Goal: Task Accomplishment & Management: Manage account settings

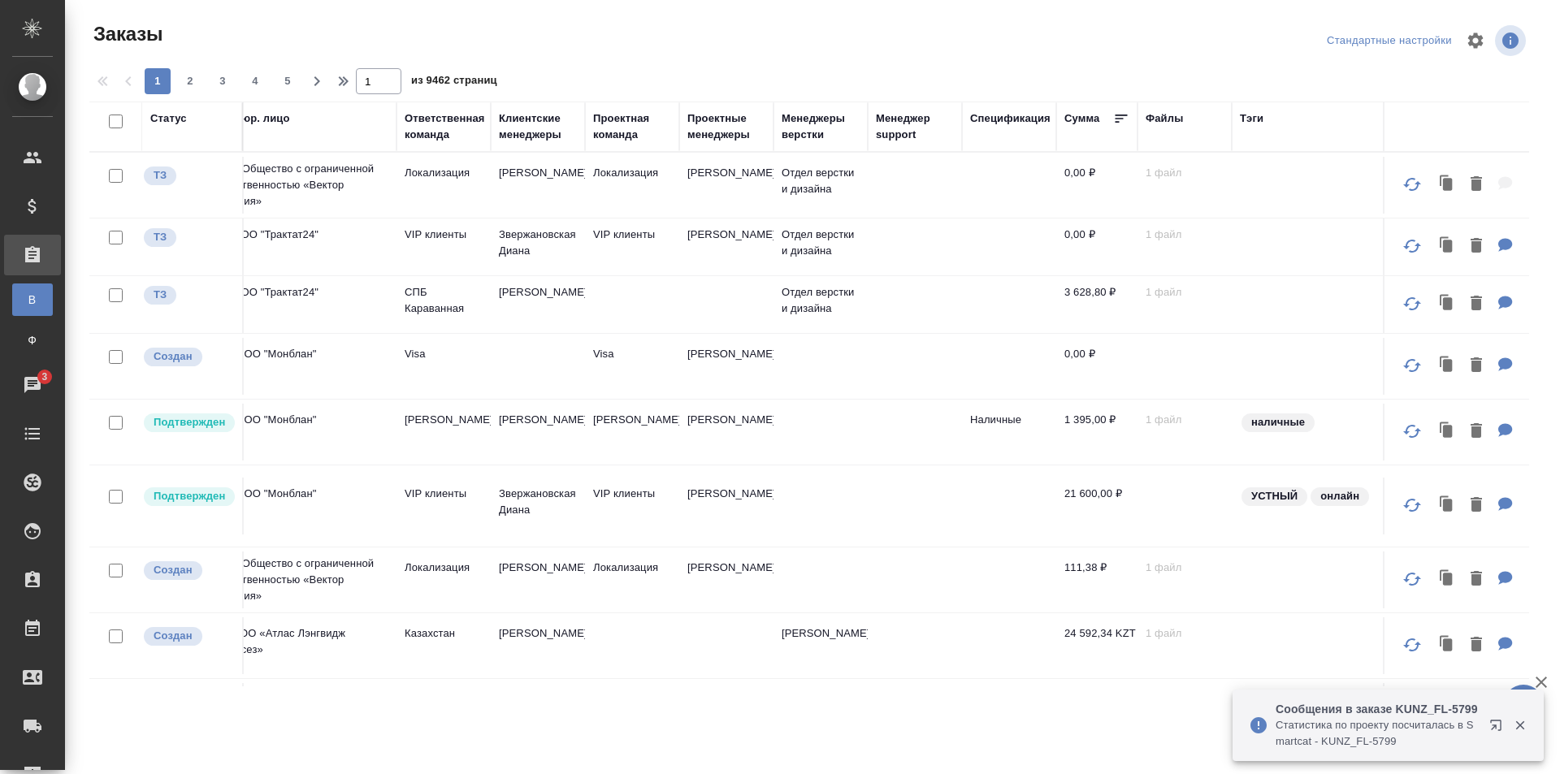
scroll to position [0, 1055]
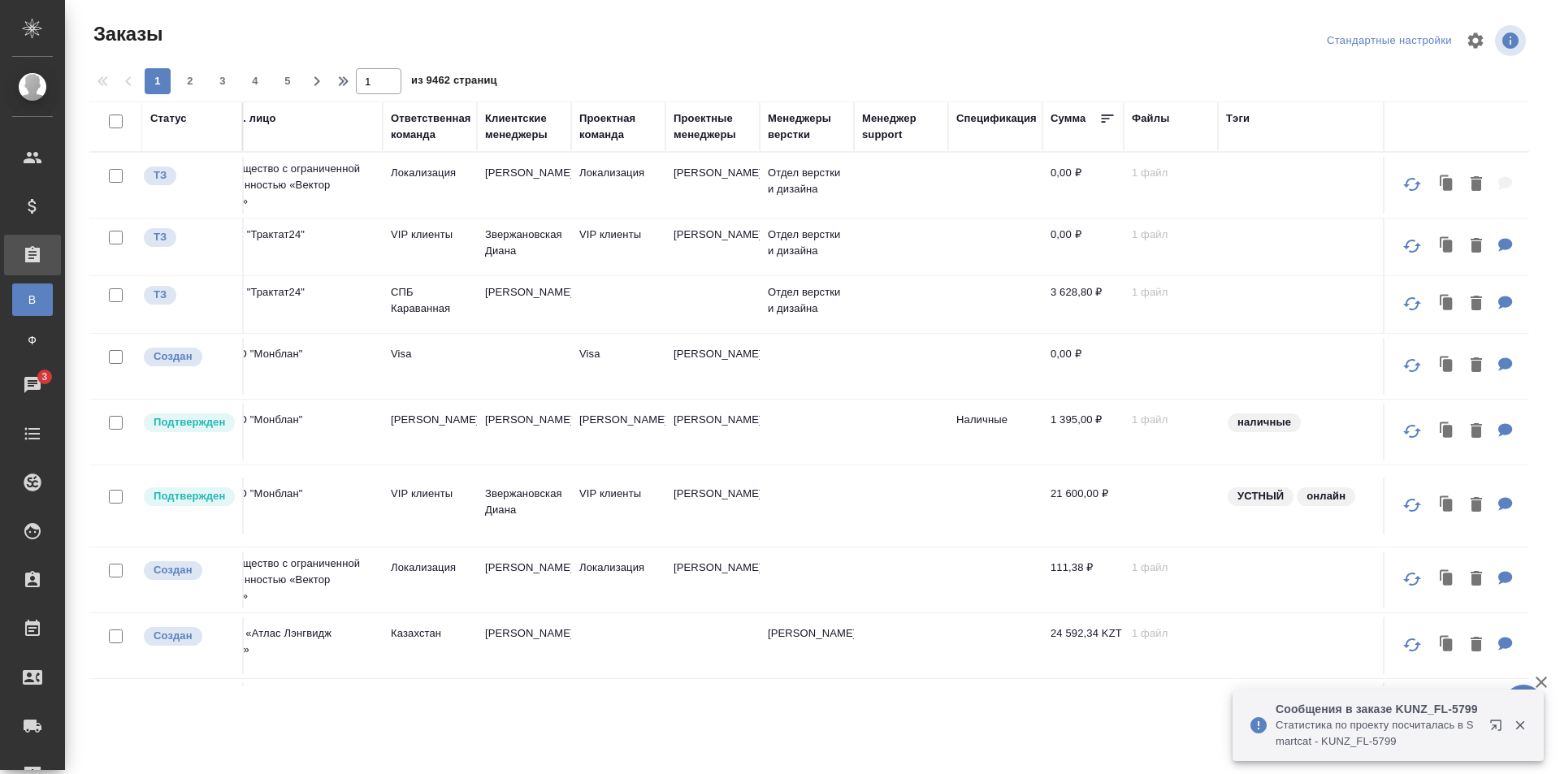
click at [442, 132] on div "Ответственная команда" at bounding box center [431, 126] width 80 height 32
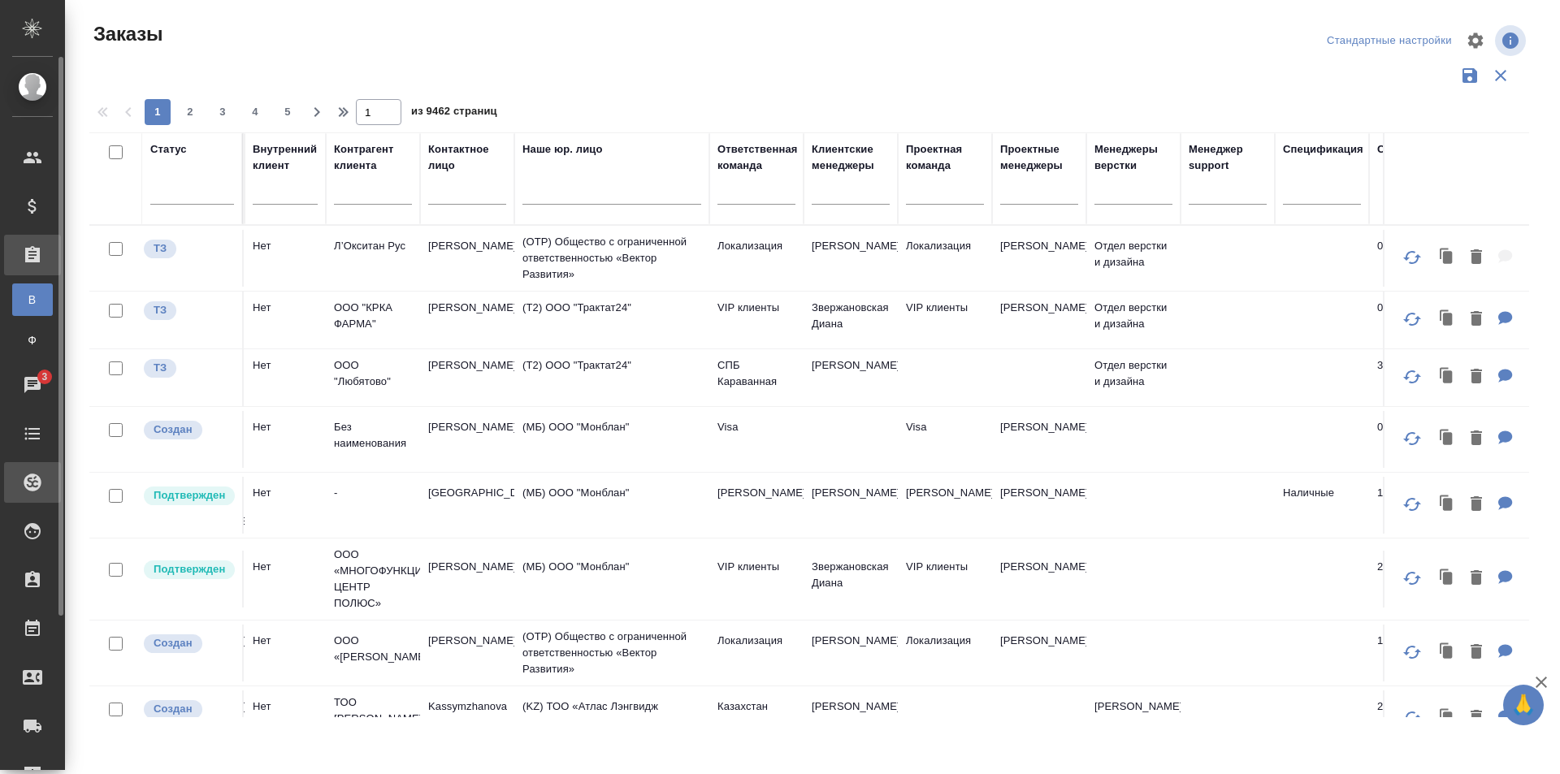
scroll to position [0, 727]
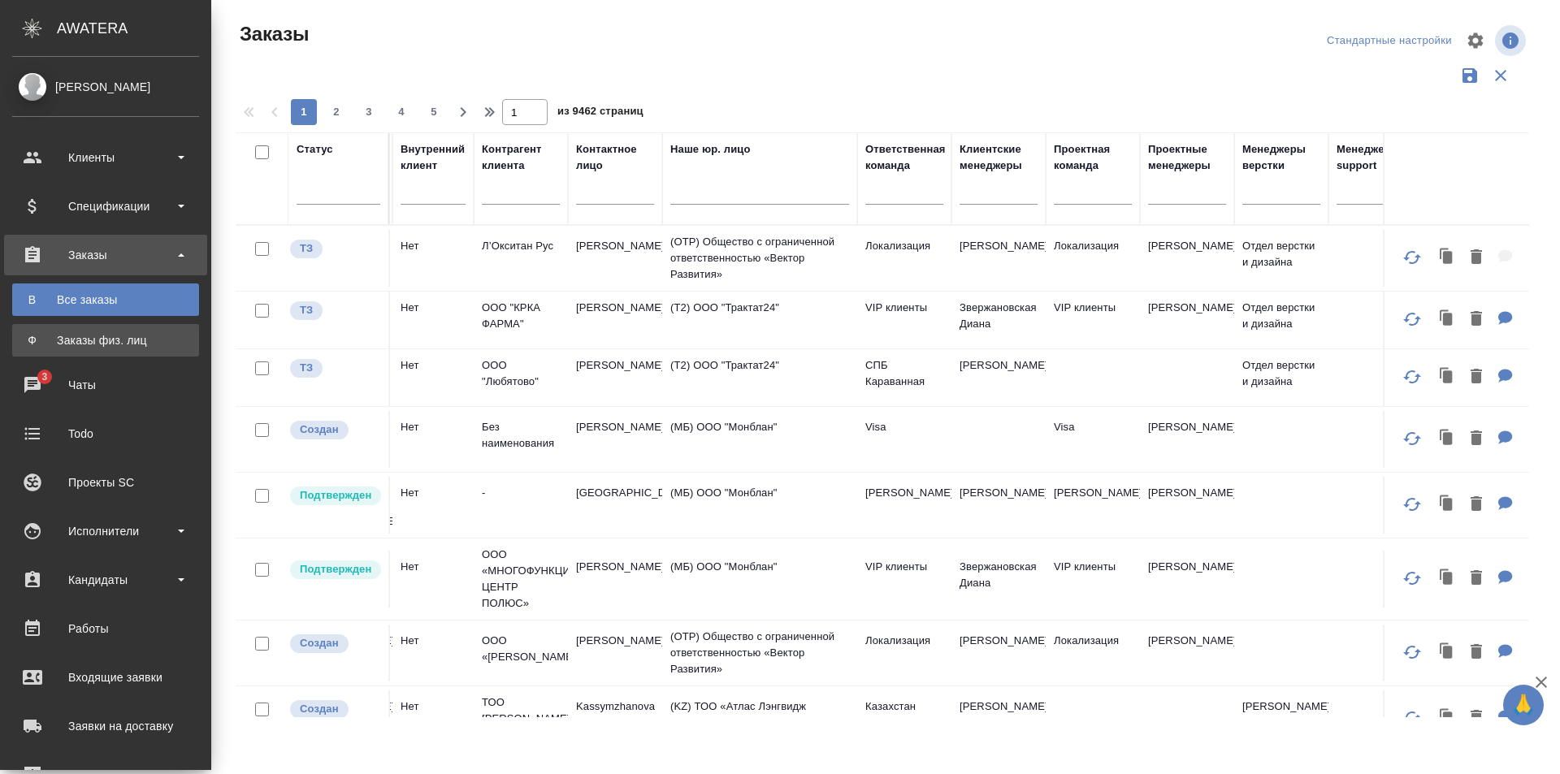
click at [72, 331] on link "Ф Заказы физ. лиц" at bounding box center [105, 340] width 187 height 32
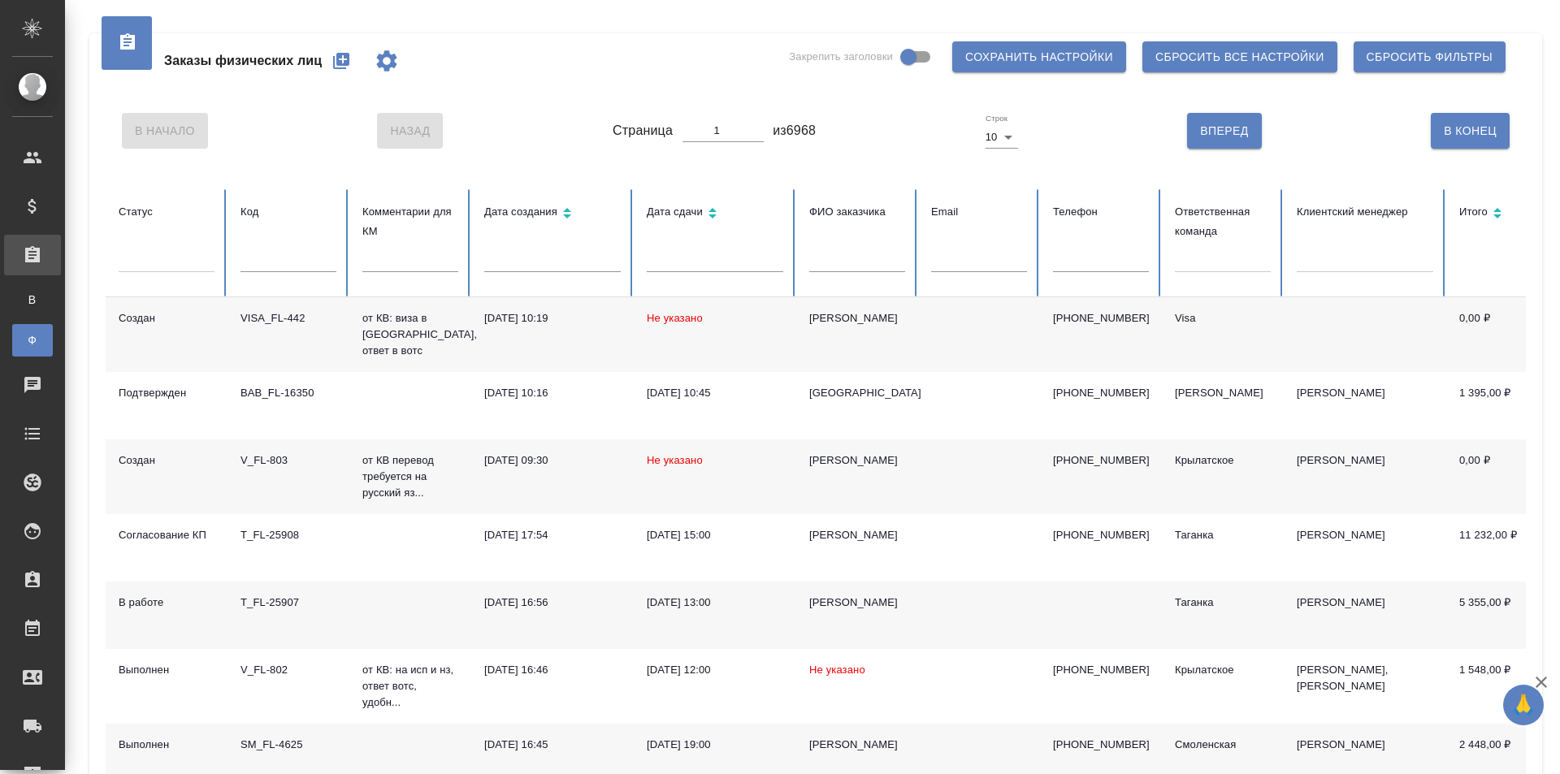
click at [1234, 253] on div at bounding box center [1223, 257] width 96 height 24
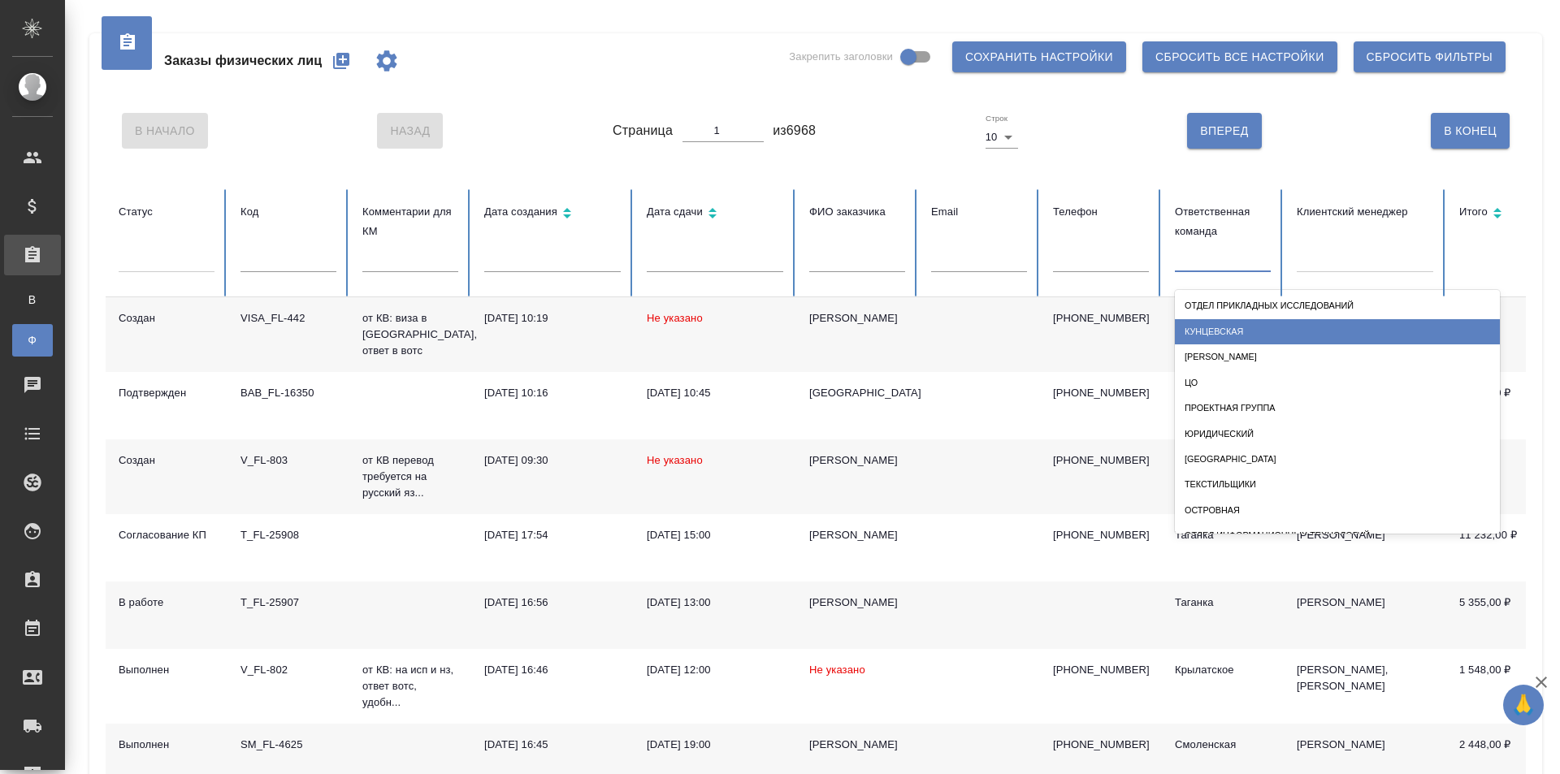
click at [1247, 335] on div "Кунцевская" at bounding box center [1337, 331] width 325 height 25
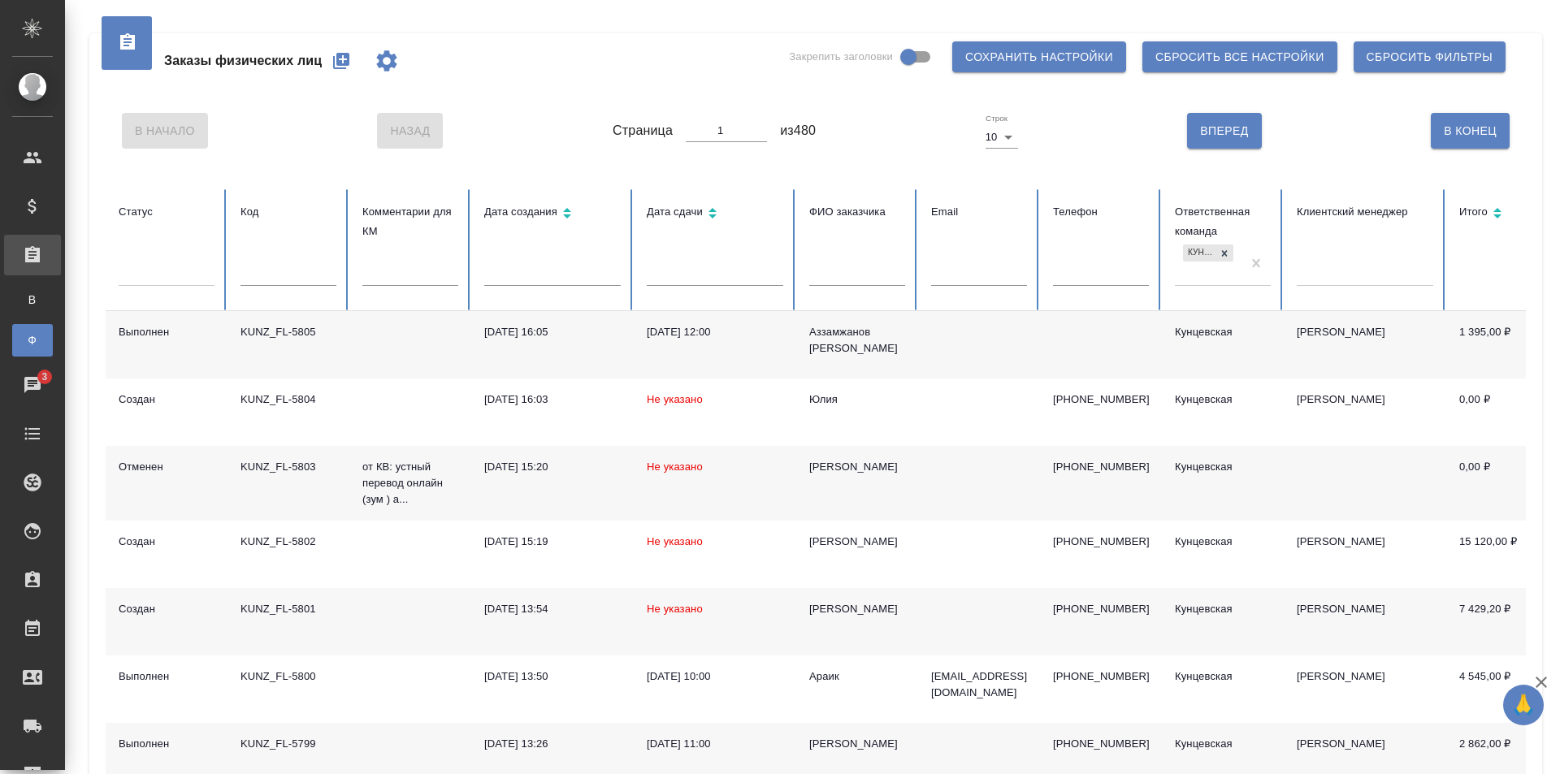
scroll to position [81, 0]
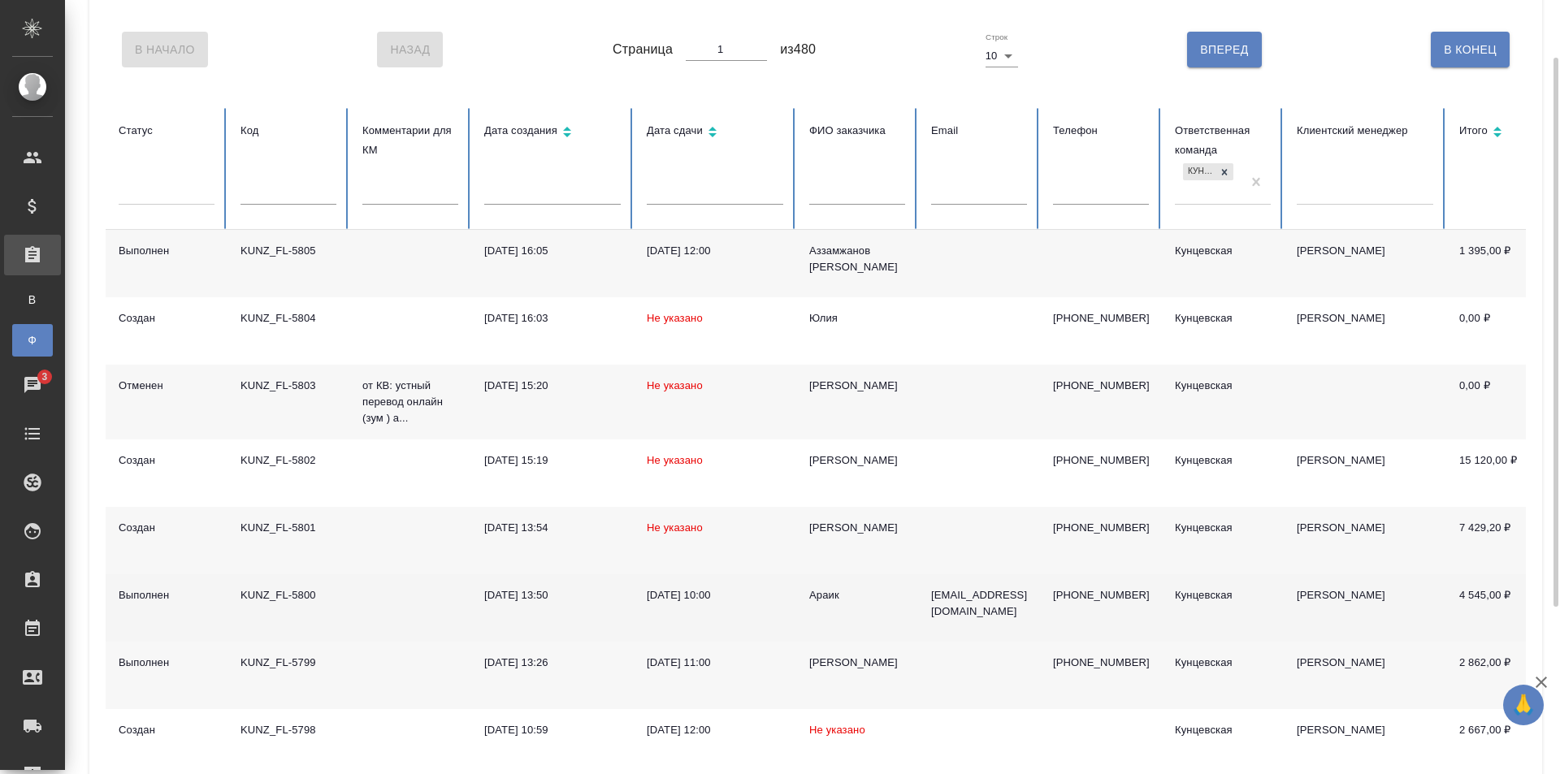
click at [883, 623] on td "Араик" at bounding box center [857, 607] width 122 height 67
click at [203, 604] on div "Выполнен" at bounding box center [167, 595] width 96 height 16
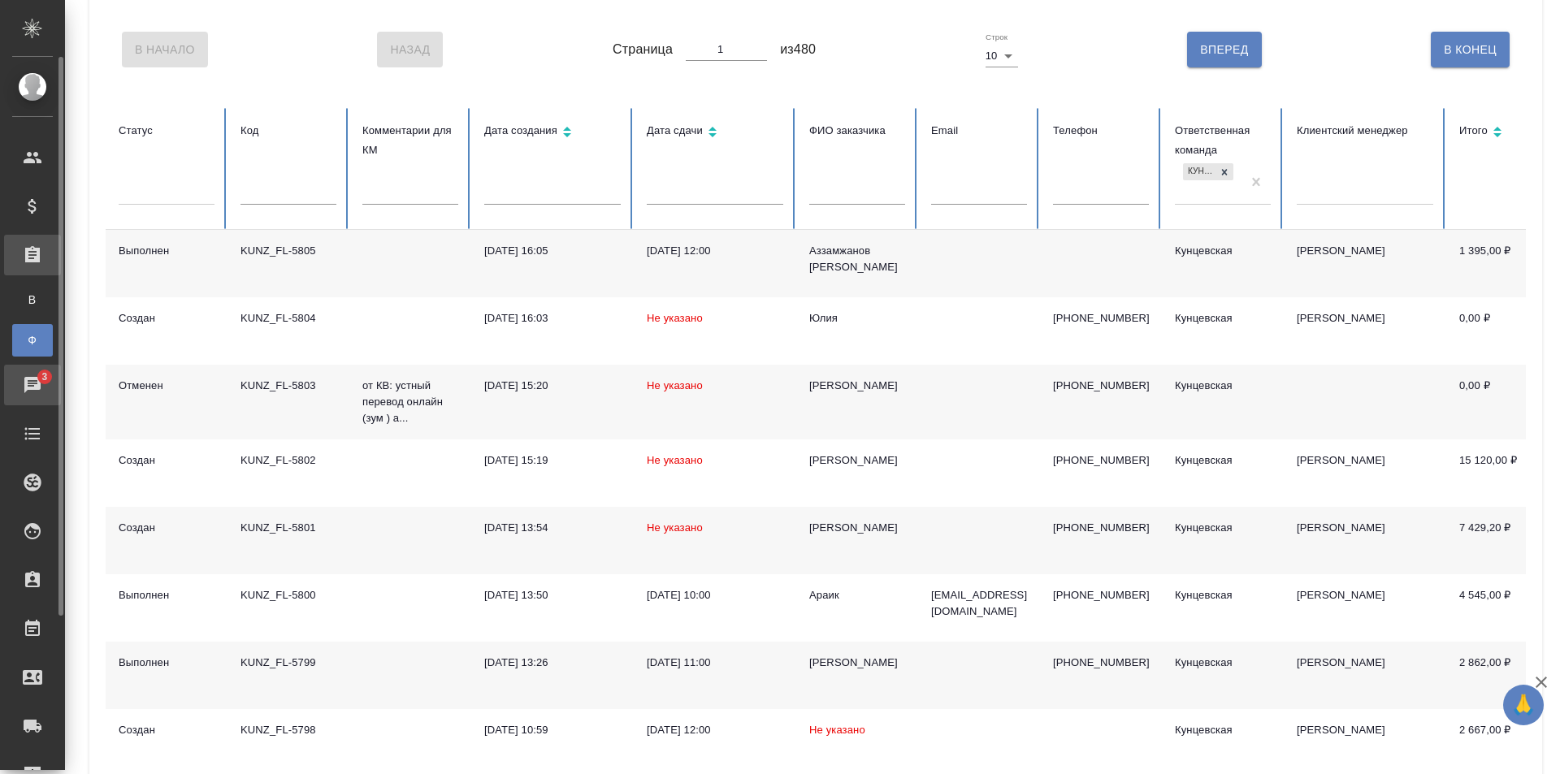
click at [32, 388] on div "Чаты" at bounding box center [12, 385] width 41 height 24
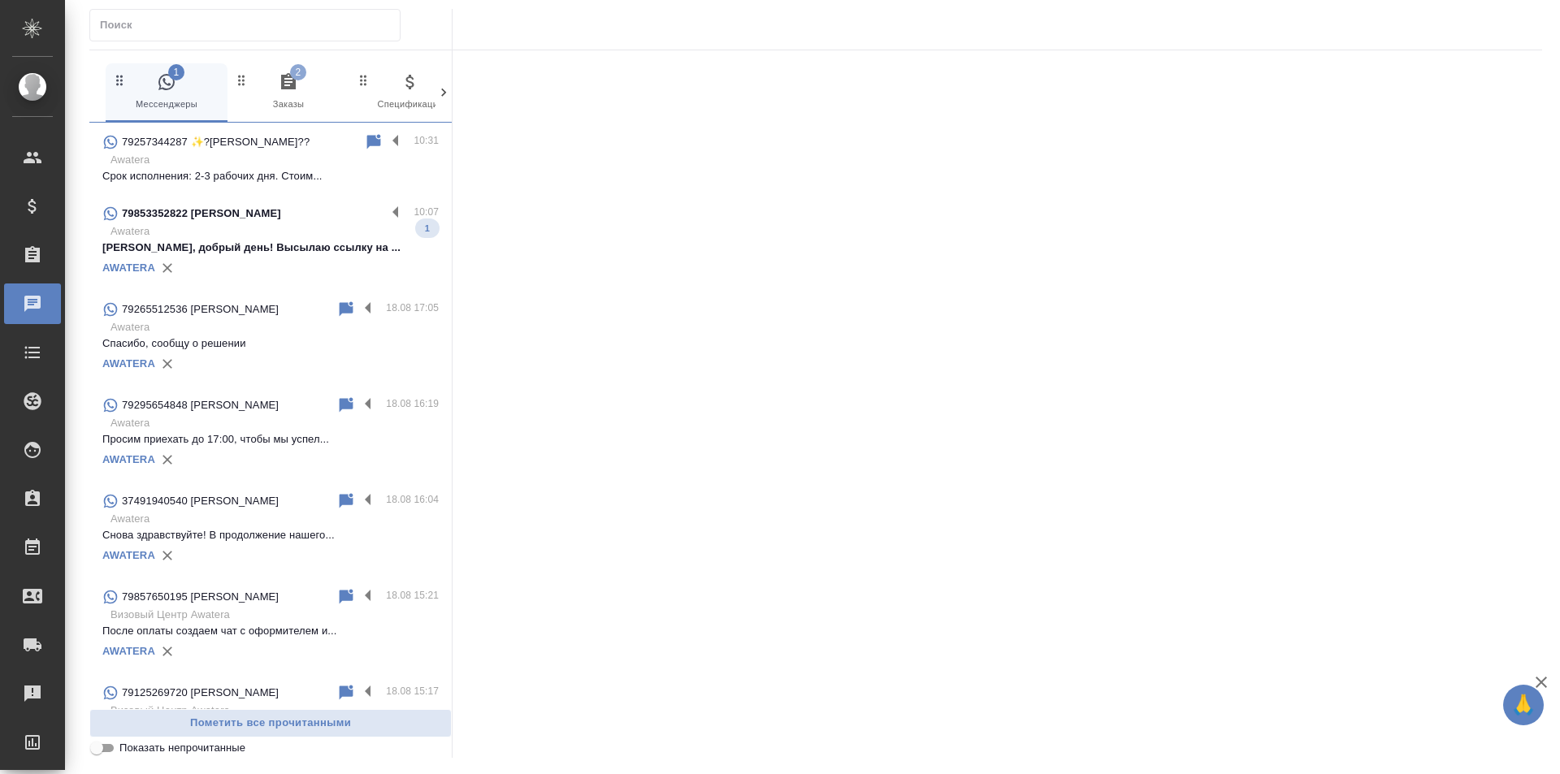
click at [290, 85] on icon "button" at bounding box center [288, 81] width 15 height 16
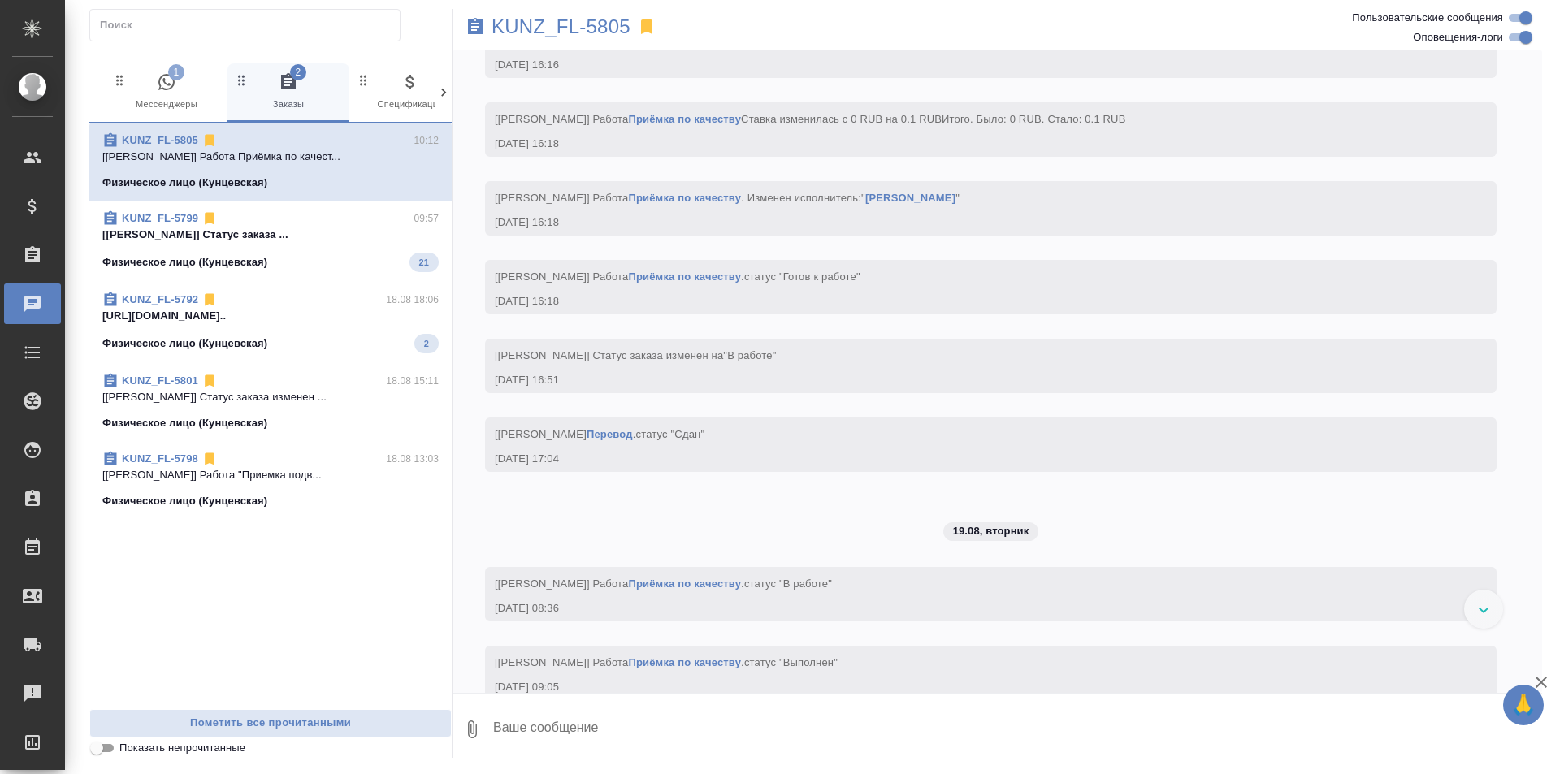
scroll to position [2387, 0]
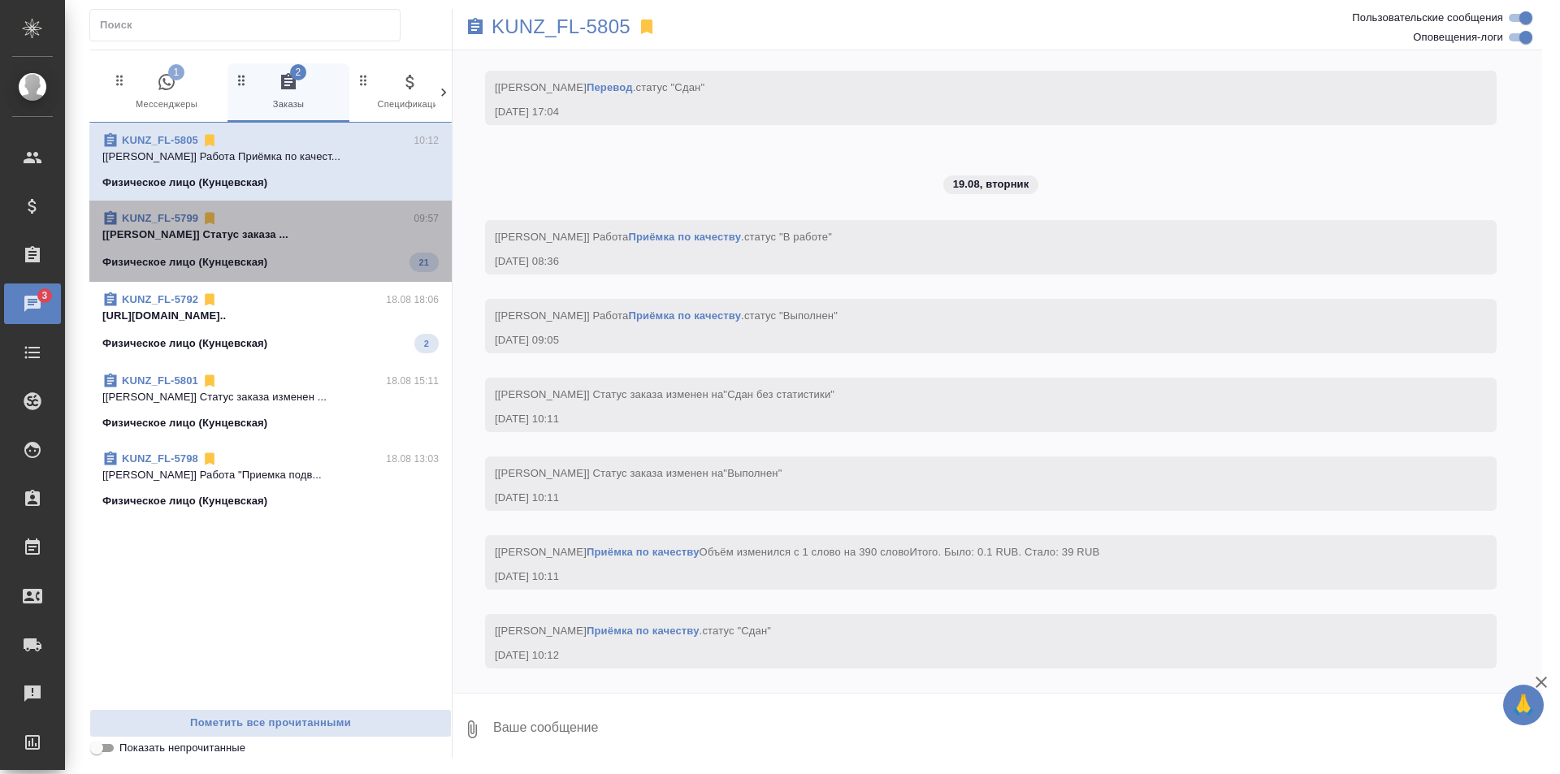
click at [251, 262] on p "Физическое лицо (Кунцевская)" at bounding box center [184, 262] width 165 height 16
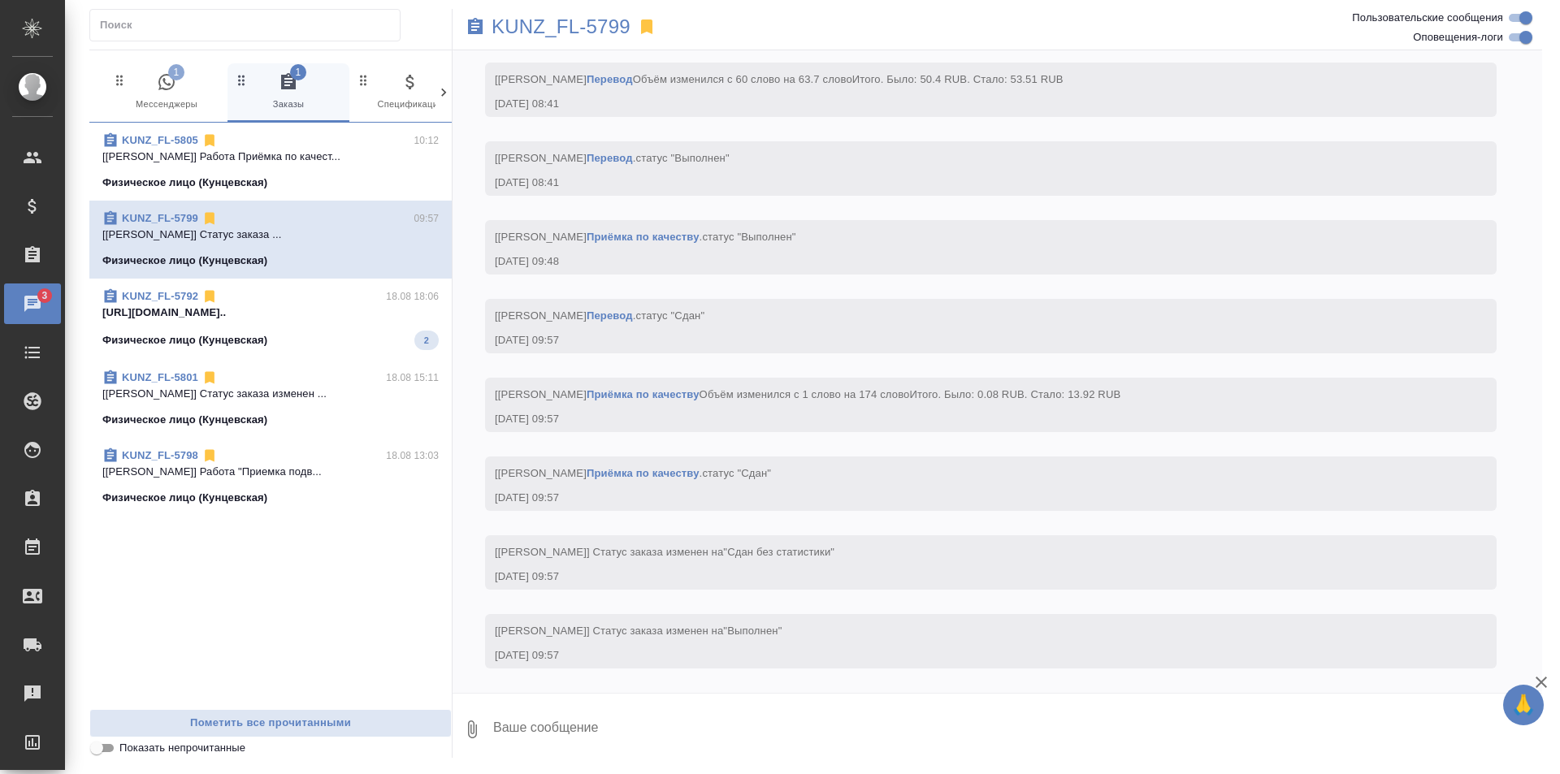
scroll to position [4643, 0]
click at [305, 326] on span "KUNZ_FL-5792 18.08 18:06 https://drive.awatera.com/apps/files/fil... Физическое…" at bounding box center [270, 319] width 336 height 62
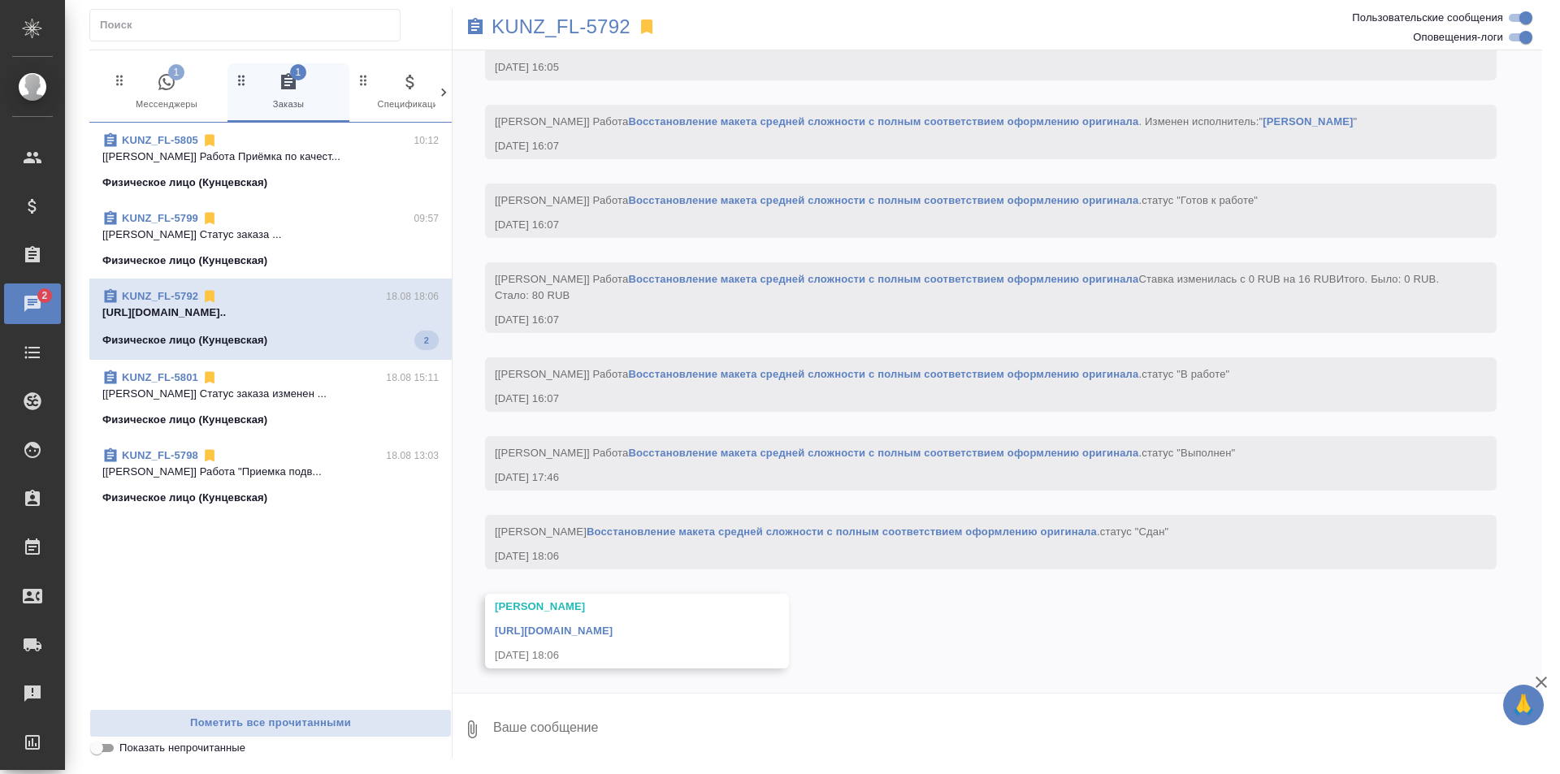
scroll to position [5662, 0]
click at [560, 23] on p "KUNZ_FL-5792" at bounding box center [560, 27] width 139 height 16
click at [612, 633] on link "https://drive.awatera.com/apps/files/files/10108951?dir=/Shares/FL_KUNZ/Orders/…" at bounding box center [554, 631] width 118 height 12
click at [368, 403] on span "KUNZ_FL-5801 18.08 15:11 [Петрова Валерия] Статус заказа изменен ... Физическое…" at bounding box center [270, 395] width 336 height 58
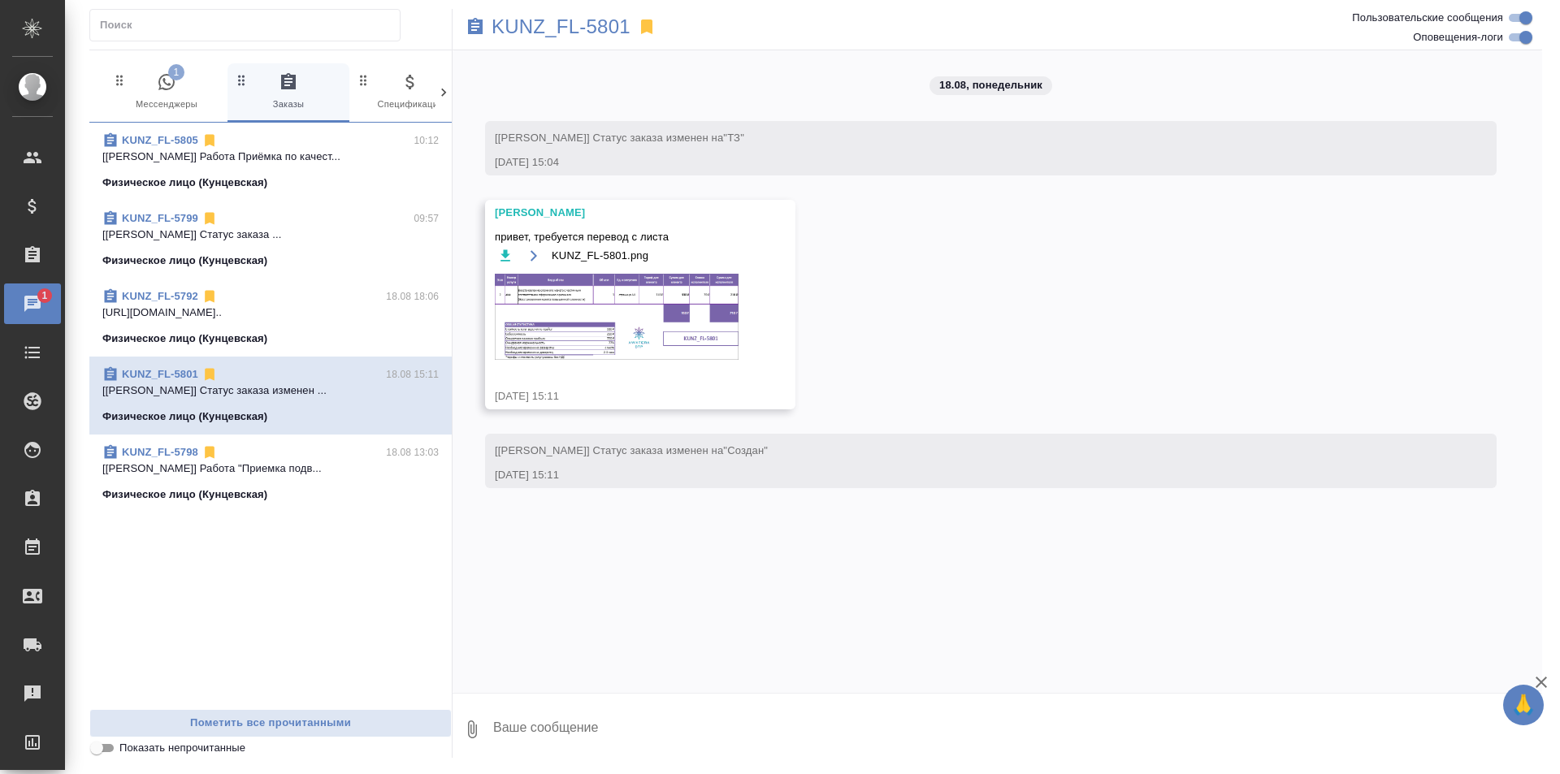
scroll to position [0, 0]
click at [266, 476] on p "[[PERSON_NAME]] Работа "Приемка подв..." at bounding box center [270, 469] width 336 height 16
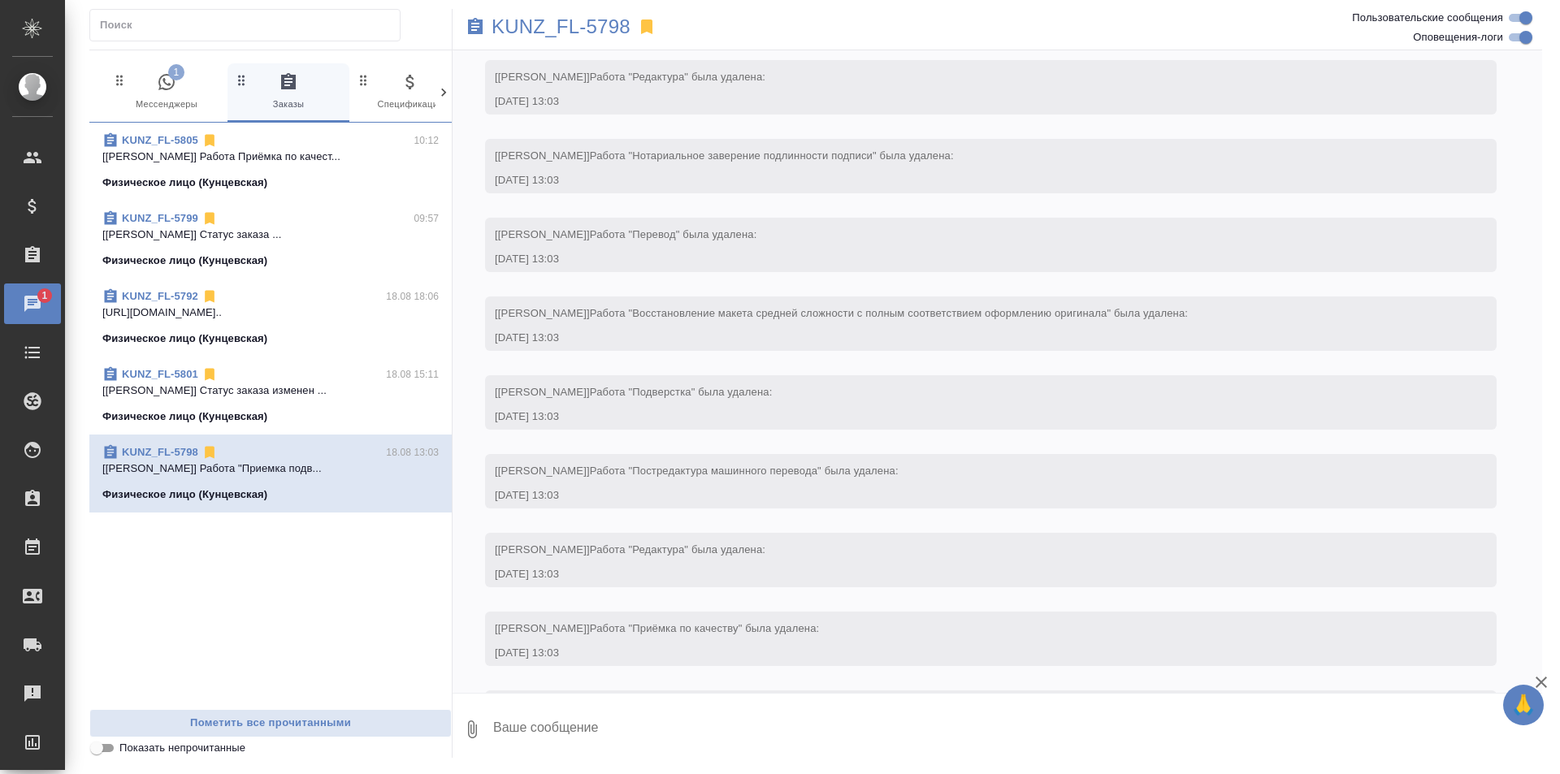
scroll to position [4172, 0]
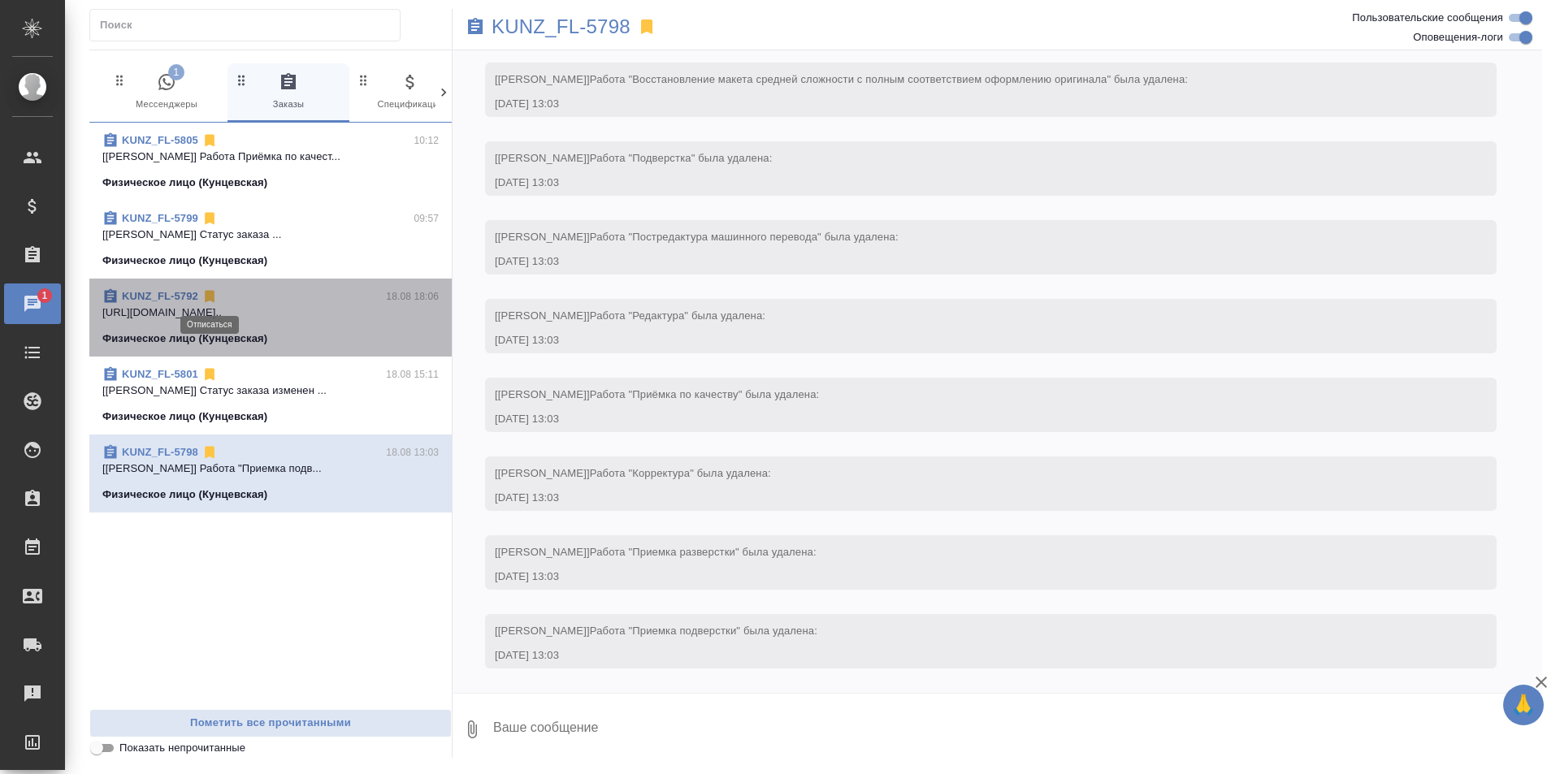
click at [216, 289] on icon at bounding box center [209, 296] width 16 height 16
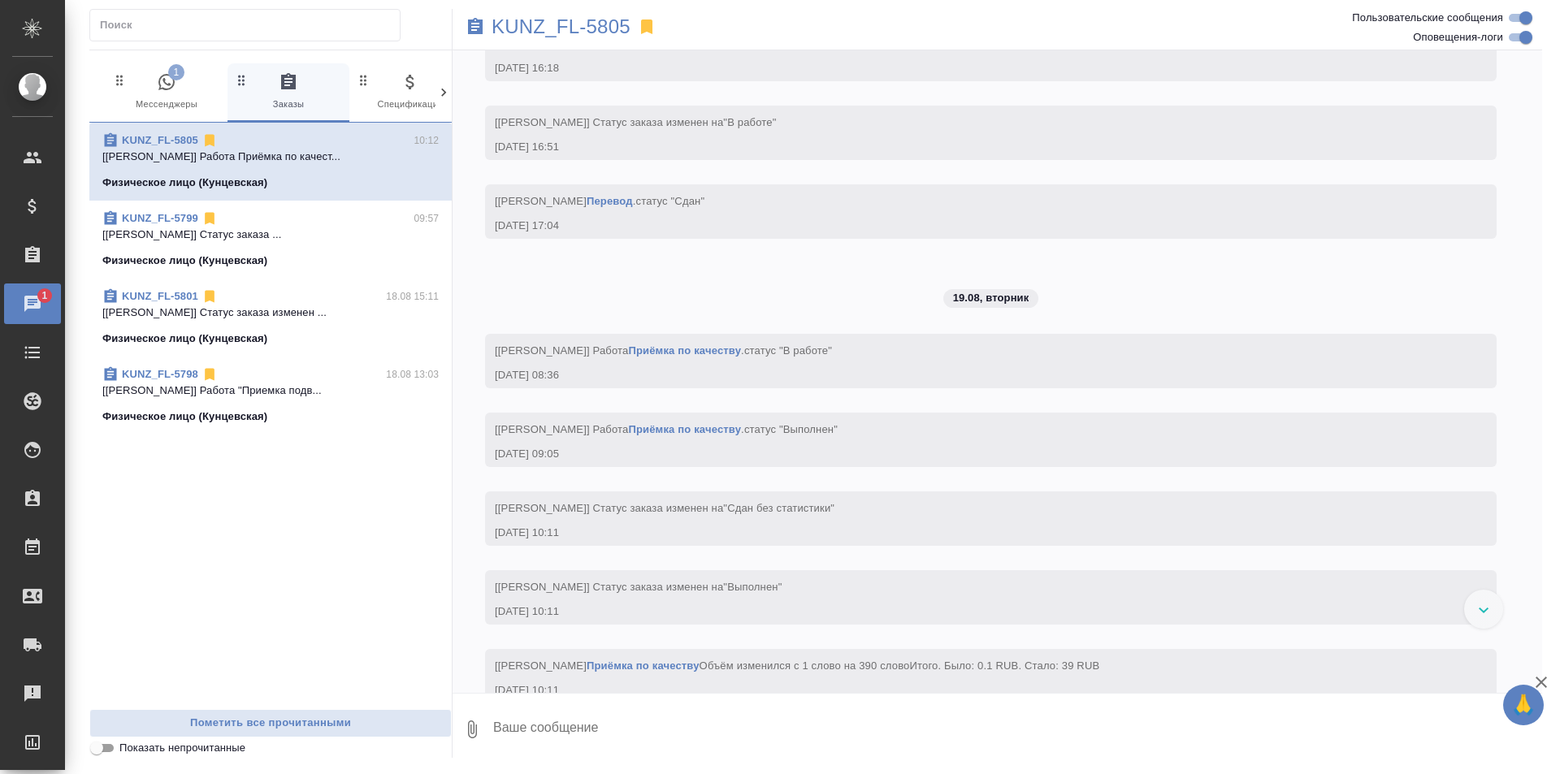
scroll to position [2387, 0]
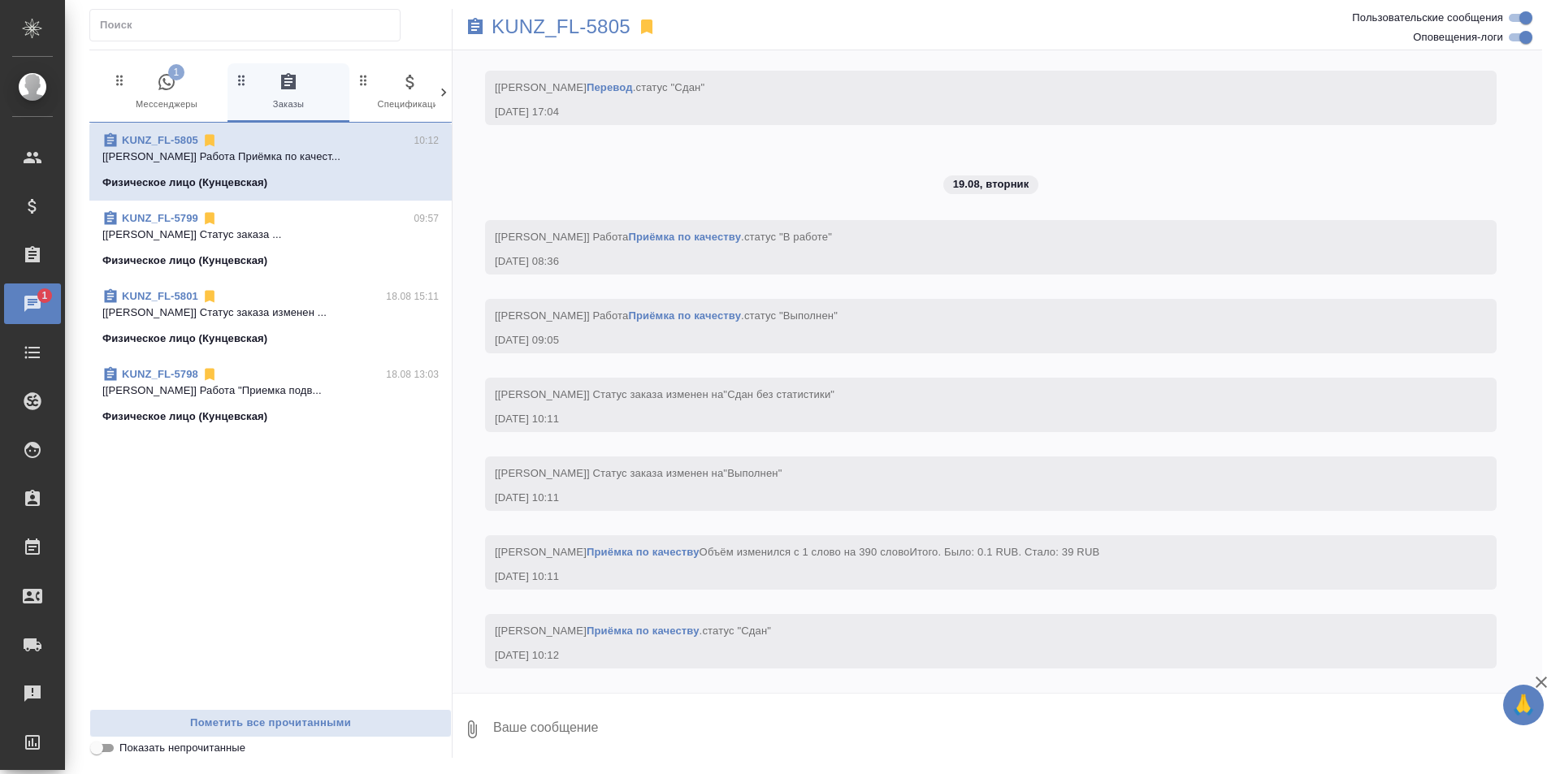
click at [862, 9] on div "KUNZ_FL-5805" at bounding box center [815, 27] width 726 height 36
click at [292, 324] on span "KUNZ_FL-5801 18.08 15:11 [Петрова Валерия] Статус заказа изменен ... Физическое…" at bounding box center [270, 317] width 336 height 58
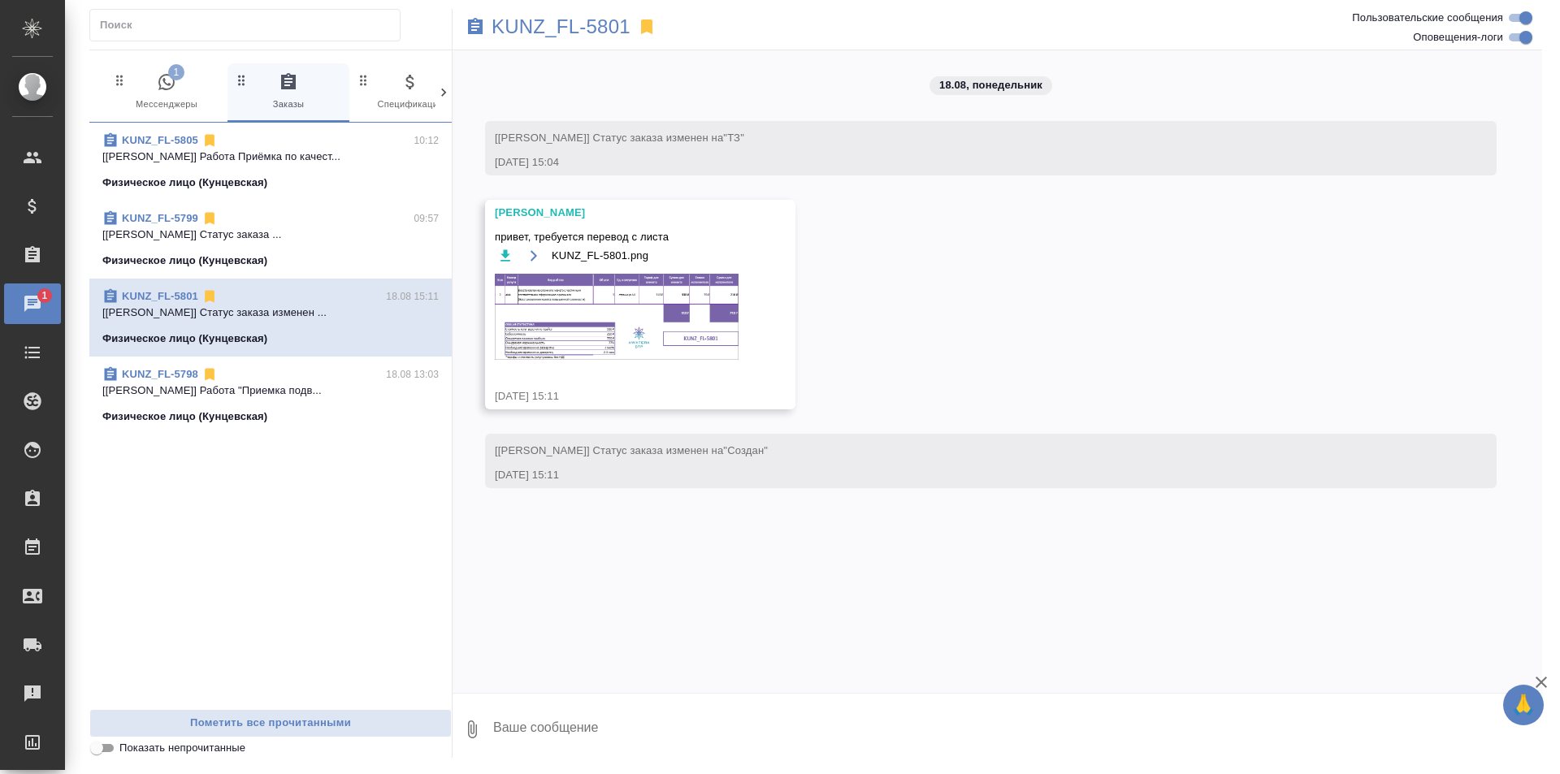
scroll to position [0, 0]
click at [294, 238] on p "[[PERSON_NAME]] Статус заказа ..." at bounding box center [270, 235] width 336 height 16
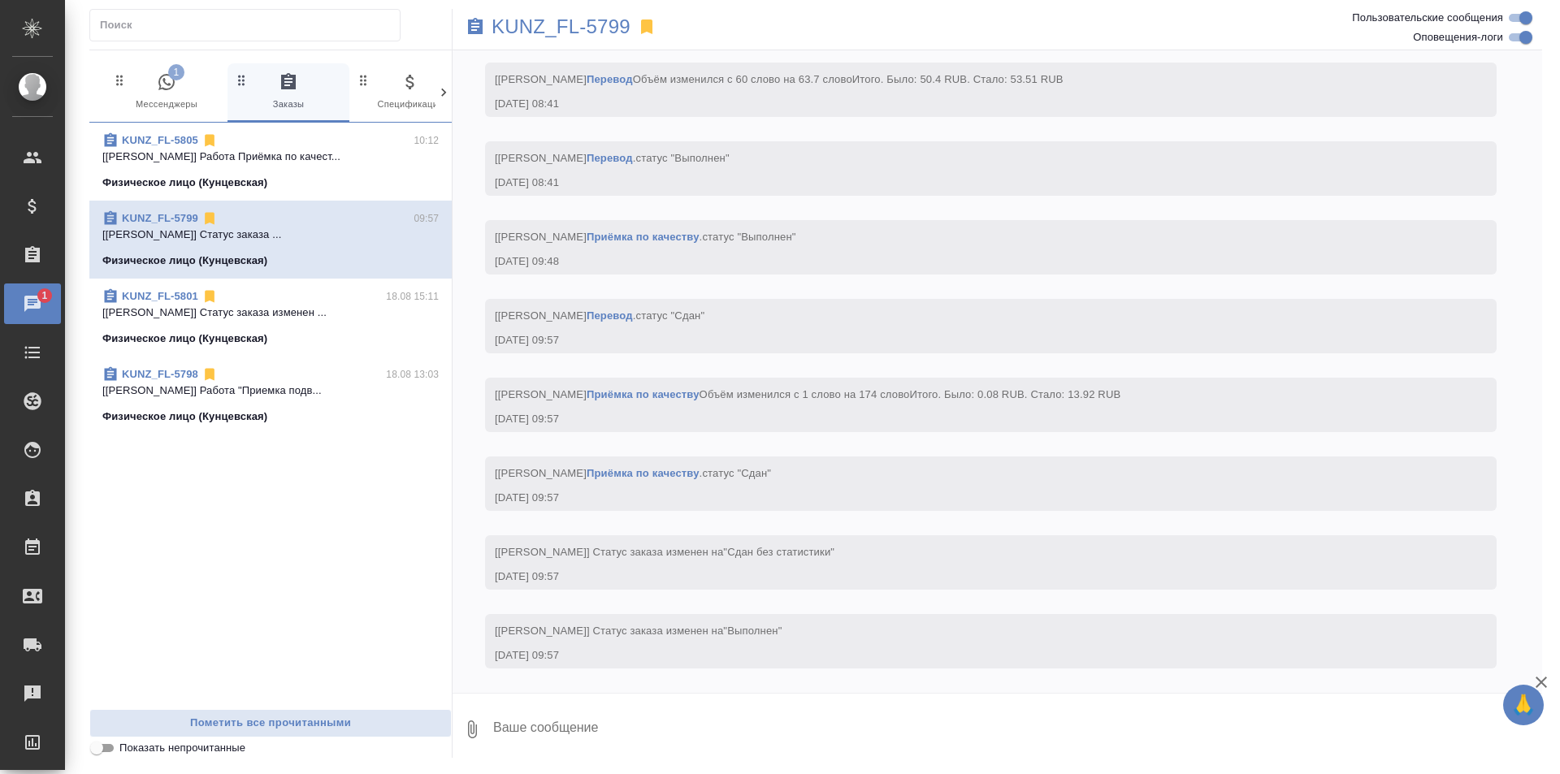
scroll to position [4643, 0]
click at [327, 154] on p "[[PERSON_NAME]] Работа Приёмка по качест..." at bounding box center [270, 157] width 336 height 16
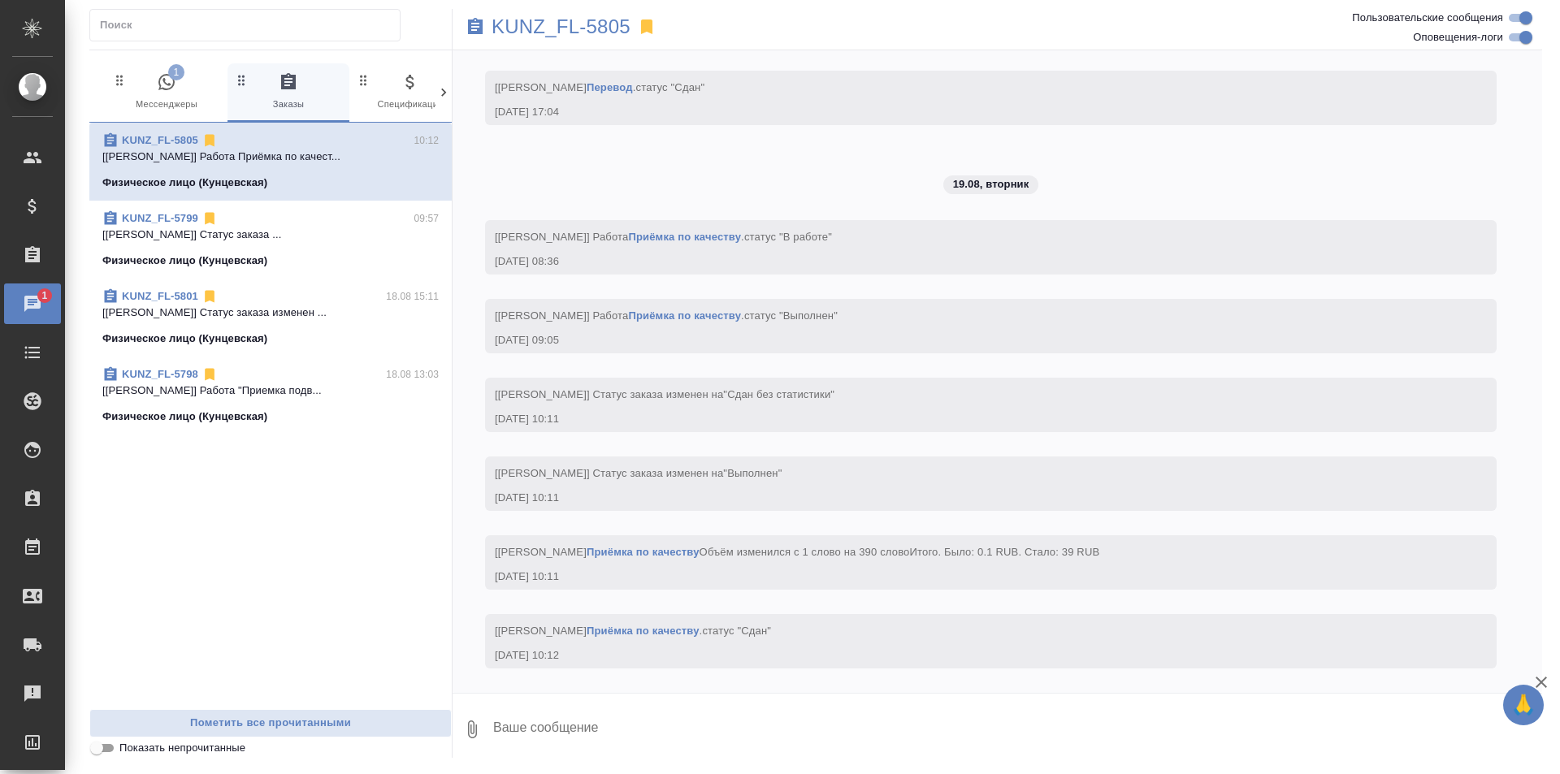
scroll to position [2387, 0]
click at [321, 348] on div "KUNZ_FL-5801 18.08 15:11 [Петрова Валерия] Статус заказа изменен ... Физическое…" at bounding box center [270, 318] width 362 height 78
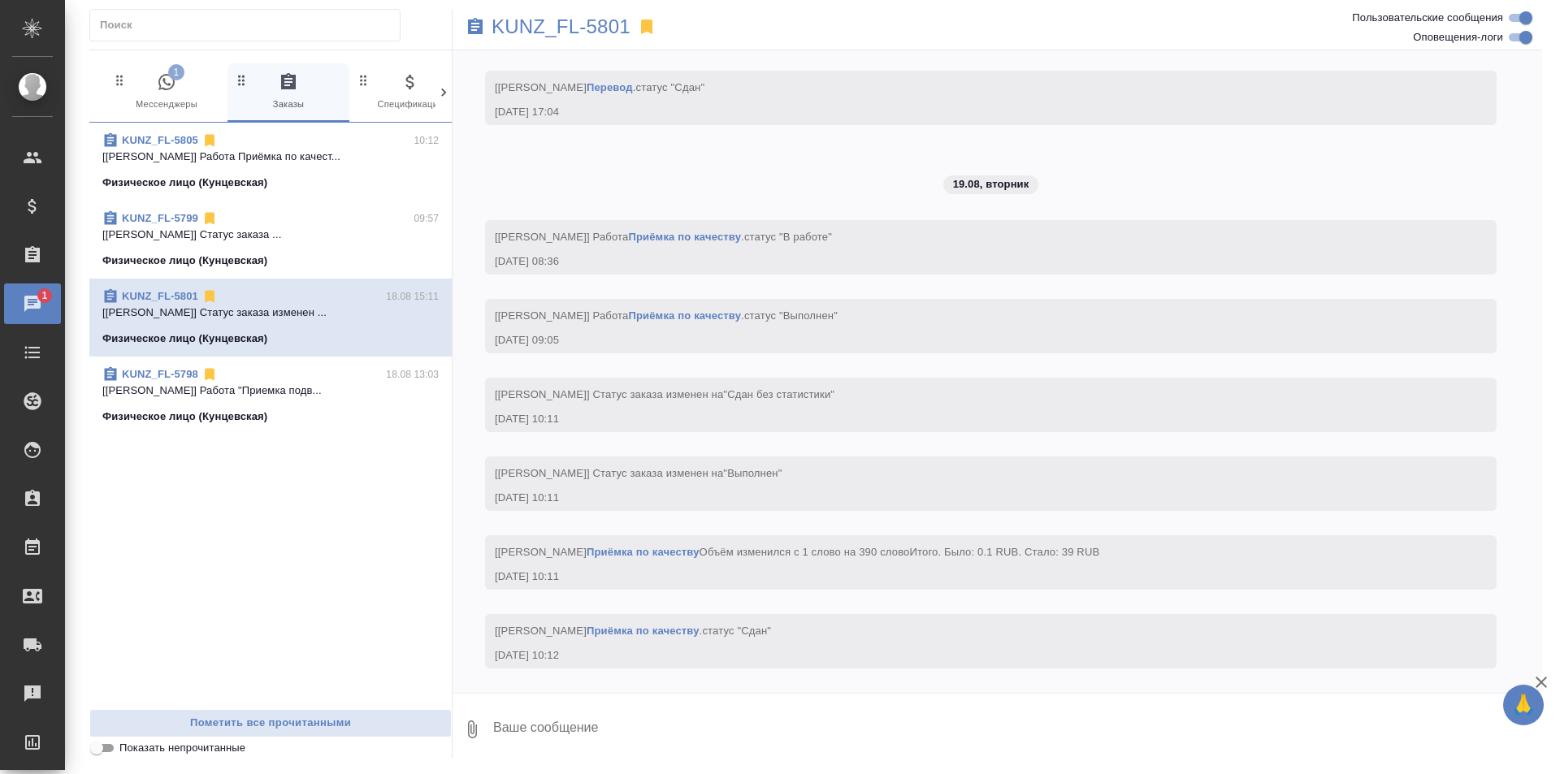
scroll to position [0, 0]
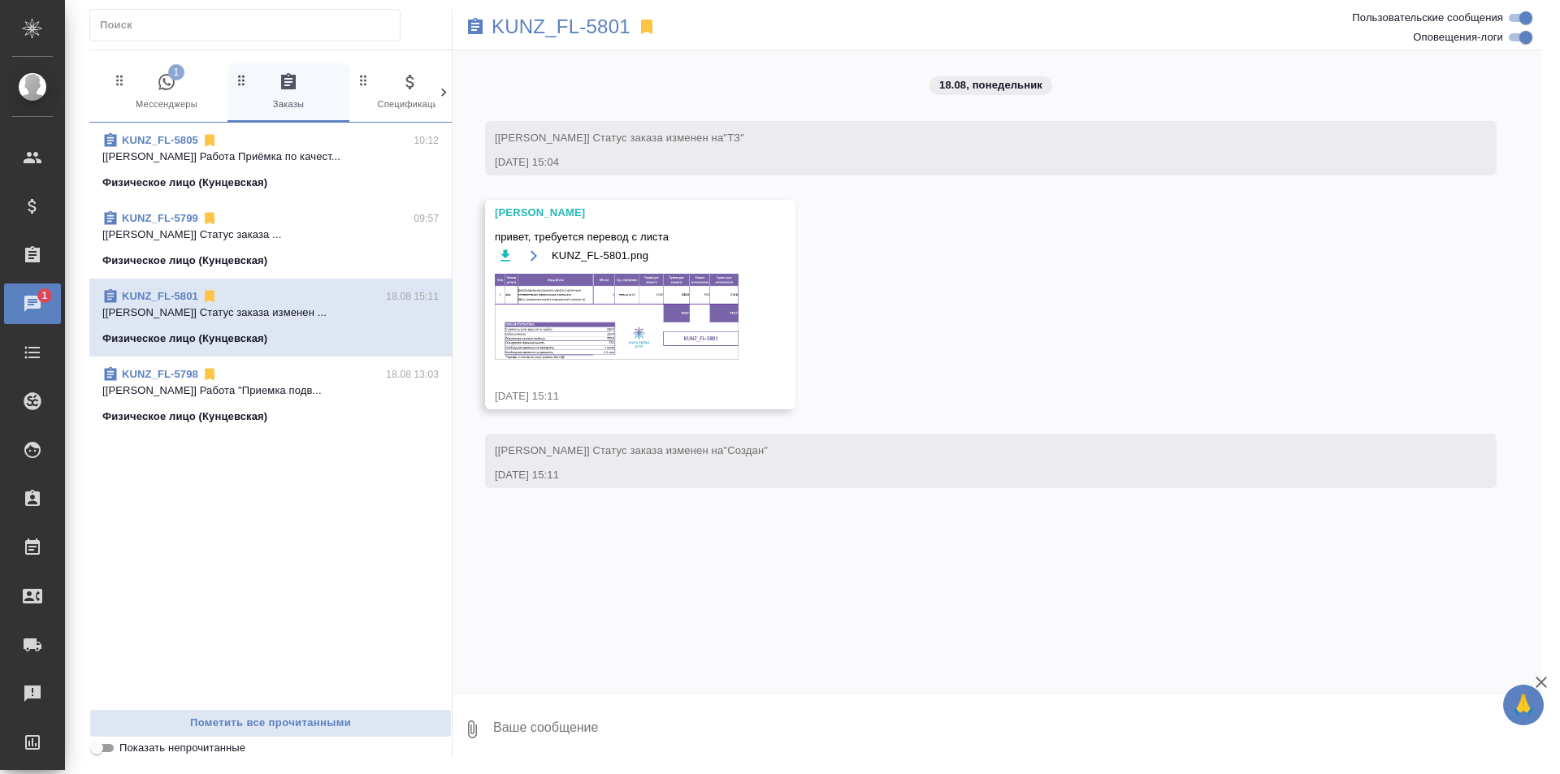
click at [326, 389] on p "[[PERSON_NAME]] Работа "Приемка подв..." at bounding box center [270, 391] width 336 height 16
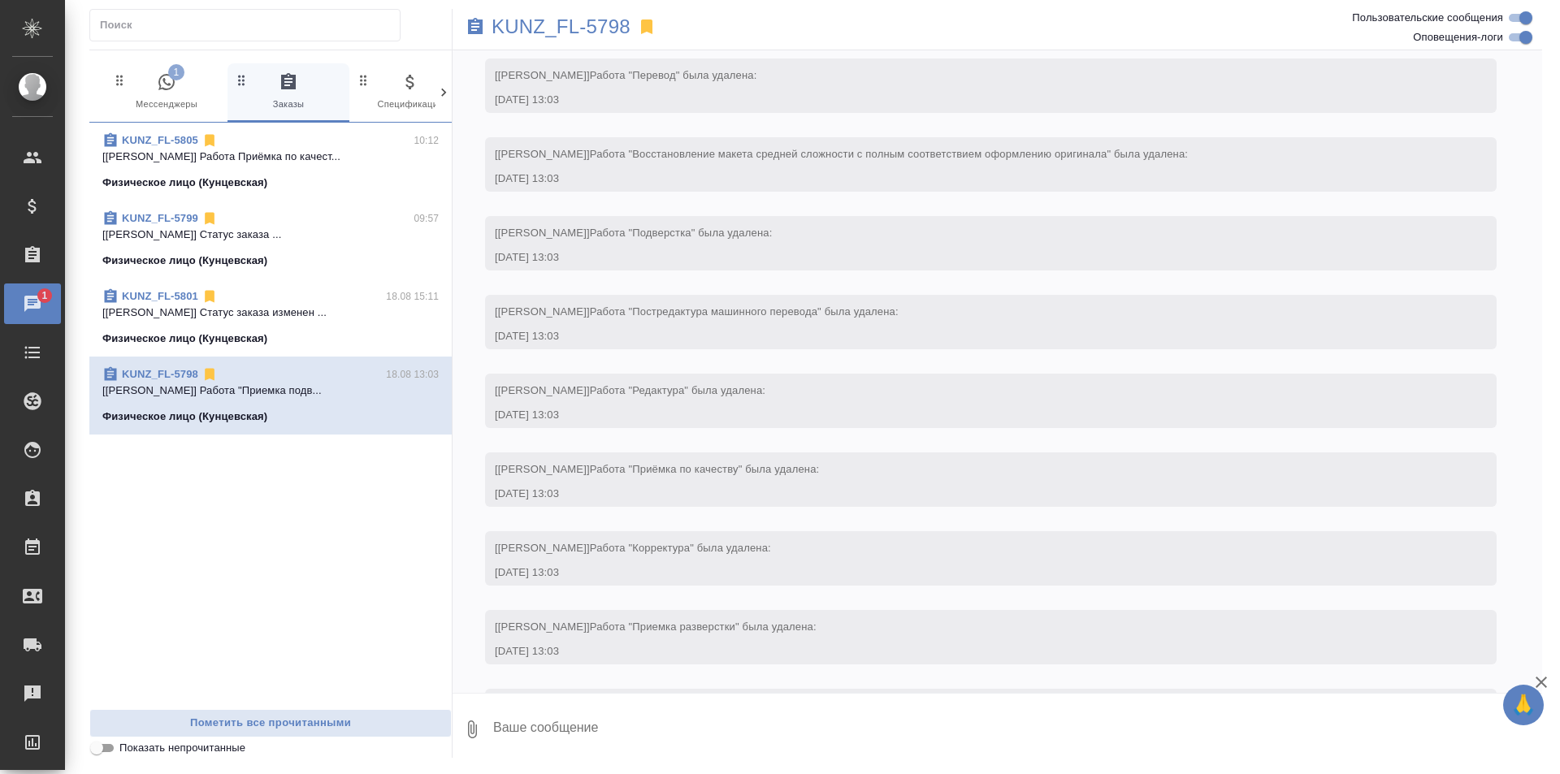
scroll to position [4172, 0]
click at [156, 83] on span "1 Мессенджеры" at bounding box center [166, 92] width 109 height 40
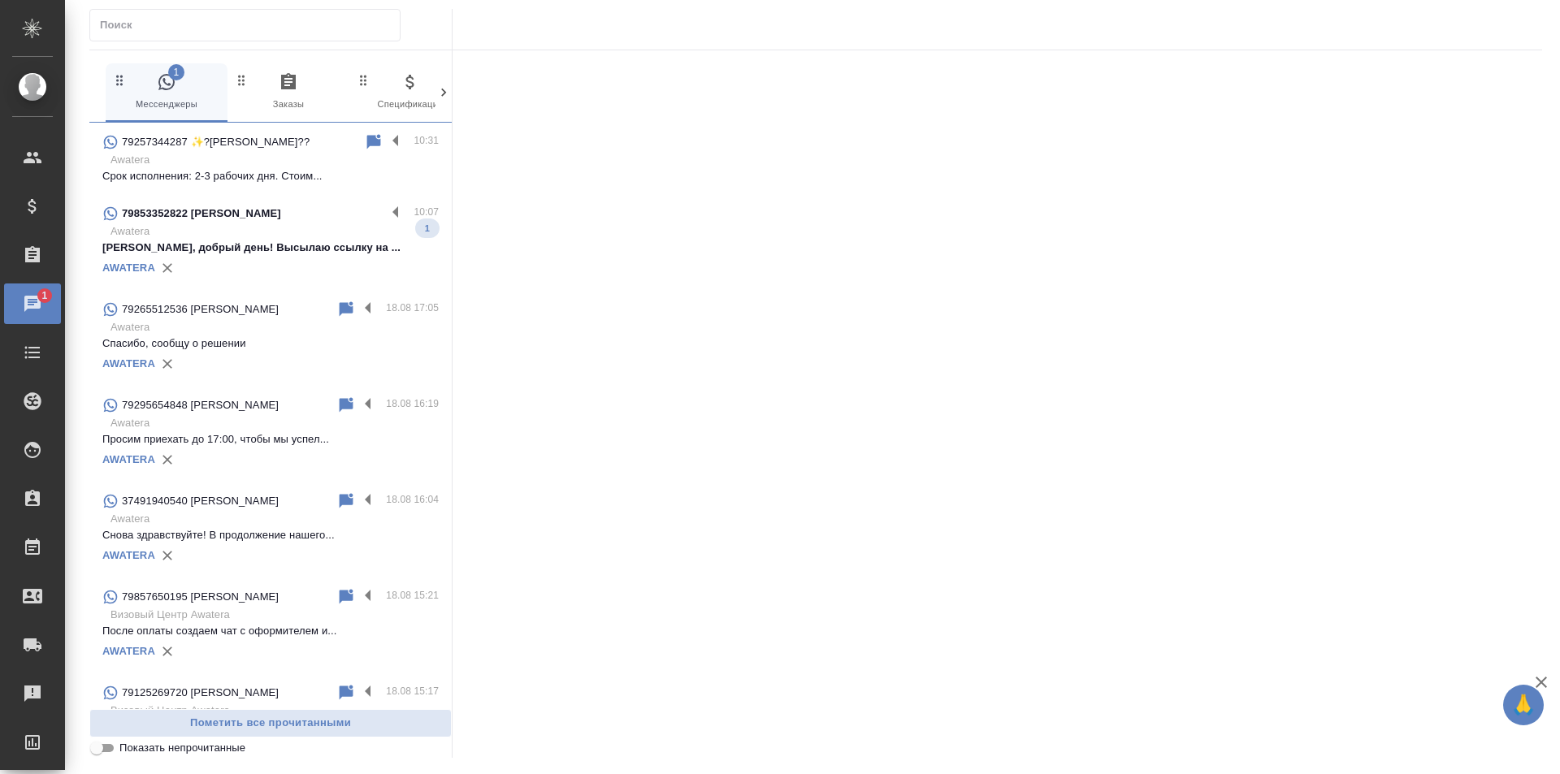
click at [283, 80] on icon "button" at bounding box center [288, 81] width 15 height 16
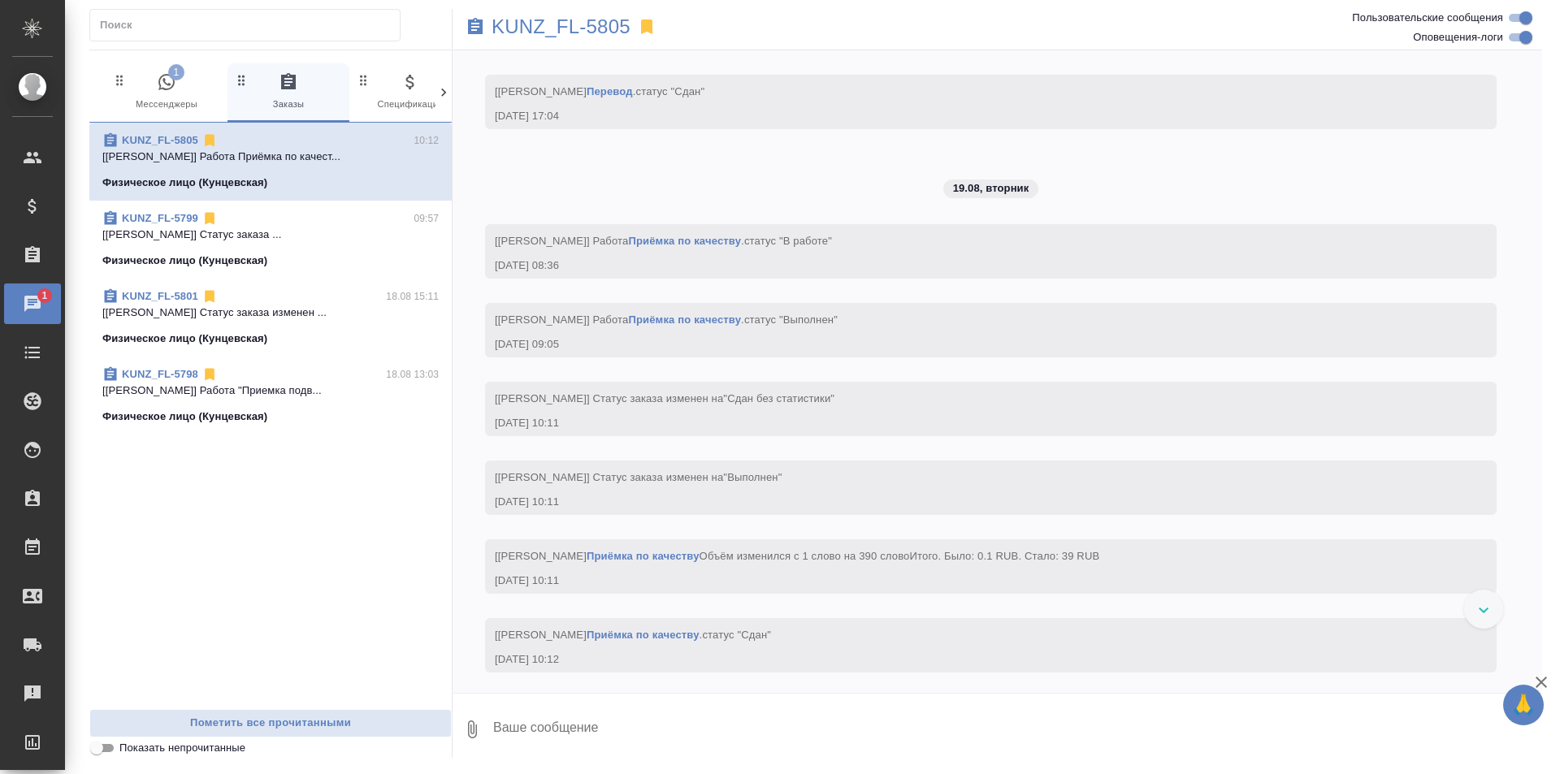
scroll to position [2387, 0]
click at [254, 30] on input "text" at bounding box center [250, 25] width 300 height 23
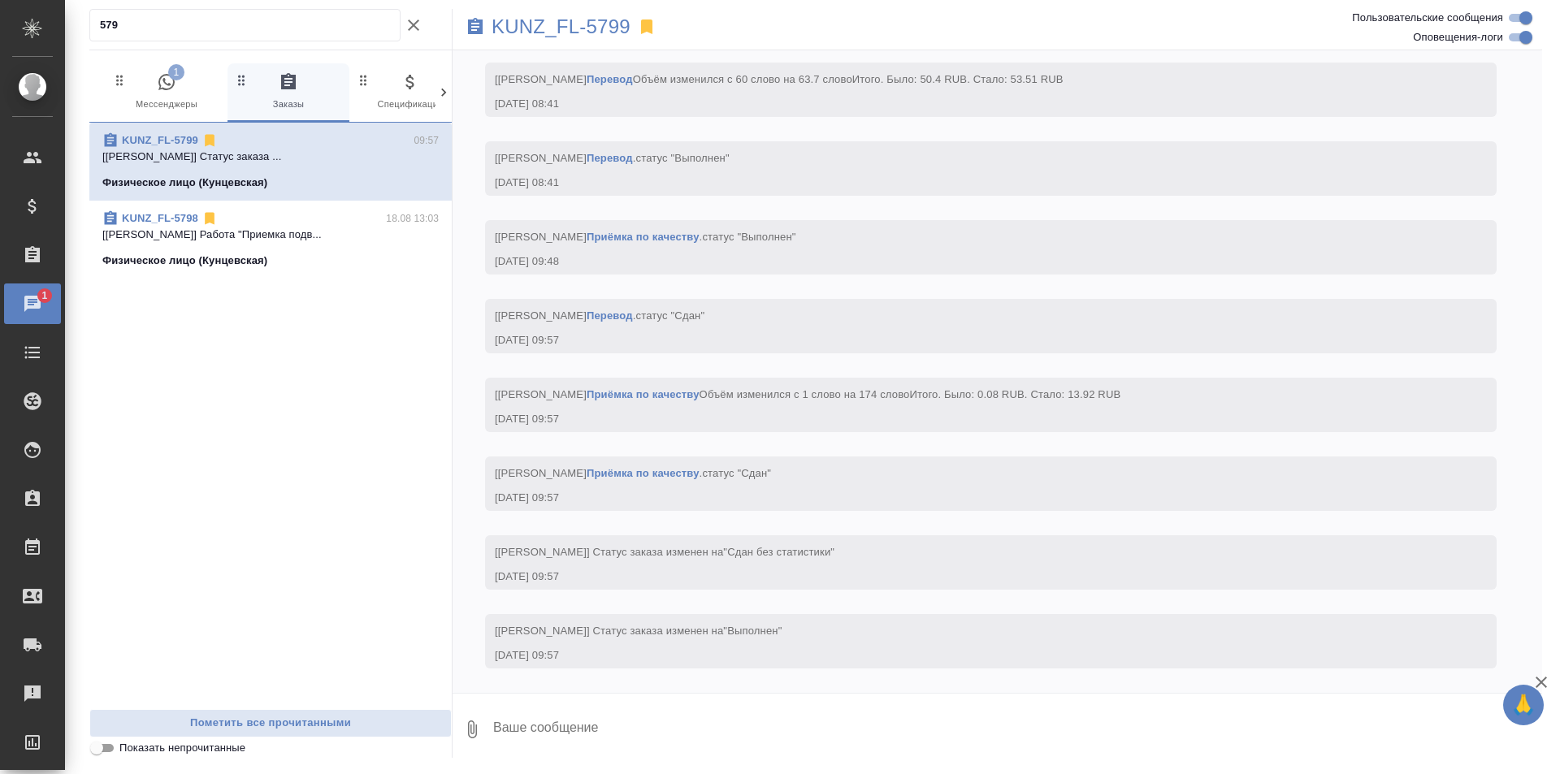
scroll to position [4643, 0]
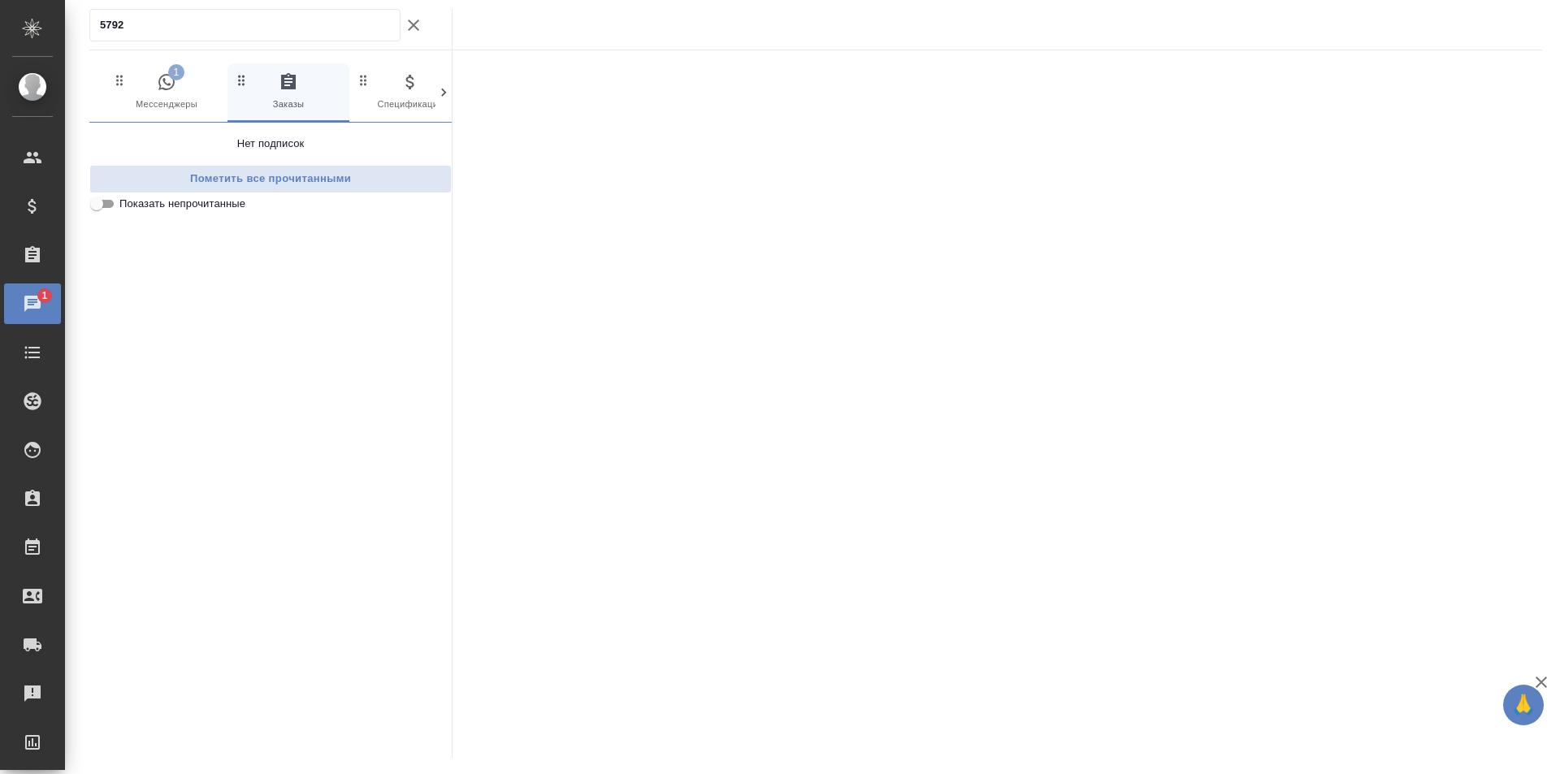
type input "5792"
click at [443, 88] on icon at bounding box center [443, 92] width 16 height 16
click at [418, 25] on icon "button" at bounding box center [413, 24] width 19 height 19
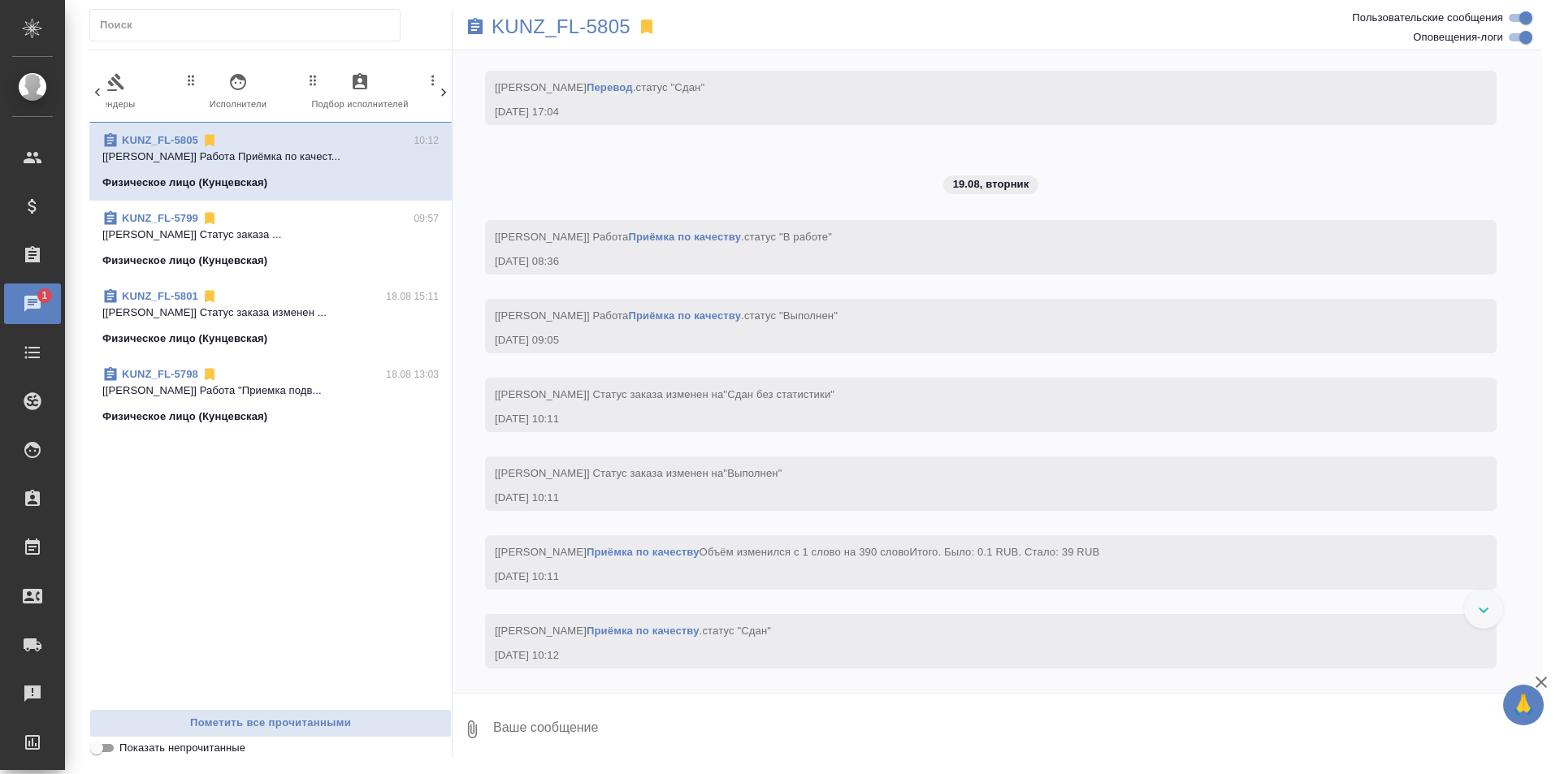
scroll to position [2387, 0]
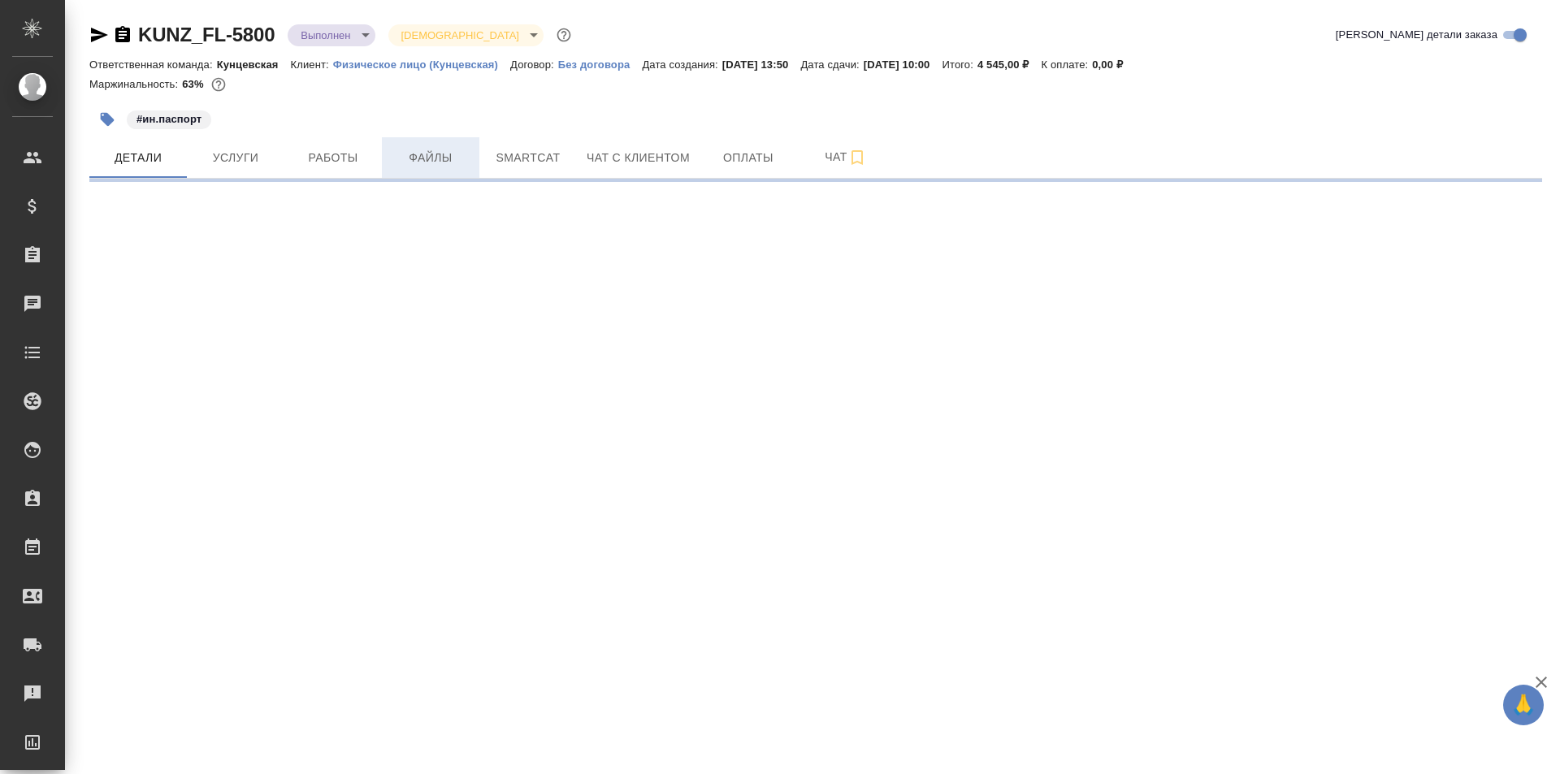
select select "RU"
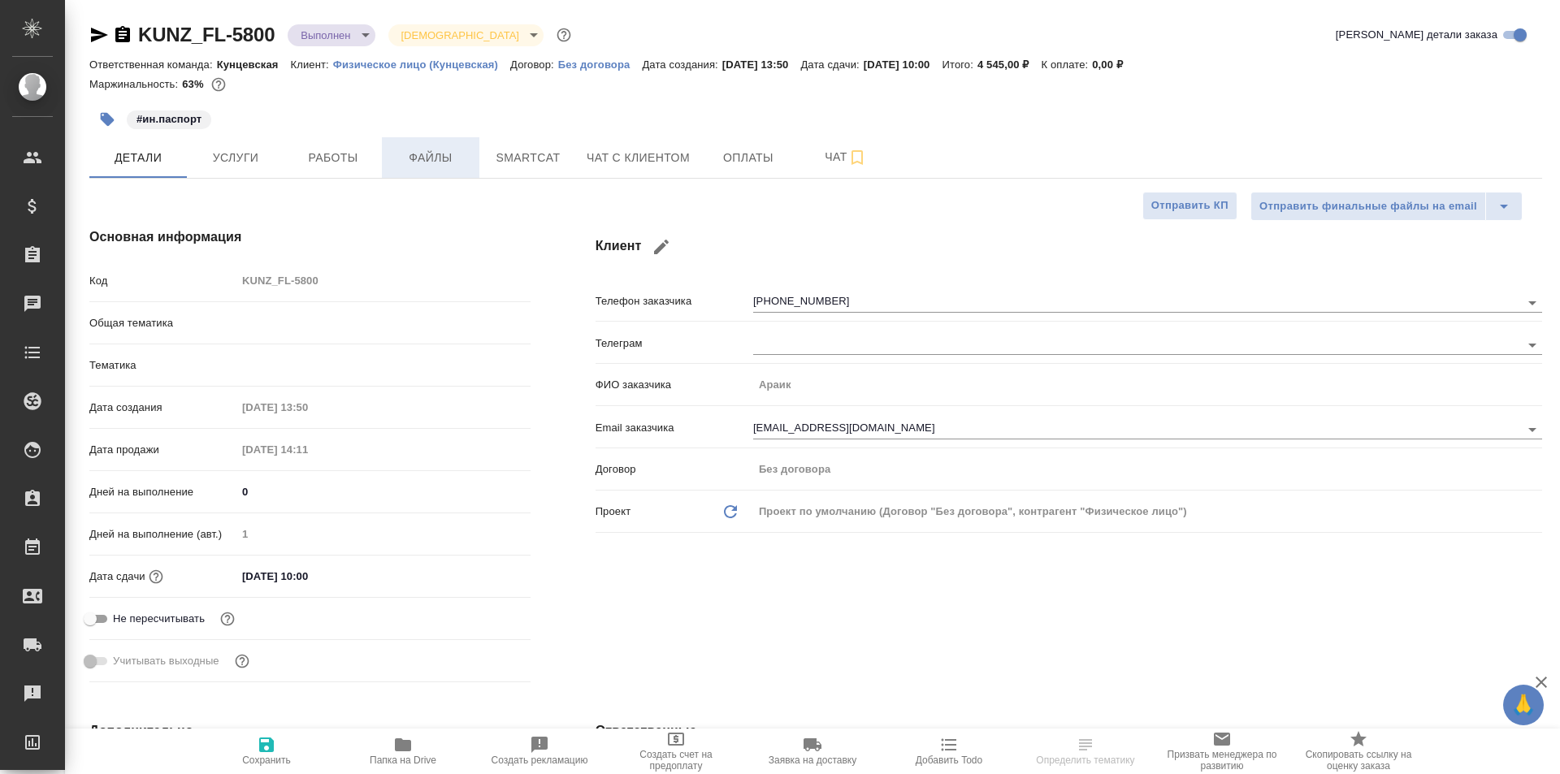
type textarea "x"
click at [415, 153] on span "Файлы" at bounding box center [431, 158] width 78 height 20
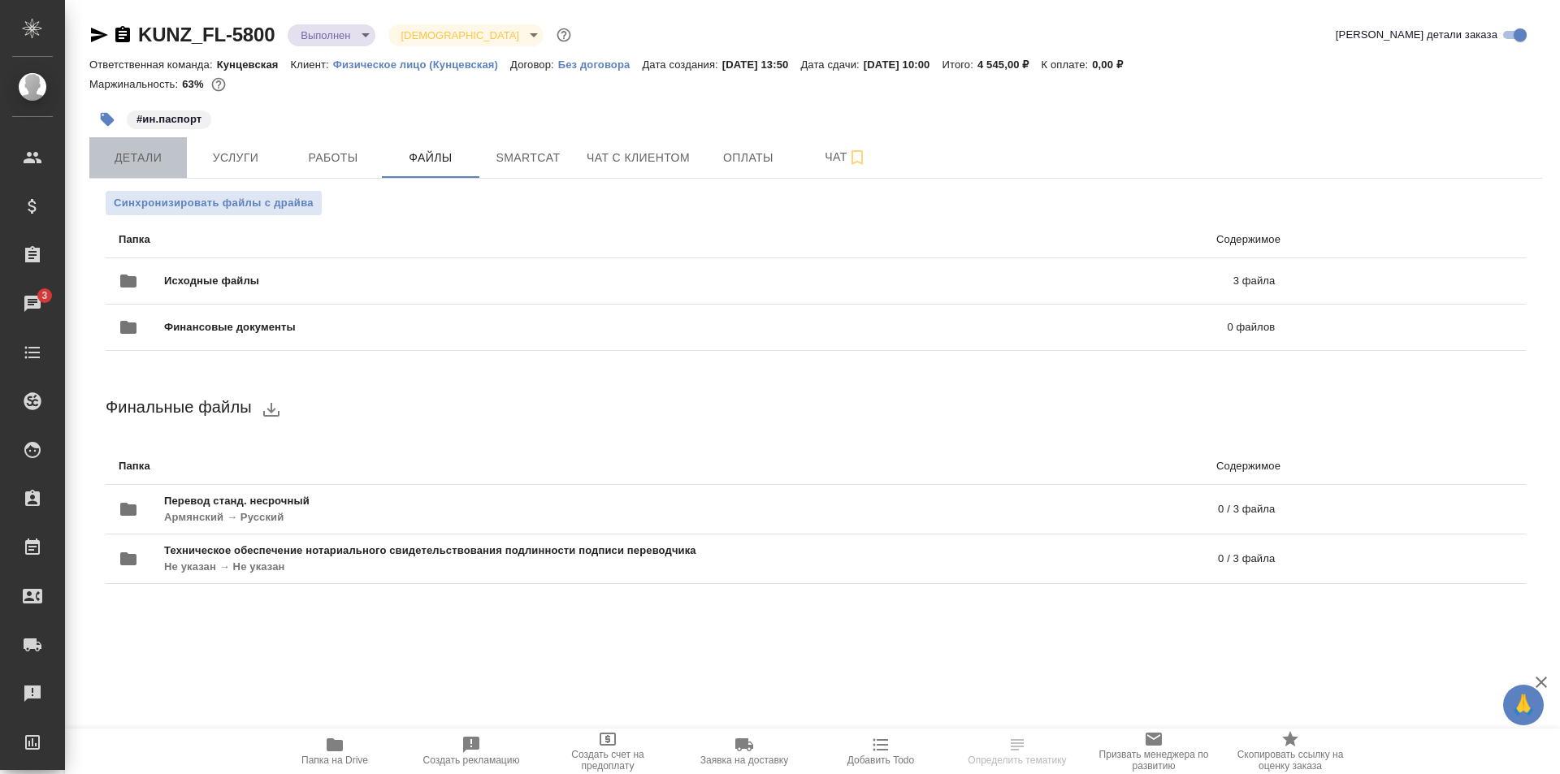
click at [150, 166] on span "Детали" at bounding box center [138, 158] width 78 height 20
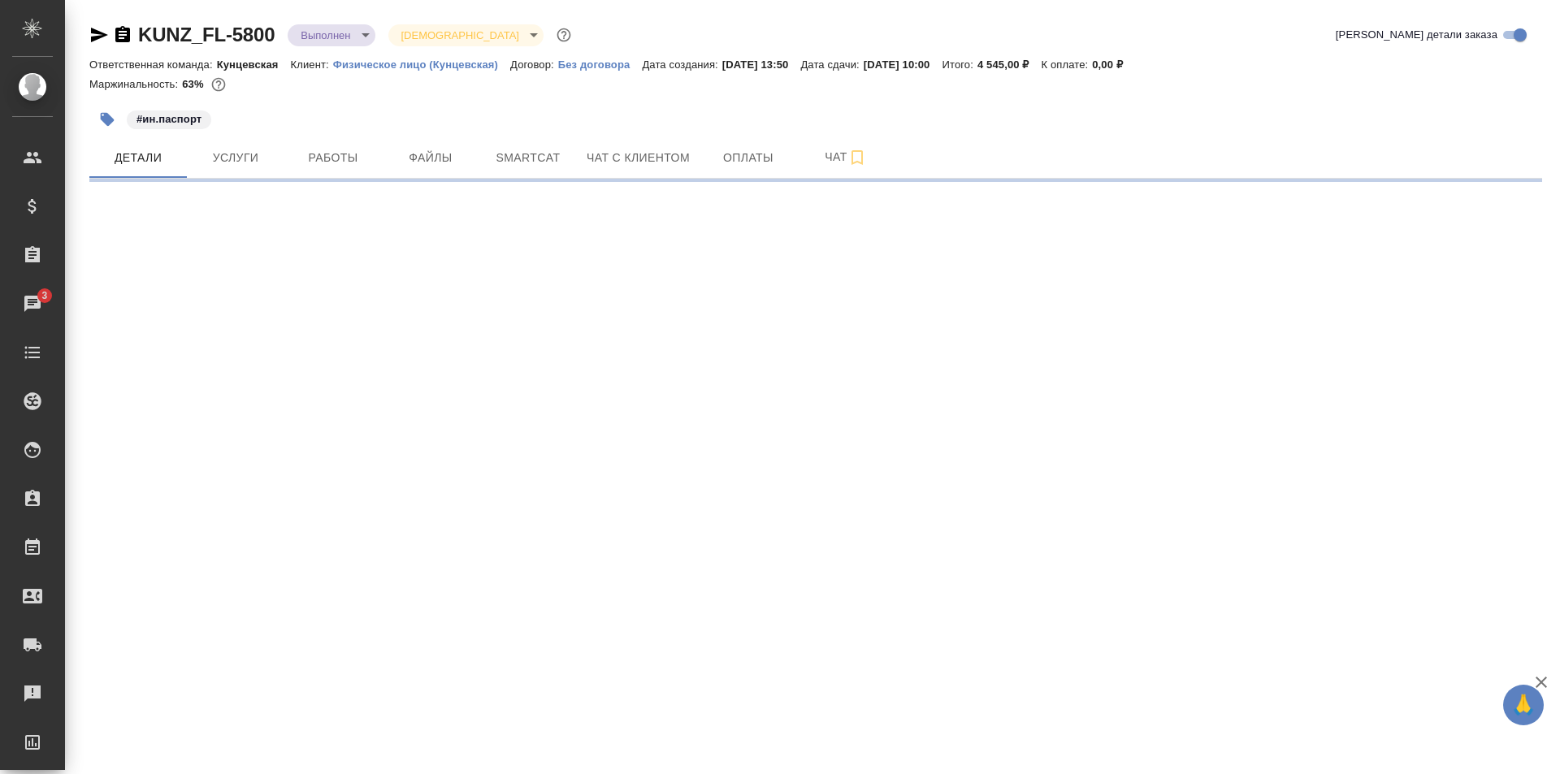
select select "RU"
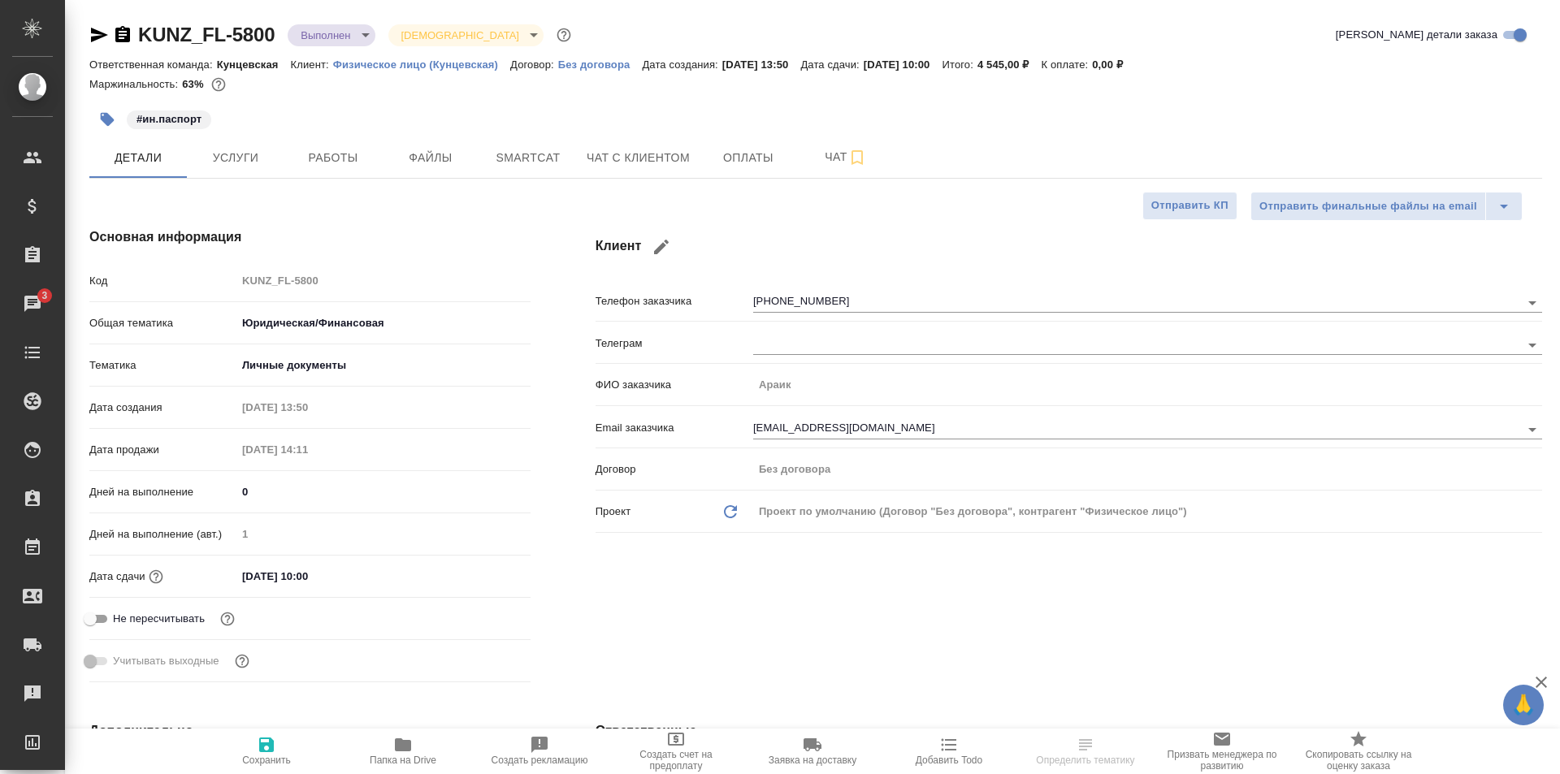
type textarea "x"
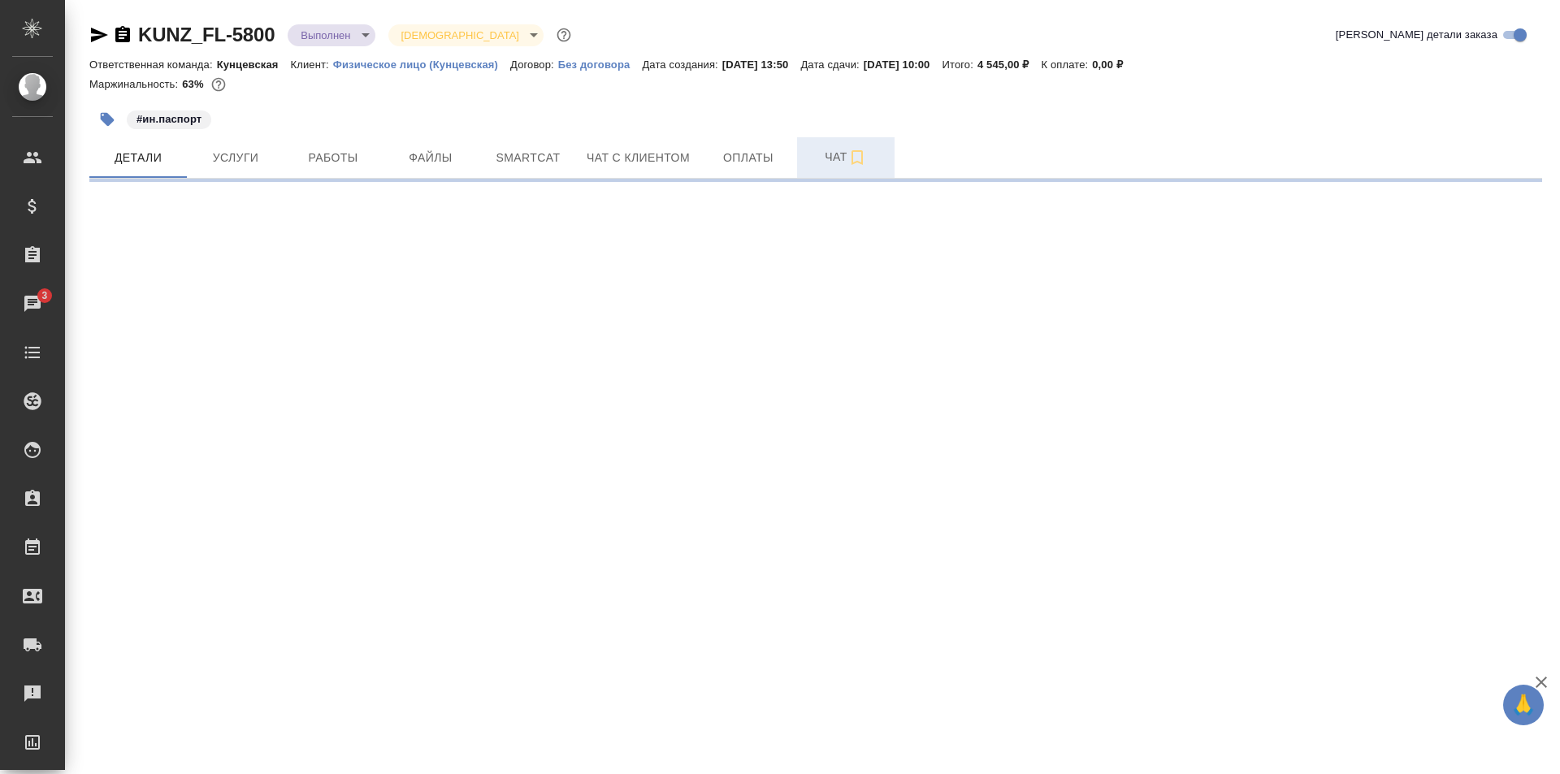
click at [835, 149] on span "Чат" at bounding box center [846, 157] width 78 height 20
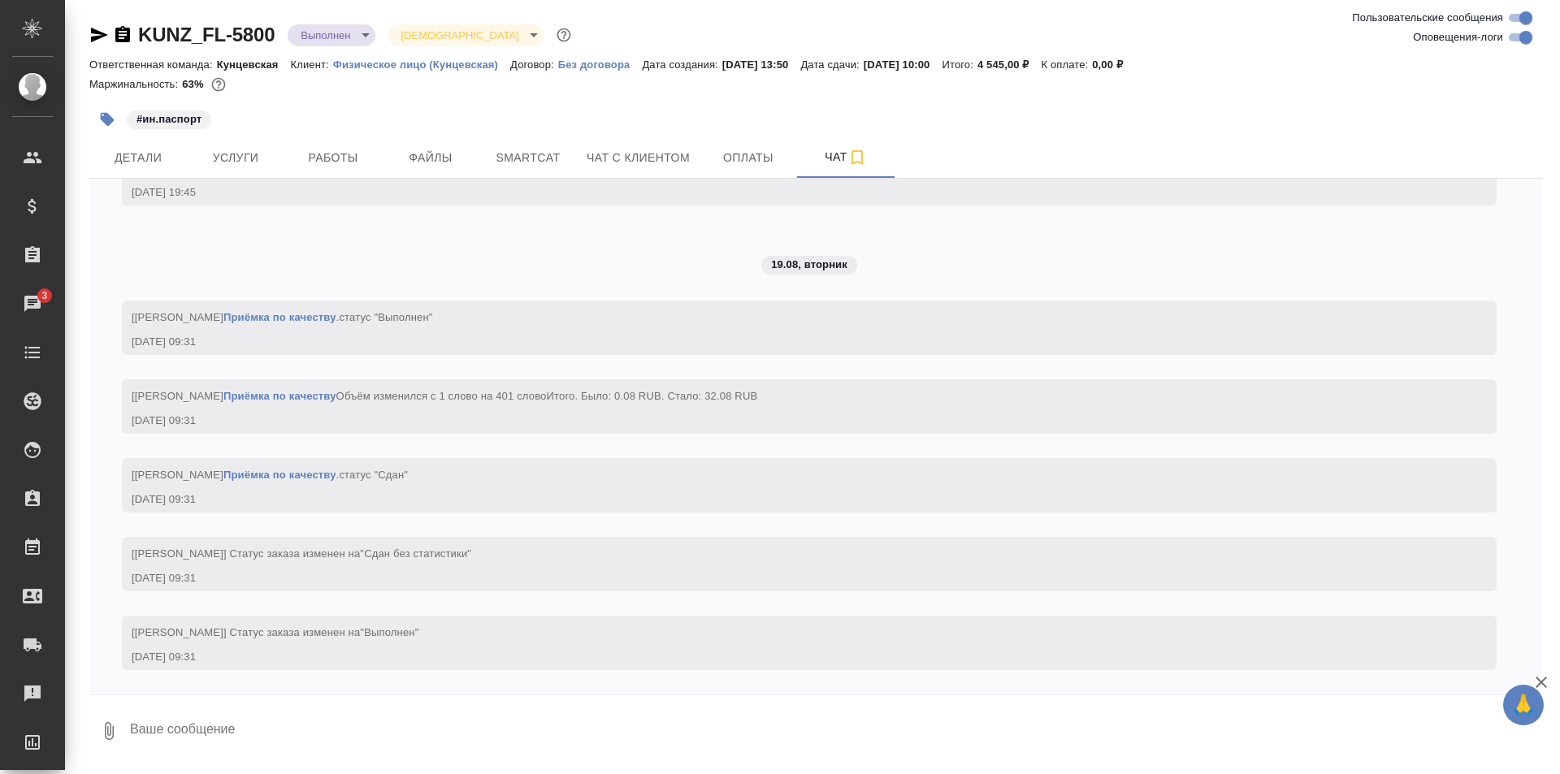
scroll to position [4122, 0]
click at [157, 164] on span "Детали" at bounding box center [138, 158] width 78 height 20
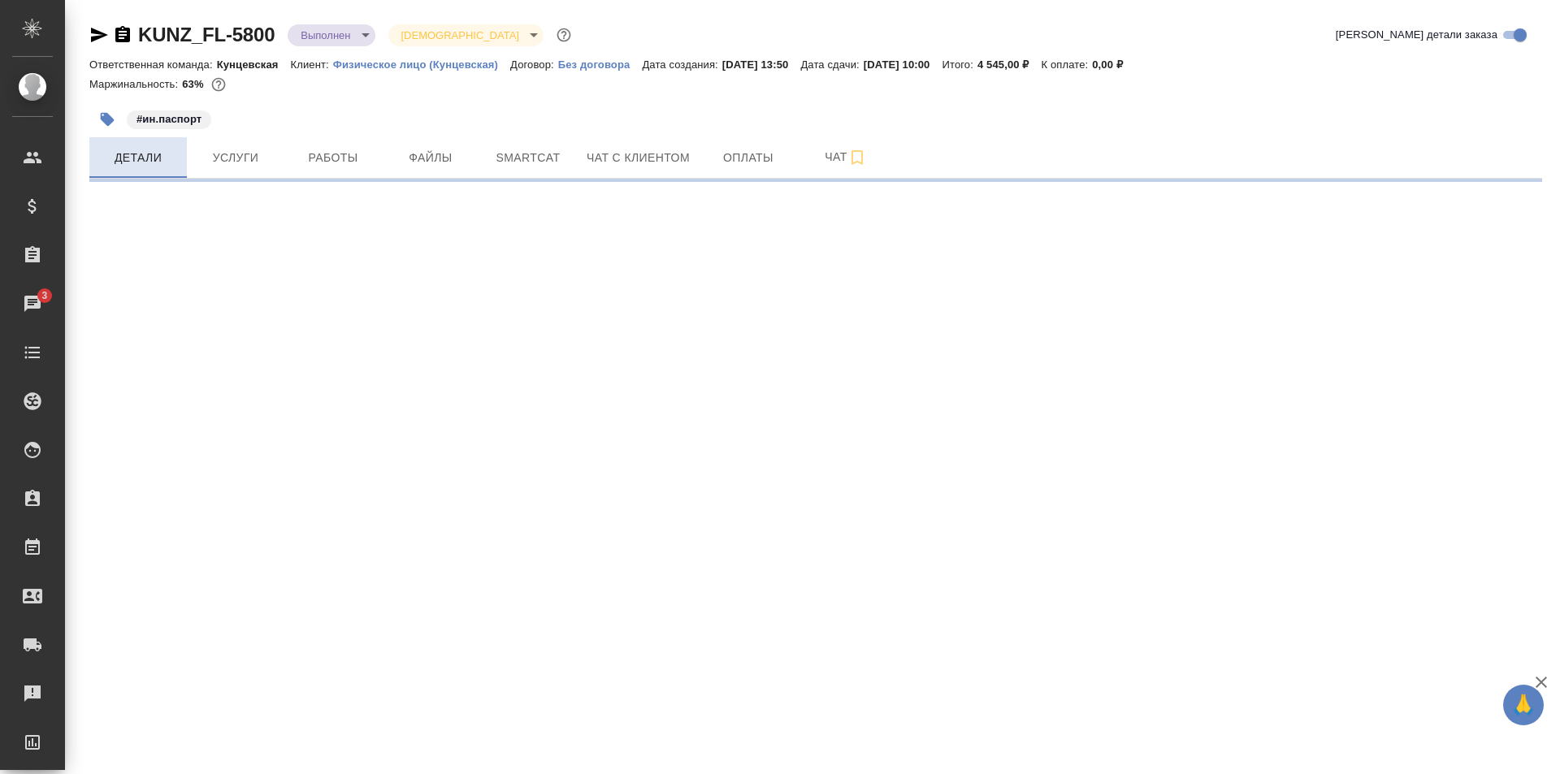
select select "RU"
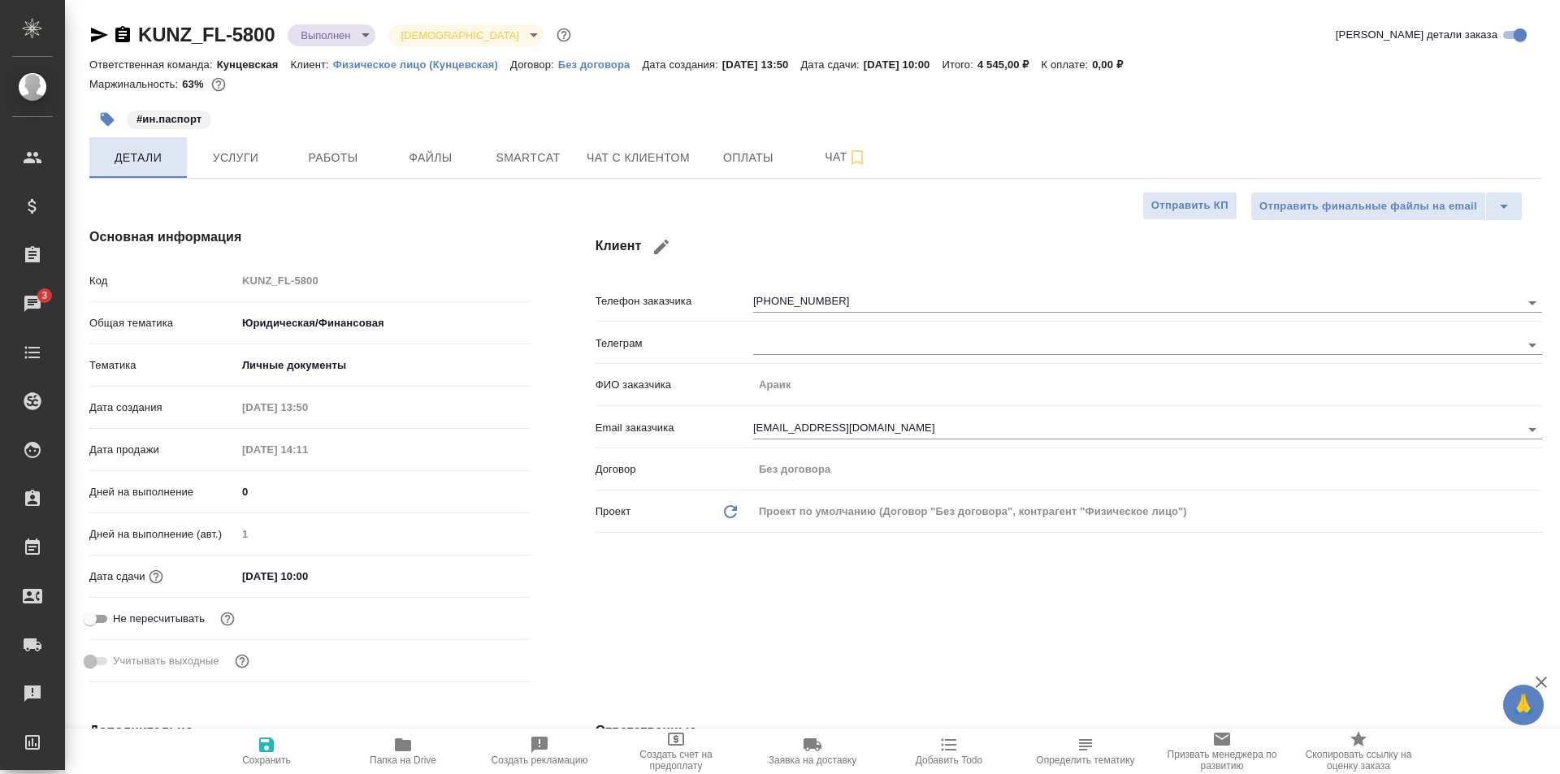
type textarea "x"
click at [348, 162] on span "Работы" at bounding box center [333, 158] width 78 height 20
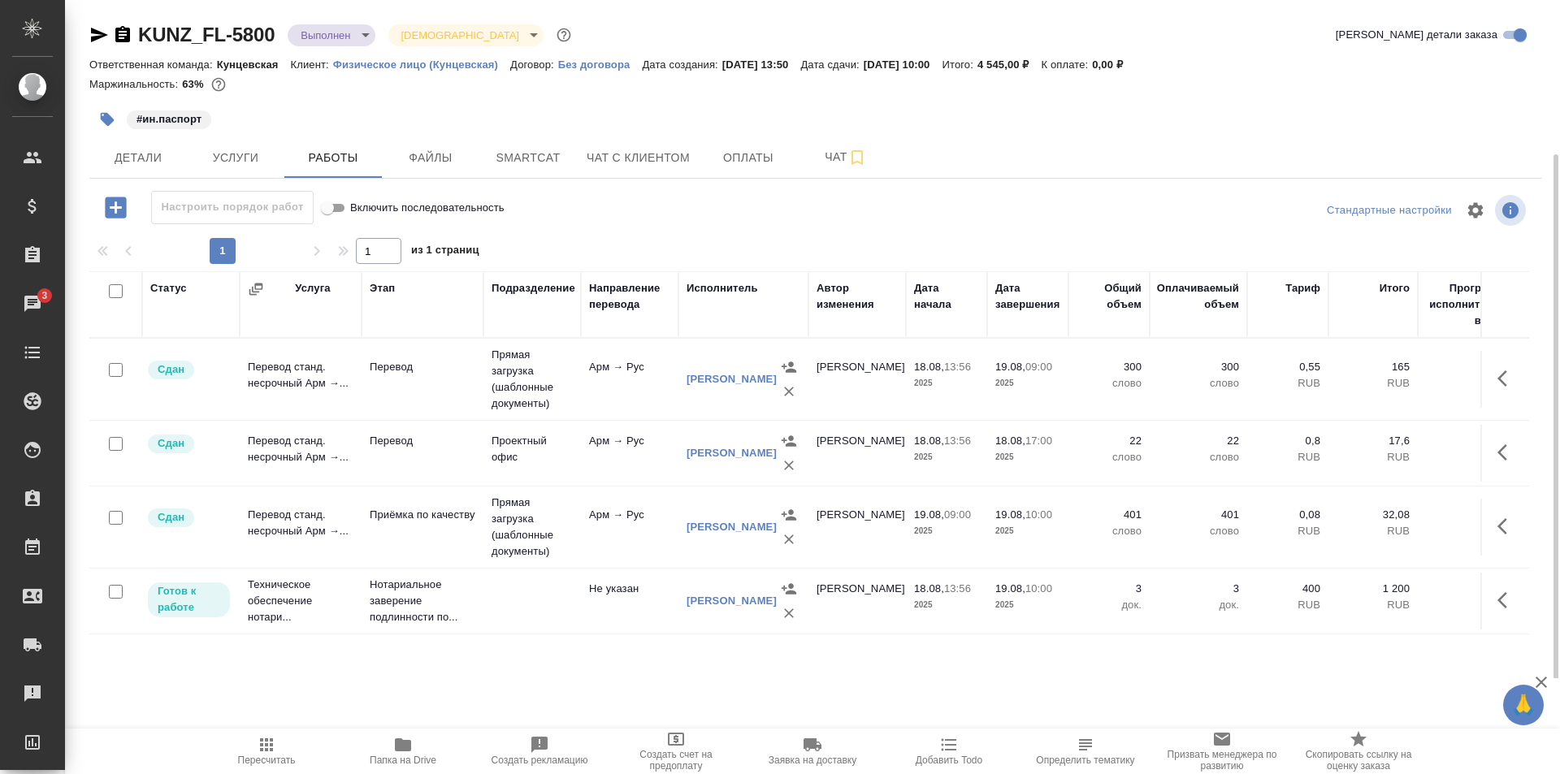
scroll to position [10, 0]
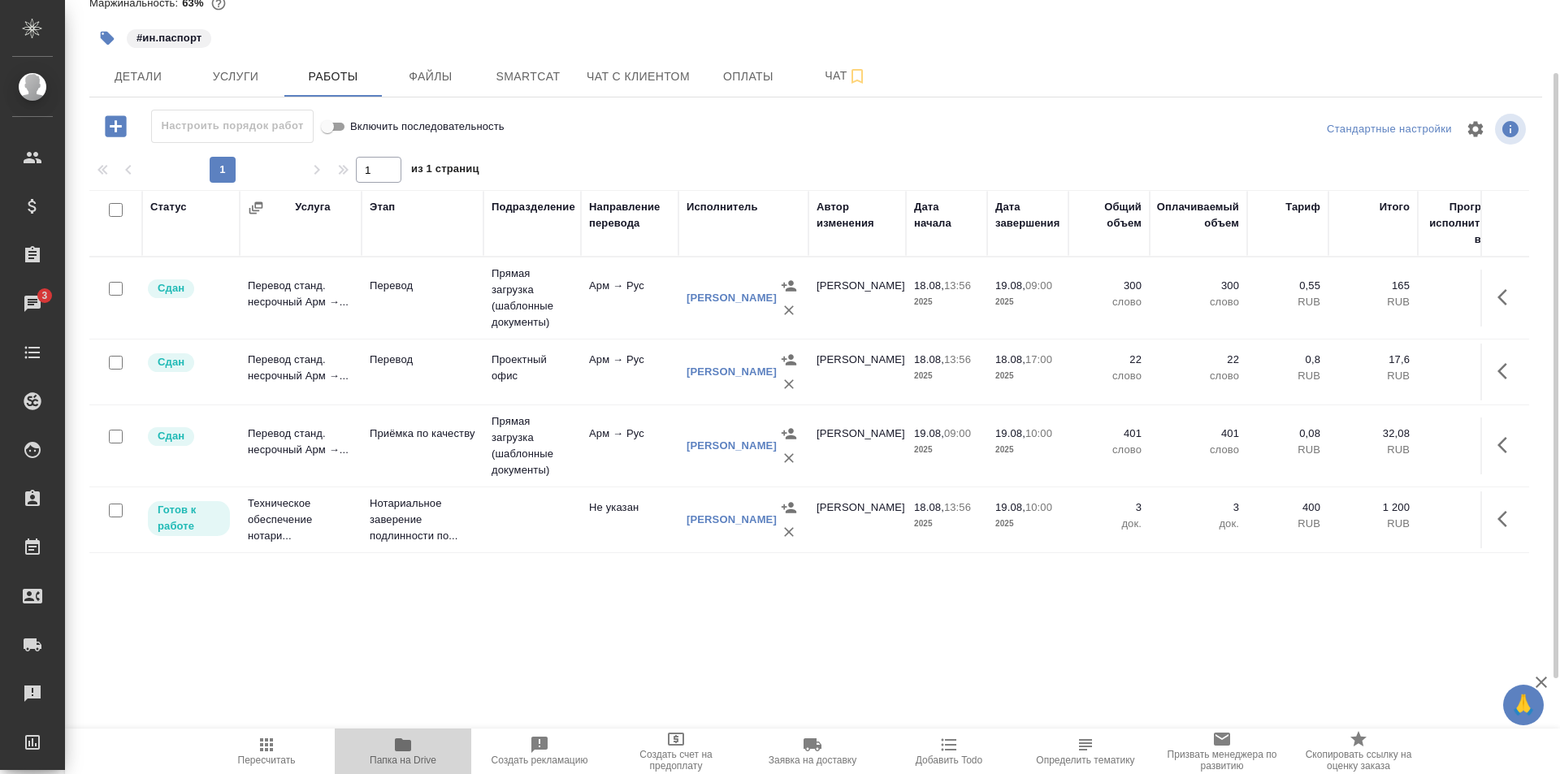
click at [409, 758] on span "Папка на Drive" at bounding box center [403, 760] width 67 height 11
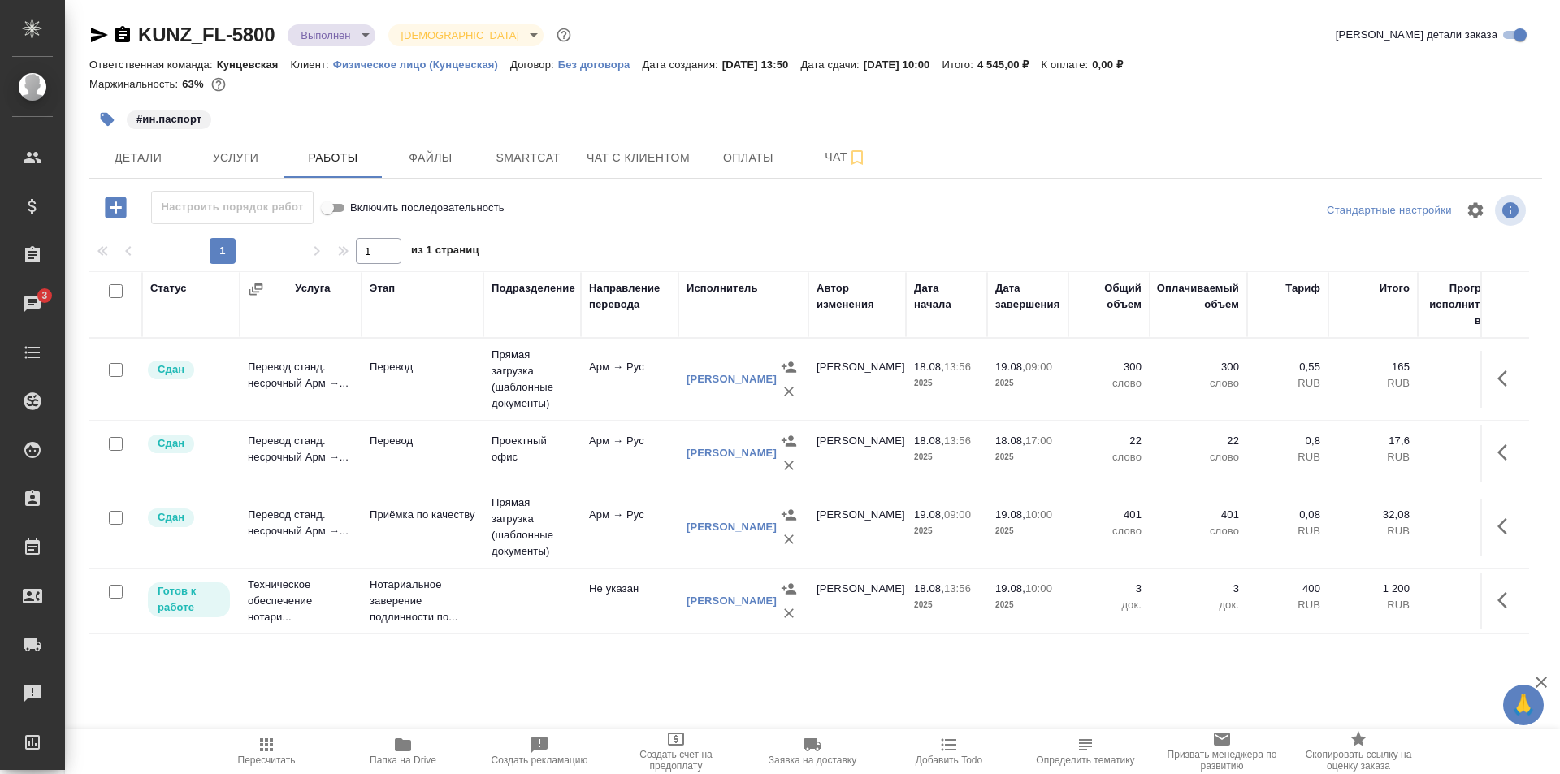
scroll to position [0, 0]
click at [126, 154] on span "Детали" at bounding box center [138, 158] width 78 height 20
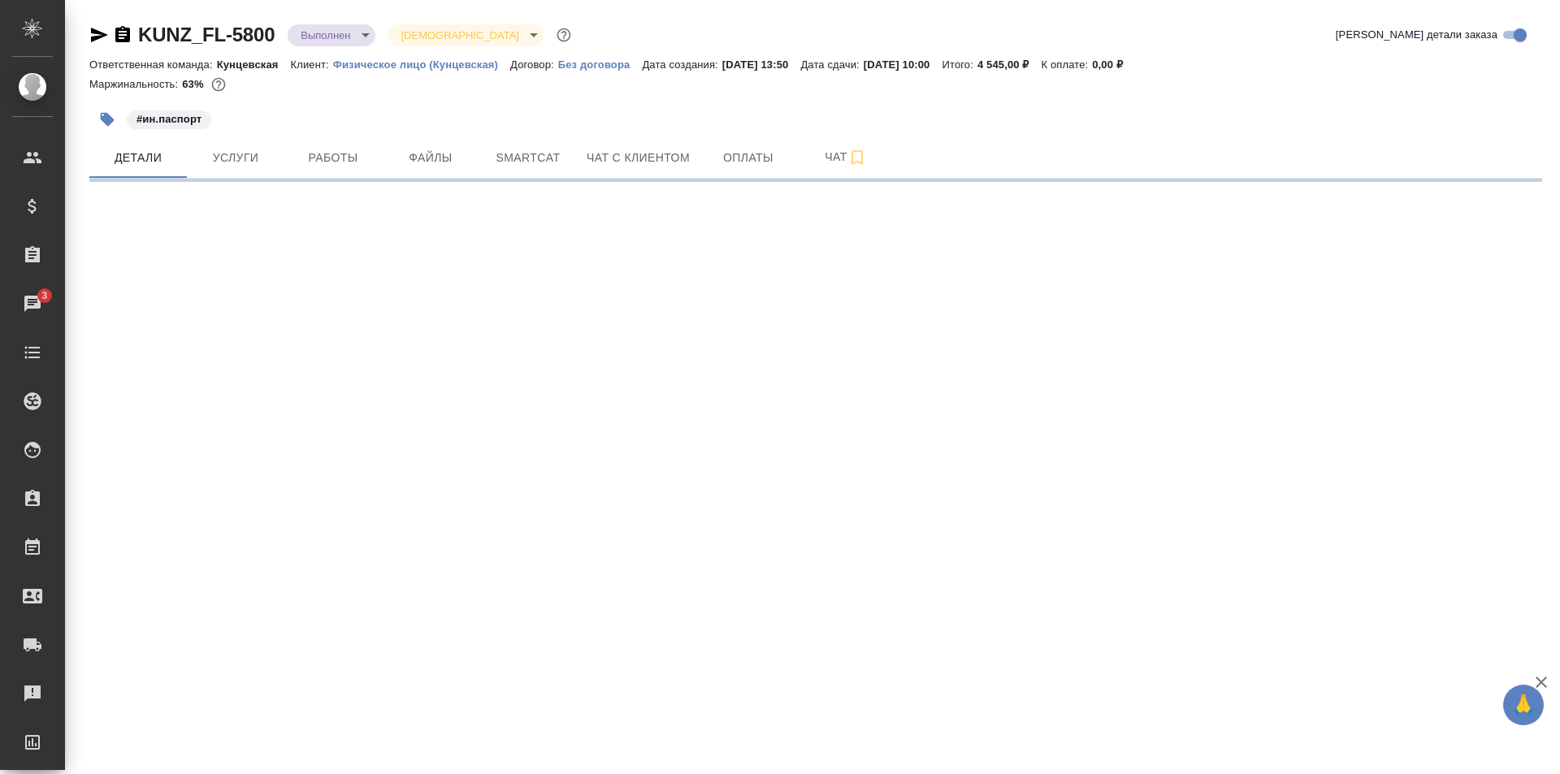
select select "RU"
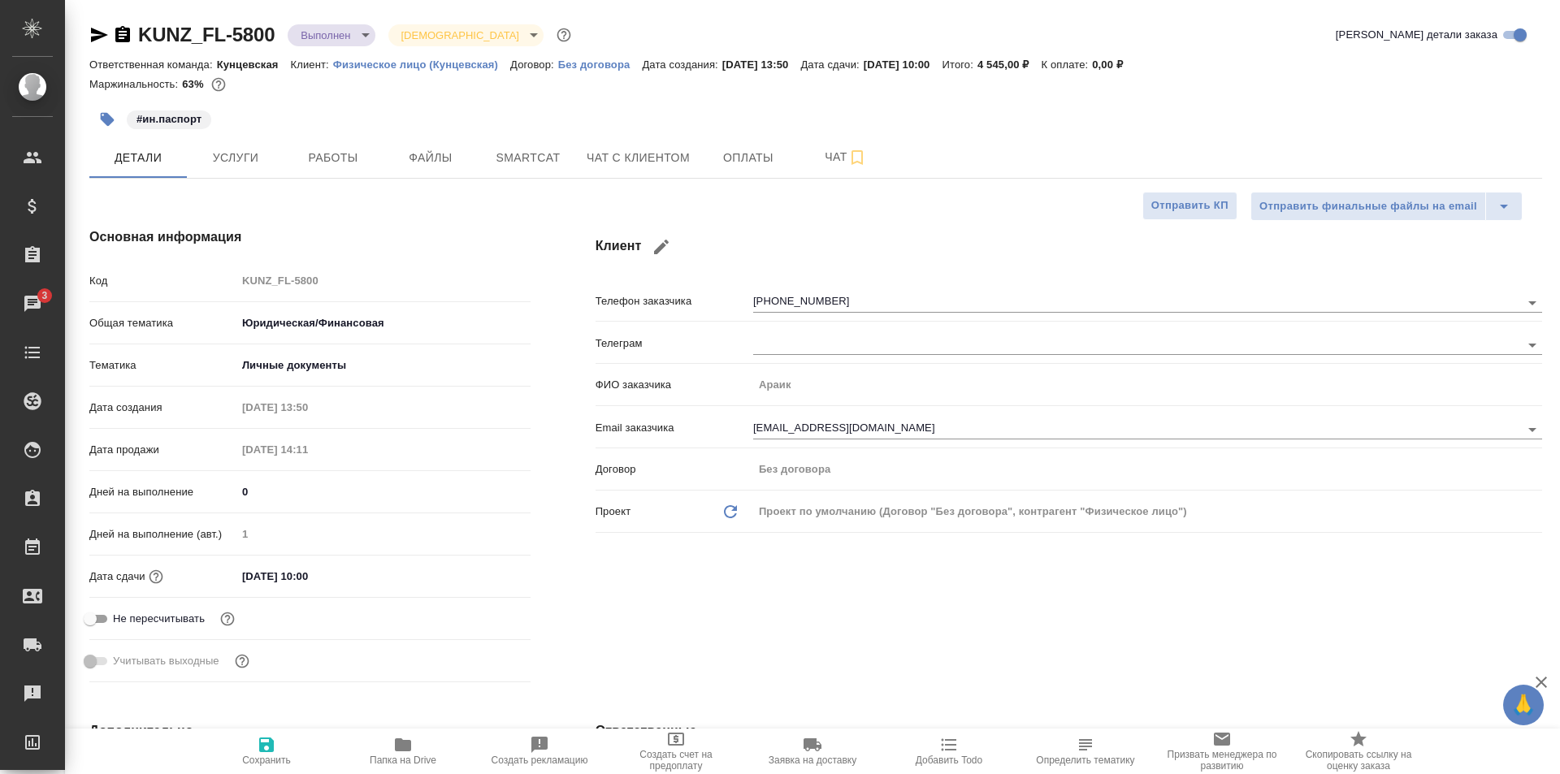
type textarea "x"
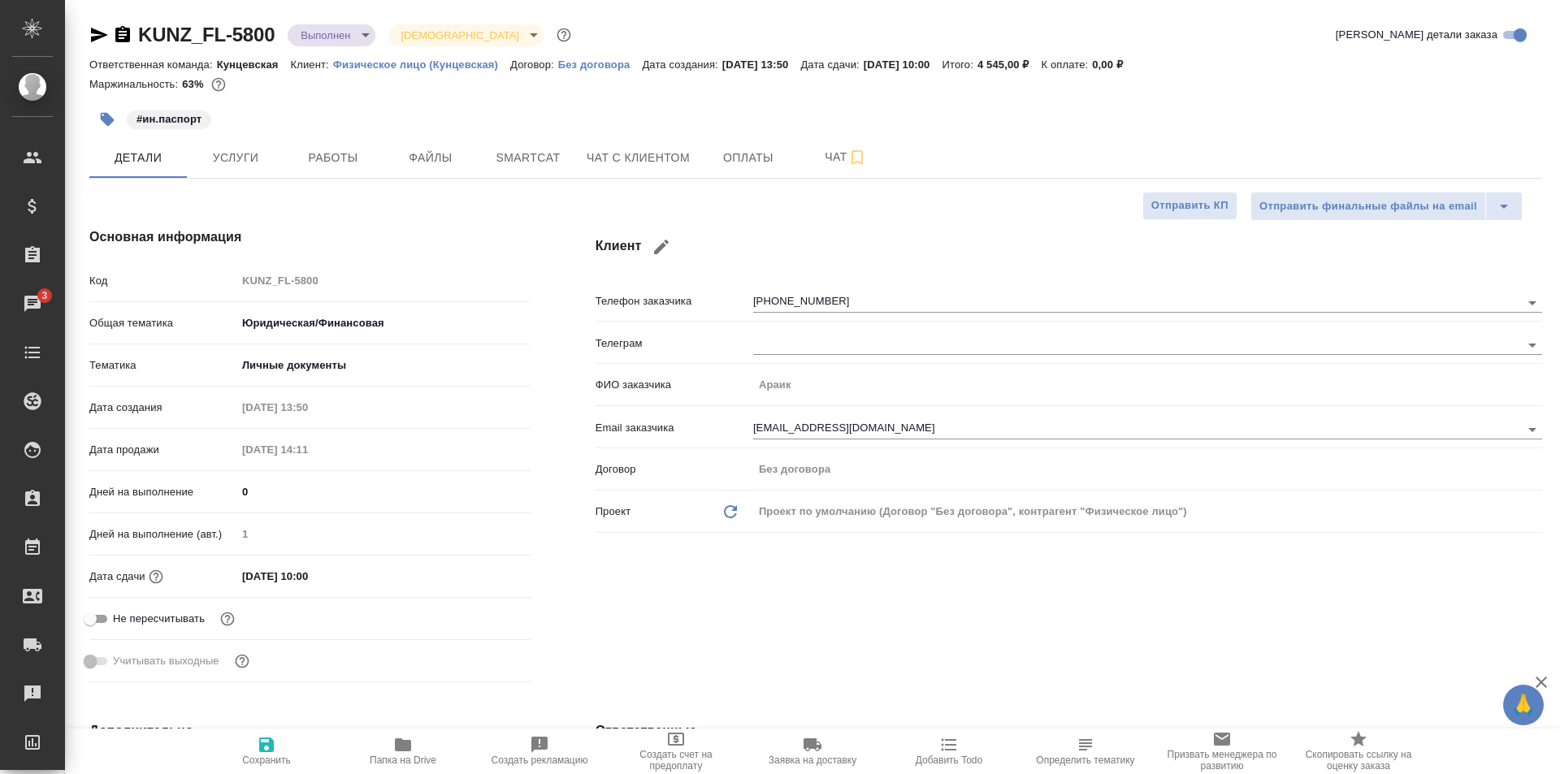
type textarea "x"
click at [120, 38] on icon "button" at bounding box center [122, 34] width 19 height 19
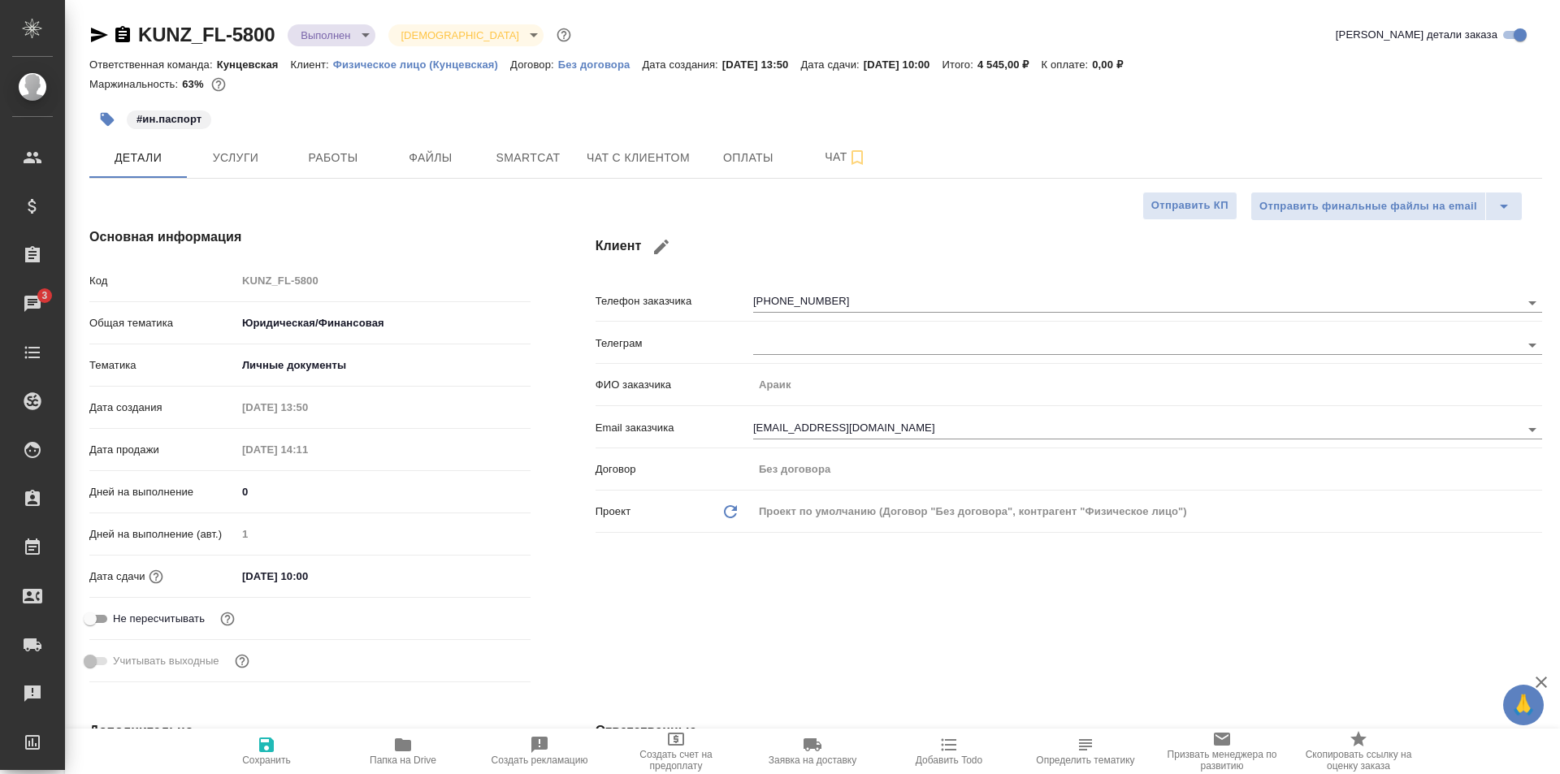
type textarea "x"
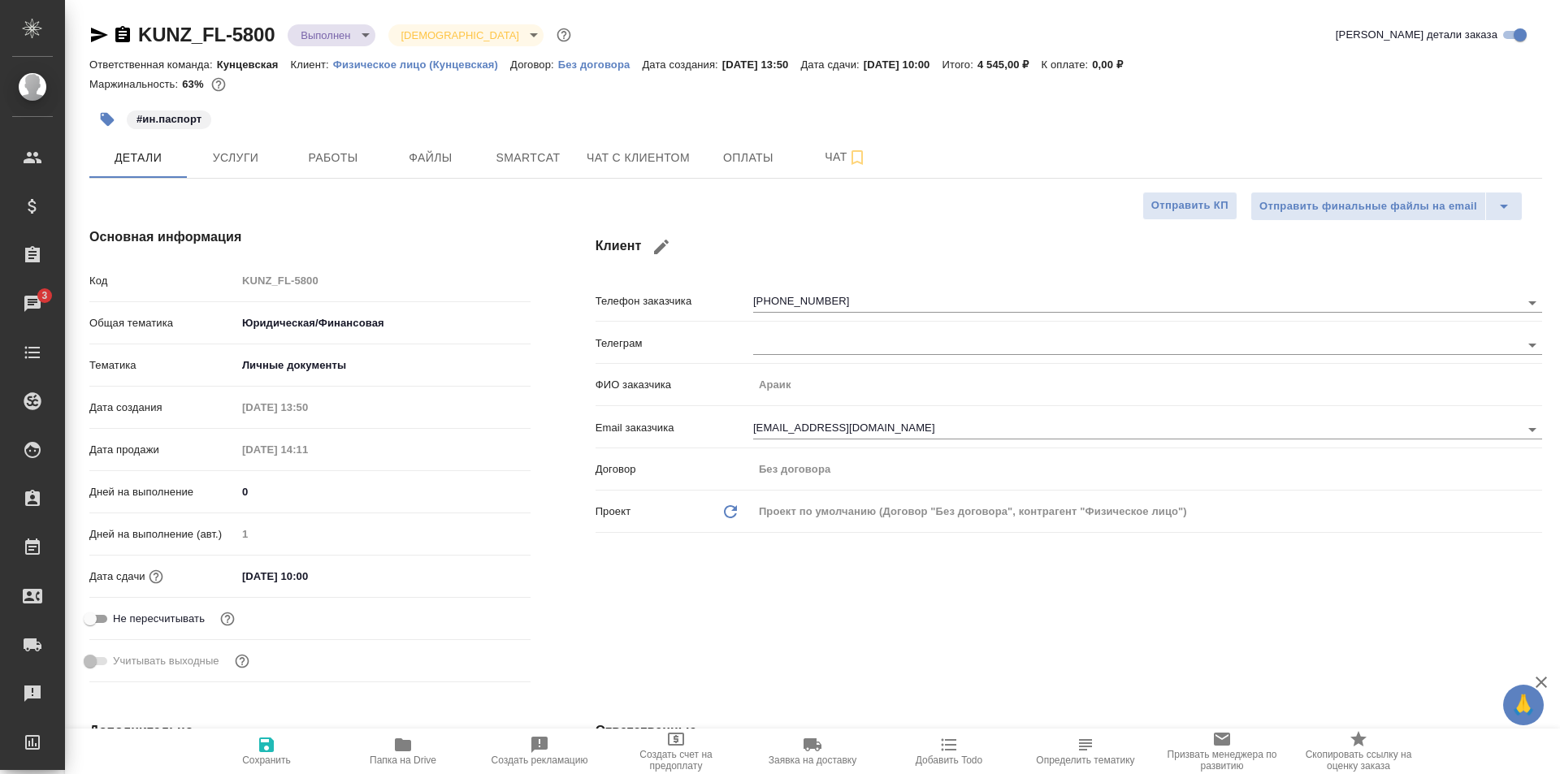
type textarea "x"
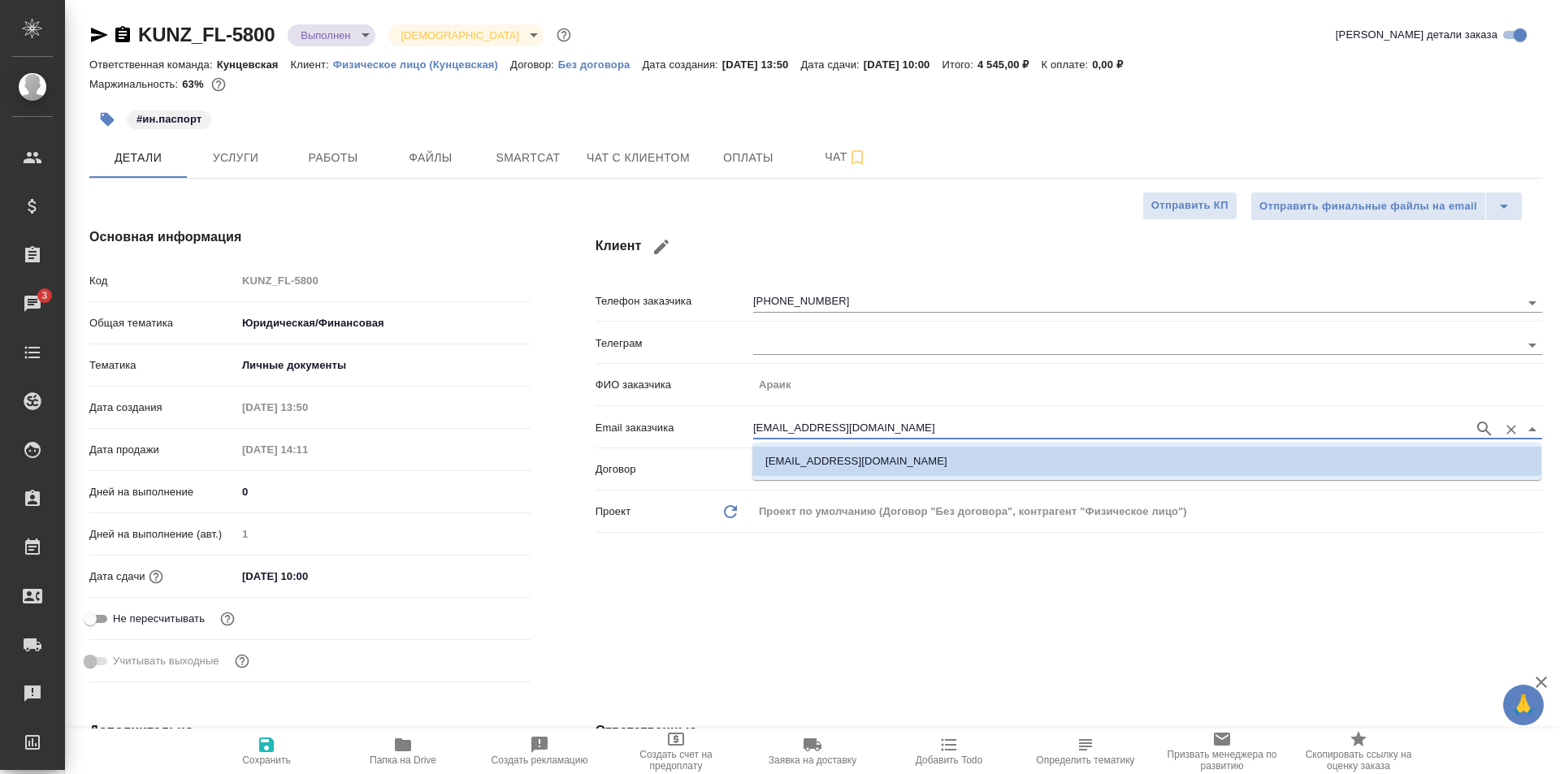
drag, startPoint x: 872, startPoint y: 428, endPoint x: 738, endPoint y: 422, distance: 134.2
click at [738, 422] on div "Email заказчика yeghikanara@gmai.com" at bounding box center [1068, 427] width 946 height 28
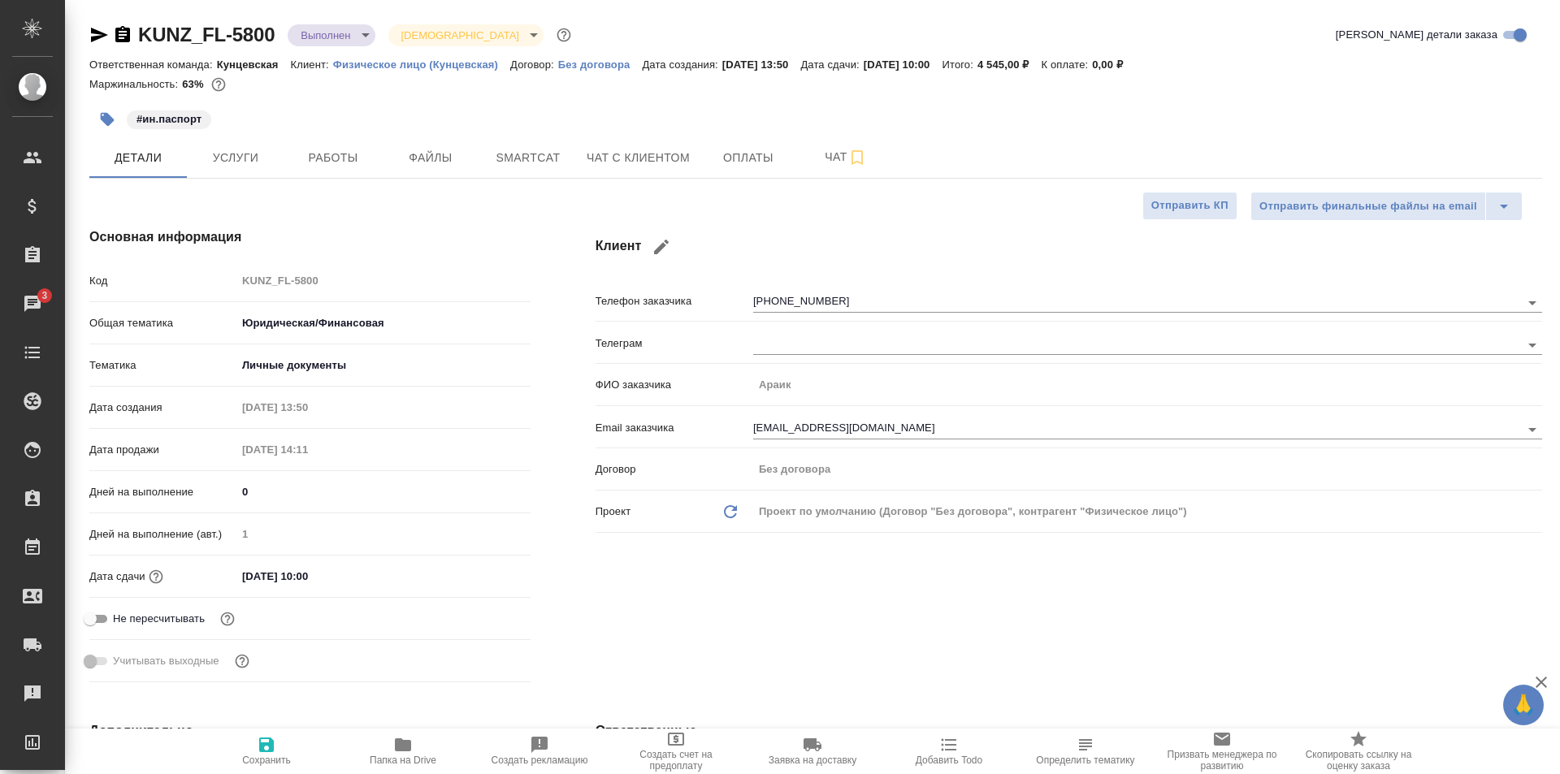
type textarea "x"
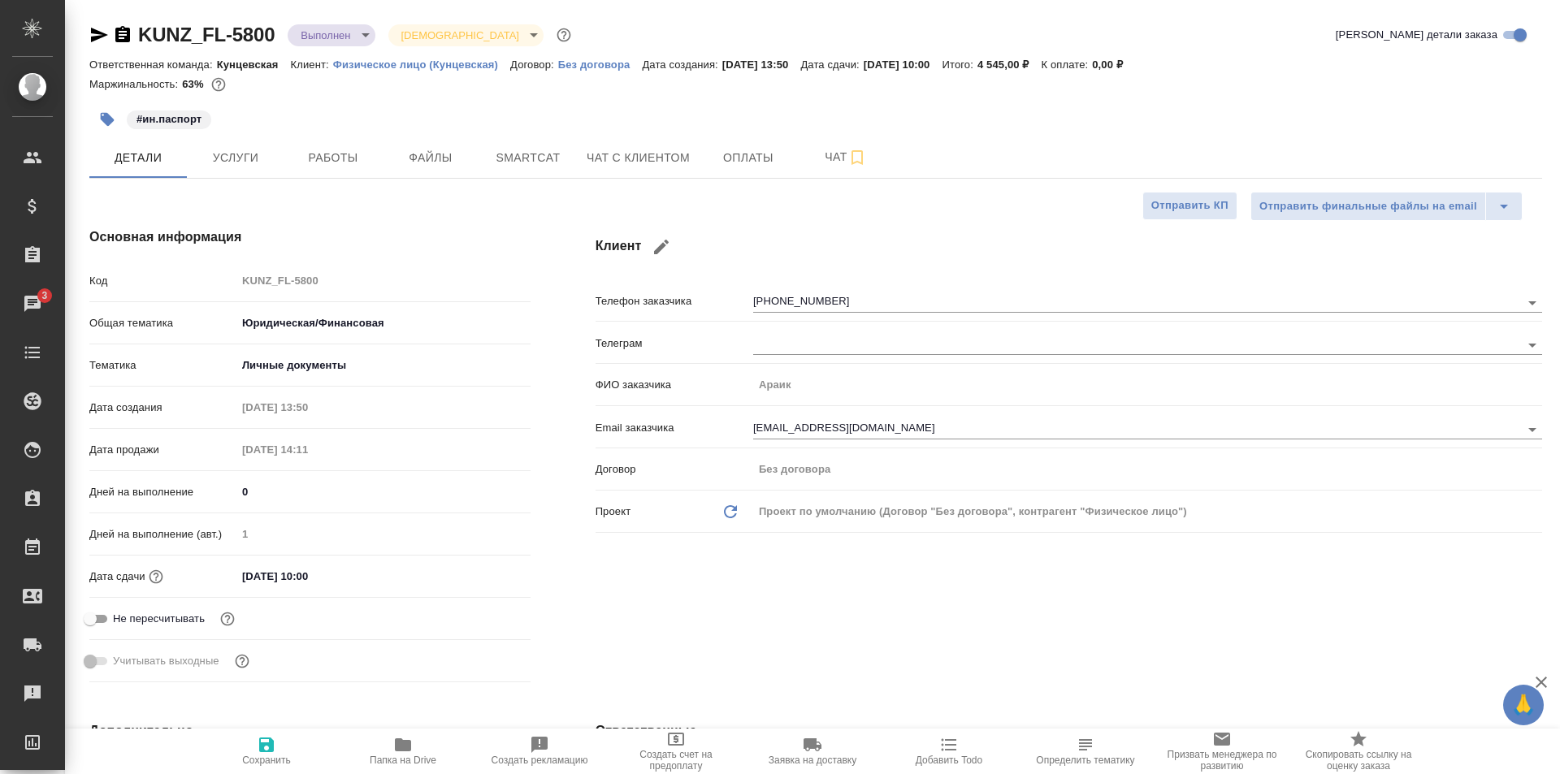
type textarea "x"
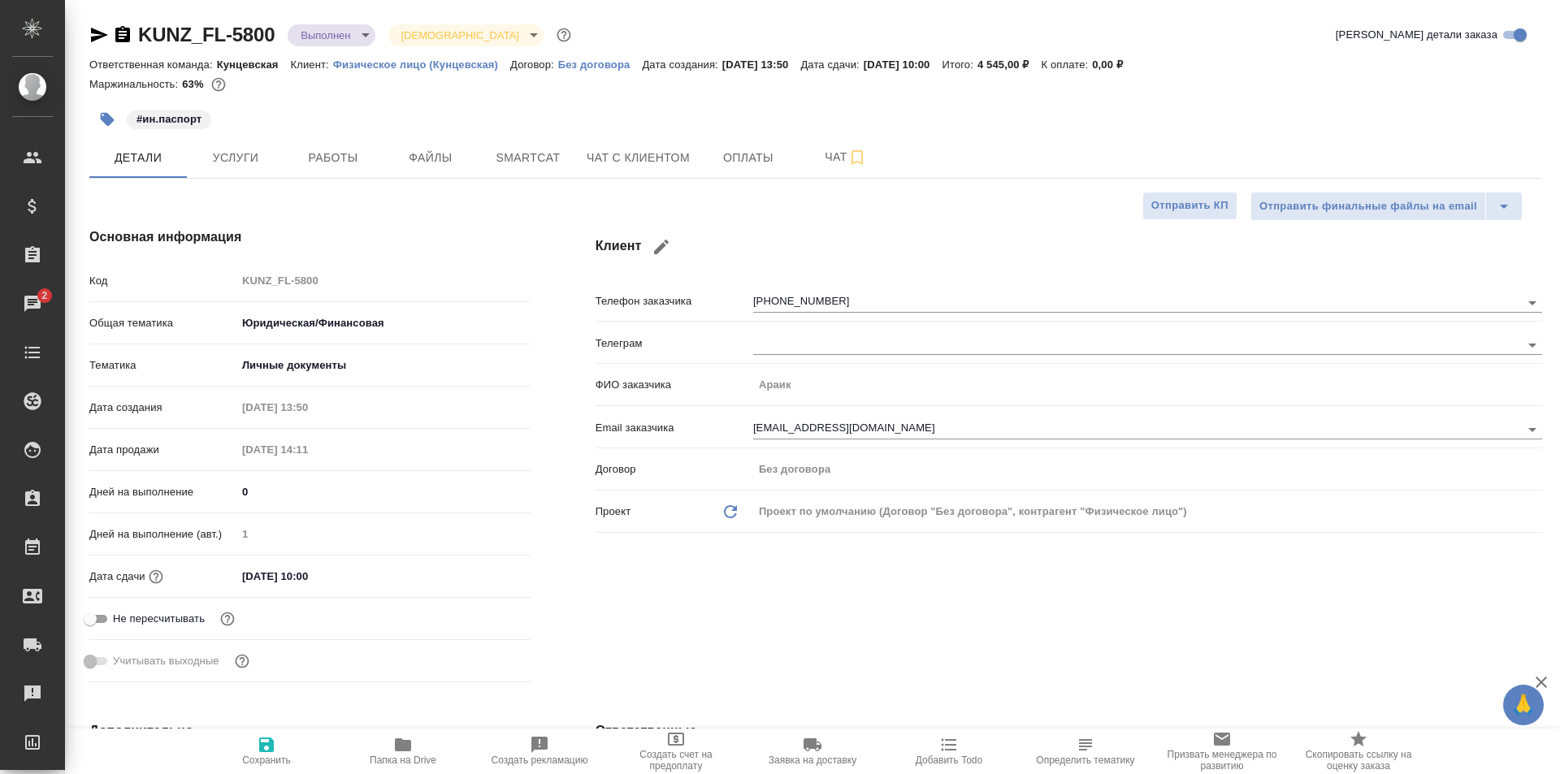
type textarea "x"
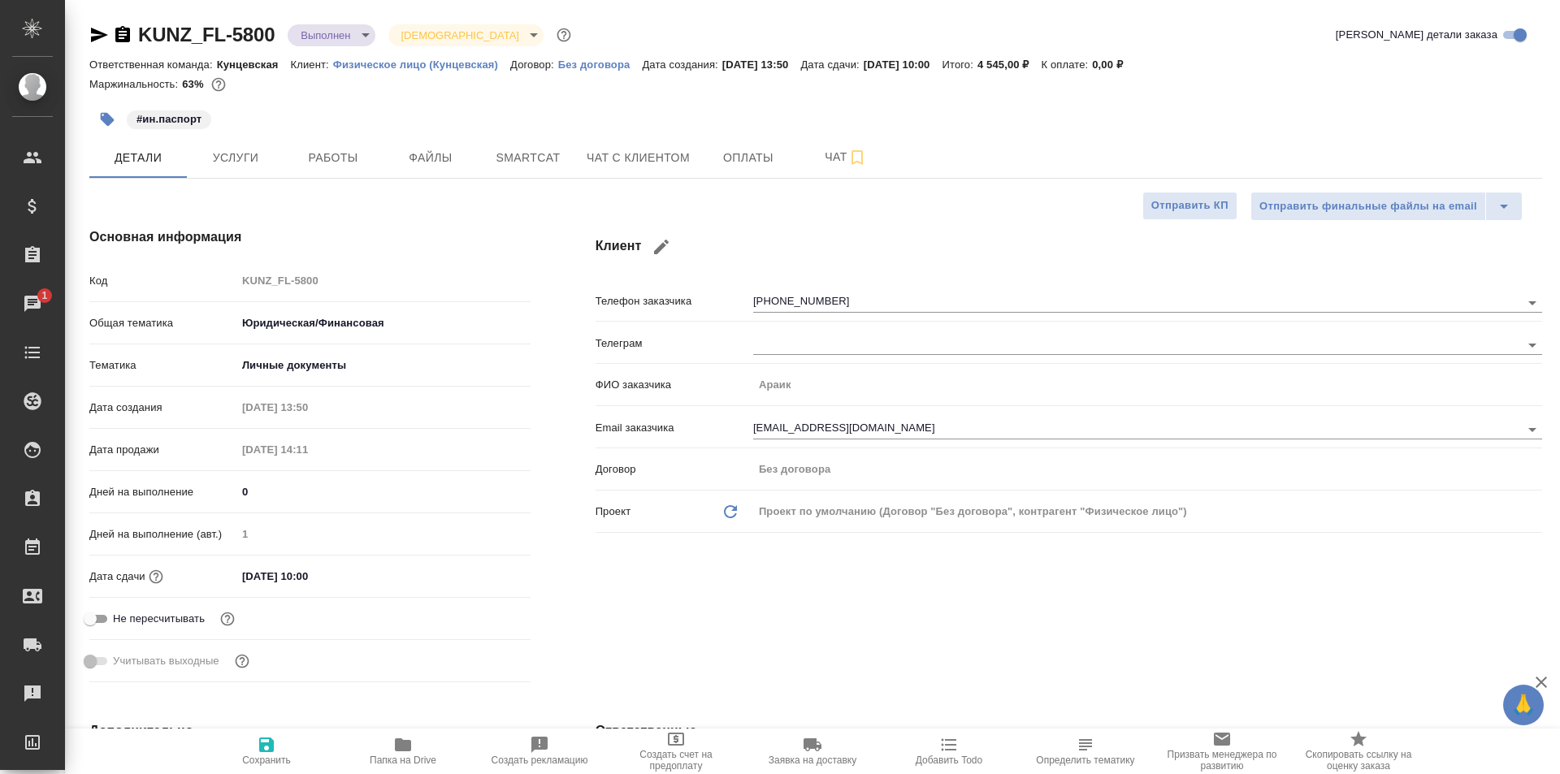
type textarea "x"
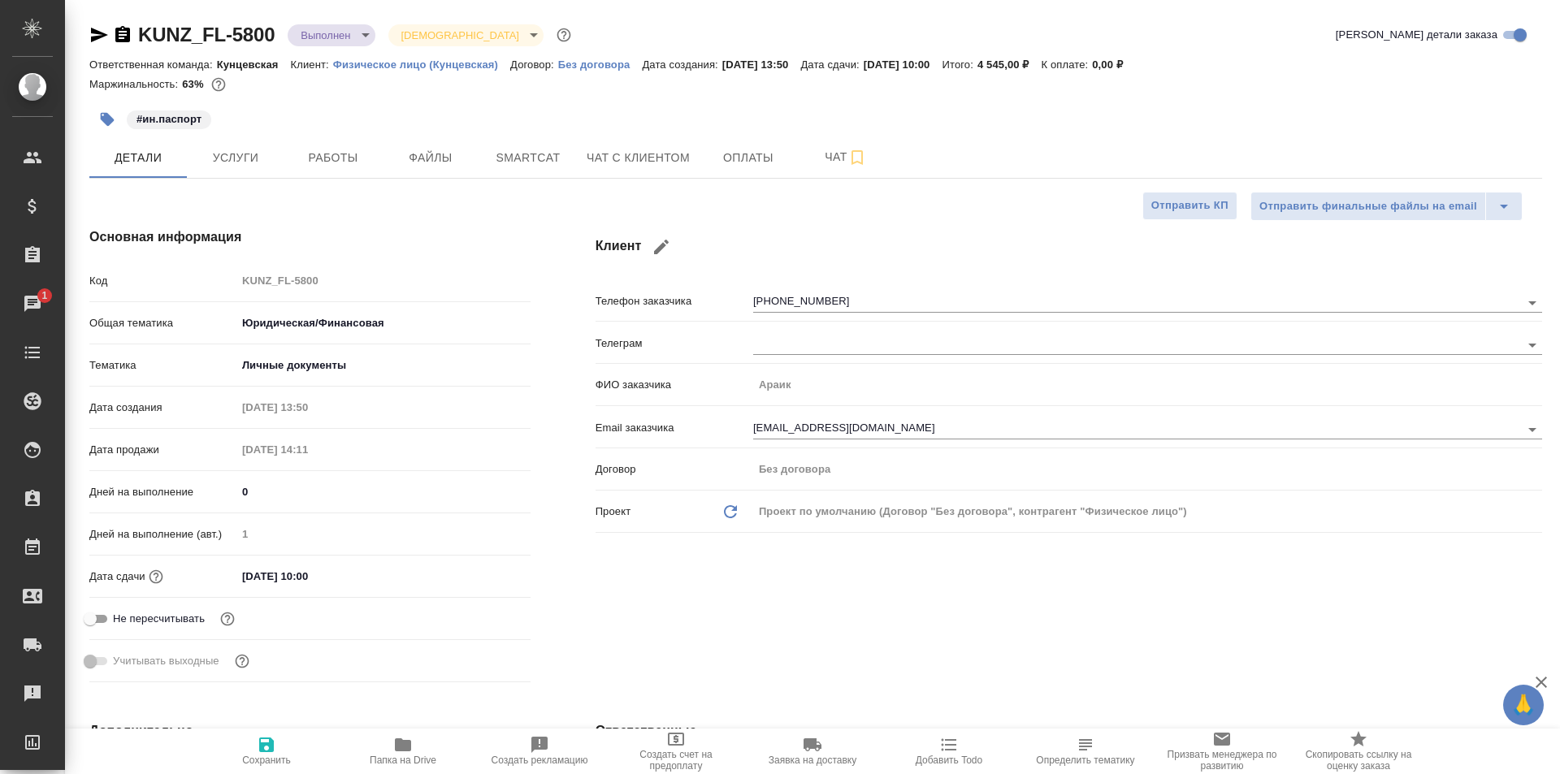
type textarea "x"
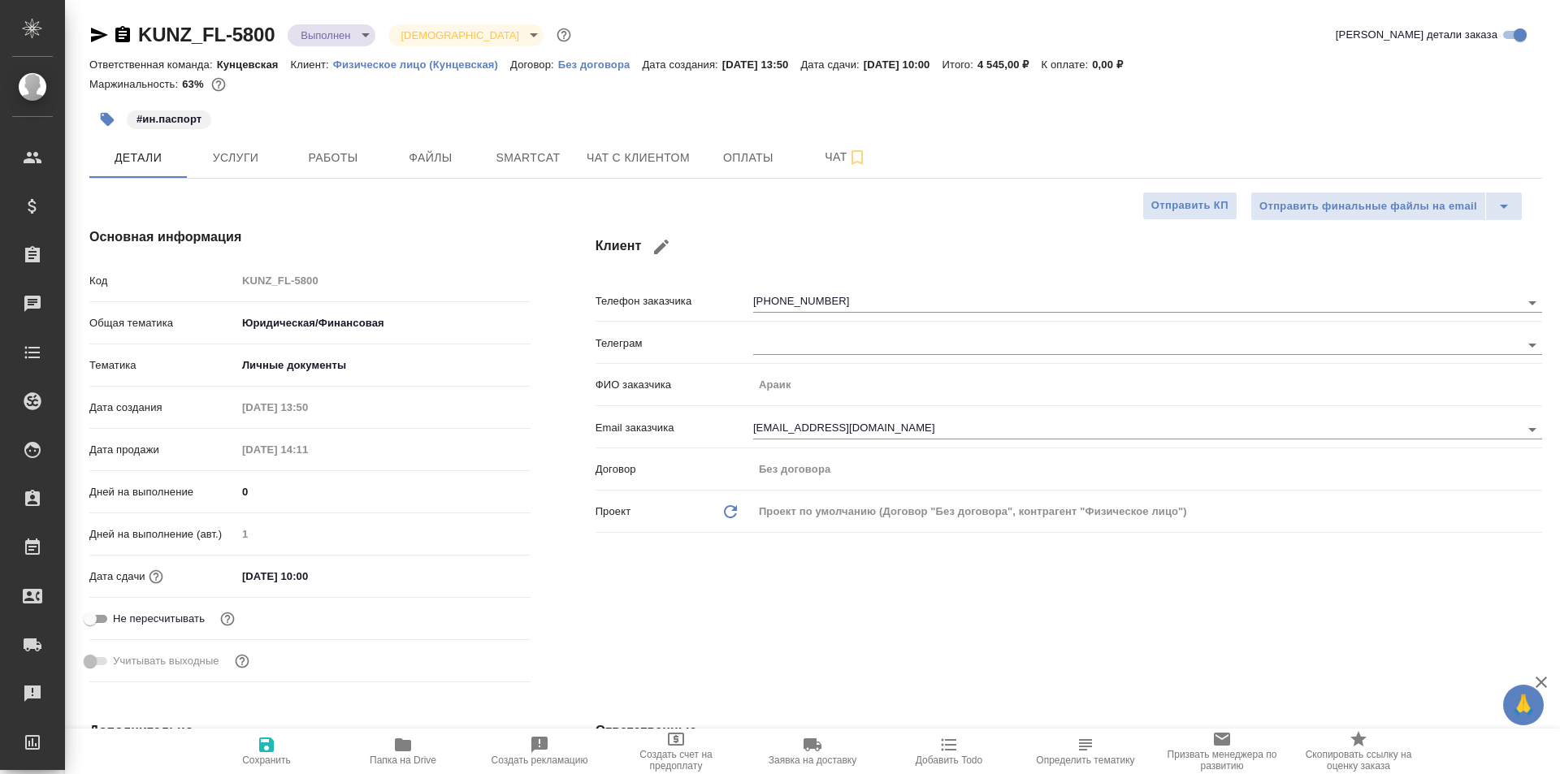
type textarea "x"
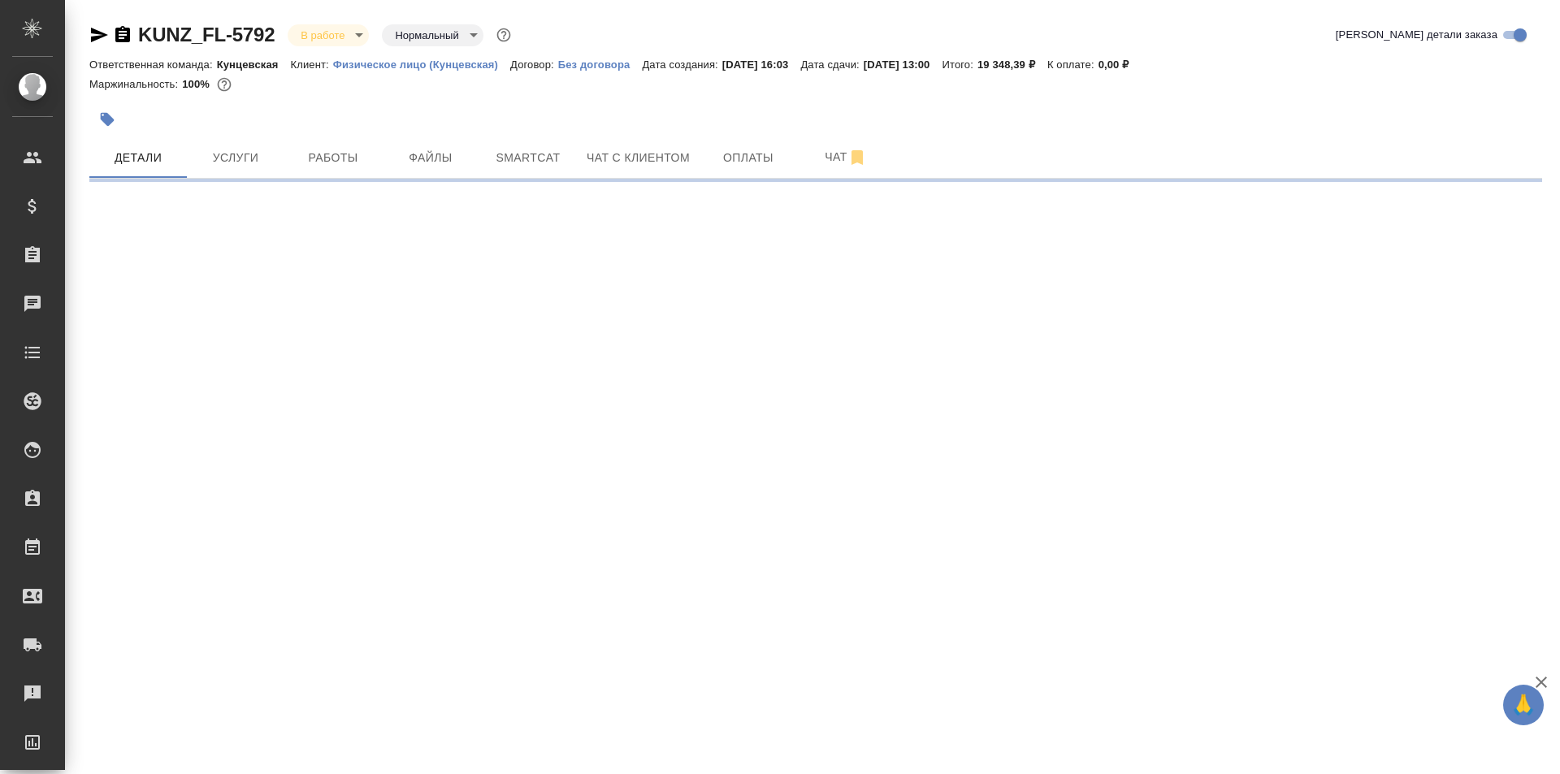
select select "RU"
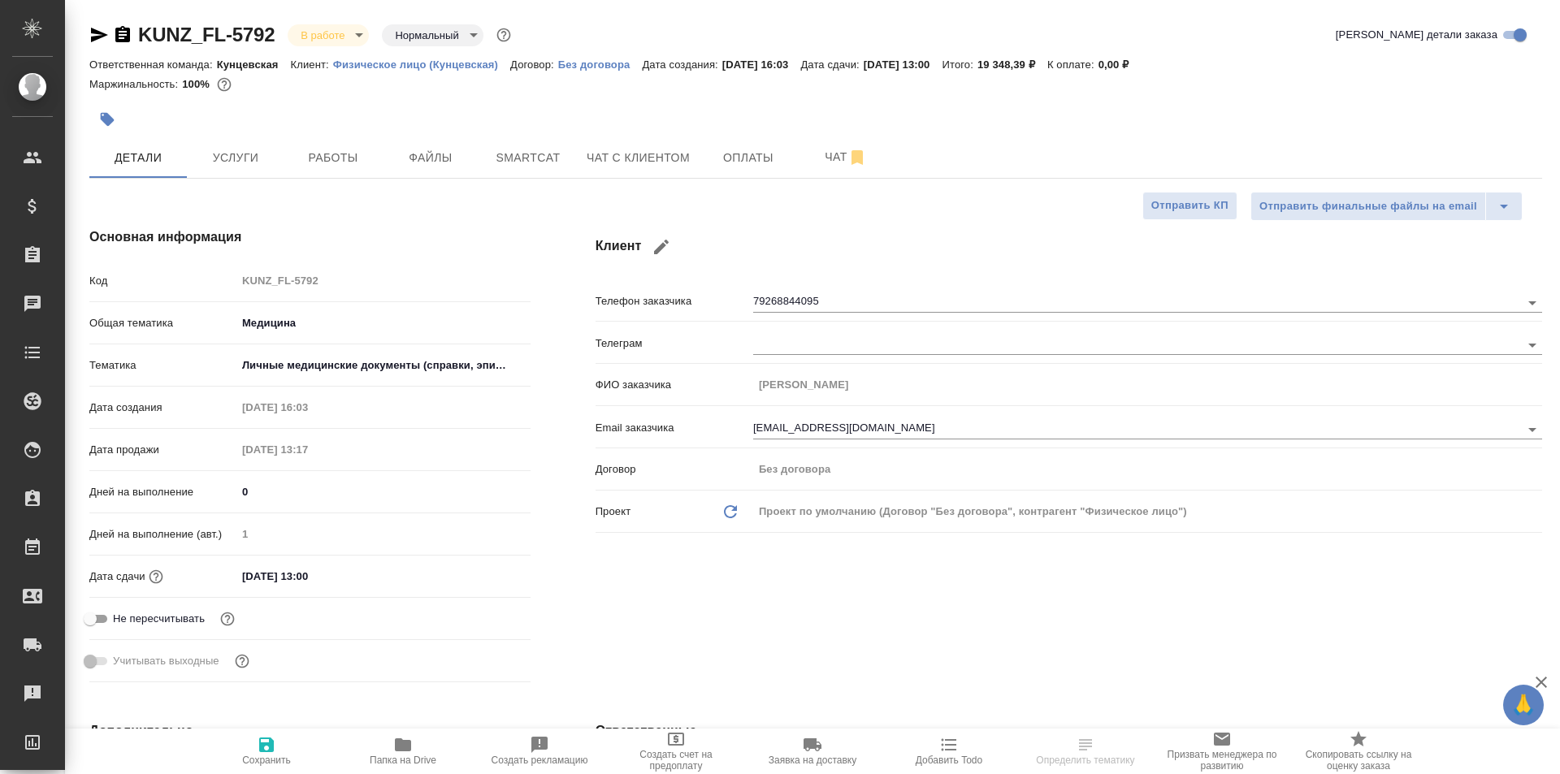
type textarea "x"
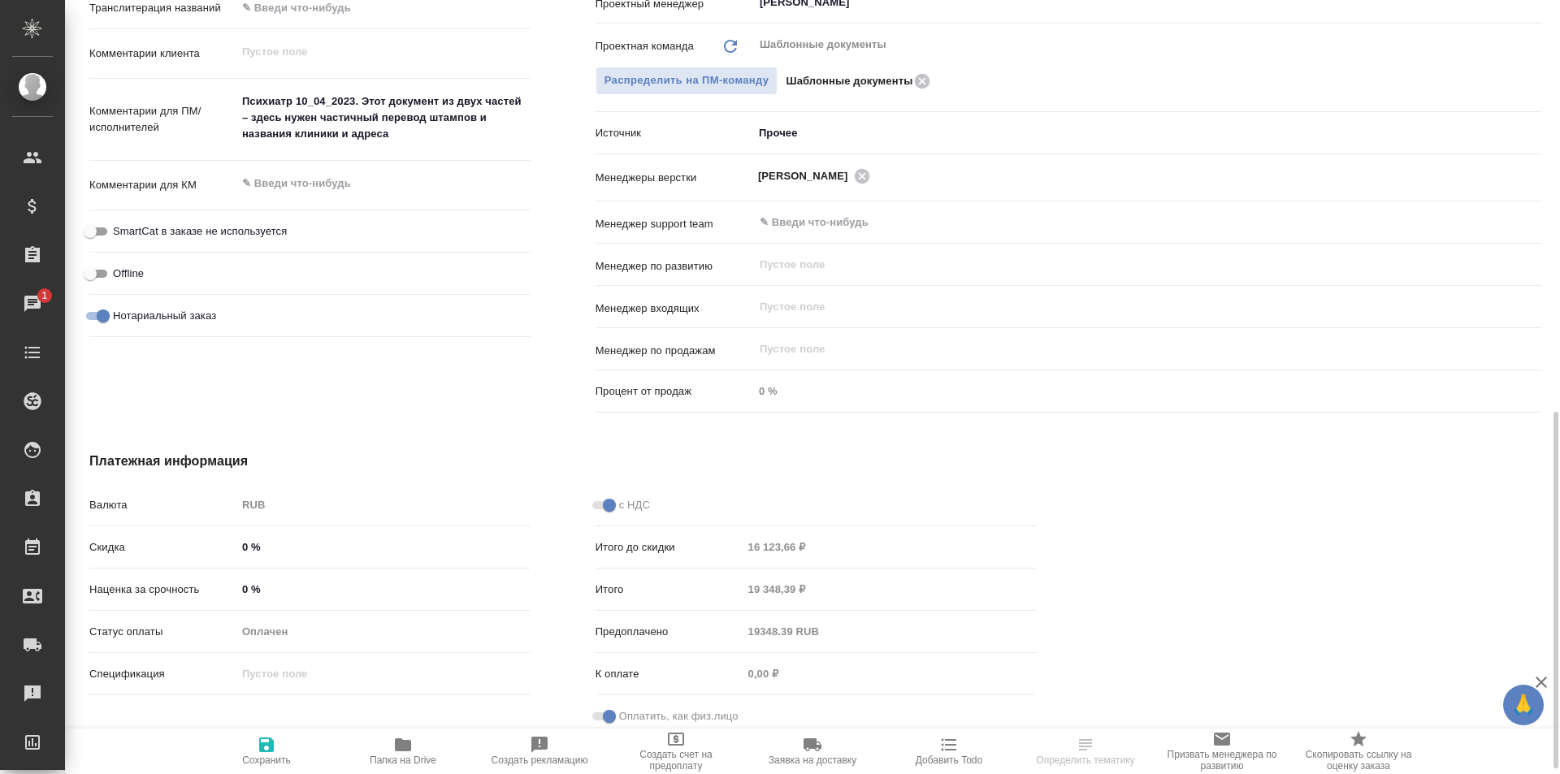
scroll to position [569, 0]
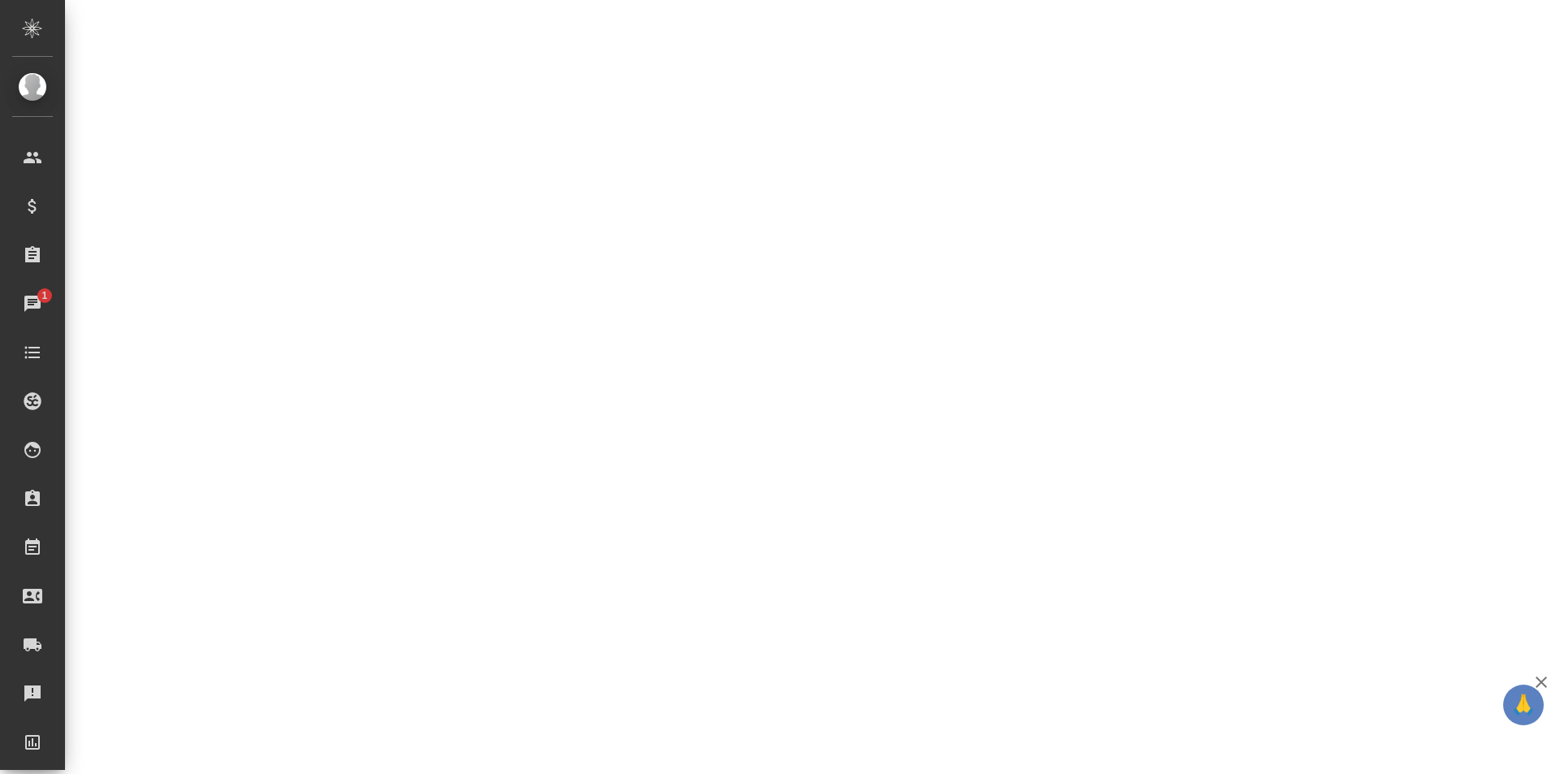
select select "RU"
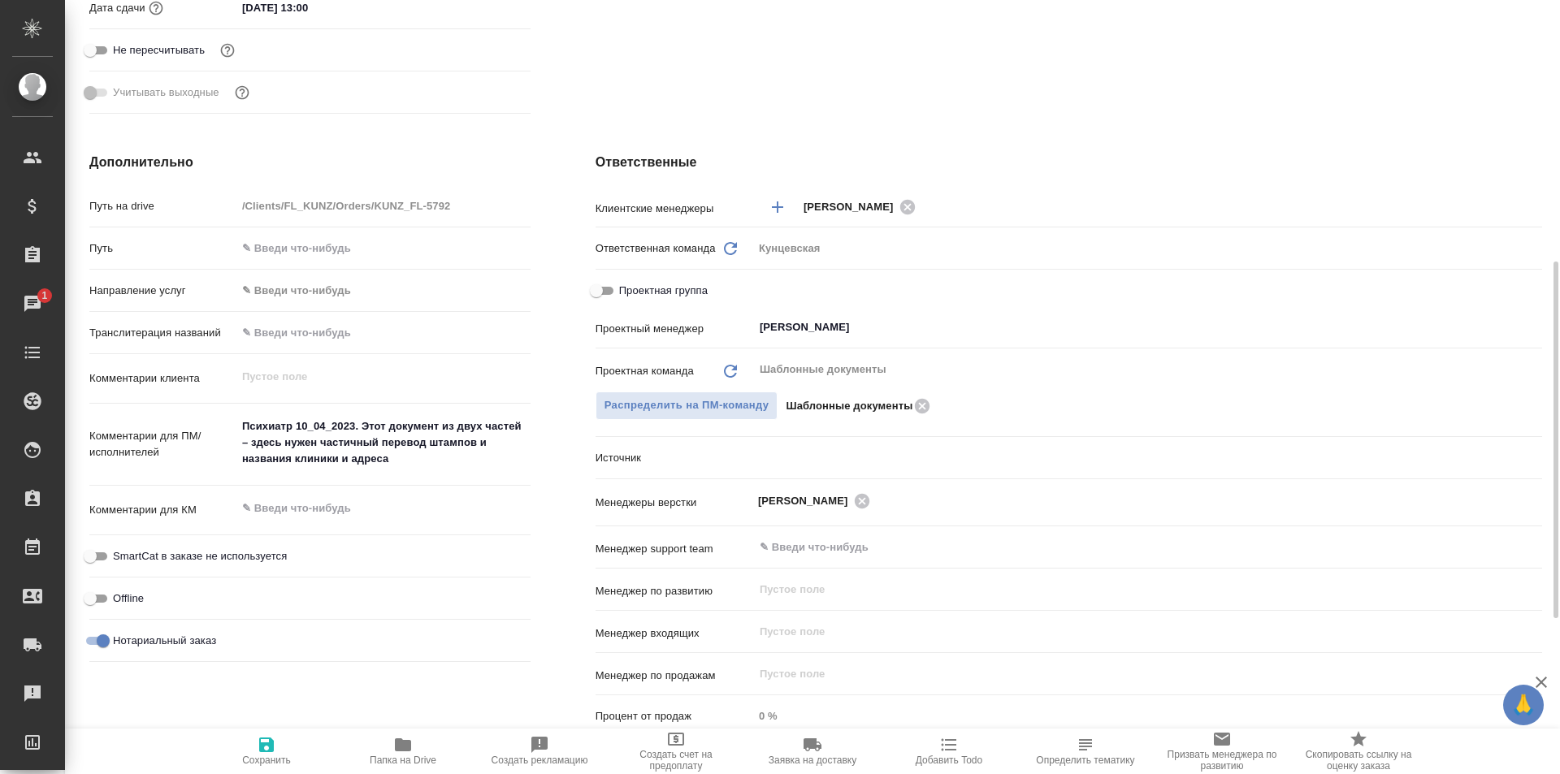
type textarea "x"
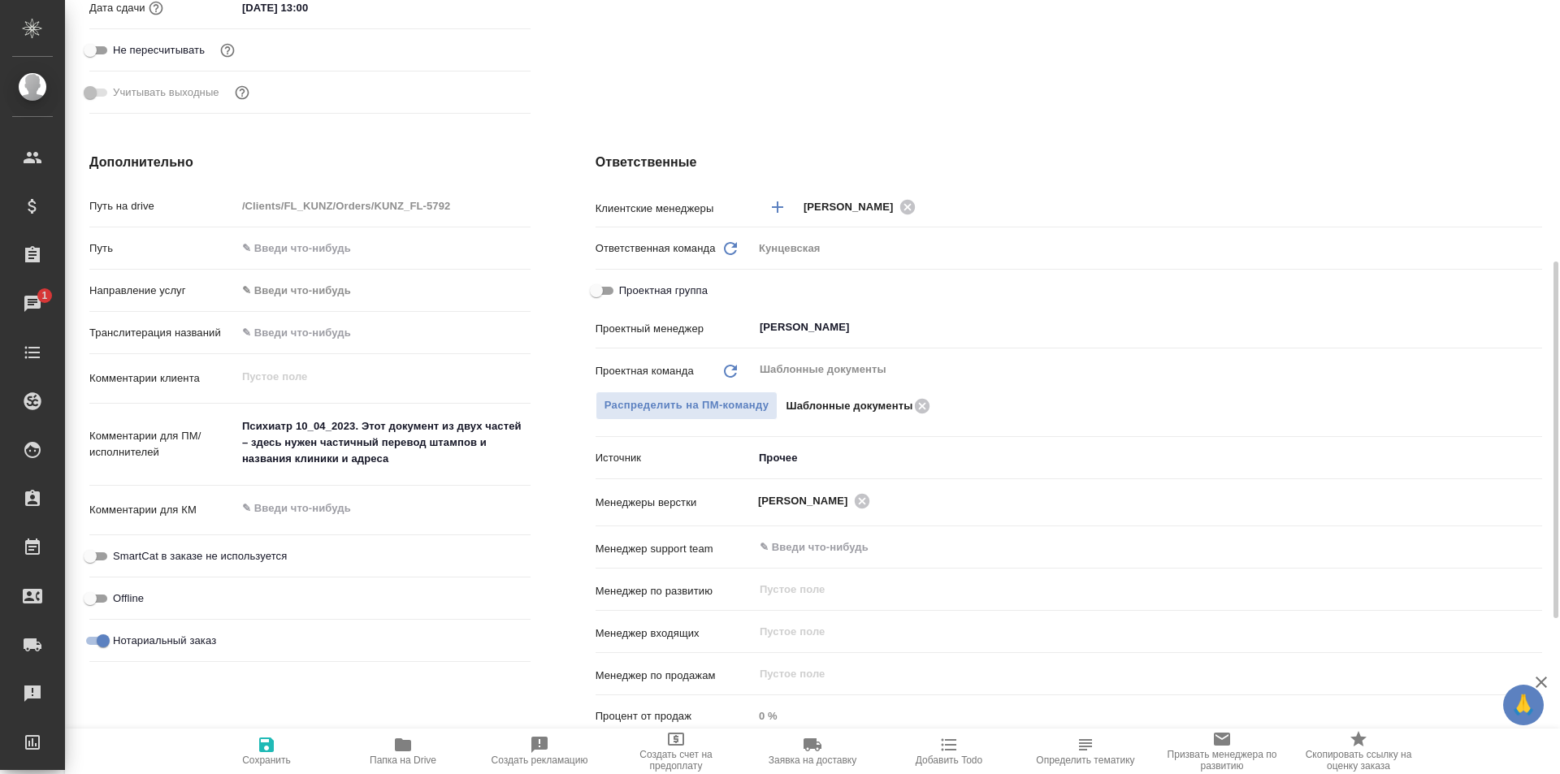
type textarea "x"
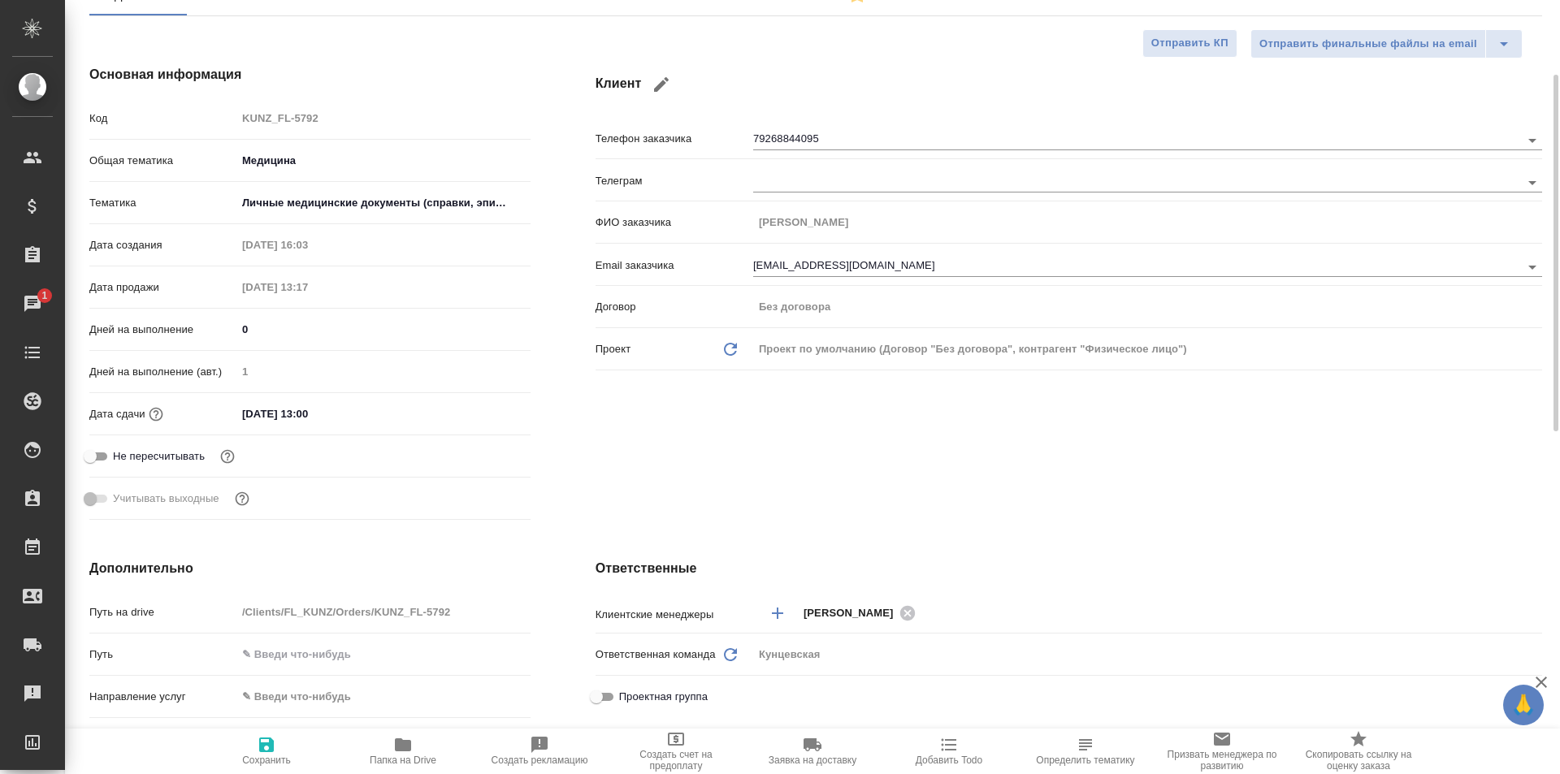
scroll to position [0, 0]
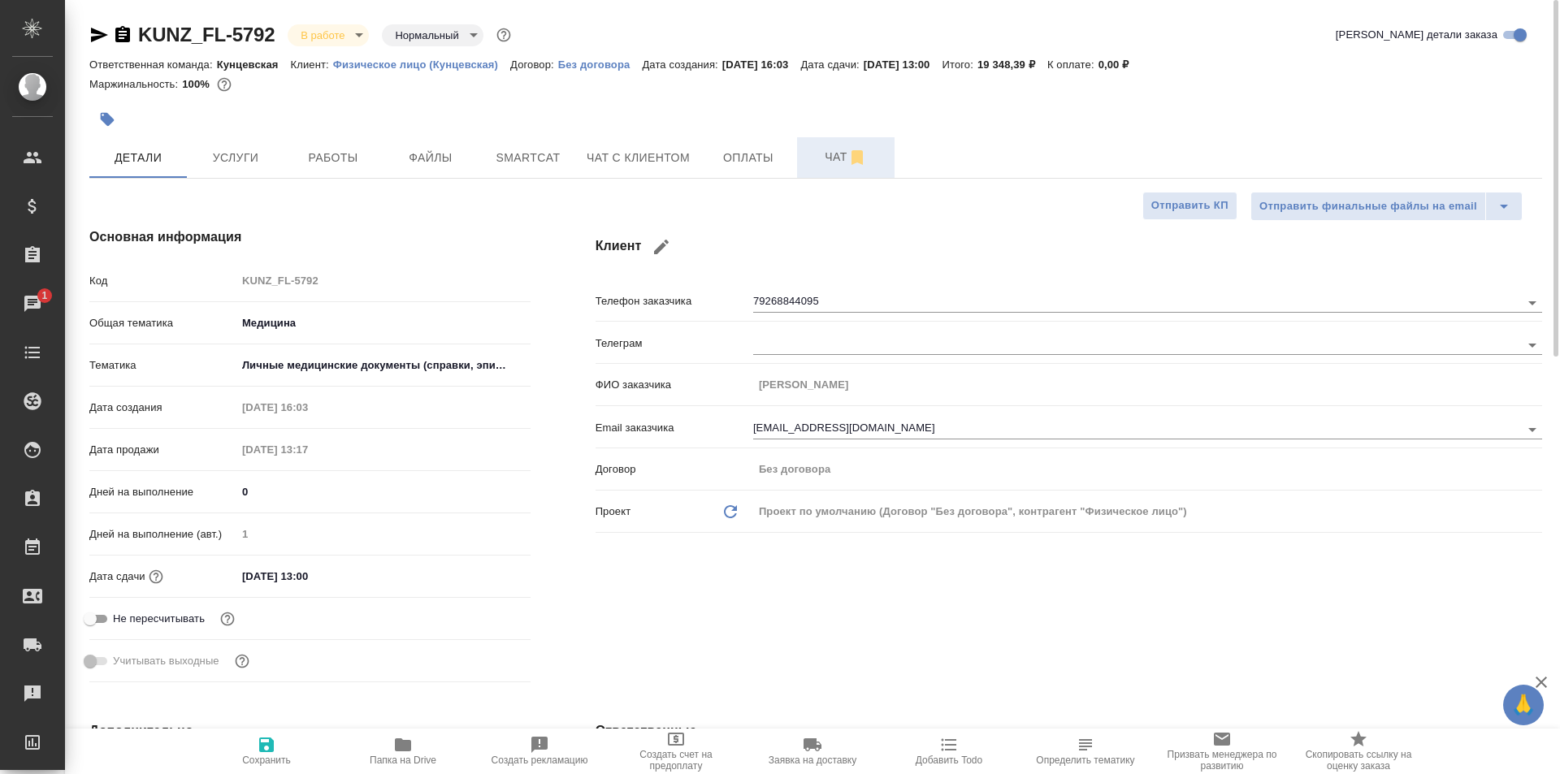
click at [819, 172] on button "Чат" at bounding box center [845, 157] width 97 height 41
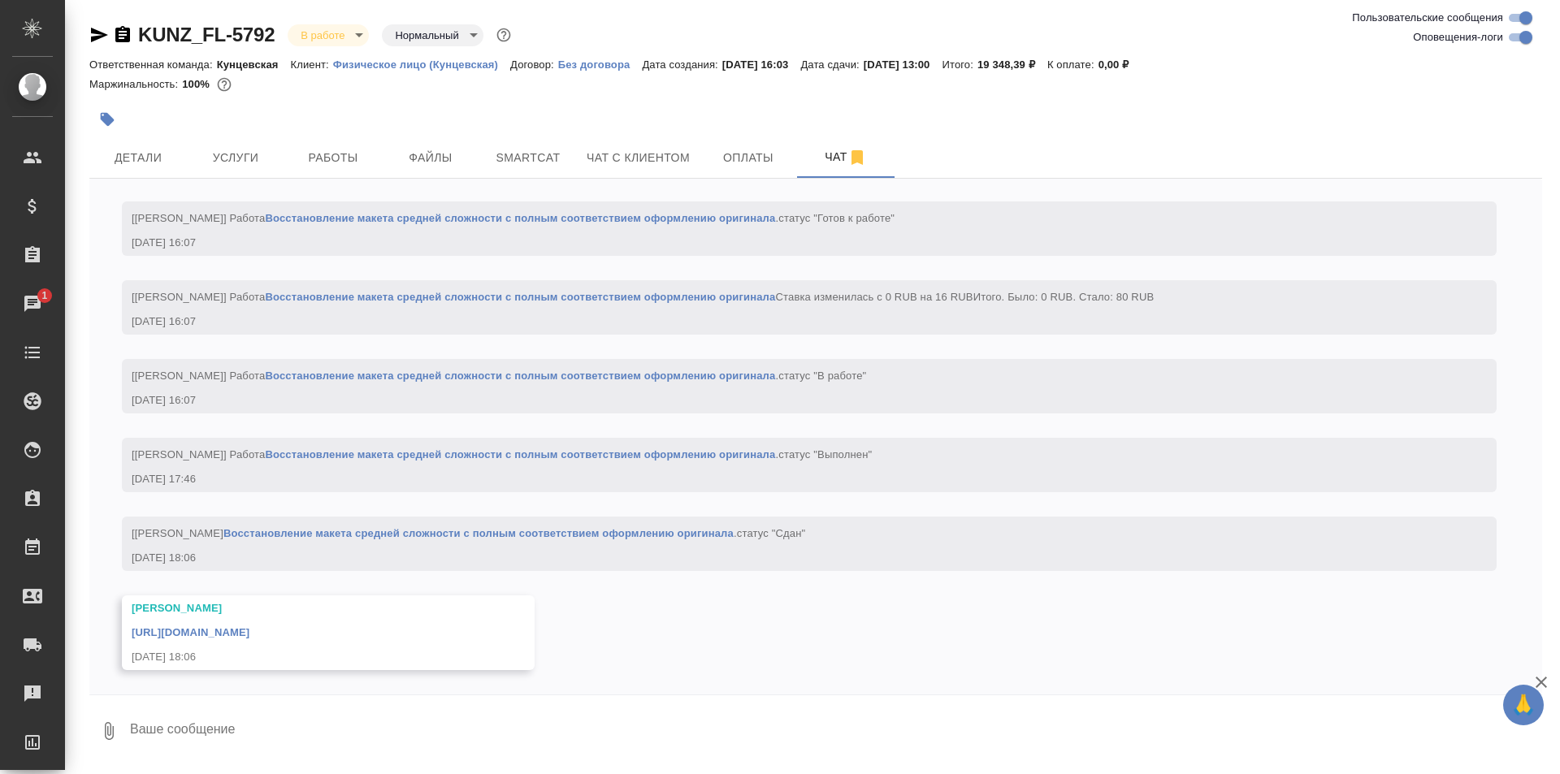
scroll to position [5691, 0]
click at [150, 165] on span "Детали" at bounding box center [138, 158] width 78 height 20
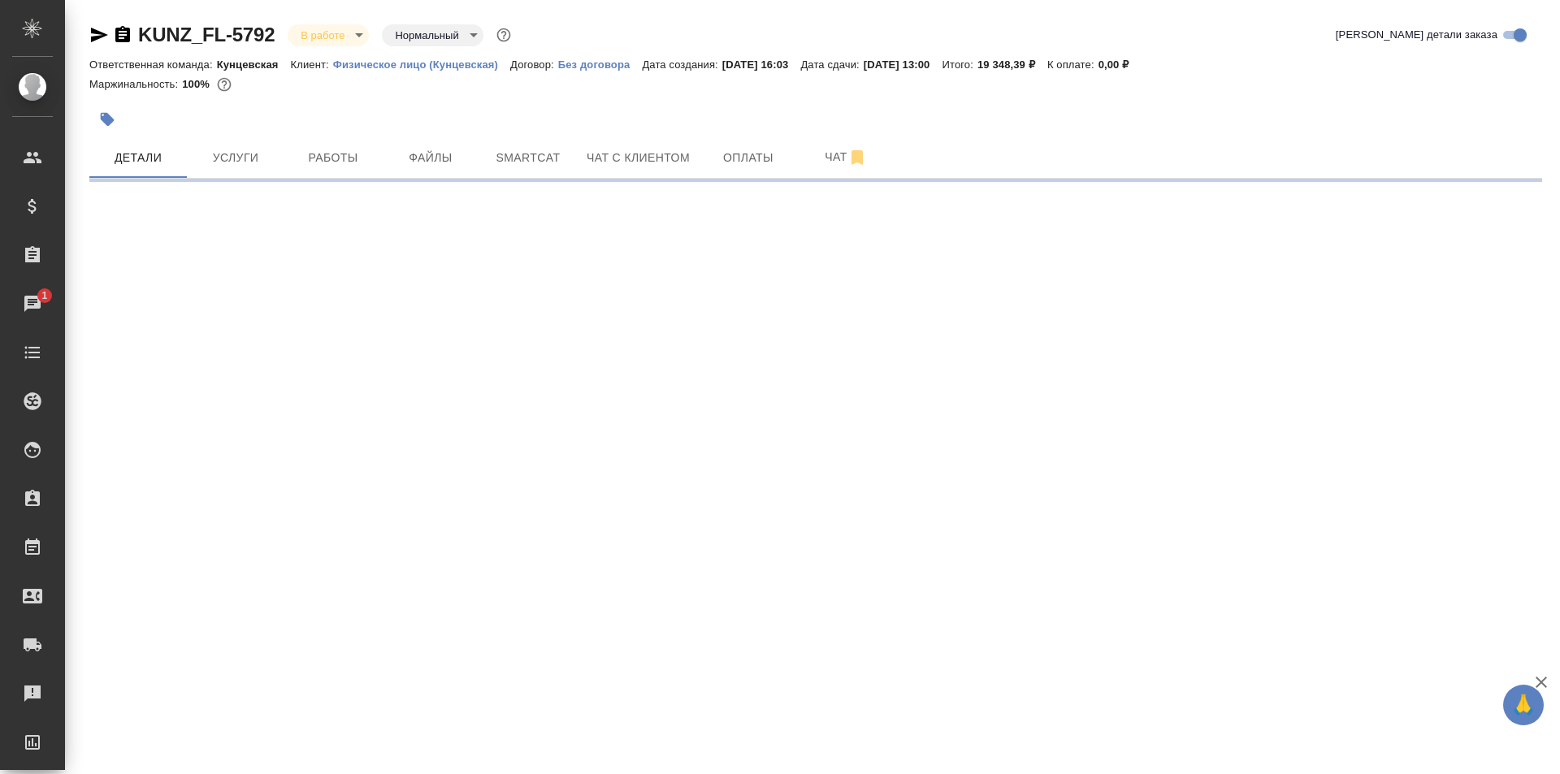
select select "RU"
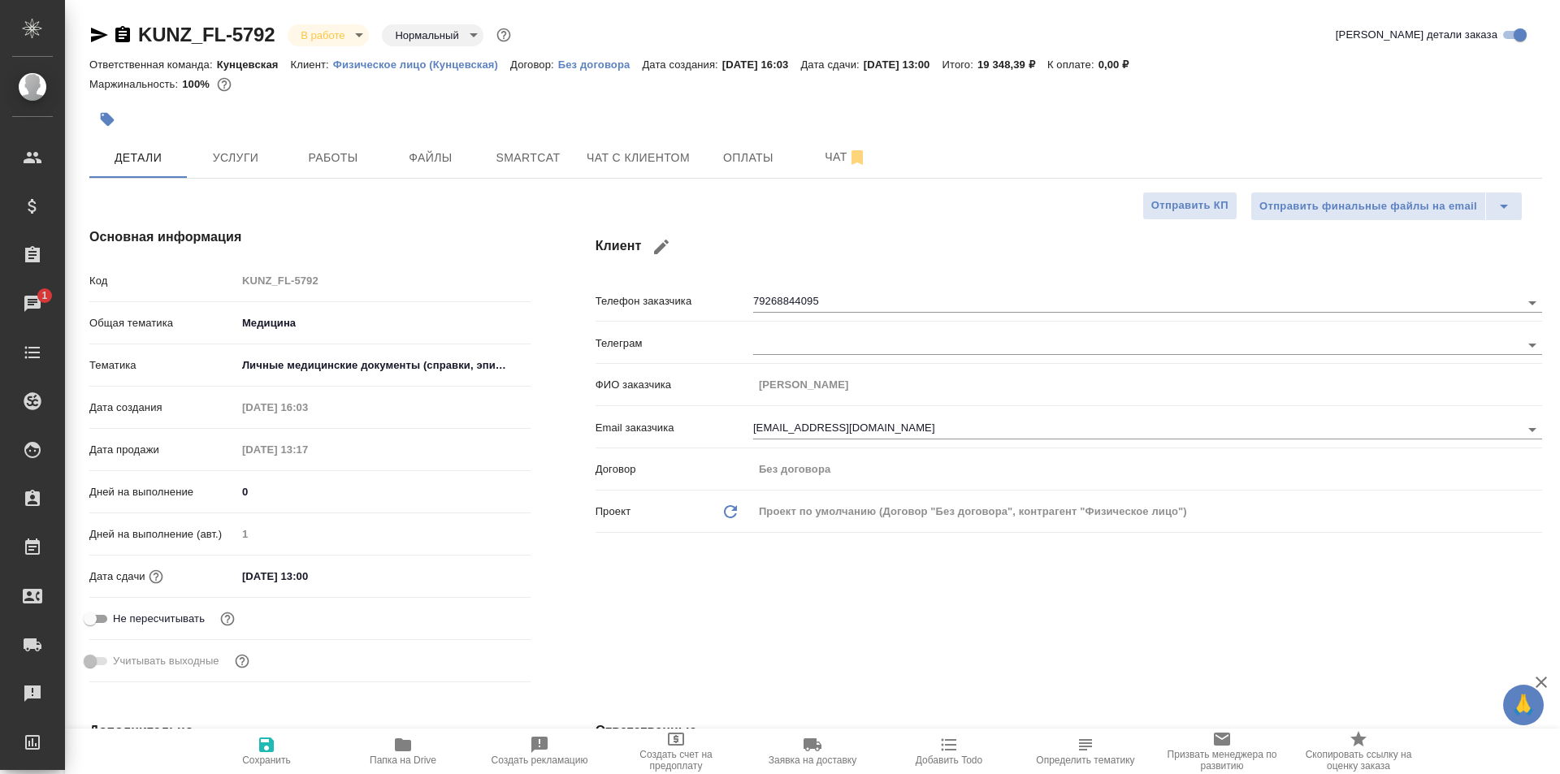
type textarea "x"
click at [820, 149] on span "Чат" at bounding box center [846, 157] width 78 height 20
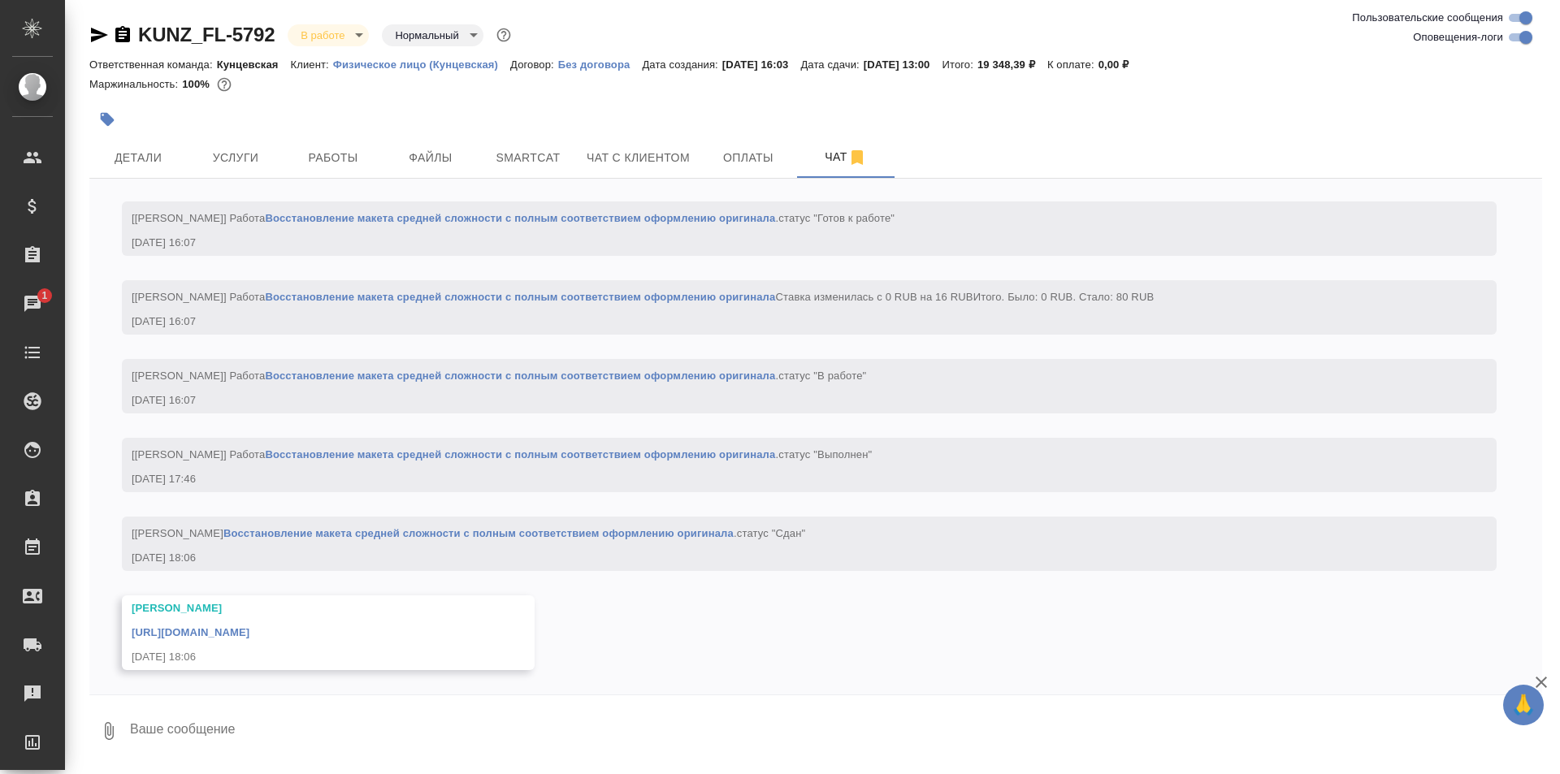
scroll to position [1, 0]
click at [478, 623] on div "https://drive.awatera.com/apps/files/files/10108951?dir=/Shares/FL_KUNZ/Orders/…" at bounding box center [305, 630] width 346 height 20
click at [249, 626] on link "https://drive.awatera.com/apps/files/files/10108951?dir=/Shares/FL_KUNZ/Orders/…" at bounding box center [191, 631] width 118 height 12
click at [186, 721] on textarea at bounding box center [834, 730] width 1413 height 55
click at [400, 726] on textarea "Привет, когда ждать еще два файла? (психитр и невролог)" at bounding box center [821, 730] width 1387 height 55
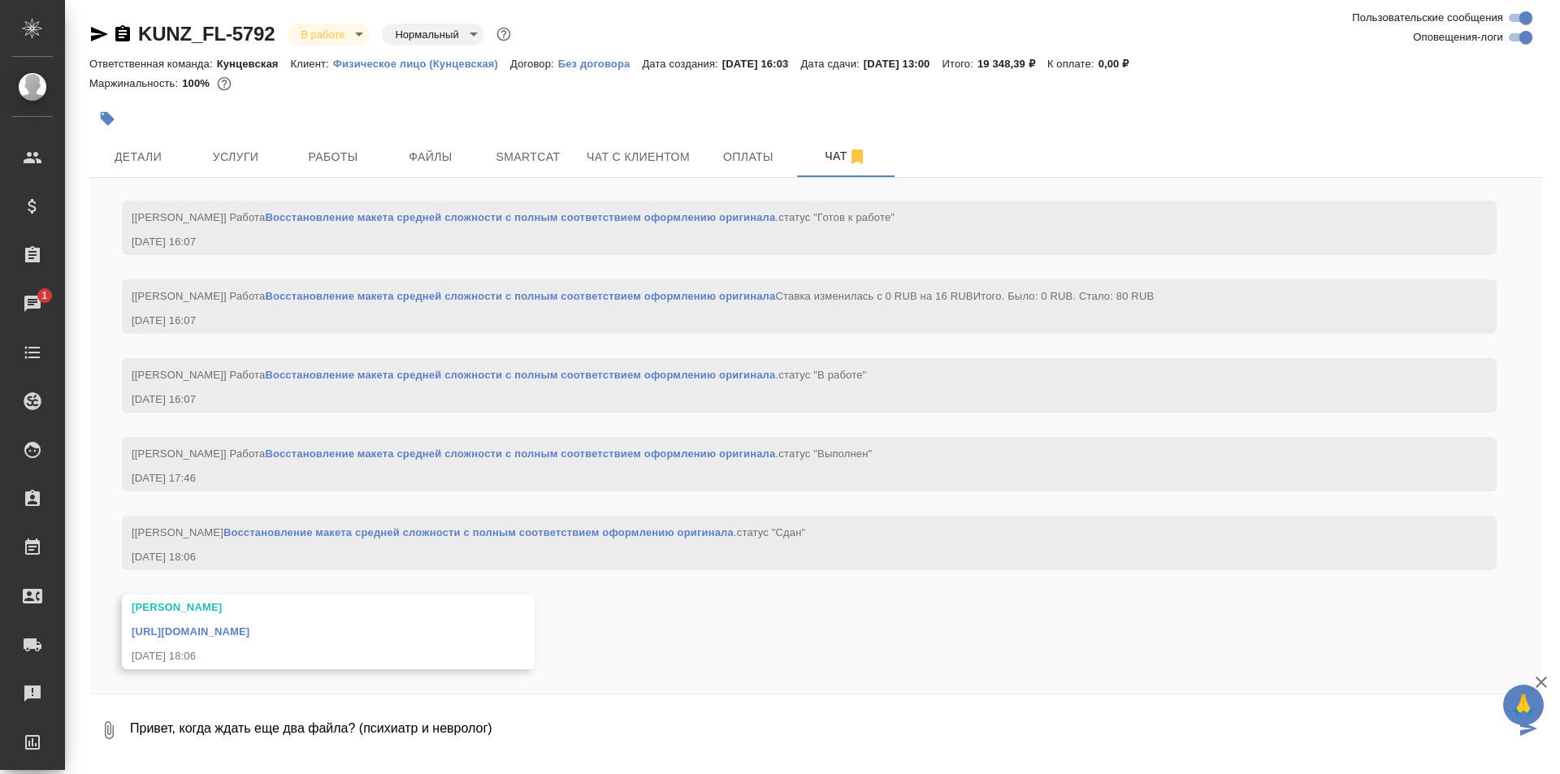
type textarea "Привет, когда ждать еще два файла? (психиатр и невролог)"
click at [1515, 738] on button "submit" at bounding box center [1528, 730] width 27 height 55
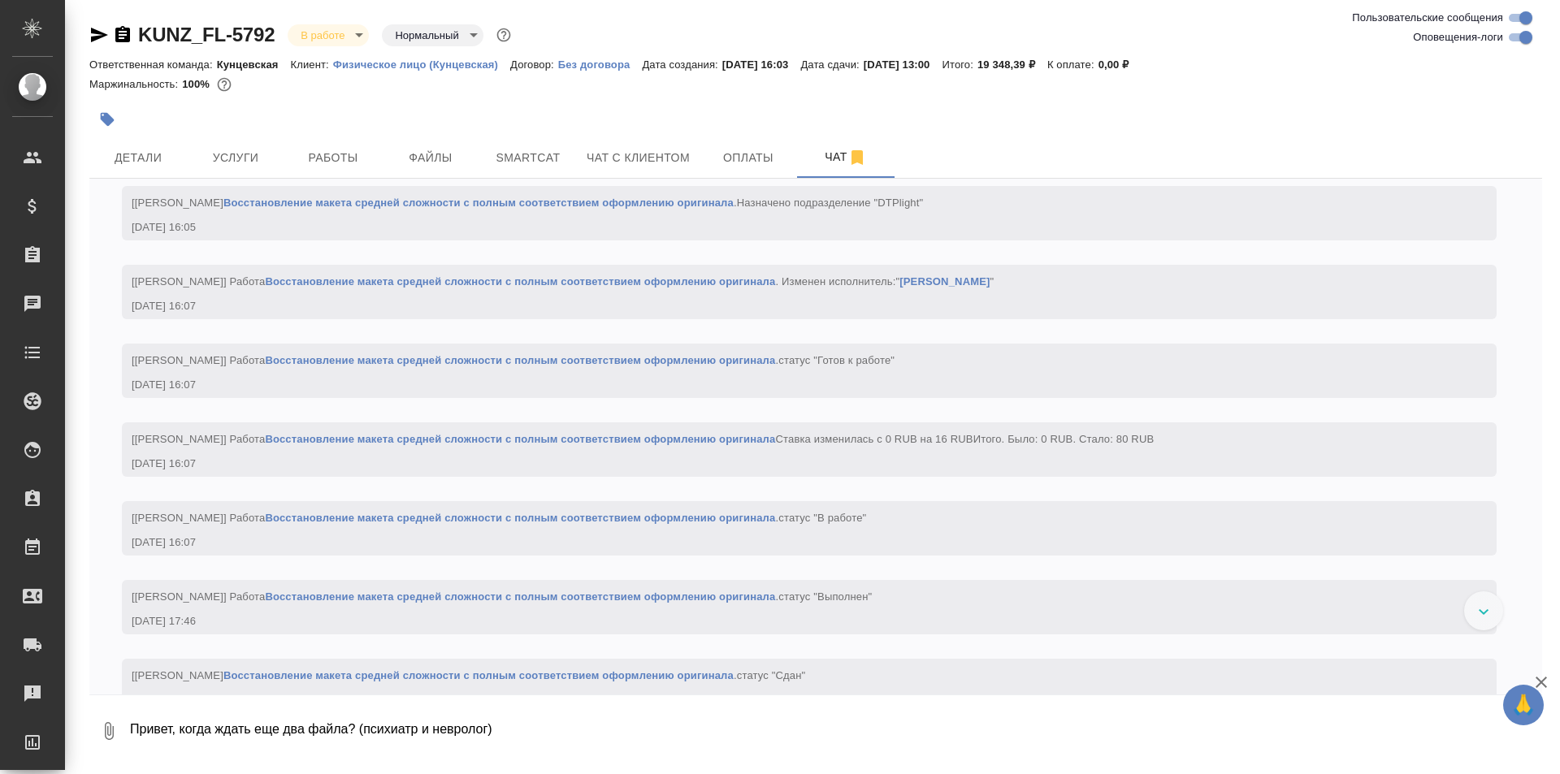
scroll to position [5840, 0]
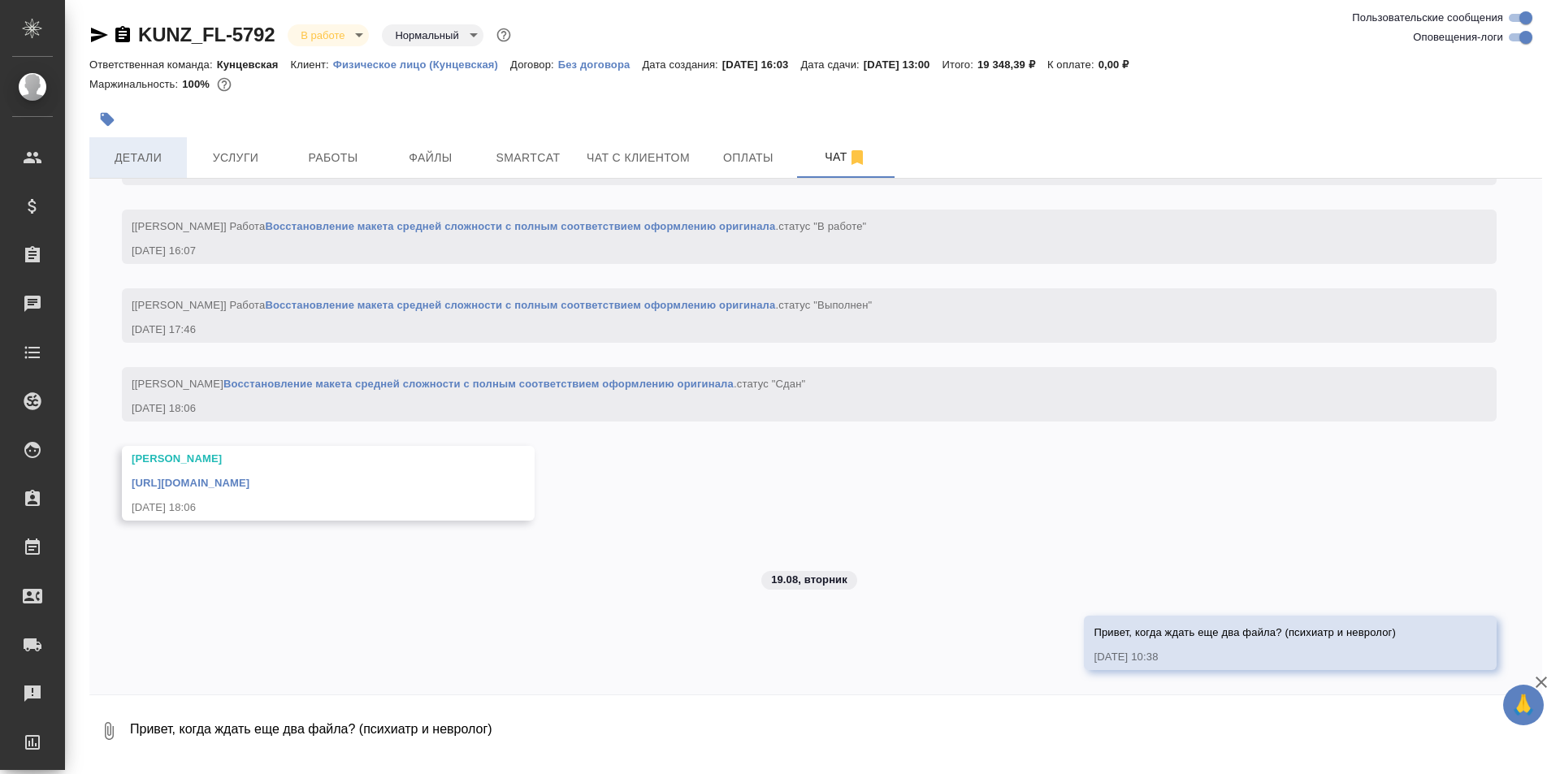
click at [137, 164] on span "Детали" at bounding box center [138, 158] width 78 height 20
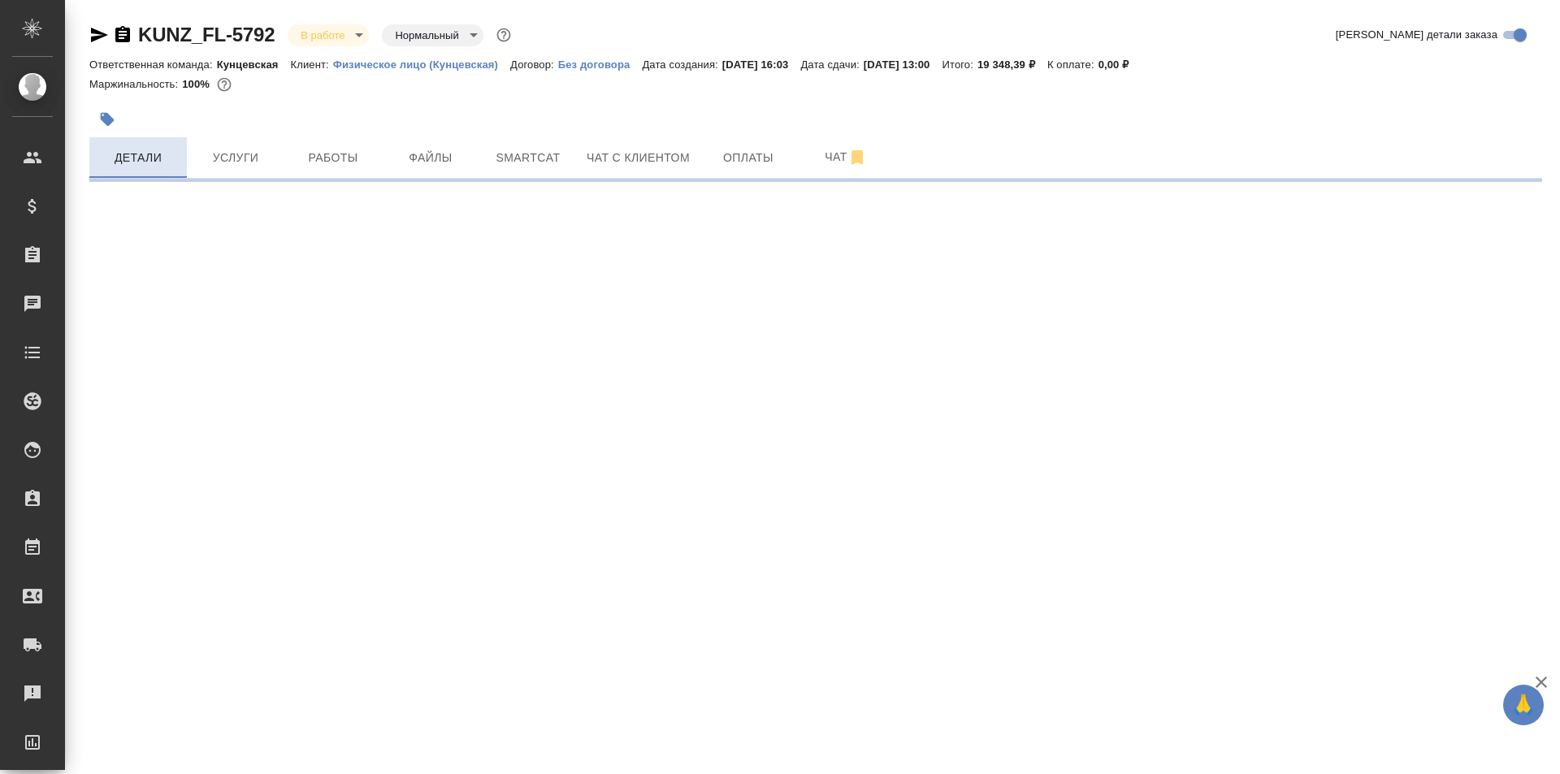
select select "RU"
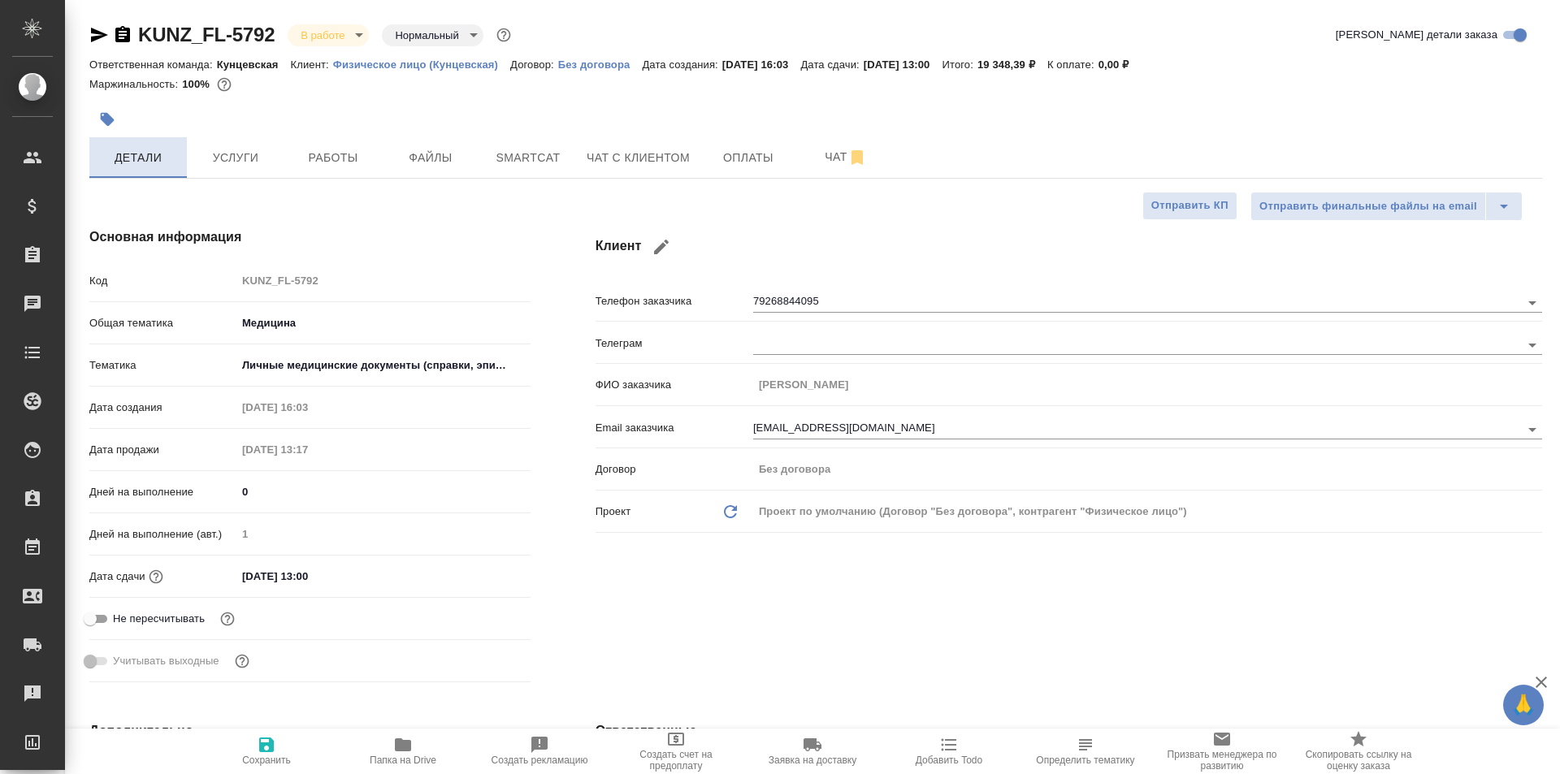
type textarea "x"
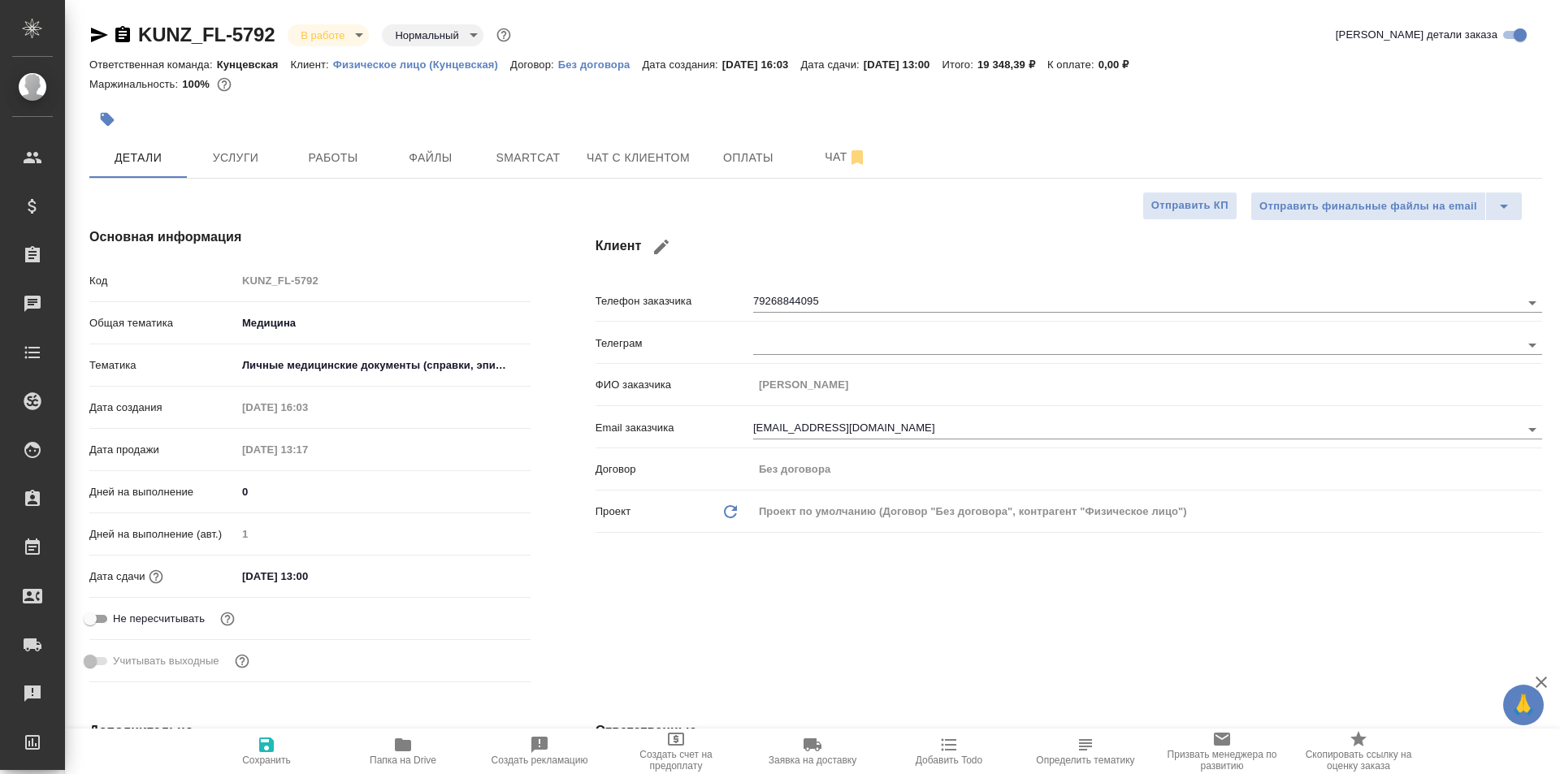
type textarea "x"
click at [811, 152] on span "Чат" at bounding box center [846, 157] width 78 height 20
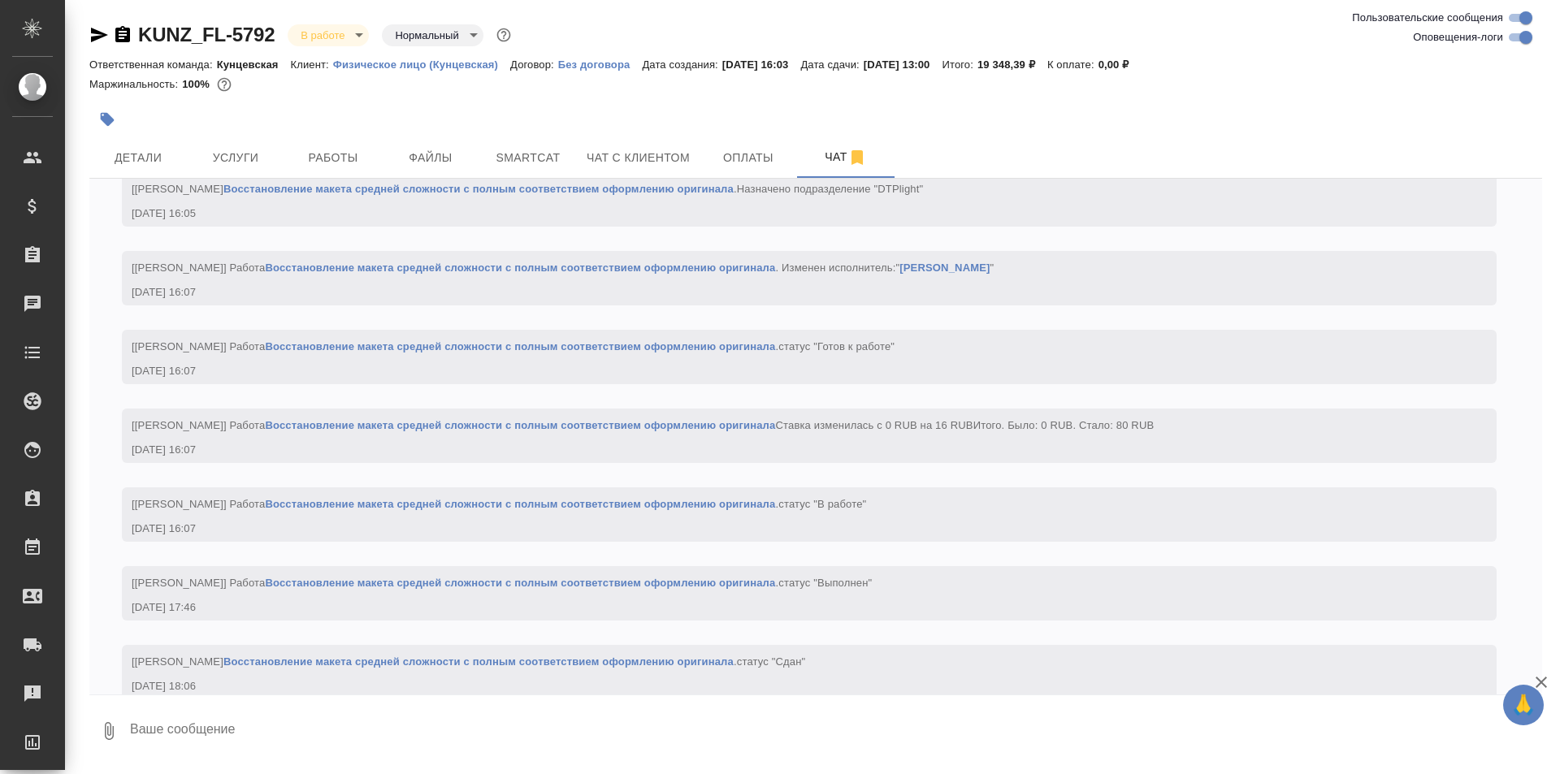
scroll to position [5840, 0]
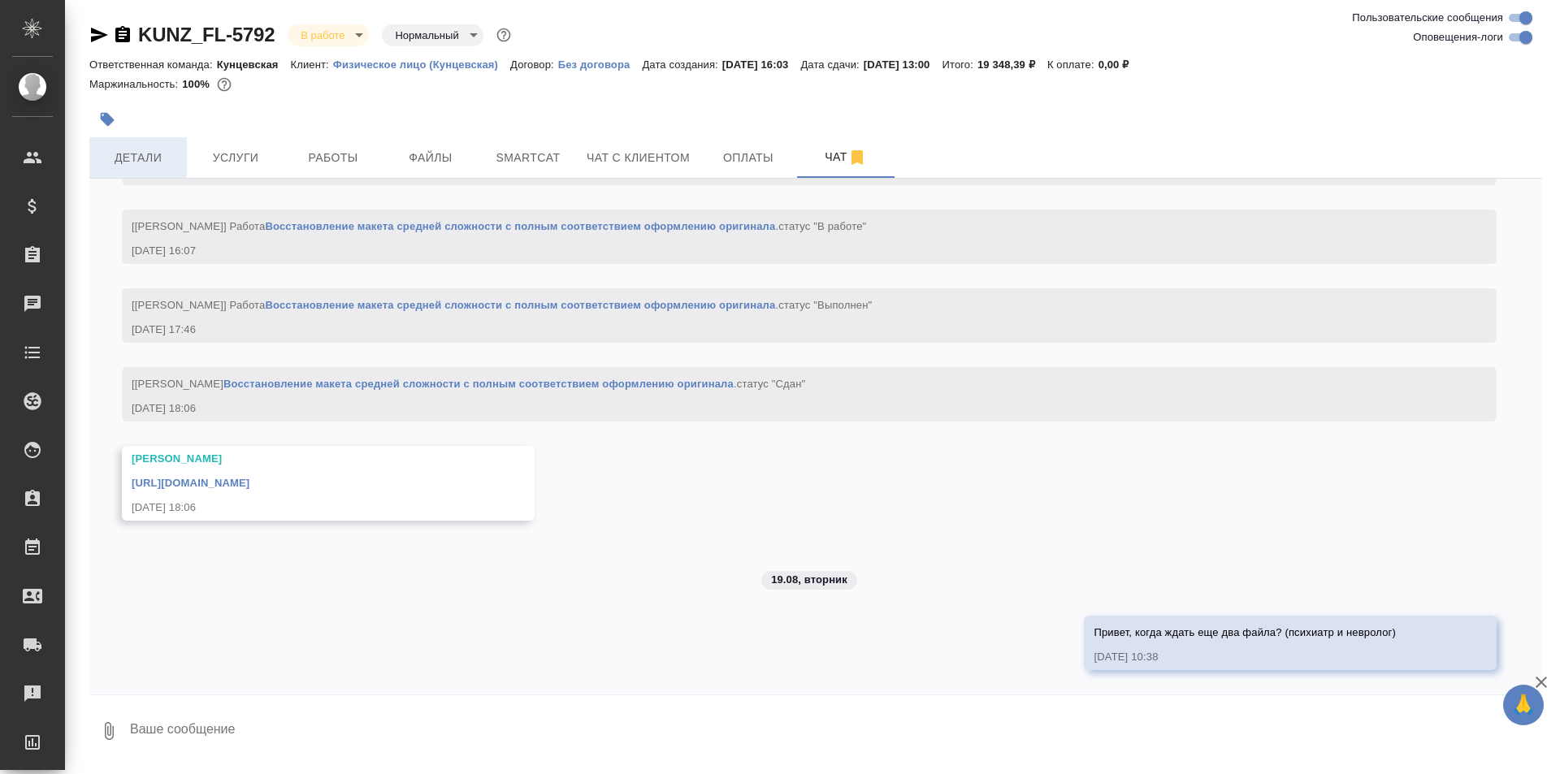
click at [160, 171] on button "Детали" at bounding box center [137, 157] width 97 height 41
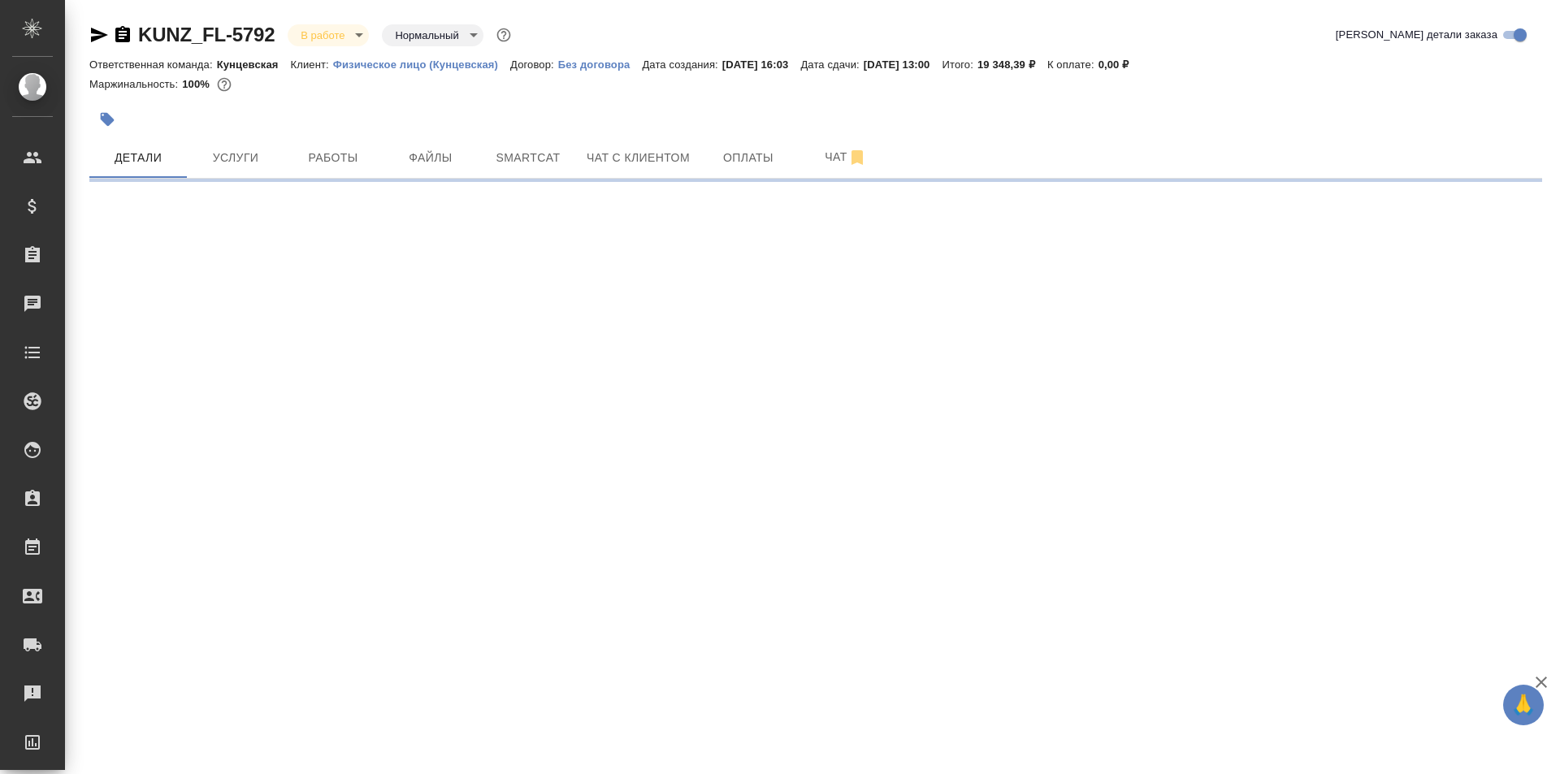
select select "RU"
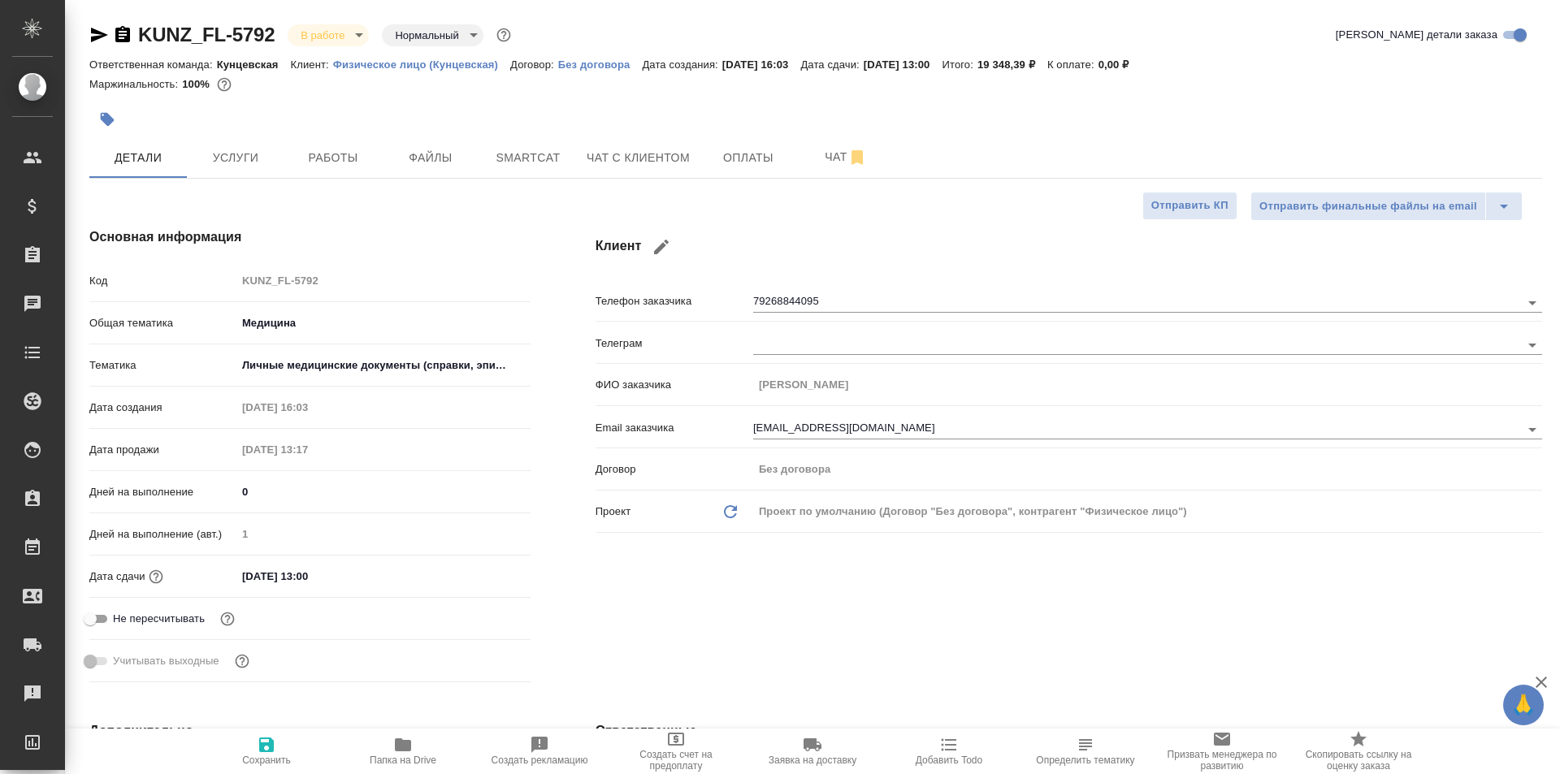
type textarea "x"
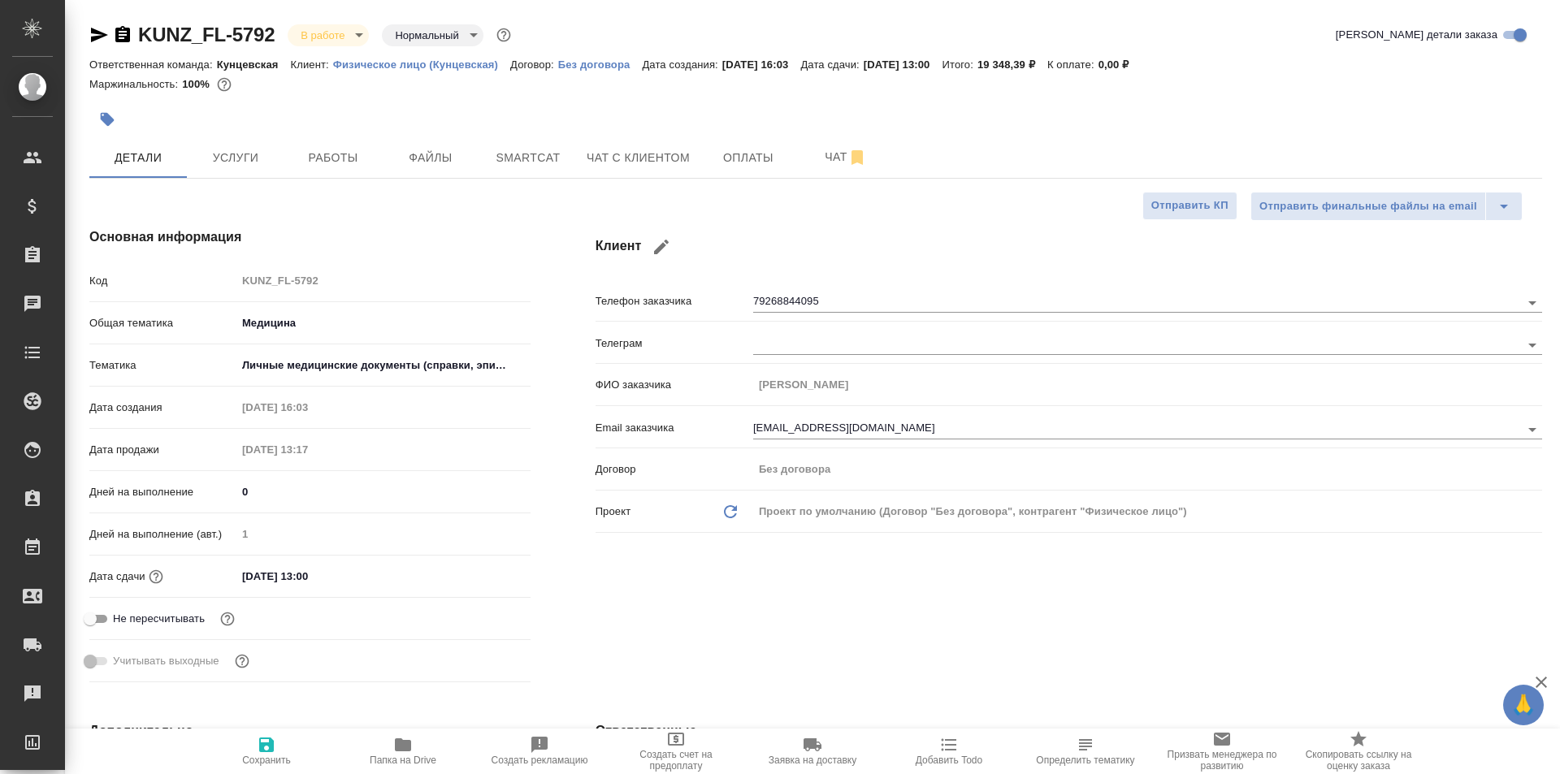
type textarea "x"
click at [809, 162] on span "Чат" at bounding box center [846, 157] width 78 height 20
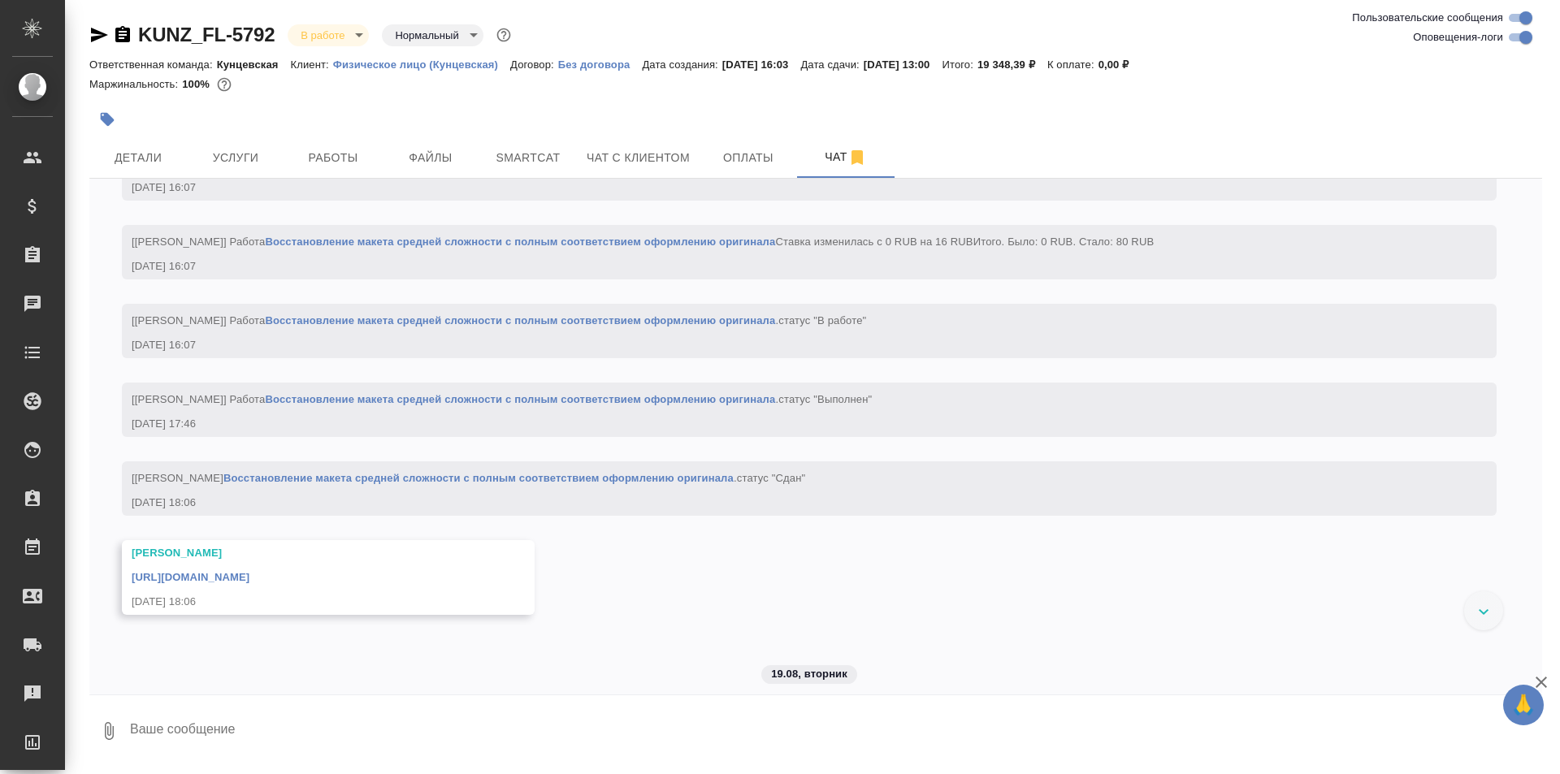
scroll to position [5840, 0]
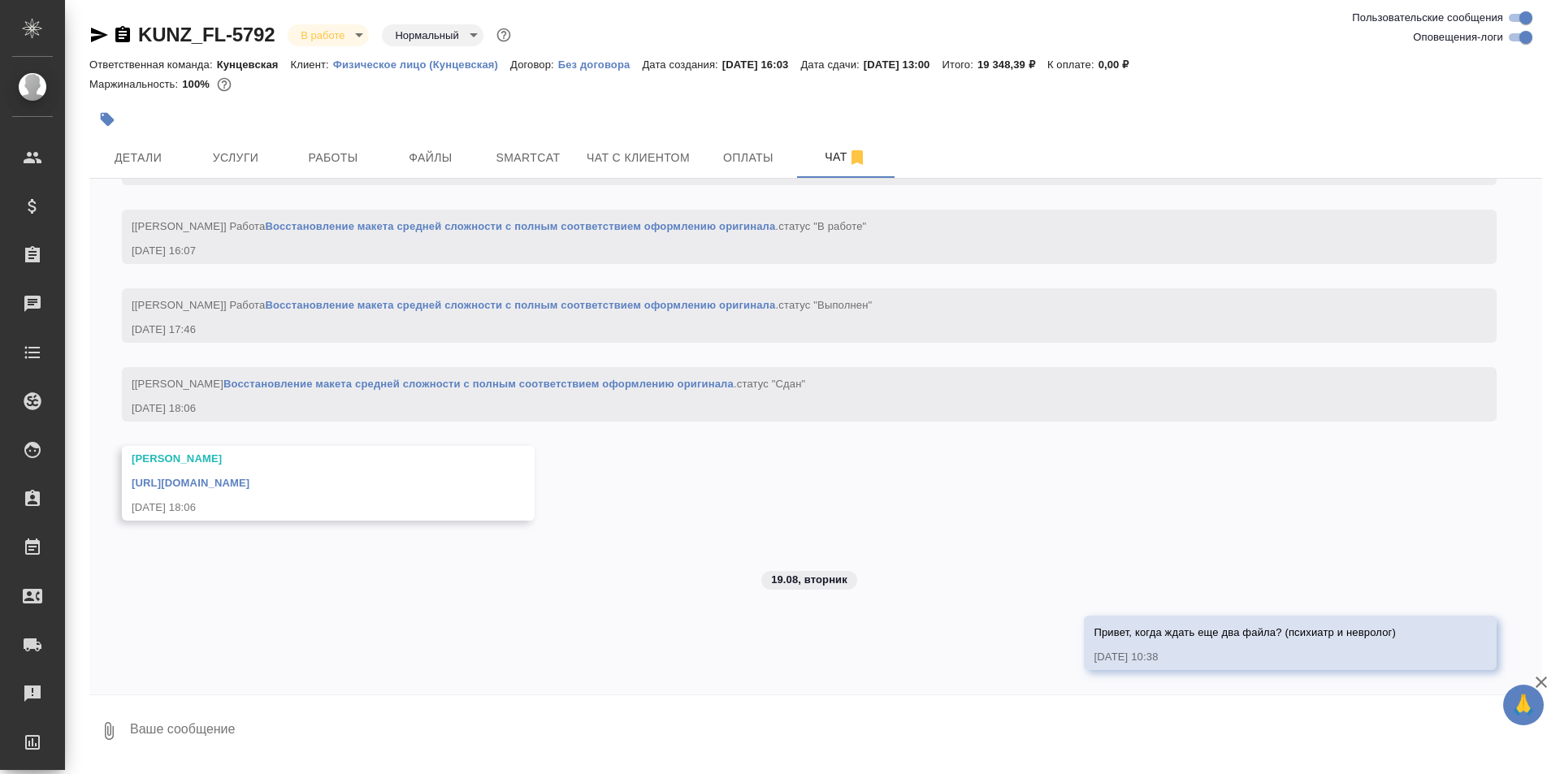
click at [1002, 726] on textarea at bounding box center [834, 730] width 1413 height 55
type textarea "о"
drag, startPoint x: 1188, startPoint y: 647, endPoint x: 1136, endPoint y: 560, distance: 100.2
click at [1136, 560] on button "Ответить на сообщение" at bounding box center [1174, 557] width 178 height 32
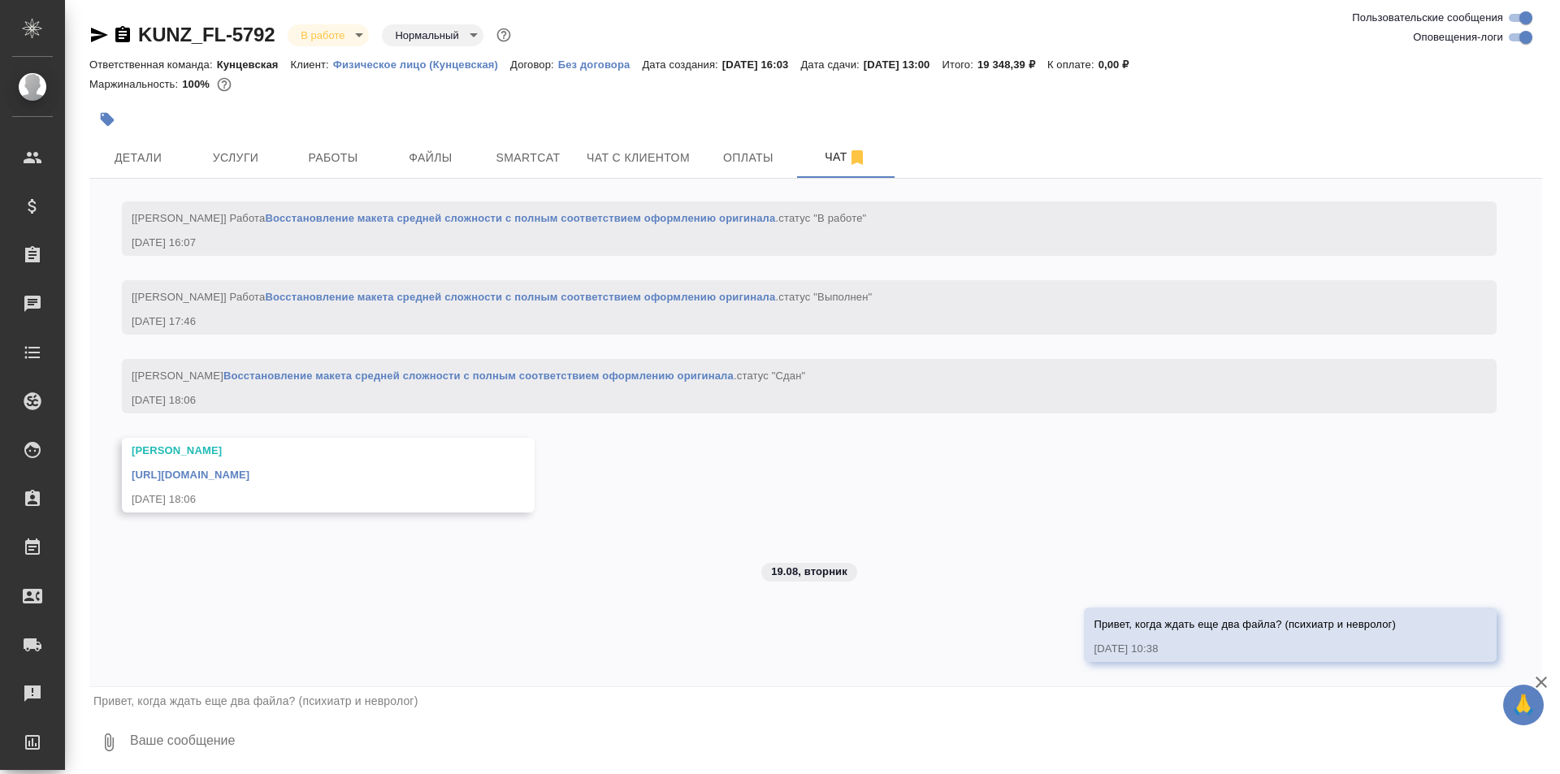
scroll to position [2, 0]
click at [320, 742] on textarea at bounding box center [834, 740] width 1413 height 55
type textarea "я ошиблась, извиняюсь)"
click at [1520, 746] on icon "submit" at bounding box center [1528, 739] width 17 height 15
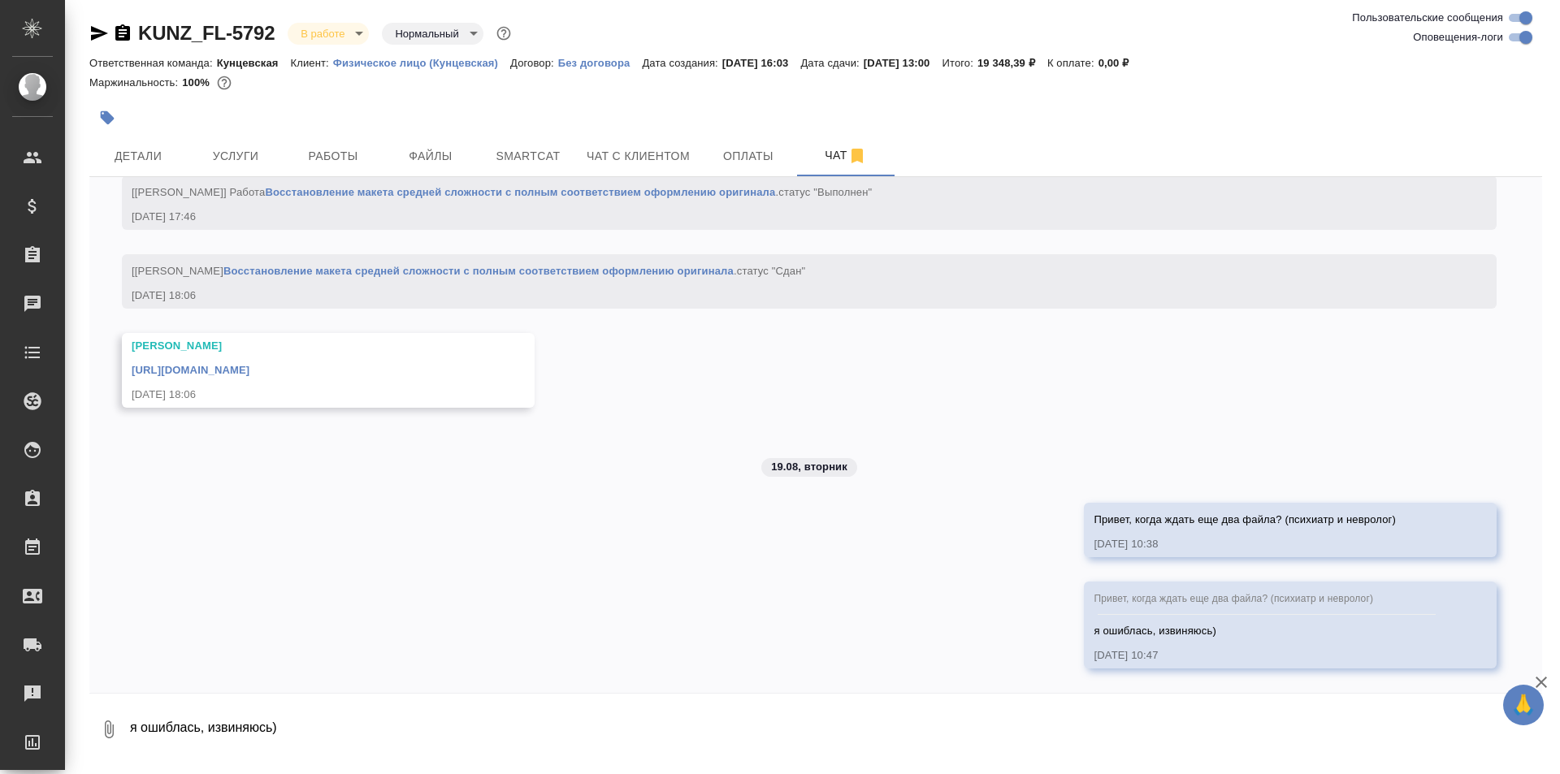
scroll to position [0, 0]
click at [747, 148] on span "Оплаты" at bounding box center [748, 158] width 78 height 20
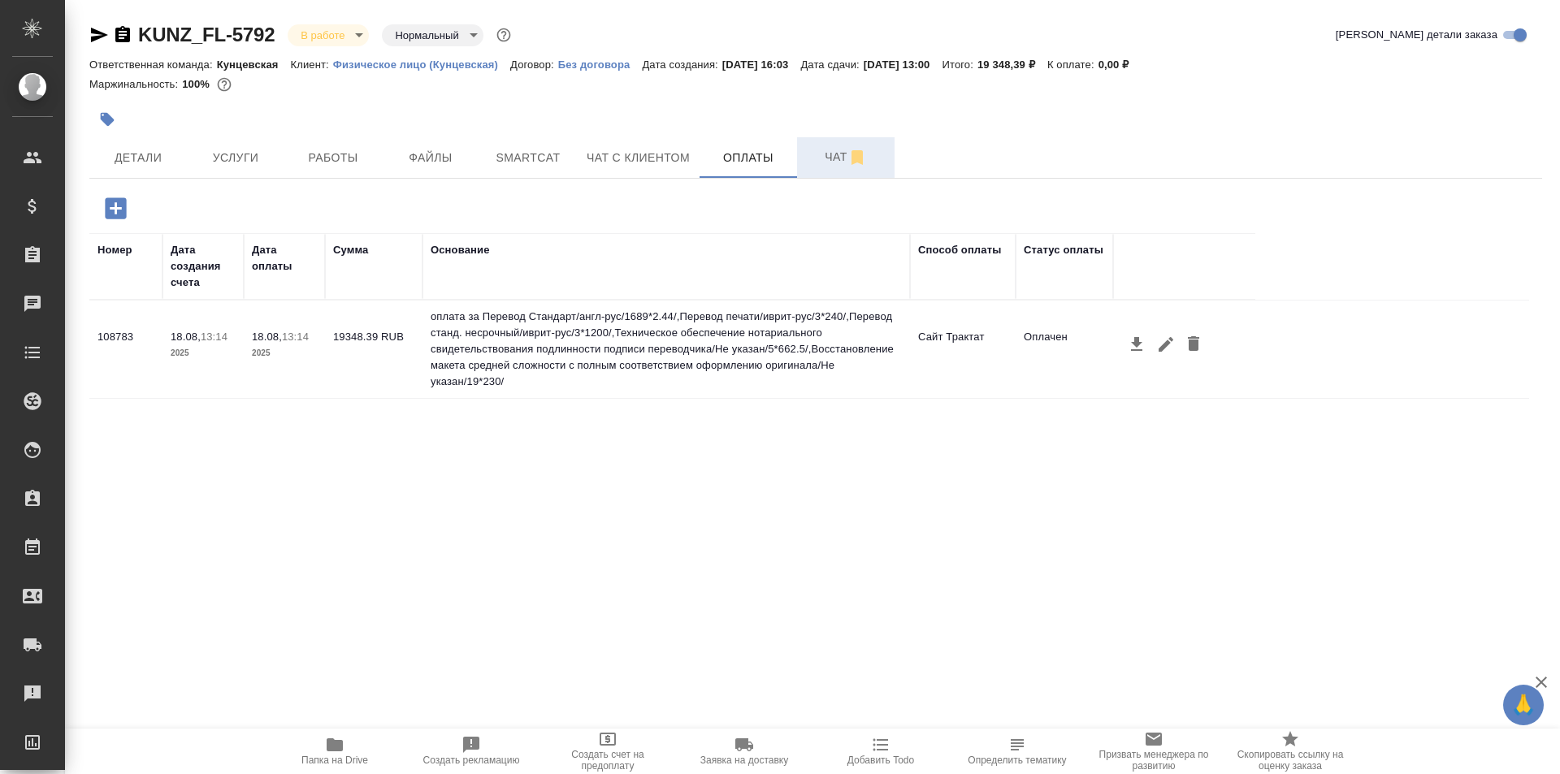
click at [824, 167] on span "Чат" at bounding box center [846, 157] width 78 height 20
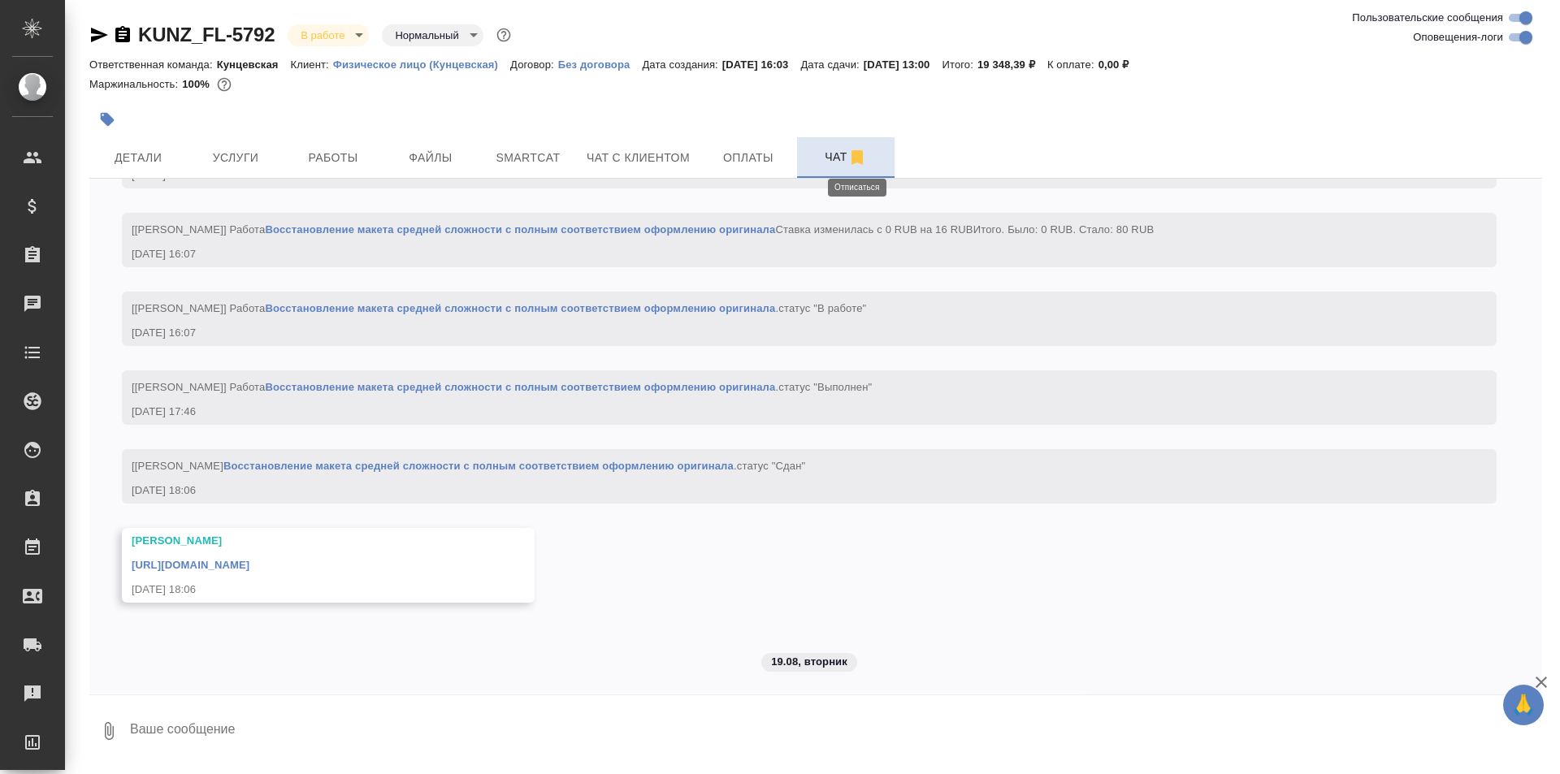
scroll to position [5952, 0]
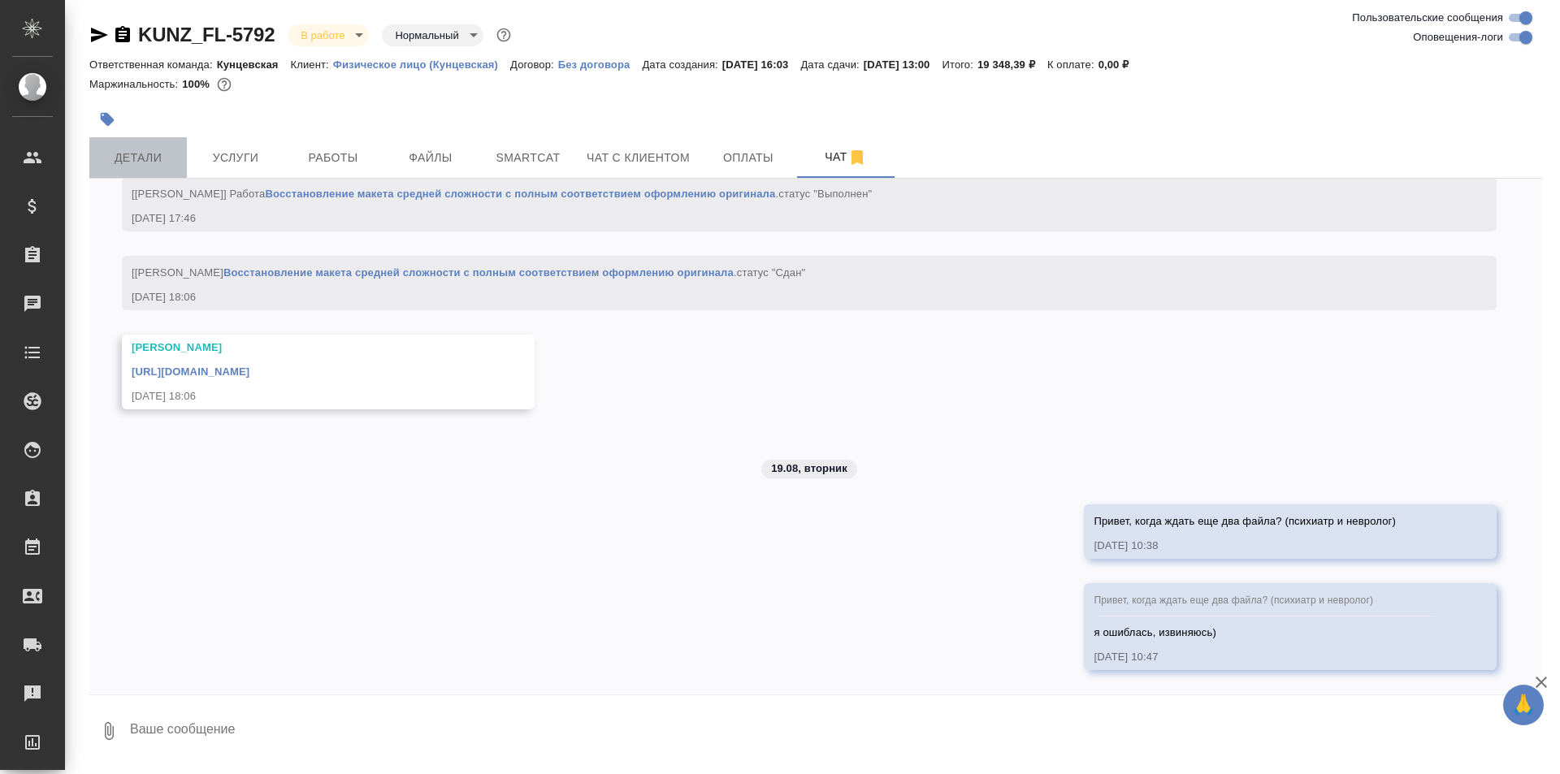
click at [168, 160] on span "Детали" at bounding box center [138, 158] width 78 height 20
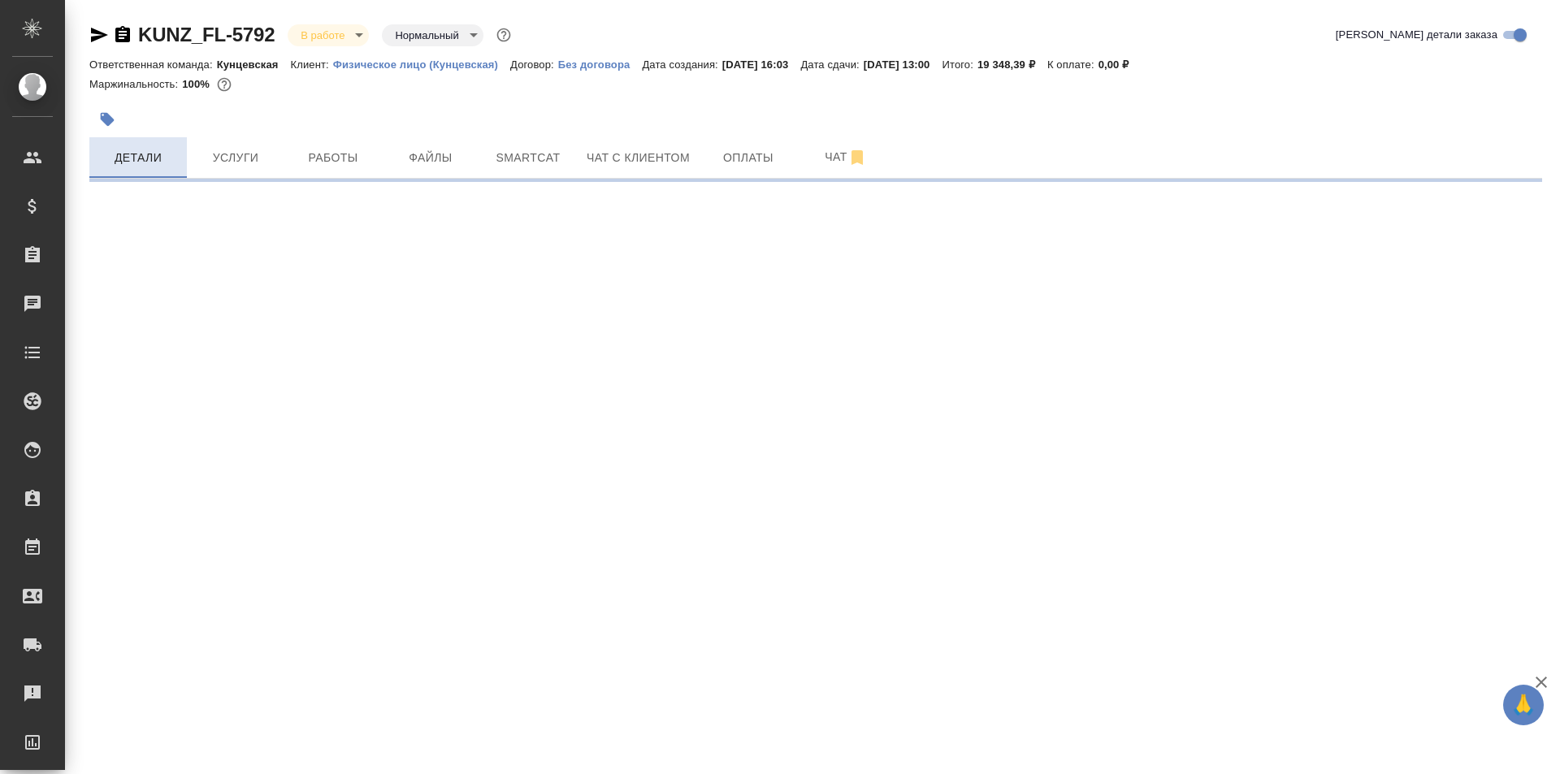
select select "RU"
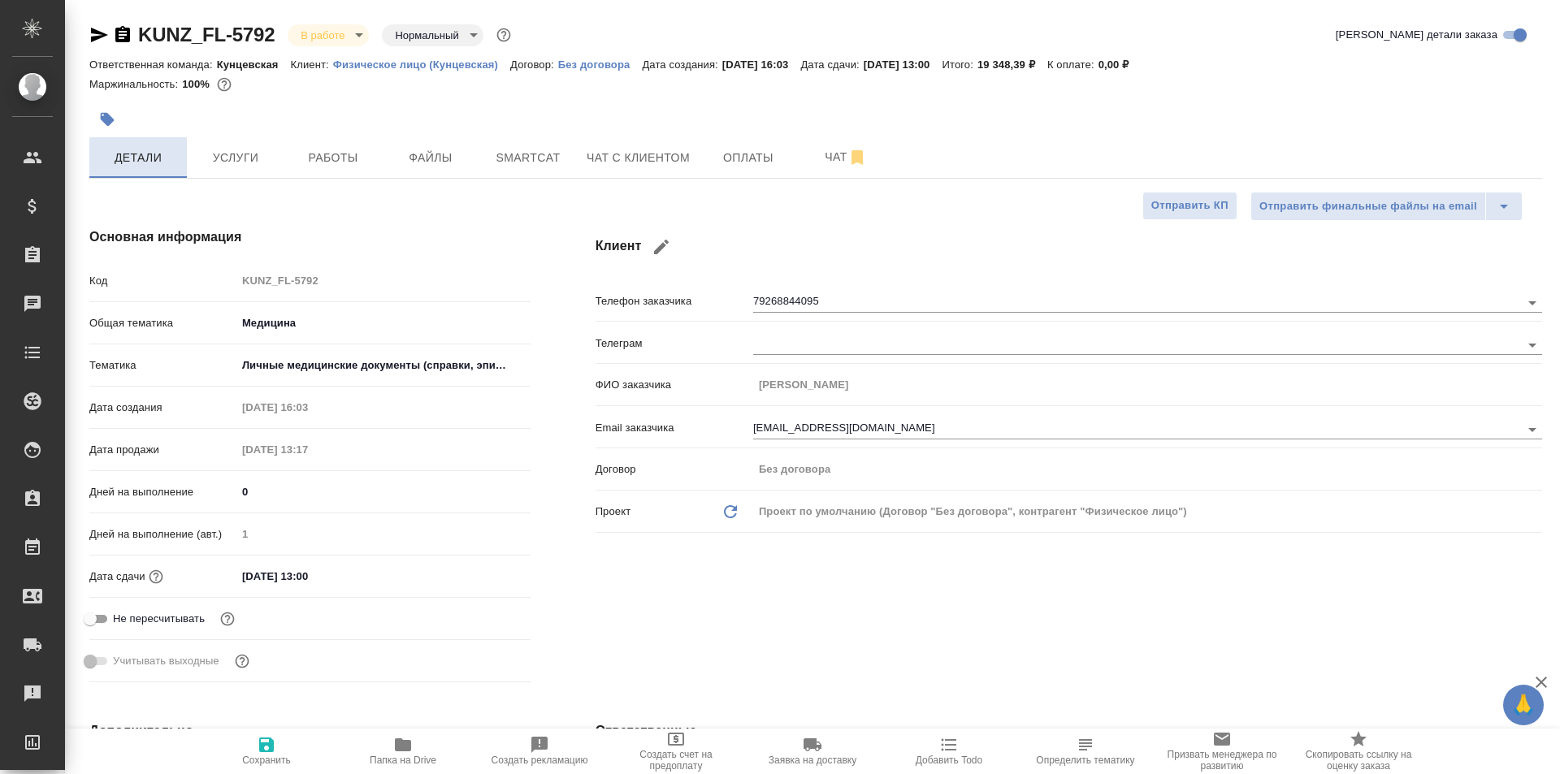
type textarea "x"
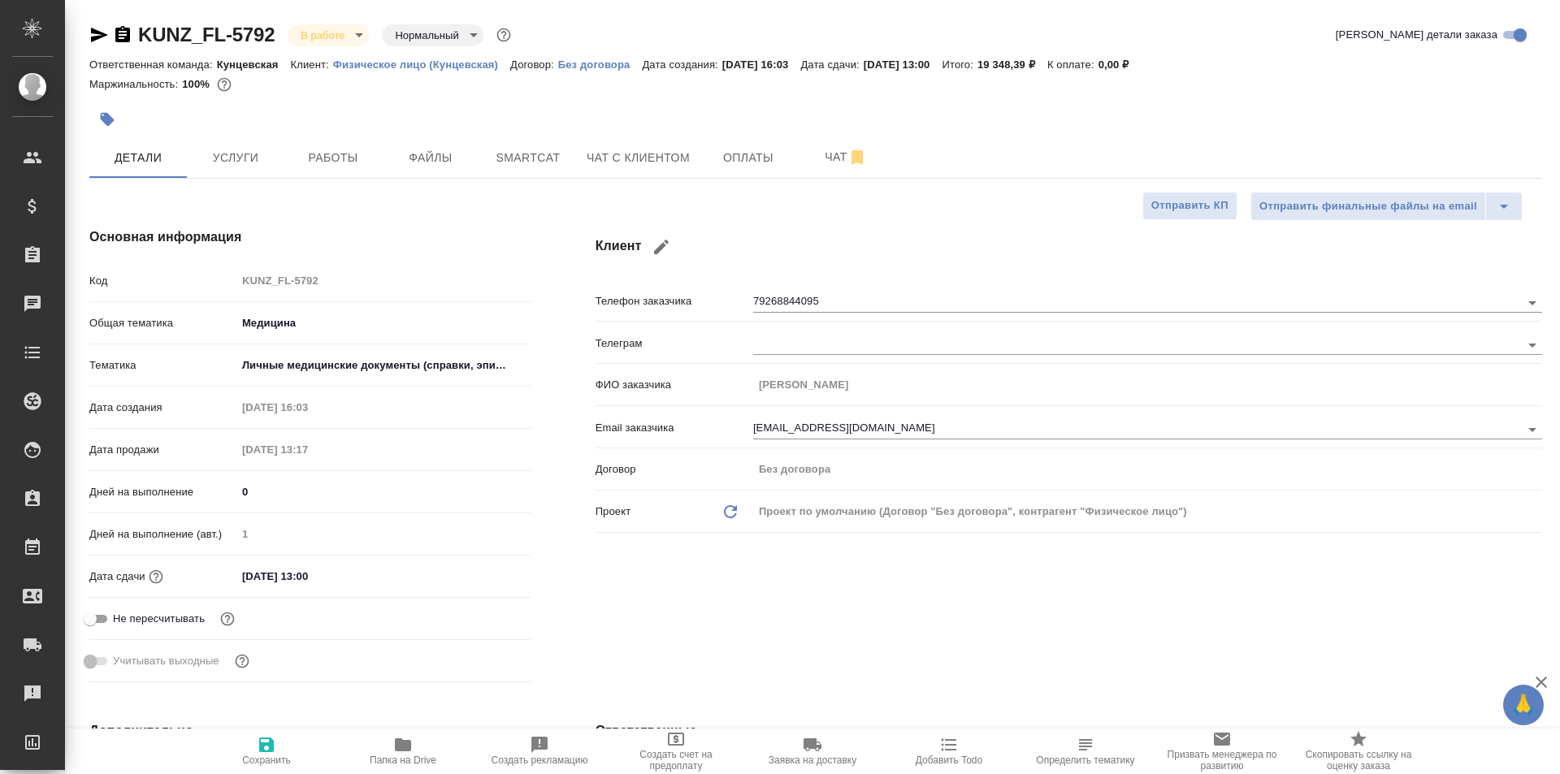
type textarea "x"
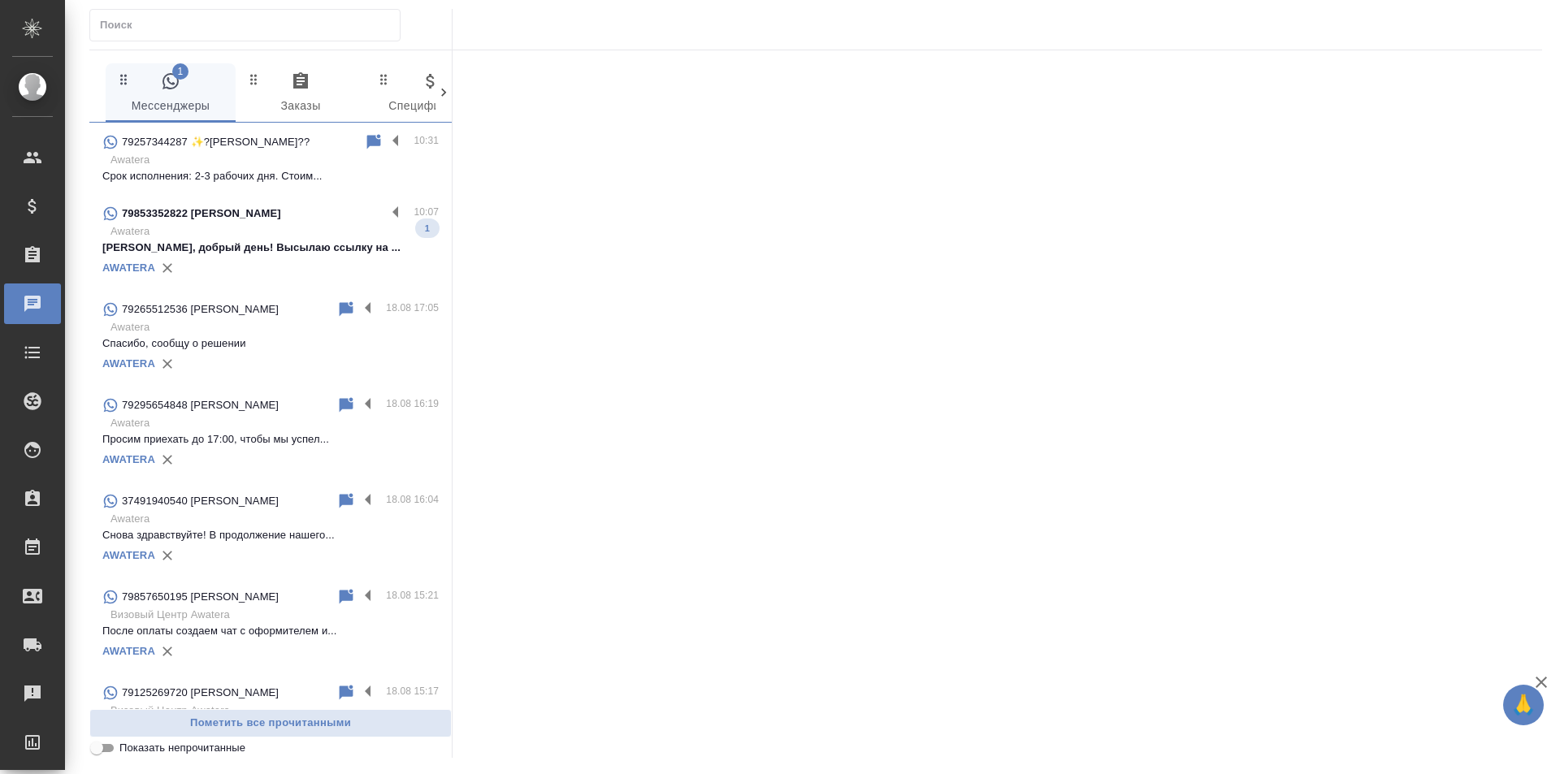
click at [299, 85] on icon "button" at bounding box center [300, 80] width 19 height 19
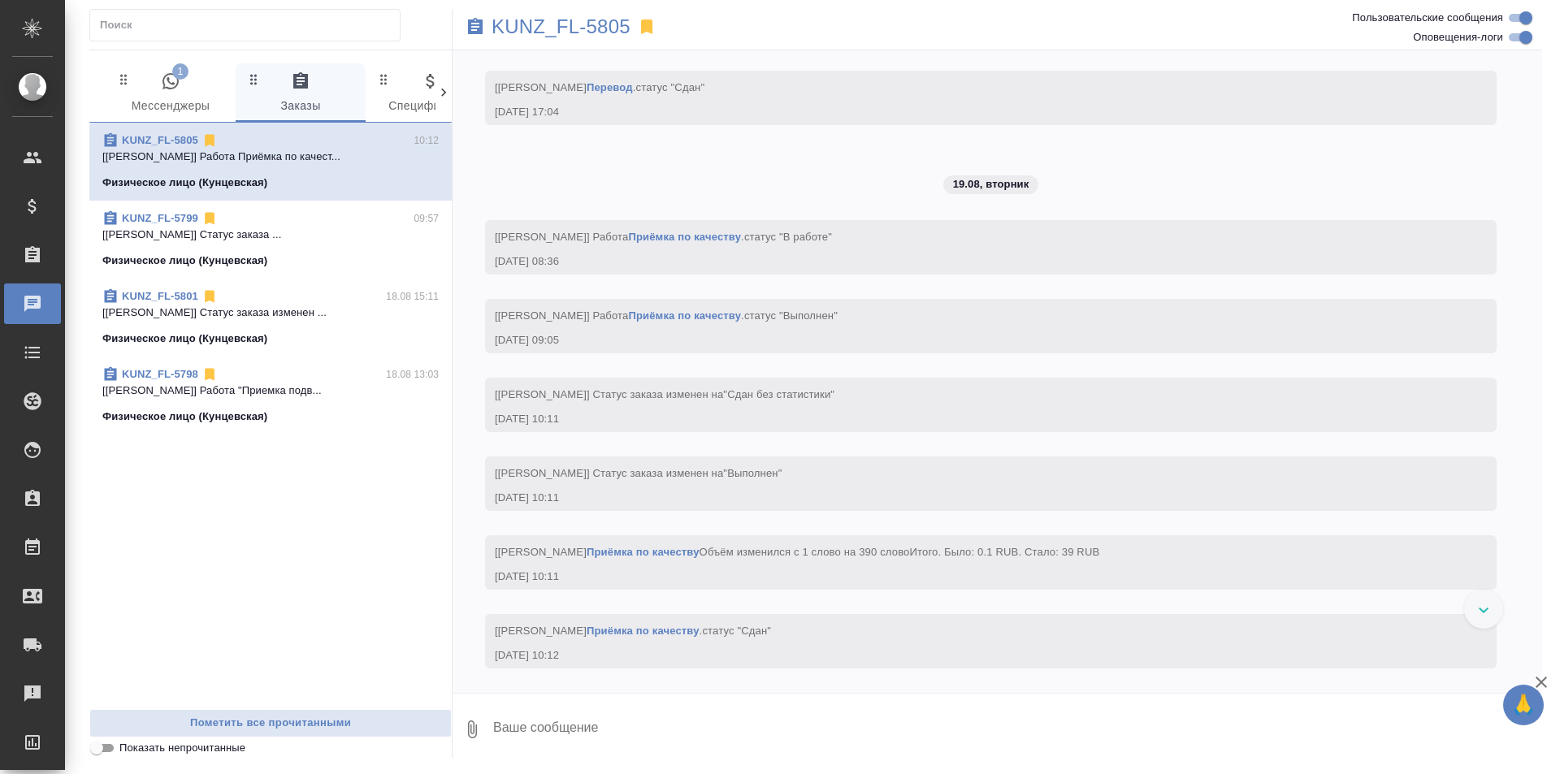
scroll to position [2387, 0]
click at [174, 84] on icon "button" at bounding box center [170, 81] width 16 height 16
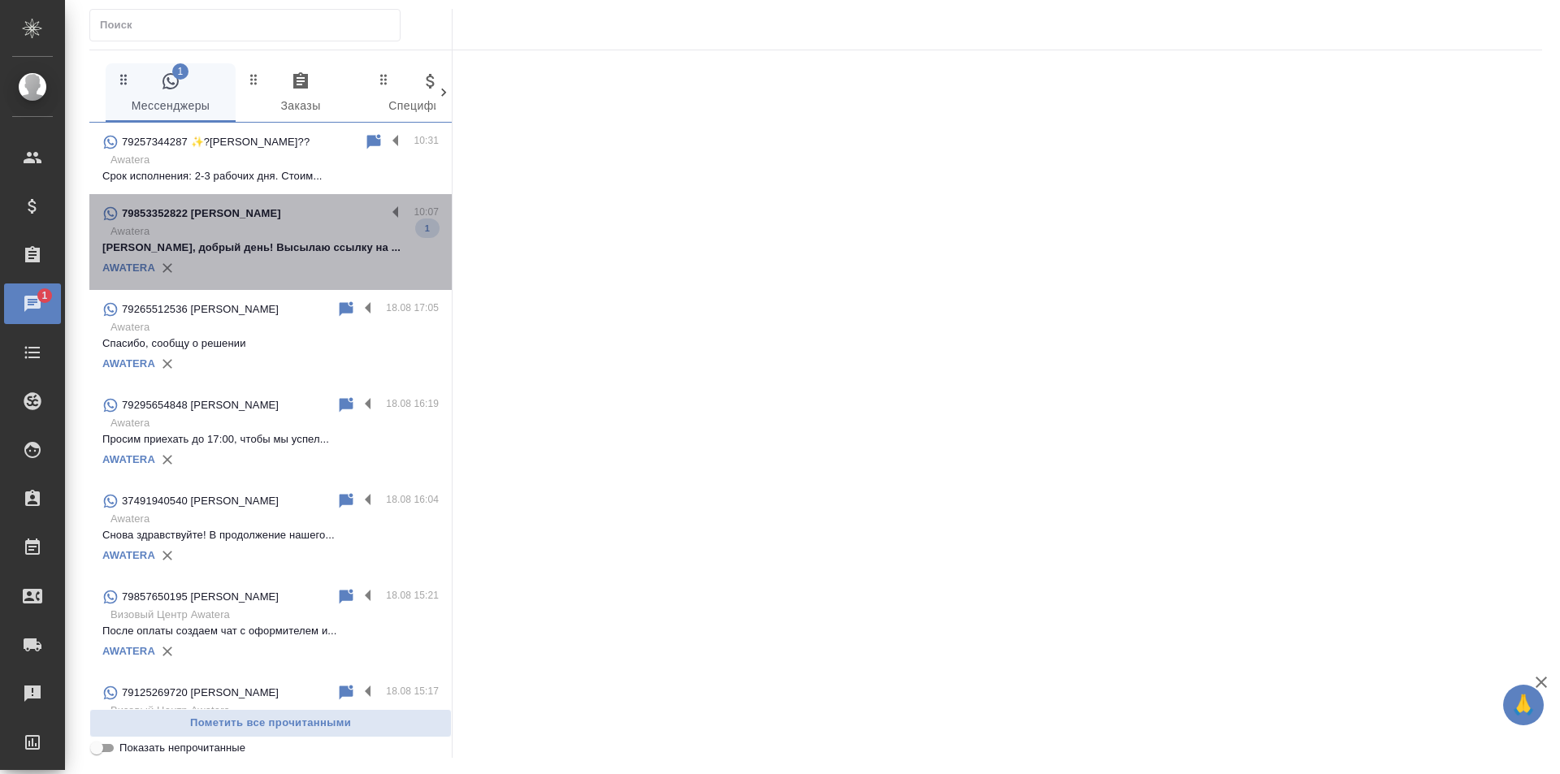
click at [308, 228] on p "Awatera" at bounding box center [274, 231] width 328 height 16
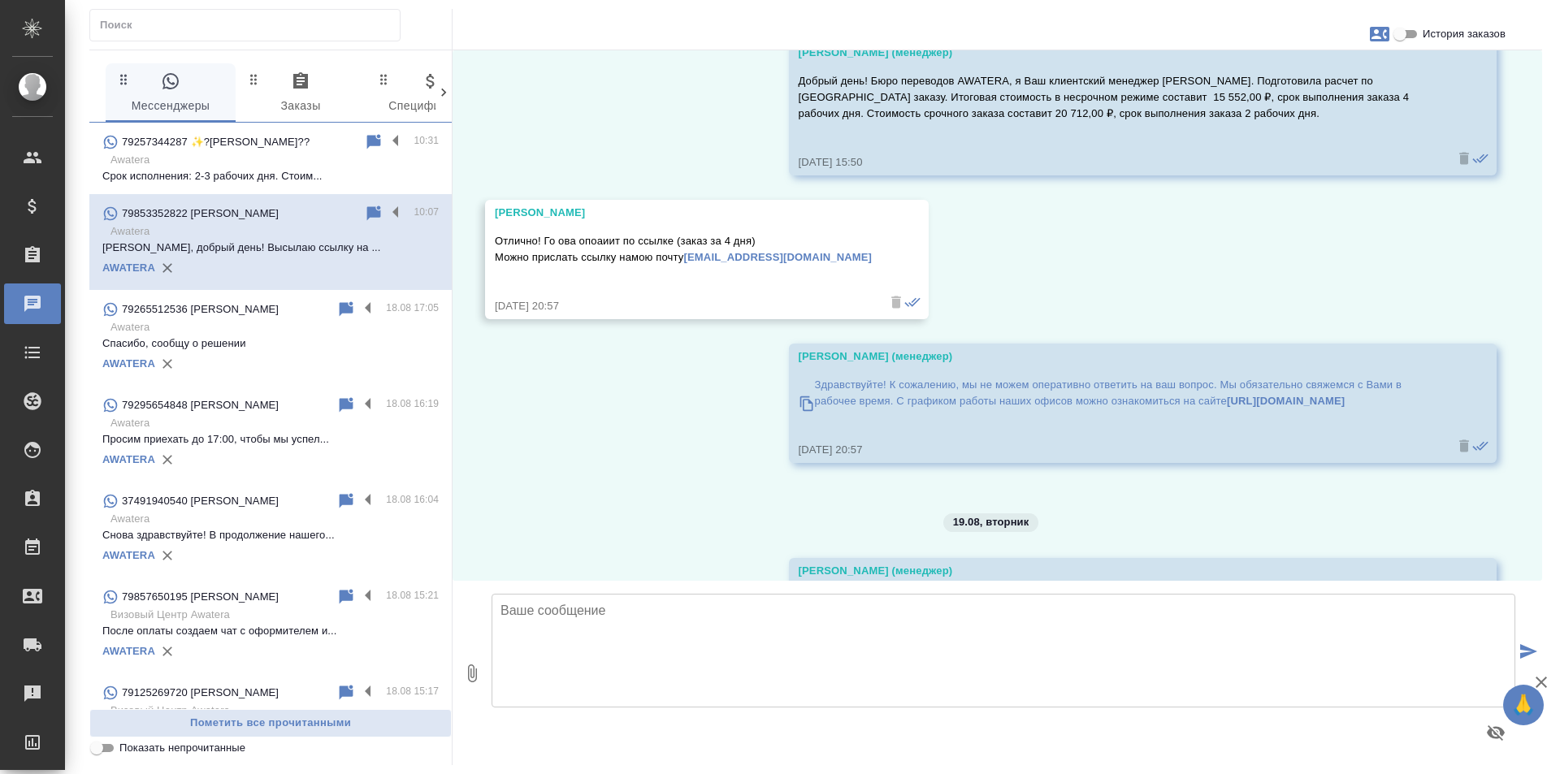
scroll to position [162, 0]
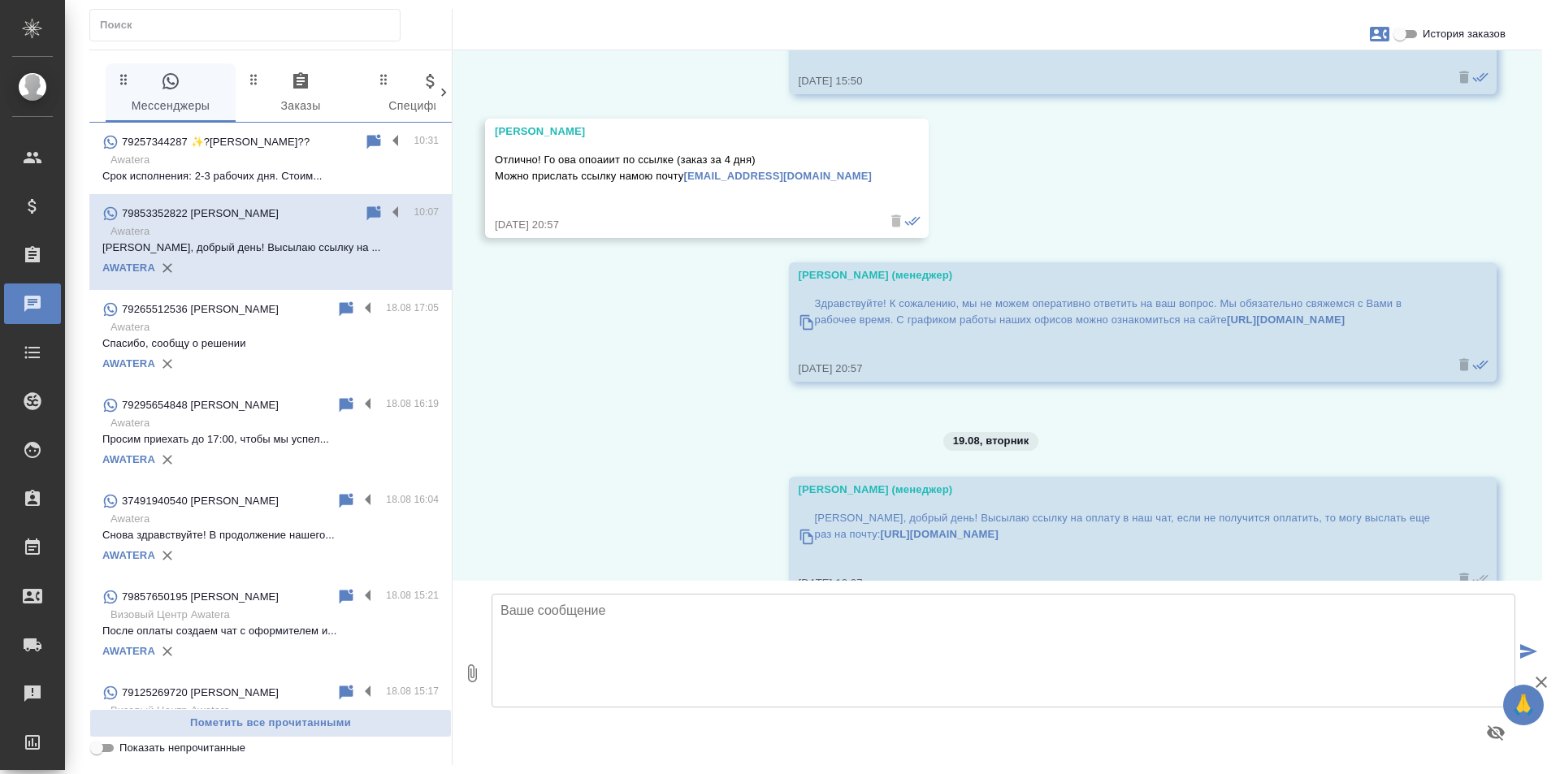
click at [267, 187] on div "79257344287 ✨?Наталья Суворова?? 10:31 Awatera Срок исполнения: 2-3 рабочих дня…" at bounding box center [270, 158] width 362 height 71
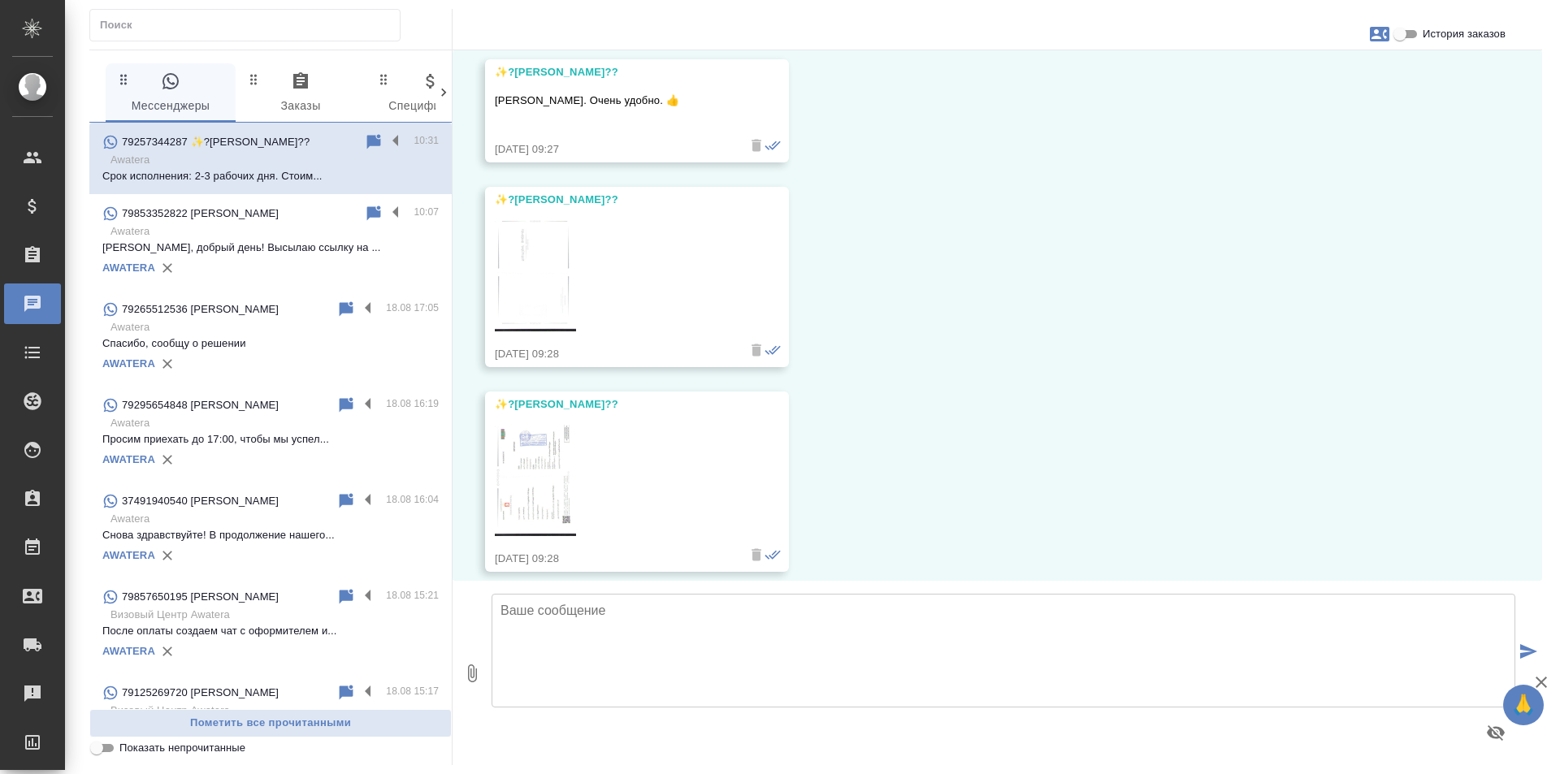
scroll to position [1864, 0]
click at [292, 102] on span "0 Заказы" at bounding box center [300, 93] width 110 height 45
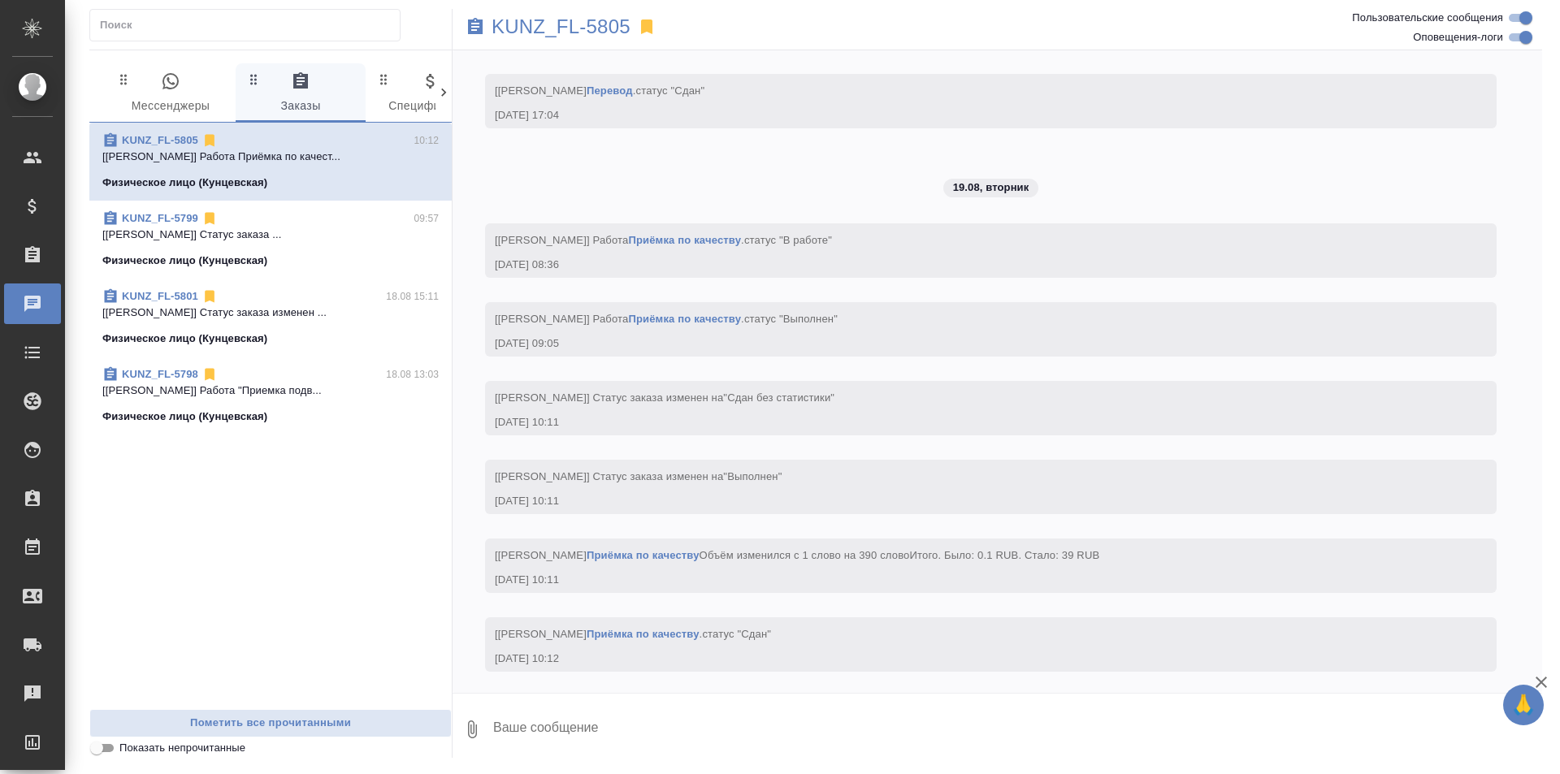
scroll to position [2387, 0]
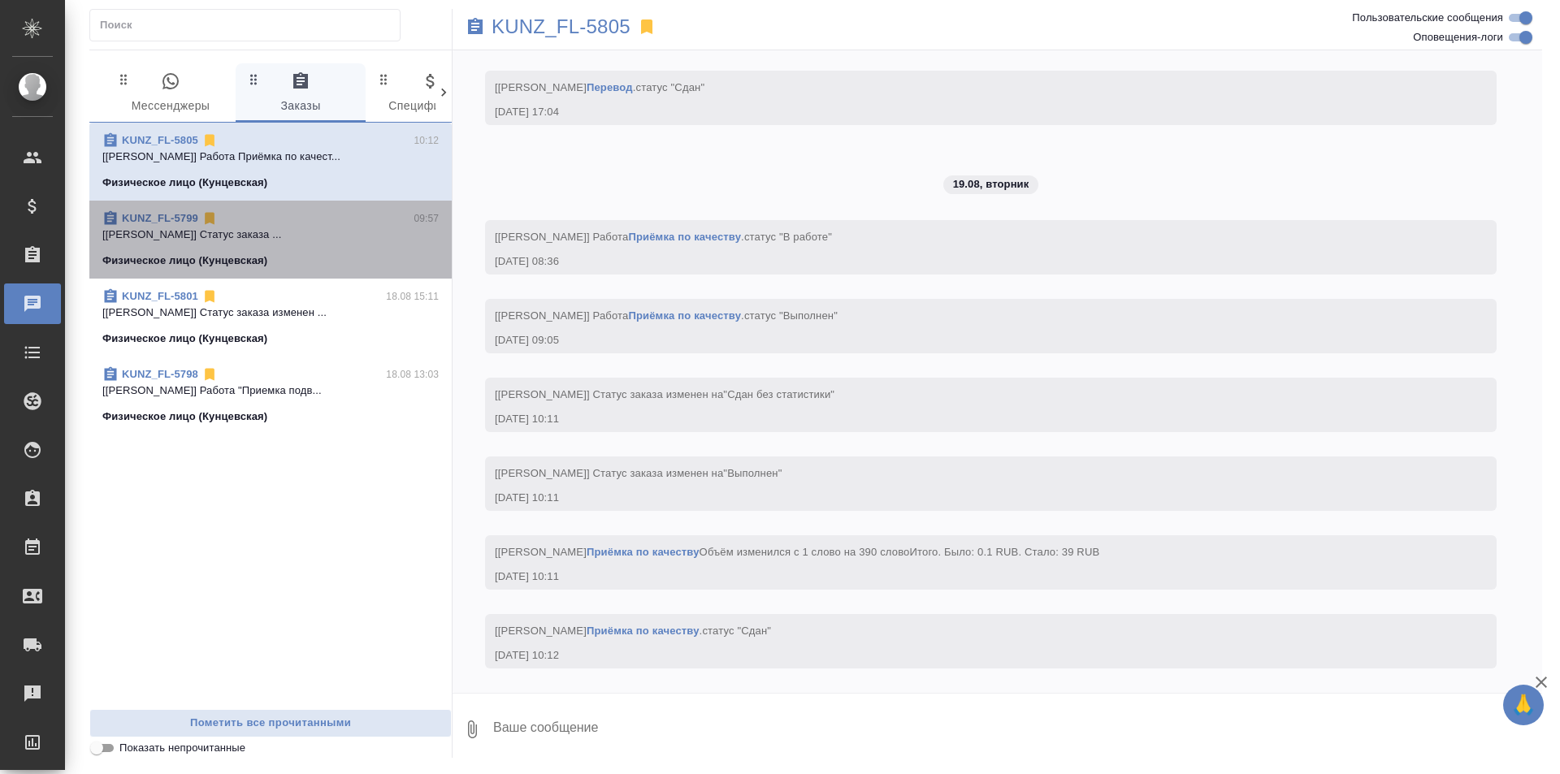
click at [329, 241] on p "[[PERSON_NAME]] Статус заказа ..." at bounding box center [270, 235] width 336 height 16
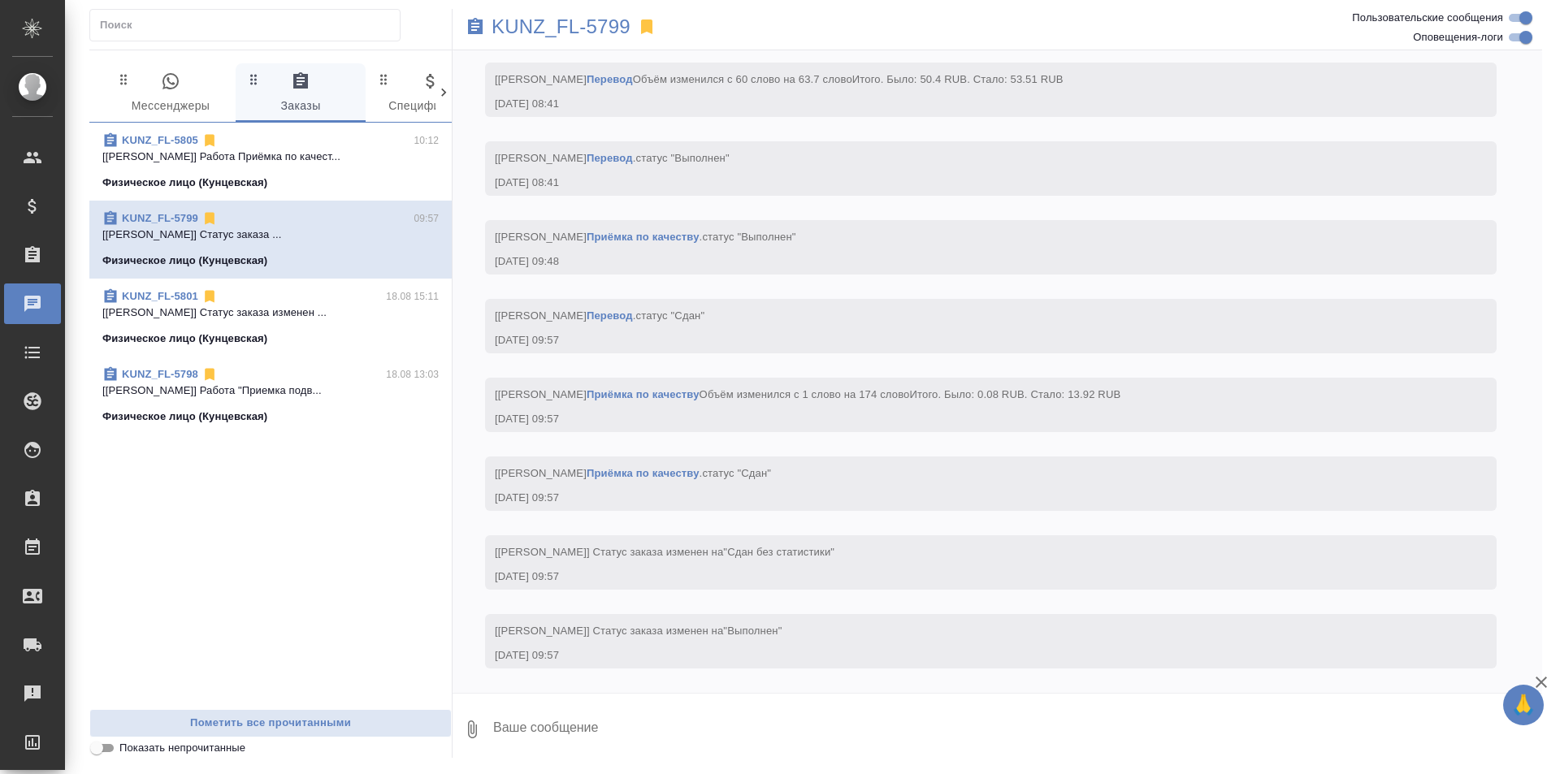
scroll to position [4643, 0]
click at [153, 217] on link "KUNZ_FL-5799" at bounding box center [160, 218] width 76 height 12
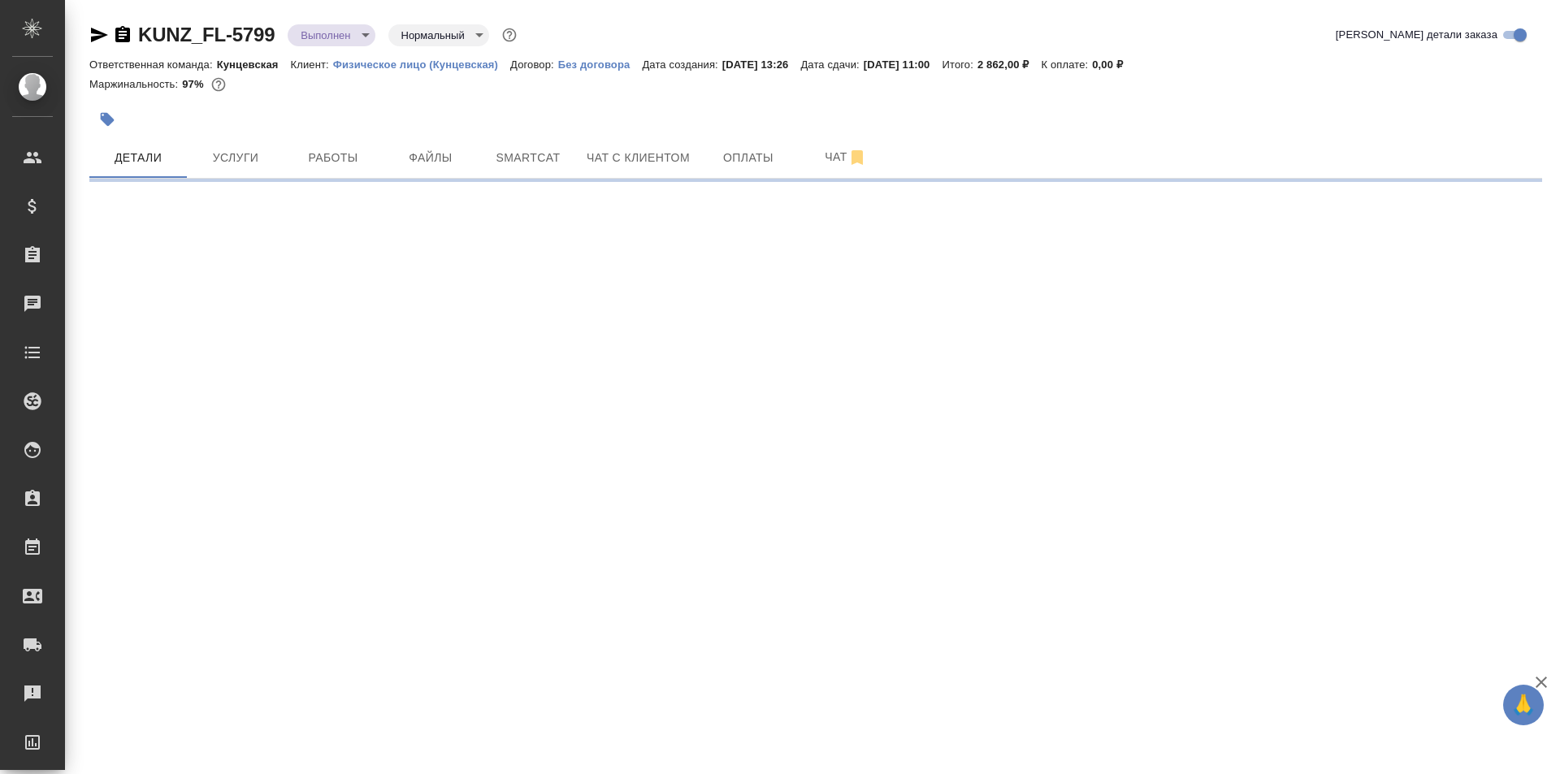
select select "RU"
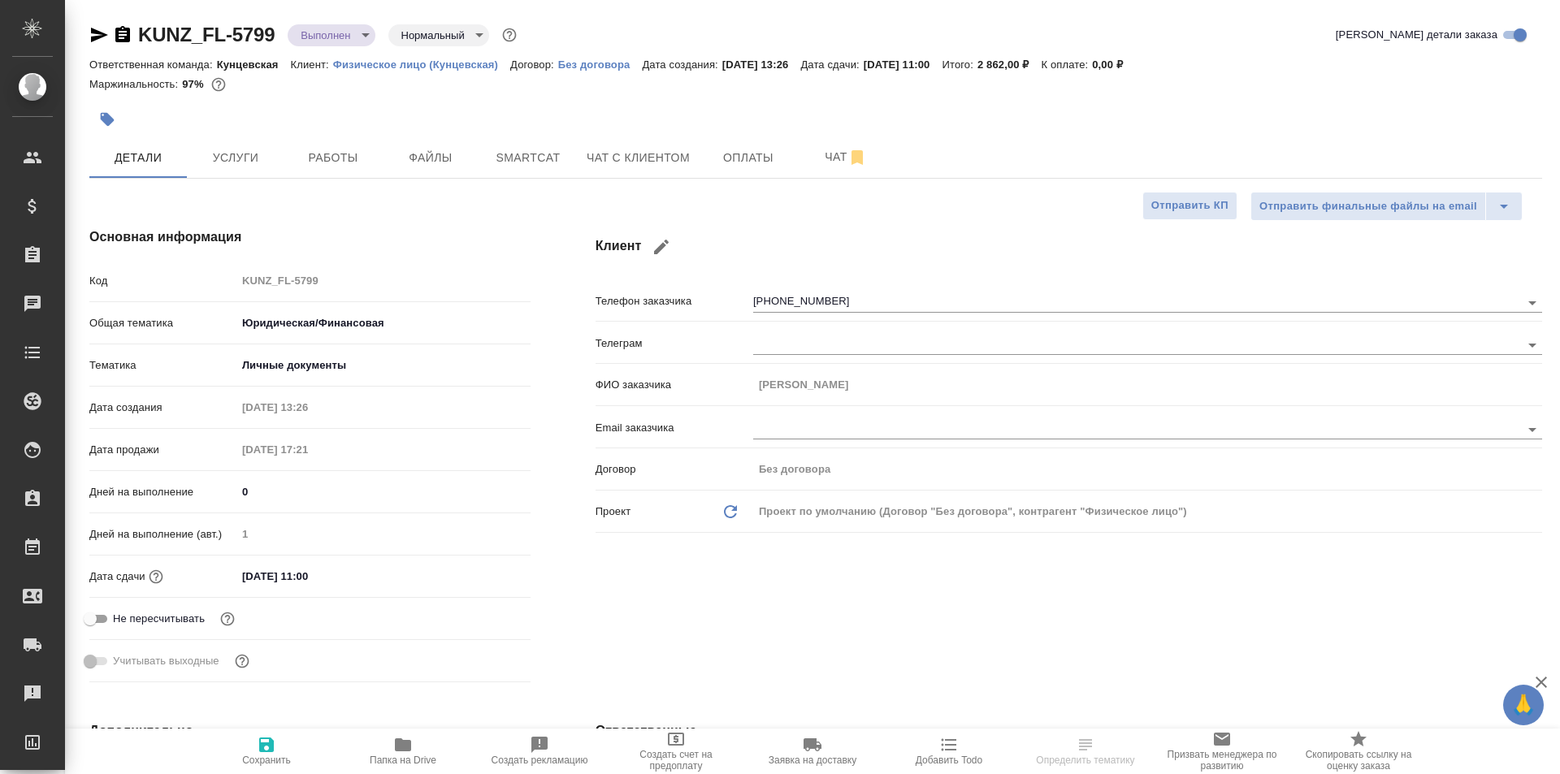
type textarea "x"
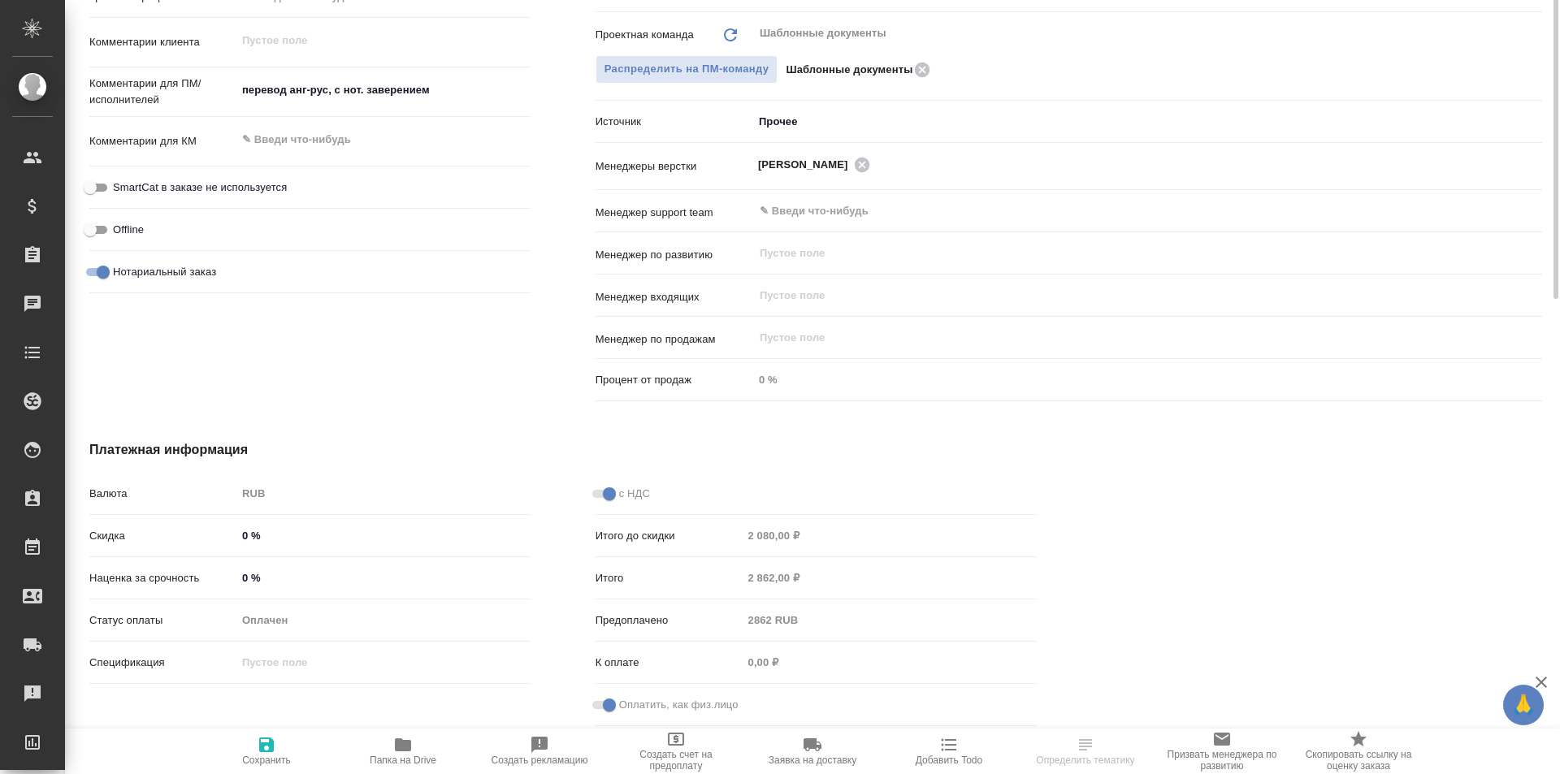
scroll to position [418, 0]
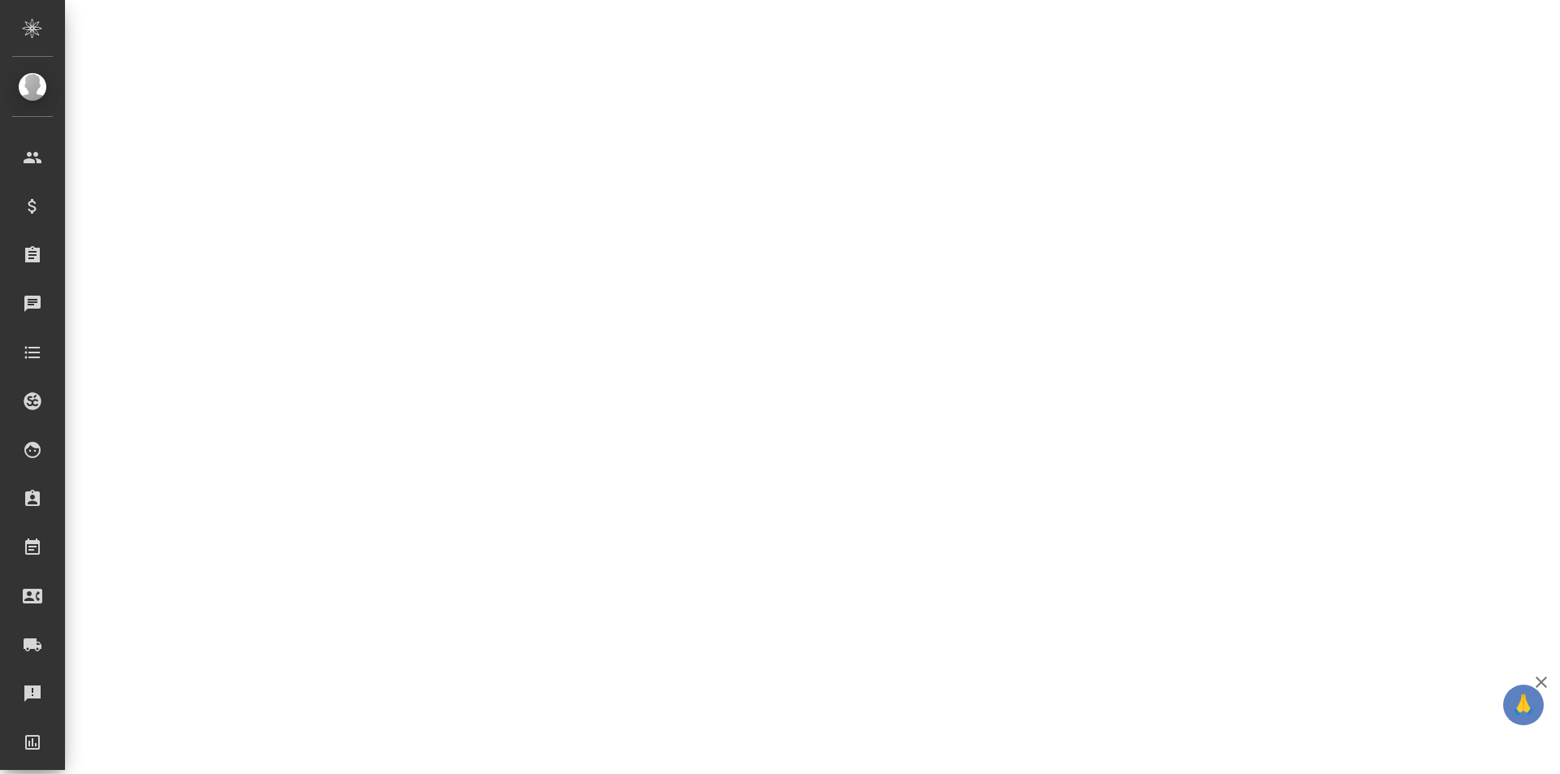
select select "RU"
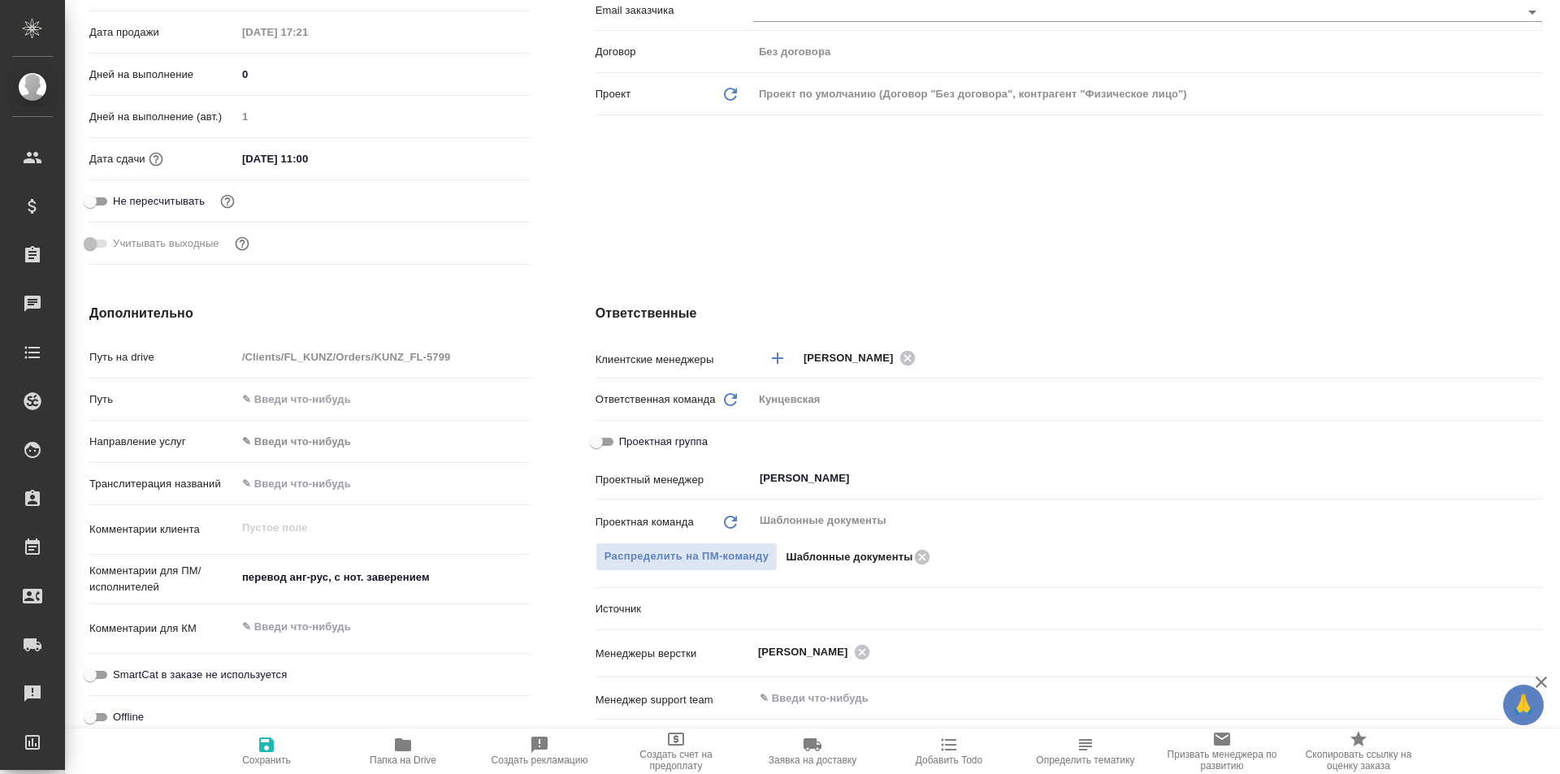
type textarea "x"
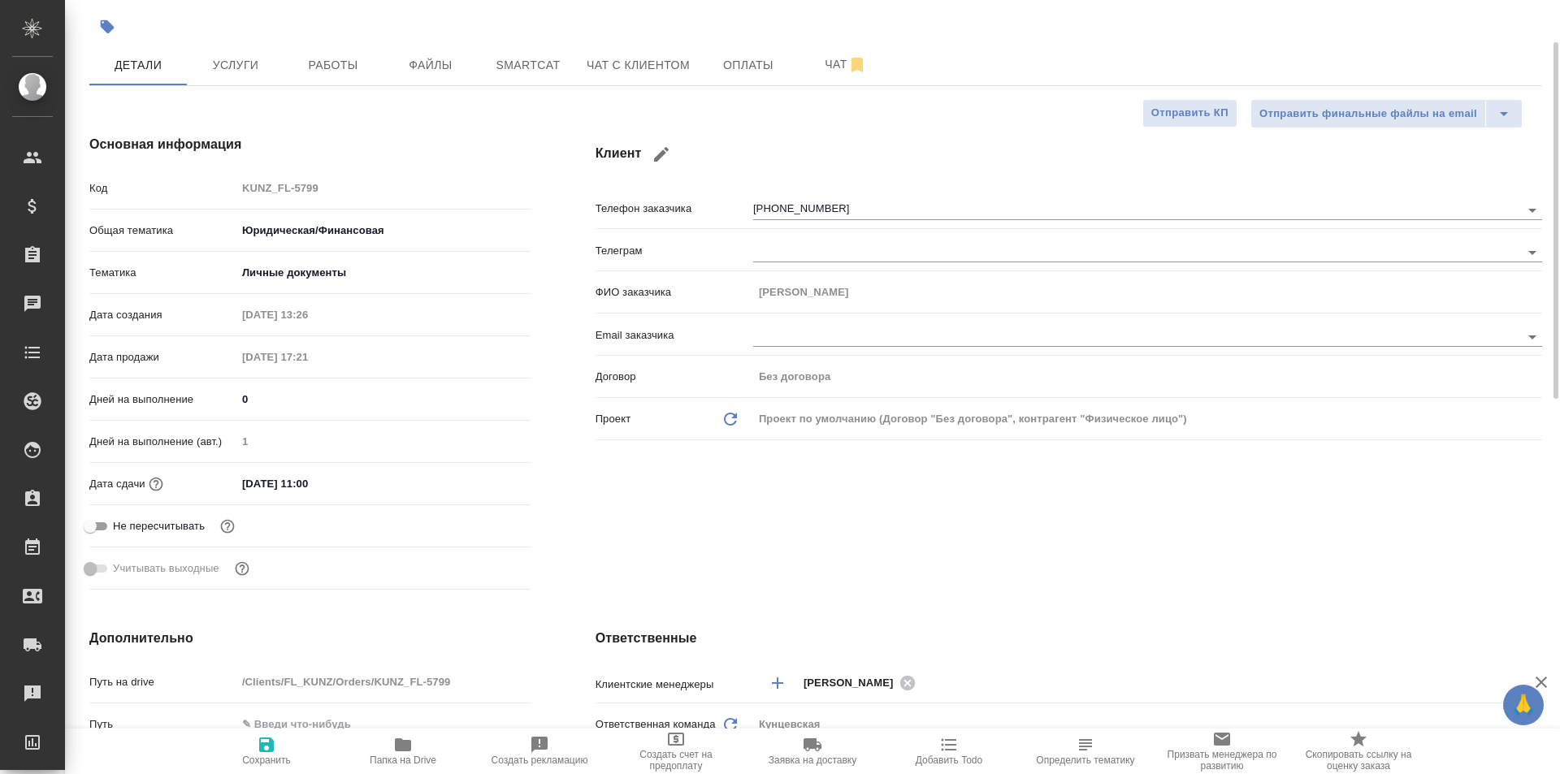
scroll to position [0, 0]
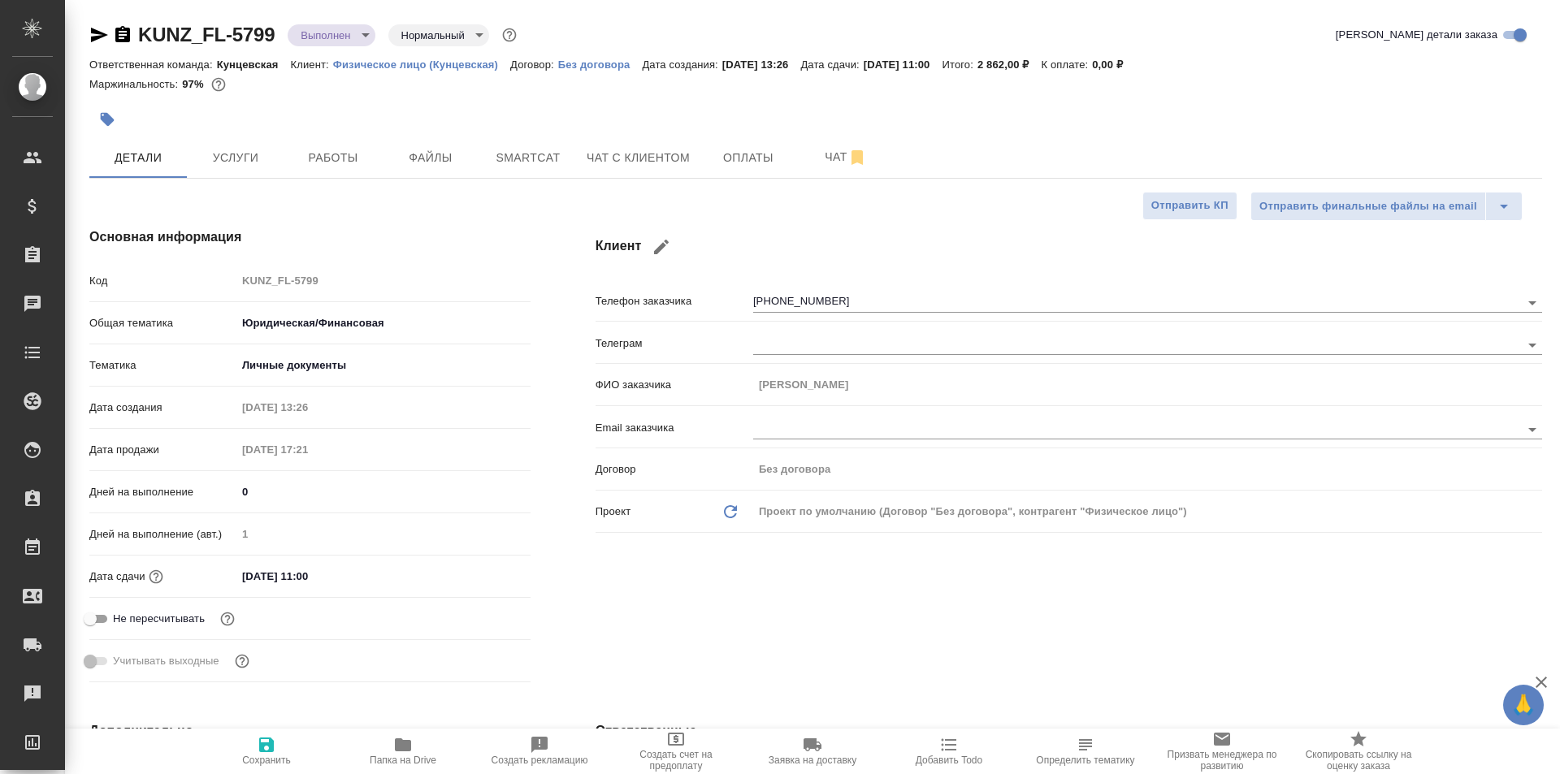
type textarea "x"
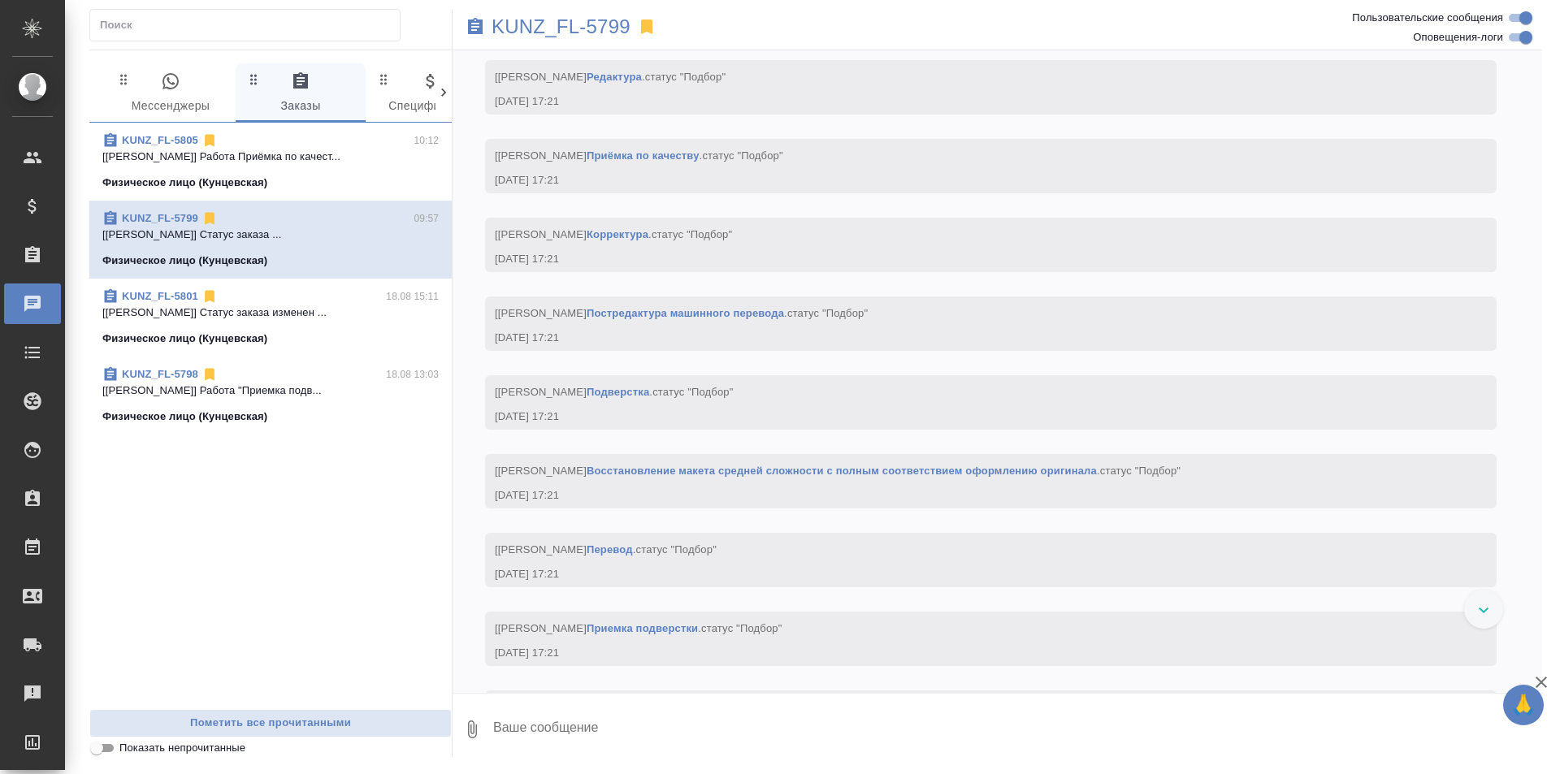
scroll to position [825, 0]
click at [167, 295] on link "KUNZ_FL-5801" at bounding box center [160, 296] width 76 height 12
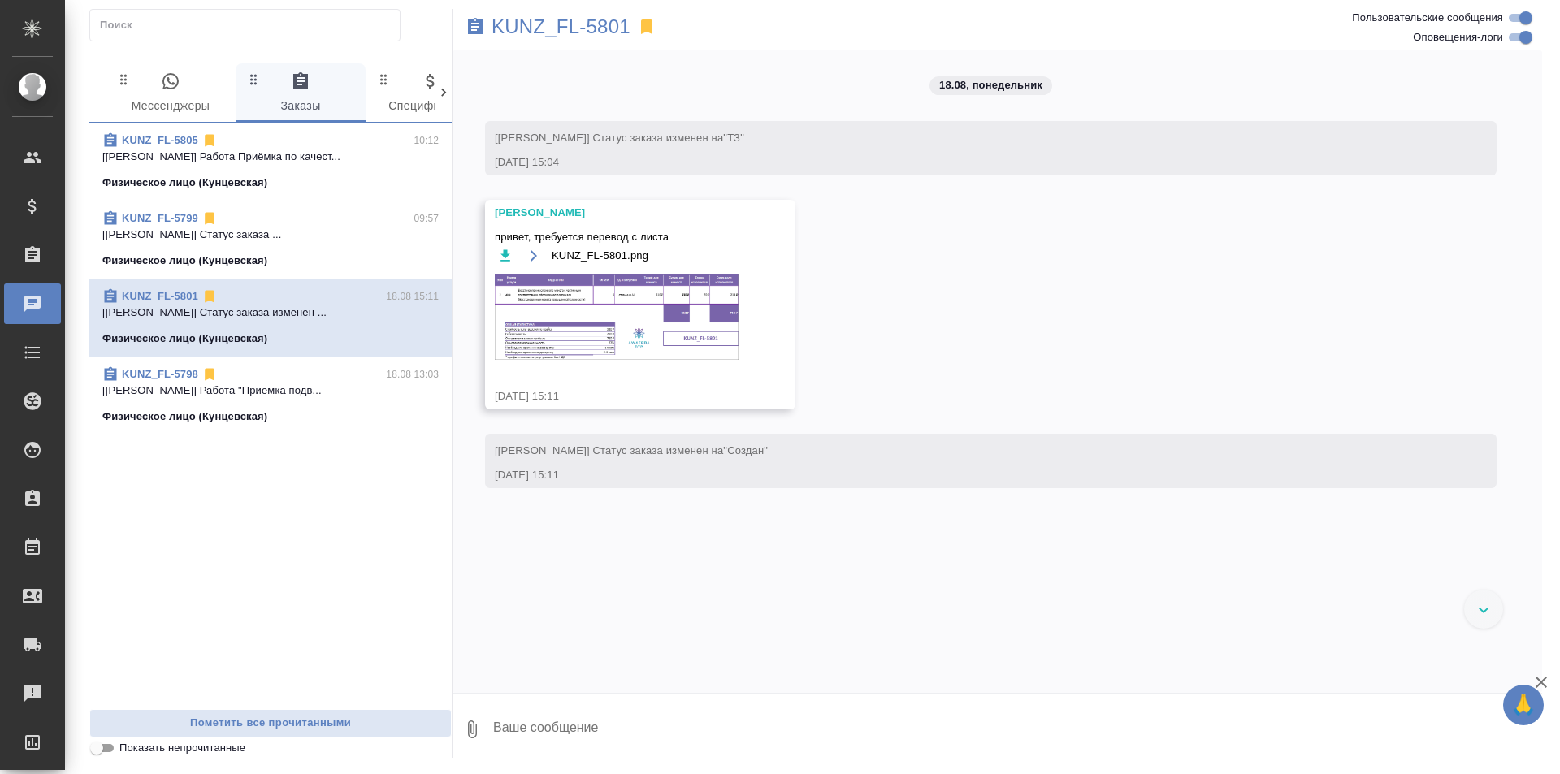
scroll to position [0, 0]
click at [188, 408] on span "KUNZ_FL-5798 18.08 13:03 [[PERSON_NAME]] Работа "Приемка подв... Физическое лиц…" at bounding box center [270, 395] width 336 height 58
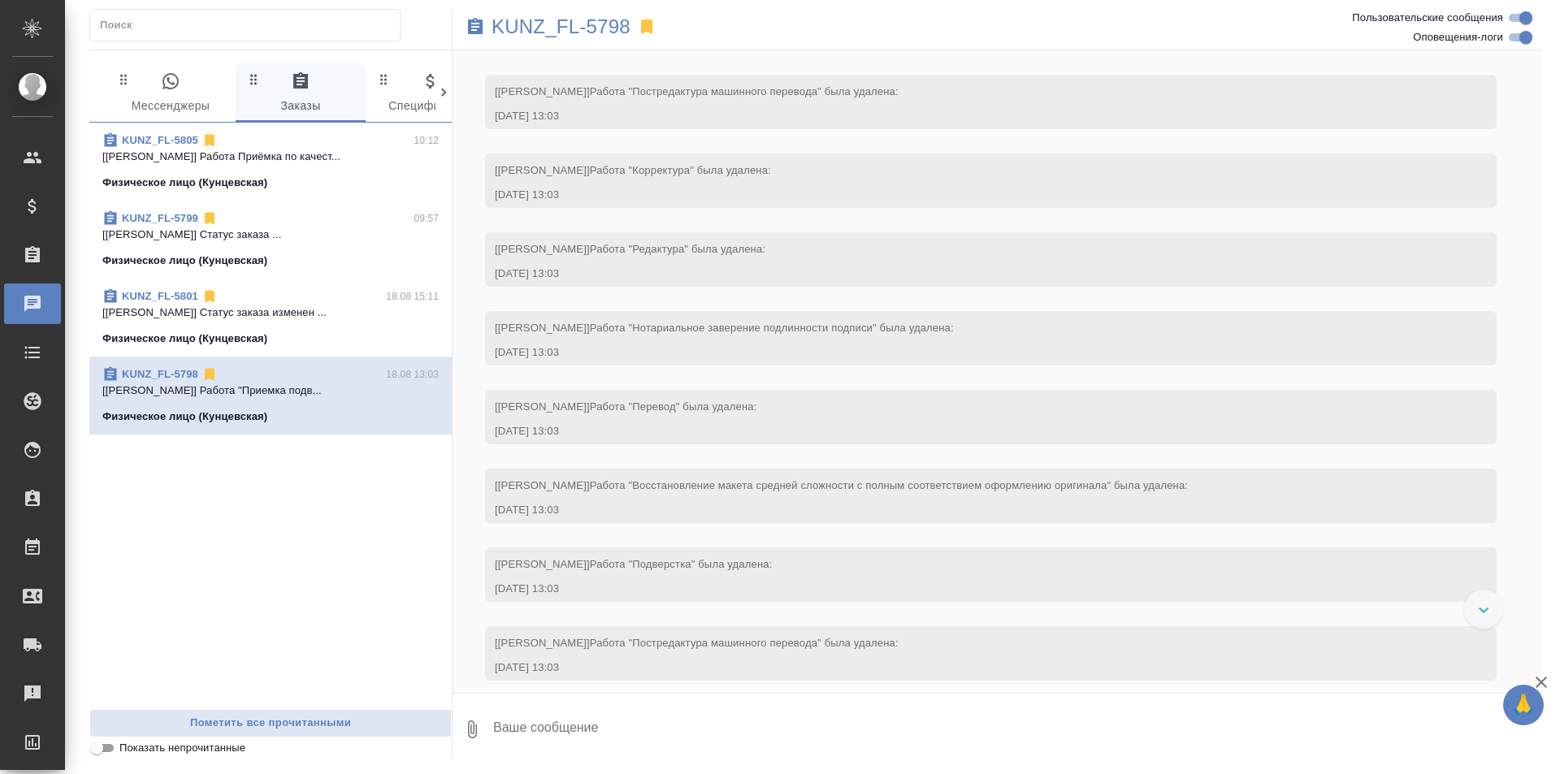
scroll to position [3603, 0]
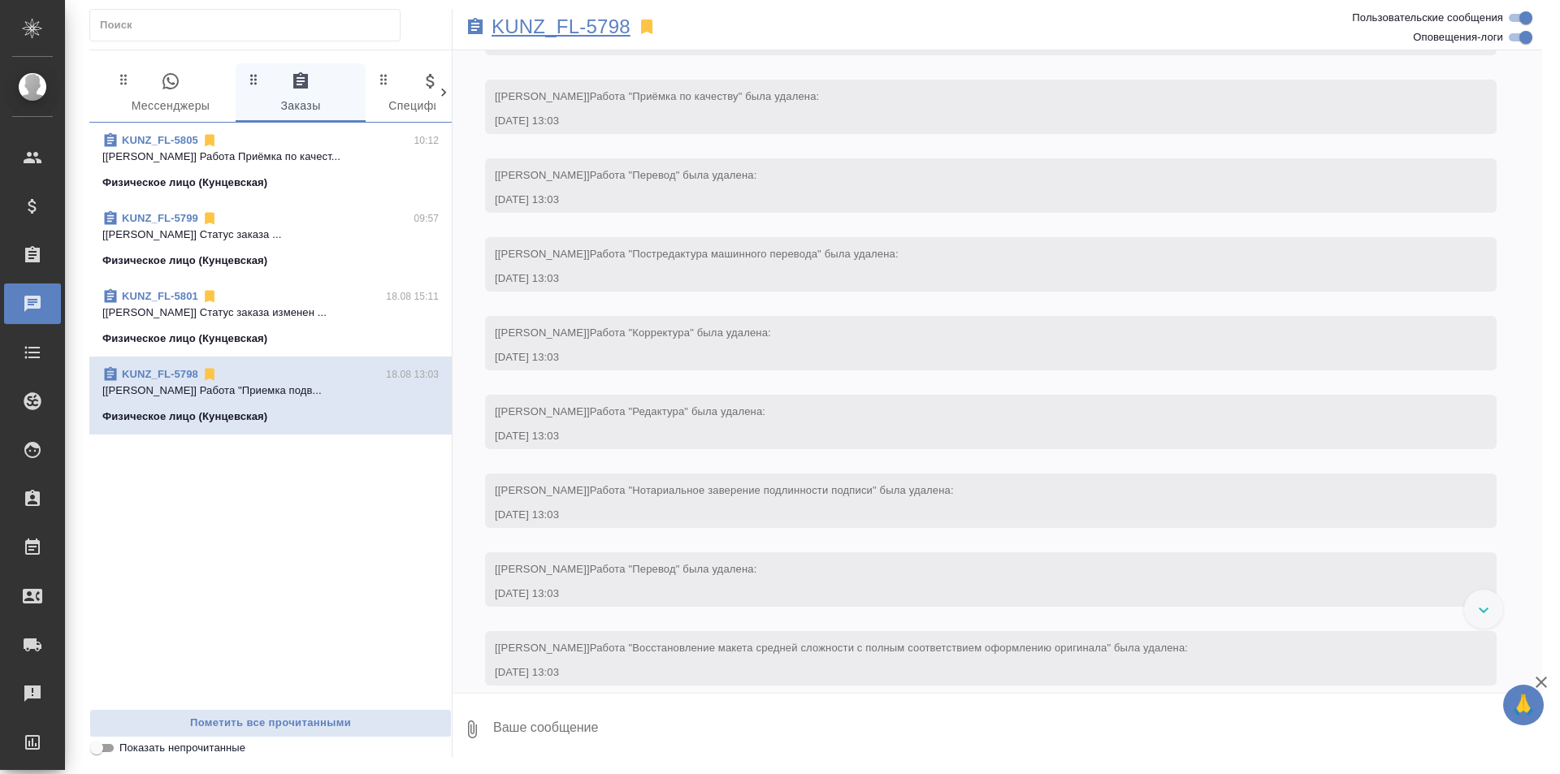
click at [594, 32] on p "KUNZ_FL-5798" at bounding box center [560, 27] width 139 height 16
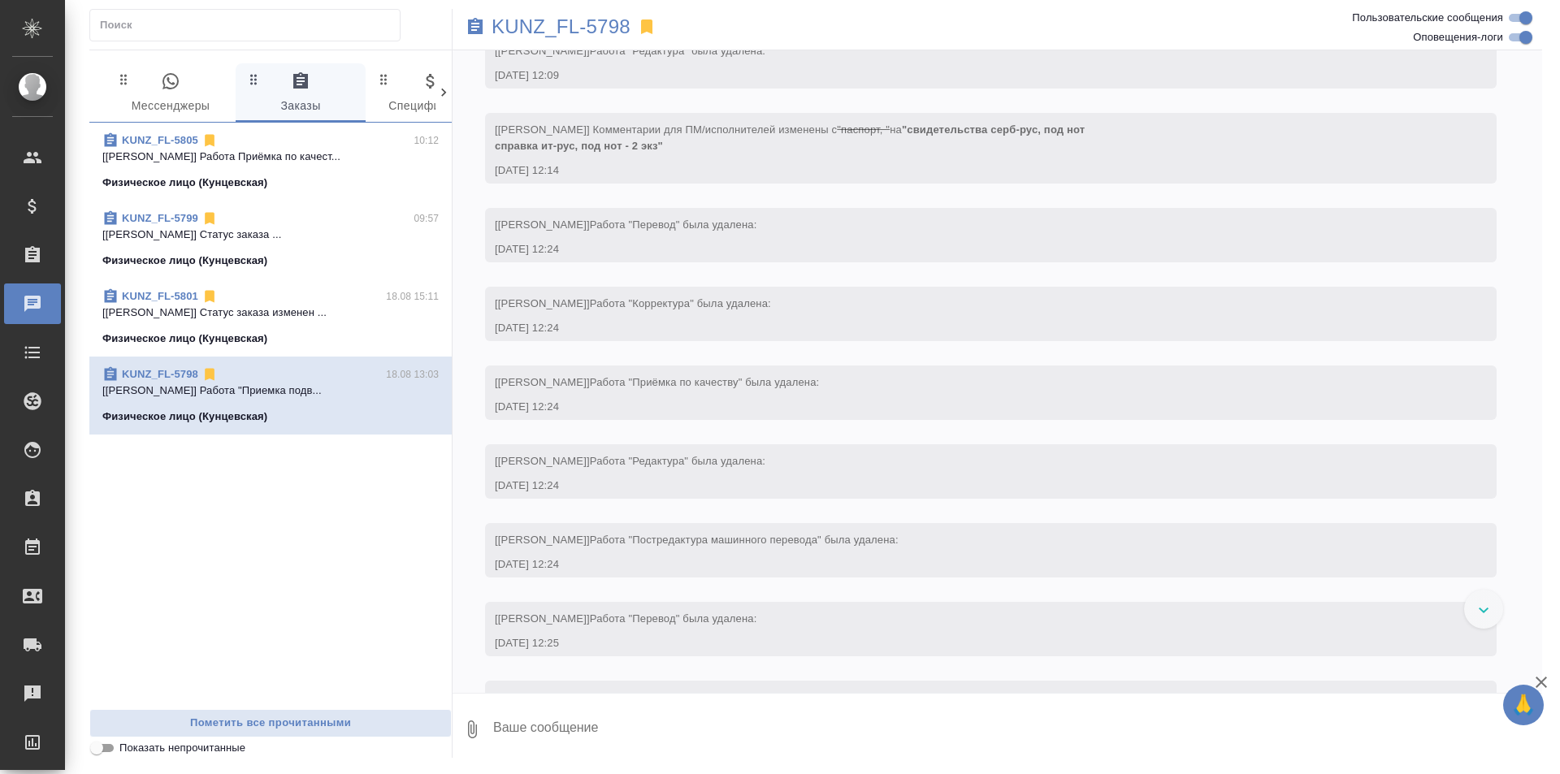
scroll to position [1004, 0]
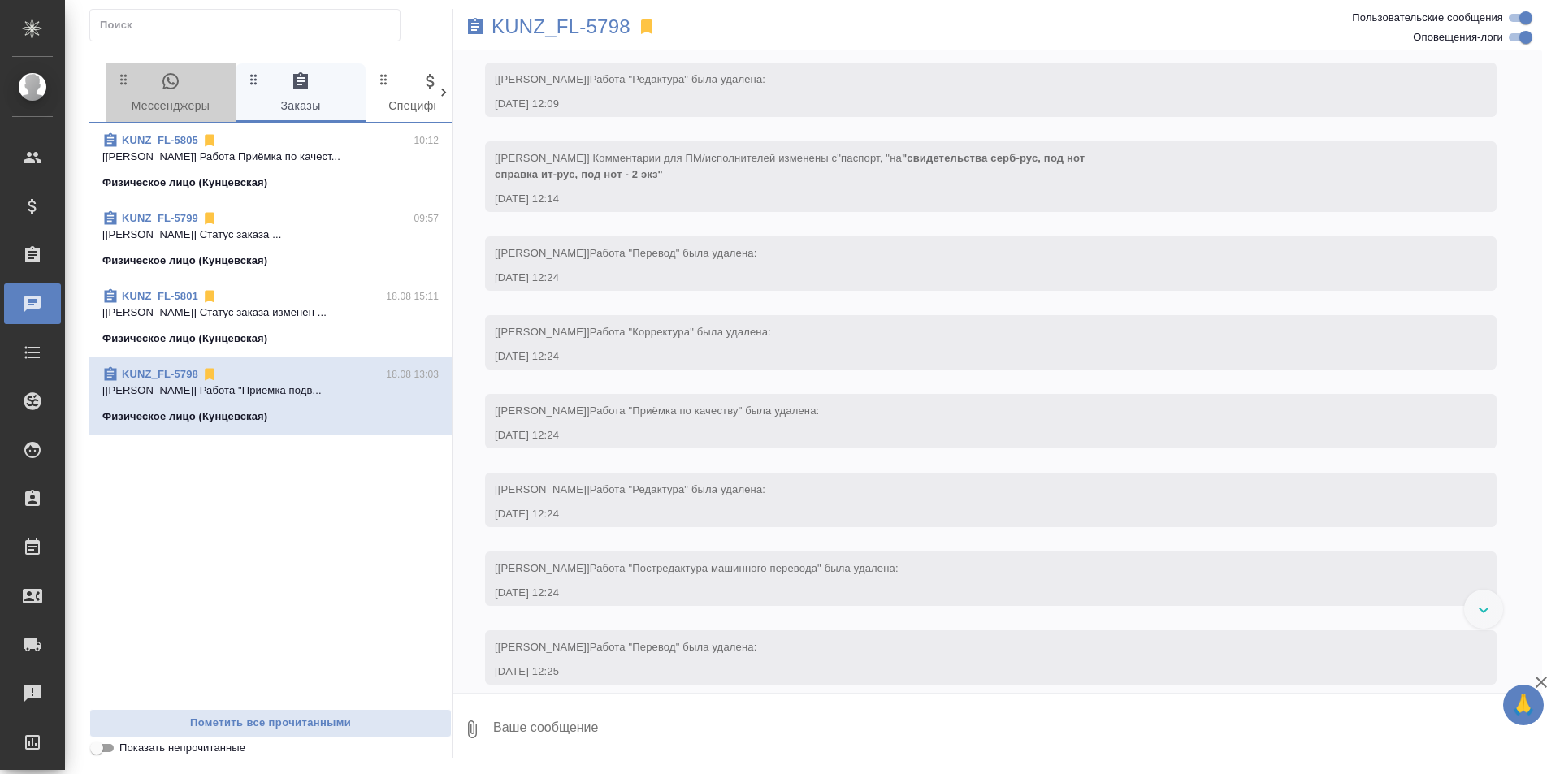
click at [177, 84] on icon "button" at bounding box center [170, 81] width 16 height 16
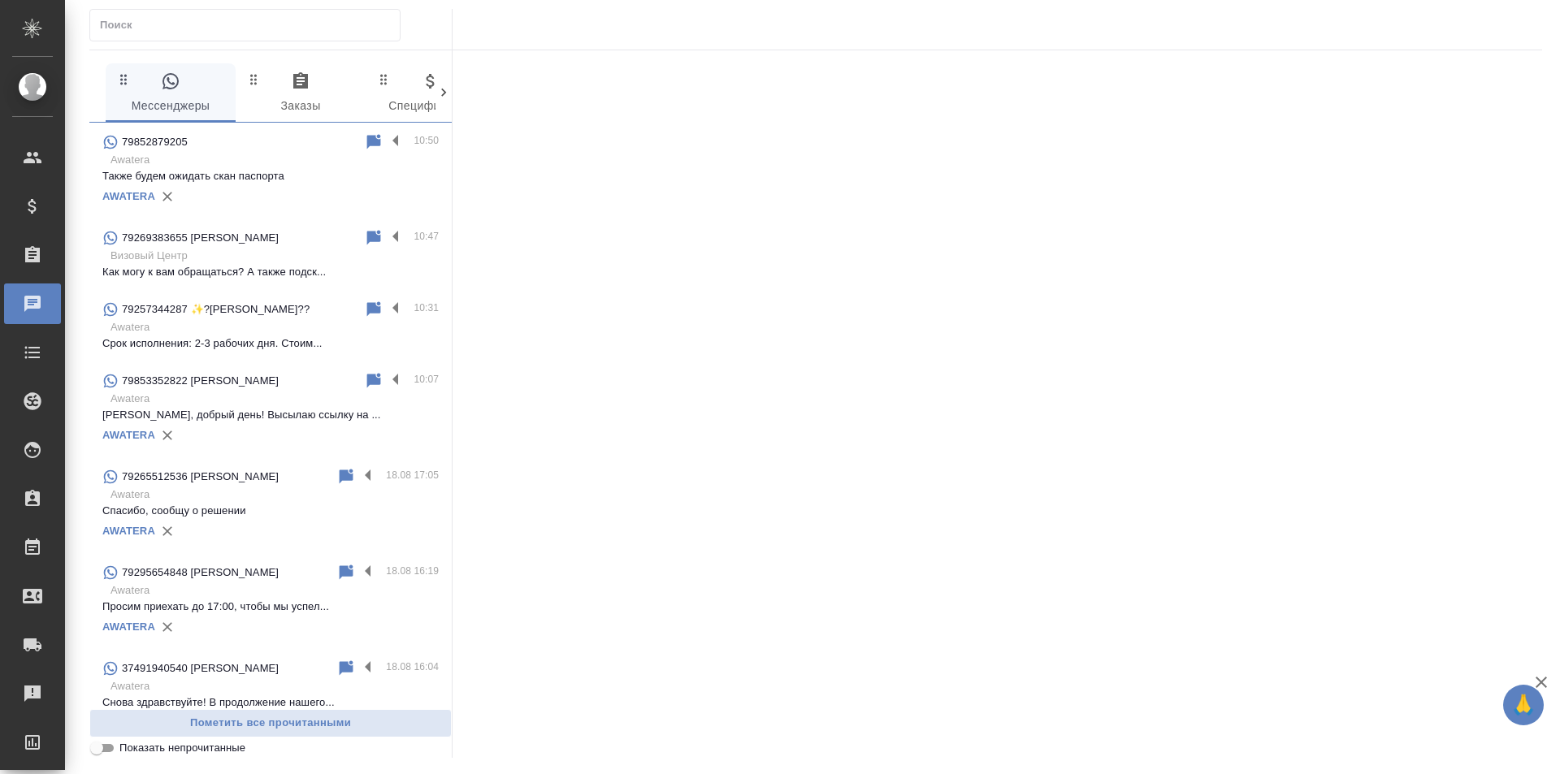
click at [314, 104] on span "0 Заказы" at bounding box center [300, 93] width 110 height 45
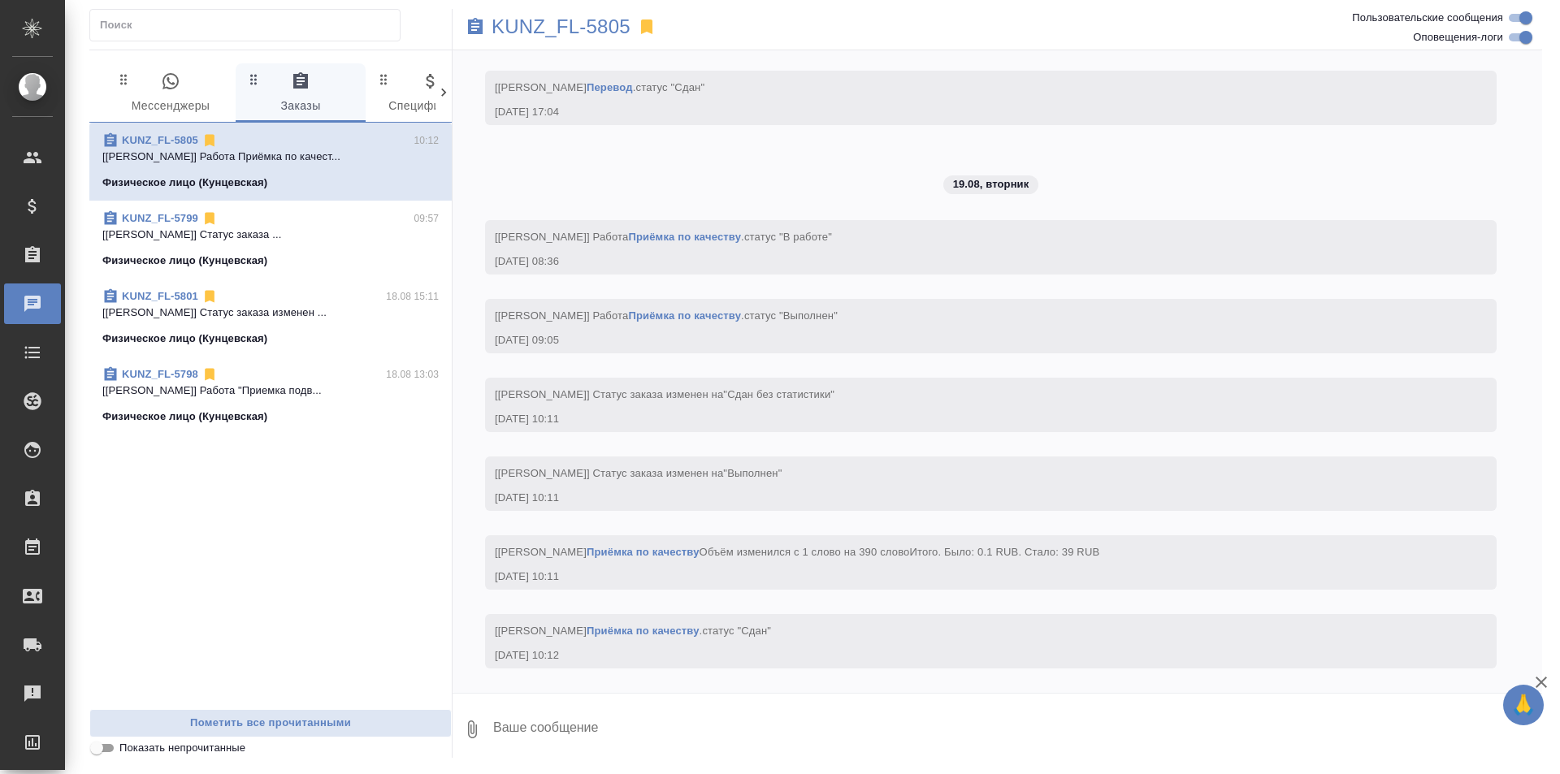
scroll to position [2387, 0]
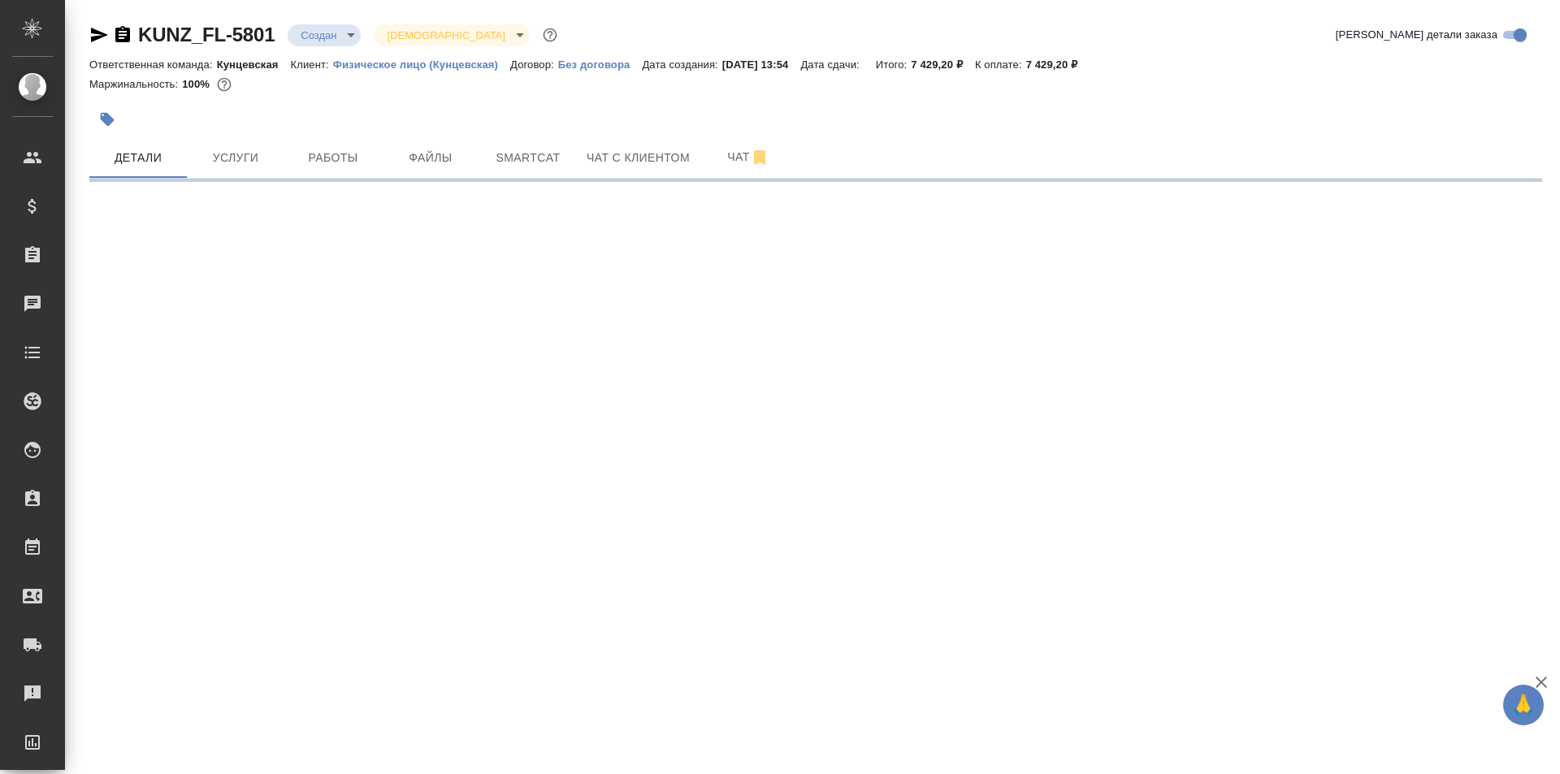
select select "RU"
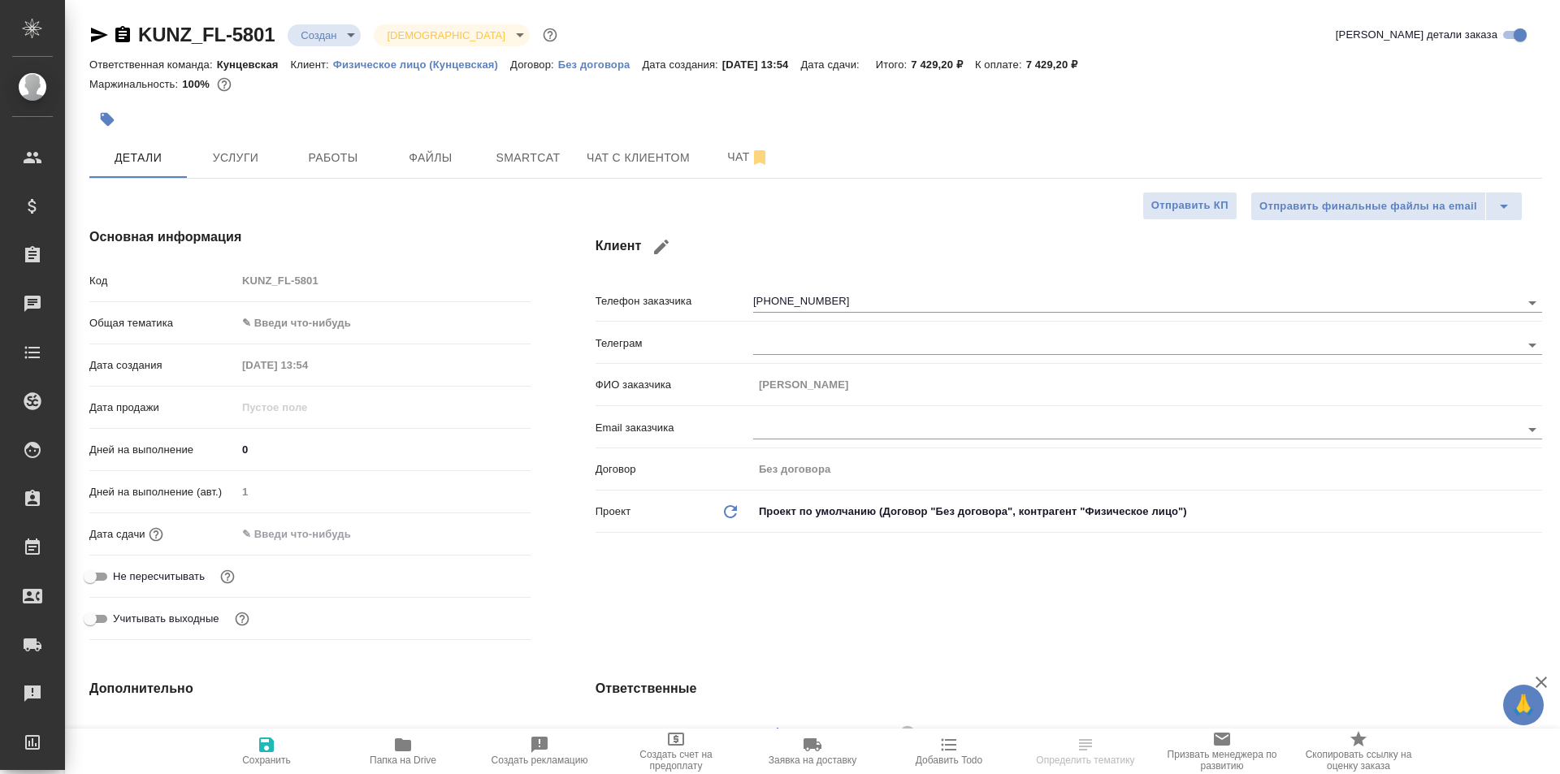
type textarea "x"
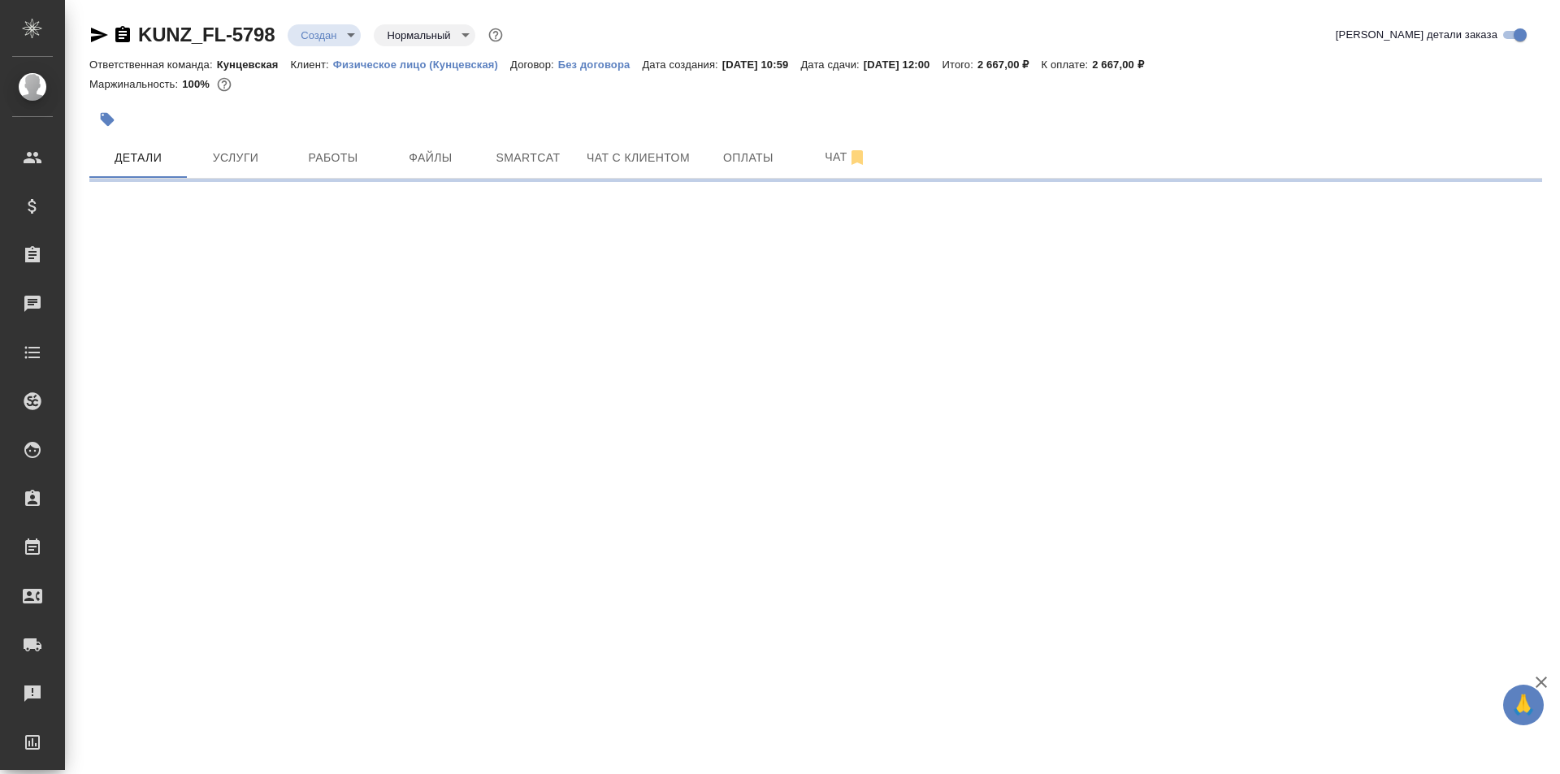
select select "RU"
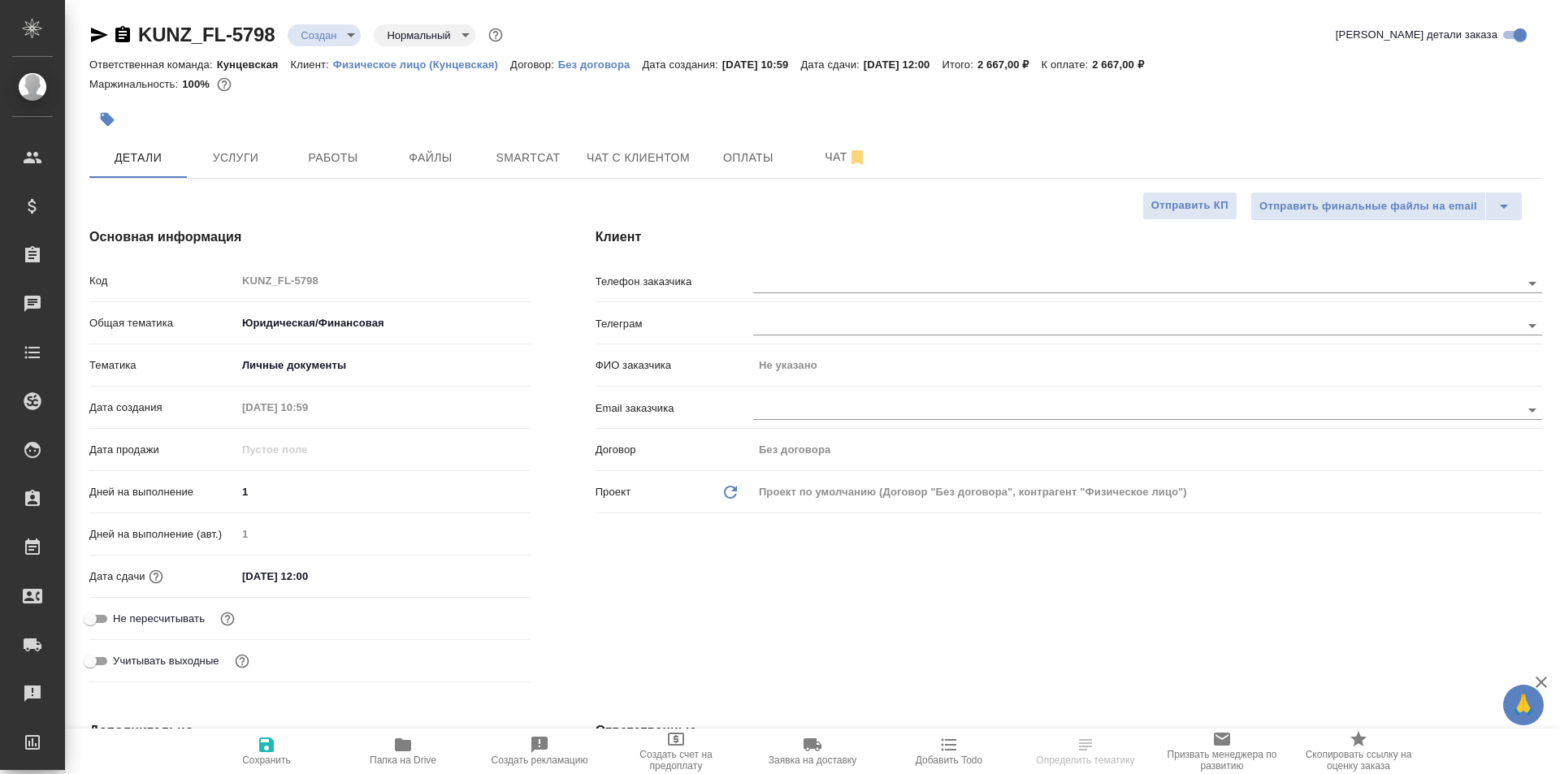
type textarea "x"
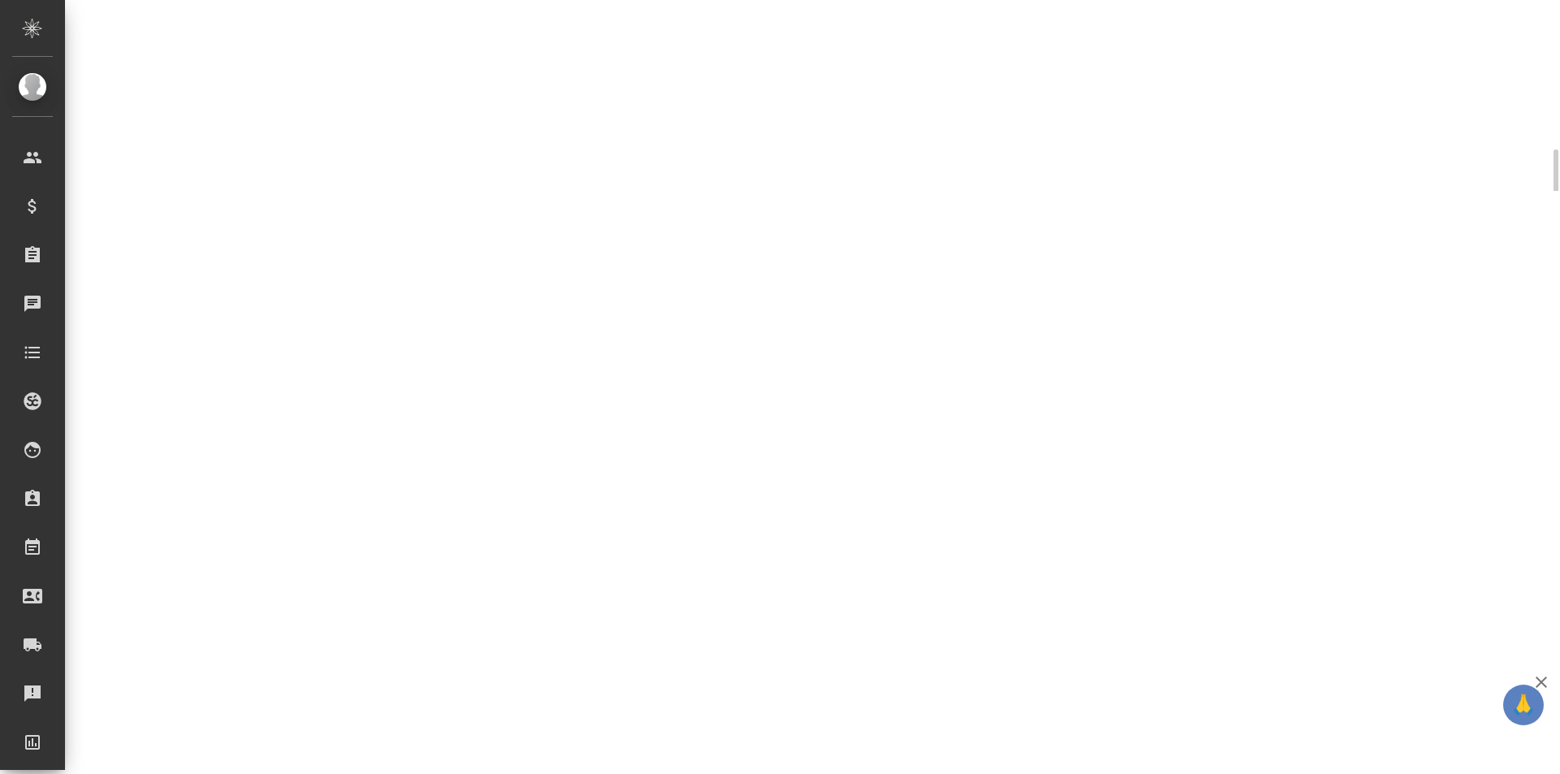
select select "RU"
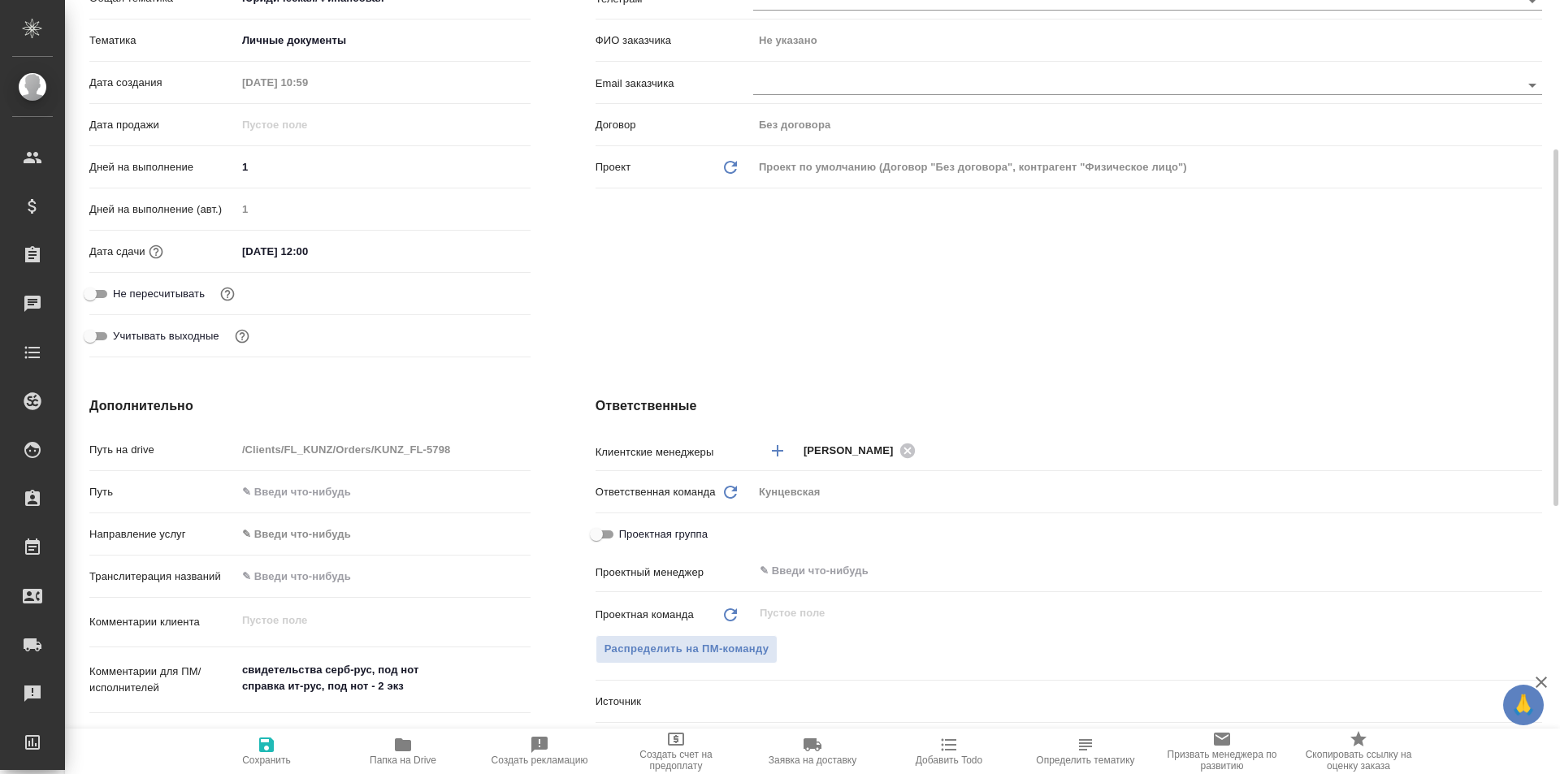
type textarea "x"
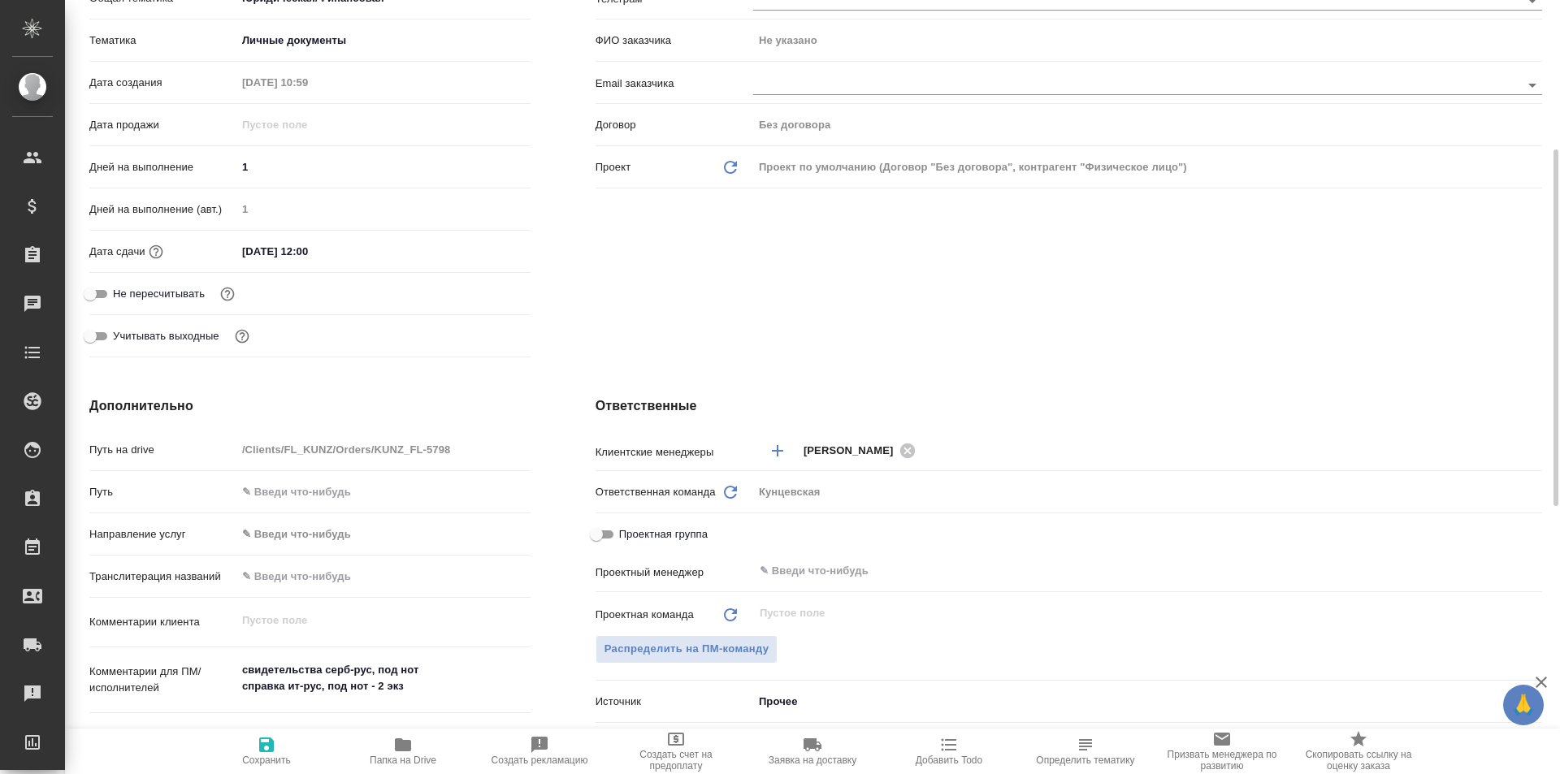
type textarea "x"
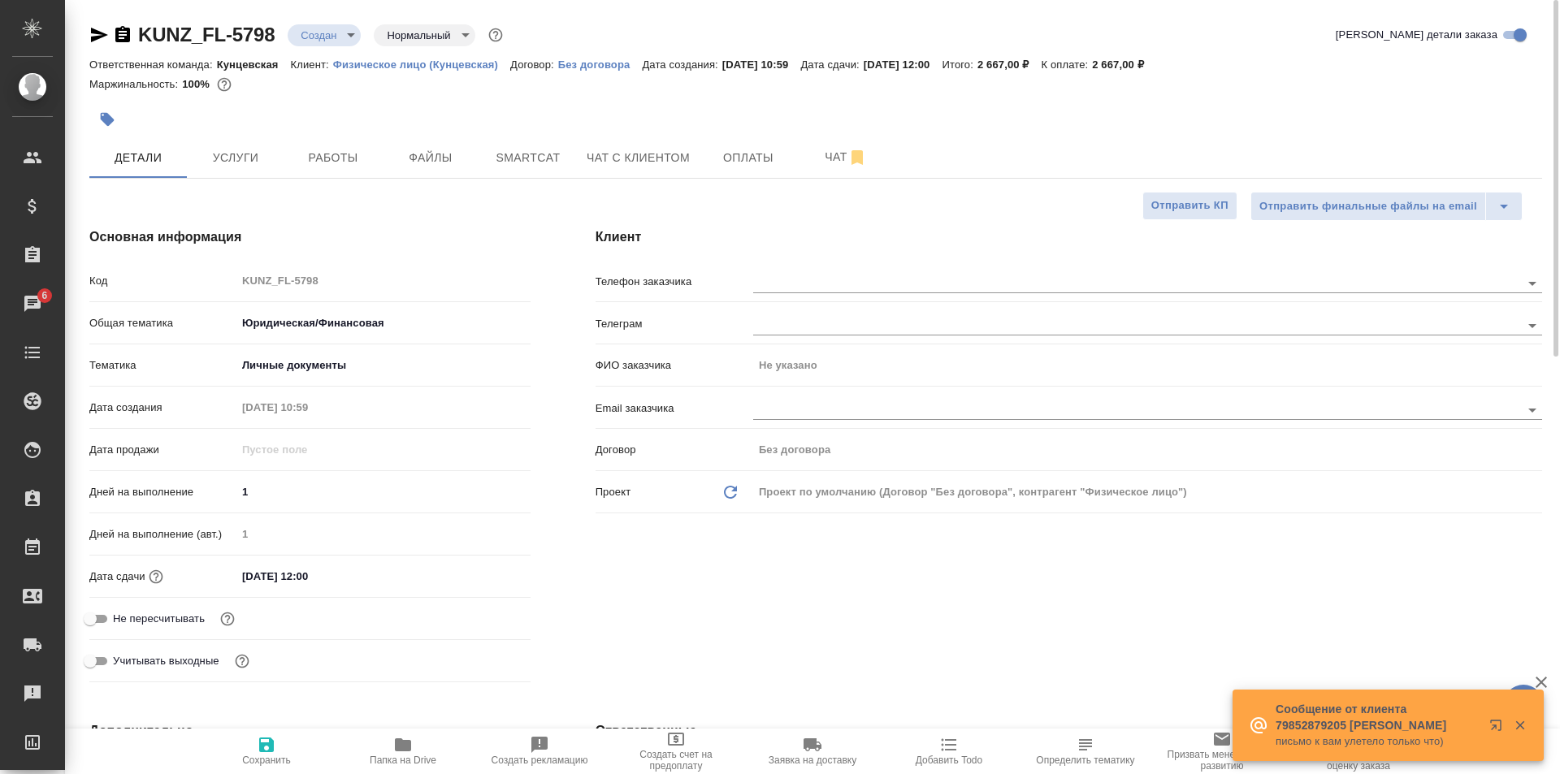
type textarea "x"
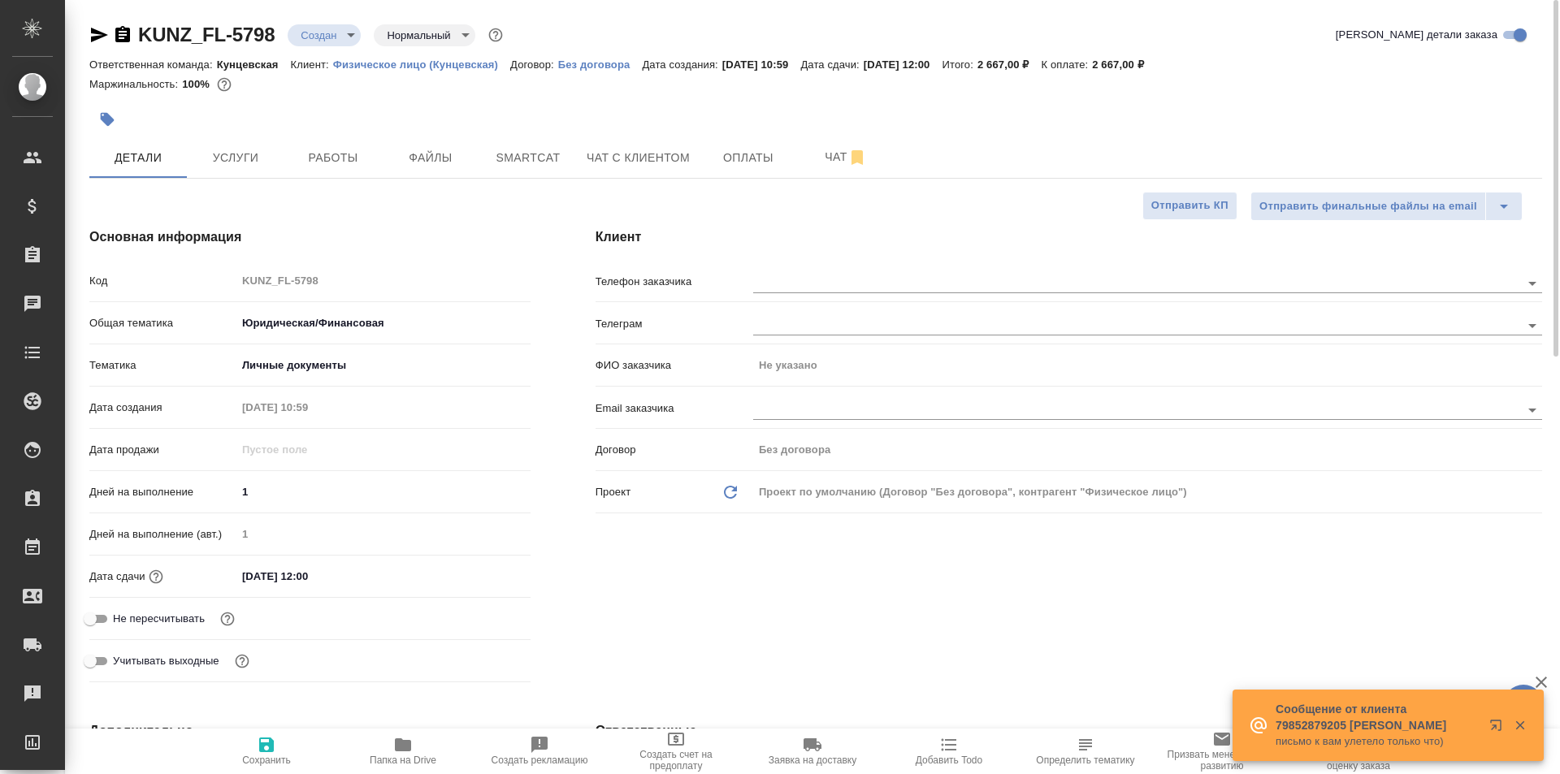
type textarea "x"
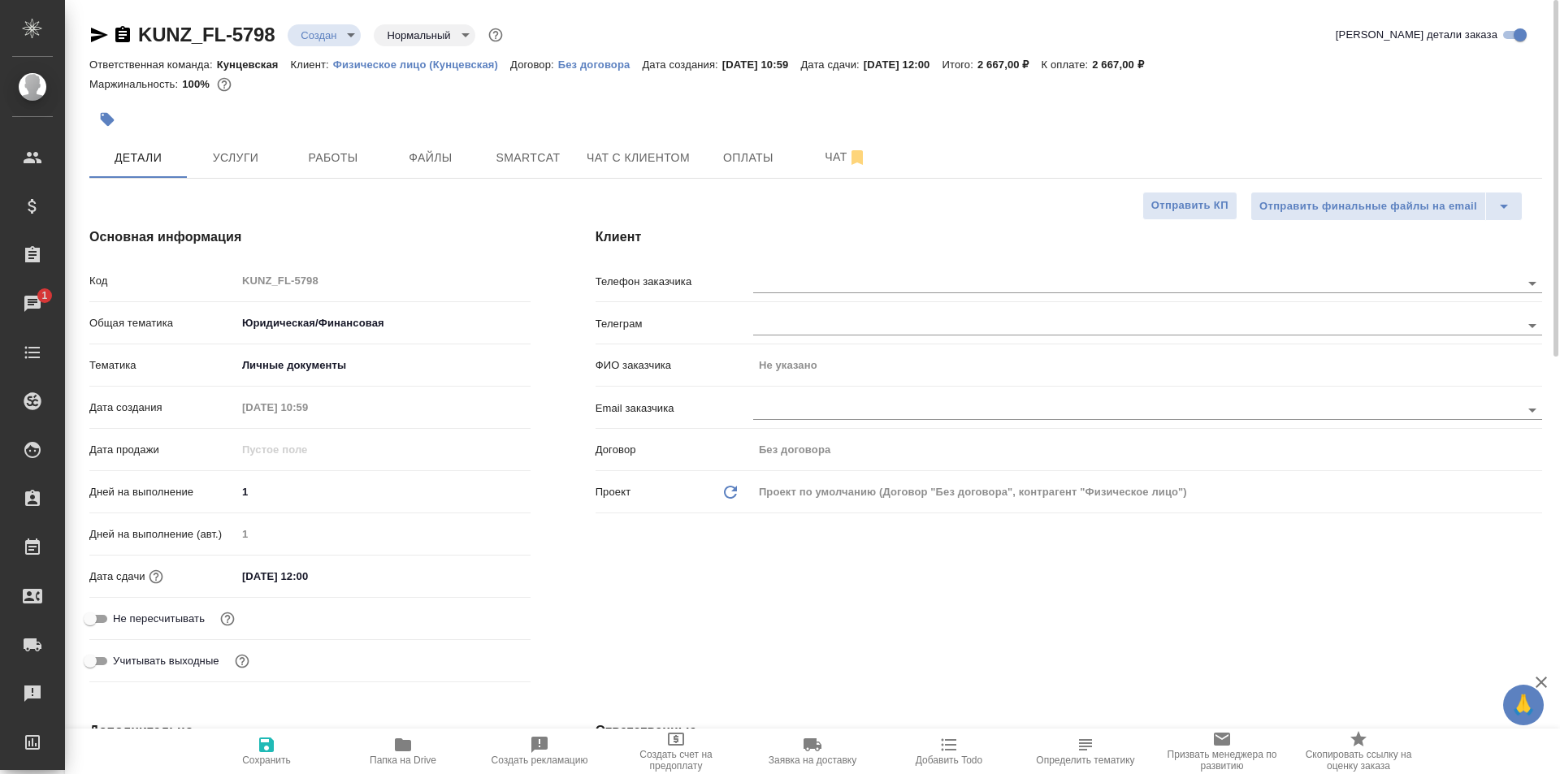
type textarea "x"
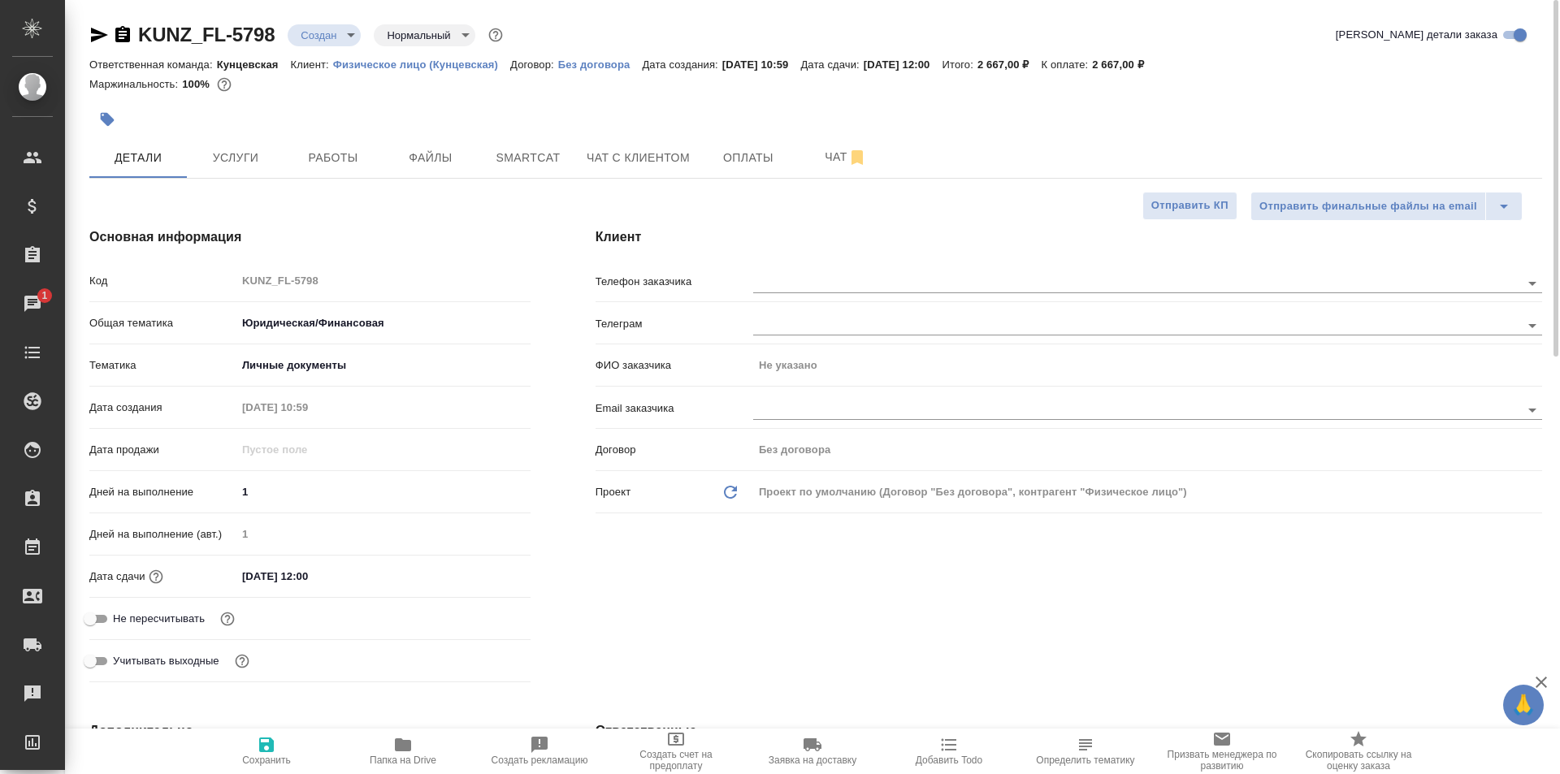
type textarea "x"
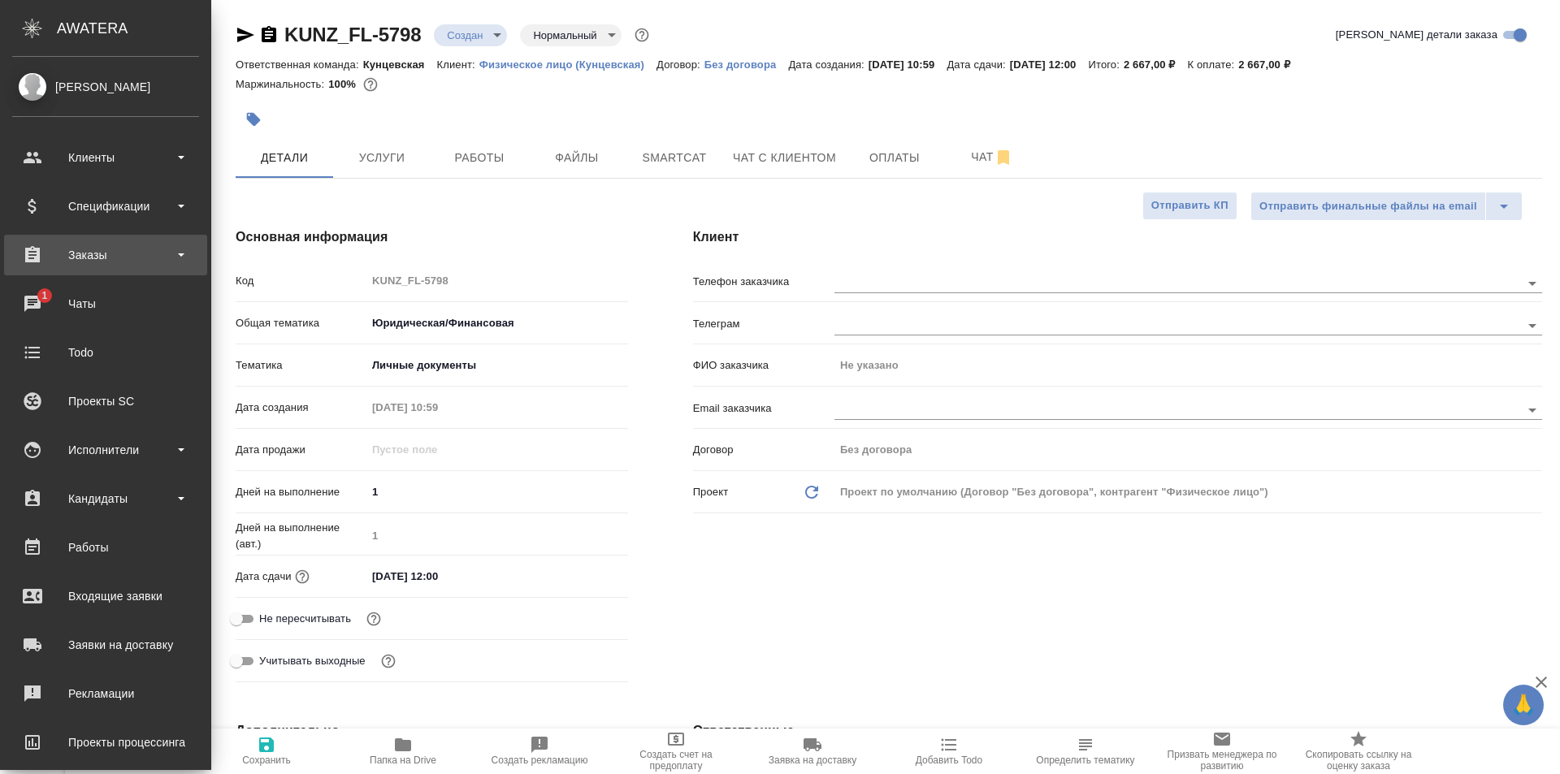
click at [81, 266] on div "Заказы" at bounding box center [105, 255] width 187 height 24
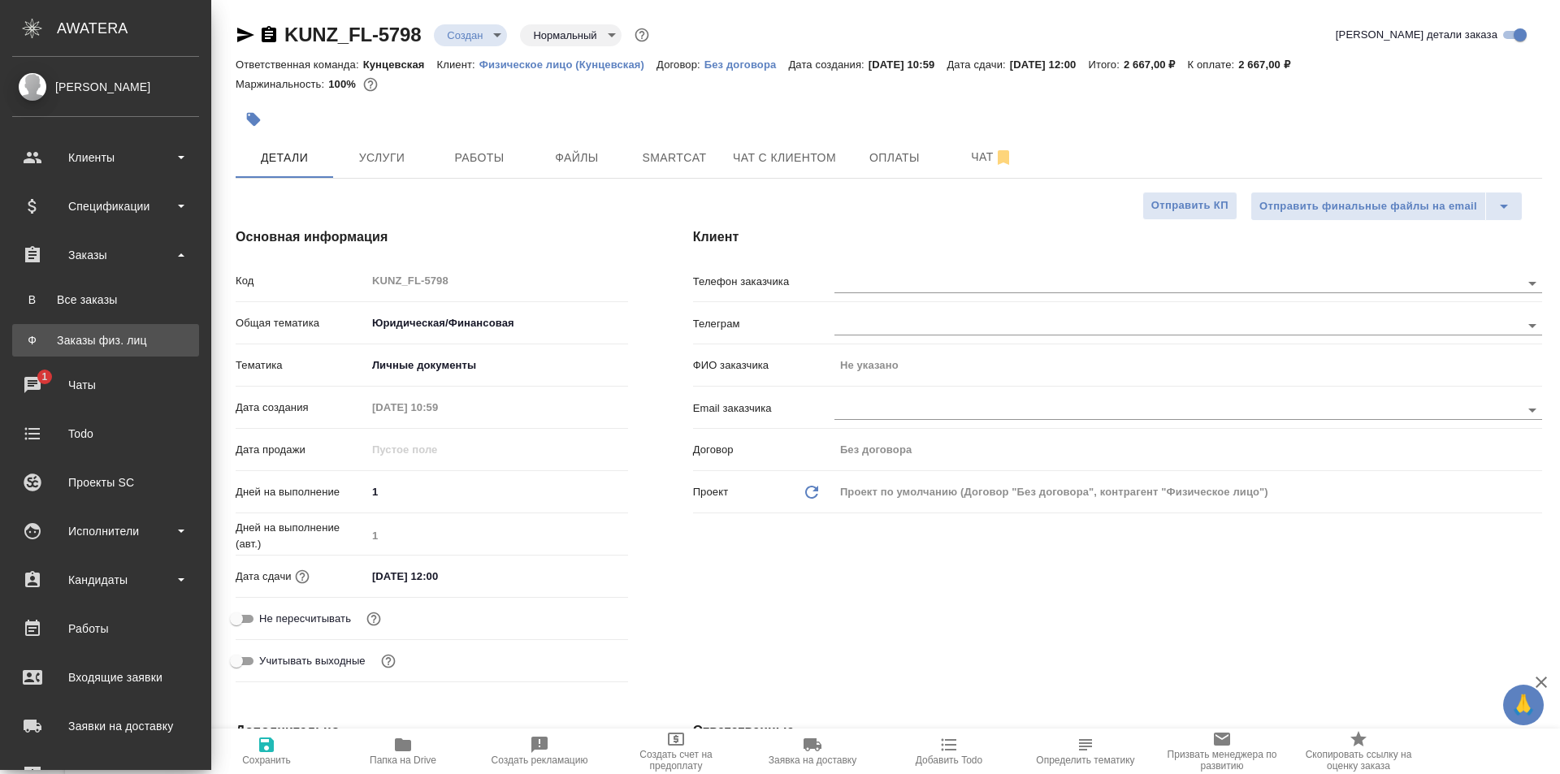
click at [106, 340] on div "Заказы физ. лиц" at bounding box center [105, 340] width 171 height 16
type textarea "x"
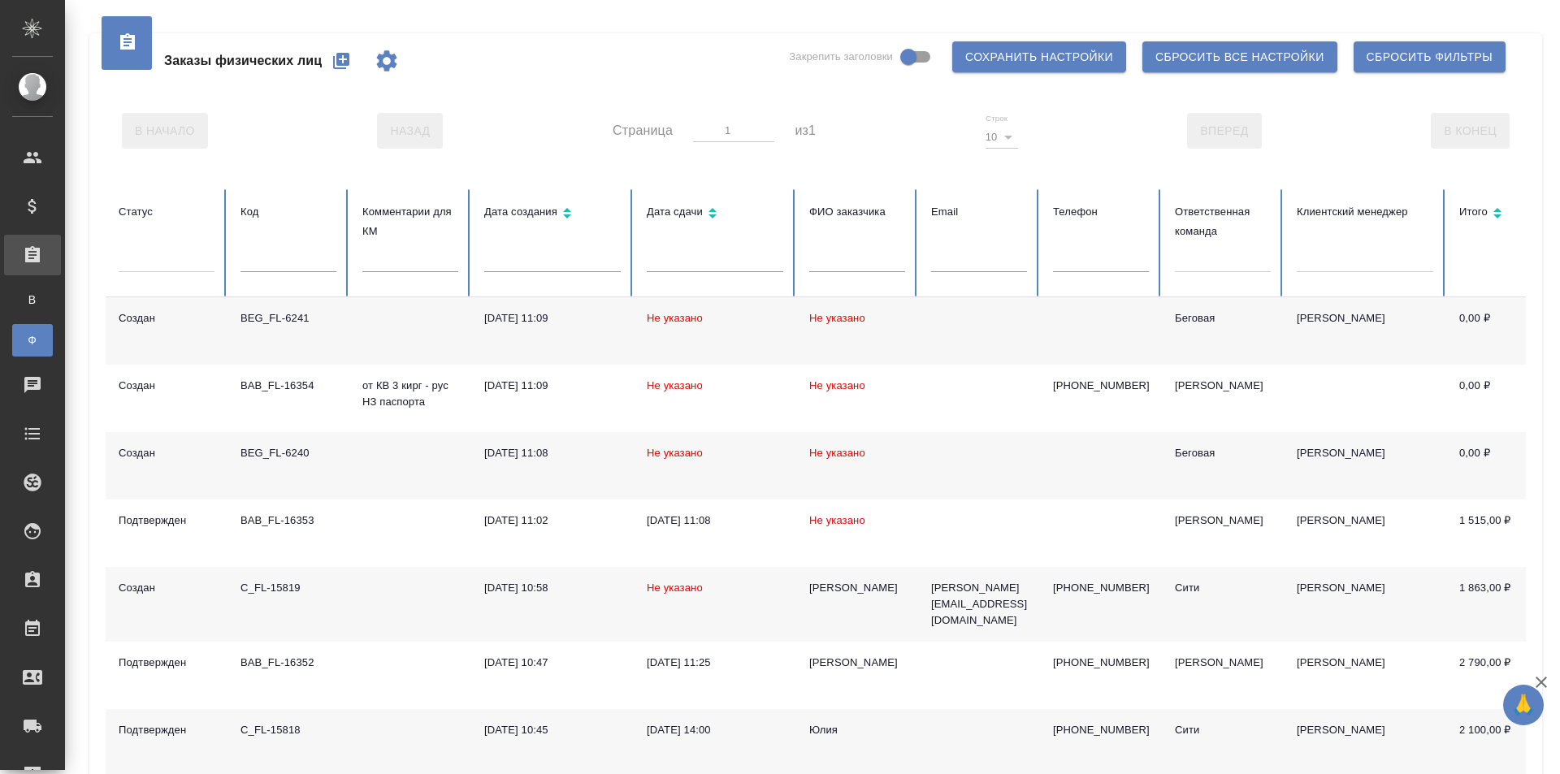
click at [343, 63] on icon "button" at bounding box center [341, 61] width 16 height 16
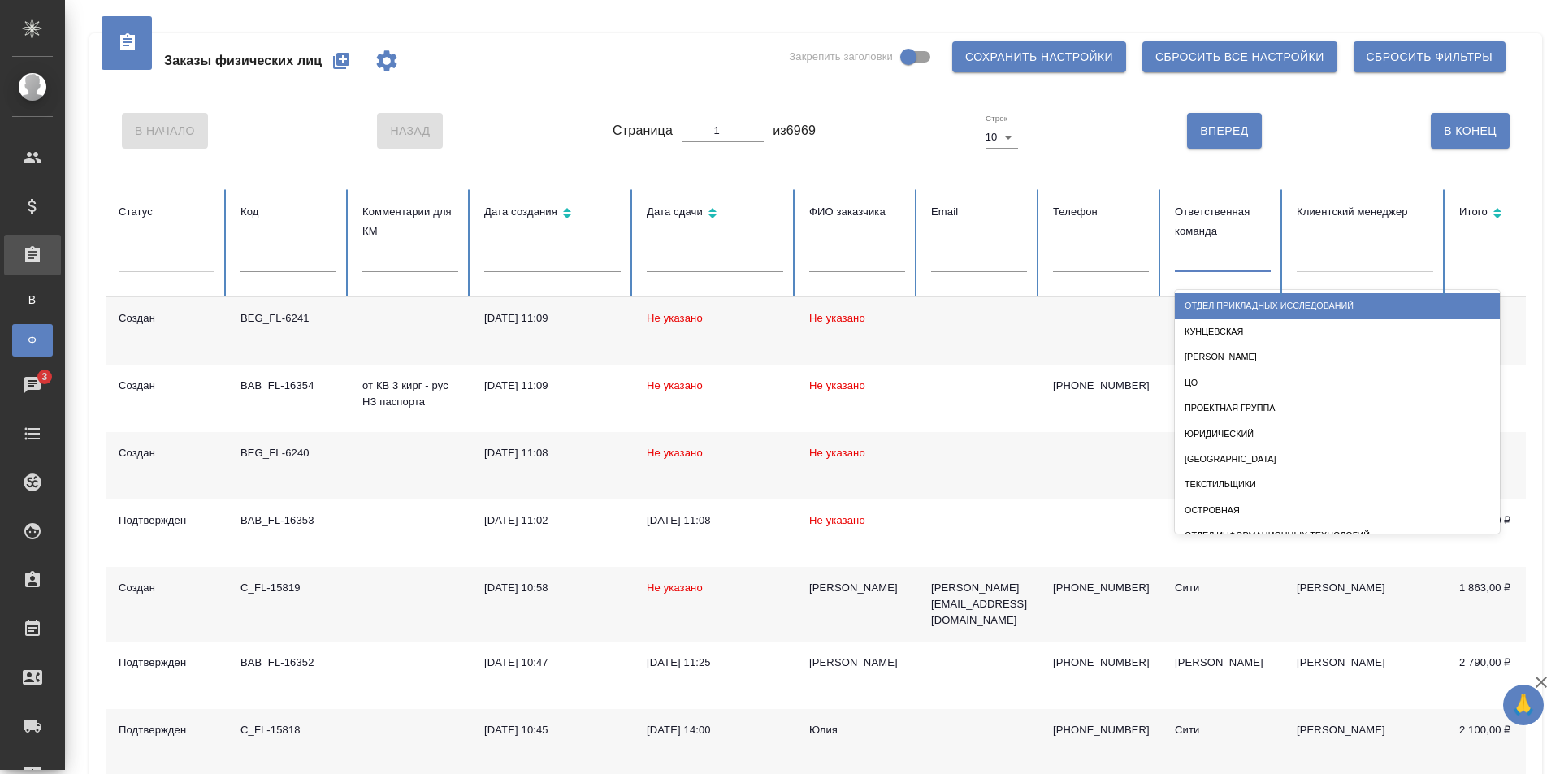
click at [1213, 259] on div at bounding box center [1223, 257] width 96 height 24
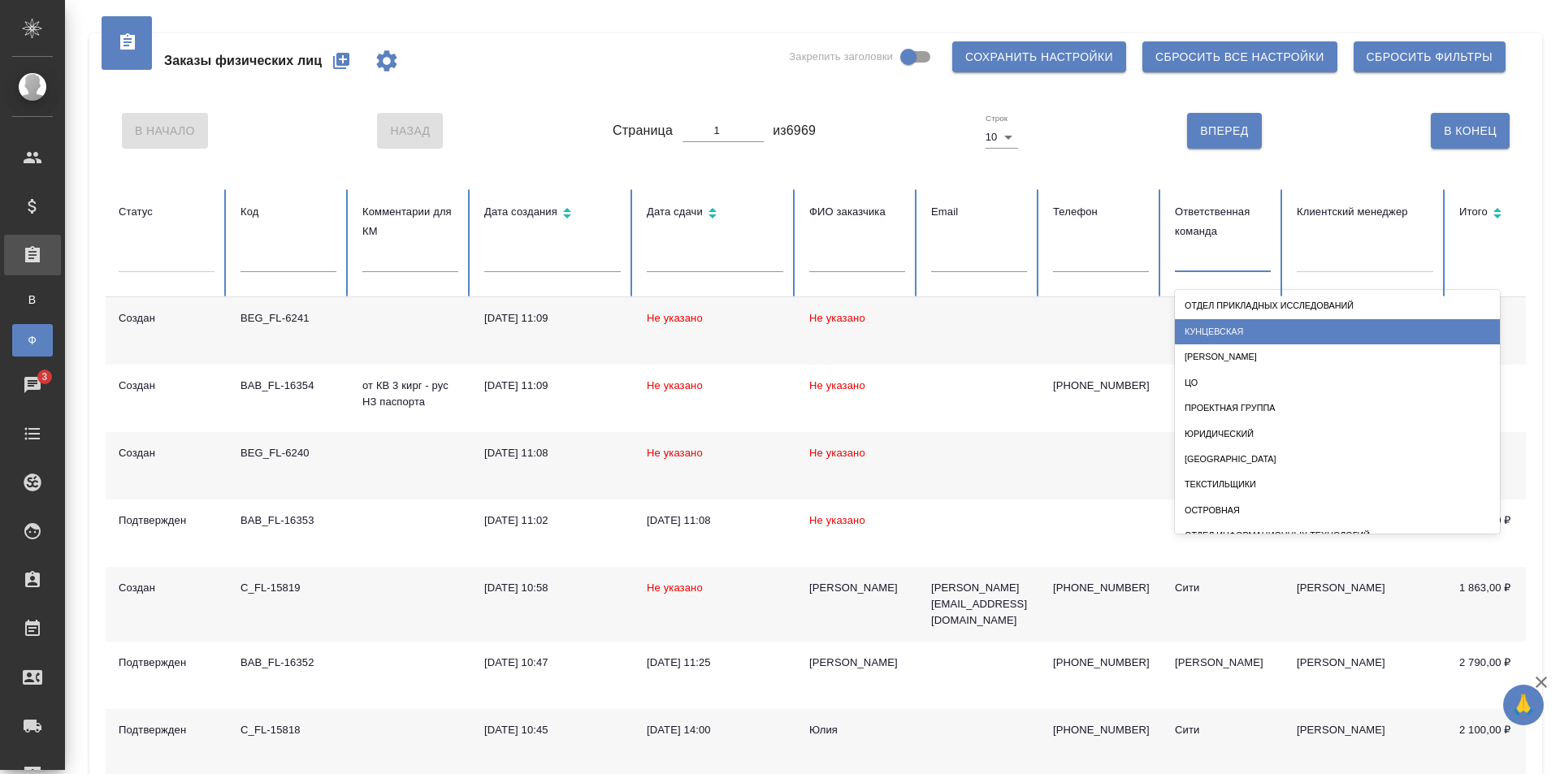
click at [1242, 326] on div "Кунцевская" at bounding box center [1337, 331] width 325 height 25
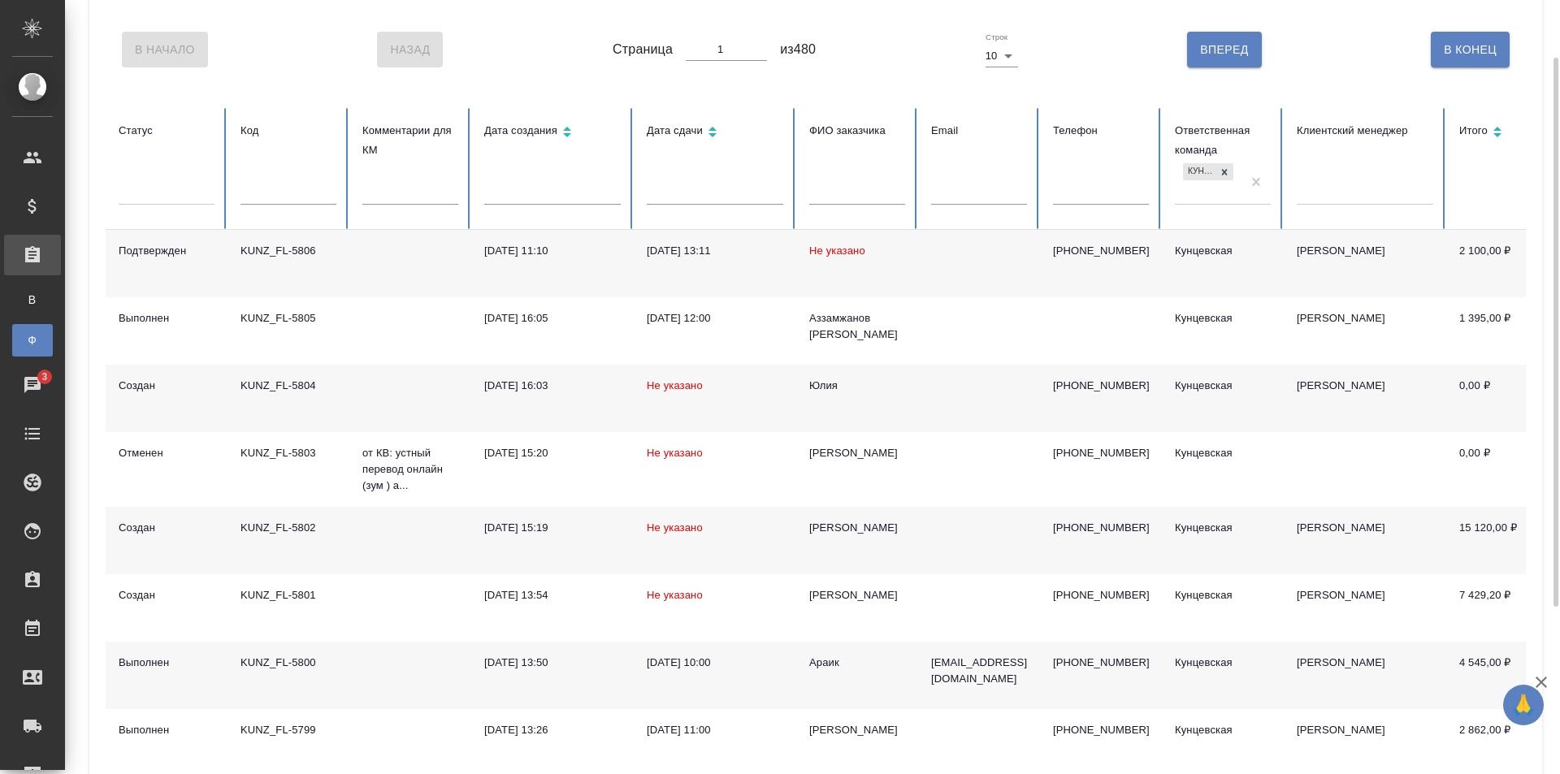
scroll to position [162, 0]
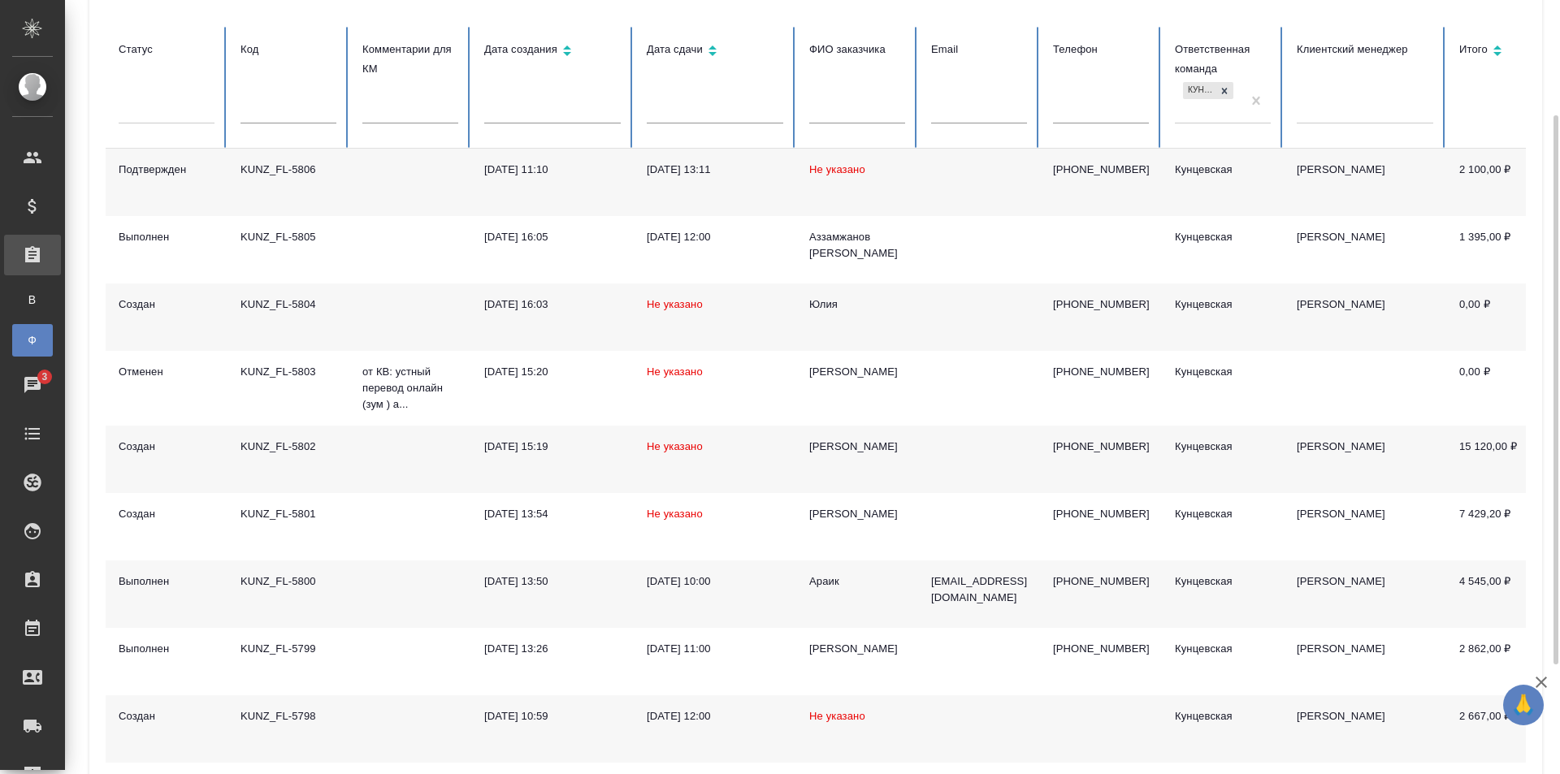
click at [387, 599] on td at bounding box center [410, 593] width 122 height 67
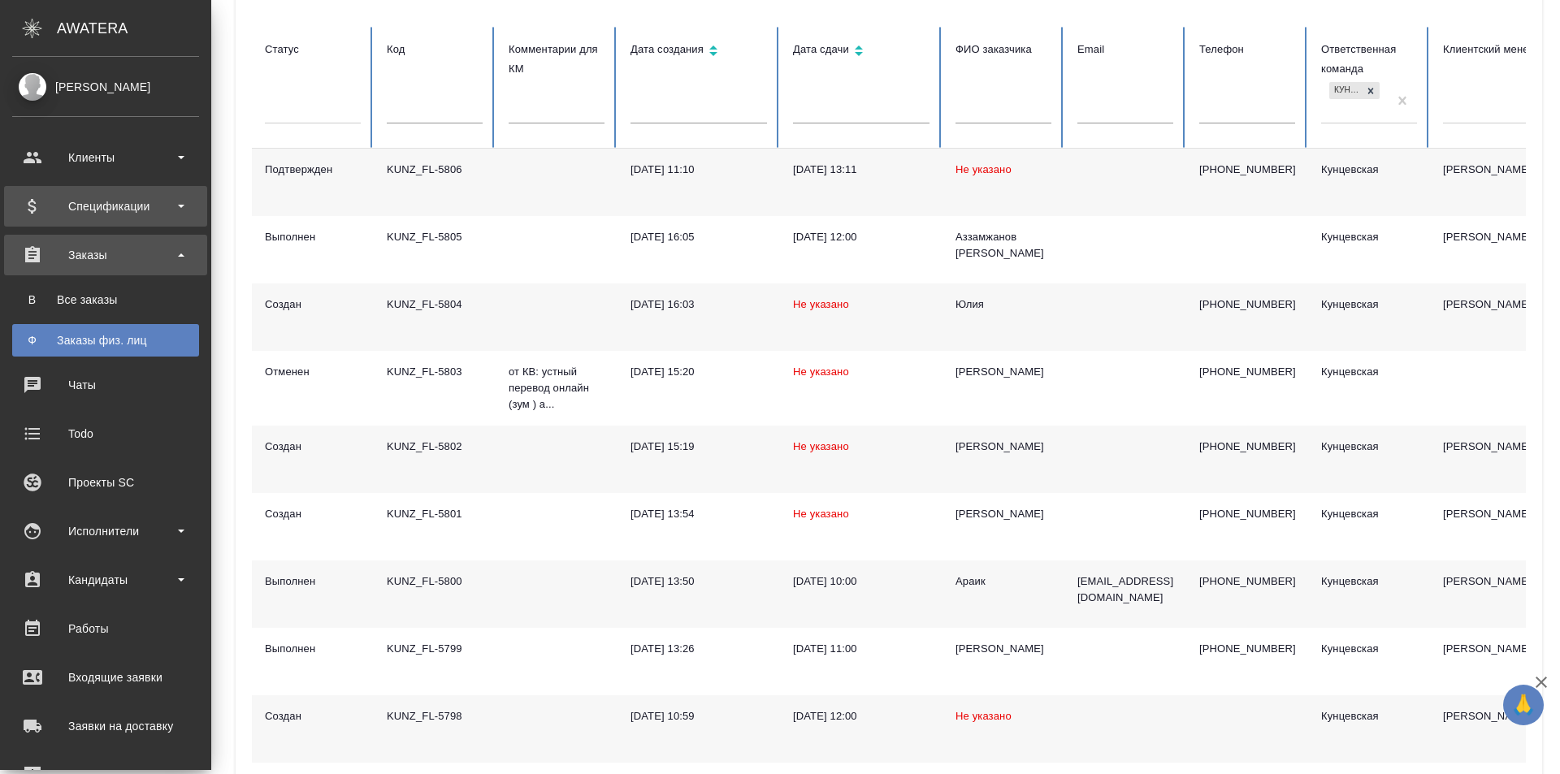
click at [45, 210] on div "Спецификации" at bounding box center [105, 206] width 187 height 24
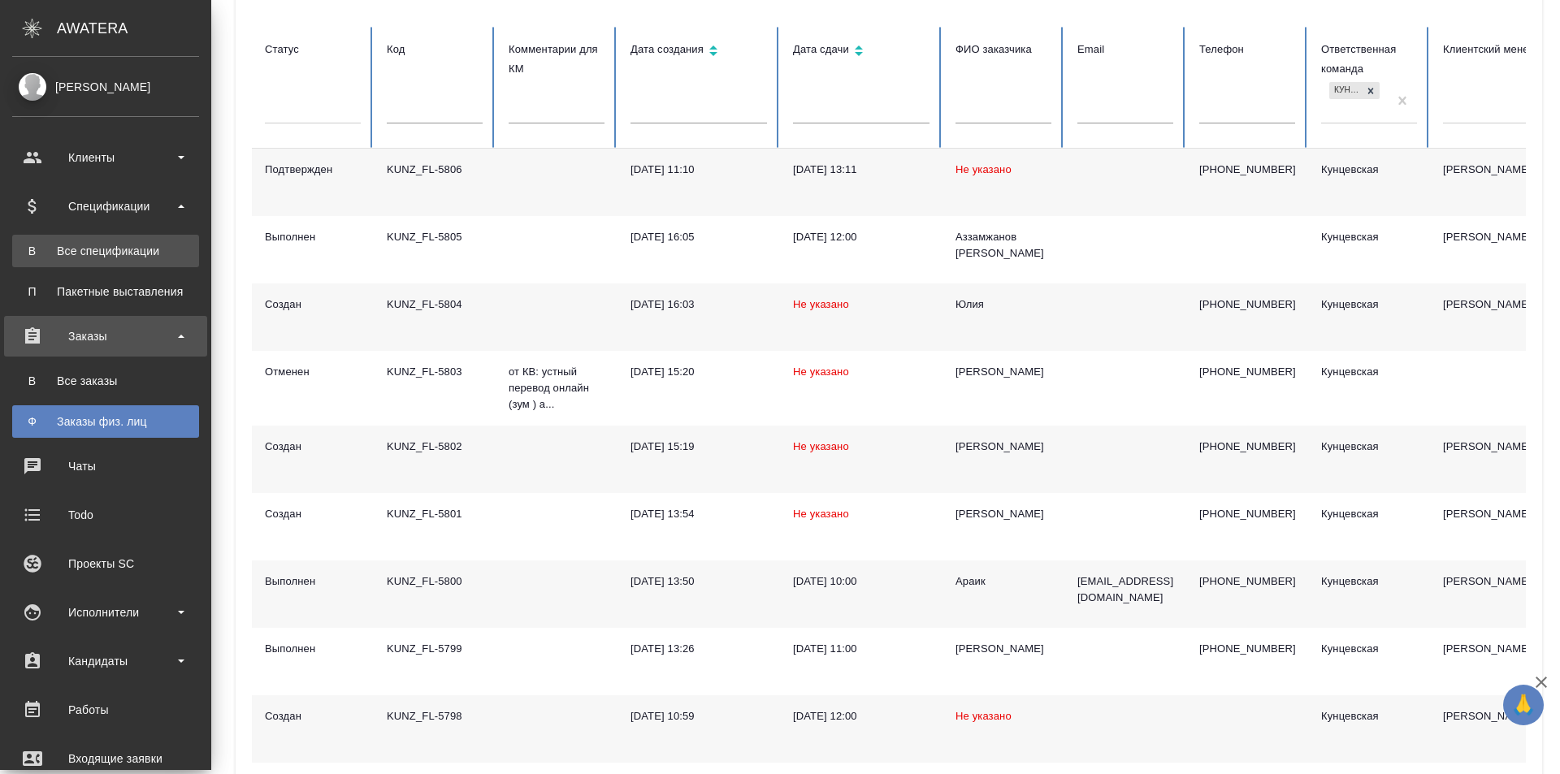
click at [134, 260] on link "В Все спецификации" at bounding box center [105, 251] width 187 height 32
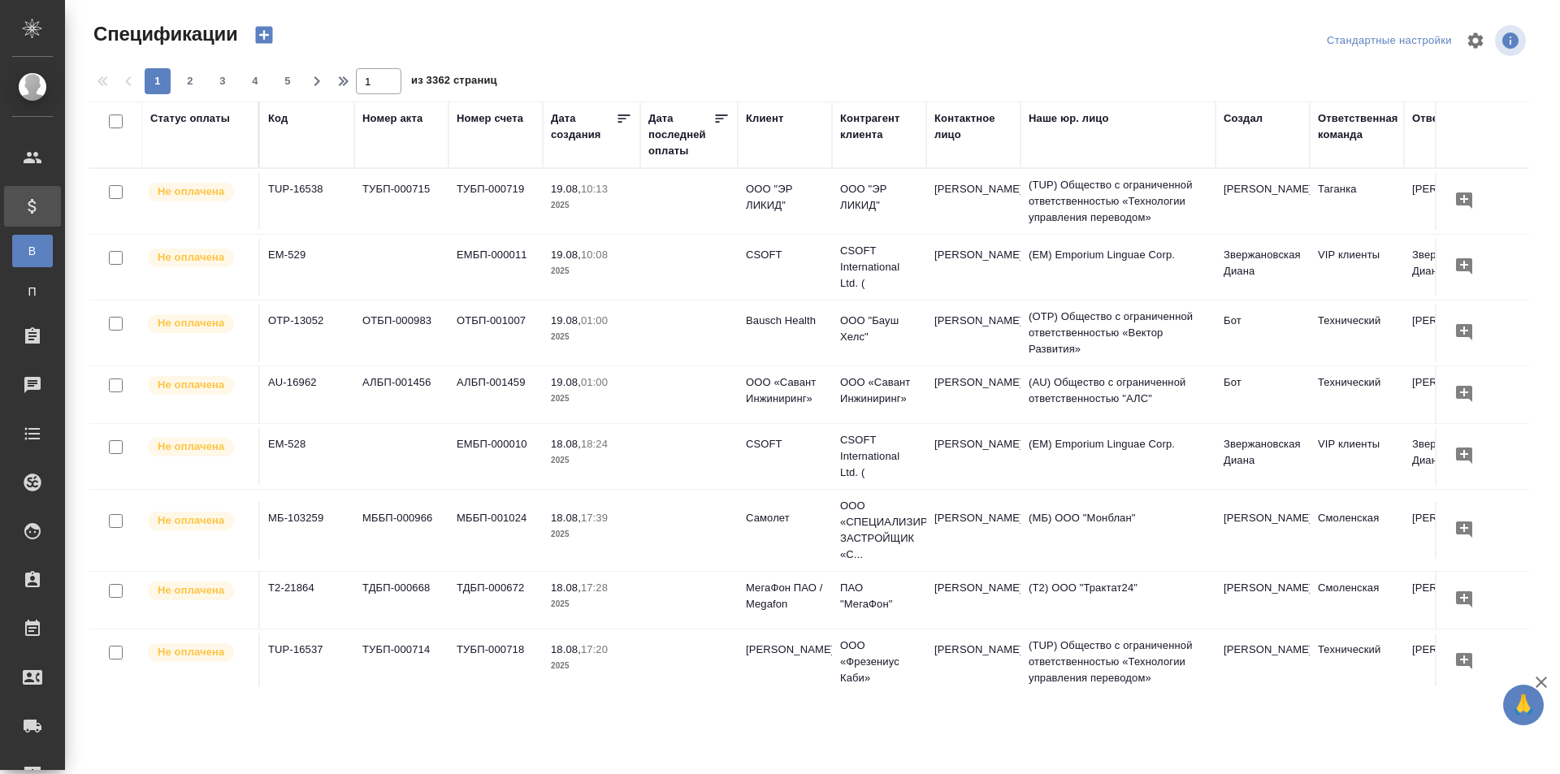
click at [1318, 165] on th "Ответственная команда" at bounding box center [1356, 135] width 94 height 67
click at [1336, 127] on div "Ответственная команда" at bounding box center [1358, 126] width 80 height 32
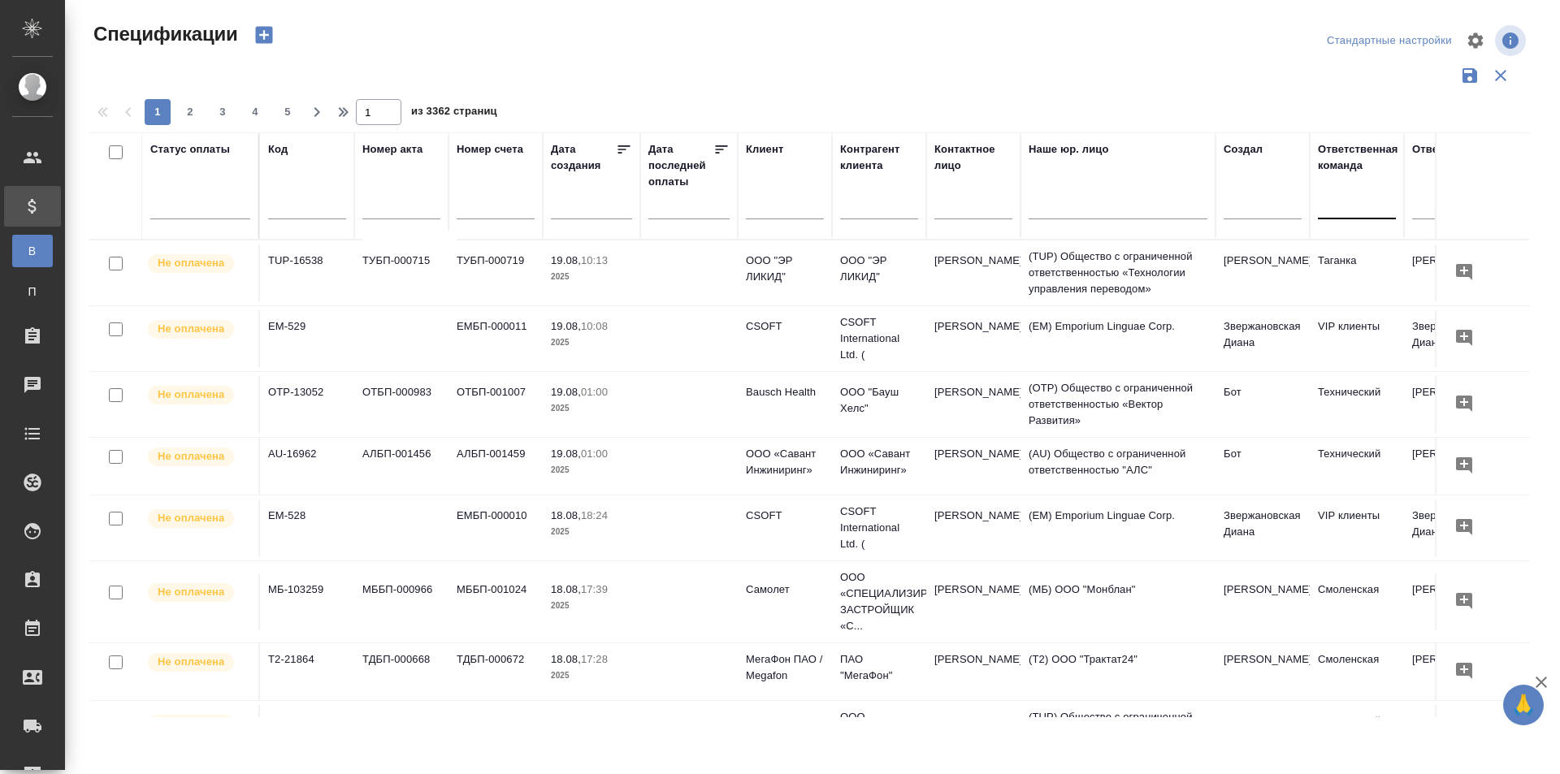
click at [1339, 206] on div at bounding box center [1357, 203] width 78 height 24
type input "кунц"
click at [1412, 250] on div "Кунцевская" at bounding box center [1440, 254] width 244 height 29
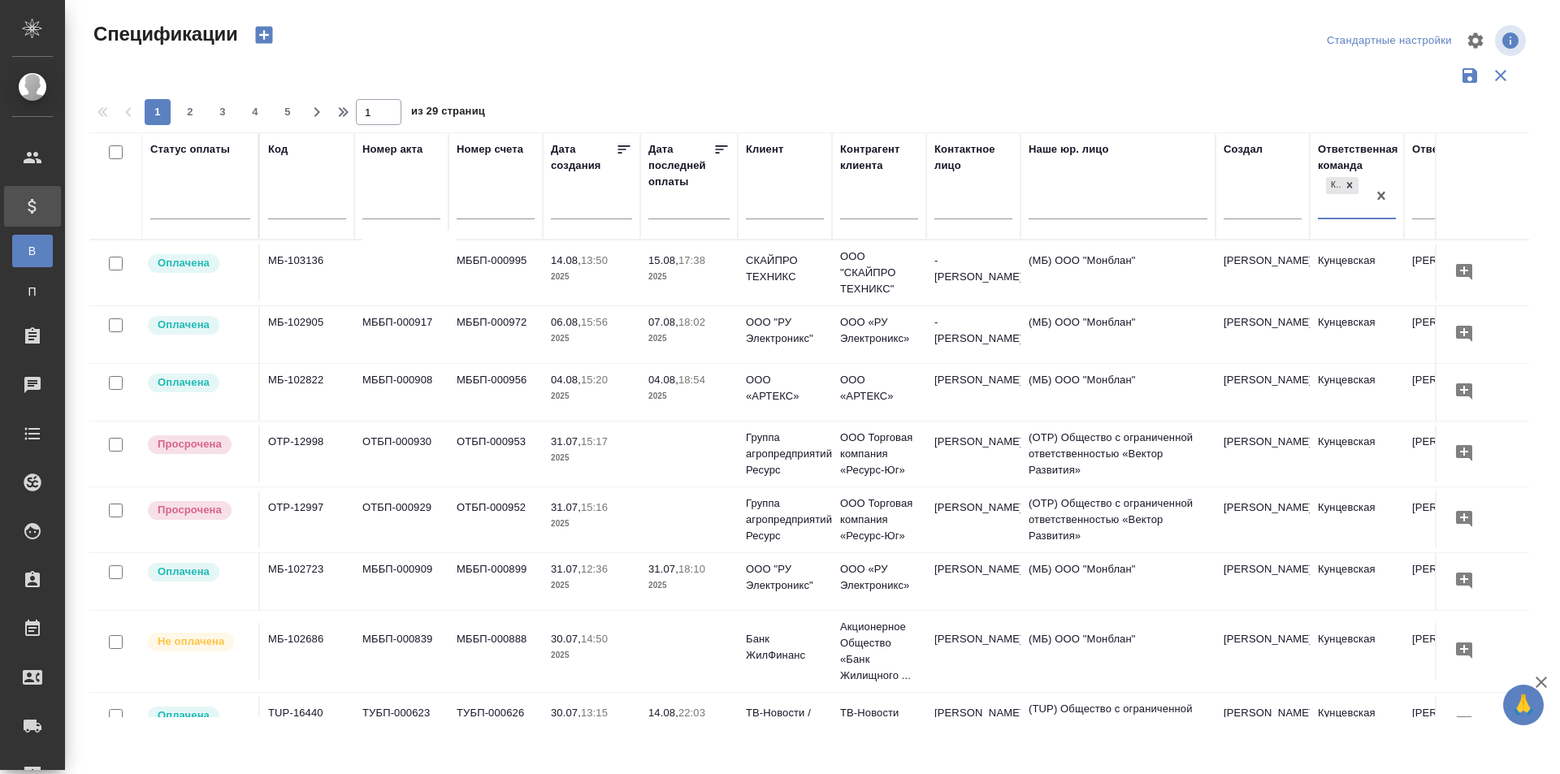
drag, startPoint x: 226, startPoint y: 38, endPoint x: 38, endPoint y: 265, distance: 294.2
click at [29, 303] on link "П Пакетные выставления" at bounding box center [32, 291] width 41 height 32
click at [35, 264] on link "В Все спецификации" at bounding box center [32, 251] width 41 height 32
click at [35, 304] on link "П Пакетные выставления" at bounding box center [32, 291] width 41 height 32
click at [33, 250] on span "В" at bounding box center [32, 251] width 24 height 16
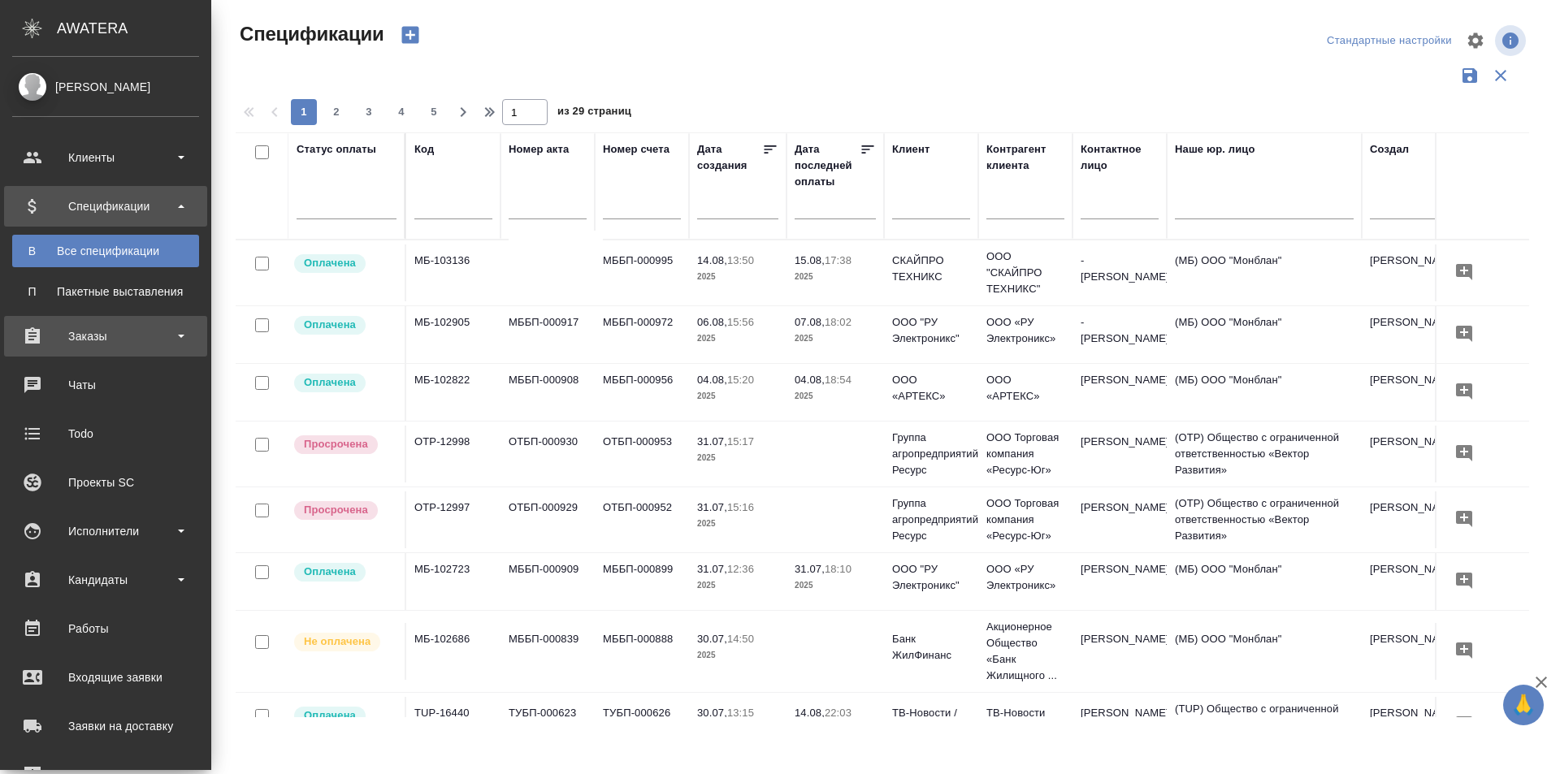
click at [117, 348] on div "Заказы" at bounding box center [105, 336] width 187 height 24
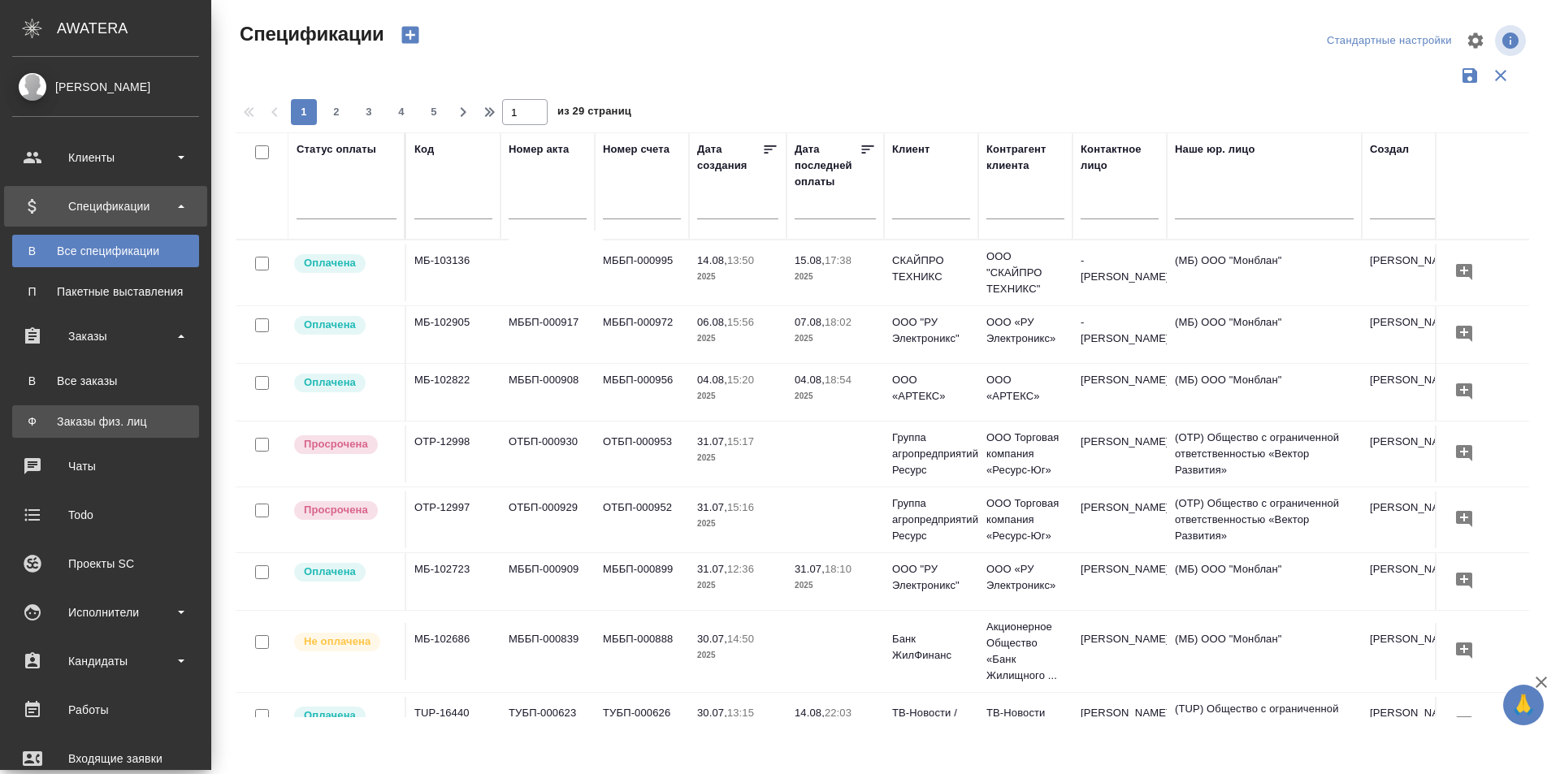
click at [35, 425] on div "Заказы физ. лиц" at bounding box center [105, 421] width 171 height 16
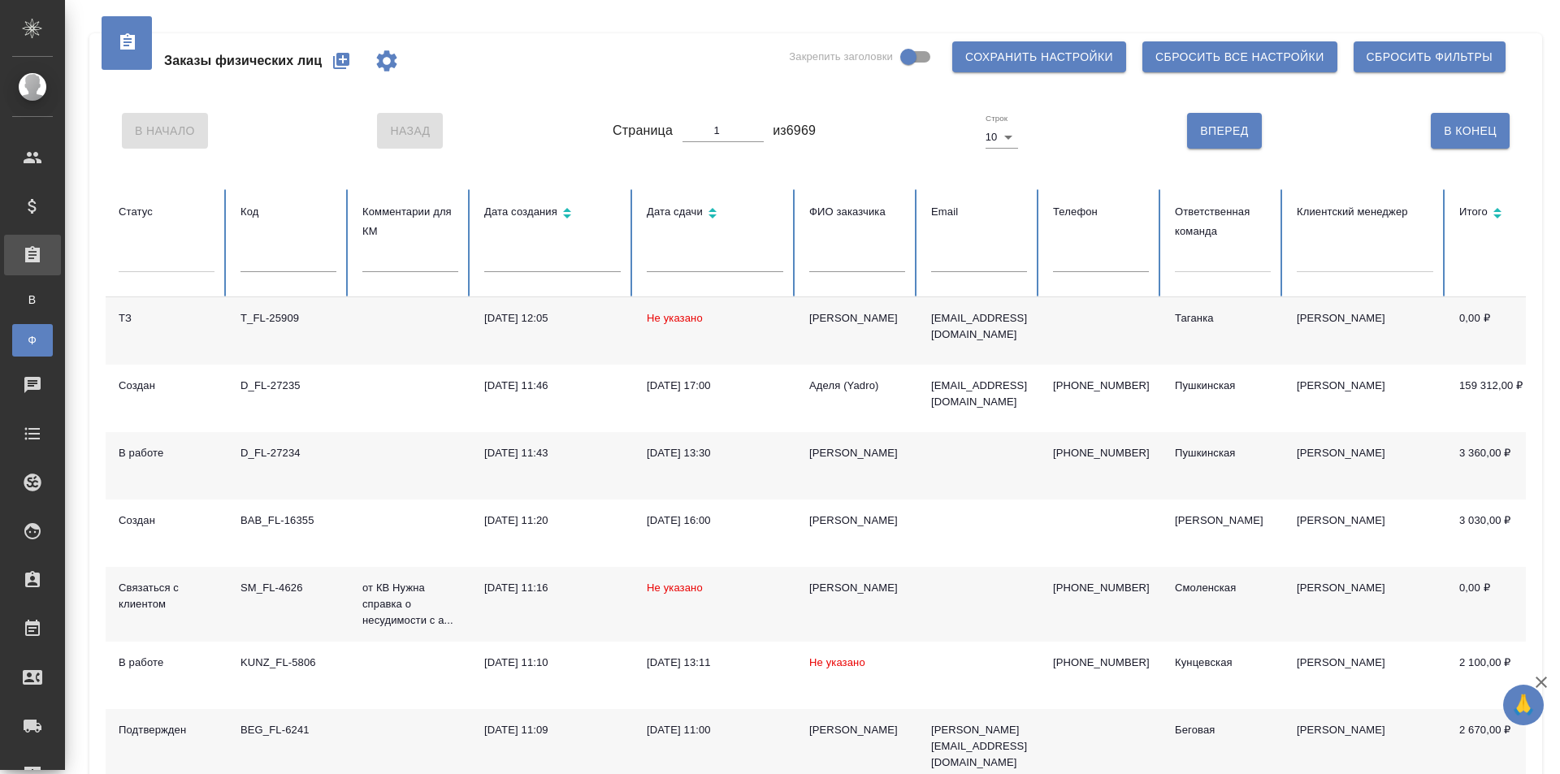
click at [1205, 266] on div at bounding box center [1223, 257] width 96 height 24
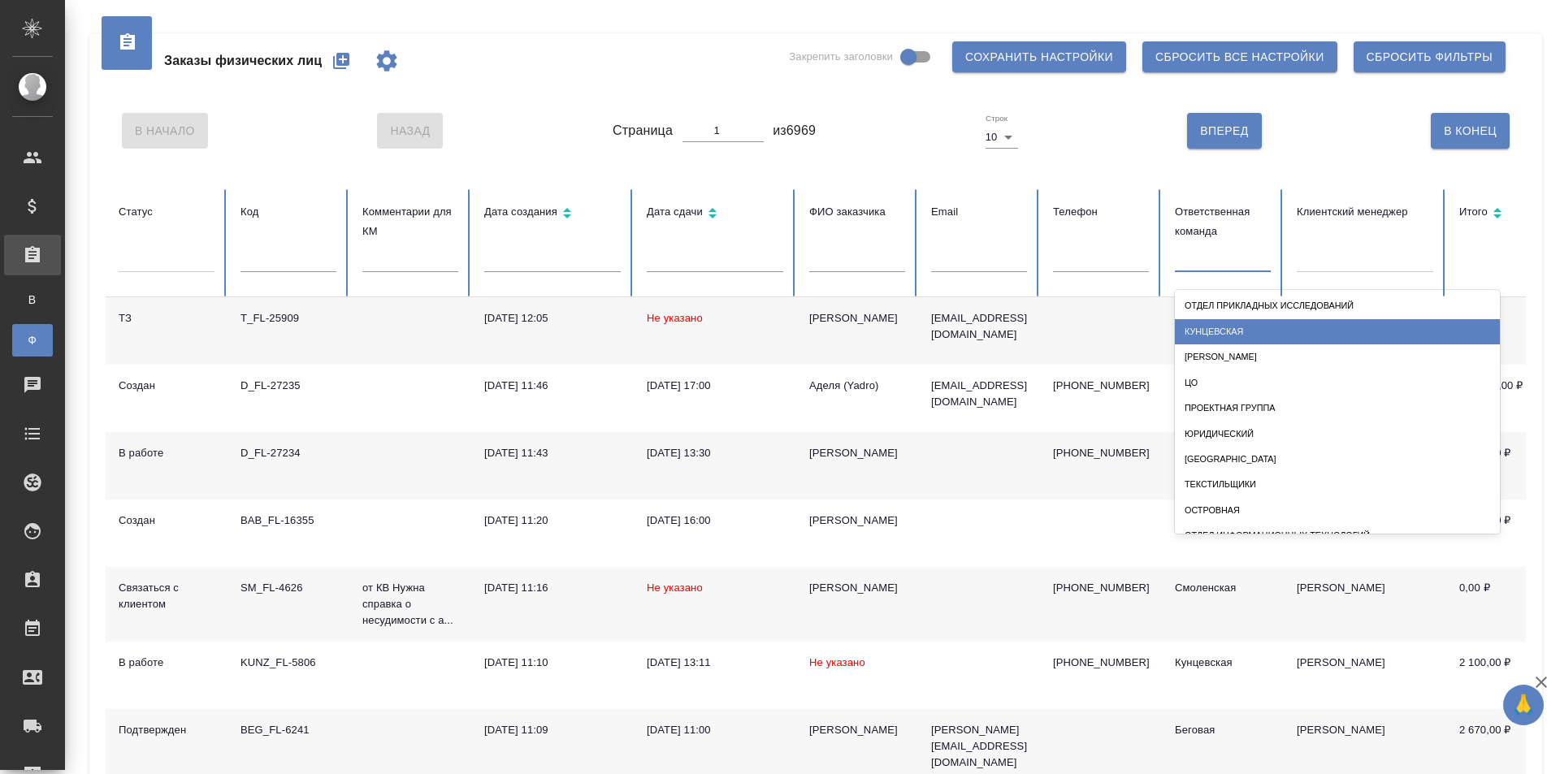
click at [1229, 338] on div "Кунцевская" at bounding box center [1337, 331] width 325 height 25
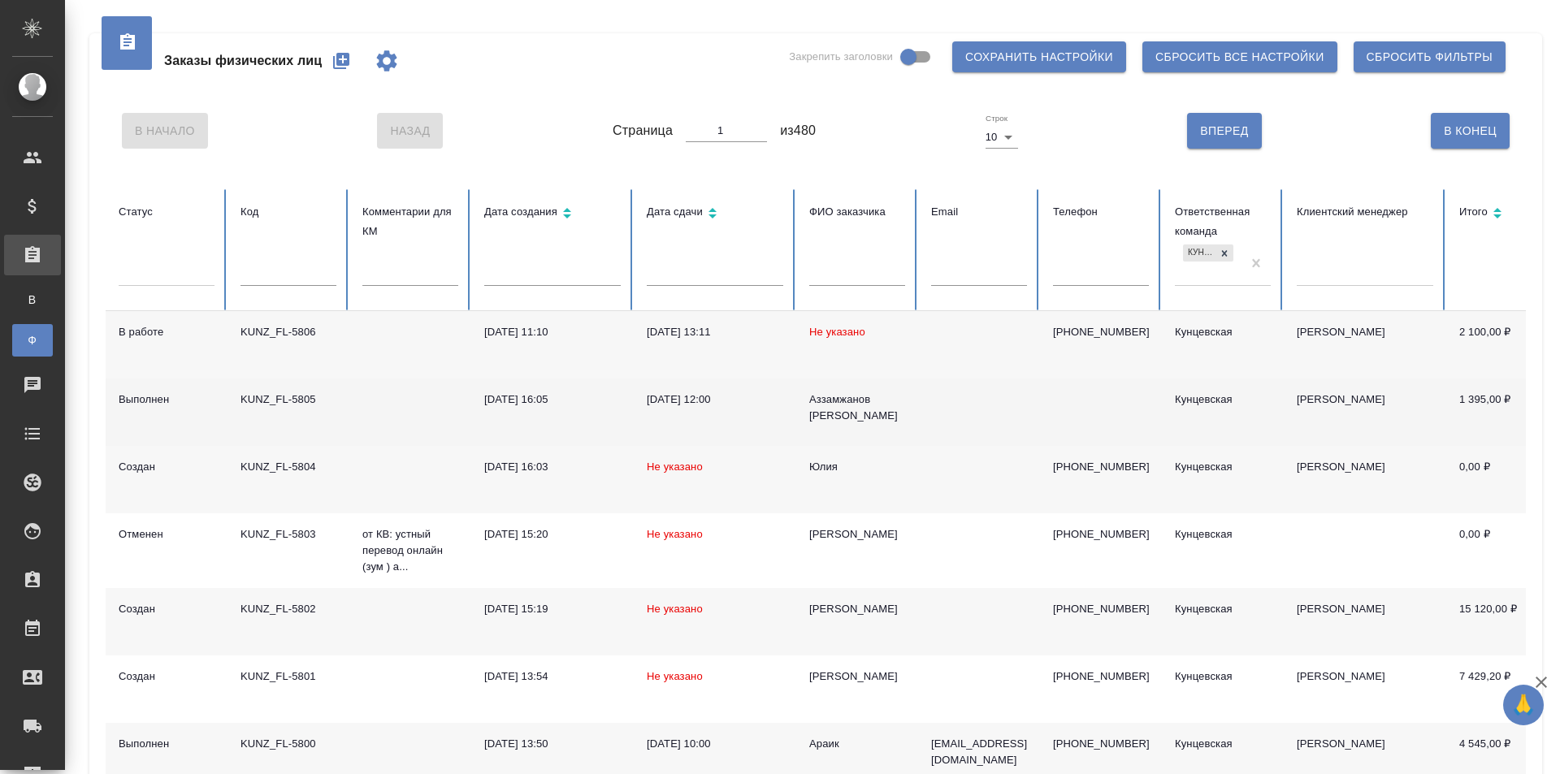
click at [308, 418] on td "KUNZ_FL-5805" at bounding box center [288, 412] width 122 height 67
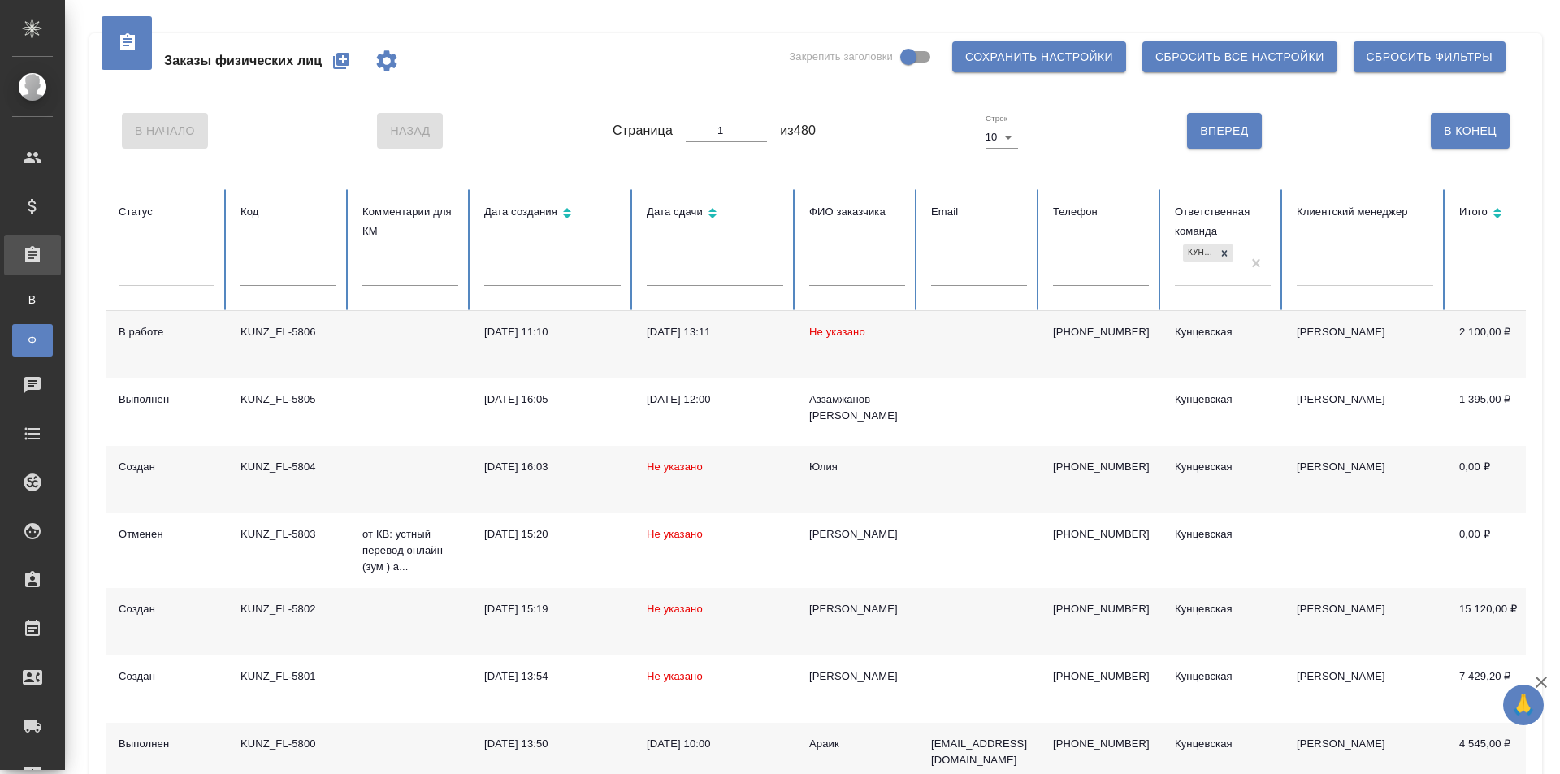
click at [851, 352] on td "Не указано" at bounding box center [857, 344] width 122 height 67
click at [461, 59] on div "Заказы физических лиц Закрепить заголовки Сохранить настройки Сбросить все наст…" at bounding box center [816, 60] width 1420 height 55
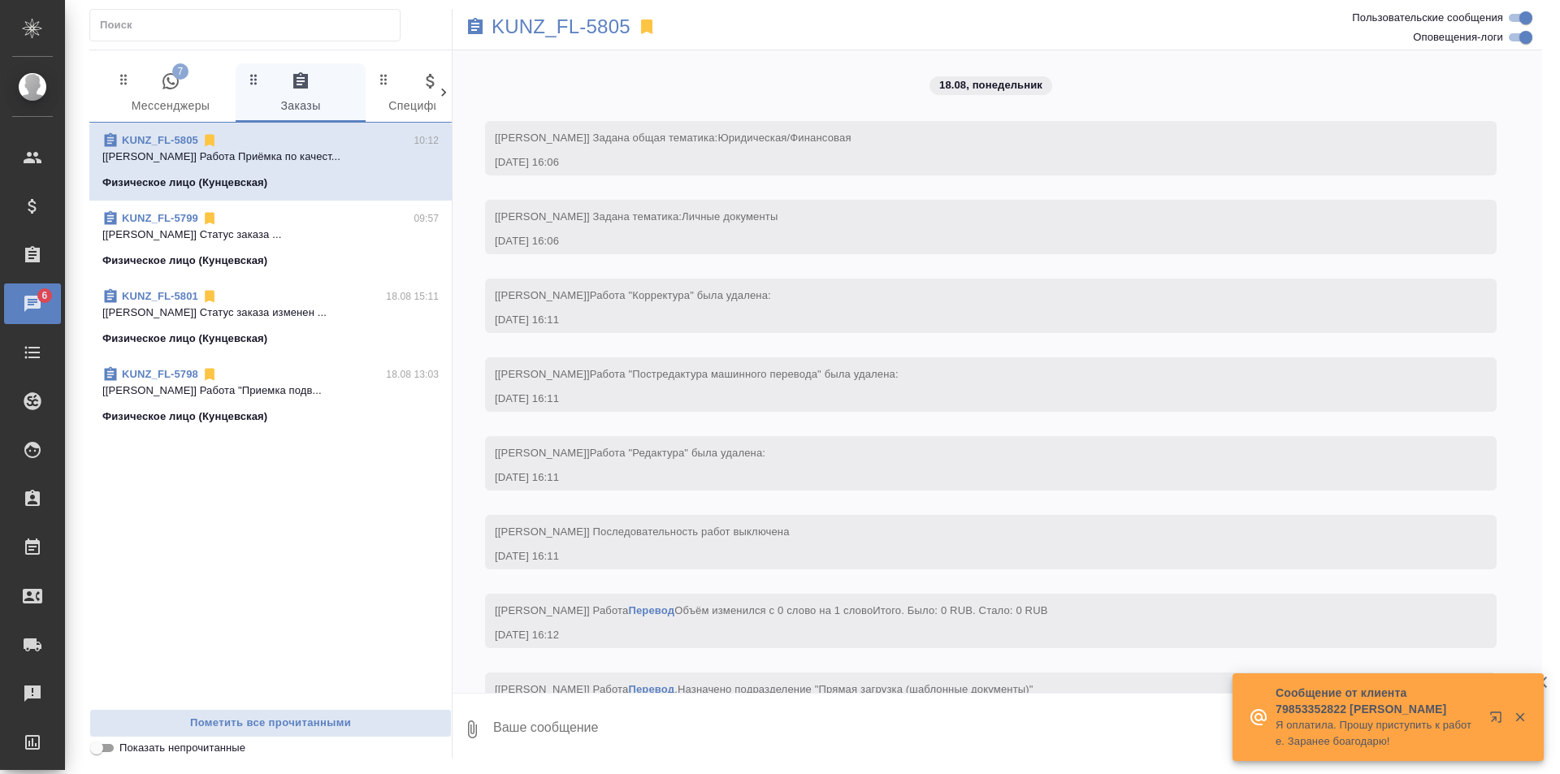
scroll to position [2387, 0]
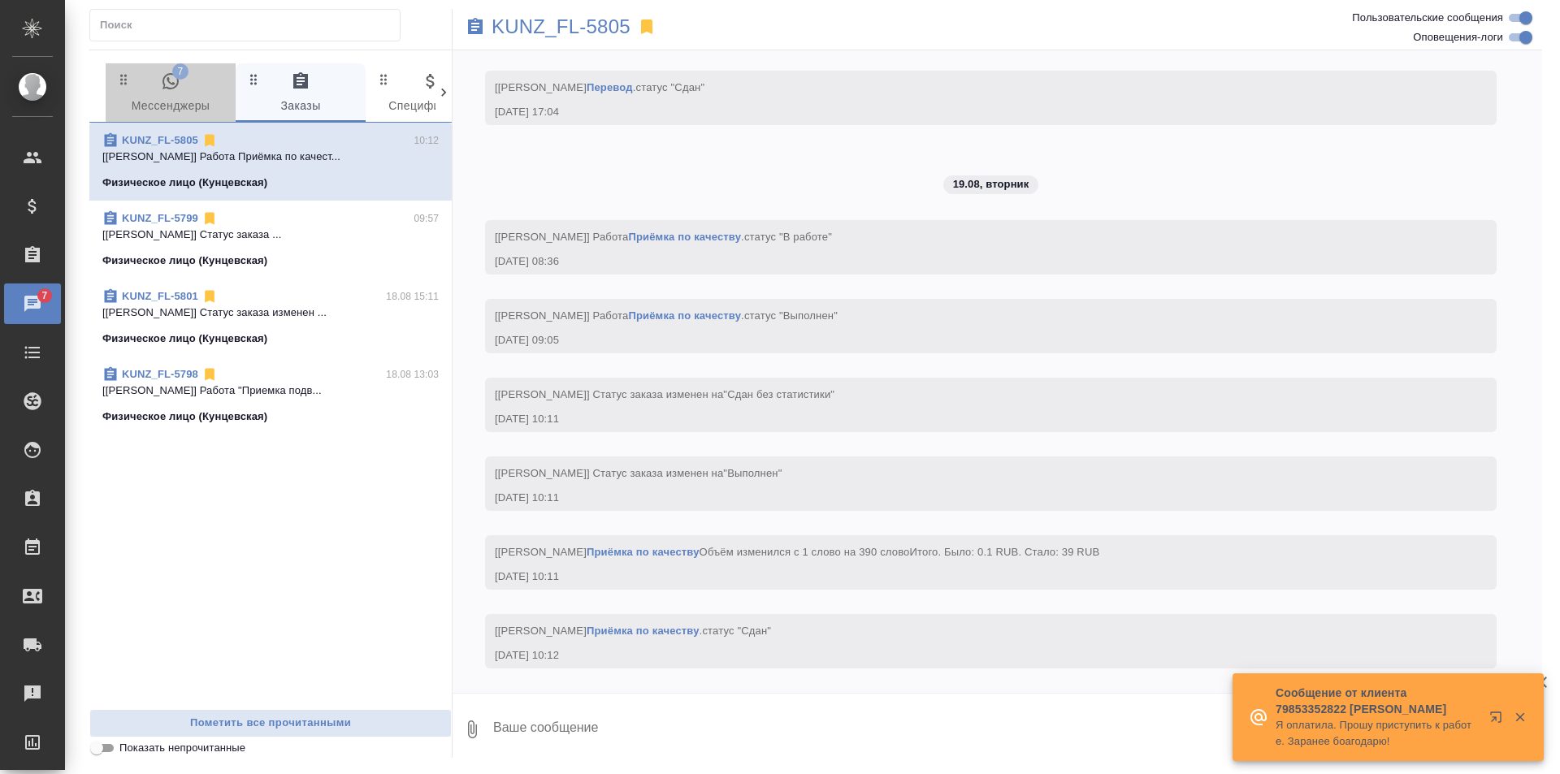
click at [193, 106] on span "7 Мессенджеры" at bounding box center [170, 93] width 110 height 45
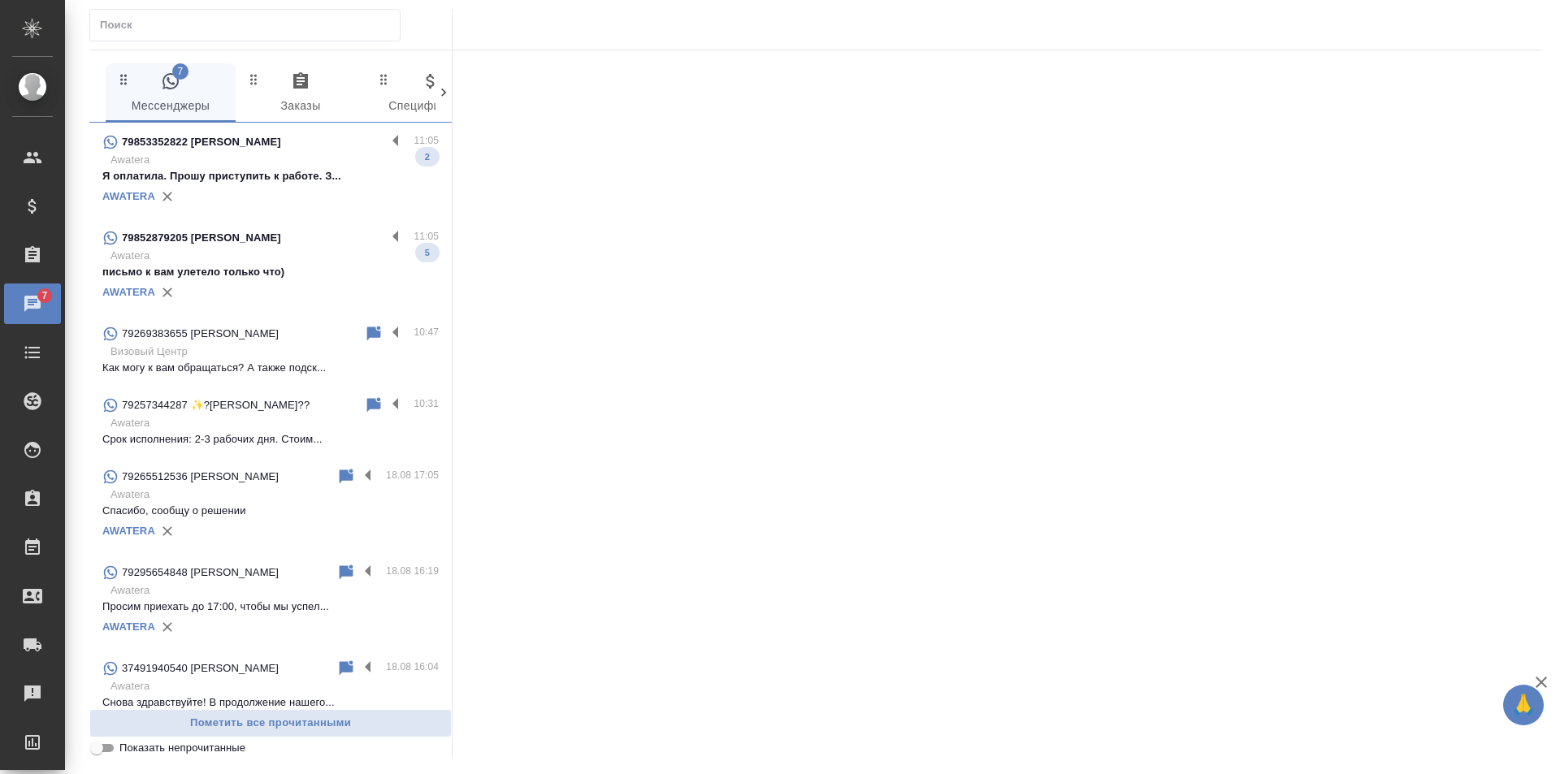
click at [337, 292] on div "AWATERA" at bounding box center [270, 292] width 336 height 24
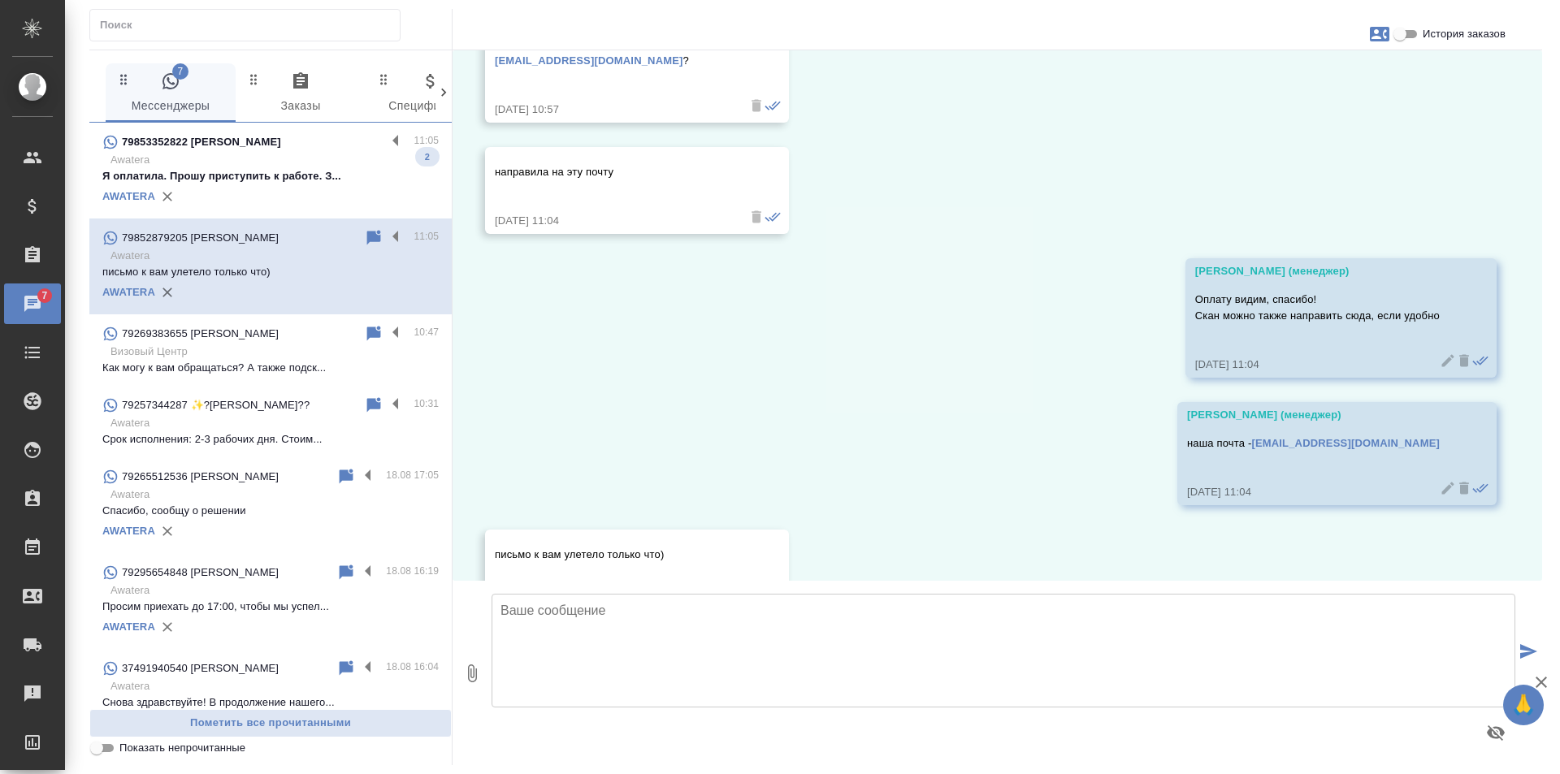
scroll to position [942, 0]
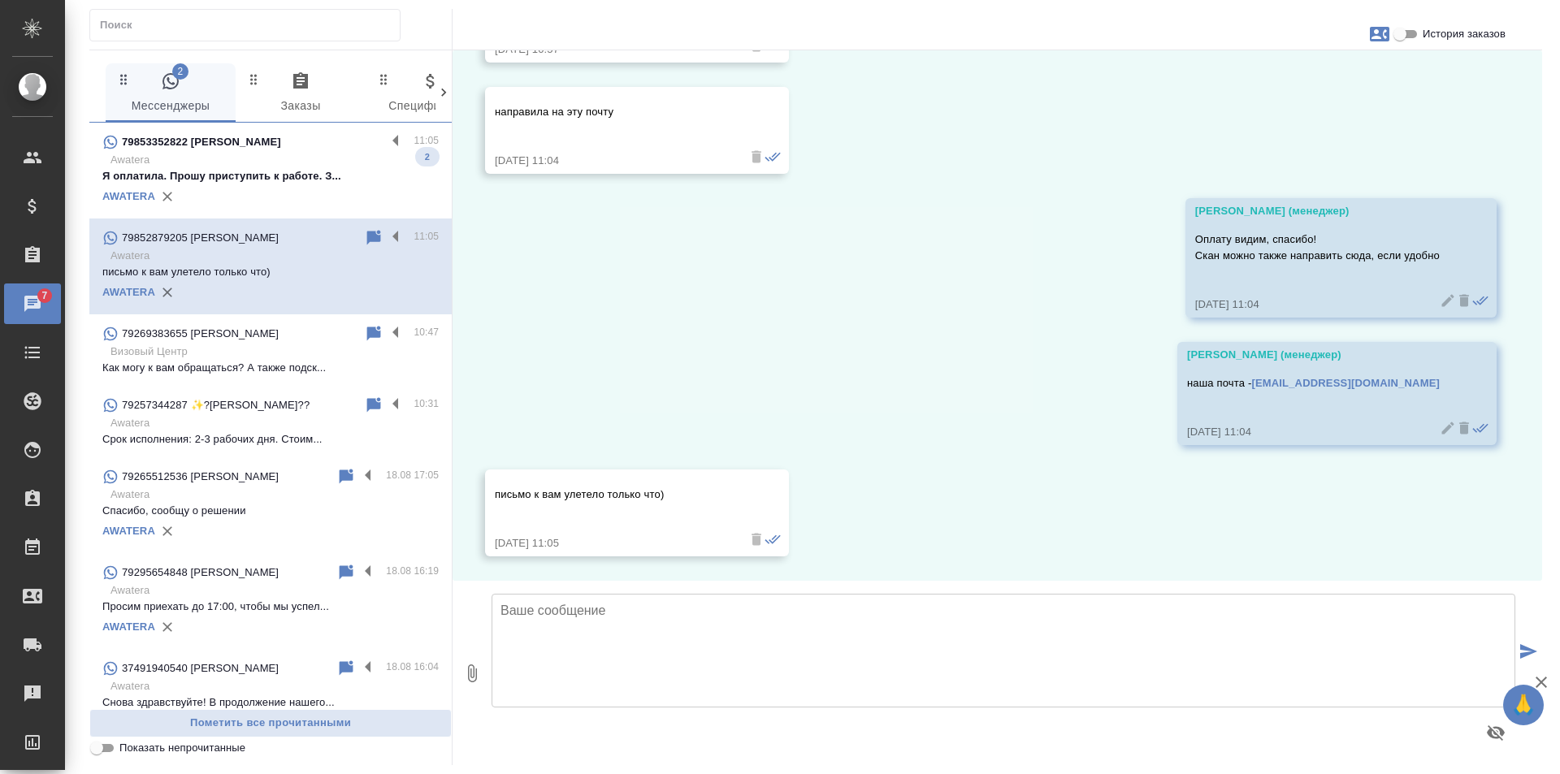
click at [268, 190] on div "AWATERA" at bounding box center [270, 196] width 336 height 24
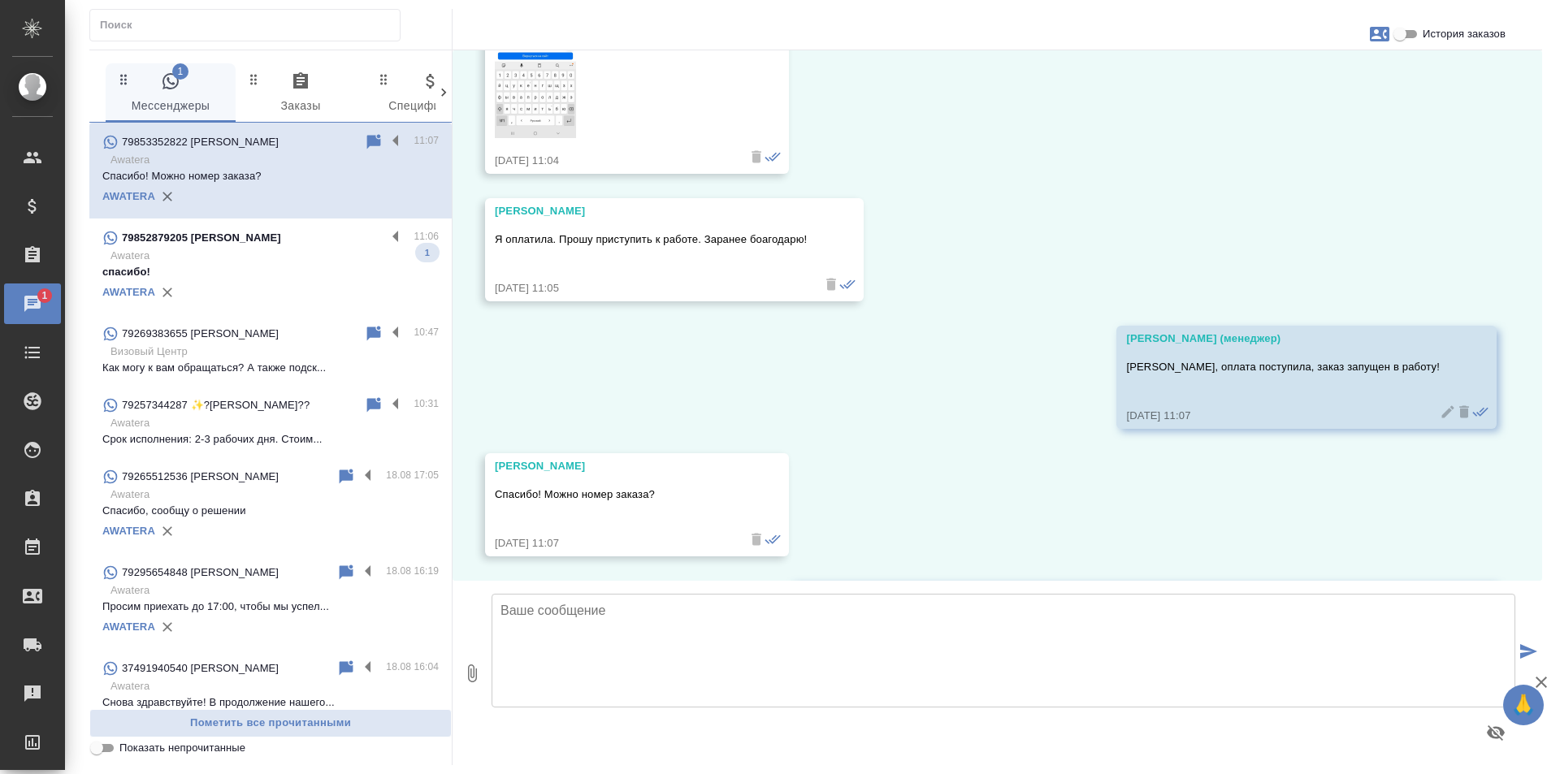
scroll to position [998, 0]
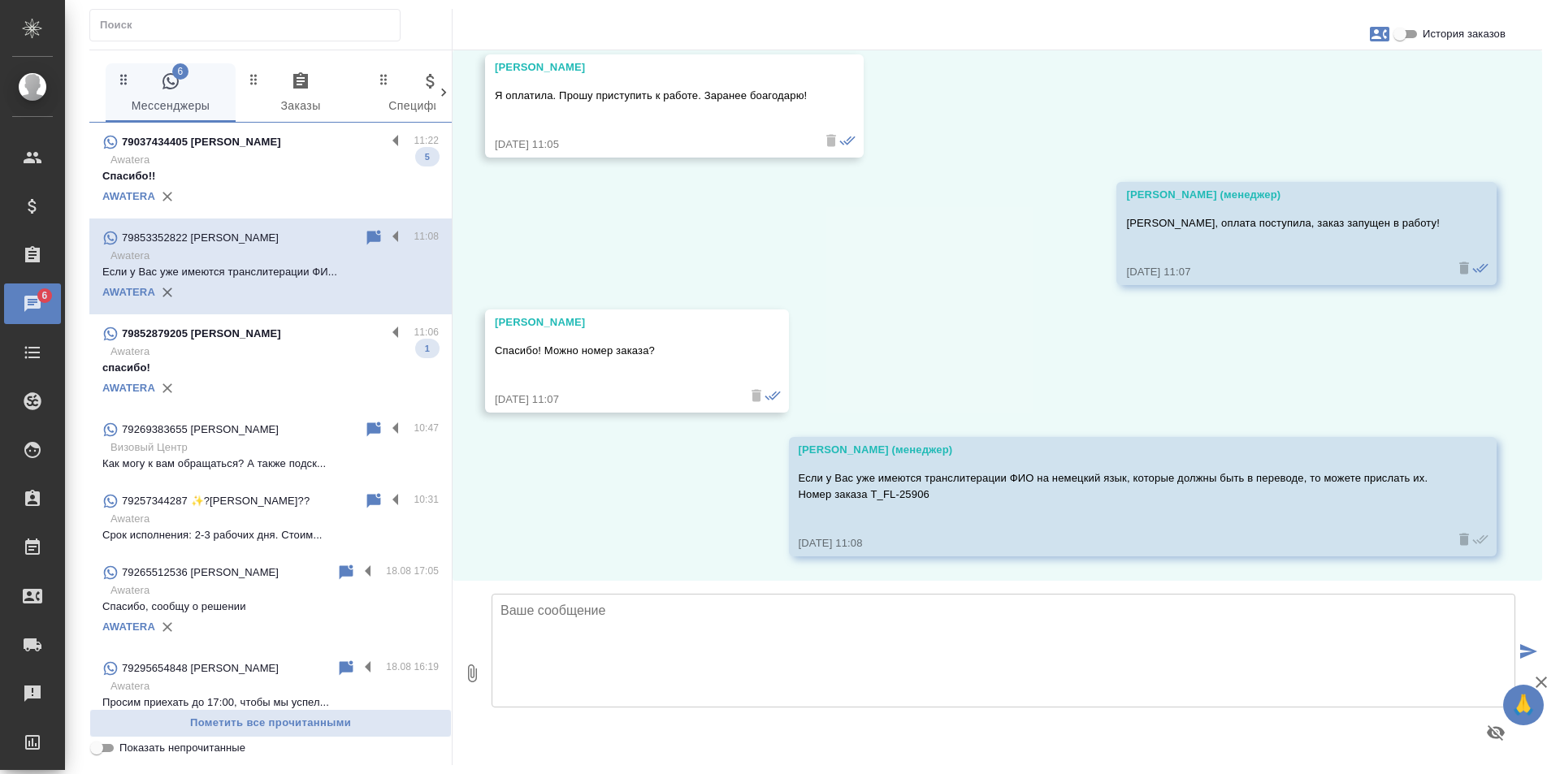
click at [249, 190] on div "AWATERA" at bounding box center [270, 196] width 336 height 24
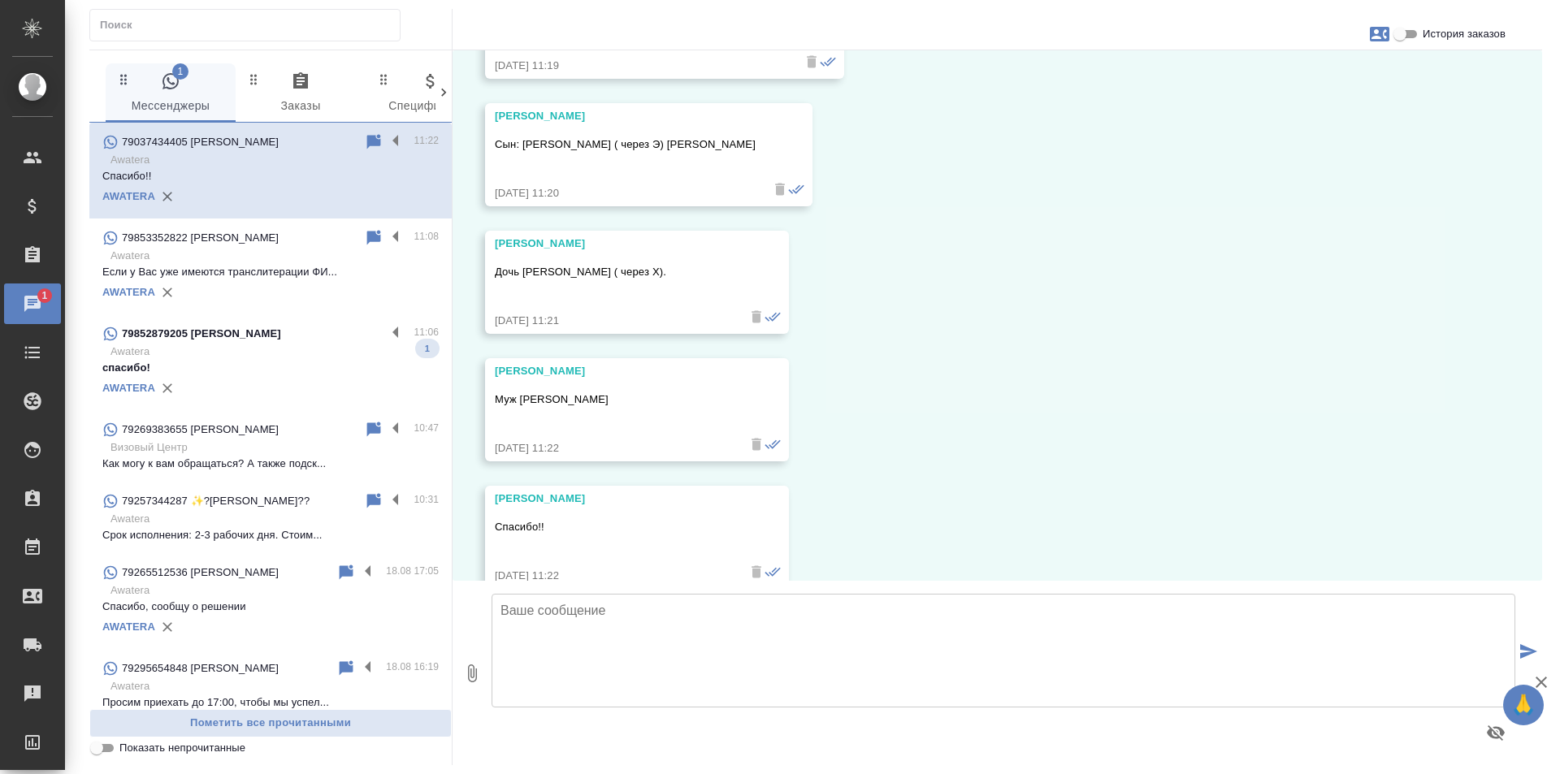
scroll to position [577, 0]
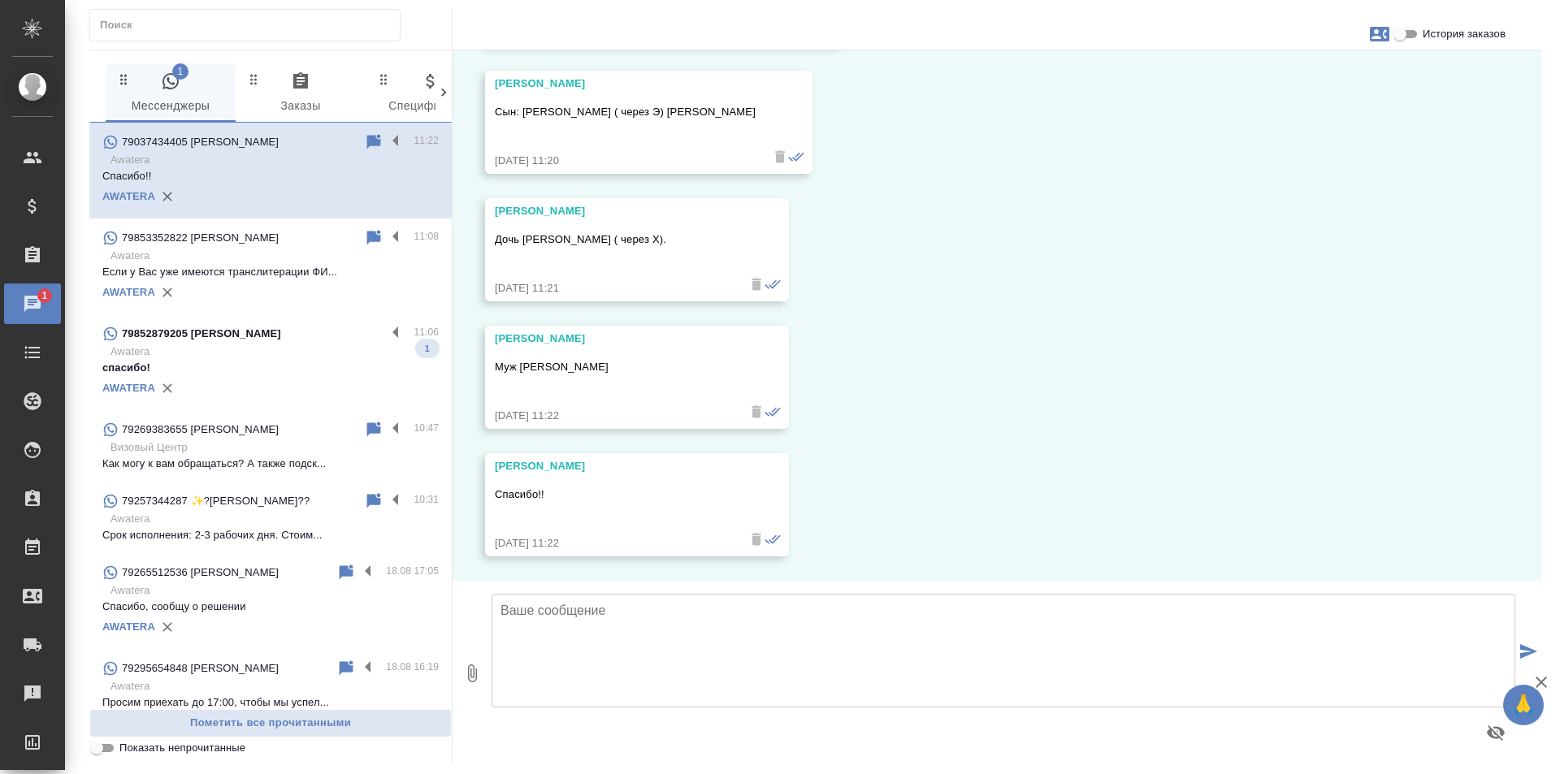
click at [1456, 36] on span "История заказов" at bounding box center [1463, 34] width 83 height 16
click at [1429, 36] on input "История заказов" at bounding box center [1399, 33] width 58 height 19
checkbox input "true"
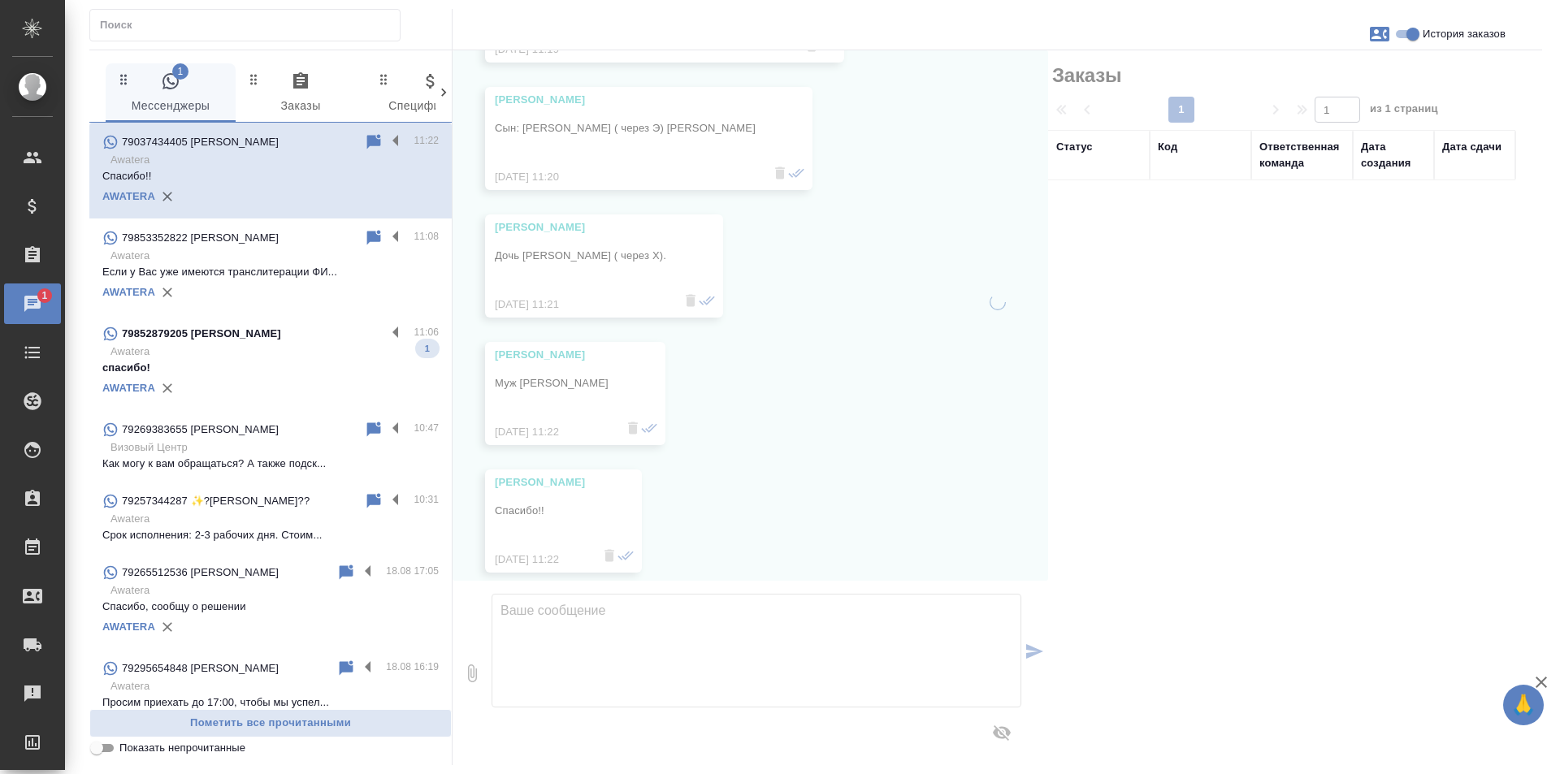
scroll to position [609, 0]
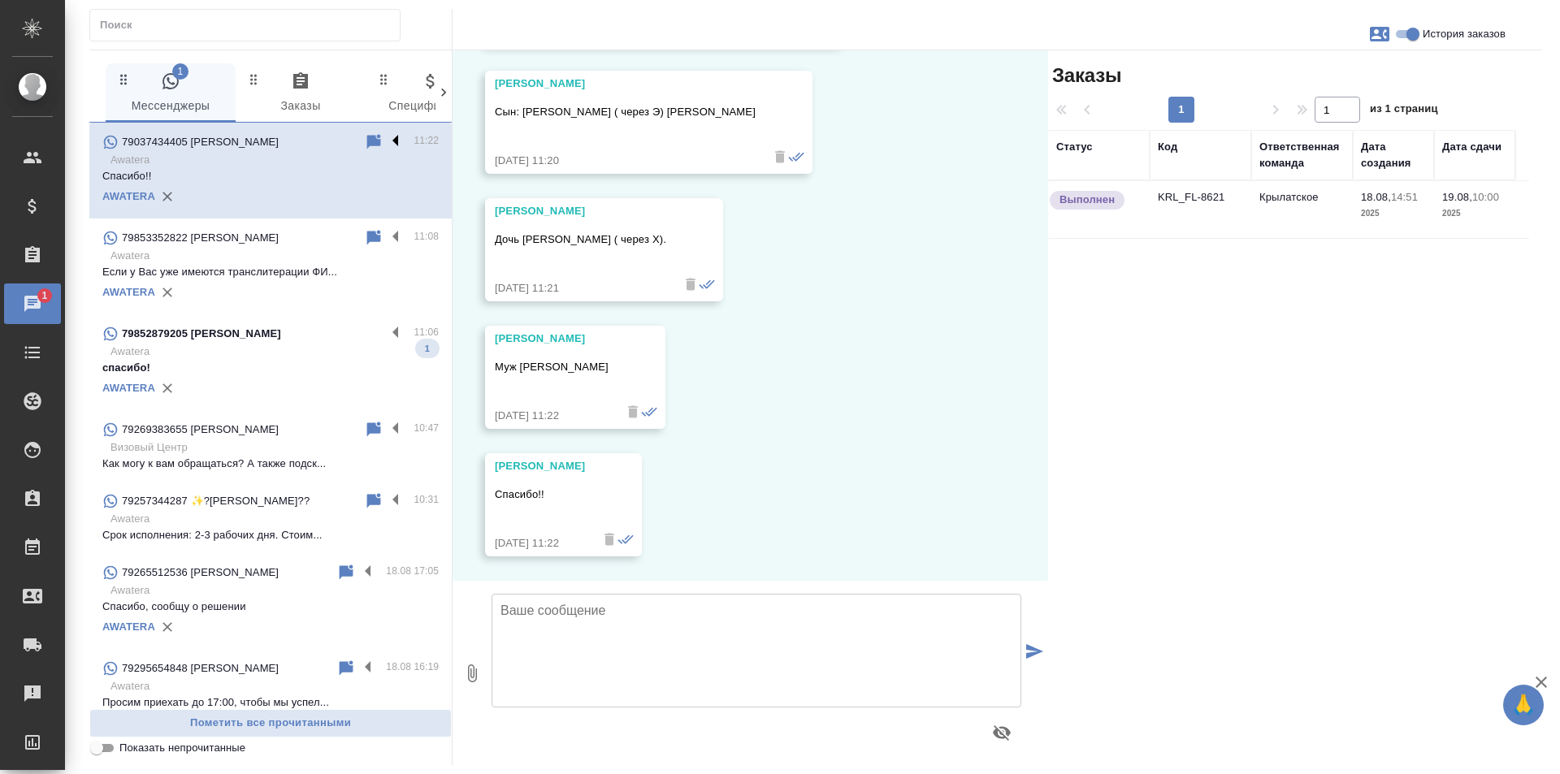
click at [389, 142] on label at bounding box center [400, 141] width 28 height 19
click at [0, 0] on input "checkbox" at bounding box center [0, 0] width 0 height 0
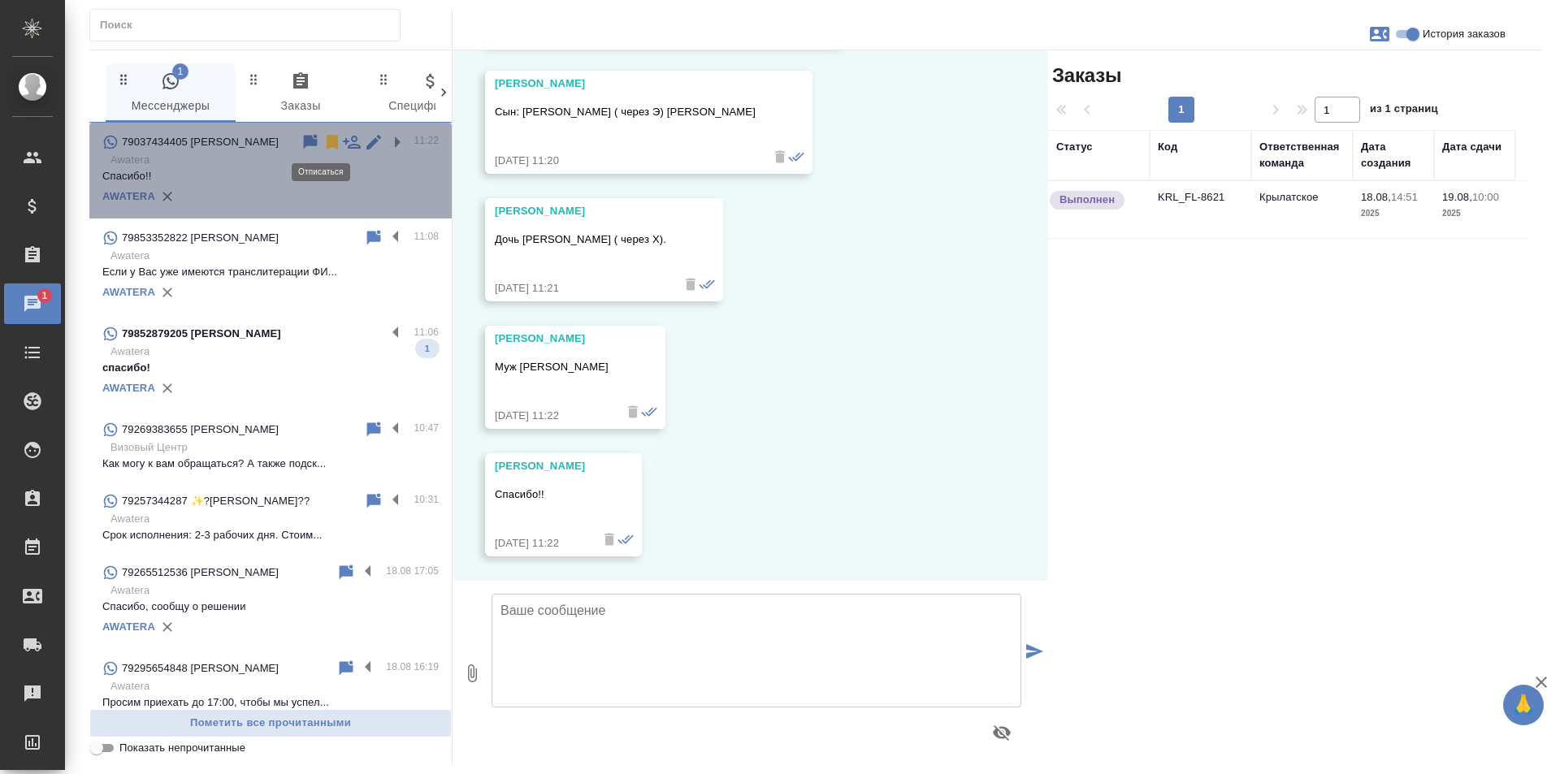
click at [327, 145] on icon at bounding box center [332, 142] width 11 height 15
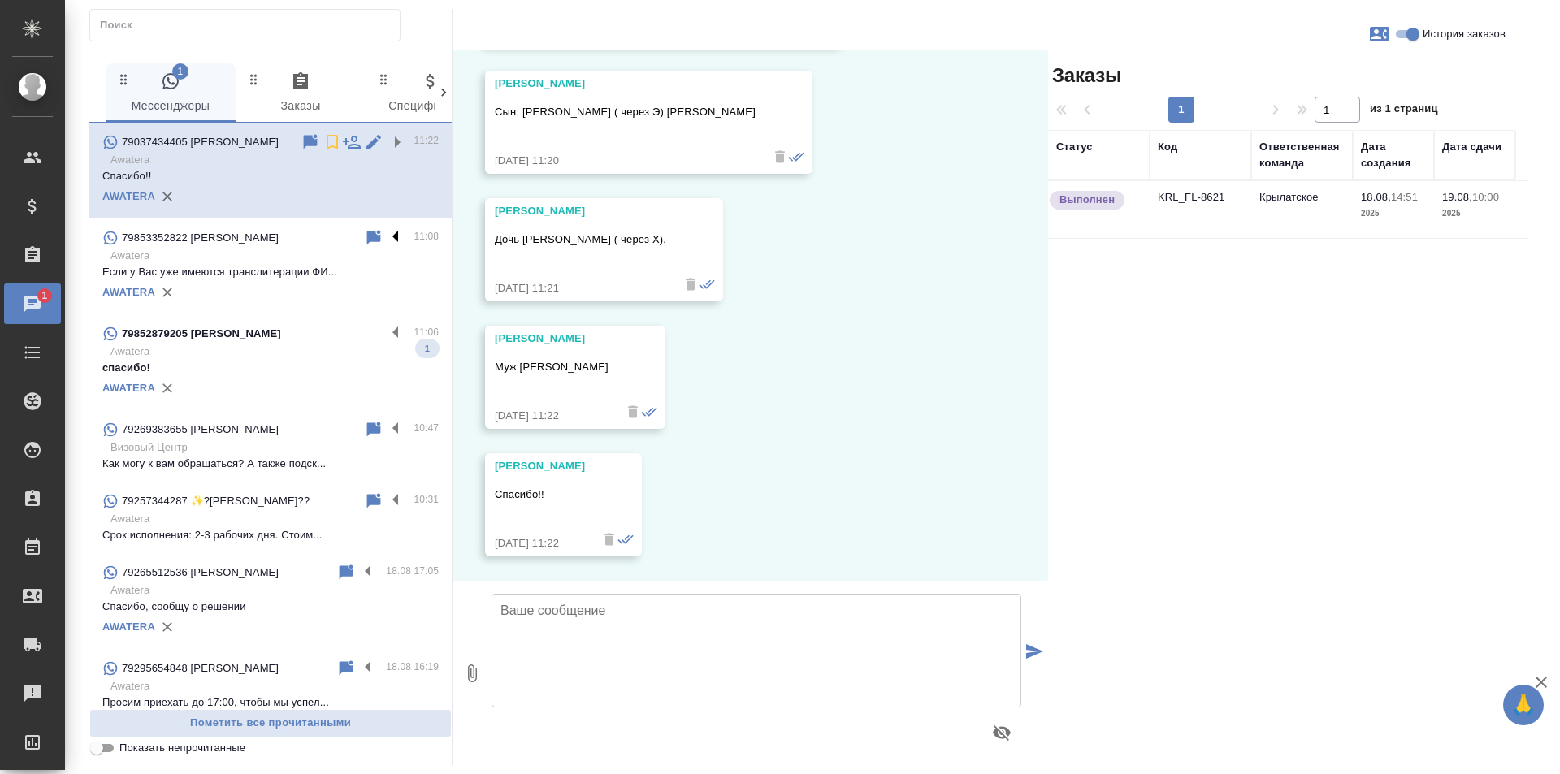
click at [386, 240] on label at bounding box center [400, 237] width 28 height 19
click at [0, 0] on input "checkbox" at bounding box center [0, 0] width 0 height 0
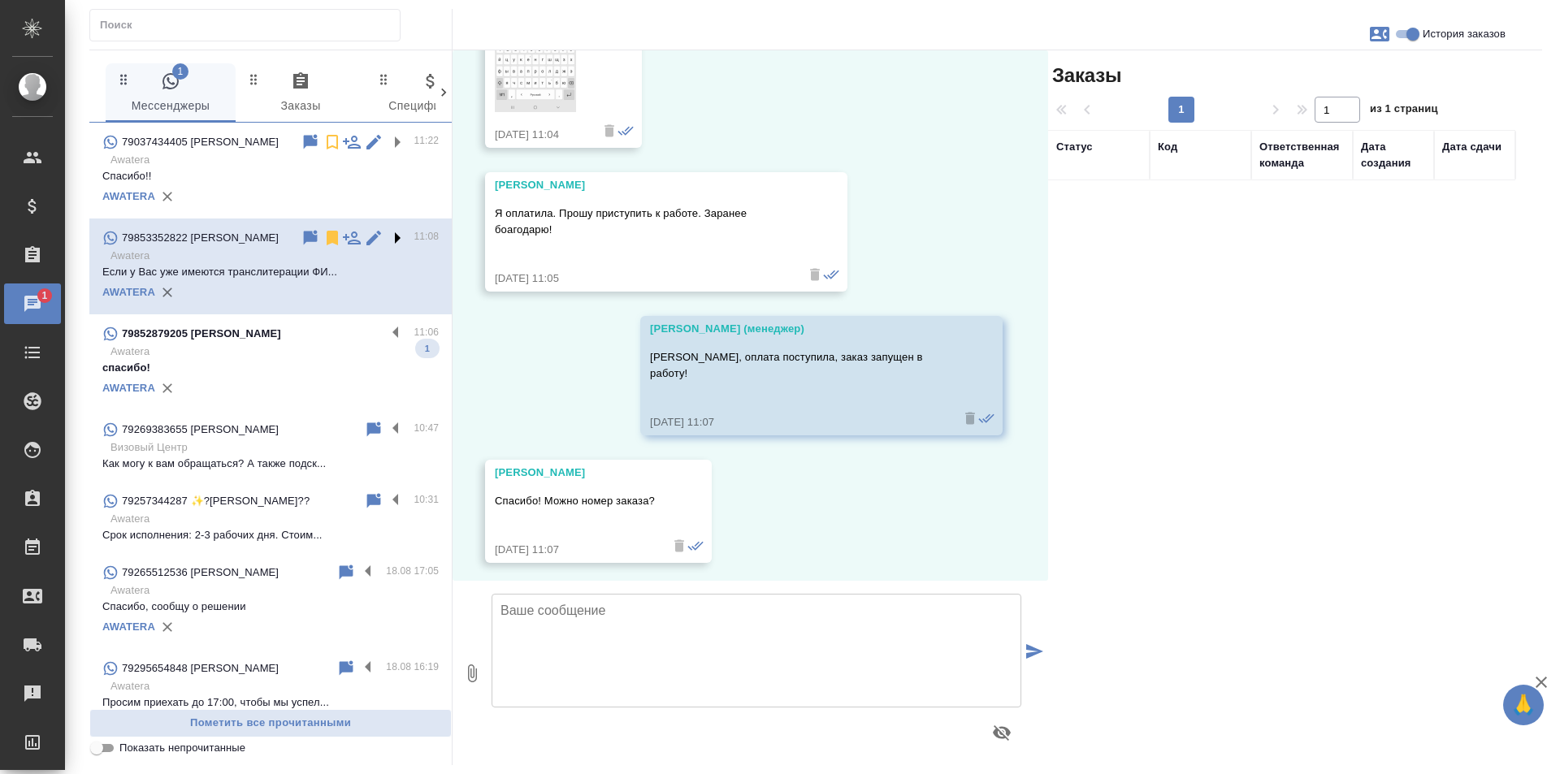
scroll to position [1193, 0]
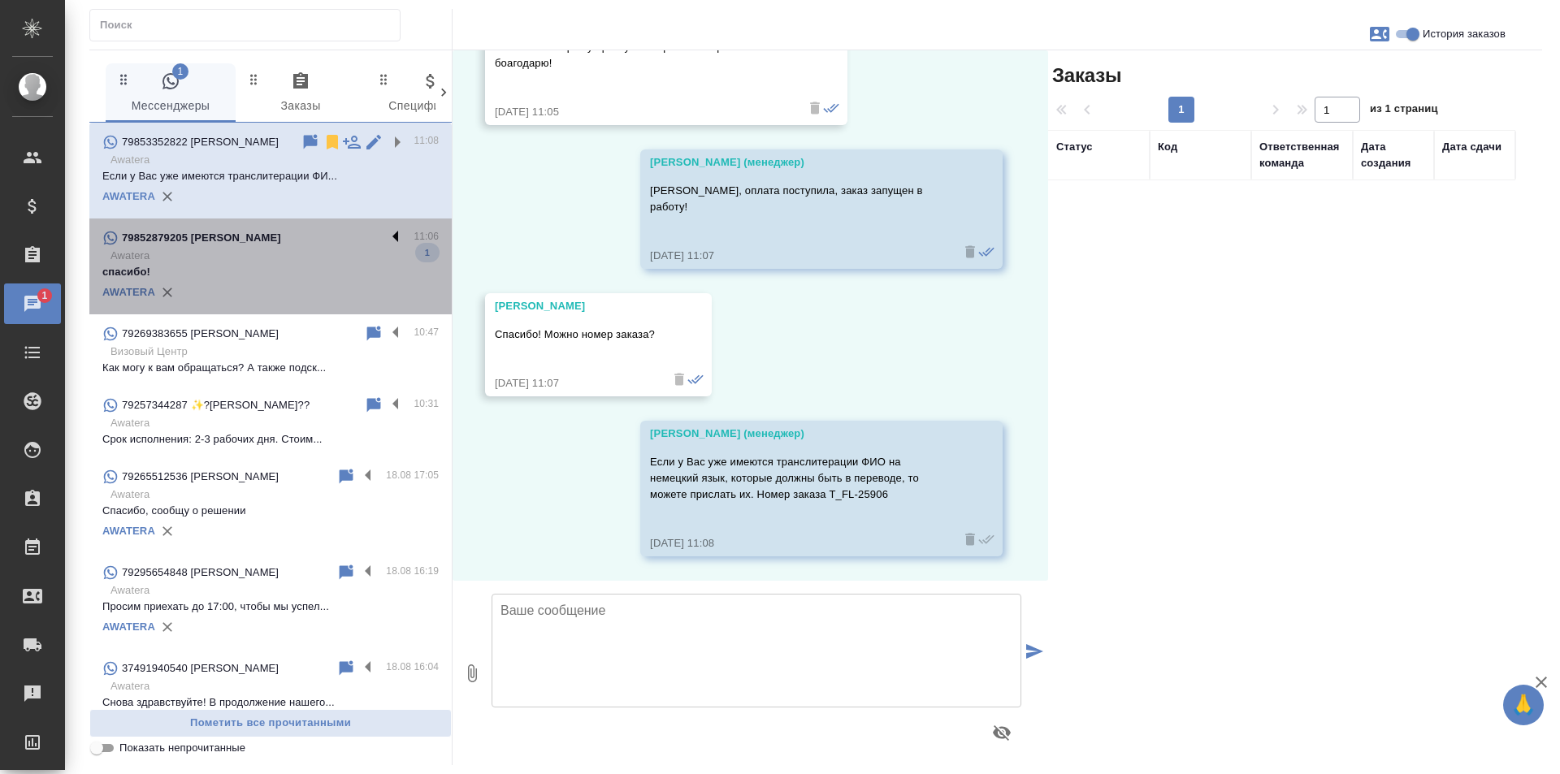
click at [386, 237] on label at bounding box center [400, 237] width 28 height 19
click at [0, 0] on input "checkbox" at bounding box center [0, 0] width 0 height 0
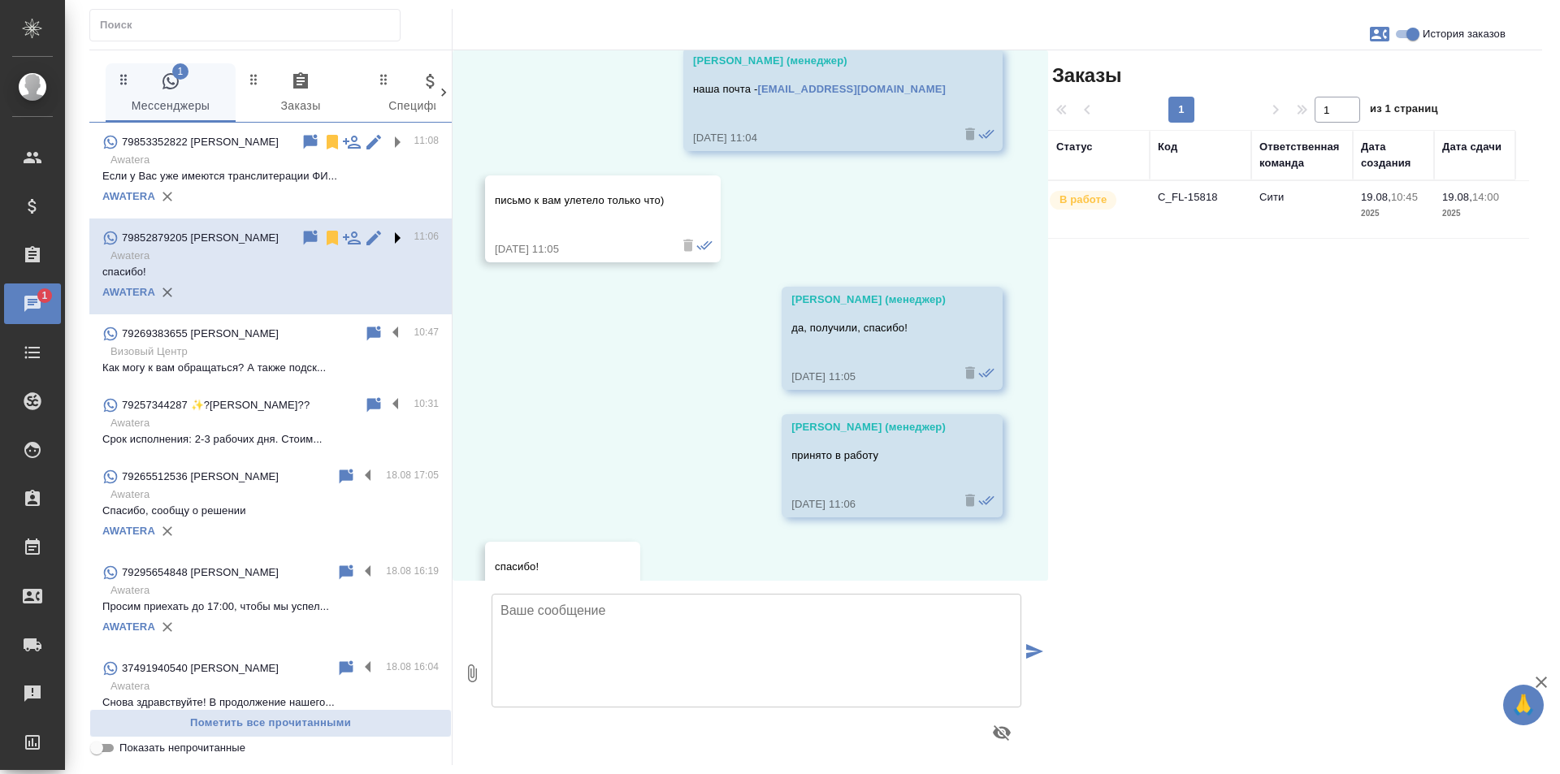
scroll to position [1357, 0]
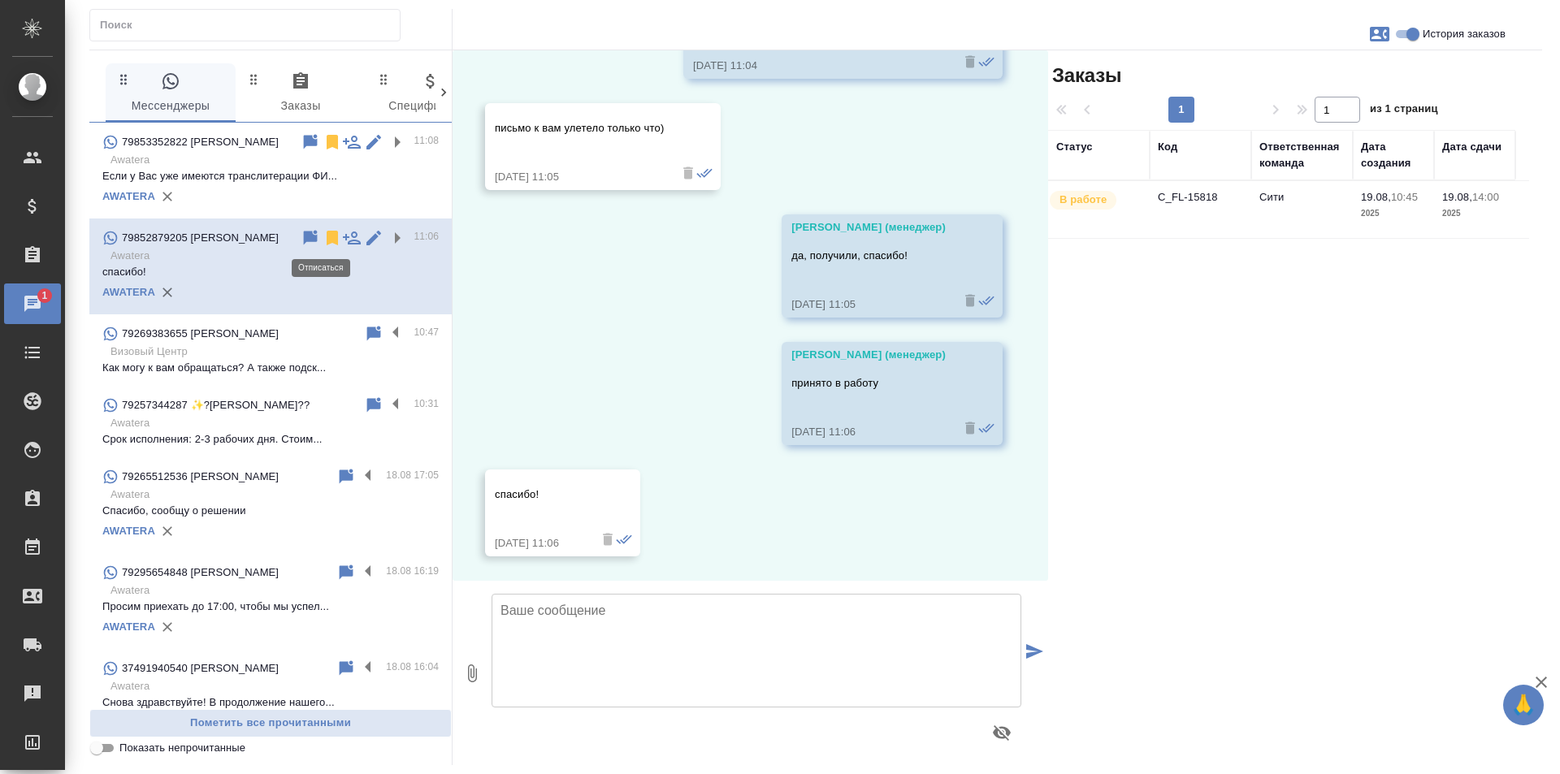
click at [327, 242] on icon at bounding box center [332, 238] width 11 height 15
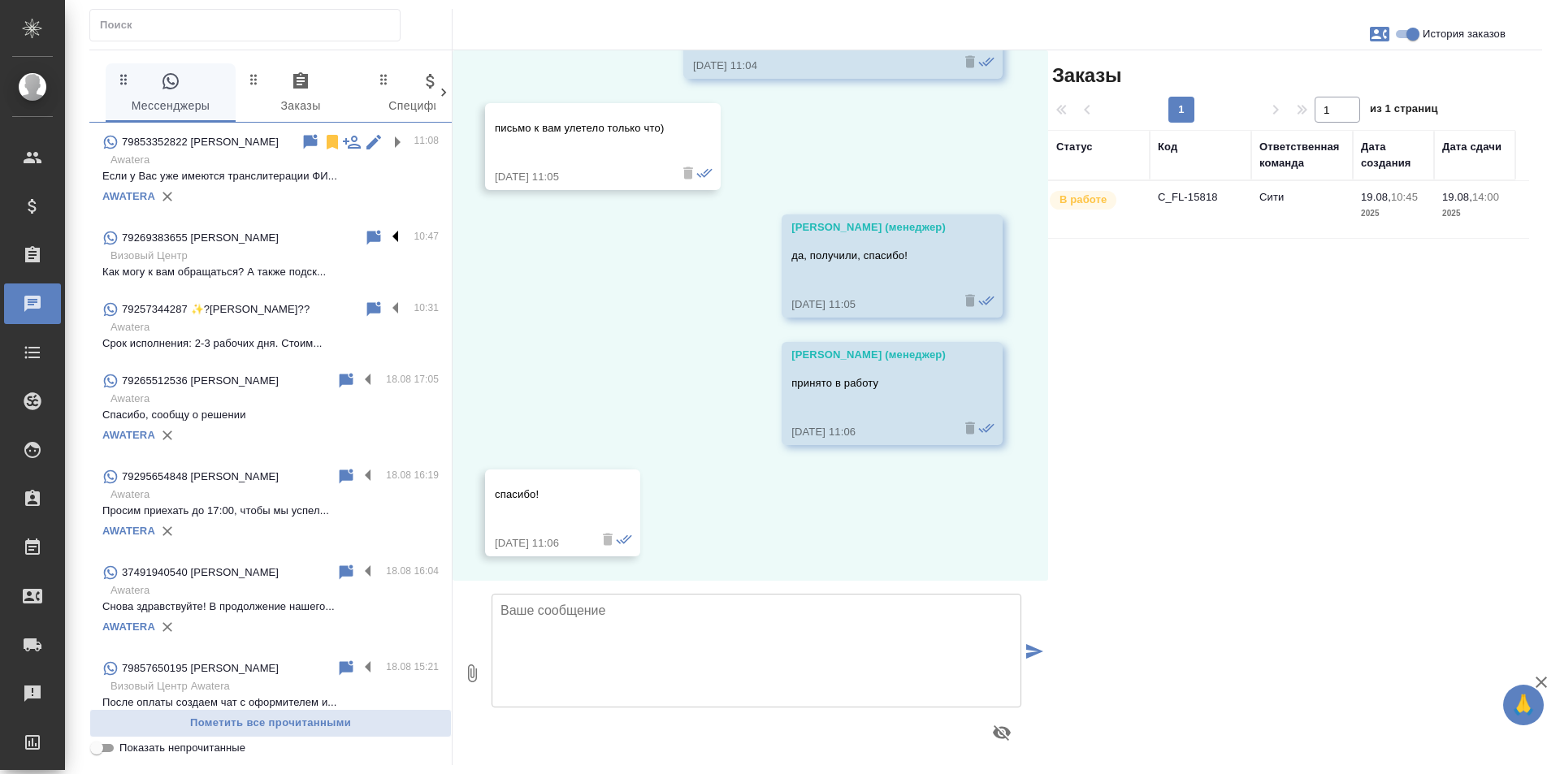
click at [387, 241] on label at bounding box center [400, 237] width 28 height 19
click at [0, 0] on input "checkbox" at bounding box center [0, 0] width 0 height 0
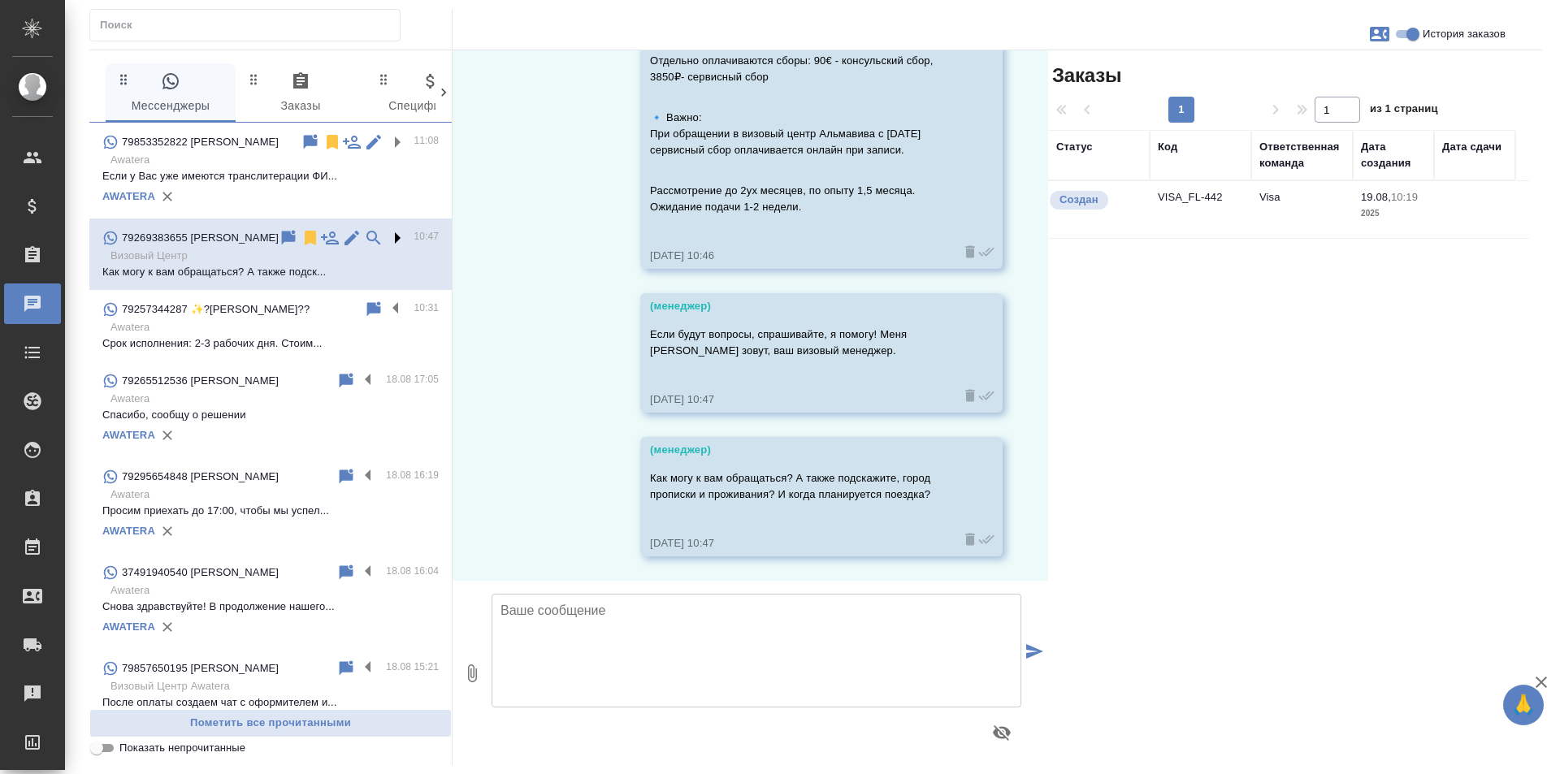
scroll to position [1168, 0]
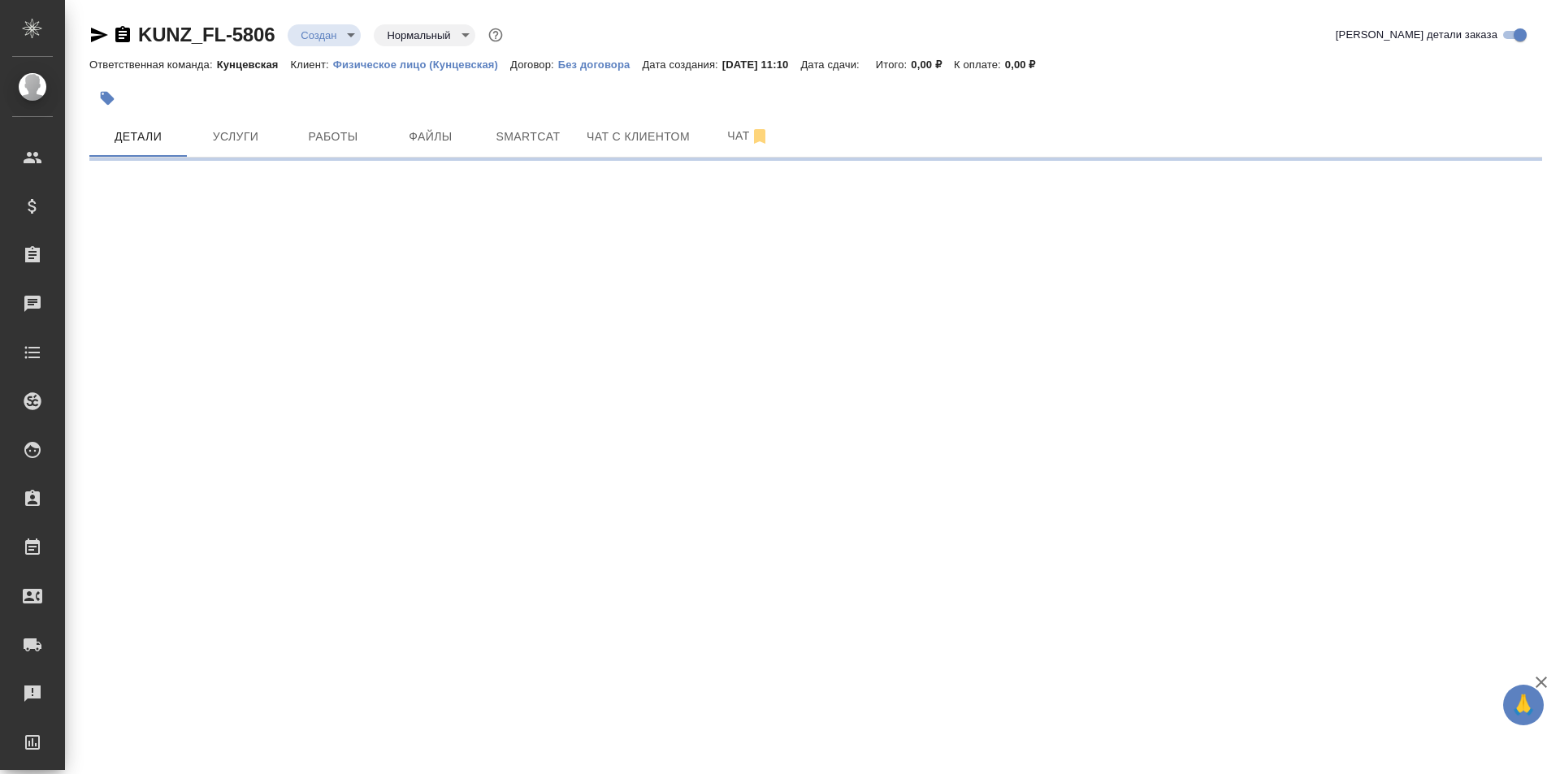
select select "RU"
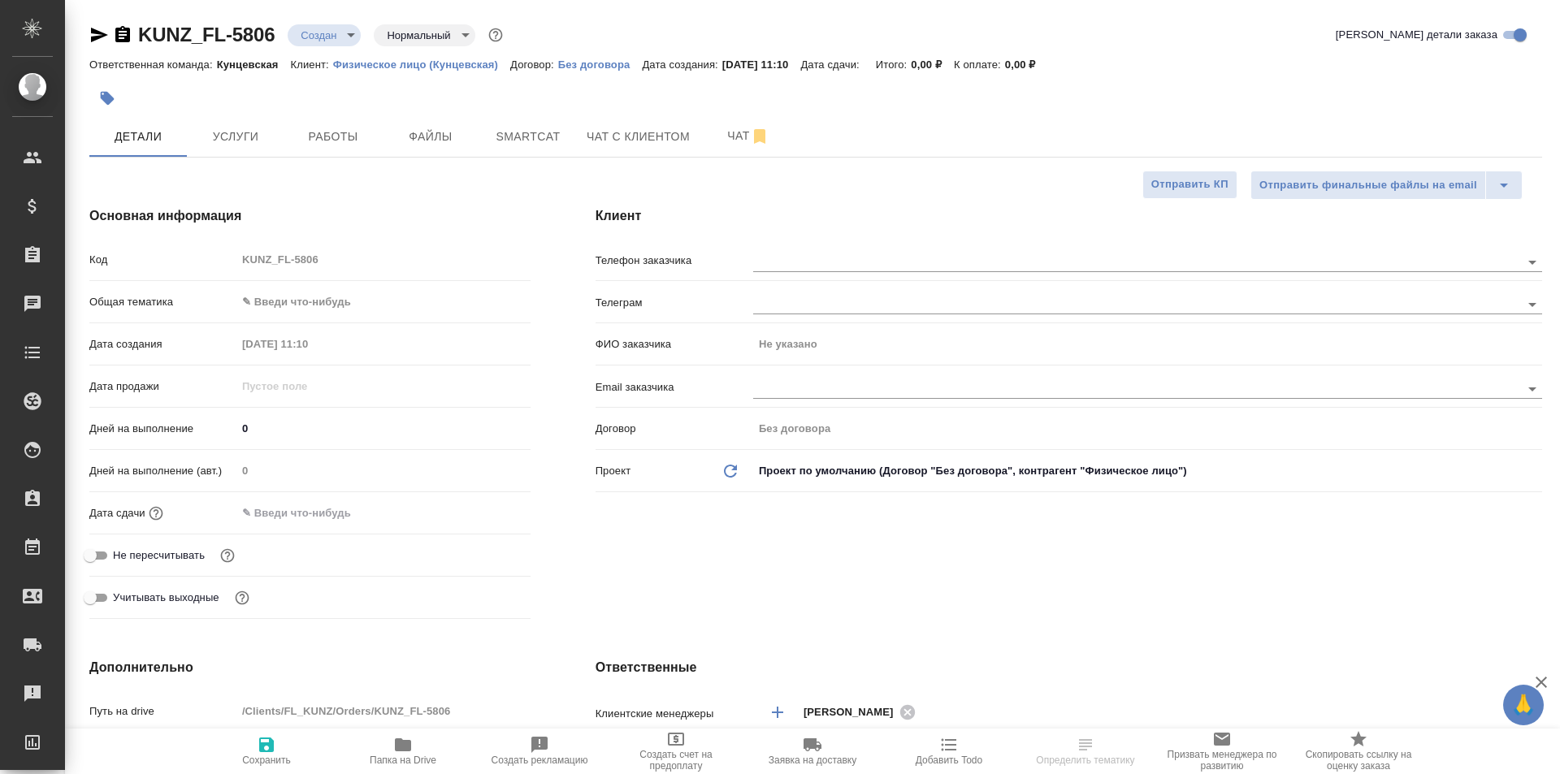
type textarea "x"
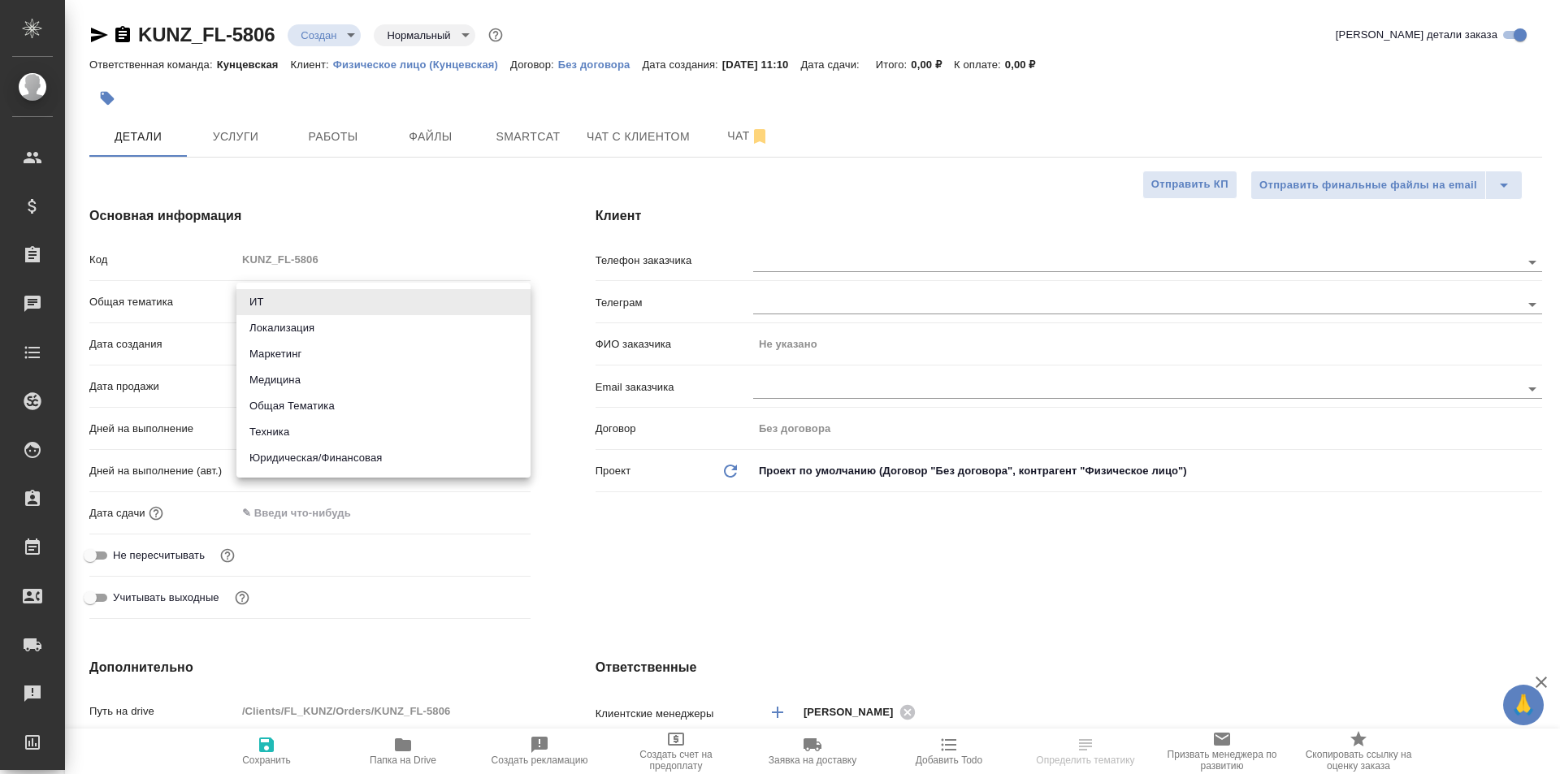
click at [305, 305] on body "🙏 .cls-1 fill:#fff; AWATERA [PERSON_NAME] Спецификации Заказы Чаты Todo Проекты…" at bounding box center [780, 387] width 1560 height 774
click at [326, 460] on li "Юридическая/Финансовая" at bounding box center [383, 458] width 294 height 26
type input "yr-fn"
type textarea "x"
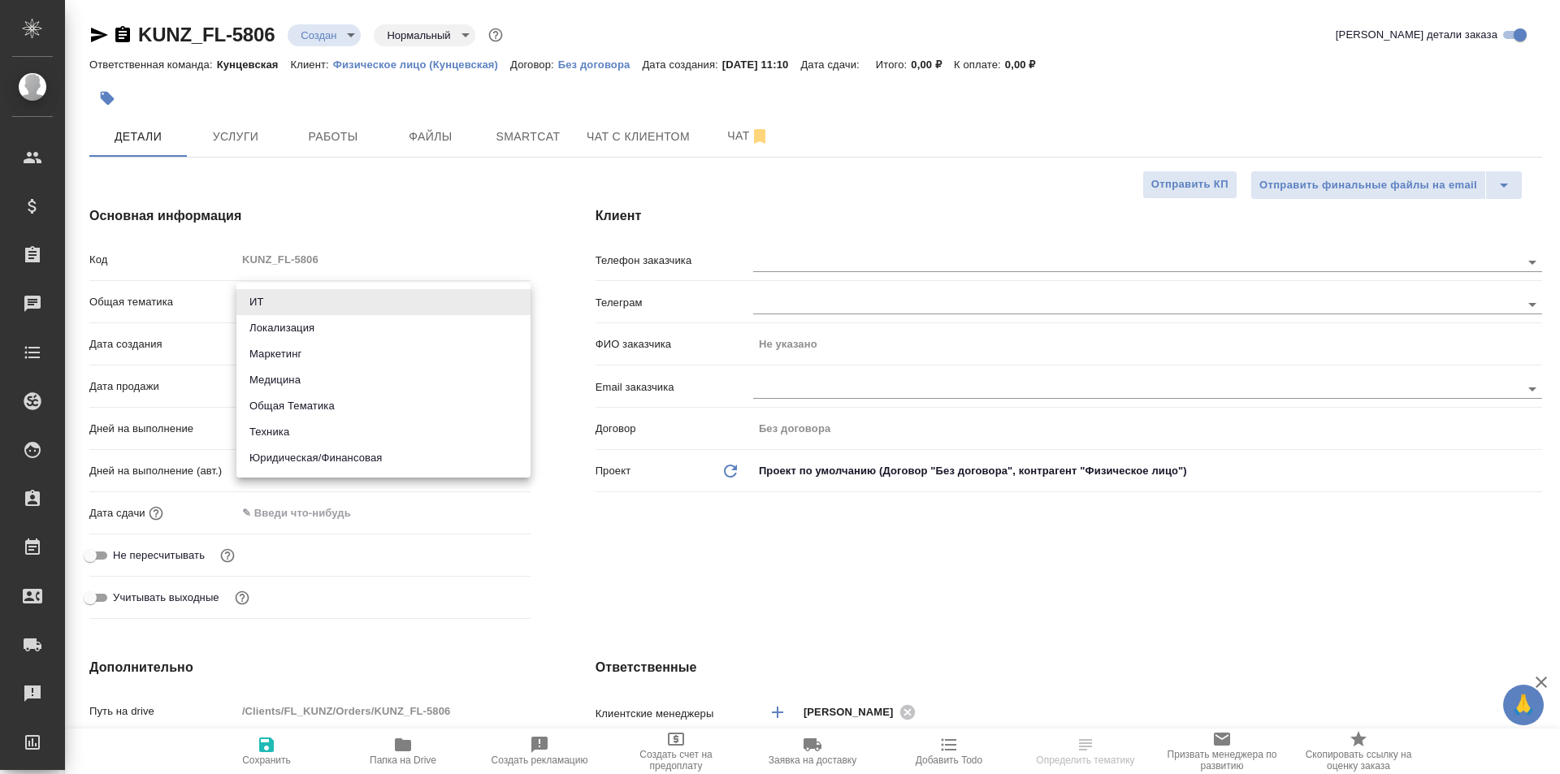
type textarea "x"
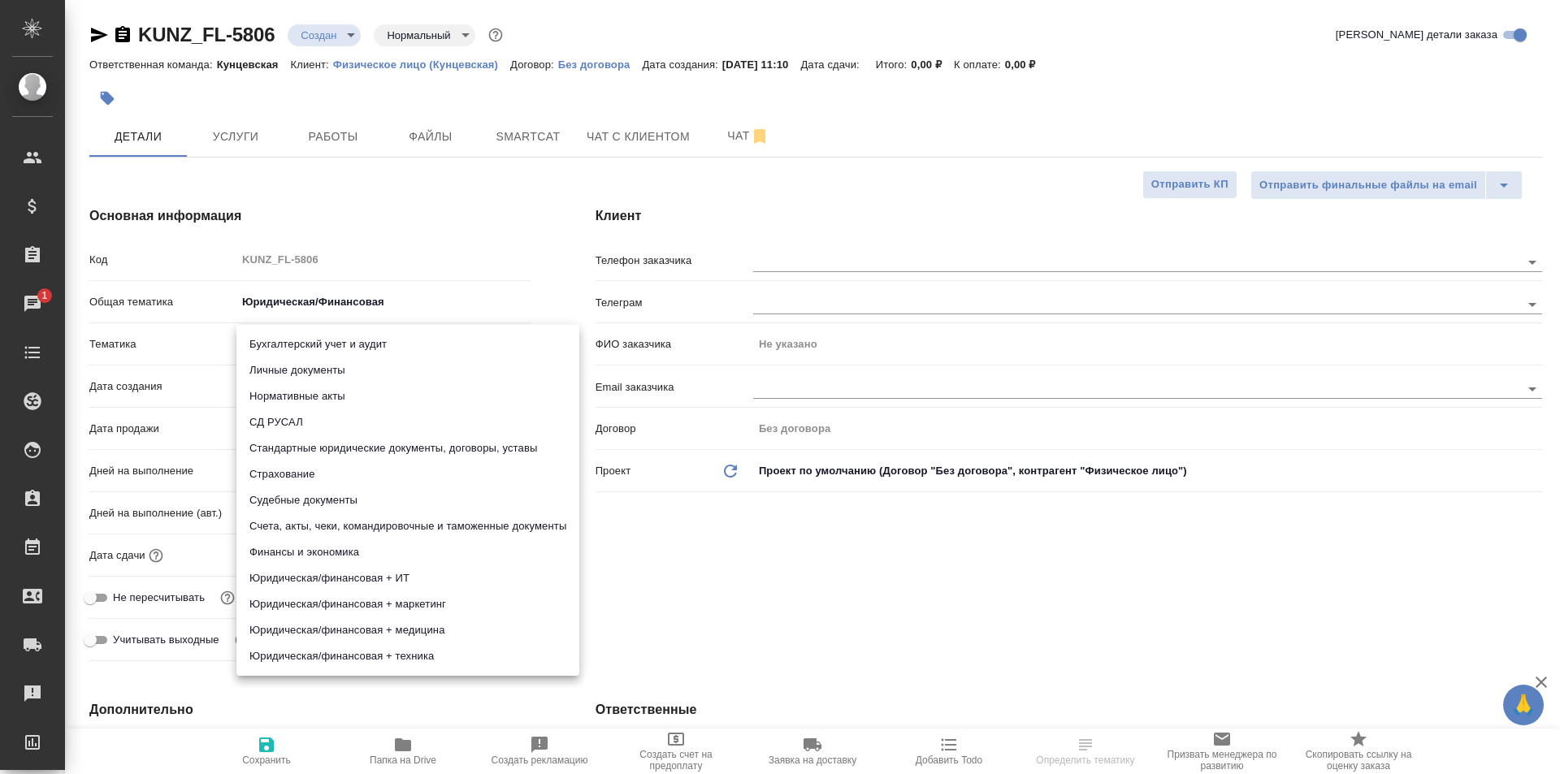
click at [310, 337] on body "🙏 .cls-1 fill:#fff; AWATERA [PERSON_NAME] Спецификации Заказы 1 Чаты Todo Проек…" at bounding box center [780, 387] width 1560 height 774
click at [344, 369] on li "Личные документы" at bounding box center [407, 370] width 343 height 26
type textarea "x"
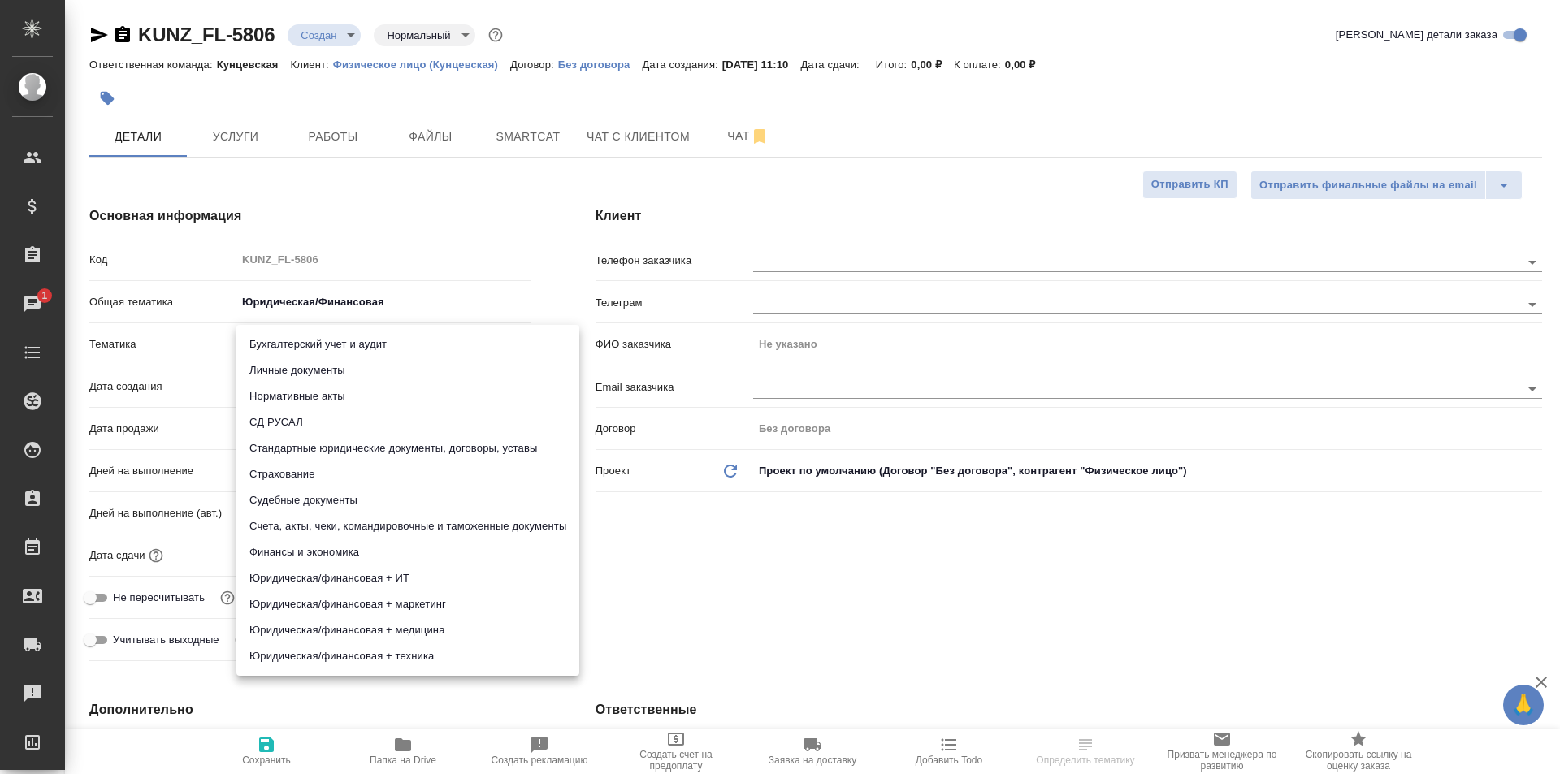
type input "5a8b8b956a9677013d343cfe"
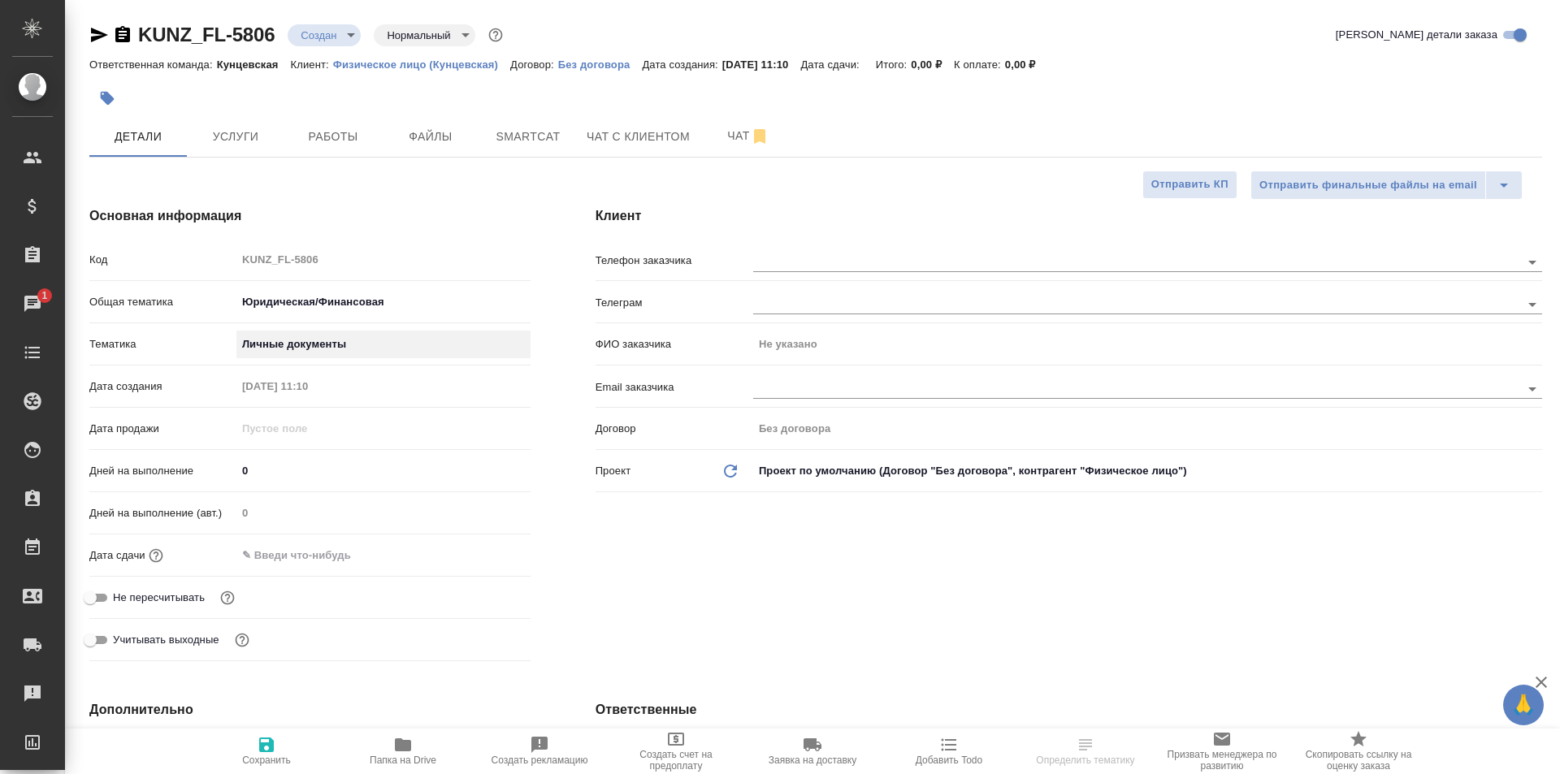
scroll to position [162, 0]
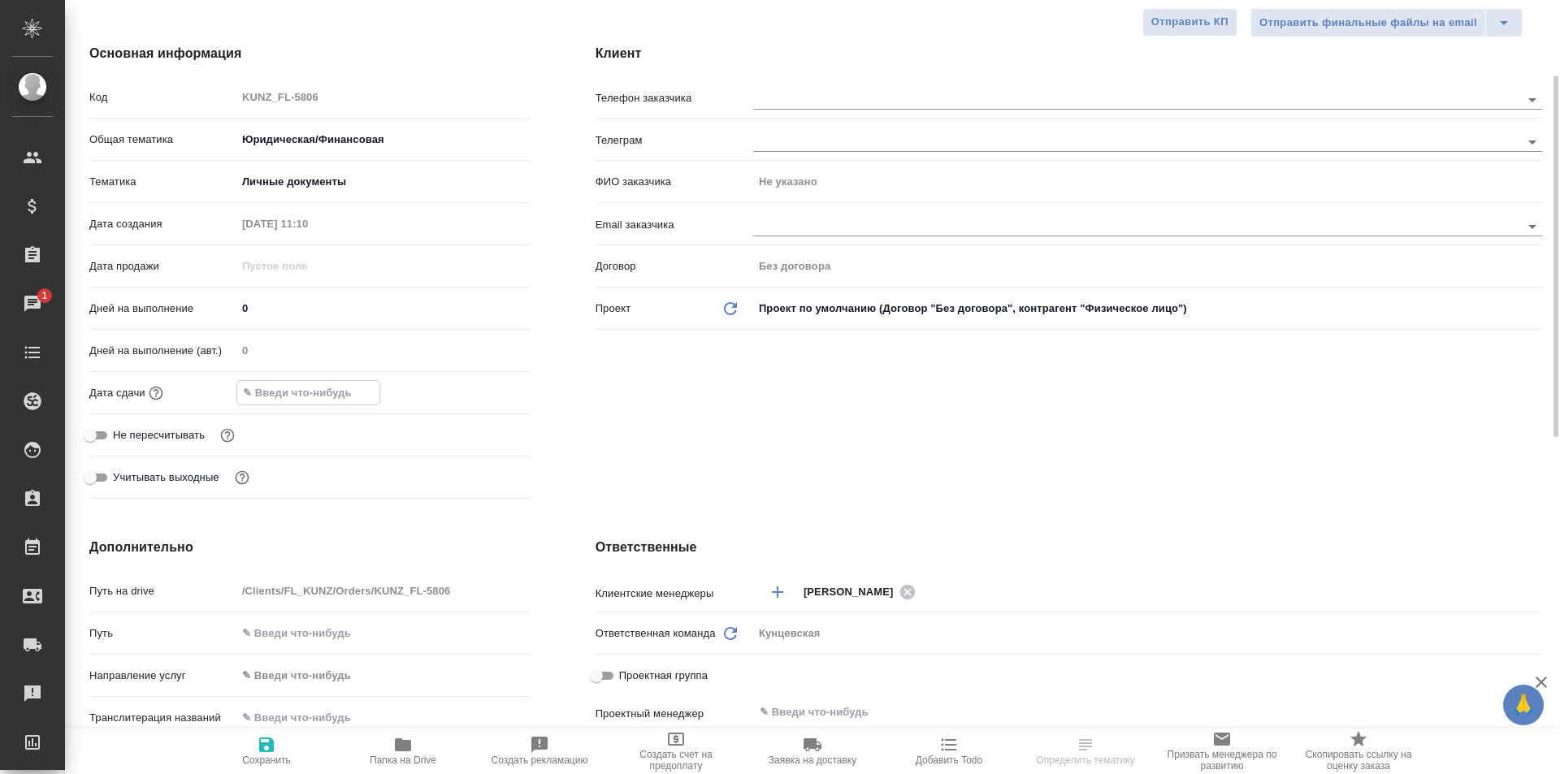
click at [296, 396] on input "text" at bounding box center [308, 393] width 142 height 24
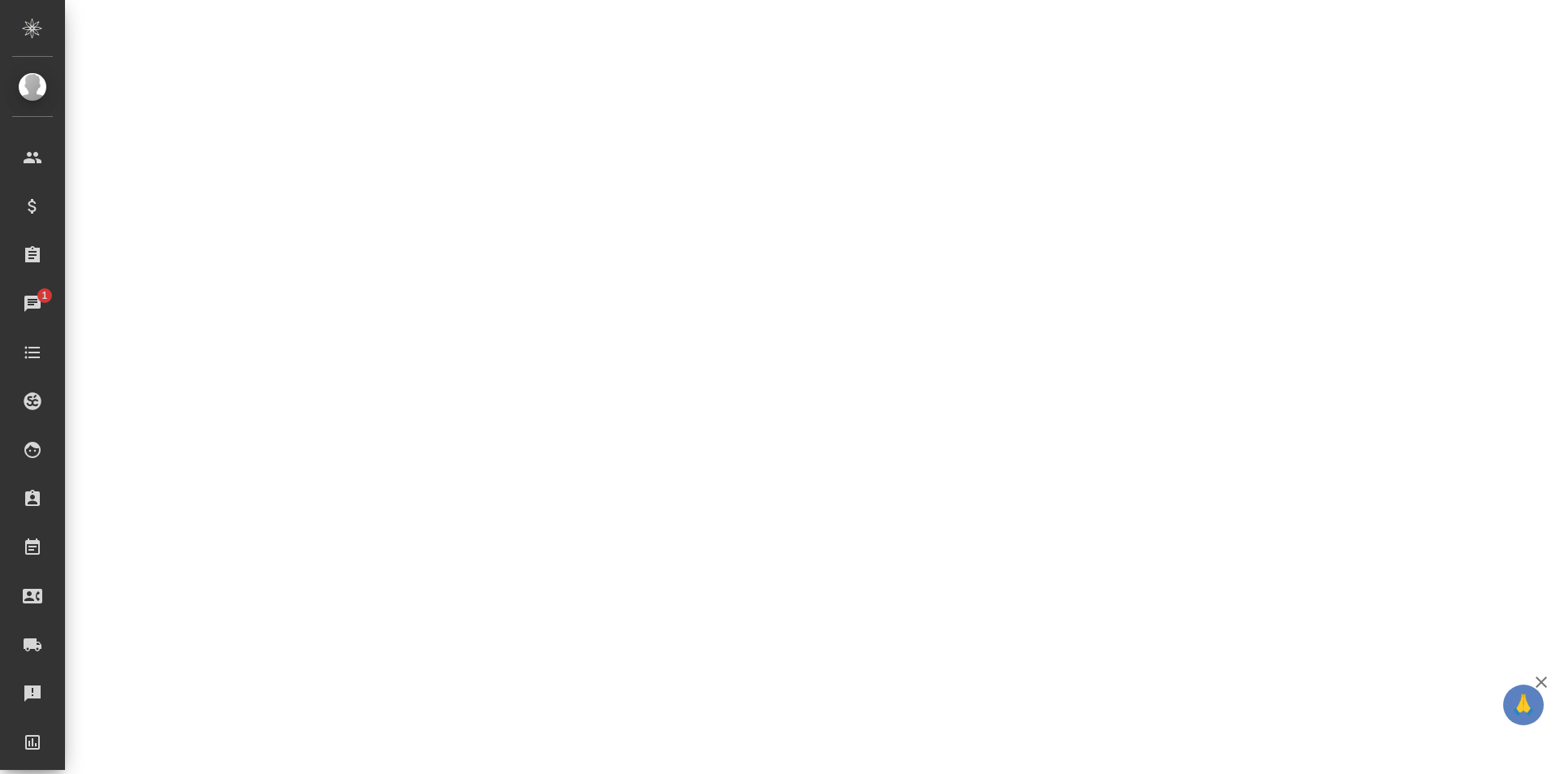
click at [488, 394] on div ".cls-1 fill:#fff; AWATERA Moskalets Alina Клиенты Спецификации Заказы 1 Чаты To…" at bounding box center [780, 387] width 1560 height 774
select select "RU"
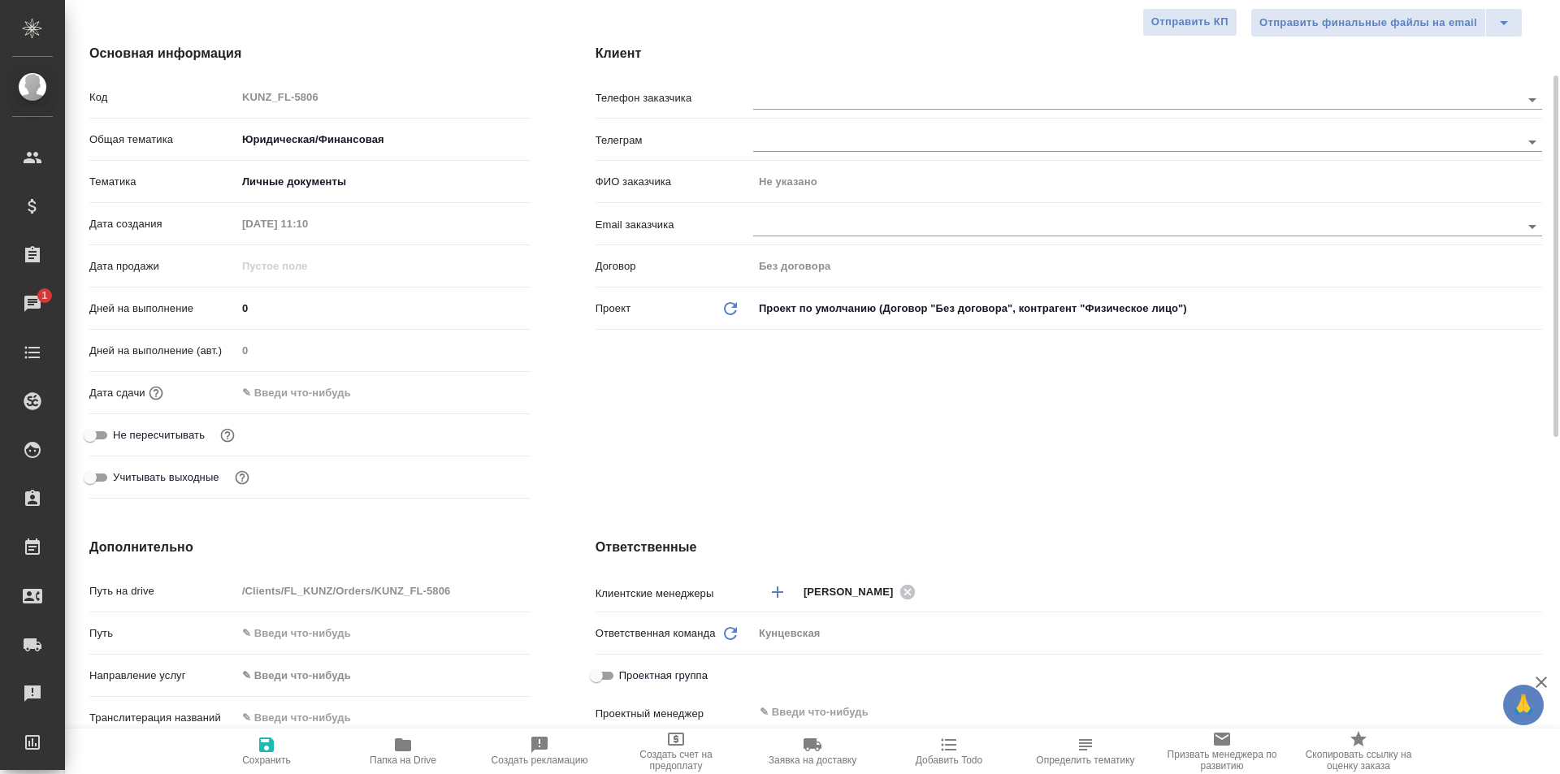
type textarea "x"
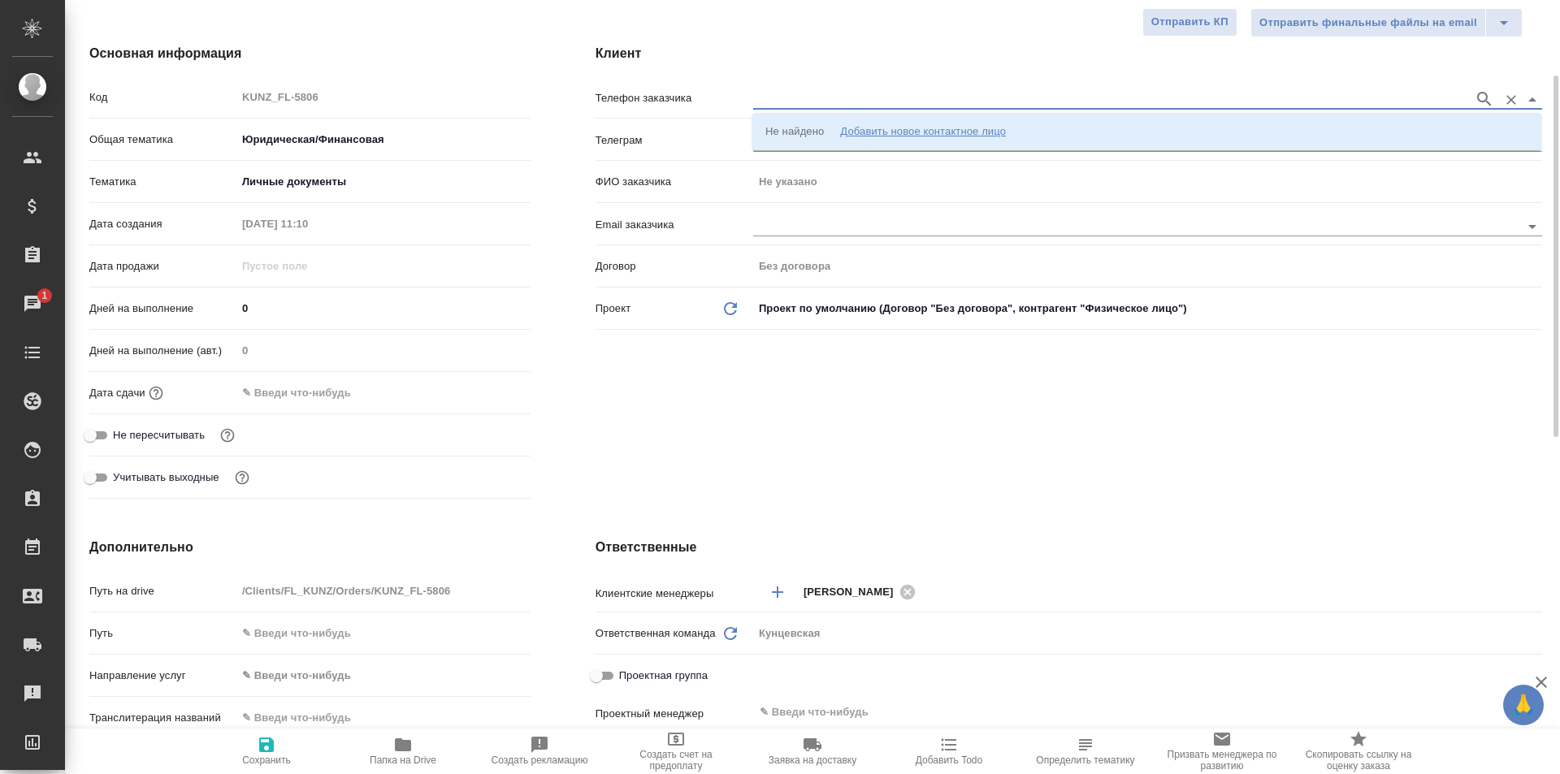
click at [835, 102] on input "text" at bounding box center [1109, 98] width 712 height 19
type input "89670010815"
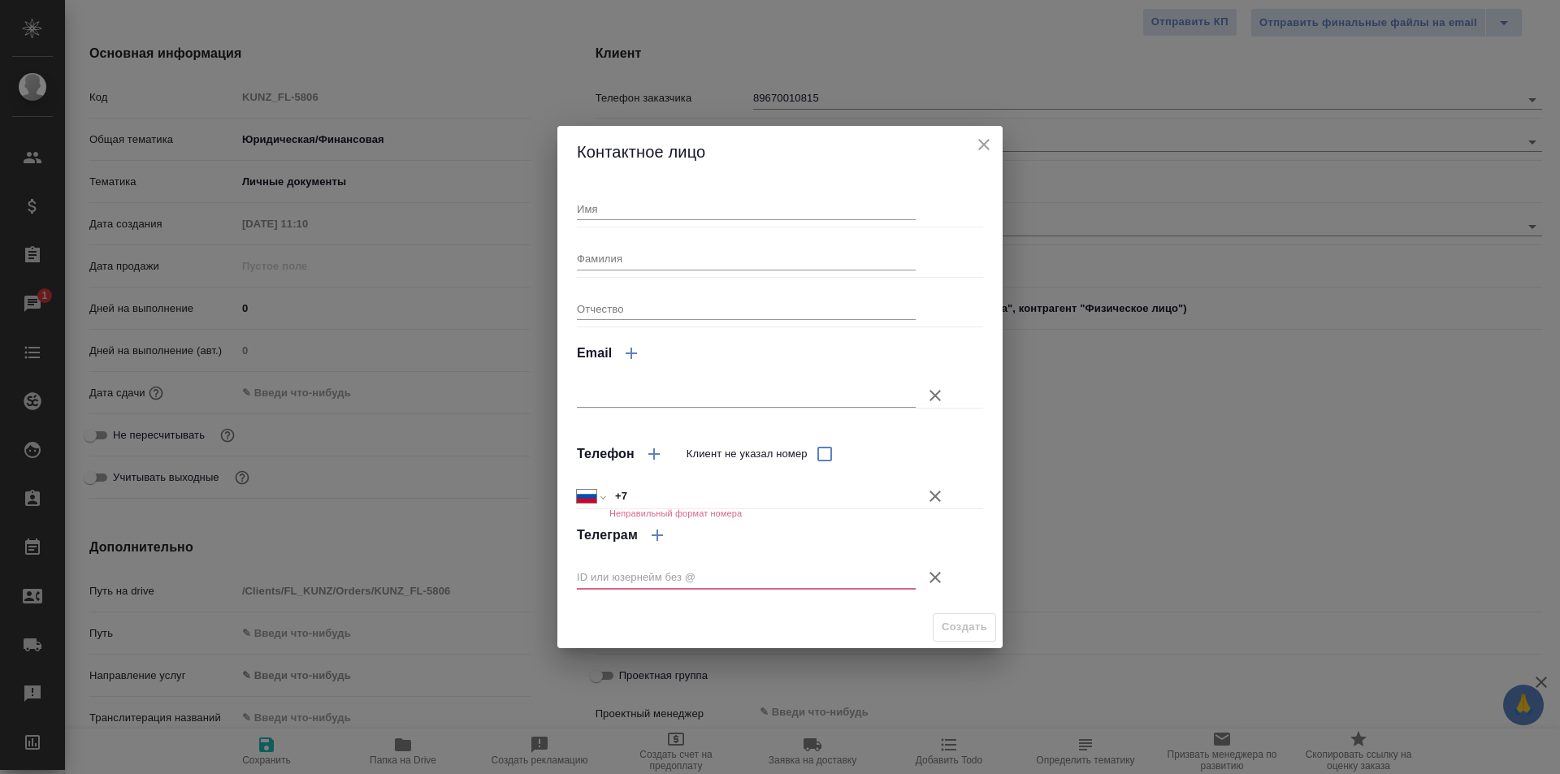
click at [777, 580] on input "text" at bounding box center [746, 577] width 339 height 23
click at [980, 151] on icon "close" at bounding box center [983, 144] width 19 height 19
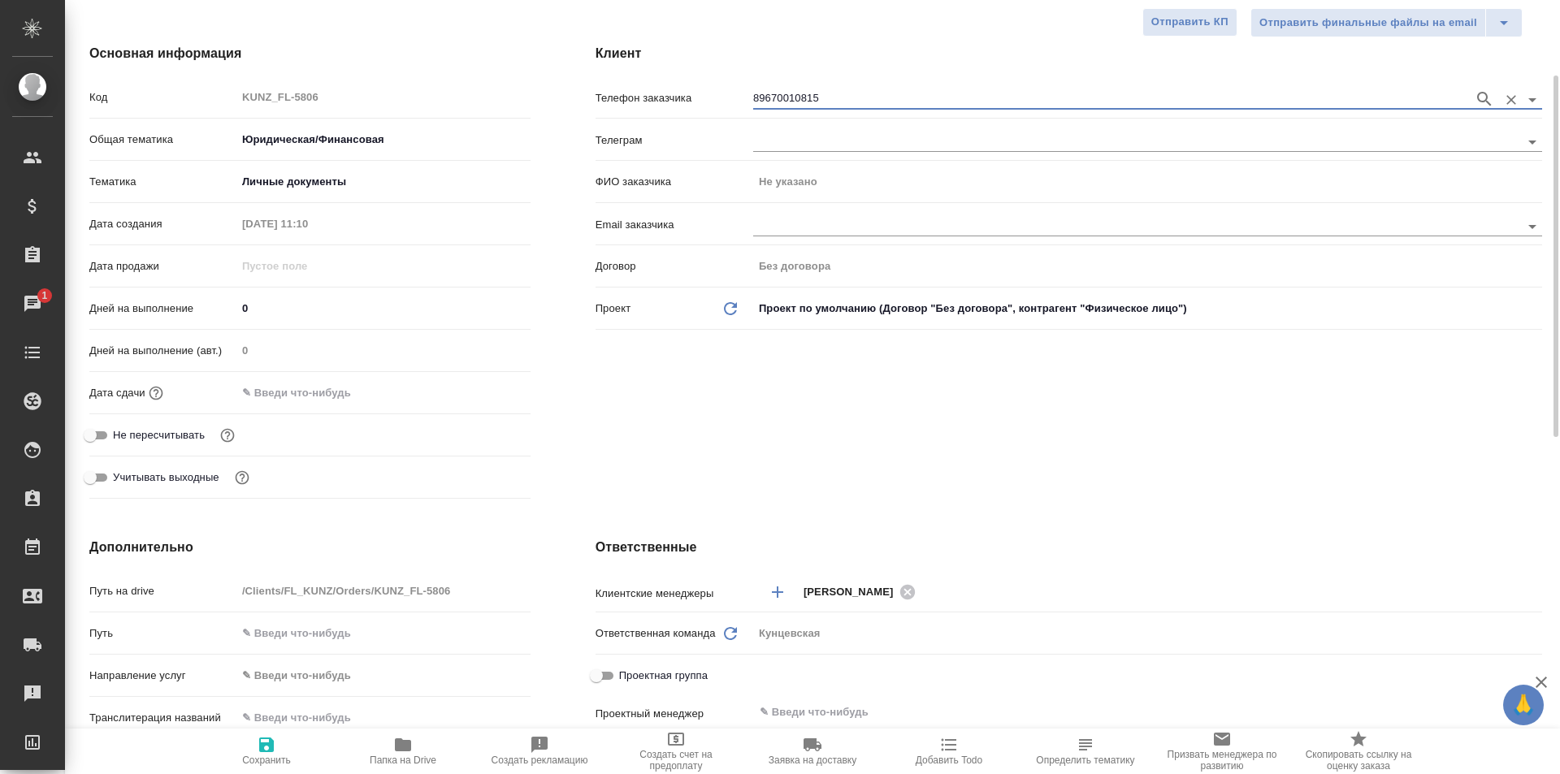
click at [294, 397] on input "text" at bounding box center [307, 393] width 142 height 24
click at [474, 393] on icon "button" at bounding box center [483, 391] width 19 height 19
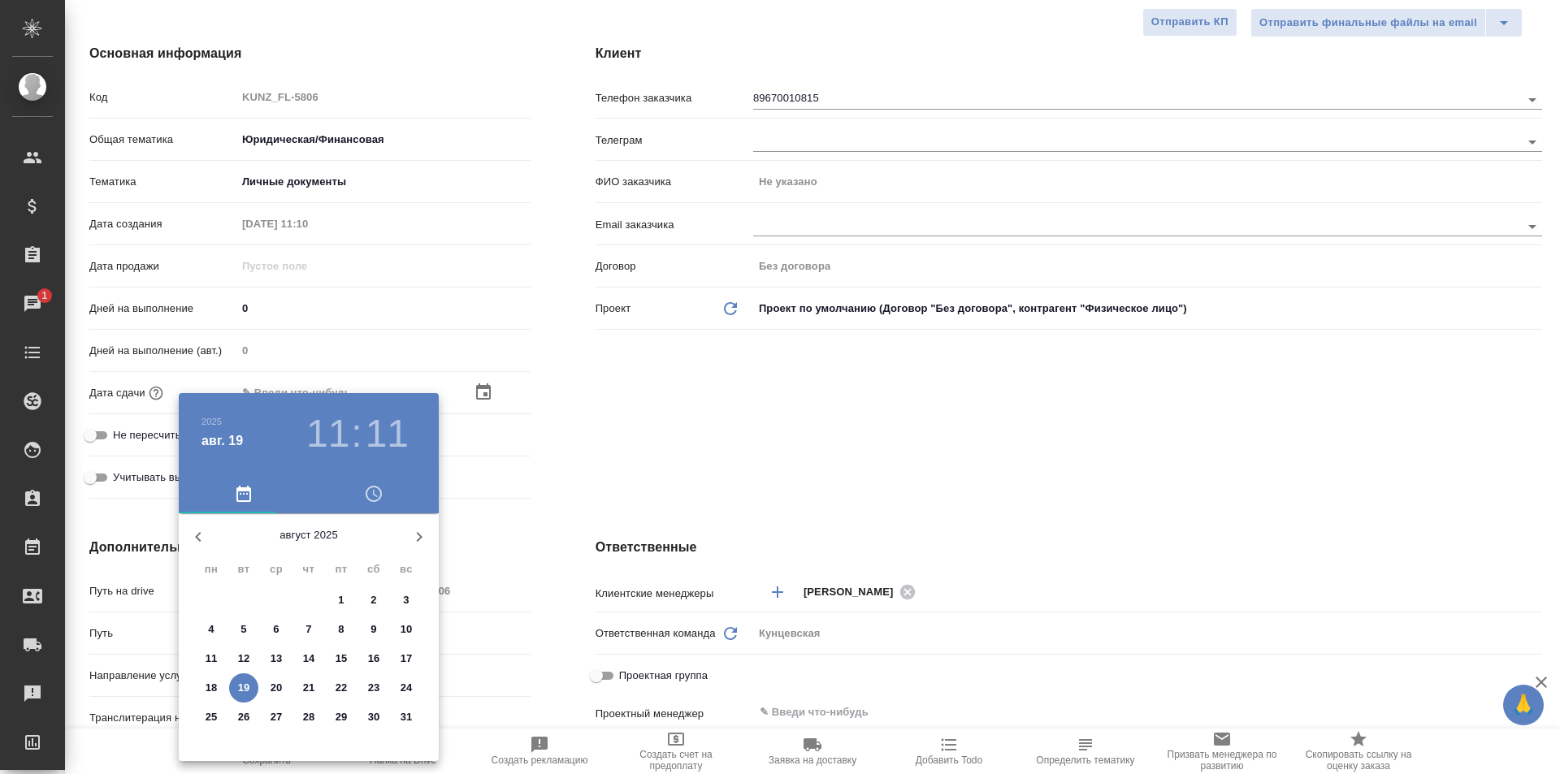
click at [331, 434] on h3 "11" at bounding box center [327, 433] width 43 height 45
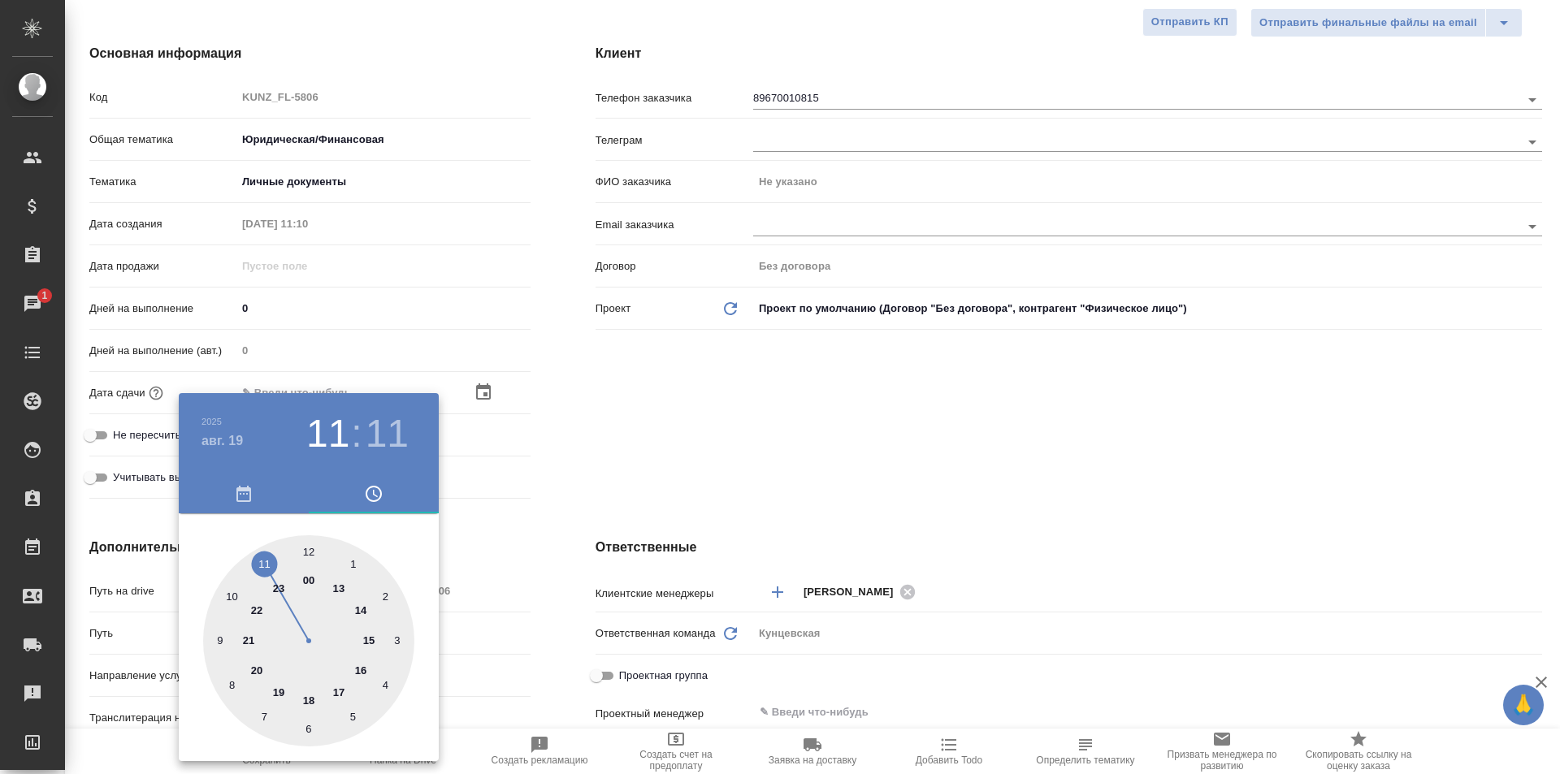
click at [353, 561] on div at bounding box center [308, 640] width 211 height 211
type input "19.08.2025 01:11"
type textarea "x"
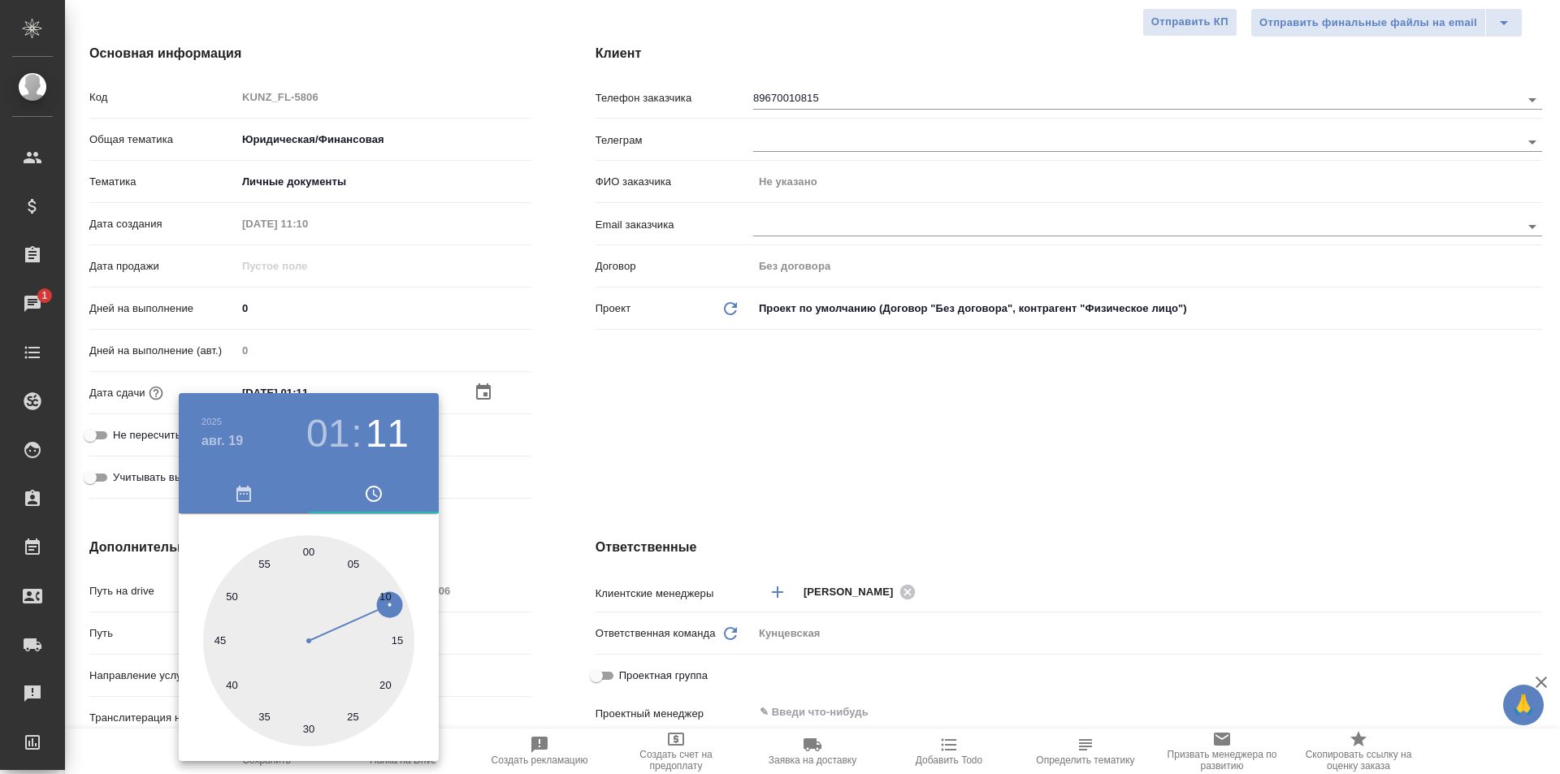
click at [336, 426] on h3 "01" at bounding box center [327, 433] width 43 height 45
click at [341, 589] on div at bounding box center [308, 640] width 211 height 211
type input "19.08.2025 13:11"
type textarea "x"
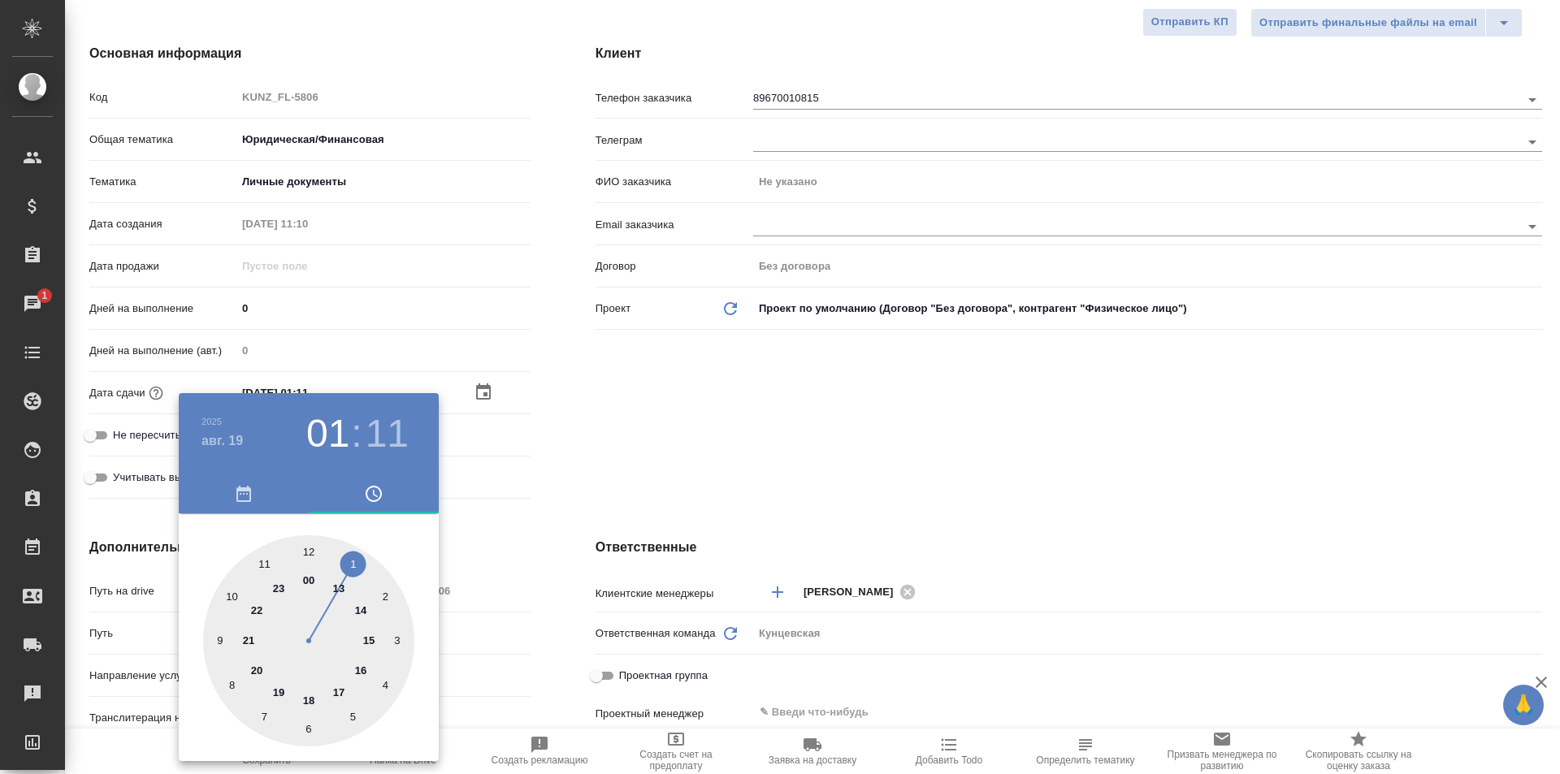
type textarea "x"
click at [532, 547] on div at bounding box center [780, 387] width 1560 height 774
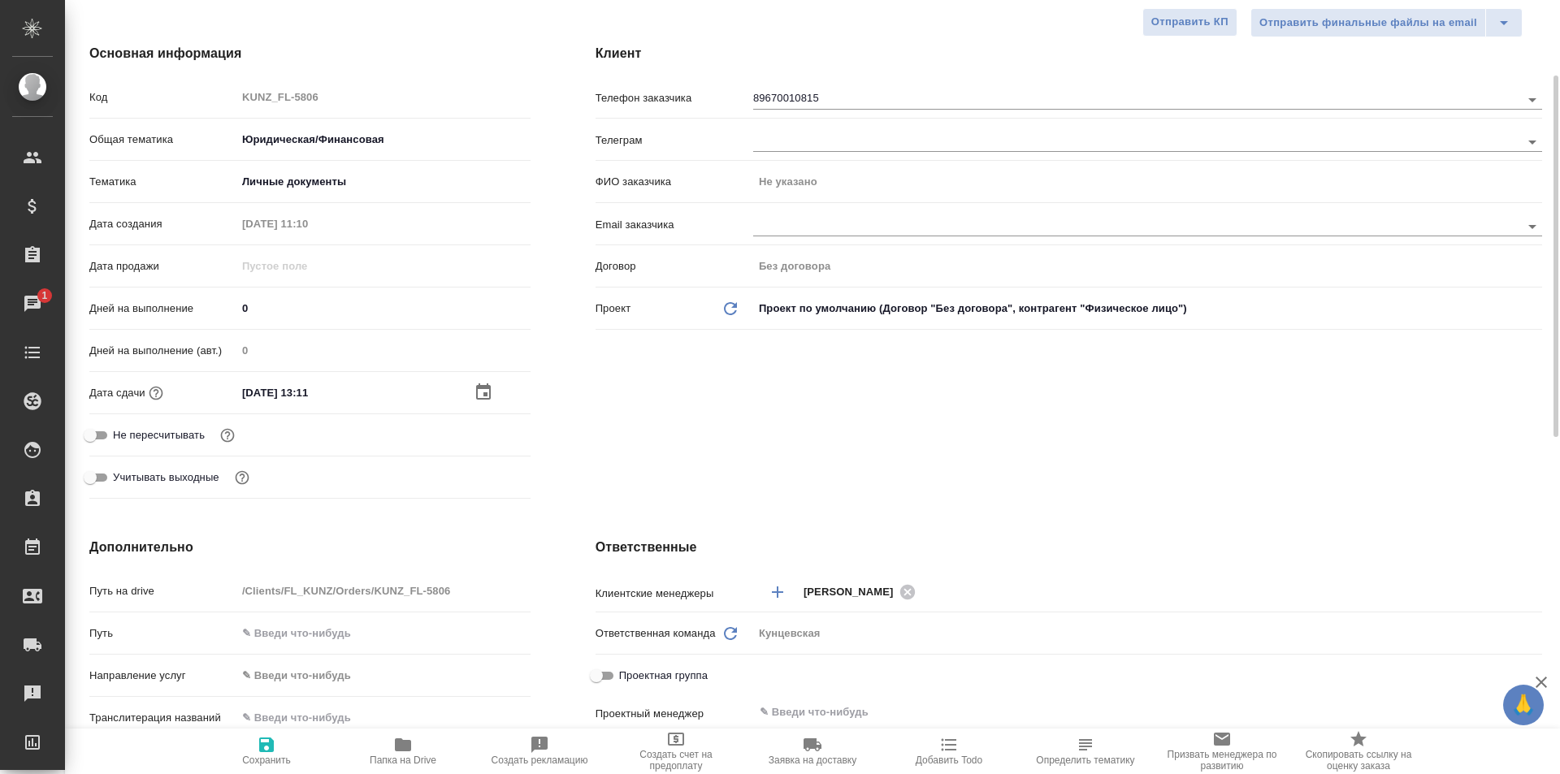
scroll to position [487, 0]
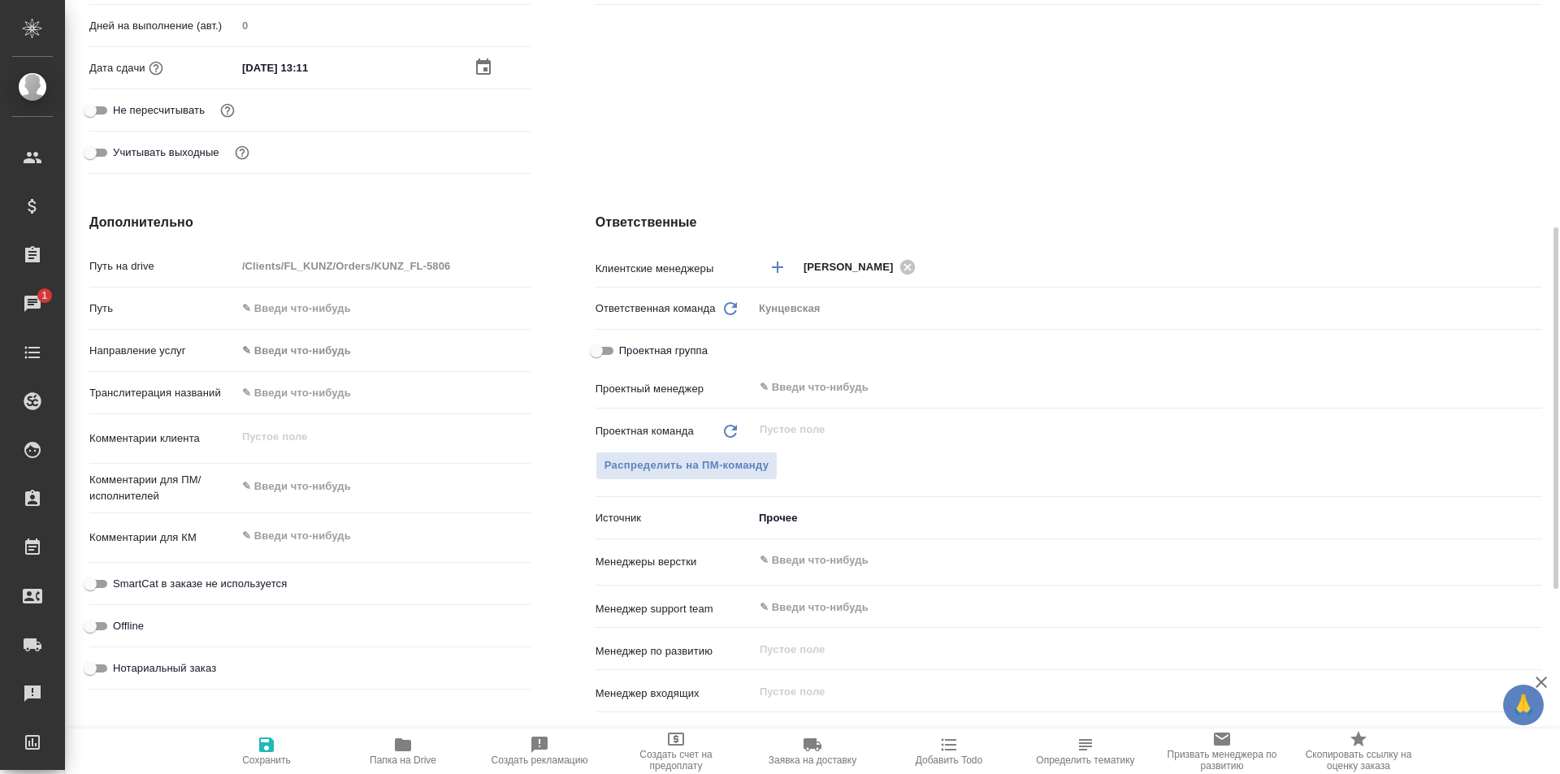
type textarea "x"
click at [301, 480] on textarea at bounding box center [383, 488] width 292 height 28
type textarea "x"
type textarea "п"
type textarea "x"
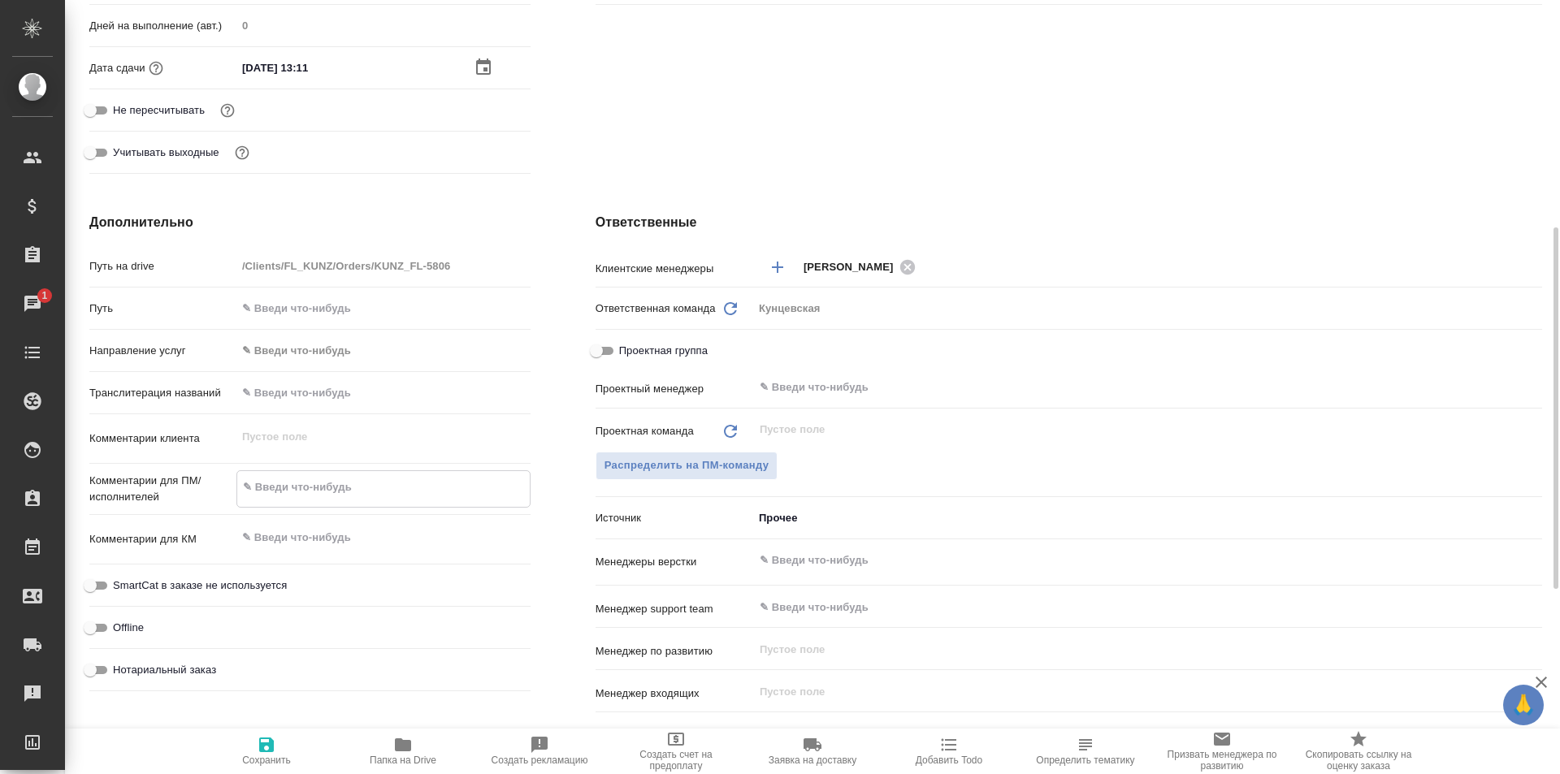
type textarea "x"
type textarea "па"
type textarea "x"
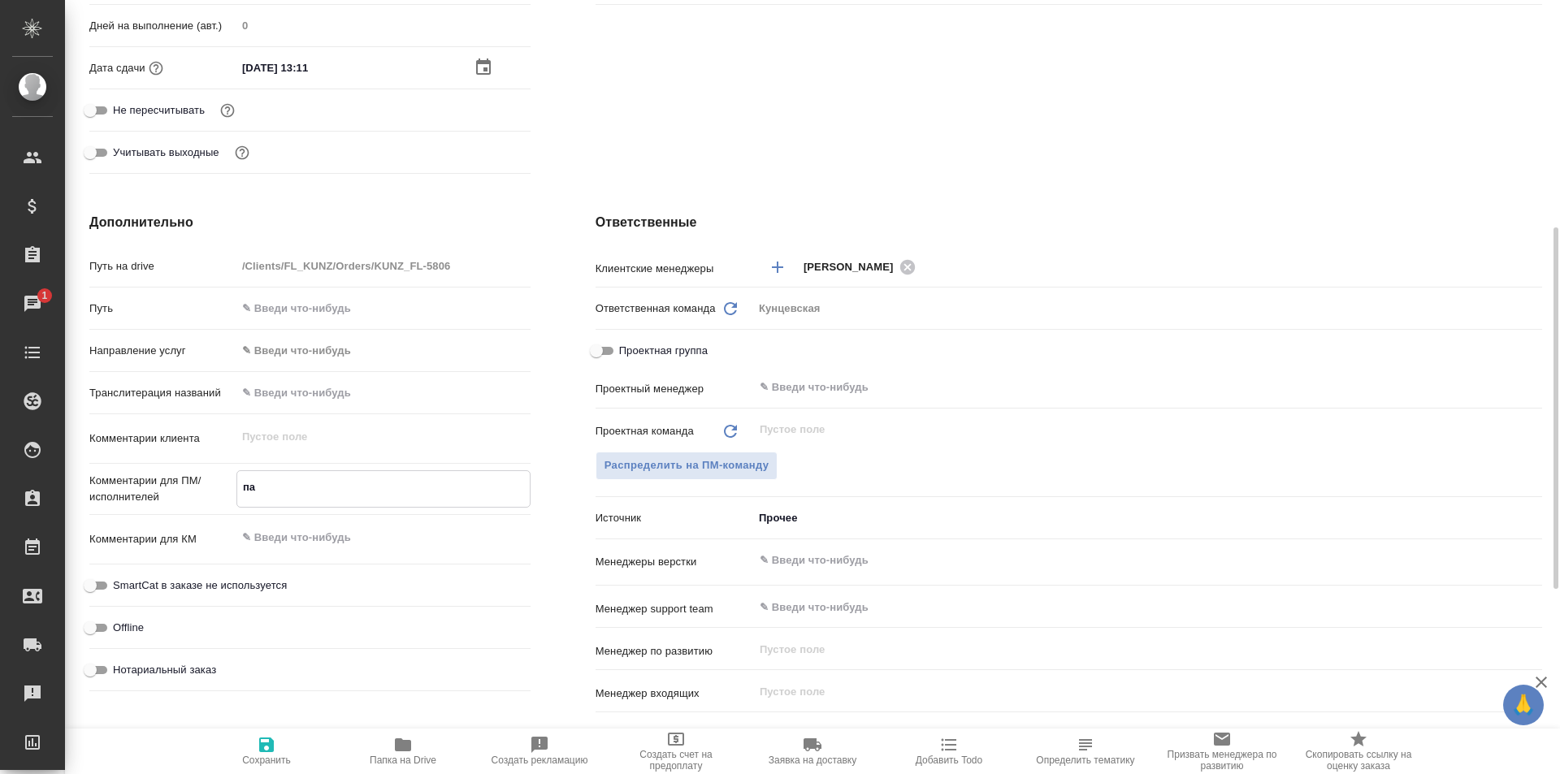
type textarea "x"
type textarea "пас"
type textarea "x"
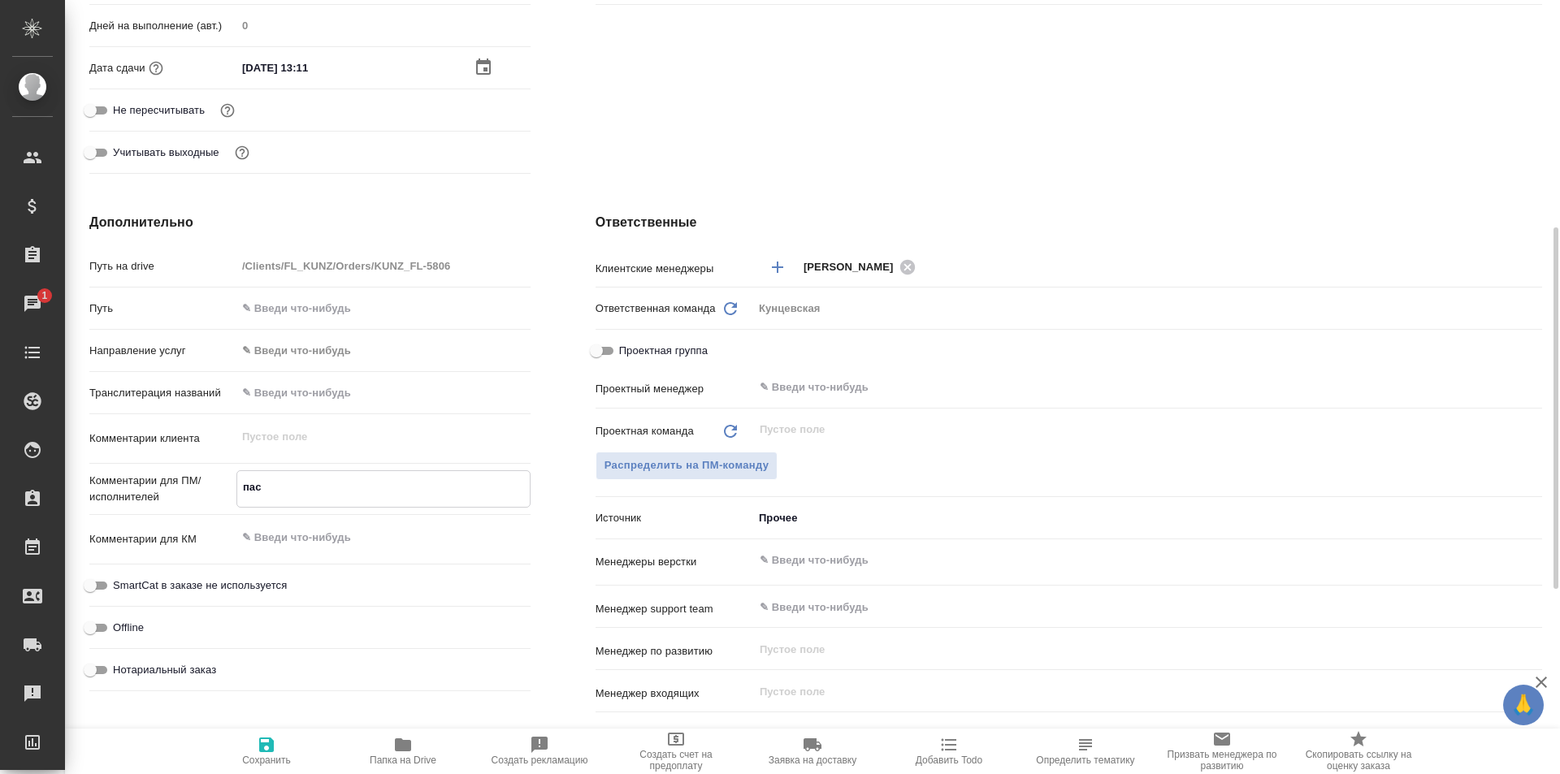
type textarea "пасп"
type textarea "x"
type textarea "пасп"
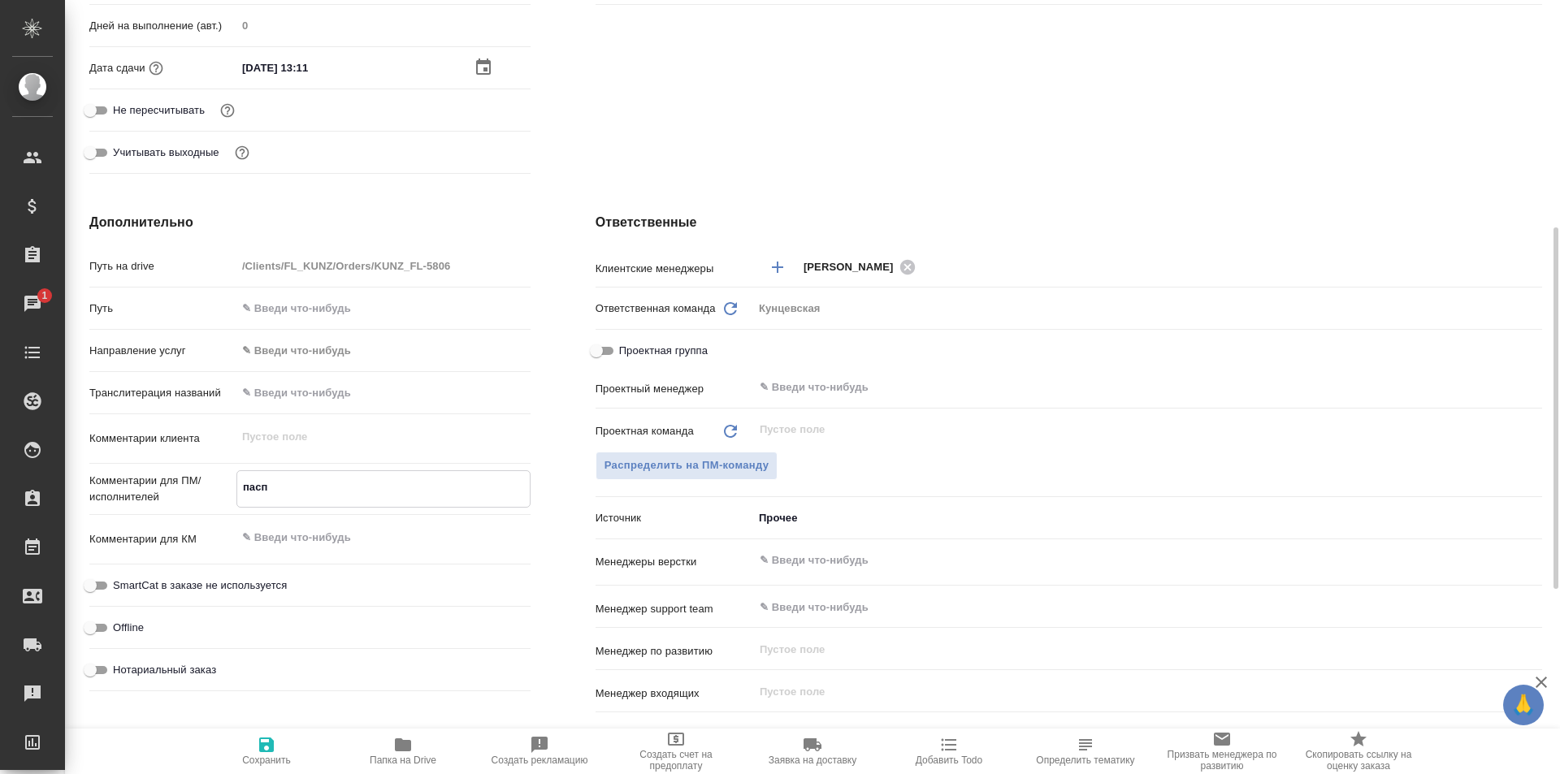
type textarea "x"
type textarea "пасп у"
type textarea "x"
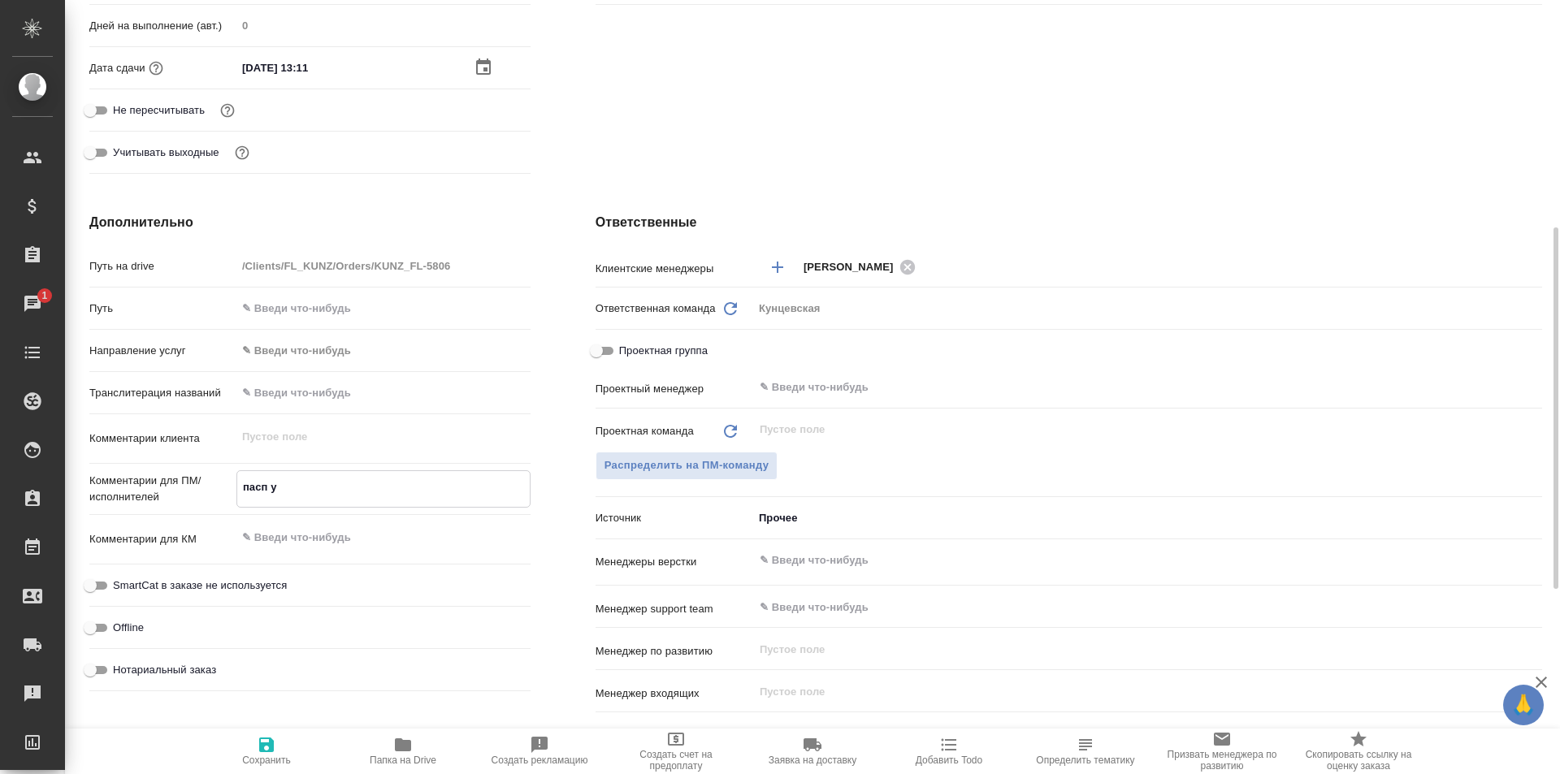
type textarea "x"
type textarea "пасп уз"
type textarea "x"
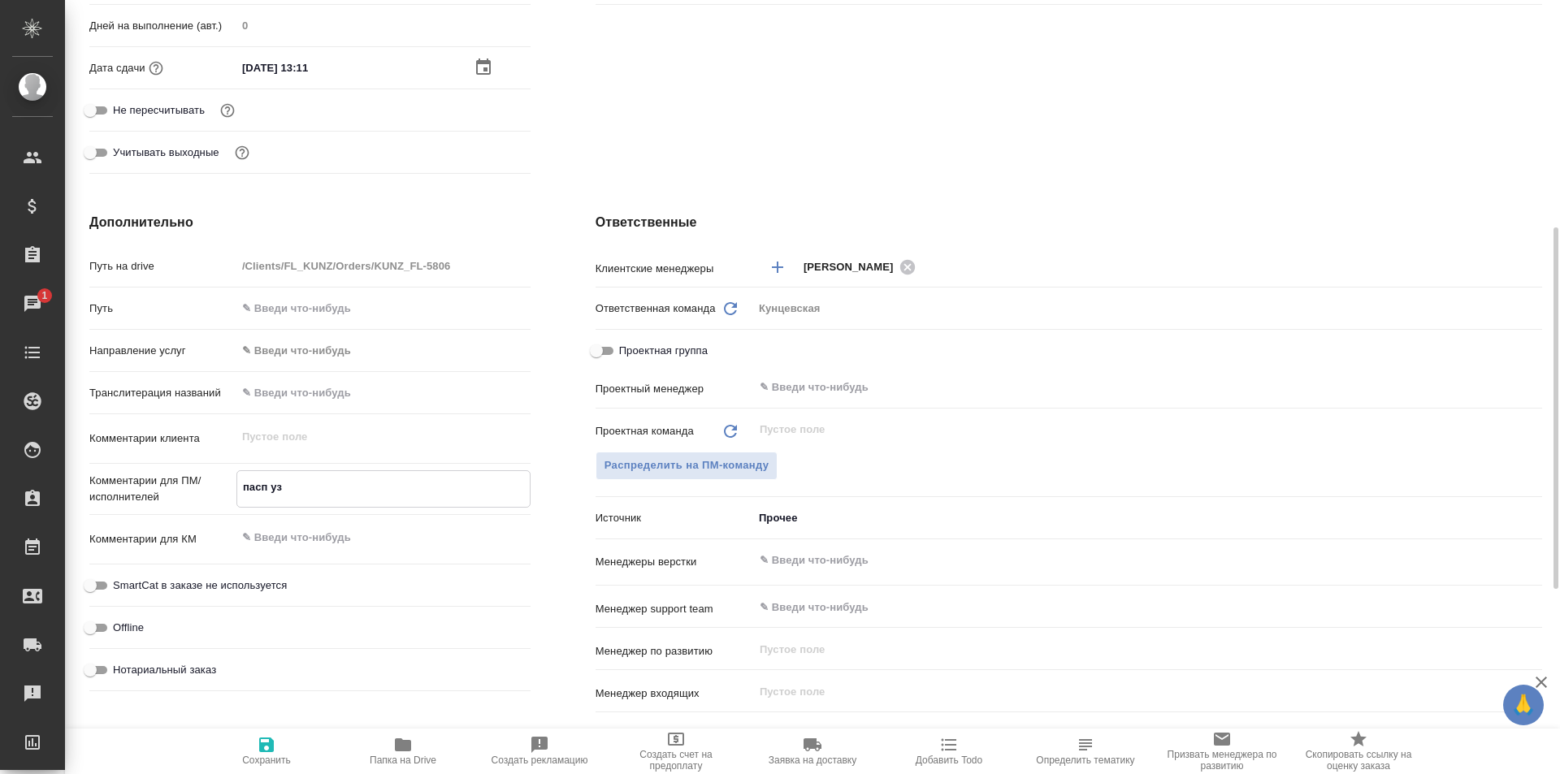
type textarea "x"
type textarea "пасп узб"
type textarea "x"
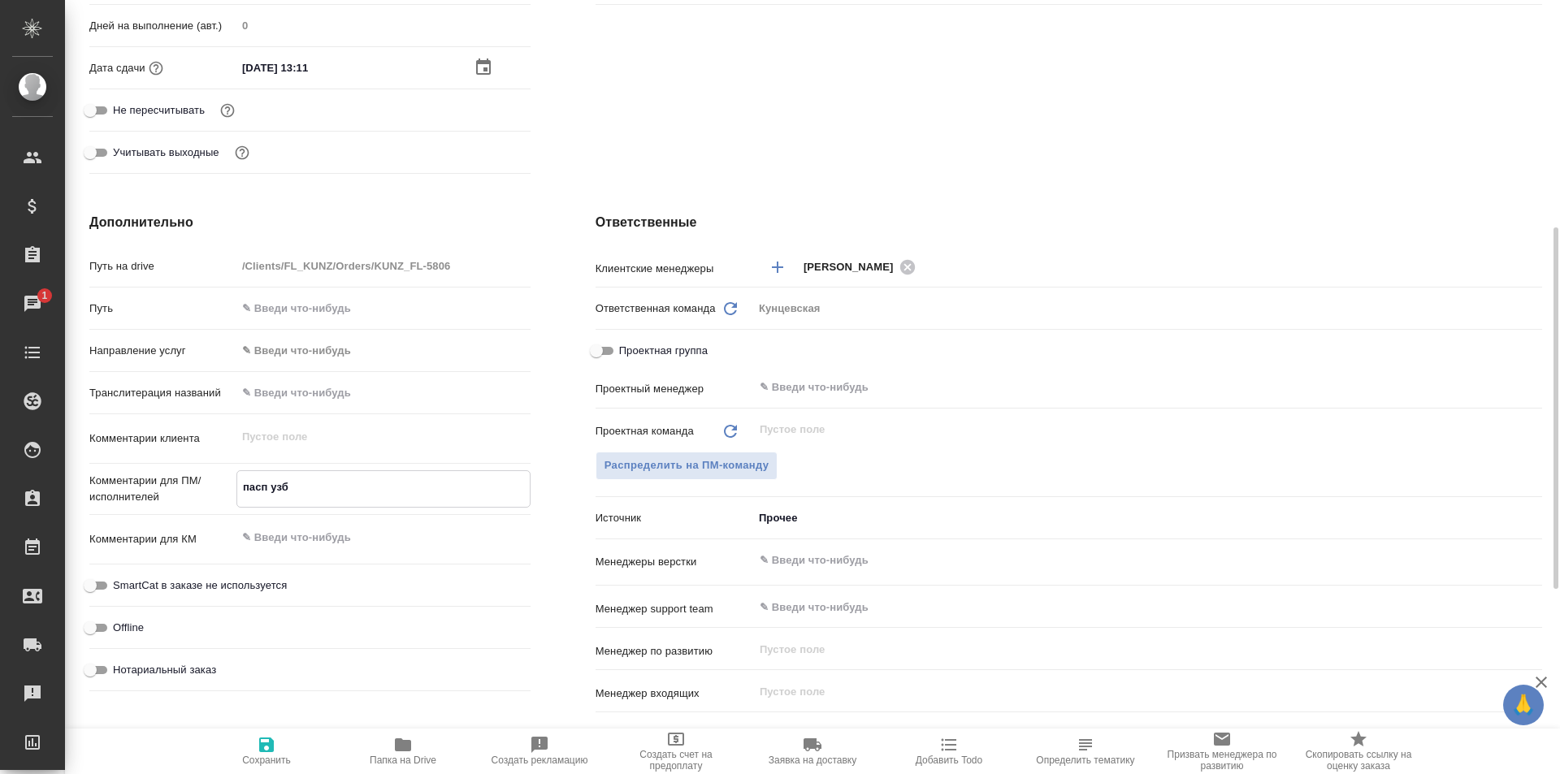
type textarea "пасп узб-"
type textarea "x"
type textarea "пасп узб-р"
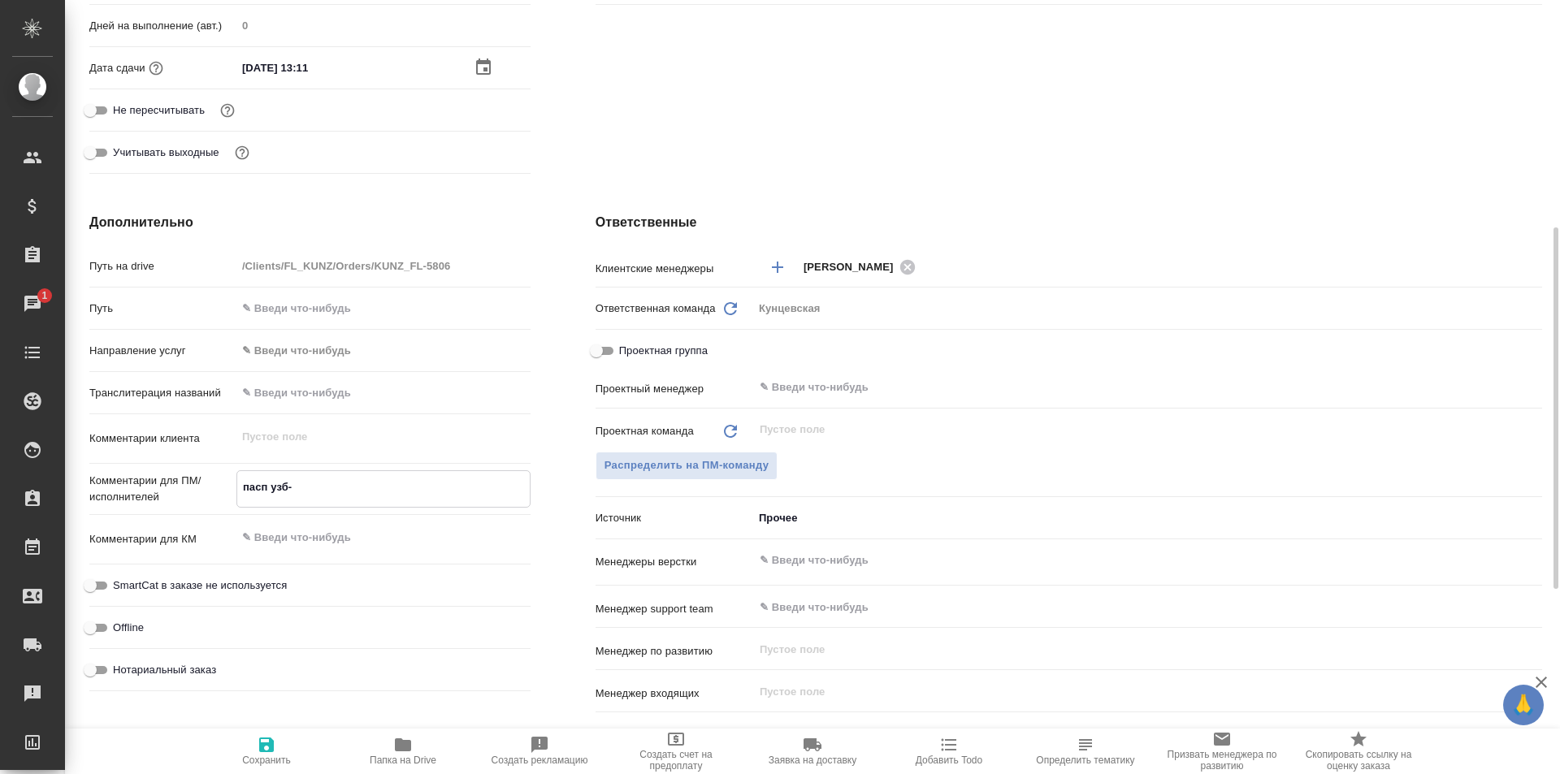
type textarea "x"
type textarea "пасп узб-ру"
type textarea "x"
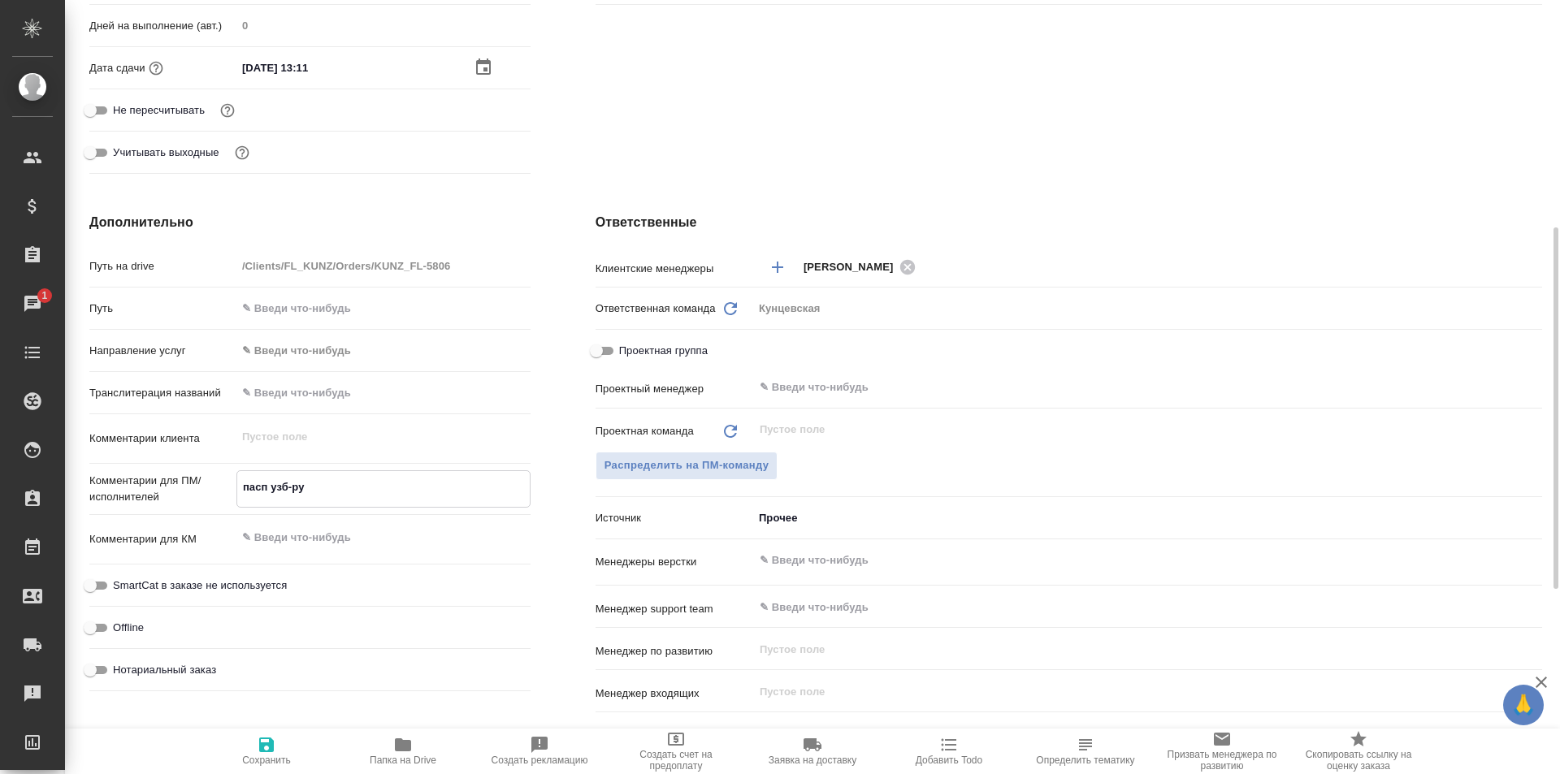
type textarea "x"
type textarea "пасп узб-рус"
type textarea "x"
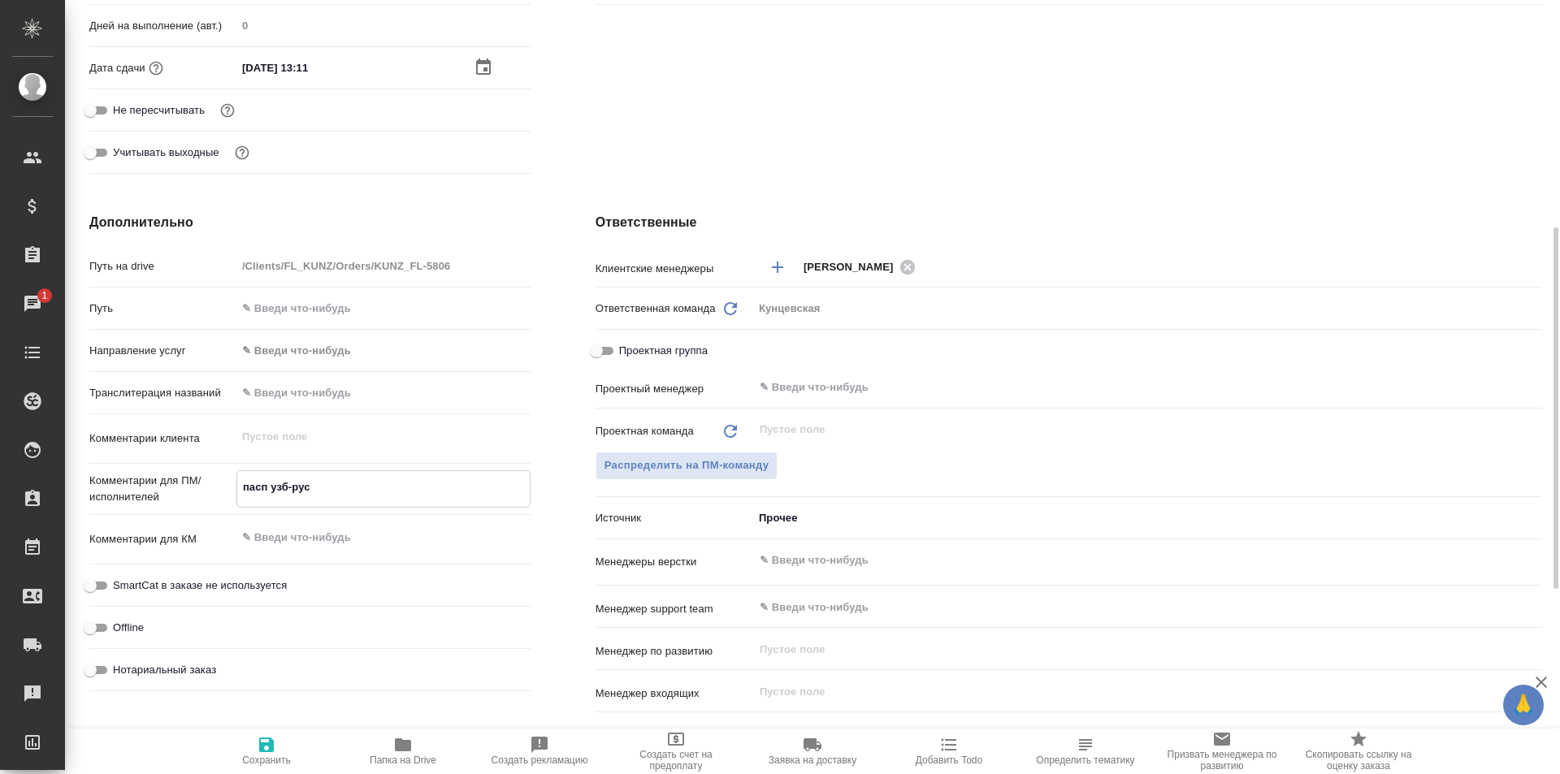
type textarea "x"
type textarea "пасп узб-рус,"
type textarea "x"
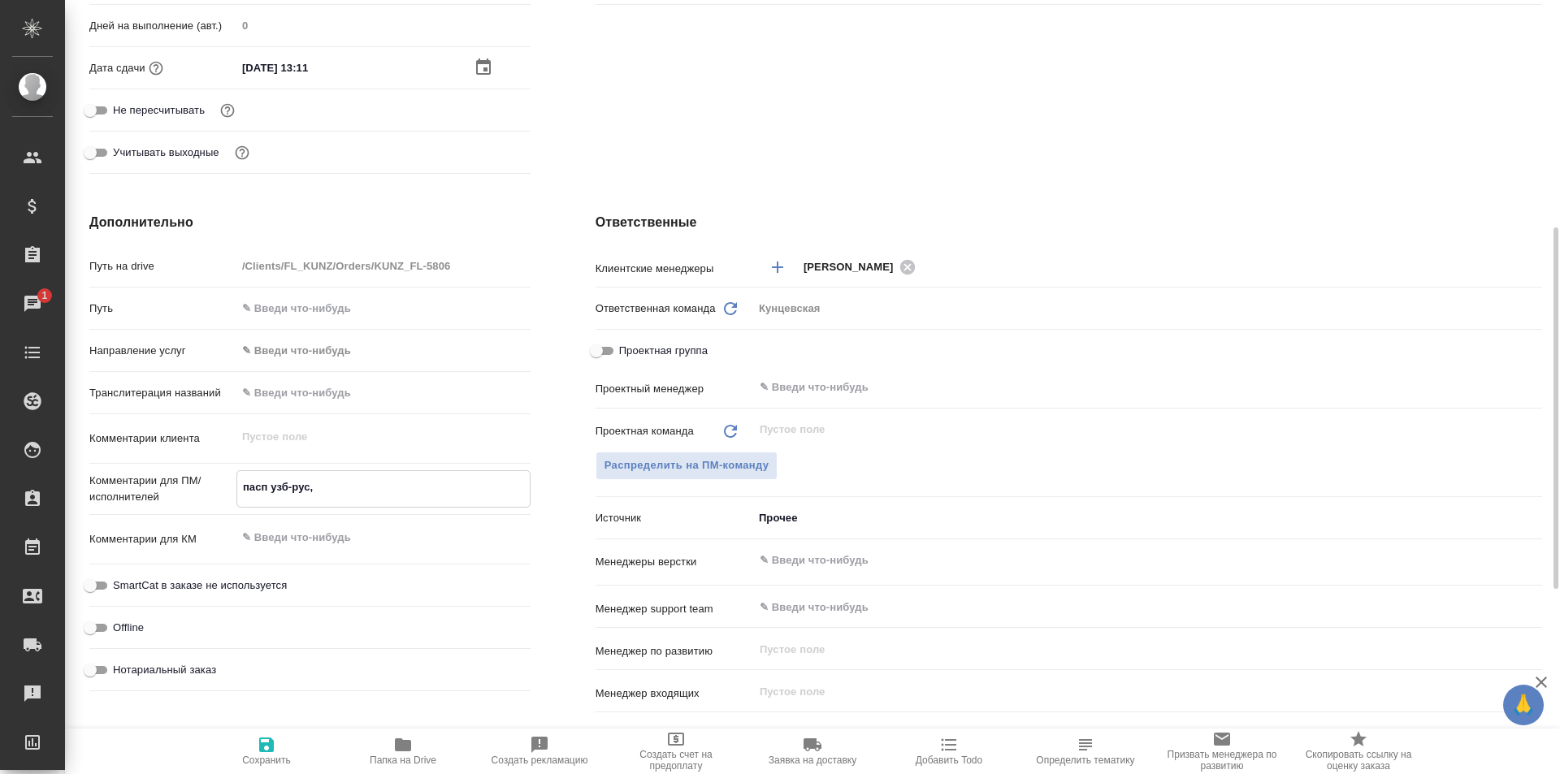
type textarea "пасп узб-рус,"
type textarea "x"
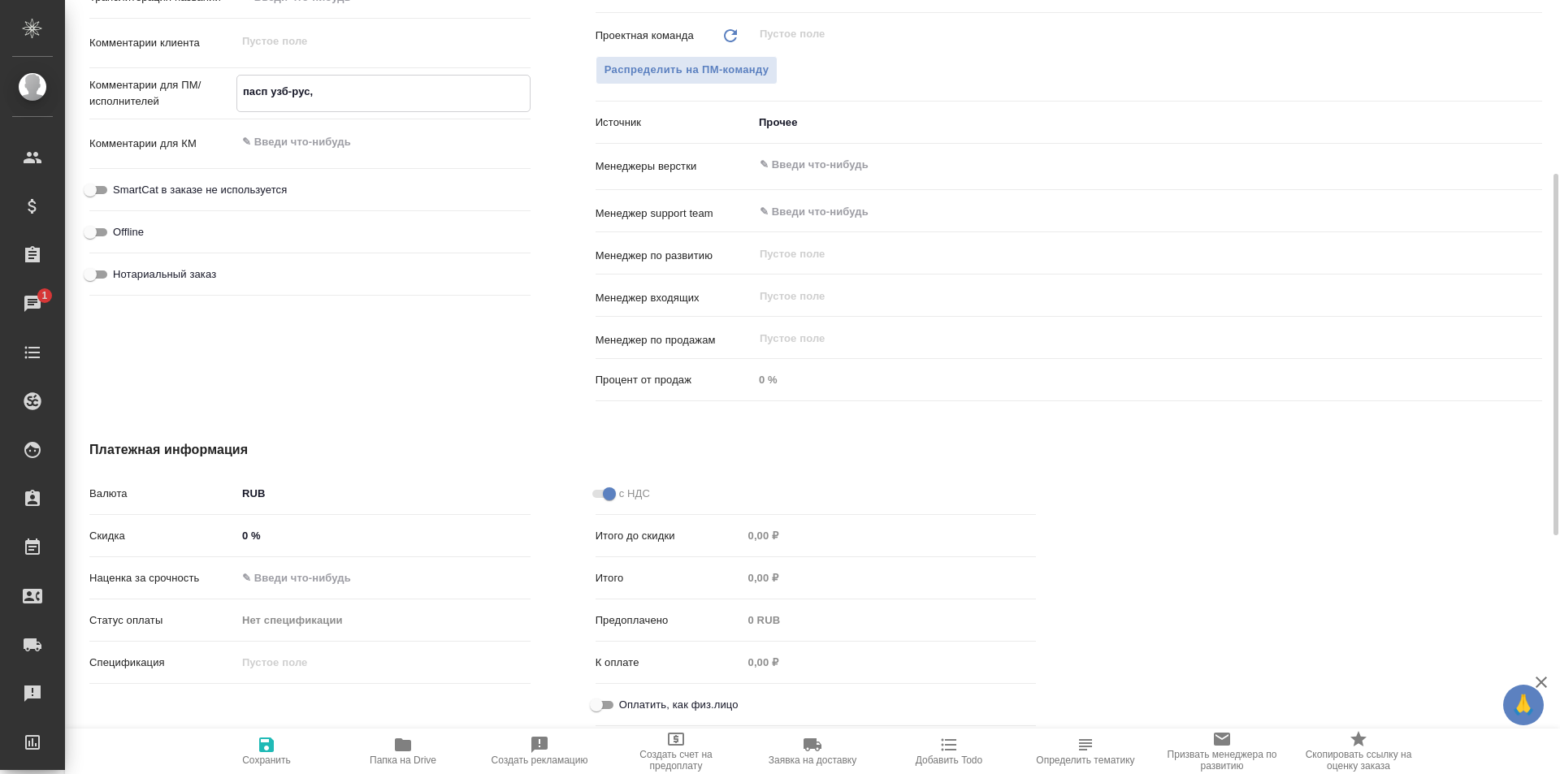
scroll to position [639, 0]
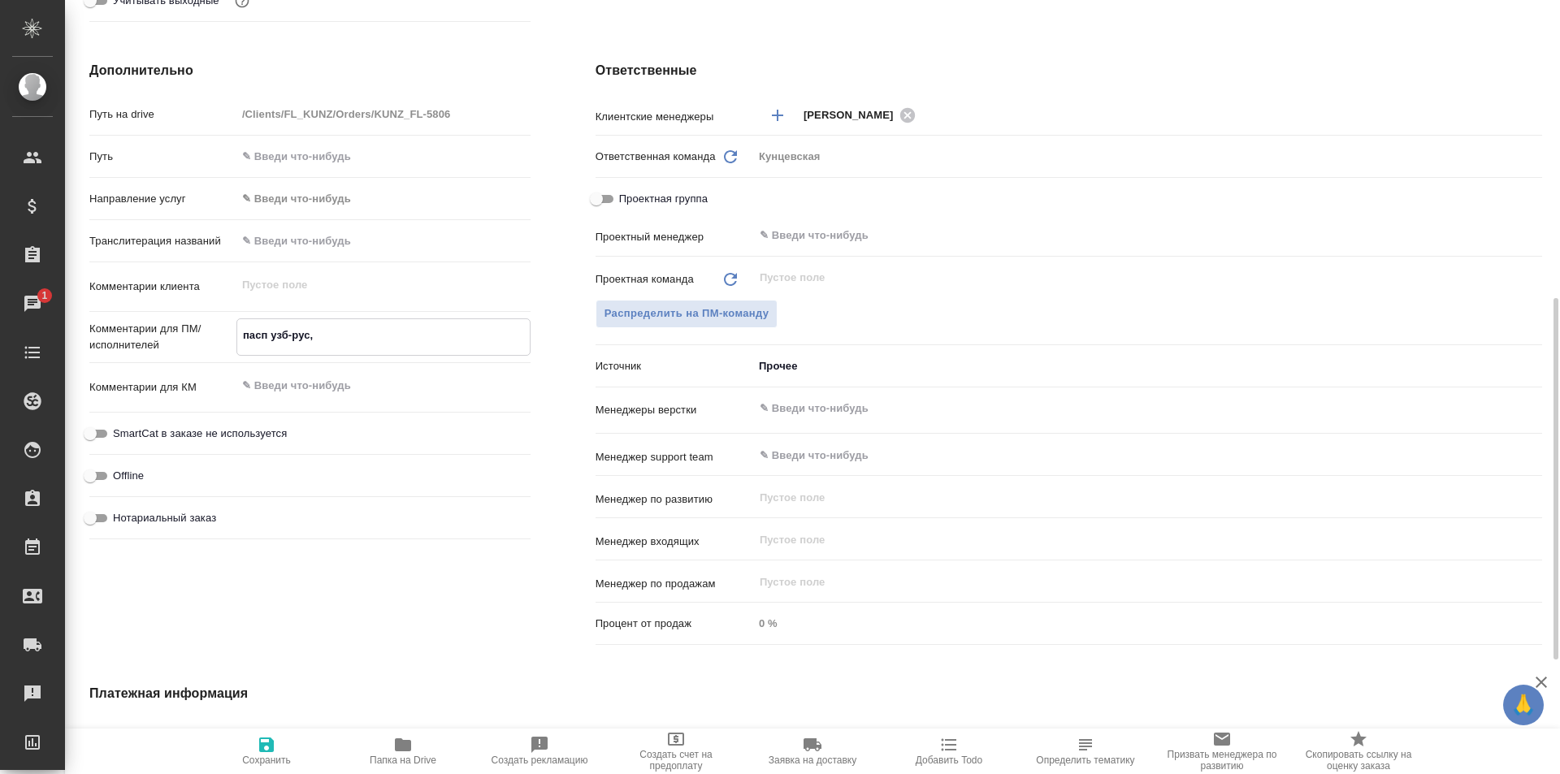
type textarea "x"
type textarea "пасп узб-рус, п"
type textarea "x"
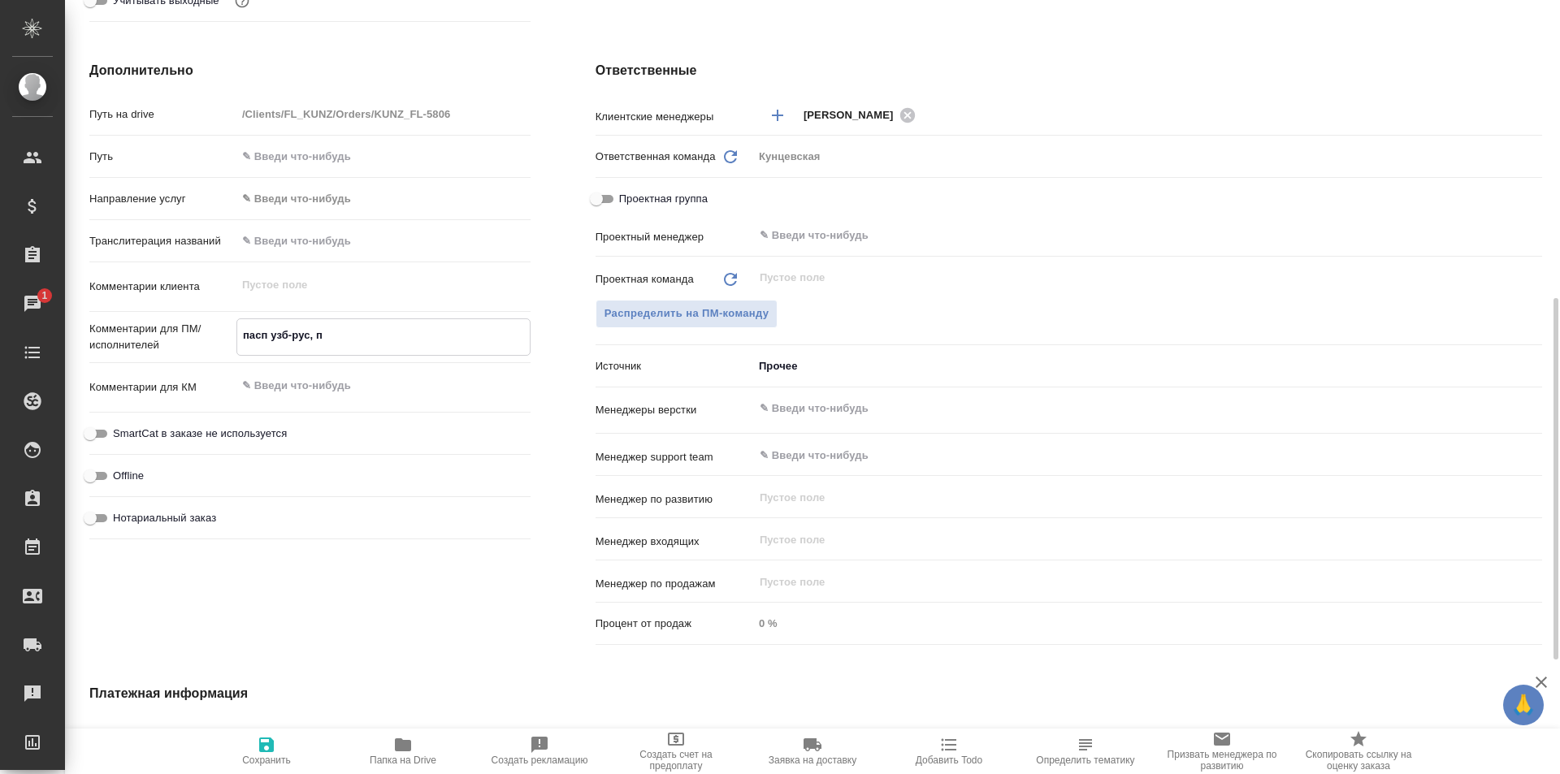
type textarea "пасп узб-рус, по"
type textarea "x"
type textarea "пасп узб-рус, под"
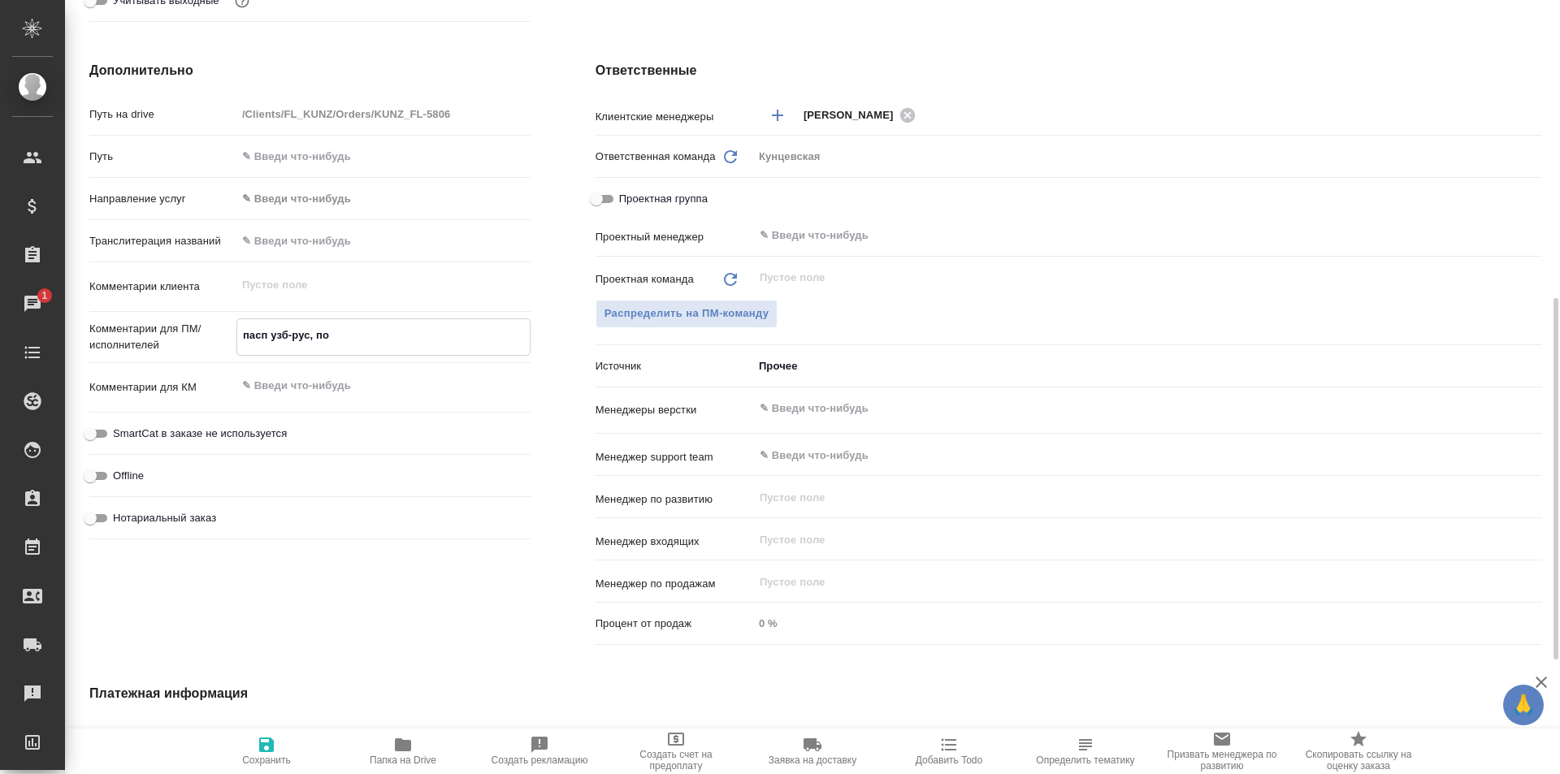
type textarea "x"
type textarea "пасп узб-рус, под"
type textarea "x"
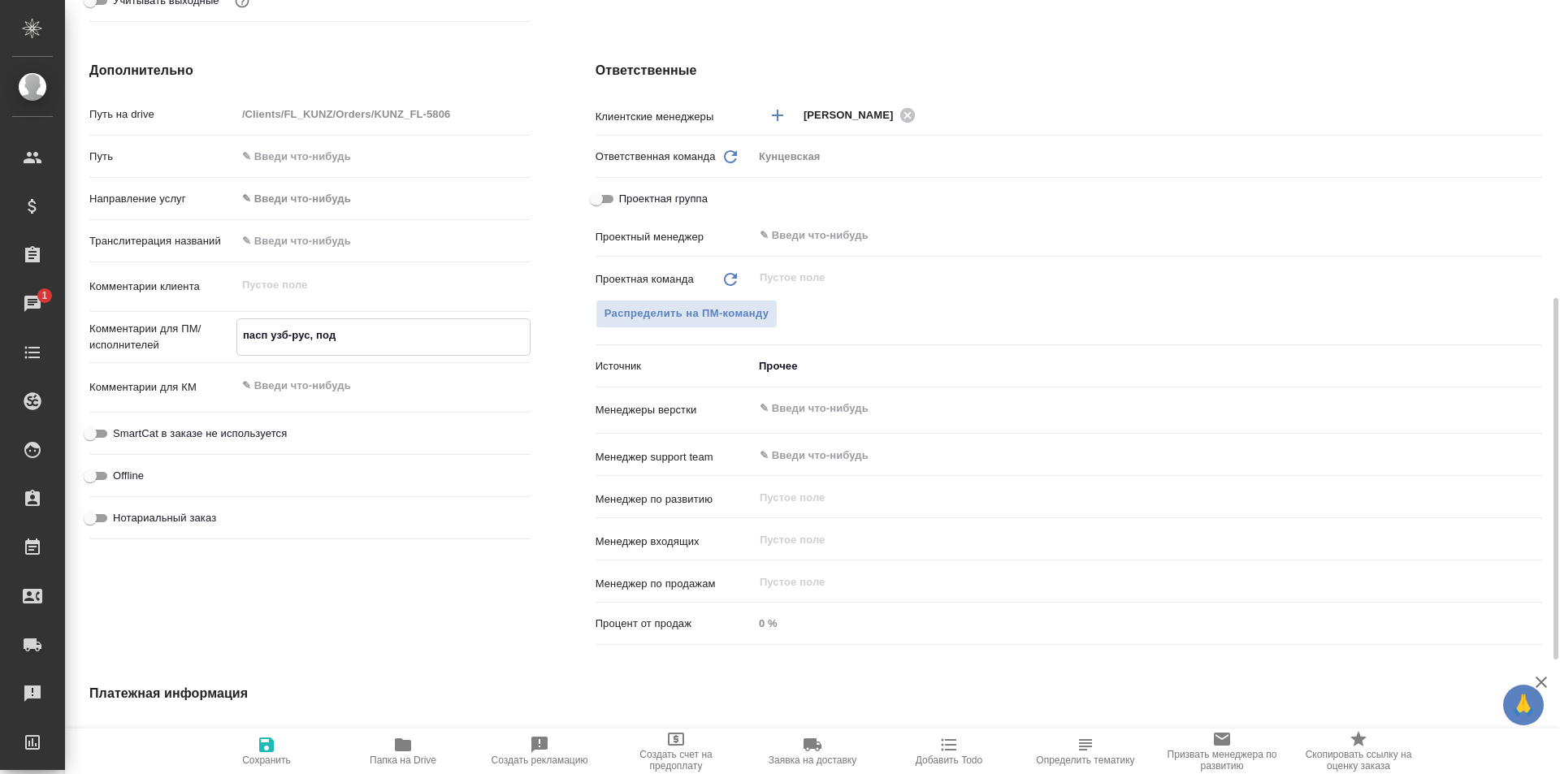
type textarea "x"
type textarea "пасп узб-рус, под н"
type textarea "x"
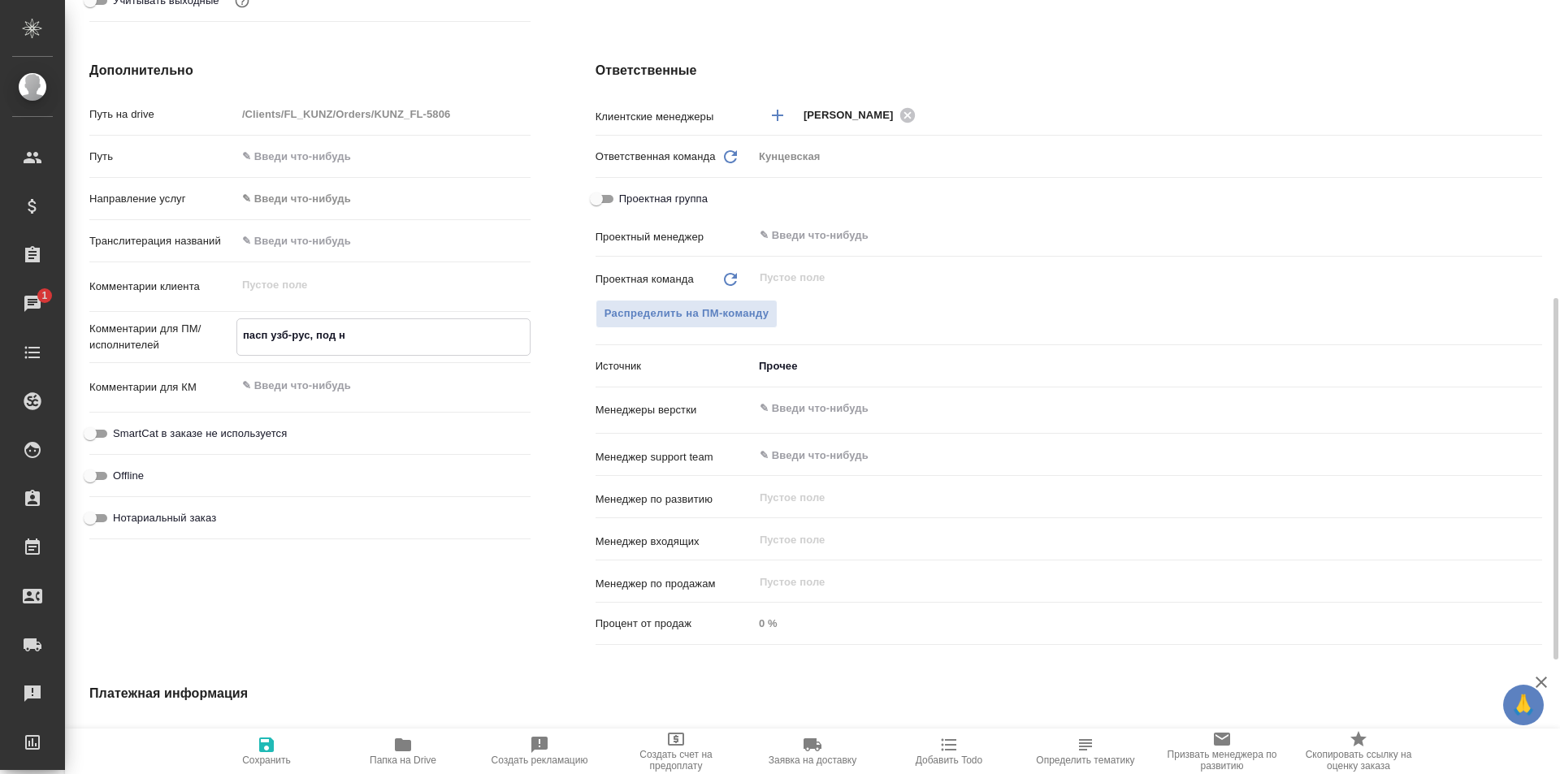
type textarea "пасп узб-рус, под но"
type textarea "x"
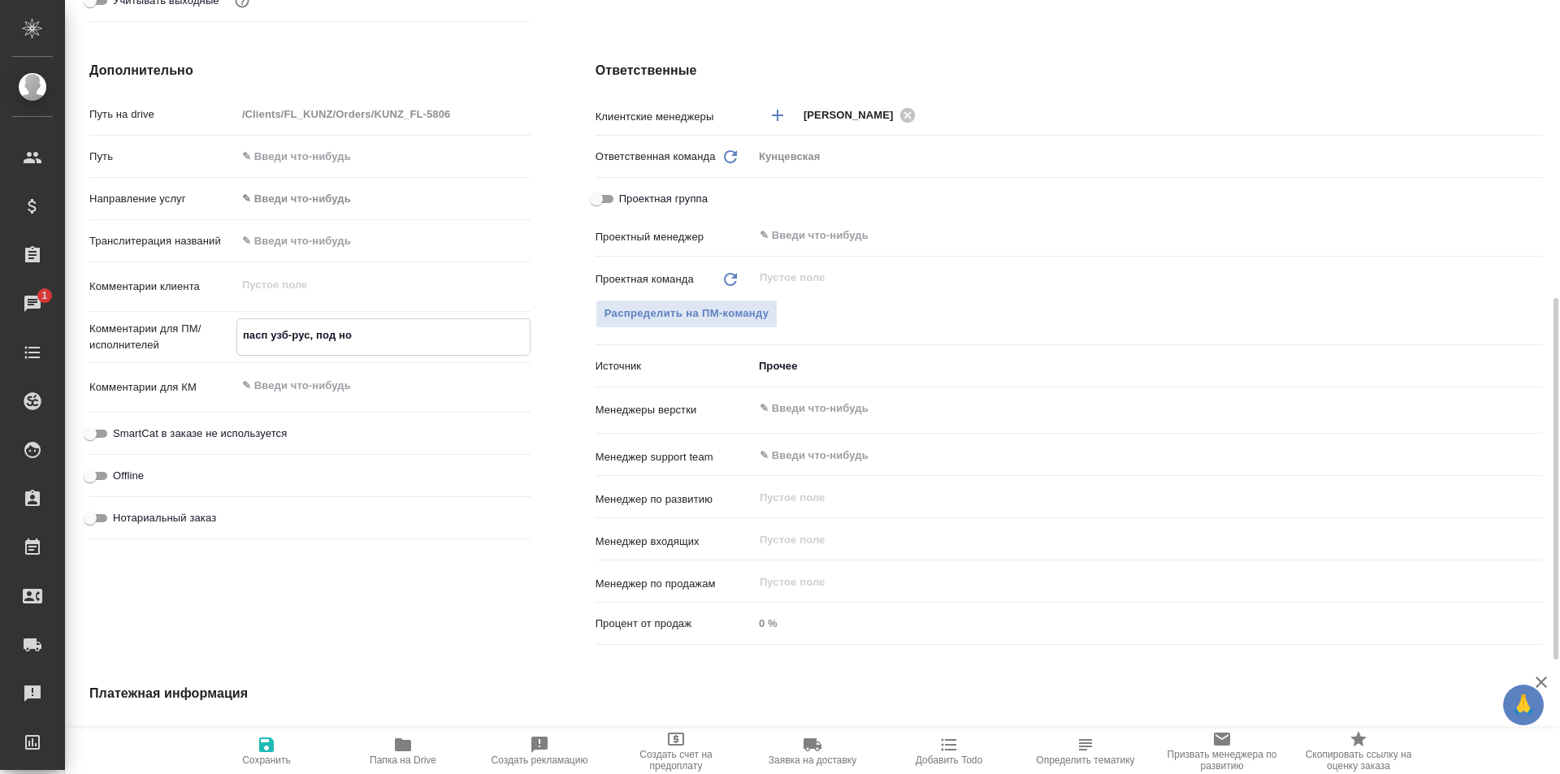
type textarea "пасп узб-рус, под нот"
type textarea "x"
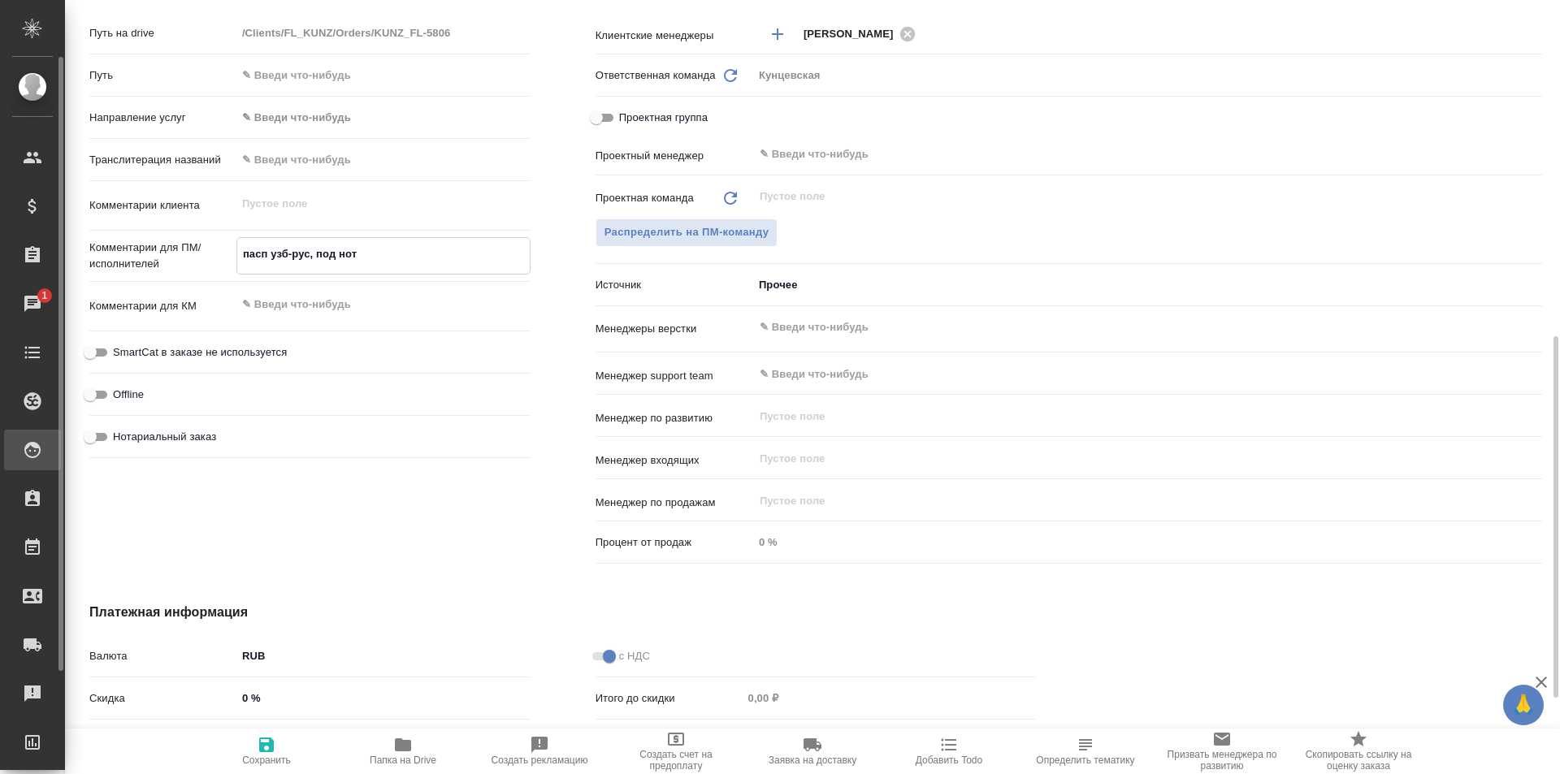
type textarea "x"
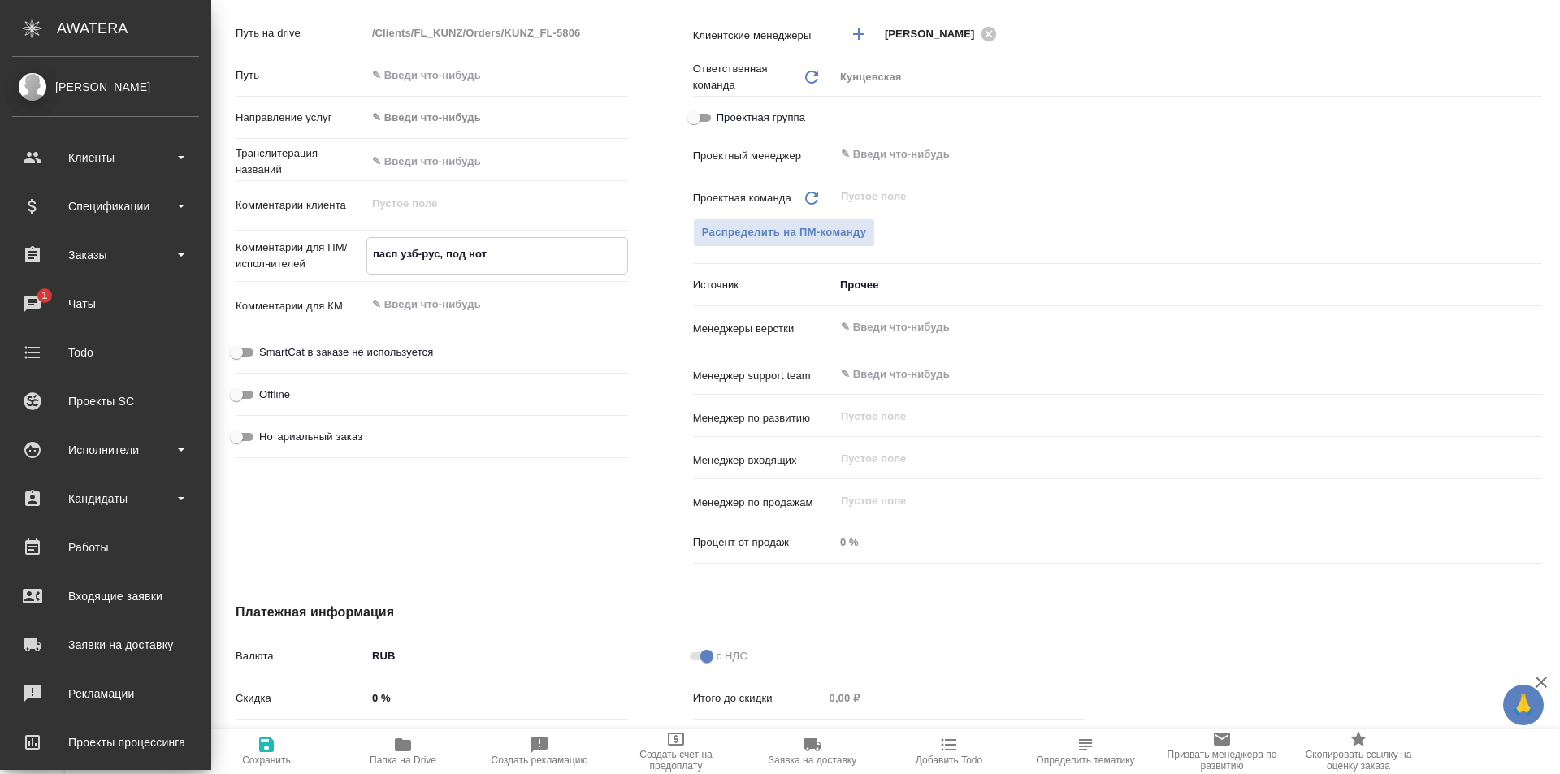
type textarea "x"
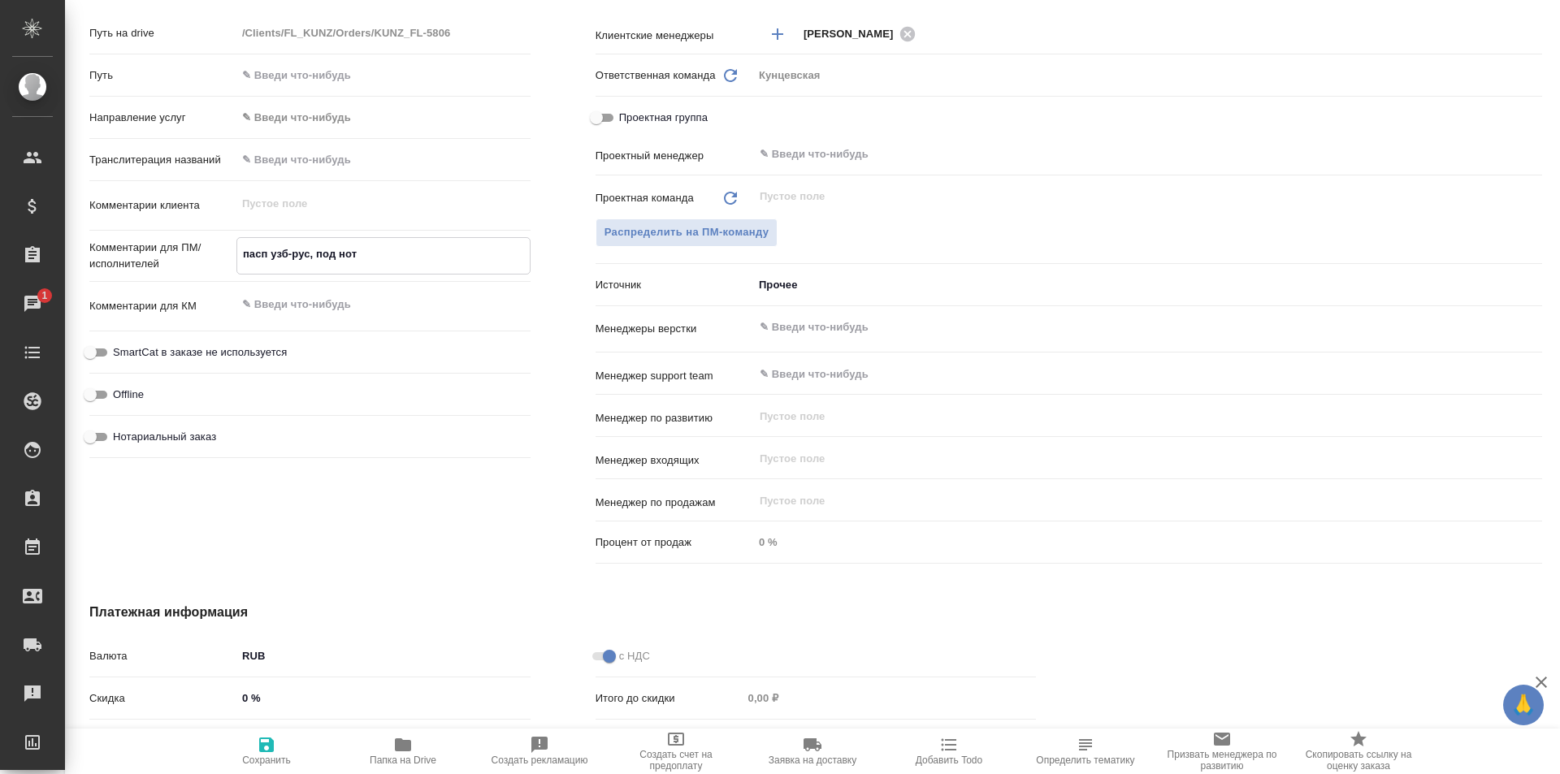
type textarea "пасп узб-рус, под нот"
type textarea "x"
click at [111, 432] on input "Нотариальный заказ" at bounding box center [90, 435] width 58 height 19
checkbox input "true"
type textarea "x"
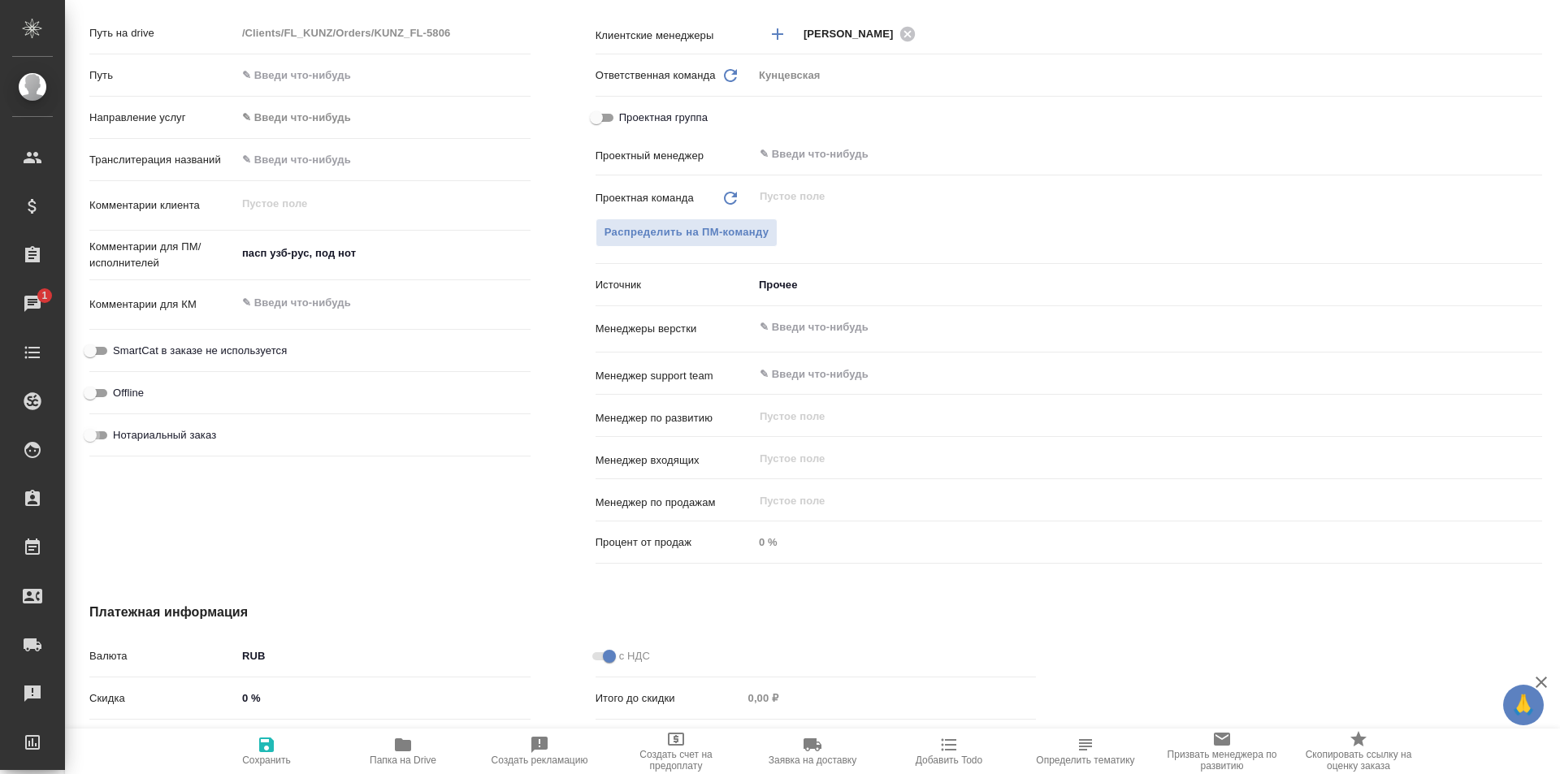
type textarea "x"
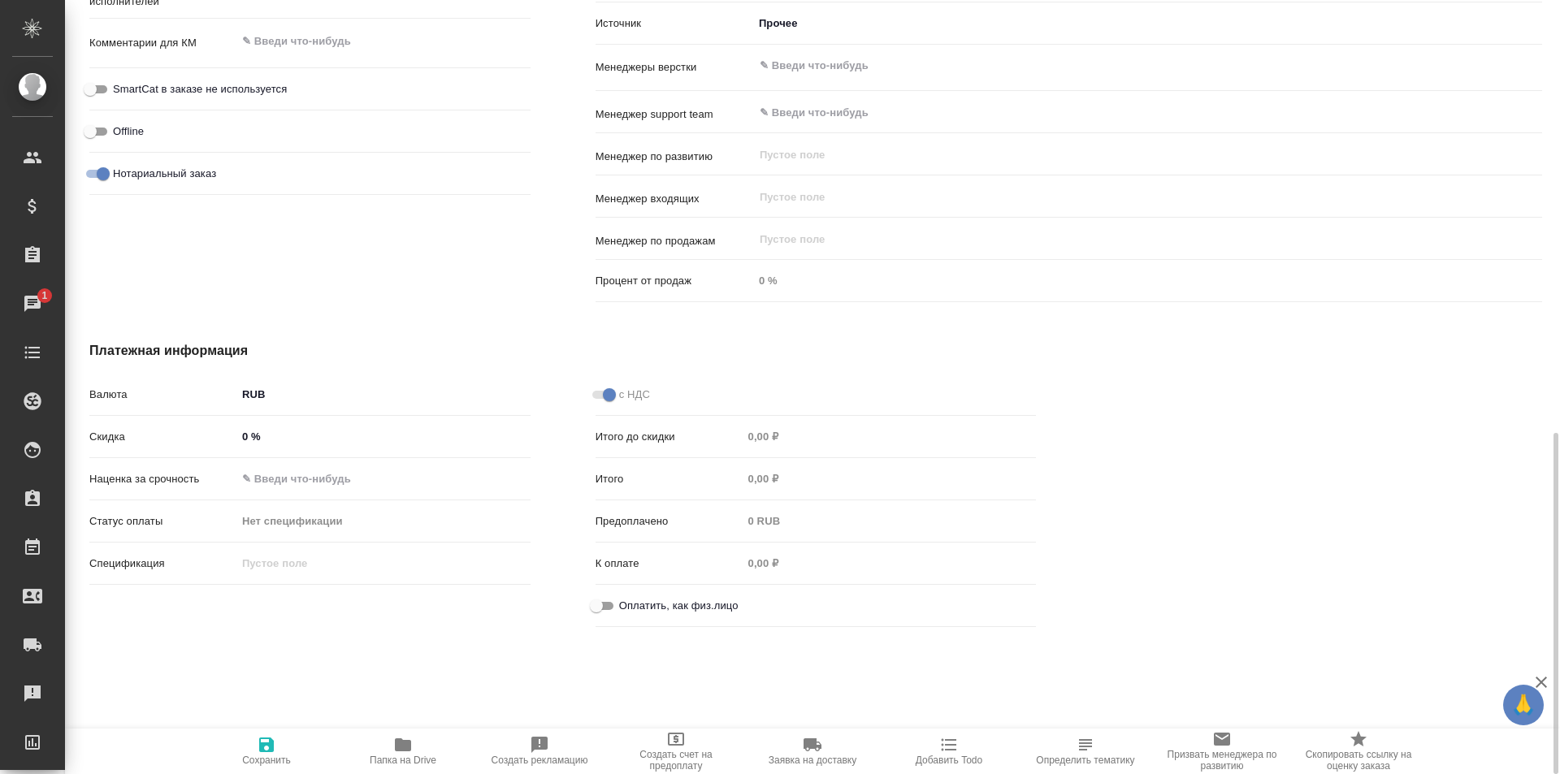
scroll to position [993, 0]
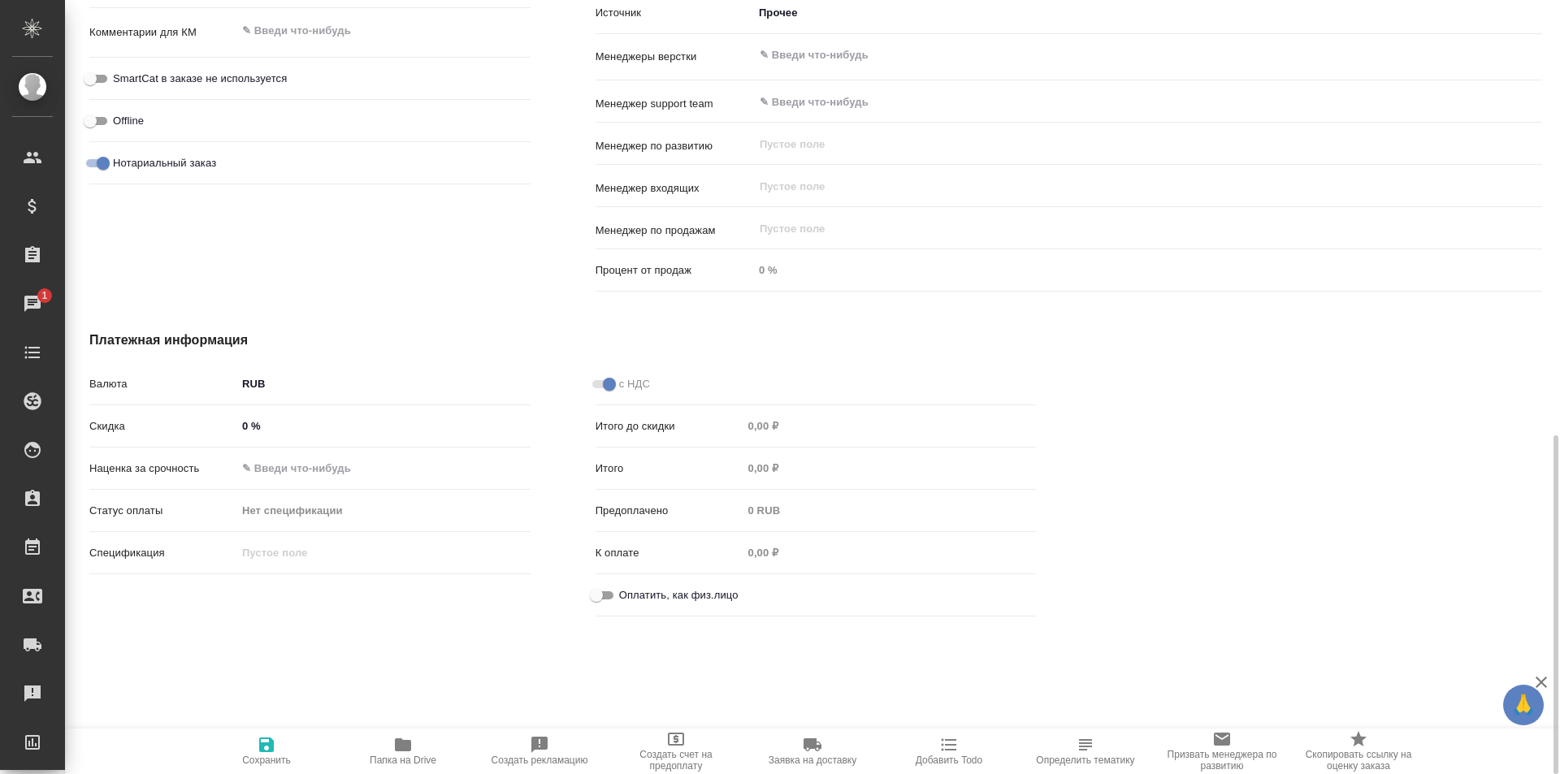
click at [607, 592] on input "Оплатить, как физ.лицо" at bounding box center [596, 595] width 58 height 19
checkbox input "true"
type textarea "x"
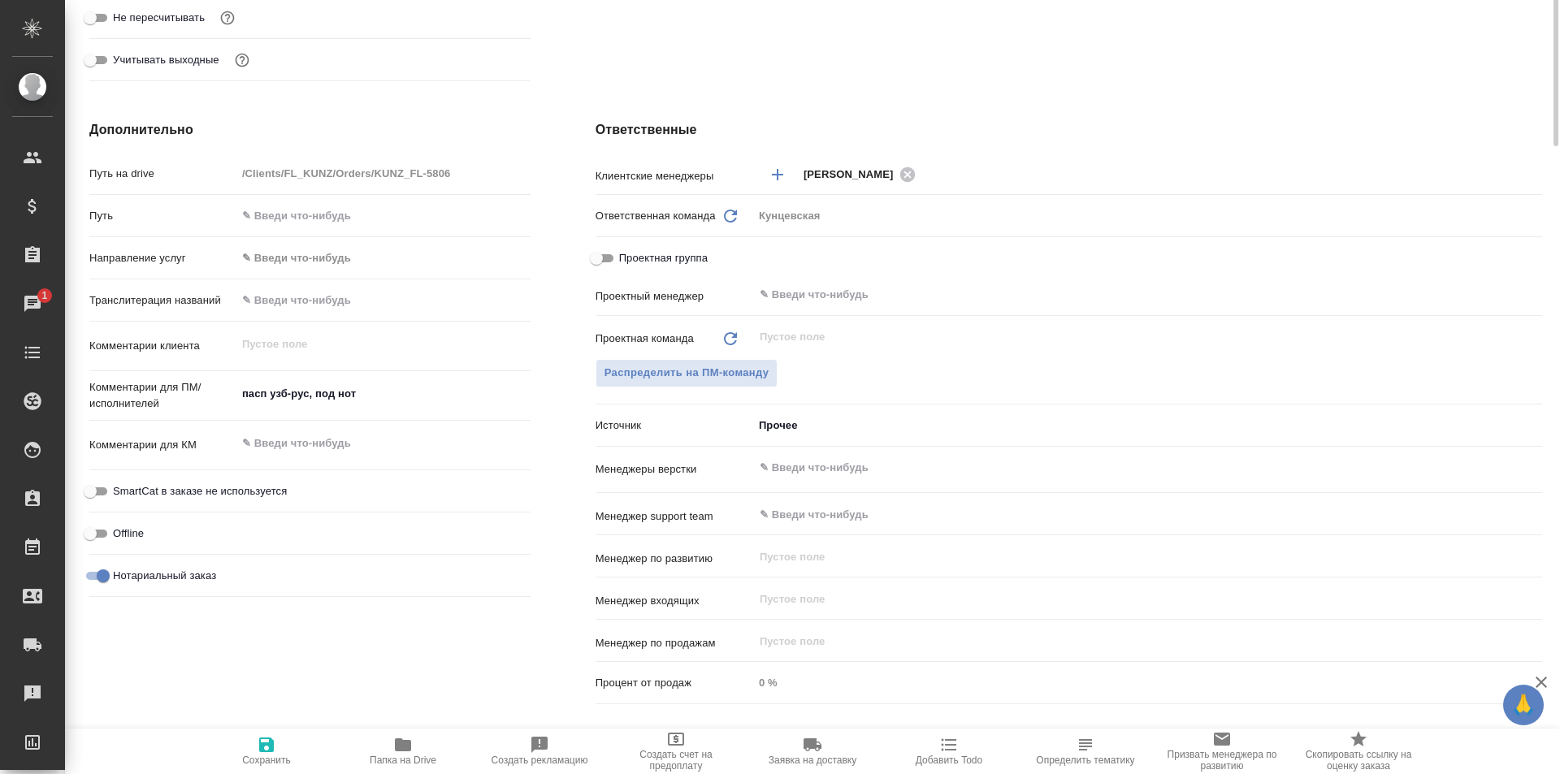
scroll to position [0, 0]
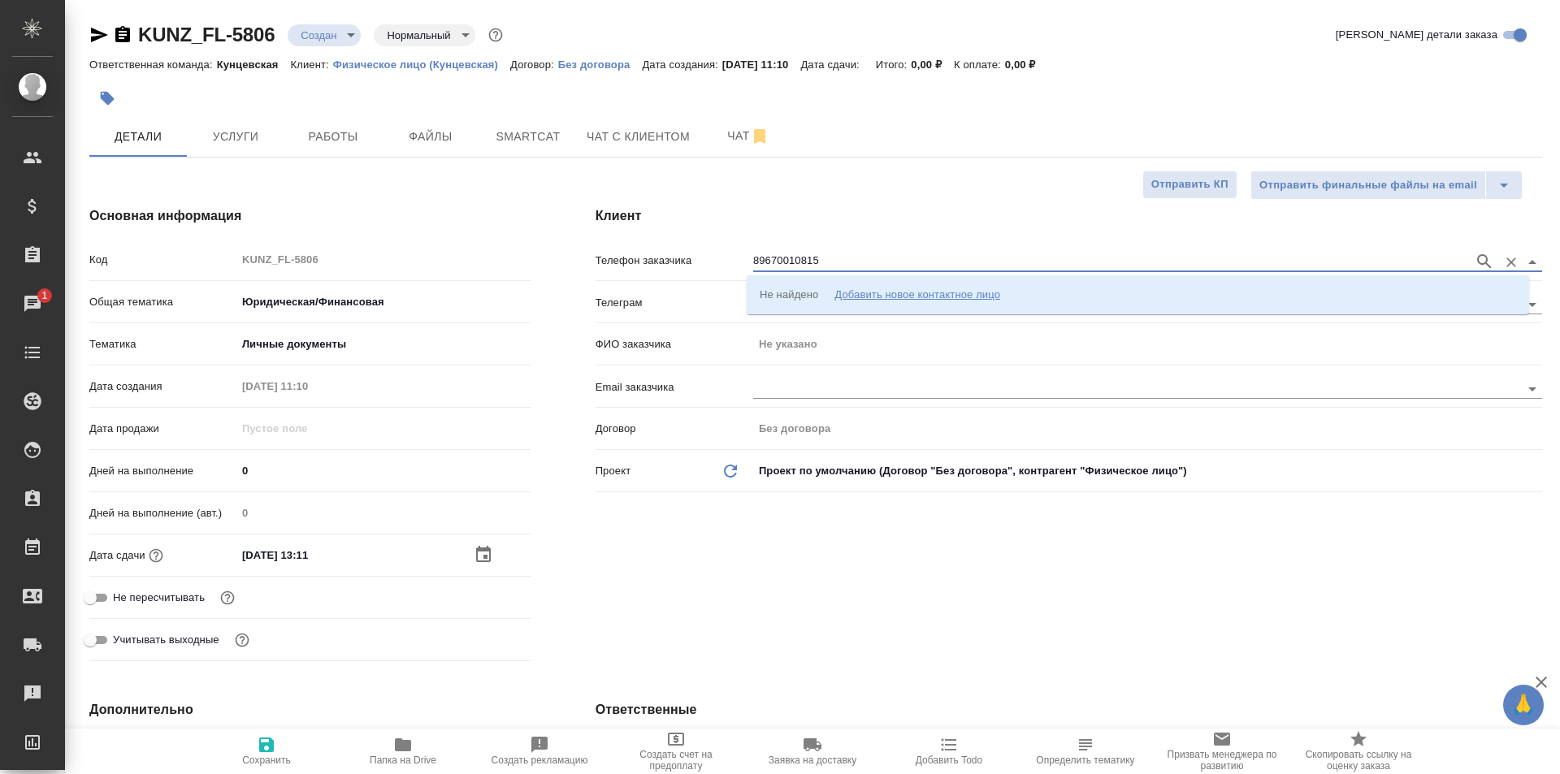
click at [897, 262] on input "89670010815" at bounding box center [1109, 261] width 712 height 19
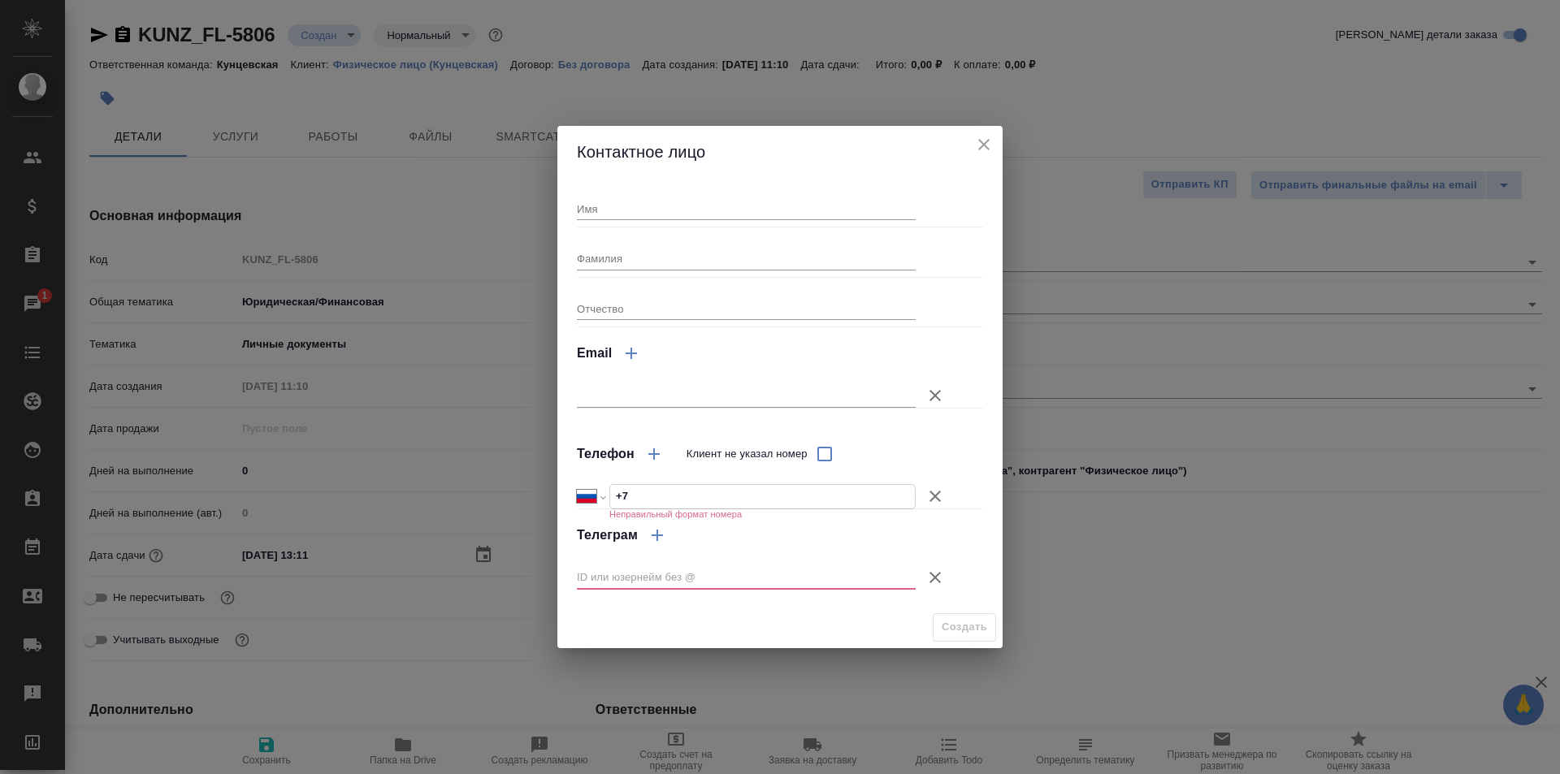
click at [715, 497] on input "+7" at bounding box center [762, 497] width 305 height 24
click at [987, 149] on icon "close" at bounding box center [983, 144] width 11 height 11
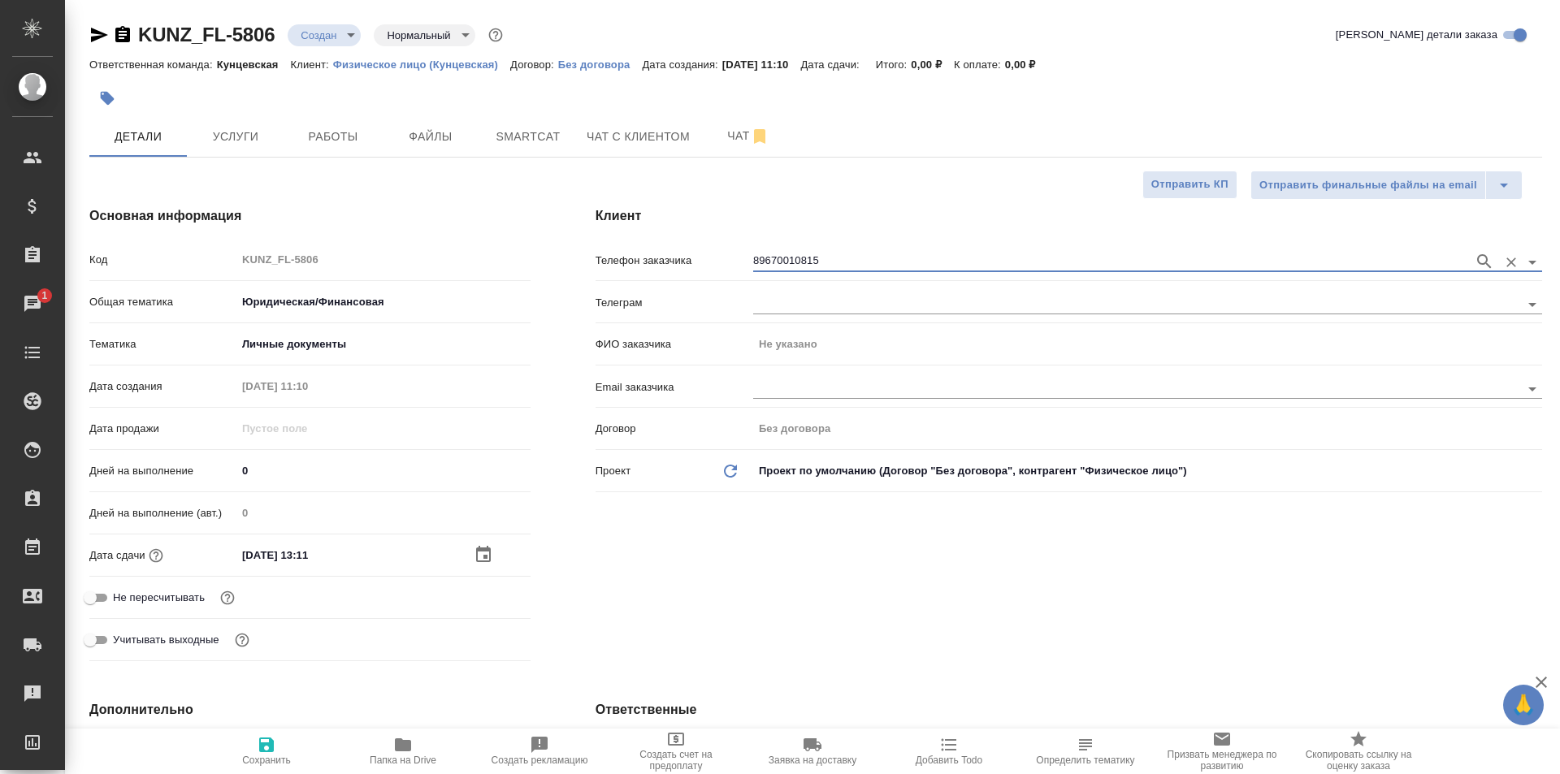
click at [753, 259] on input "89670010815" at bounding box center [1109, 261] width 712 height 19
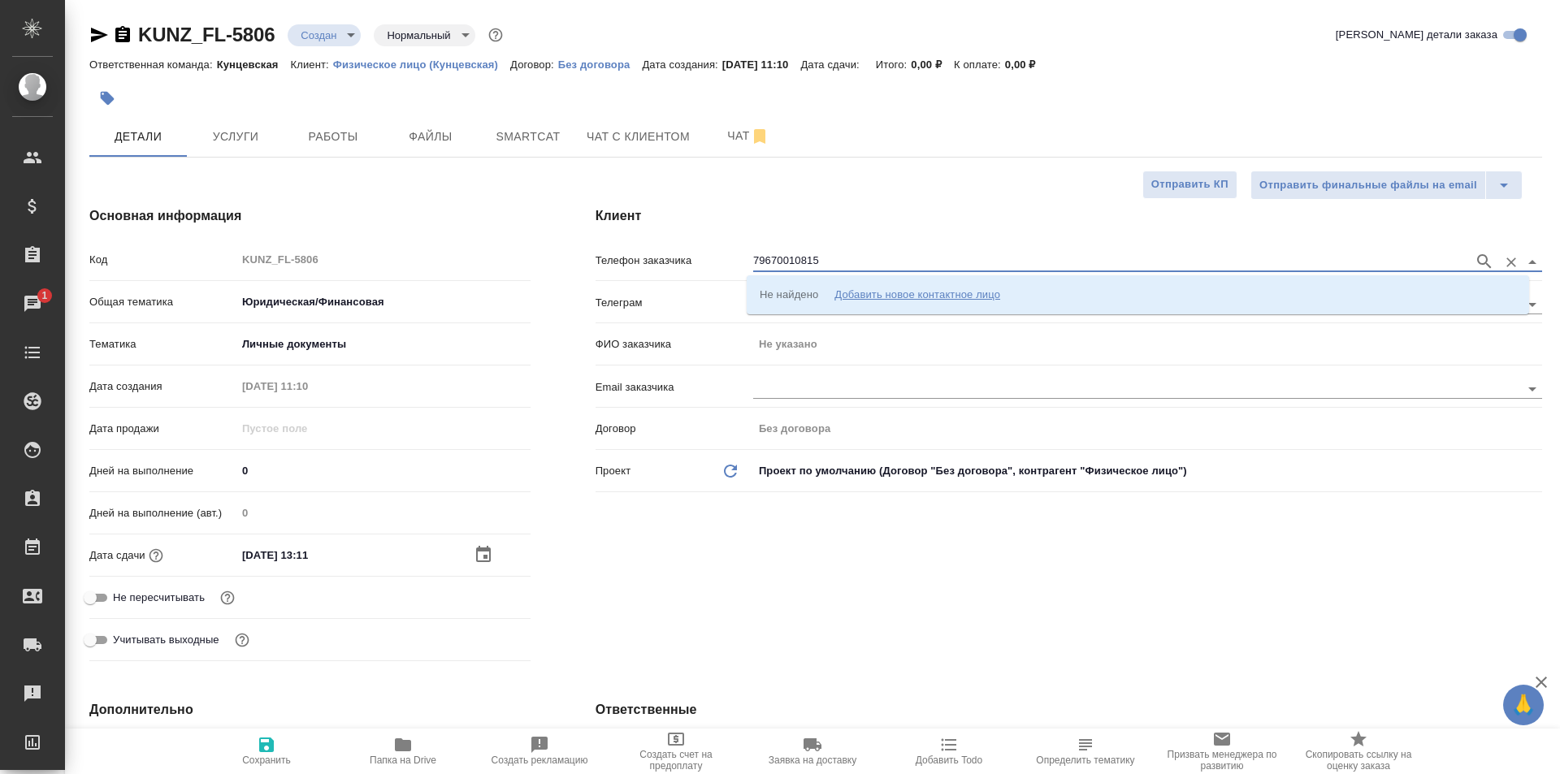
type input "79670010815"
click at [718, 501] on div "Клиент Телефон заказчика 79670010815 Телеграм ФИО заказчика Не указано Email за…" at bounding box center [1068, 437] width 1011 height 526
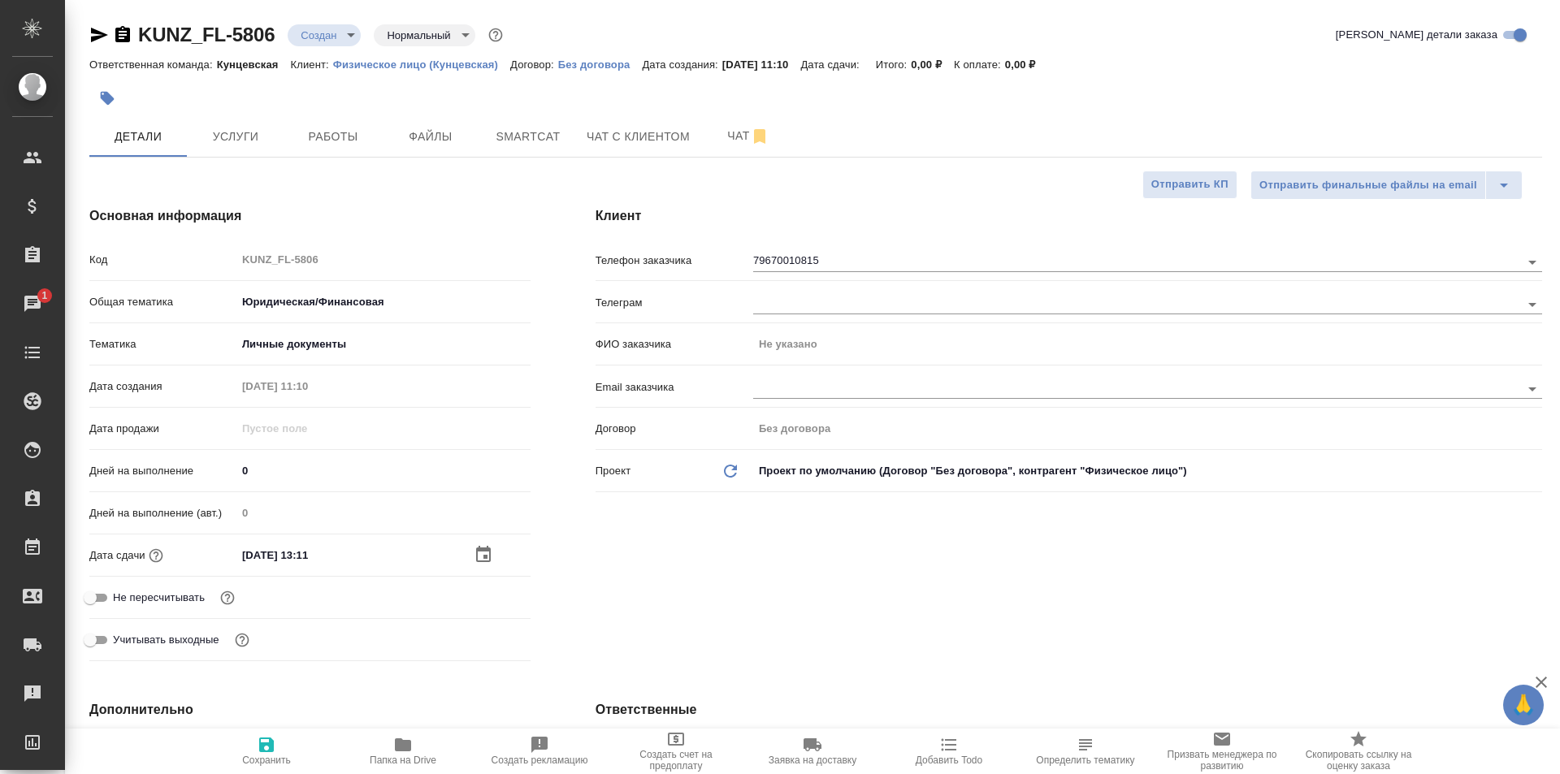
click at [283, 741] on span "Сохранить" at bounding box center [266, 750] width 117 height 31
type textarea "x"
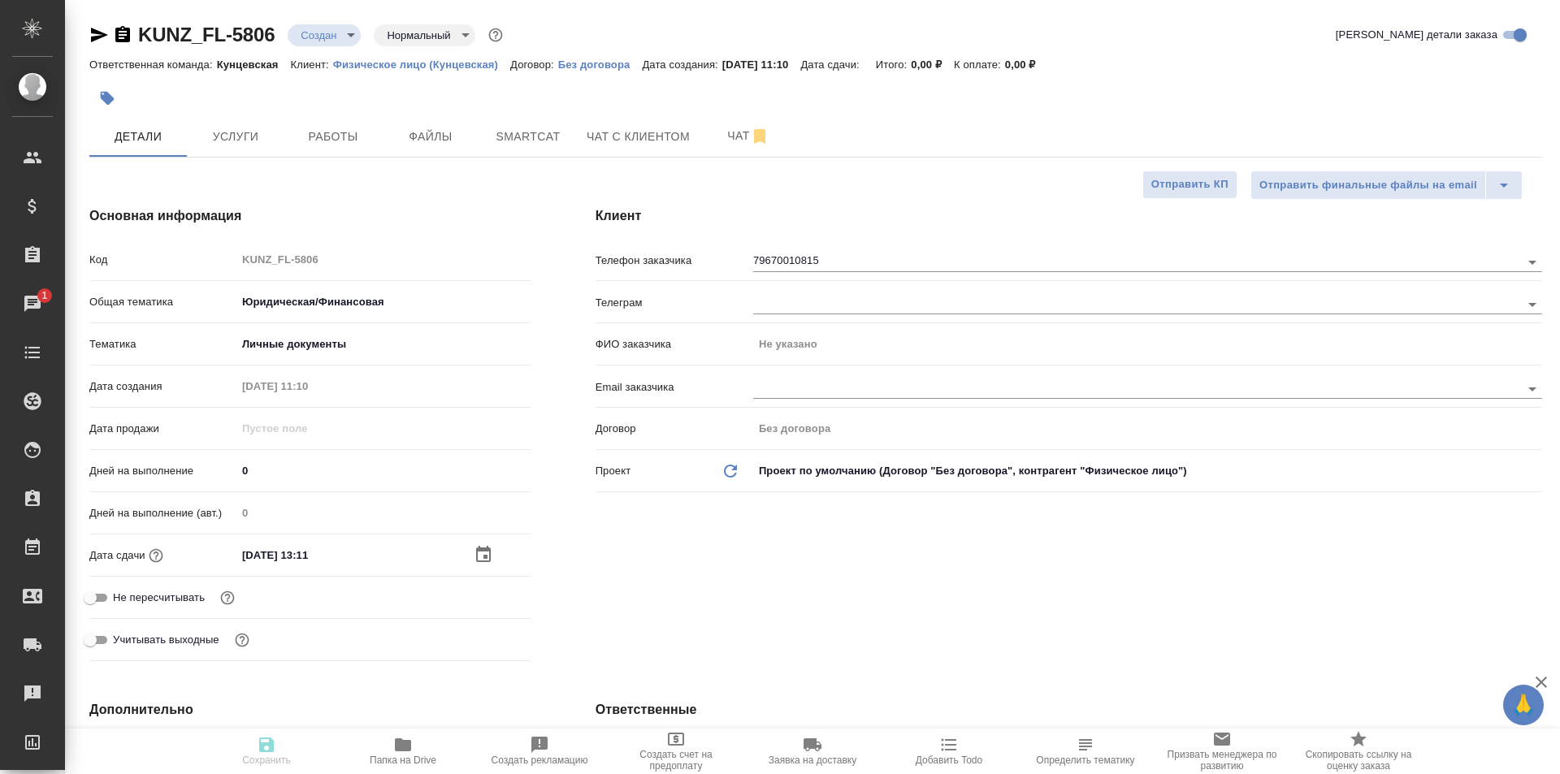
type textarea "x"
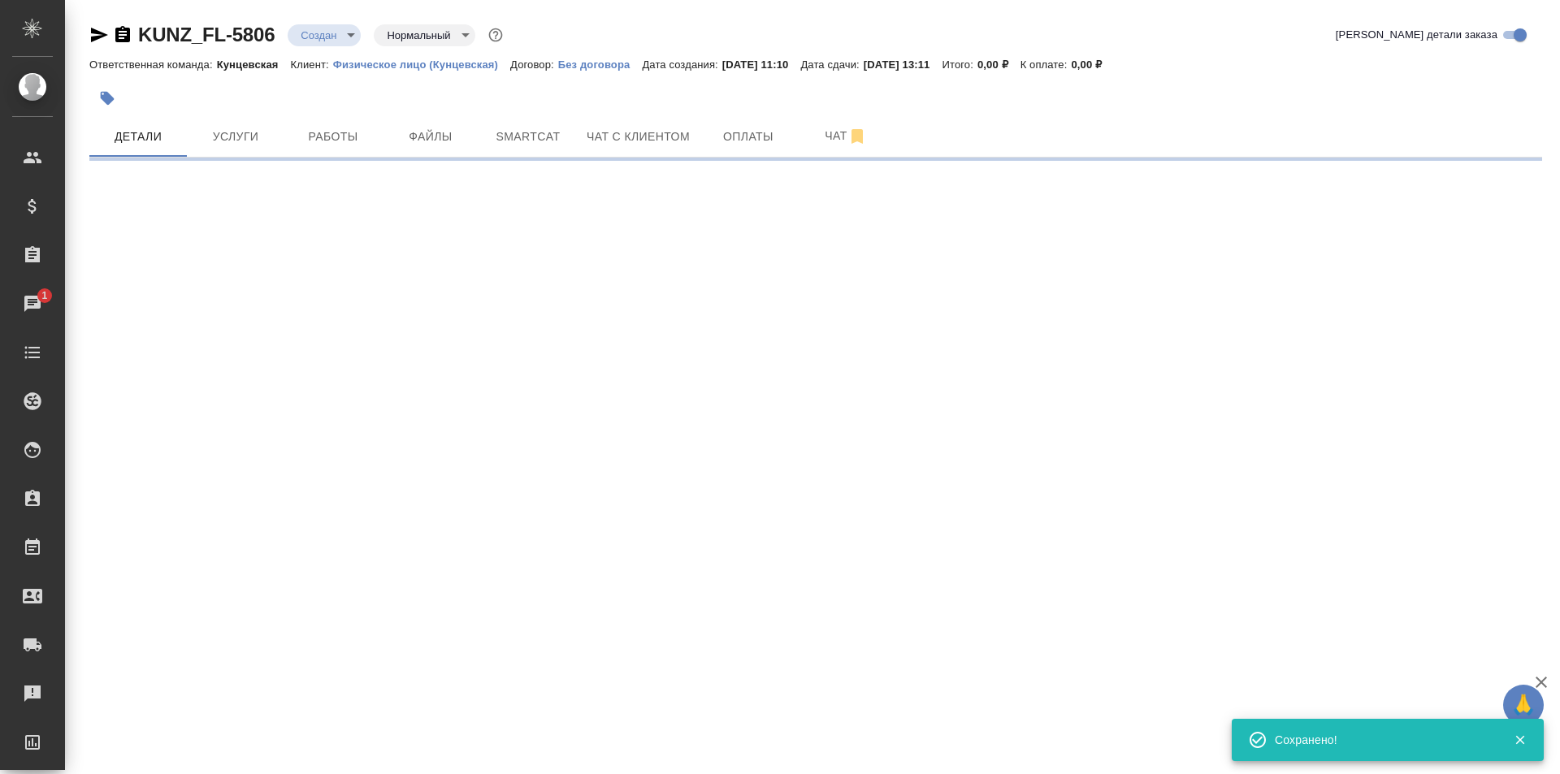
select select "RU"
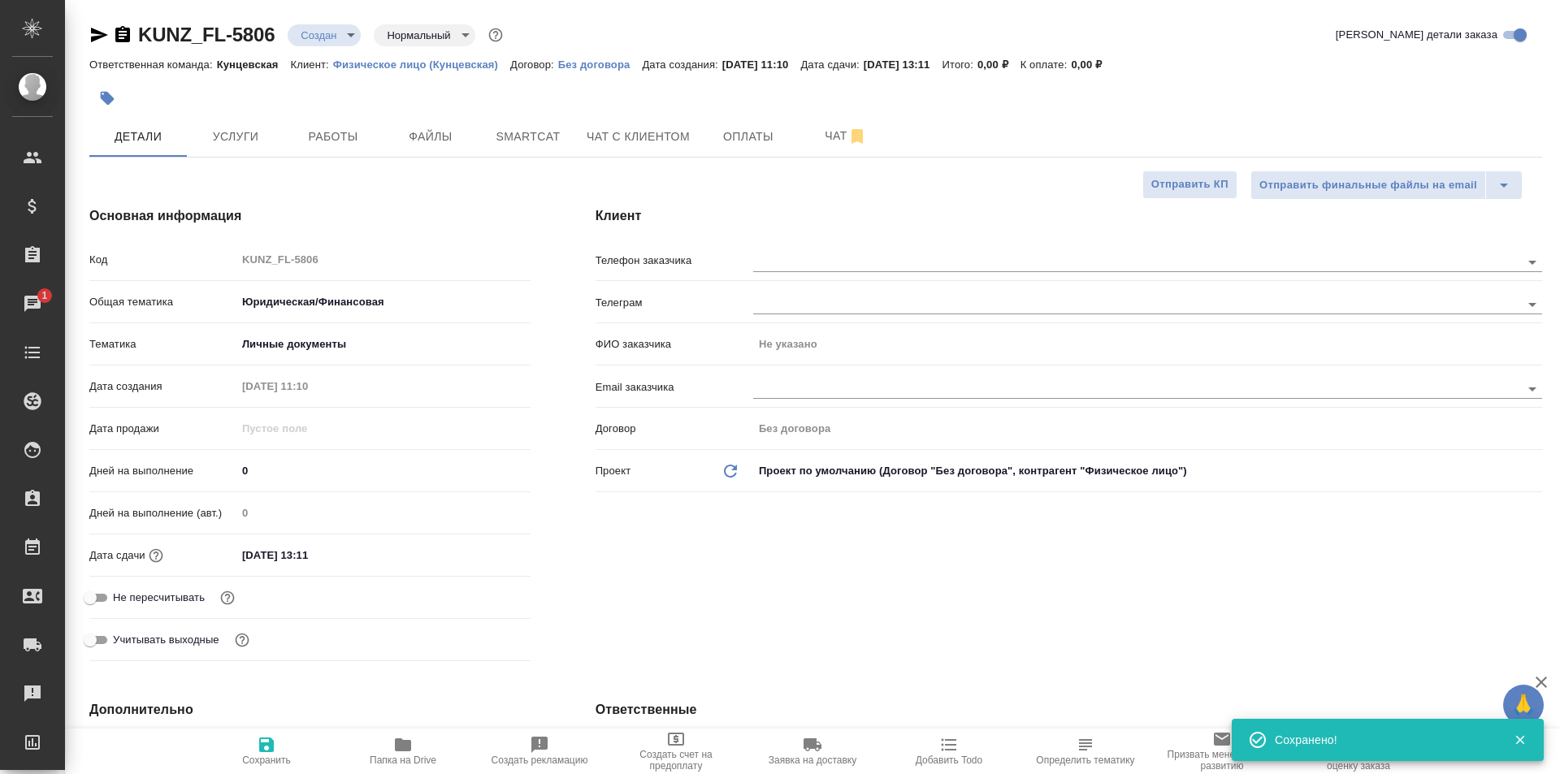
type textarea "x"
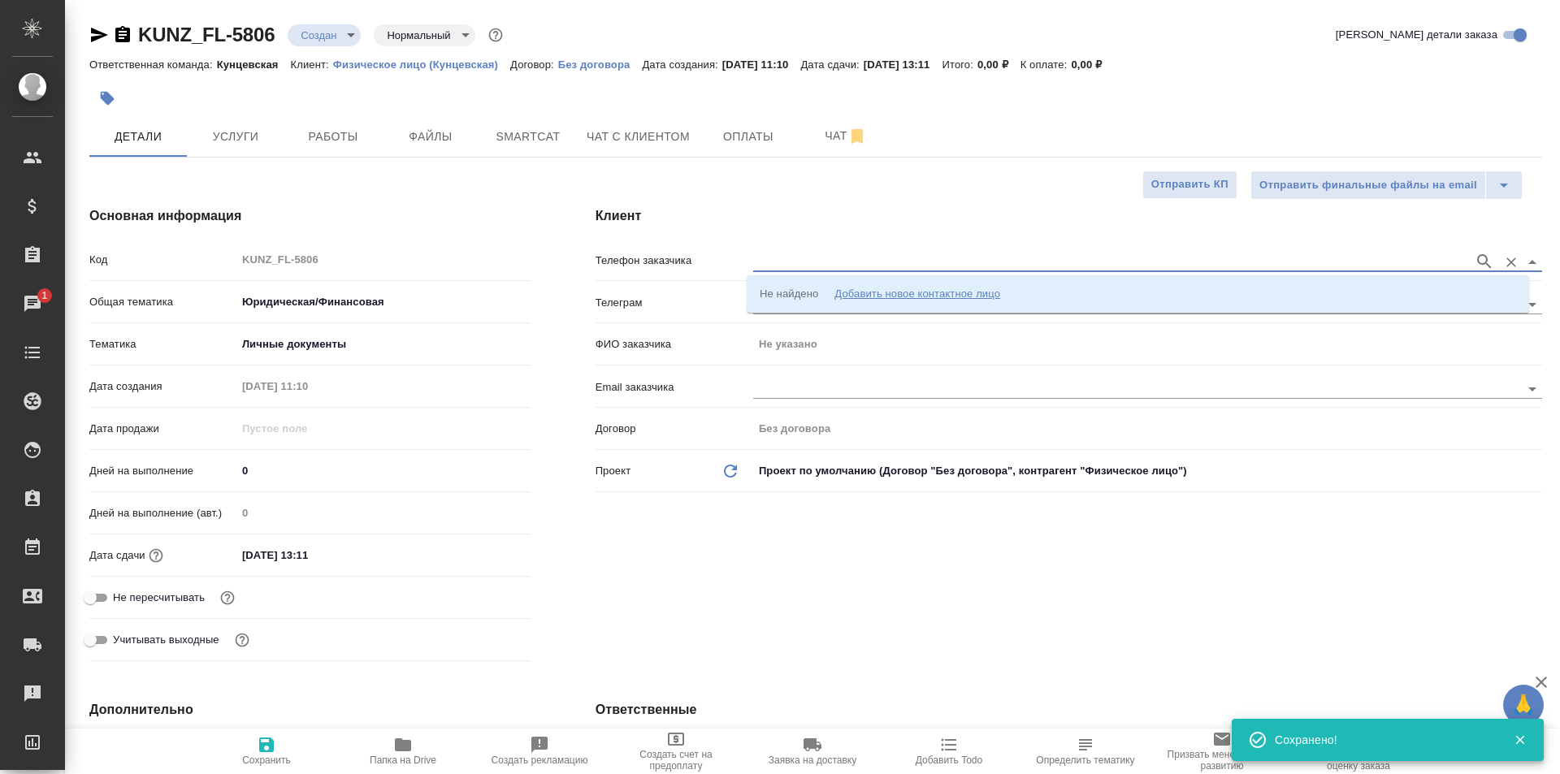
click at [781, 269] on input "text" at bounding box center [1109, 261] width 712 height 19
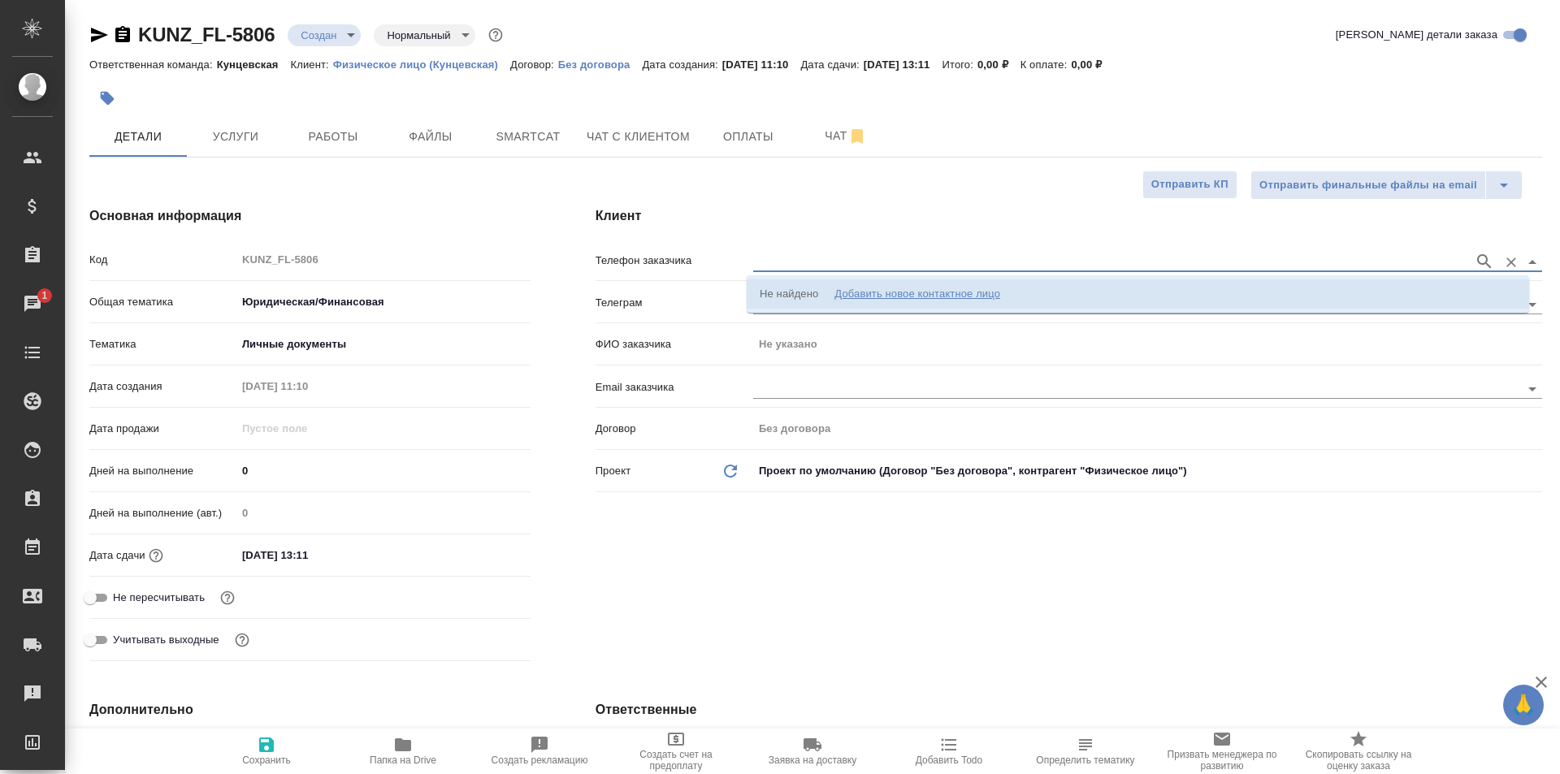
click at [889, 286] on div "Добавить новое контактное лицо" at bounding box center [917, 294] width 166 height 16
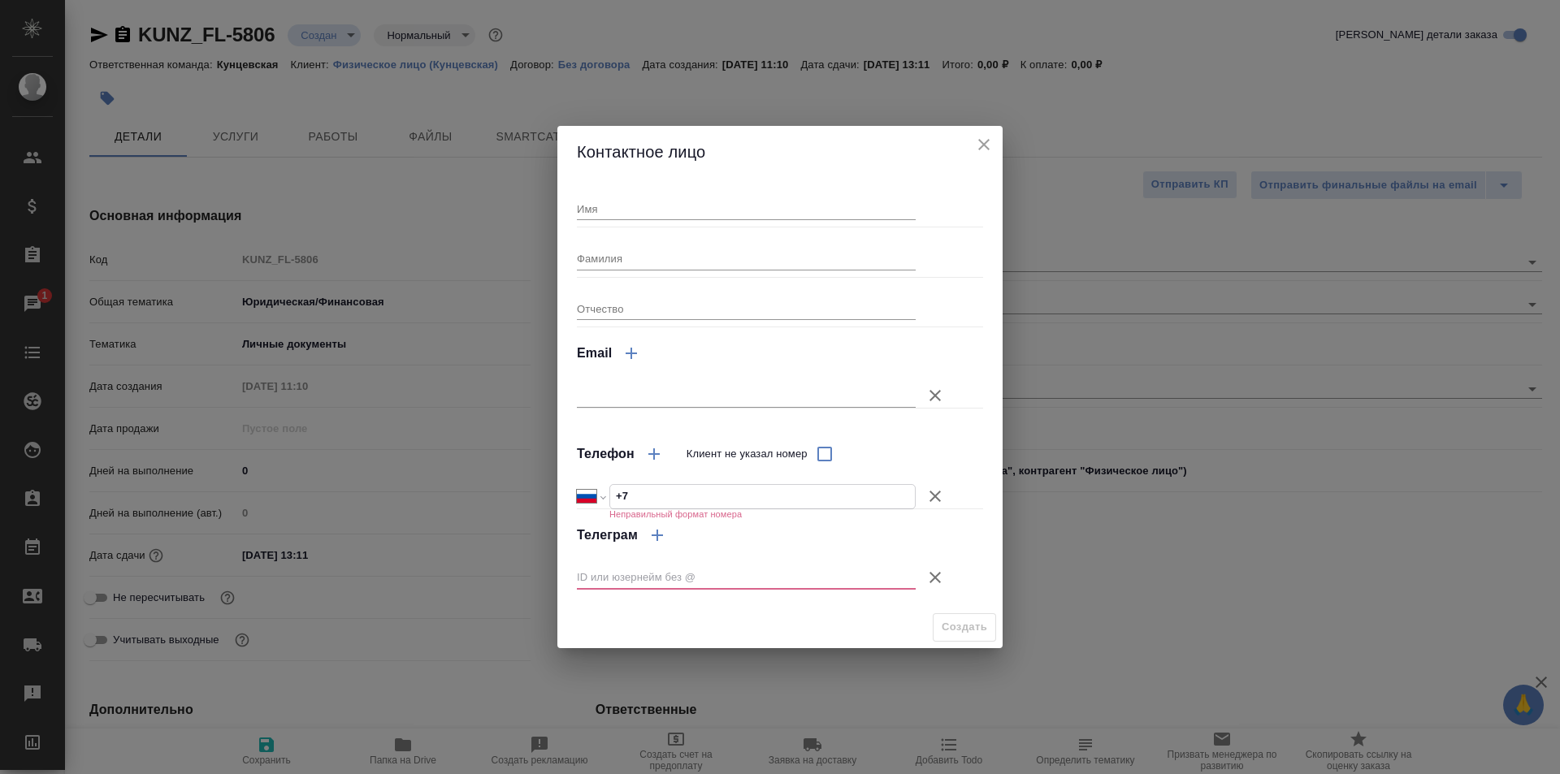
click at [659, 498] on input "+7" at bounding box center [762, 497] width 305 height 24
type input "+7 967 001 08 15"
click at [940, 570] on icon "button" at bounding box center [934, 577] width 19 height 19
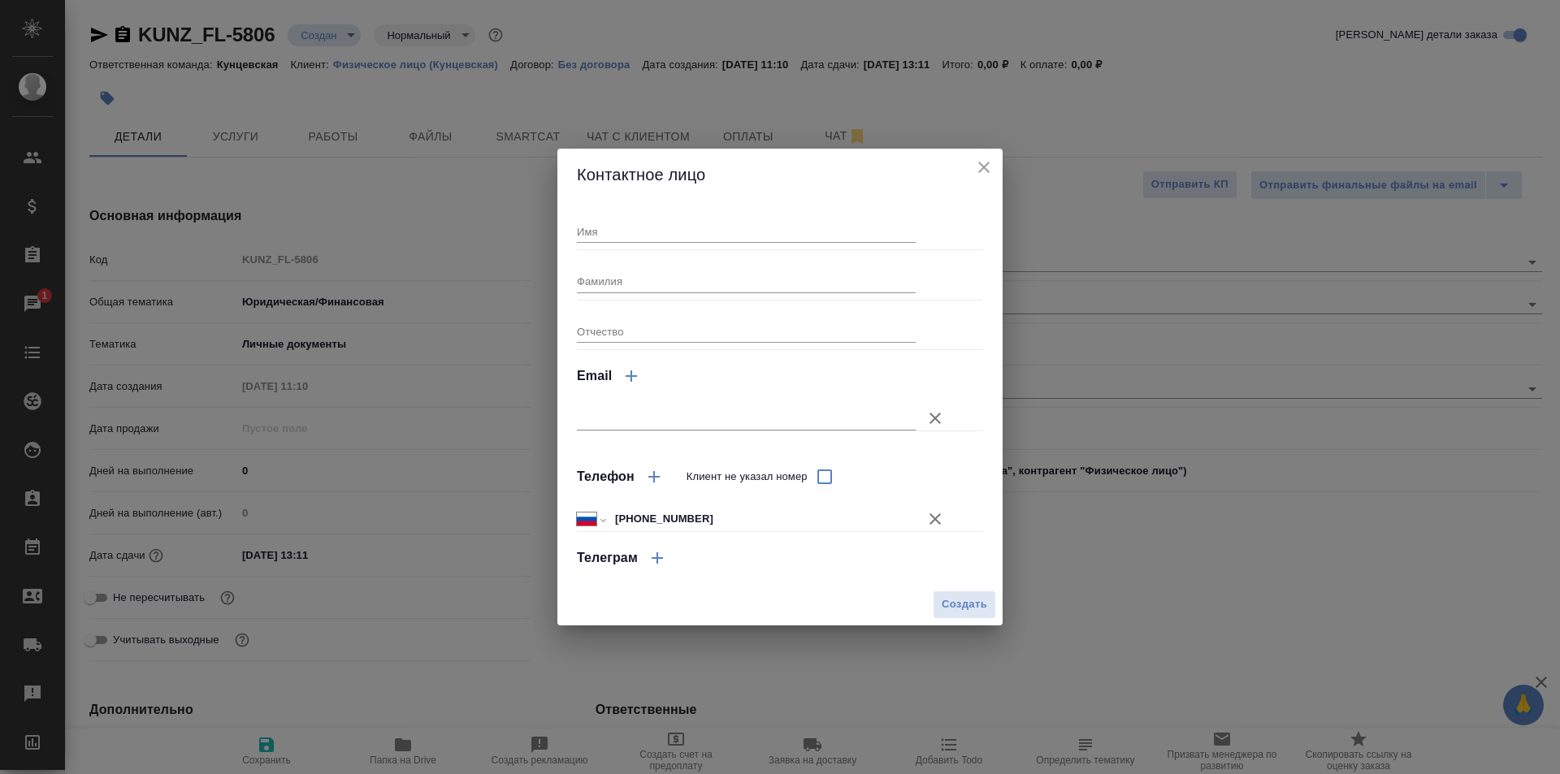
click at [928, 418] on icon "button" at bounding box center [934, 418] width 19 height 19
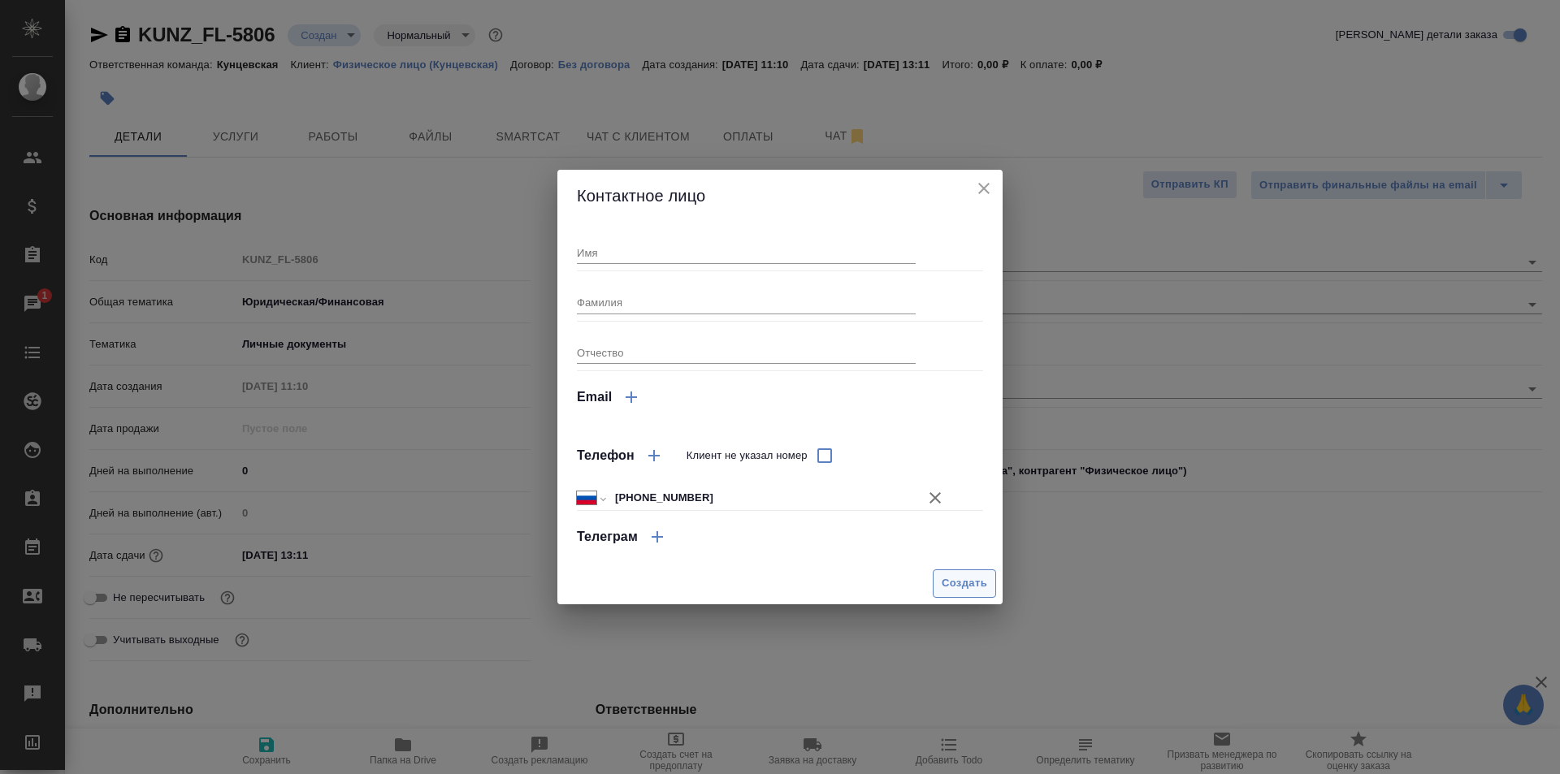
click at [963, 589] on span "Создать" at bounding box center [963, 583] width 45 height 19
type textarea "x"
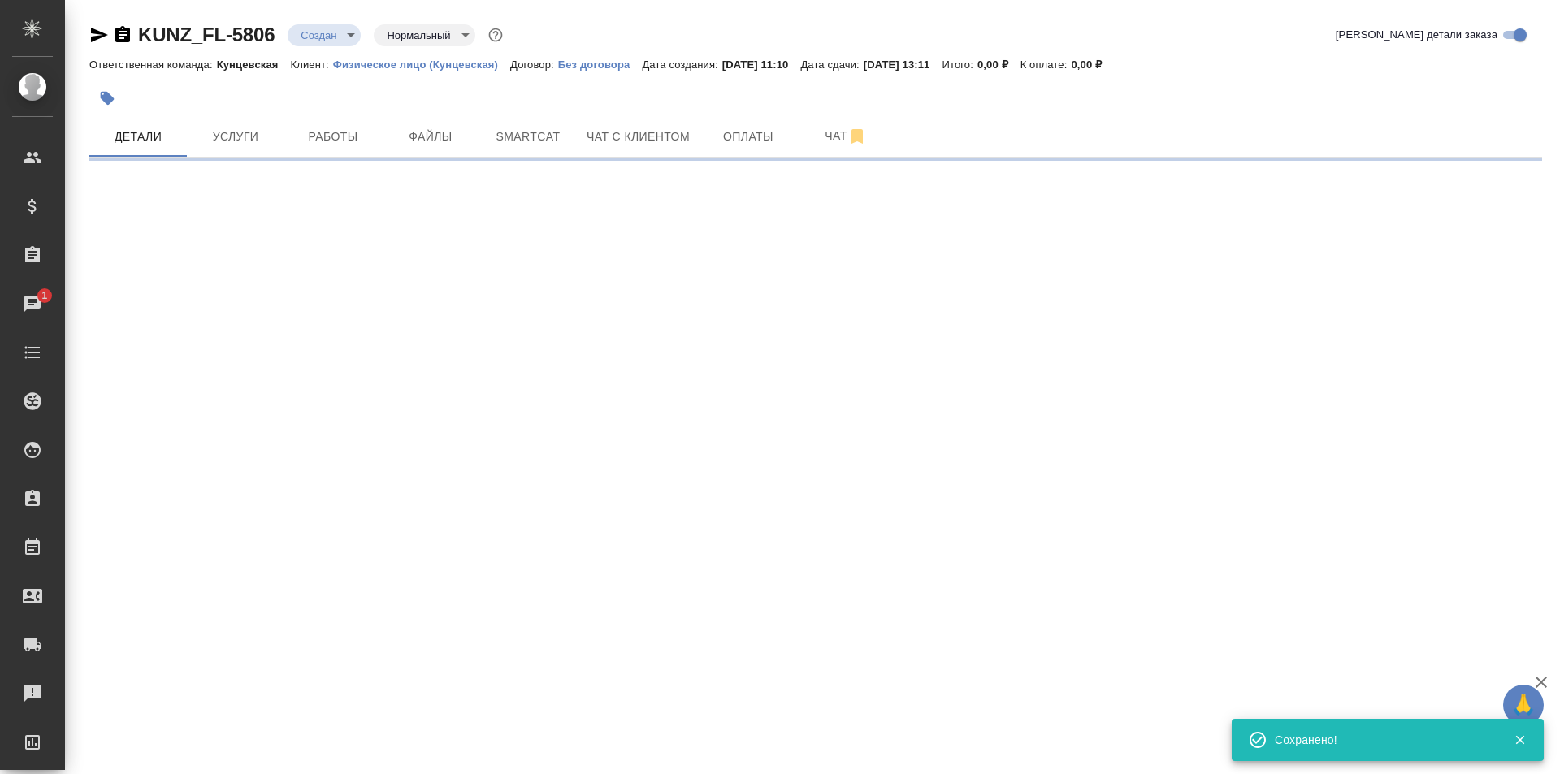
type input "holyTrinity"
select select "RU"
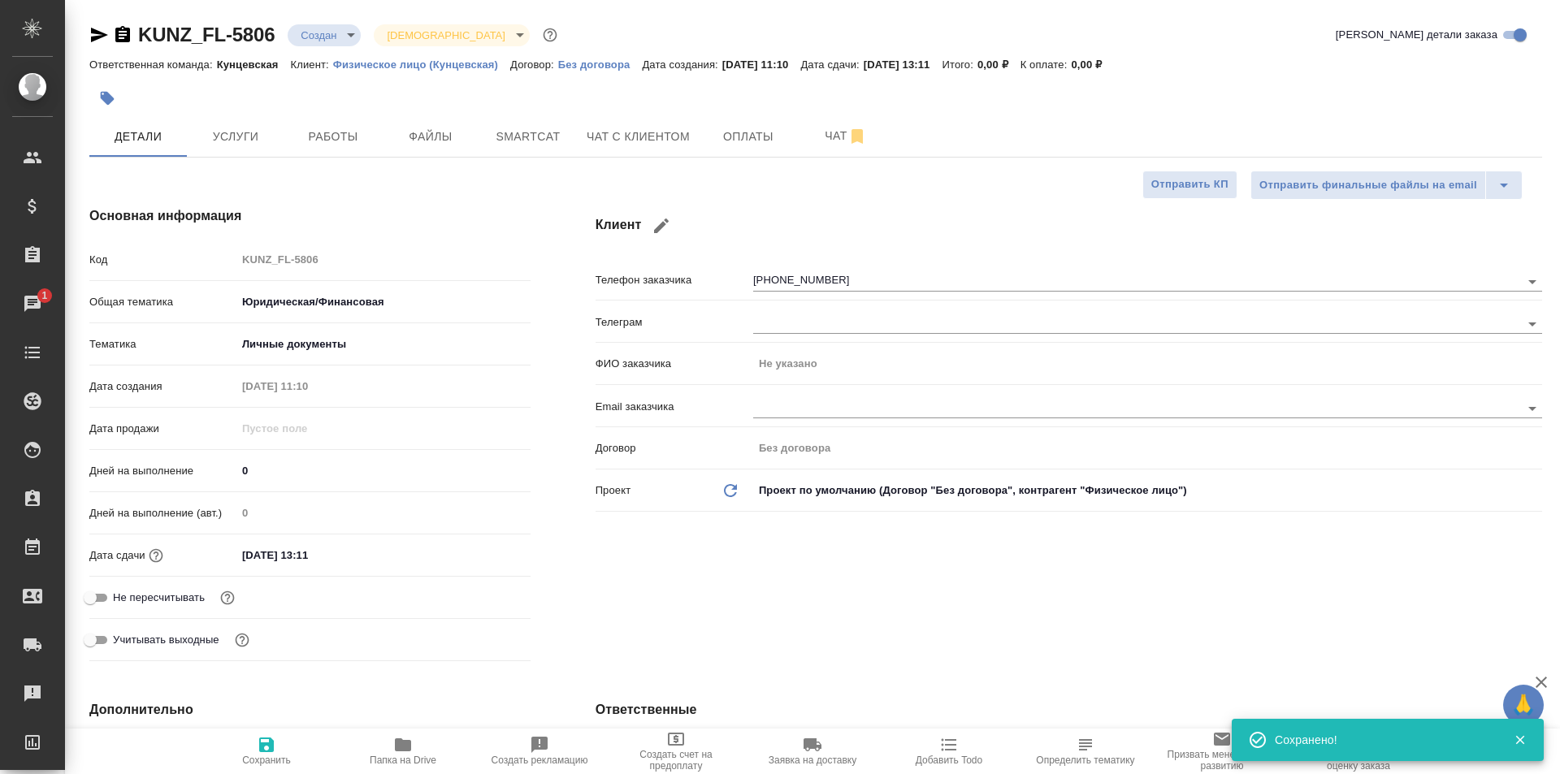
type textarea "x"
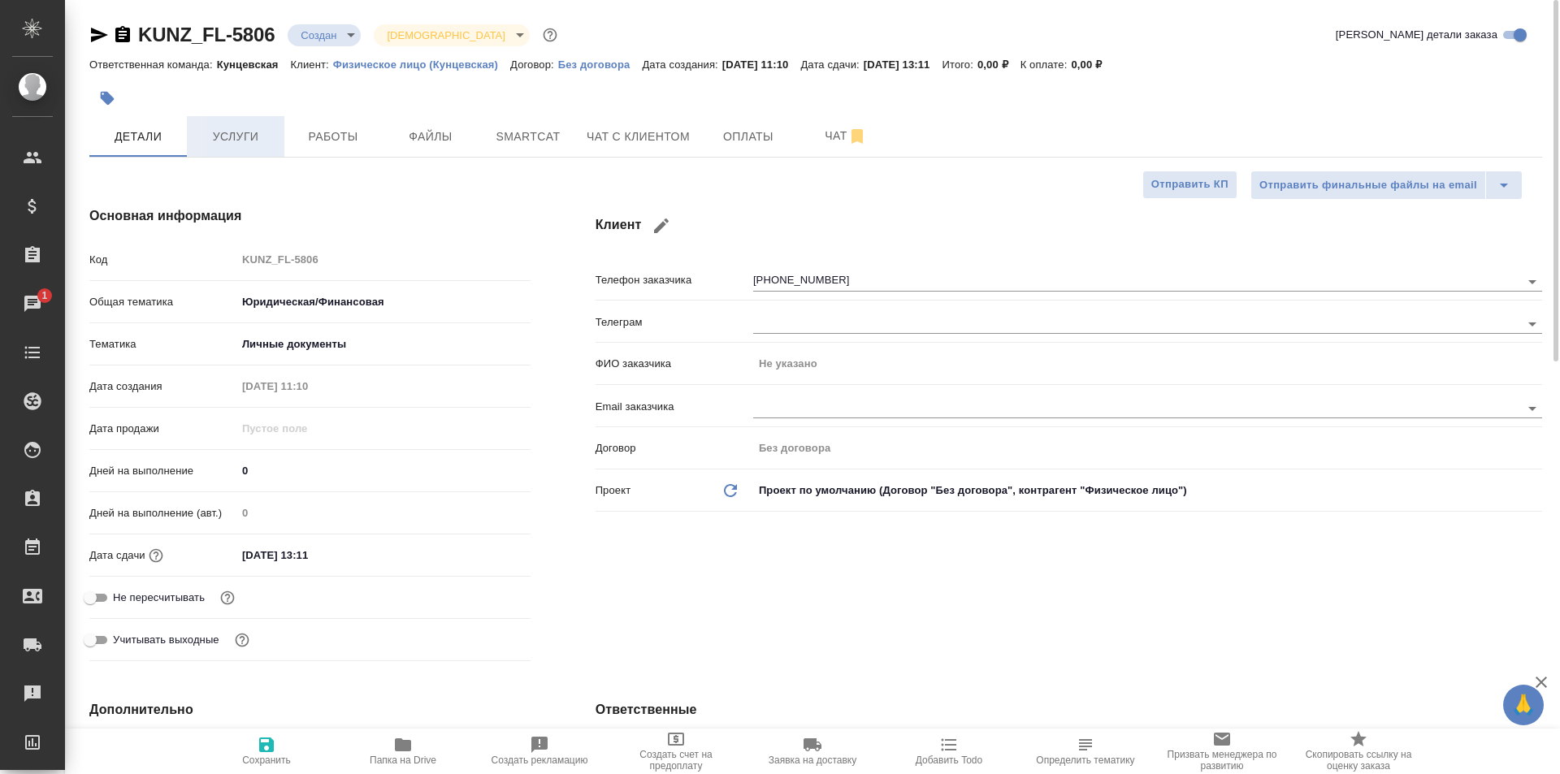
click at [228, 144] on span "Услуги" at bounding box center [236, 137] width 78 height 20
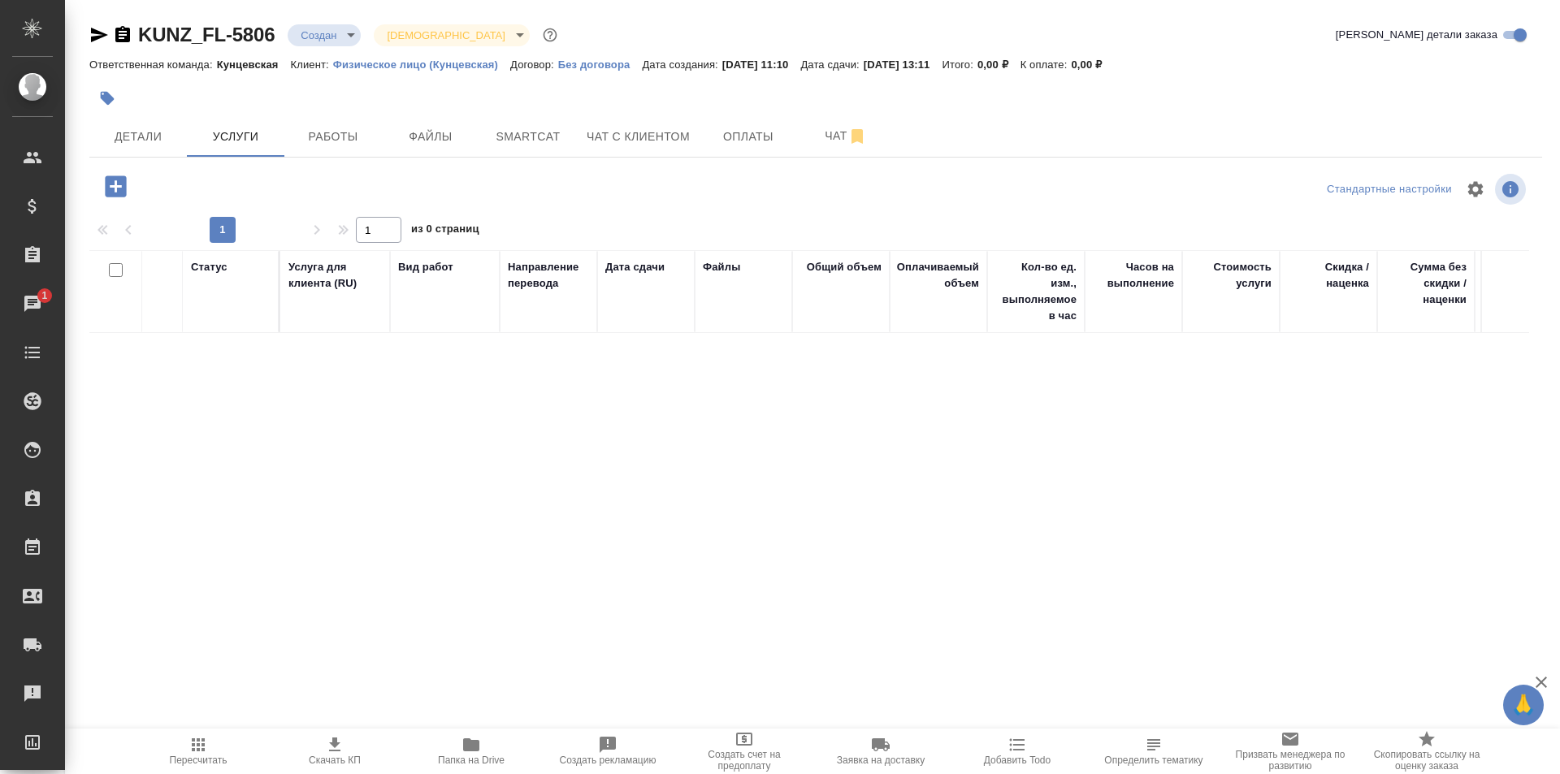
click at [122, 188] on icon "button" at bounding box center [115, 185] width 21 height 21
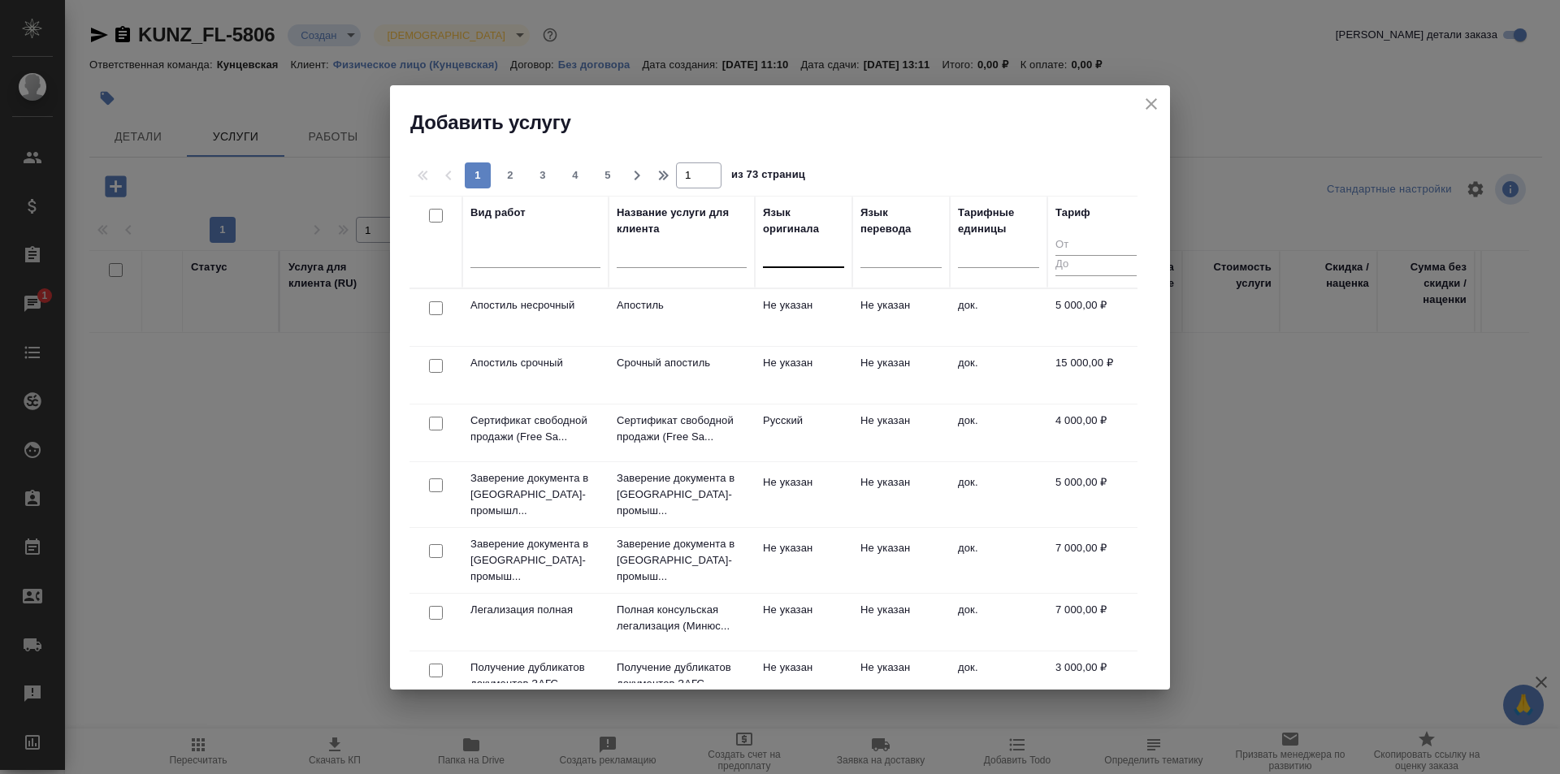
click at [808, 255] on div at bounding box center [803, 252] width 81 height 24
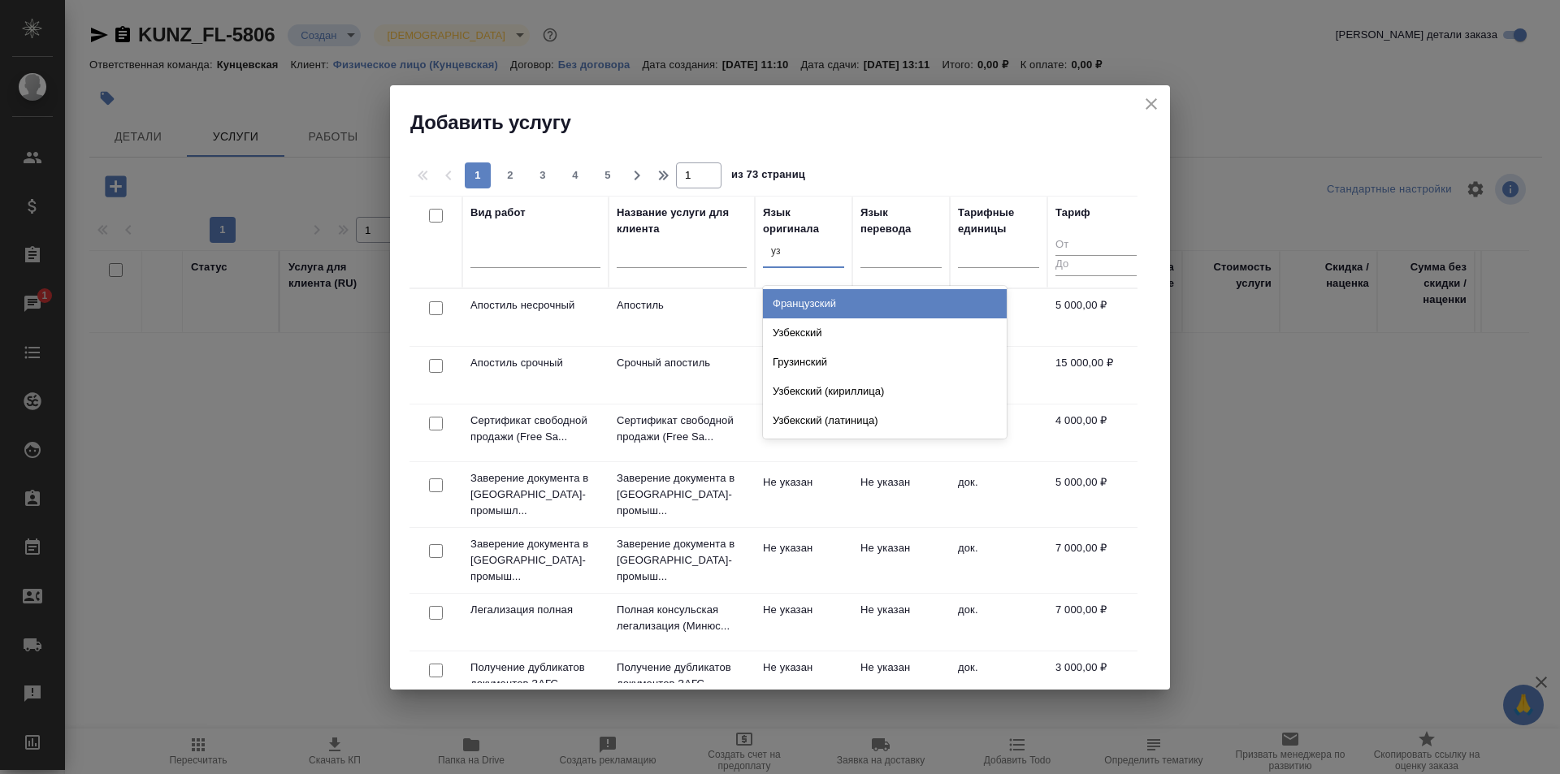
type input "узб"
click at [815, 298] on div "Узбекский" at bounding box center [885, 303] width 244 height 29
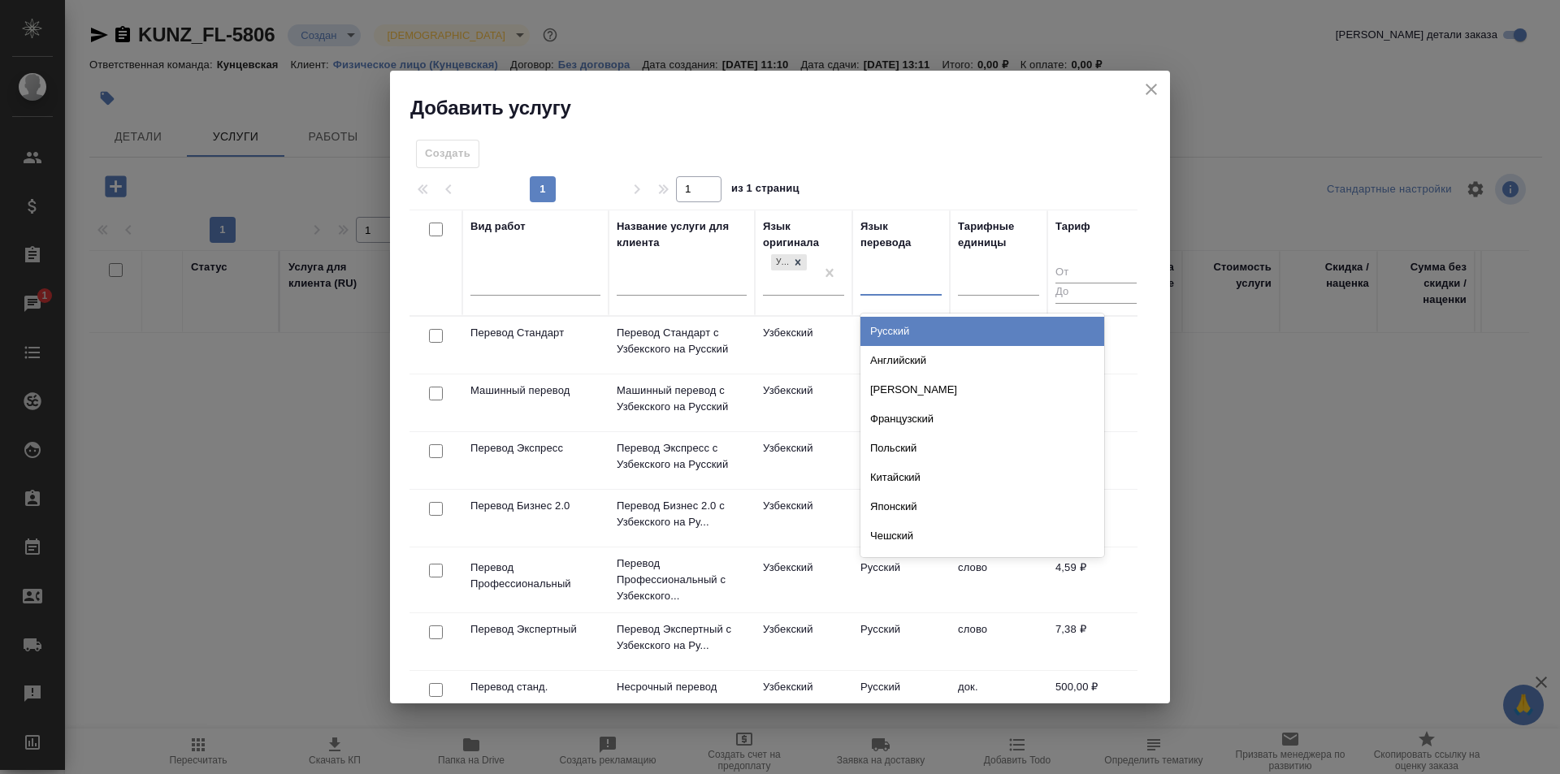
click at [885, 285] on div at bounding box center [900, 279] width 81 height 24
type input "рус"
click at [901, 333] on div "Русский" at bounding box center [982, 331] width 244 height 29
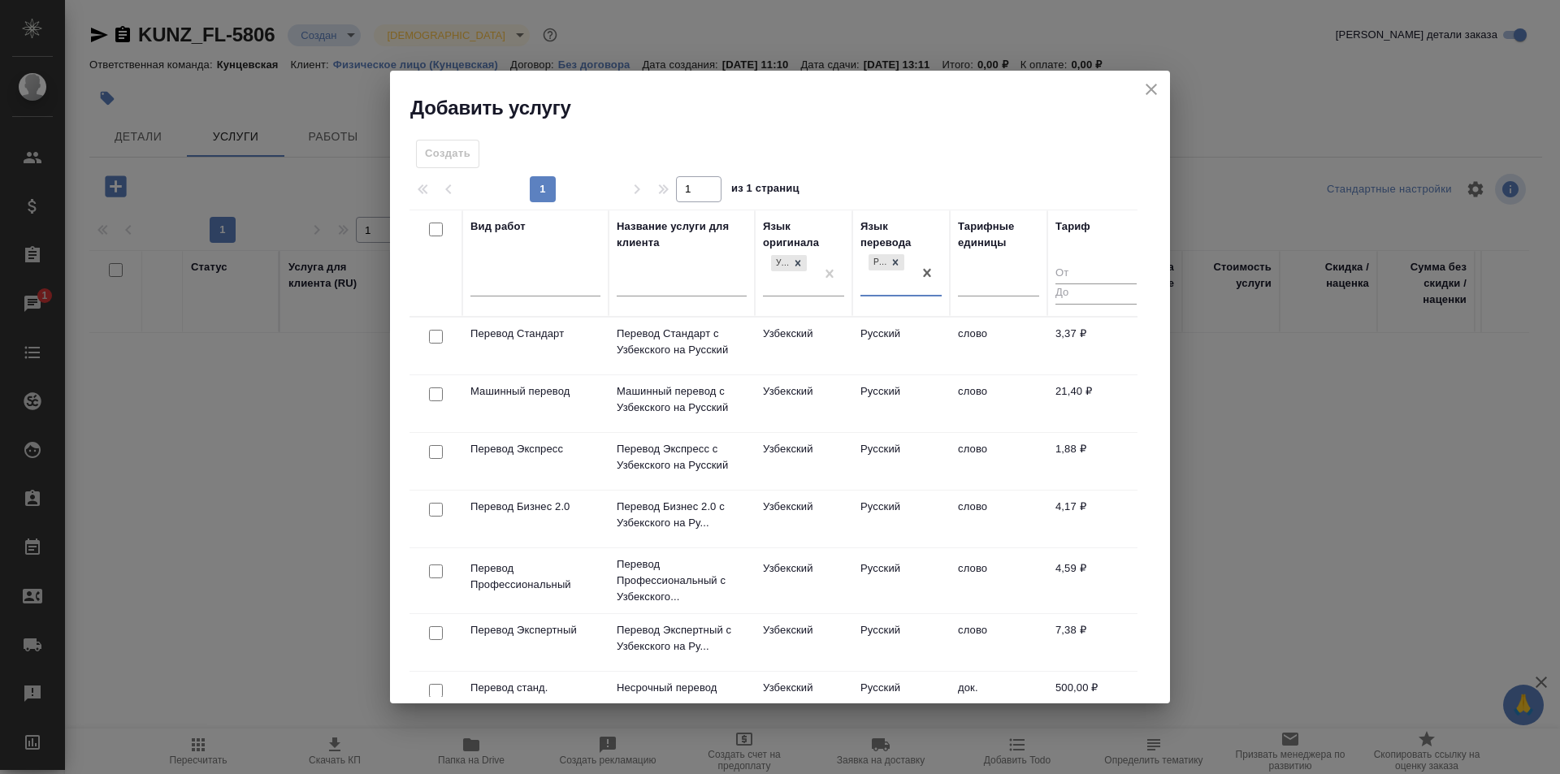
scroll to position [244, 0]
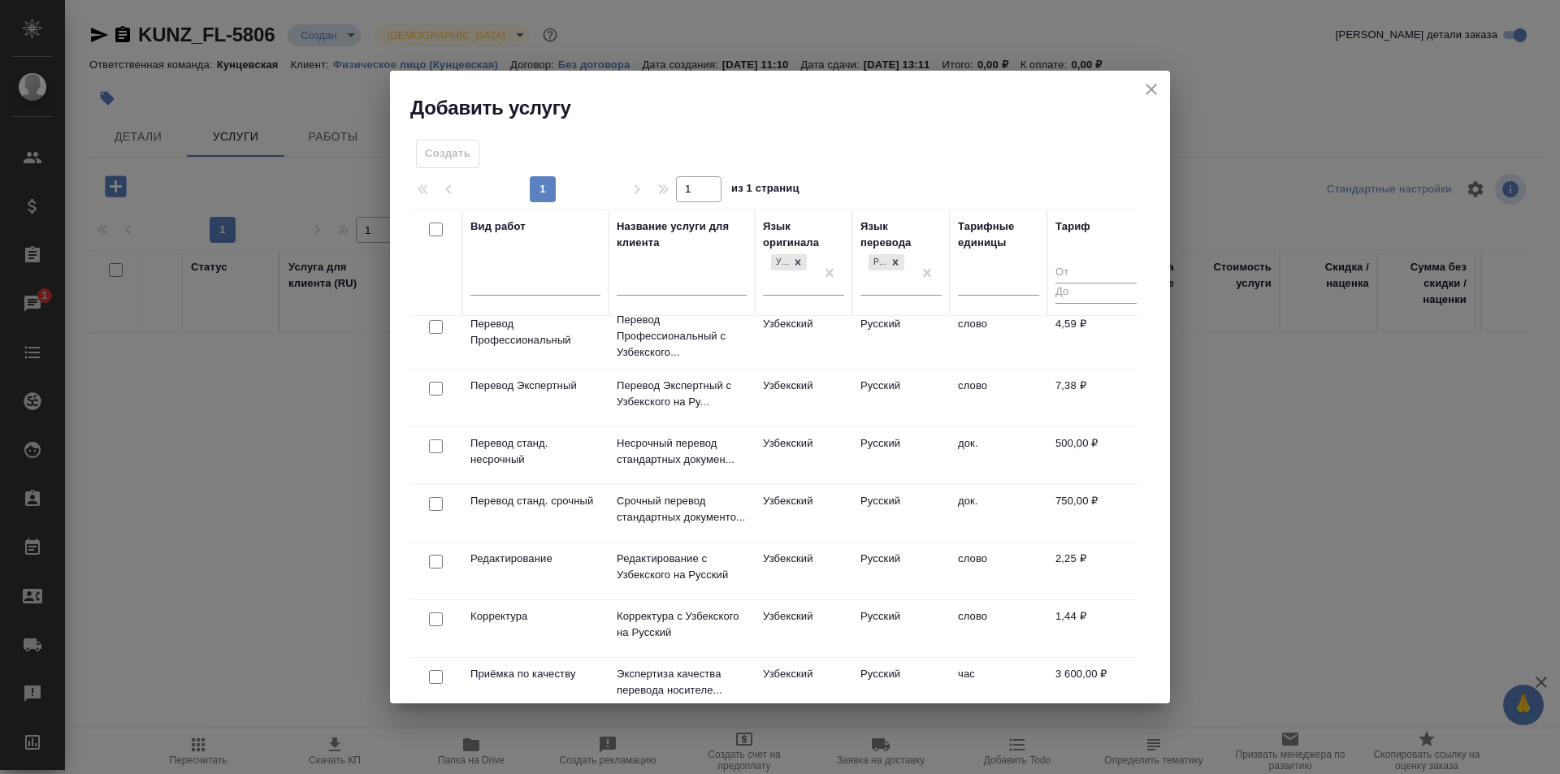
click at [1004, 130] on td "док." at bounding box center [998, 101] width 97 height 57
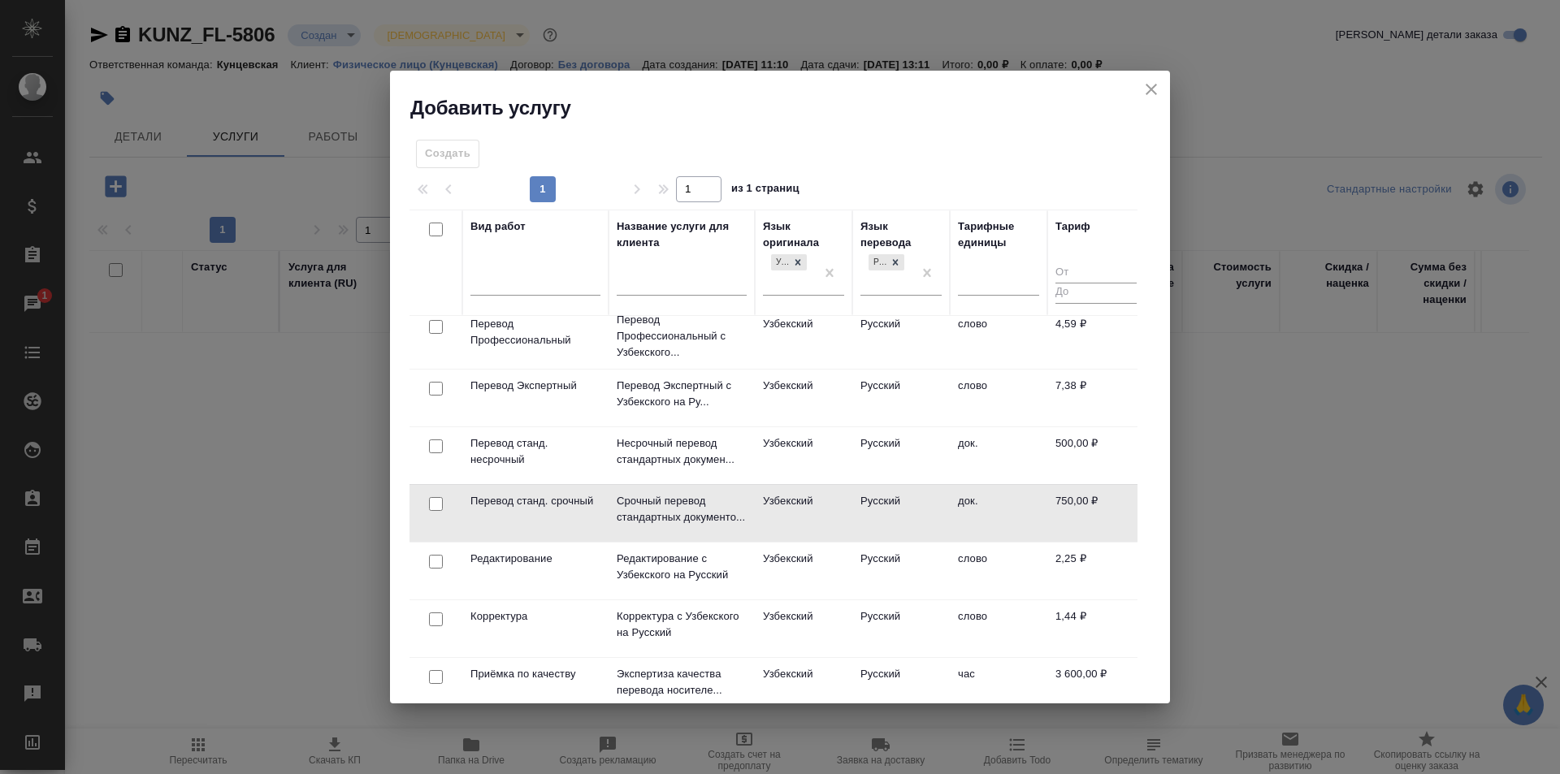
click at [976, 130] on td "док." at bounding box center [998, 101] width 97 height 57
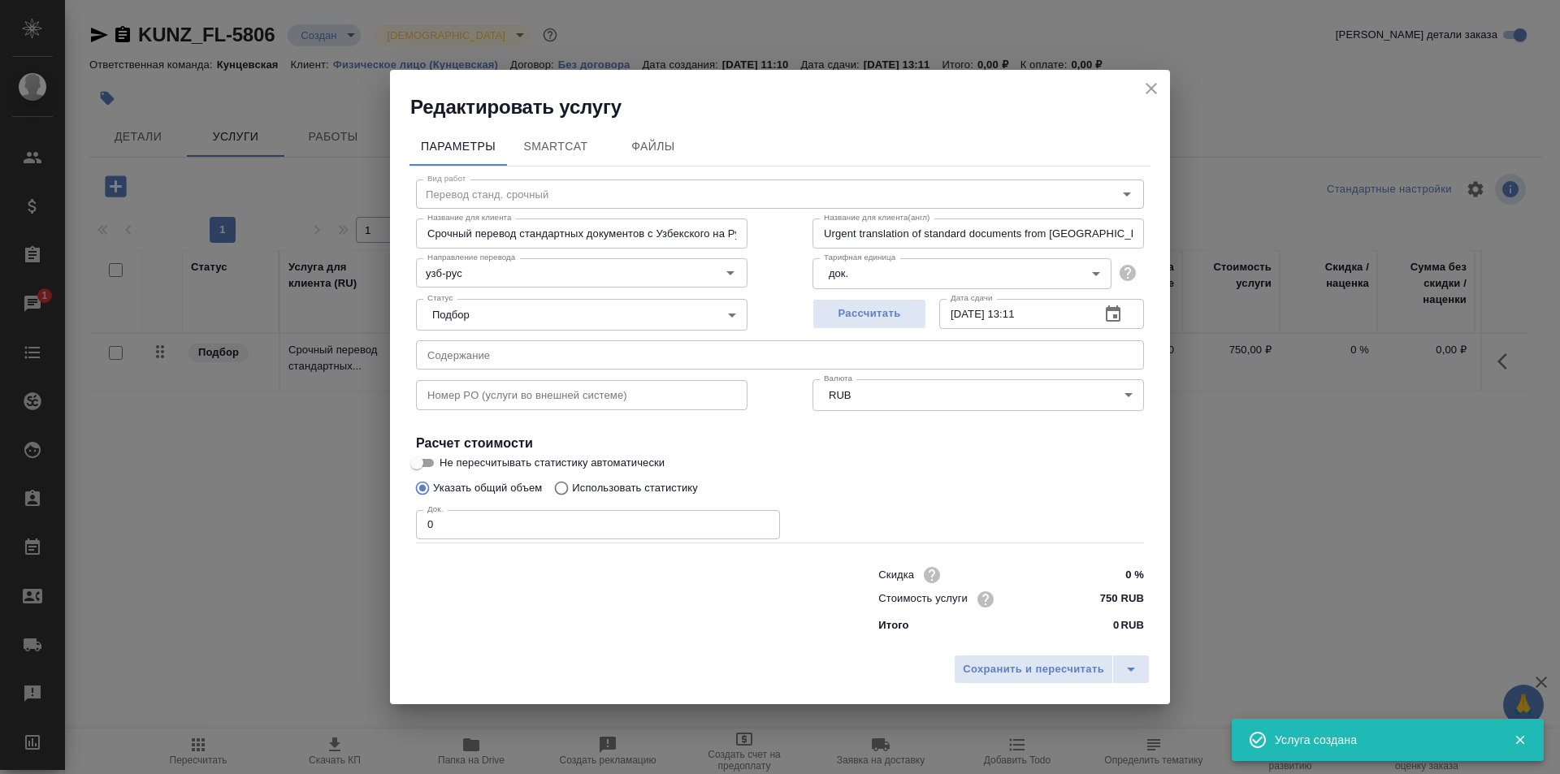
click at [543, 514] on input "0" at bounding box center [598, 524] width 364 height 29
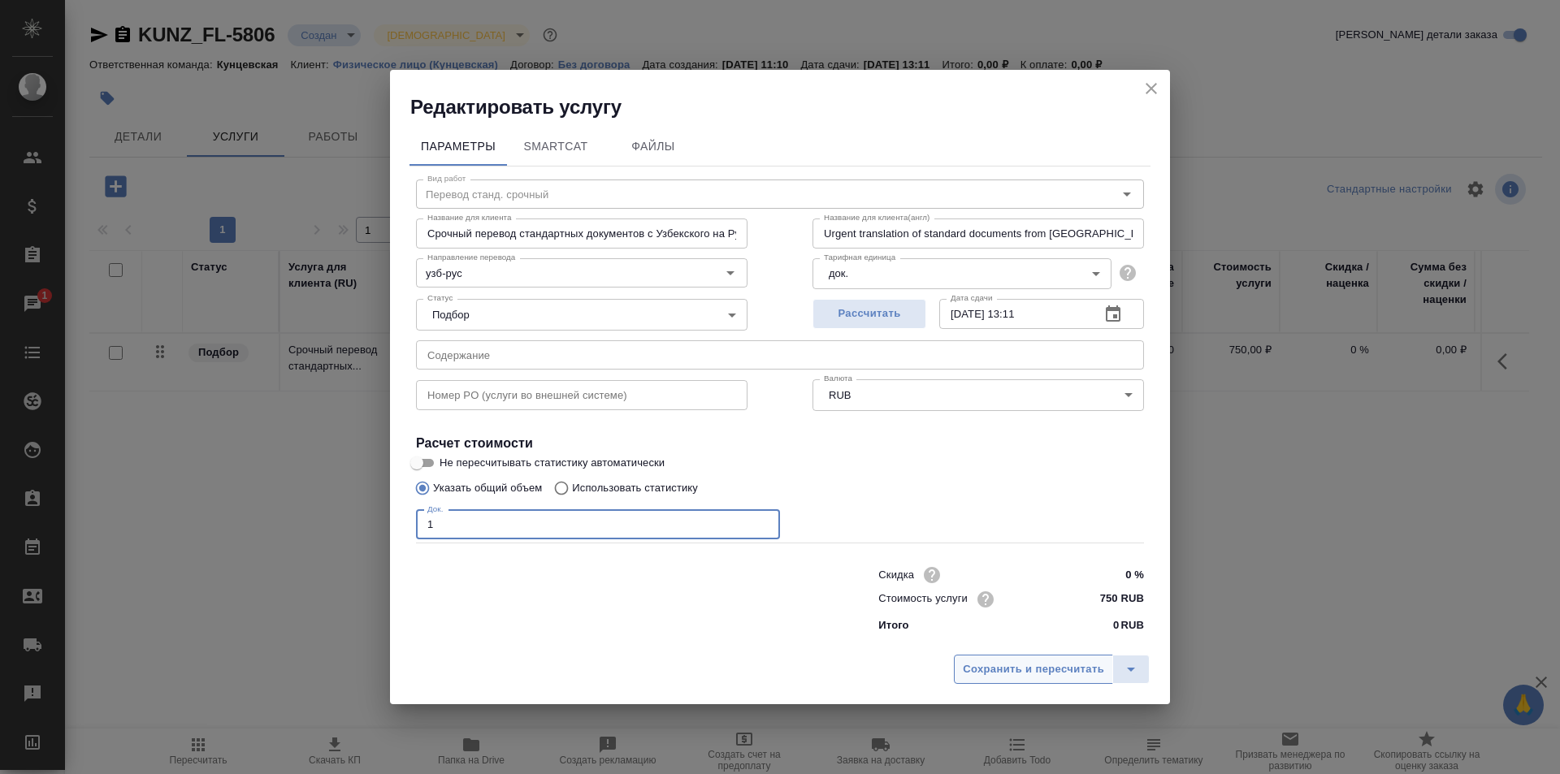
type input "1"
click at [1062, 670] on span "Сохранить и пересчитать" at bounding box center [1033, 669] width 141 height 19
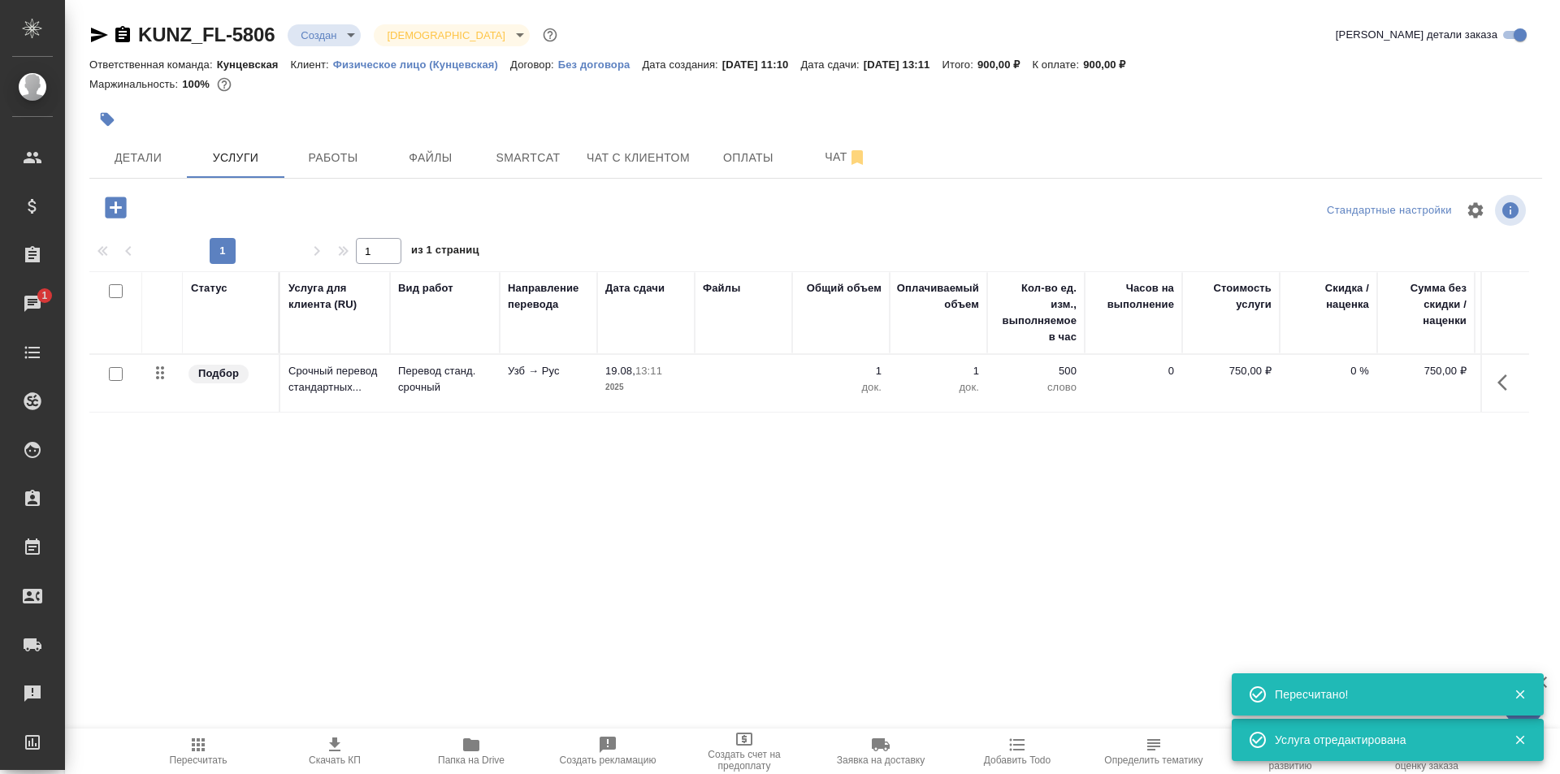
click at [109, 206] on icon "button" at bounding box center [115, 207] width 21 height 21
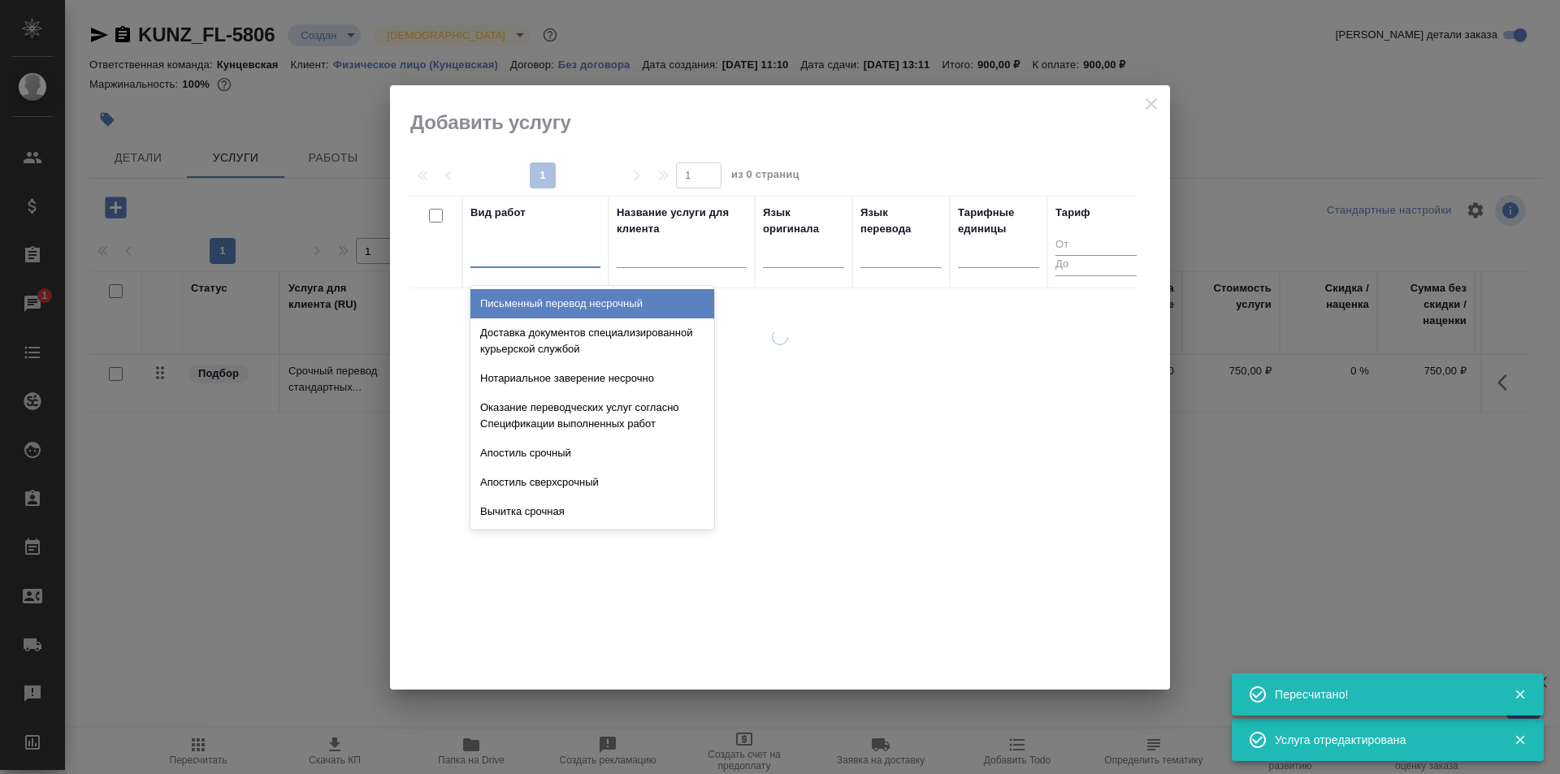
click at [504, 251] on div at bounding box center [535, 252] width 130 height 24
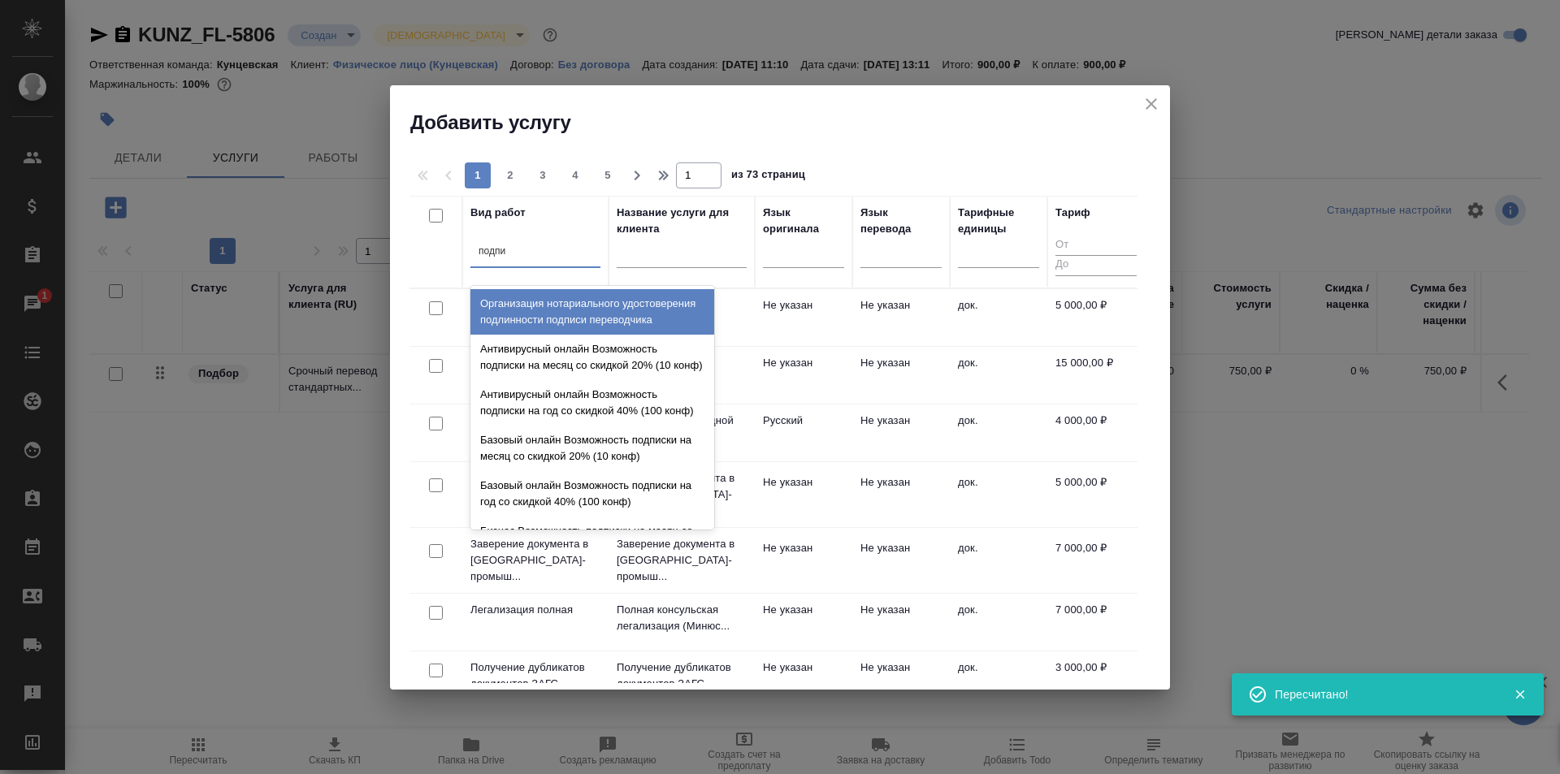
type input "подпис"
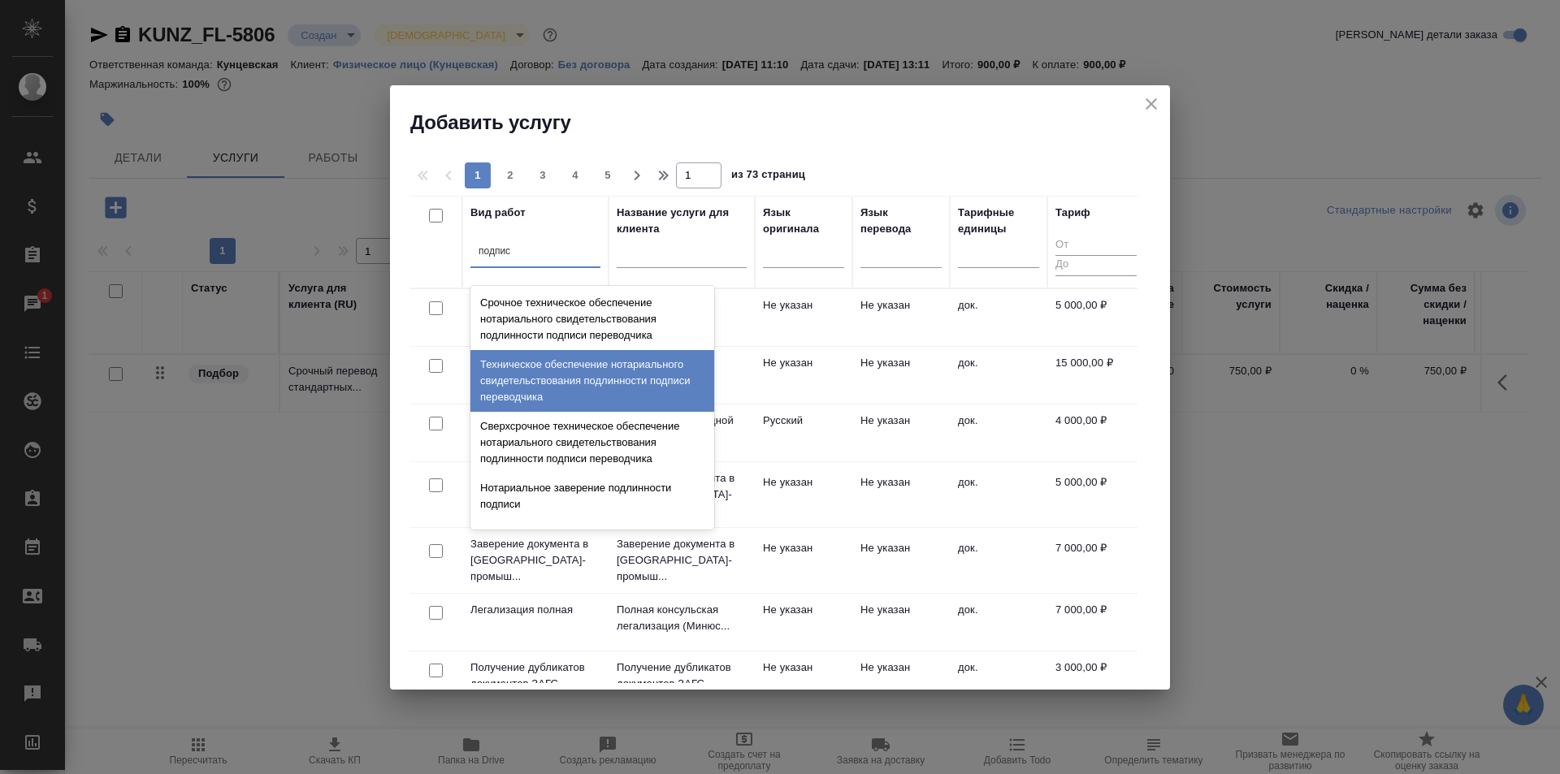
scroll to position [507, 0]
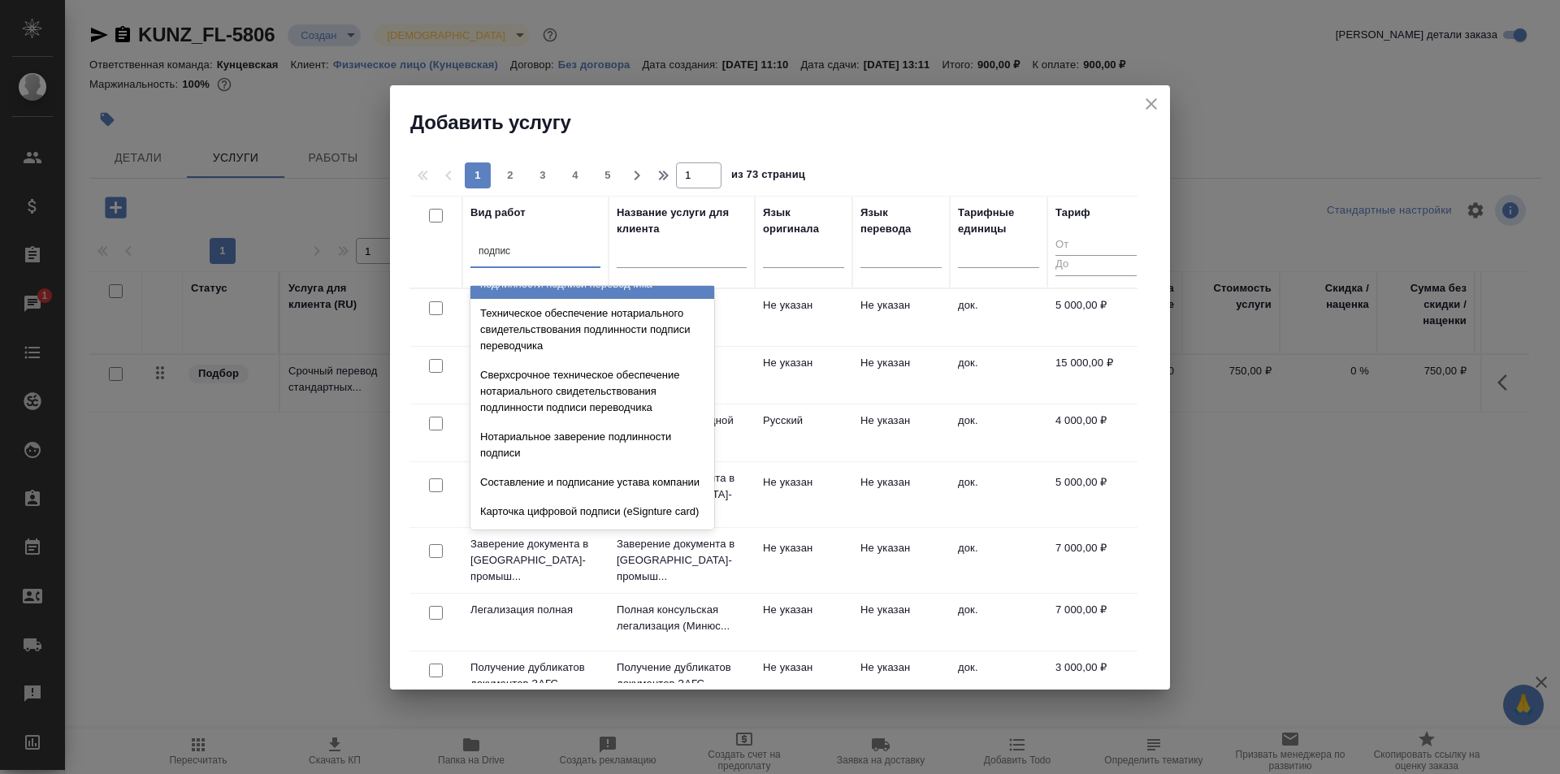
click at [669, 299] on div "Срочное техническое обеспечение нотариального свидетельствования подлинности по…" at bounding box center [592, 268] width 244 height 62
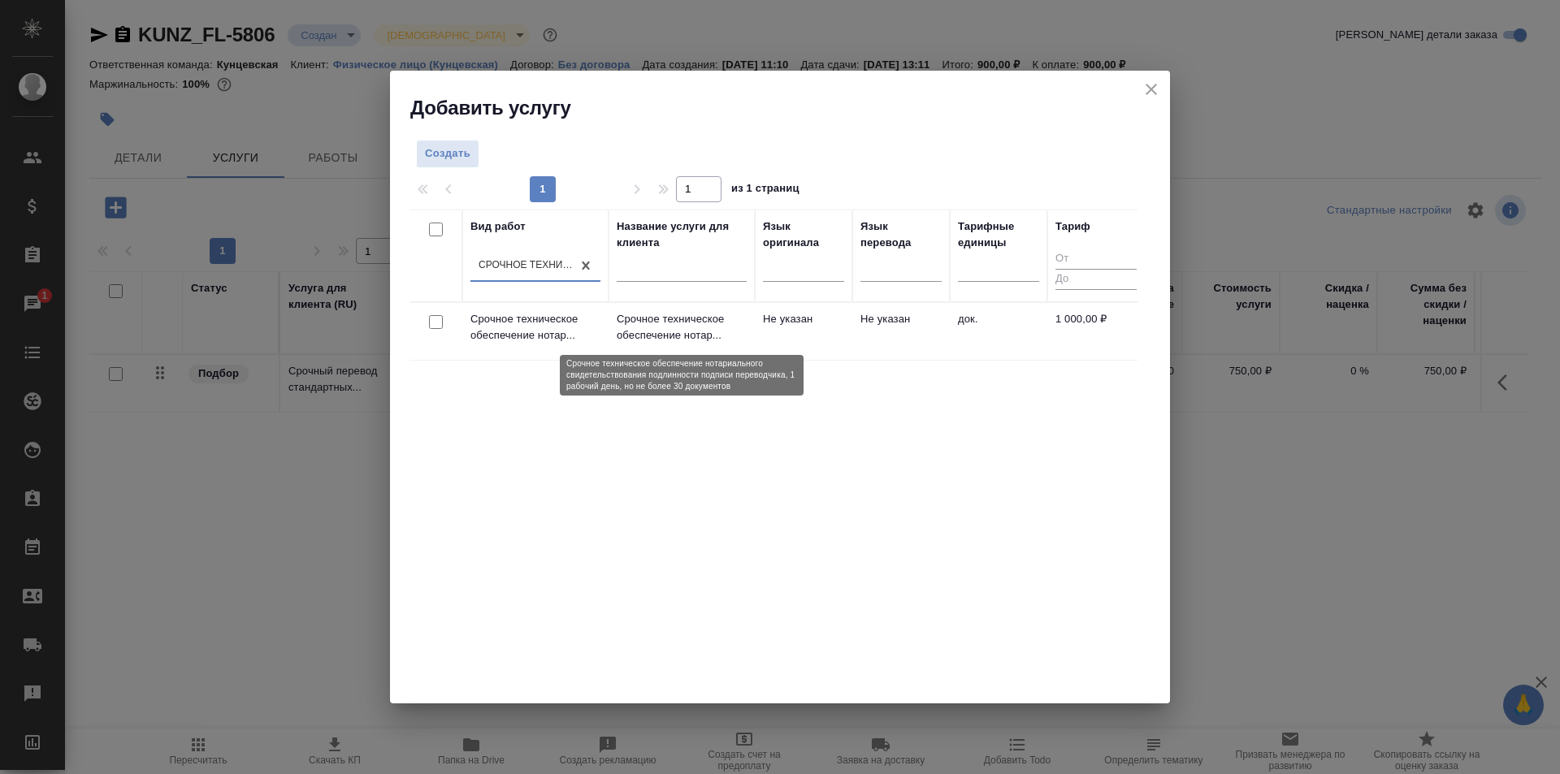
click at [742, 335] on p "Срочное техническое обеспечение нотар..." at bounding box center [682, 327] width 130 height 32
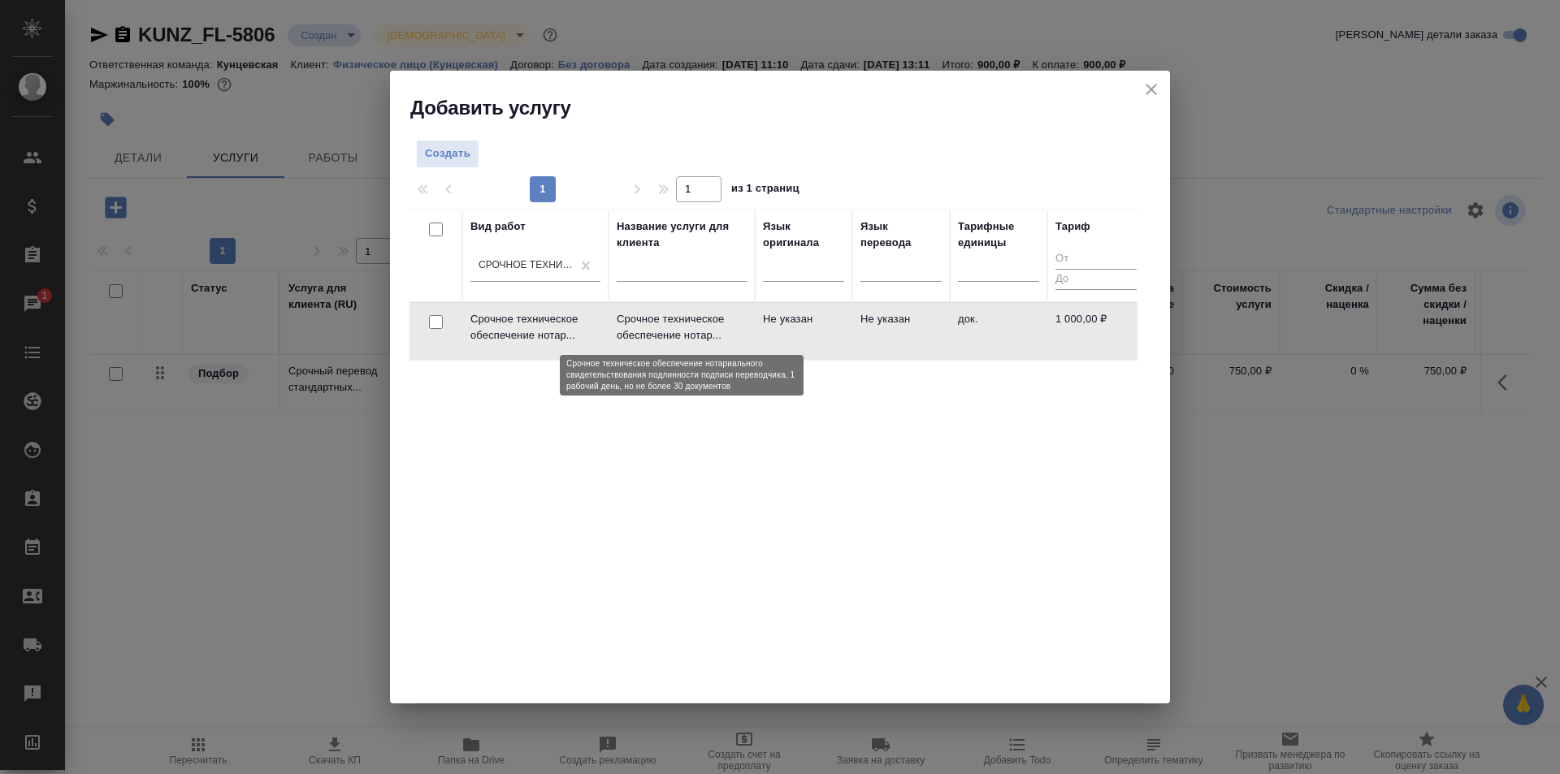
click at [742, 335] on p "Срочное техническое обеспечение нотар..." at bounding box center [682, 327] width 130 height 32
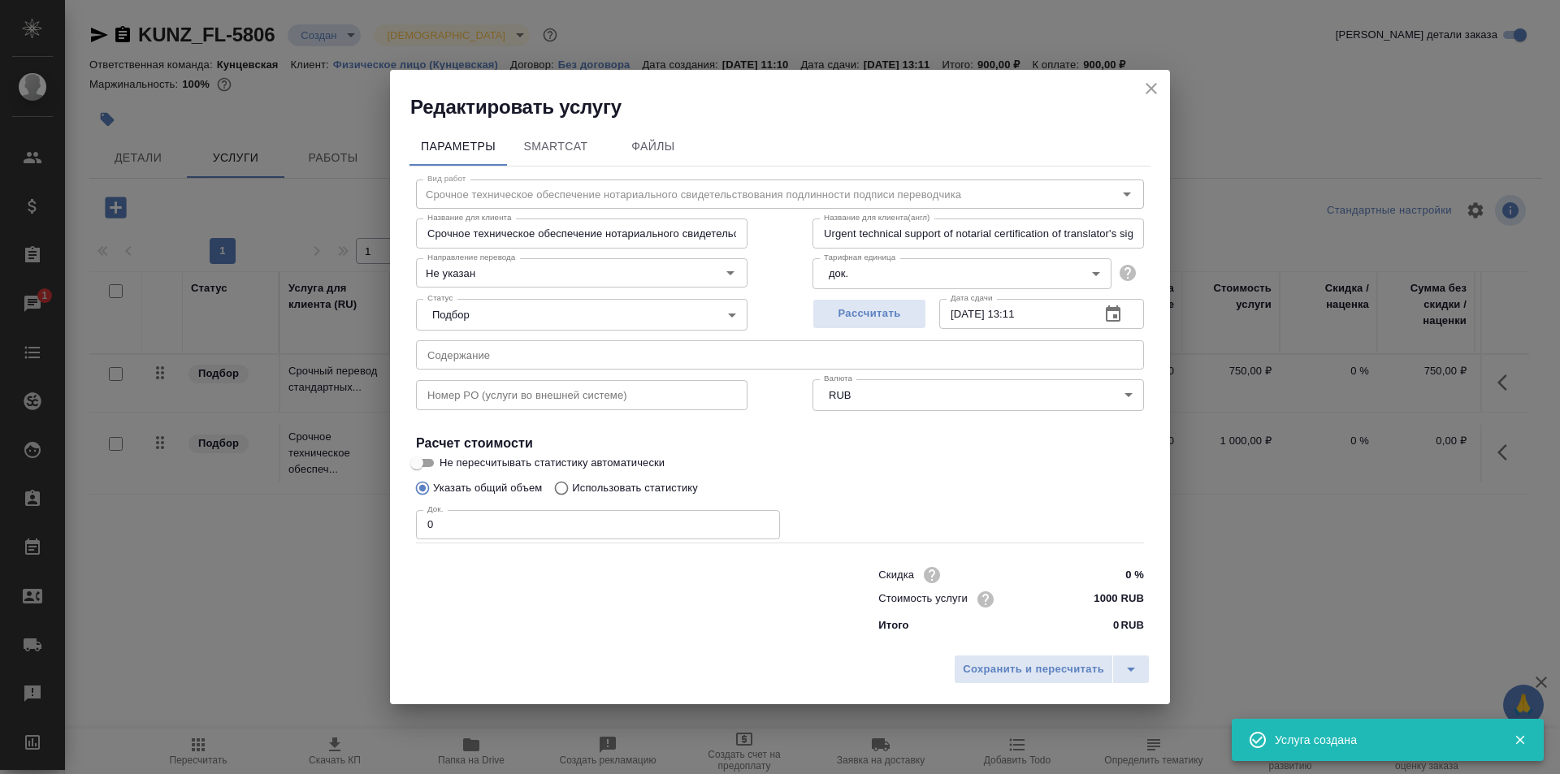
click at [524, 509] on div "Док. 0 Док." at bounding box center [598, 523] width 364 height 39
click at [523, 517] on input "0" at bounding box center [598, 524] width 364 height 29
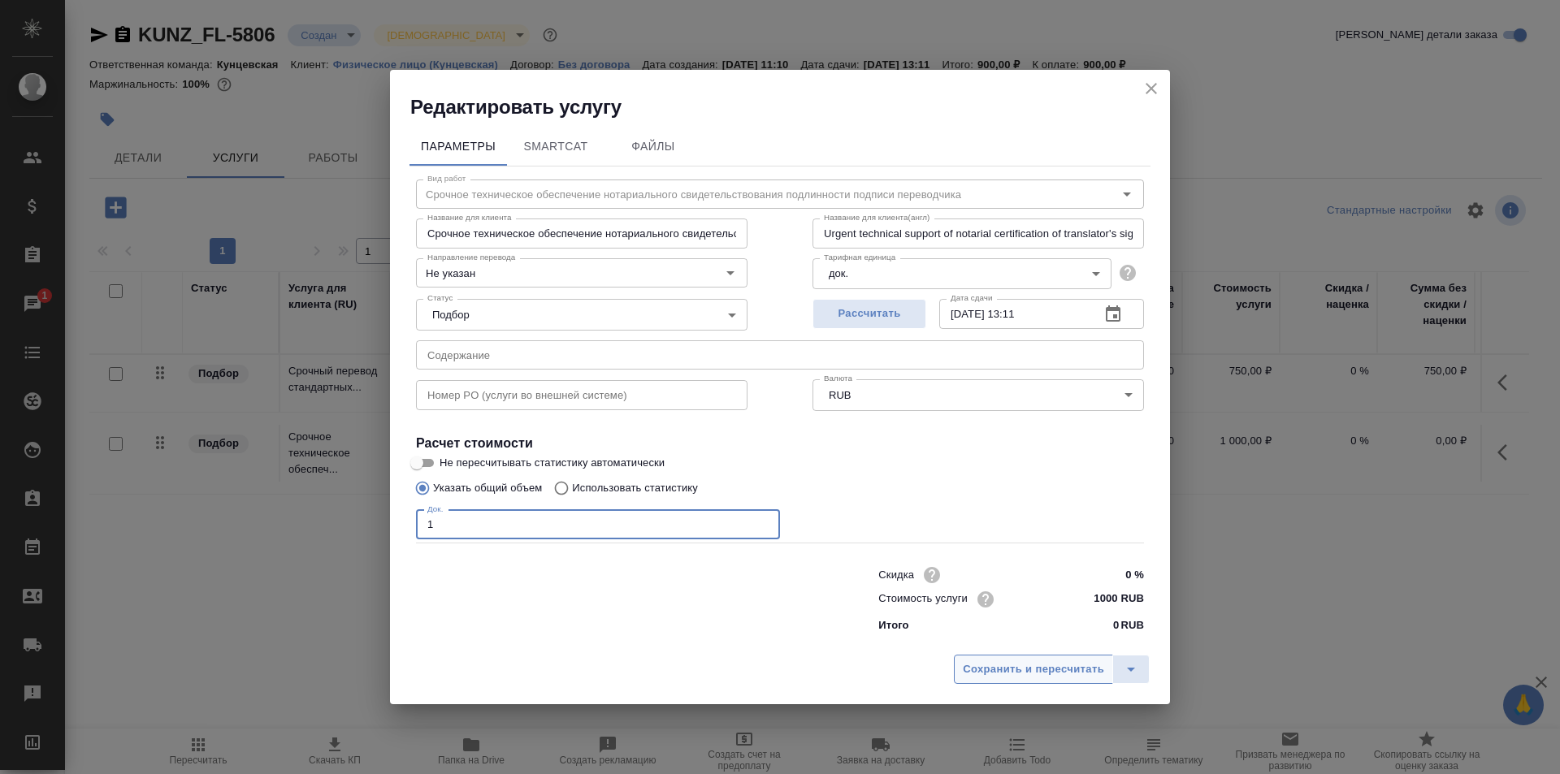
type input "1"
click at [1016, 673] on span "Сохранить и пересчитать" at bounding box center [1033, 669] width 141 height 19
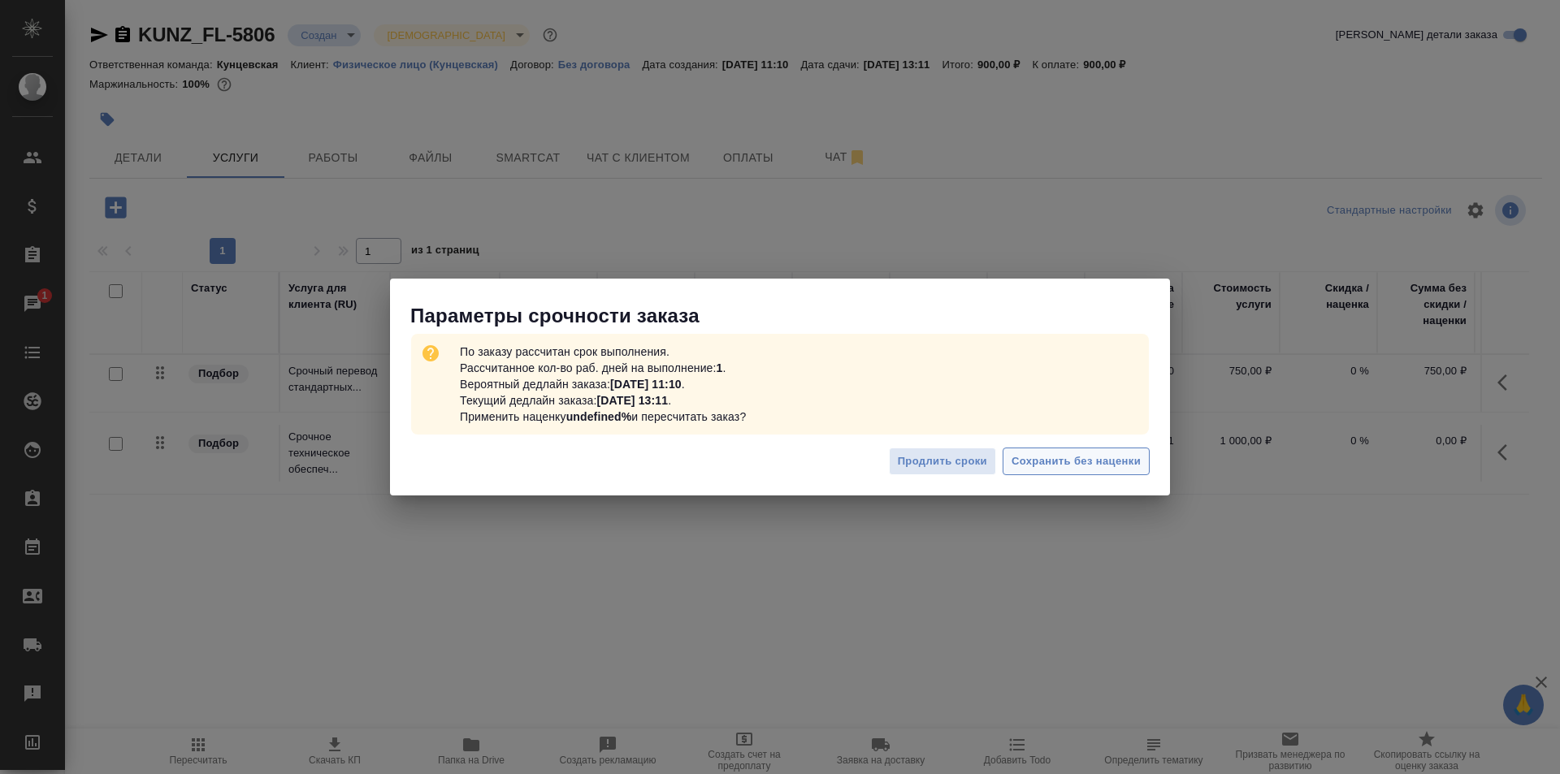
click at [1107, 466] on span "Сохранить без наценки" at bounding box center [1075, 461] width 129 height 19
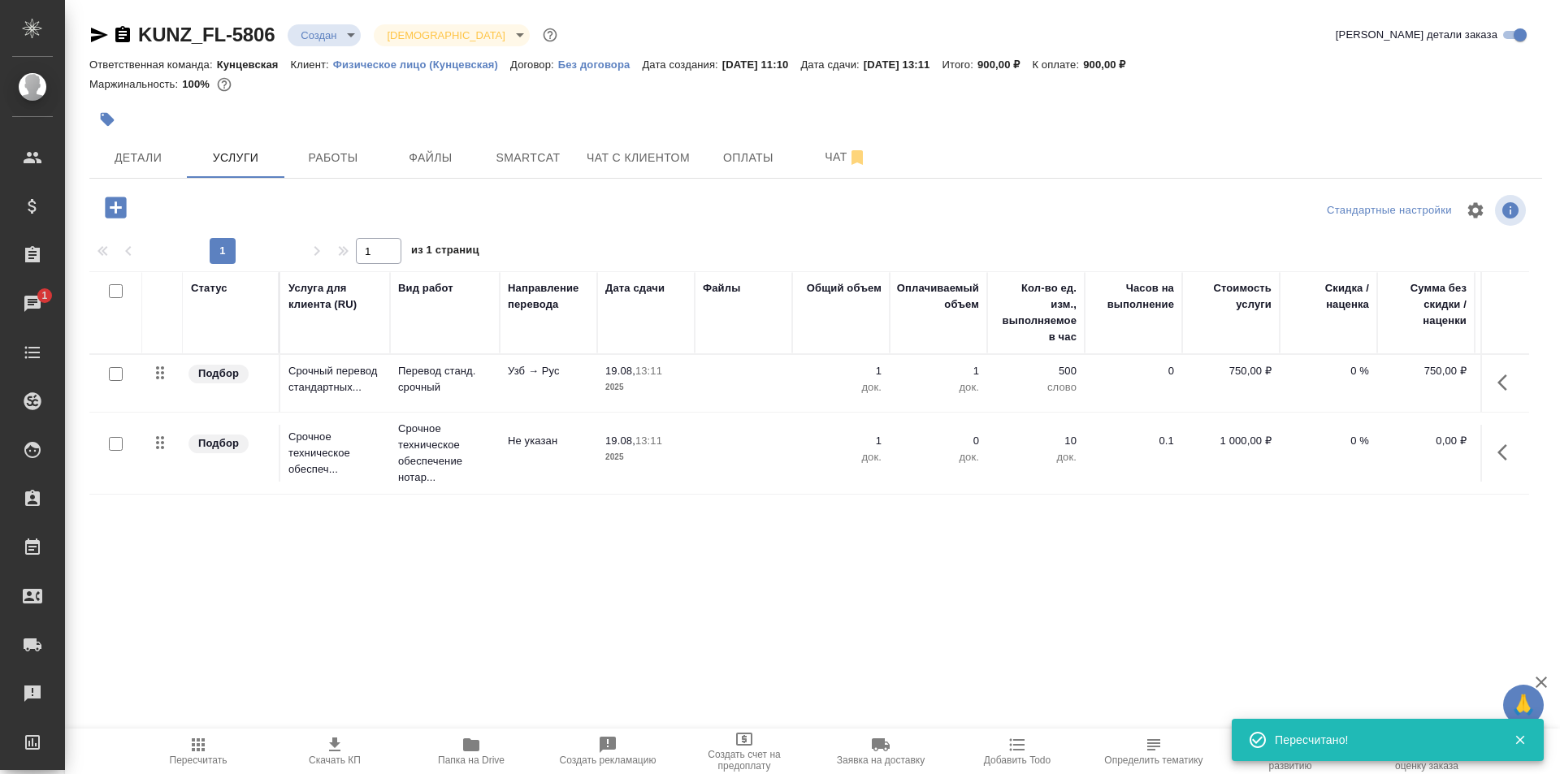
type input "urgent"
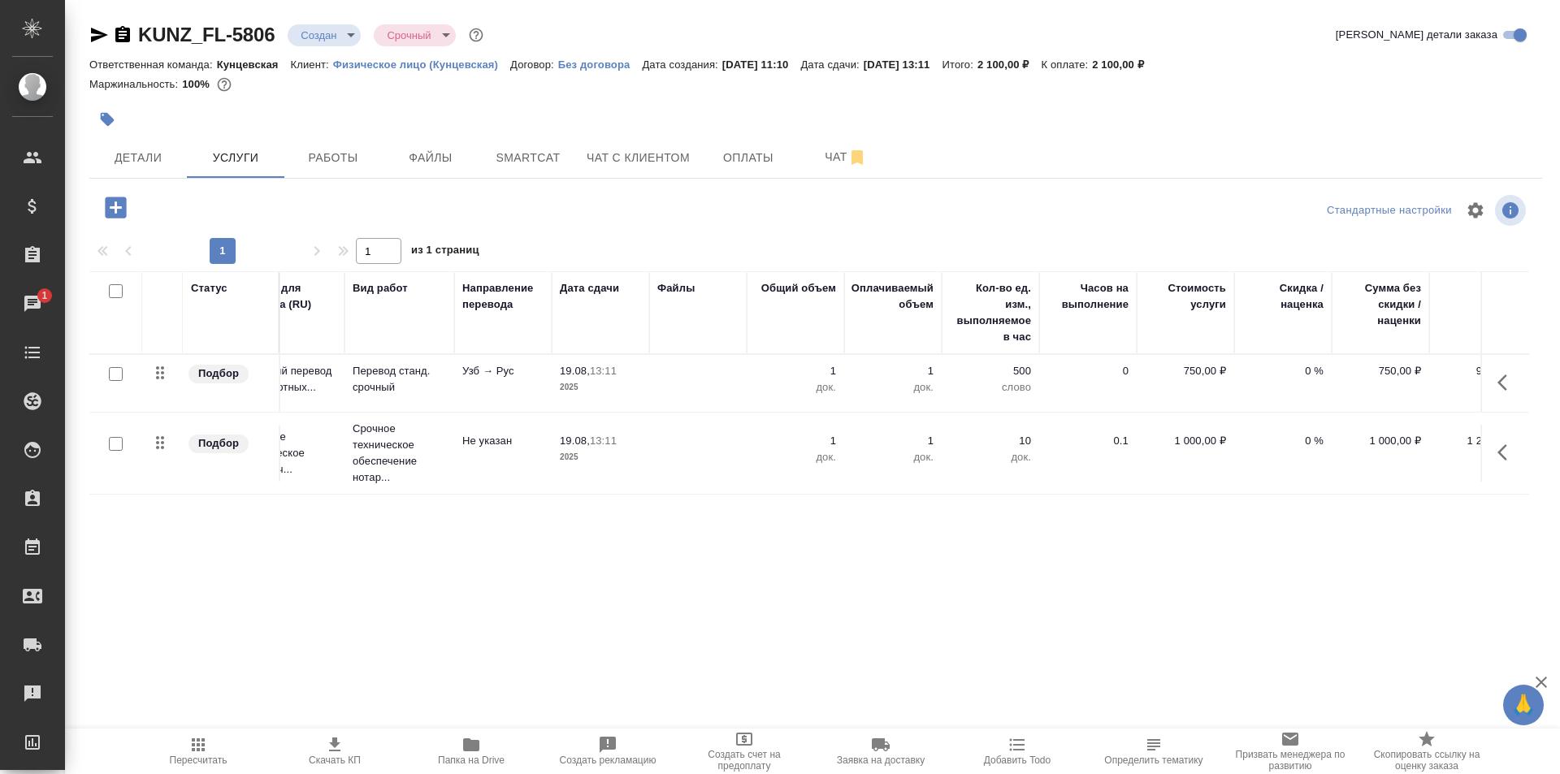
scroll to position [0, 104]
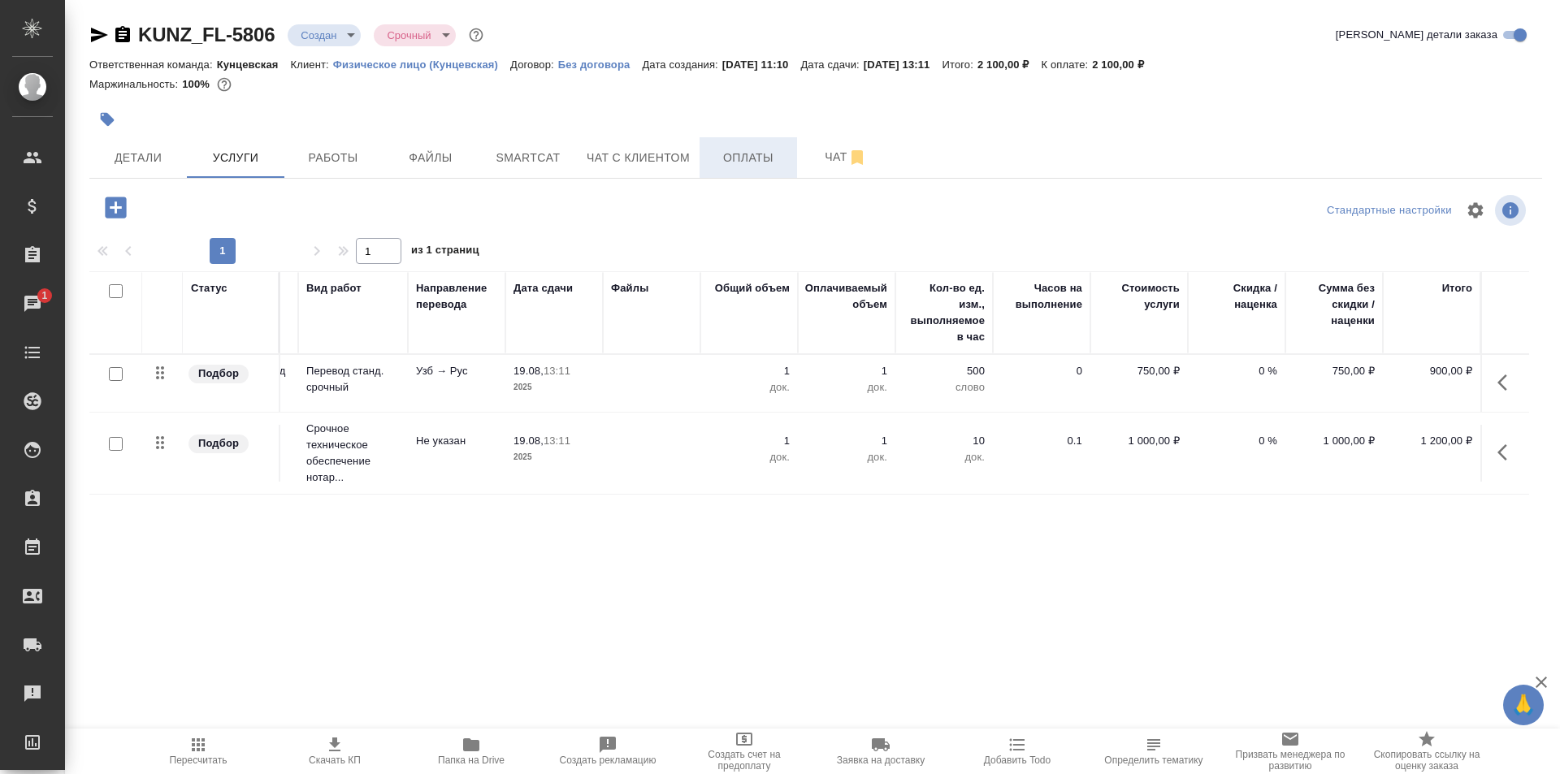
click at [730, 152] on span "Оплаты" at bounding box center [748, 158] width 78 height 20
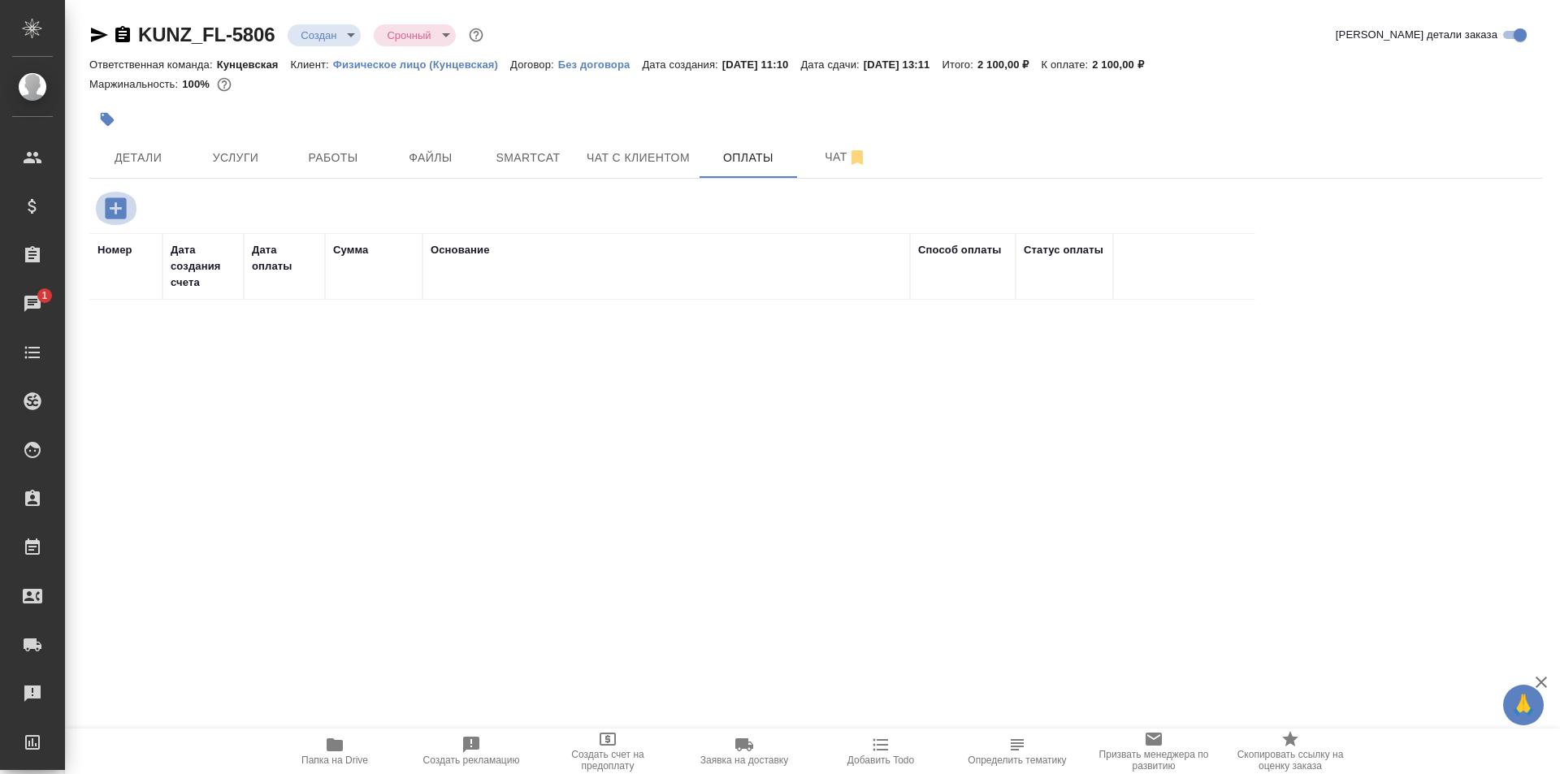
click at [116, 210] on icon "button" at bounding box center [116, 208] width 28 height 28
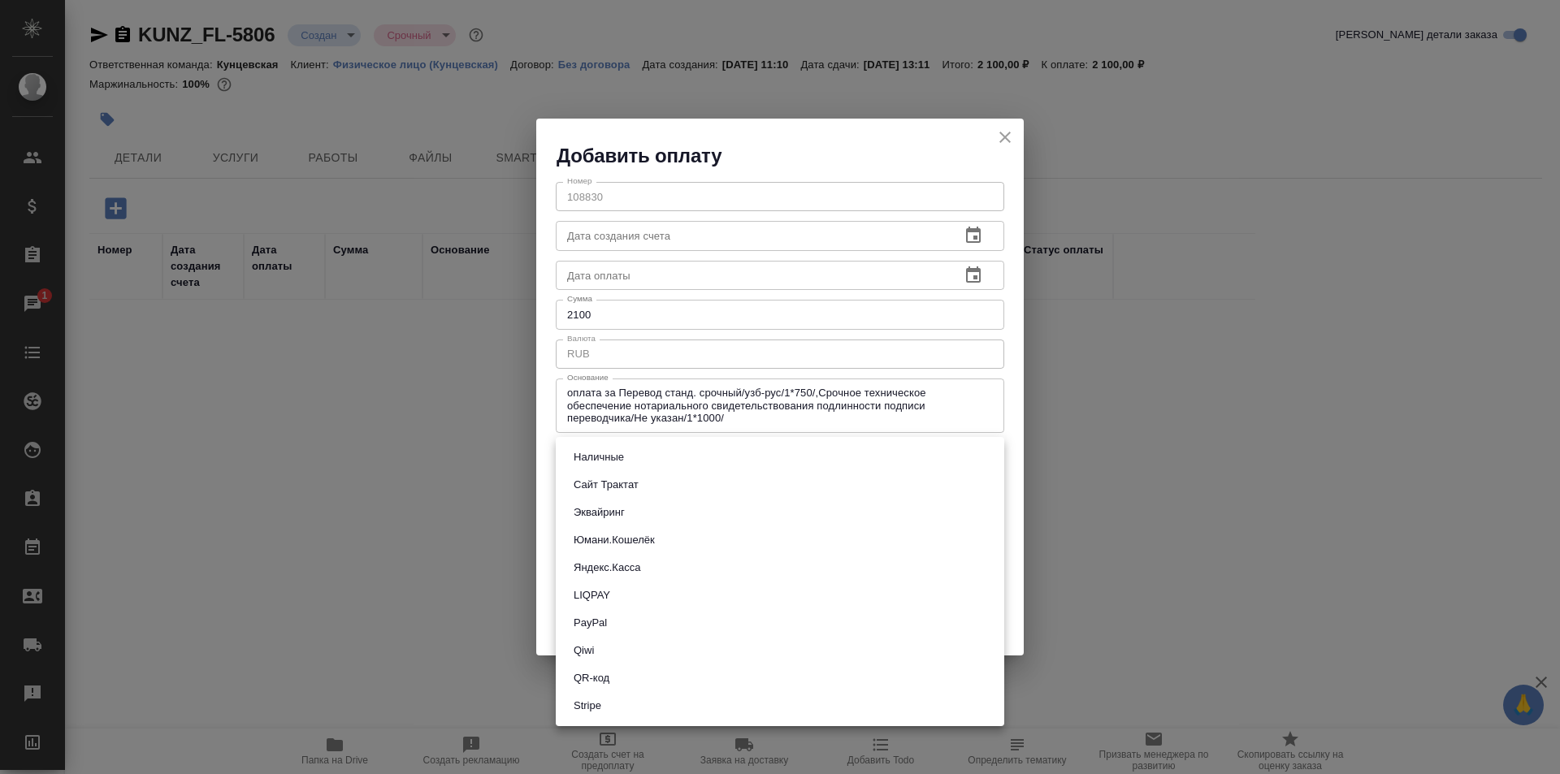
click at [733, 457] on body "🙏 .cls-1 fill:#fff; AWATERA Moskalets Alina Клиенты Спецификации Заказы 1 Чаты …" at bounding box center [780, 387] width 1560 height 774
click at [637, 683] on li "QR-код" at bounding box center [780, 678] width 448 height 28
type input "60e5684acae83f185c96e013"
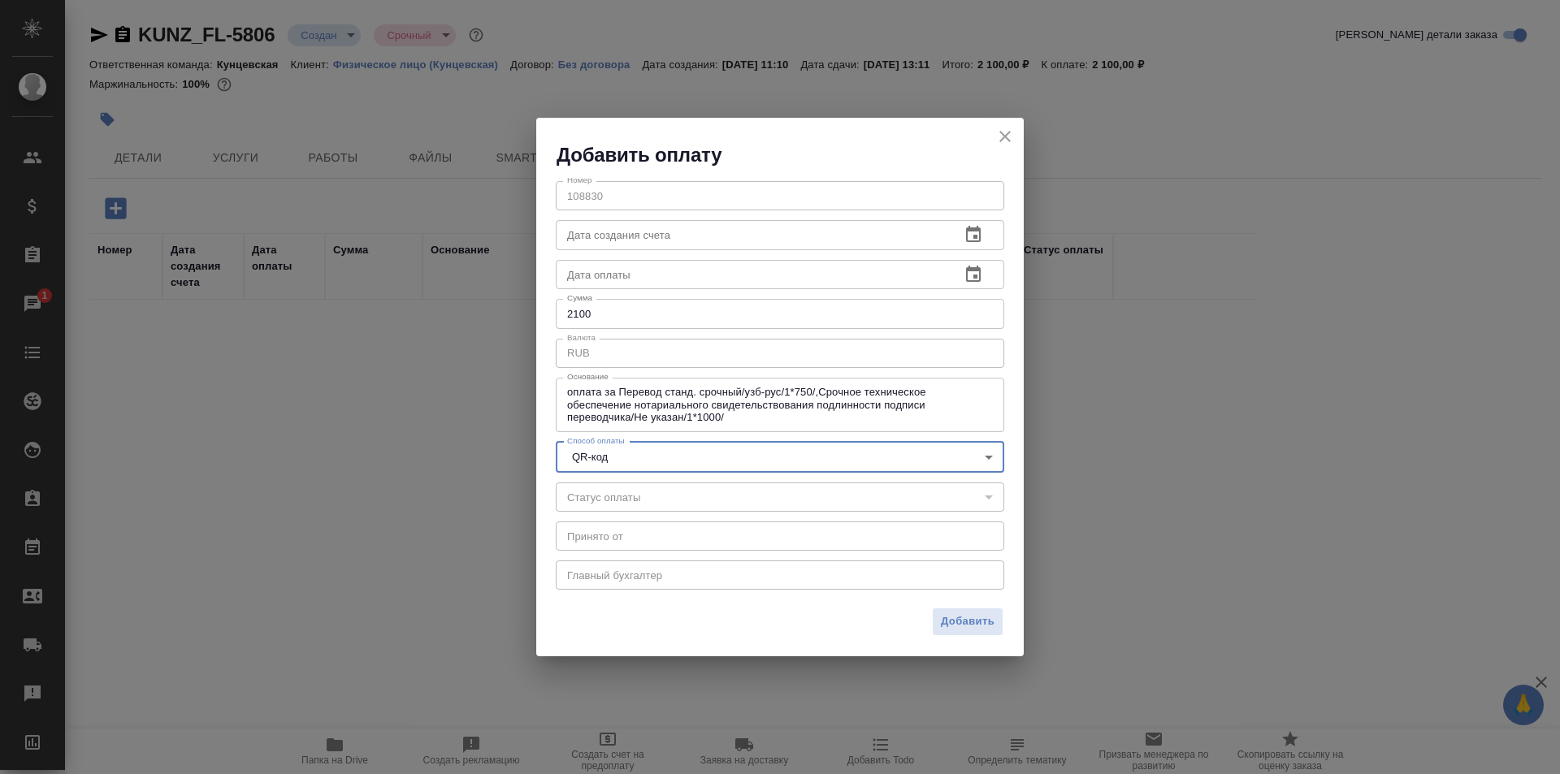
click at [959, 496] on div "​" at bounding box center [780, 497] width 448 height 29
click at [986, 629] on span "Добавить" at bounding box center [968, 621] width 54 height 19
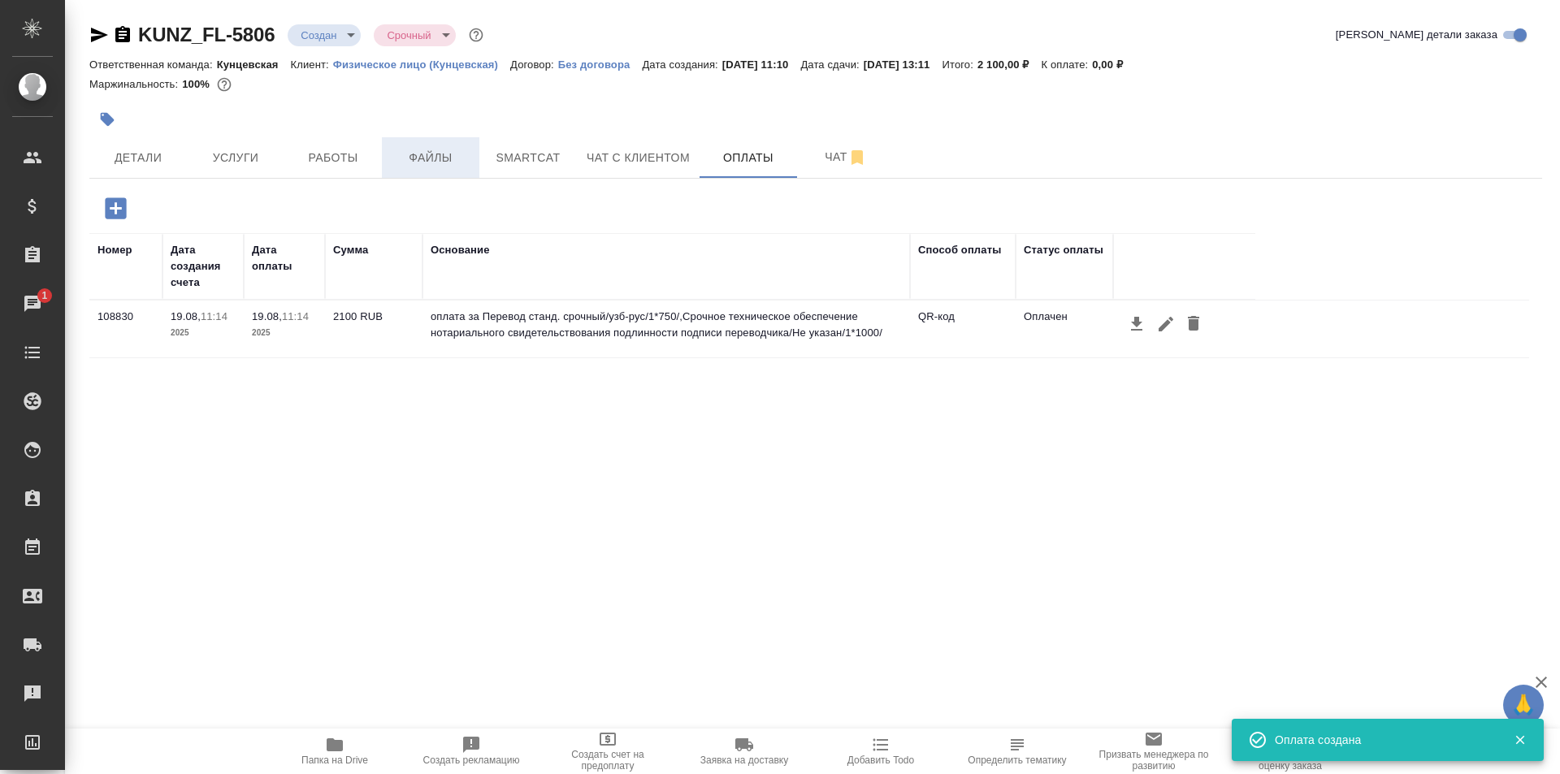
click at [421, 170] on button "Файлы" at bounding box center [430, 157] width 97 height 41
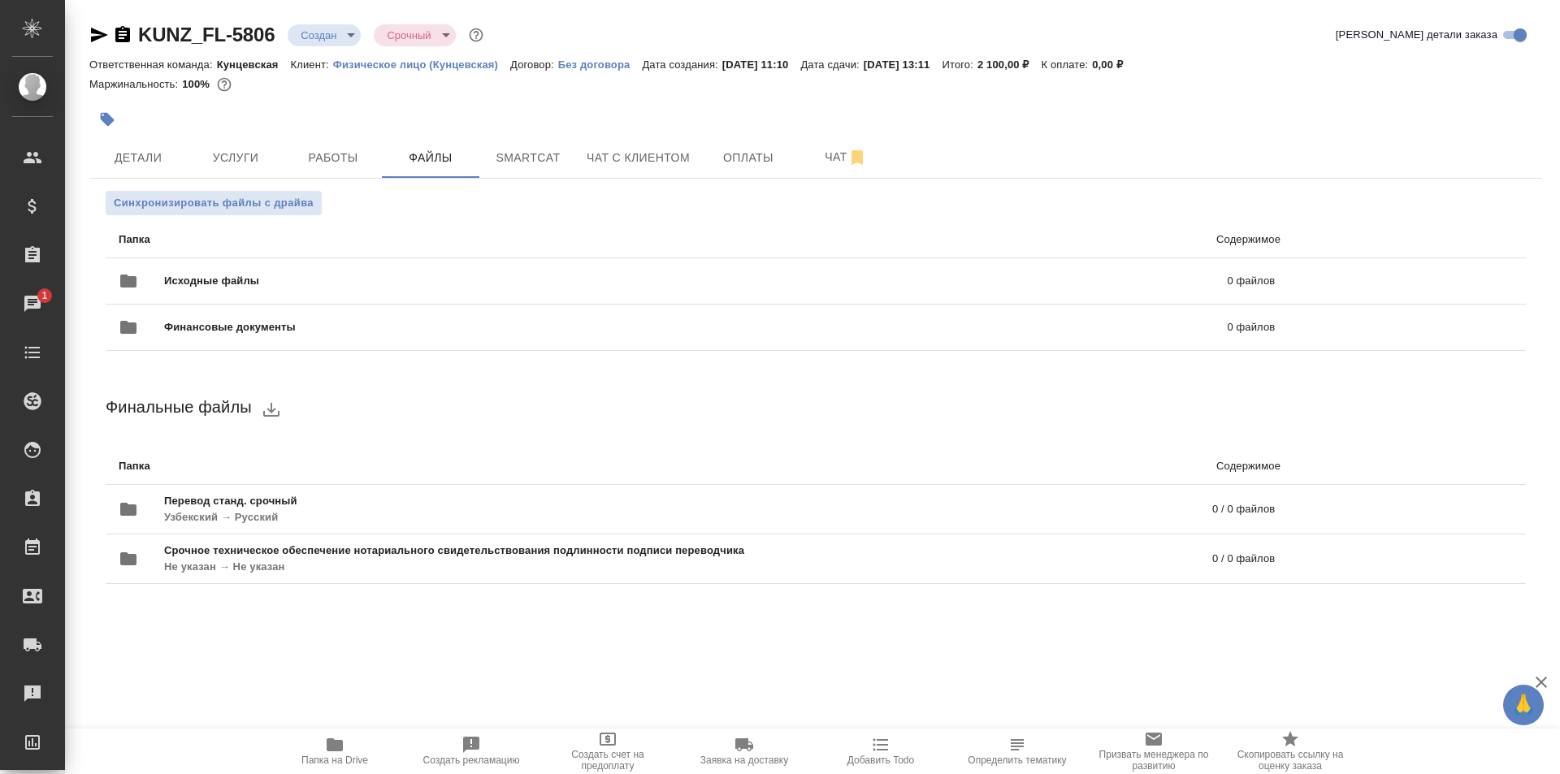
click at [123, 37] on icon "button" at bounding box center [122, 34] width 15 height 16
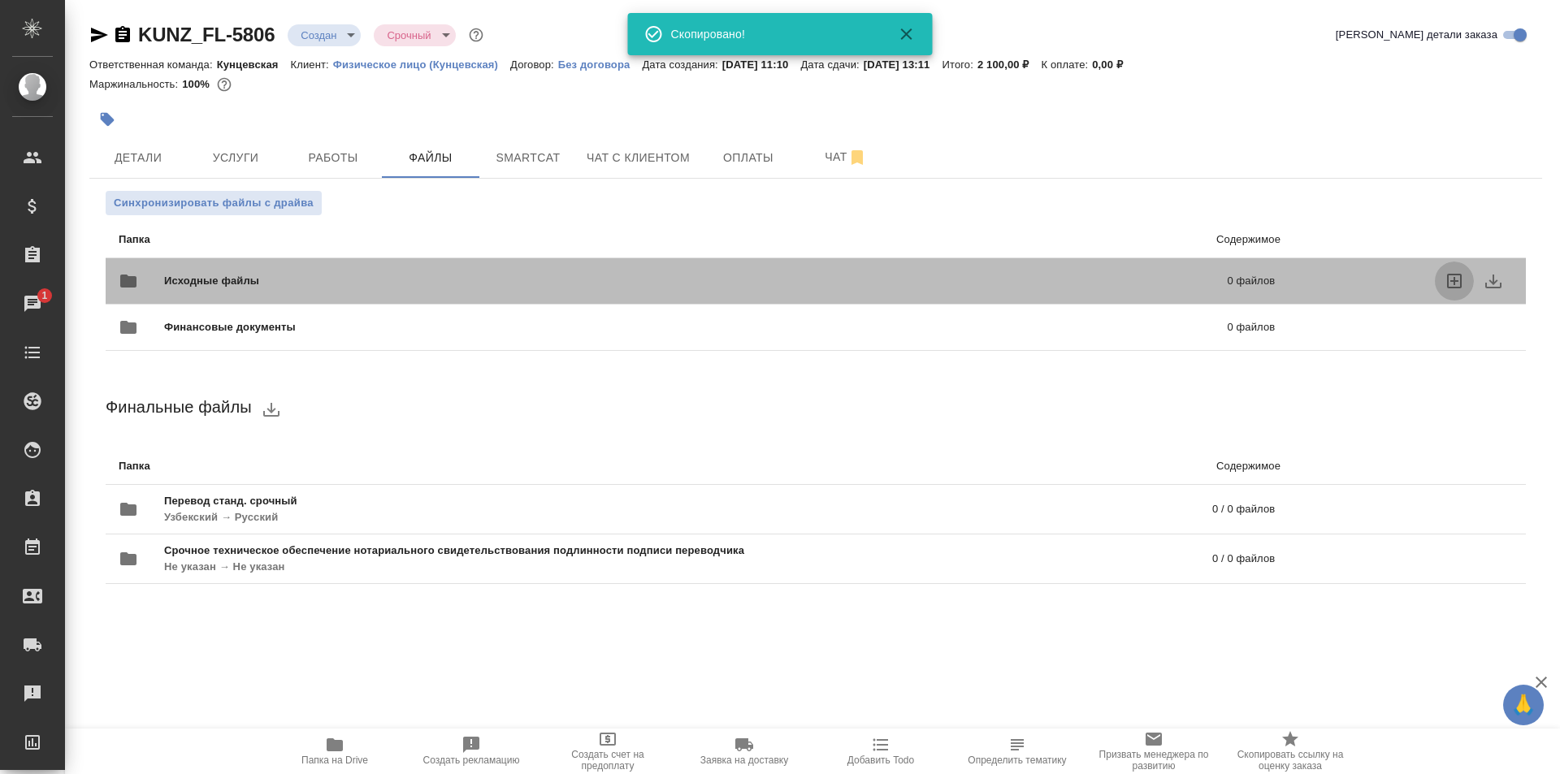
click at [1447, 275] on icon "uploadFiles" at bounding box center [1454, 281] width 15 height 15
click at [0, 0] on input "uploadFiles" at bounding box center [0, 0] width 0 height 0
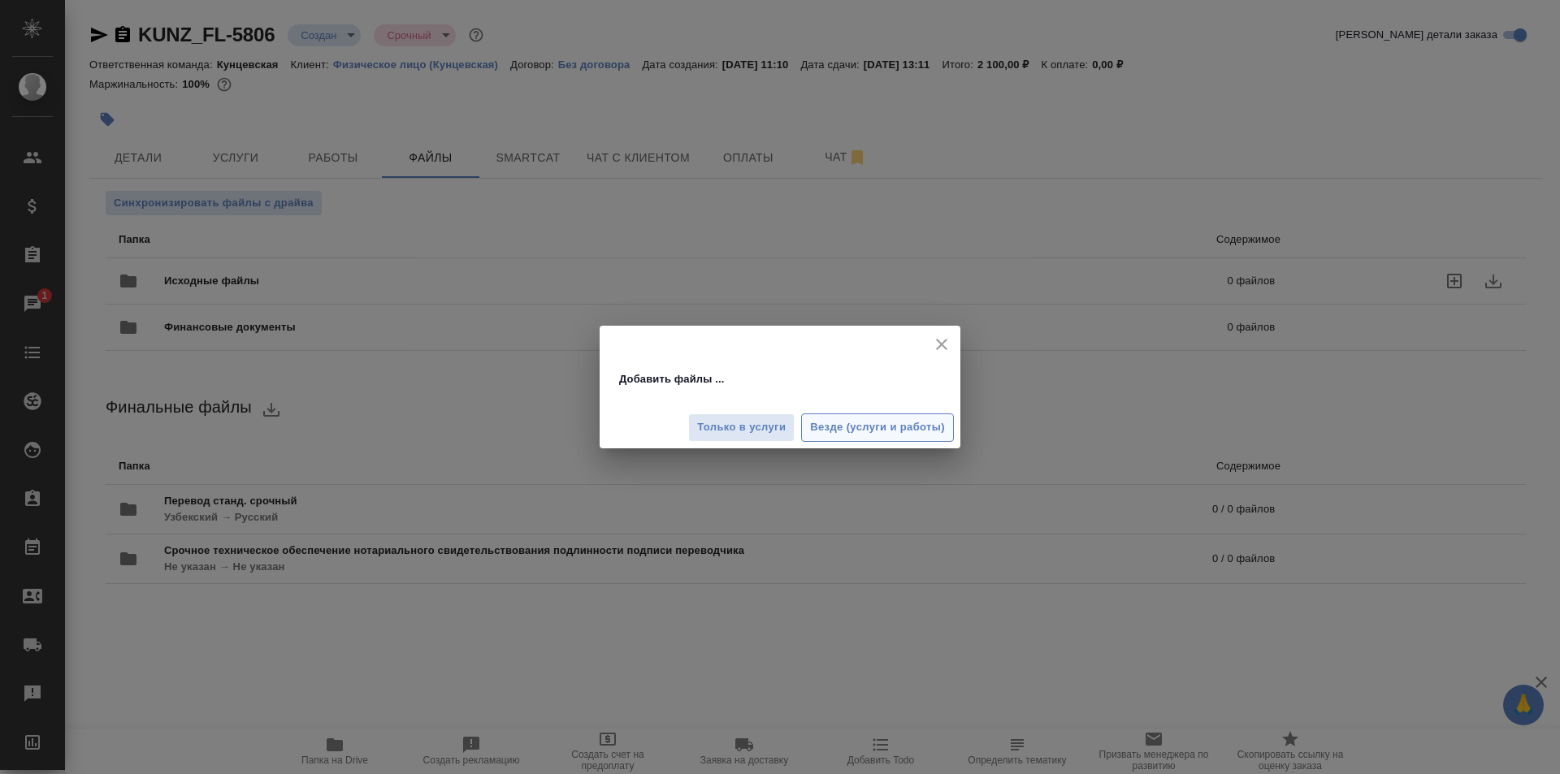
click at [834, 435] on span "Везде (услуги и работы)" at bounding box center [877, 427] width 135 height 19
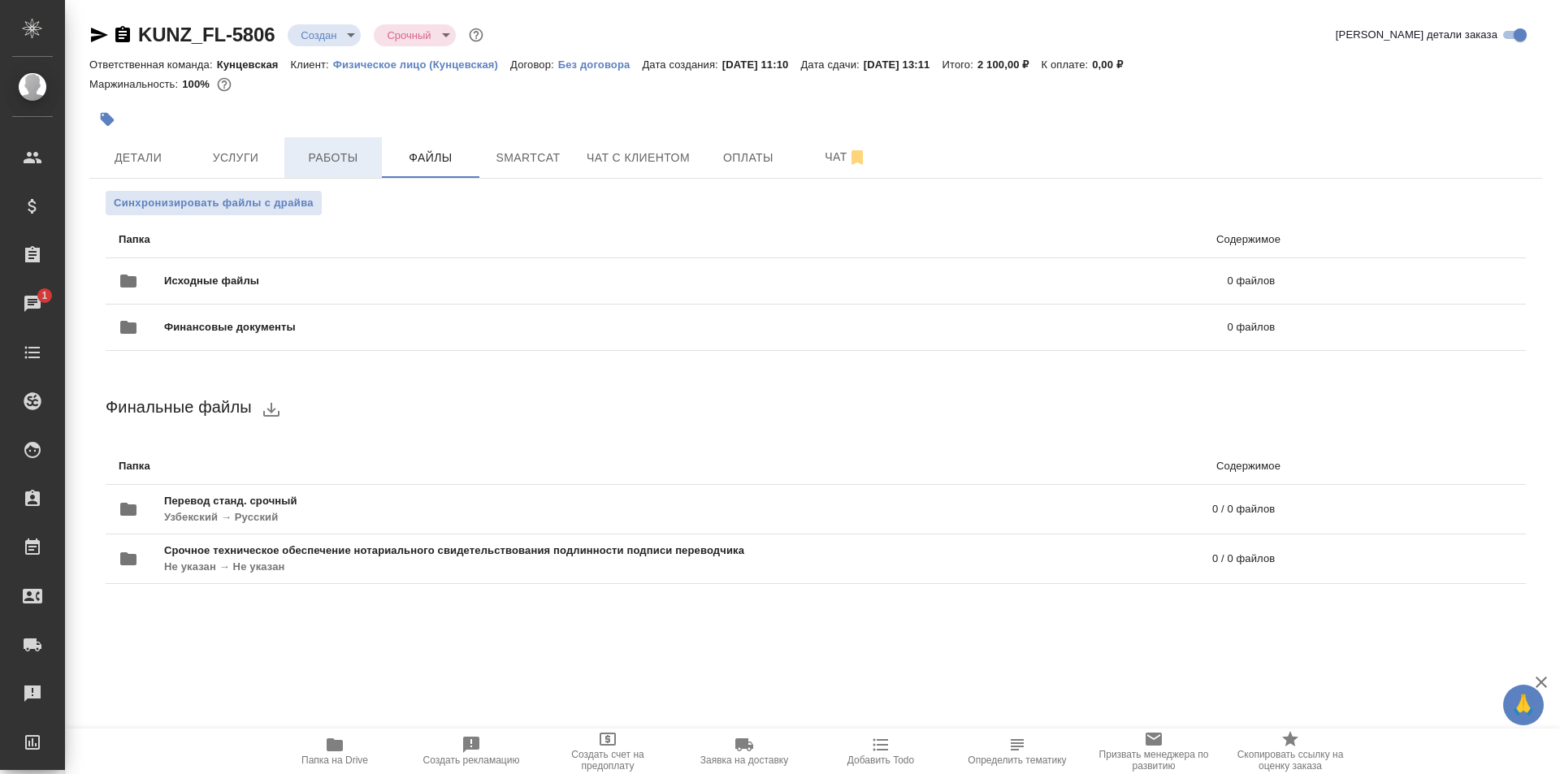
click at [317, 150] on span "Работы" at bounding box center [333, 158] width 78 height 20
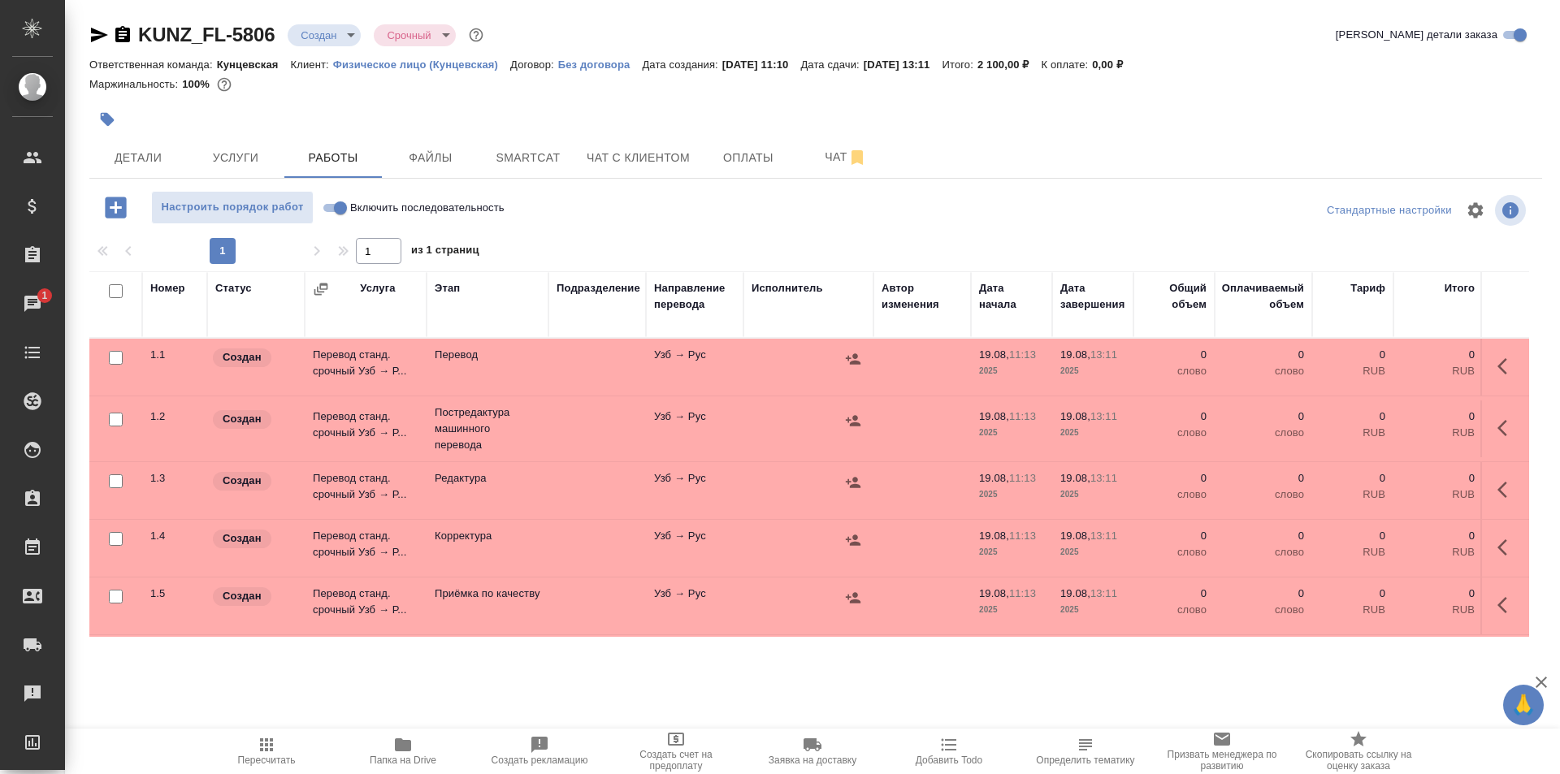
click at [441, 169] on button "Файлы" at bounding box center [430, 157] width 97 height 41
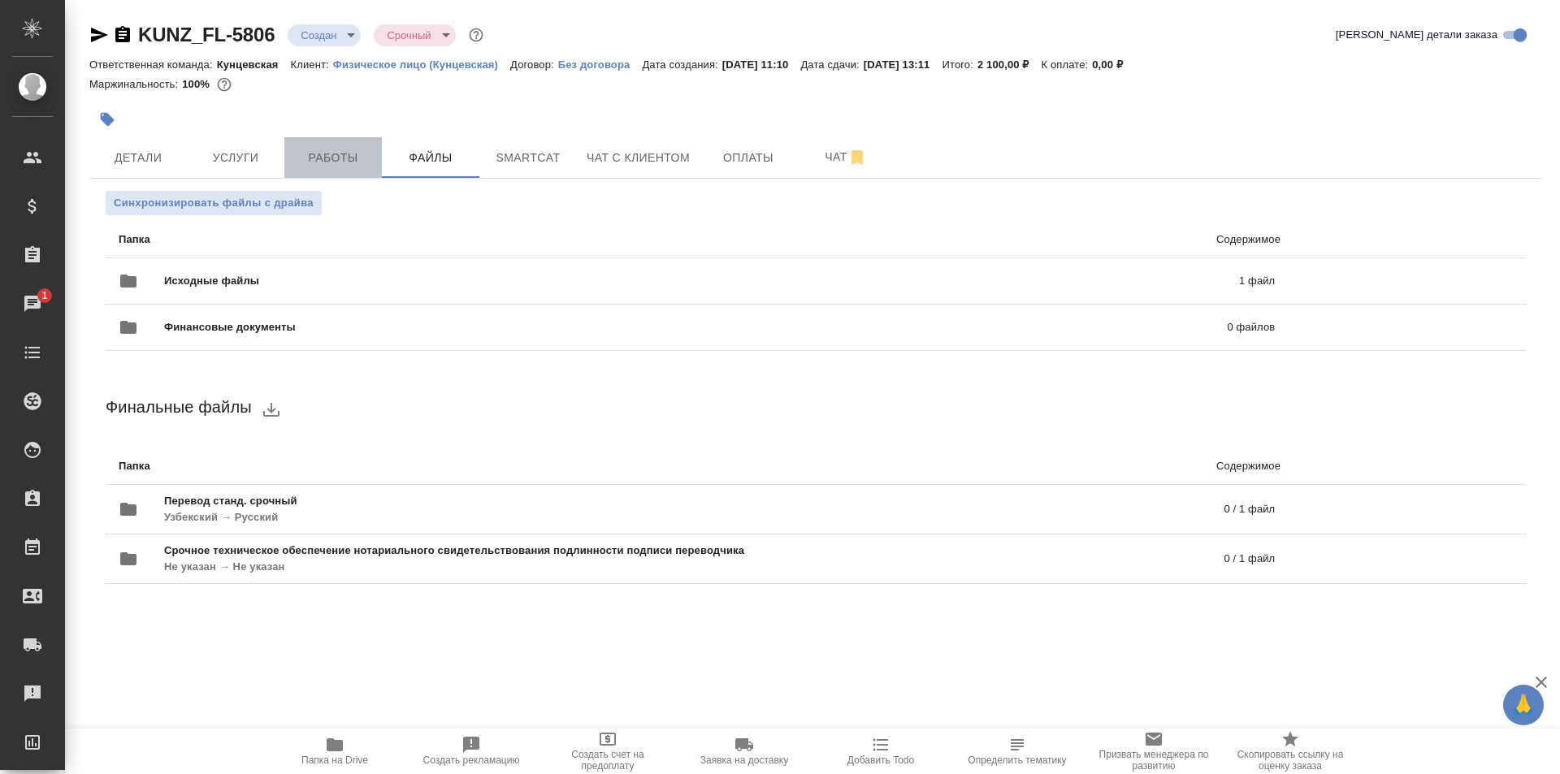
click at [337, 158] on span "Работы" at bounding box center [333, 158] width 78 height 20
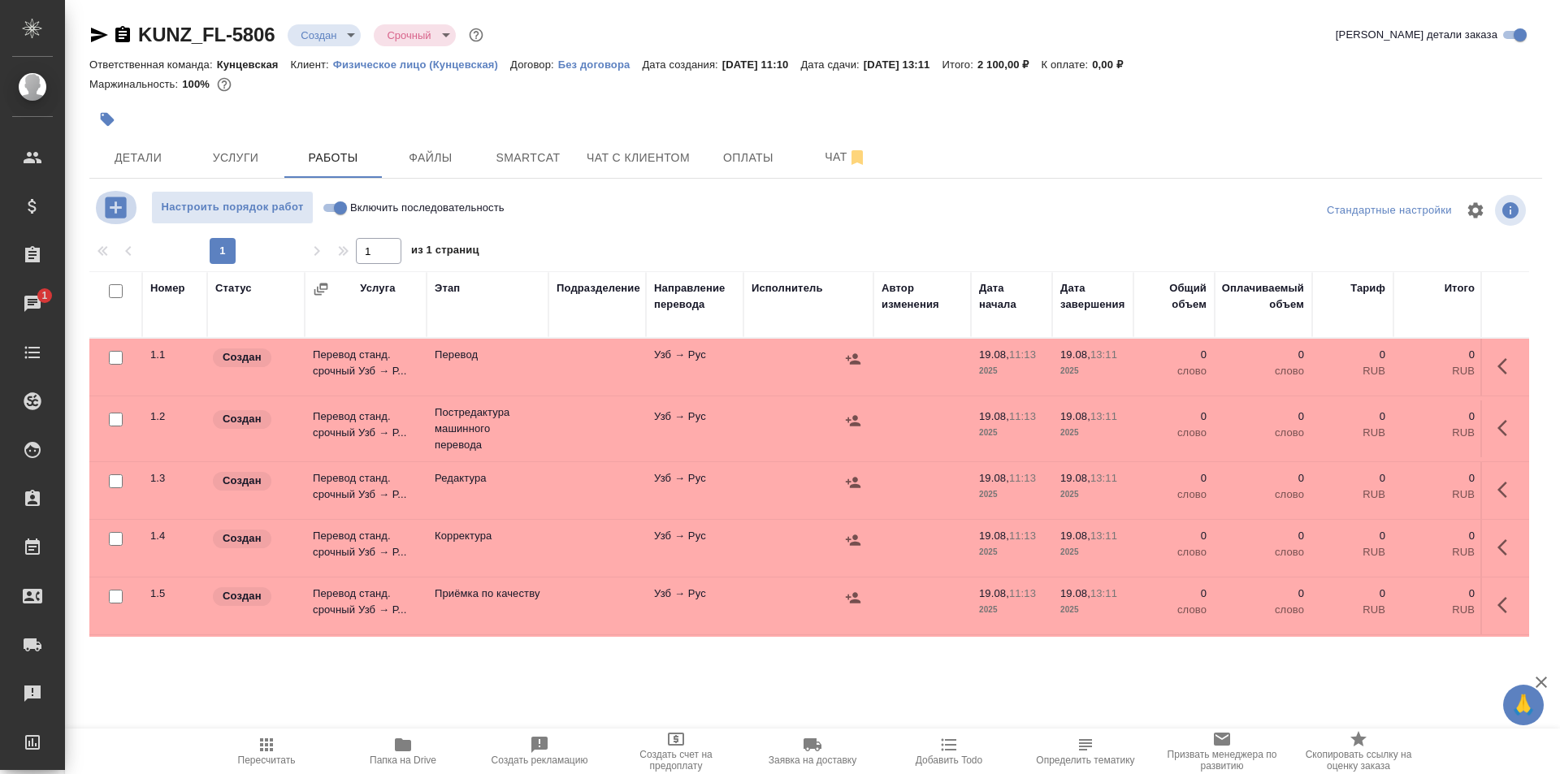
click at [117, 212] on icon "button" at bounding box center [115, 207] width 21 height 21
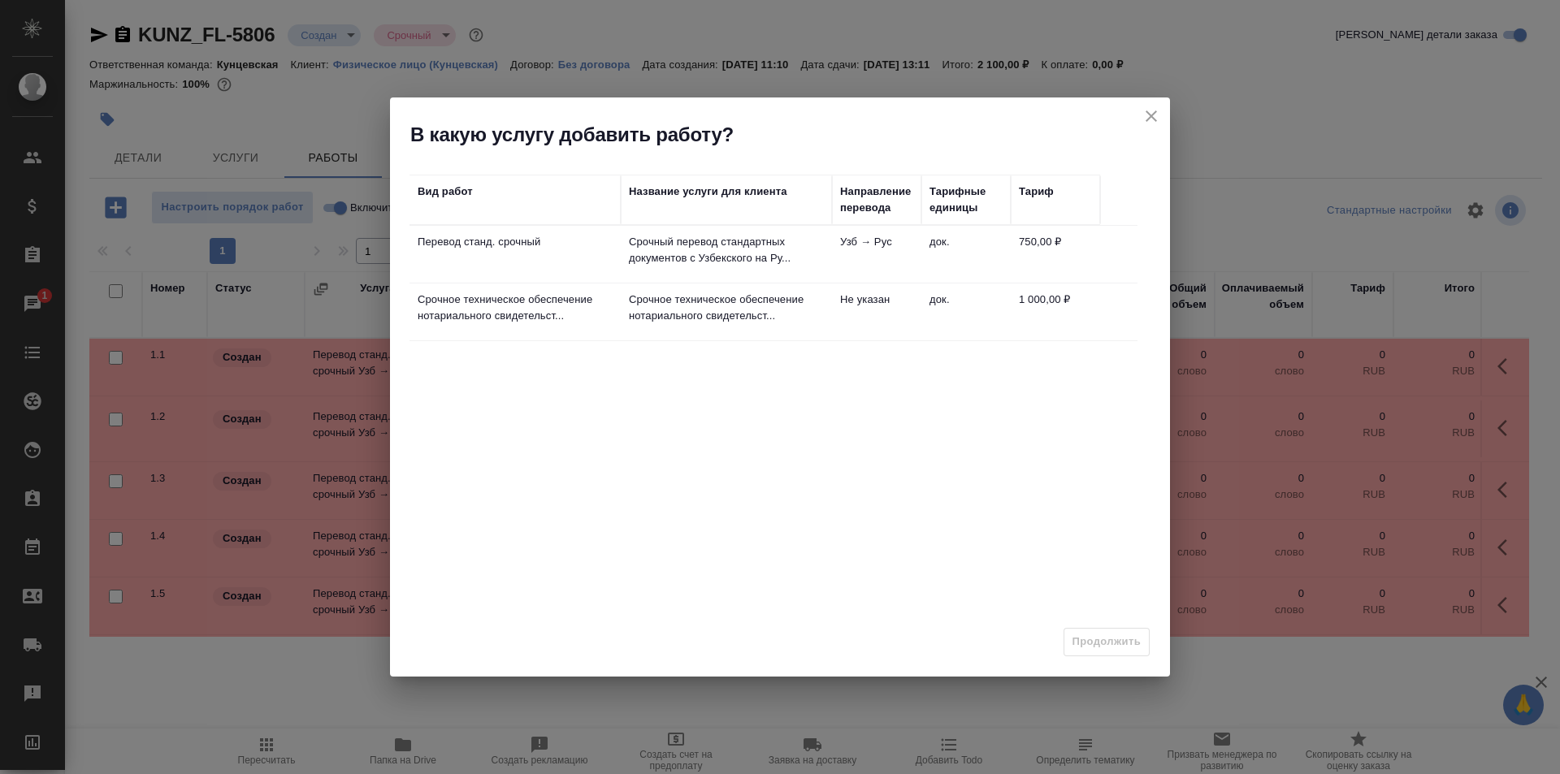
click at [1149, 116] on icon "close" at bounding box center [1150, 115] width 19 height 19
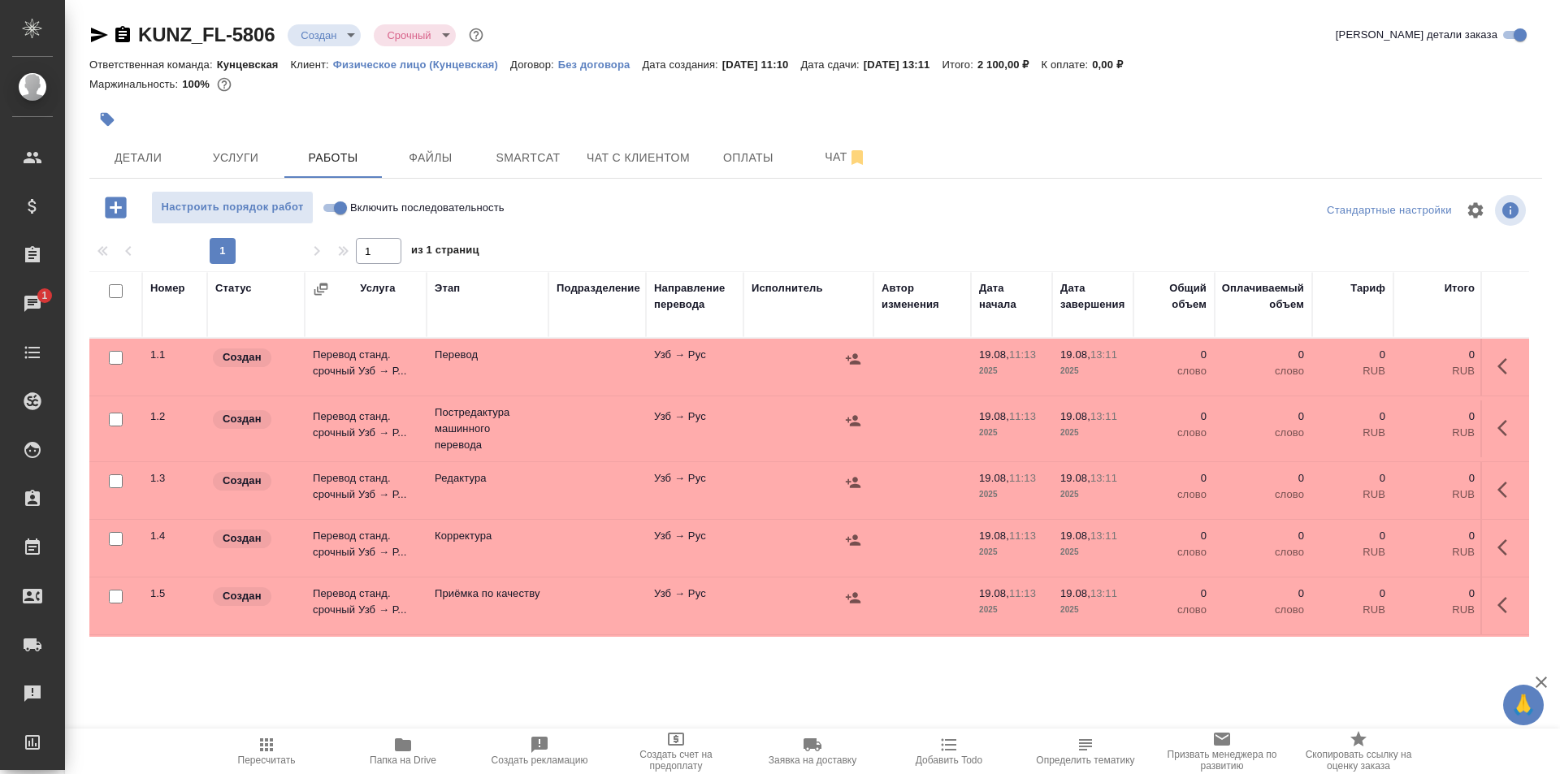
click at [112, 294] on input "checkbox" at bounding box center [116, 291] width 14 height 14
checkbox input "true"
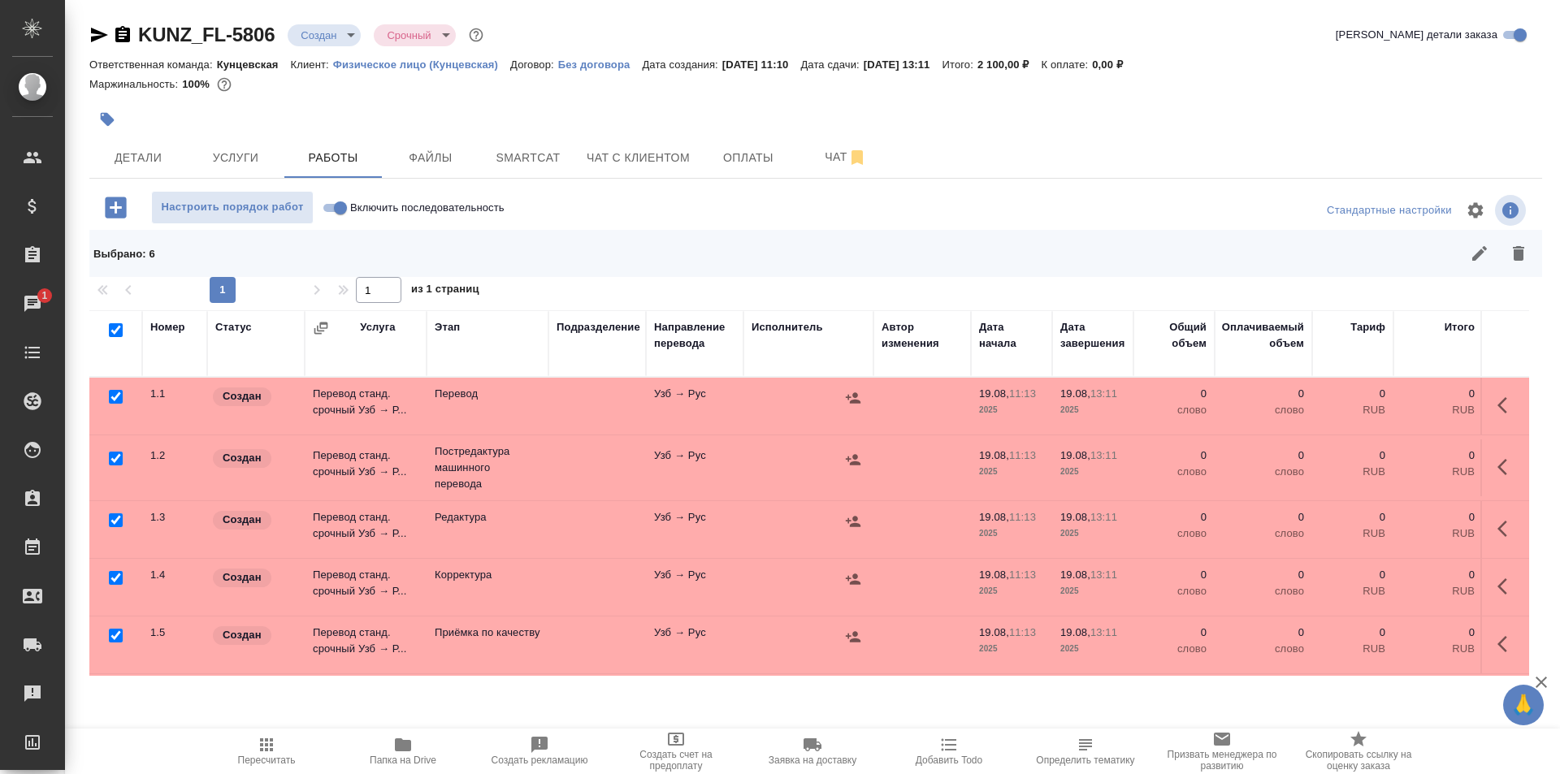
checkbox input "true"
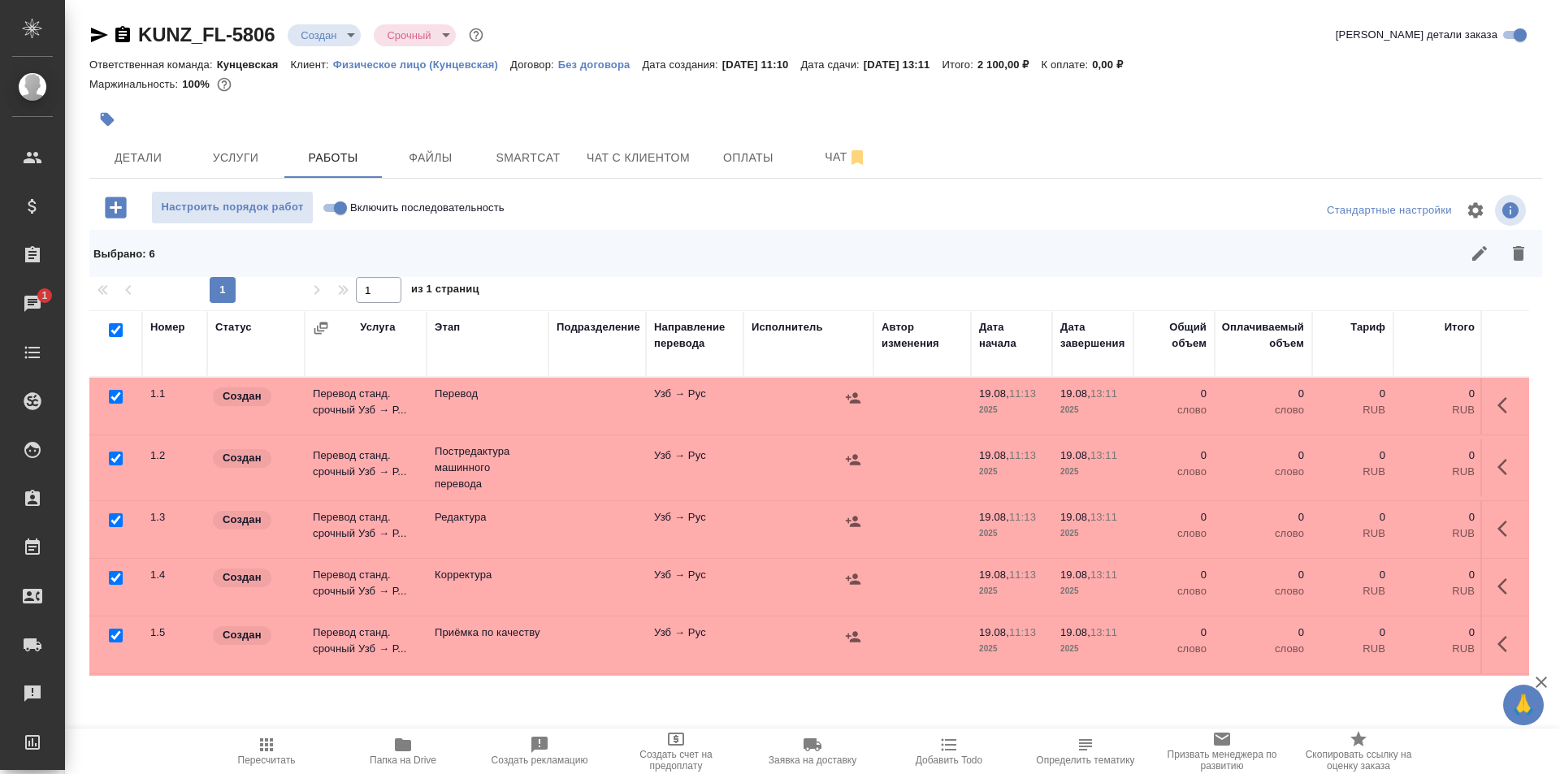
checkbox input "true"
click at [118, 456] on input "checkbox" at bounding box center [116, 459] width 14 height 14
checkbox input "false"
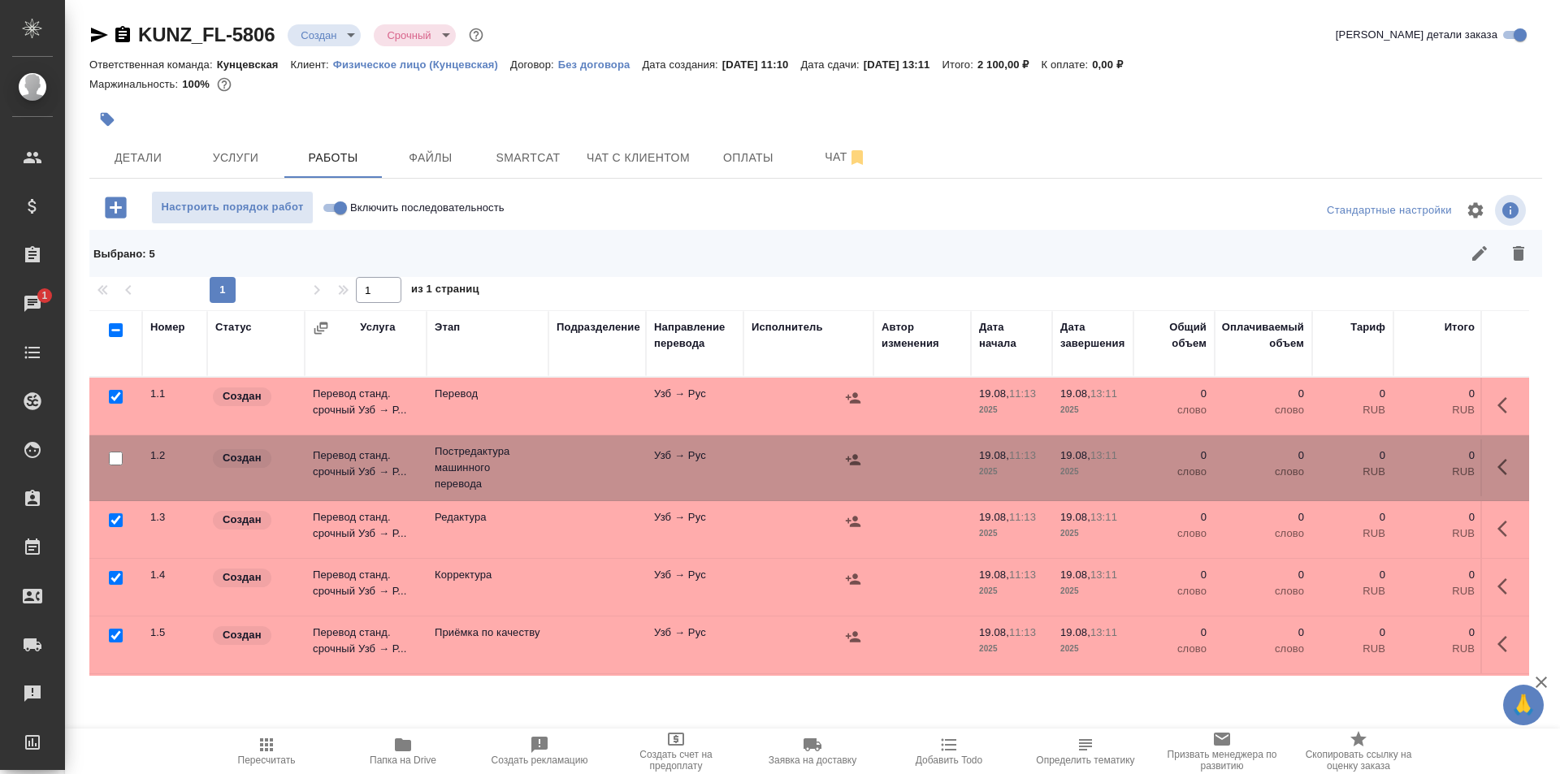
click at [112, 452] on input "checkbox" at bounding box center [116, 459] width 14 height 14
checkbox input "true"
click at [118, 392] on input "checkbox" at bounding box center [116, 397] width 14 height 14
checkbox input "false"
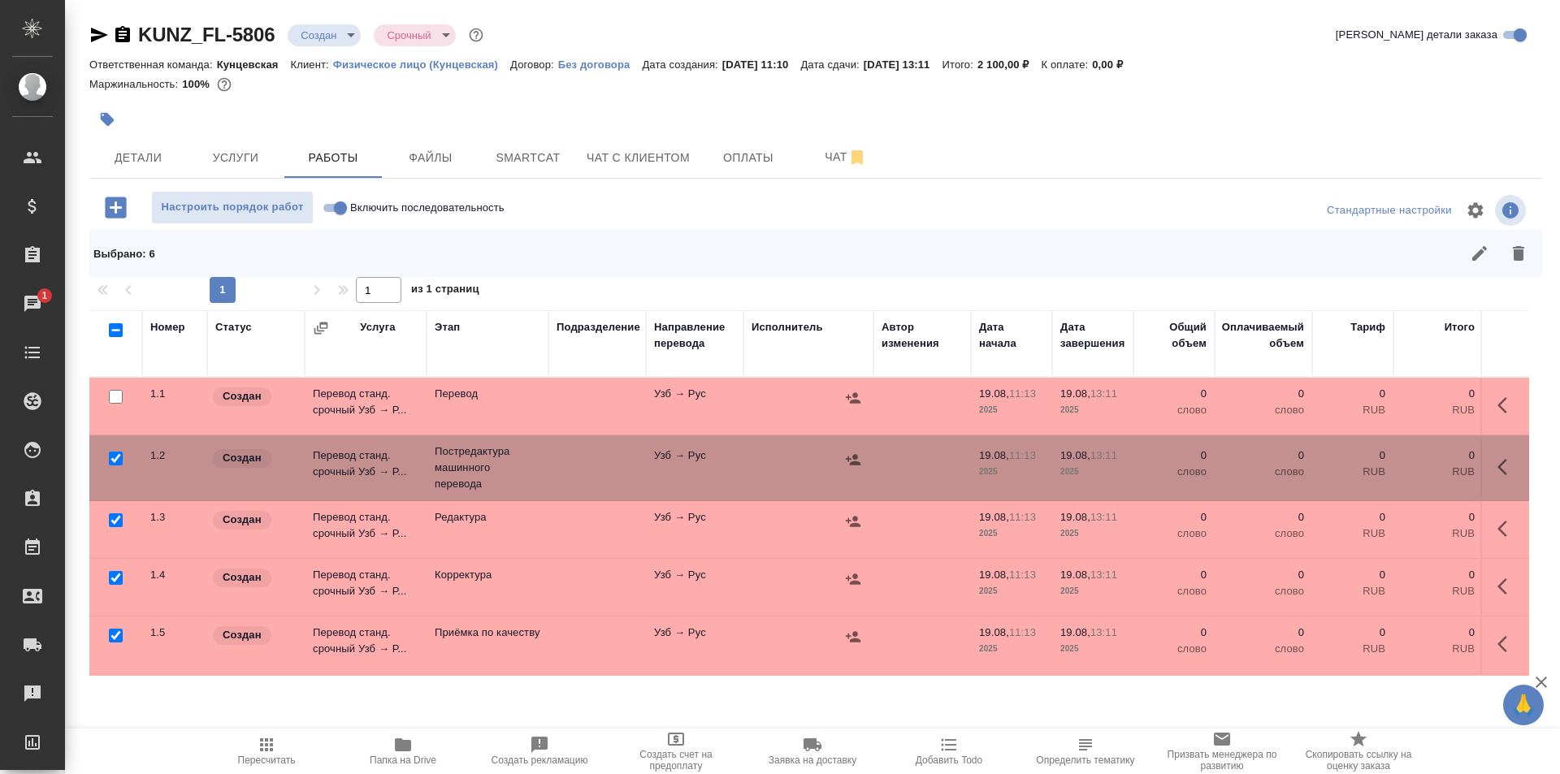
checkbox input "false"
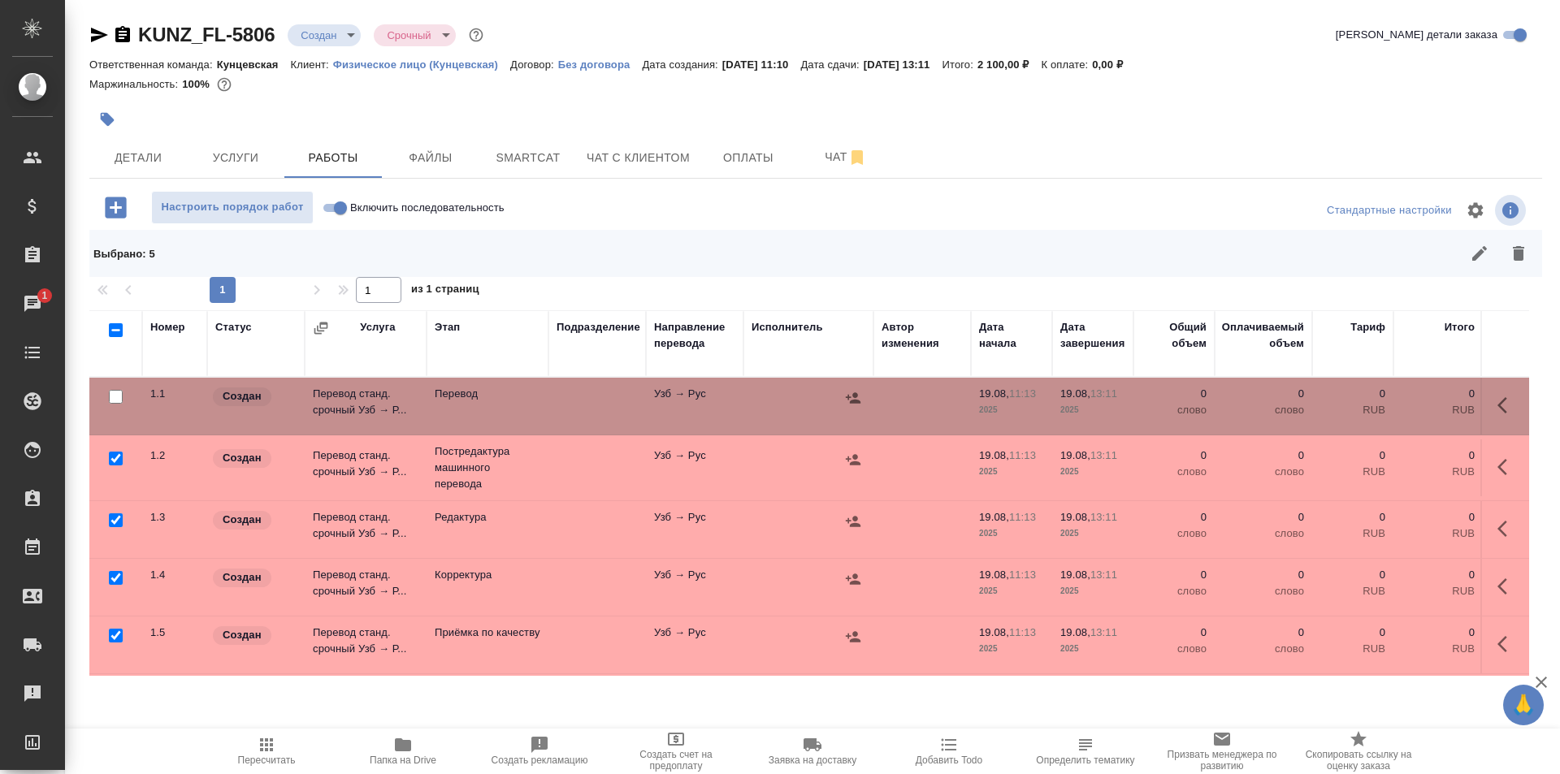
scroll to position [76, 0]
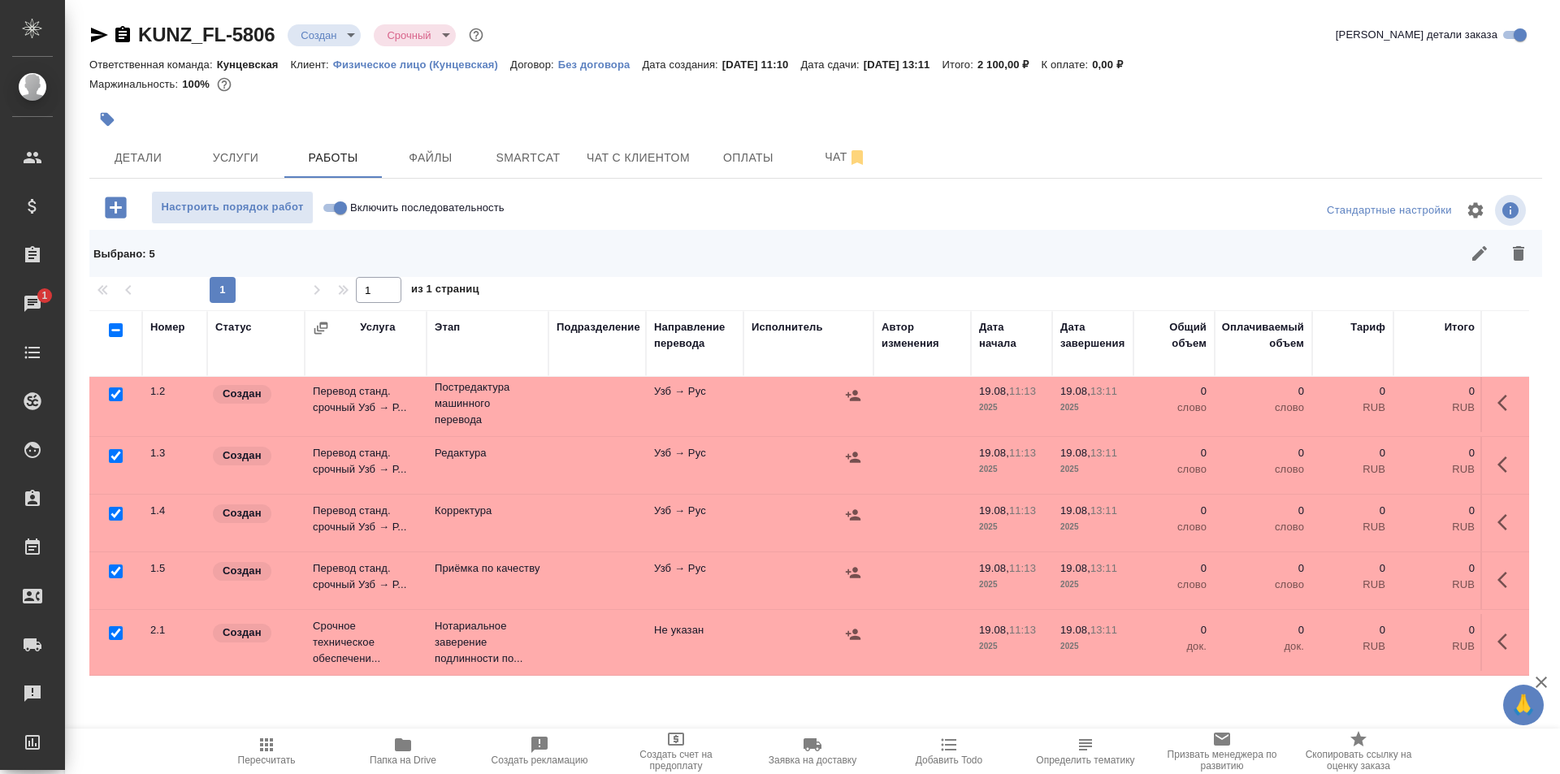
click at [111, 565] on input "checkbox" at bounding box center [116, 572] width 14 height 14
checkbox input "false"
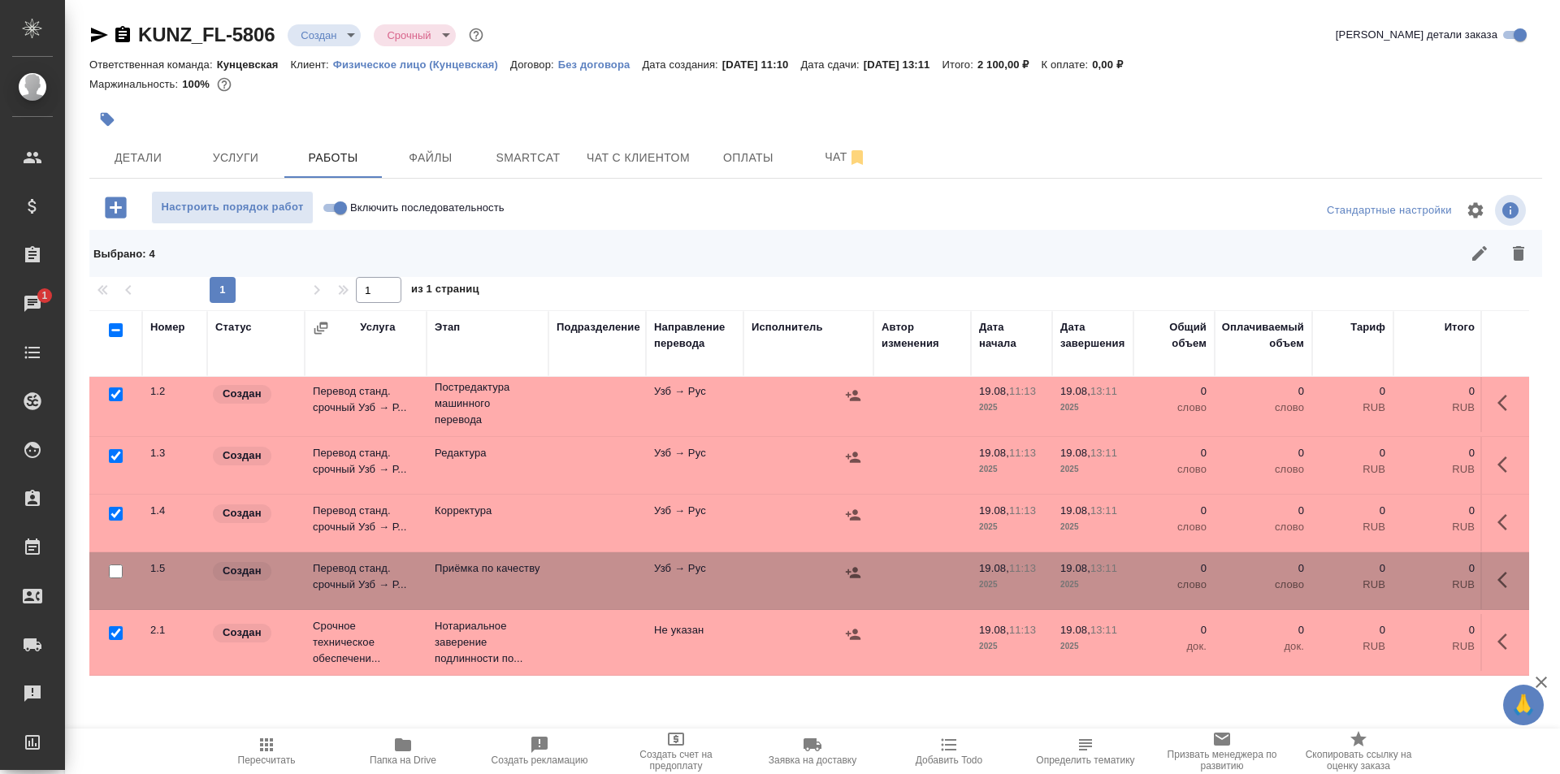
click at [110, 626] on input "checkbox" at bounding box center [116, 633] width 14 height 14
checkbox input "false"
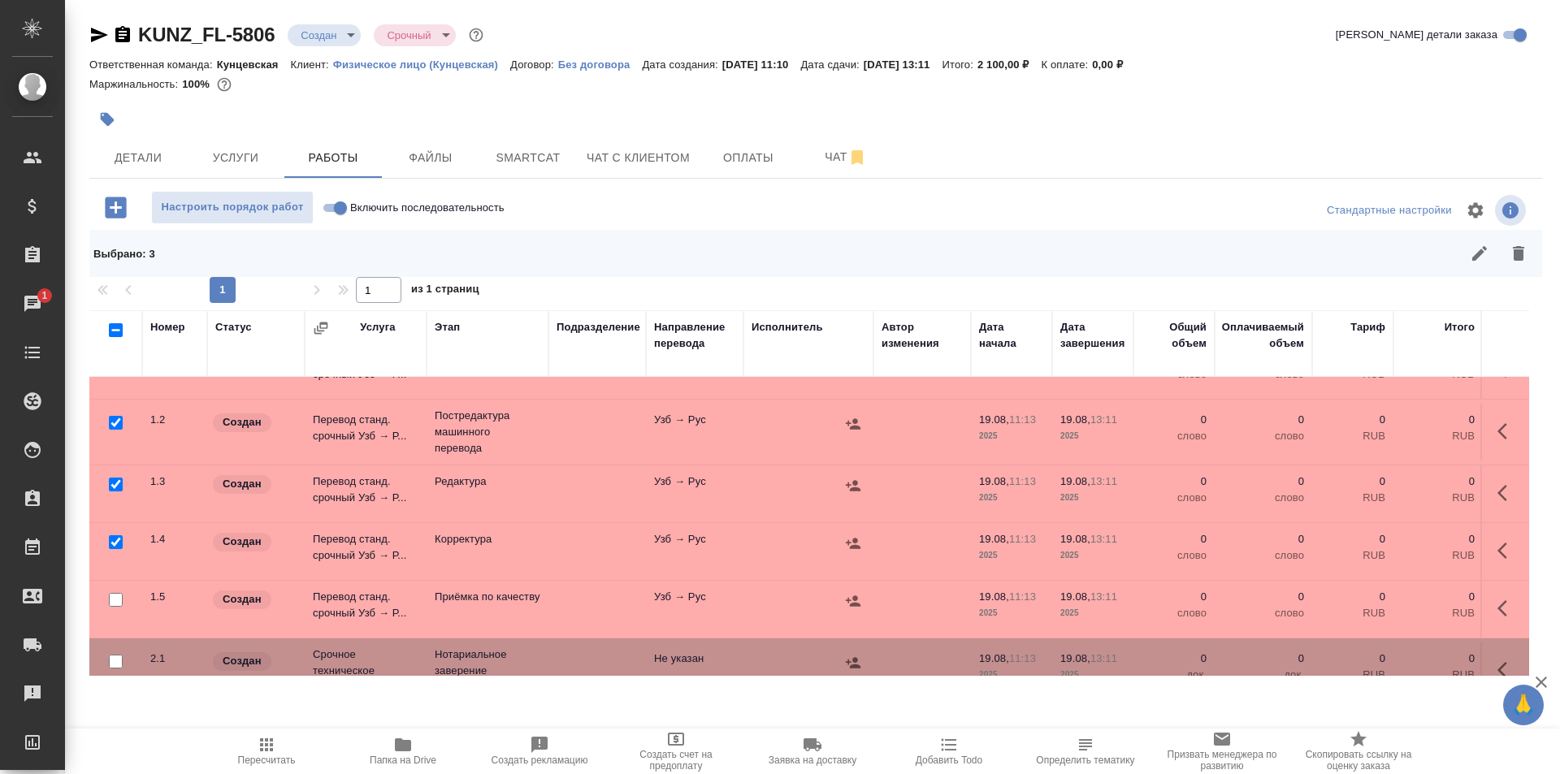
scroll to position [0, 0]
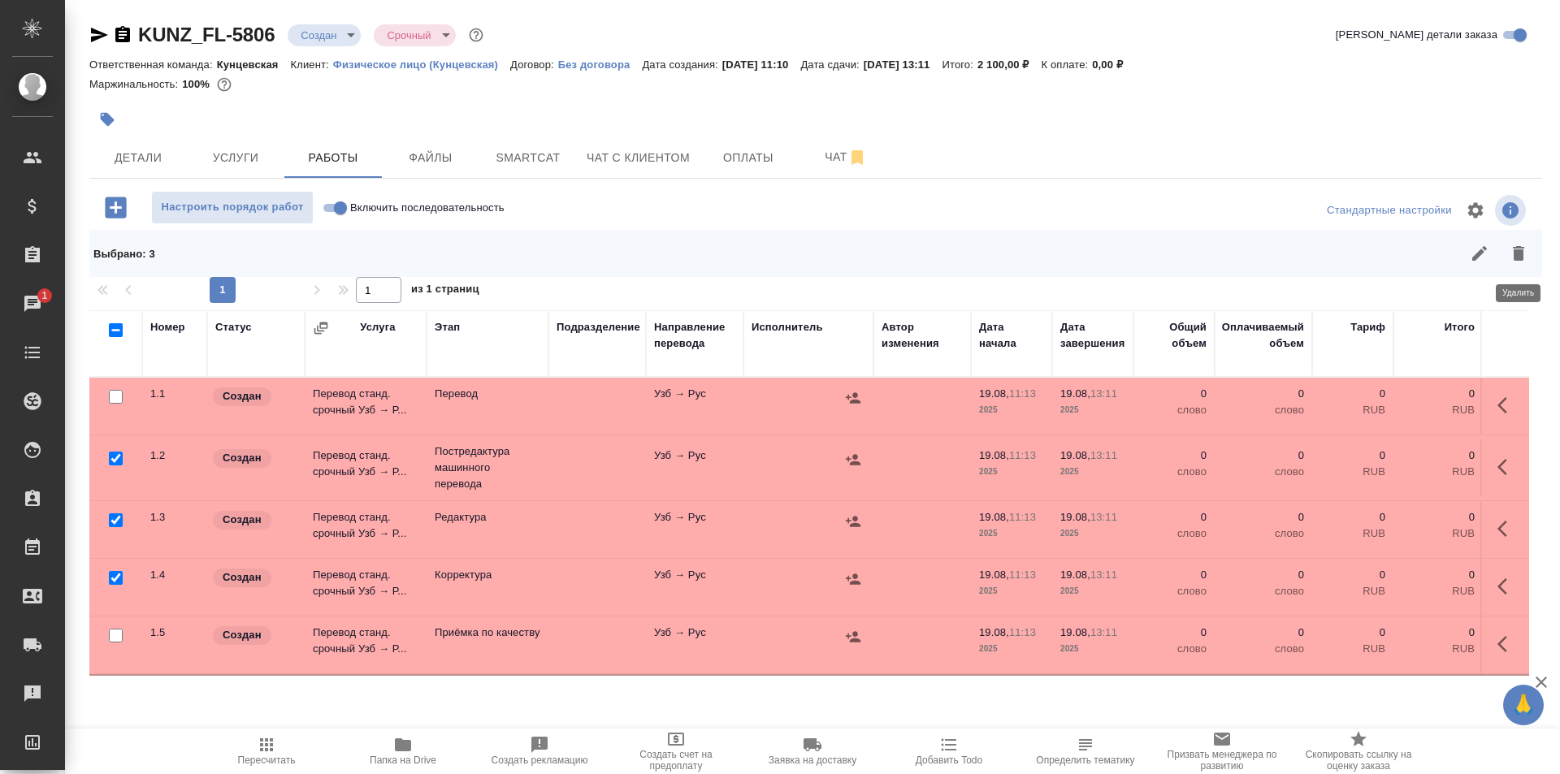
click at [1514, 252] on icon "button" at bounding box center [1518, 253] width 11 height 15
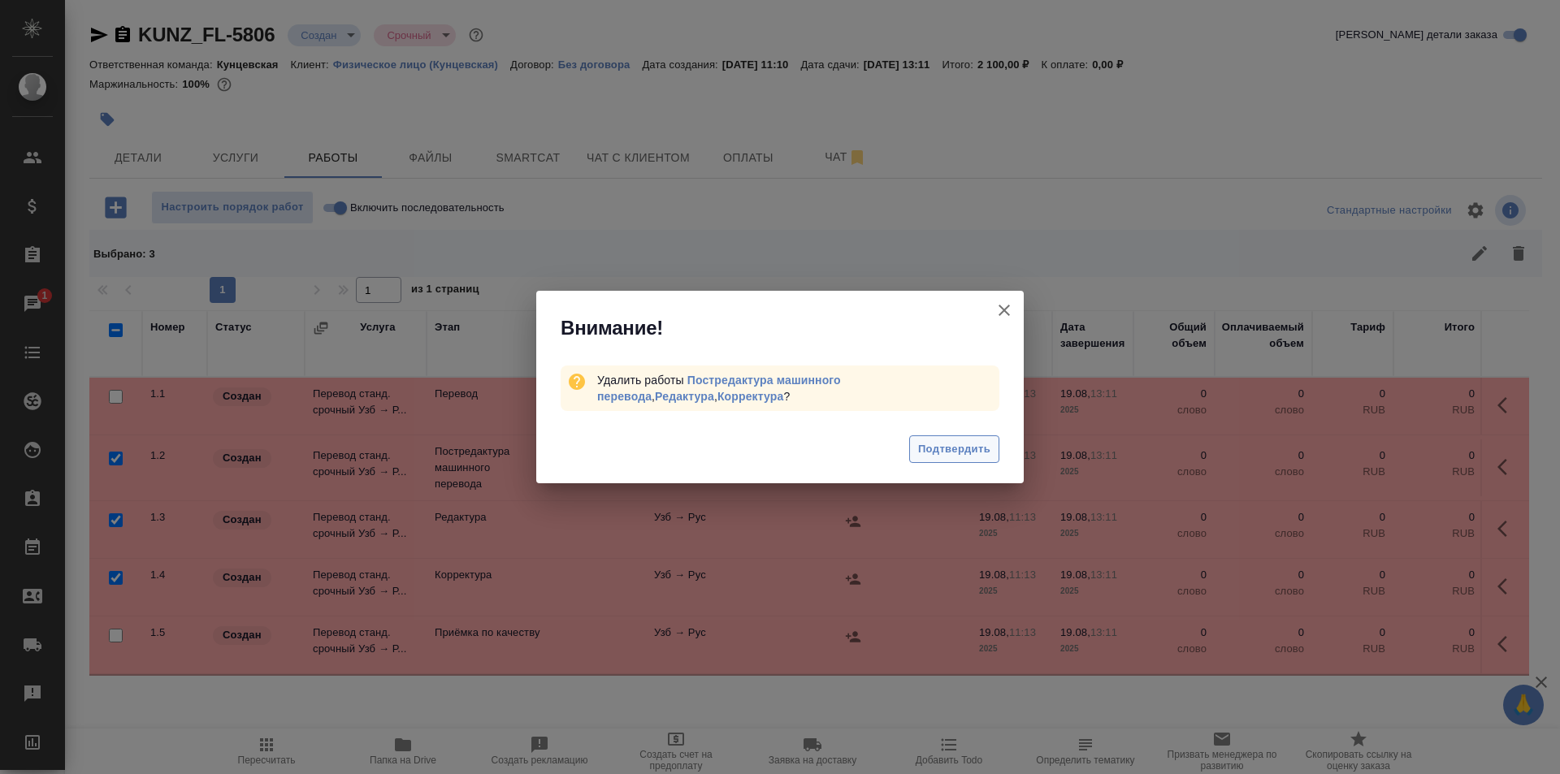
click at [958, 444] on span "Подтвердить" at bounding box center [954, 449] width 72 height 19
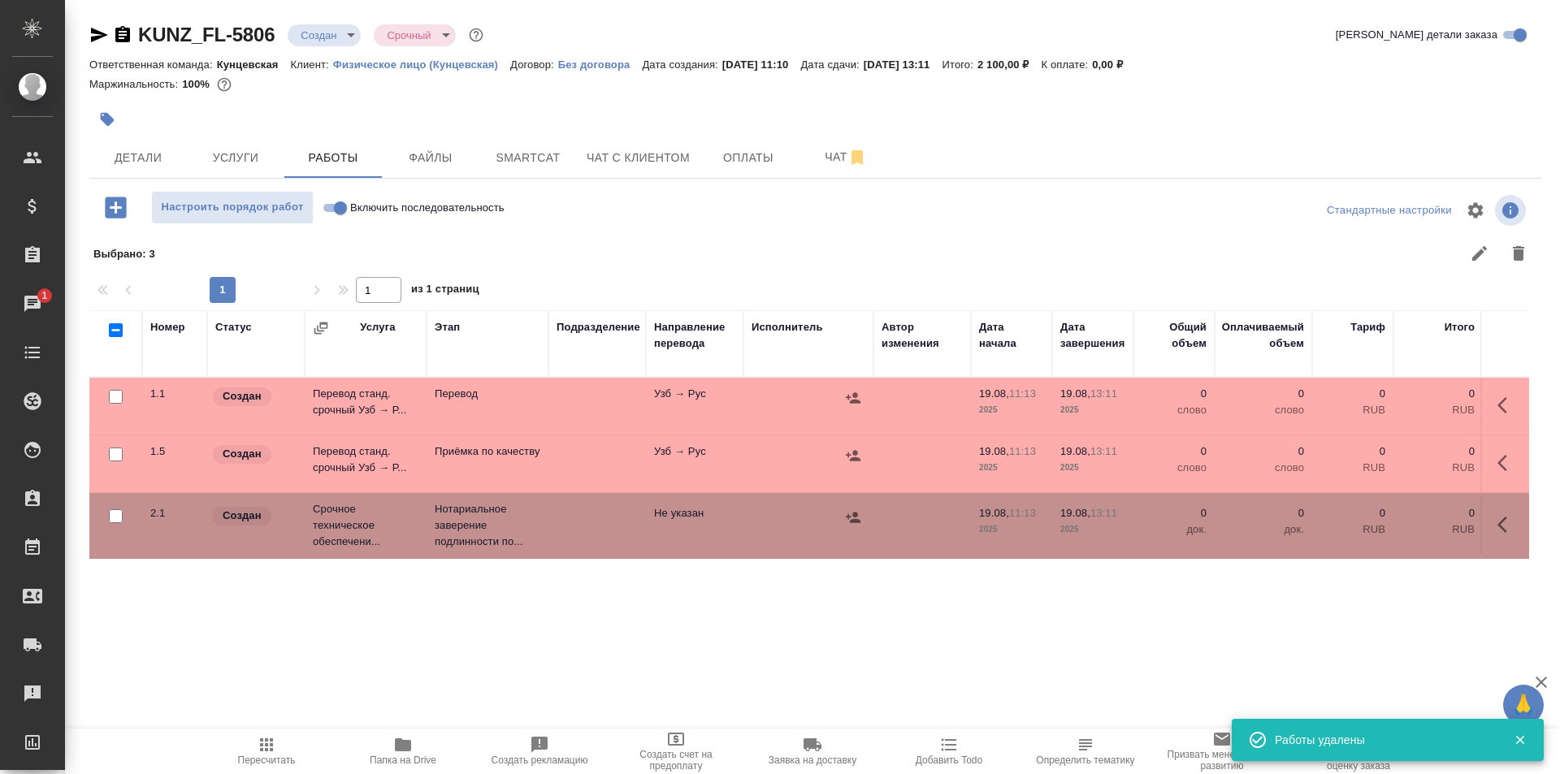
click at [1499, 407] on icon "button" at bounding box center [1502, 405] width 10 height 16
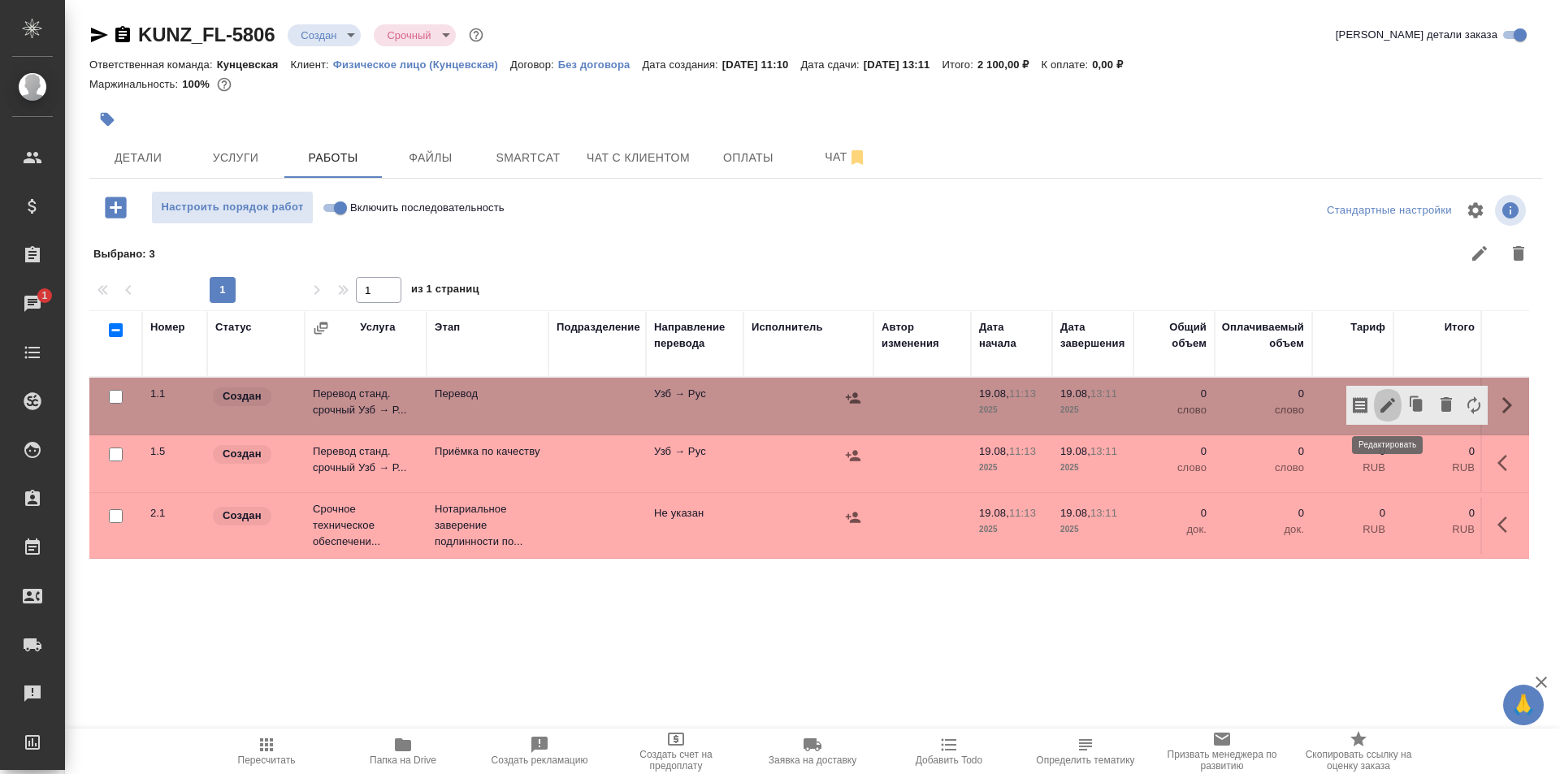
click at [1382, 404] on icon "button" at bounding box center [1387, 405] width 19 height 19
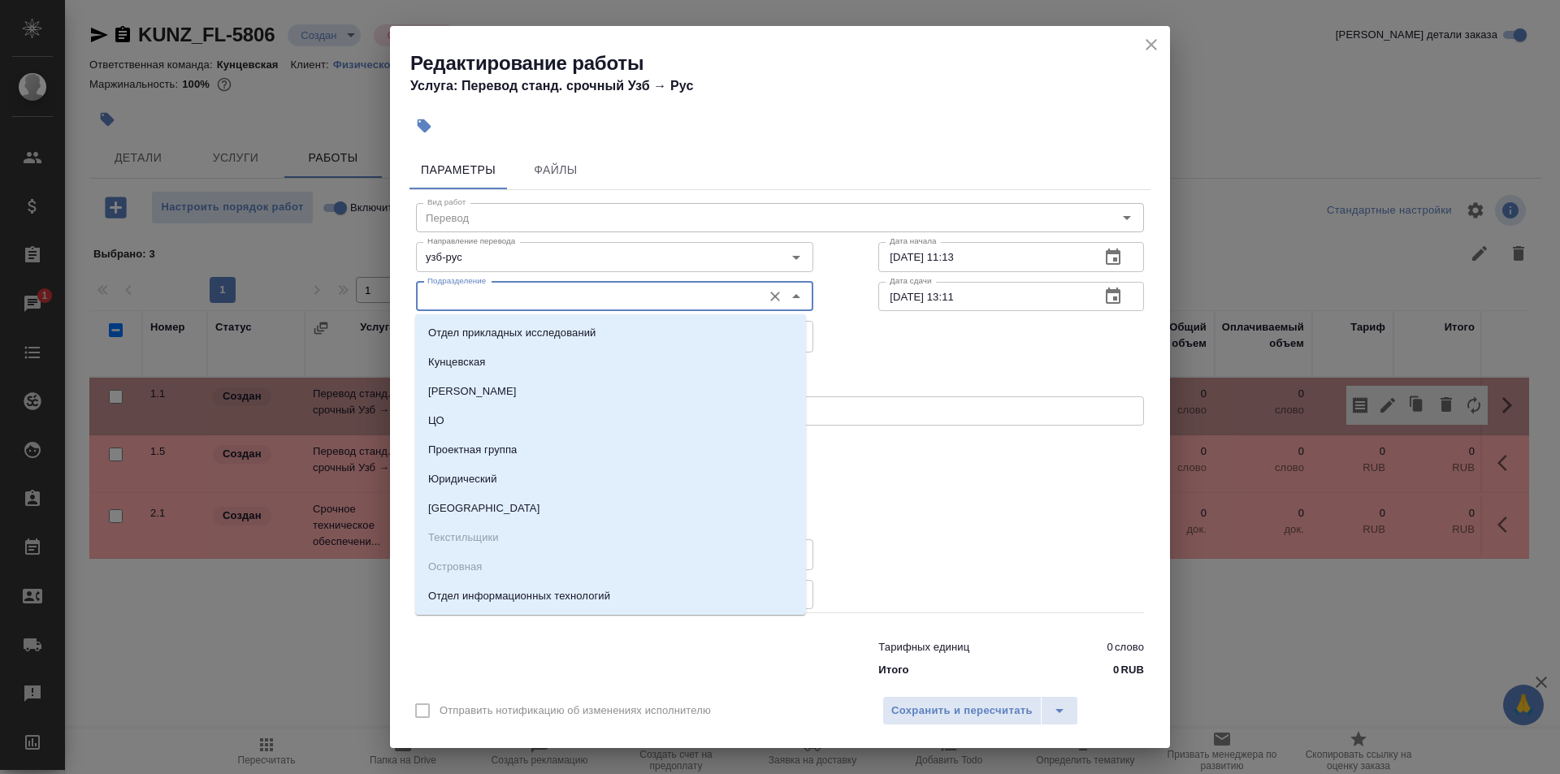
click at [571, 298] on input "Подразделение" at bounding box center [587, 296] width 333 height 19
click at [950, 298] on input "[DATE] 13:11" at bounding box center [982, 296] width 209 height 29
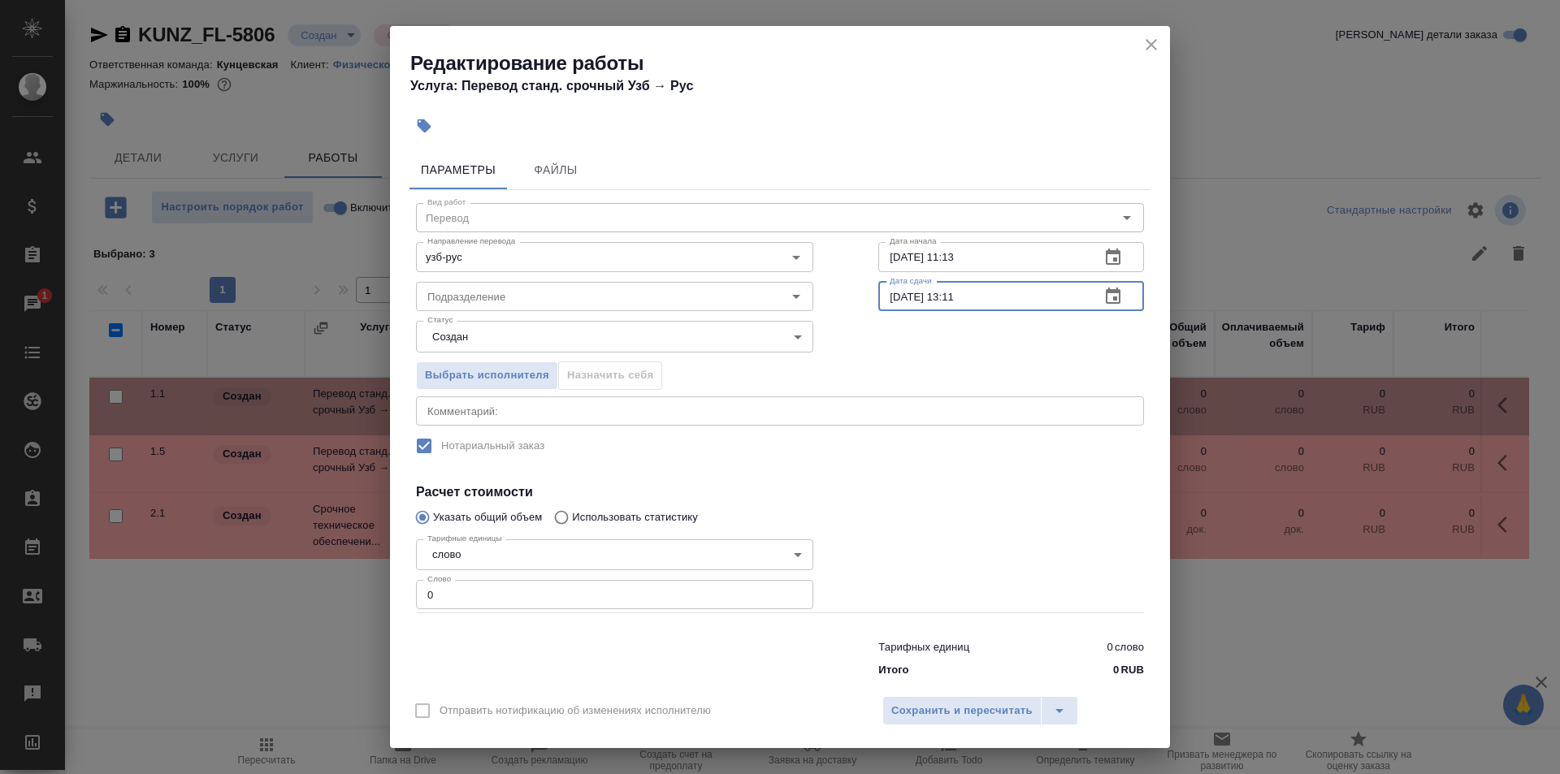
click at [967, 295] on input "[DATE] 13:11" at bounding box center [982, 296] width 209 height 29
drag, startPoint x: 967, startPoint y: 295, endPoint x: 947, endPoint y: 295, distance: 19.5
click at [947, 295] on input "[DATE] 13:11" at bounding box center [982, 296] width 209 height 29
type input "[DATE] 12:30"
click at [691, 287] on input "Подразделение" at bounding box center [587, 296] width 333 height 19
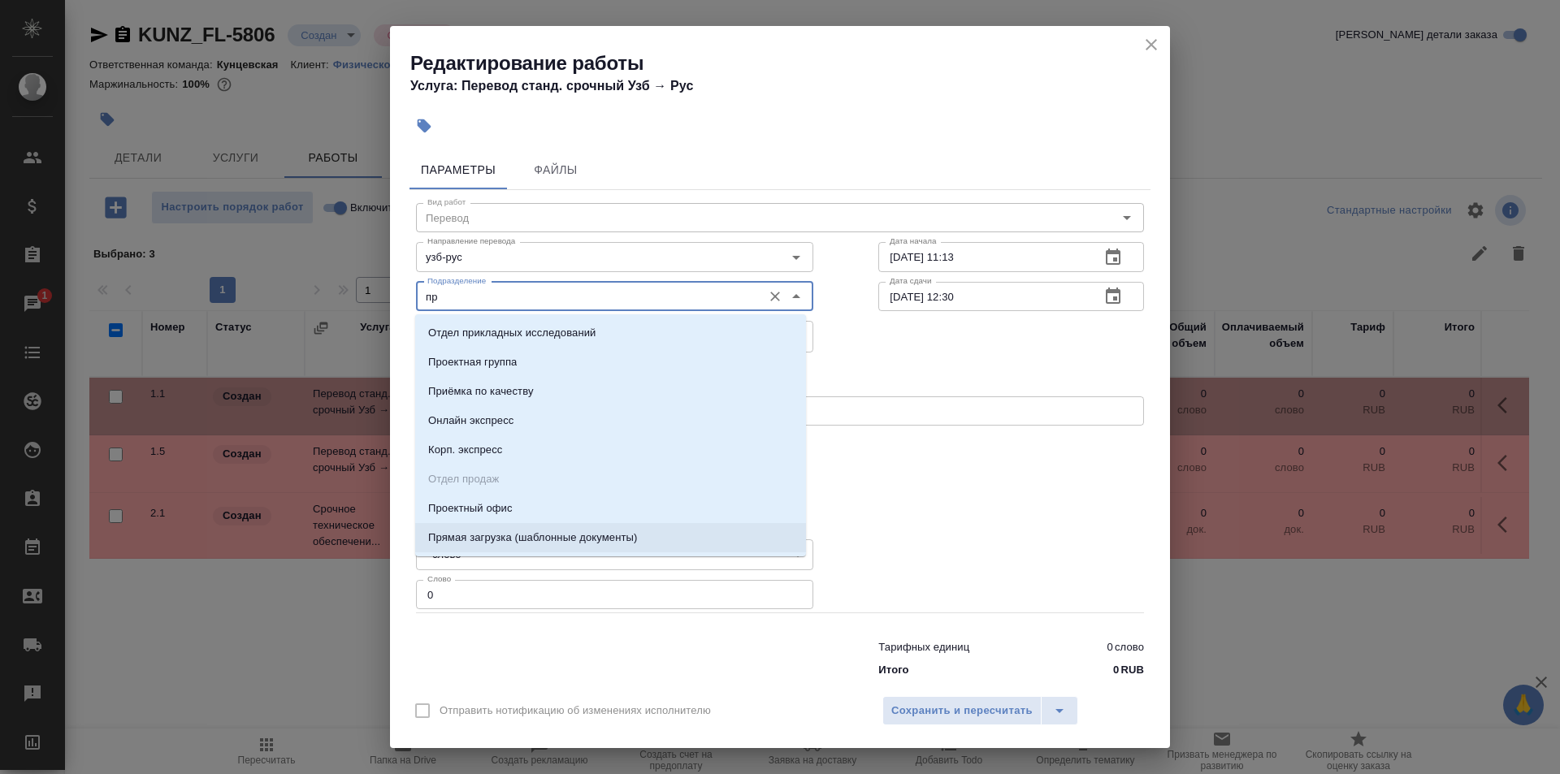
click at [539, 534] on p "Прямая загрузка (шаблонные документы)" at bounding box center [532, 538] width 209 height 16
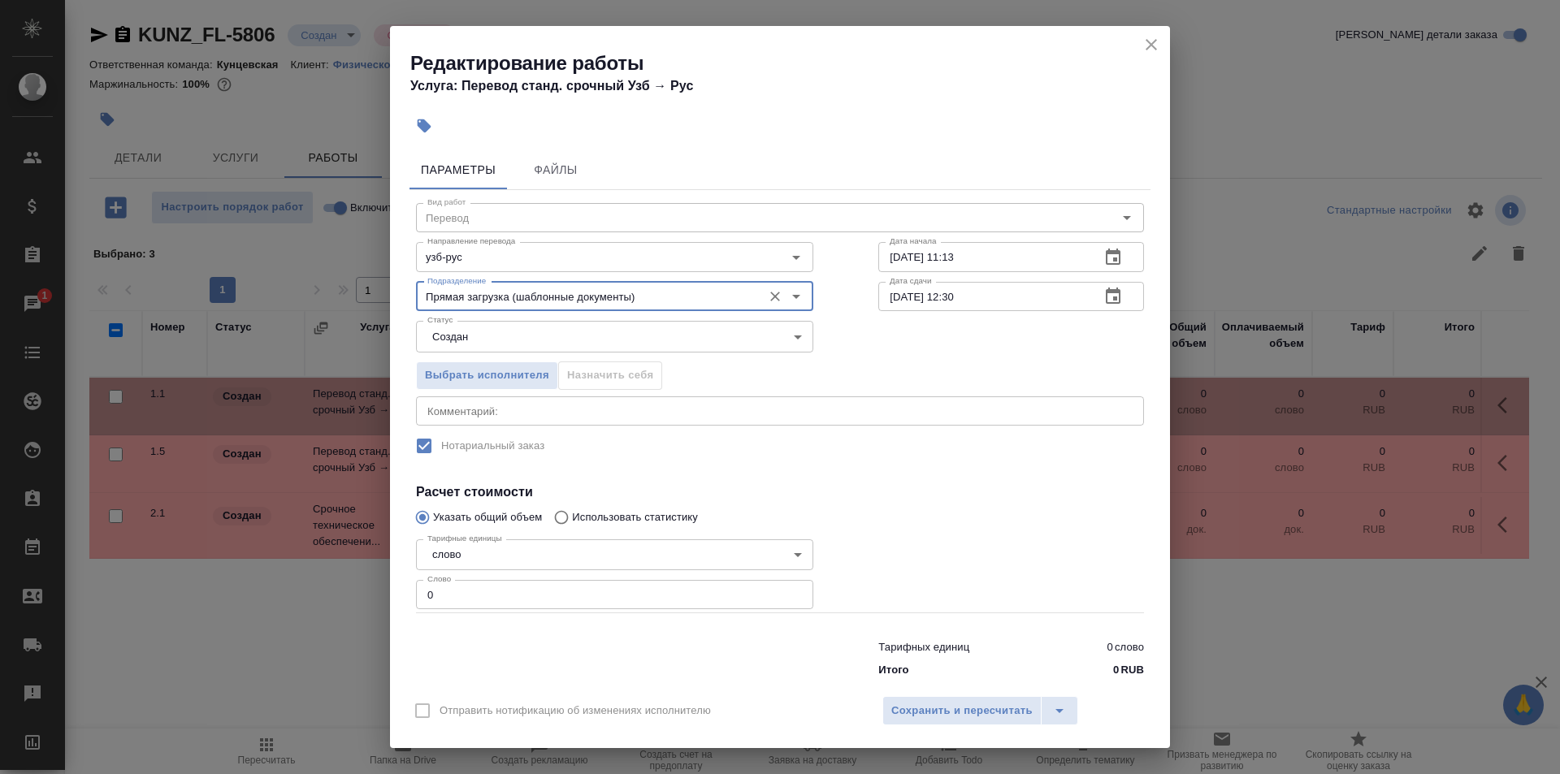
type input "Прямая загрузка (шаблонные документы)"
click at [459, 595] on input "0" at bounding box center [614, 594] width 397 height 29
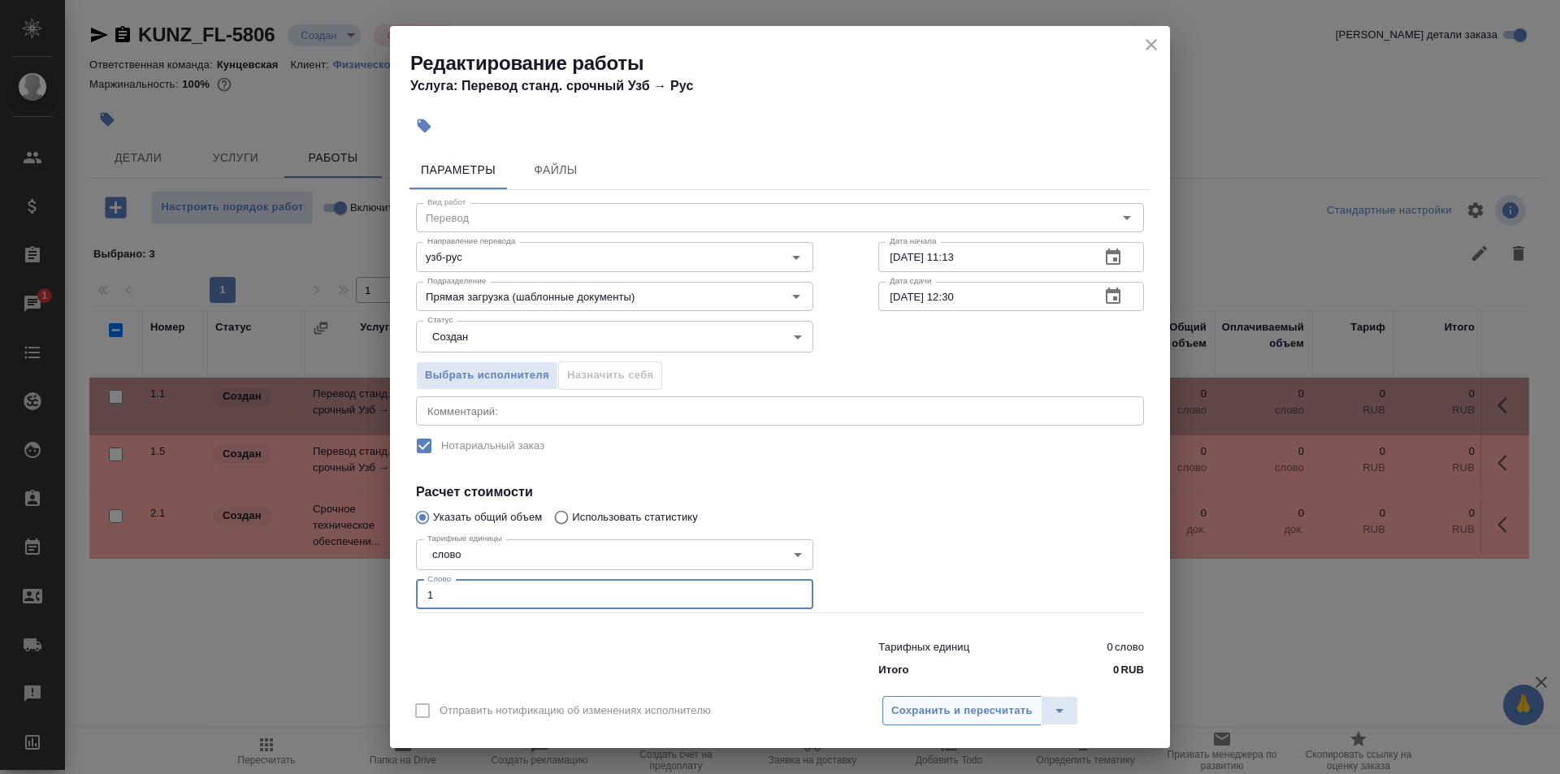
type input "1"
click at [932, 702] on span "Сохранить и пересчитать" at bounding box center [961, 711] width 141 height 19
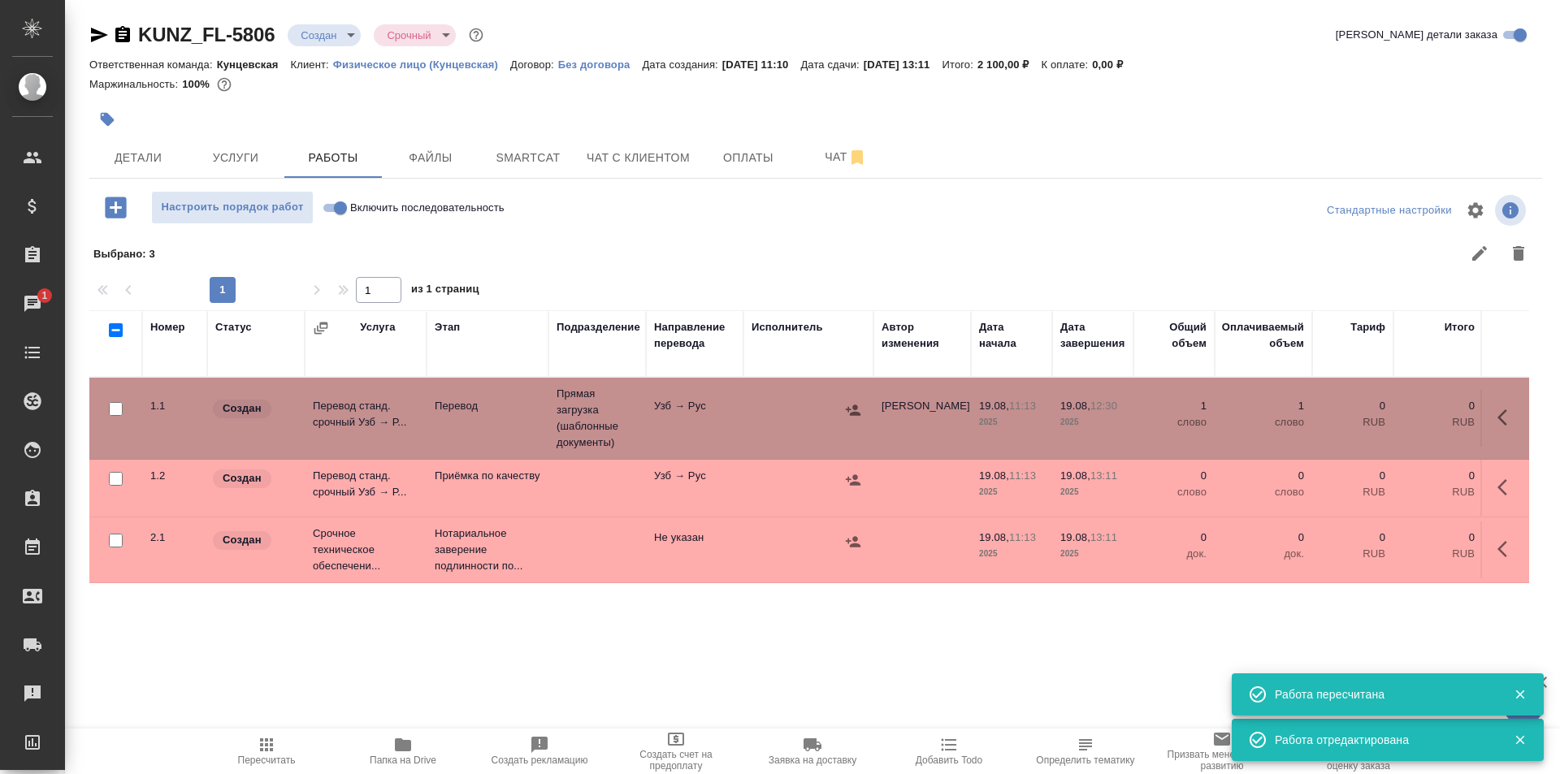
click at [1499, 488] on icon "button" at bounding box center [1502, 487] width 10 height 16
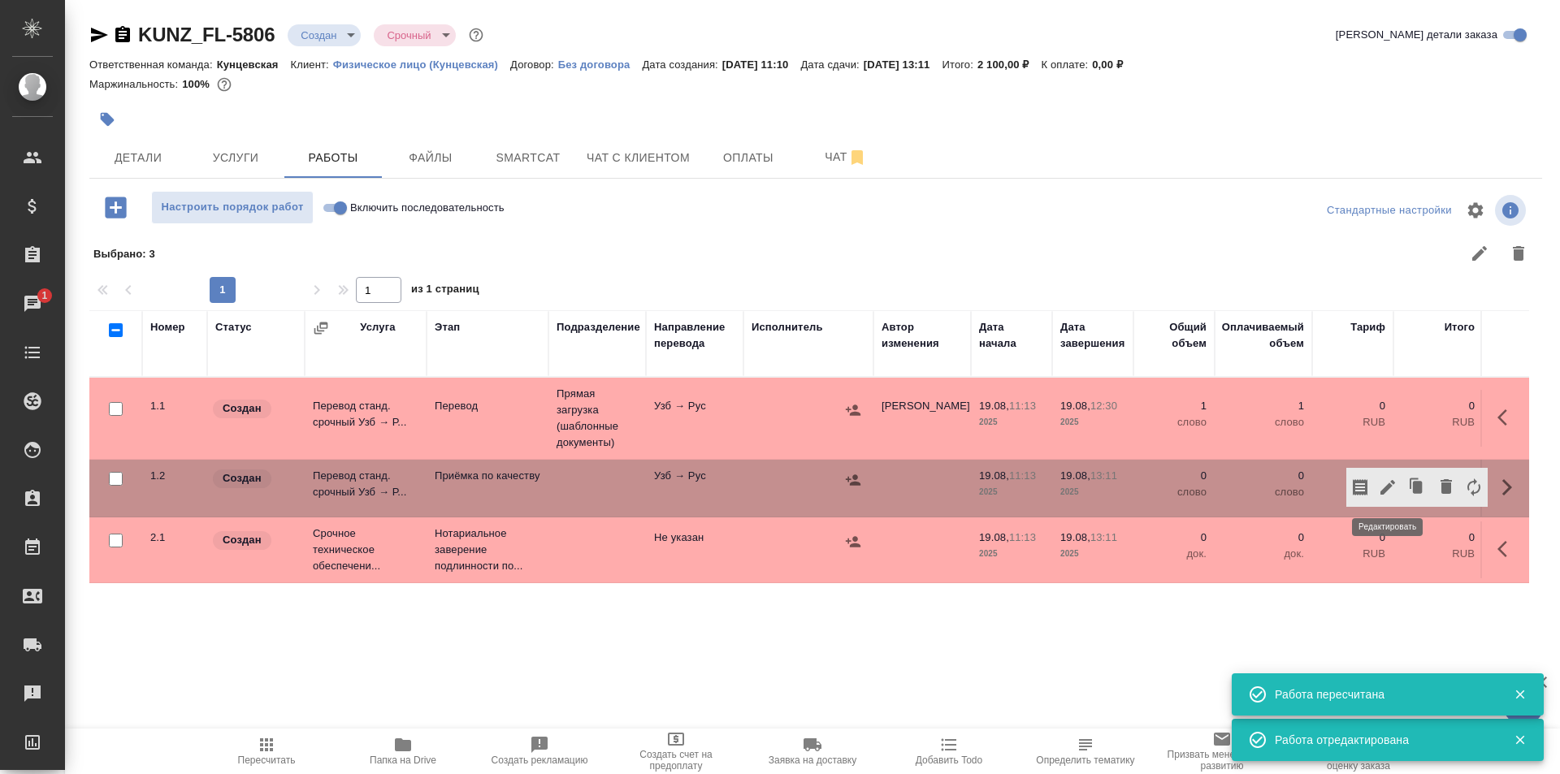
click at [1390, 483] on icon "button" at bounding box center [1387, 487] width 19 height 19
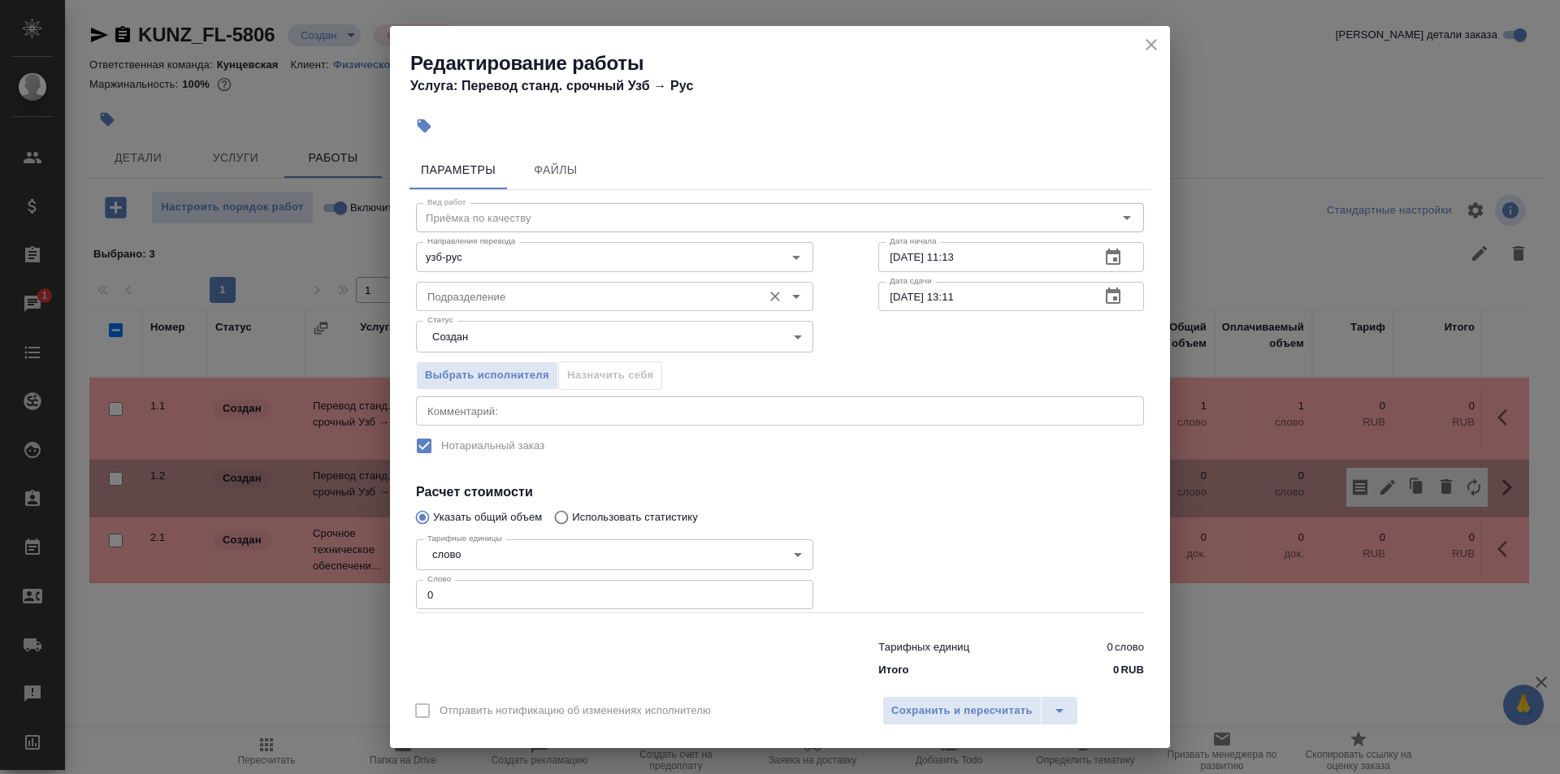
click at [647, 302] on input "Подразделение" at bounding box center [587, 296] width 333 height 19
click at [950, 257] on input "19.08.2025 11:13" at bounding box center [982, 256] width 209 height 29
click at [979, 262] on input "19.08.2025 12:13" at bounding box center [982, 256] width 209 height 29
type input "19.08.2025 12:30"
click at [969, 292] on input "19.08.2025 13:11" at bounding box center [982, 296] width 209 height 29
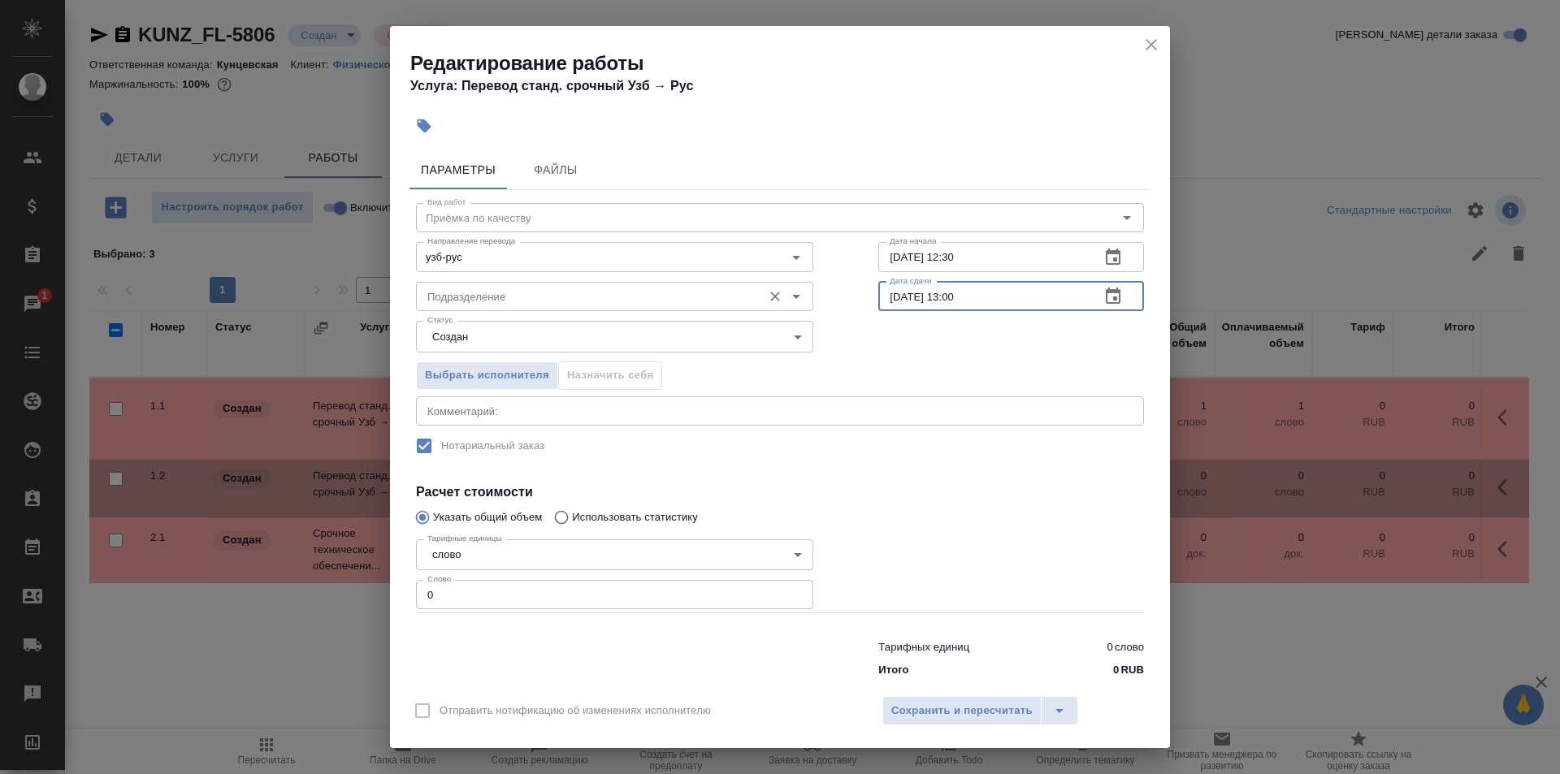
type input "19.08.2025 13:00"
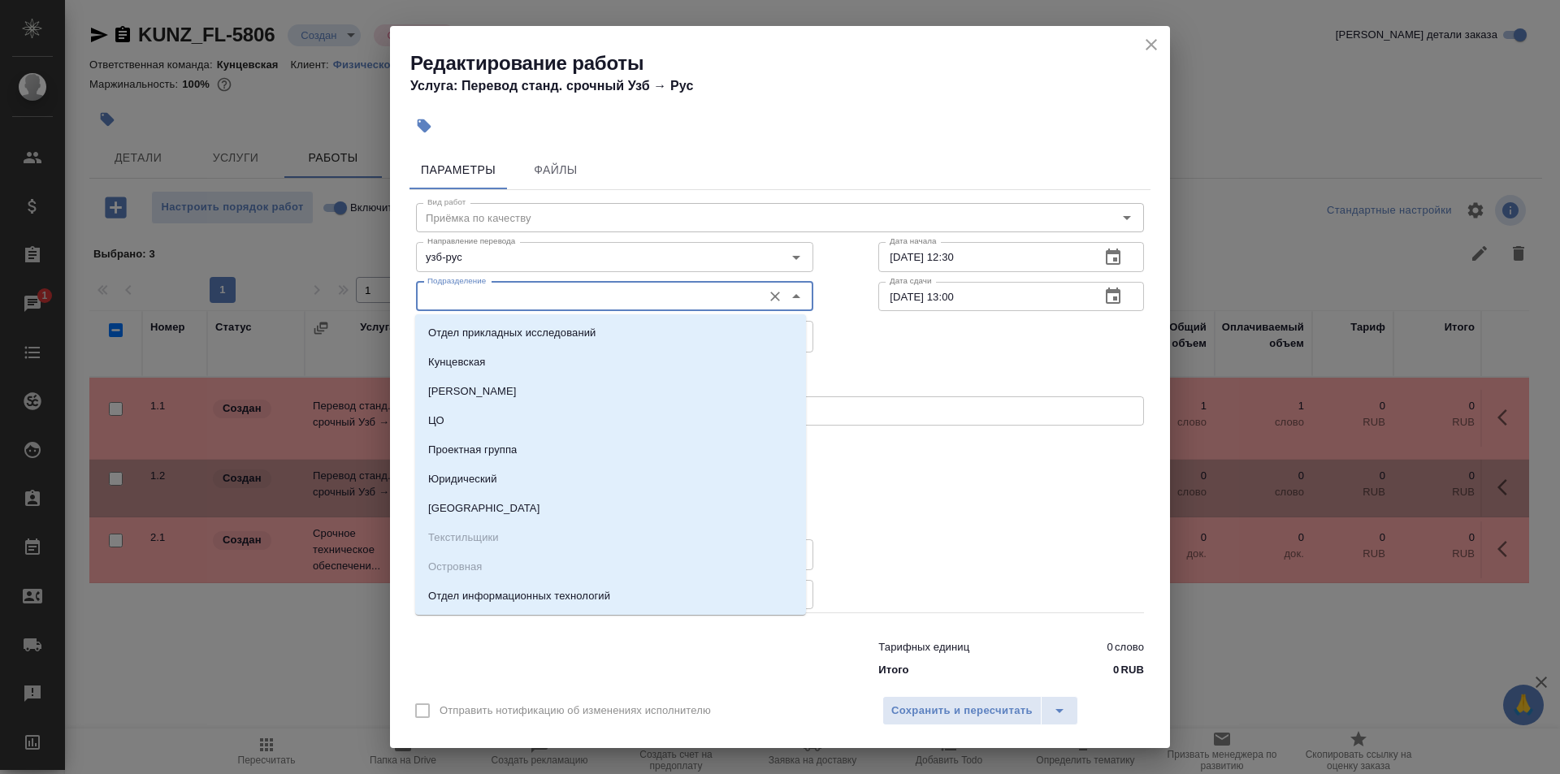
click at [646, 301] on input "Подразделение" at bounding box center [587, 296] width 333 height 19
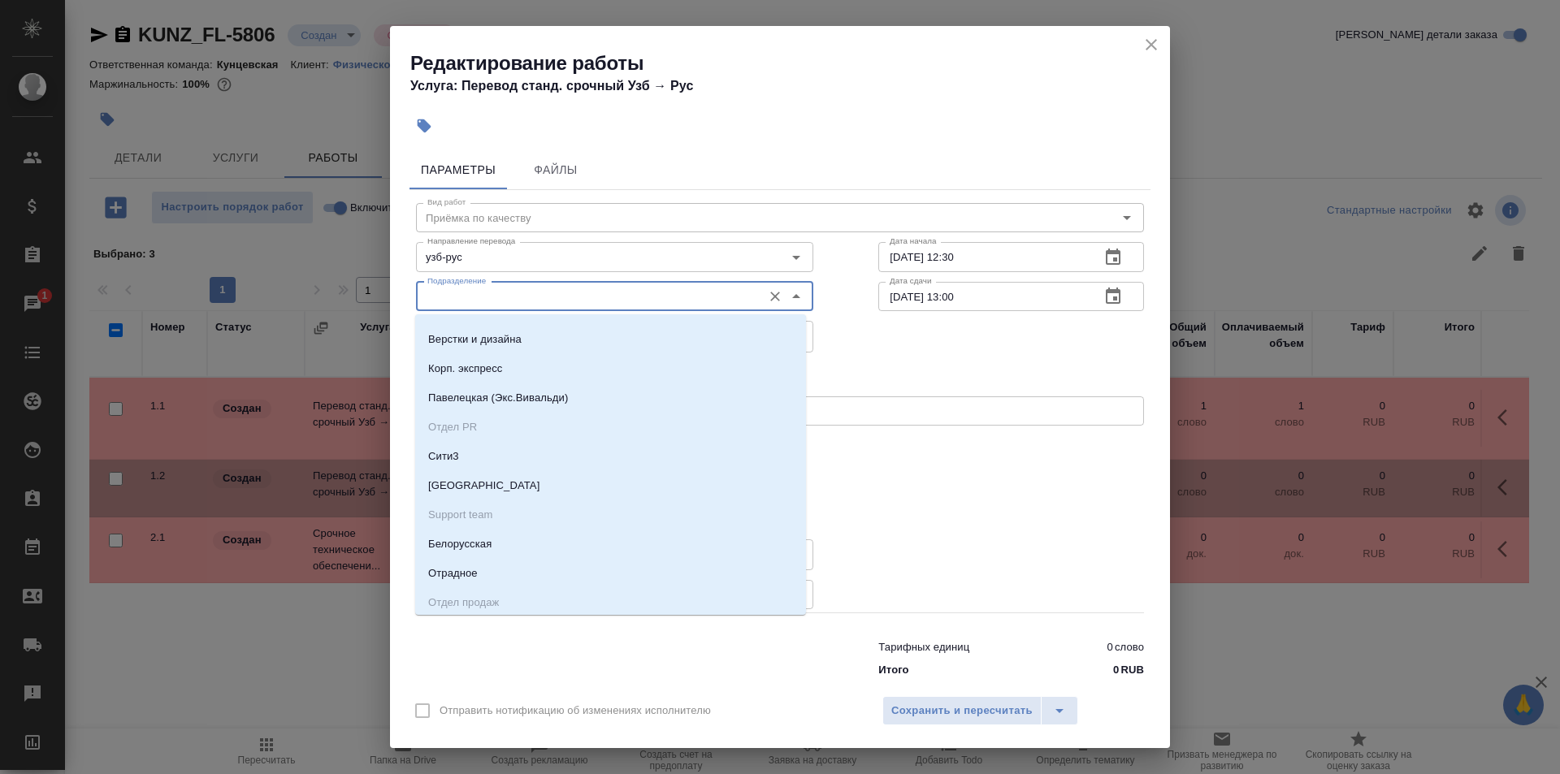
scroll to position [1950, 0]
click at [594, 292] on input "Подразделение" at bounding box center [587, 296] width 333 height 19
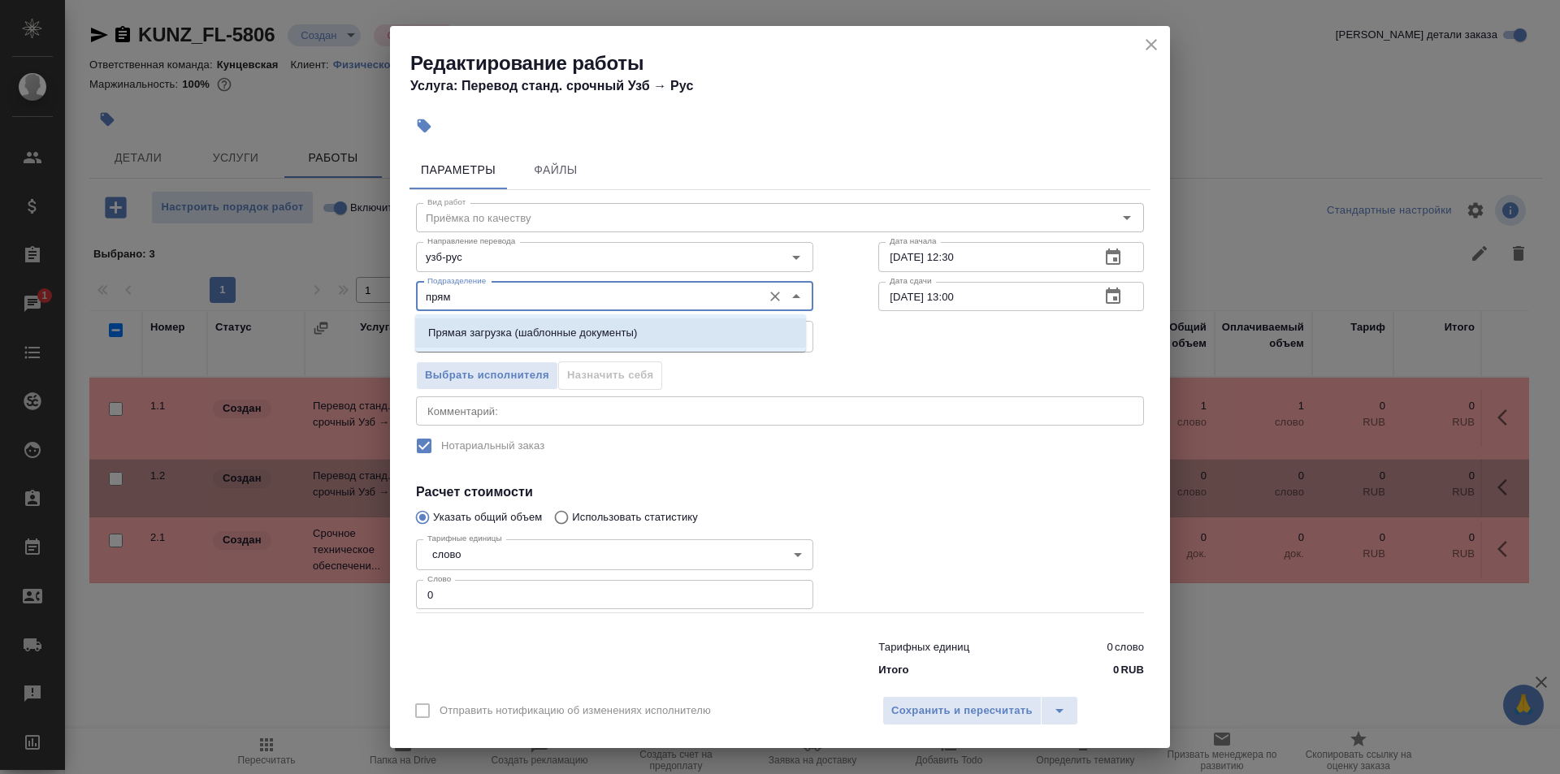
click at [601, 327] on p "Прямая загрузка (шаблонные документы)" at bounding box center [532, 333] width 209 height 16
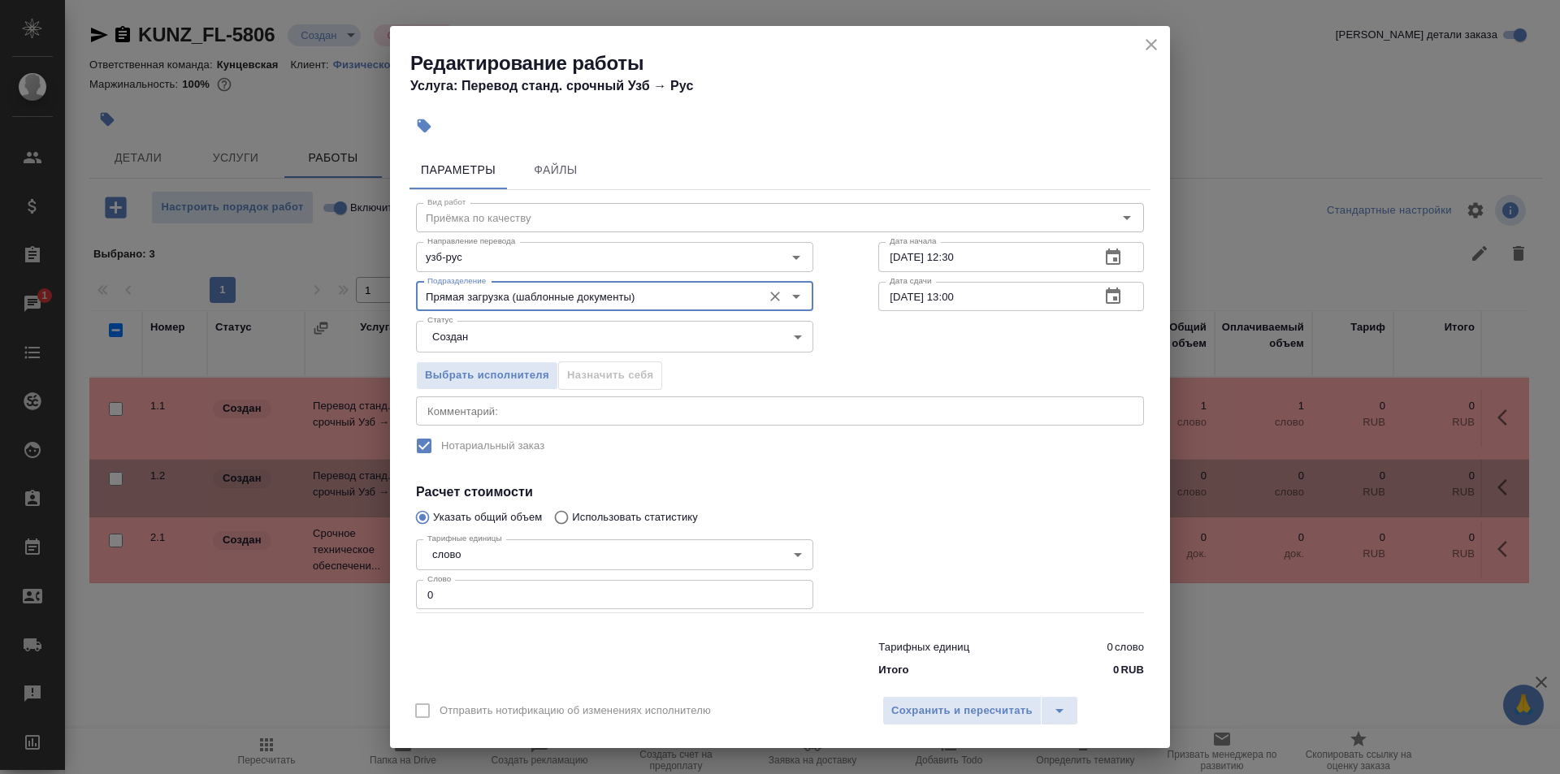
type input "Прямая загрузка (шаблонные документы)"
click at [571, 583] on input "0" at bounding box center [614, 594] width 397 height 29
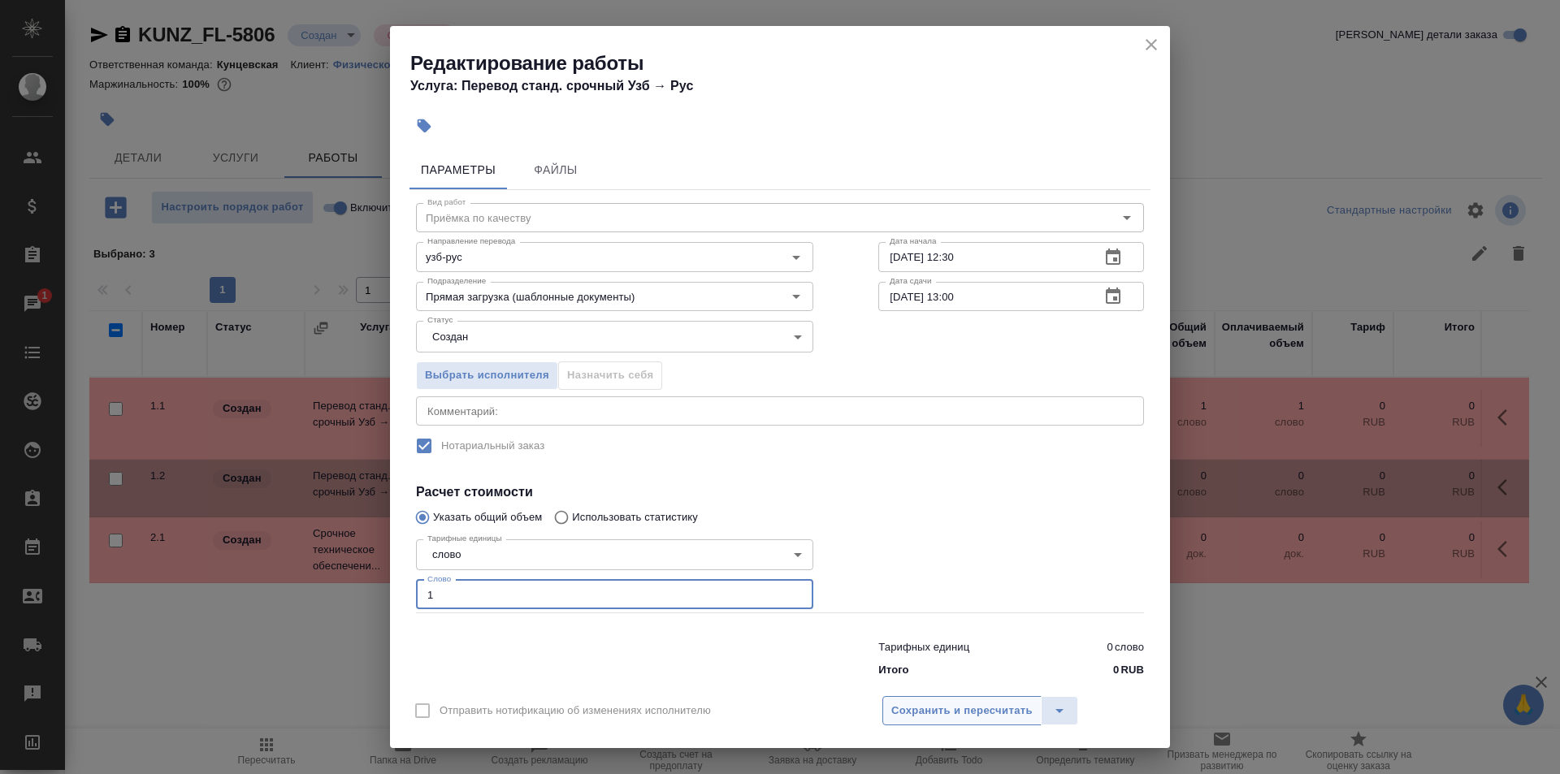
type input "1"
click at [1031, 715] on button "Сохранить и пересчитать" at bounding box center [961, 710] width 159 height 29
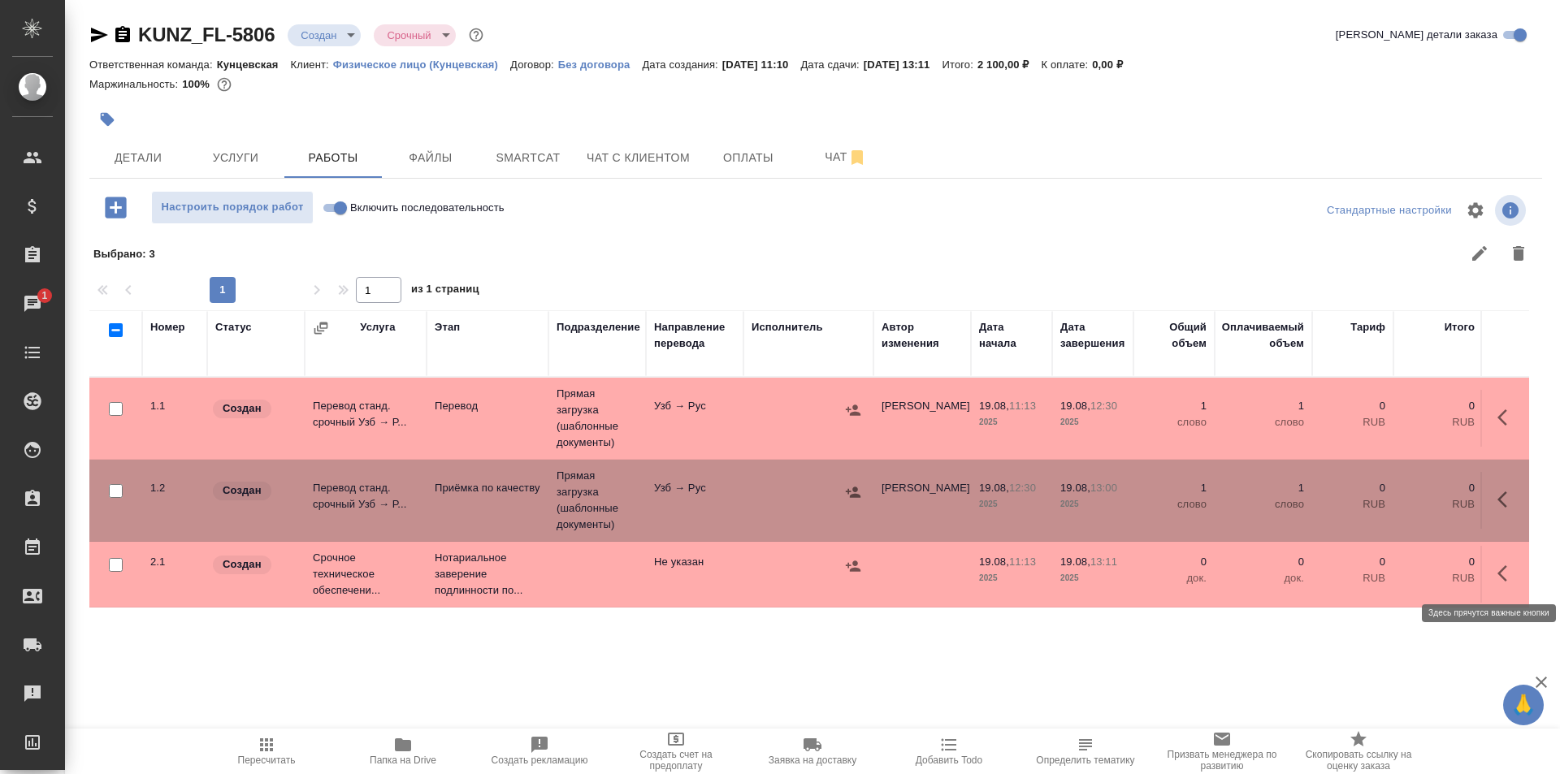
click at [1494, 574] on button "button" at bounding box center [1506, 573] width 39 height 39
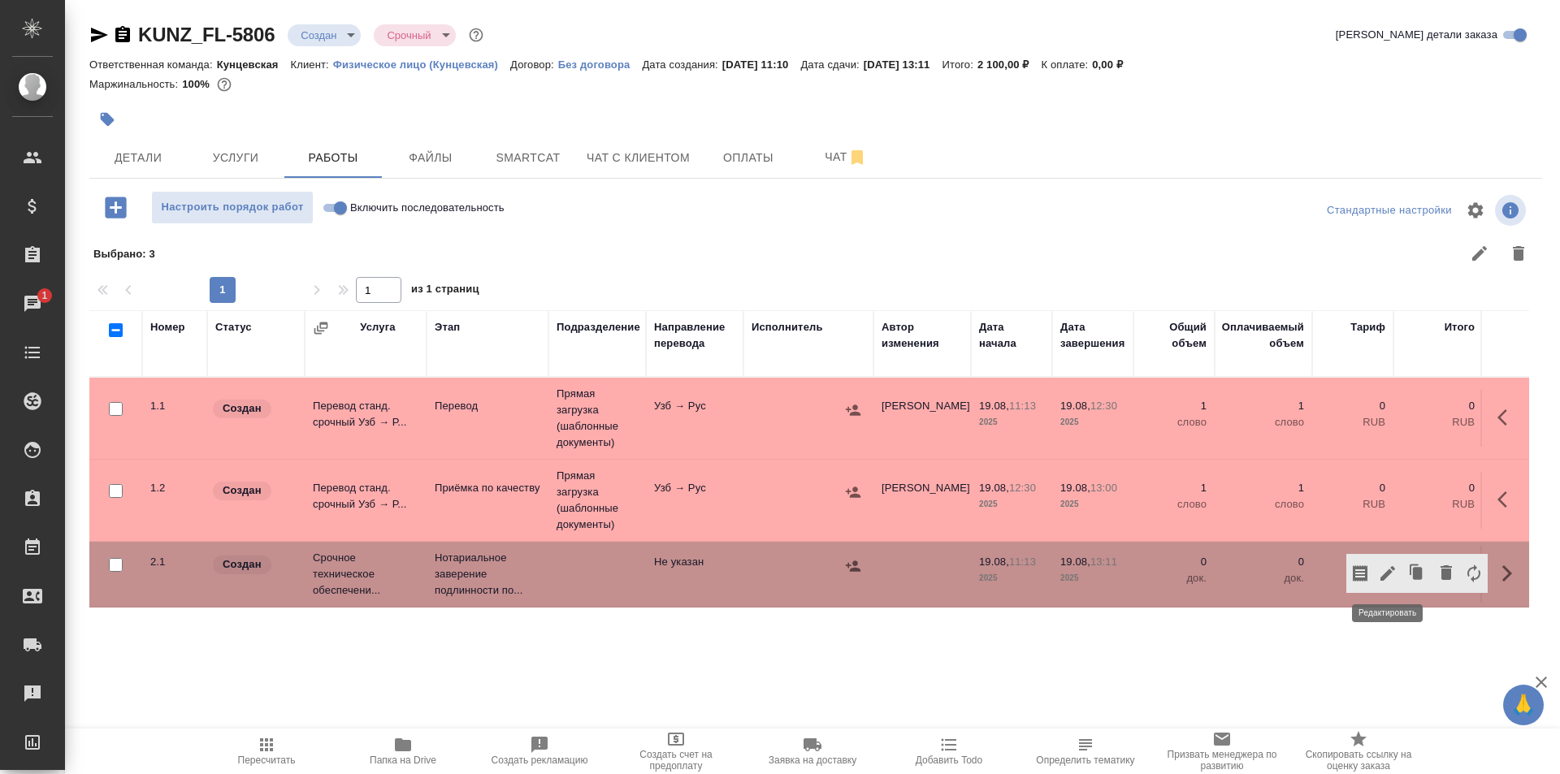
click at [1391, 568] on icon "button" at bounding box center [1387, 573] width 15 height 15
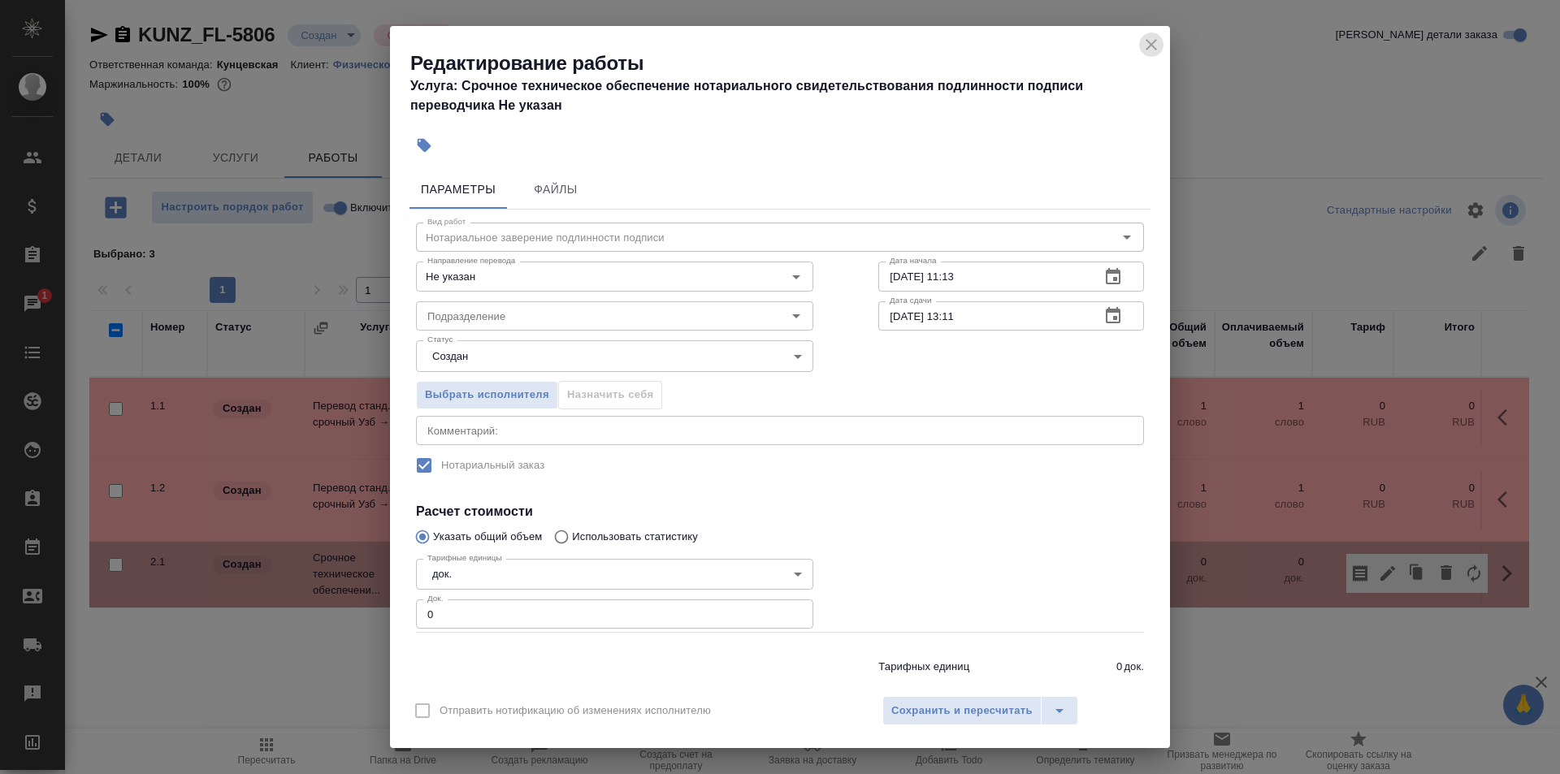
click at [1158, 45] on icon "close" at bounding box center [1150, 44] width 19 height 19
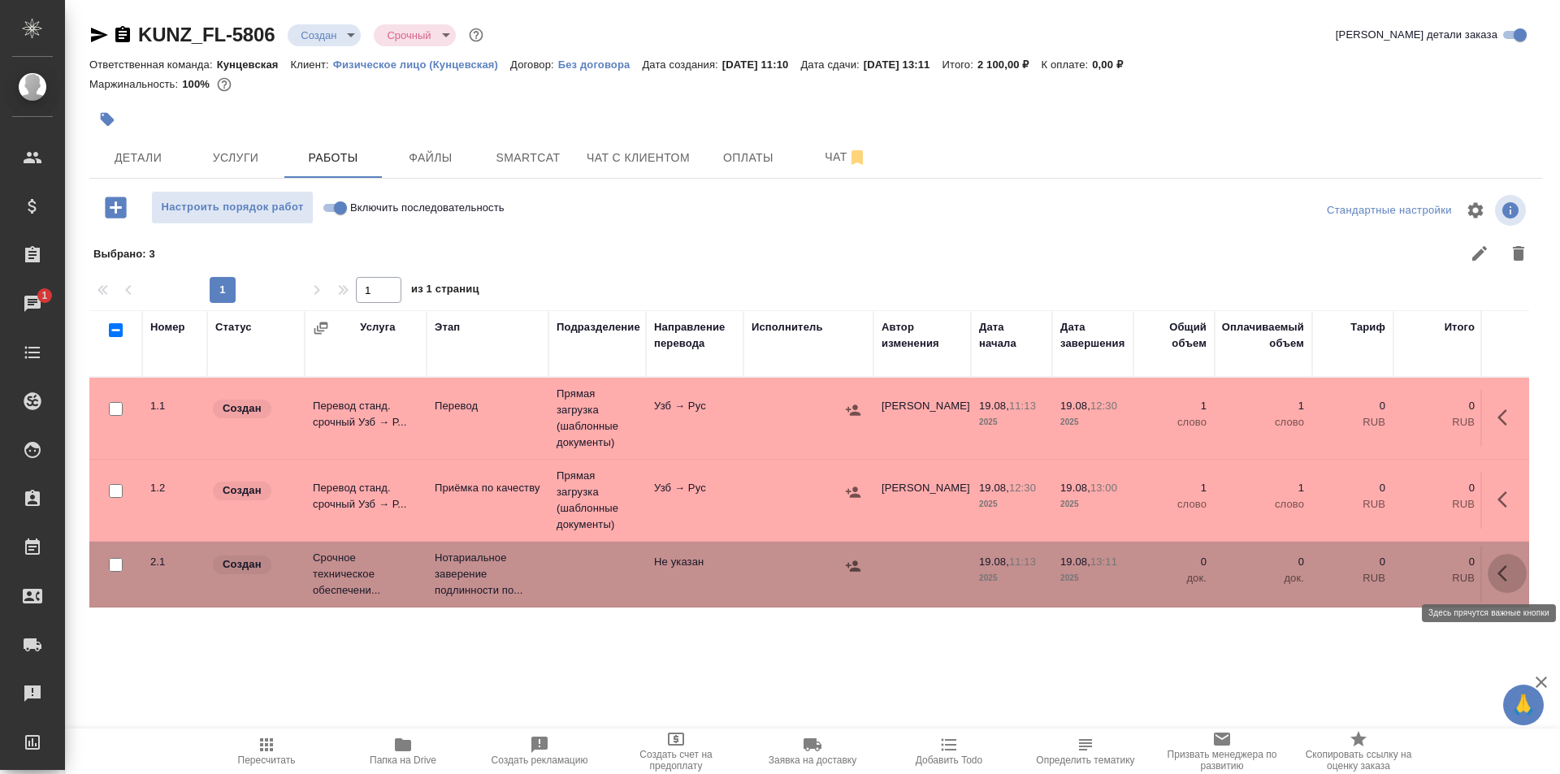
click at [1508, 570] on icon "button" at bounding box center [1506, 573] width 19 height 19
click at [795, 626] on div "Номер Статус Услуга Этап Подразделение Направление перевода Исполнитель Автор и…" at bounding box center [808, 493] width 1439 height 366
click at [720, 447] on td "Не указан" at bounding box center [694, 418] width 97 height 57
click at [269, 747] on icon "button" at bounding box center [266, 744] width 19 height 19
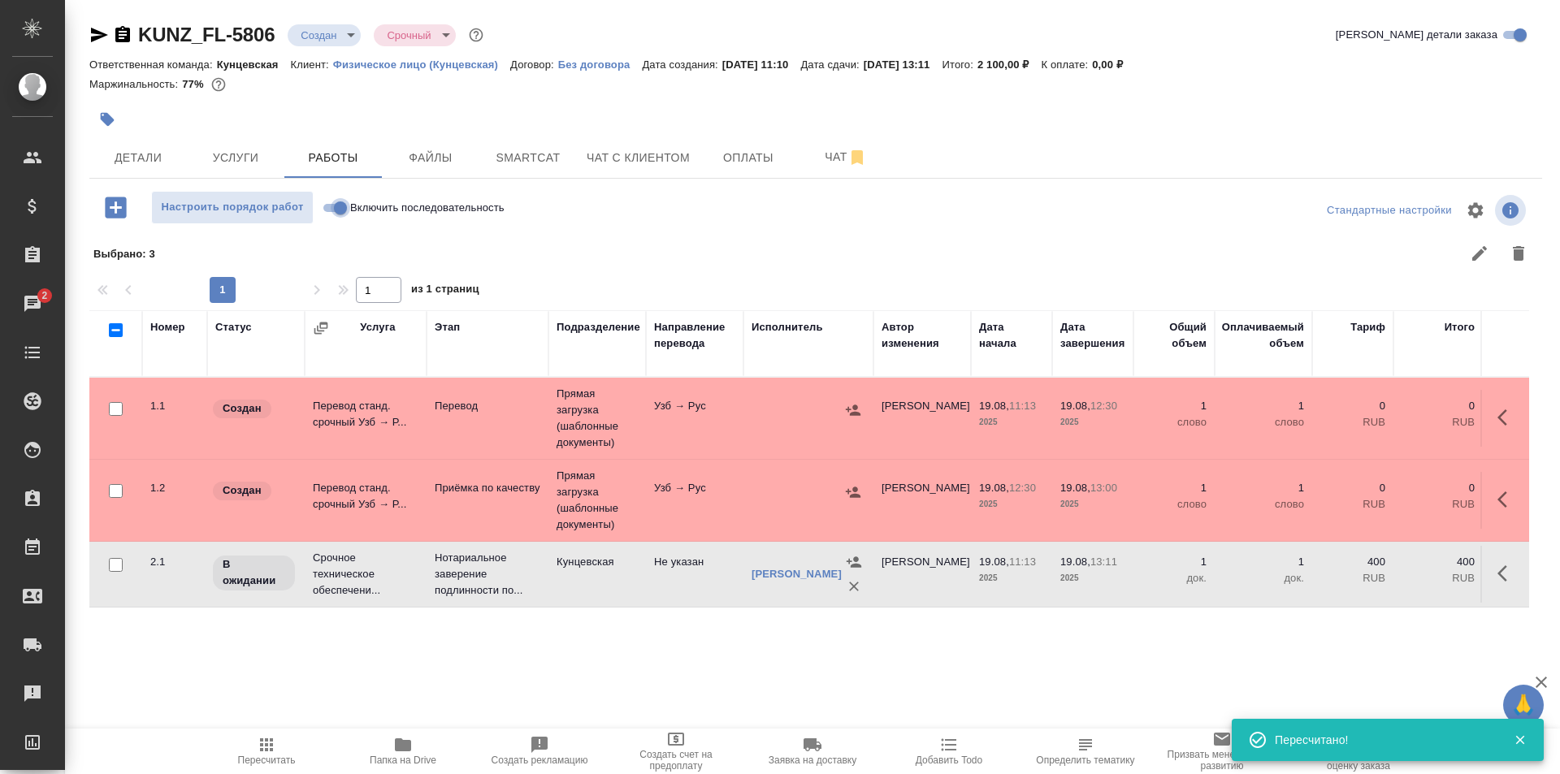
click at [341, 206] on input "Включить последовательность" at bounding box center [340, 207] width 58 height 19
checkbox input "true"
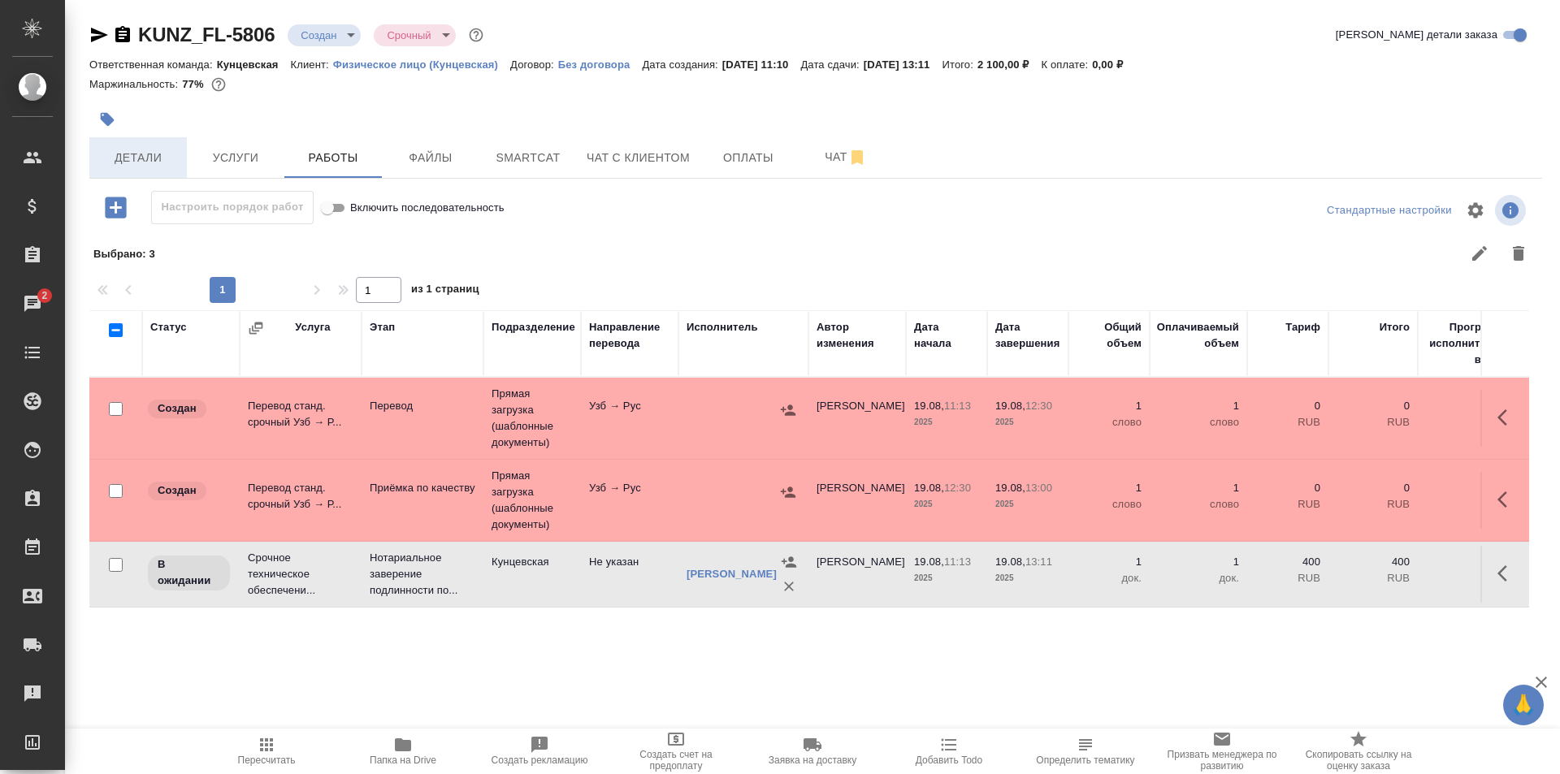
click at [151, 164] on span "Детали" at bounding box center [138, 158] width 78 height 20
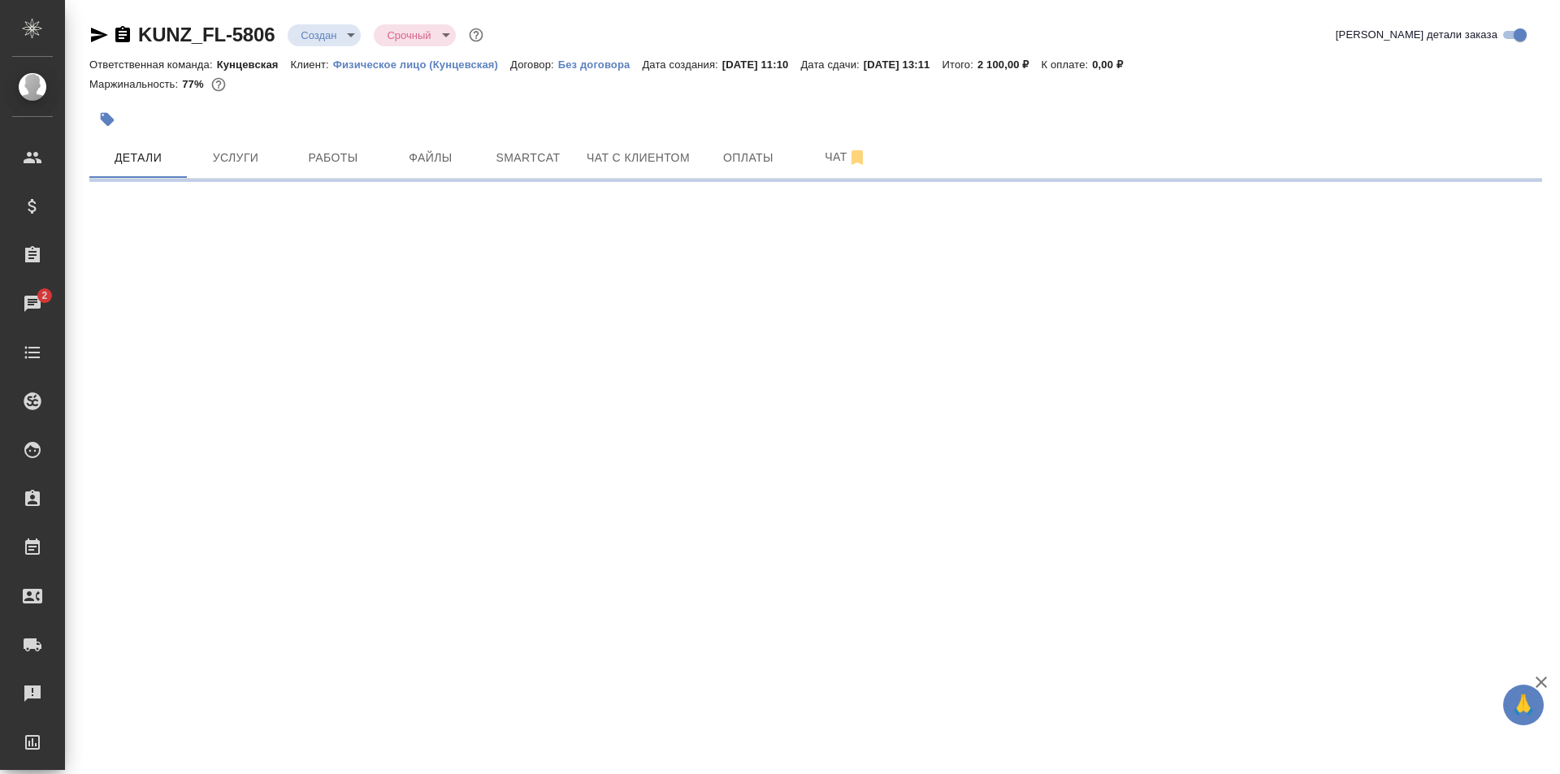
select select "RU"
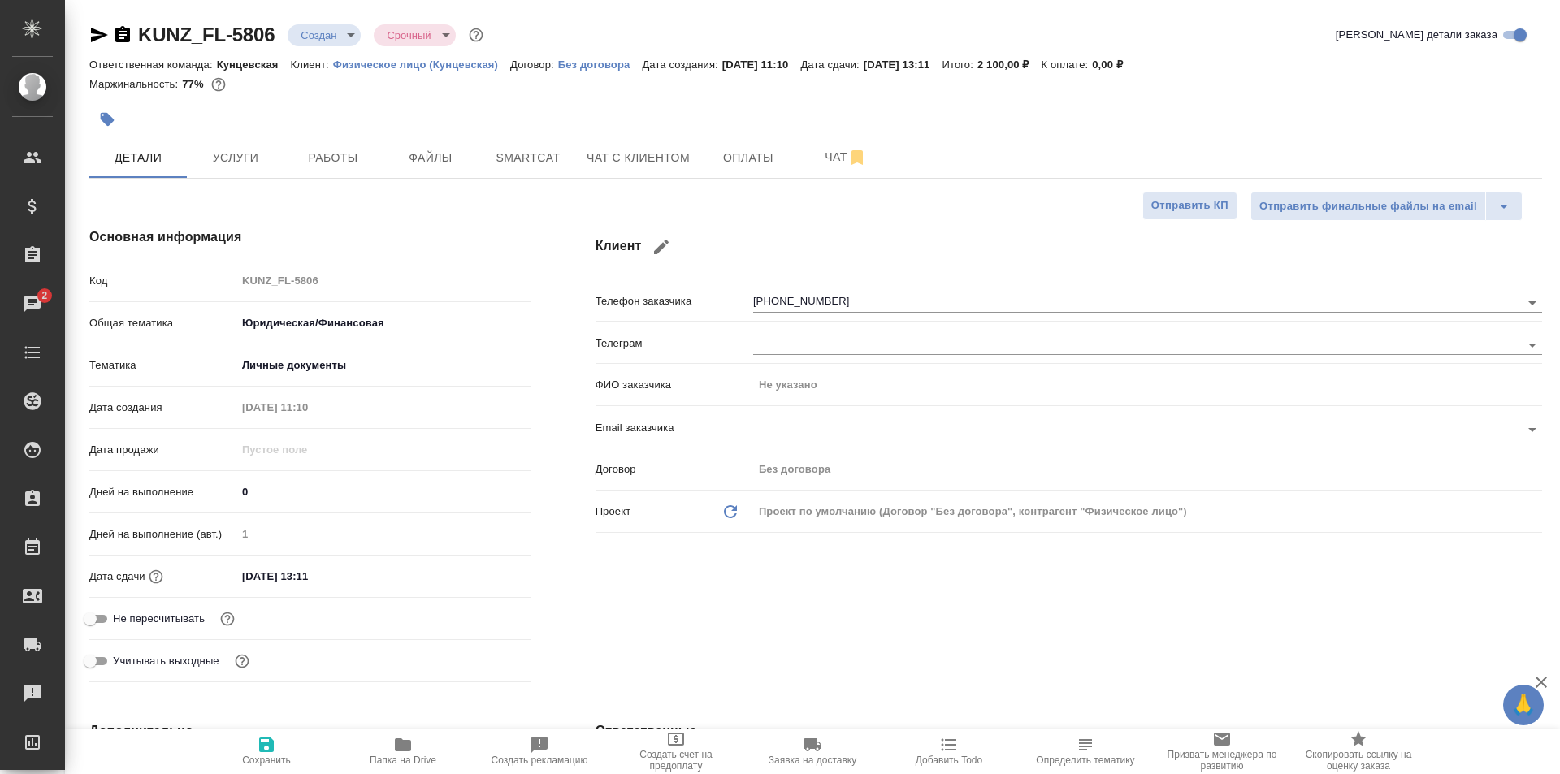
type textarea "x"
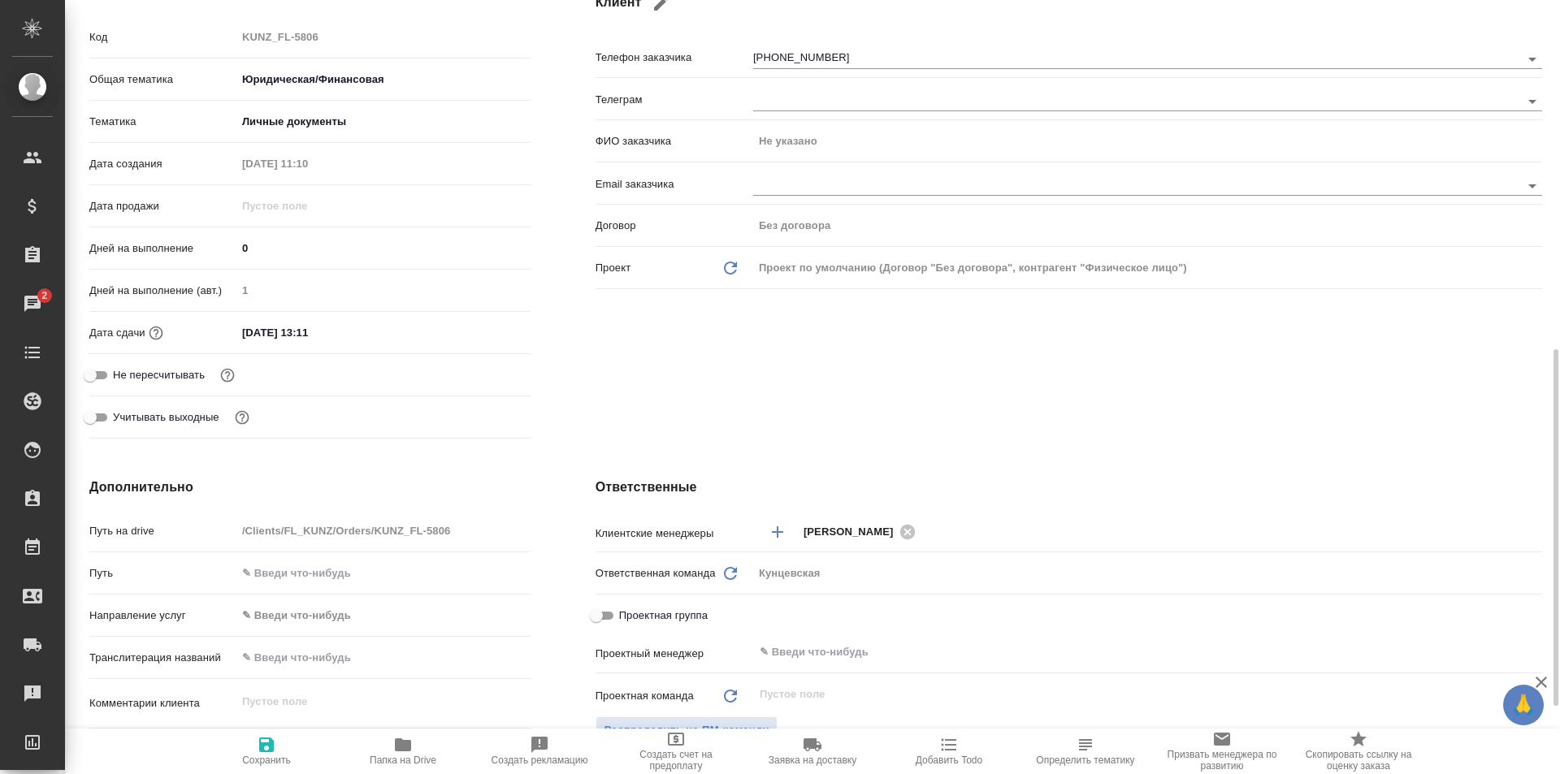
scroll to position [406, 0]
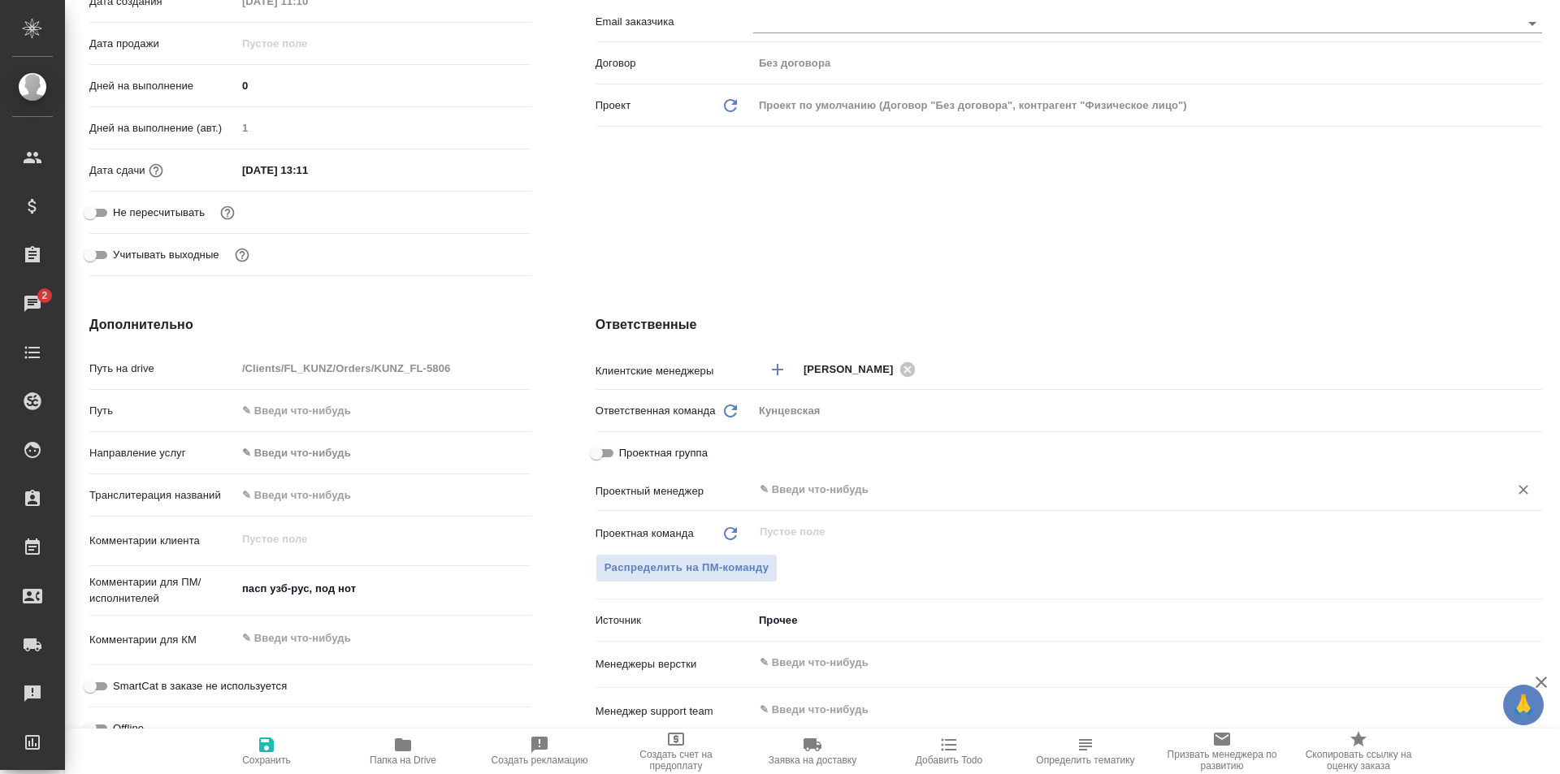
click at [776, 491] on input "text" at bounding box center [1120, 489] width 725 height 19
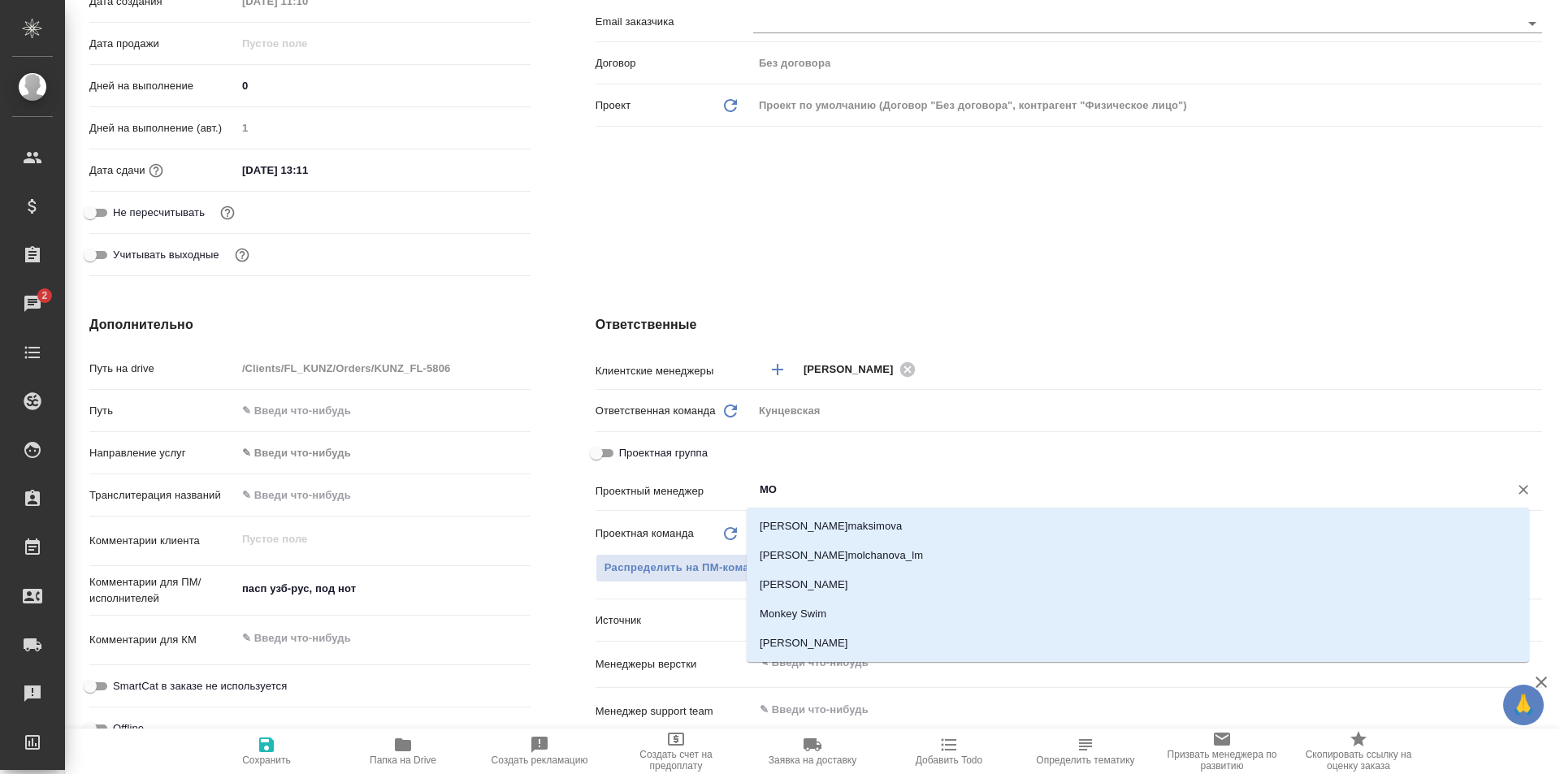
type input "MOs"
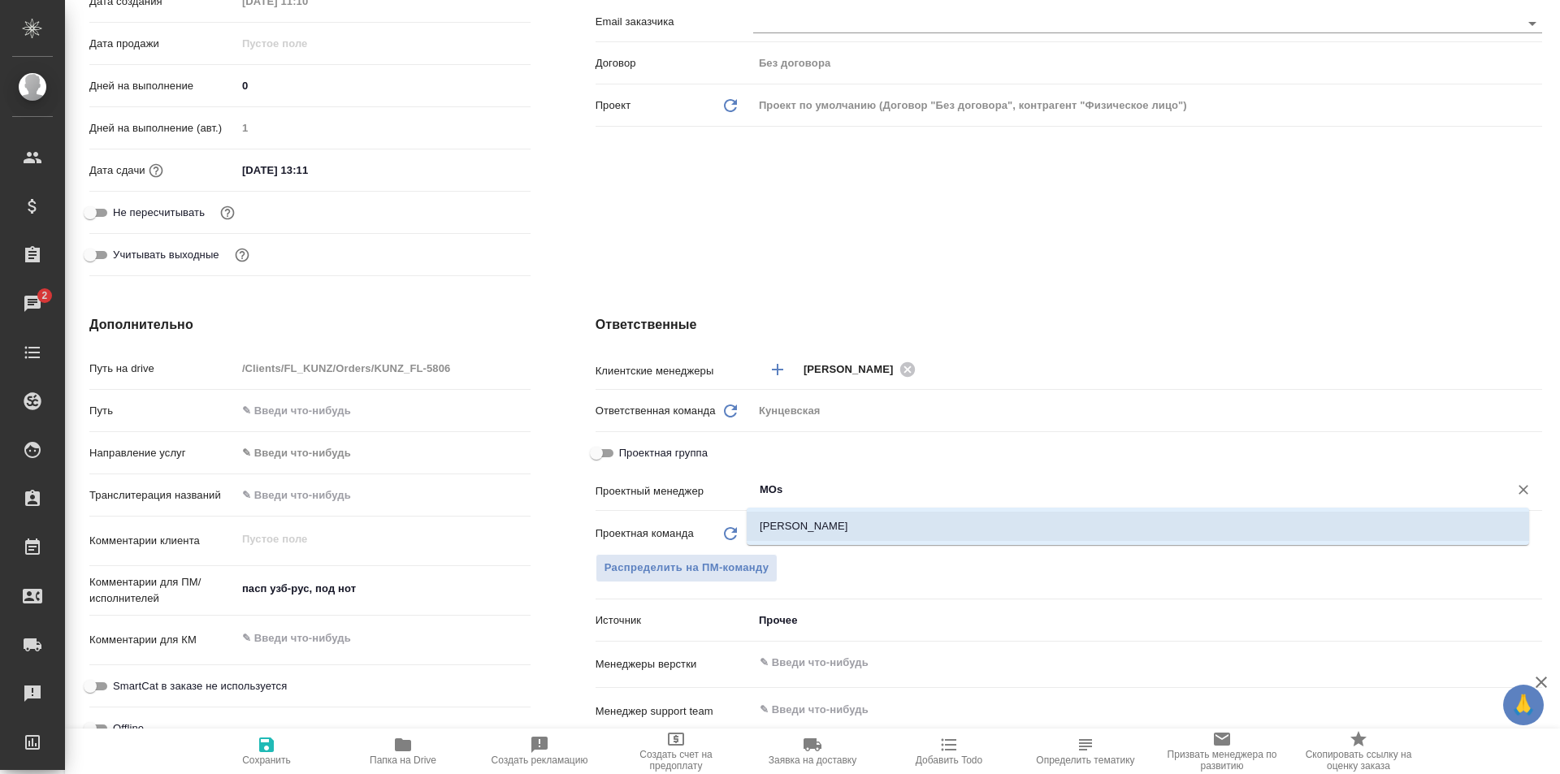
click at [791, 530] on li "[PERSON_NAME]" at bounding box center [1138, 526] width 782 height 29
type textarea "x"
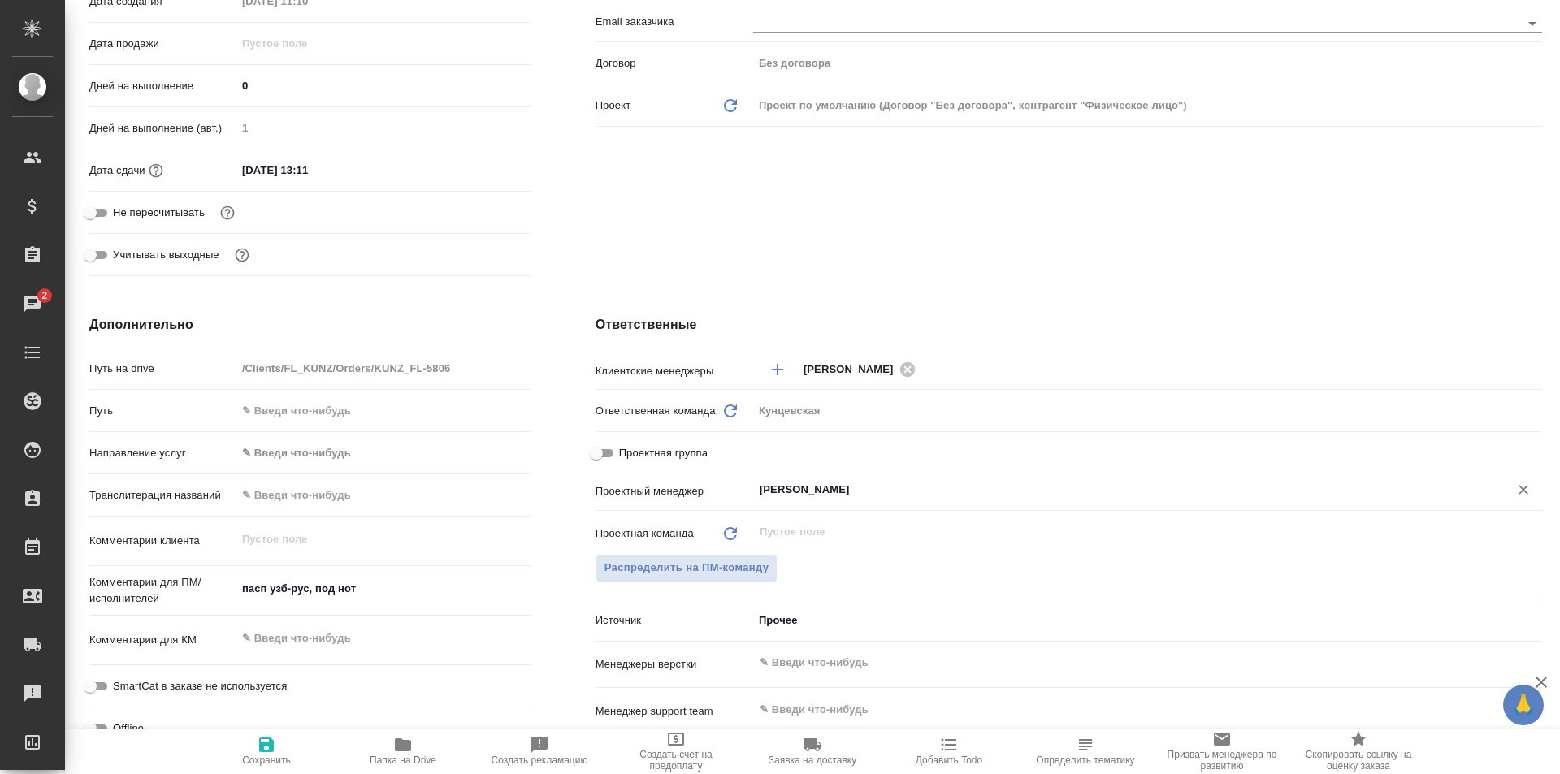
type input "[PERSON_NAME]"
click at [245, 747] on span "Сохранить" at bounding box center [266, 750] width 117 height 31
type textarea "x"
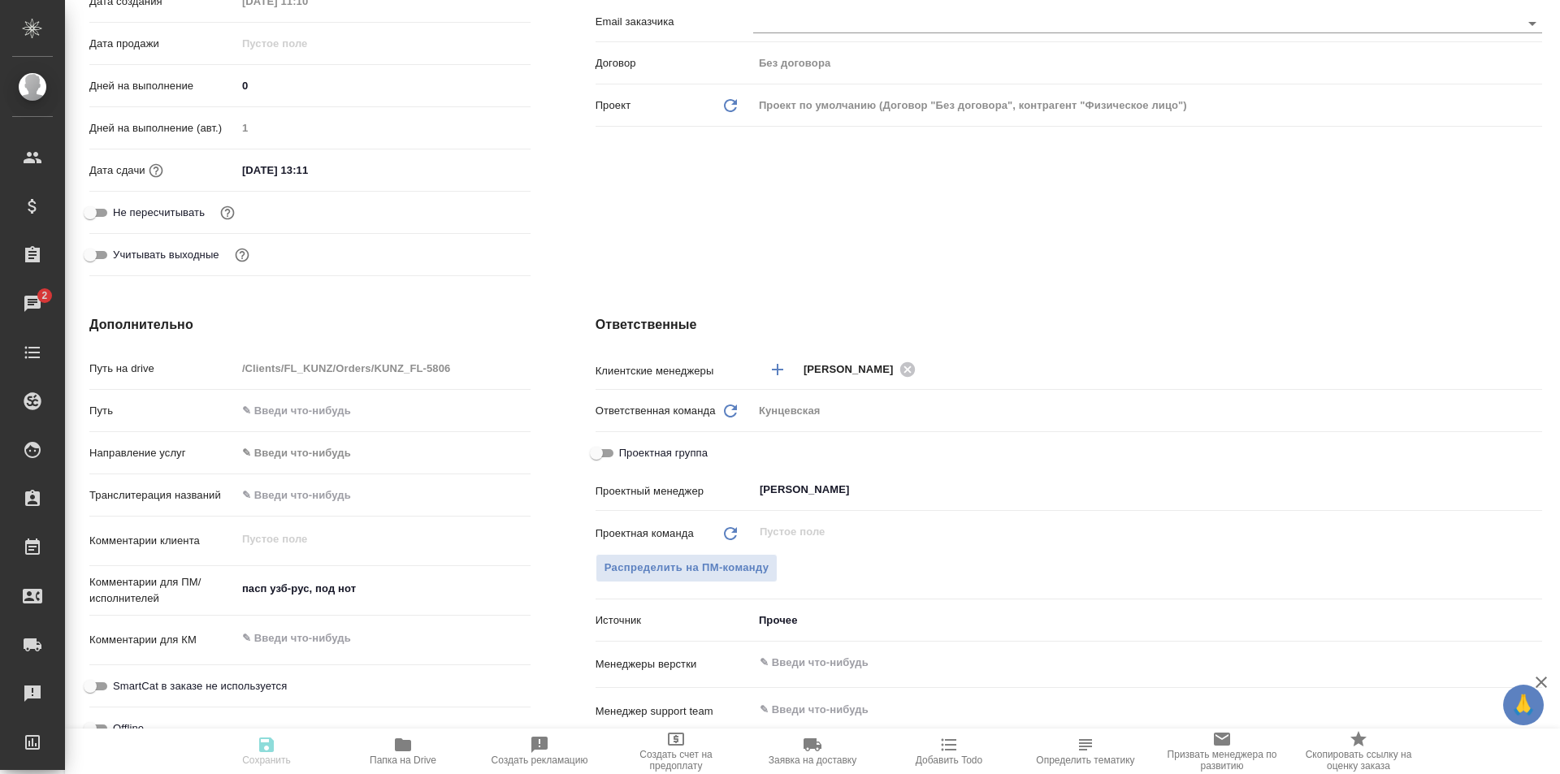
type textarea "x"
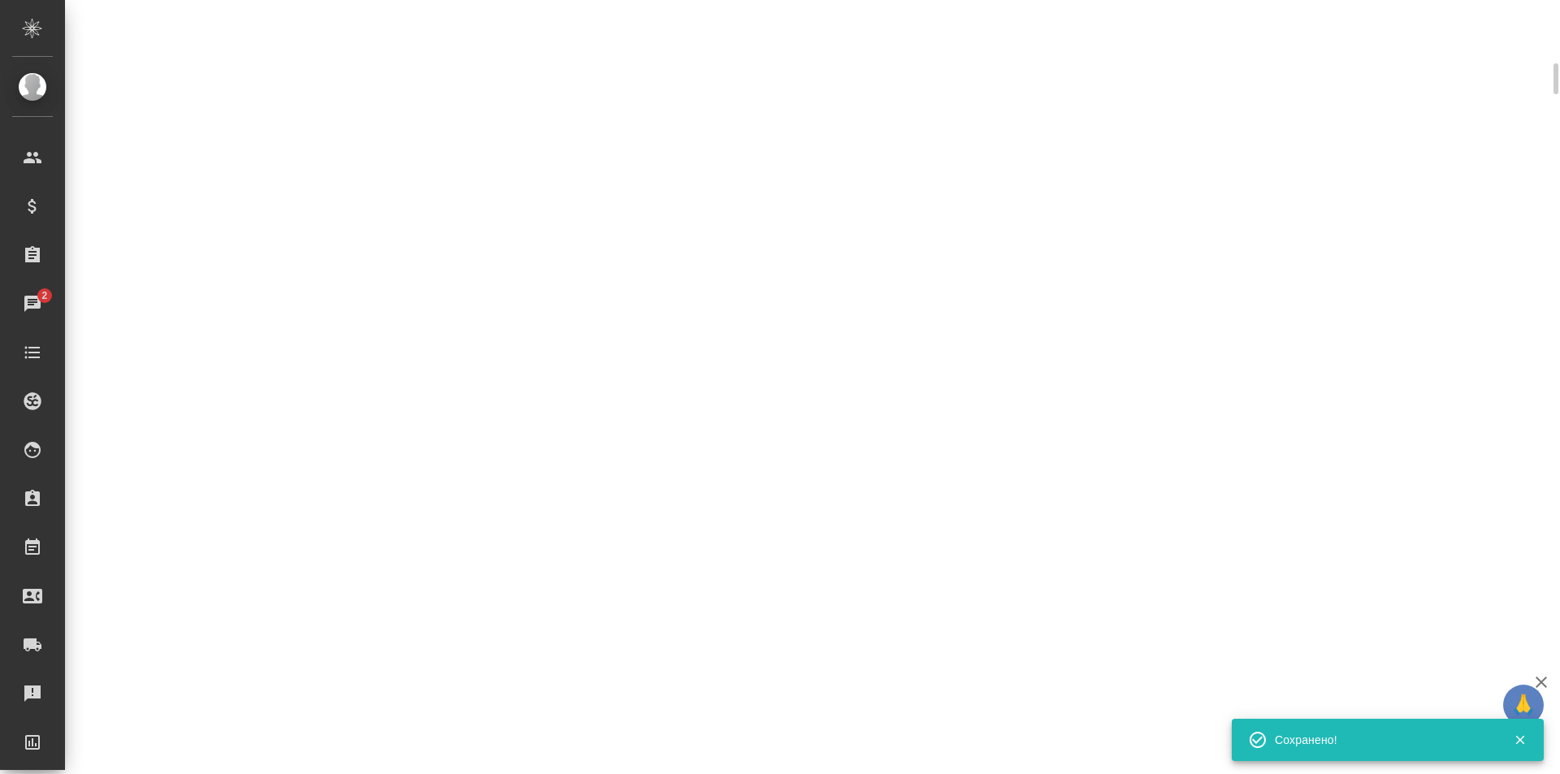
scroll to position [393, 0]
select select "RU"
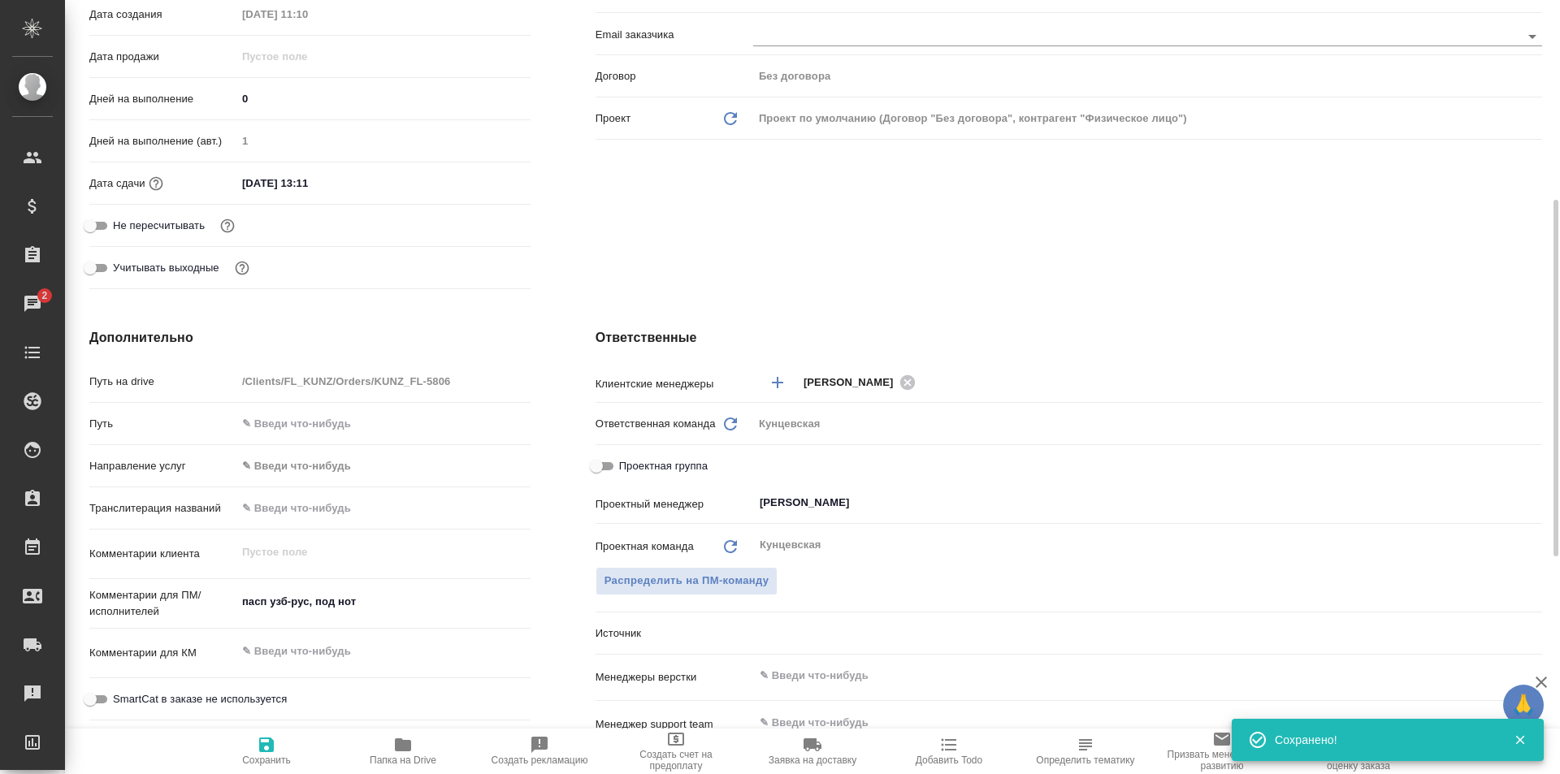
scroll to position [406, 0]
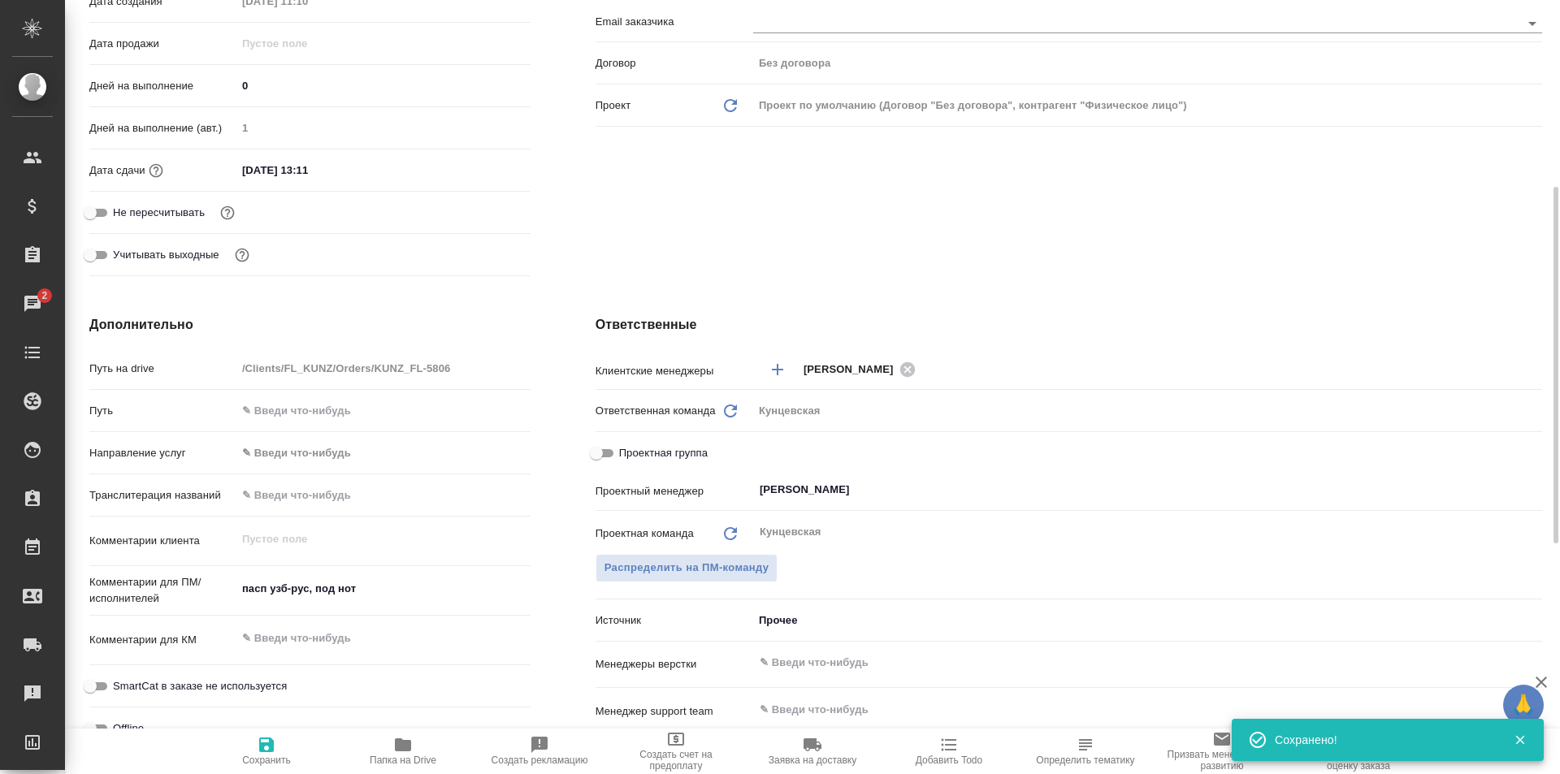
type textarea "x"
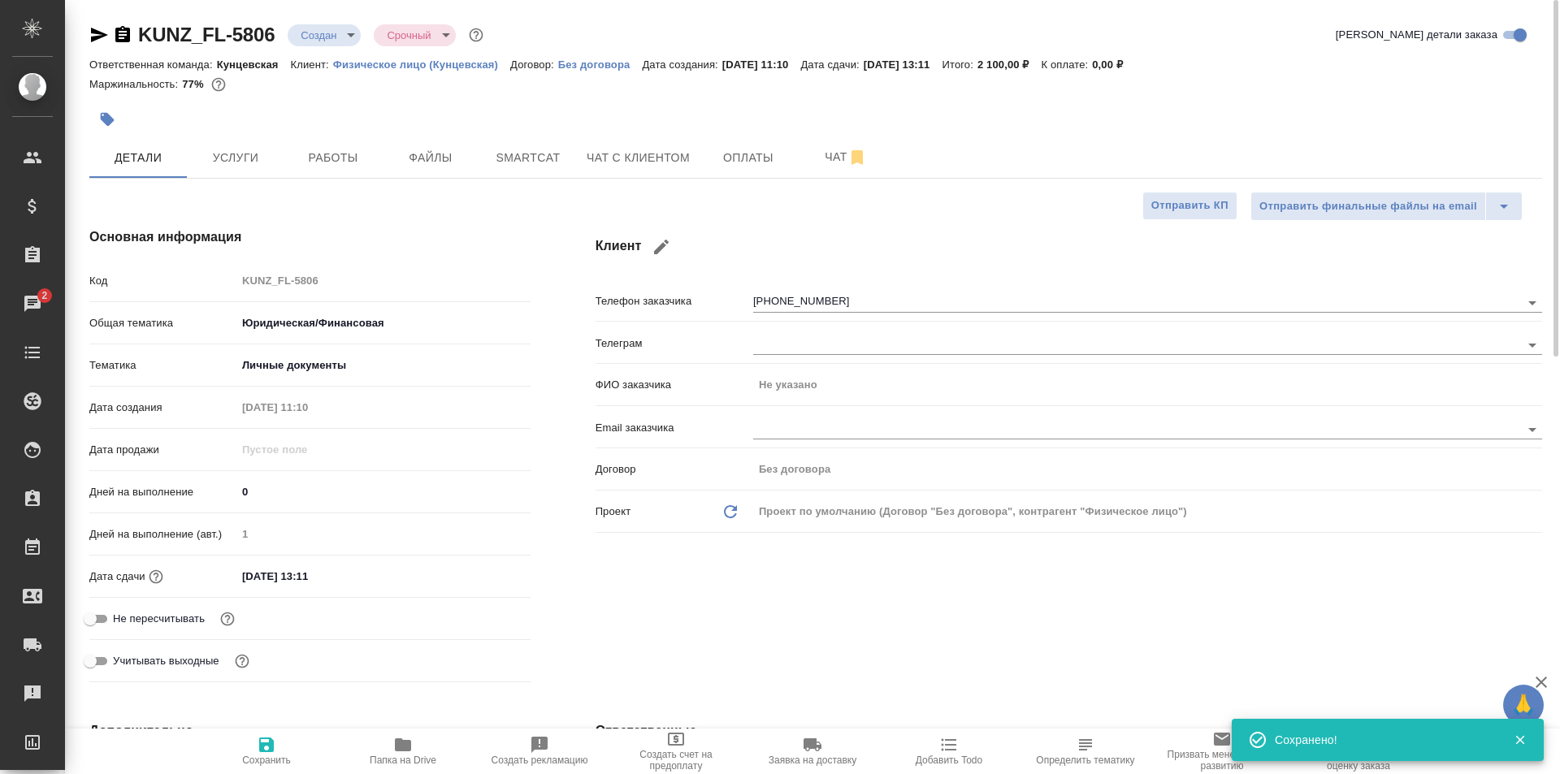
click at [340, 27] on body "🙏 .cls-1 fill:#fff; AWATERA Moskalets Alina Клиенты Спецификации Заказы 2 Чаты …" at bounding box center [780, 387] width 1560 height 774
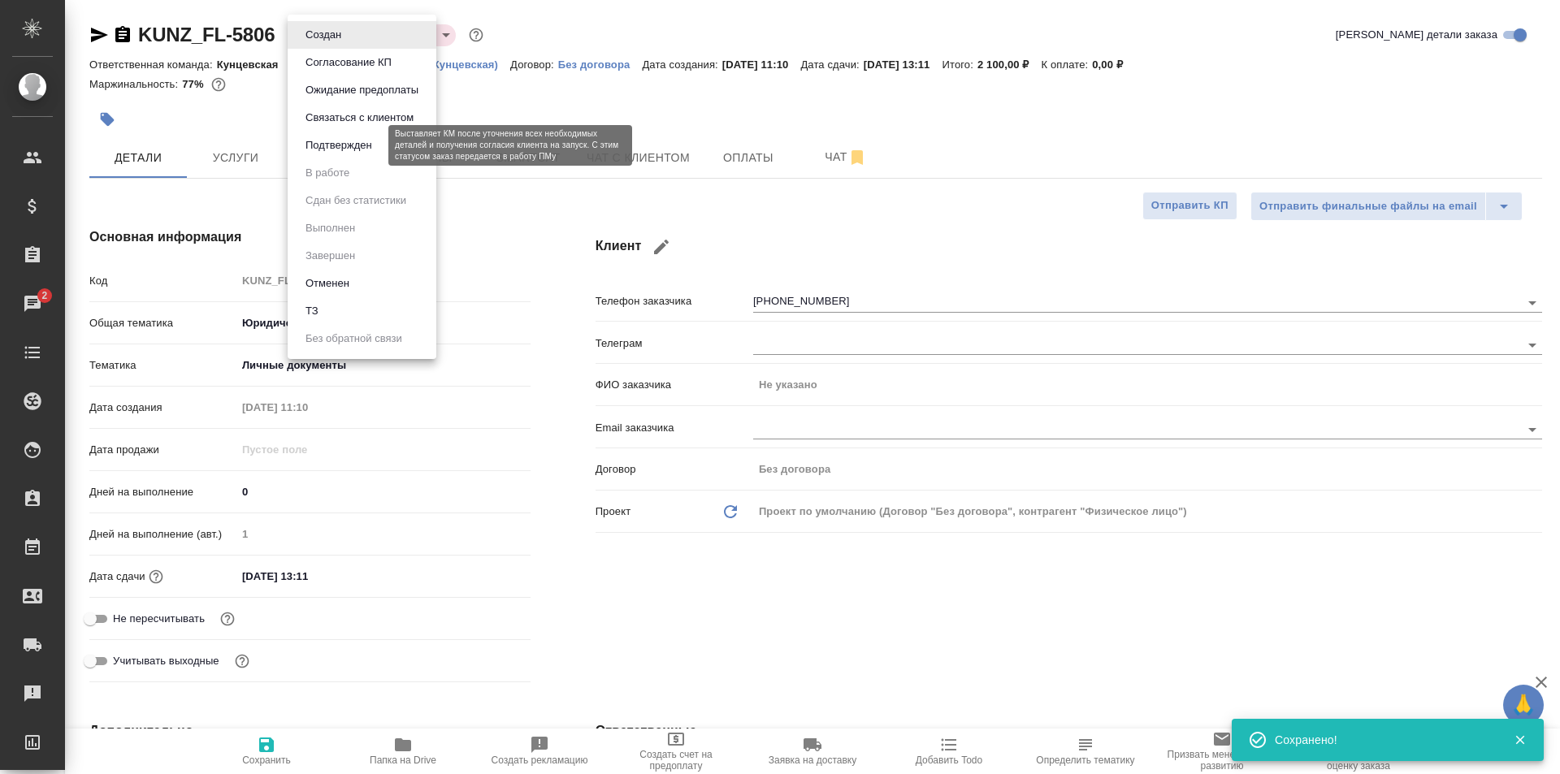
click at [342, 148] on button "Подтвержден" at bounding box center [339, 145] width 76 height 18
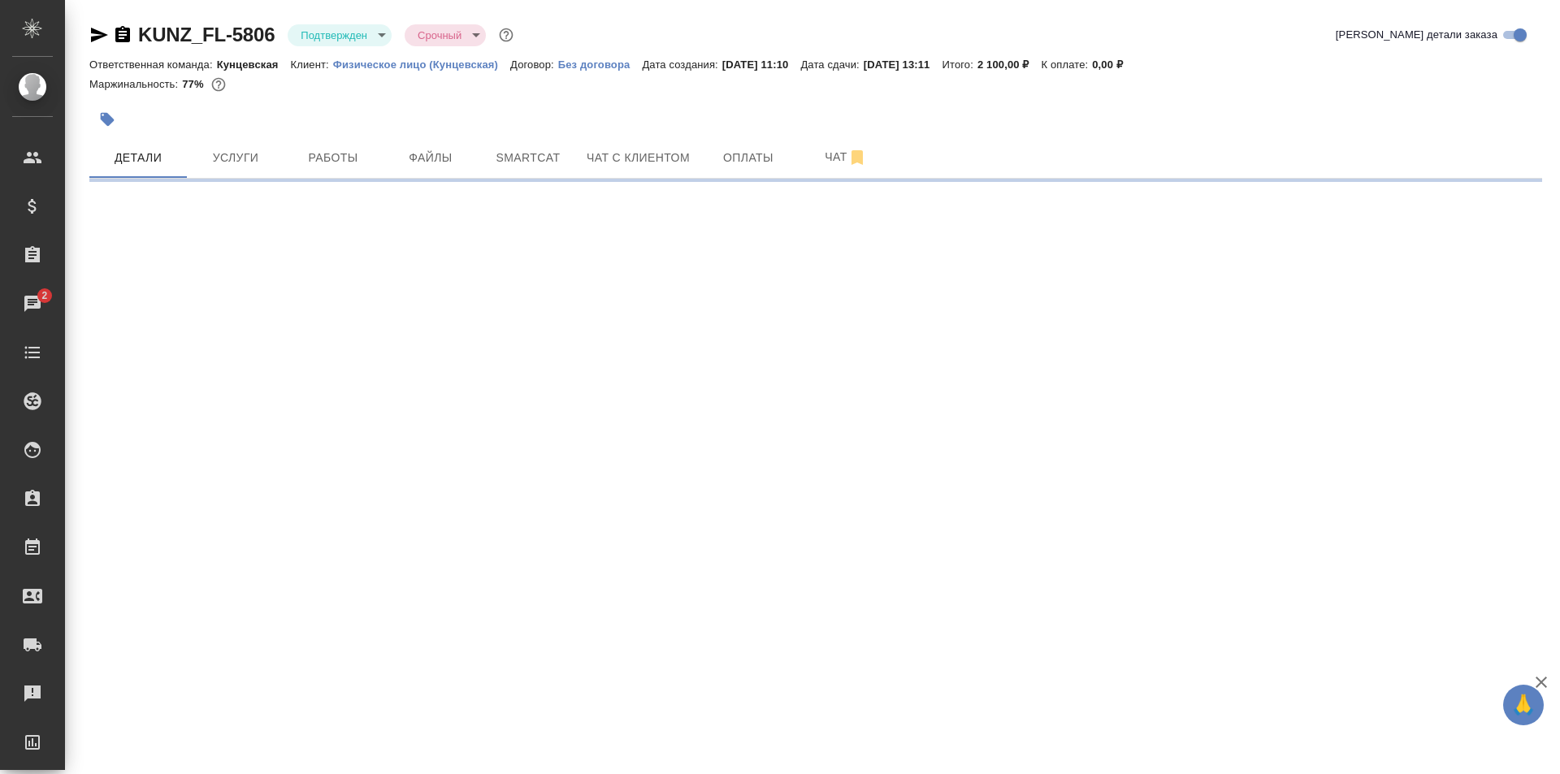
select select "RU"
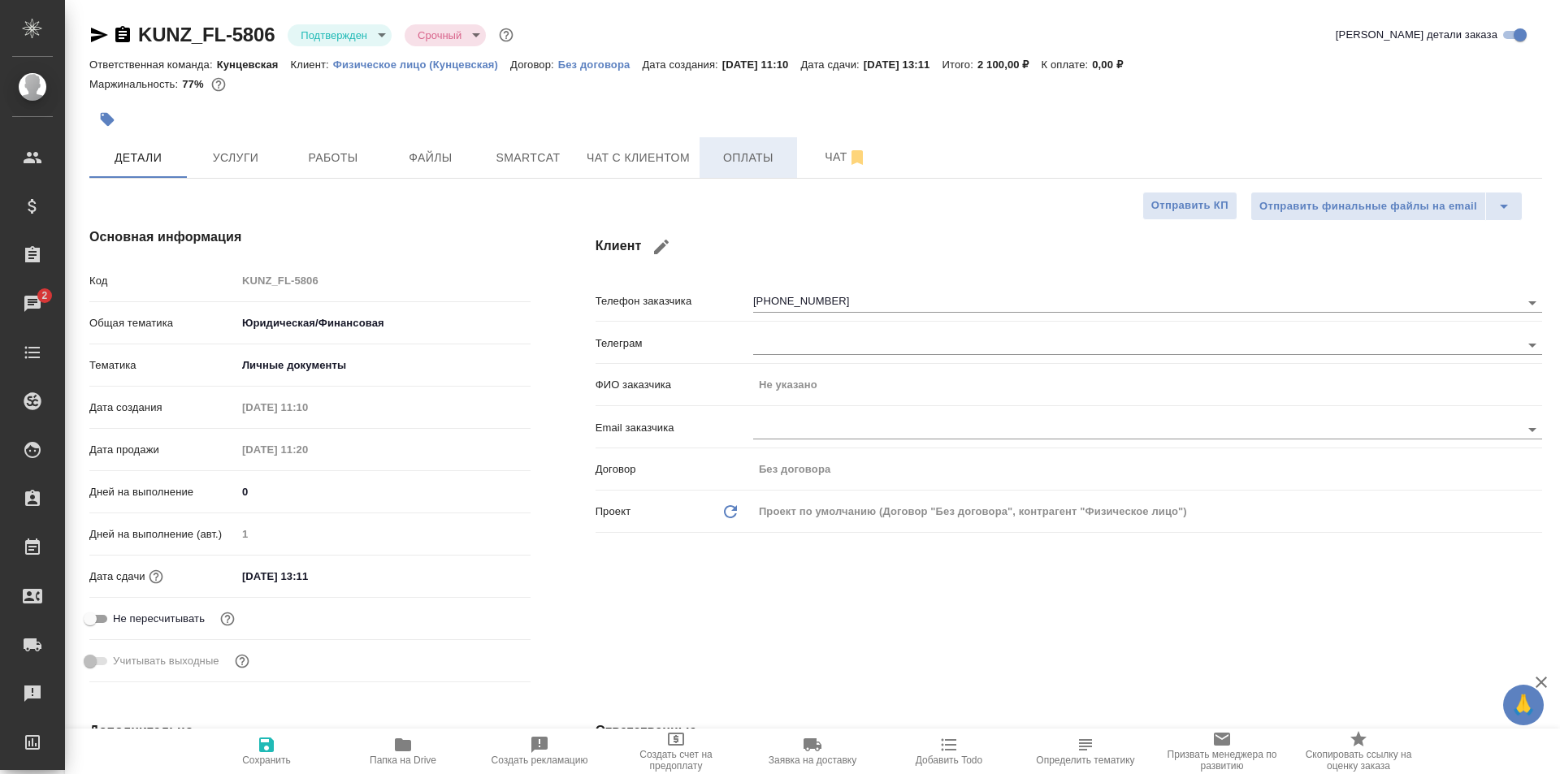
type textarea "x"
click at [318, 160] on span "Работы" at bounding box center [333, 158] width 78 height 20
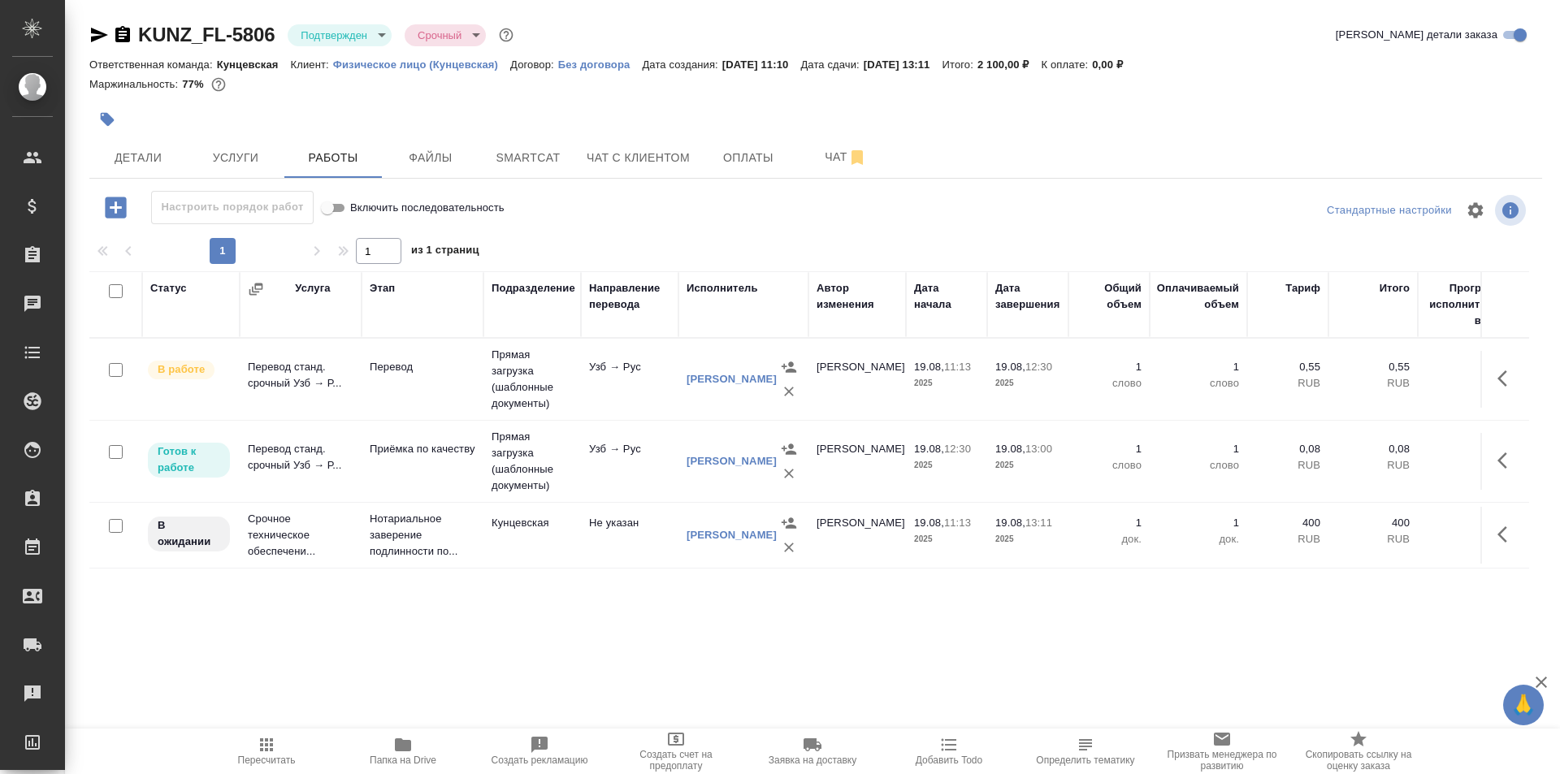
click at [314, 35] on body "🙏 .cls-1 fill:#fff; AWATERA Moskalets Alina Клиенты Спецификации Заказы 0 Чаты …" at bounding box center [780, 387] width 1560 height 774
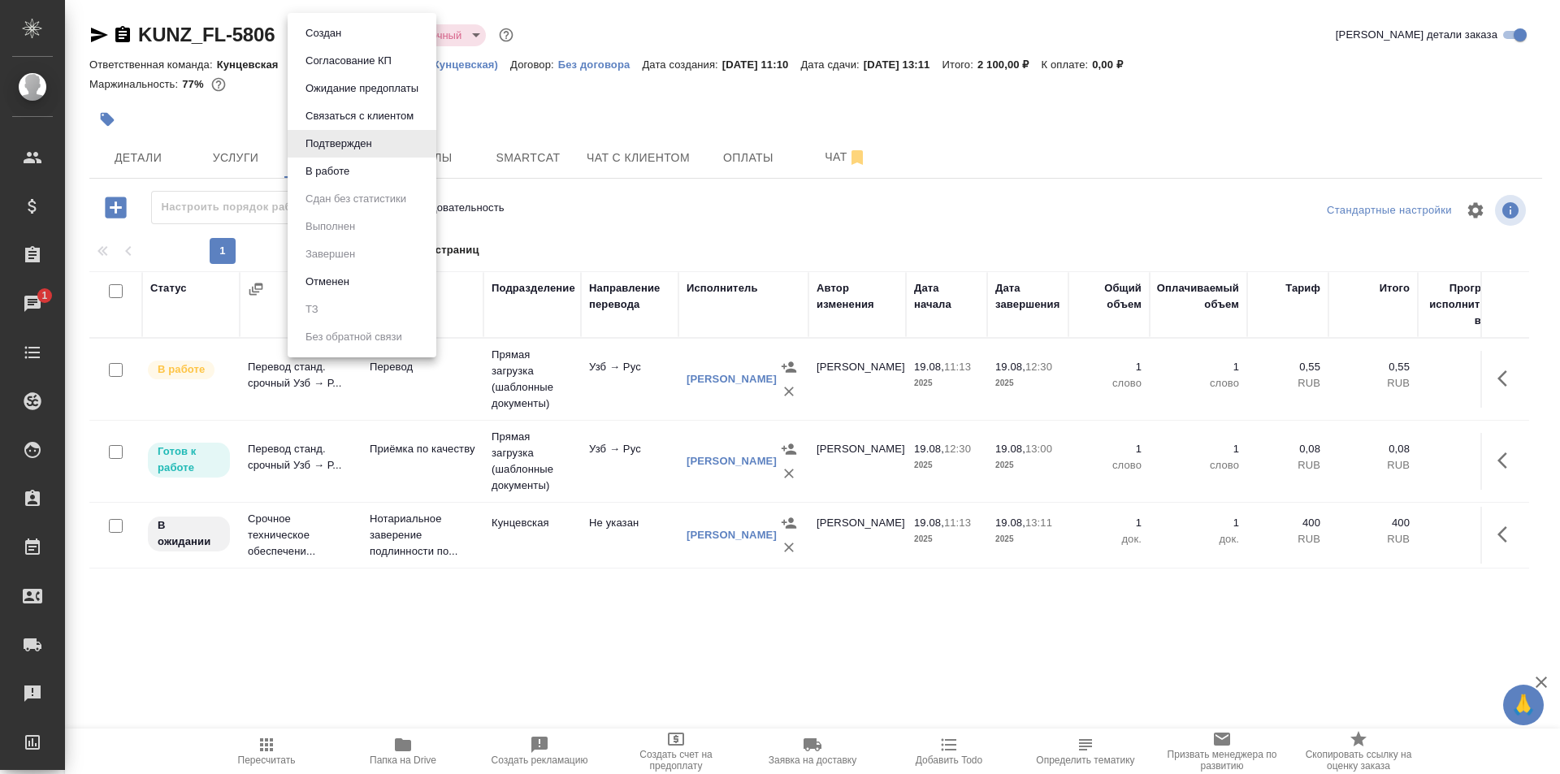
click at [344, 42] on button "В работе" at bounding box center [323, 33] width 45 height 18
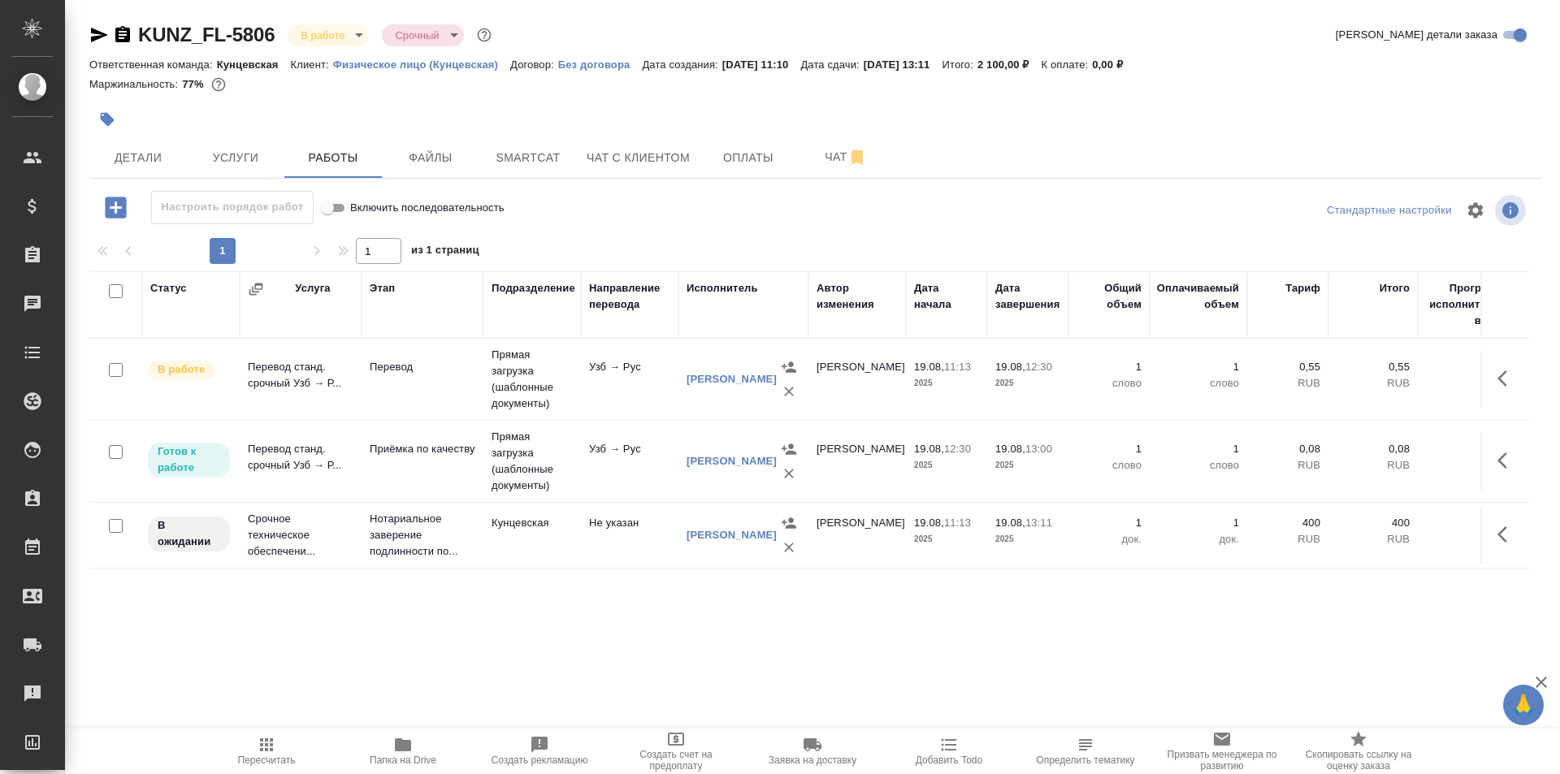
click at [99, 109] on button "button" at bounding box center [107, 120] width 36 height 36
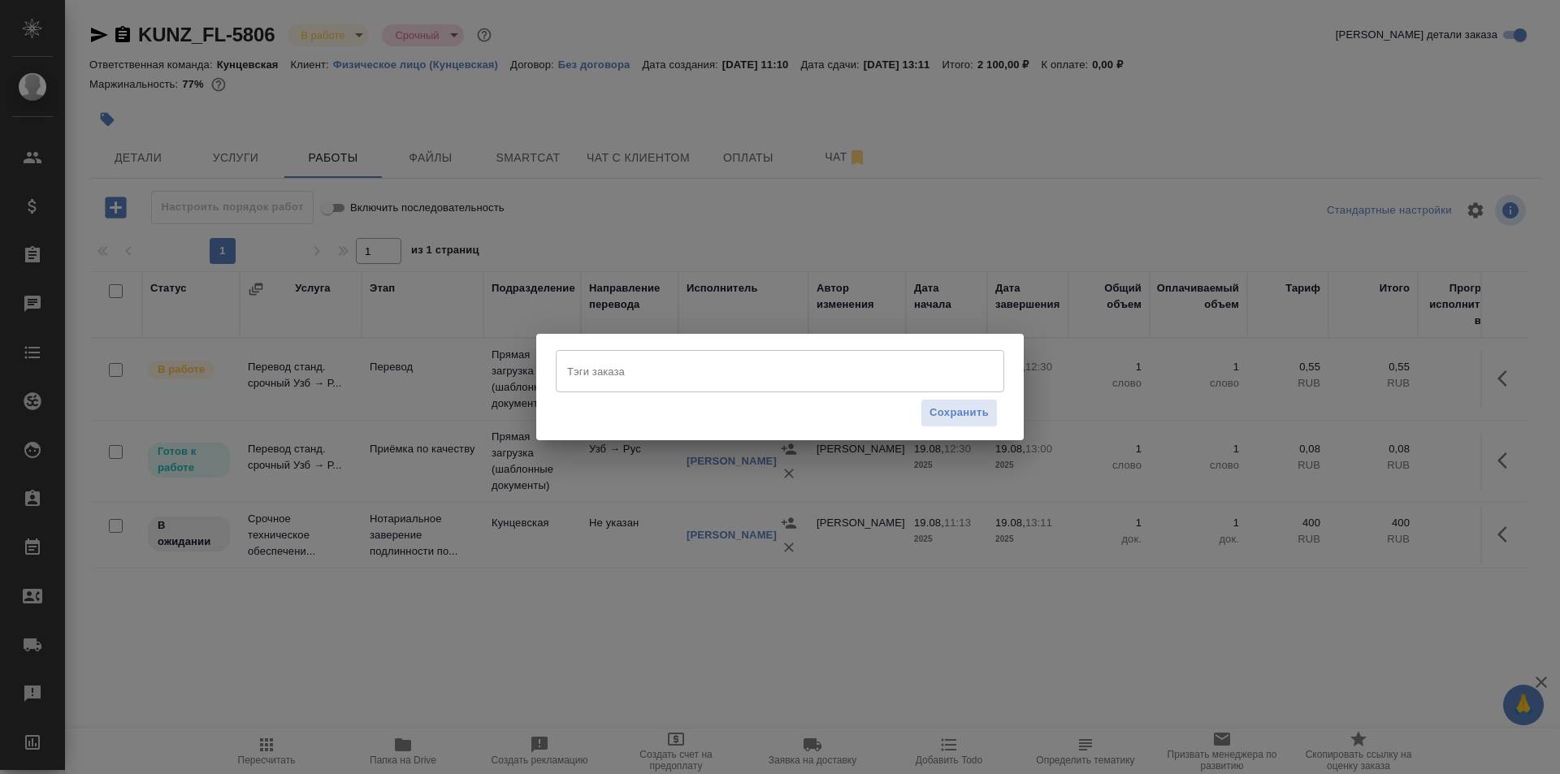
click at [591, 373] on input "Тэги заказа" at bounding box center [764, 371] width 403 height 28
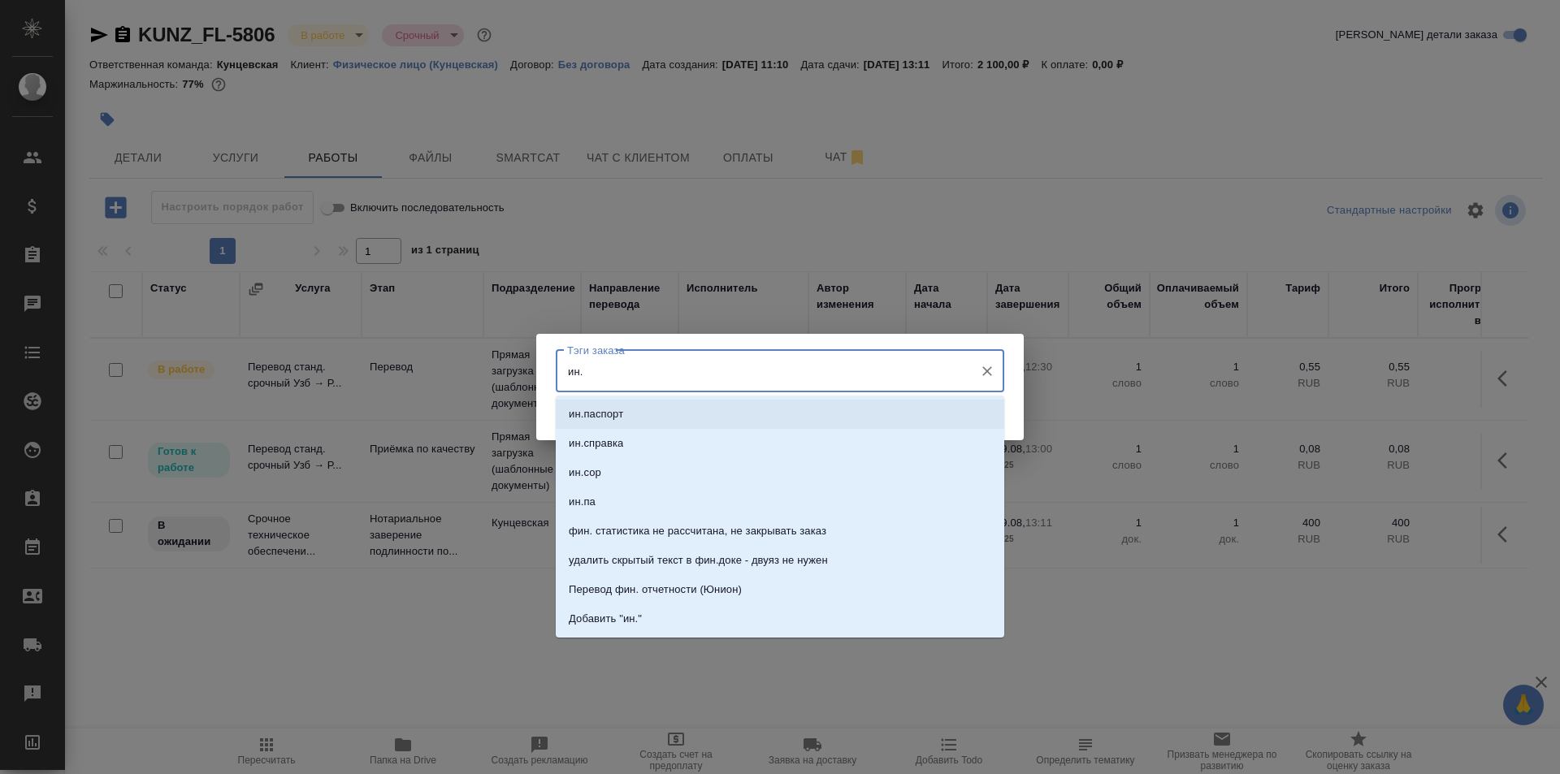
click at [604, 418] on p "ин.паспорт" at bounding box center [596, 414] width 54 height 16
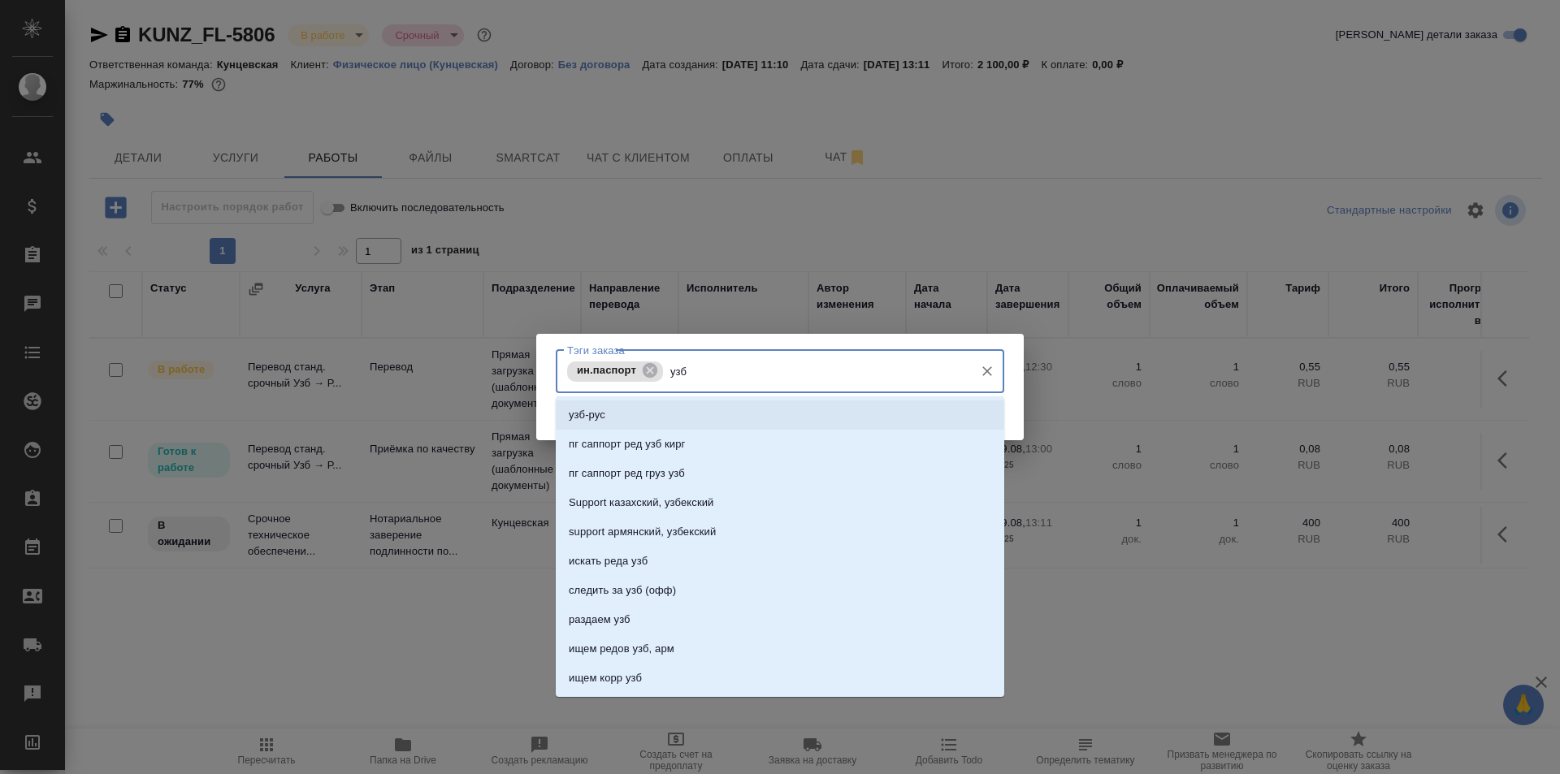
click at [699, 423] on li "узб-рус" at bounding box center [780, 414] width 448 height 29
click at [722, 415] on li "нот" at bounding box center [780, 414] width 448 height 29
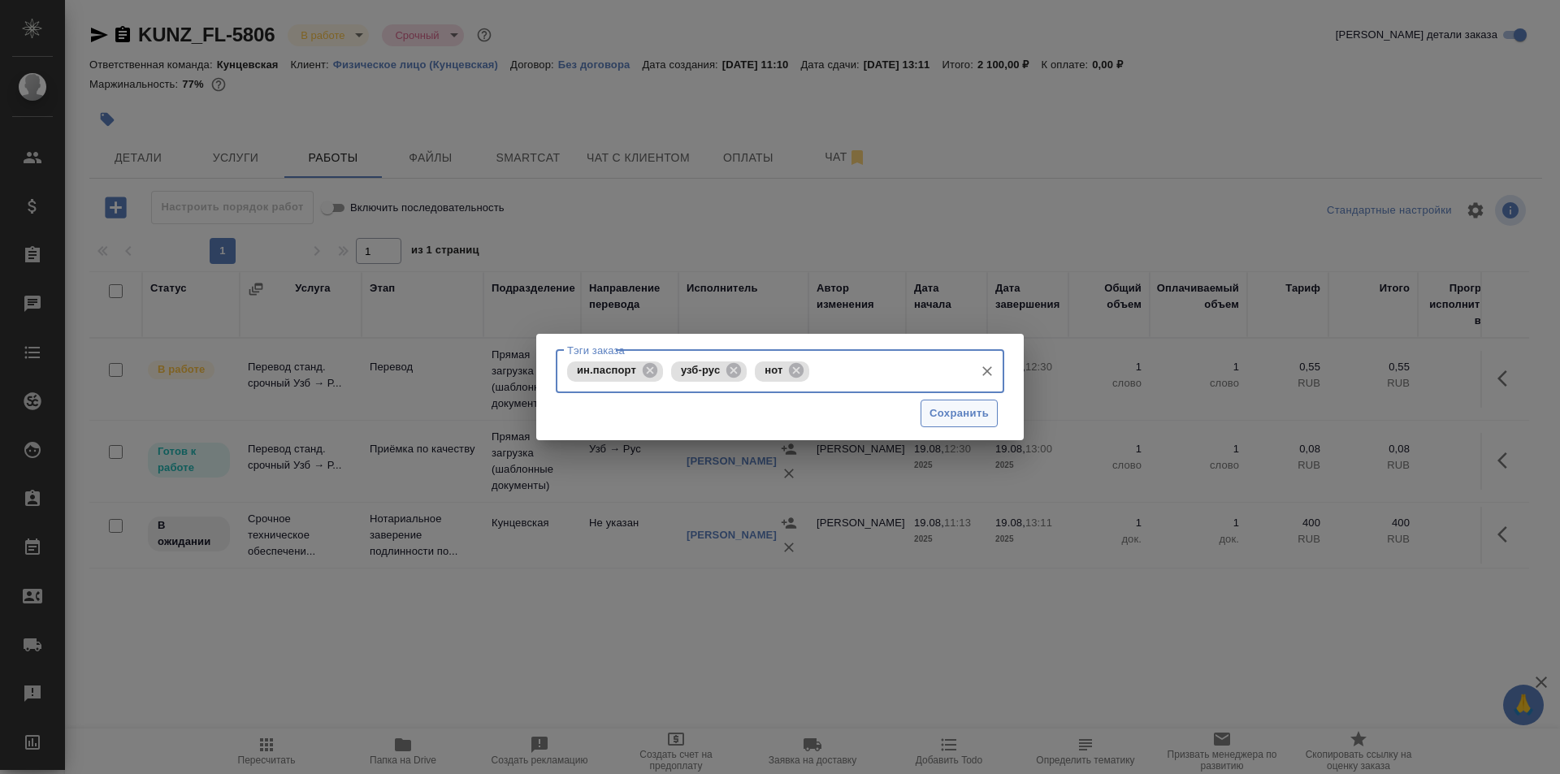
click at [979, 415] on span "Сохранить" at bounding box center [958, 414] width 59 height 19
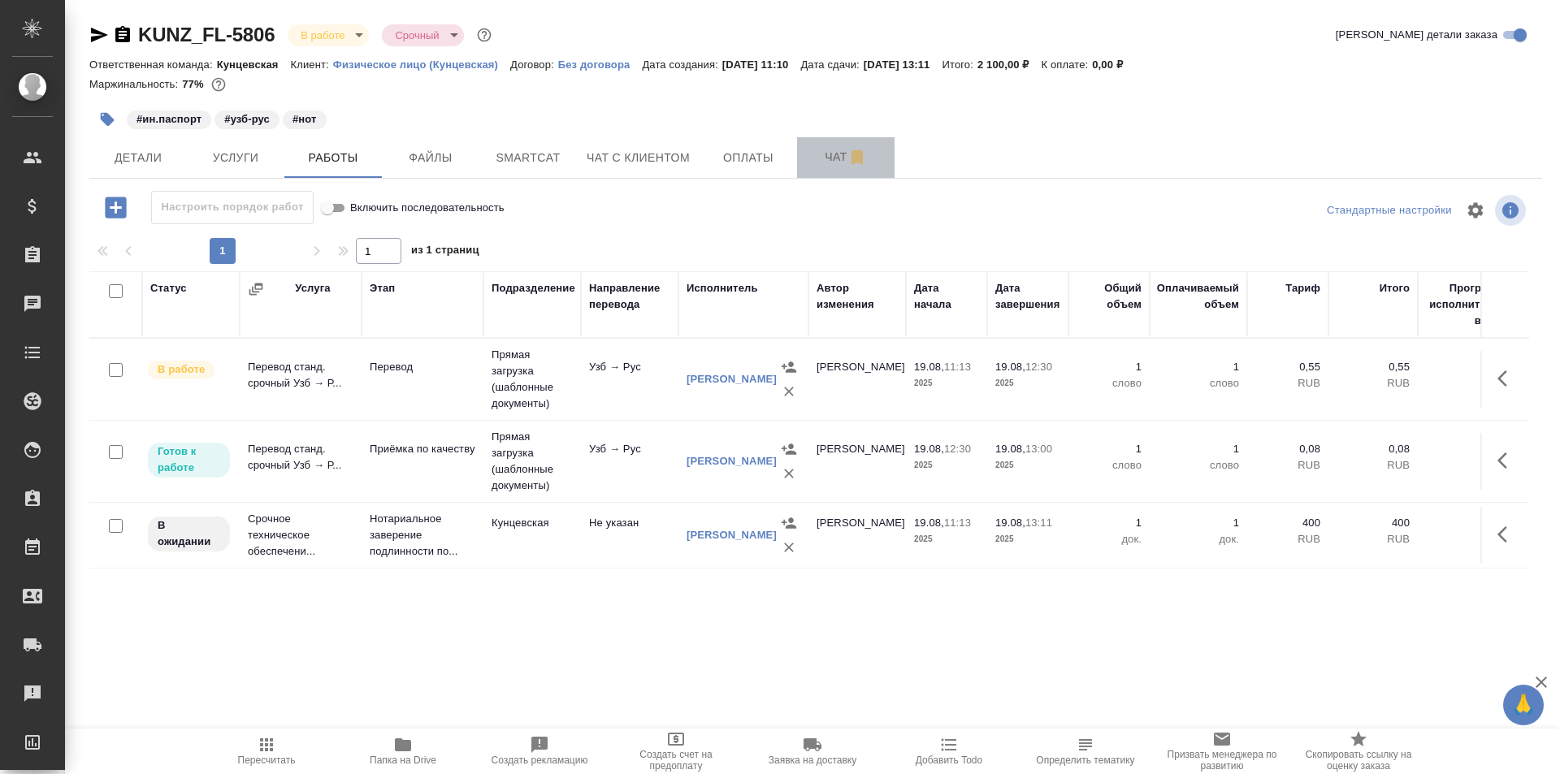
click at [821, 154] on span "Чат" at bounding box center [846, 157] width 78 height 20
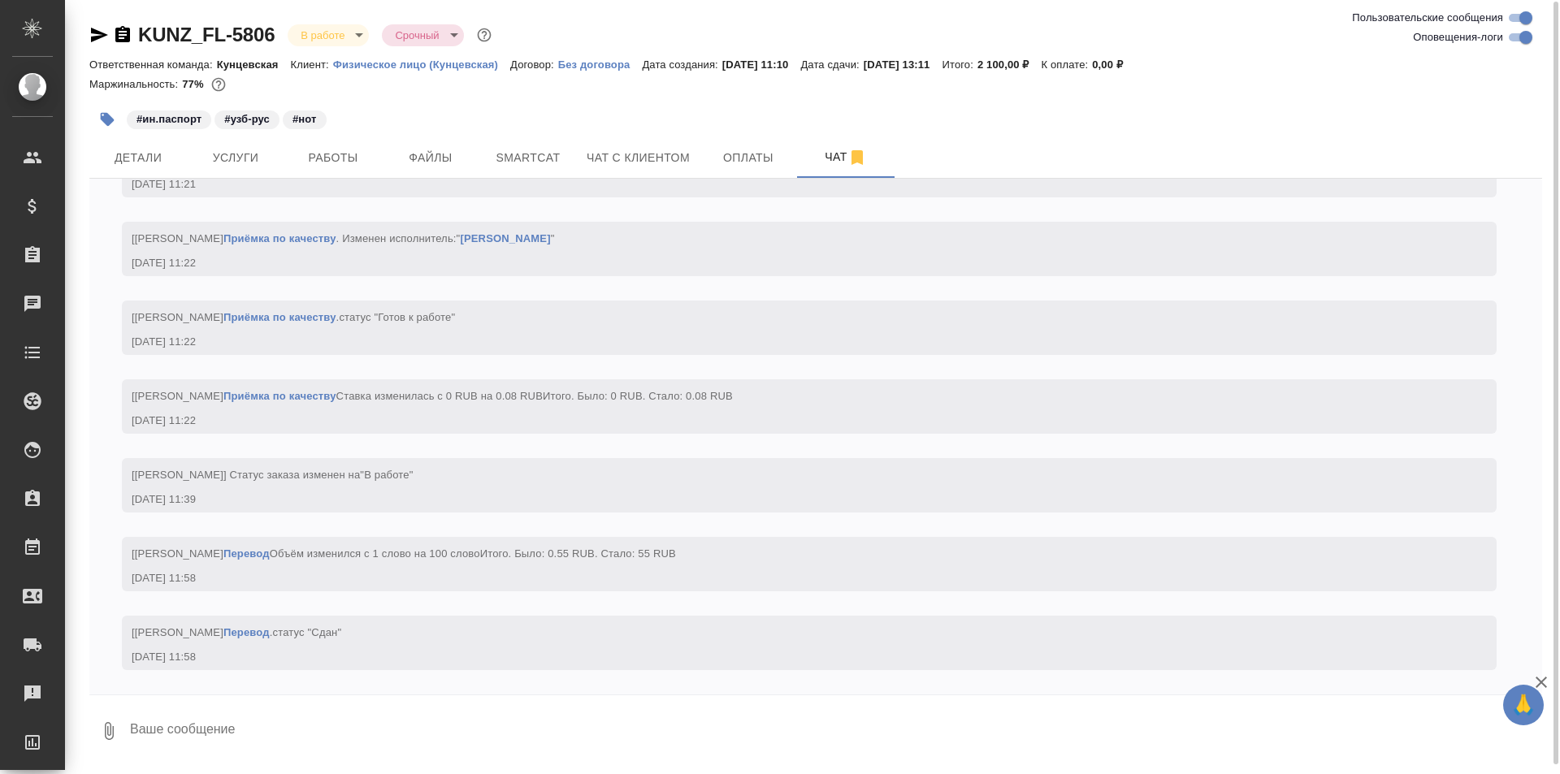
scroll to position [1, 0]
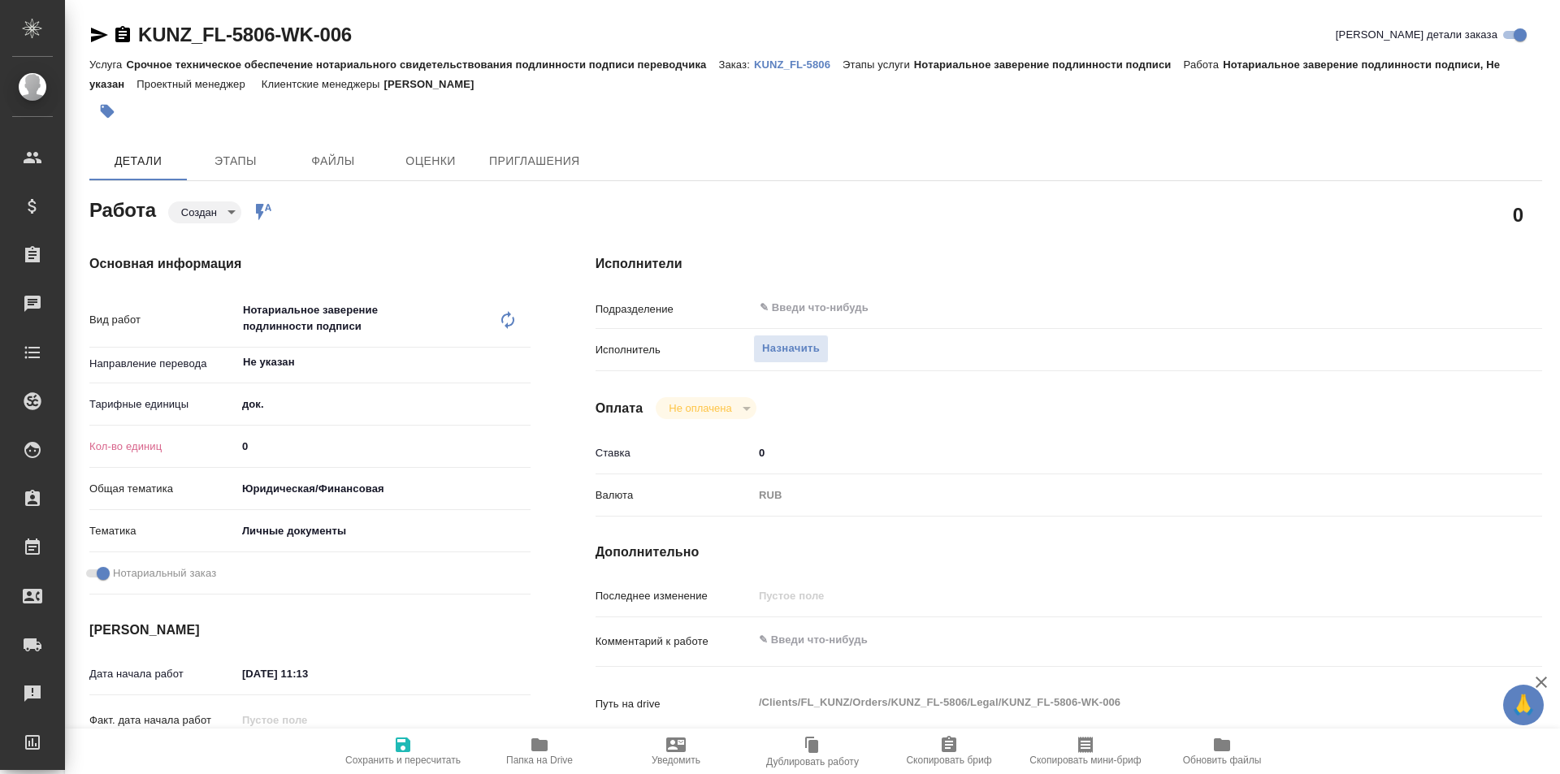
type textarea "x"
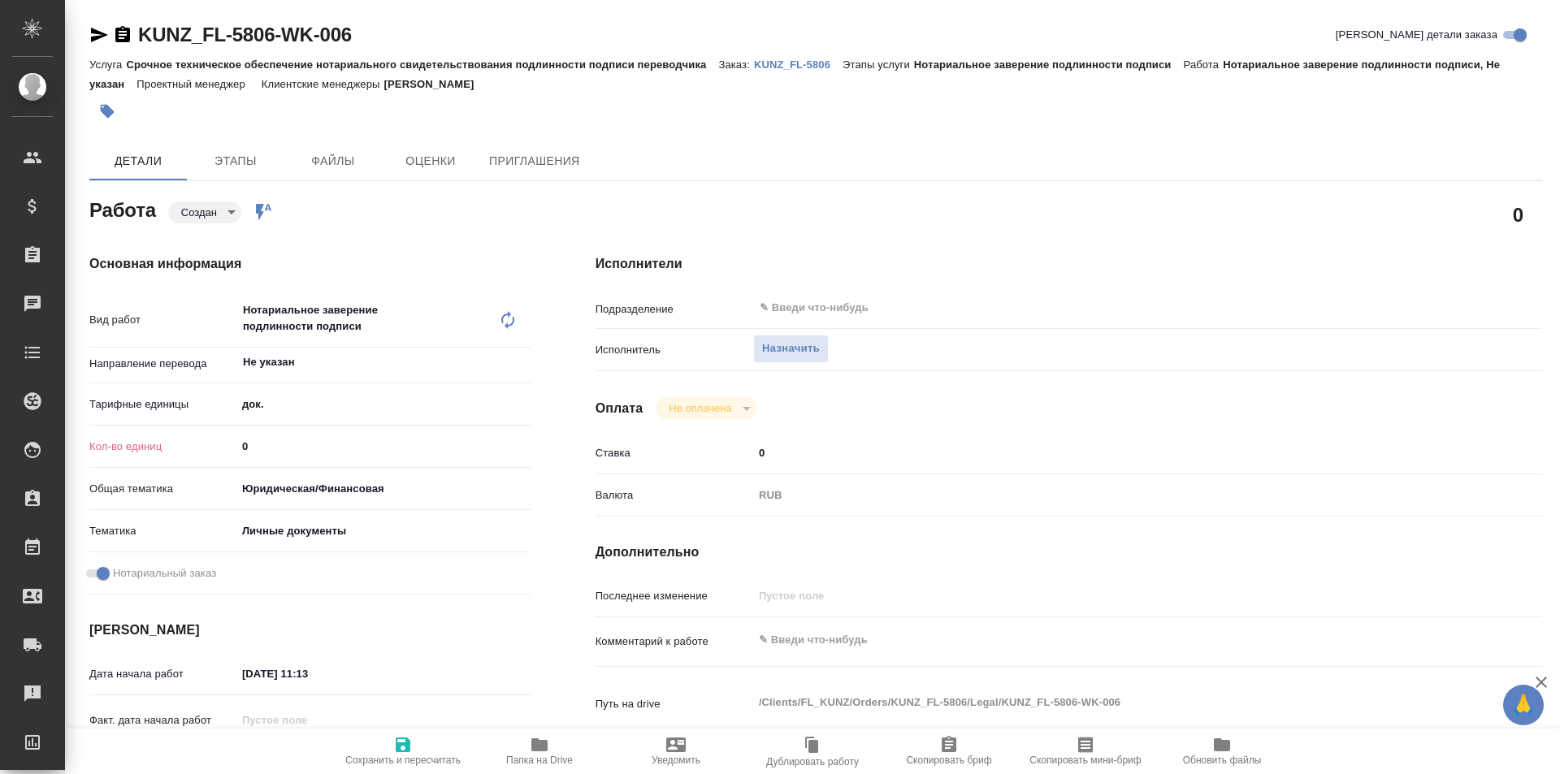
type textarea "x"
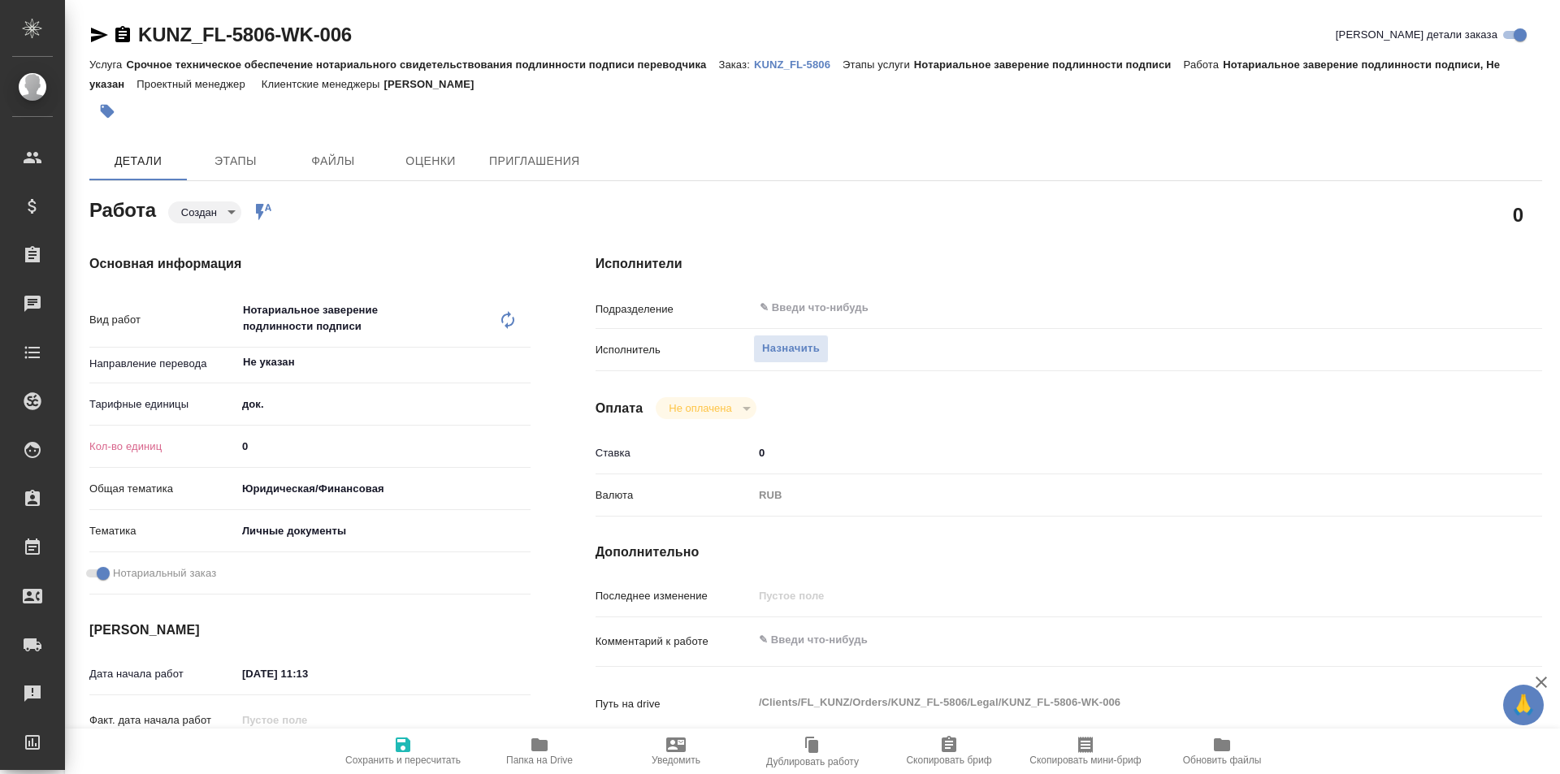
type textarea "x"
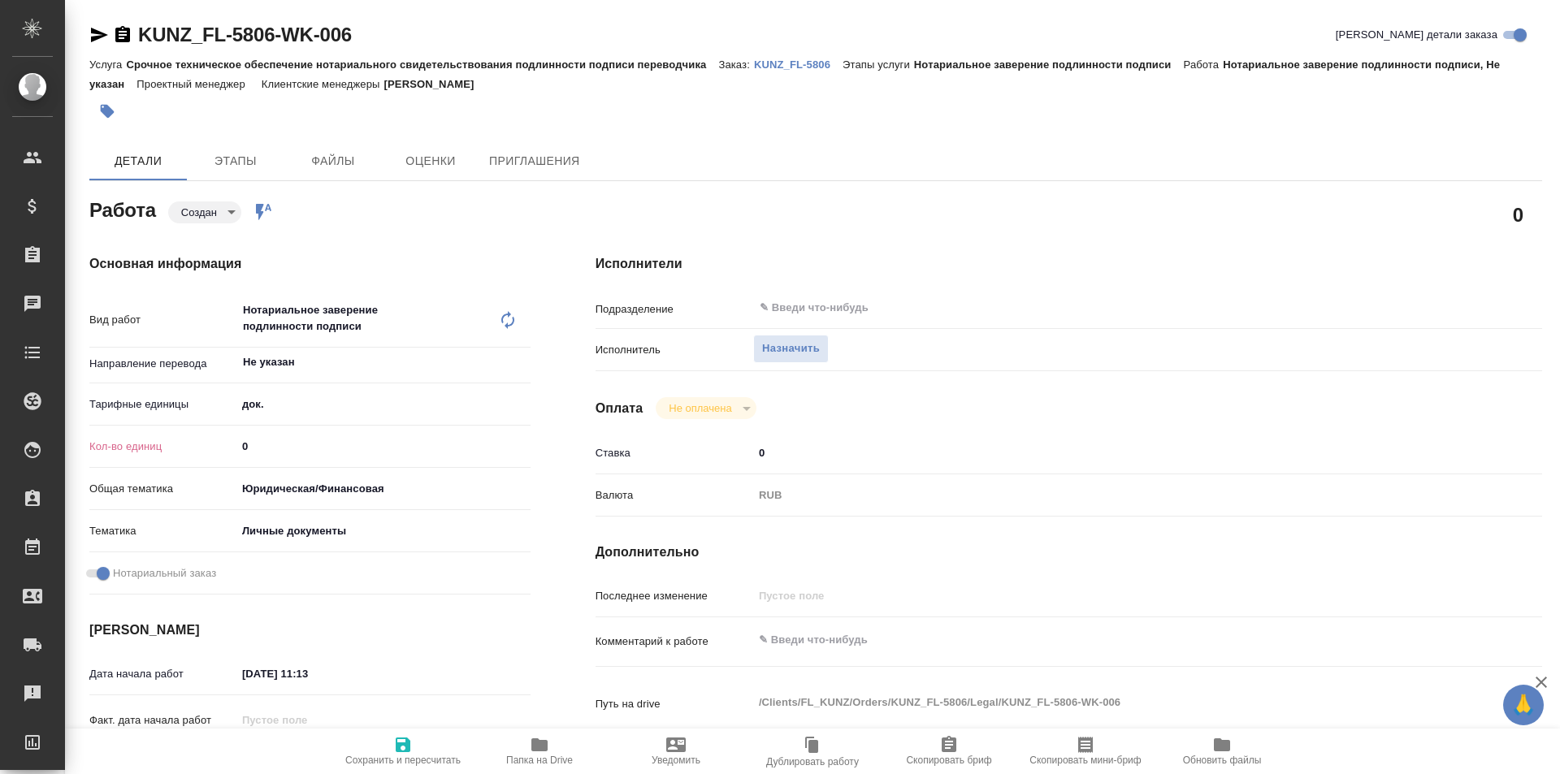
type textarea "x"
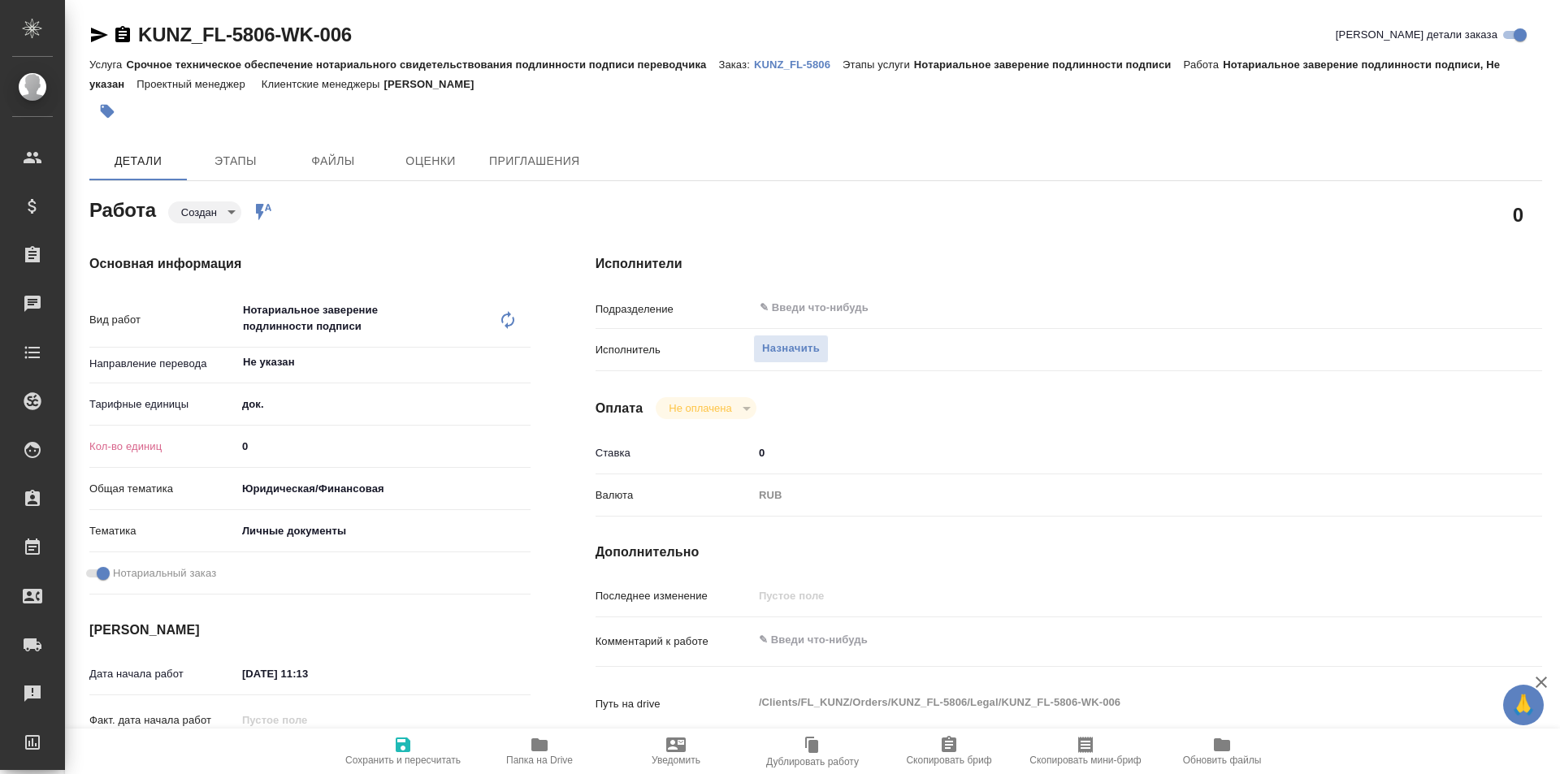
type textarea "x"
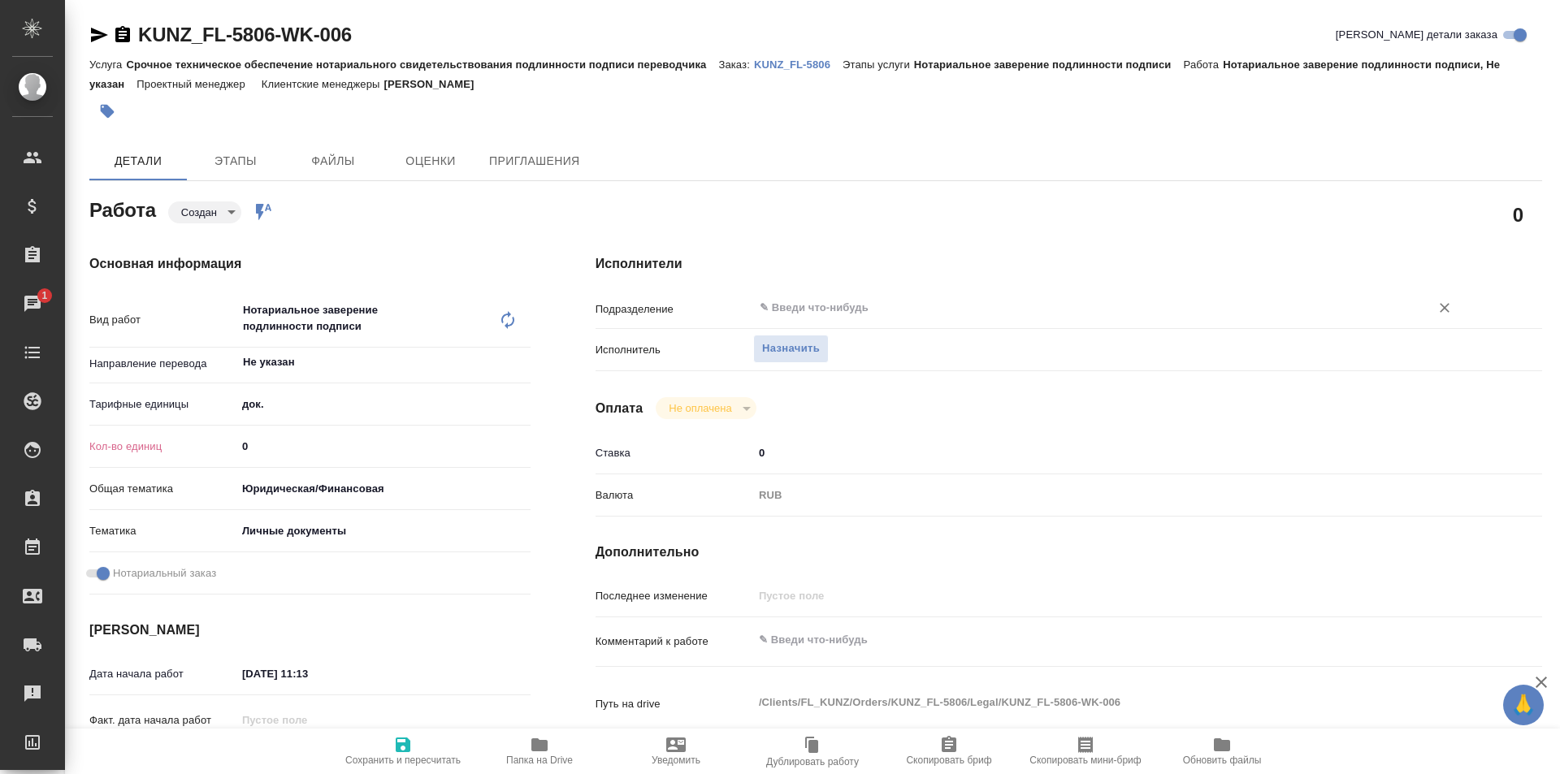
click at [798, 301] on input "text" at bounding box center [1081, 307] width 646 height 19
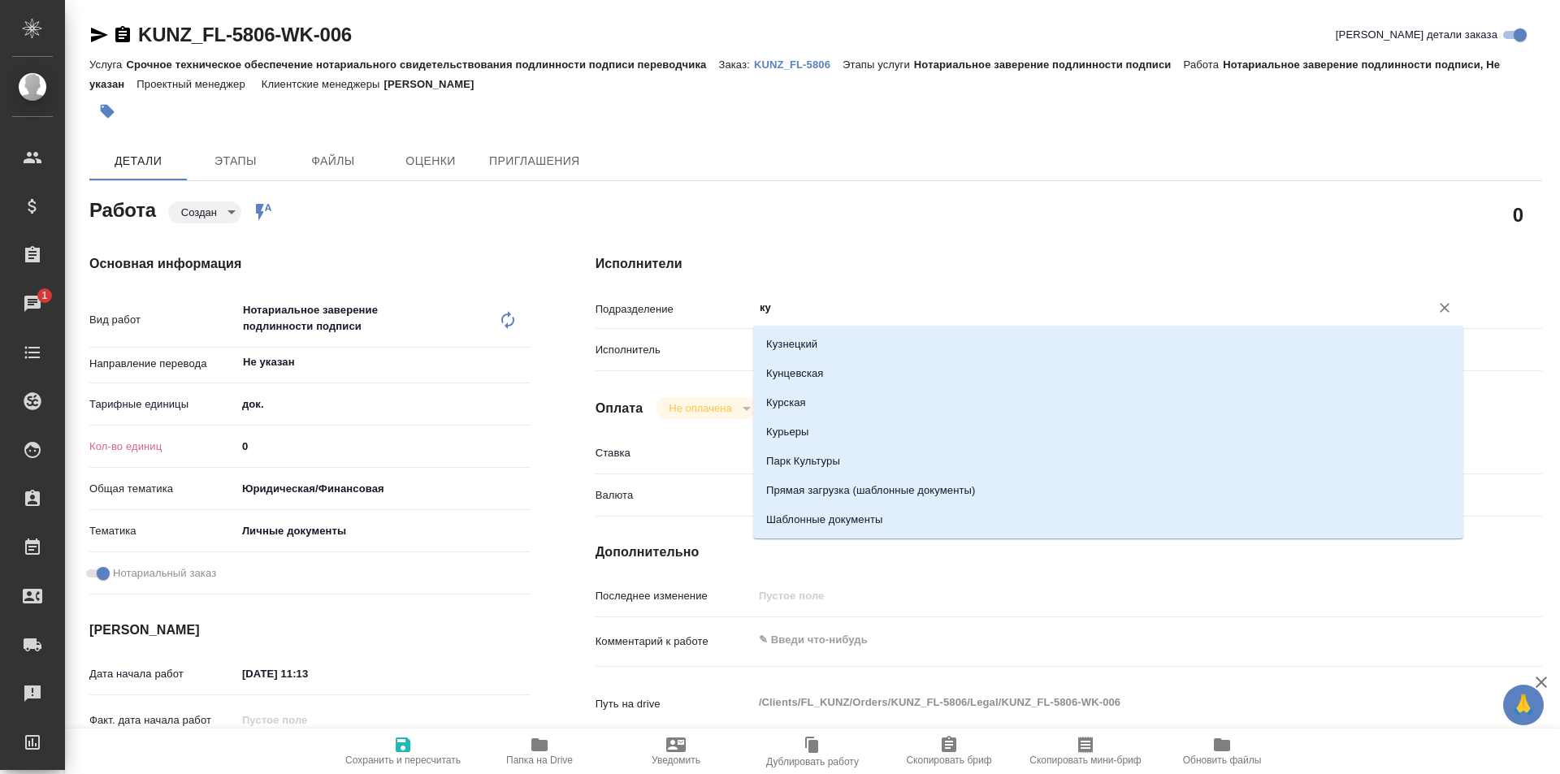
type input "кун"
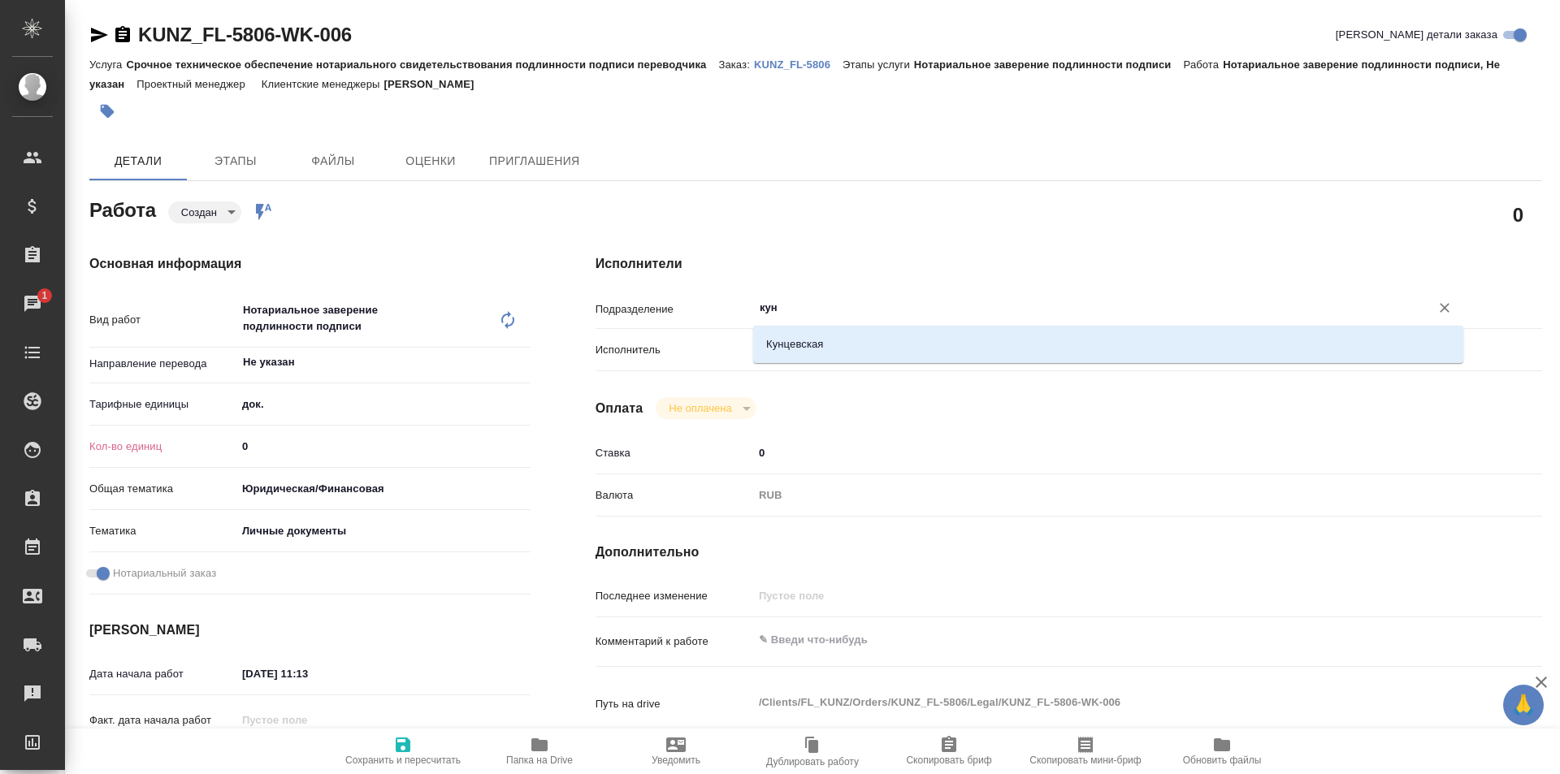
click at [802, 338] on li "Кунцевская" at bounding box center [1108, 344] width 710 height 29
type textarea "x"
type input "Кунцевская"
type textarea "x"
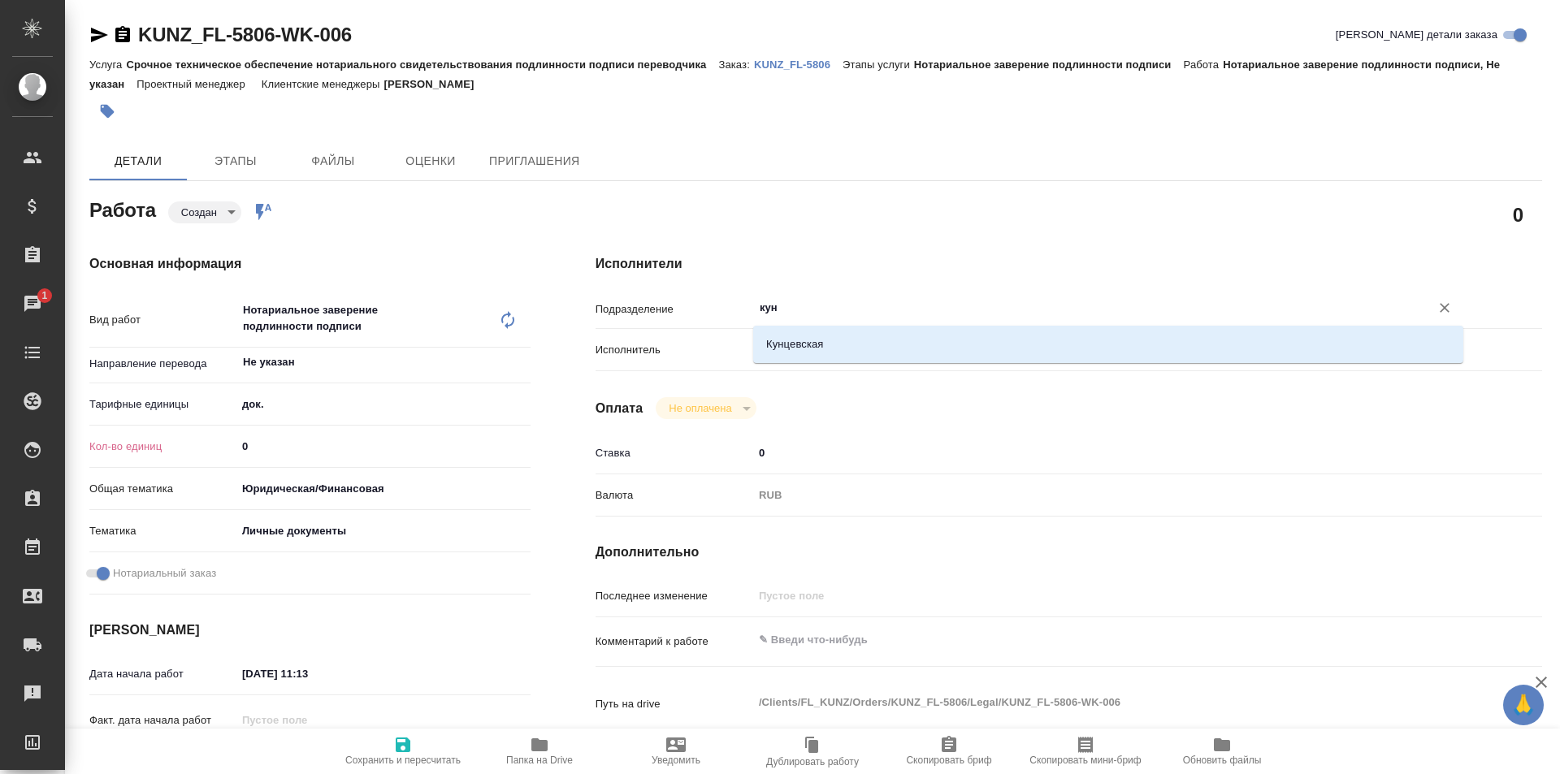
type textarea "x"
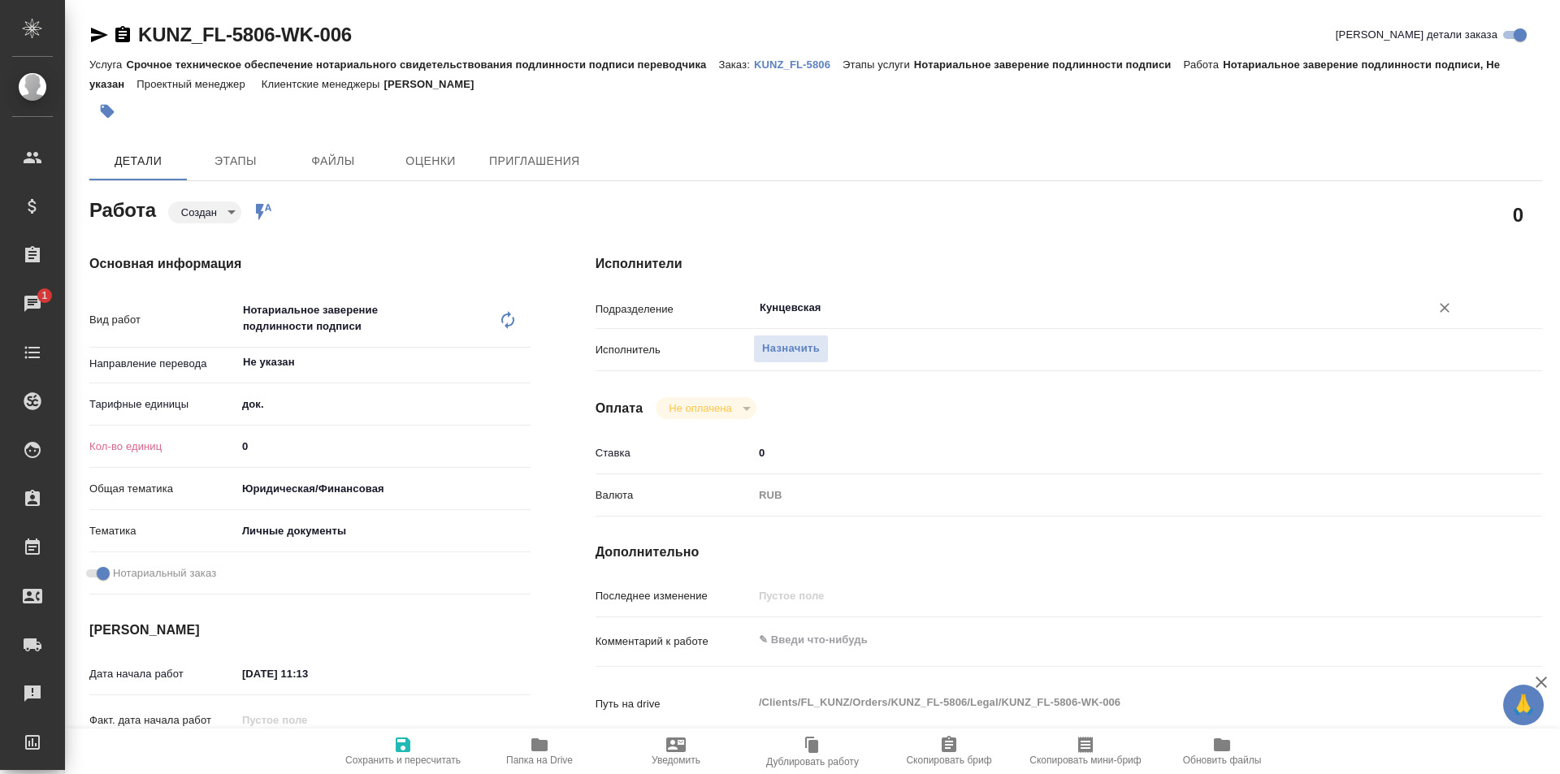
type input "Кунцевская"
click at [260, 447] on input "0" at bounding box center [383, 447] width 294 height 24
type textarea "x"
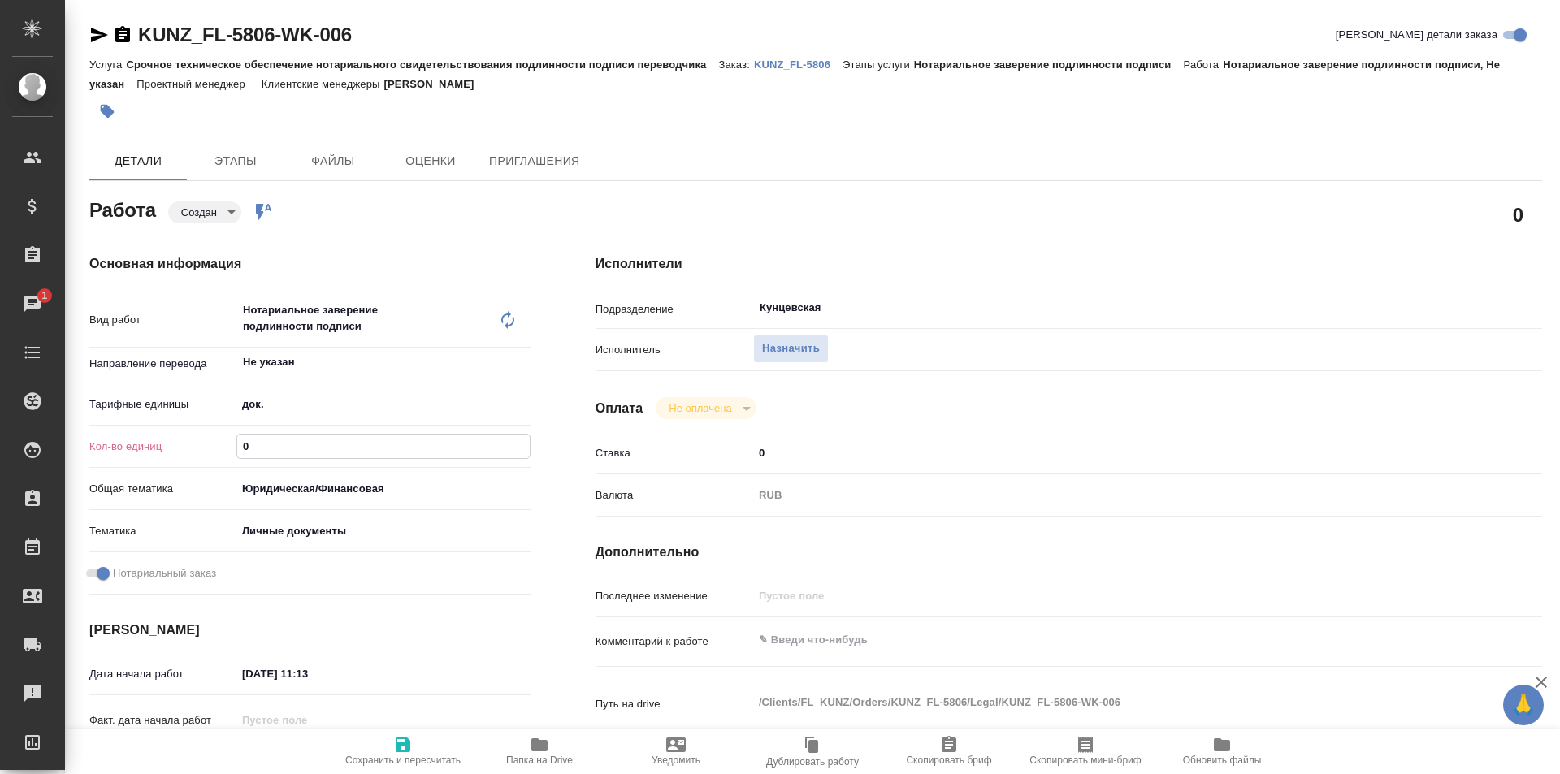
type textarea "x"
type input "1"
type textarea "x"
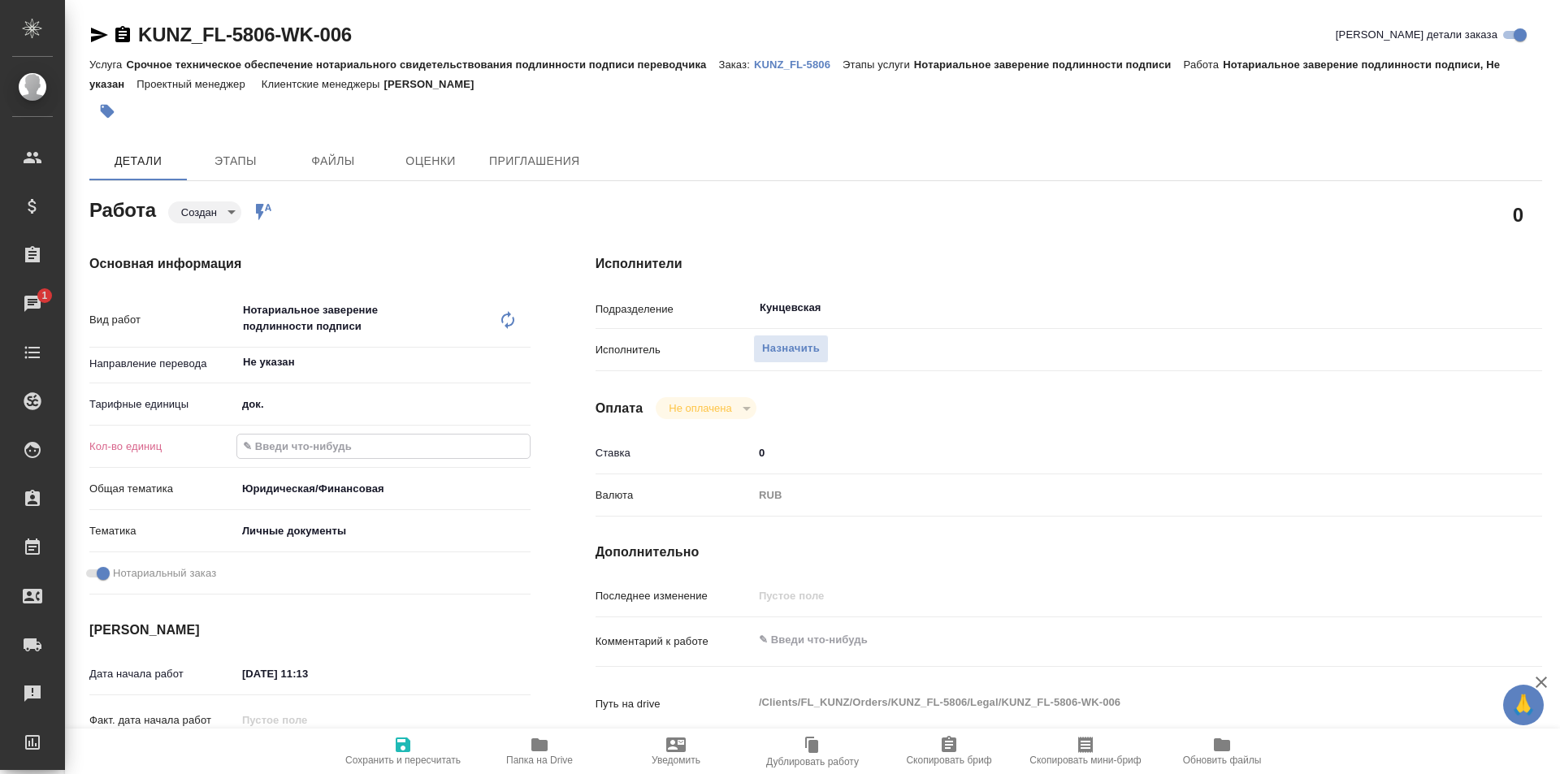
type textarea "x"
type input "1"
click at [417, 745] on span "Сохранить и пересчитать" at bounding box center [402, 750] width 117 height 31
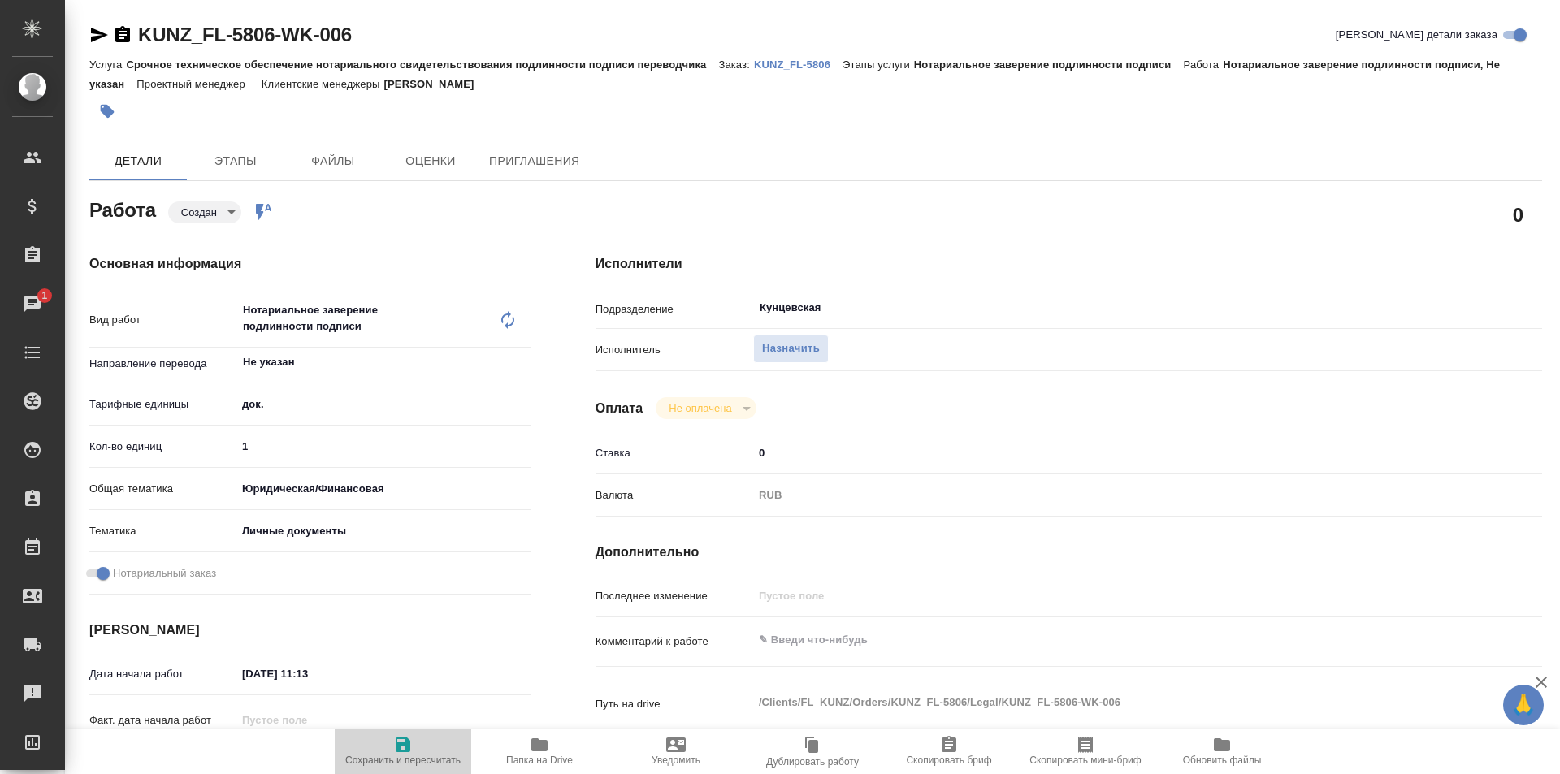
type textarea "x"
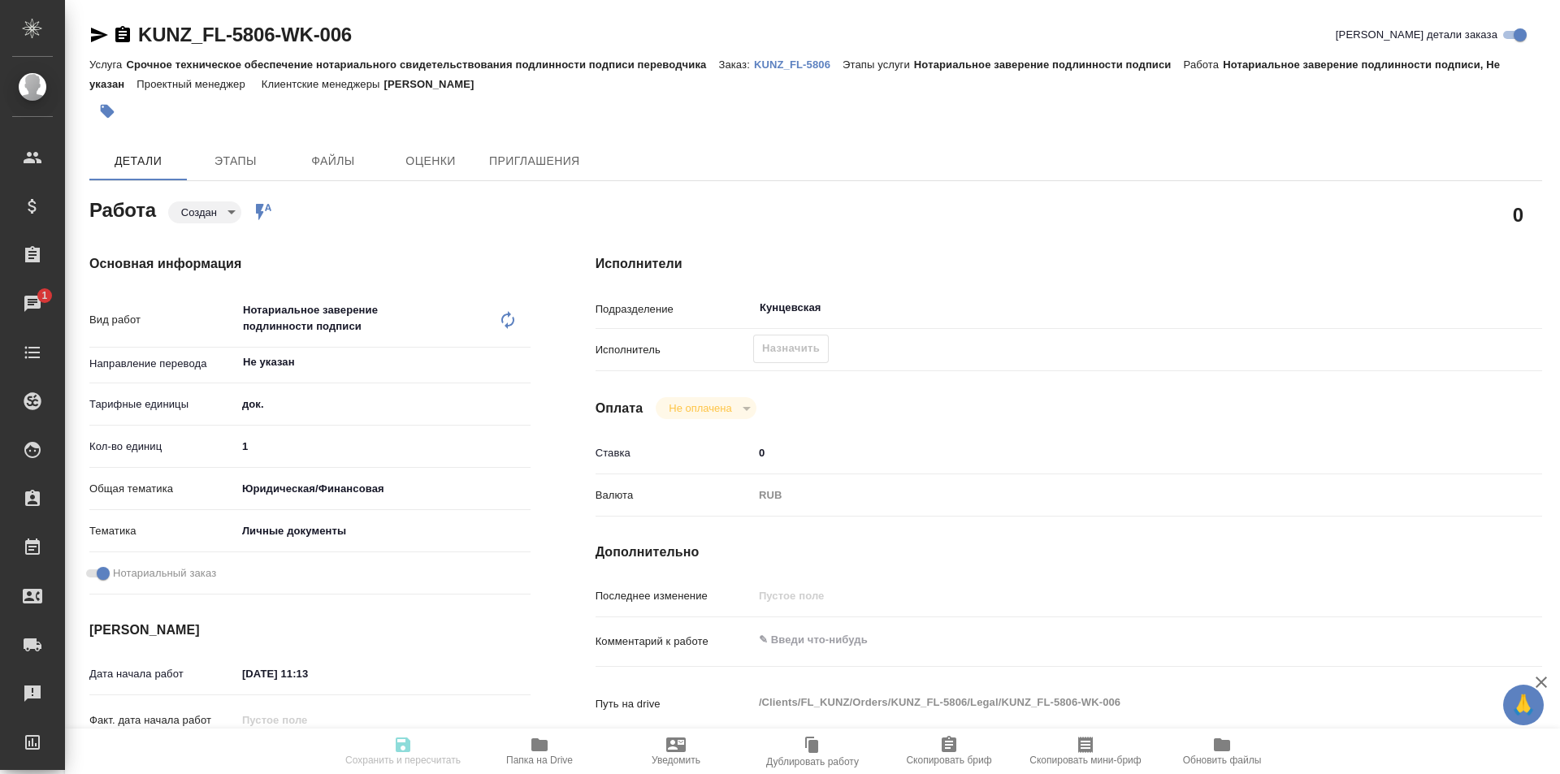
type textarea "x"
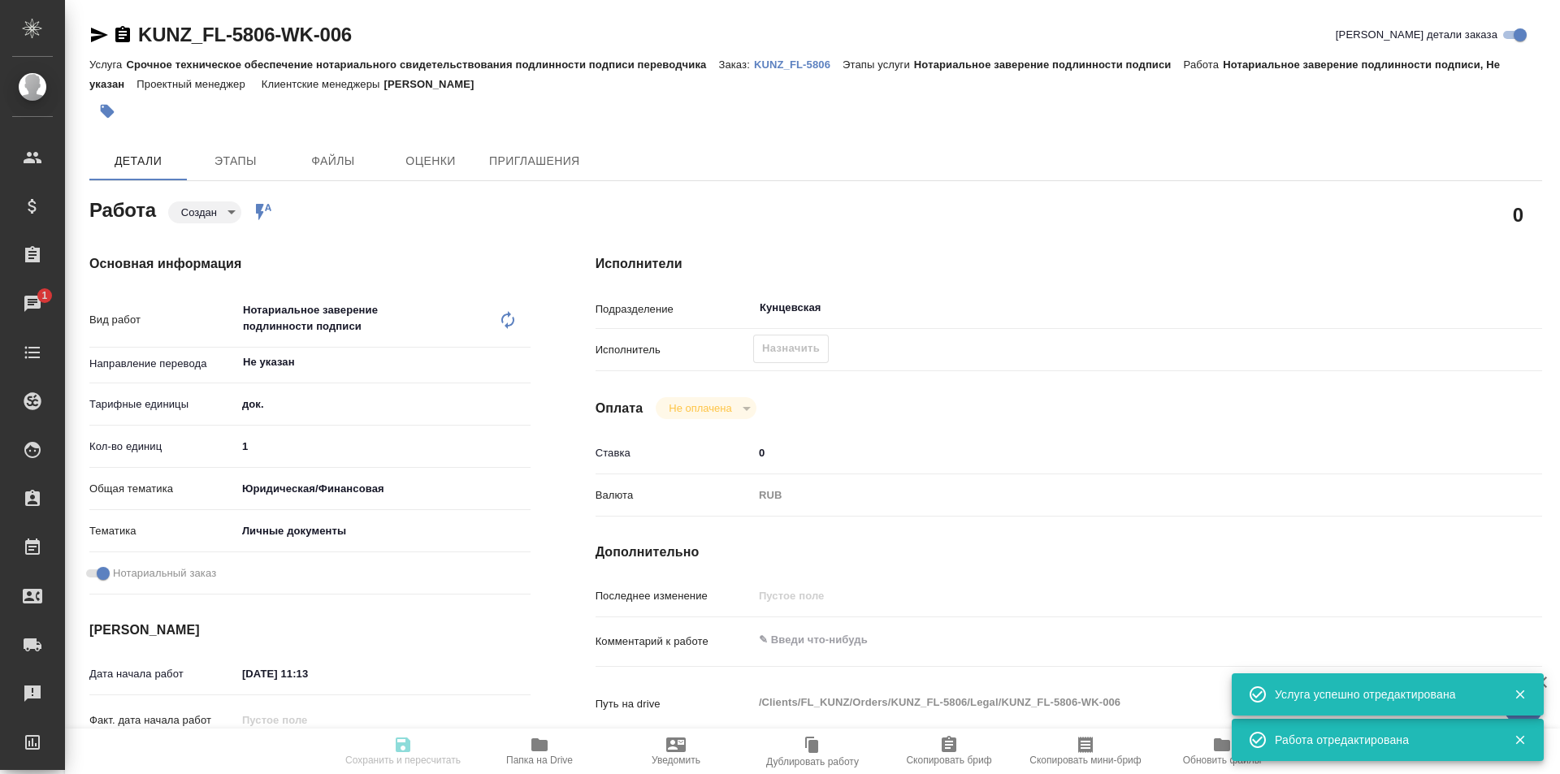
type textarea "x"
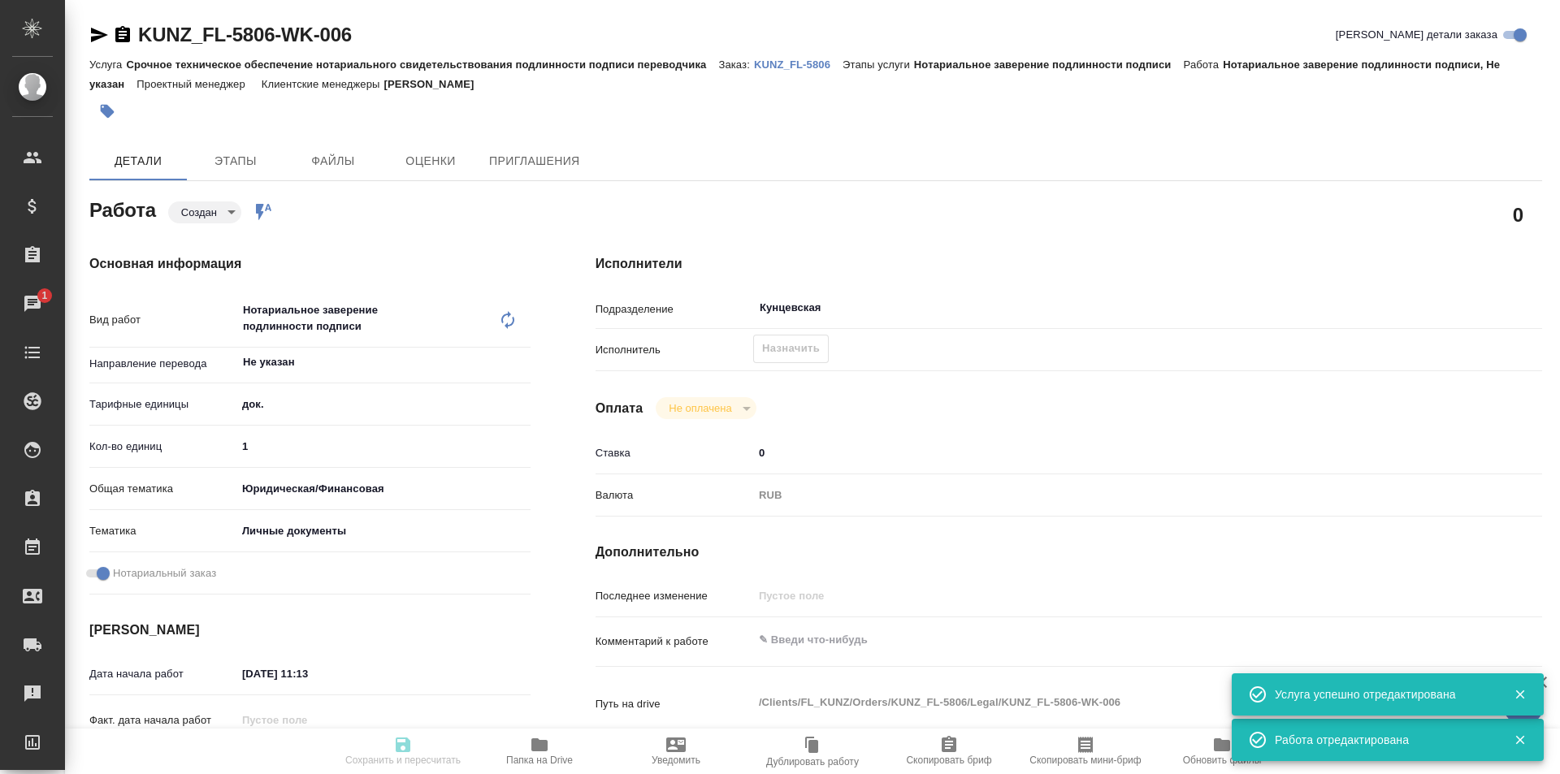
type input "created"
type textarea "Нотариальное заверение подлинности подписи"
type textarea "x"
type input "Не указан"
type input "5a8b1489cc6b4906c91bfd8b"
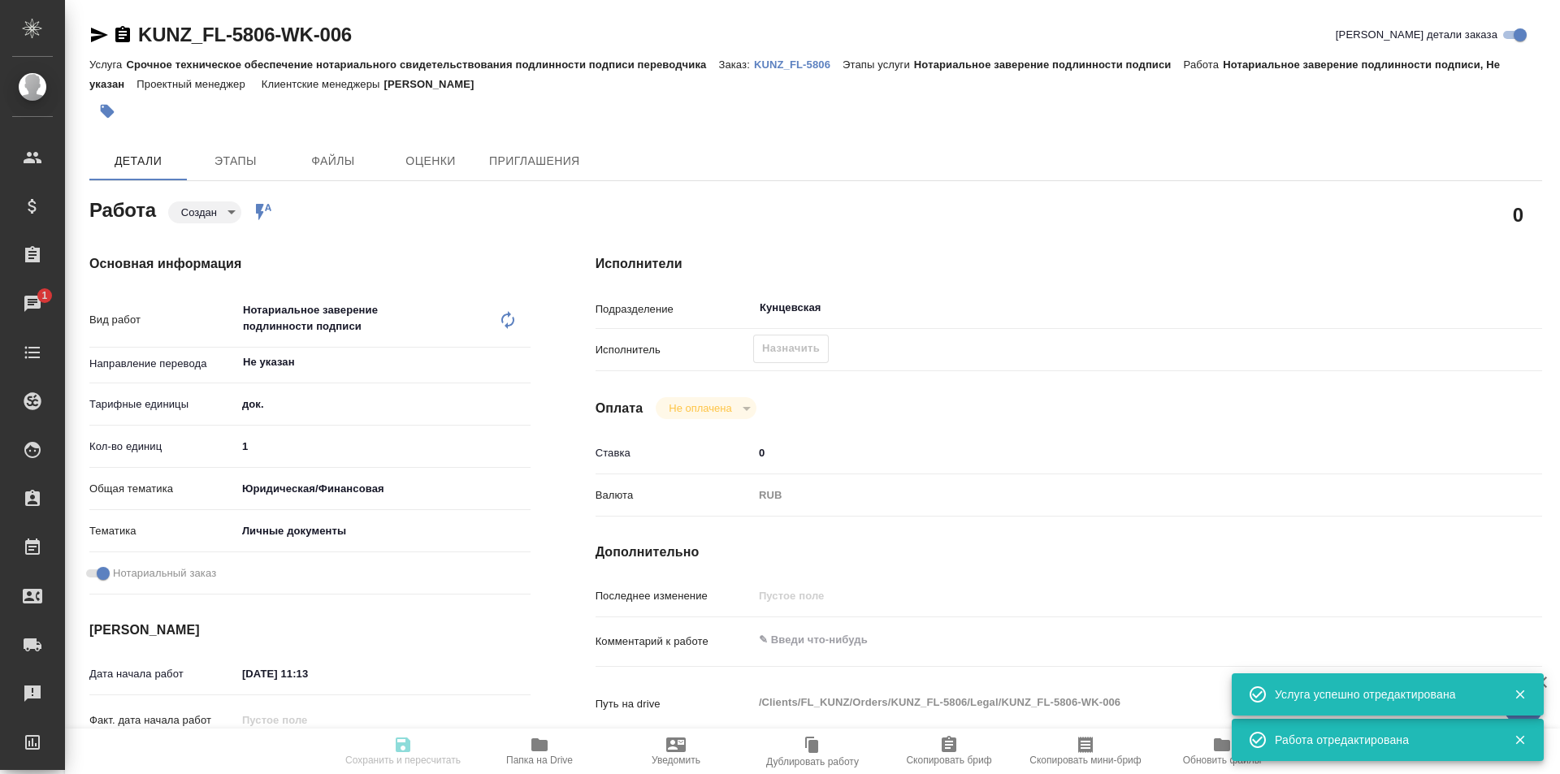
type input "1"
type input "yr-fn"
type input "5a8b8b956a9677013d343cfe"
checkbox input "true"
type input "19.08.2025 11:13"
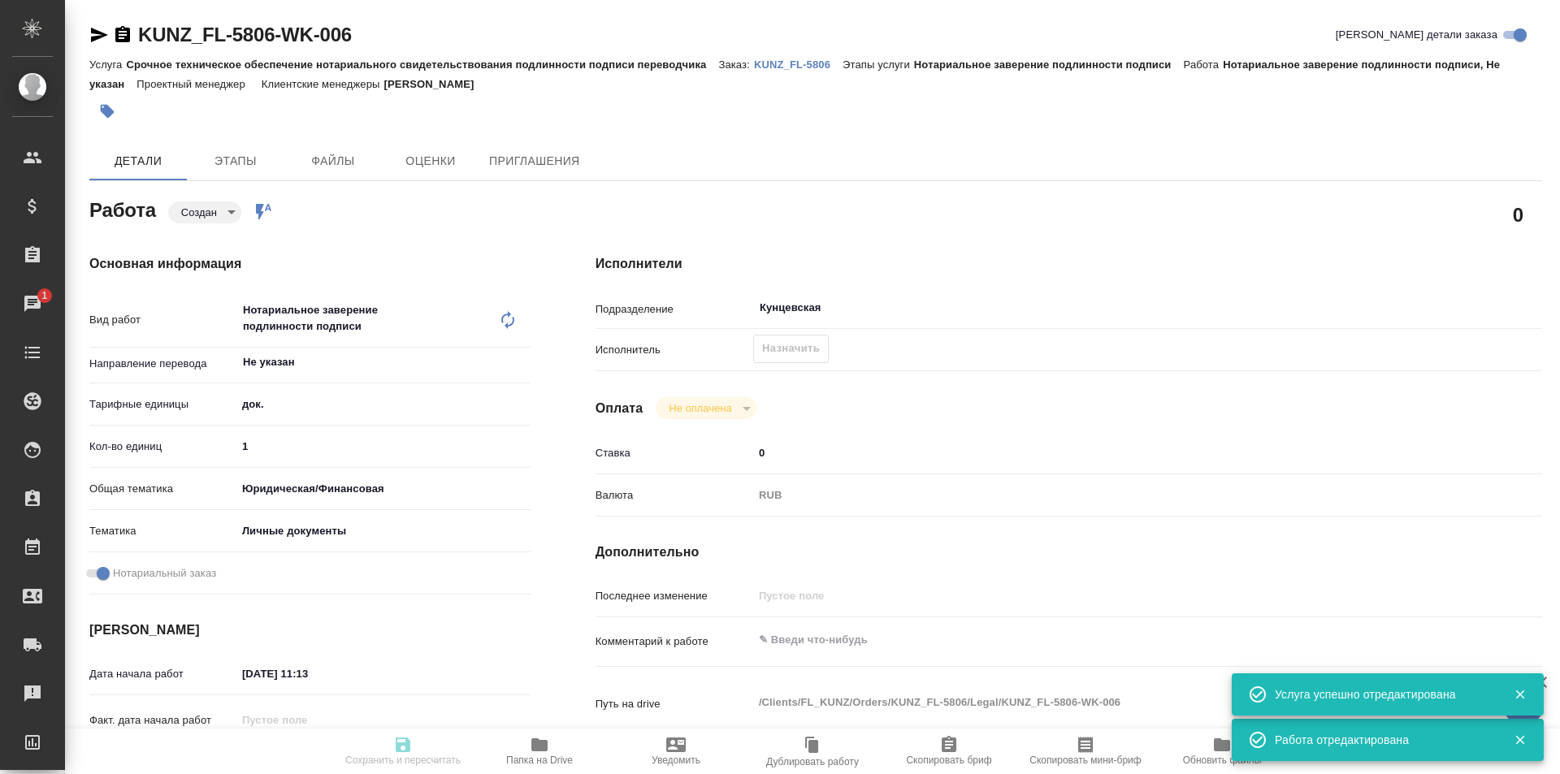
type input "19.08.2025 13:11"
type input "Кунцевская"
type input "notPayed"
type input "0"
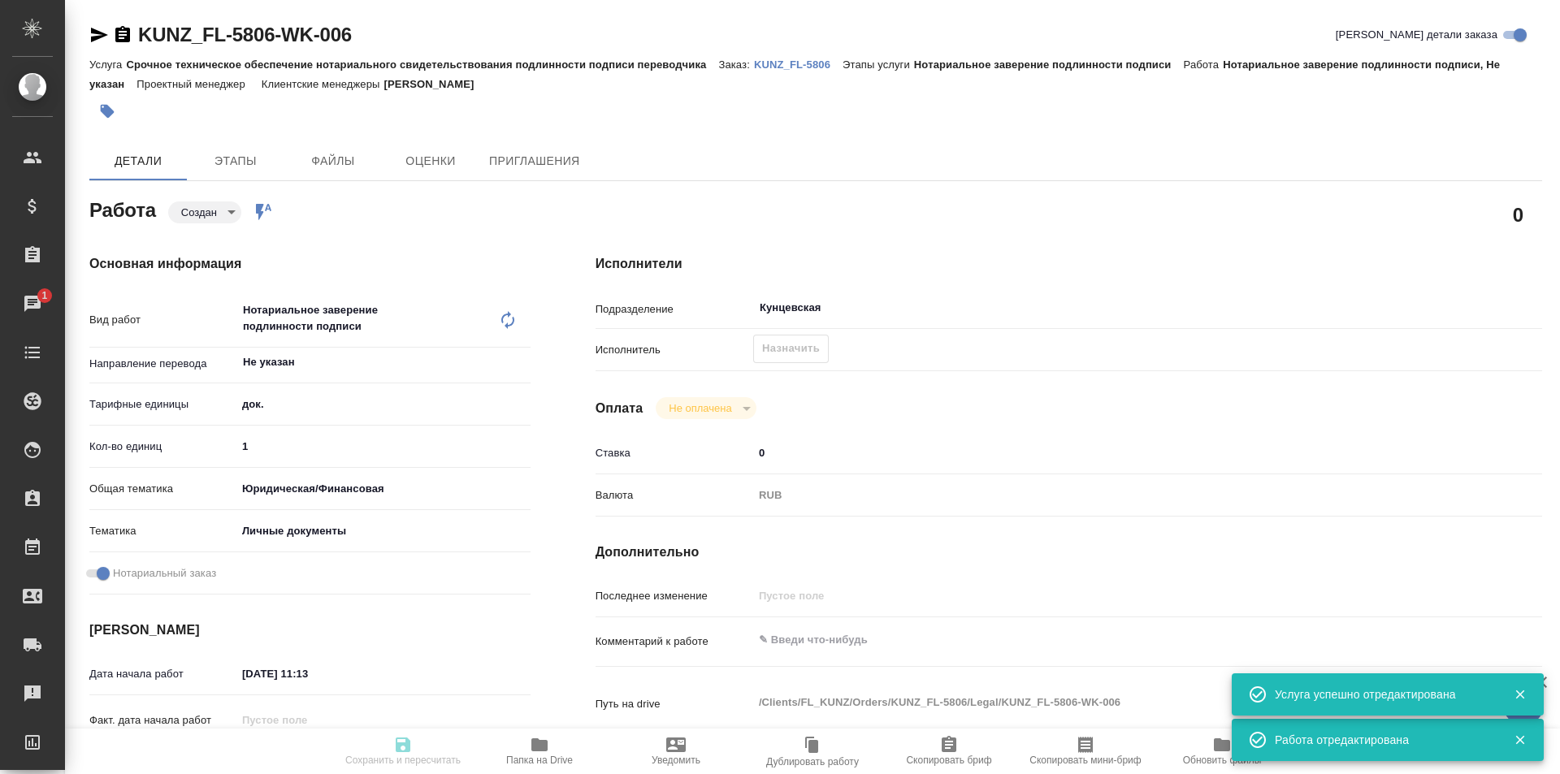
type input "RUB"
type input "[PERSON_NAME]"
type textarea "x"
type textarea "/Clients/FL_KUNZ/Orders/KUNZ_FL-5806/Legal/KUNZ_FL-5806-WK-006"
type textarea "x"
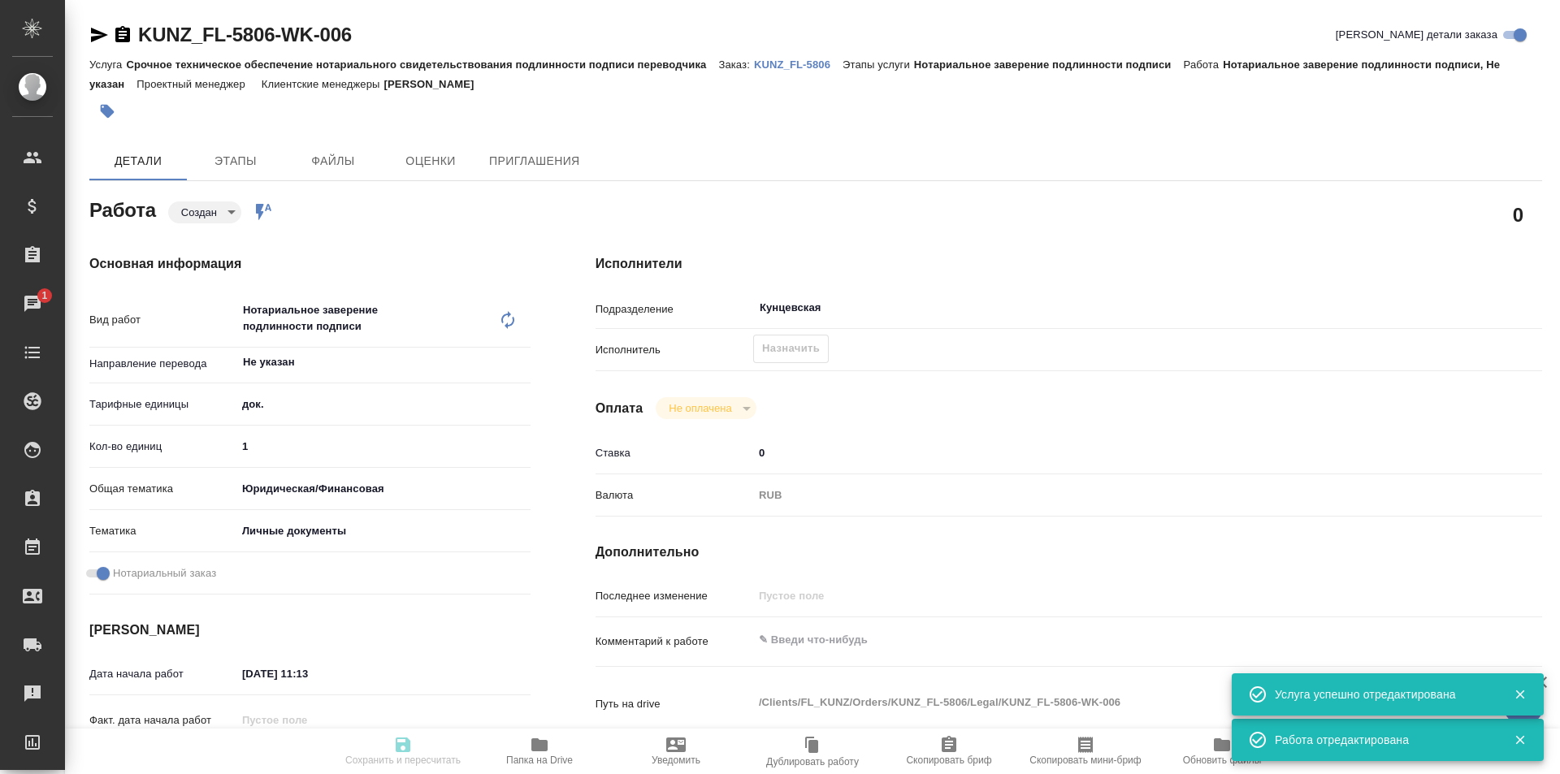
type input "KUNZ_FL-5806"
type input "Срочное техническое обеспечение нотариального свидетельствования подлинности по…"
type input "Нотариальное заверение подлинности подписи"
type input "[PERSON_NAME]"
type input "/Clients/FL_KUNZ/Orders/KUNZ_FL-5806"
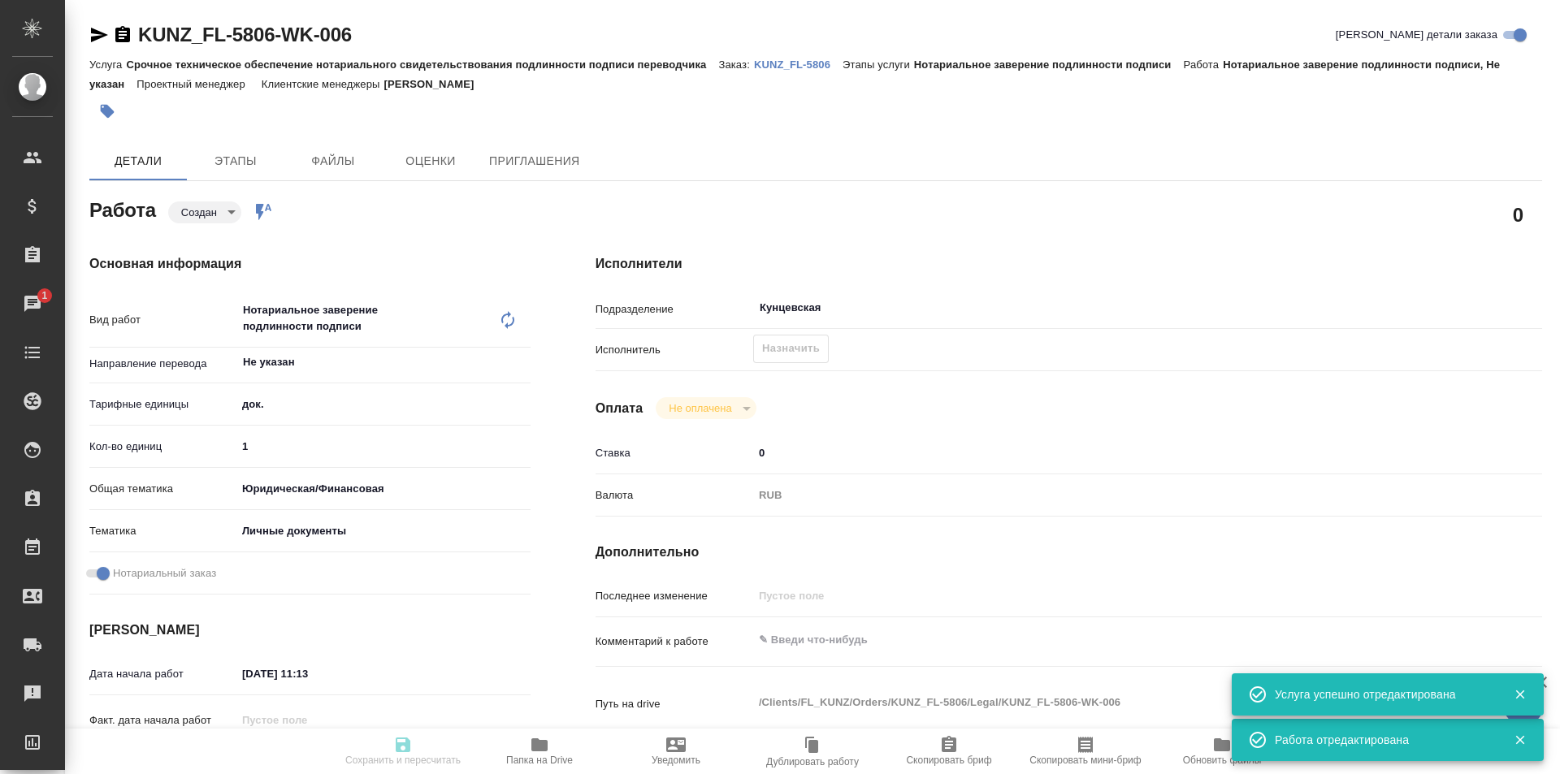
type textarea "x"
type textarea "пасп узб-рус, под нот"
type textarea "x"
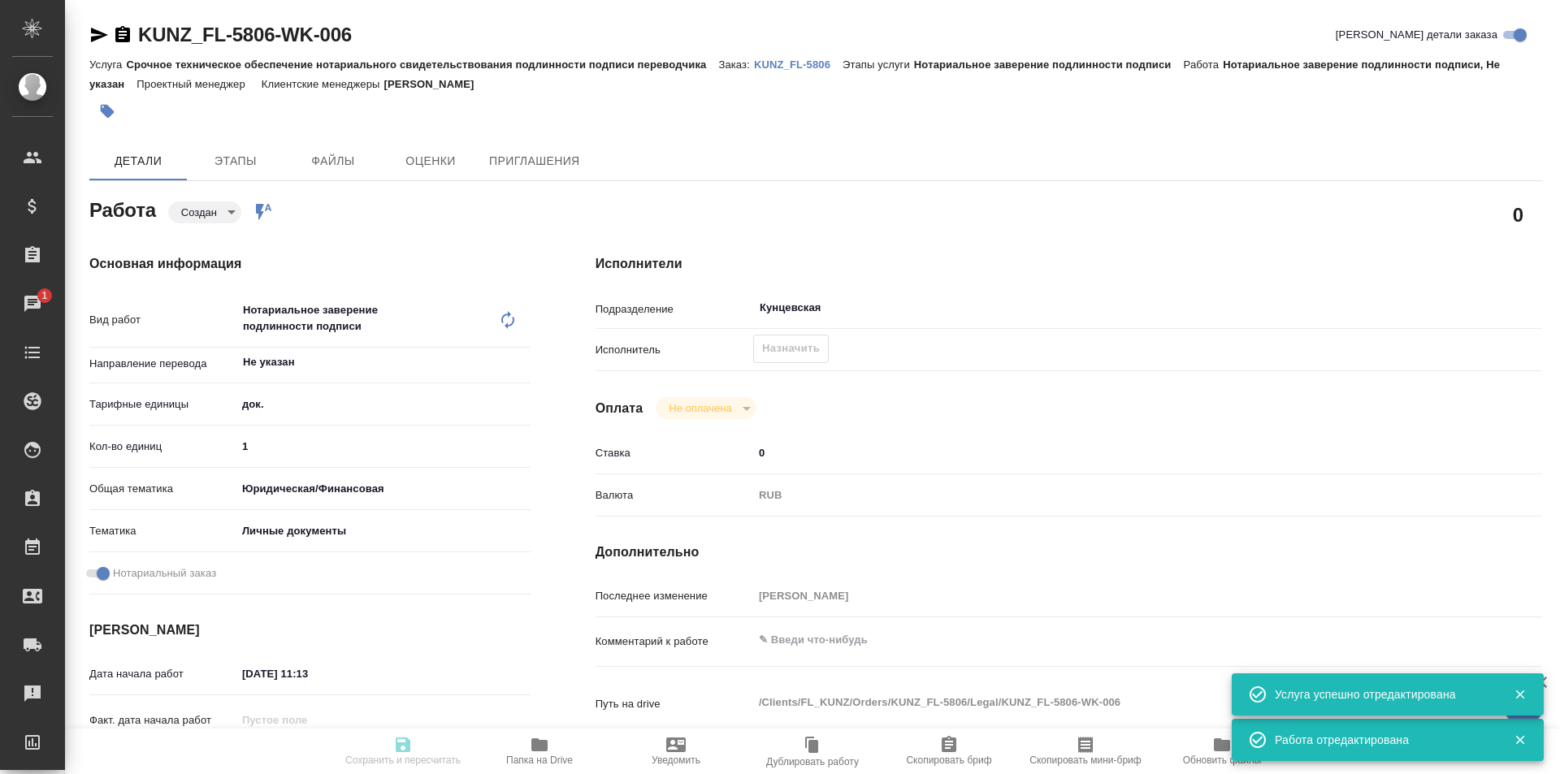
type textarea "x"
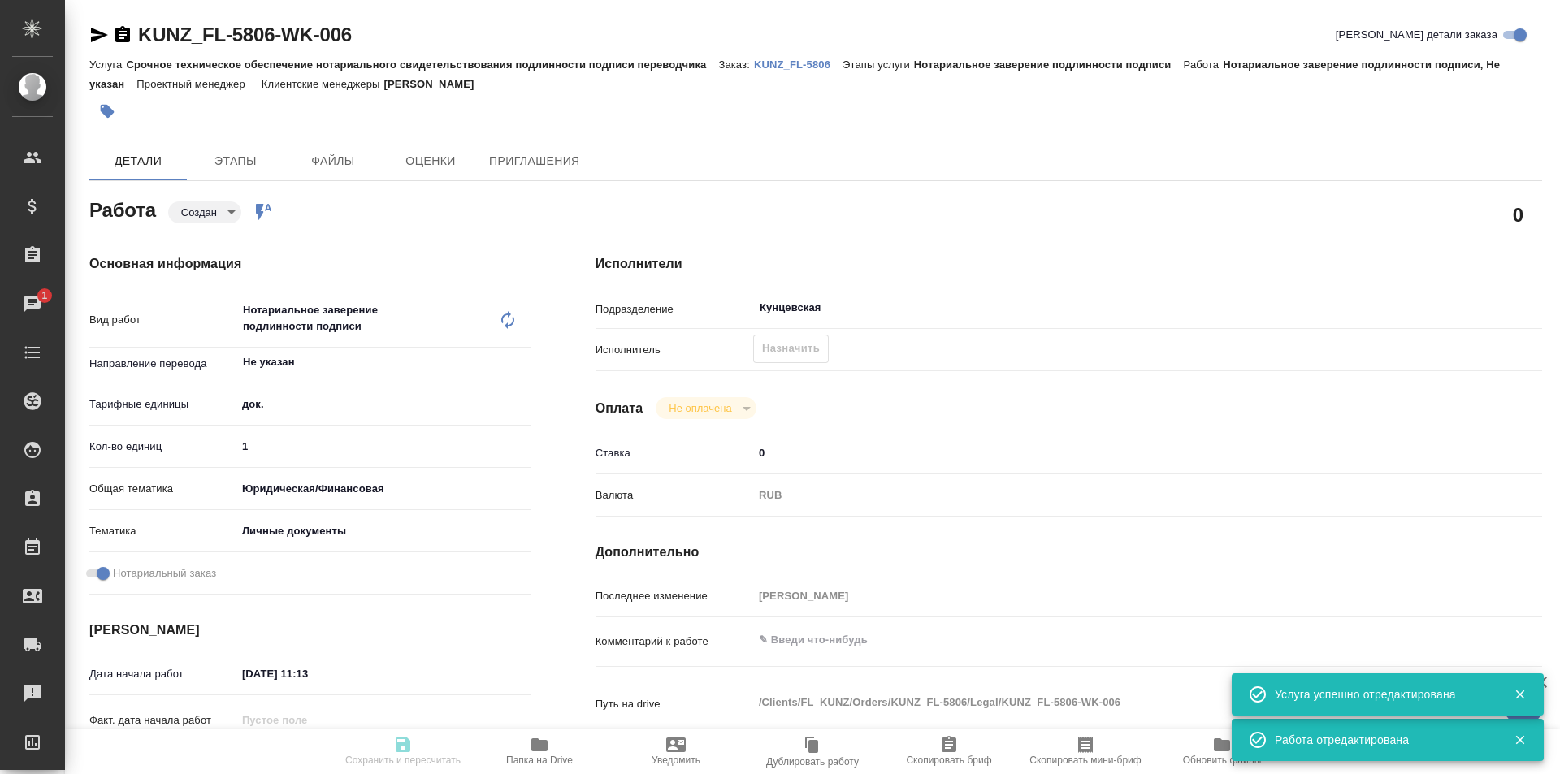
type textarea "x"
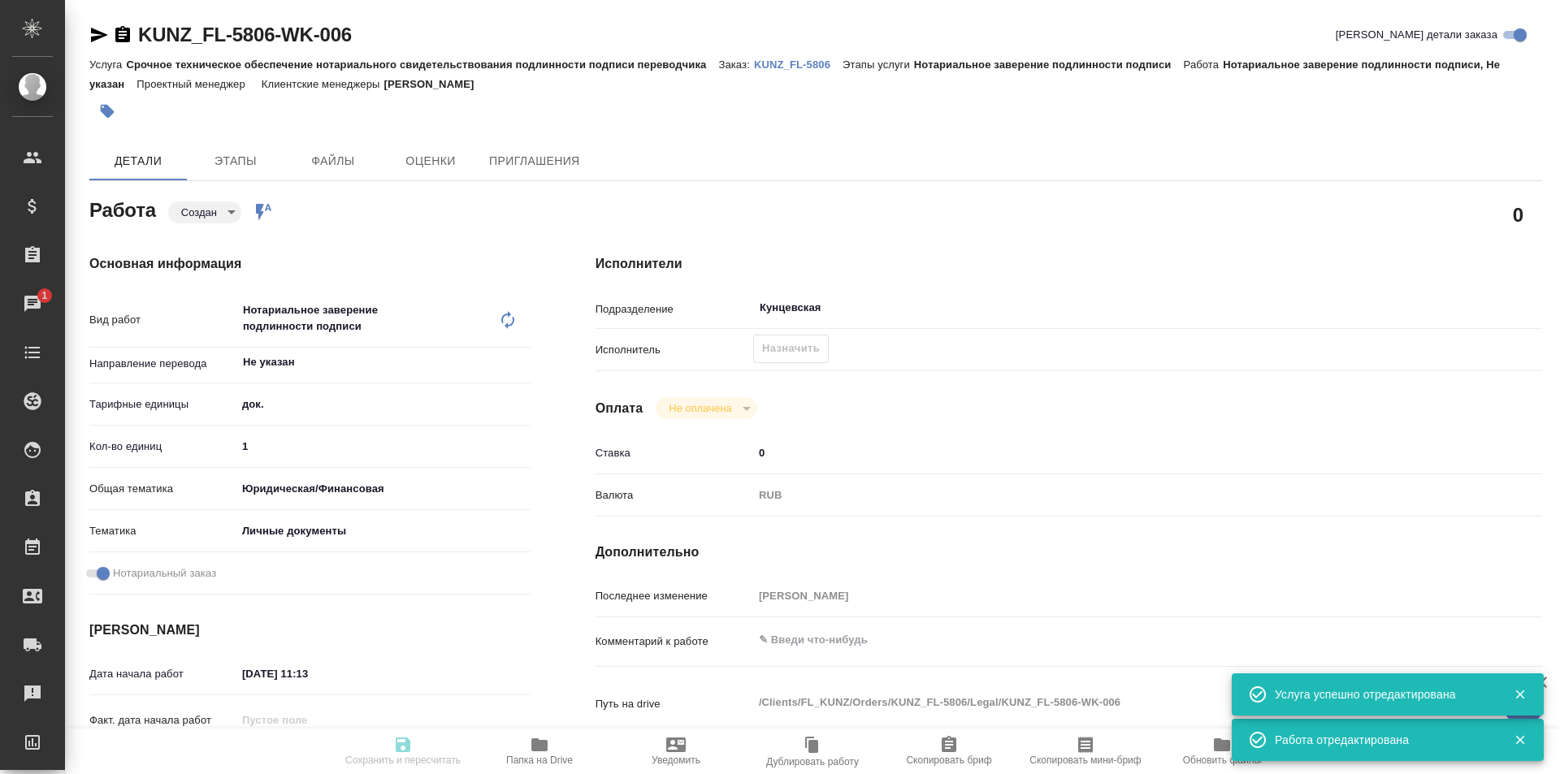
type textarea "x"
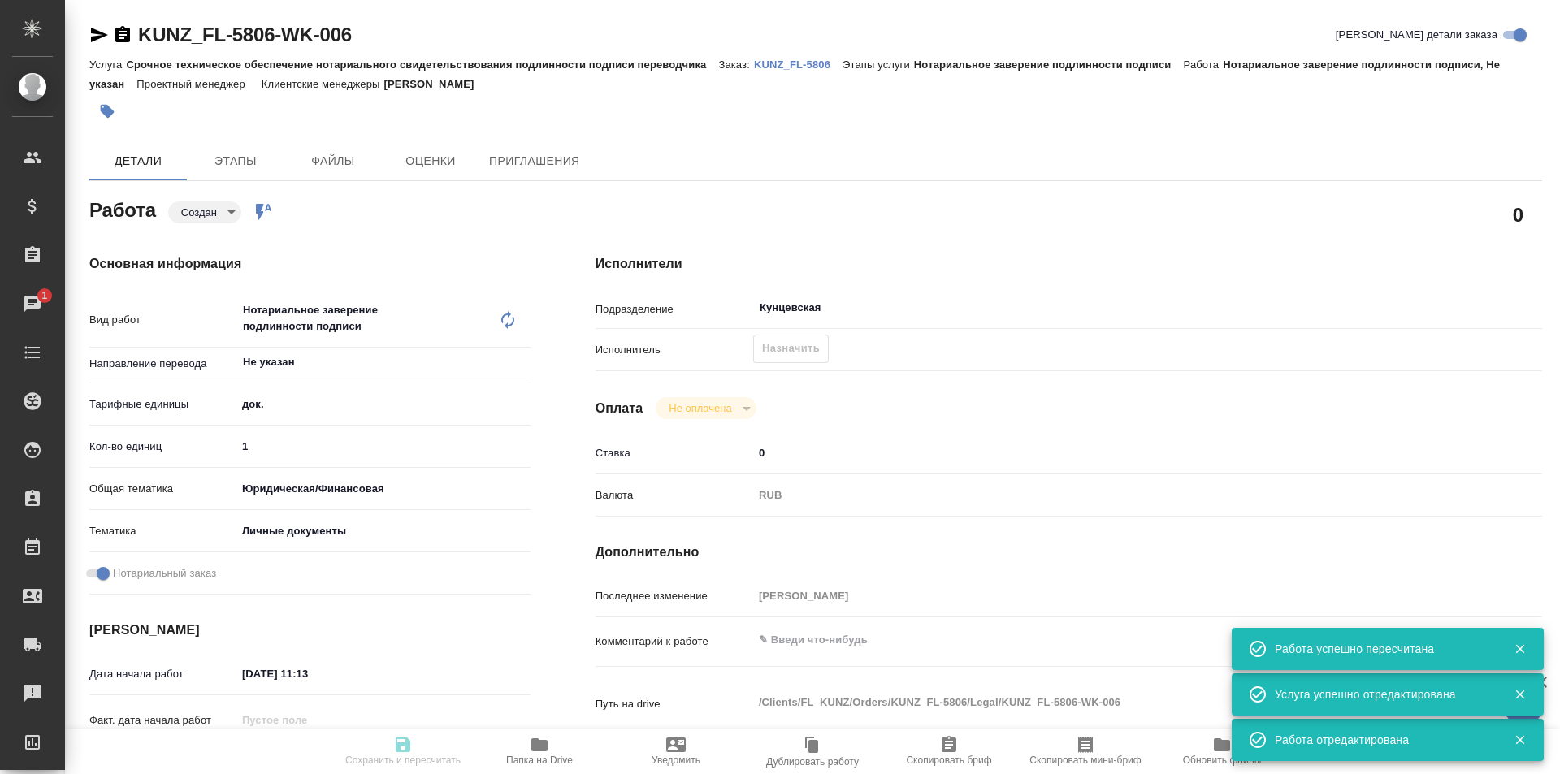
type input "created"
type textarea "Нотариальное заверение подлинности подписи"
type textarea "x"
type input "Не указан"
type input "5a8b1489cc6b4906c91bfd8b"
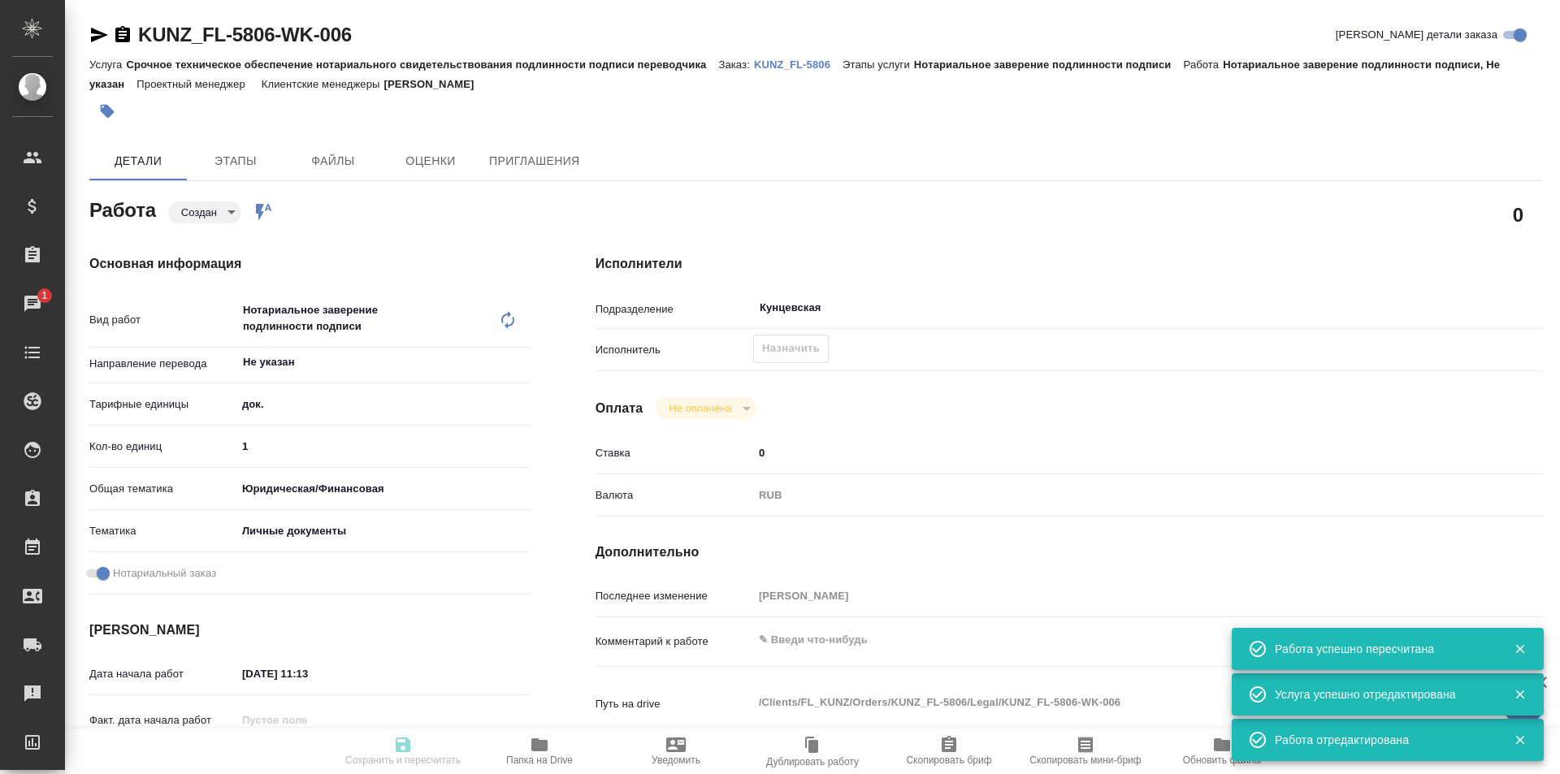
type input "1"
type input "yr-fn"
type input "5a8b8b956a9677013d343cfe"
checkbox input "true"
type input "19.08.2025 11:13"
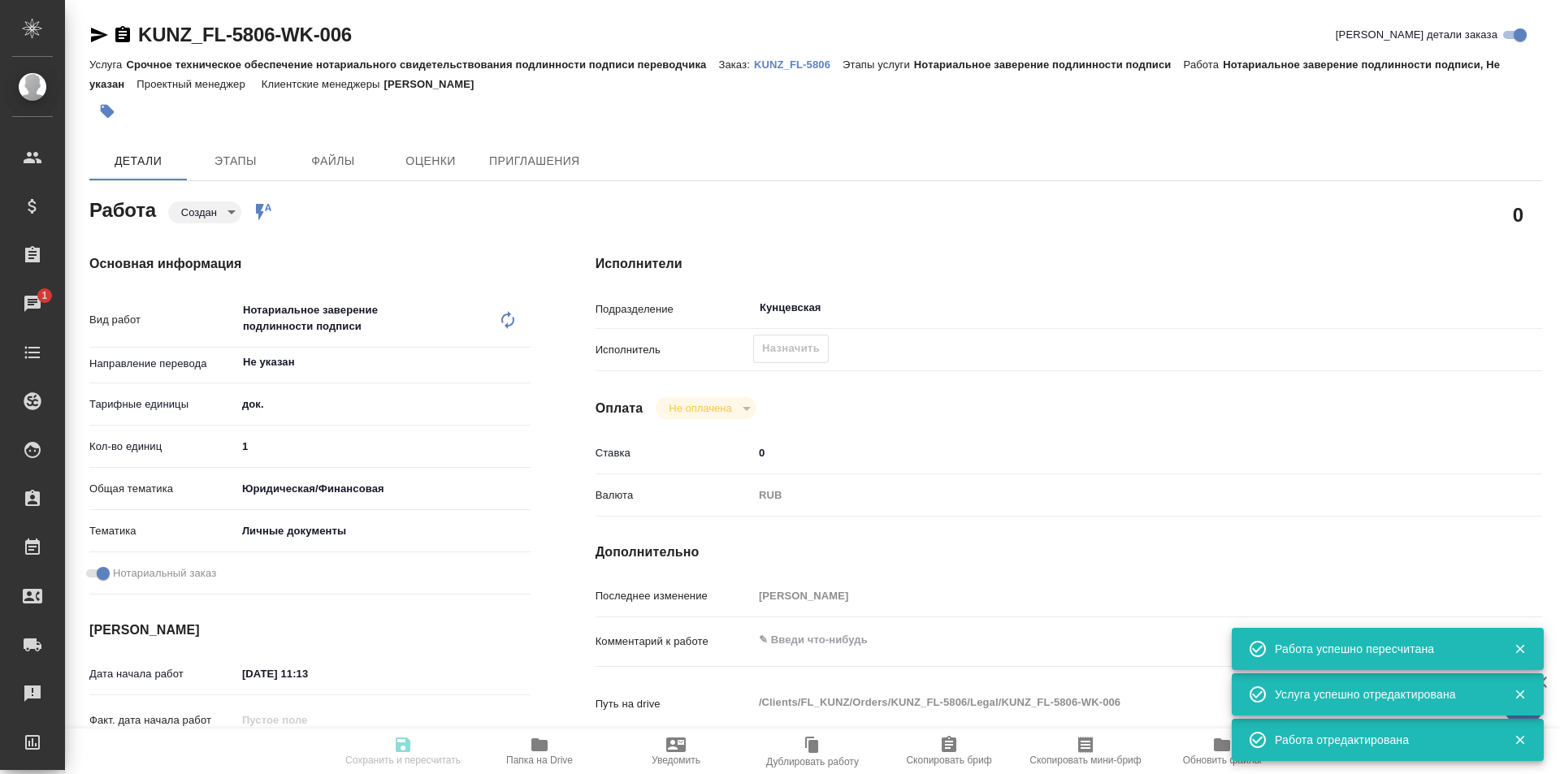
type input "19.08.2025 13:11"
type input "Кунцевская"
type input "notPayed"
type input "0"
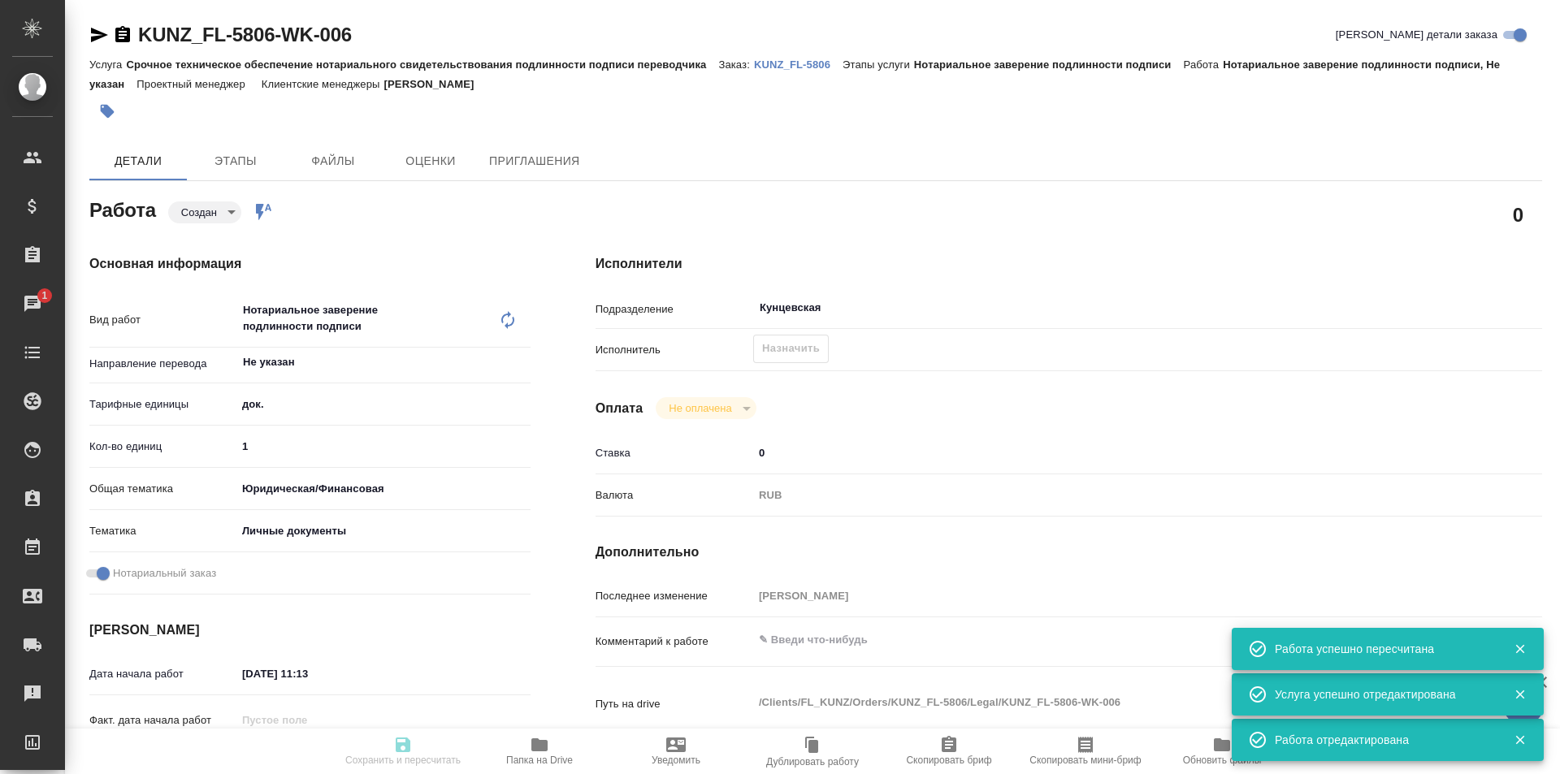
type input "RUB"
type input "[PERSON_NAME]"
type textarea "x"
type textarea "/Clients/FL_KUNZ/Orders/KUNZ_FL-5806/Legal/KUNZ_FL-5806-WK-006"
type textarea "x"
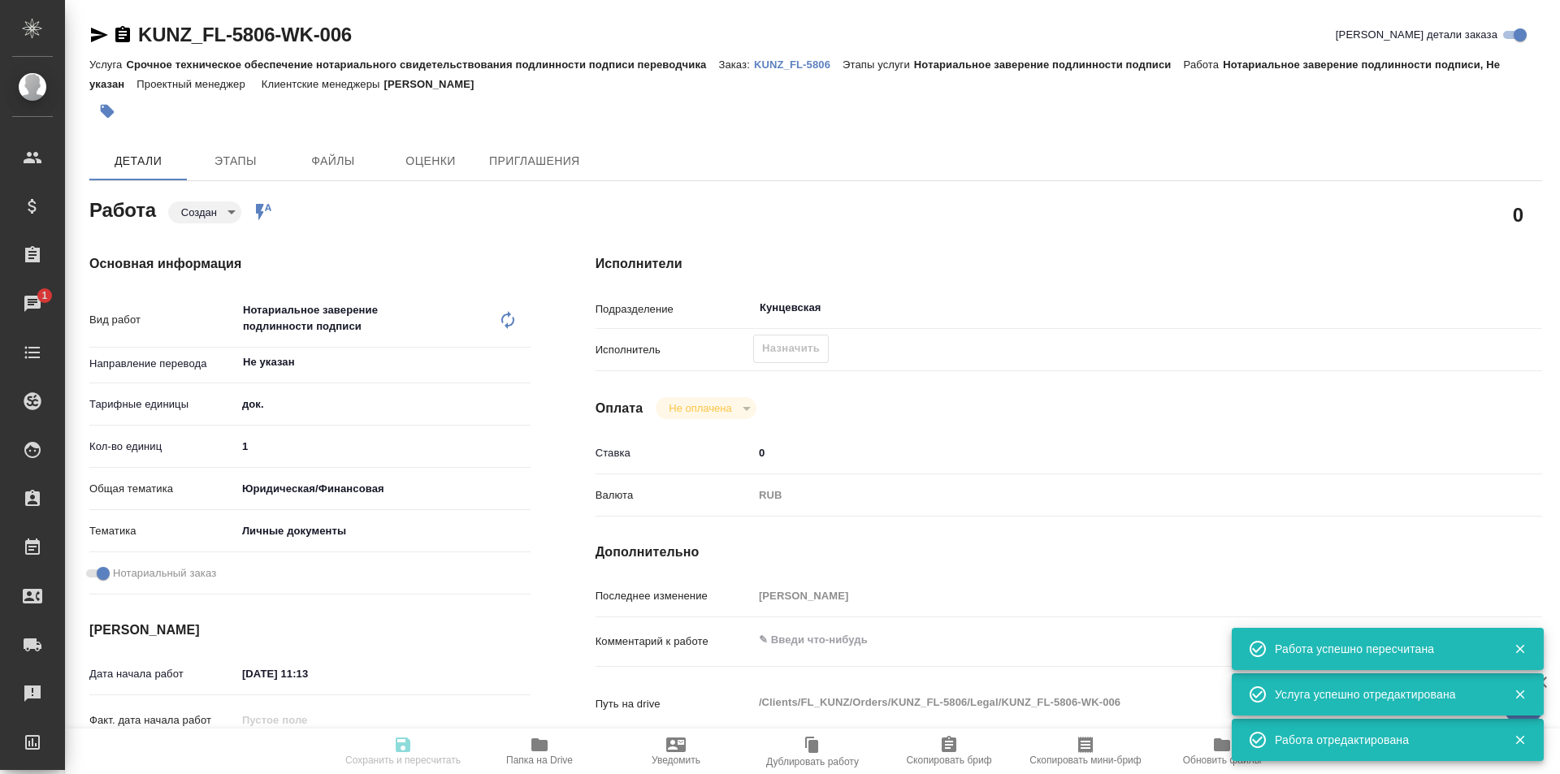
type input "KUNZ_FL-5806"
type input "Срочное техническое обеспечение нотариального свидетельствования подлинности по…"
type input "Нотариальное заверение подлинности подписи"
type input "[PERSON_NAME]"
type input "/Clients/FL_KUNZ/Orders/KUNZ_FL-5806"
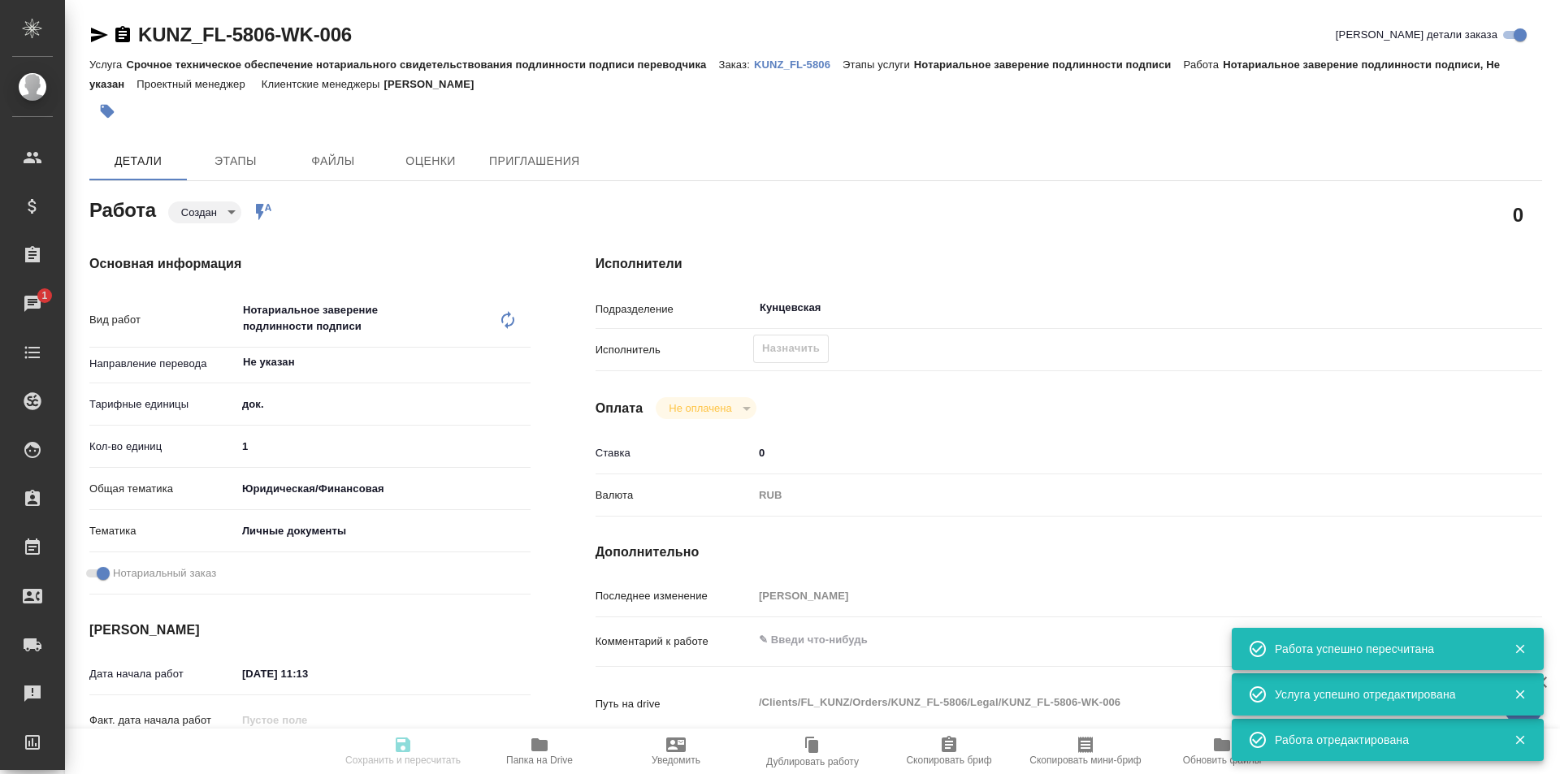
type textarea "x"
type textarea "пасп узб-рус, под нот"
type textarea "x"
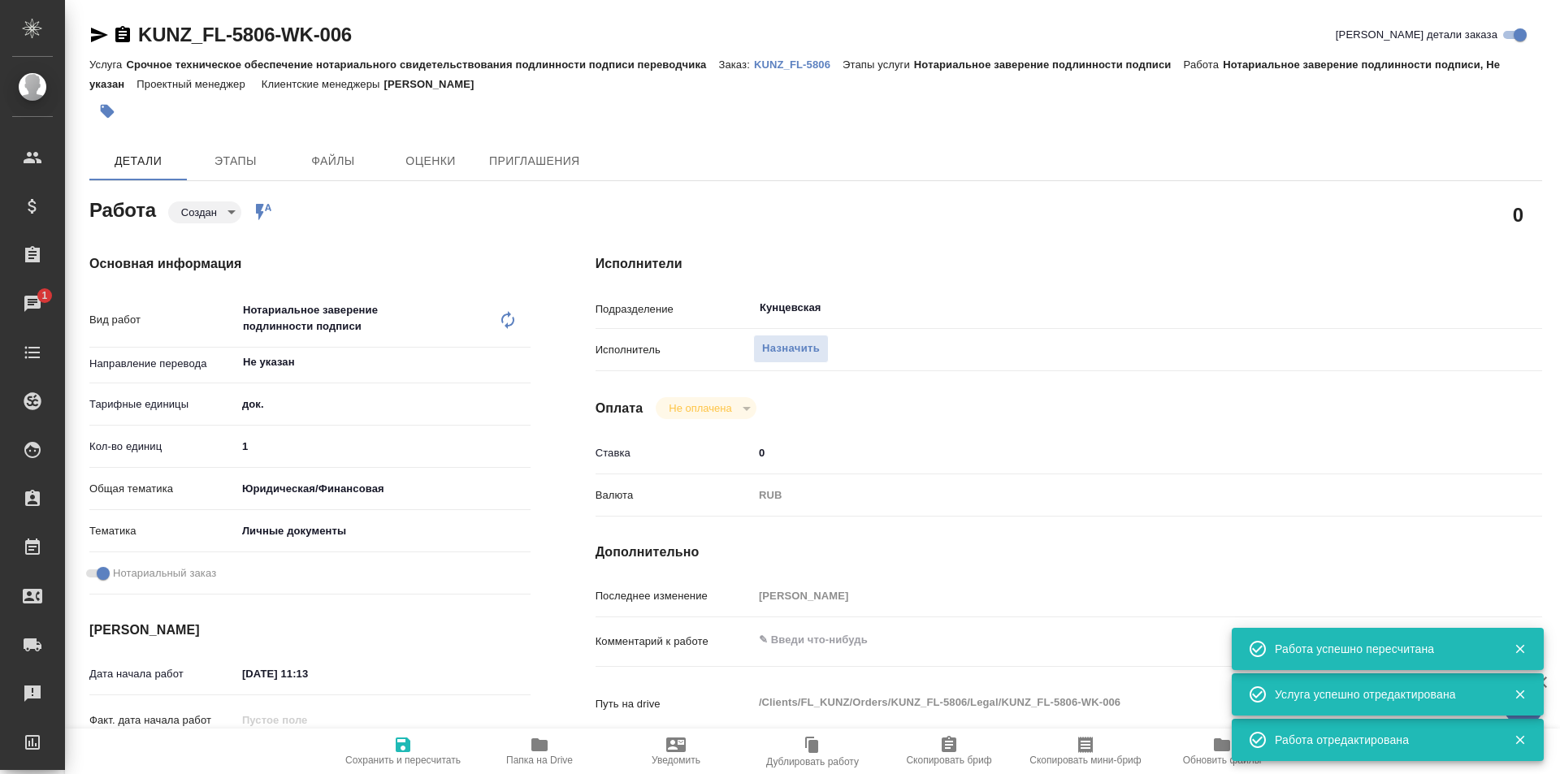
type textarea "x"
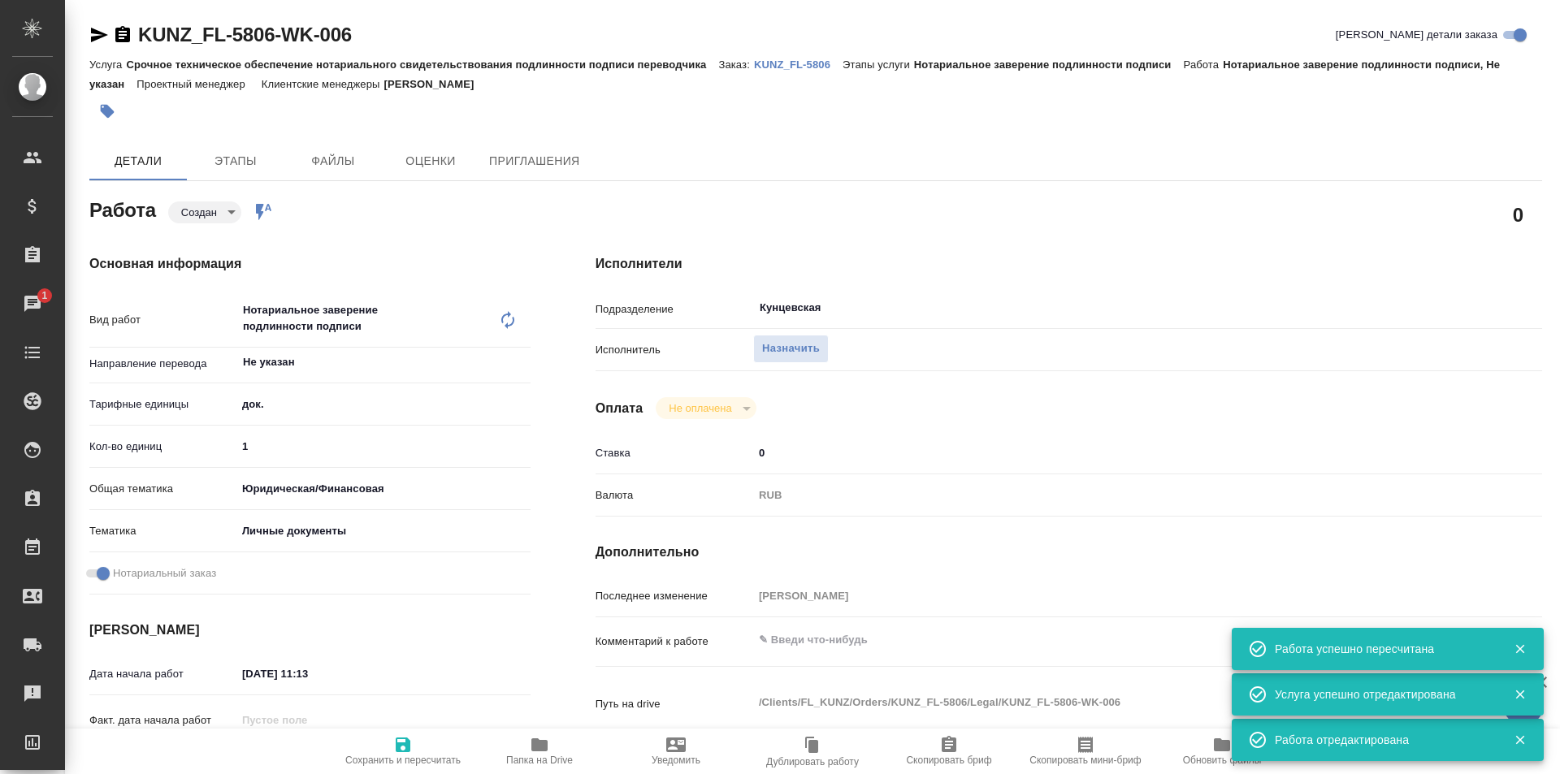
type textarea "x"
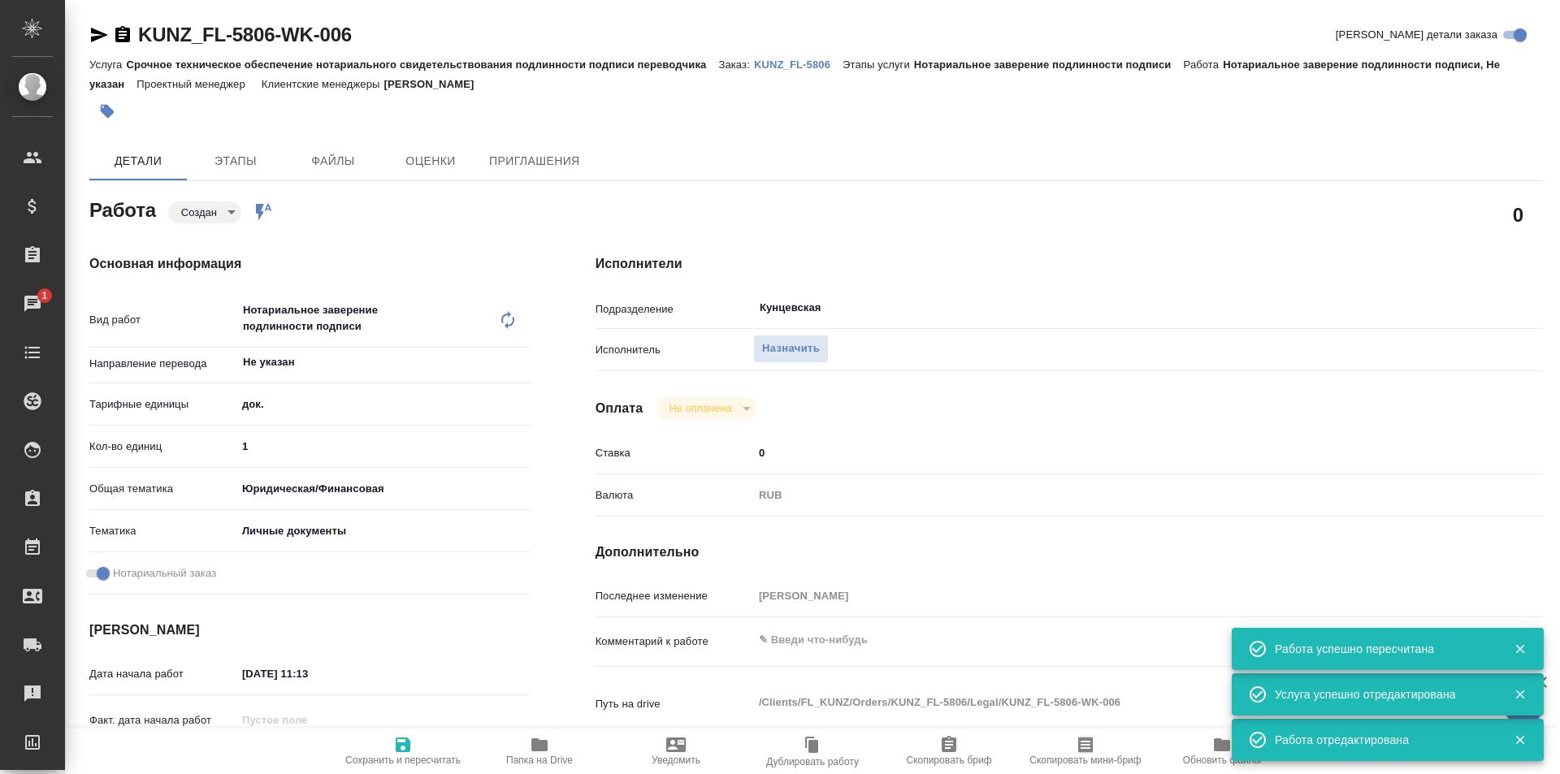
type textarea "x"
click at [791, 354] on span "Назначить" at bounding box center [791, 349] width 58 height 19
type textarea "x"
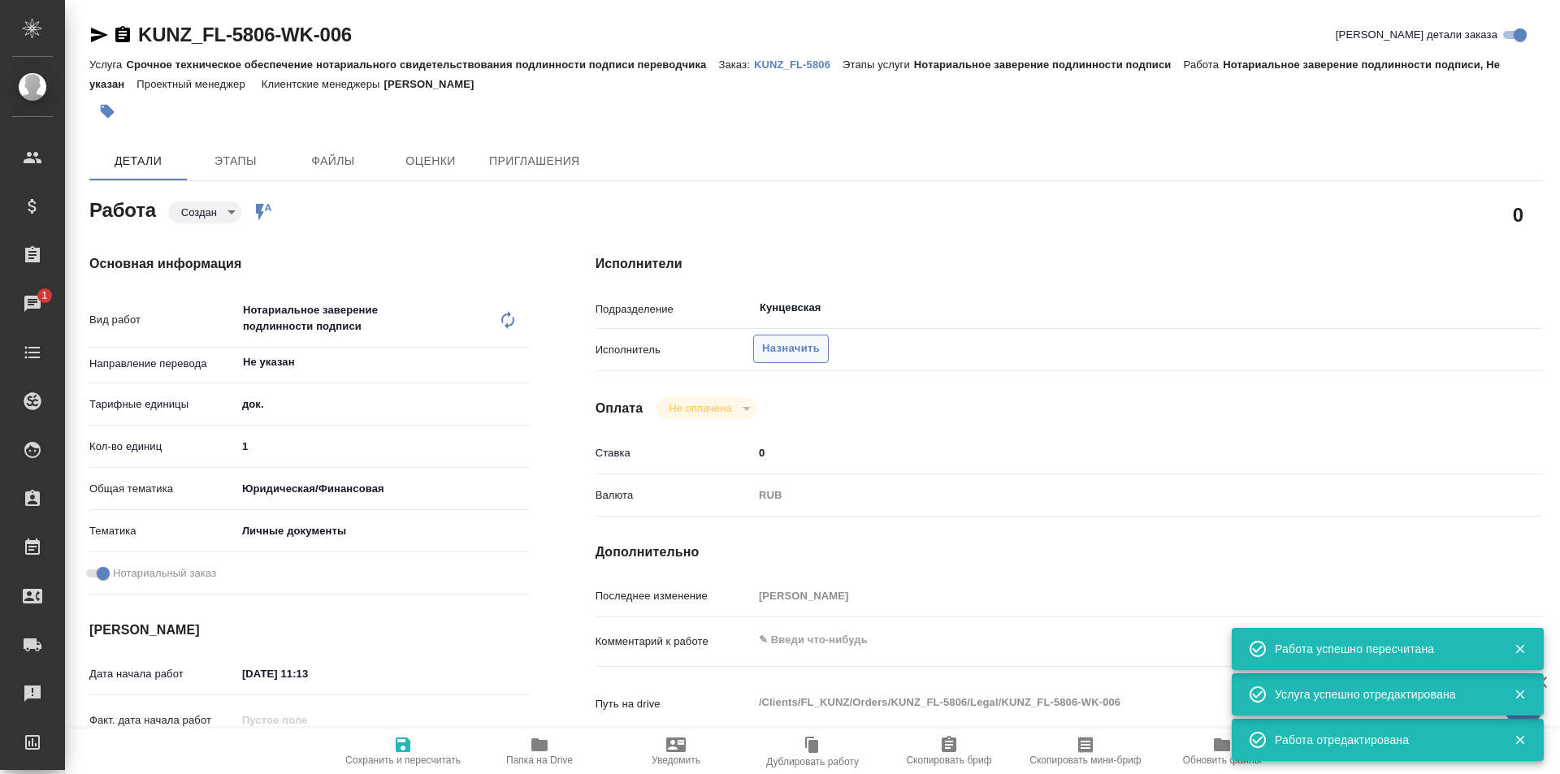
type textarea "x"
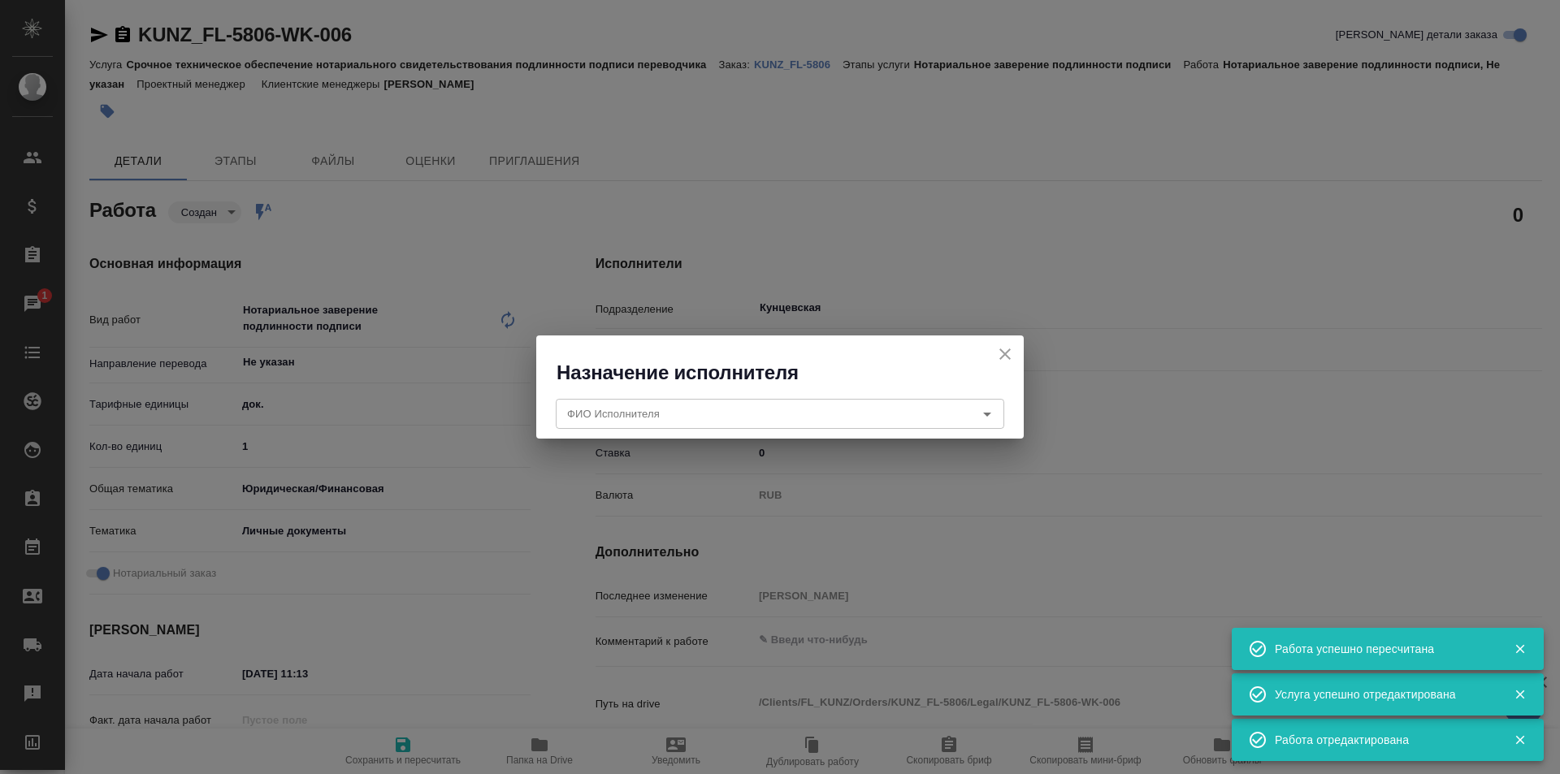
type textarea "x"
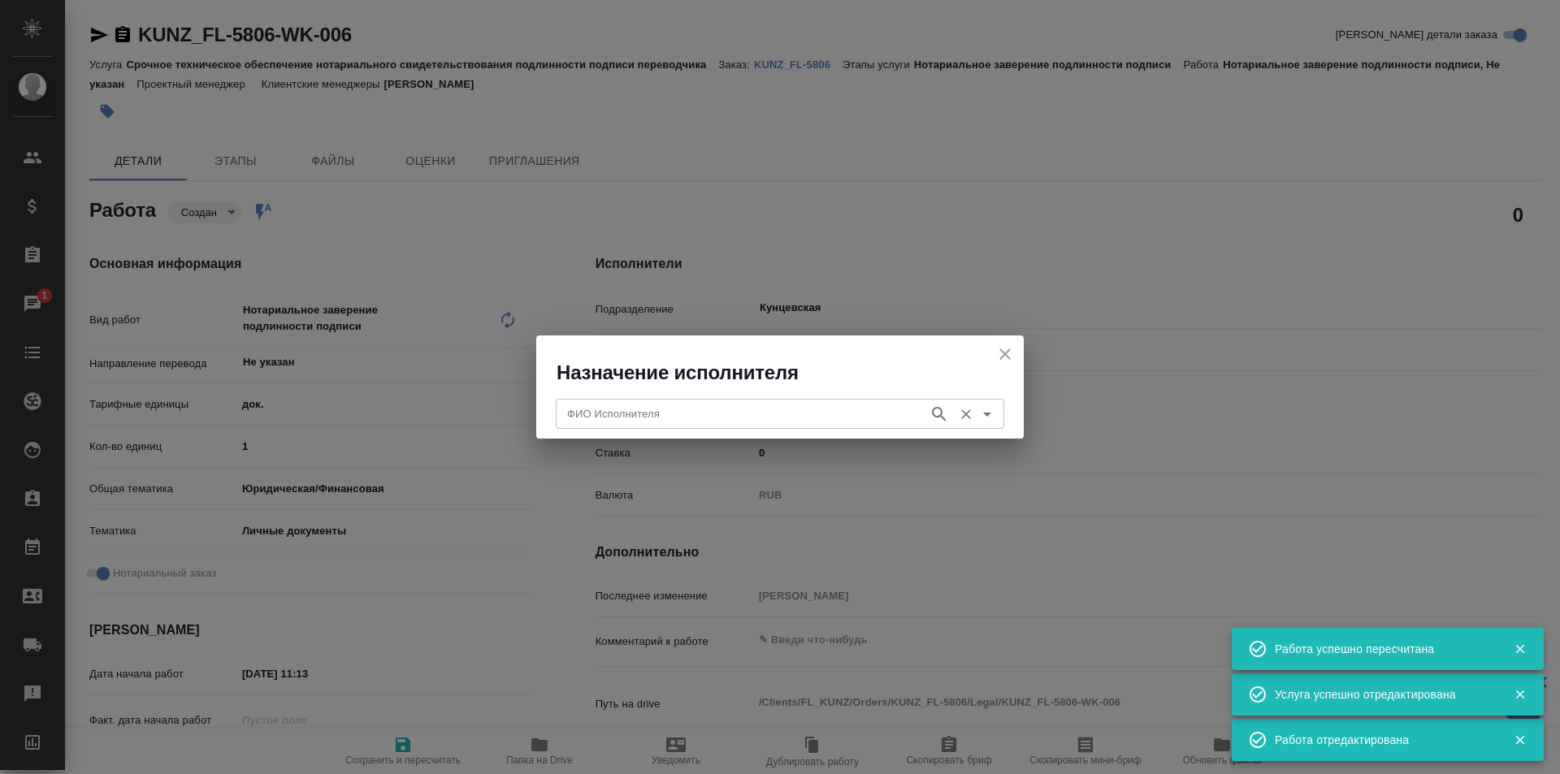
click at [745, 425] on div "ФИО Исполнителя" at bounding box center [780, 413] width 448 height 29
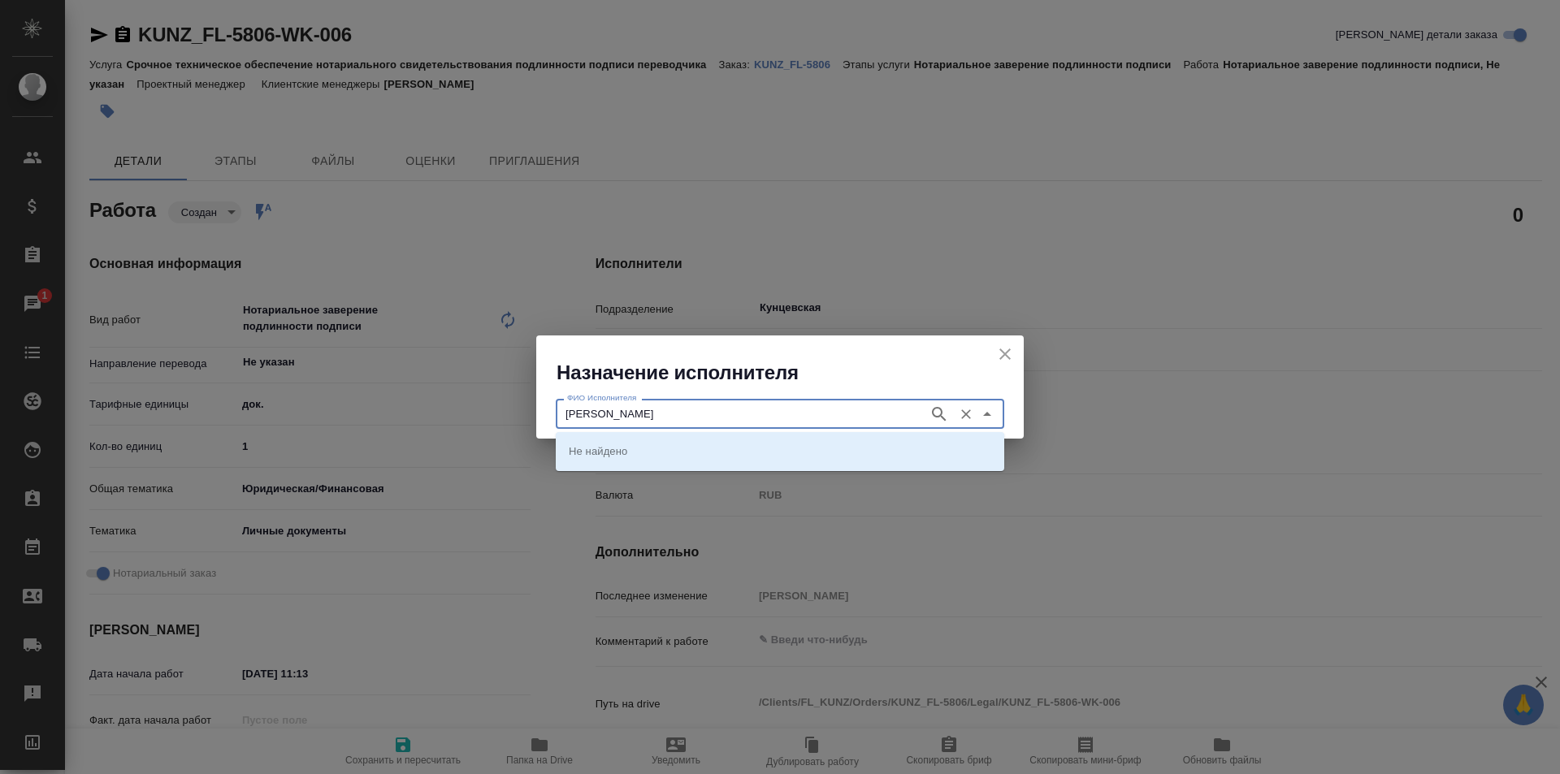
type input "аристова"
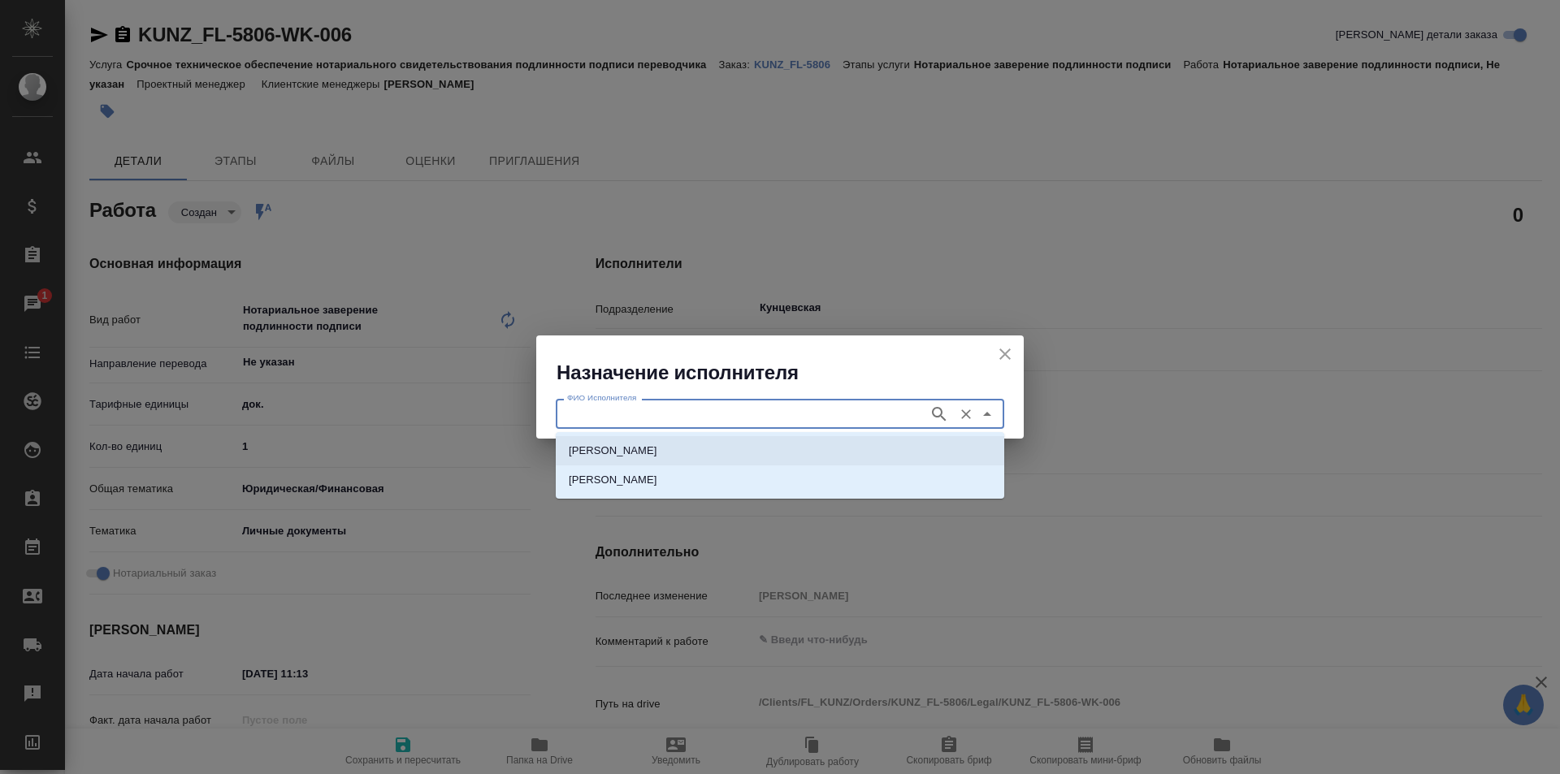
click at [657, 454] on p "НОТАРИУС Аристова Анна Дмитриевна" at bounding box center [613, 451] width 89 height 16
type input "НОТАРИУС Аристова Анна Дмитриевна"
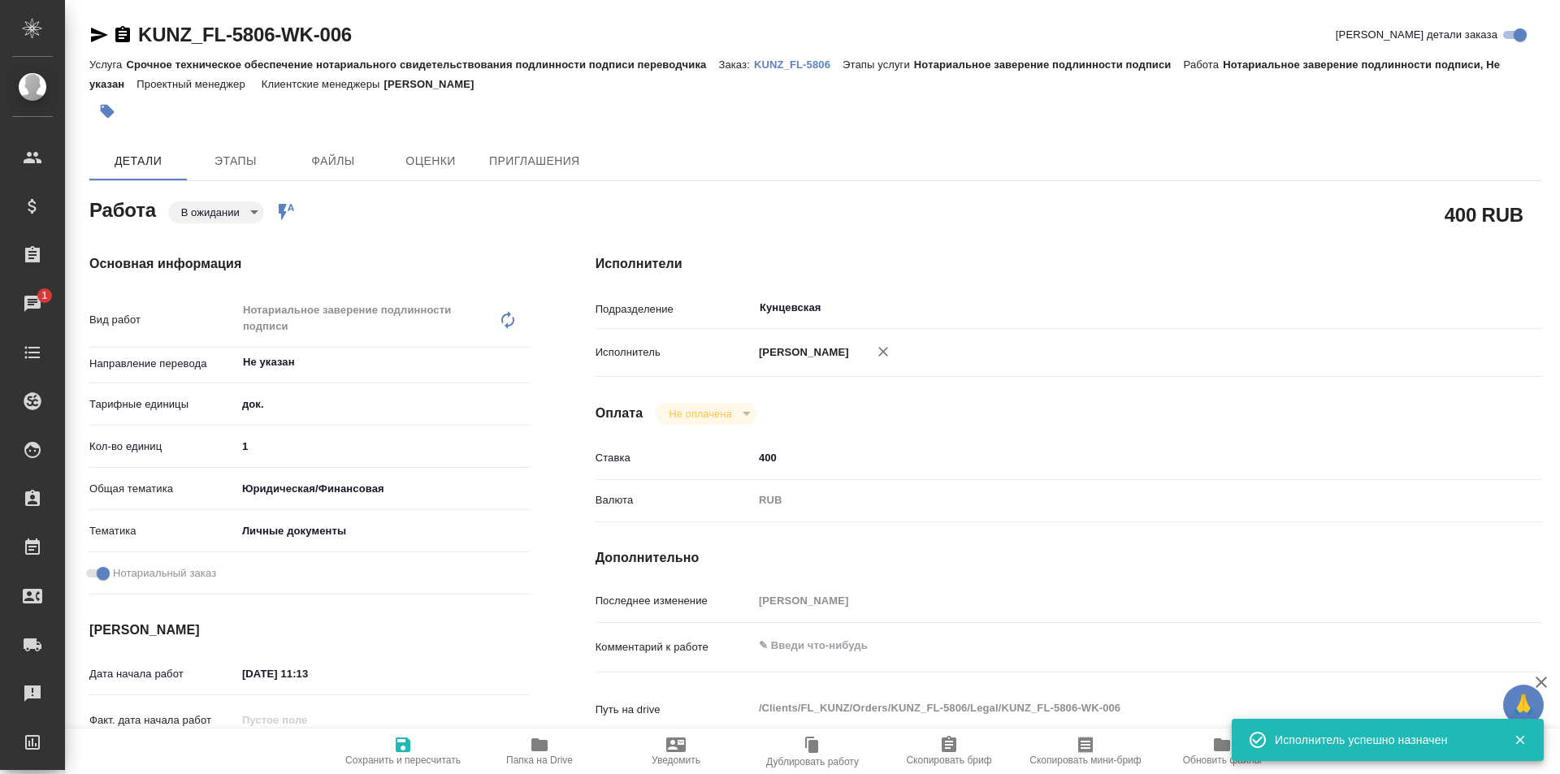
type textarea "x"
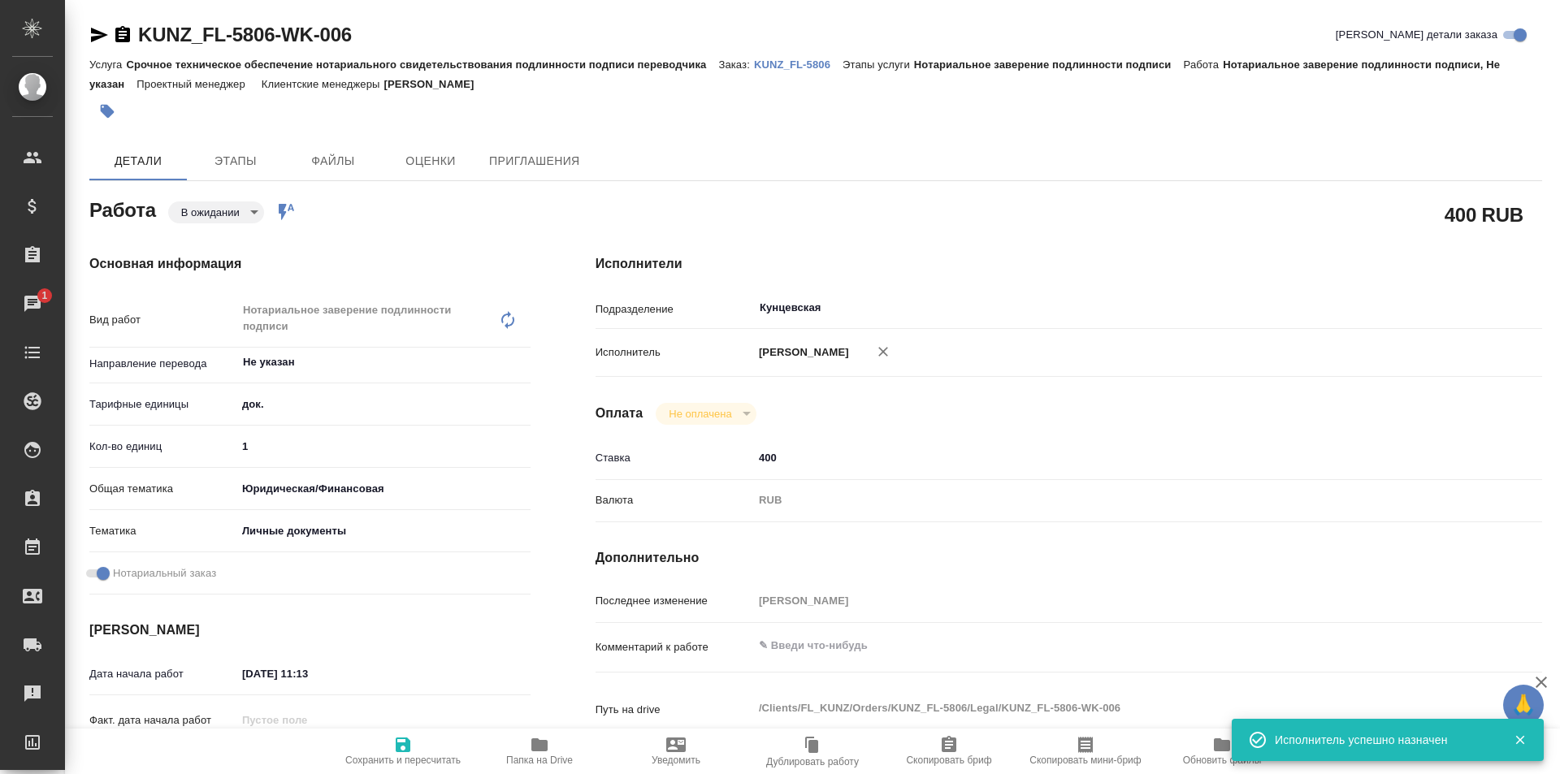
type textarea "x"
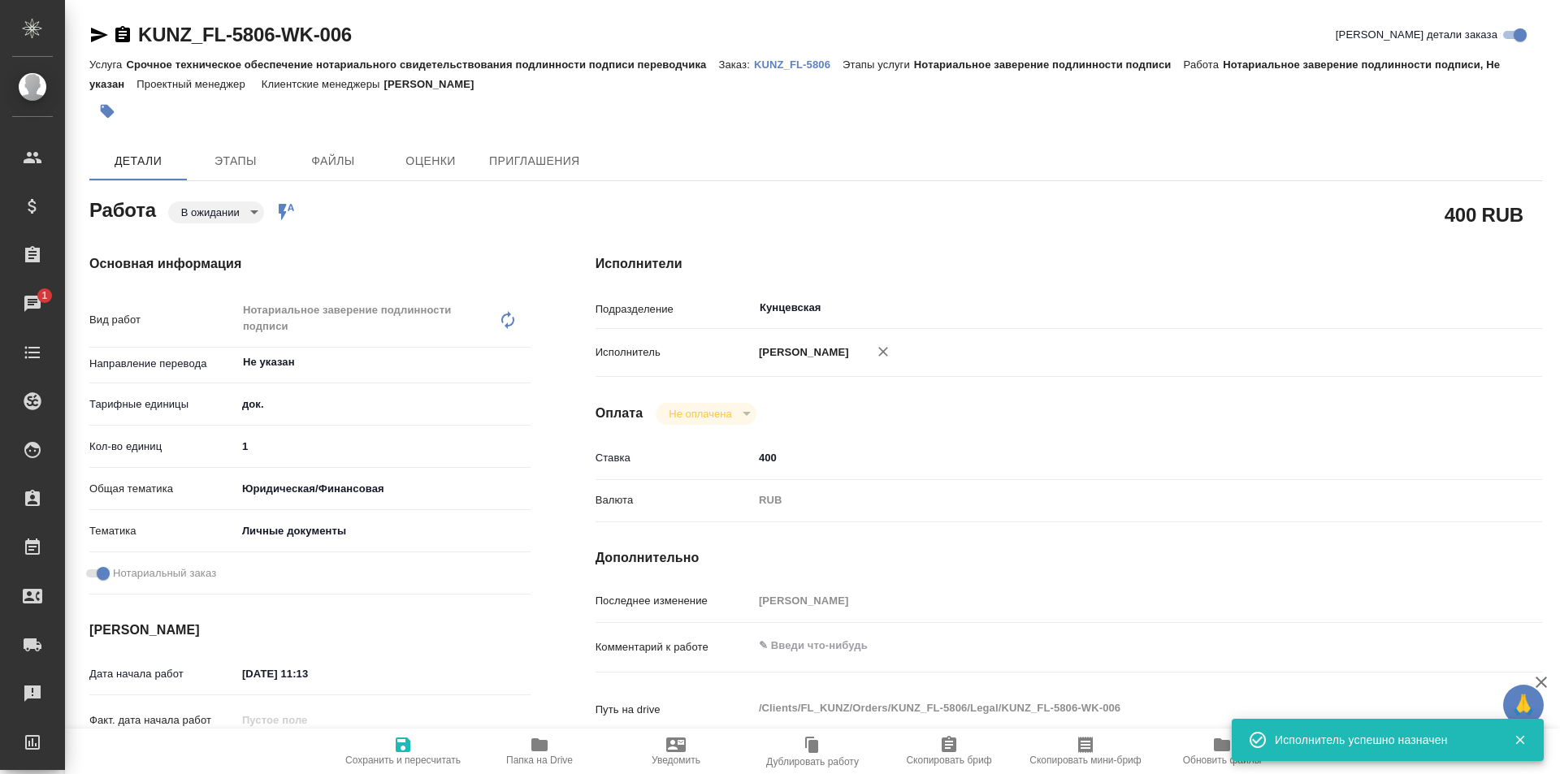
type textarea "x"
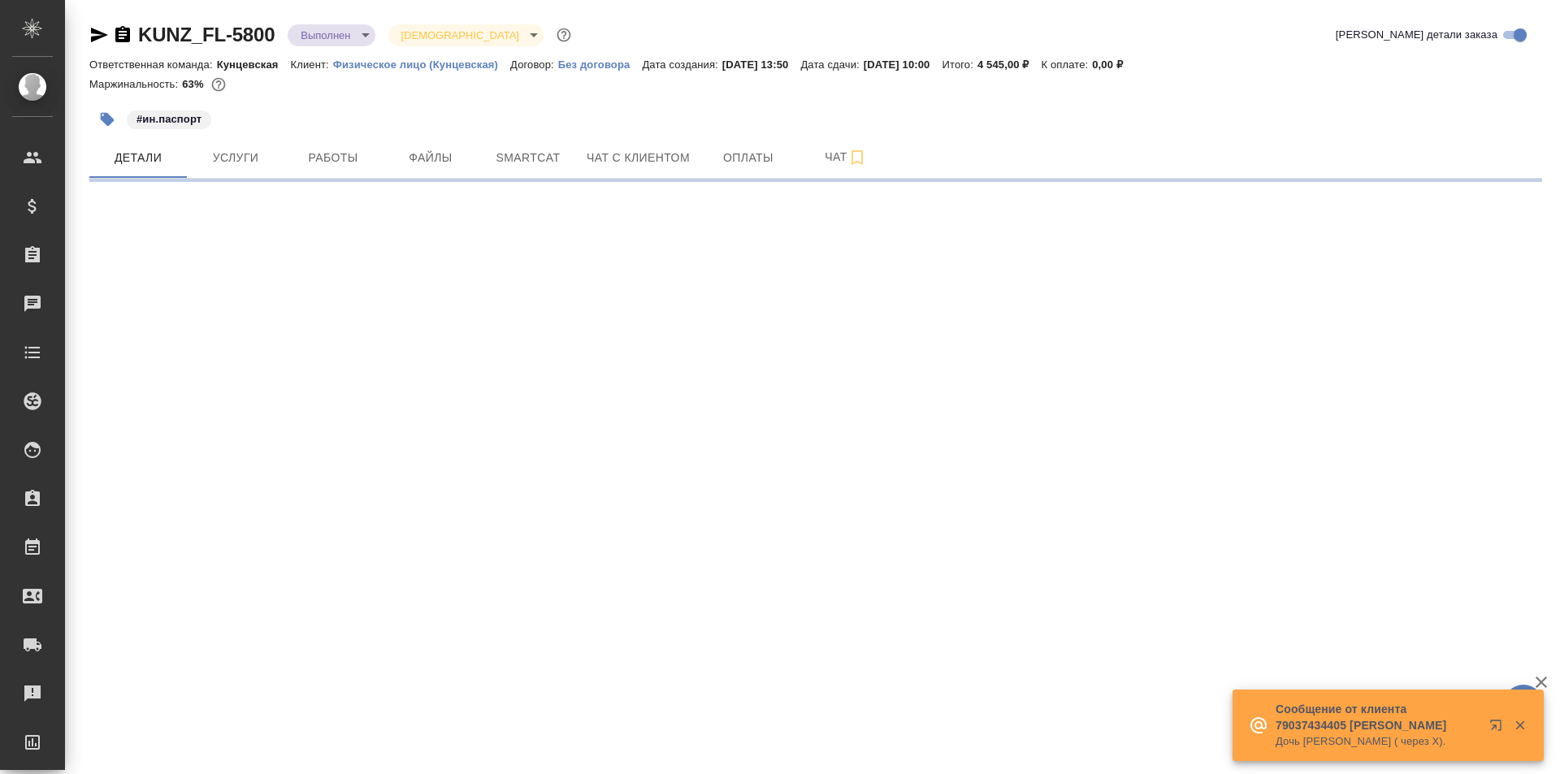
select select "RU"
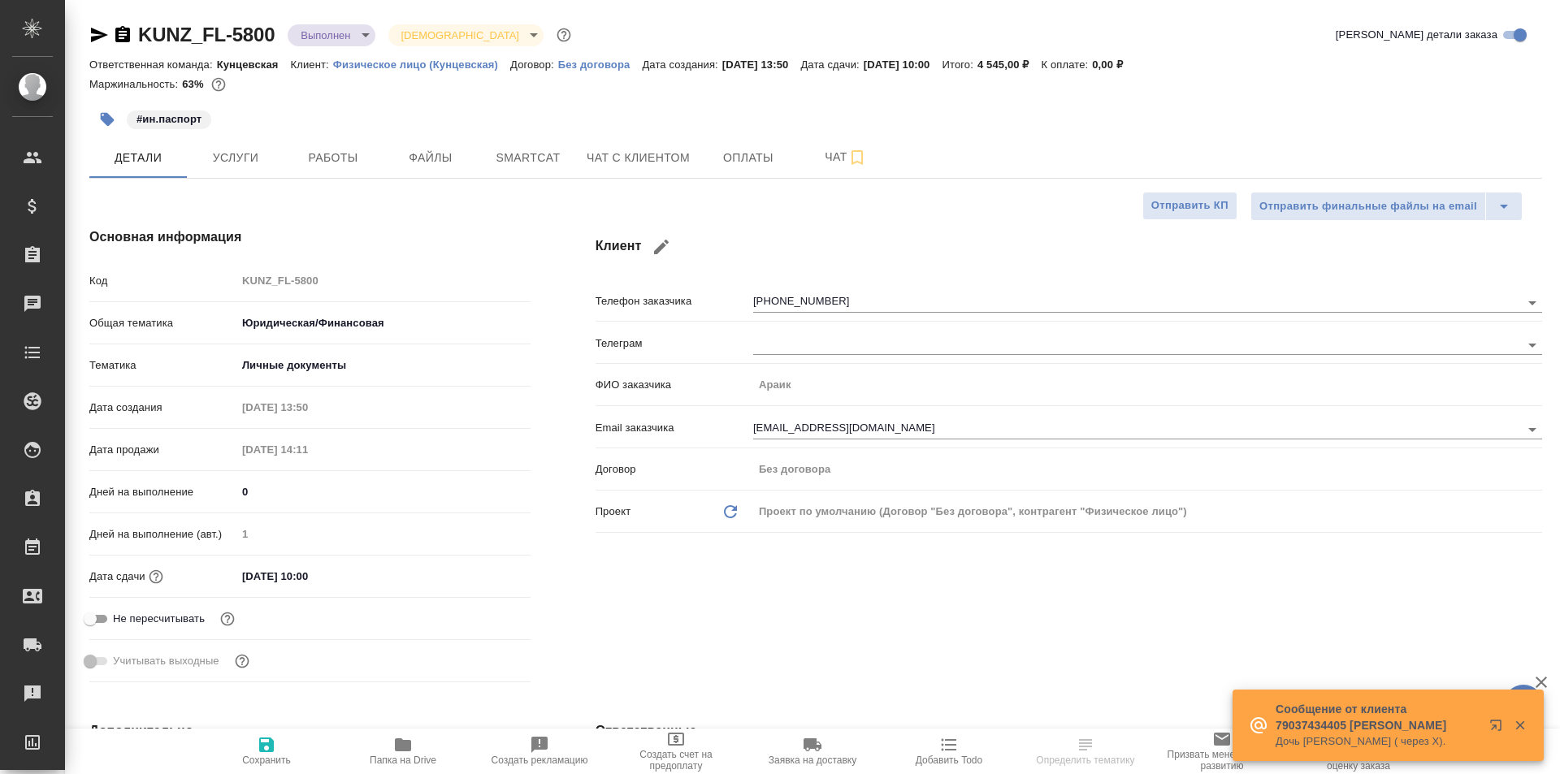
type textarea "x"
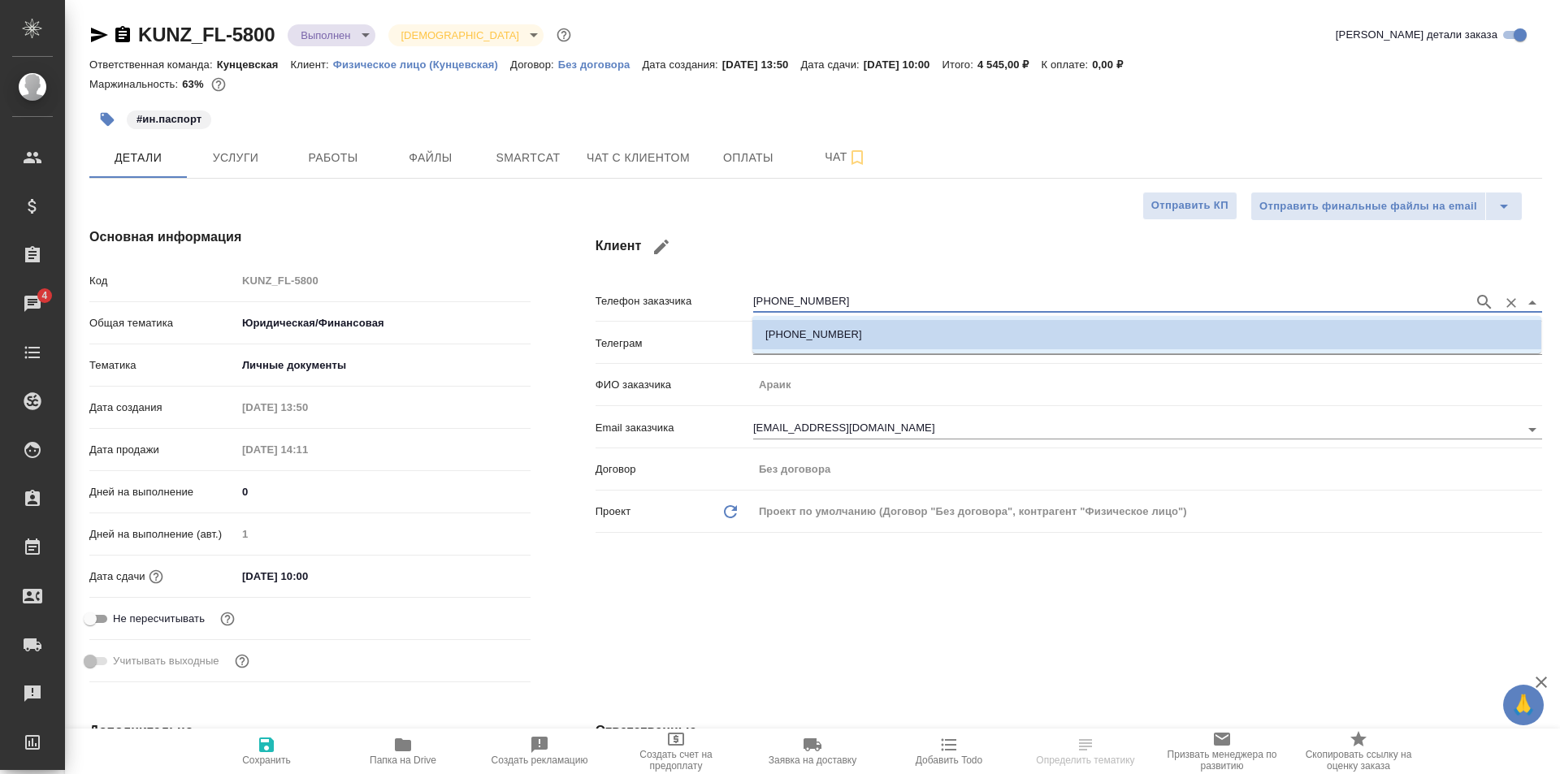
drag, startPoint x: 834, startPoint y: 296, endPoint x: 760, endPoint y: 296, distance: 74.7
click at [760, 296] on input "[PHONE_NUMBER]" at bounding box center [1109, 301] width 712 height 19
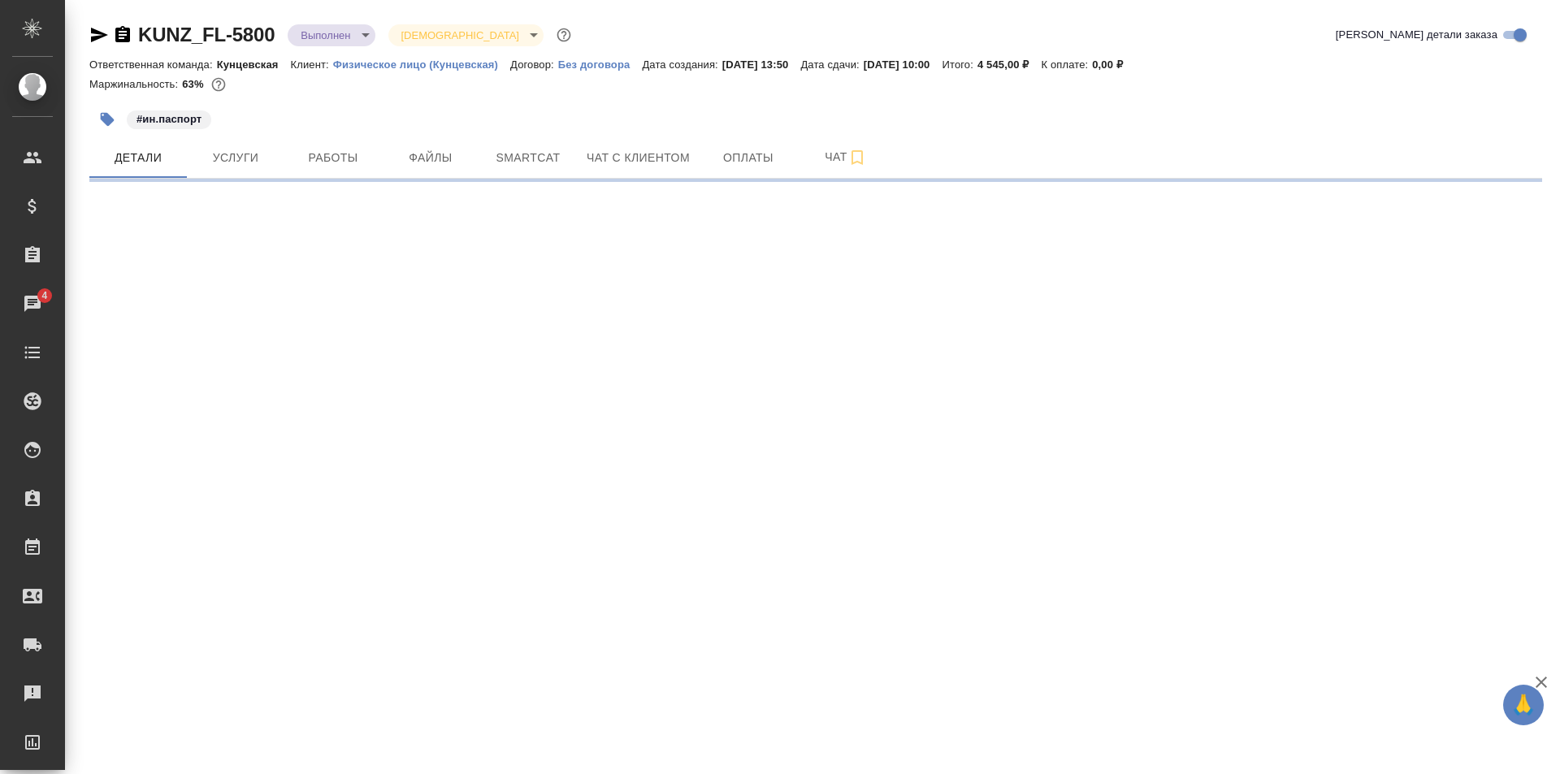
select select "RU"
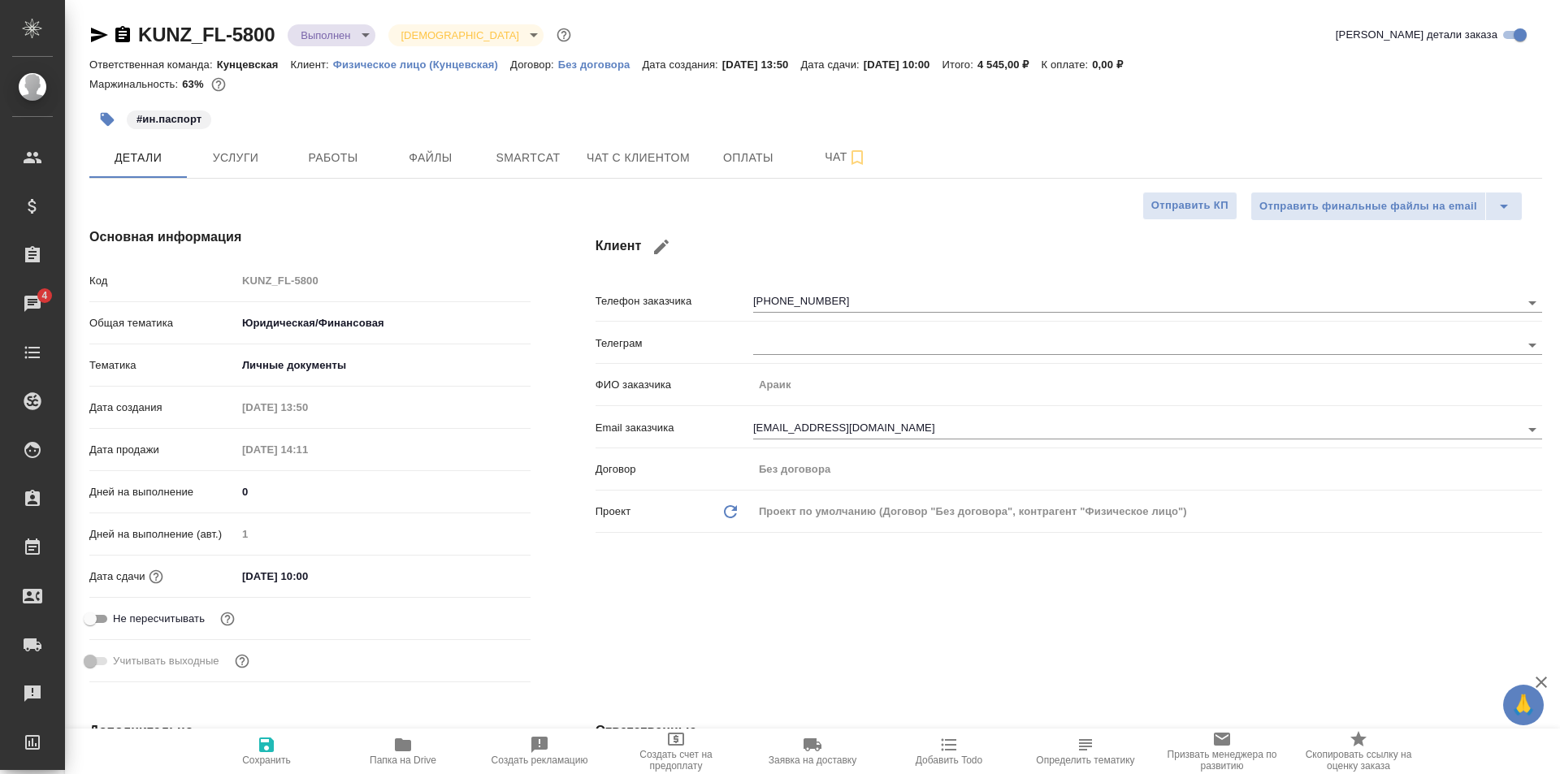
type textarea "x"
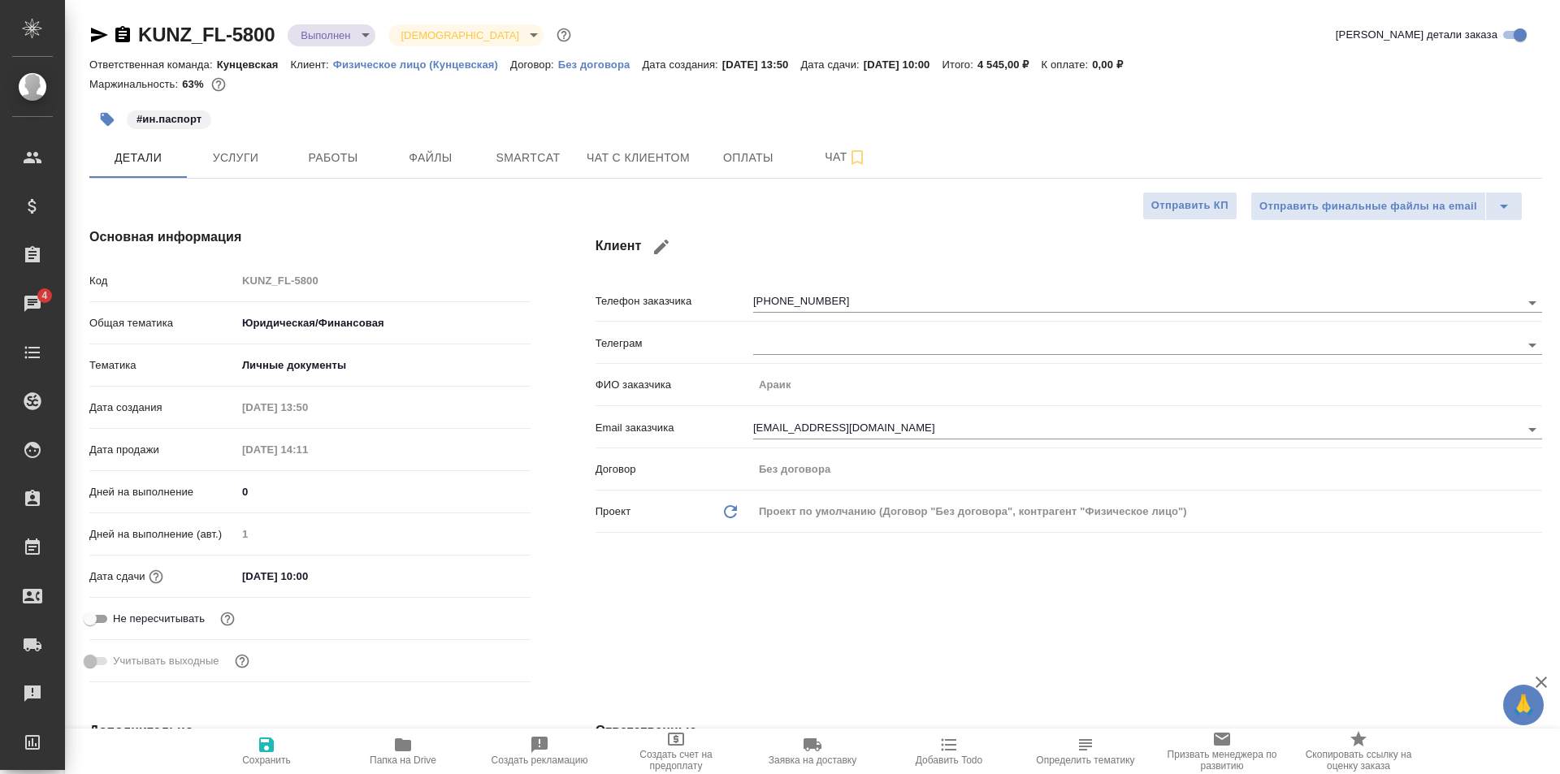
type textarea "x"
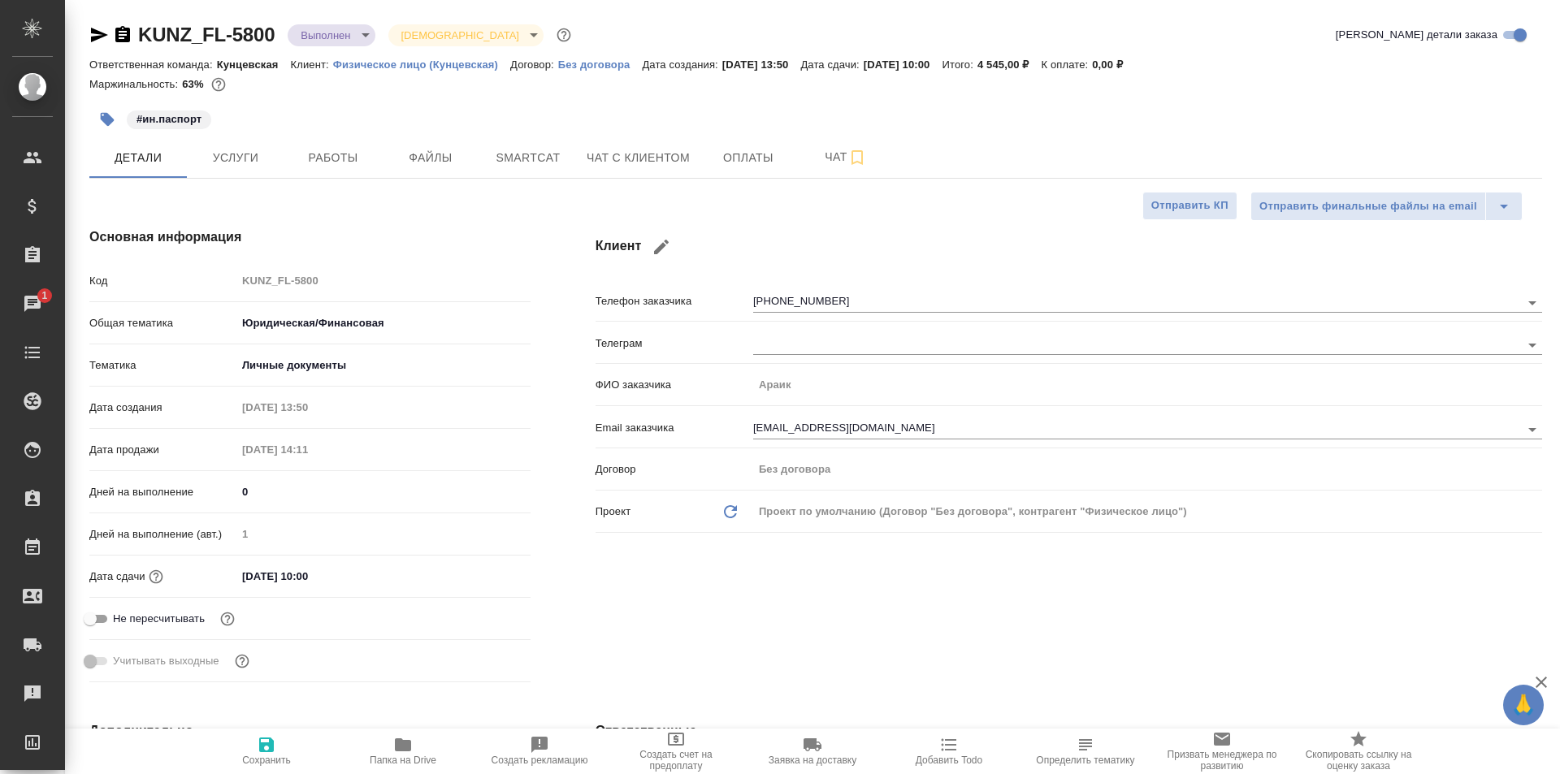
type textarea "x"
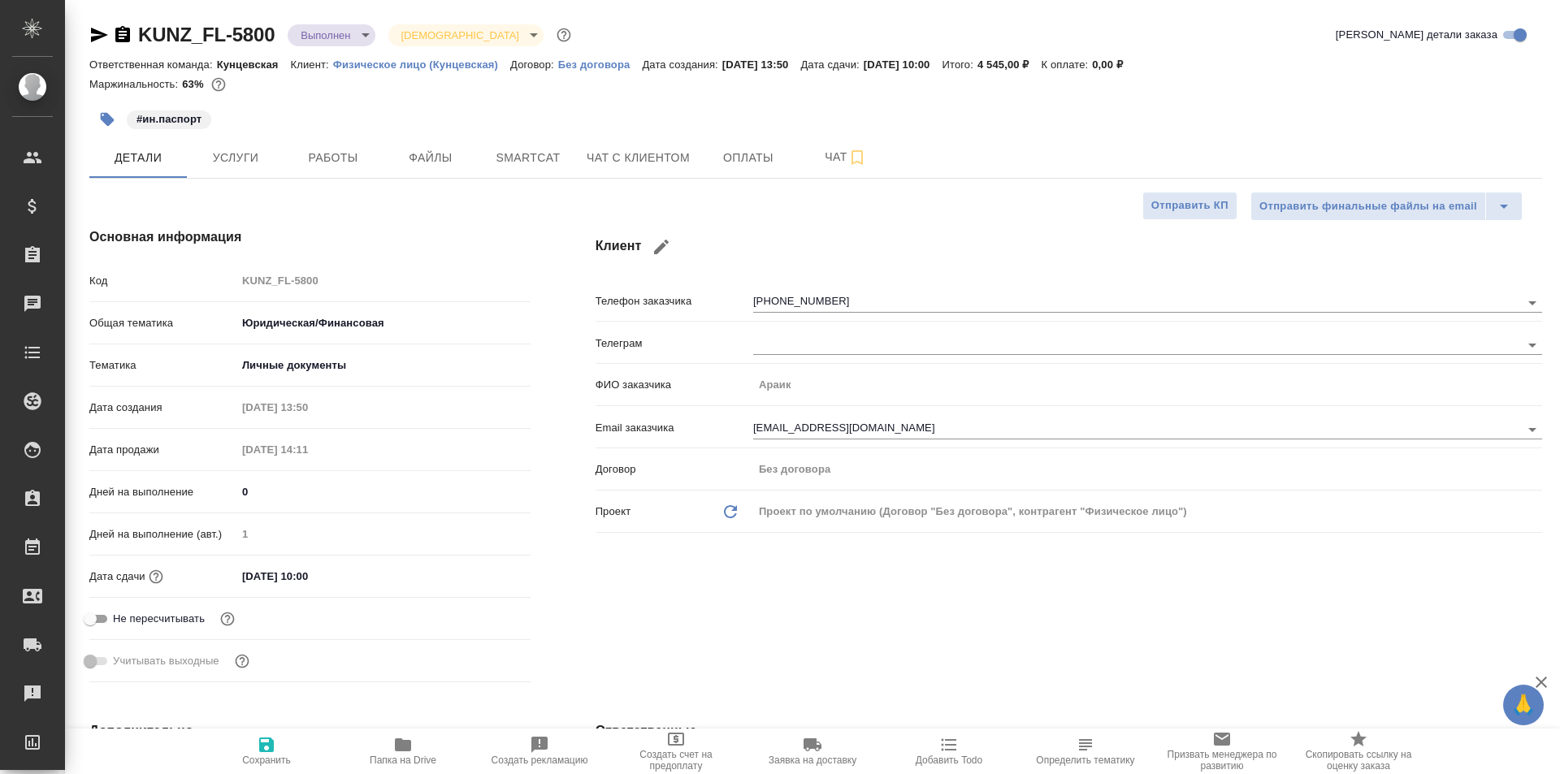
type textarea "x"
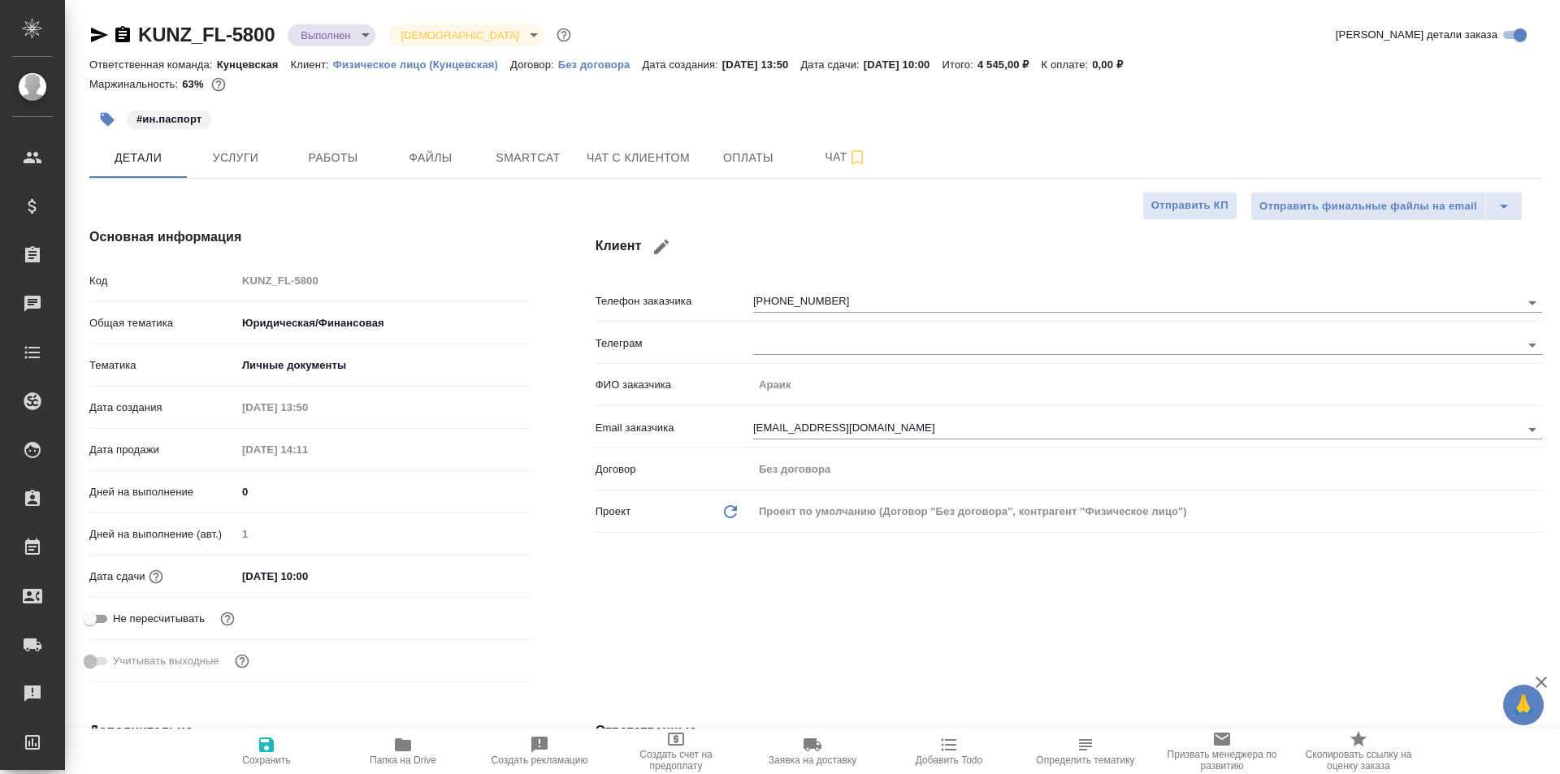
type textarea "x"
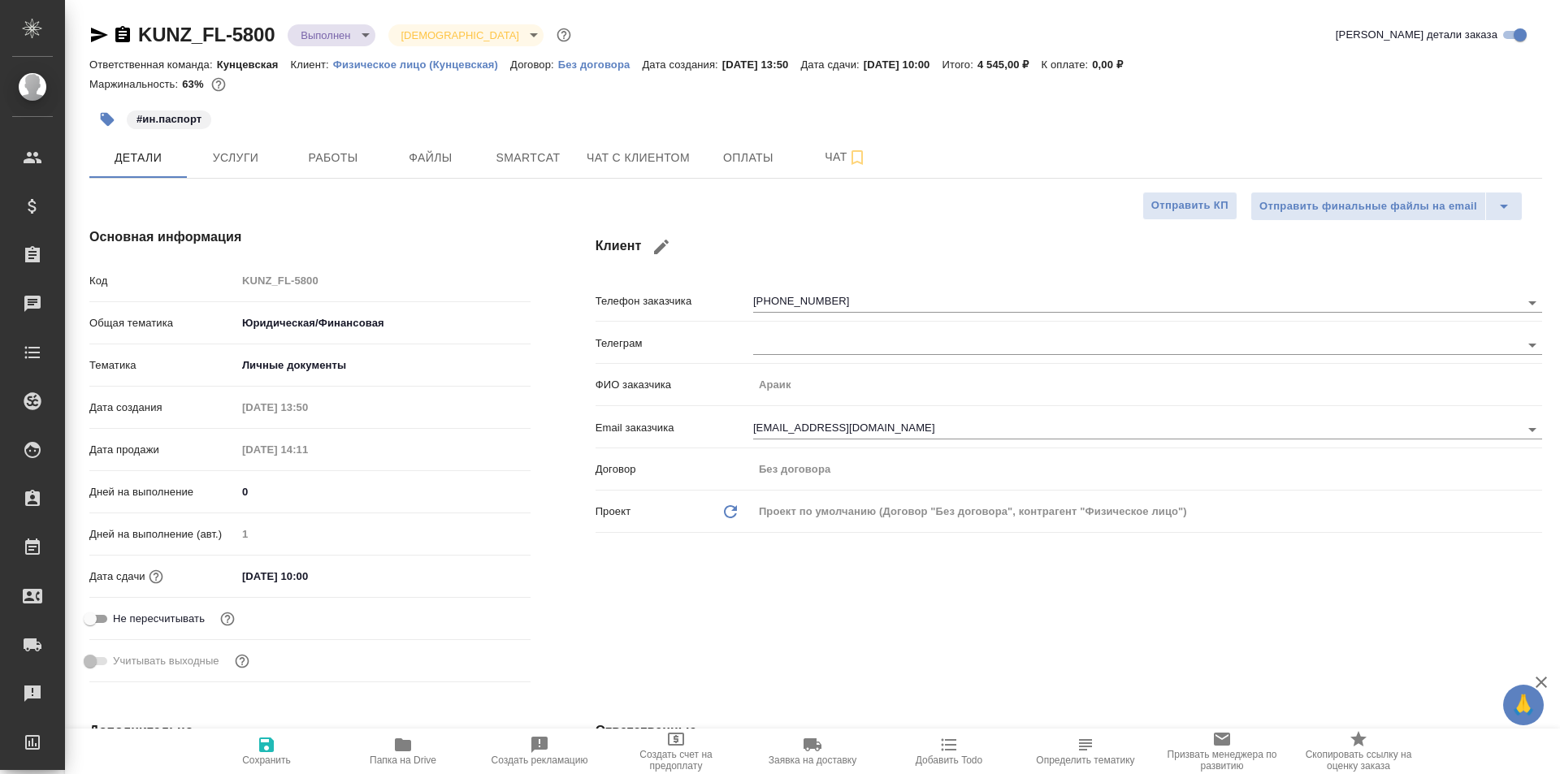
type textarea "x"
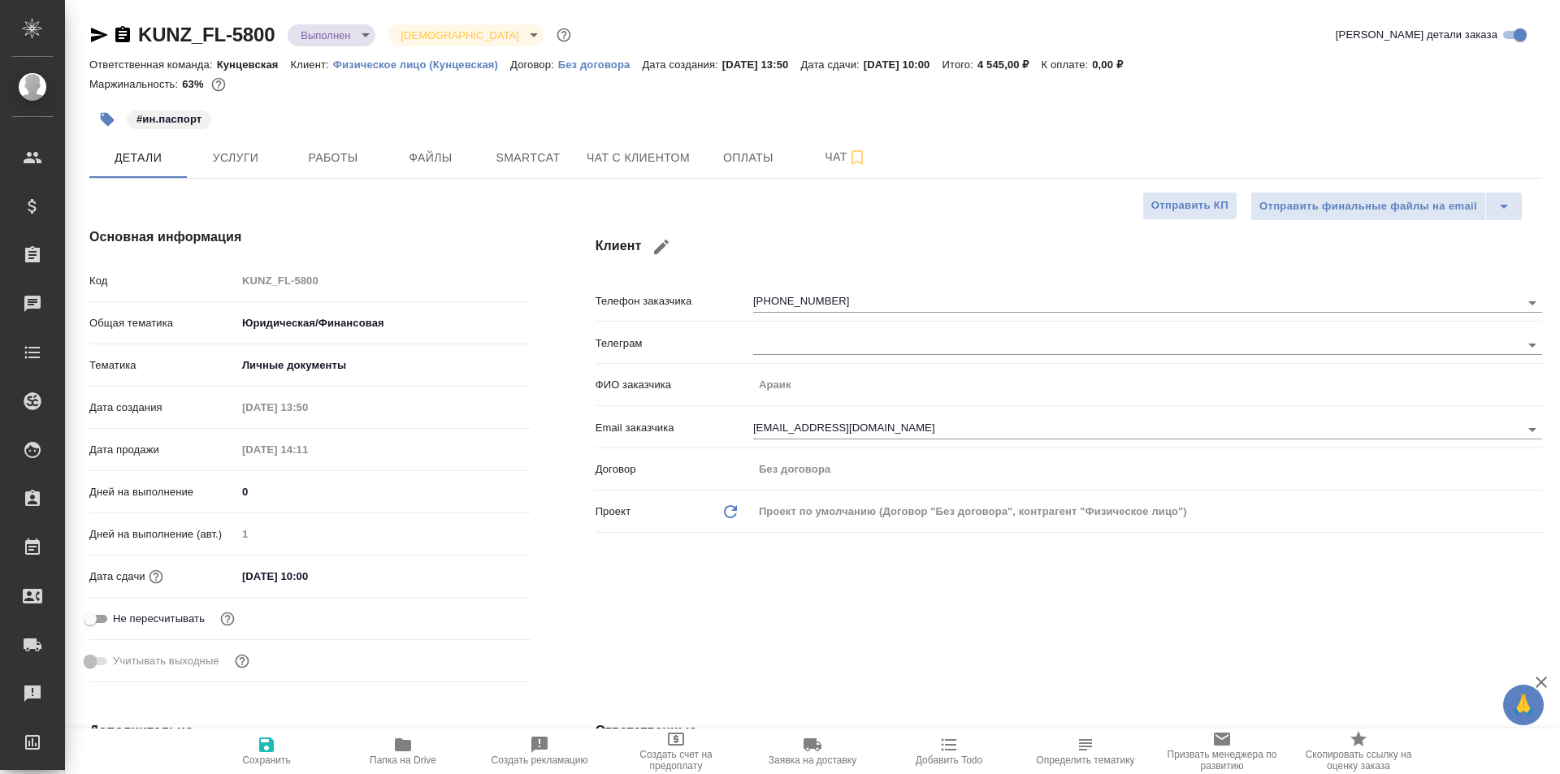
type textarea "x"
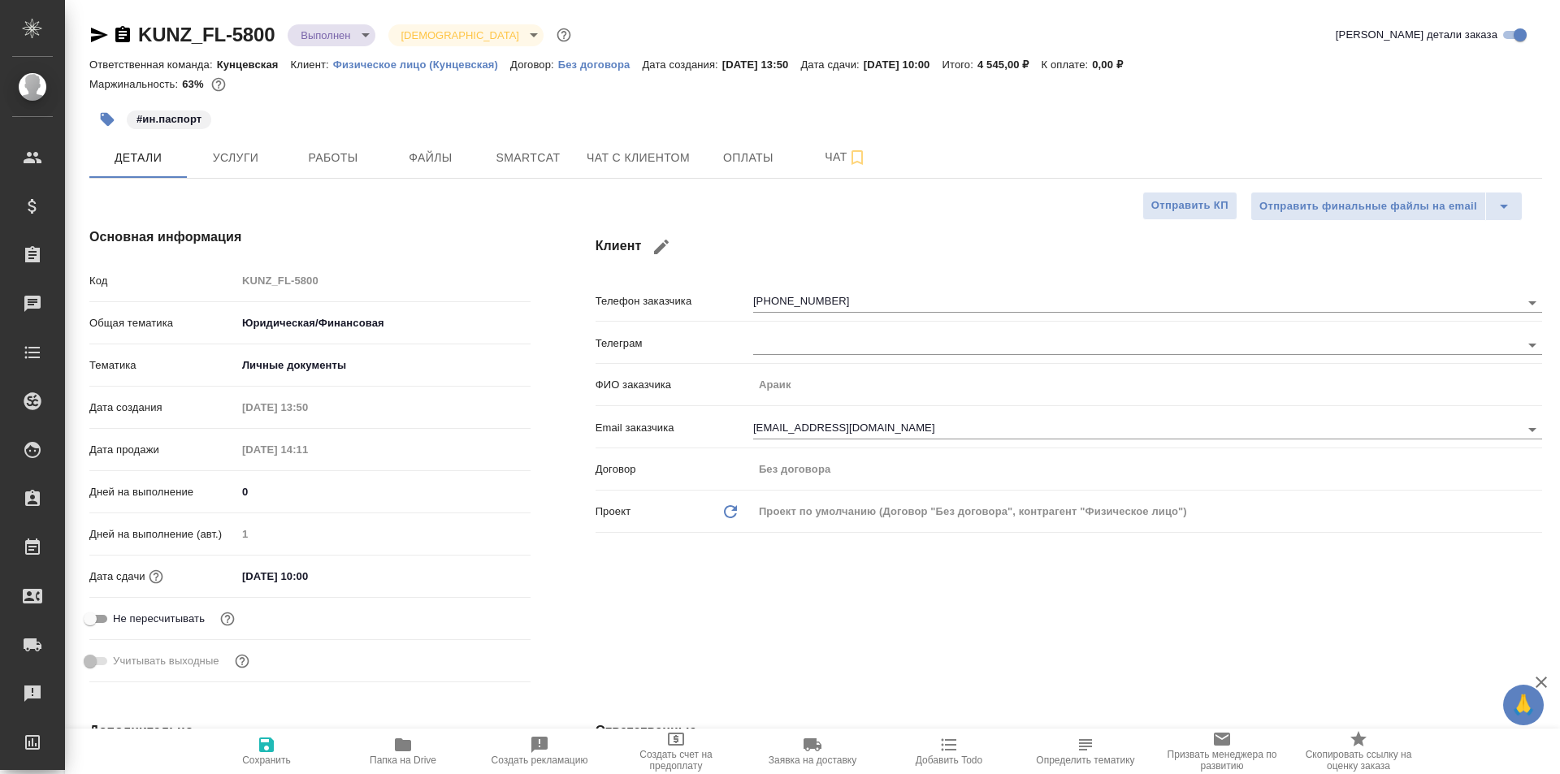
type textarea "x"
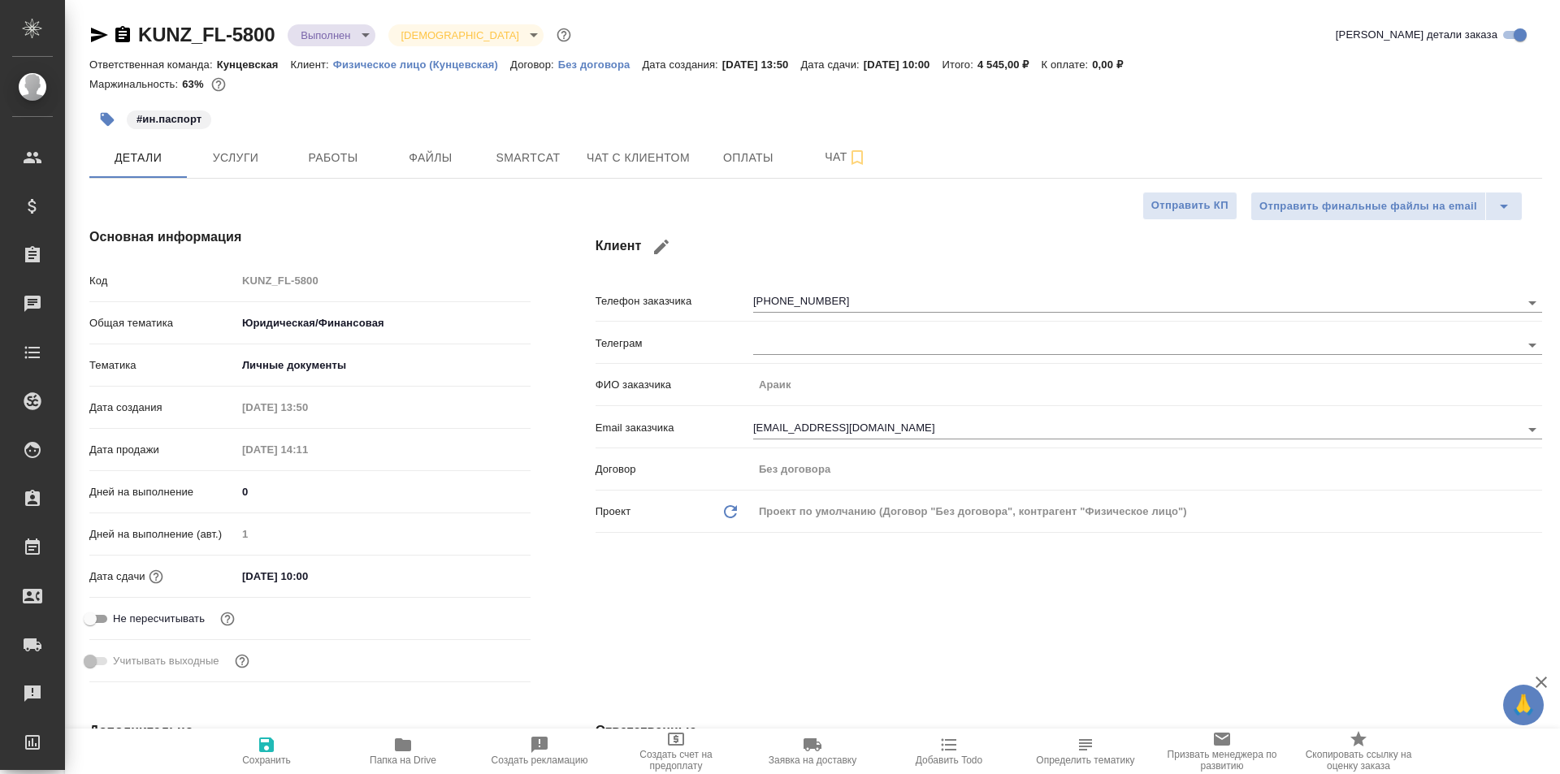
type textarea "x"
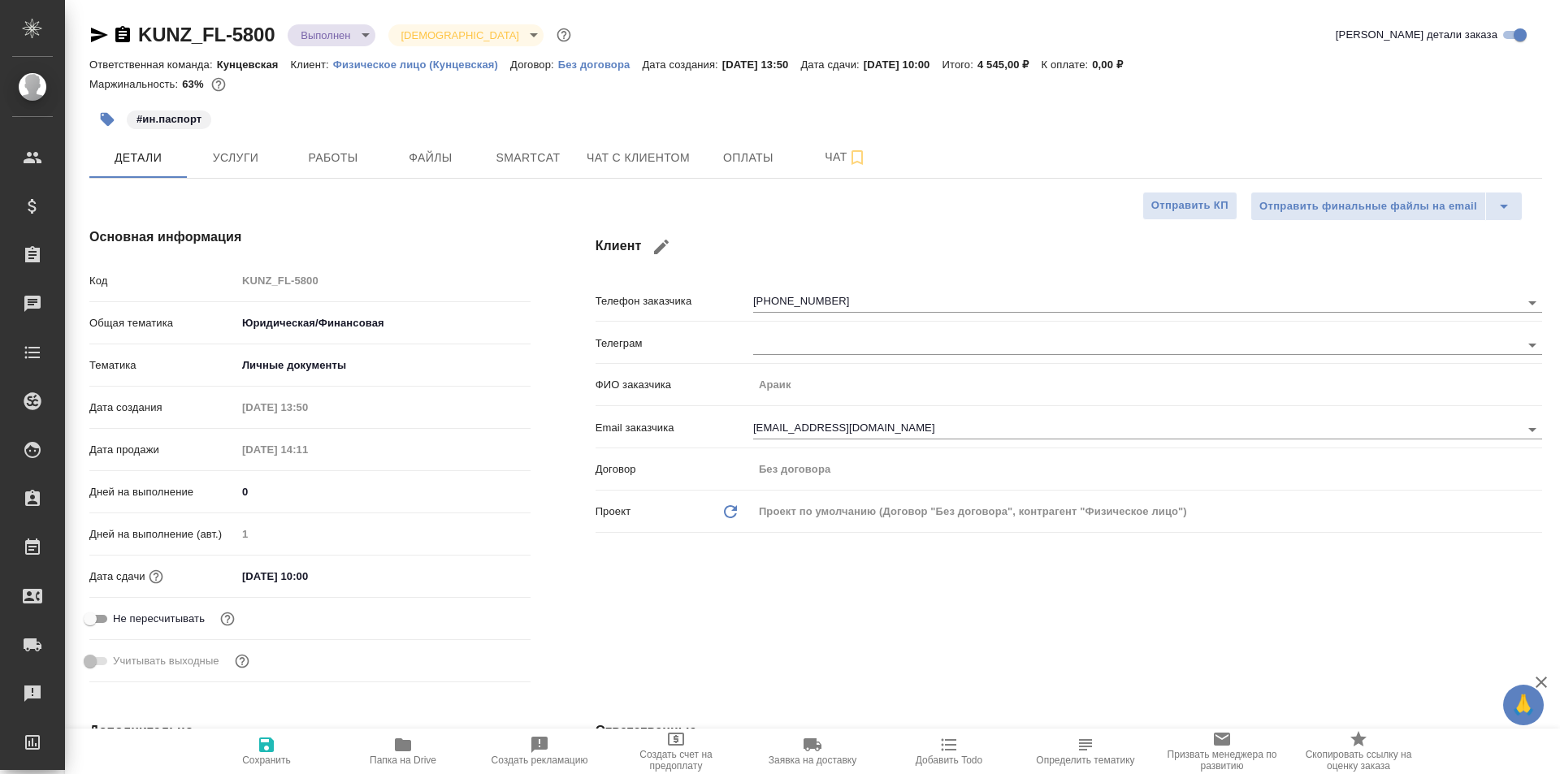
type textarea "x"
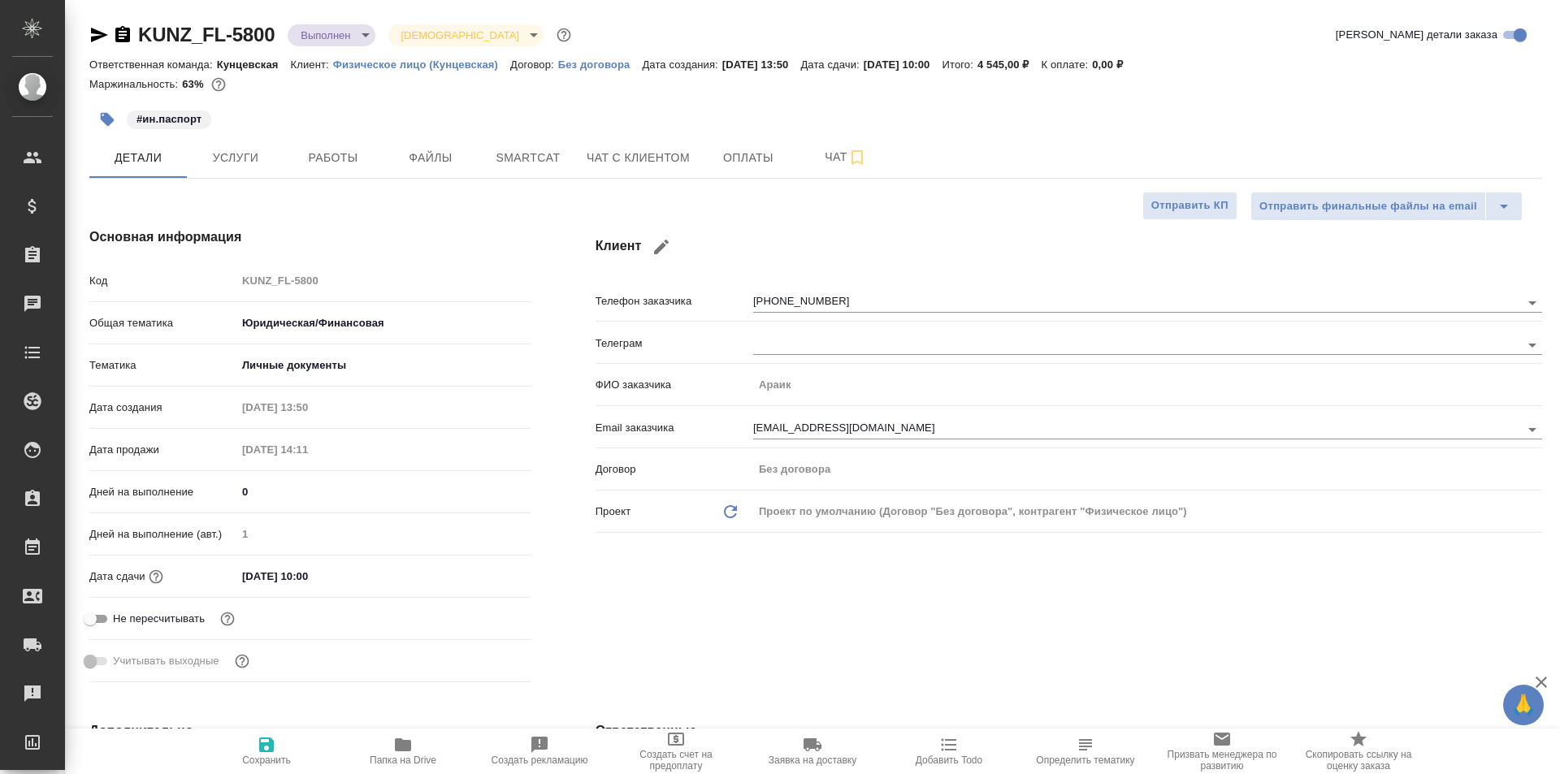
type textarea "x"
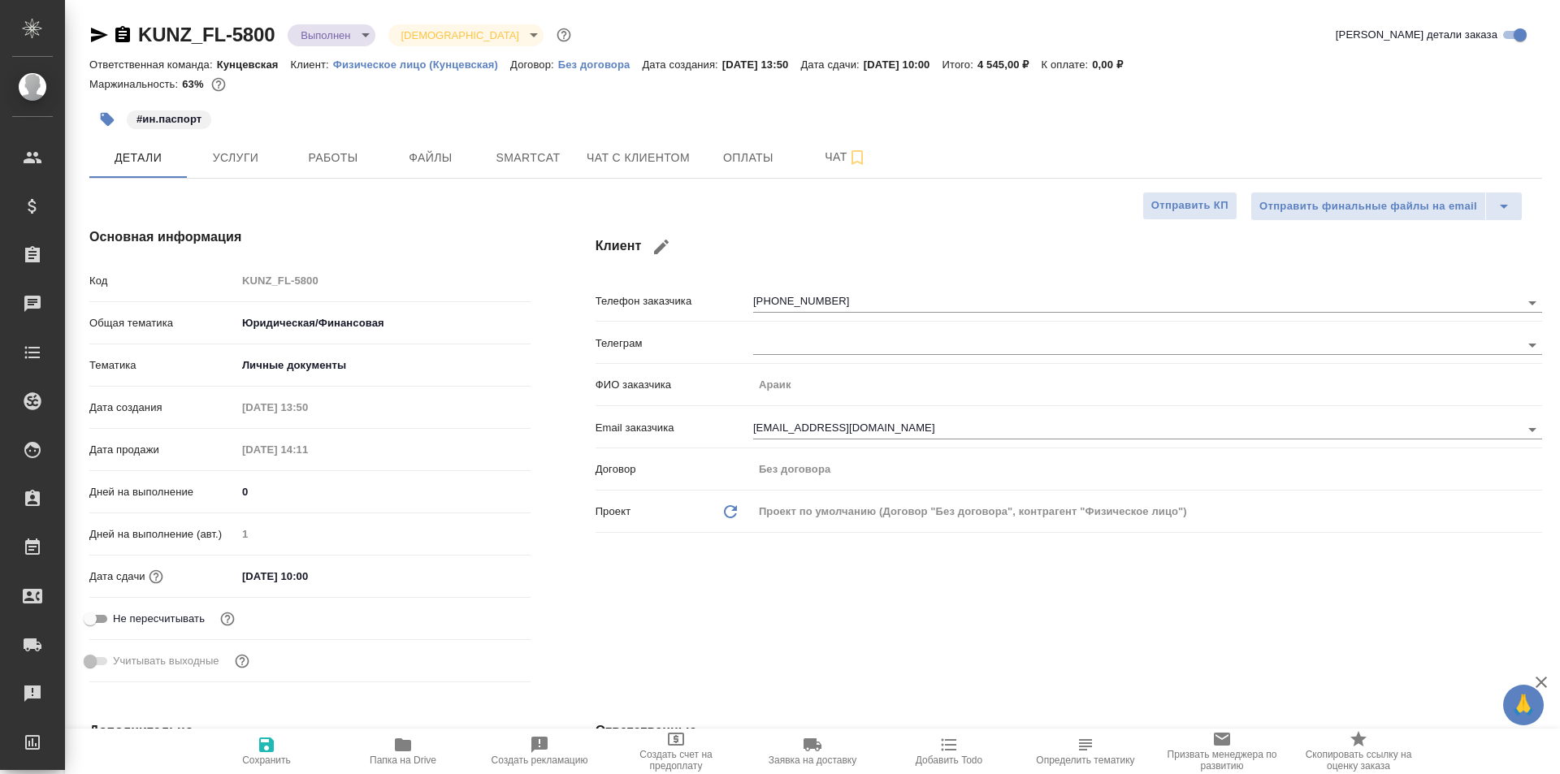
type textarea "x"
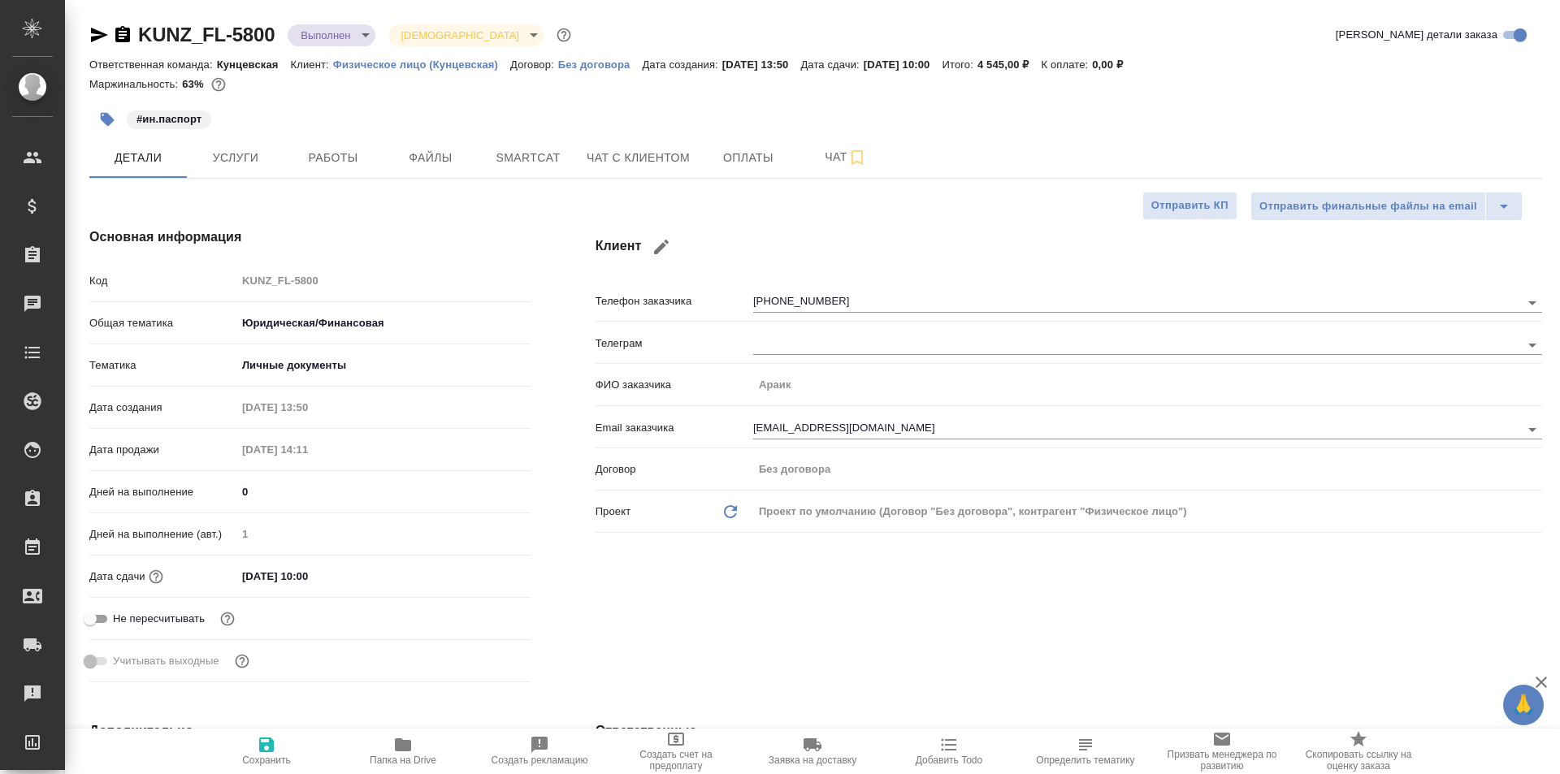
type textarea "x"
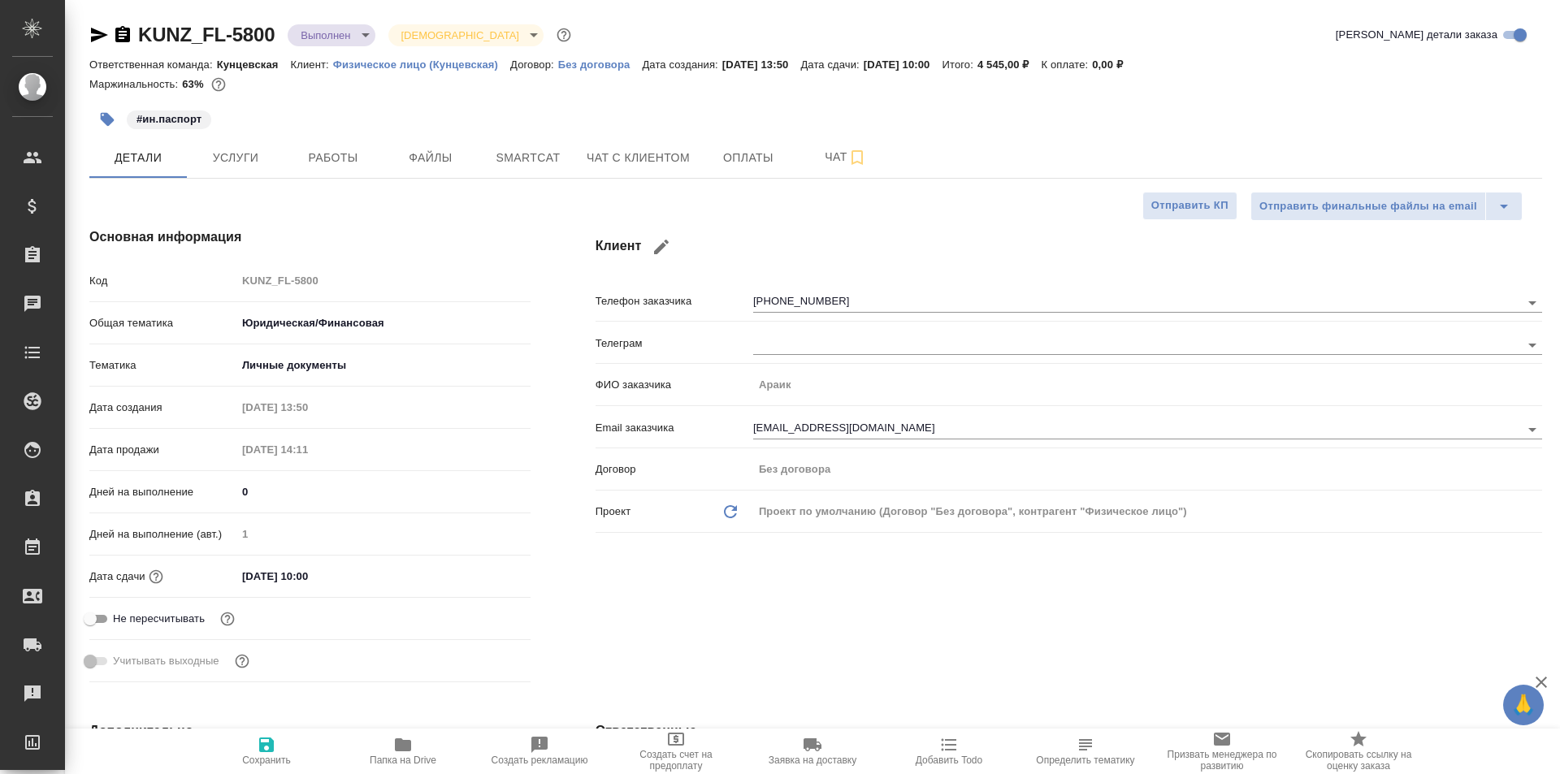
type textarea "x"
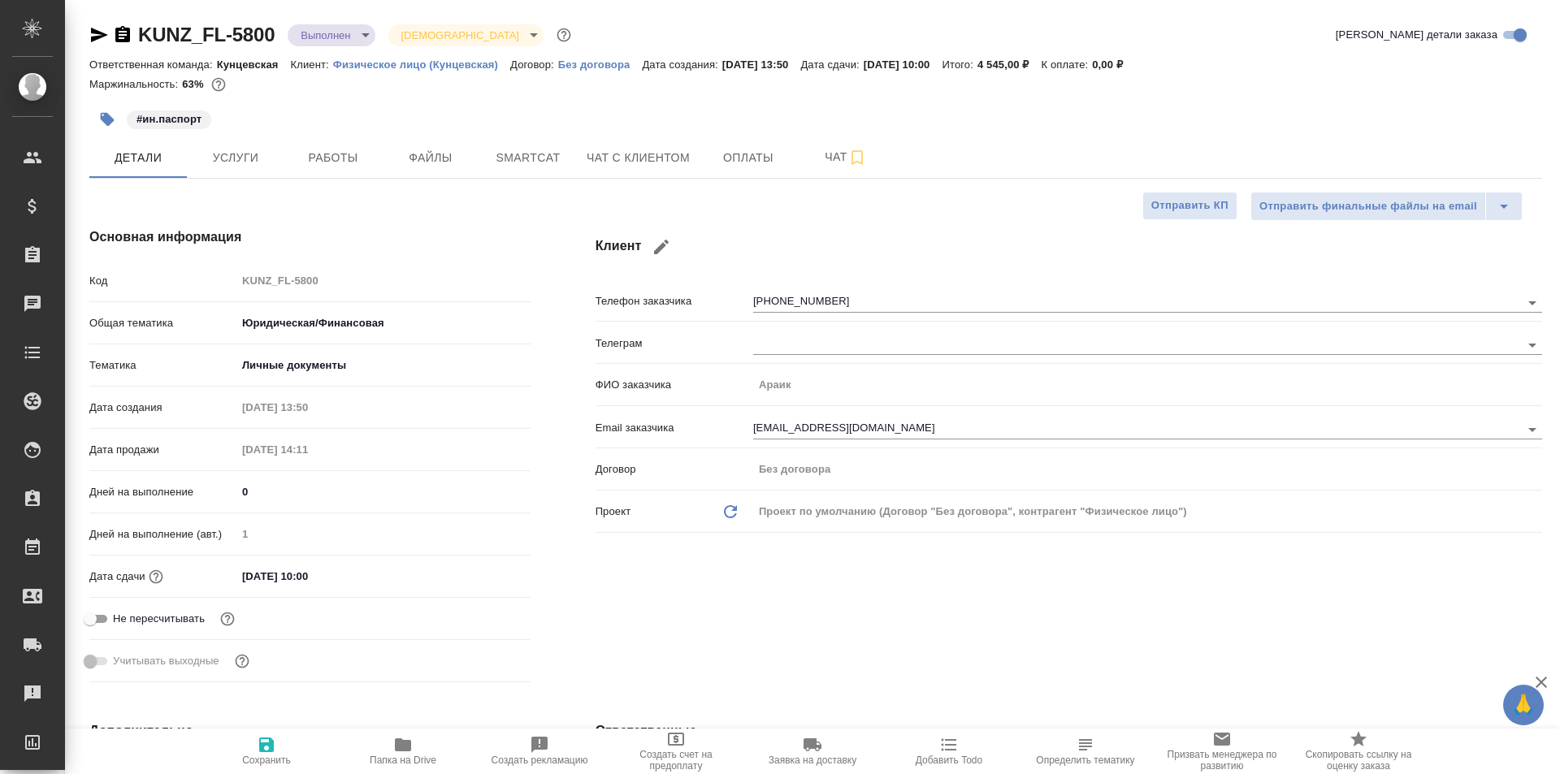
type textarea "x"
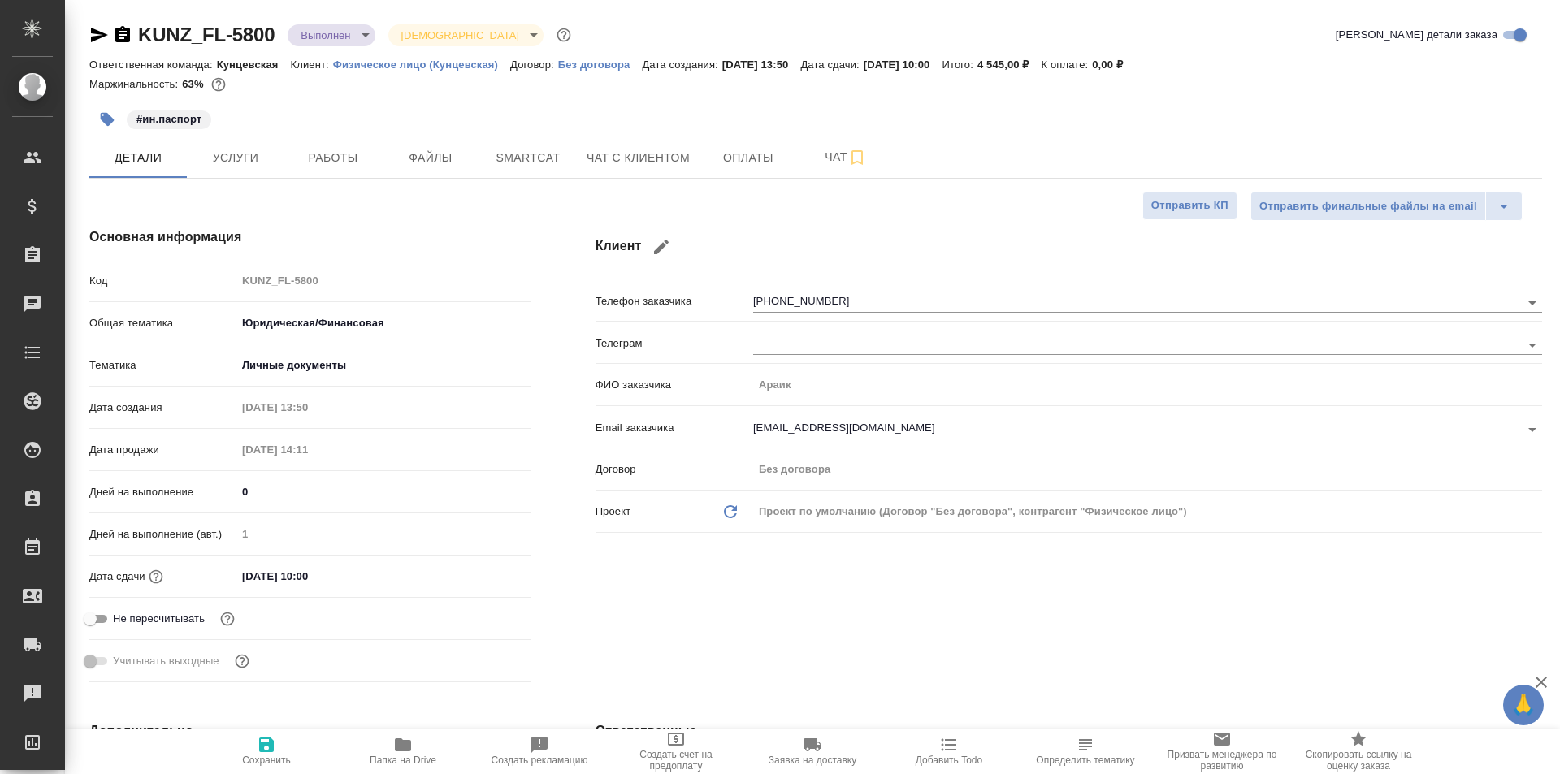
type textarea "x"
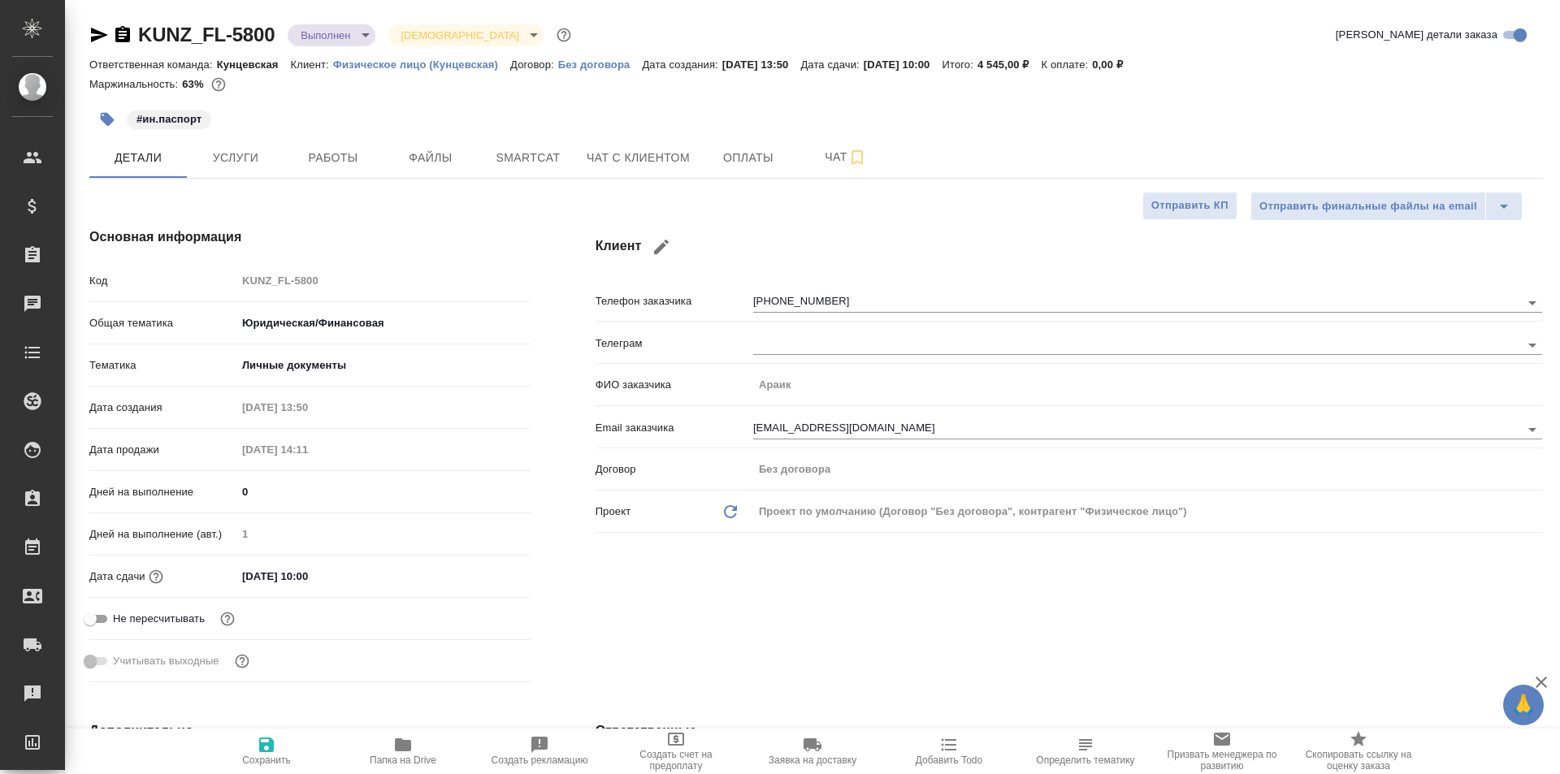
type textarea "x"
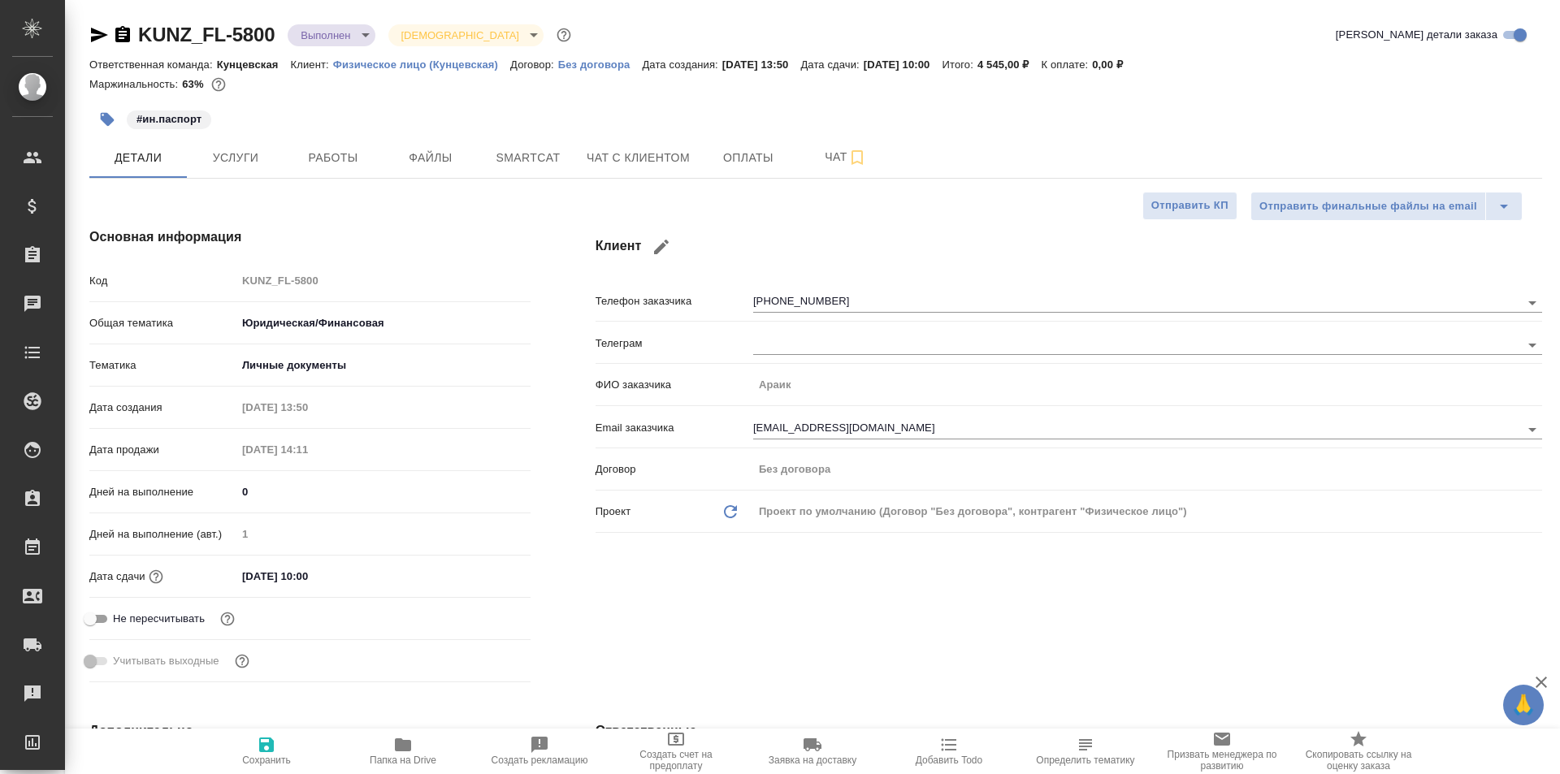
type textarea "x"
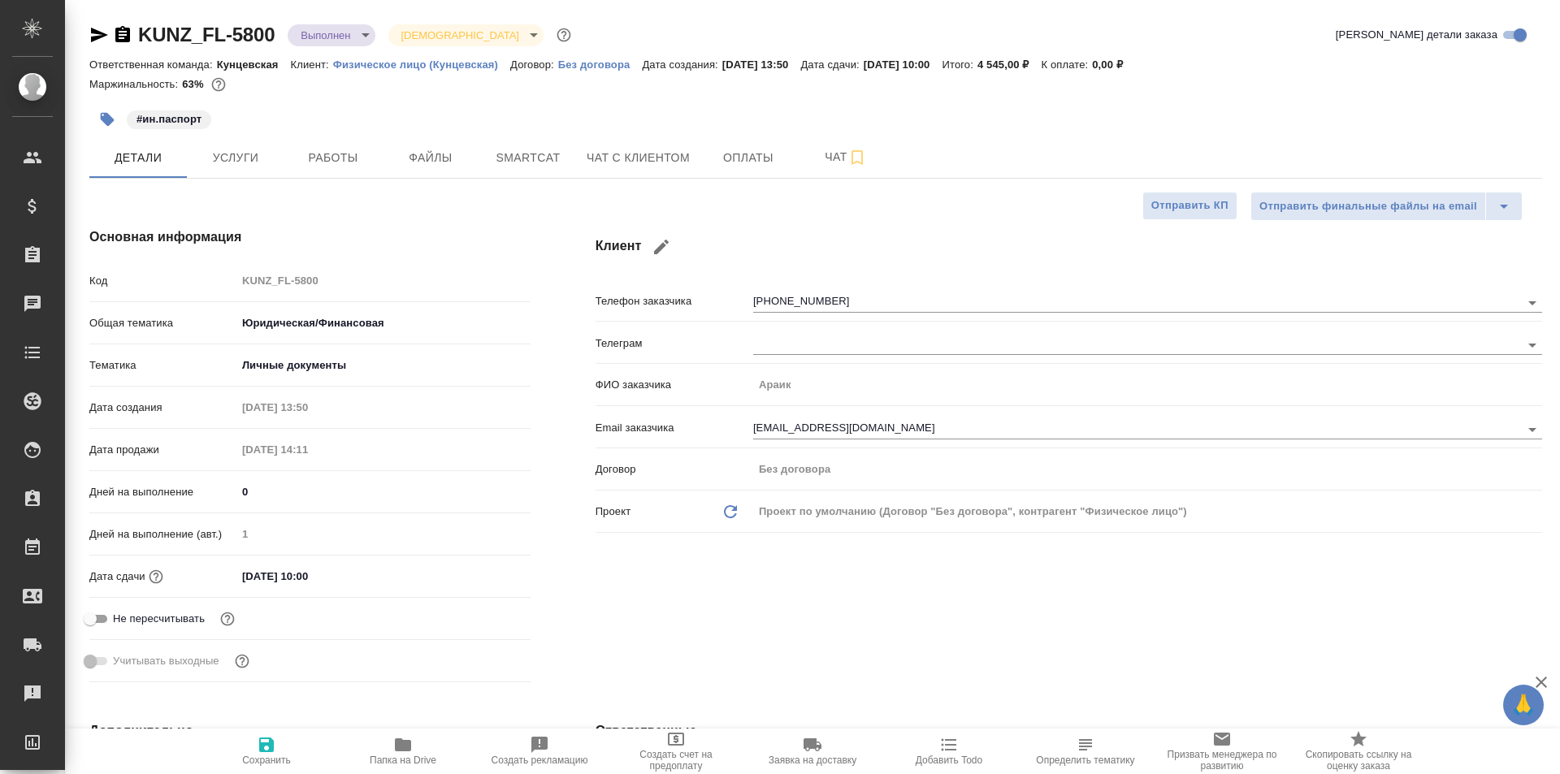
type textarea "x"
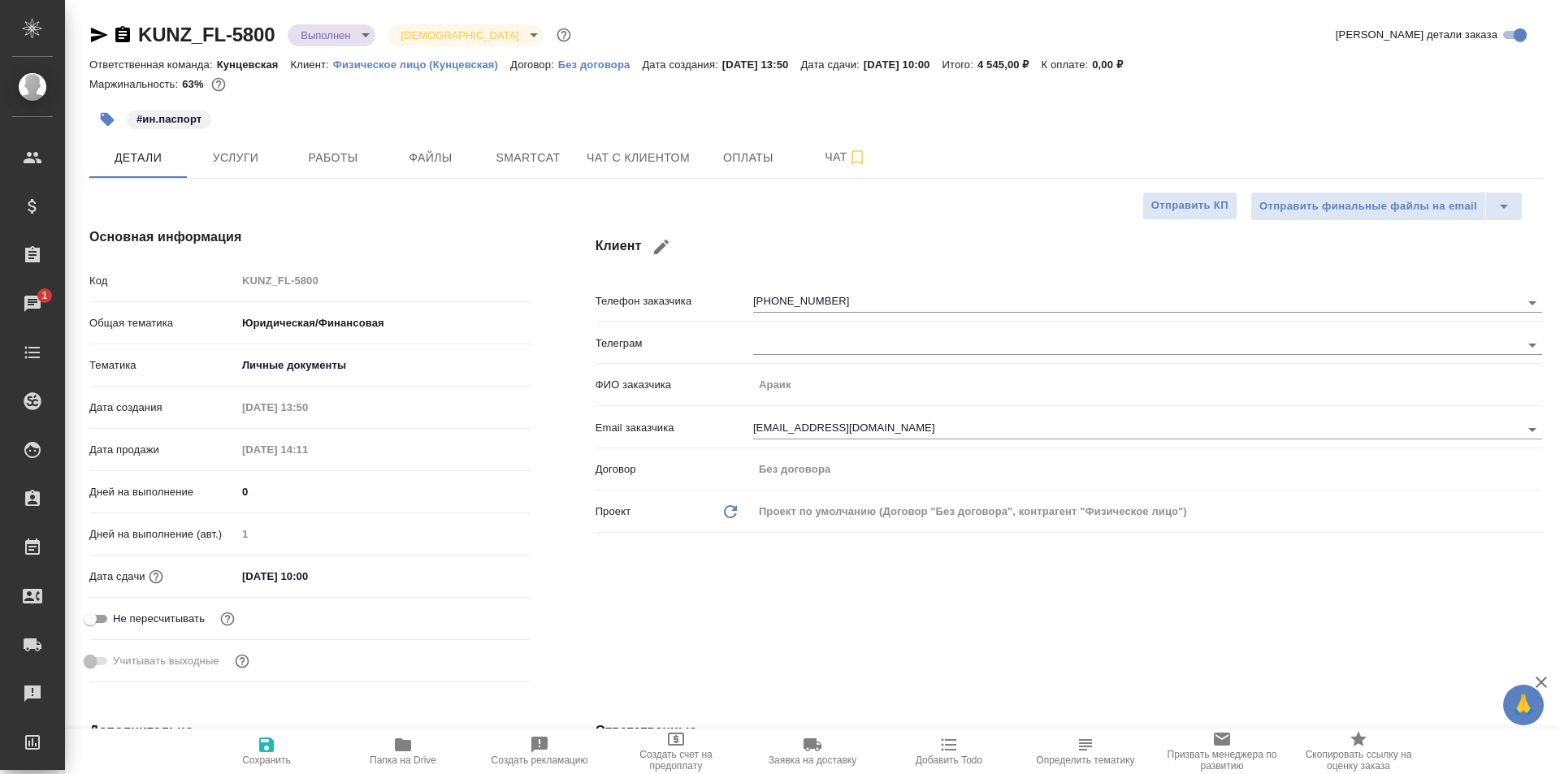
type textarea "x"
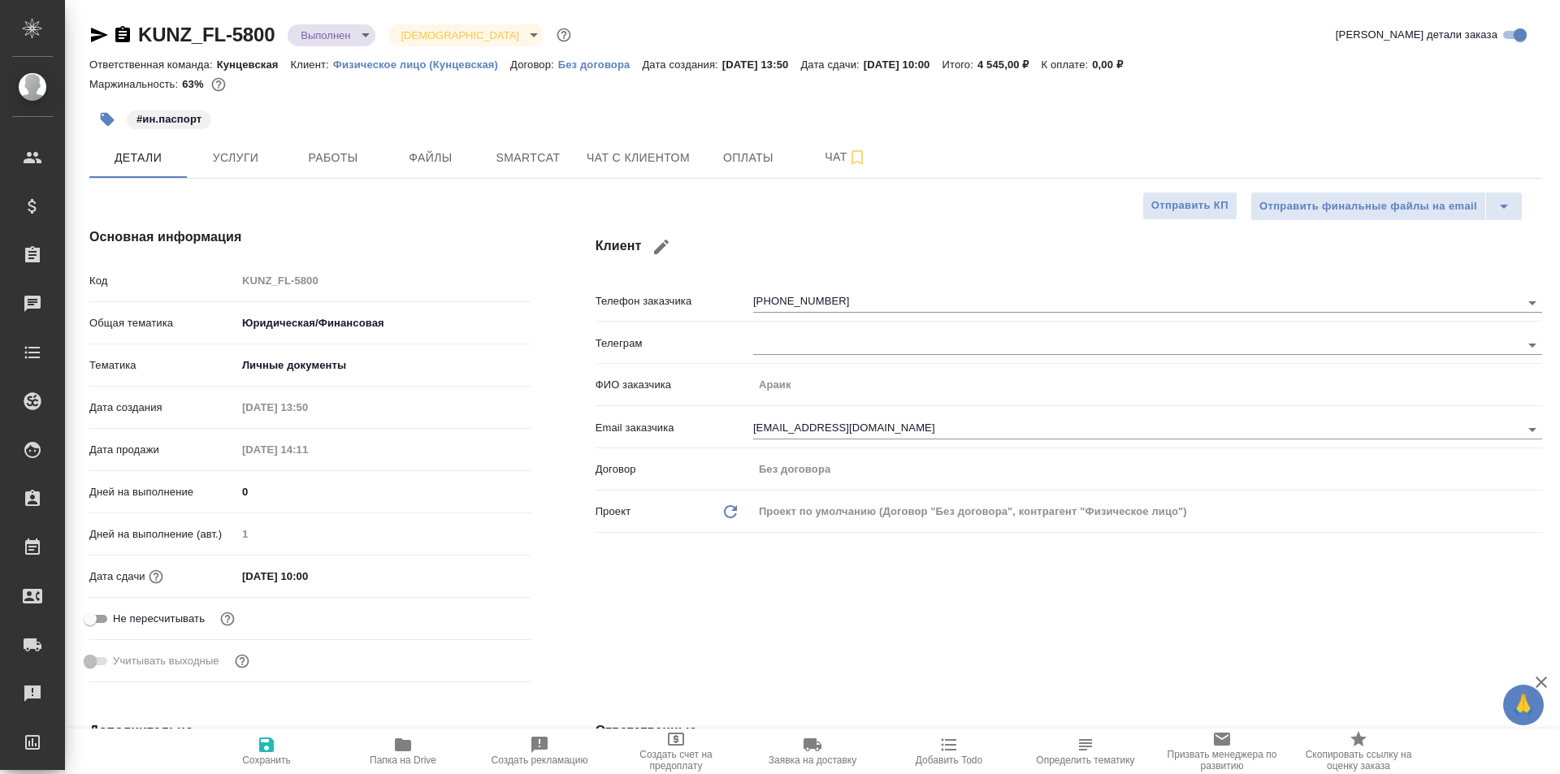
type textarea "x"
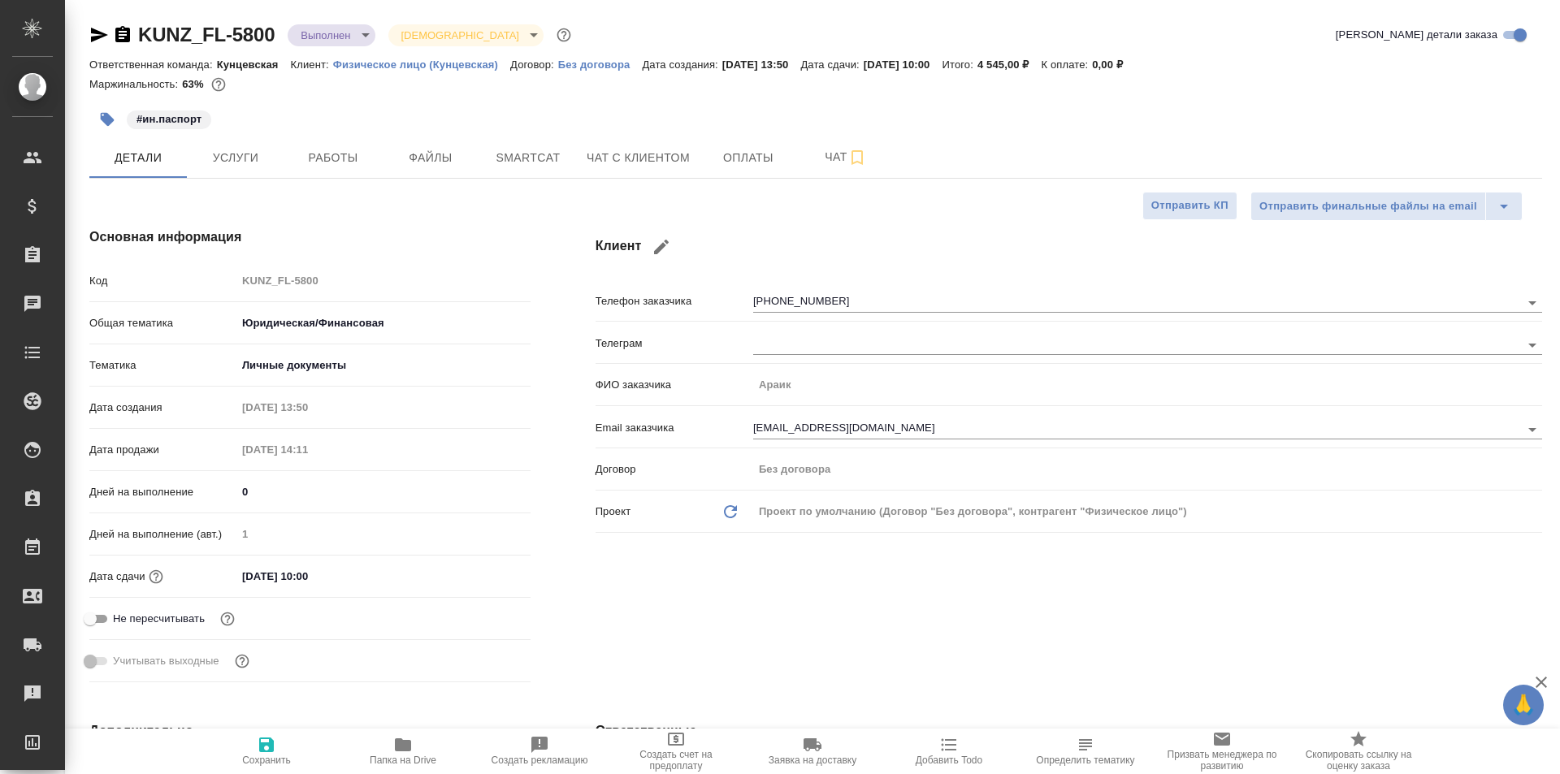
type textarea "x"
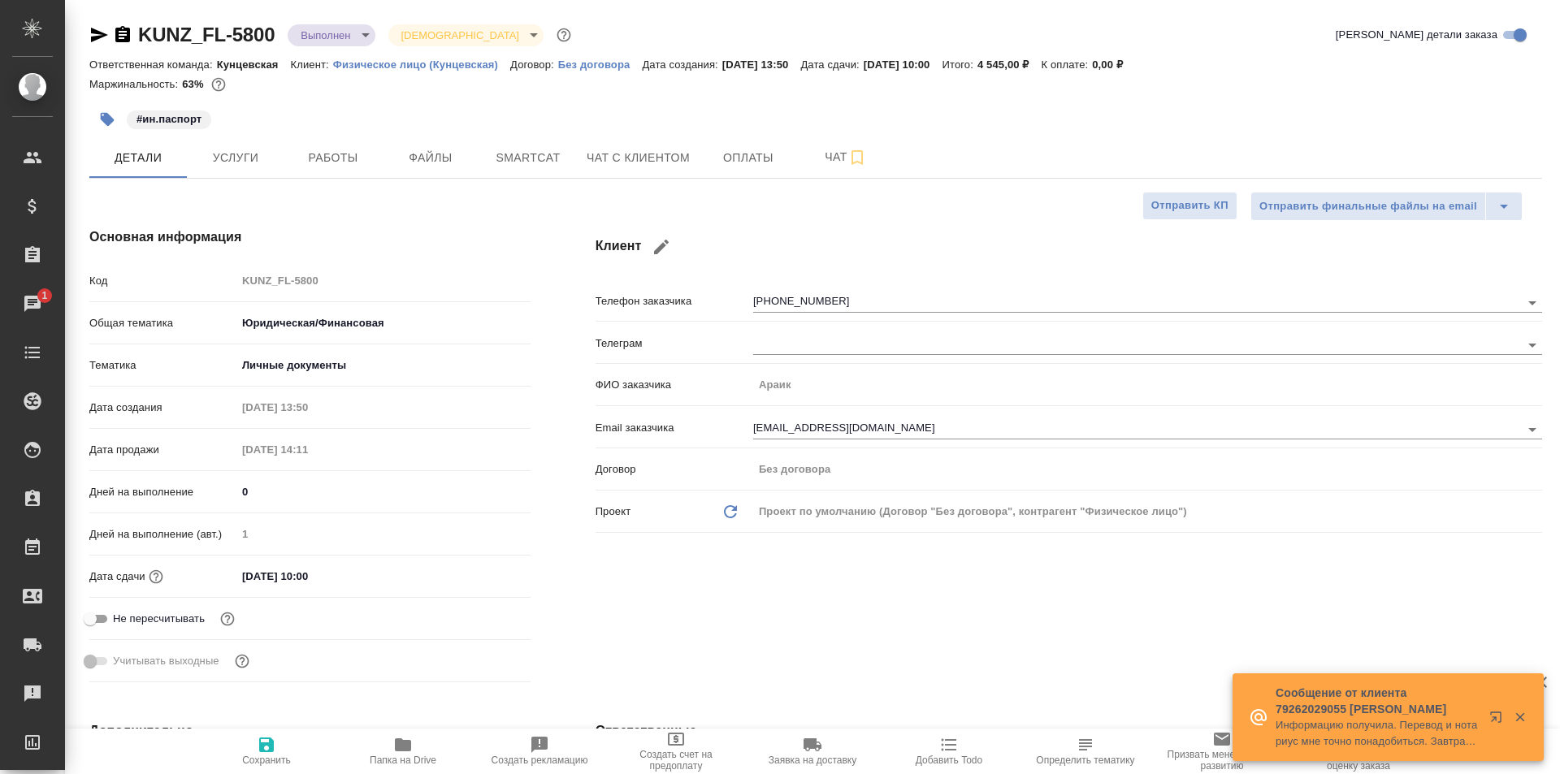
click at [395, 755] on span "Папка на Drive" at bounding box center [403, 760] width 67 height 11
type textarea "x"
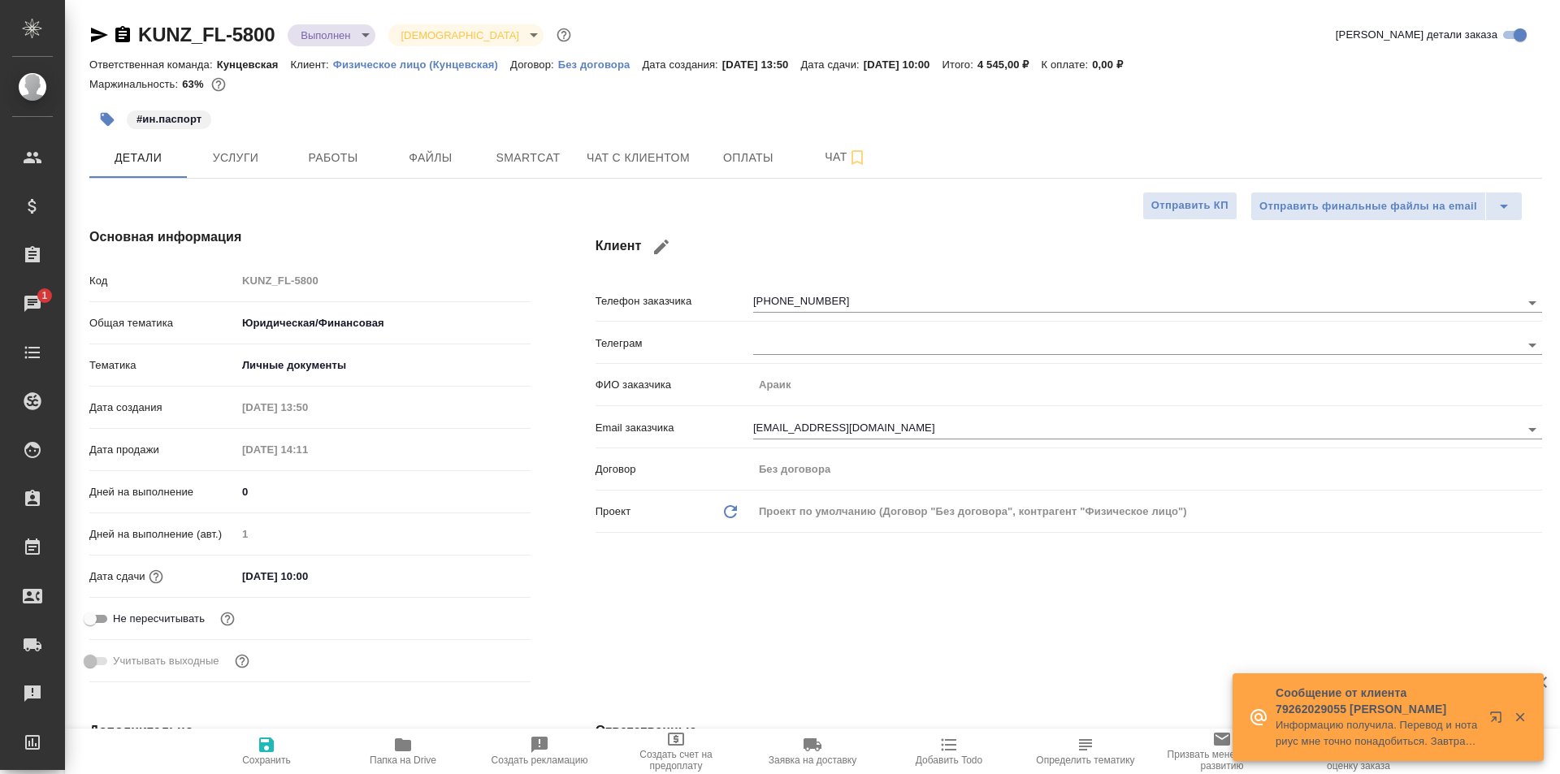
type textarea "x"
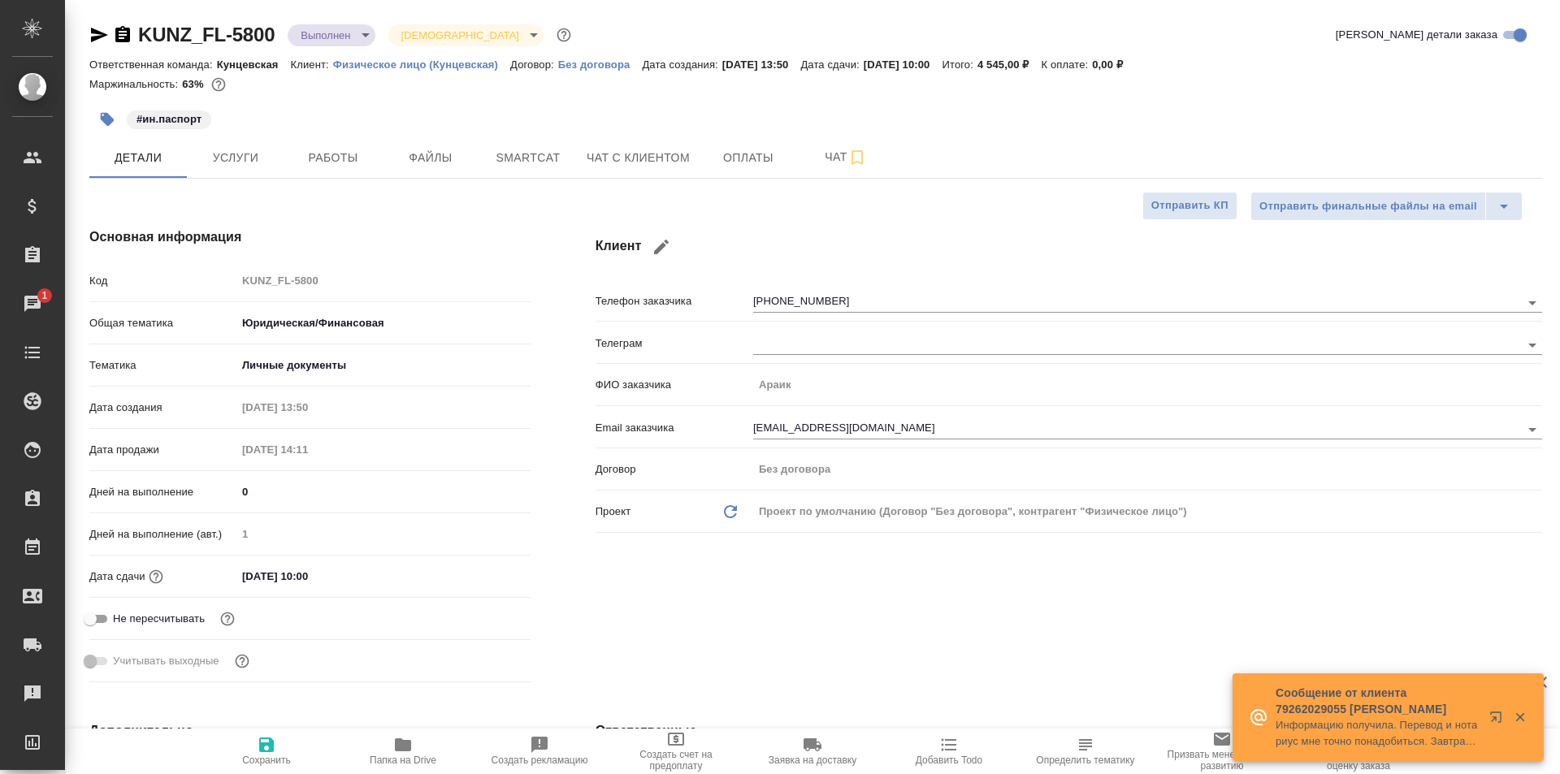
type textarea "x"
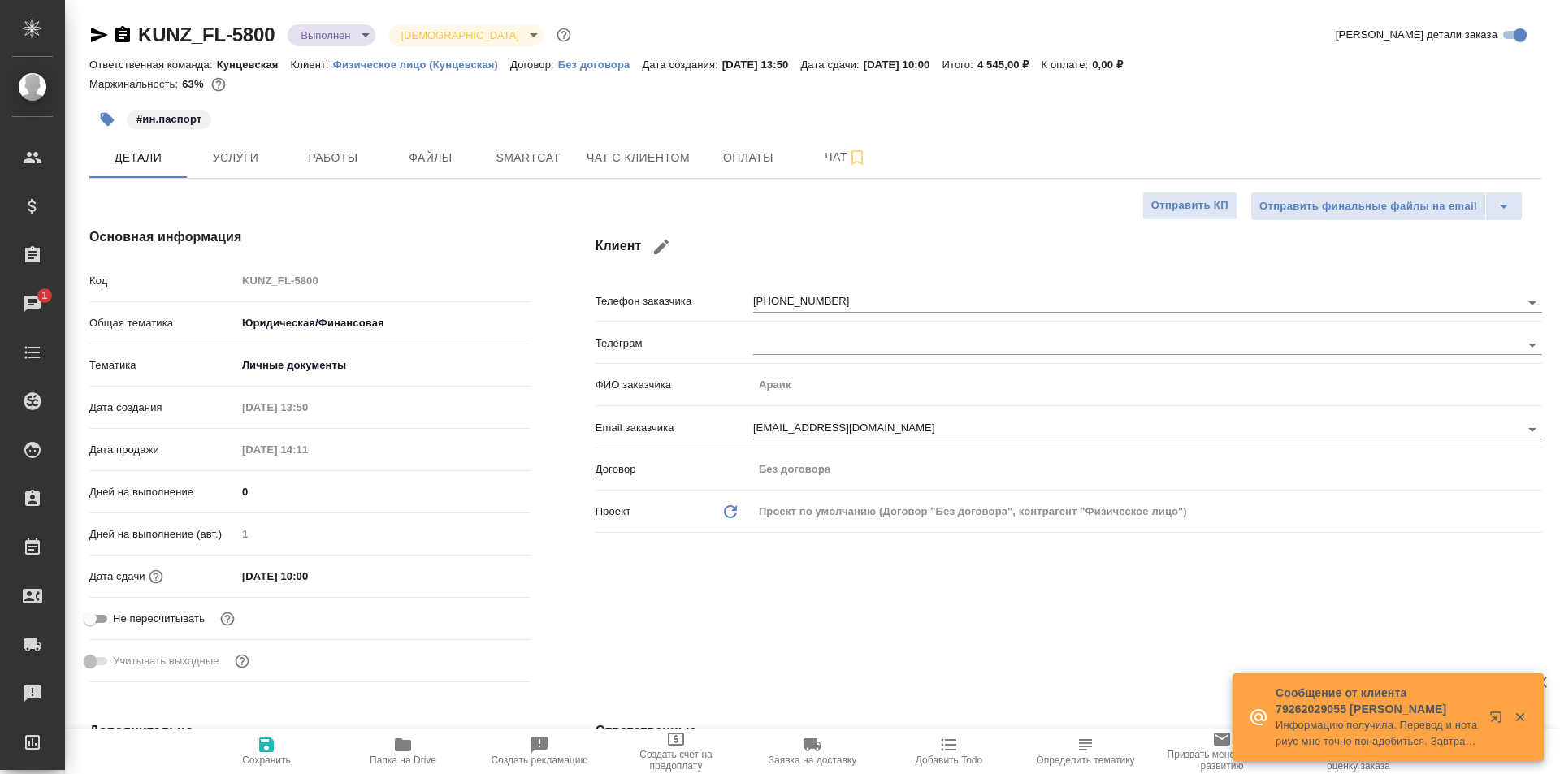
type textarea "x"
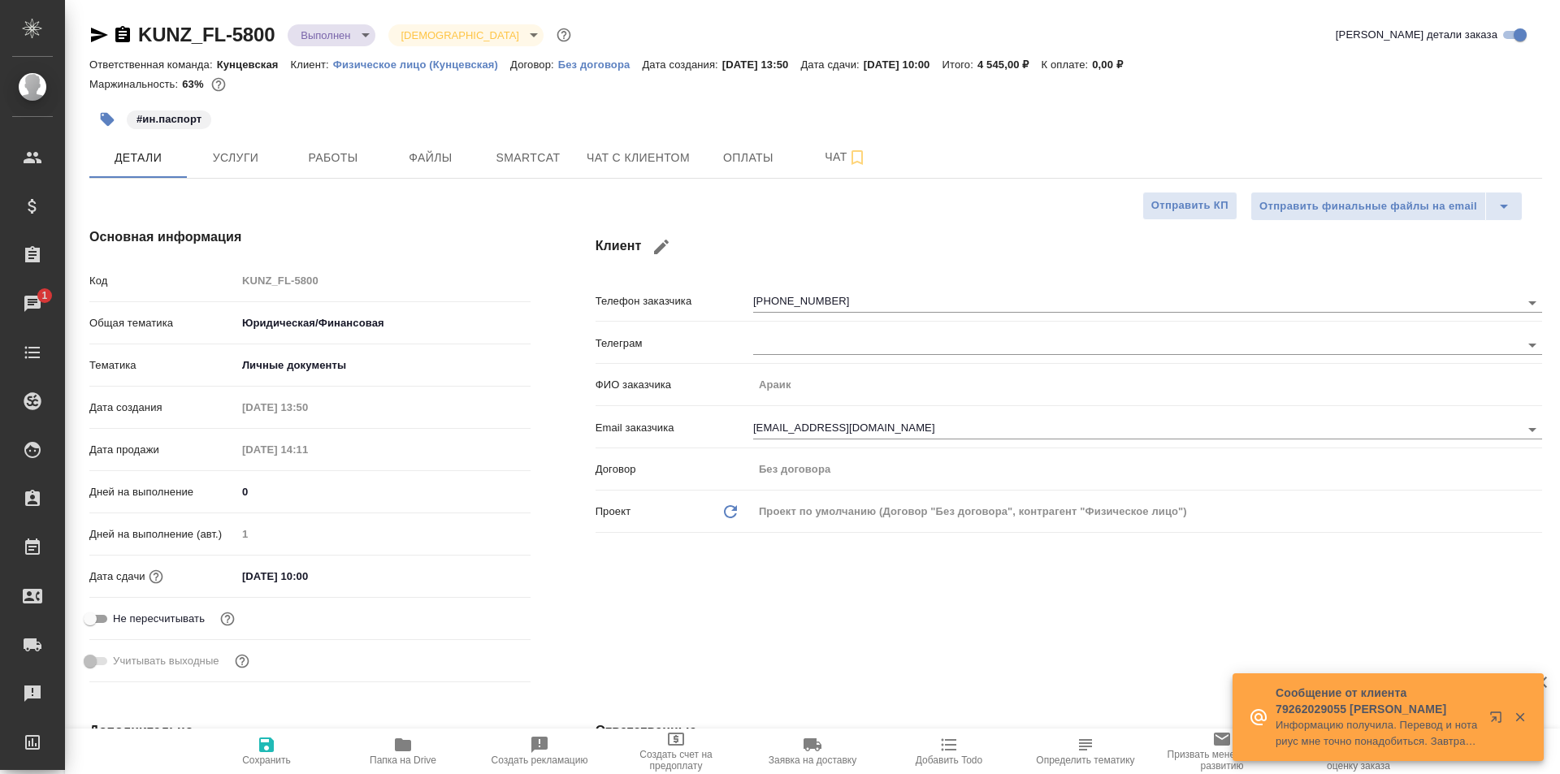
type textarea "x"
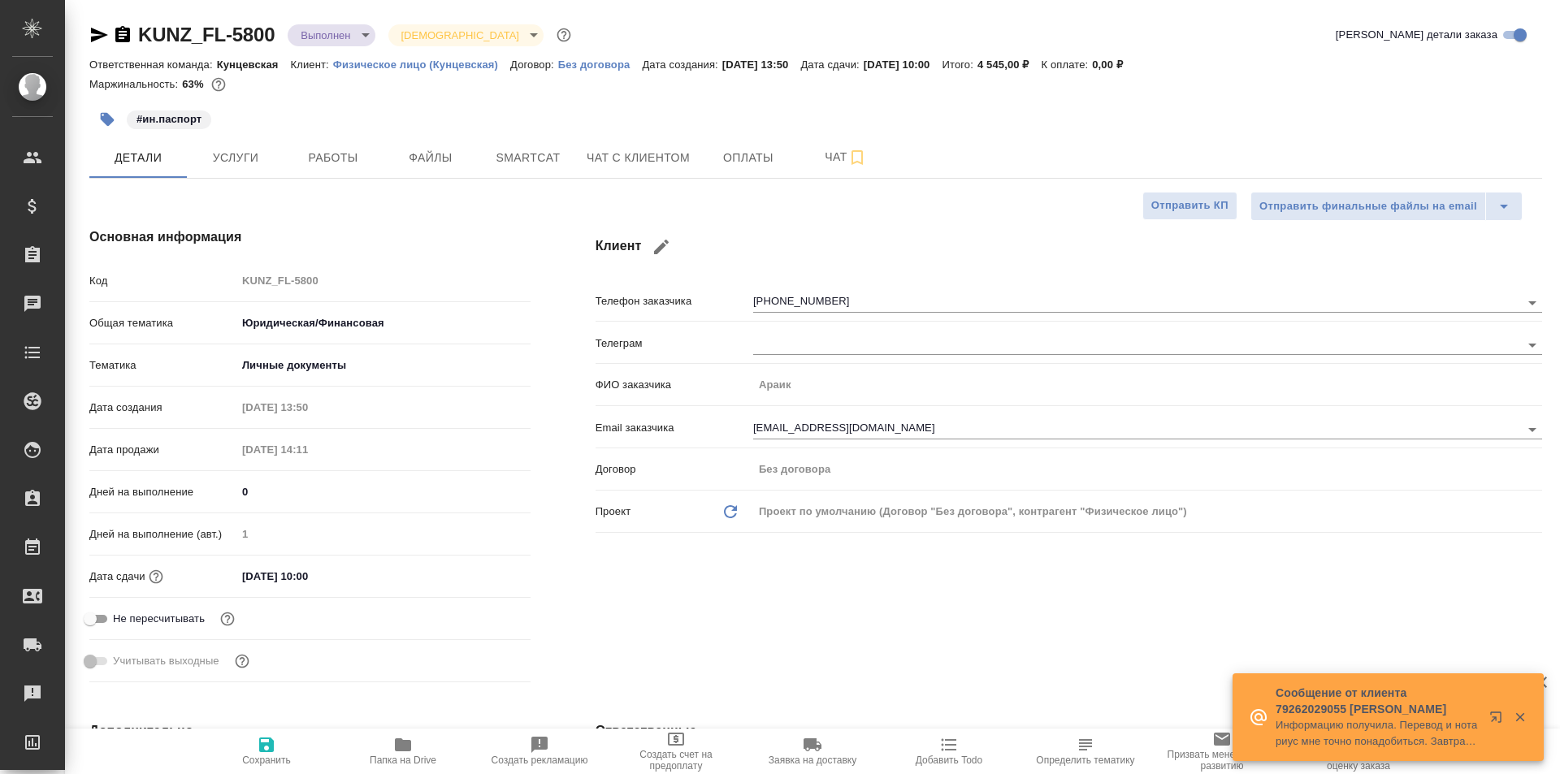
click at [123, 27] on icon "button" at bounding box center [122, 34] width 15 height 16
type textarea "x"
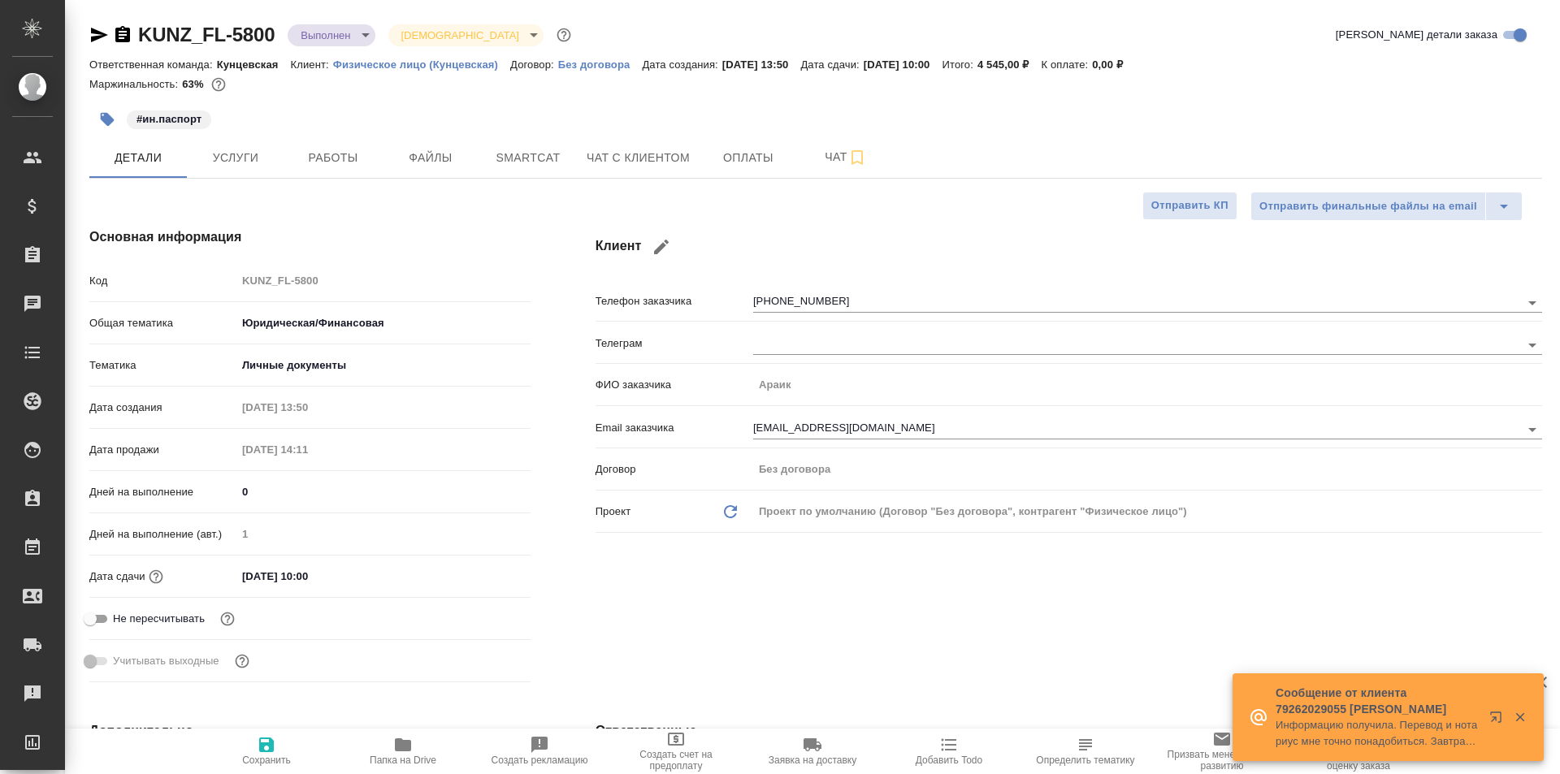
type textarea "x"
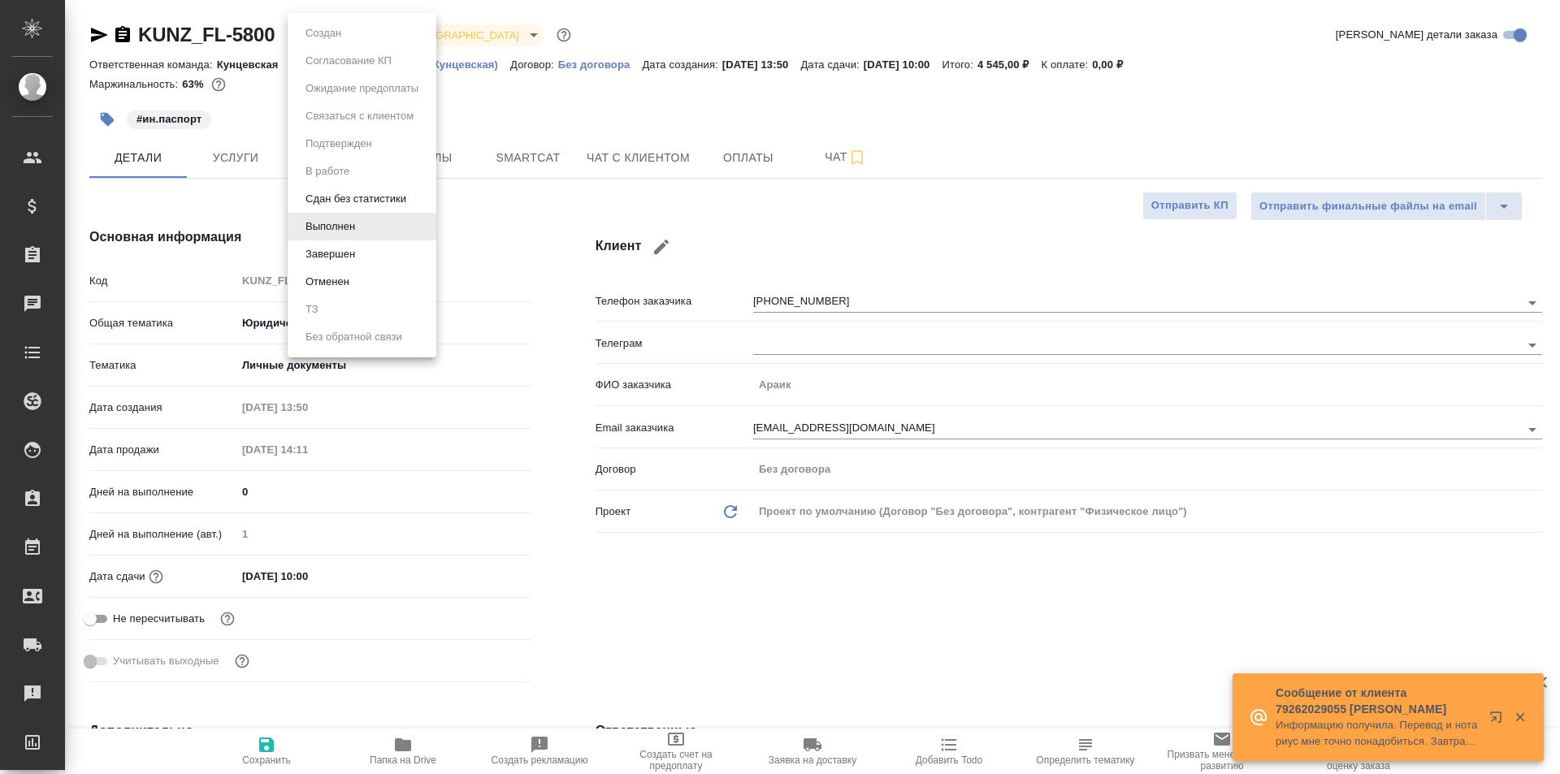
click at [364, 34] on body "🙏 .cls-1 fill:#fff; AWATERA Moskalets Alina Клиенты Спецификации Заказы 0 Чаты …" at bounding box center [780, 387] width 1560 height 774
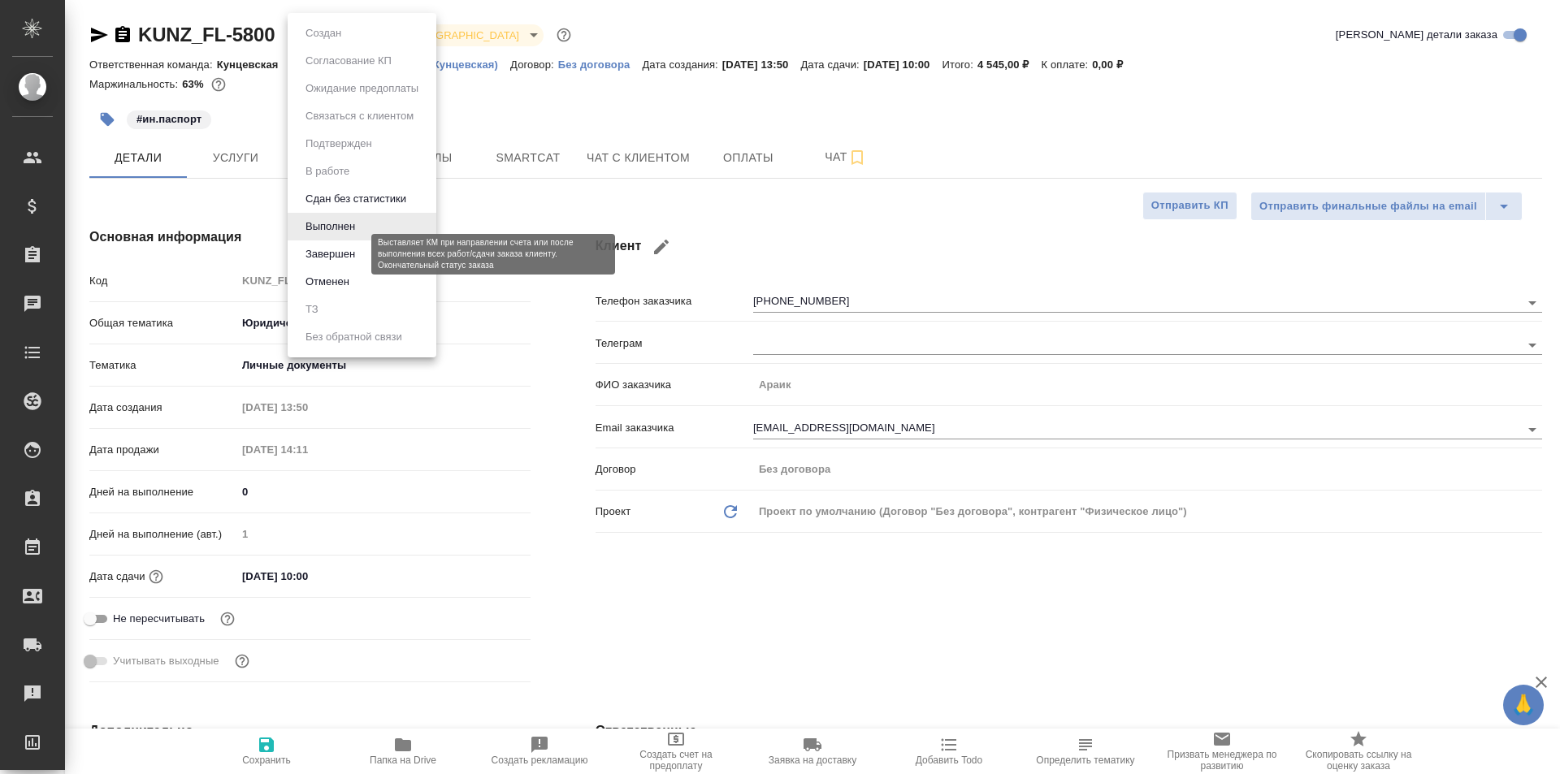
click at [344, 252] on button "Завершен" at bounding box center [330, 254] width 59 height 18
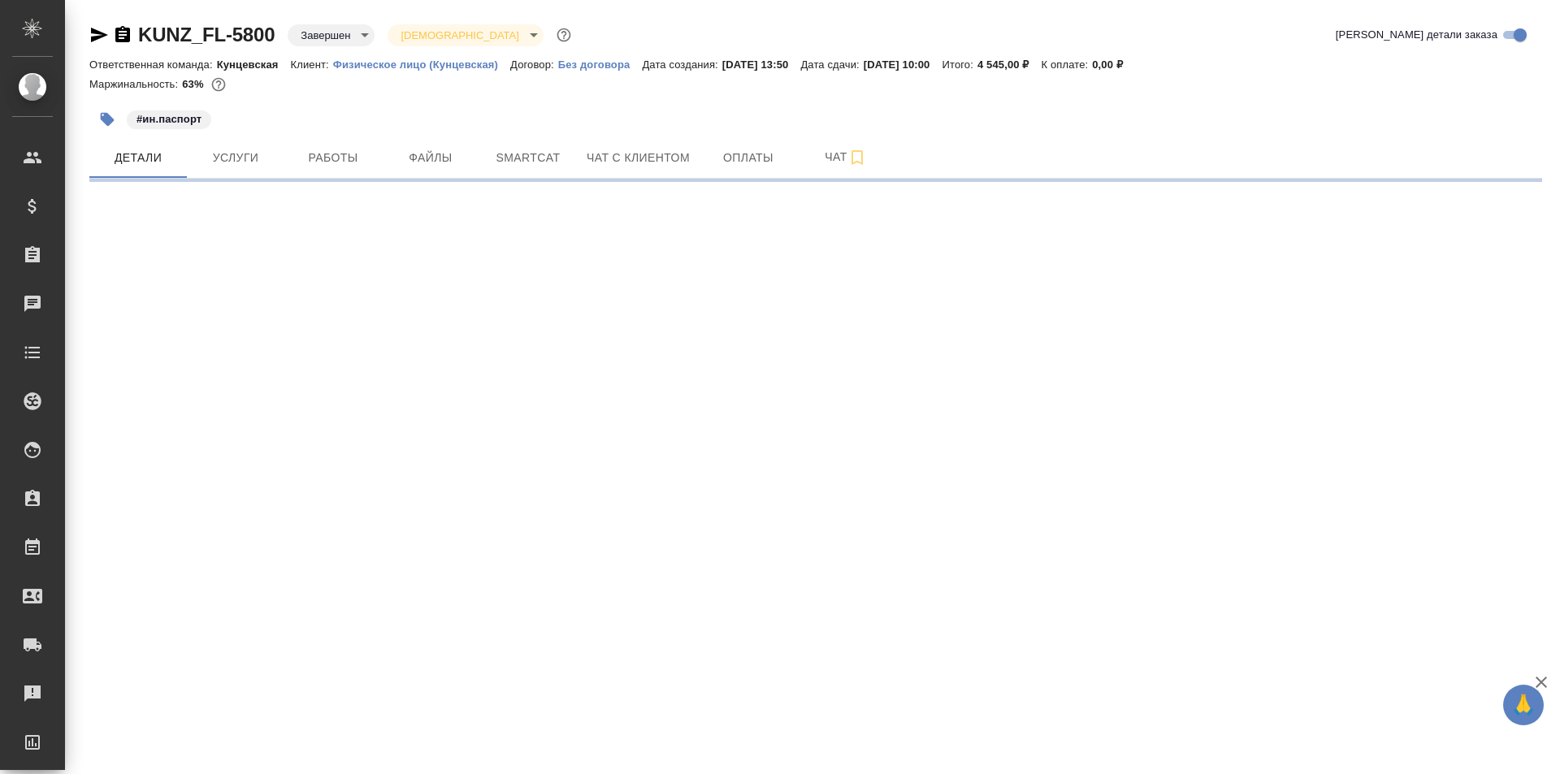
select select "RU"
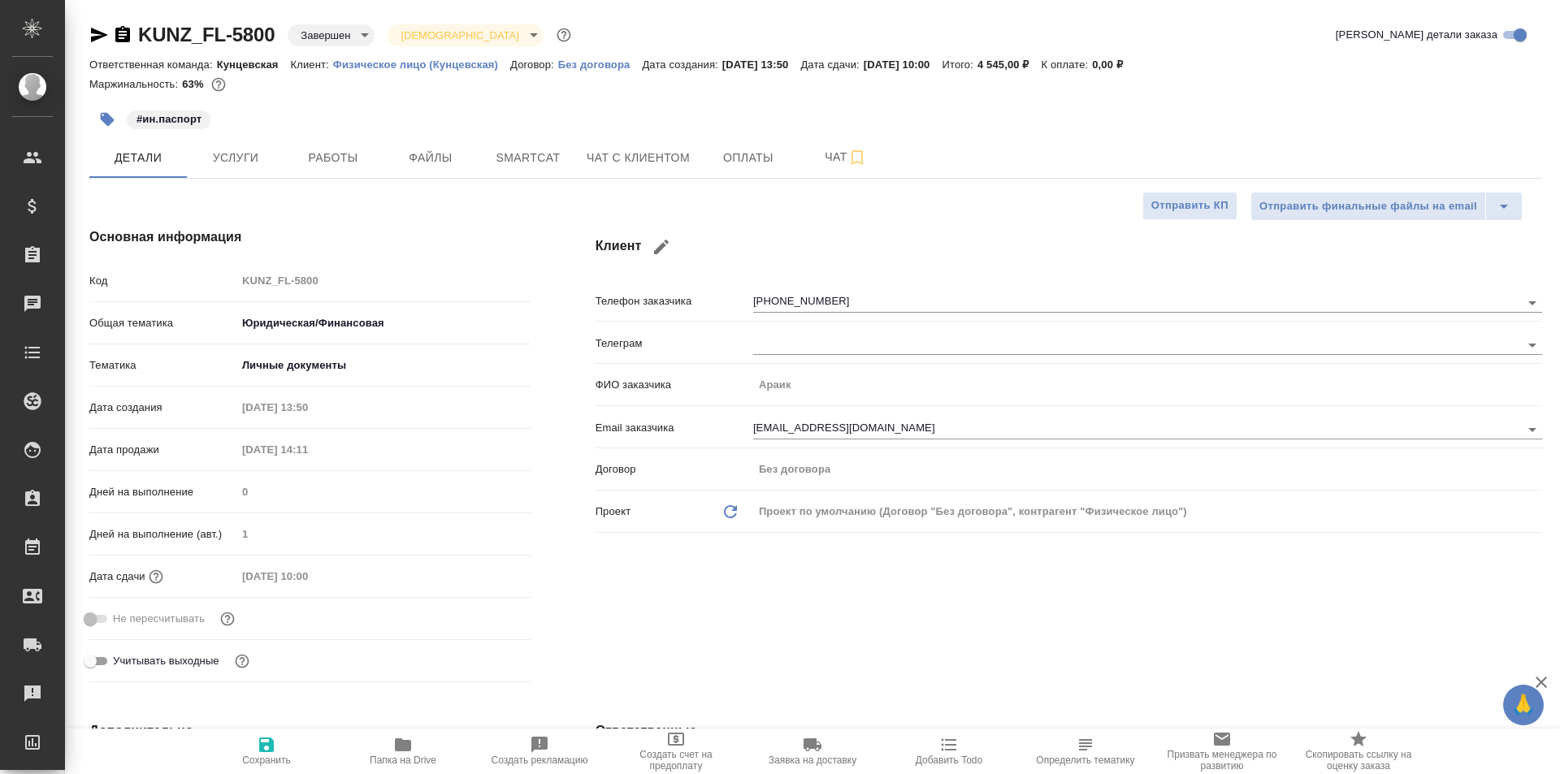
type textarea "x"
click at [365, 165] on span "Работы" at bounding box center [333, 158] width 78 height 20
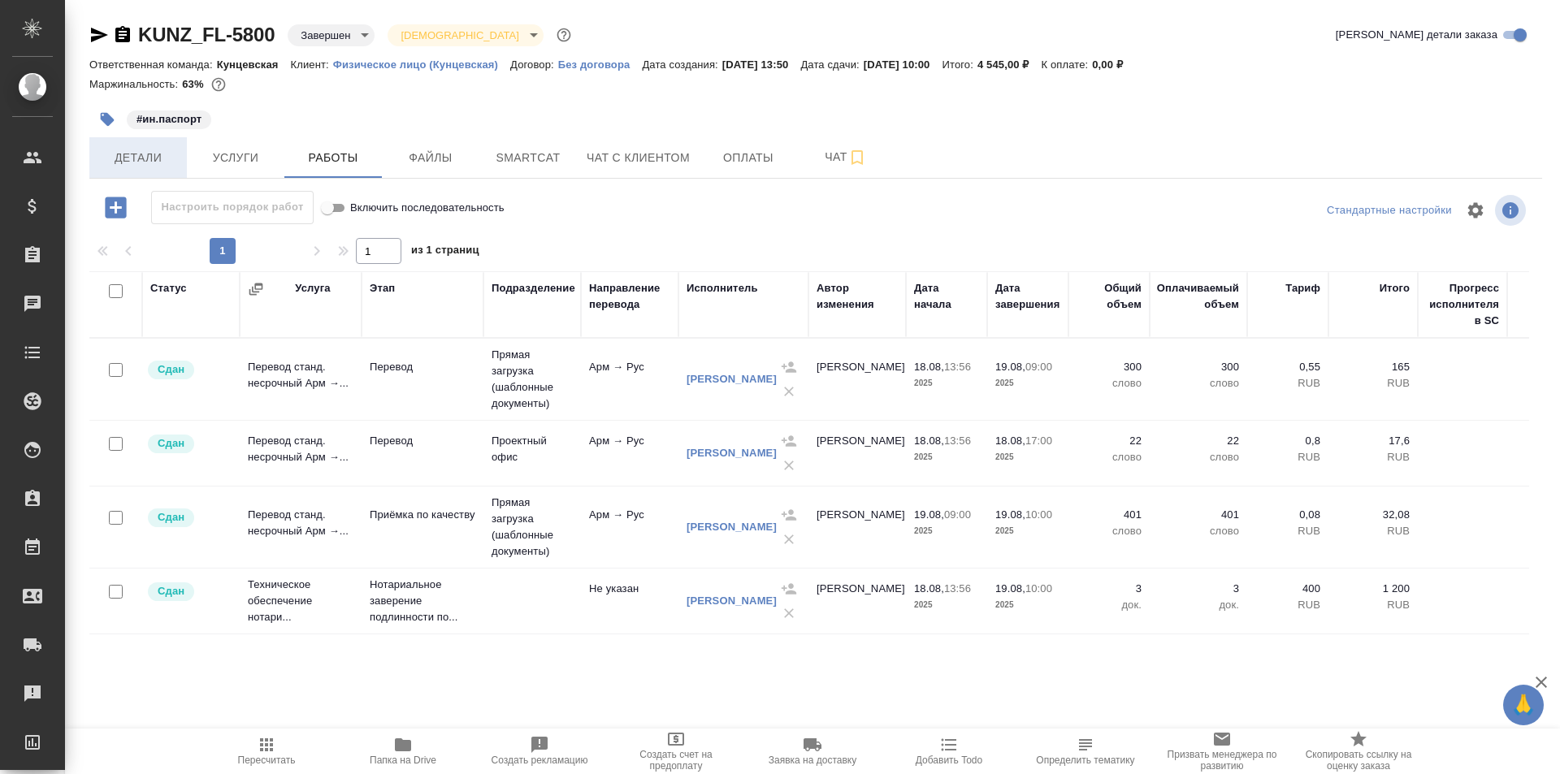
click at [126, 158] on span "Детали" at bounding box center [138, 158] width 78 height 20
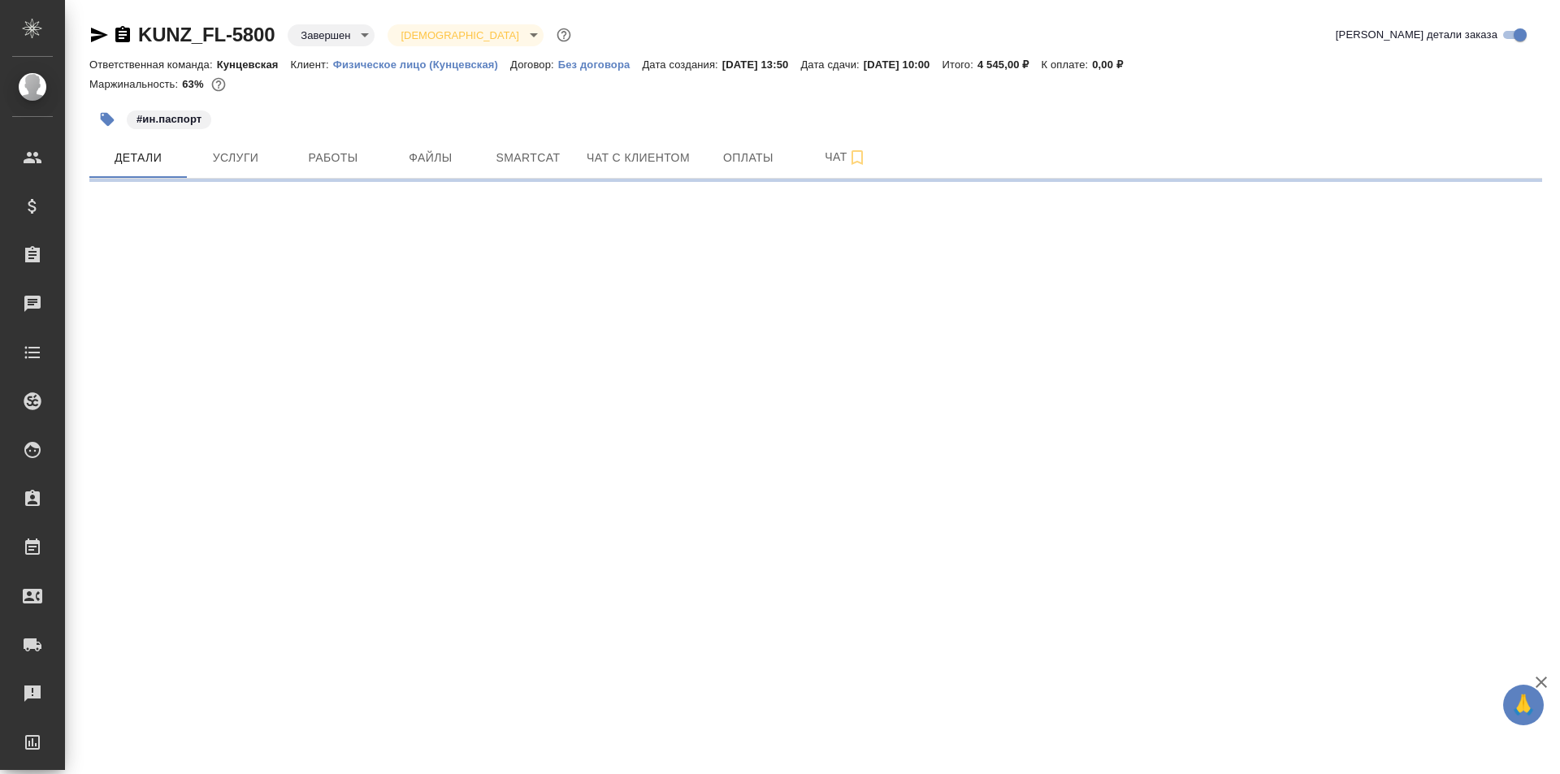
select select "RU"
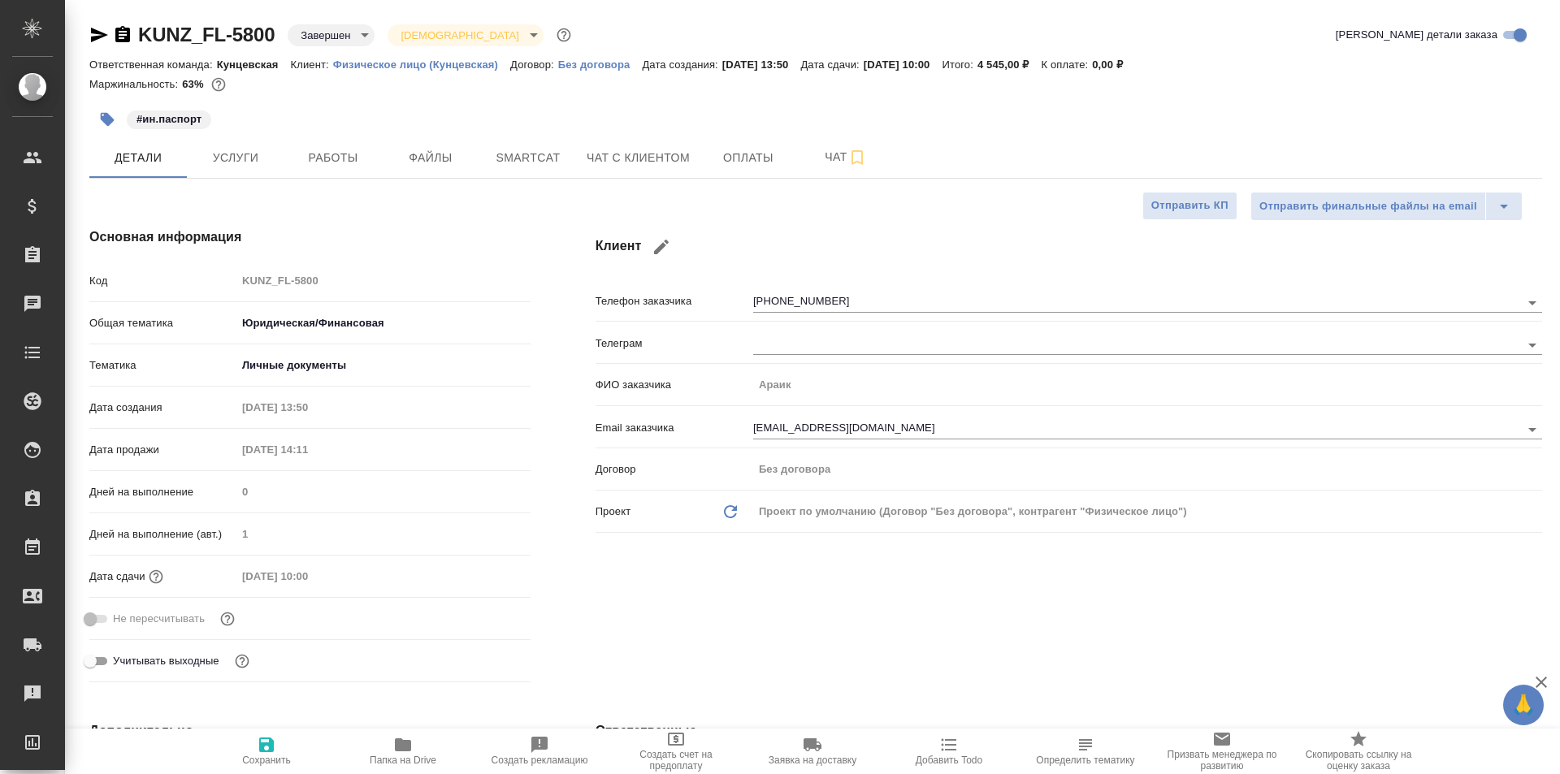
type textarea "x"
click at [225, 162] on span "Услуги" at bounding box center [236, 158] width 78 height 20
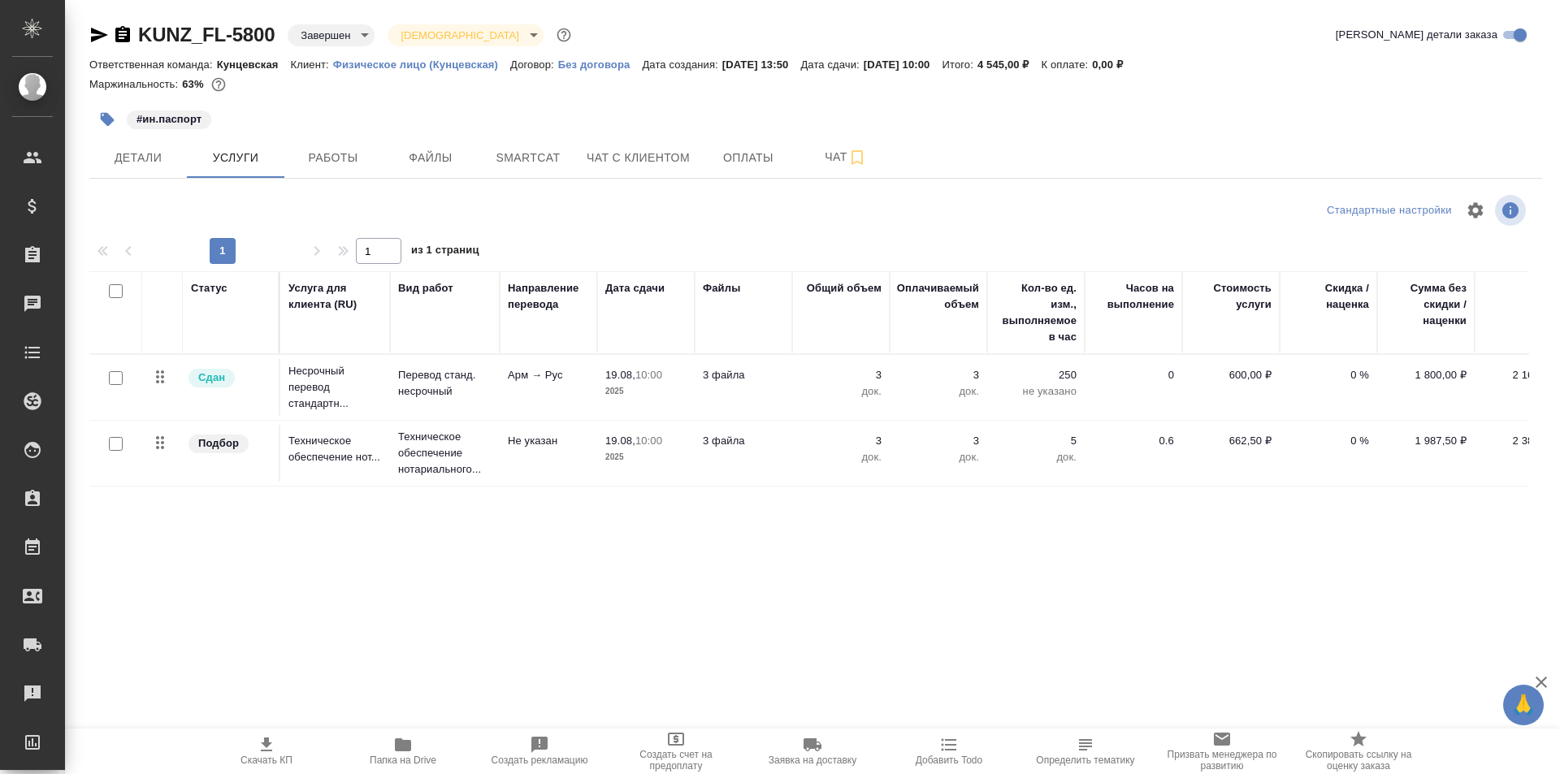
scroll to position [0, 56]
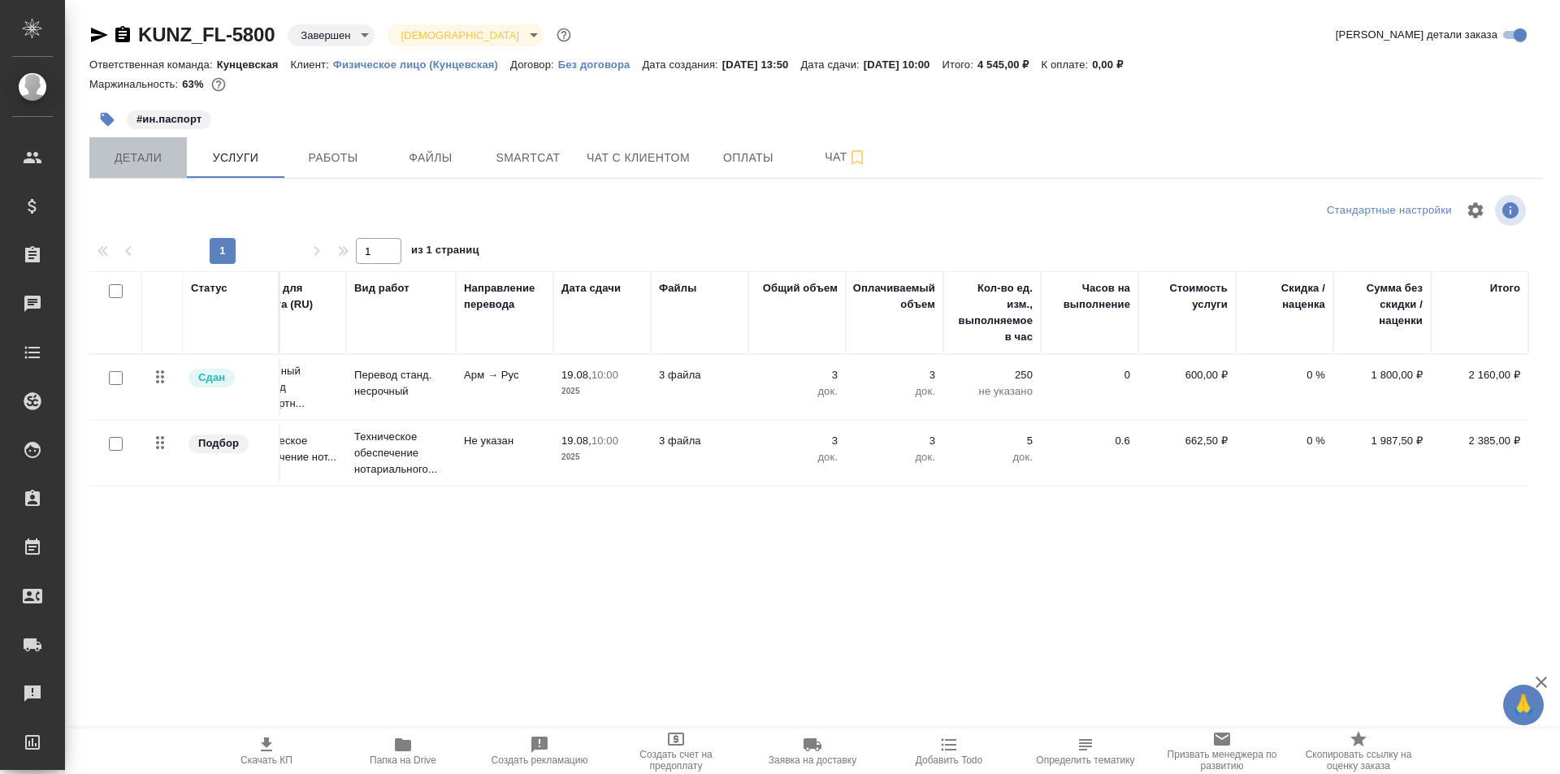
click at [154, 148] on span "Детали" at bounding box center [138, 158] width 78 height 20
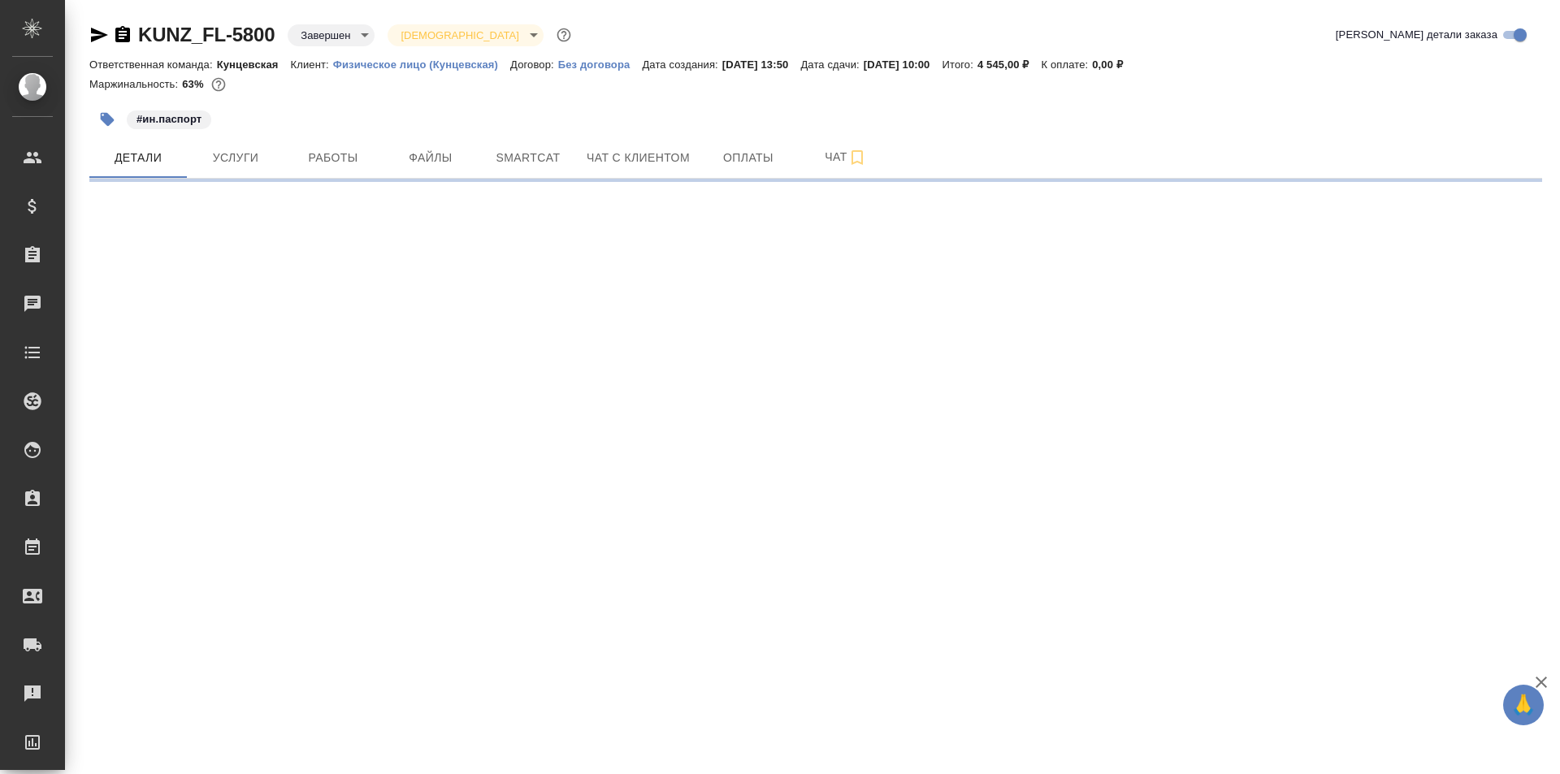
select select "RU"
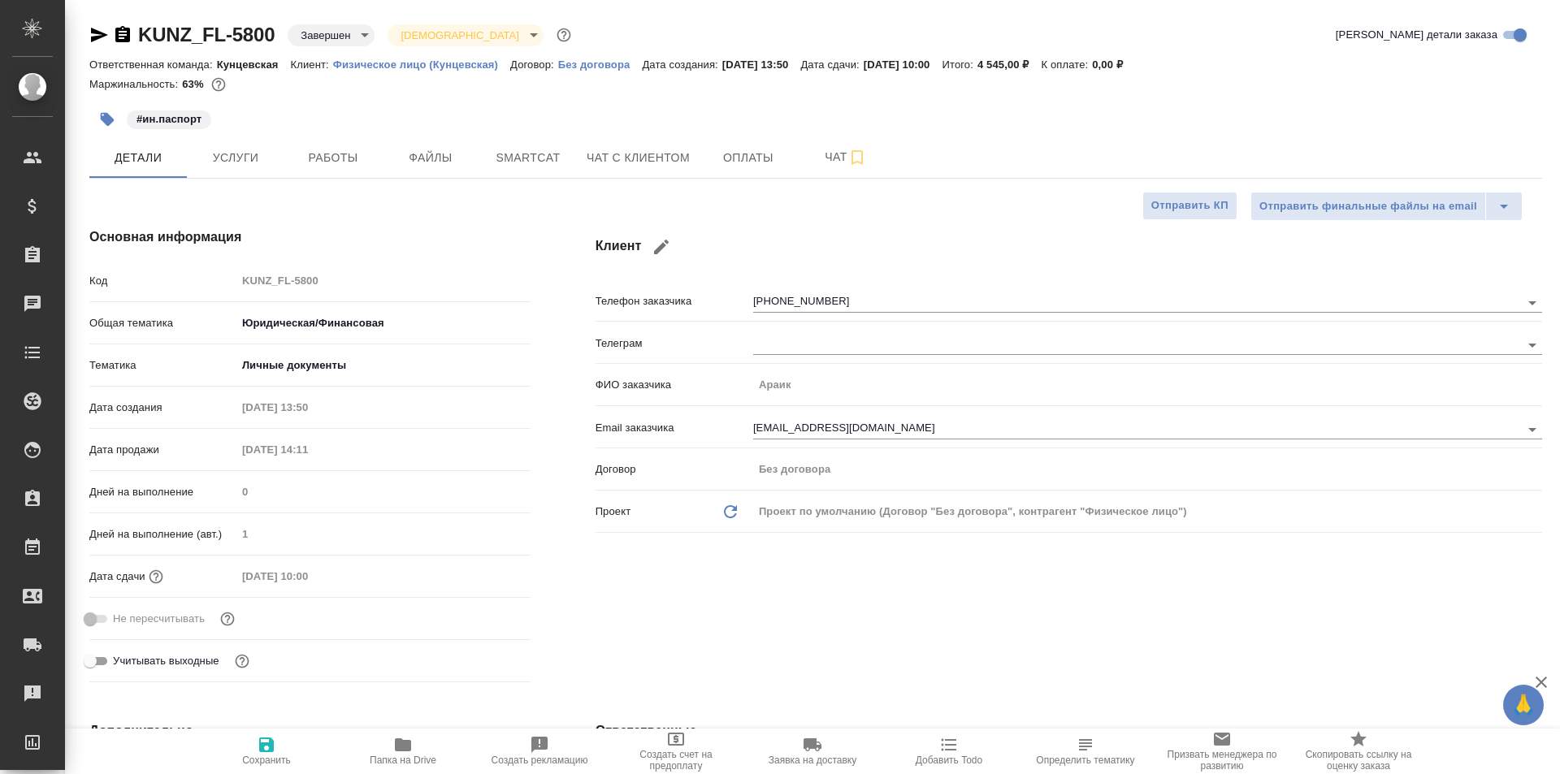
type textarea "x"
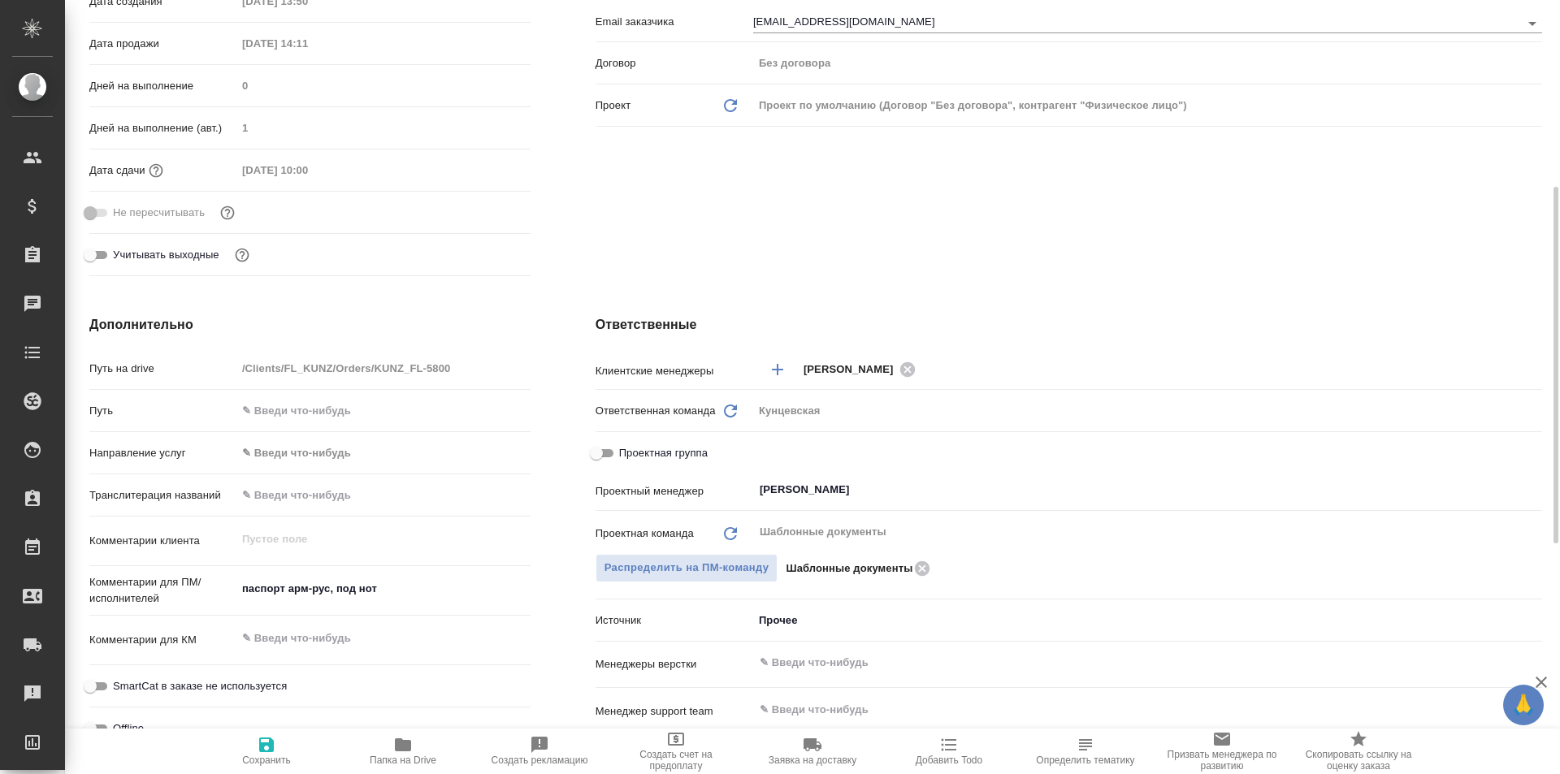
scroll to position [569, 0]
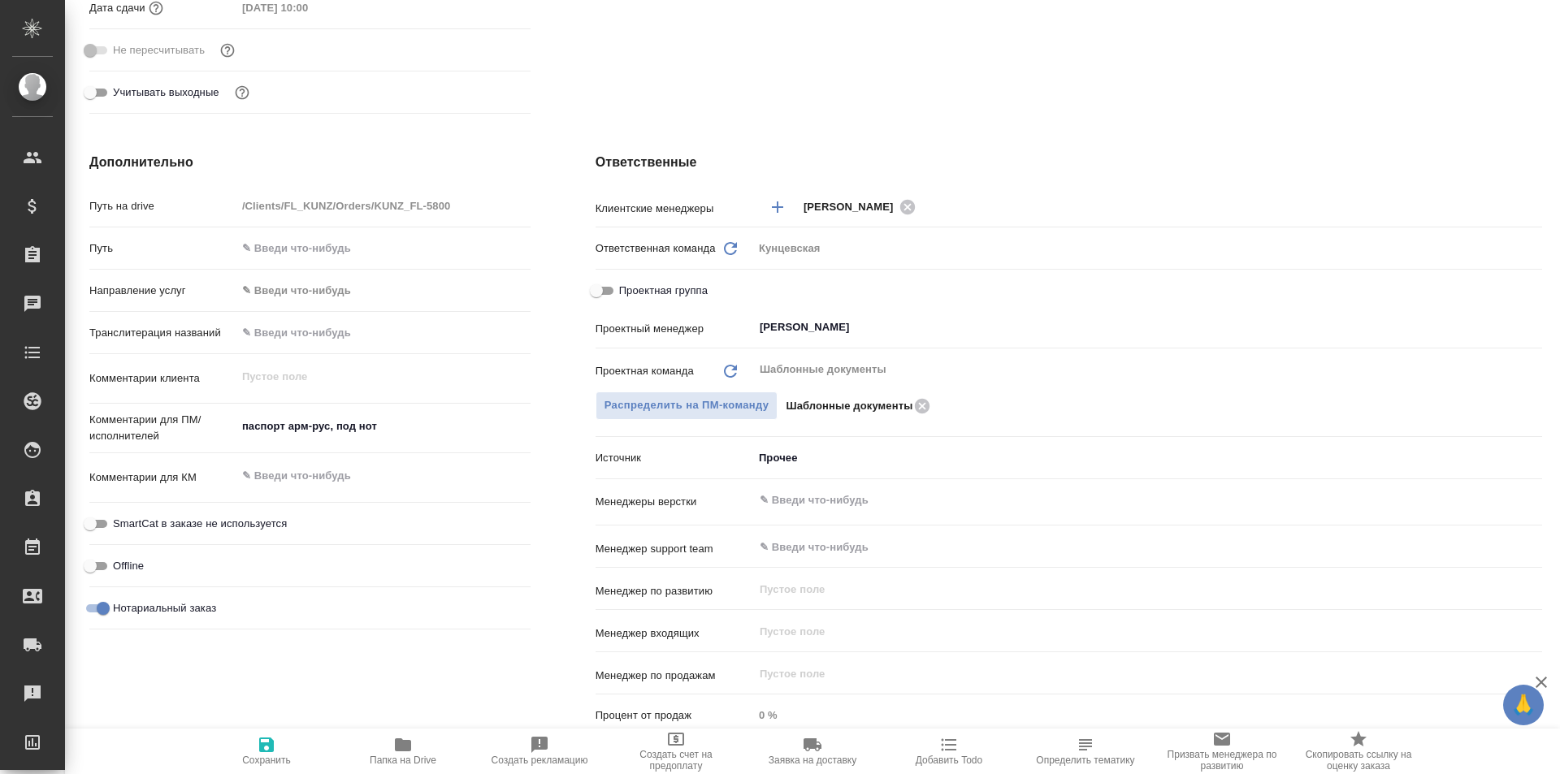
click at [609, 289] on input "Проектная группа" at bounding box center [596, 290] width 58 height 19
checkbox input "true"
type textarea "x"
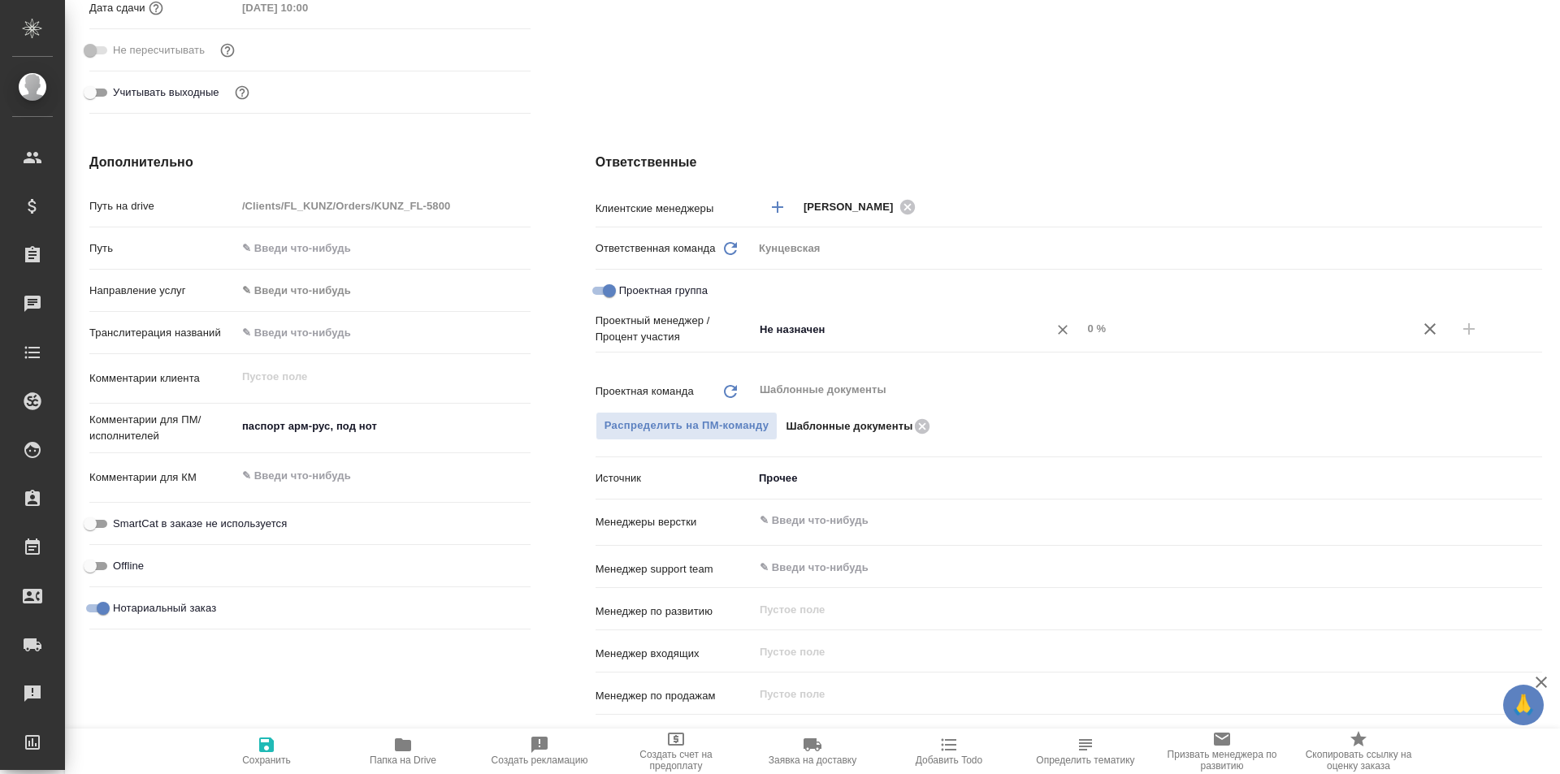
click at [826, 333] on input "Не назначен" at bounding box center [890, 328] width 265 height 19
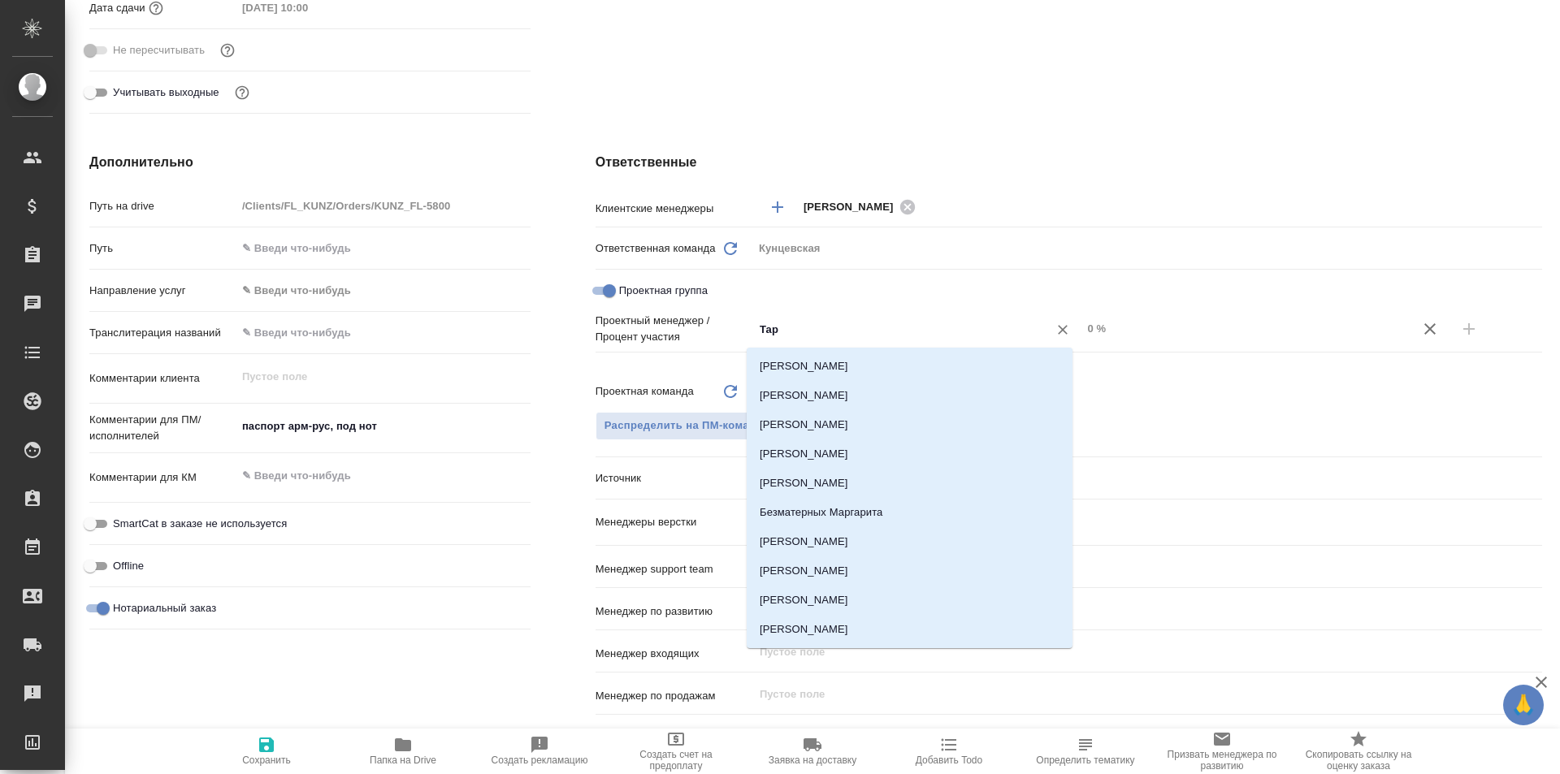
type input "Тара"
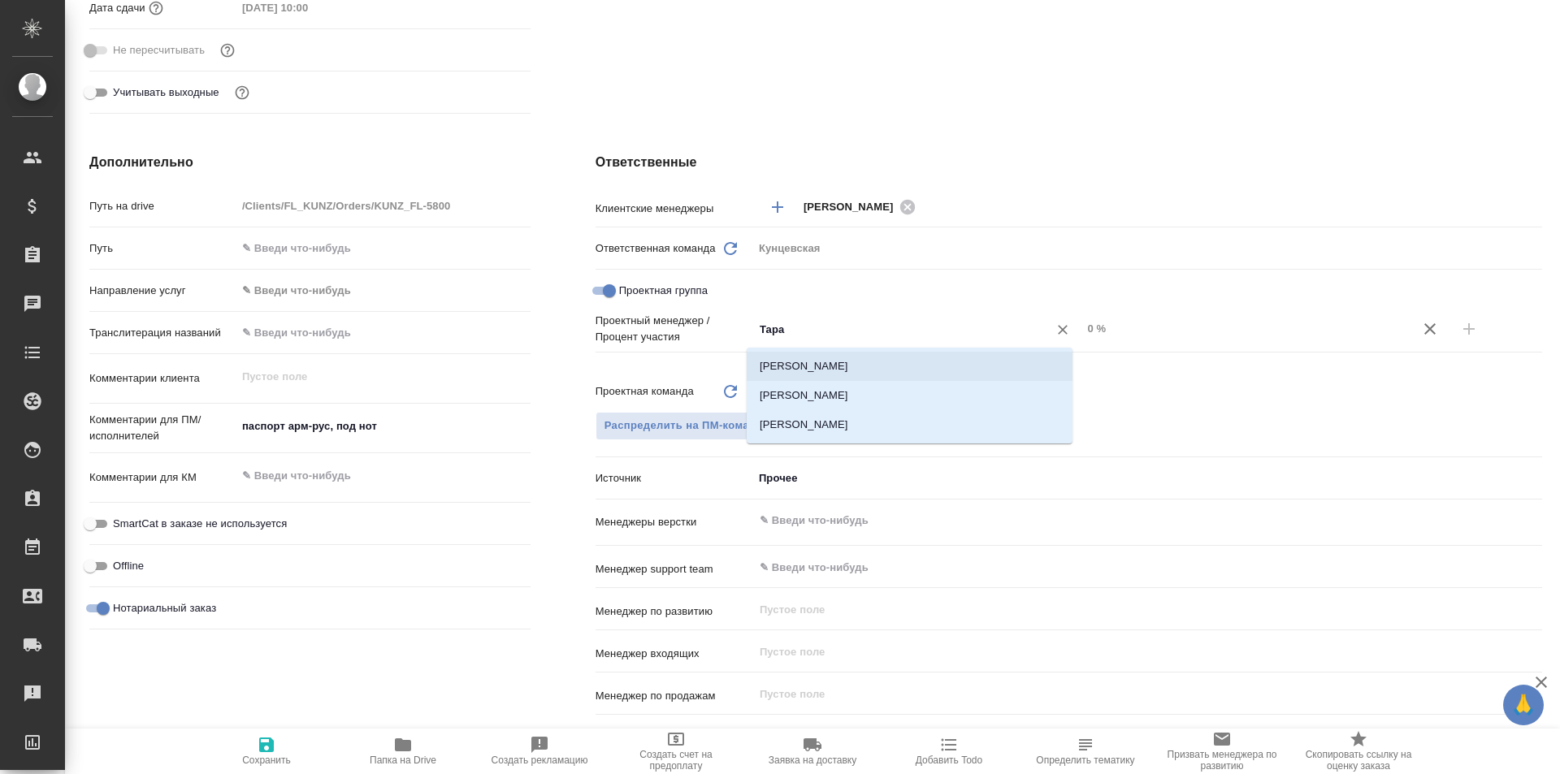
click at [955, 362] on li "Тарабановская Анастасия" at bounding box center [910, 366] width 326 height 29
type textarea "x"
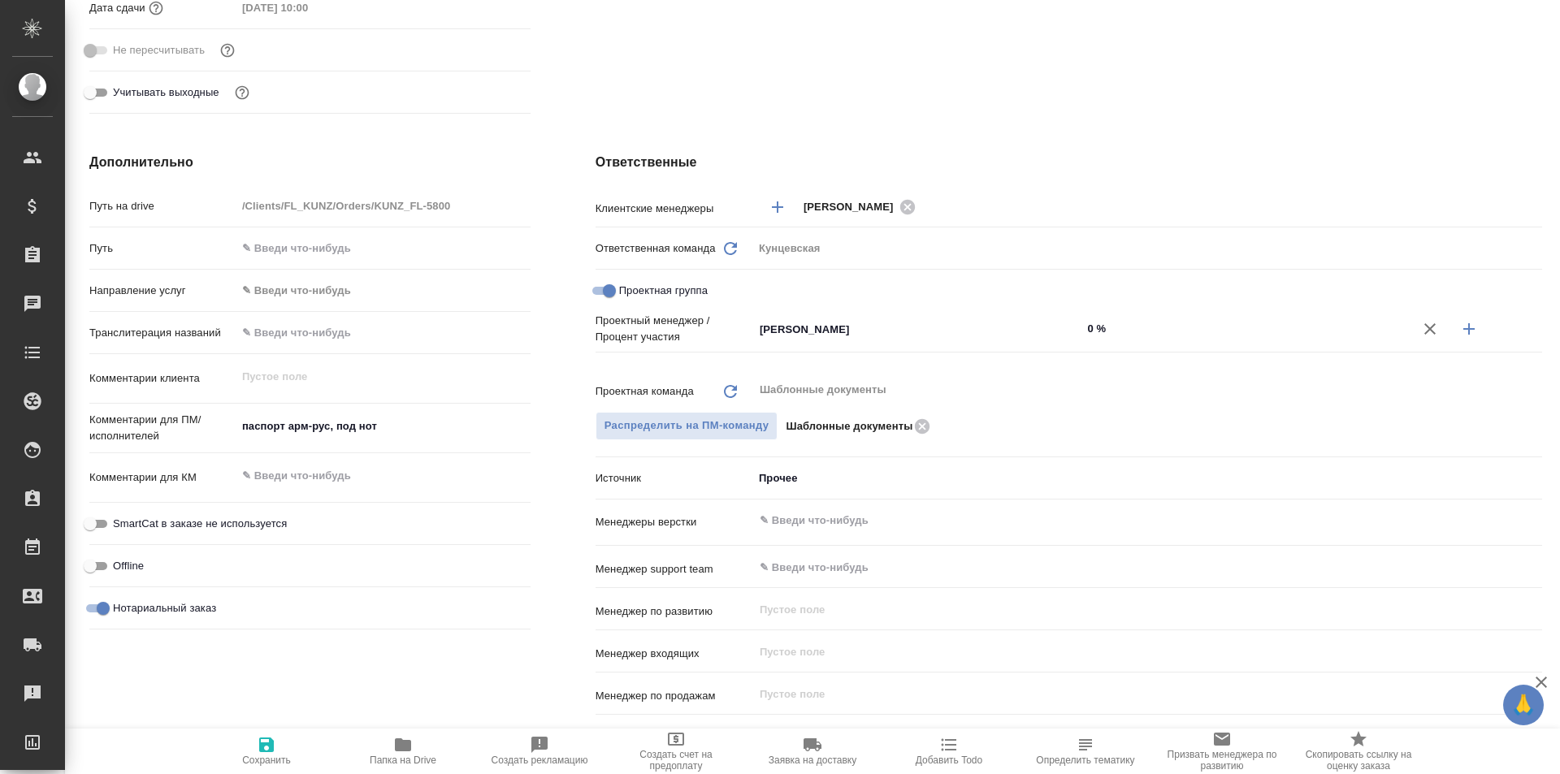
click at [1466, 335] on icon "button" at bounding box center [1468, 328] width 19 height 19
type textarea "x"
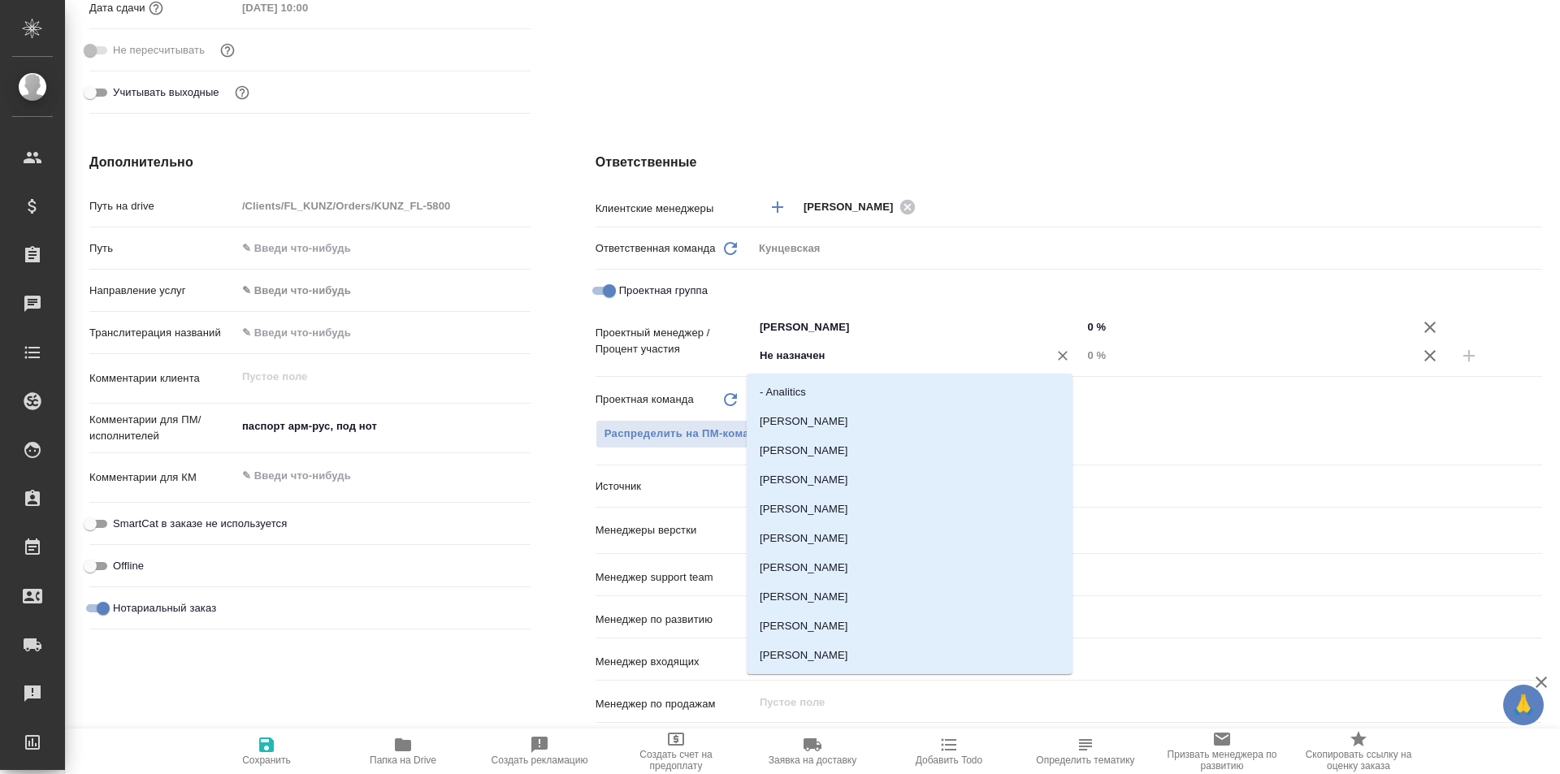
click at [846, 365] on input "Не назначен" at bounding box center [890, 355] width 265 height 19
type input "Весе"
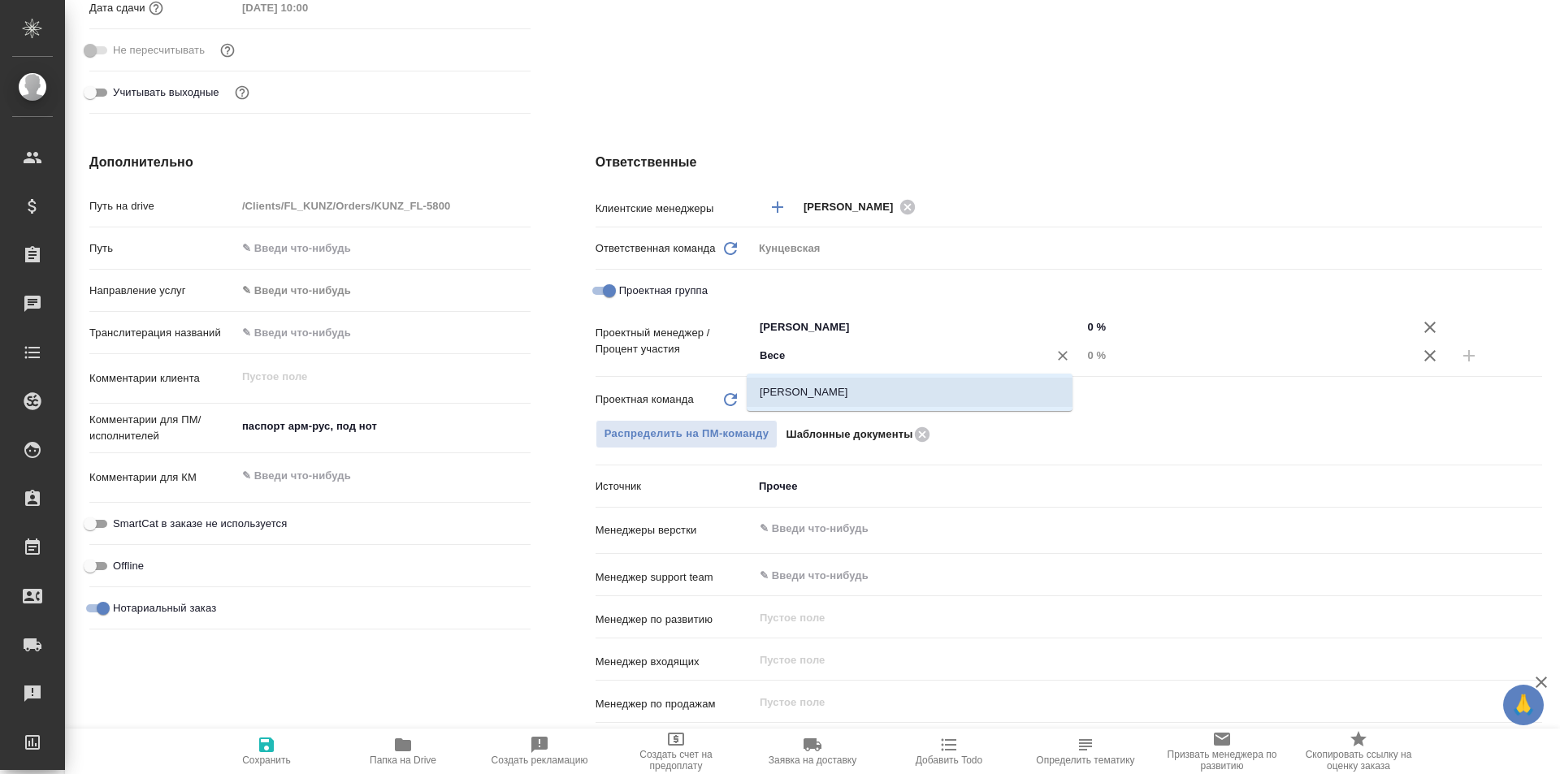
click at [841, 404] on li "Веселова Юлия" at bounding box center [910, 392] width 326 height 29
type textarea "x"
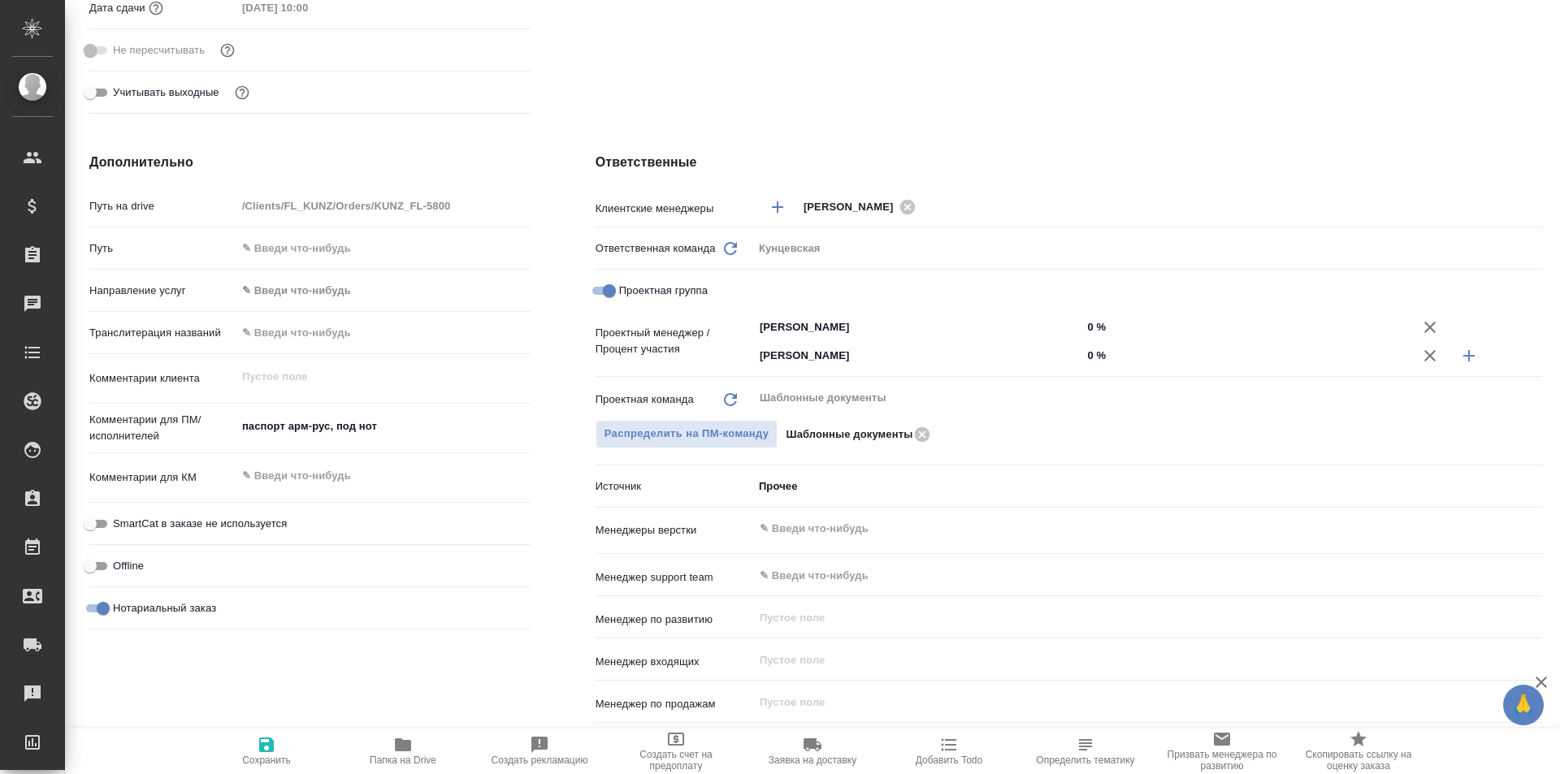
click at [1081, 360] on input "0 %" at bounding box center [1245, 356] width 329 height 24
type textarea "x"
type input "50 %"
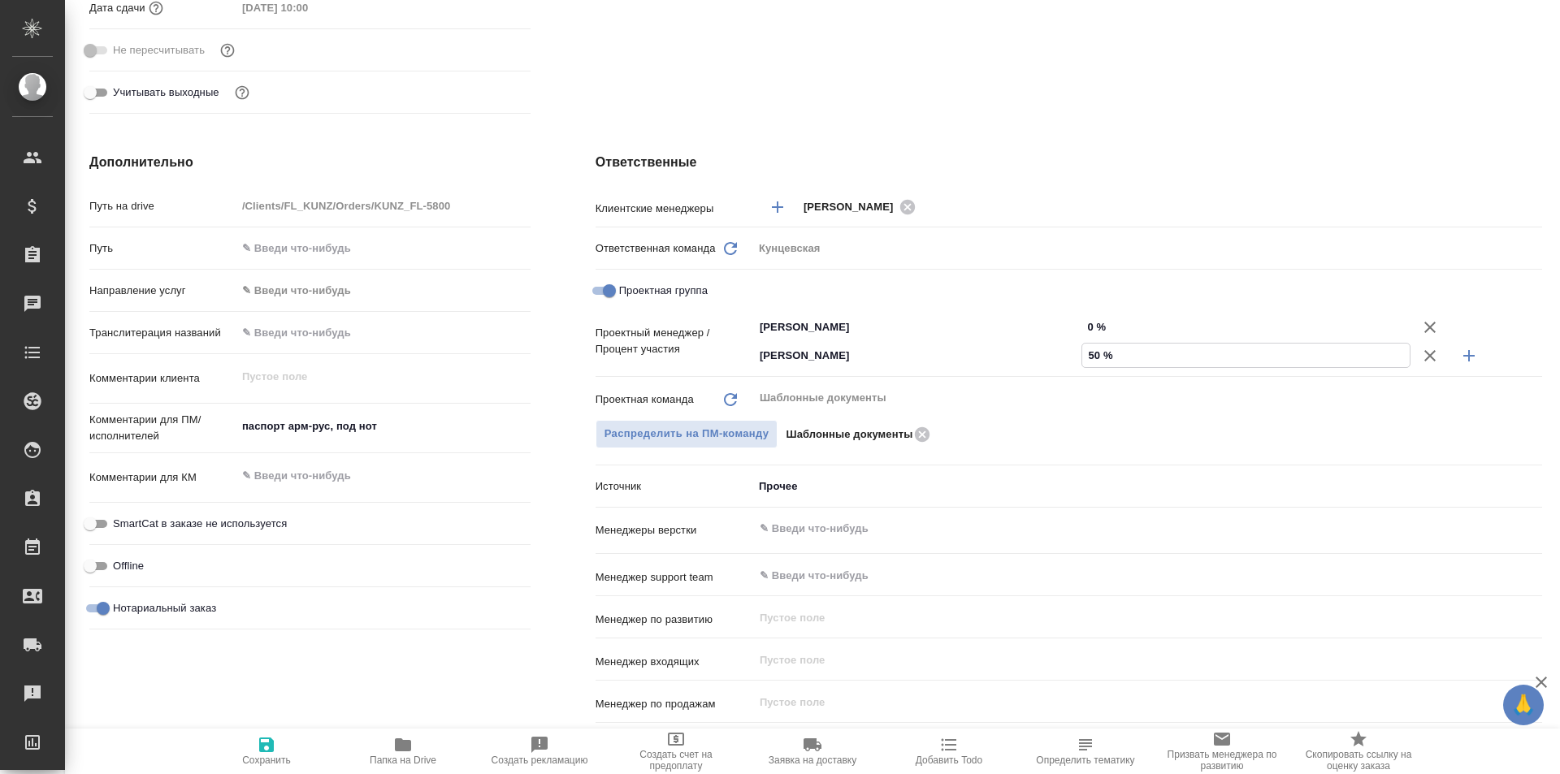
type textarea "x"
type input "520 %"
type textarea "x"
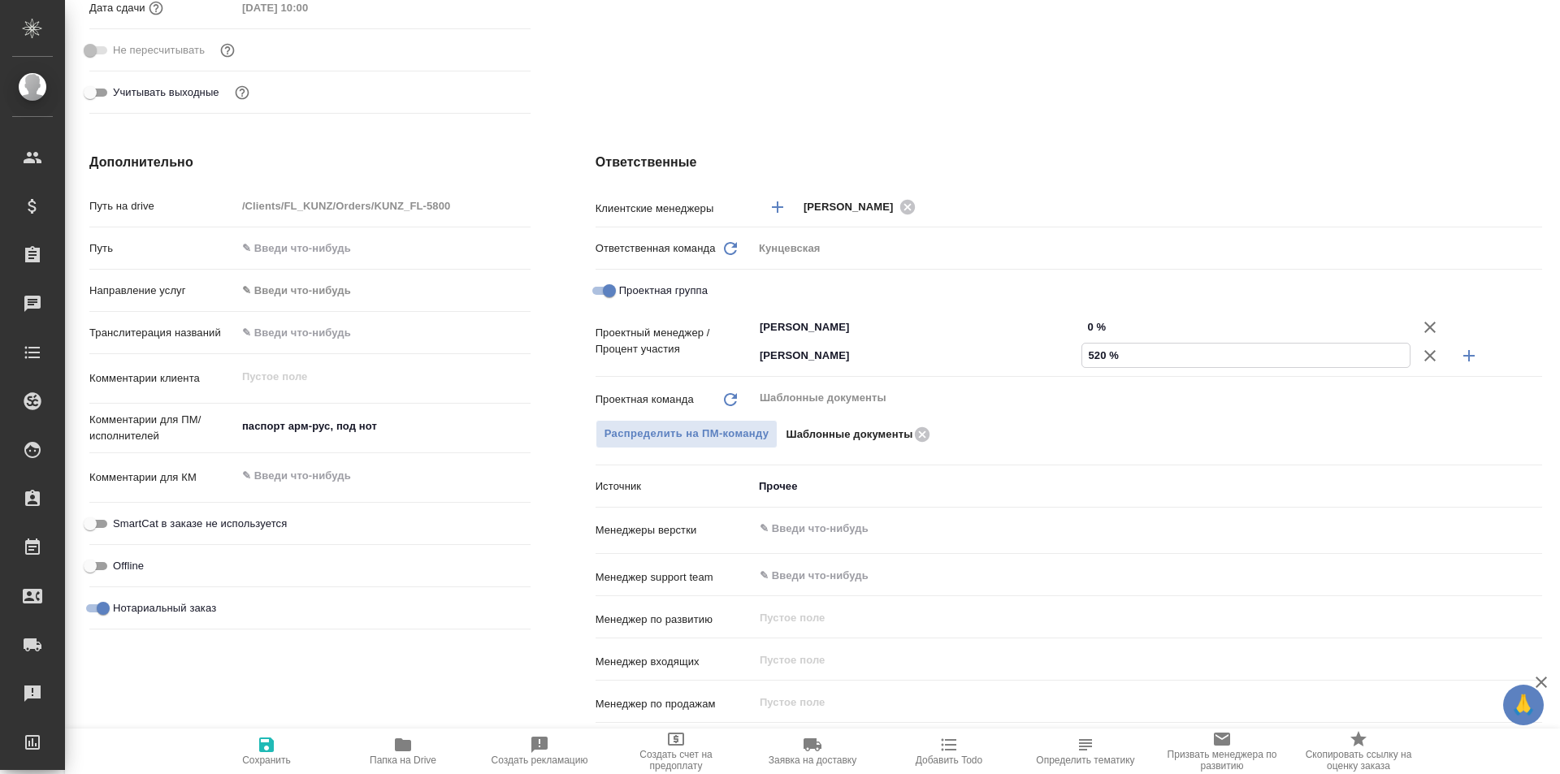
type textarea "x"
type input "52 %"
click at [1085, 324] on input "0 %" at bounding box center [1245, 327] width 329 height 24
type textarea "x"
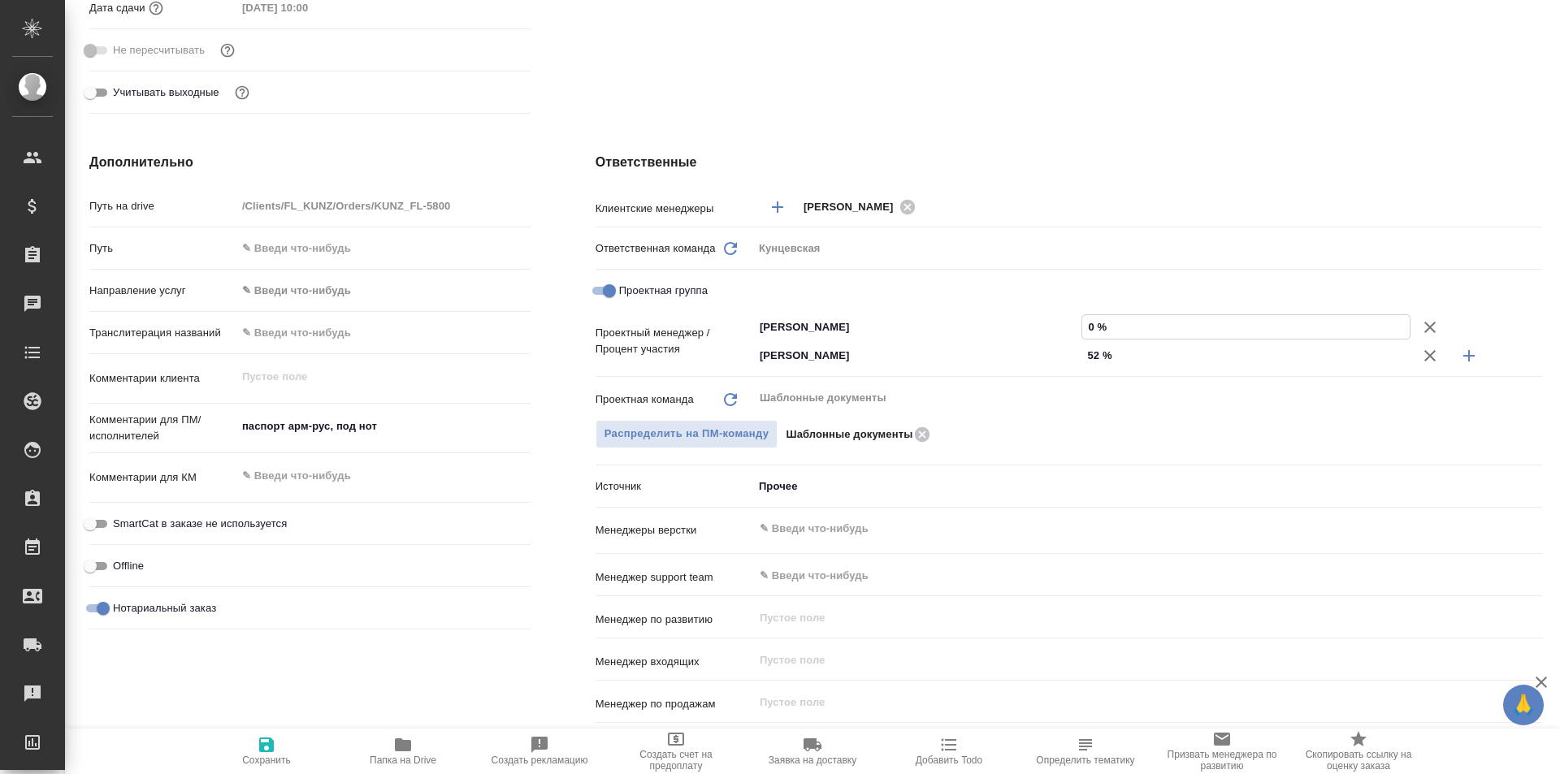
type textarea "x"
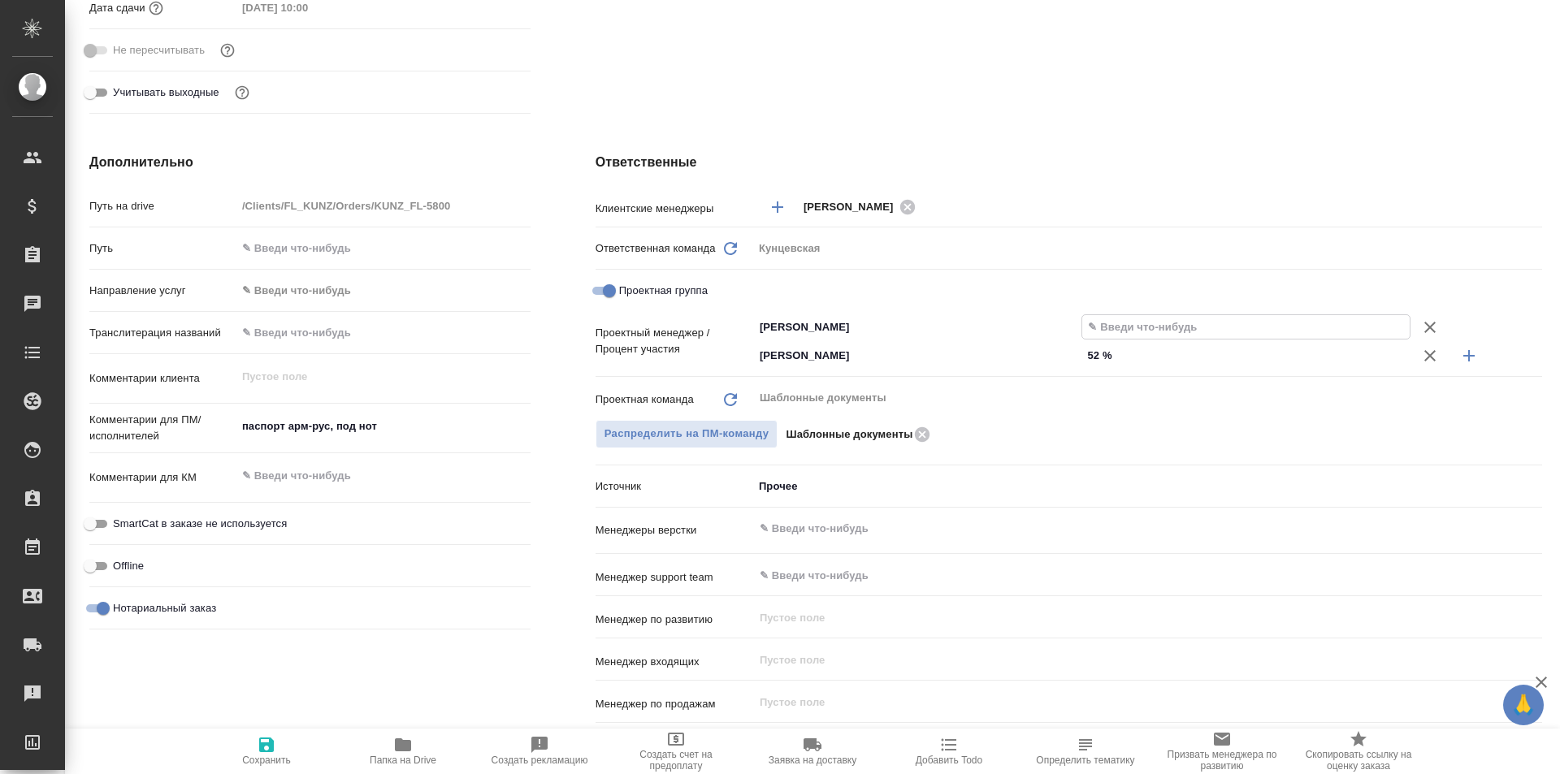
type input "4 %"
type textarea "x"
type input "48 %"
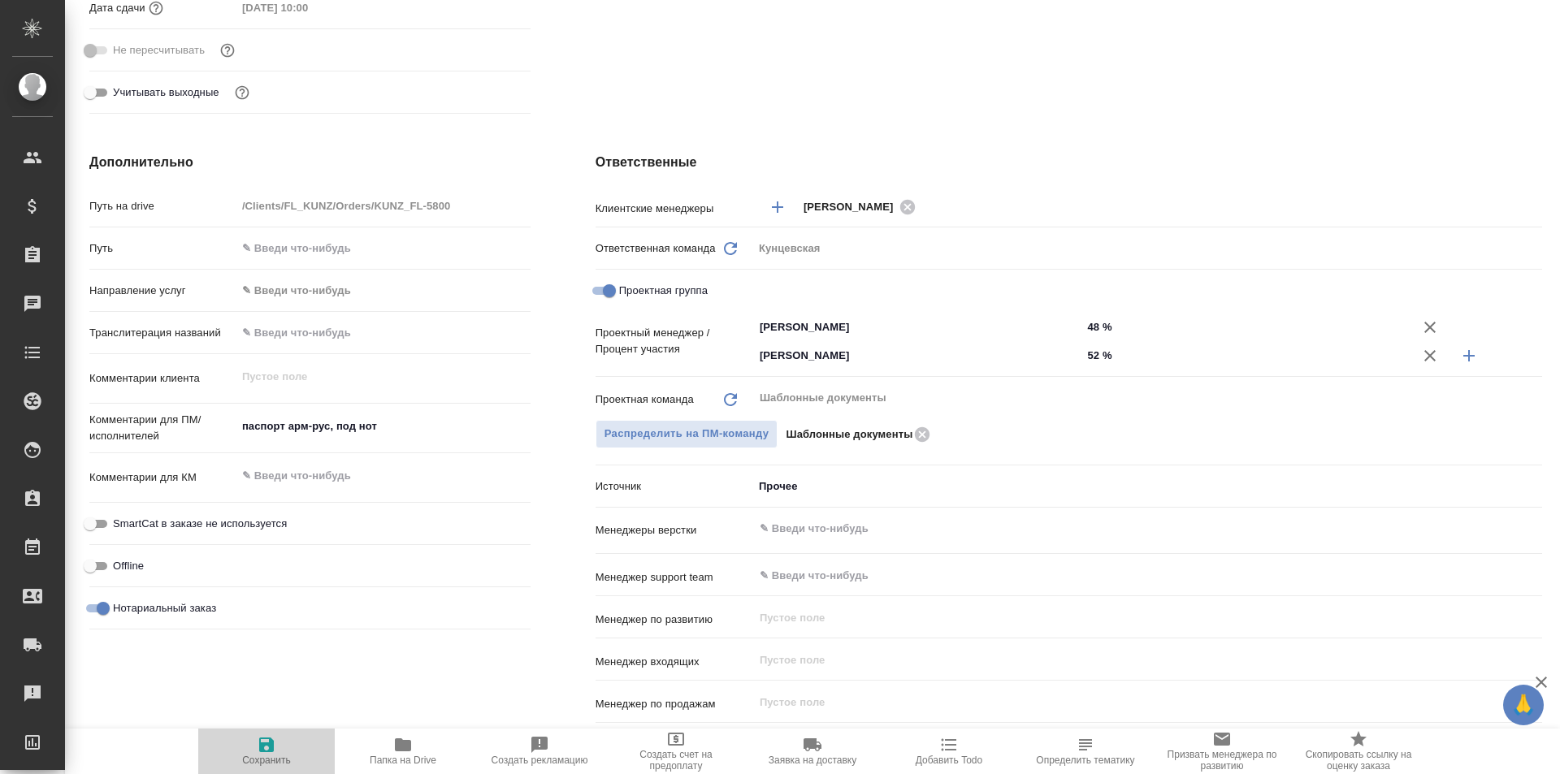
click at [249, 757] on span "Сохранить" at bounding box center [266, 760] width 49 height 11
type textarea "x"
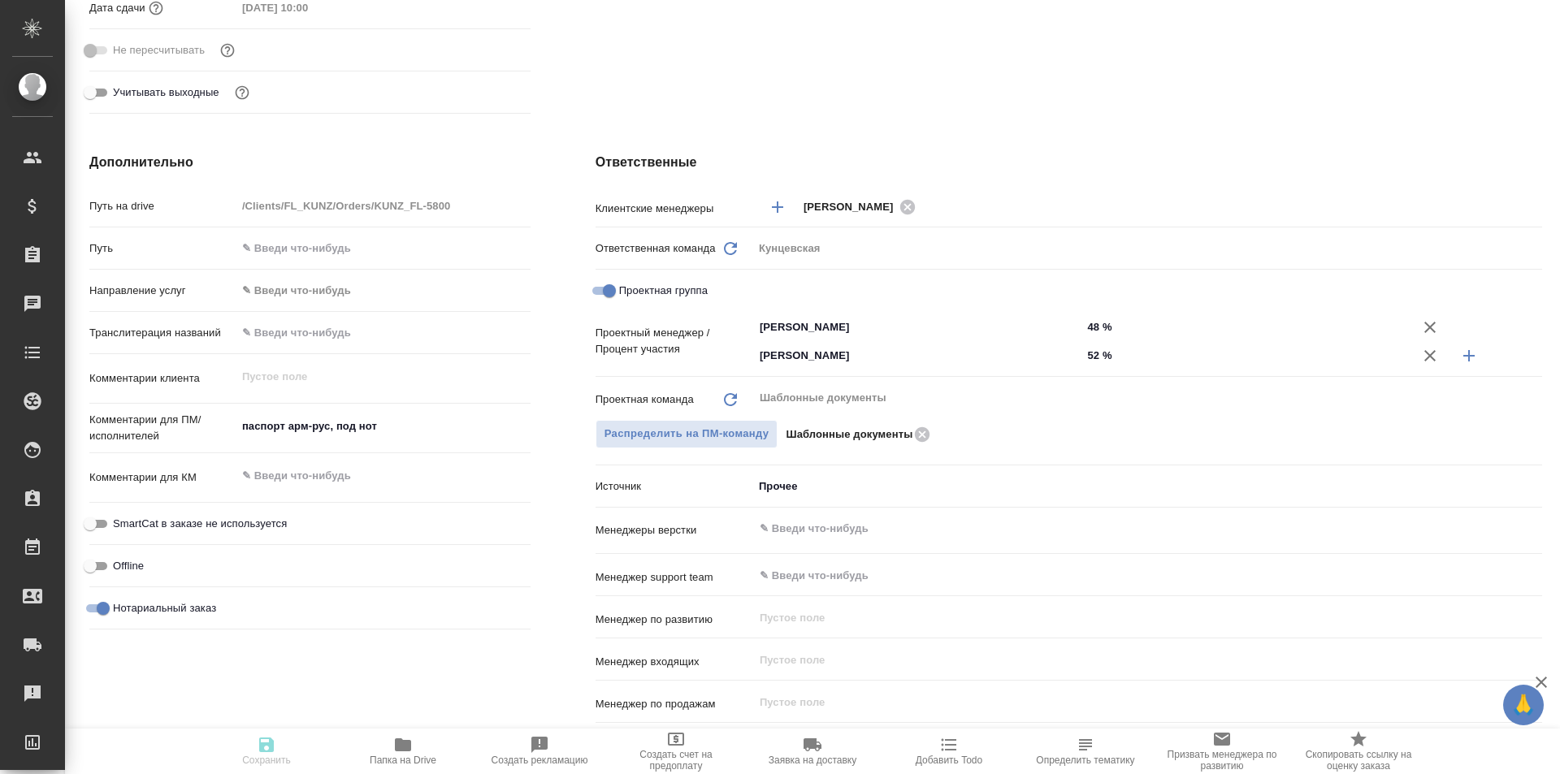
type textarea "x"
click at [779, 200] on icon "Добавить менеджера" at bounding box center [777, 206] width 19 height 19
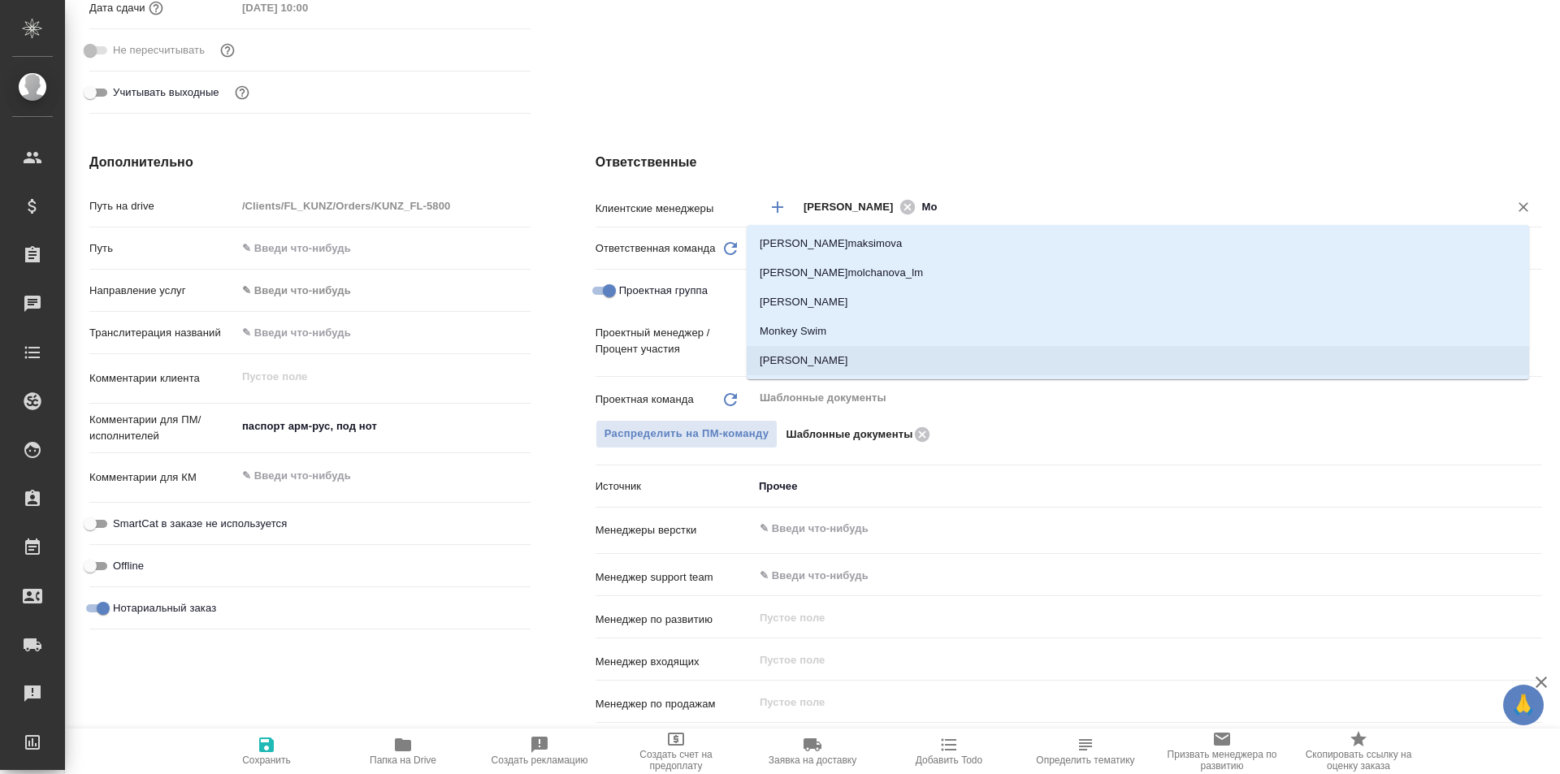
click at [849, 355] on li "[PERSON_NAME]" at bounding box center [1138, 360] width 782 height 29
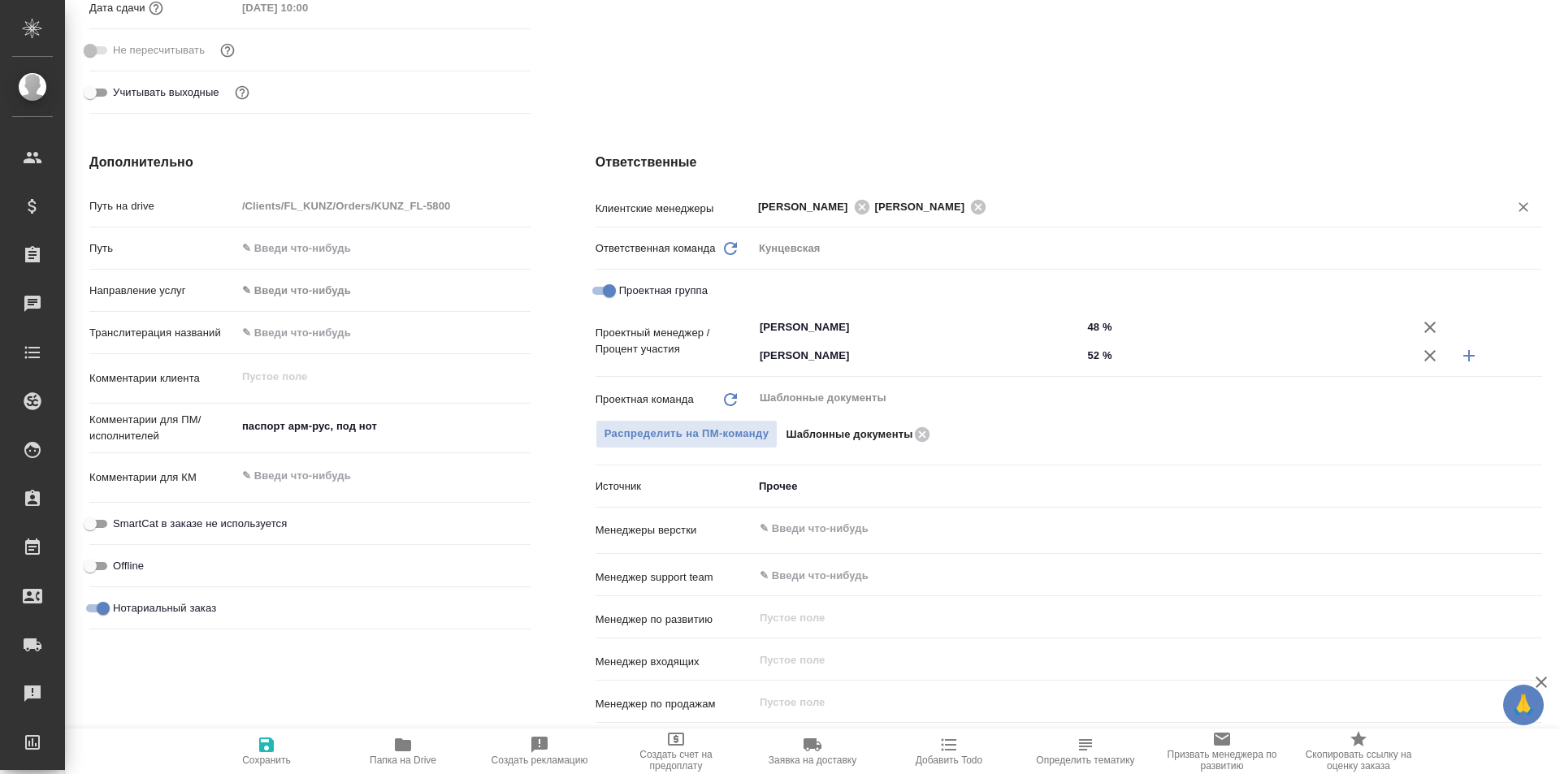
click at [266, 760] on span "Сохранить" at bounding box center [266, 760] width 49 height 11
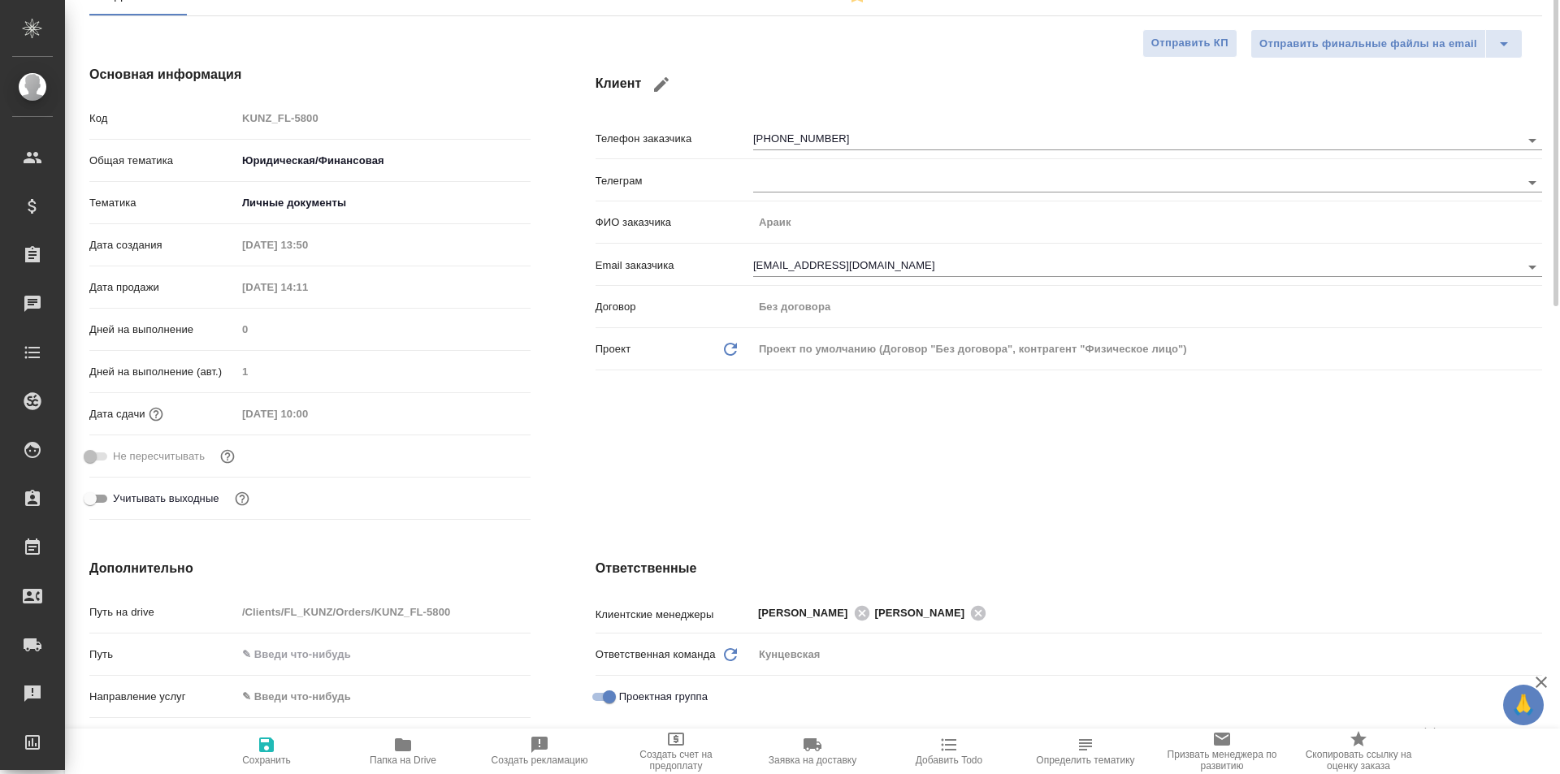
scroll to position [0, 0]
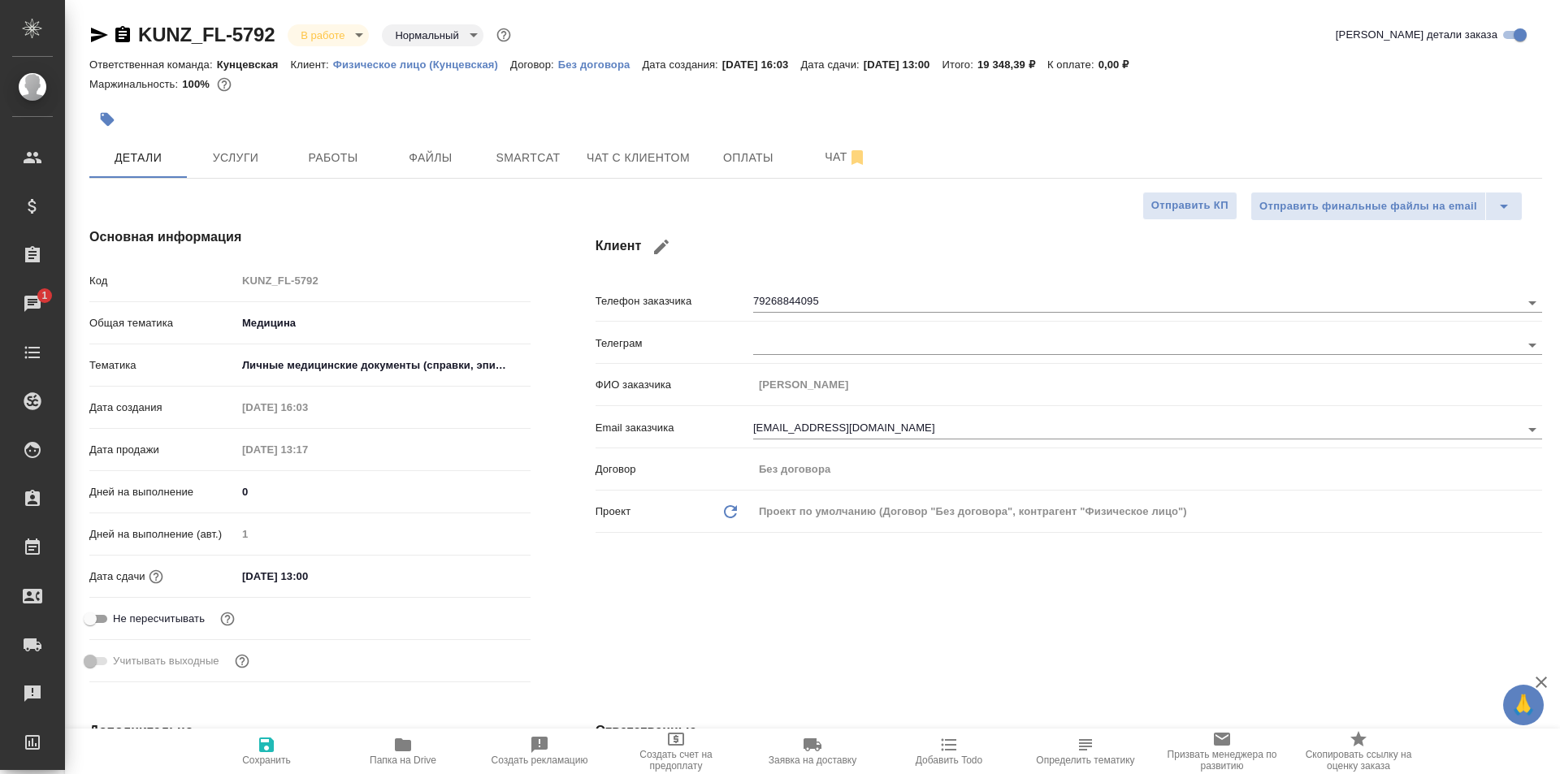
select select "RU"
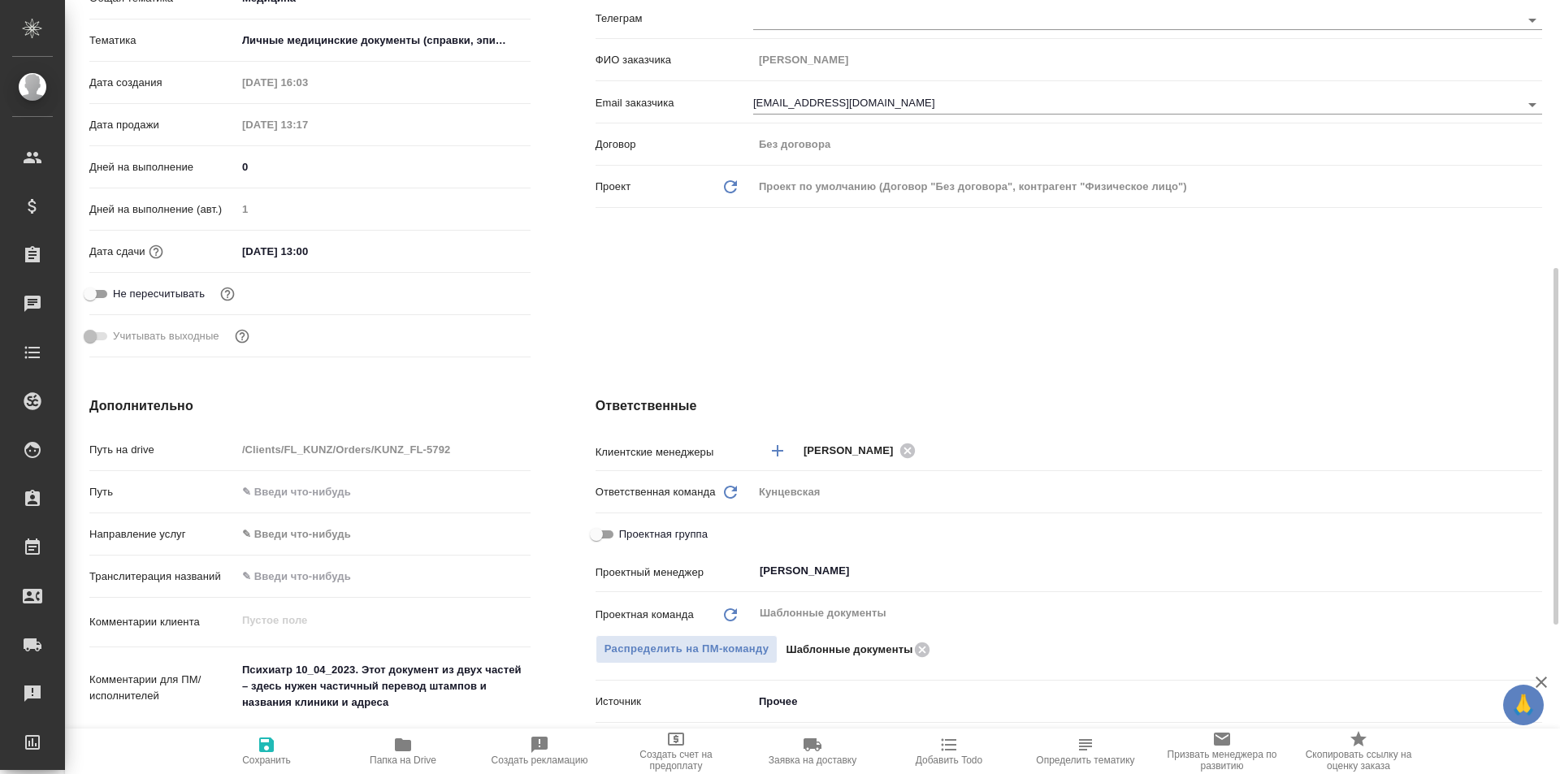
scroll to position [487, 0]
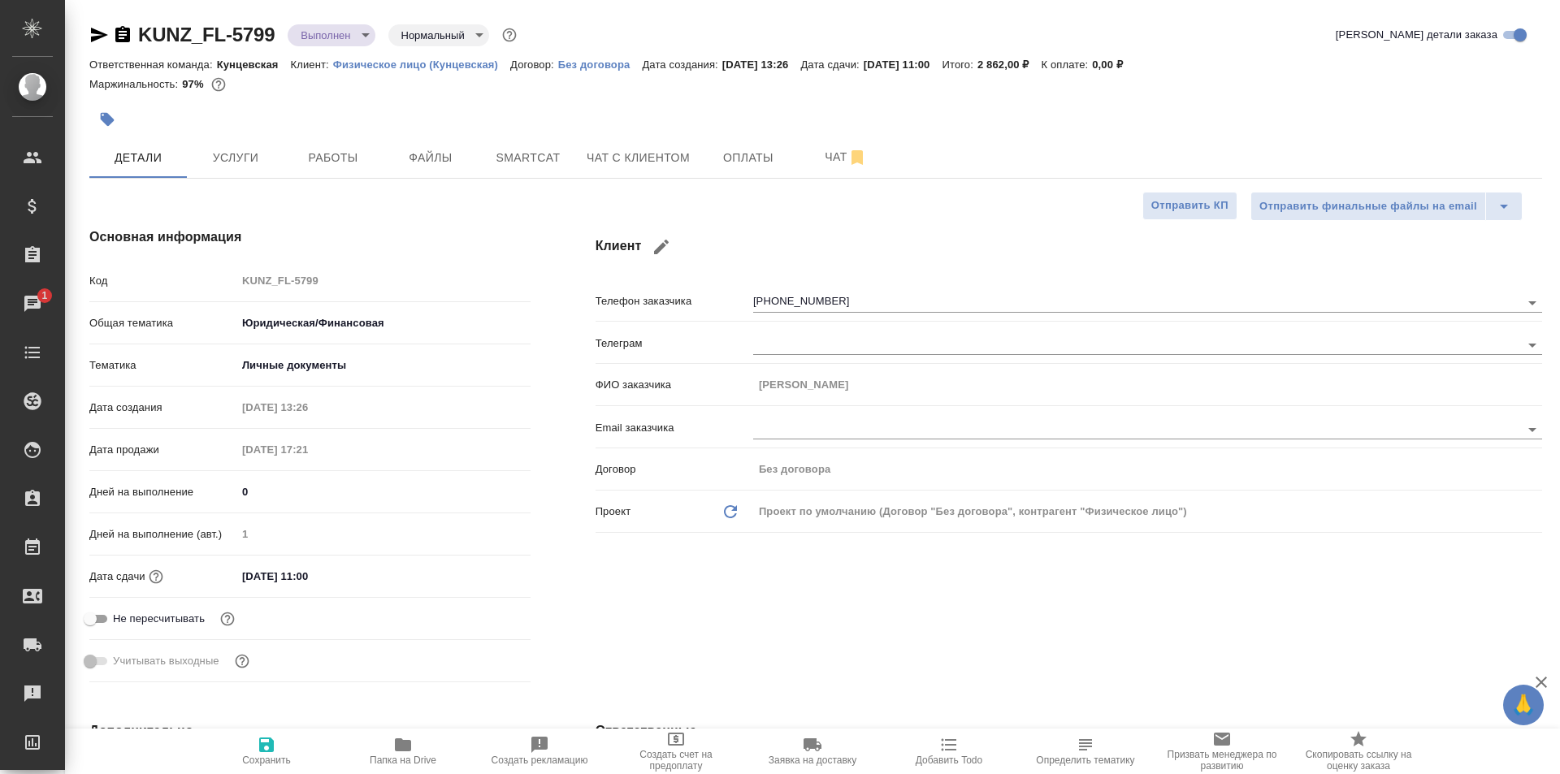
select select "RU"
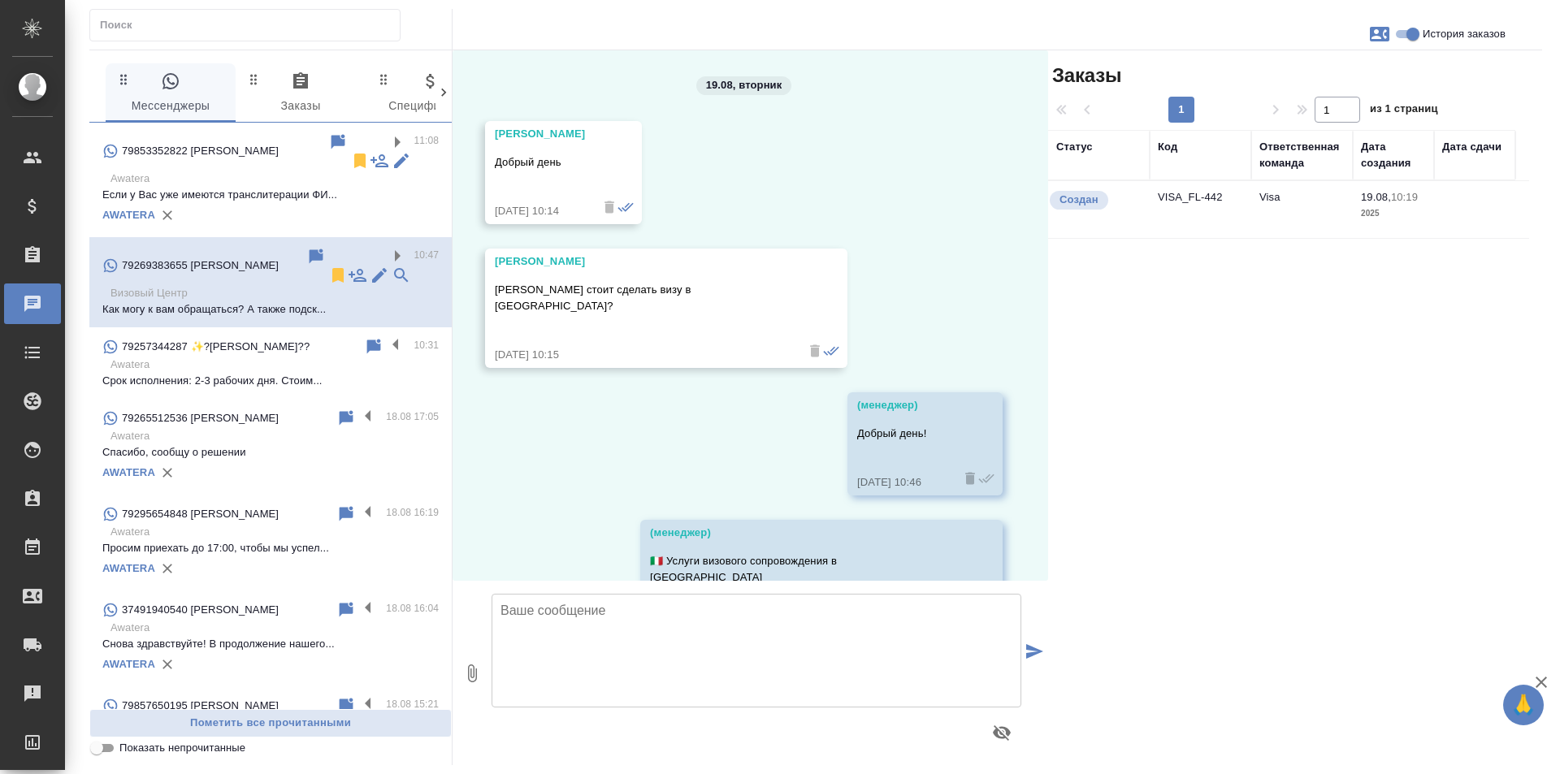
scroll to position [1168, 0]
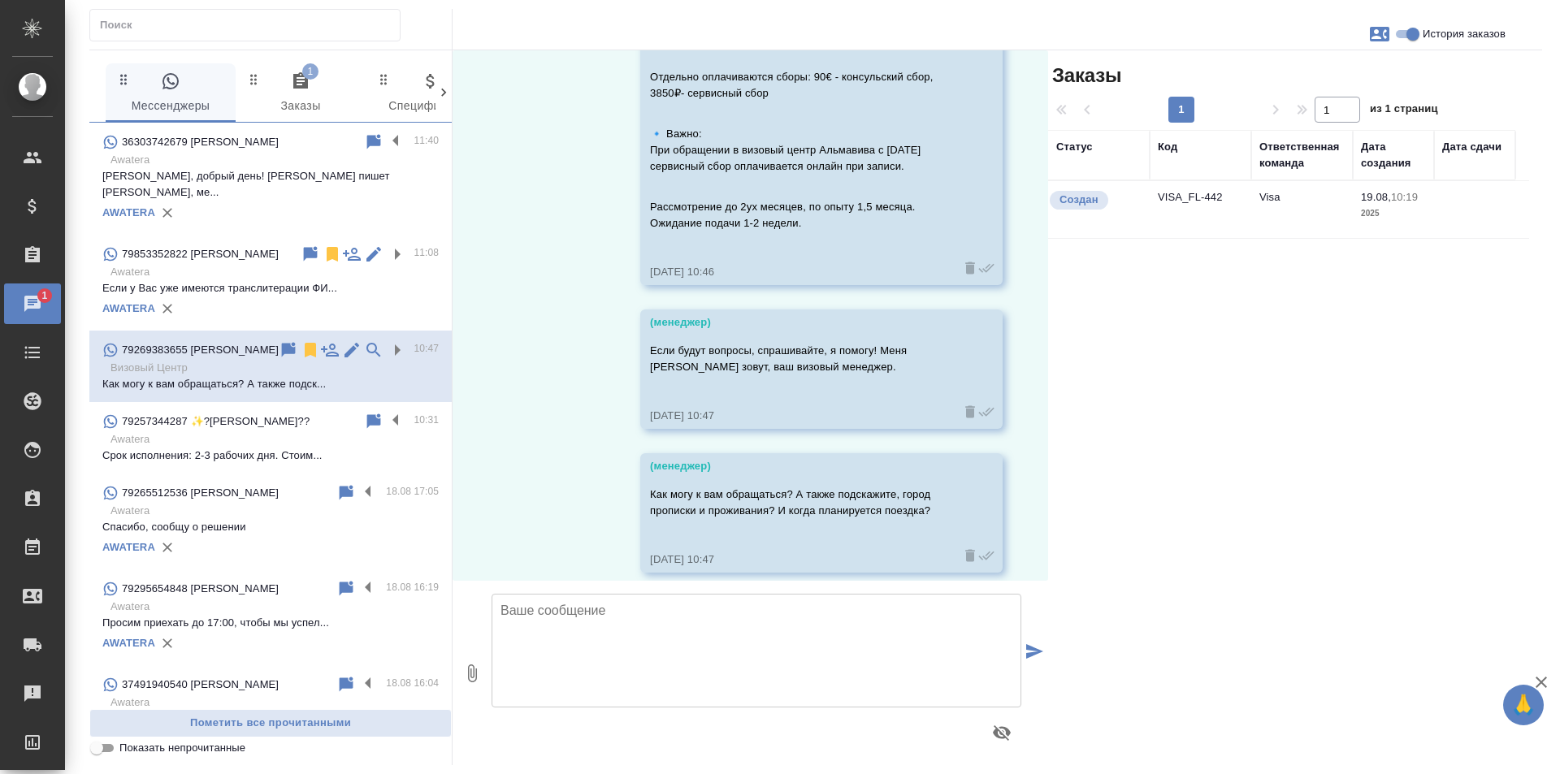
click at [318, 86] on span "1 Заказы" at bounding box center [300, 93] width 110 height 45
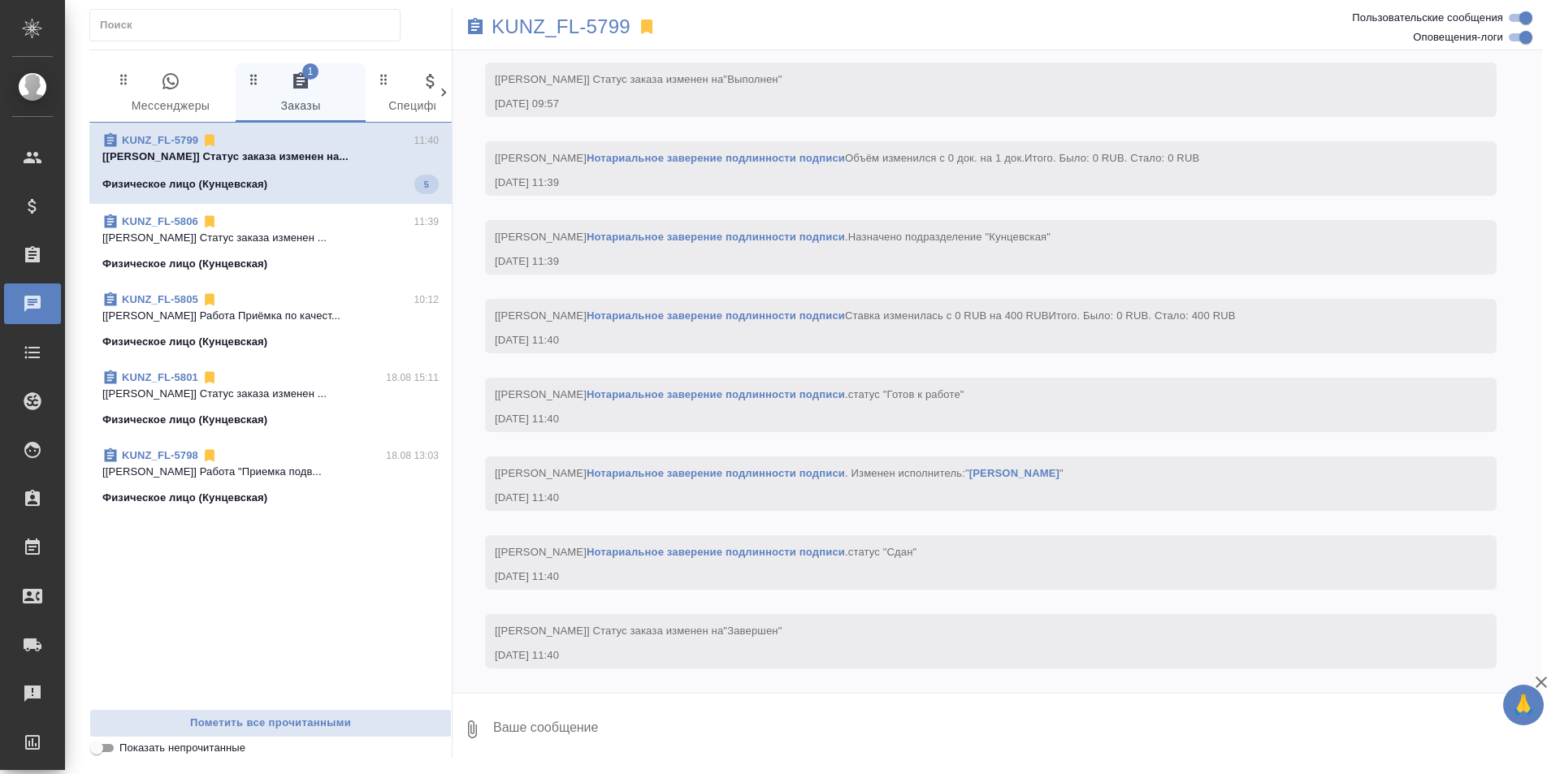
scroll to position [5227, 0]
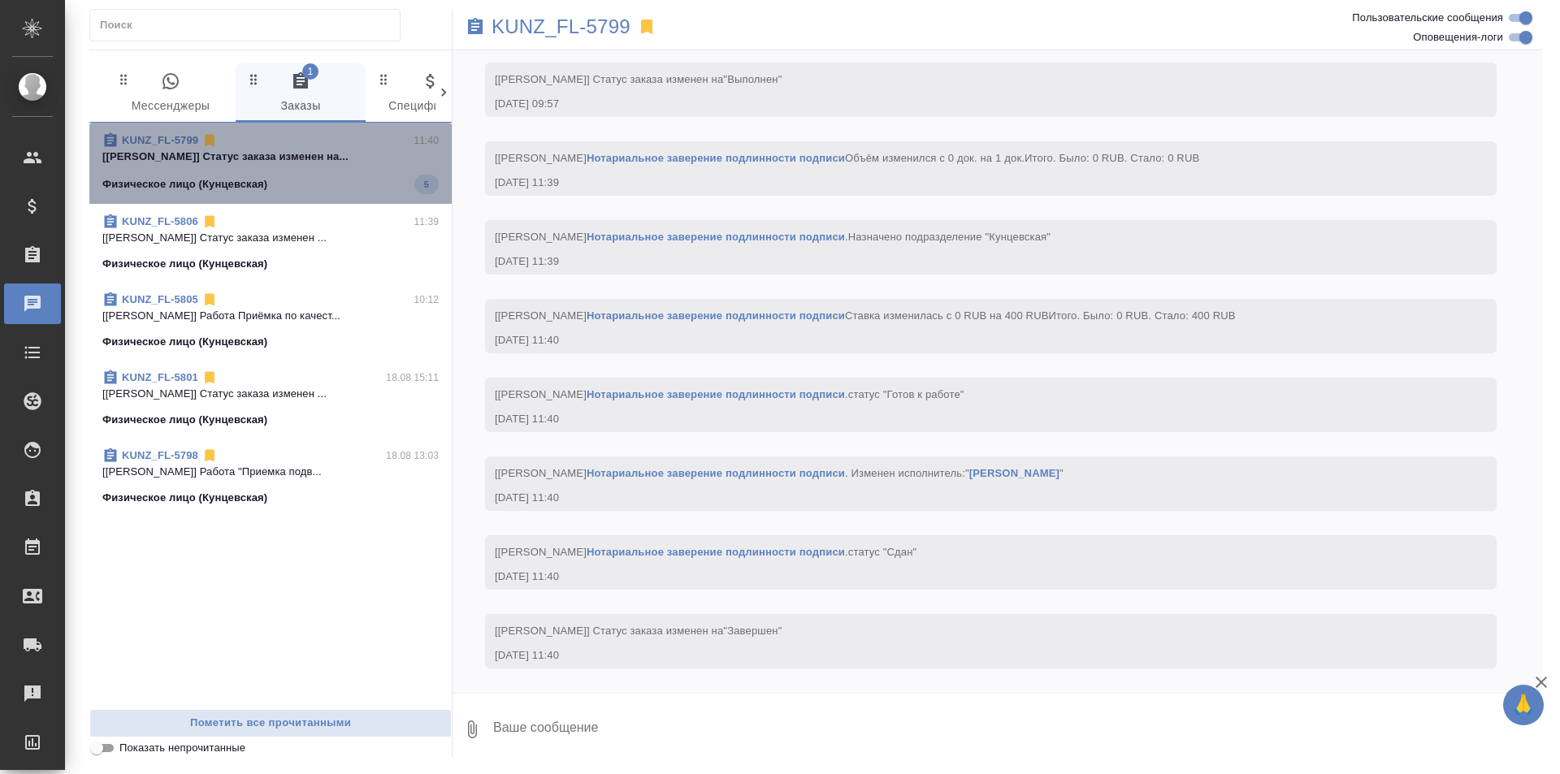
click at [352, 192] on div "Физическое лицо (Кунцевская) 5" at bounding box center [270, 184] width 336 height 19
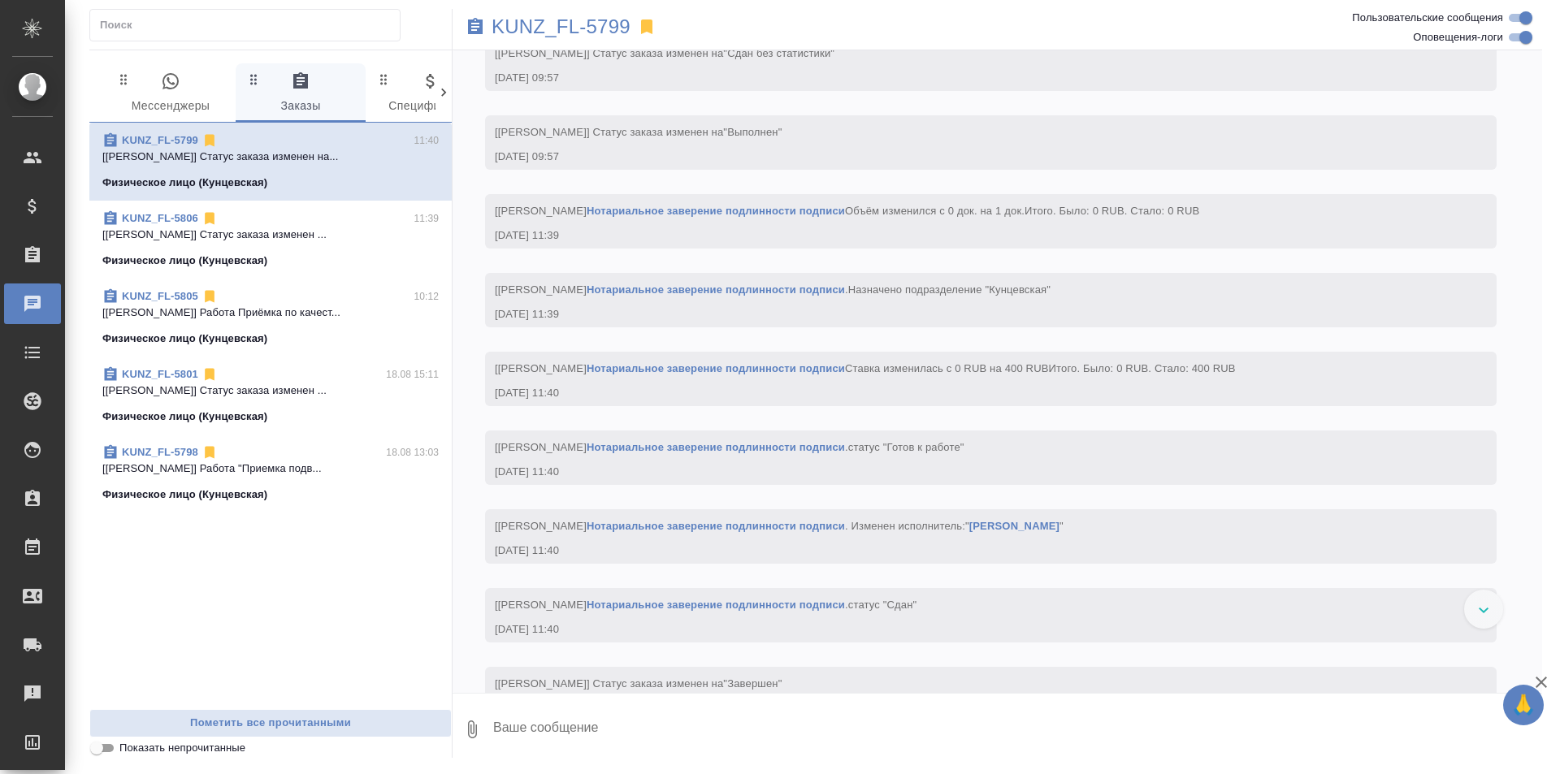
scroll to position [4983, 0]
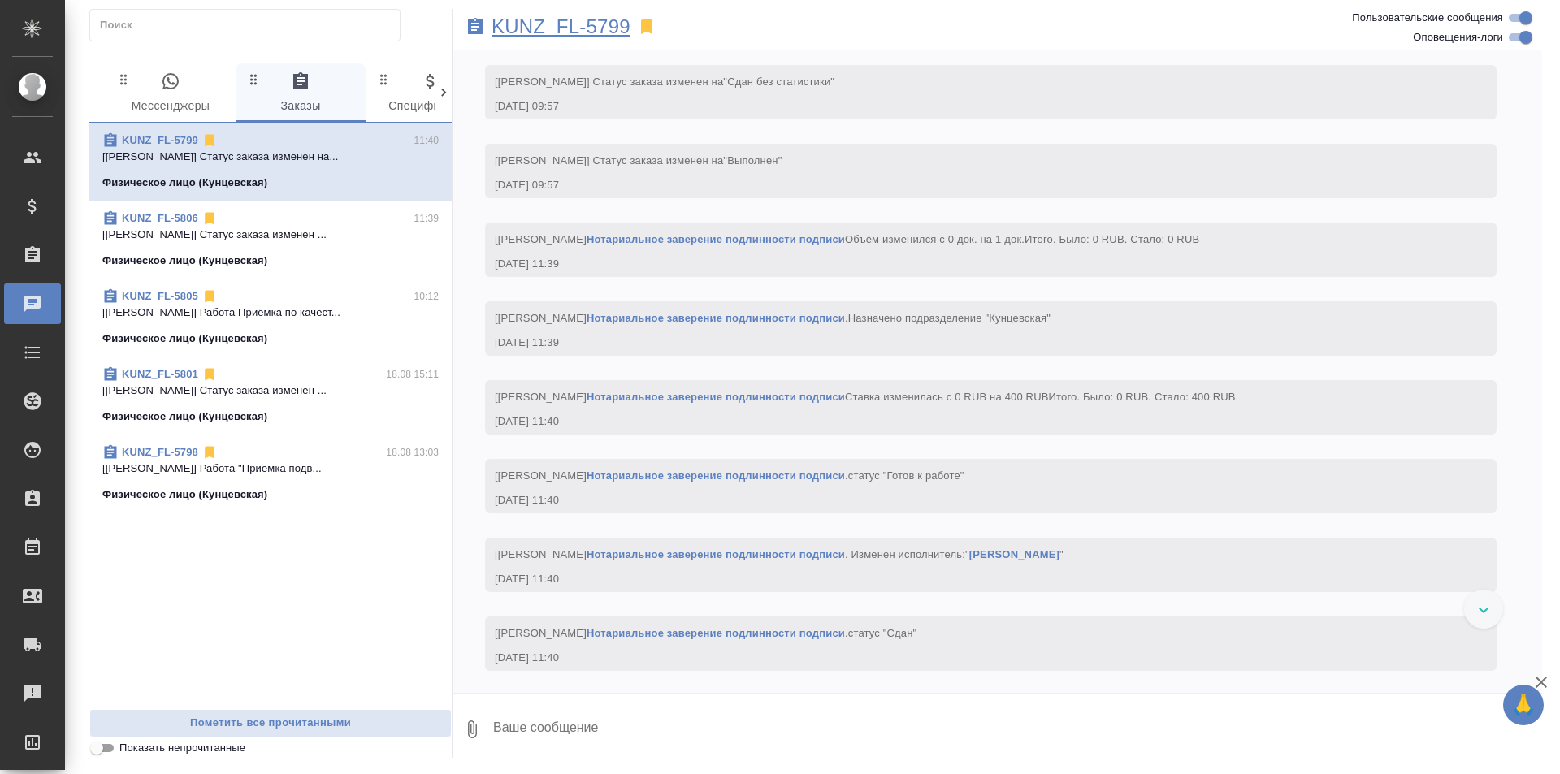
click at [594, 32] on p "KUNZ_FL-5799" at bounding box center [560, 27] width 139 height 16
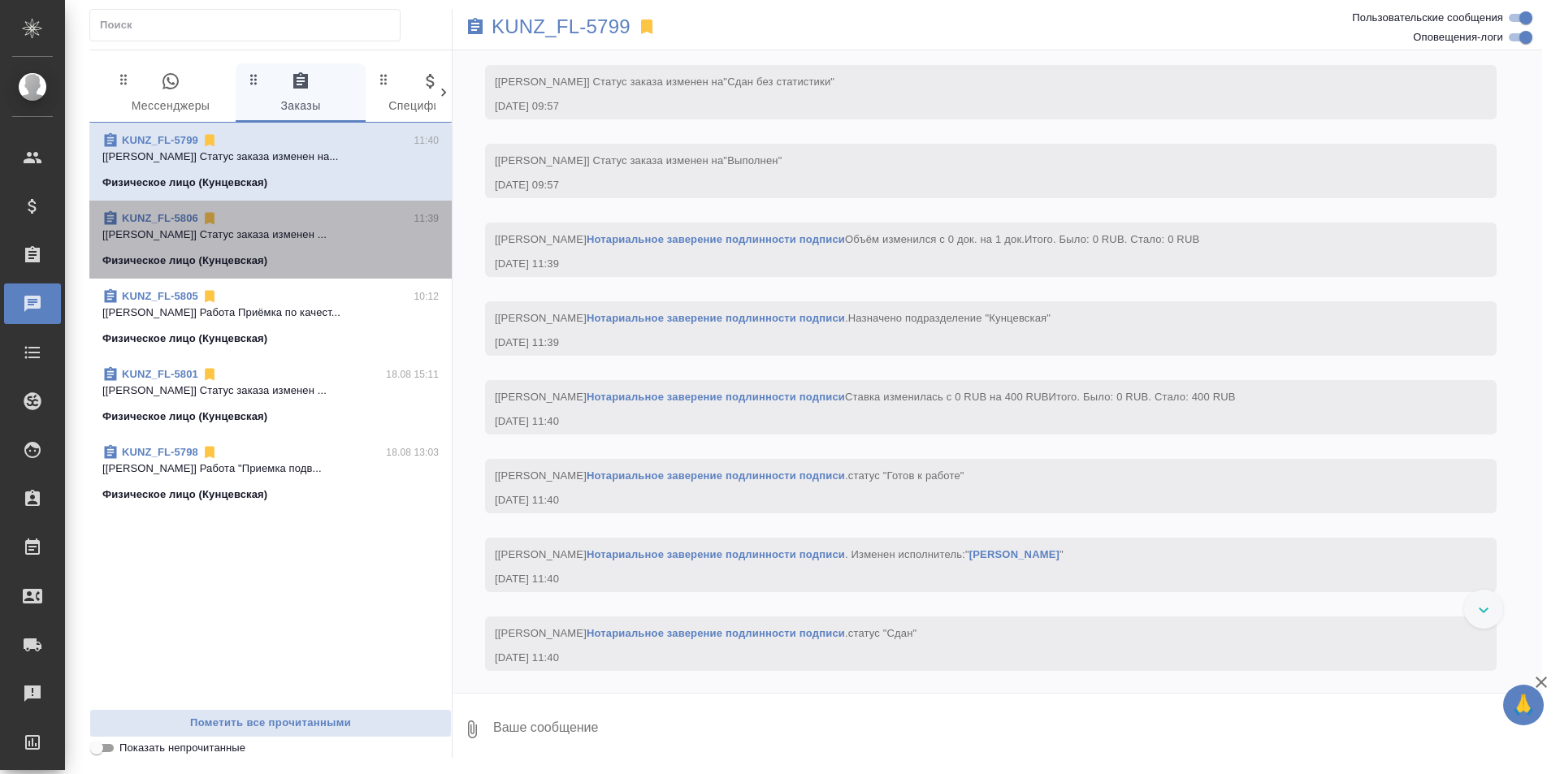
click at [288, 260] on div "Физическое лицо (Кунцевская)" at bounding box center [270, 261] width 336 height 16
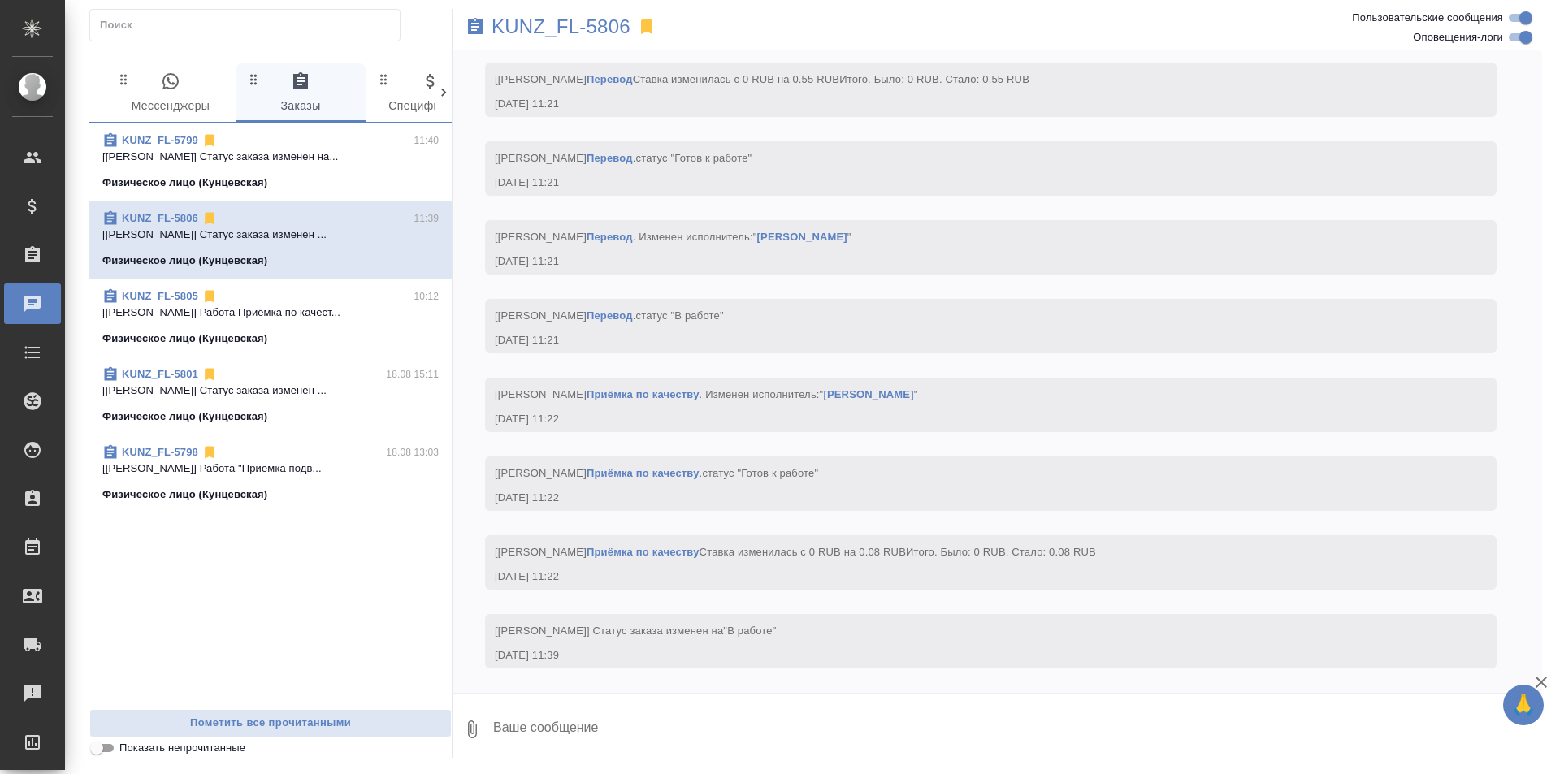
scroll to position [1811, 0]
click at [379, 307] on p "[[PERSON_NAME]] Работа Приёмка по качест..." at bounding box center [270, 313] width 336 height 16
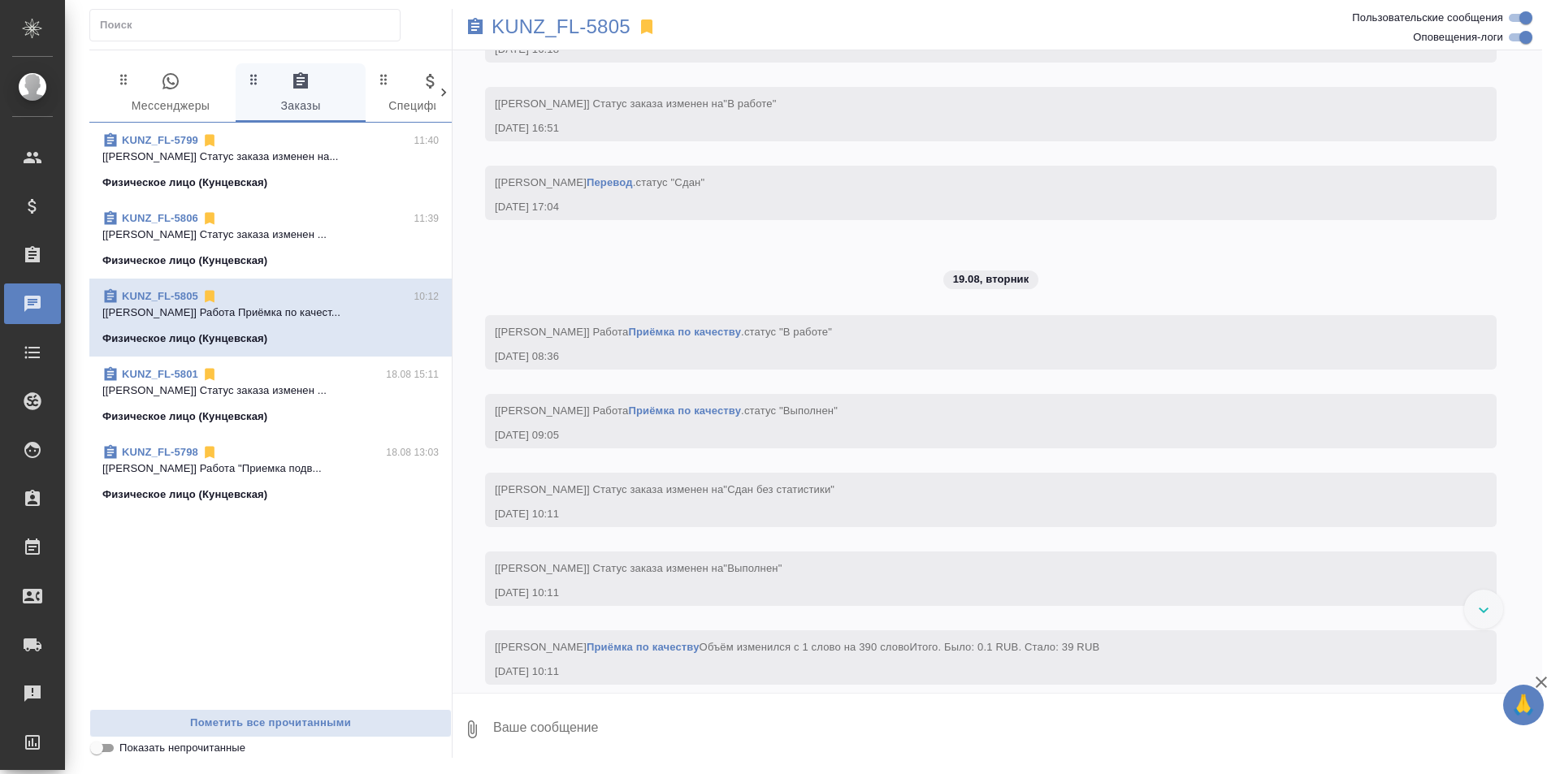
scroll to position [2387, 0]
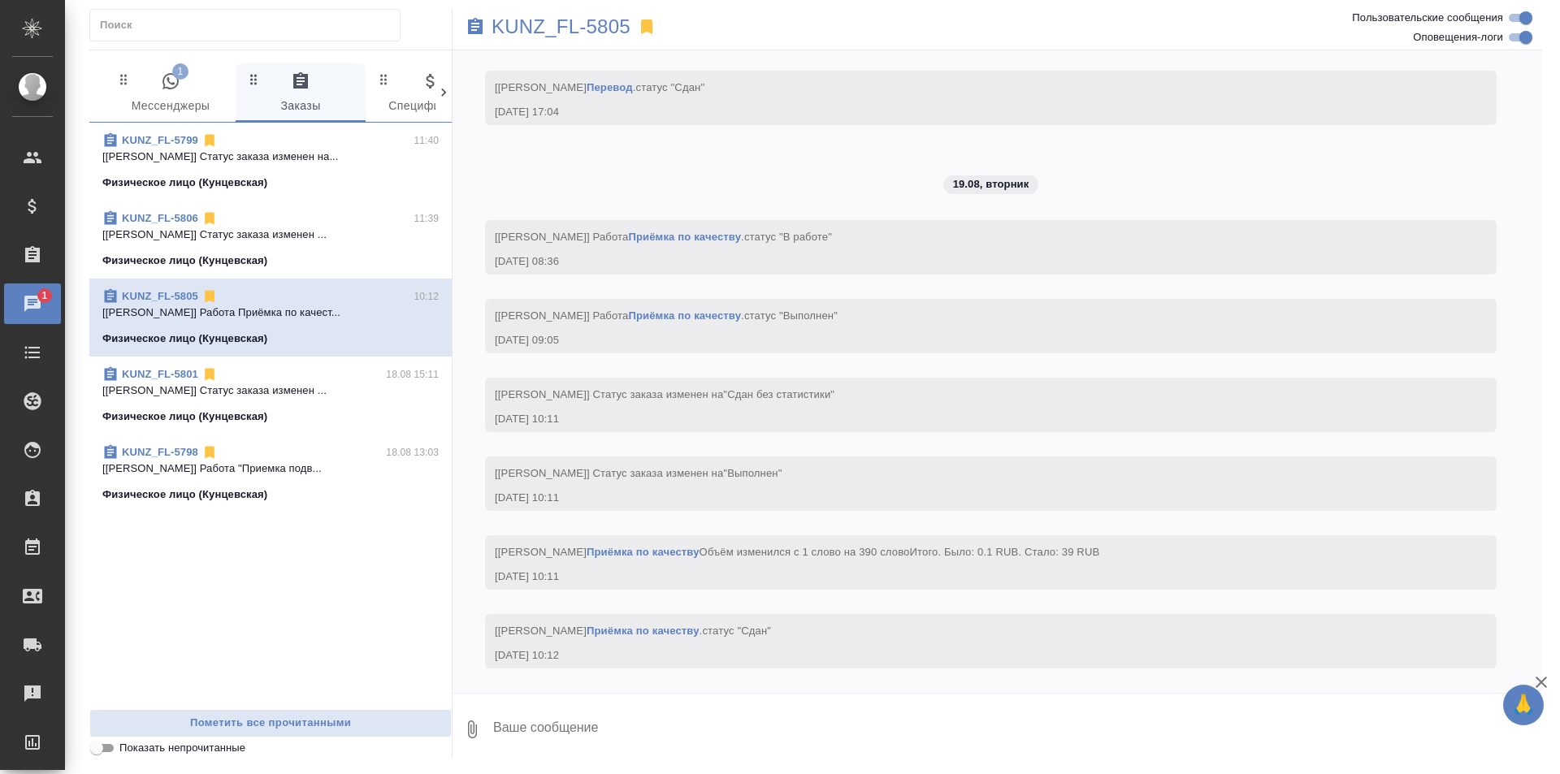
click at [172, 67] on span "1" at bounding box center [180, 71] width 16 height 16
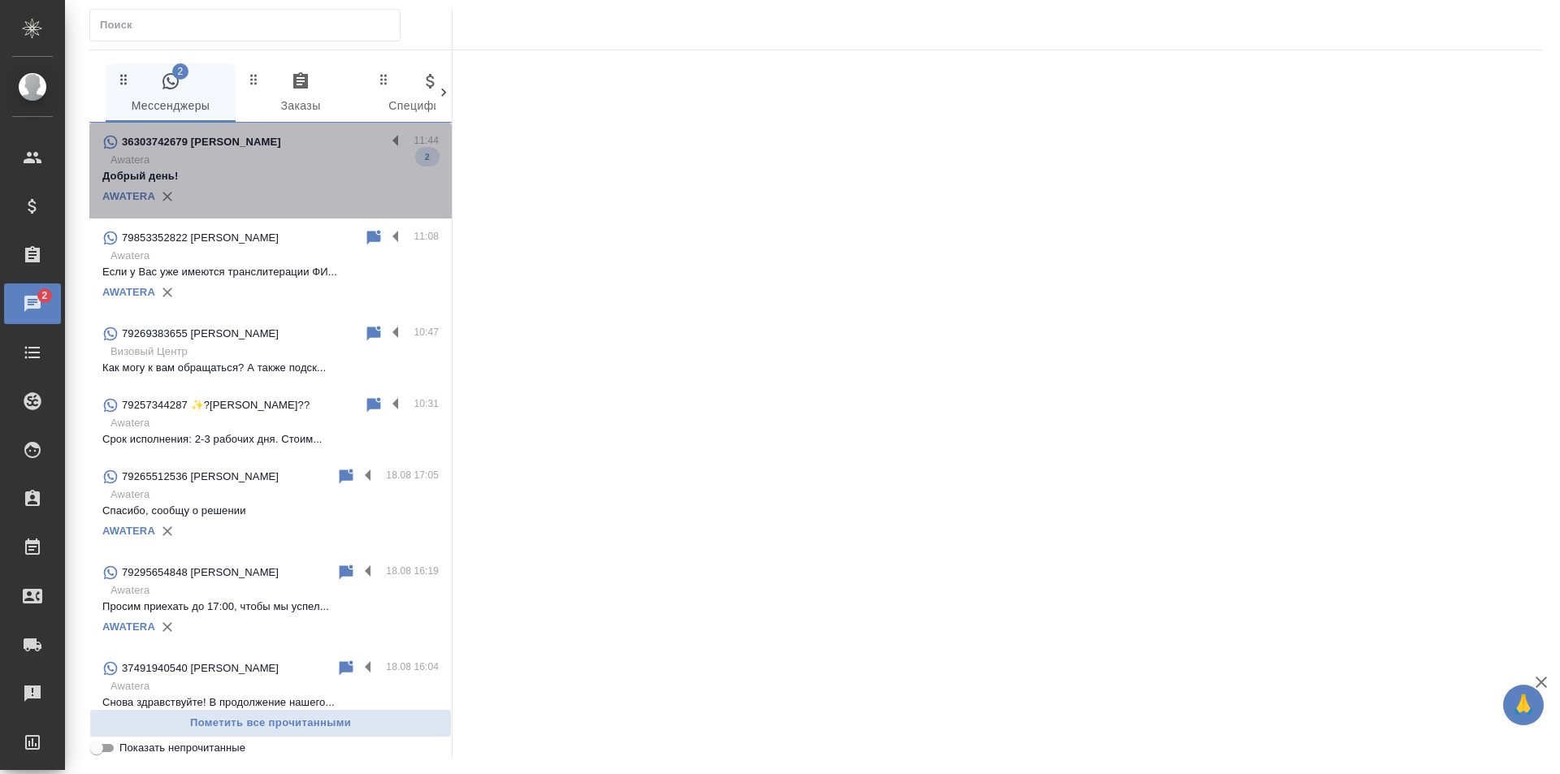
click at [289, 210] on div "36303742679 [PERSON_NAME] 11:44 Awatera Добрый день! 2 AWATERA" at bounding box center [270, 171] width 362 height 96
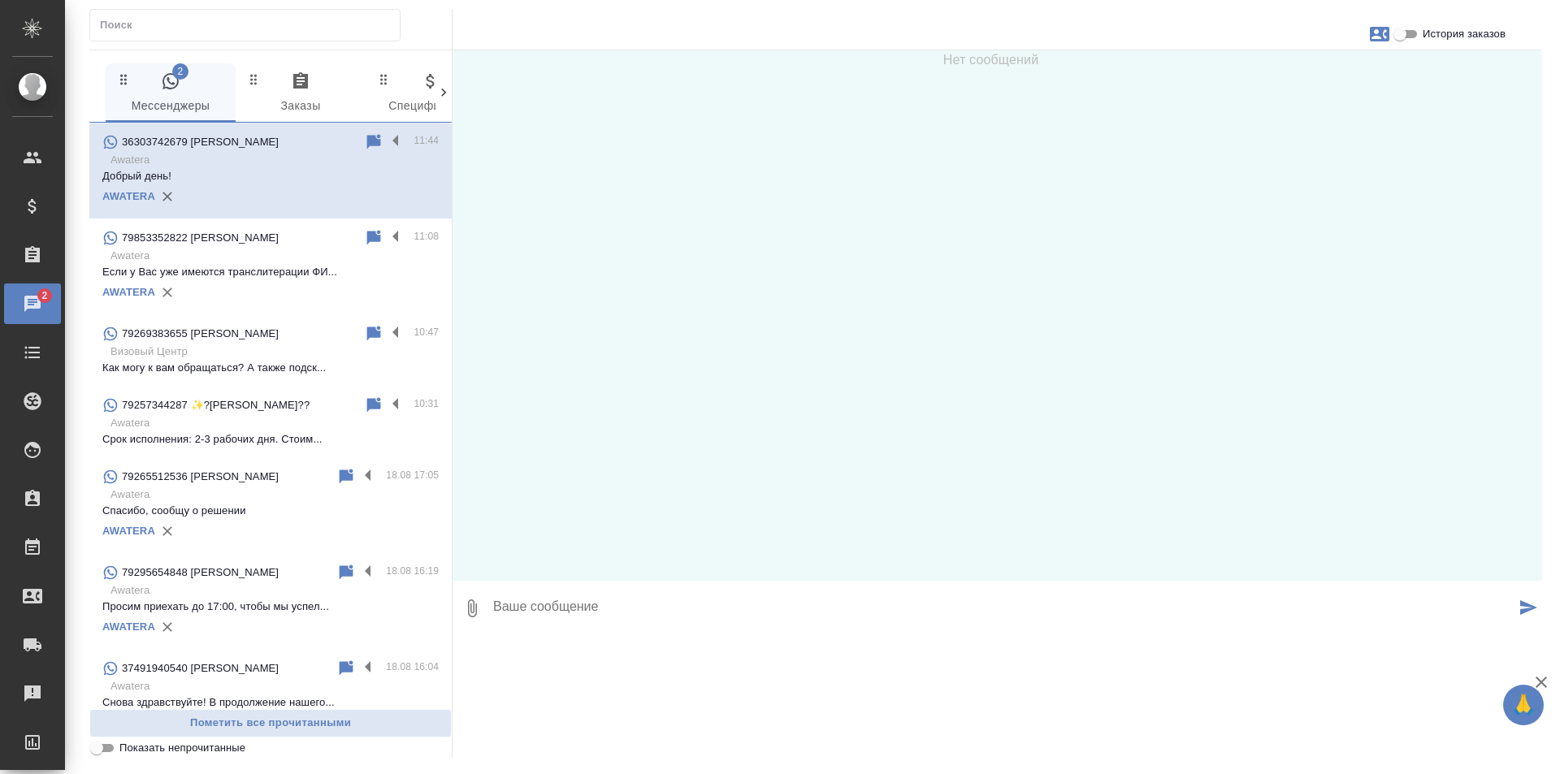
scroll to position [4, 0]
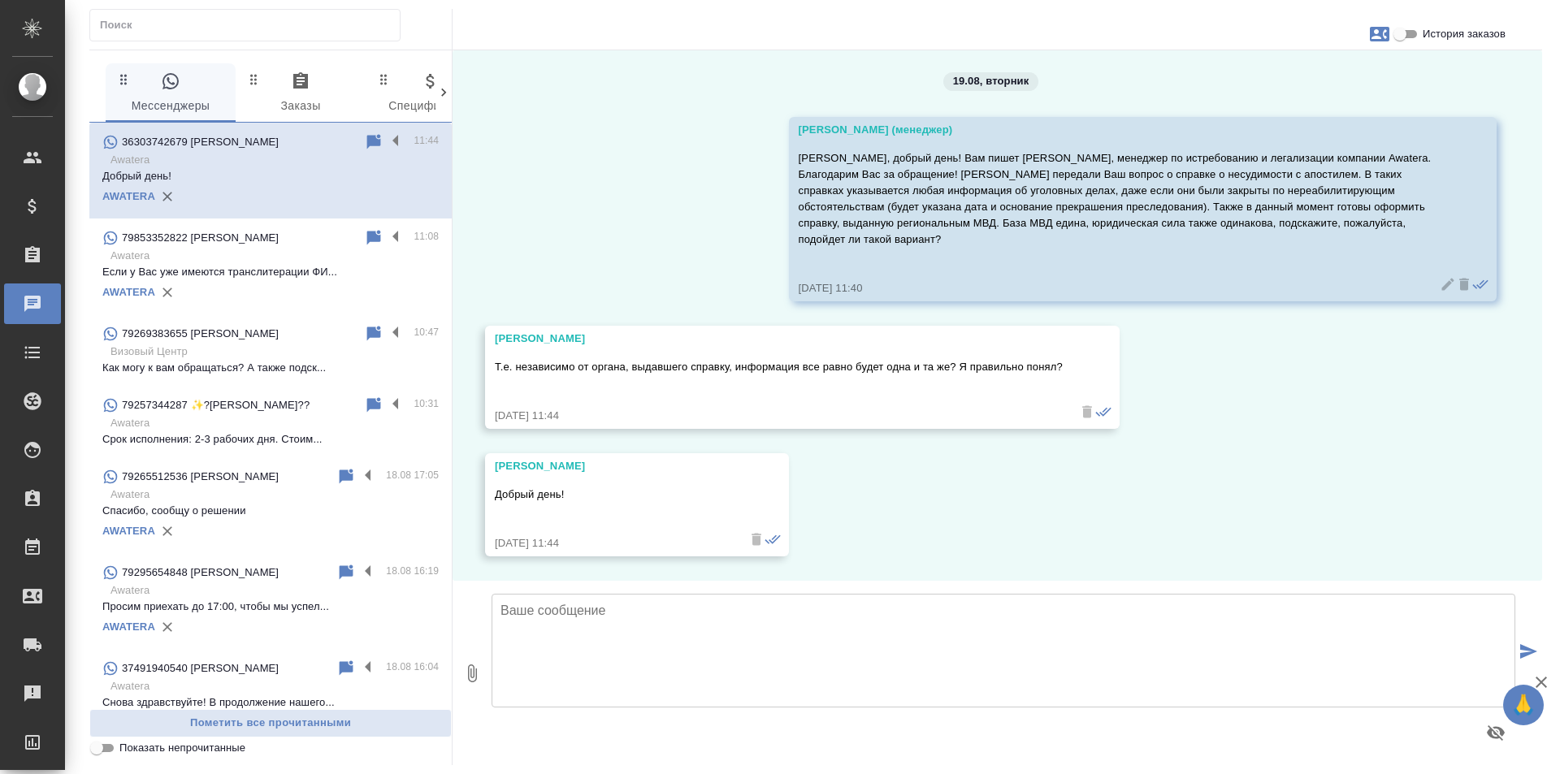
click at [1423, 32] on span "История заказов" at bounding box center [1463, 34] width 83 height 16
click at [1423, 32] on input "История заказов" at bounding box center [1399, 33] width 58 height 19
checkbox input "true"
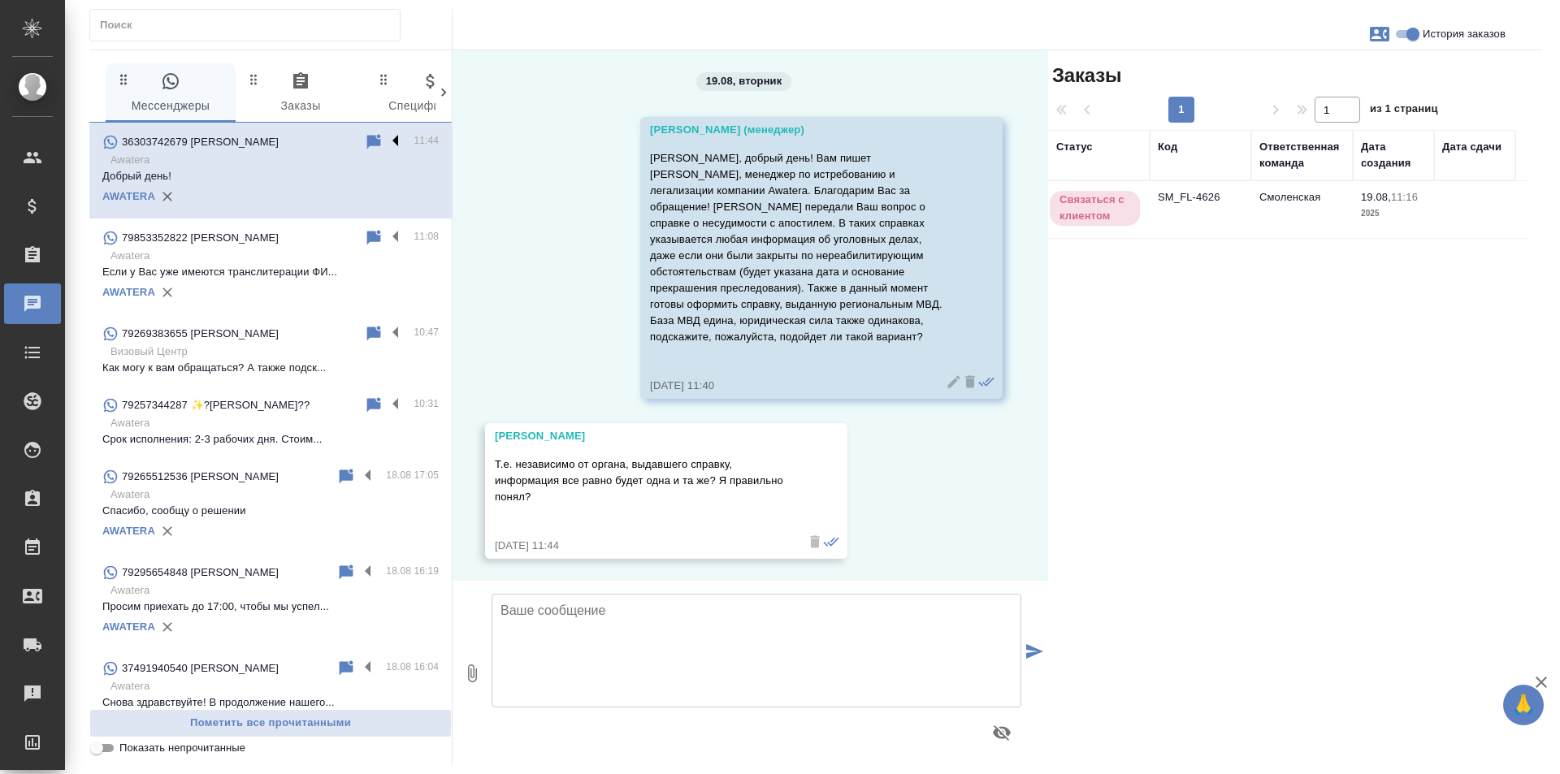
click at [386, 143] on label at bounding box center [400, 141] width 28 height 19
click at [0, 0] on input "checkbox" at bounding box center [0, 0] width 0 height 0
click at [327, 140] on icon at bounding box center [332, 142] width 11 height 15
click at [307, 259] on p "Awatera" at bounding box center [274, 256] width 328 height 16
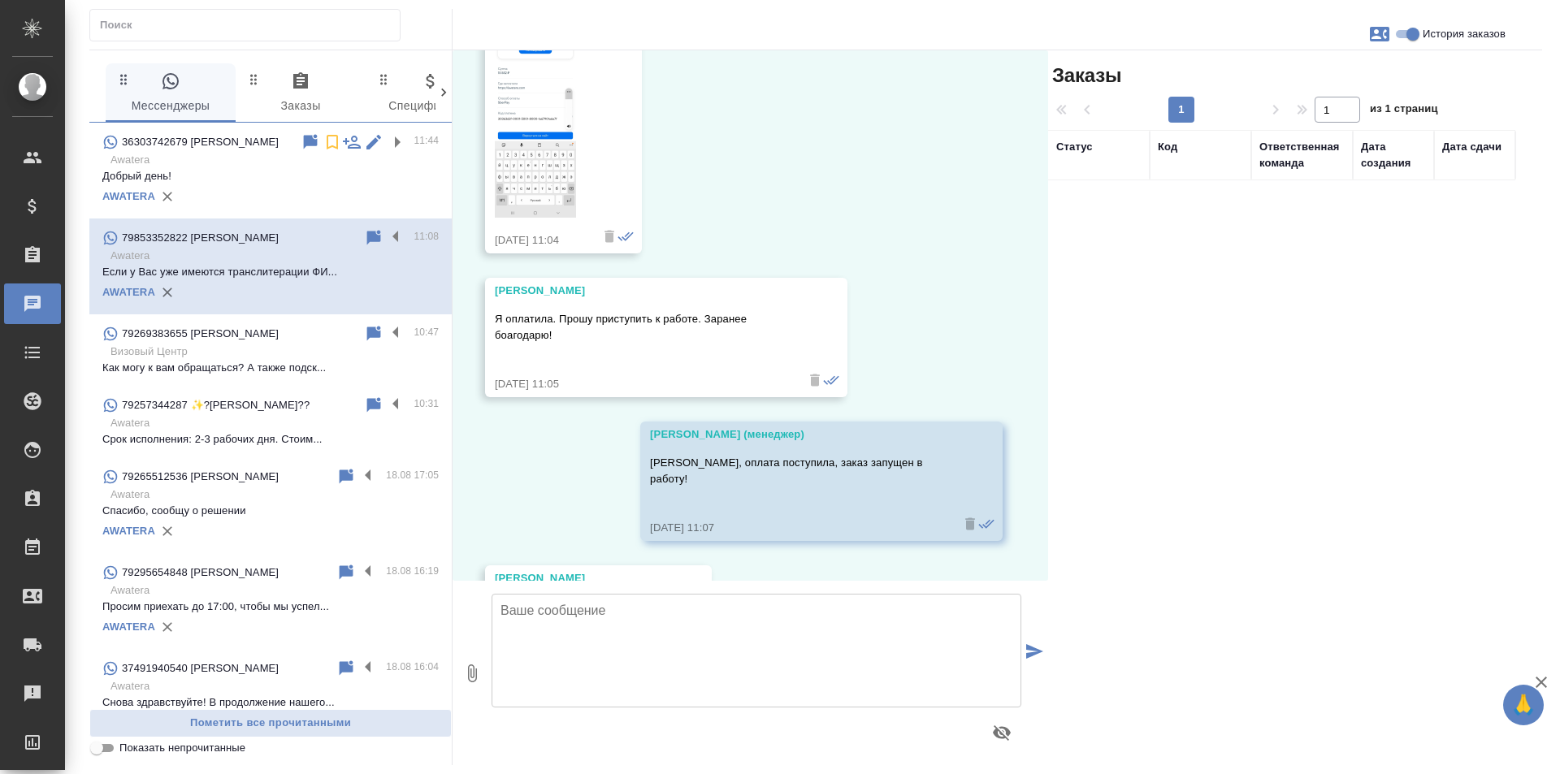
scroll to position [1027, 0]
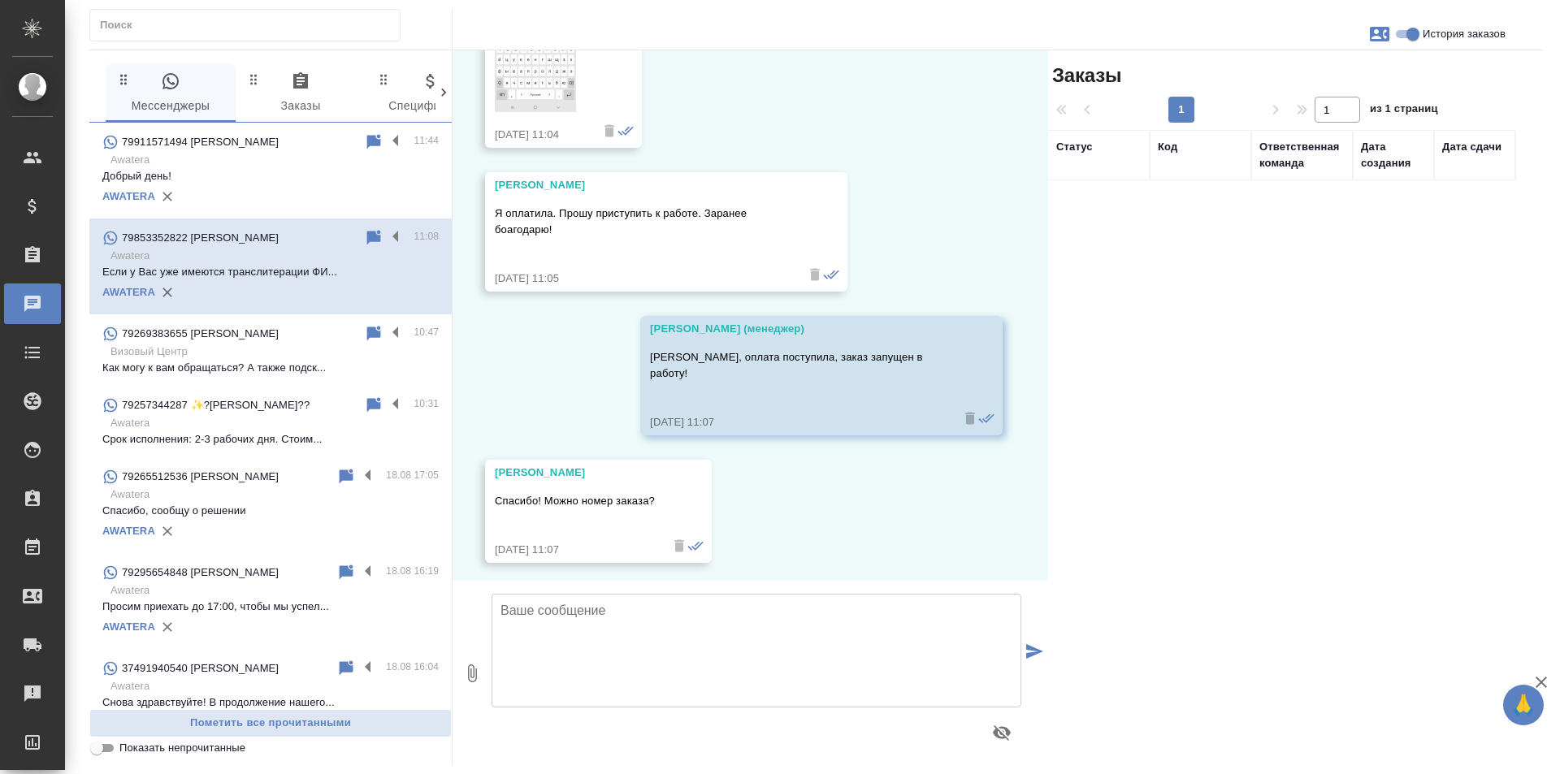
click at [295, 342] on div "79269383655 [PERSON_NAME]" at bounding box center [233, 333] width 262 height 19
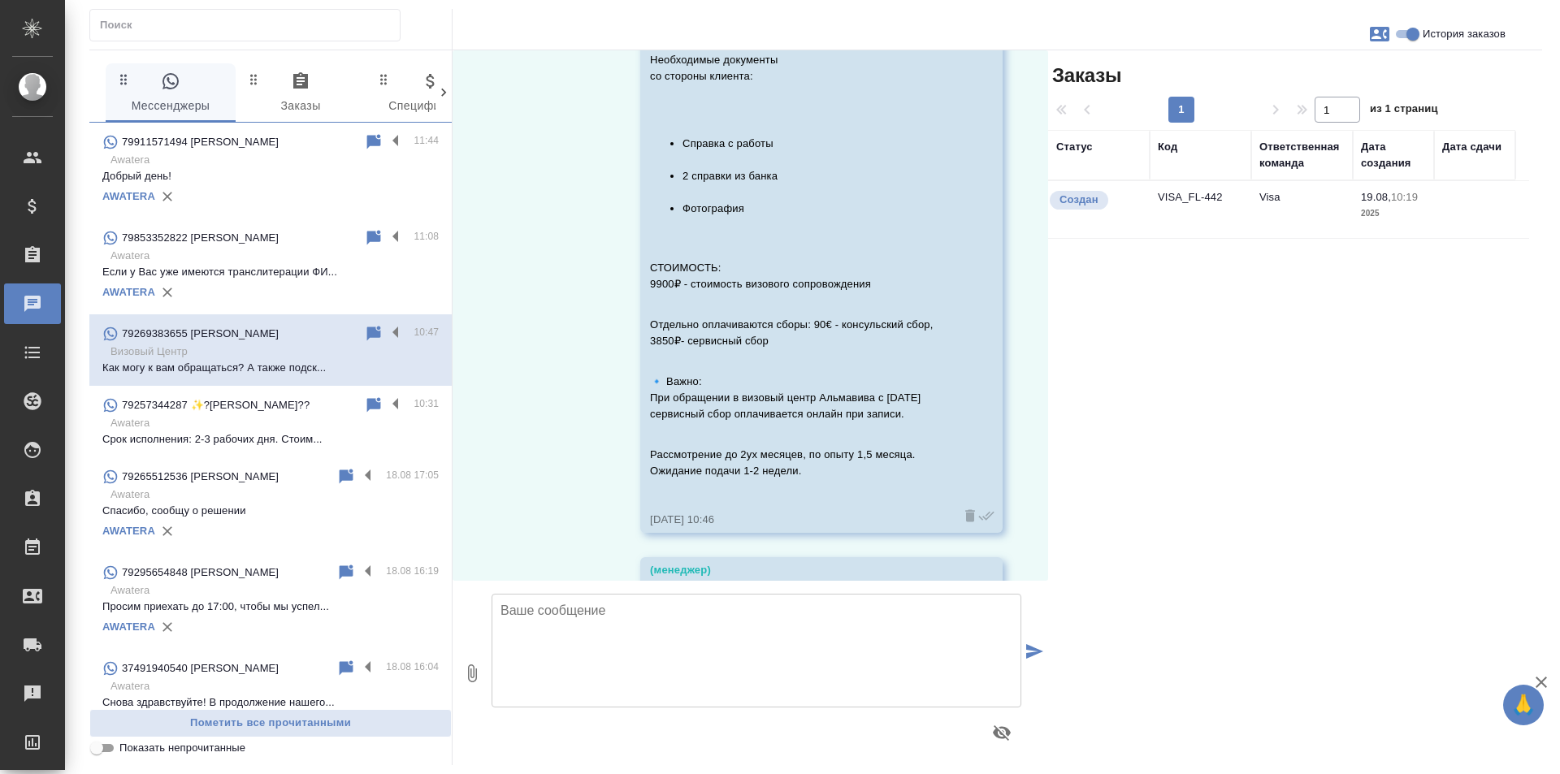
scroll to position [1168, 0]
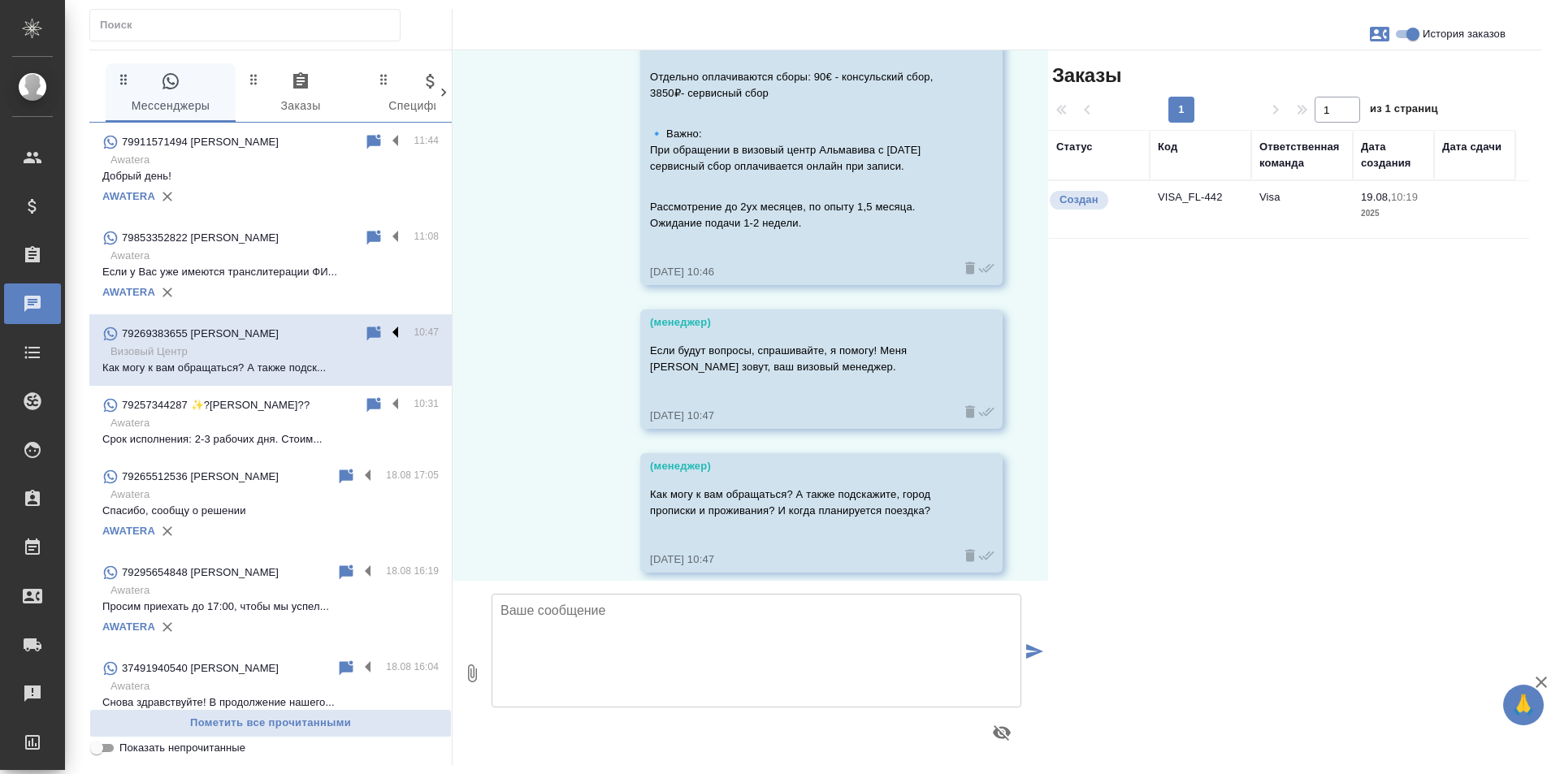
click at [387, 330] on label at bounding box center [400, 333] width 28 height 19
click at [0, 0] on input "checkbox" at bounding box center [0, 0] width 0 height 0
click at [305, 333] on icon at bounding box center [310, 334] width 11 height 15
click at [303, 413] on div "79257344287 ✨?[PERSON_NAME]??" at bounding box center [233, 405] width 262 height 19
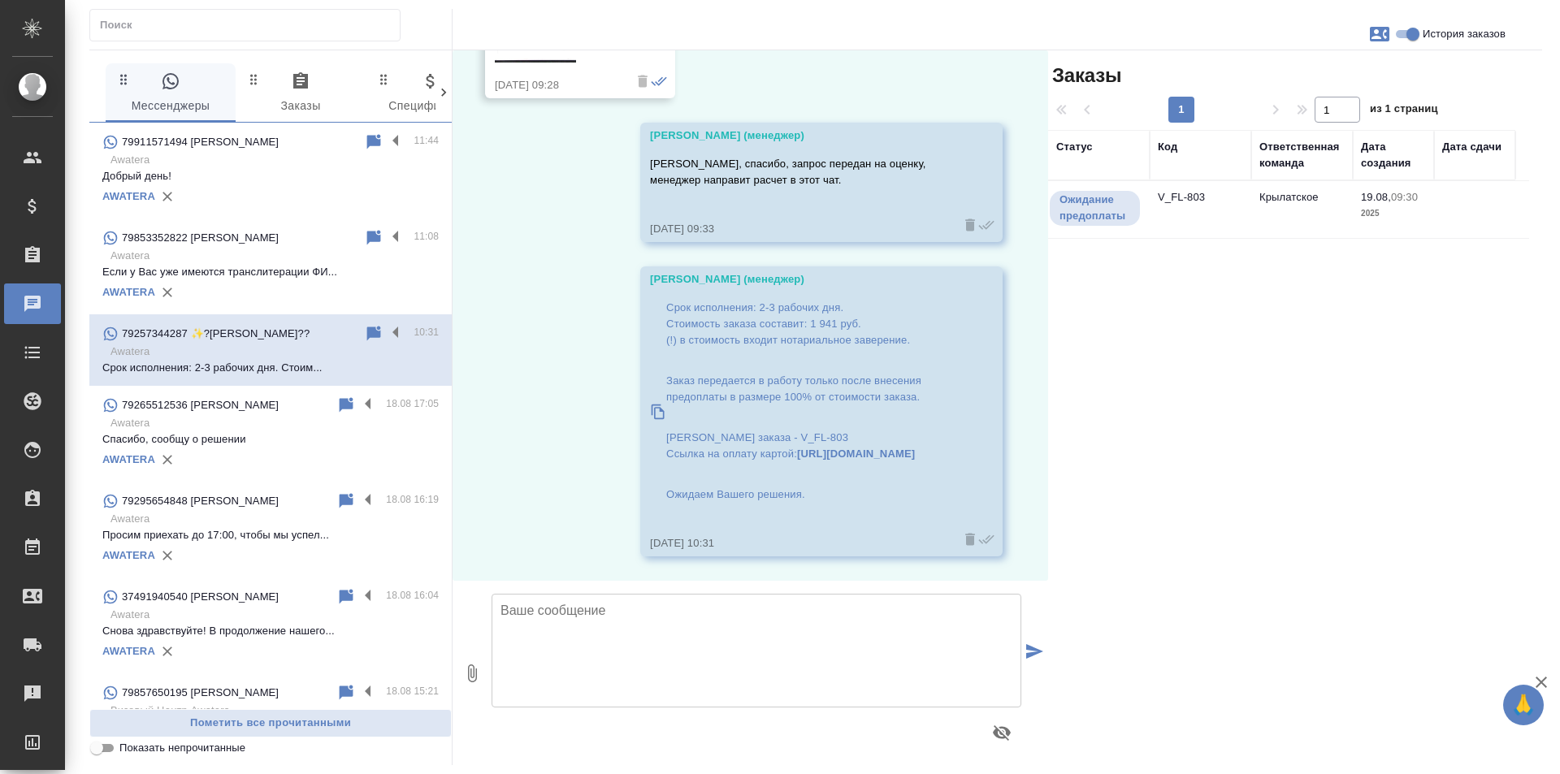
scroll to position [2596, 0]
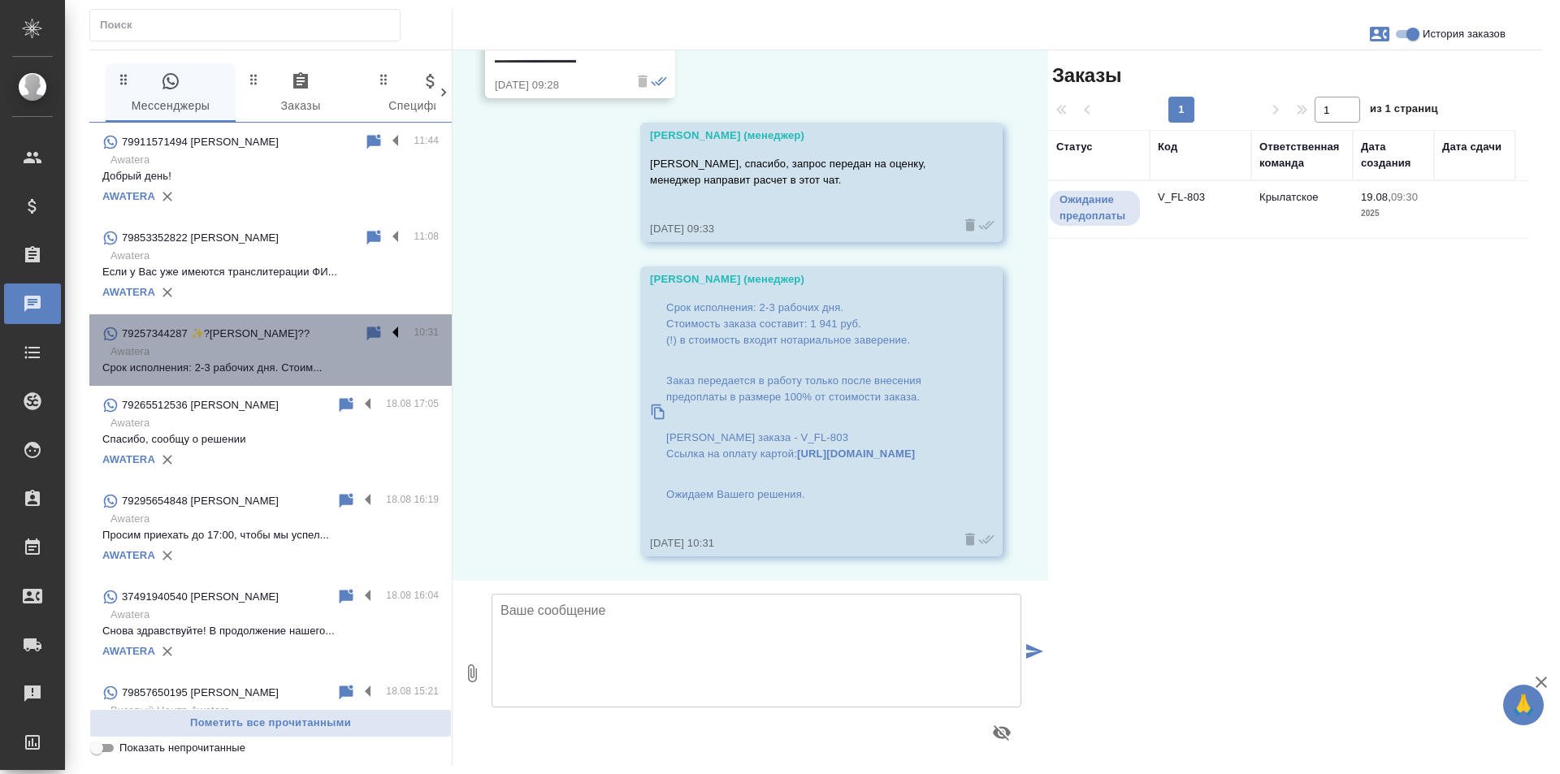
click at [386, 336] on label at bounding box center [400, 333] width 28 height 19
click at [0, 0] on input "checkbox" at bounding box center [0, 0] width 0 height 0
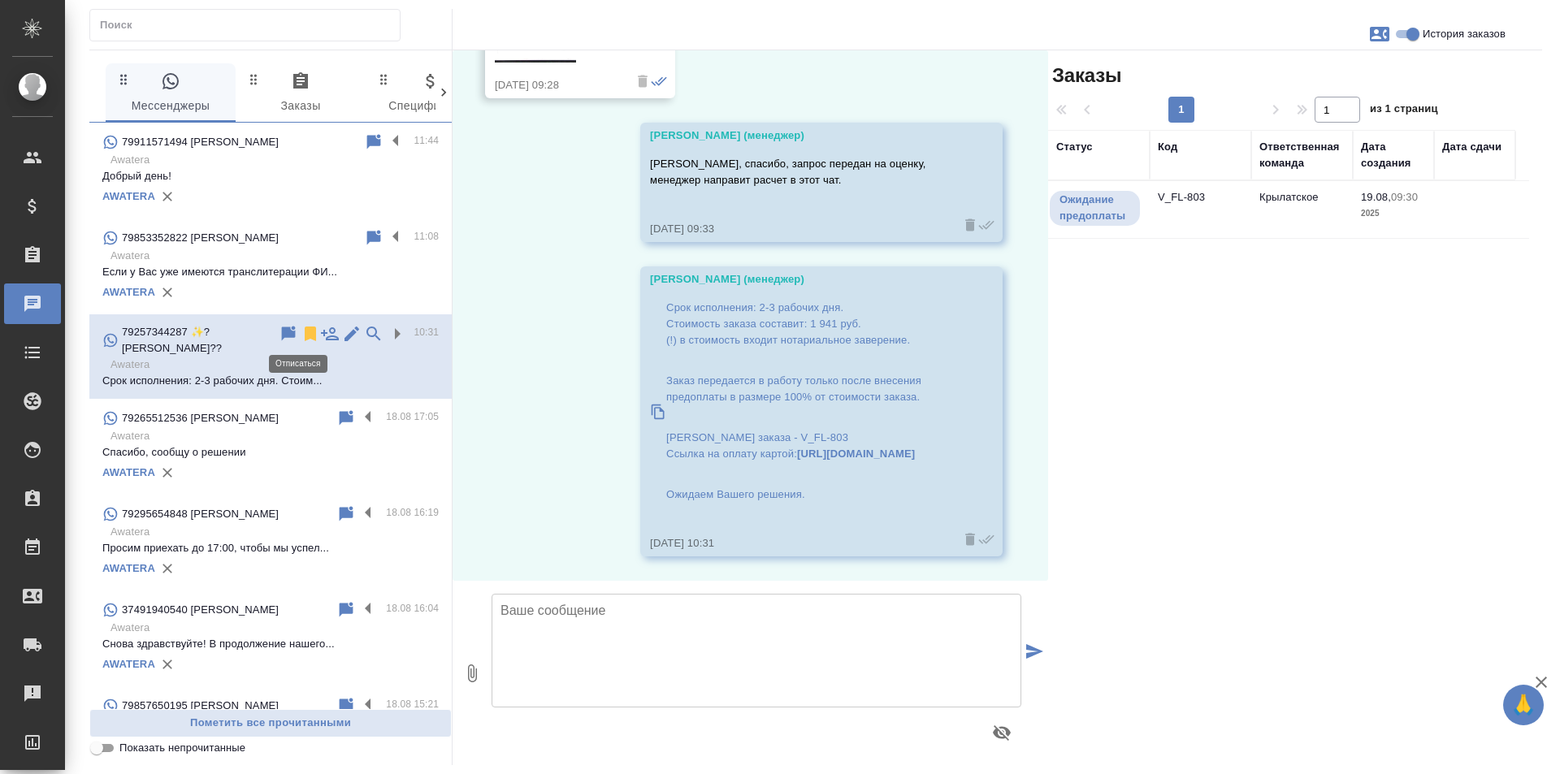
click at [305, 336] on icon at bounding box center [310, 334] width 11 height 15
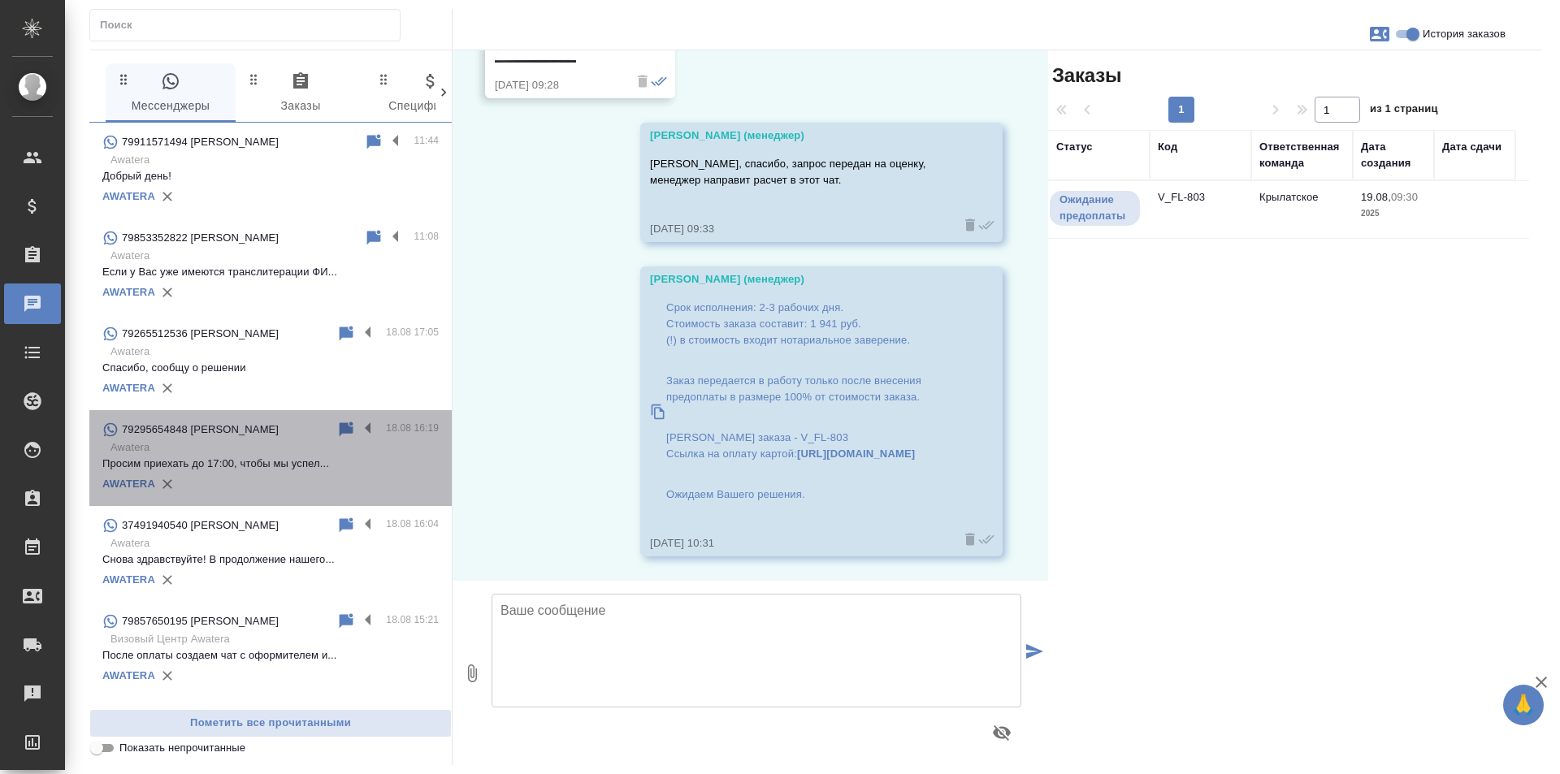
click at [298, 429] on div "79295654848 [PERSON_NAME]" at bounding box center [219, 429] width 234 height 19
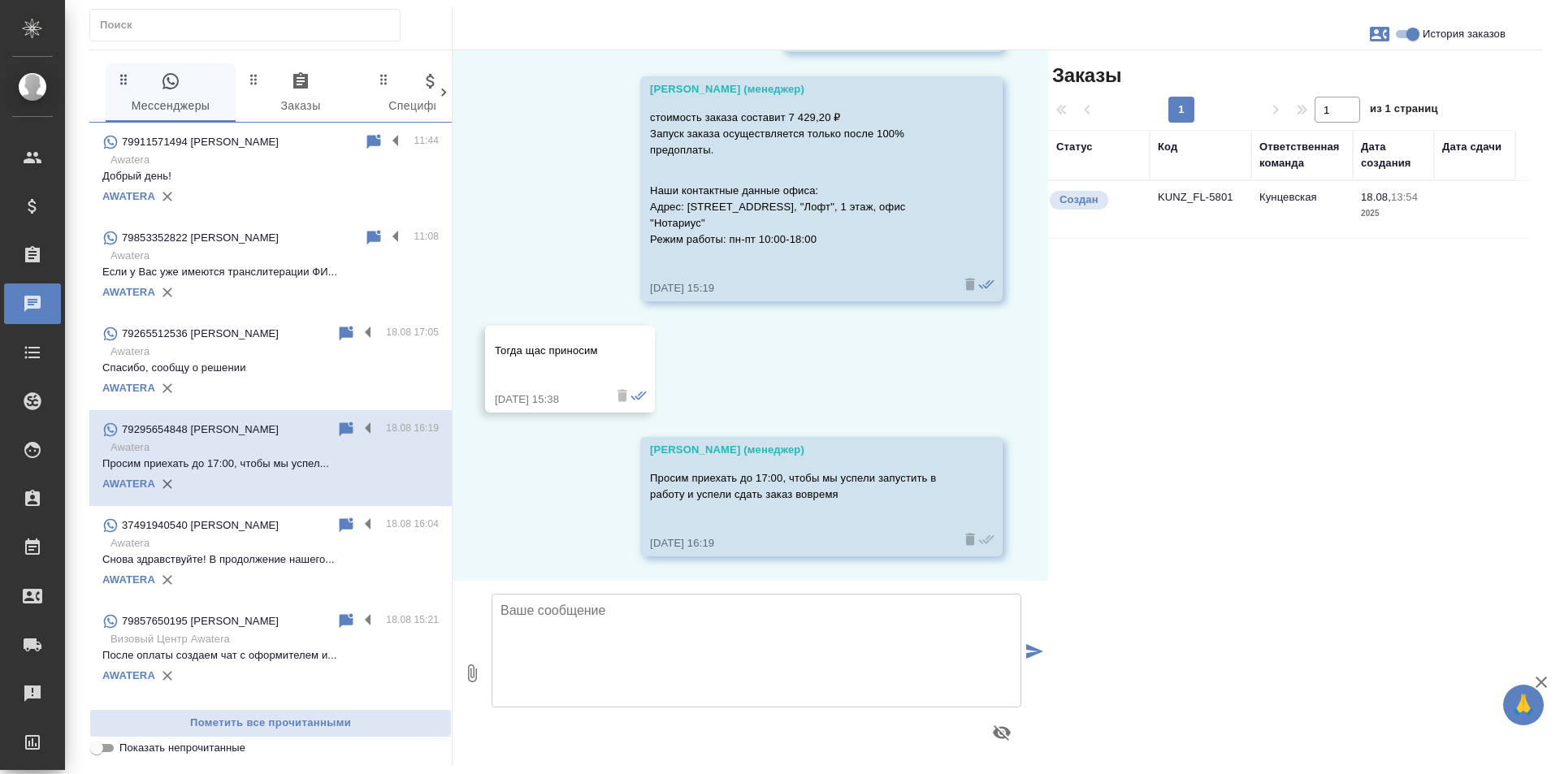
scroll to position [2186, 0]
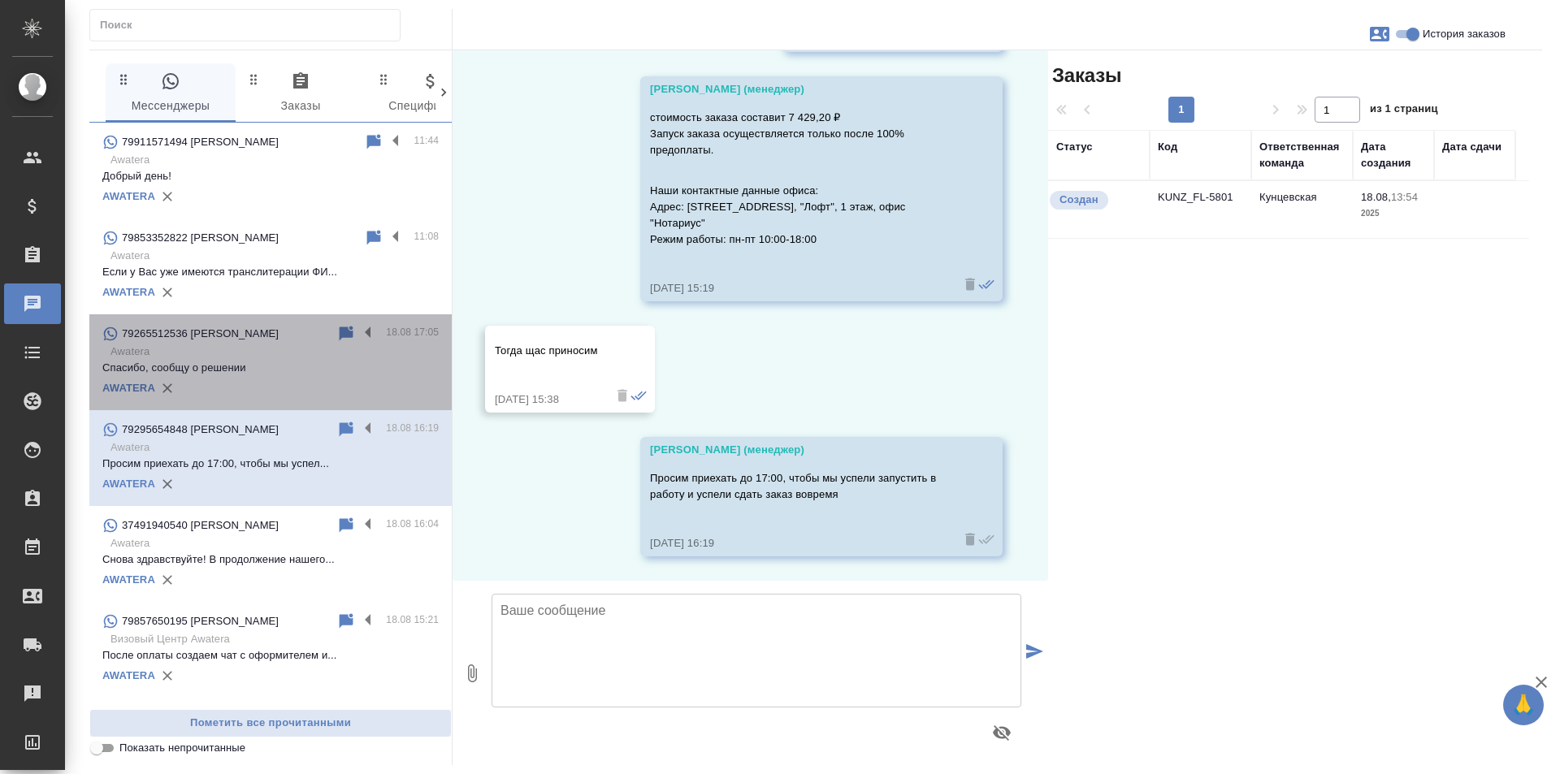
click at [294, 361] on p "Спасибо, сообщу о решении" at bounding box center [270, 368] width 336 height 16
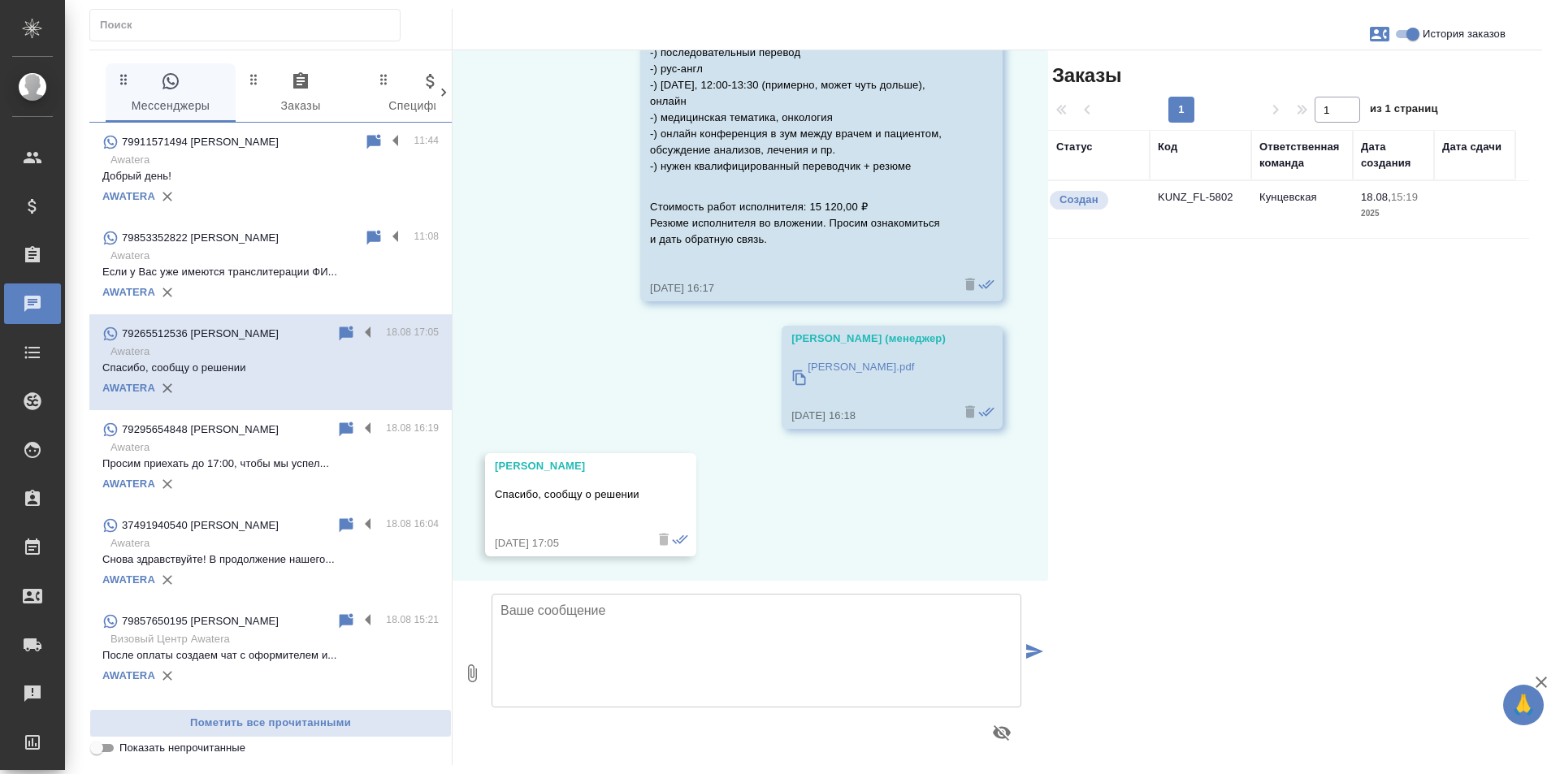
scroll to position [446, 0]
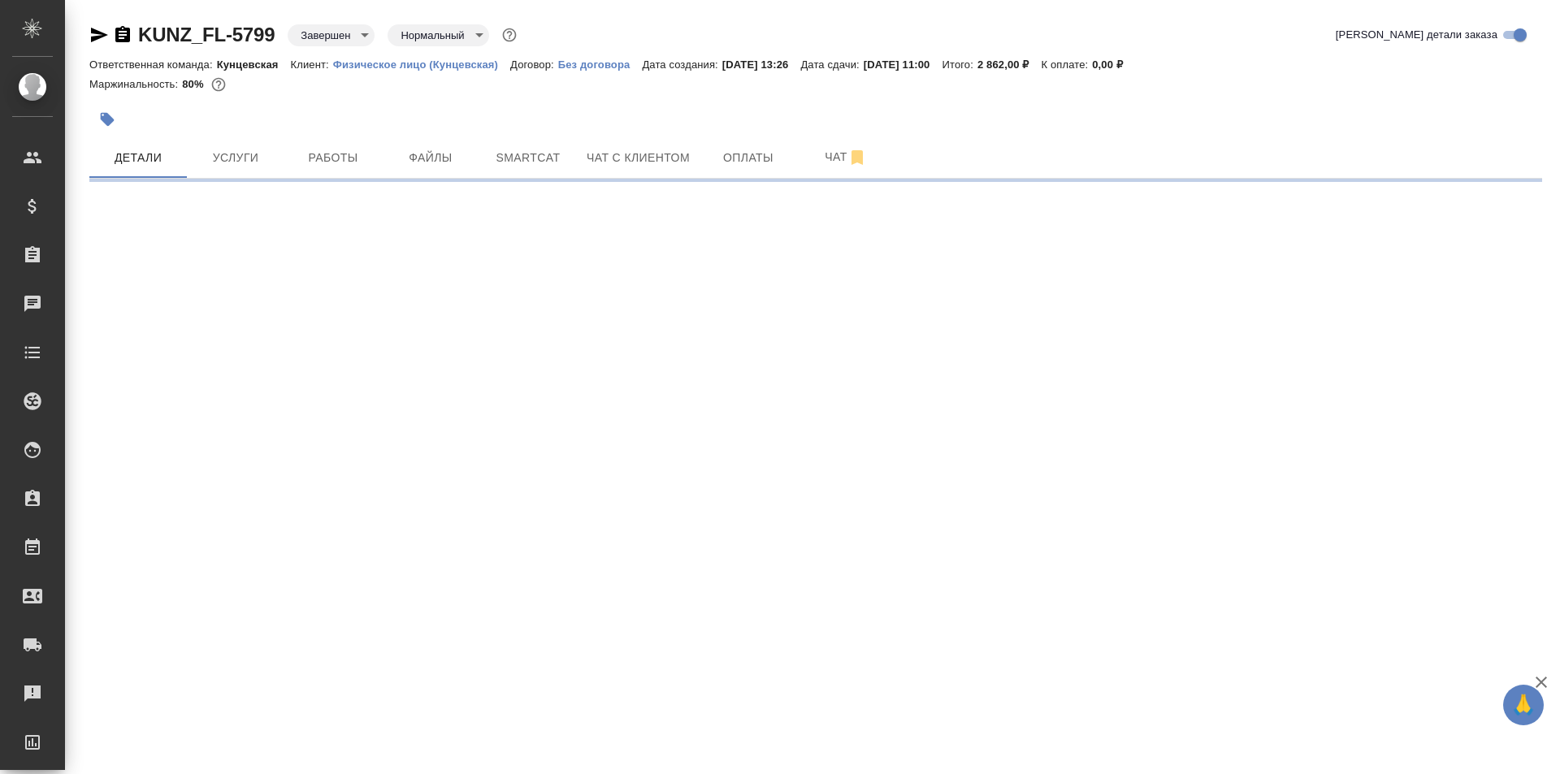
select select "RU"
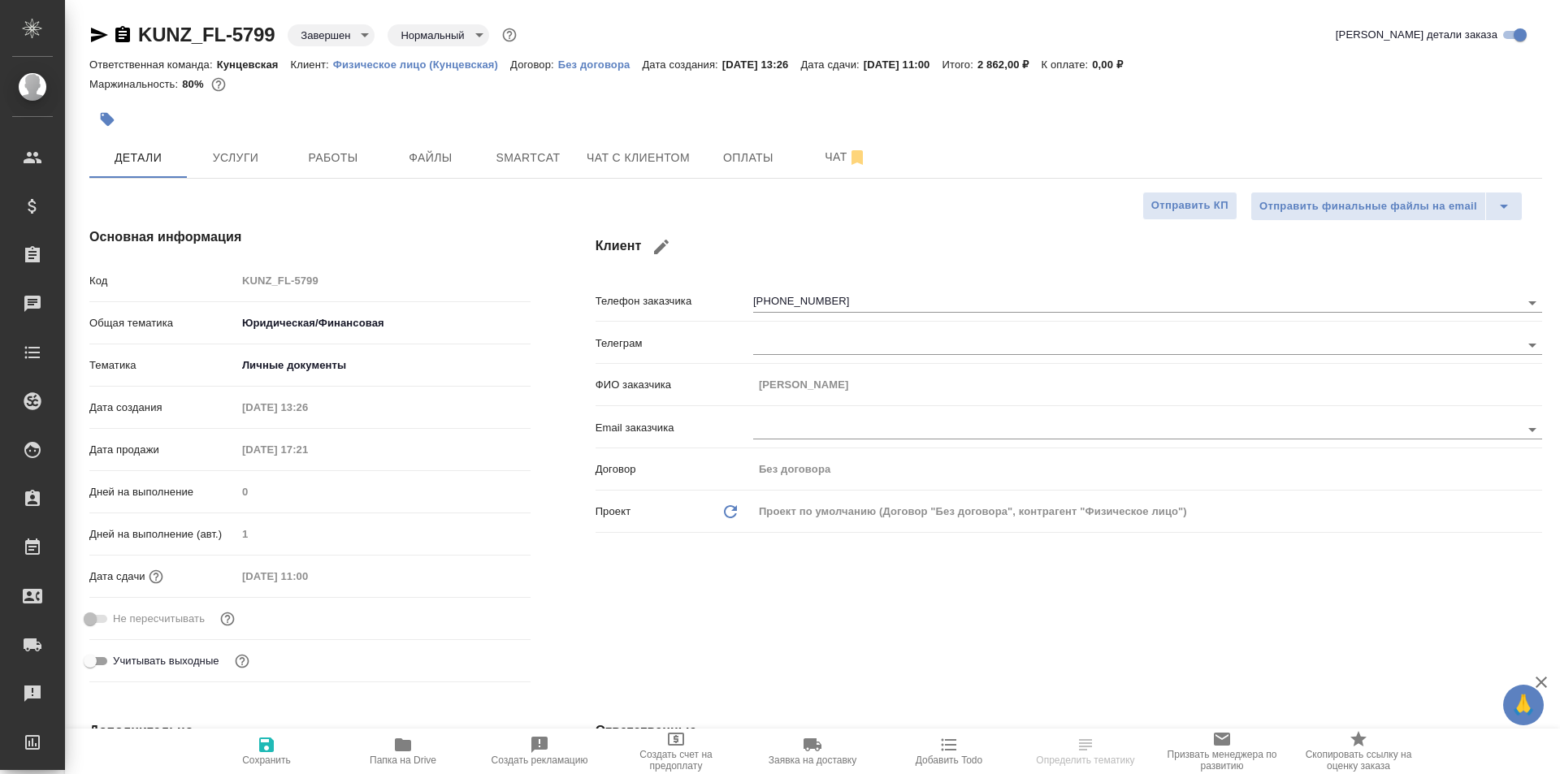
type textarea "x"
type input "[PERSON_NAME]"
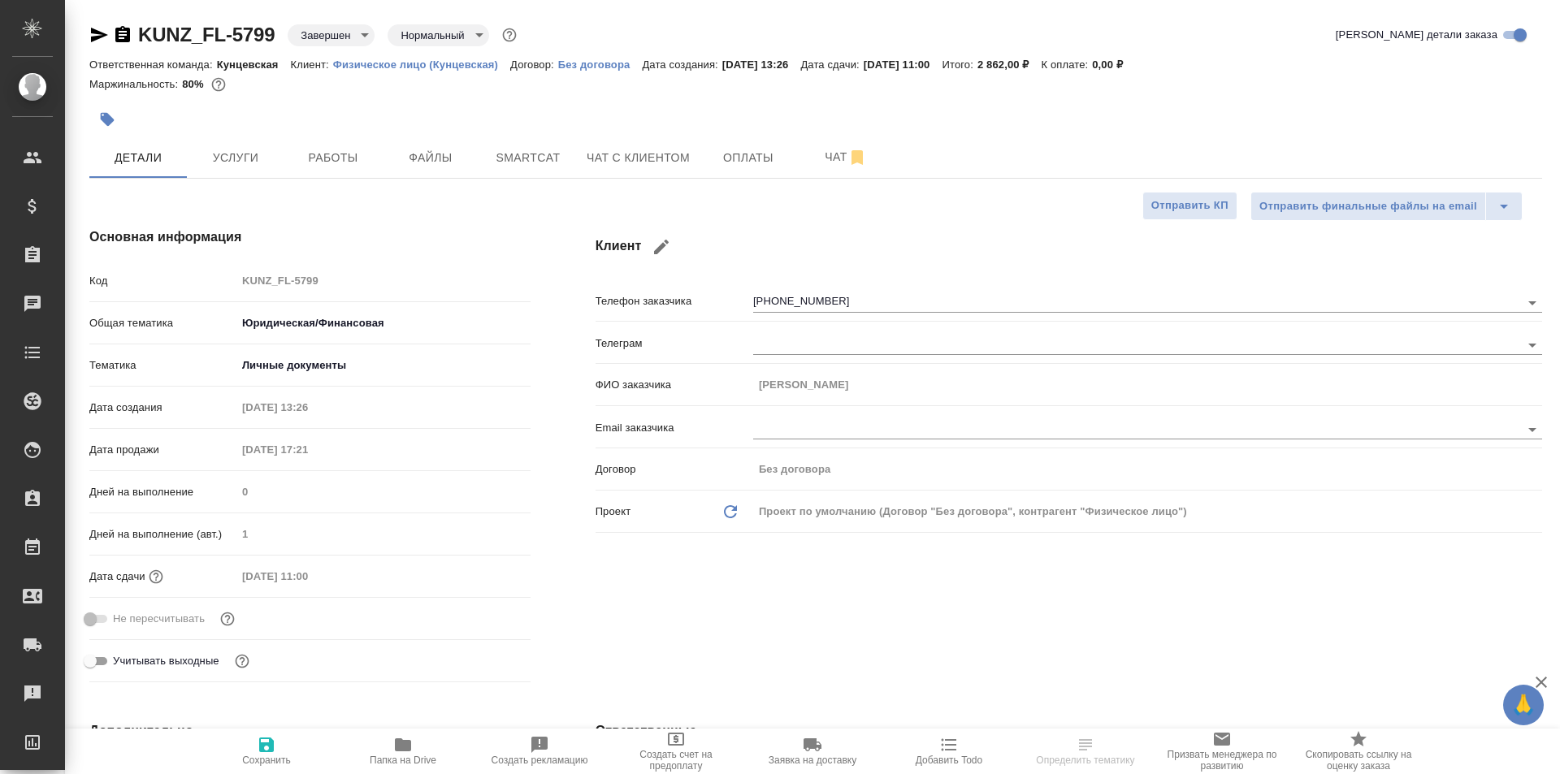
type textarea "x"
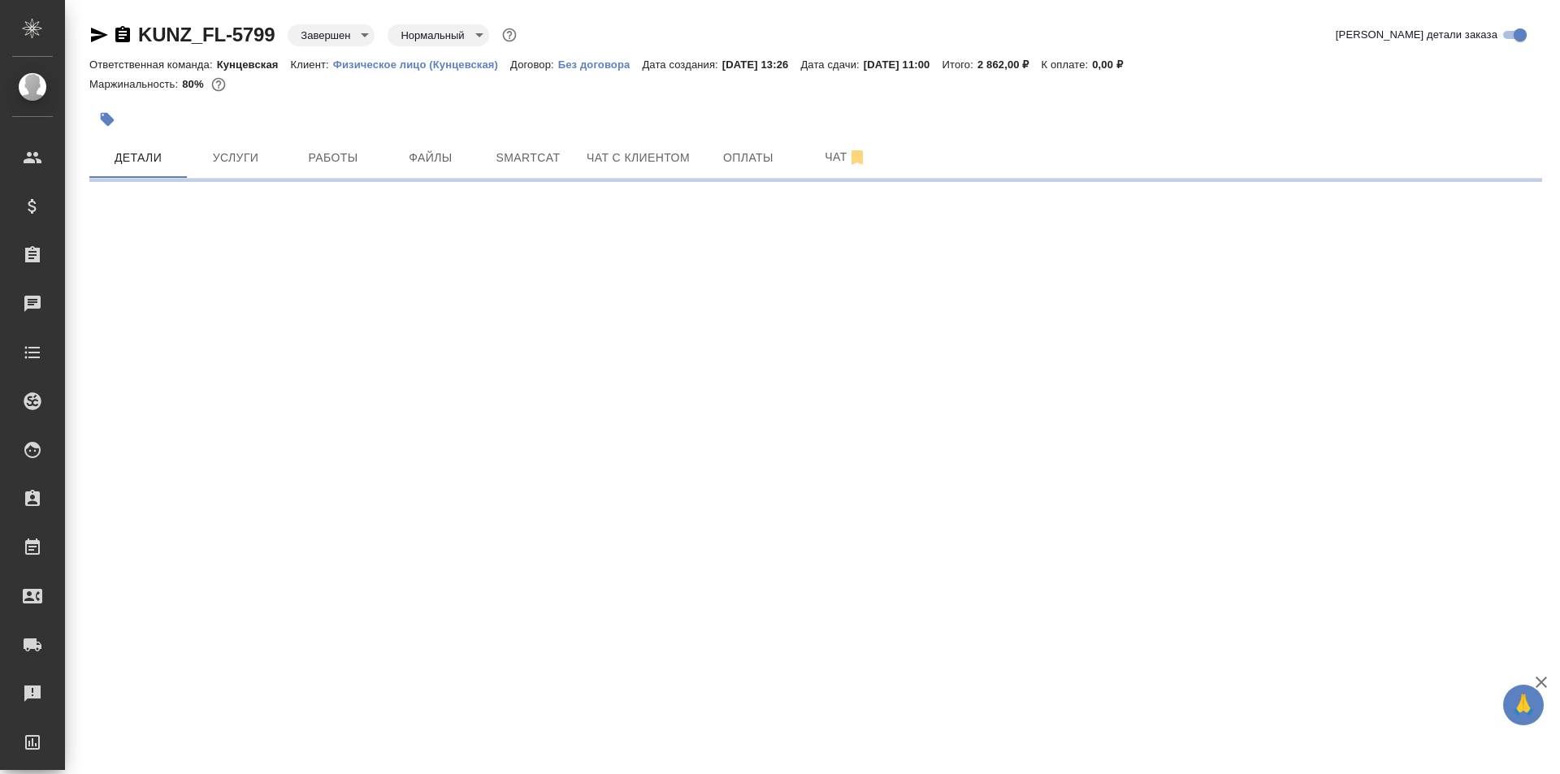
select select "RU"
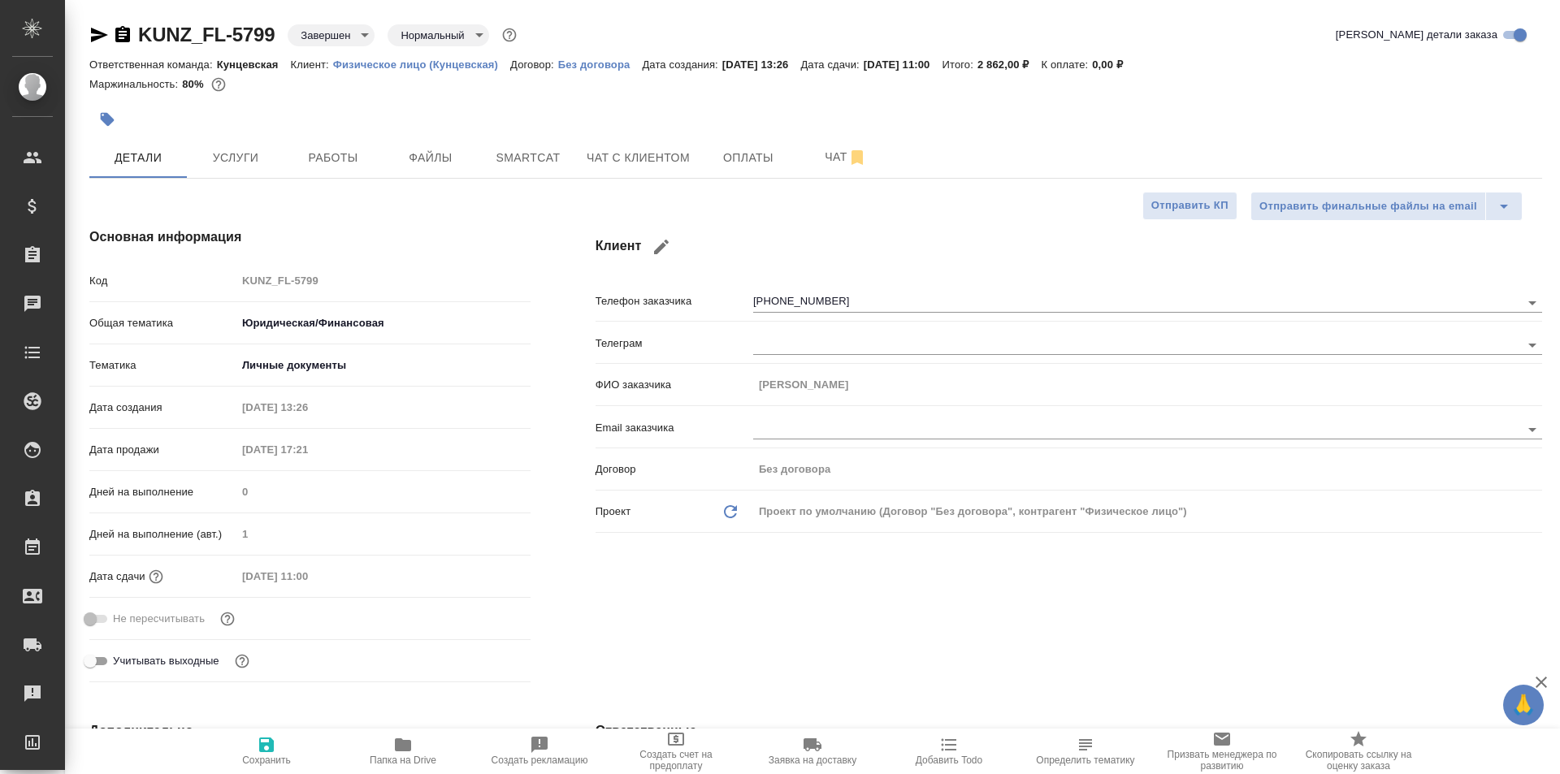
type textarea "x"
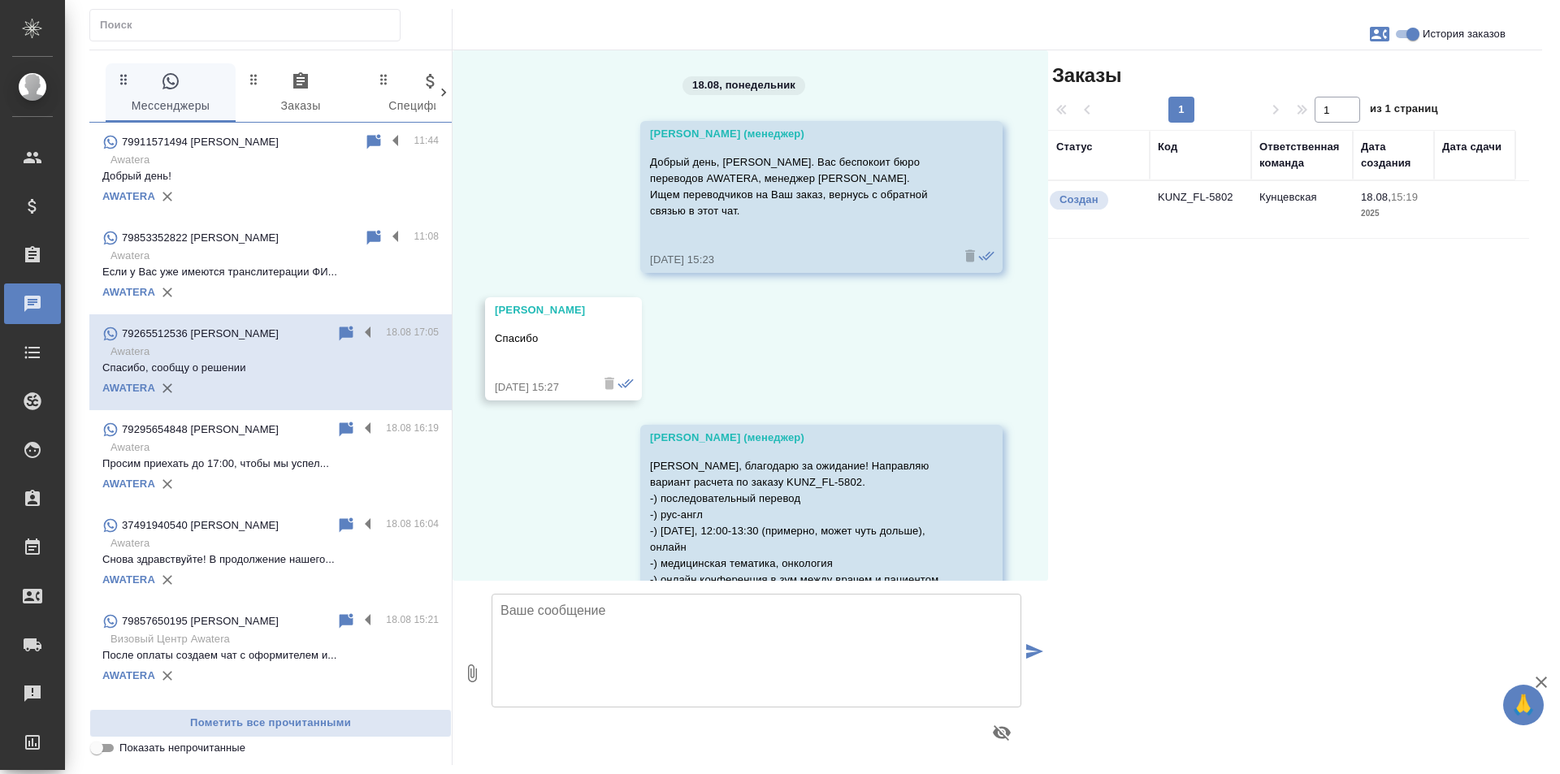
scroll to position [446, 0]
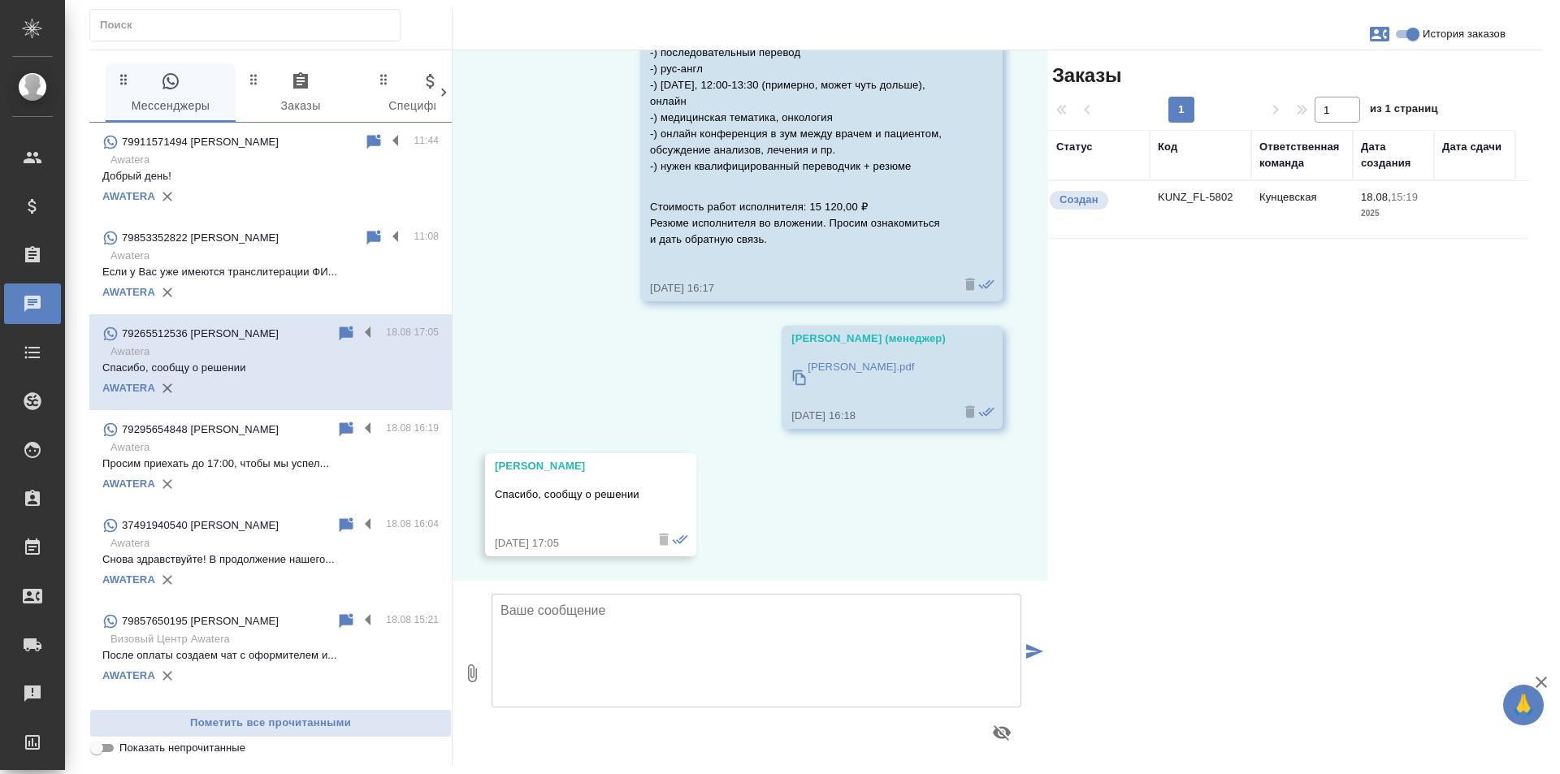
click at [231, 154] on p "Awatera" at bounding box center [274, 160] width 328 height 16
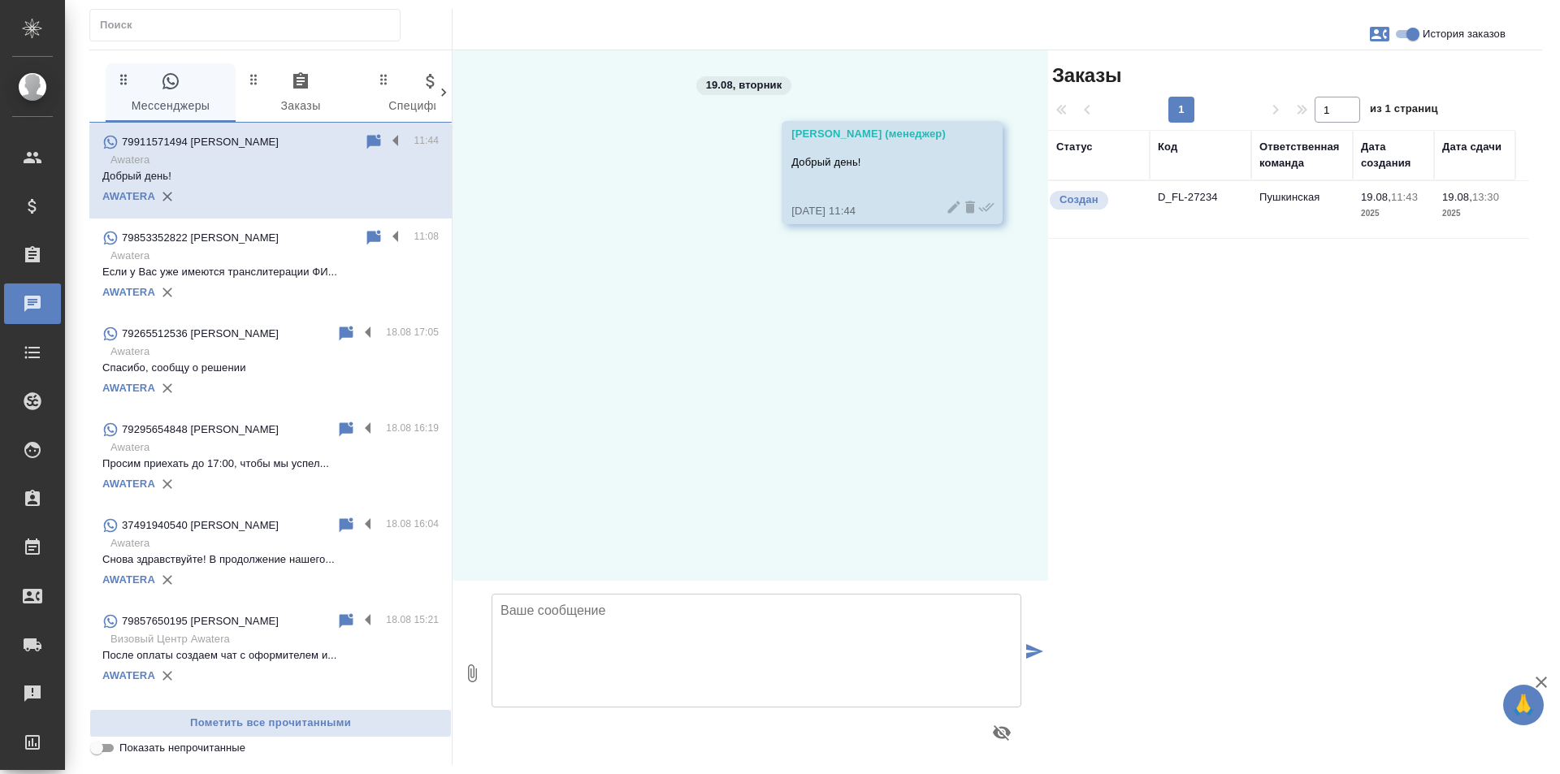
scroll to position [0, 0]
click at [253, 282] on div "AWATERA" at bounding box center [270, 292] width 336 height 24
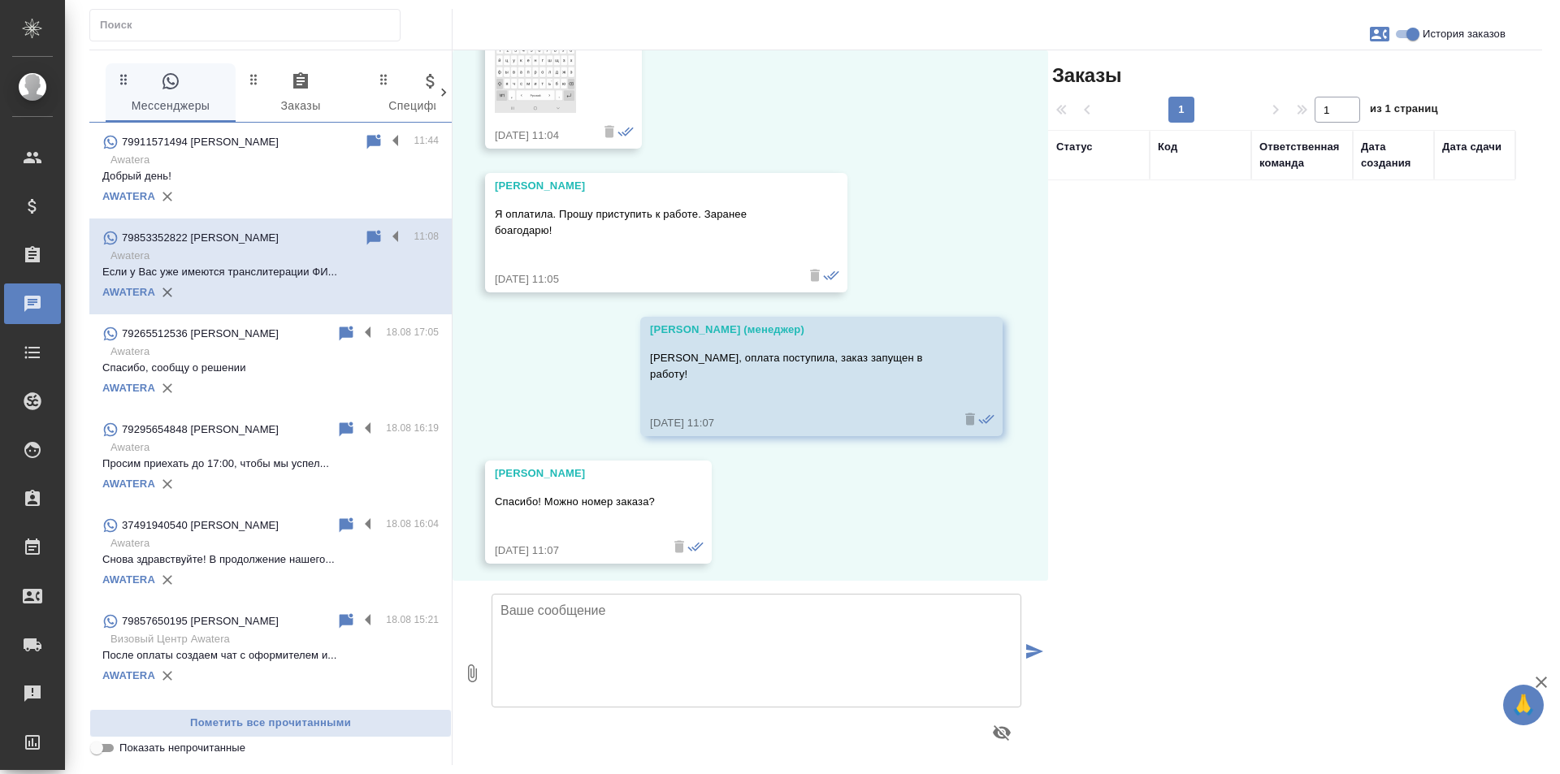
scroll to position [1027, 0]
click at [345, 159] on p "Awatera" at bounding box center [274, 160] width 328 height 16
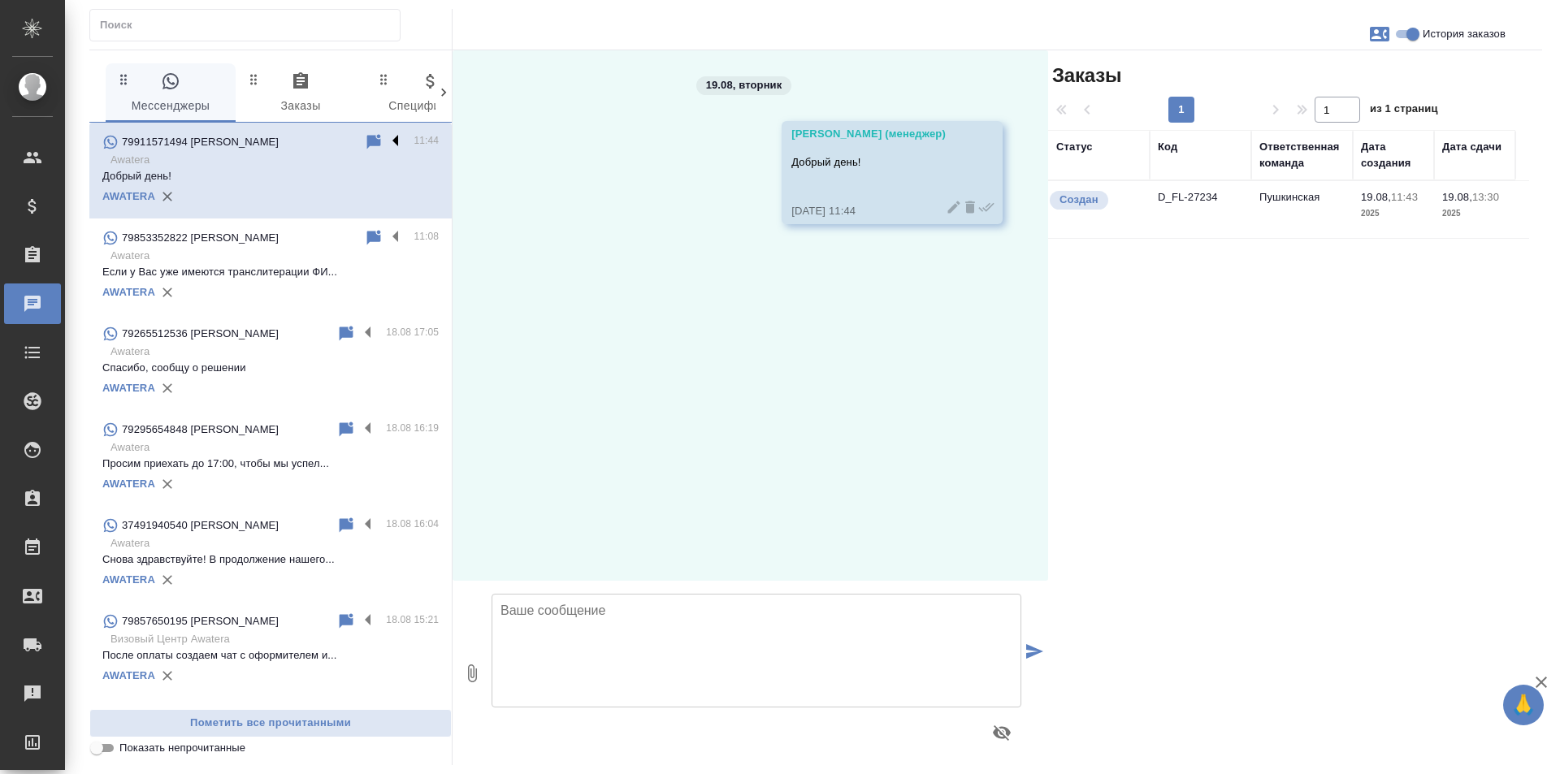
scroll to position [0, 0]
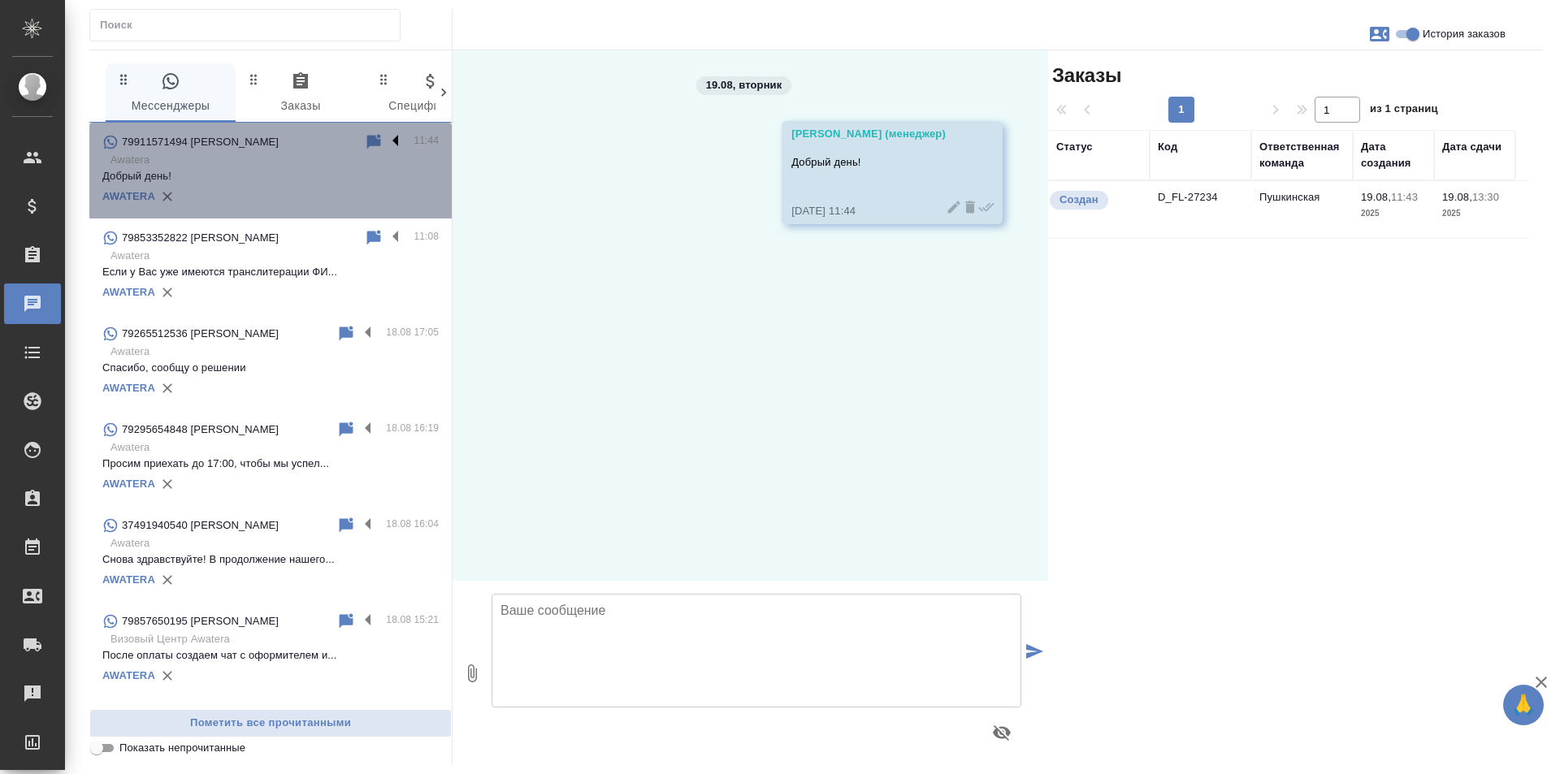
click at [386, 139] on label at bounding box center [400, 141] width 28 height 19
click at [0, 0] on input "checkbox" at bounding box center [0, 0] width 0 height 0
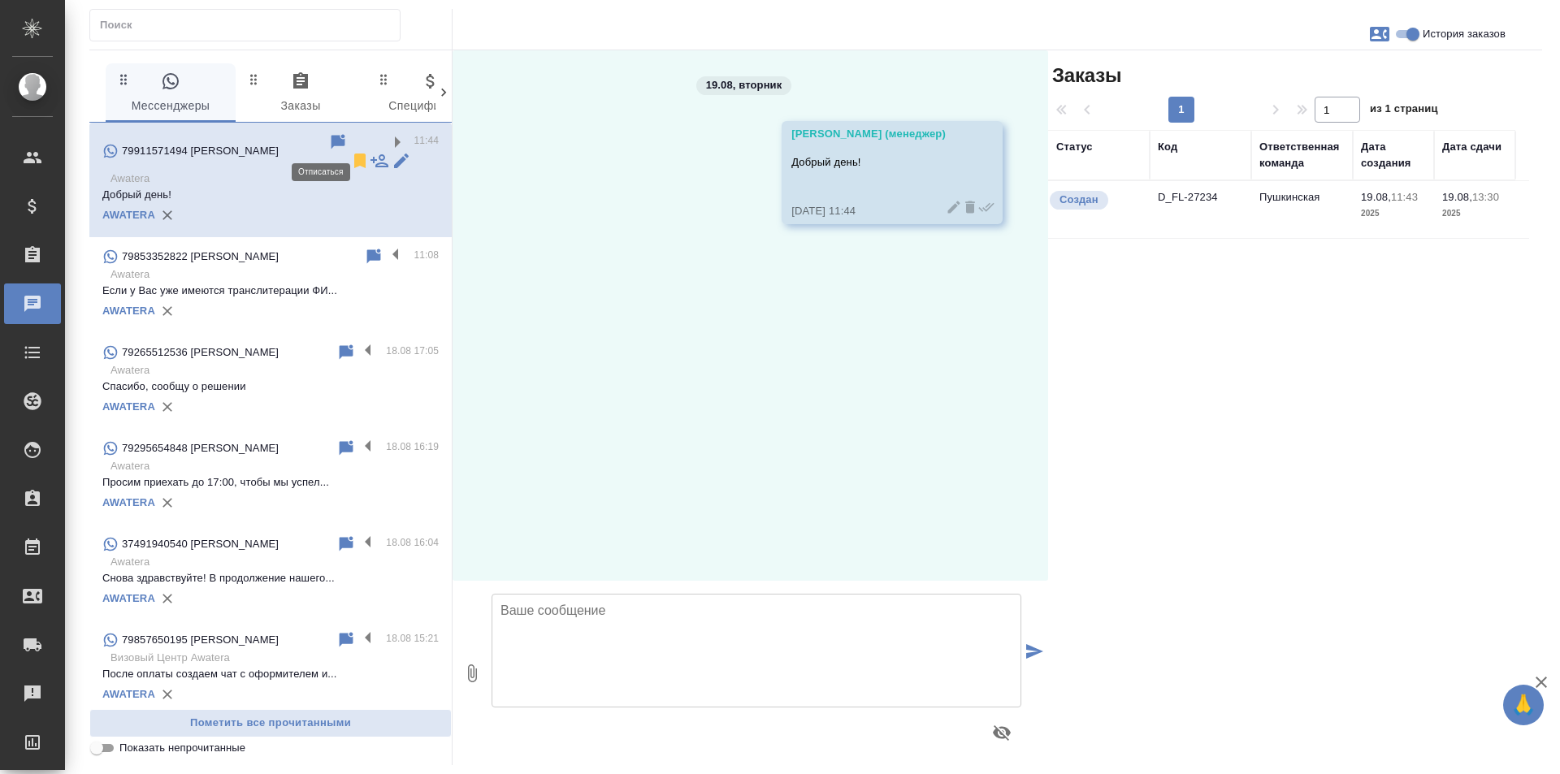
click at [354, 154] on icon at bounding box center [359, 161] width 11 height 15
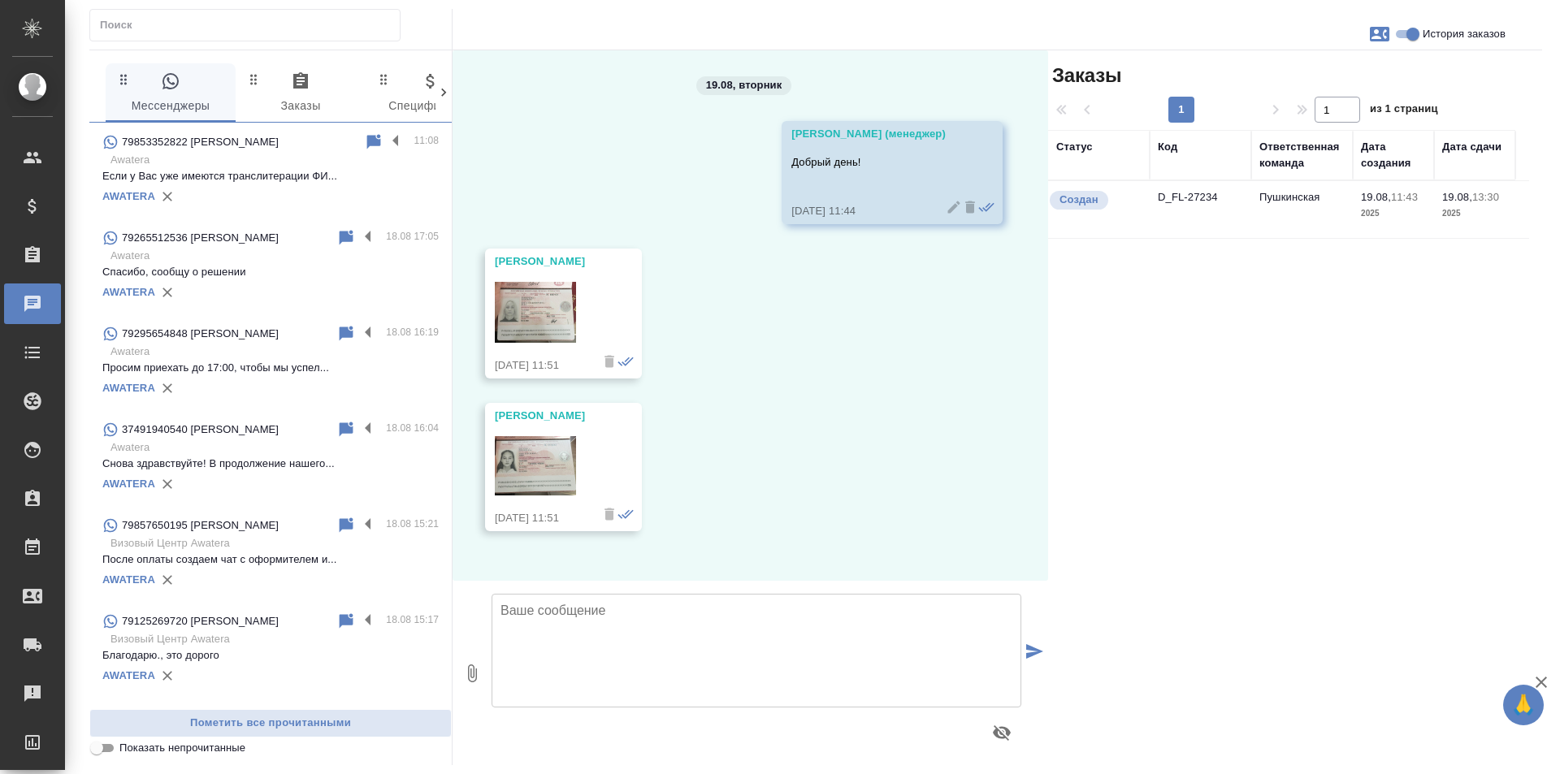
click at [502, 337] on img at bounding box center [535, 312] width 81 height 61
click at [264, 188] on div "AWATERA" at bounding box center [270, 196] width 336 height 24
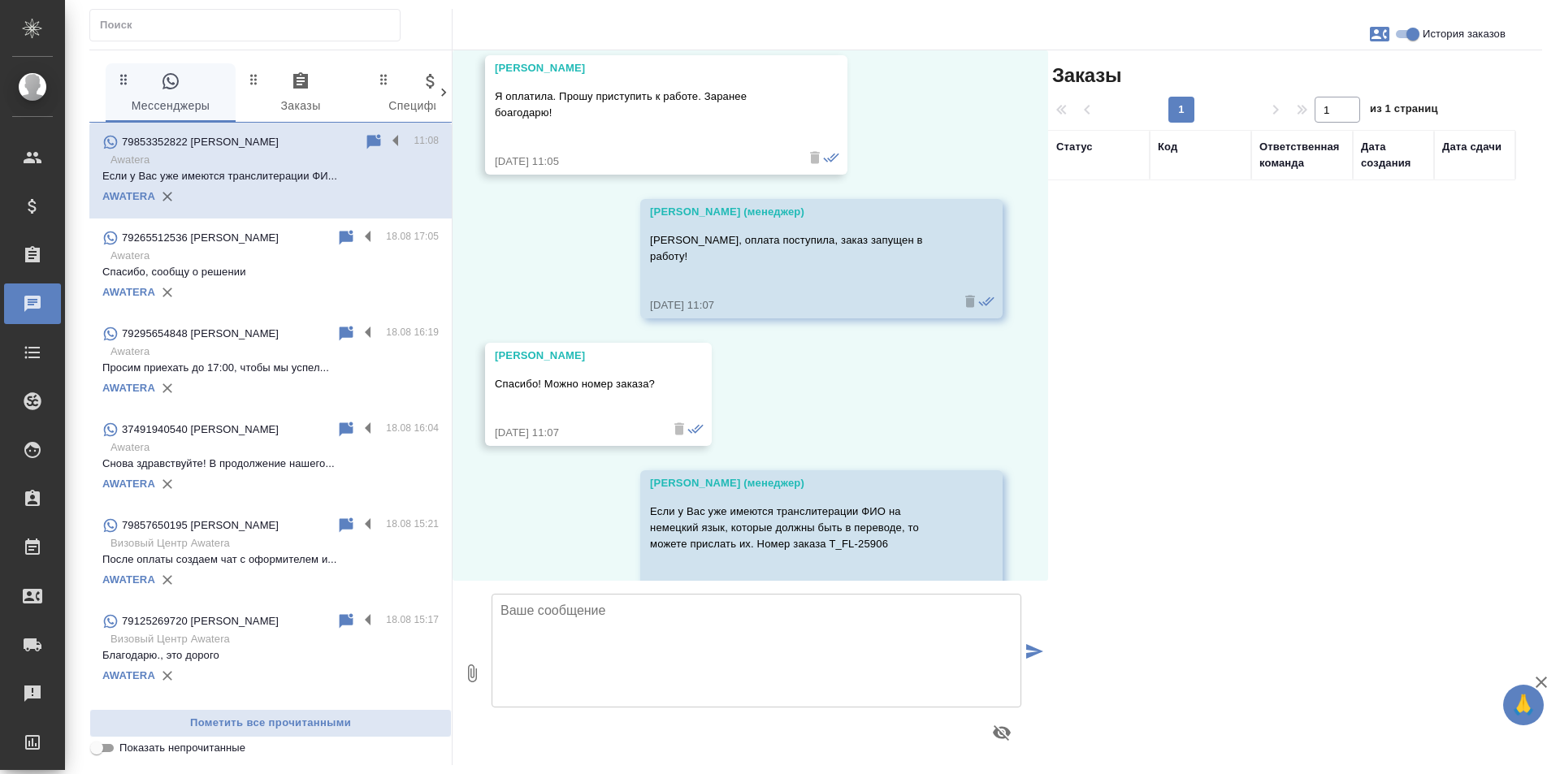
scroll to position [1193, 0]
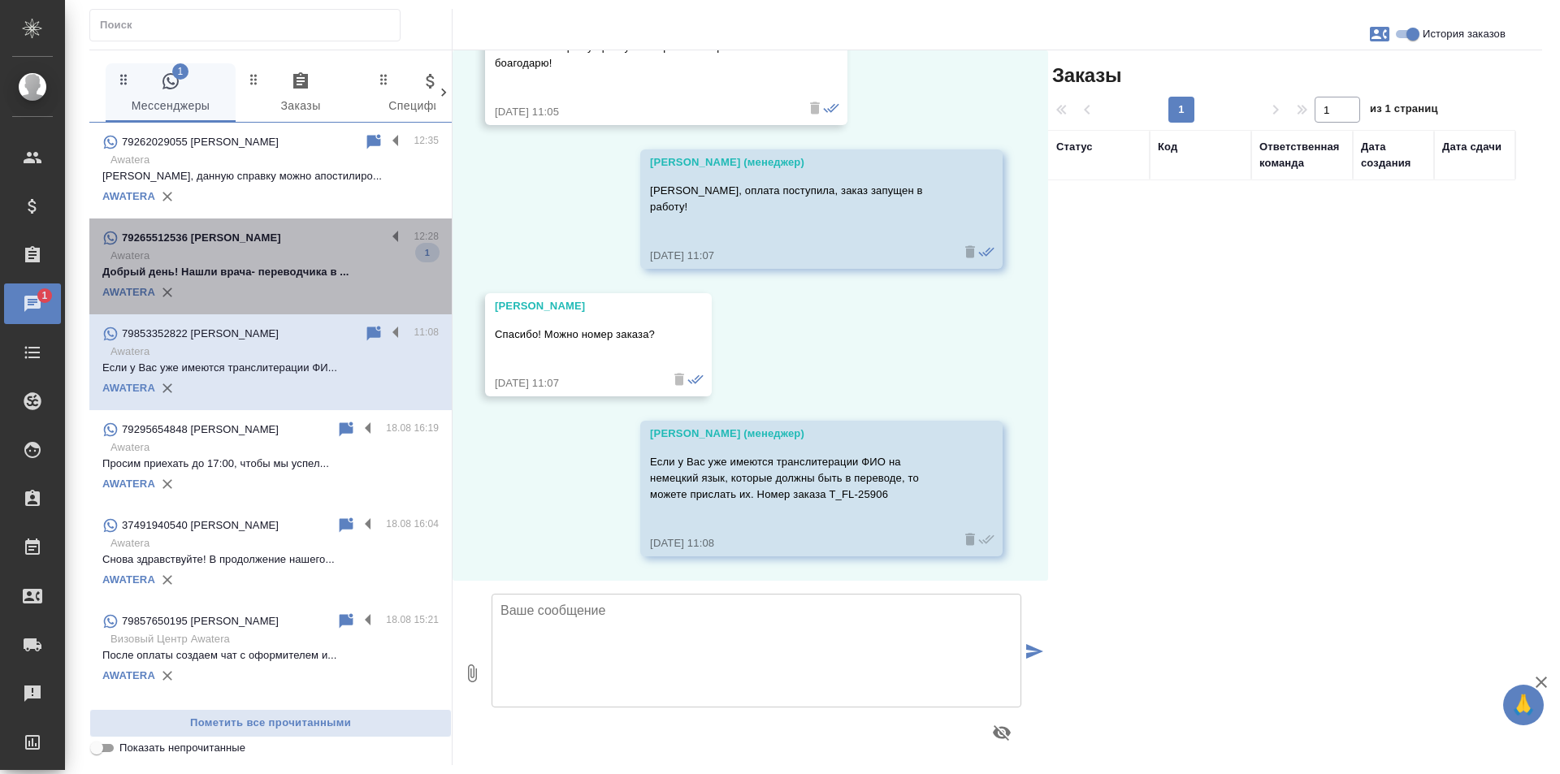
click at [275, 270] on p "Добрый день! Нашли врача- переводчика в ..." at bounding box center [270, 272] width 336 height 16
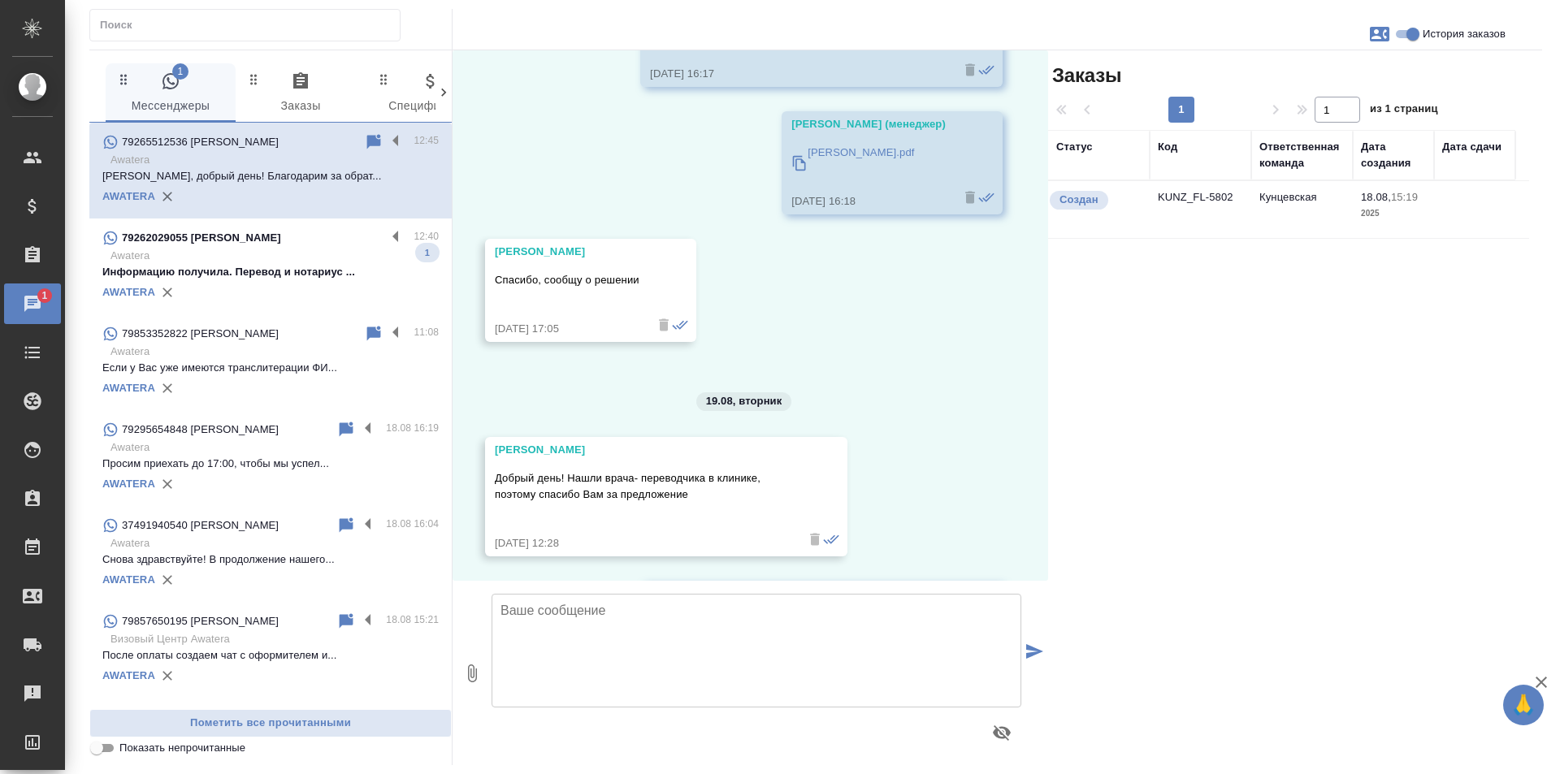
scroll to position [820, 0]
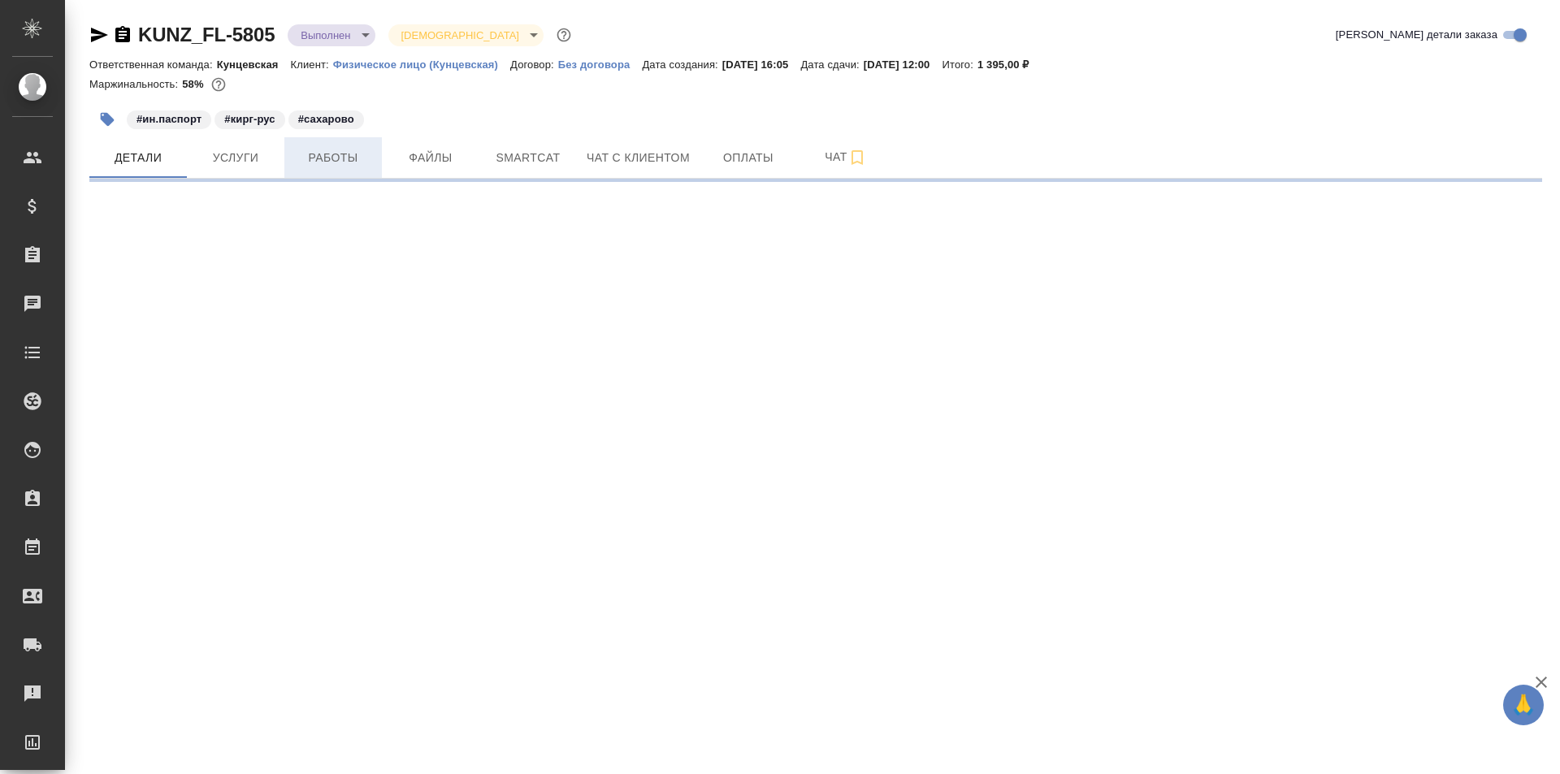
click at [285, 157] on button "Работы" at bounding box center [332, 157] width 97 height 41
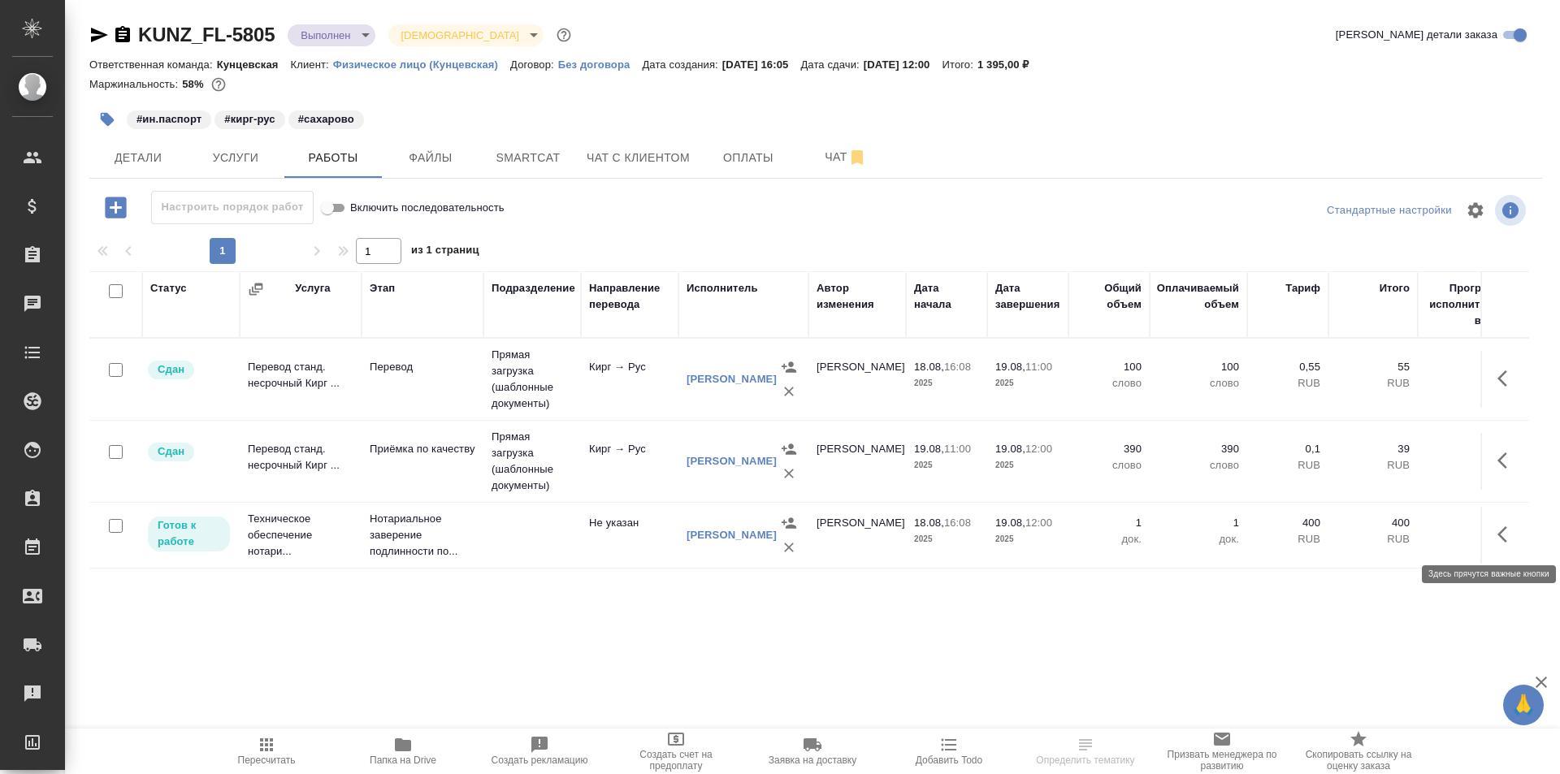
click at [1498, 534] on icon "button" at bounding box center [1502, 534] width 10 height 16
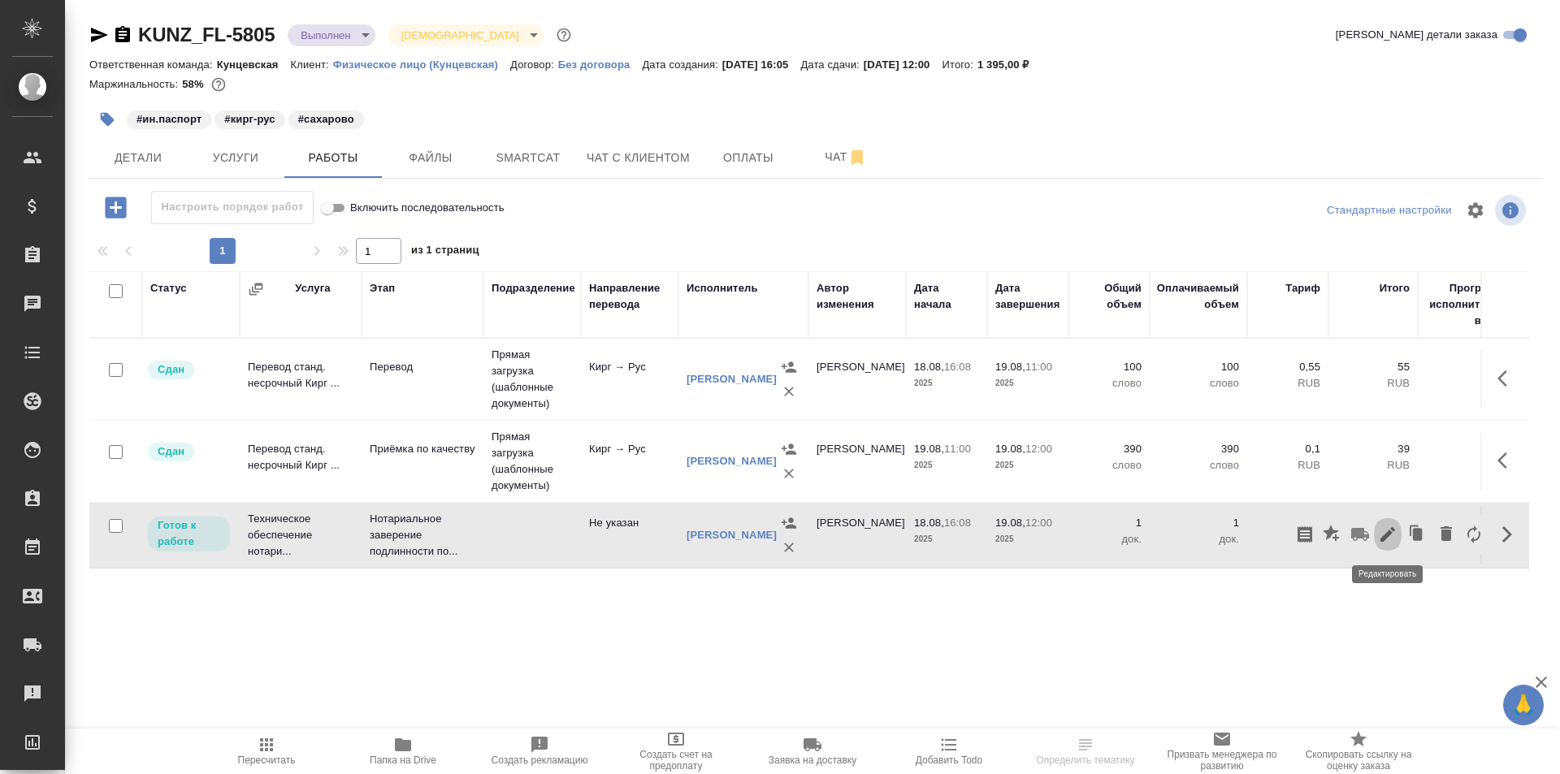
click at [1384, 534] on icon "button" at bounding box center [1387, 534] width 19 height 19
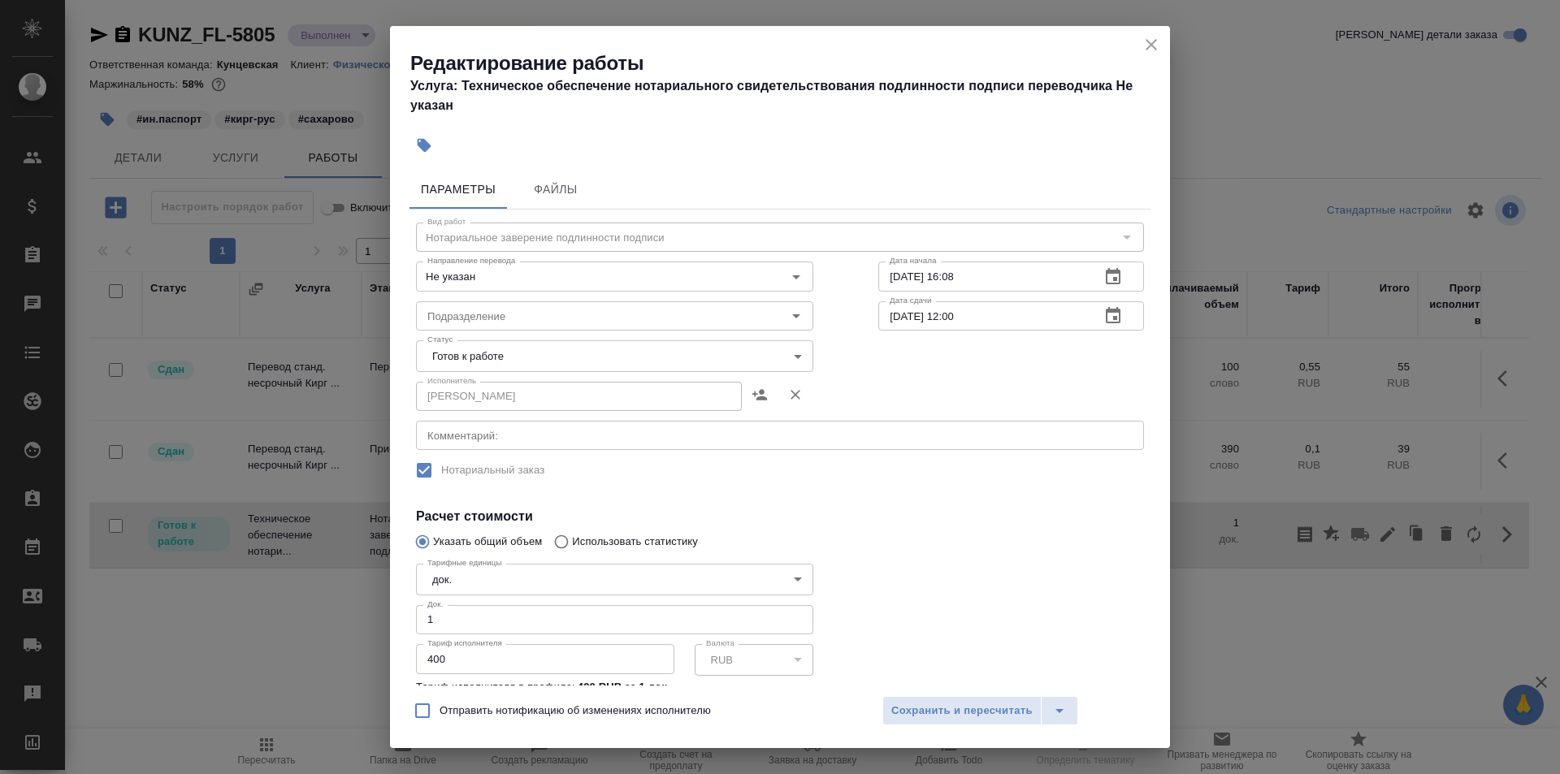
click at [793, 354] on body "🙏 .cls-1 fill:#fff; AWATERA [PERSON_NAME] Спецификации Заказы 0 Чаты Todo Проек…" at bounding box center [780, 387] width 1560 height 774
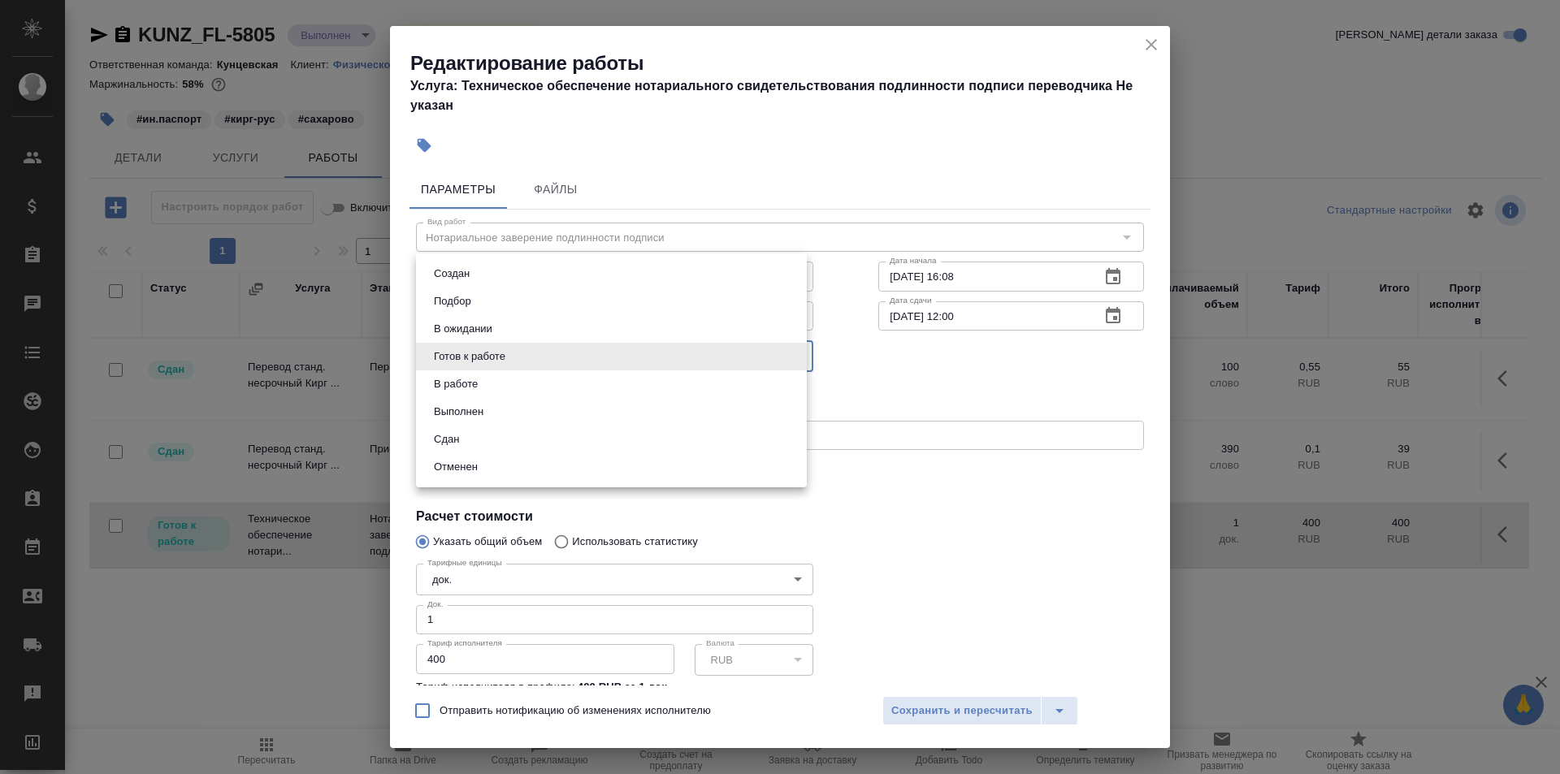
click at [471, 433] on li "Сдан" at bounding box center [611, 440] width 391 height 28
type input "closed"
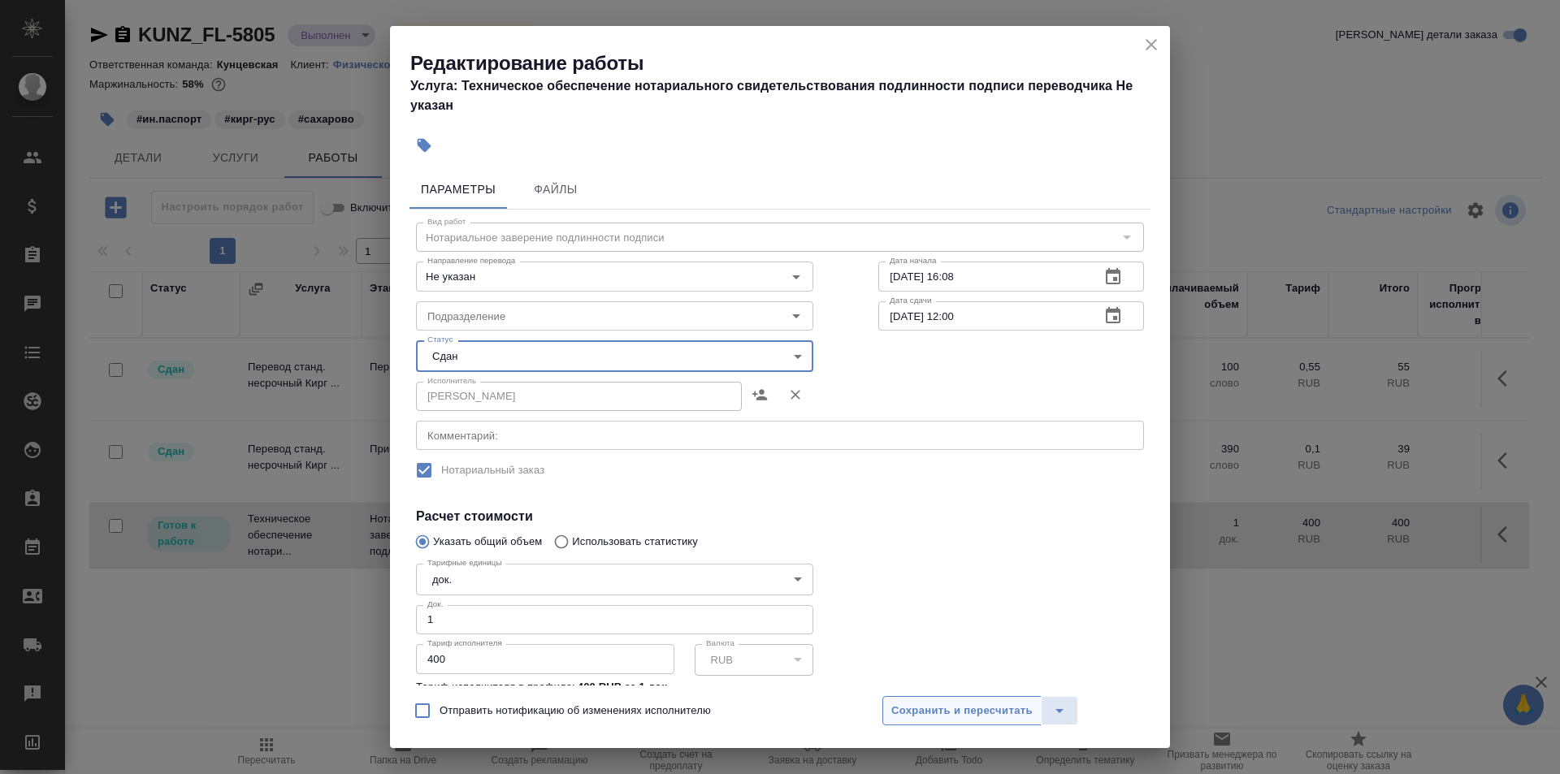
click at [942, 703] on span "Сохранить и пересчитать" at bounding box center [961, 711] width 141 height 19
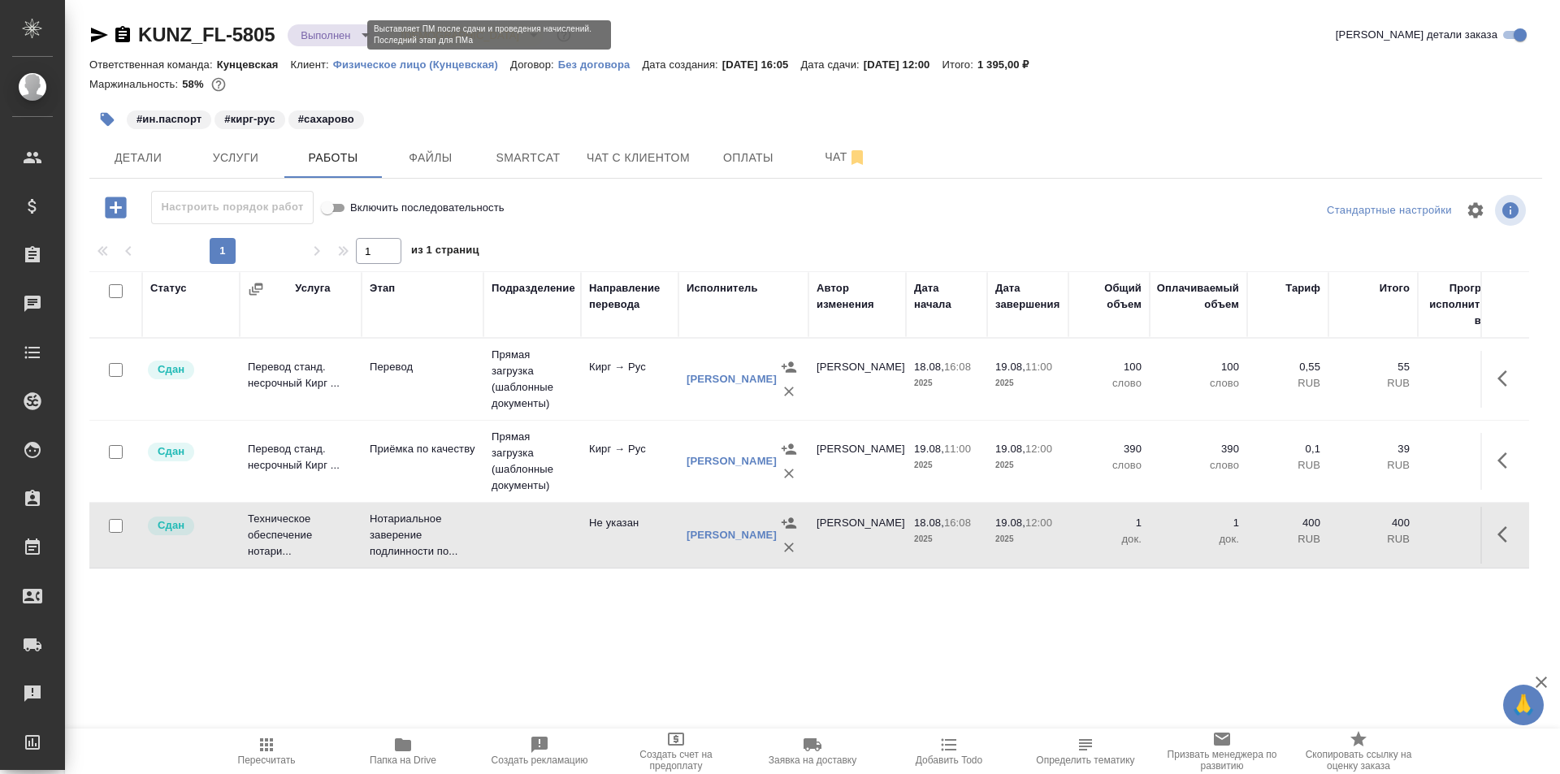
click at [351, 28] on body "🙏 .cls-1 fill:#fff; AWATERA Moskalets Alina Клиенты Спецификации Заказы 0 Чаты …" at bounding box center [780, 387] width 1560 height 774
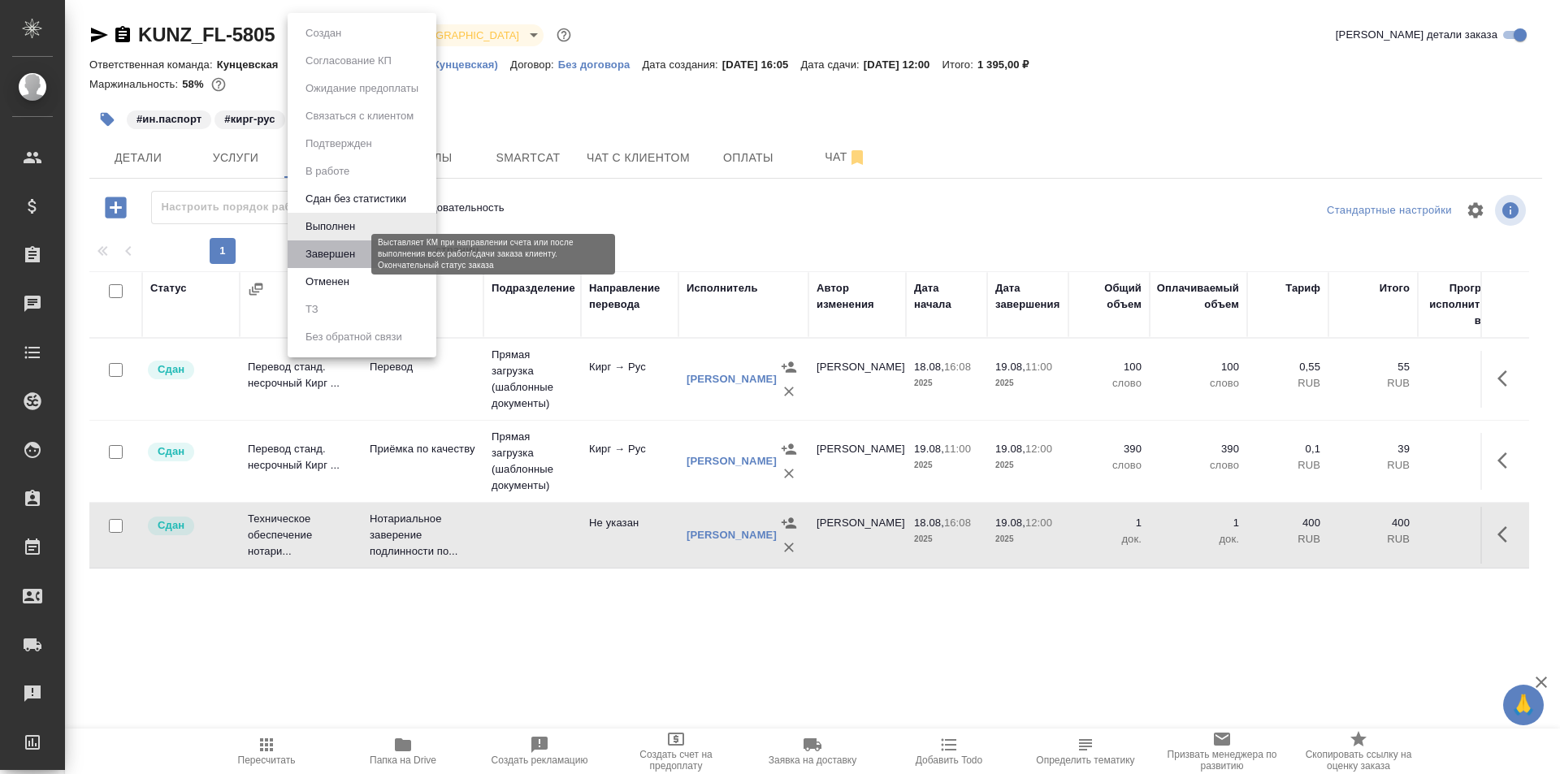
click at [342, 250] on button "Завершен" at bounding box center [330, 254] width 59 height 18
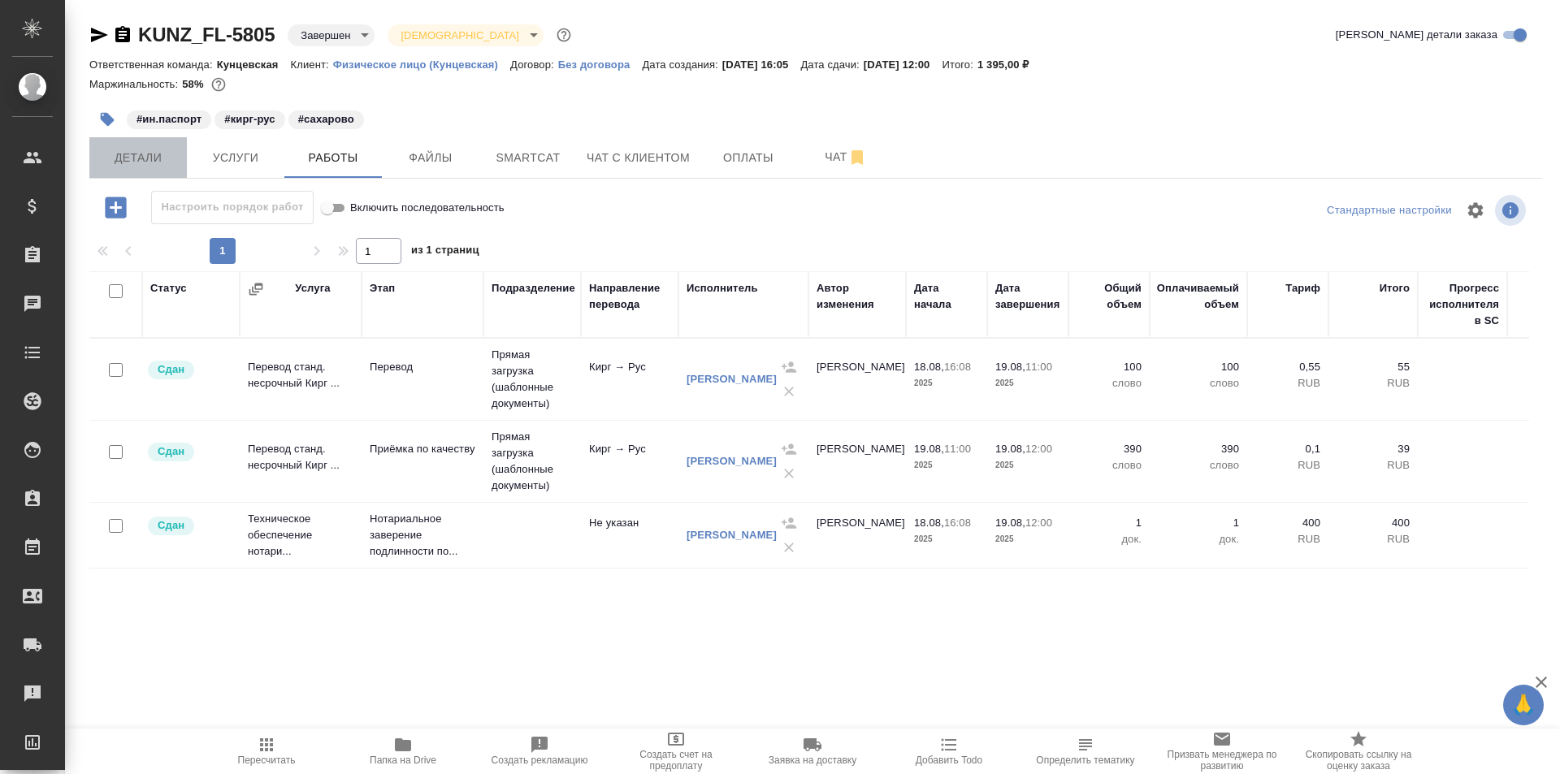
click at [145, 157] on span "Детали" at bounding box center [138, 158] width 78 height 20
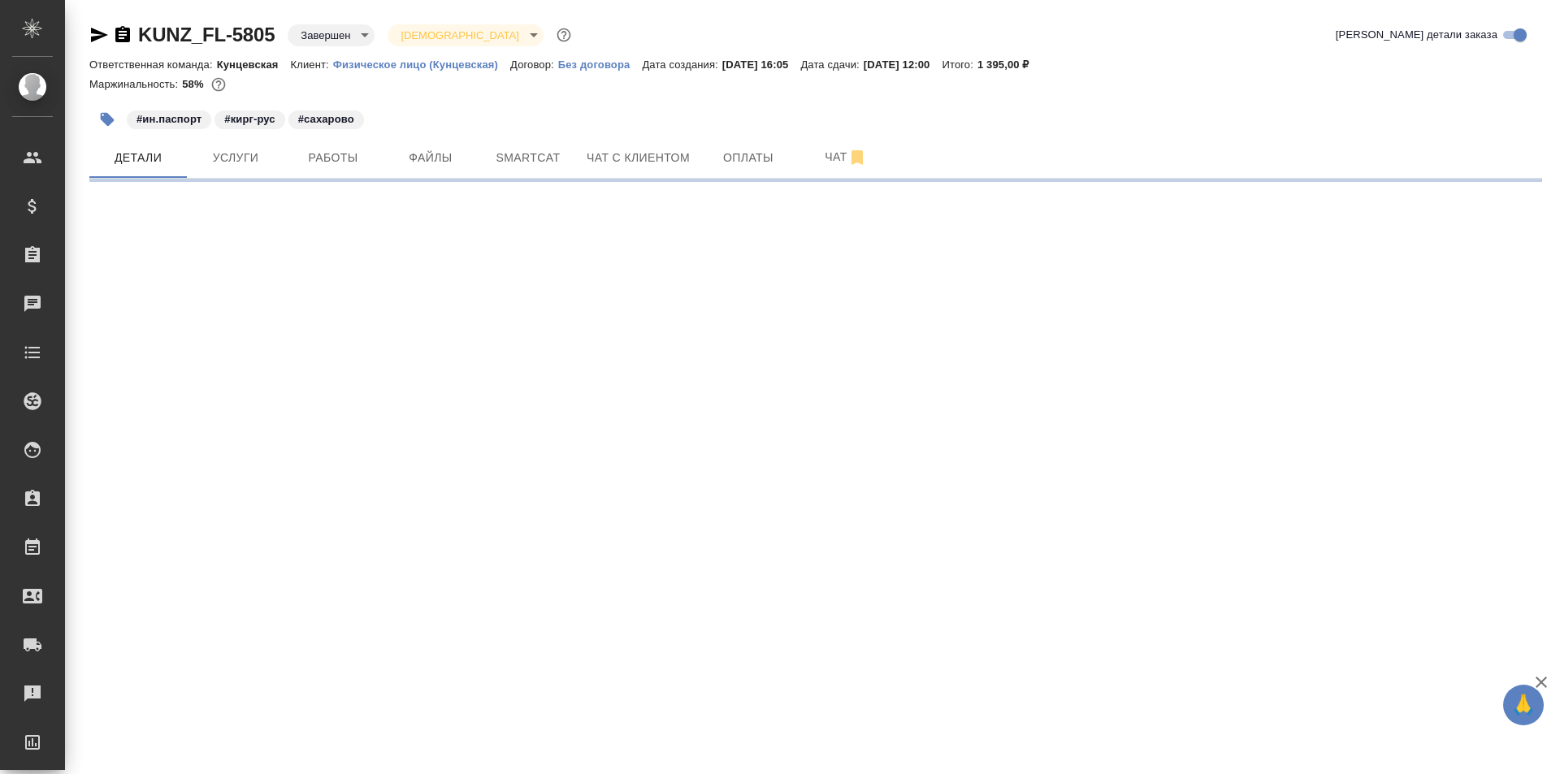
select select "RU"
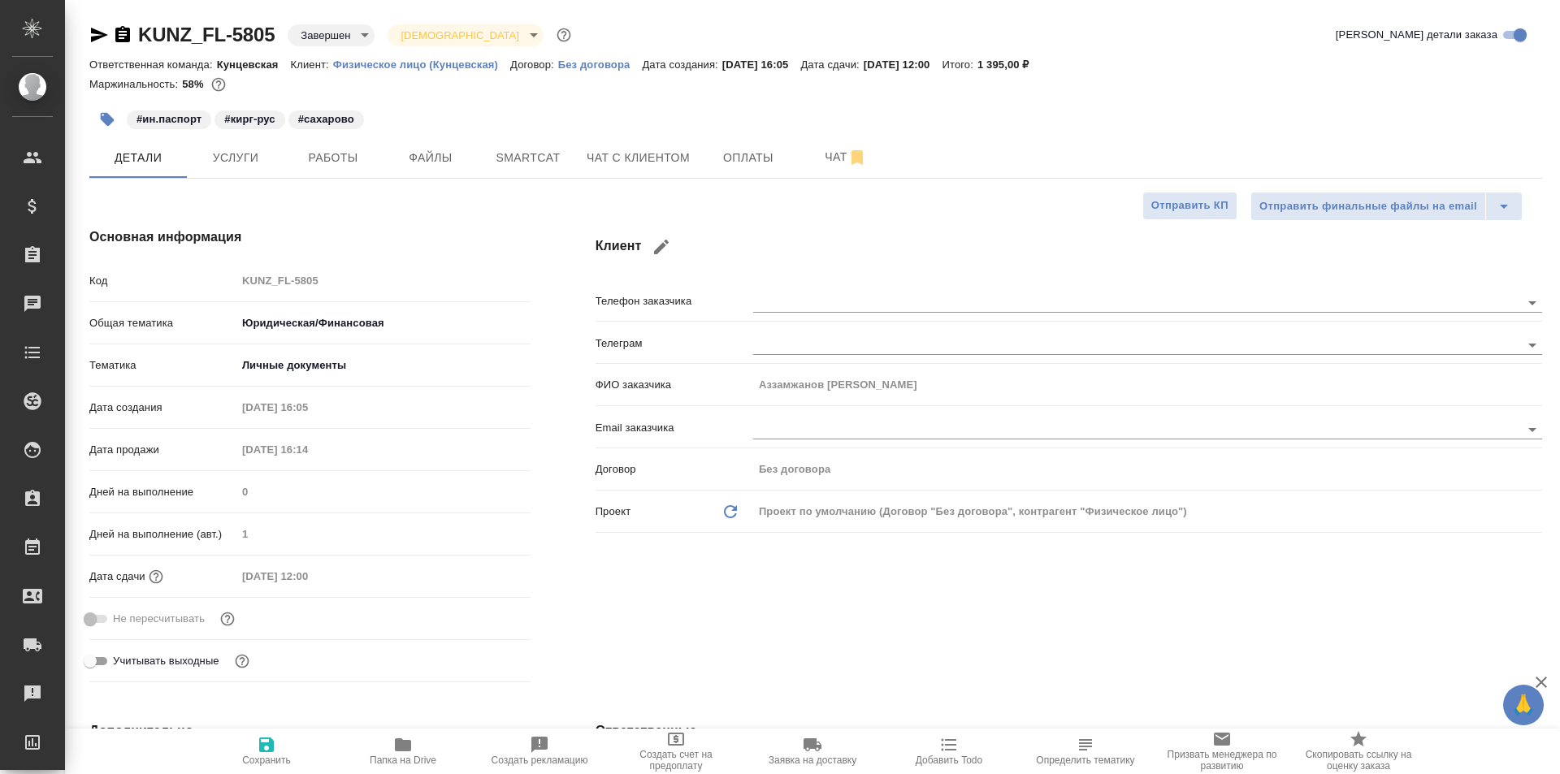
type textarea "x"
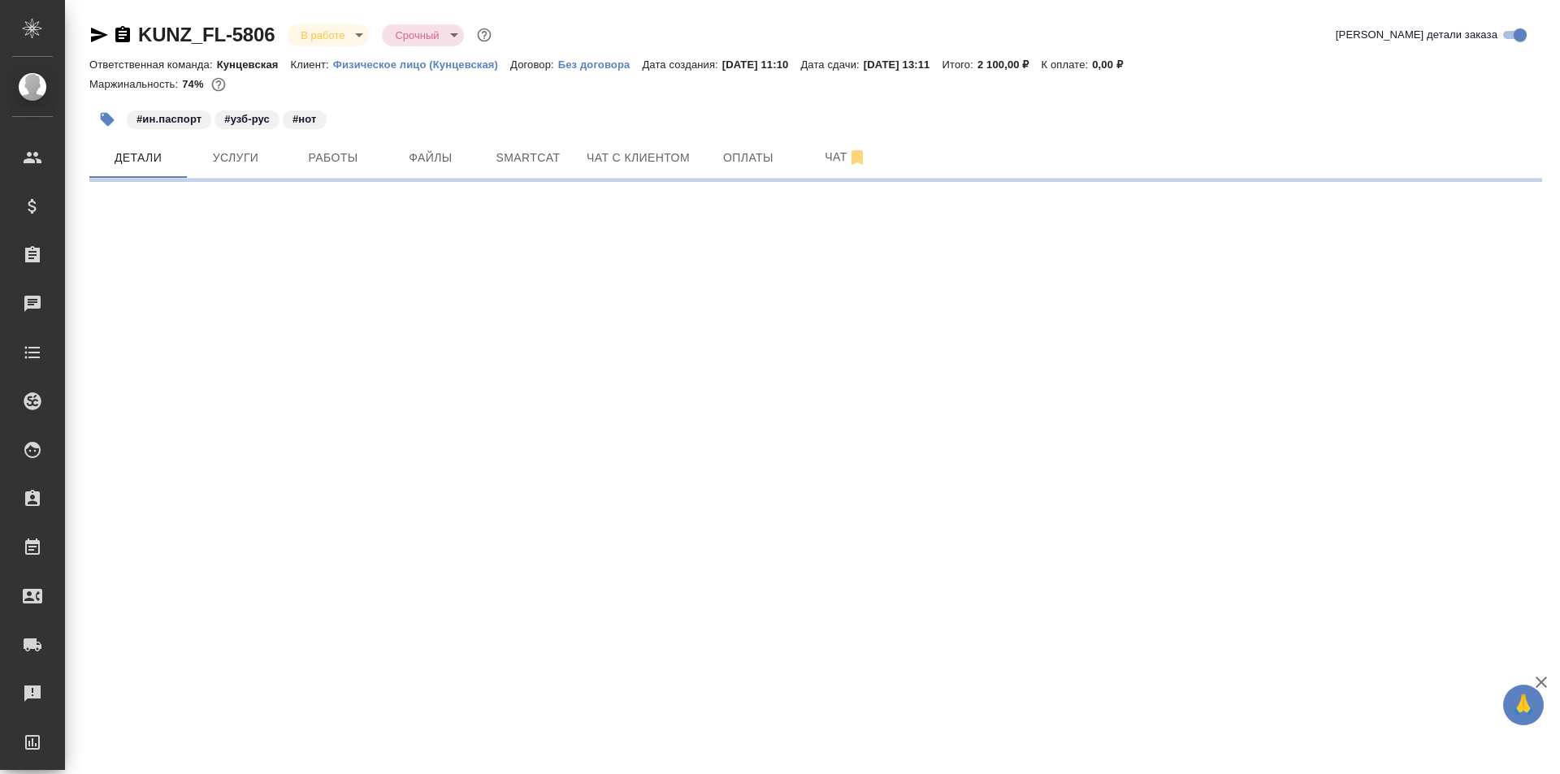
select select "RU"
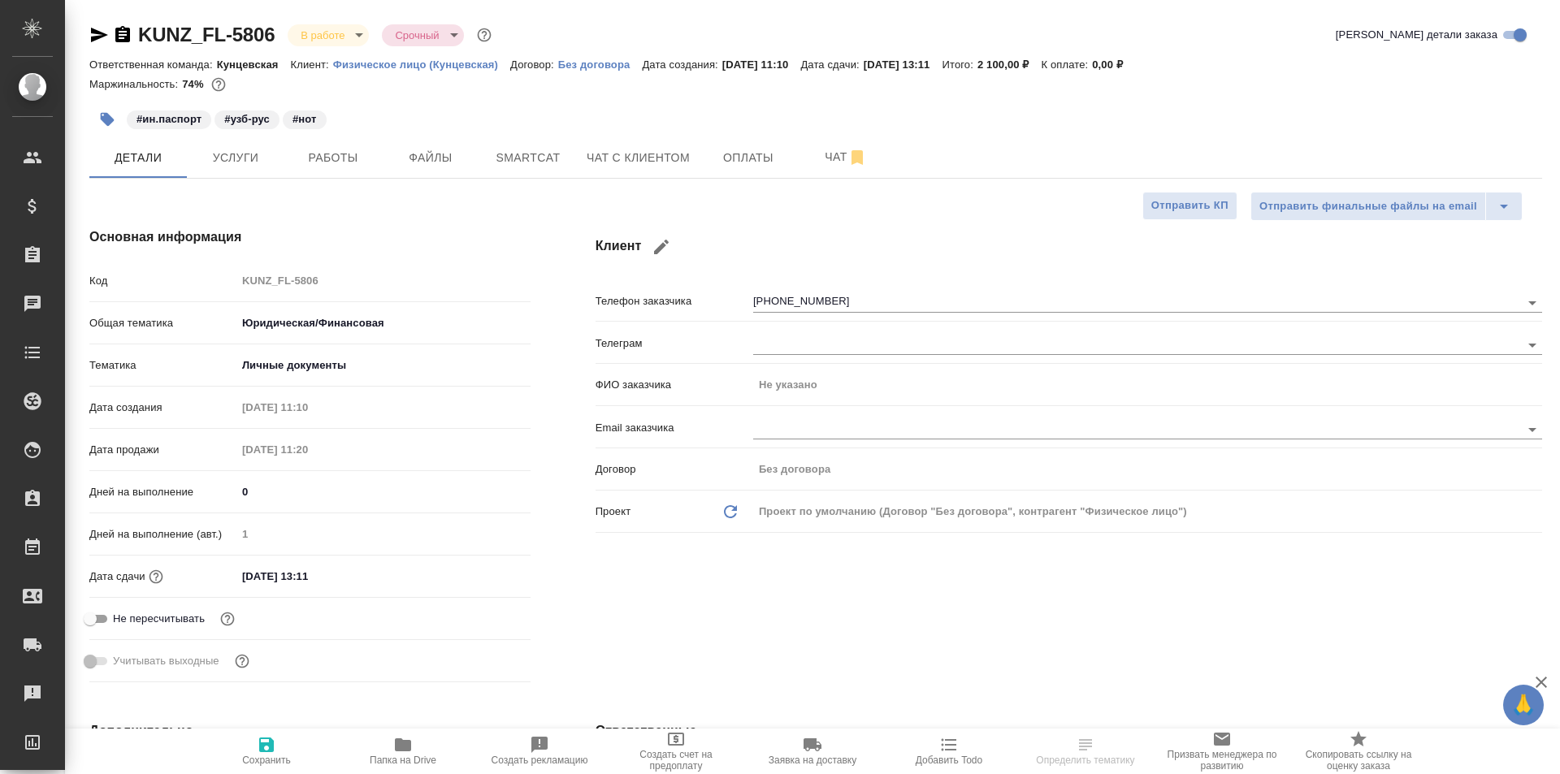
type textarea "x"
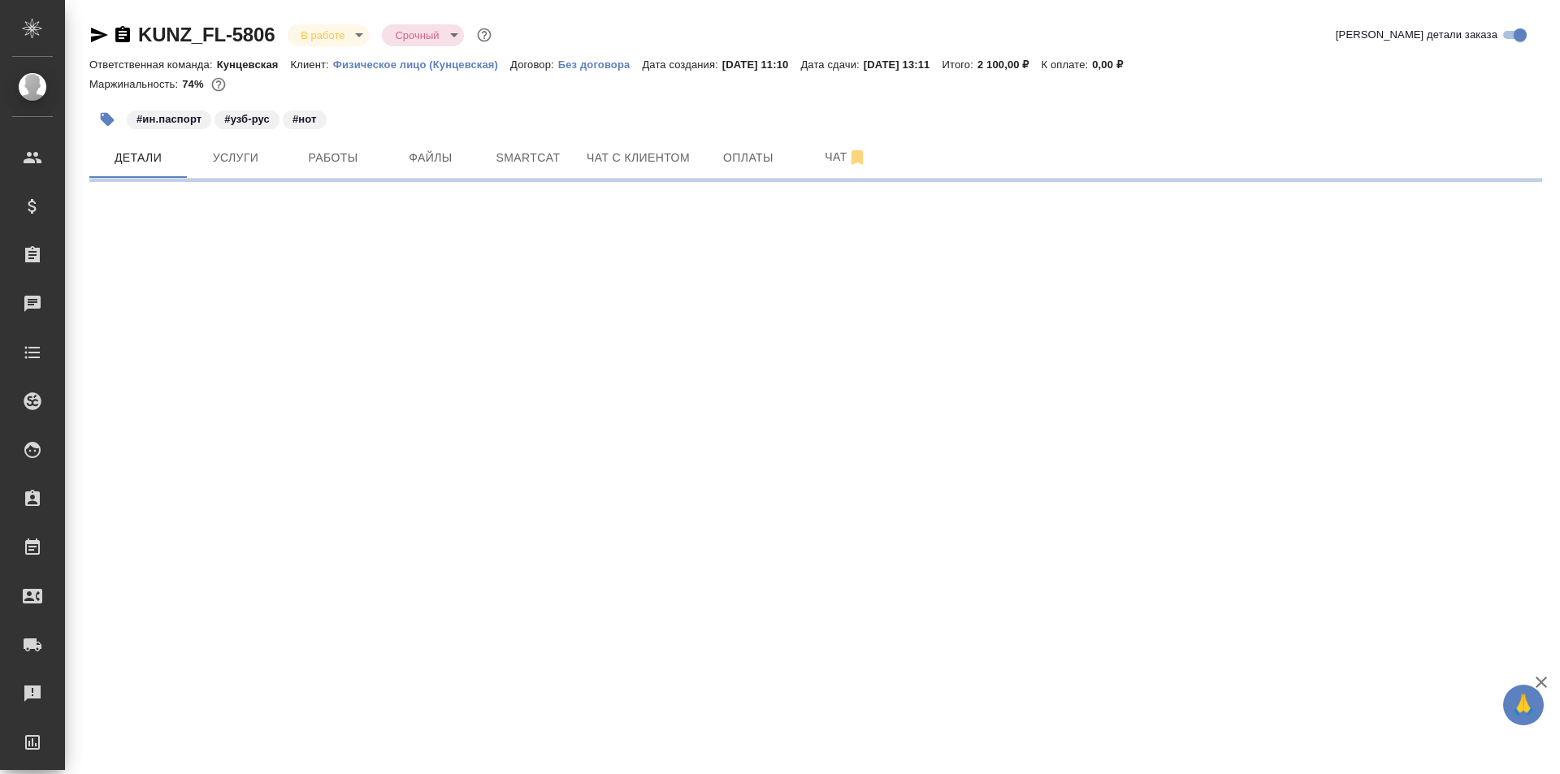
select select "RU"
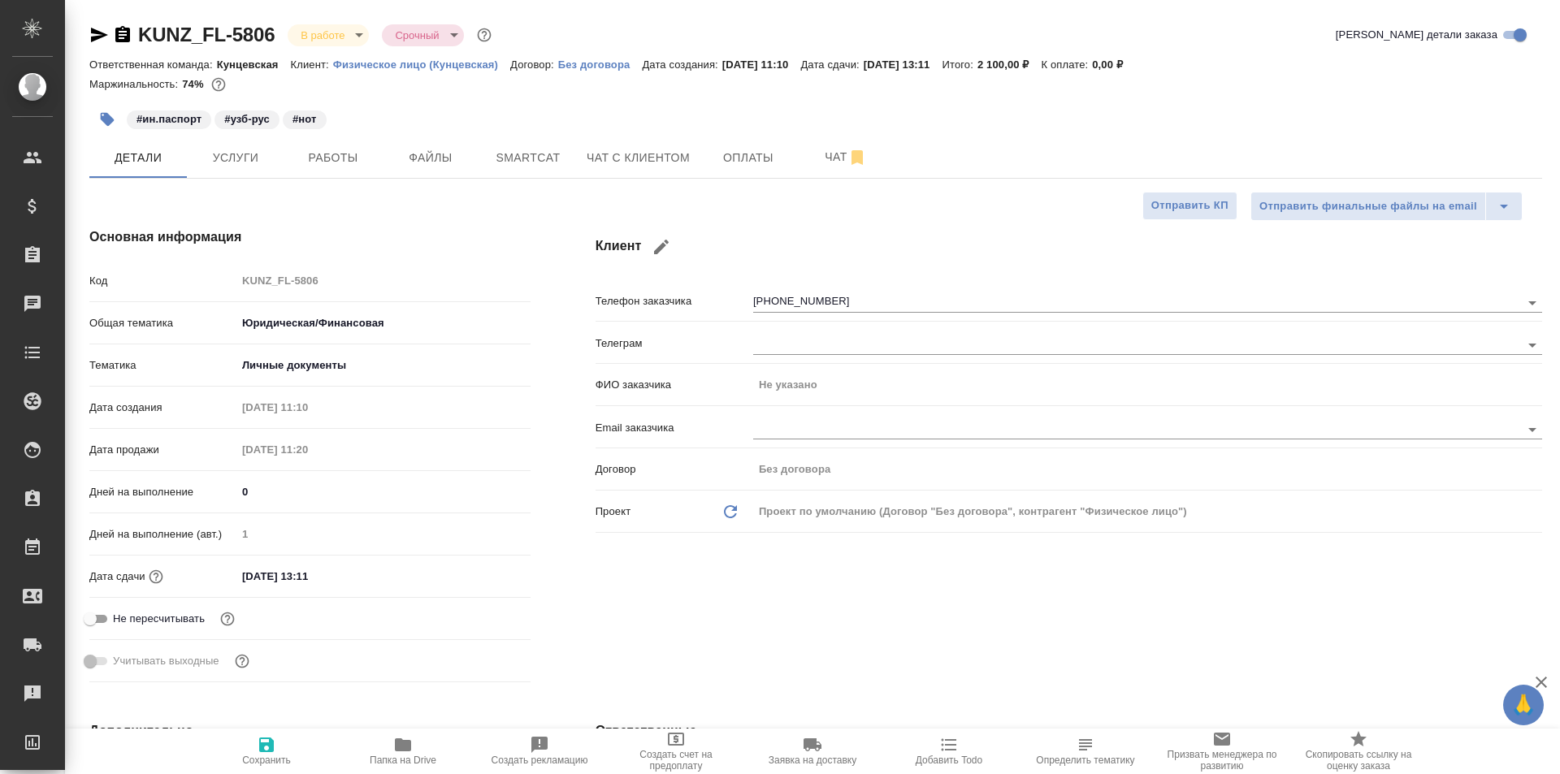
type textarea "x"
click at [1003, 297] on input "[PHONE_NUMBER]" at bounding box center [1109, 301] width 712 height 19
click at [790, 348] on input "text" at bounding box center [1109, 344] width 712 height 19
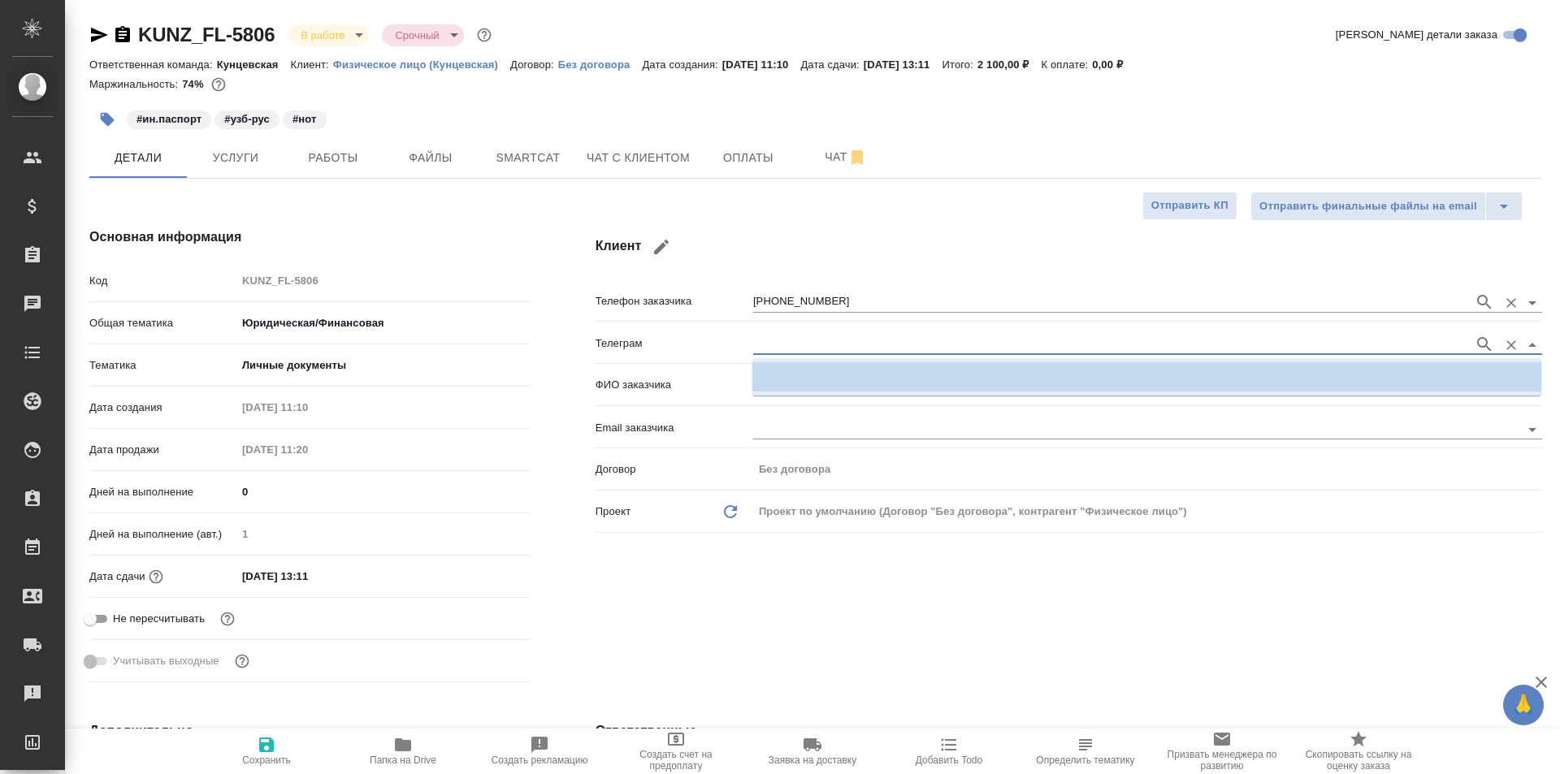
click at [876, 301] on input "[PHONE_NUMBER]" at bounding box center [1109, 301] width 712 height 19
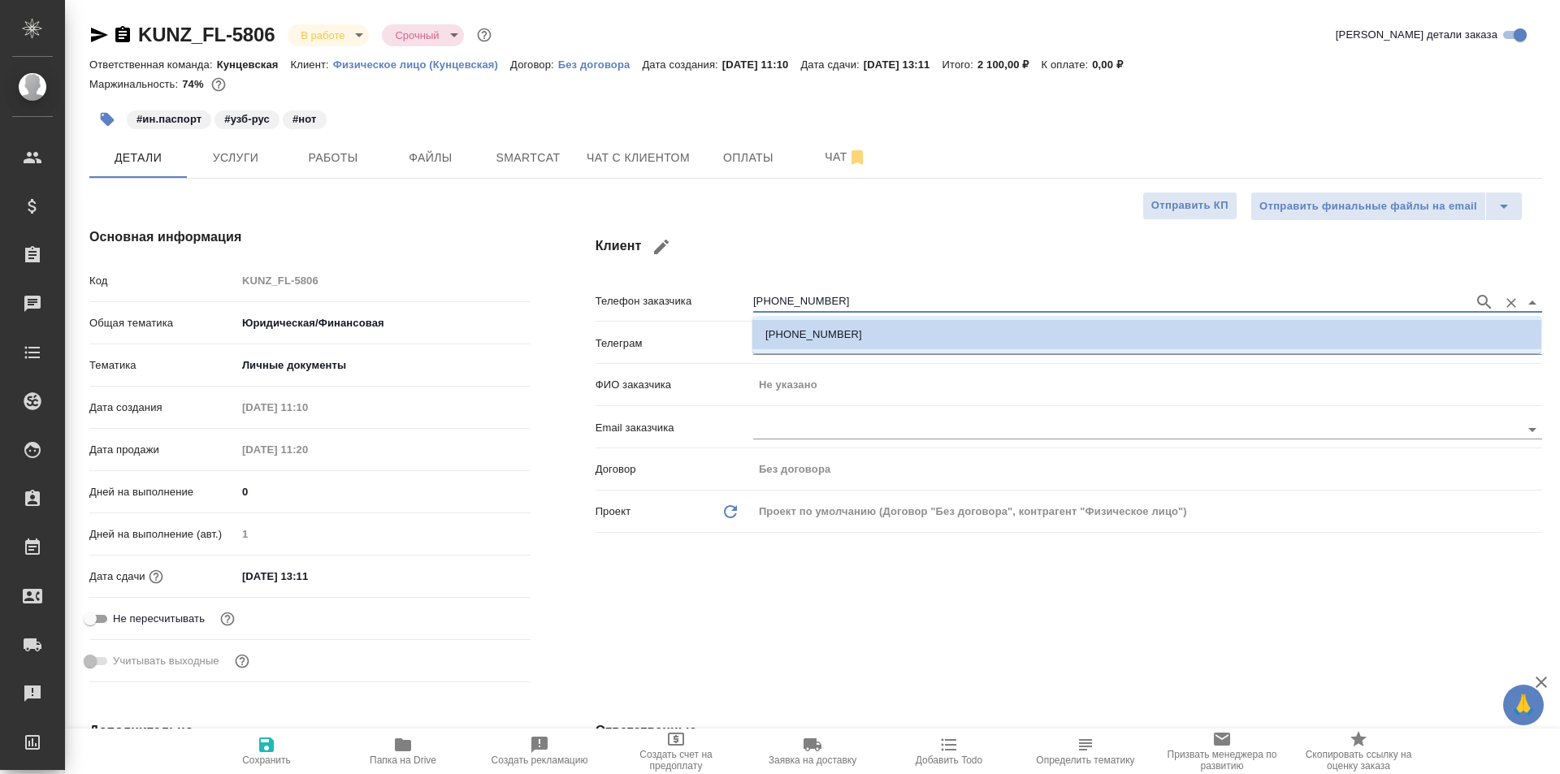
click at [890, 342] on li "+79670010815" at bounding box center [1146, 334] width 789 height 29
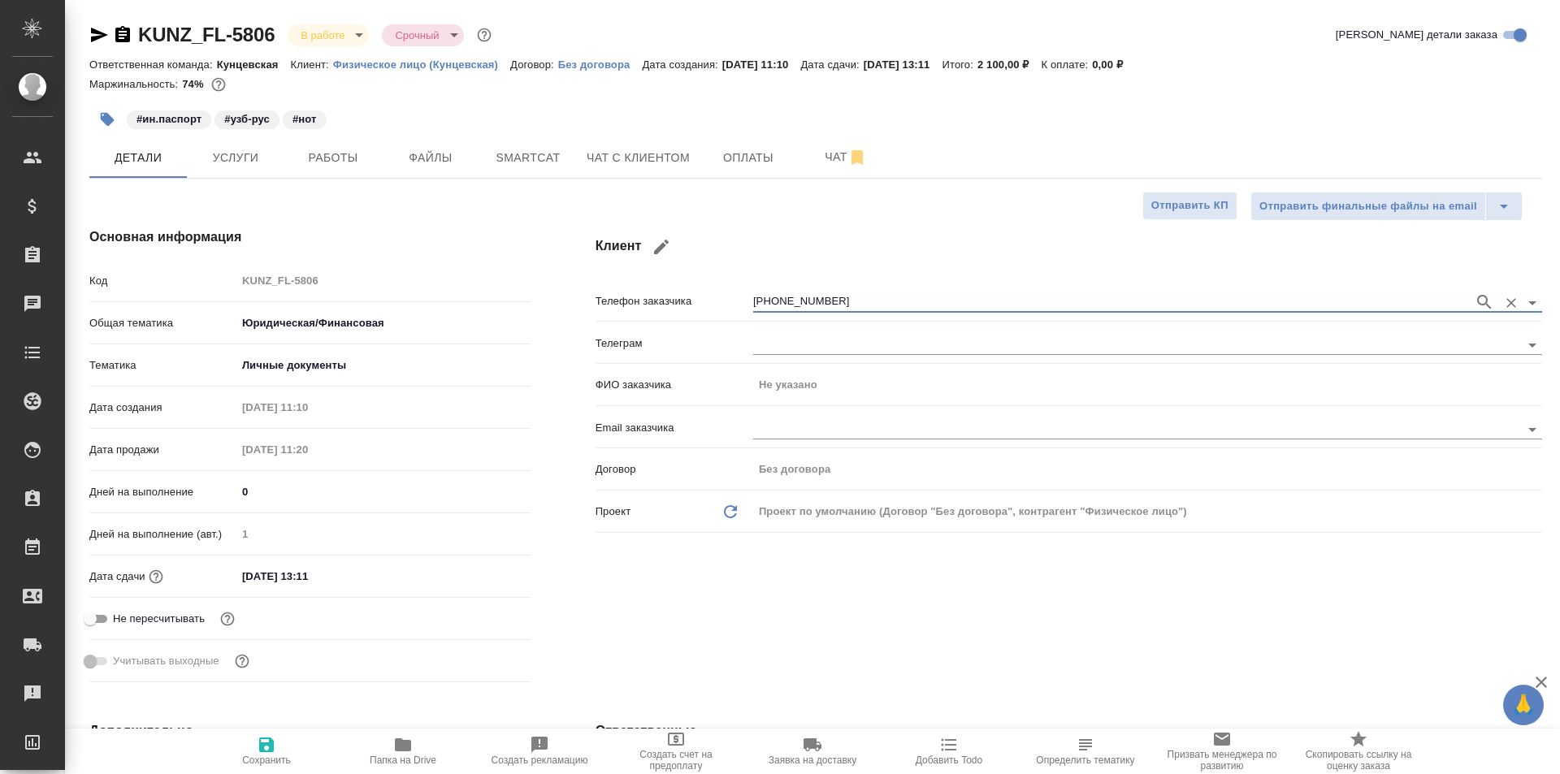
click at [915, 290] on div "+79670010815" at bounding box center [1147, 301] width 789 height 30
click at [768, 366] on div "Телеграм" at bounding box center [1068, 349] width 946 height 42
click at [658, 254] on icon "button" at bounding box center [660, 246] width 19 height 19
type input "+7 967 001 08 15"
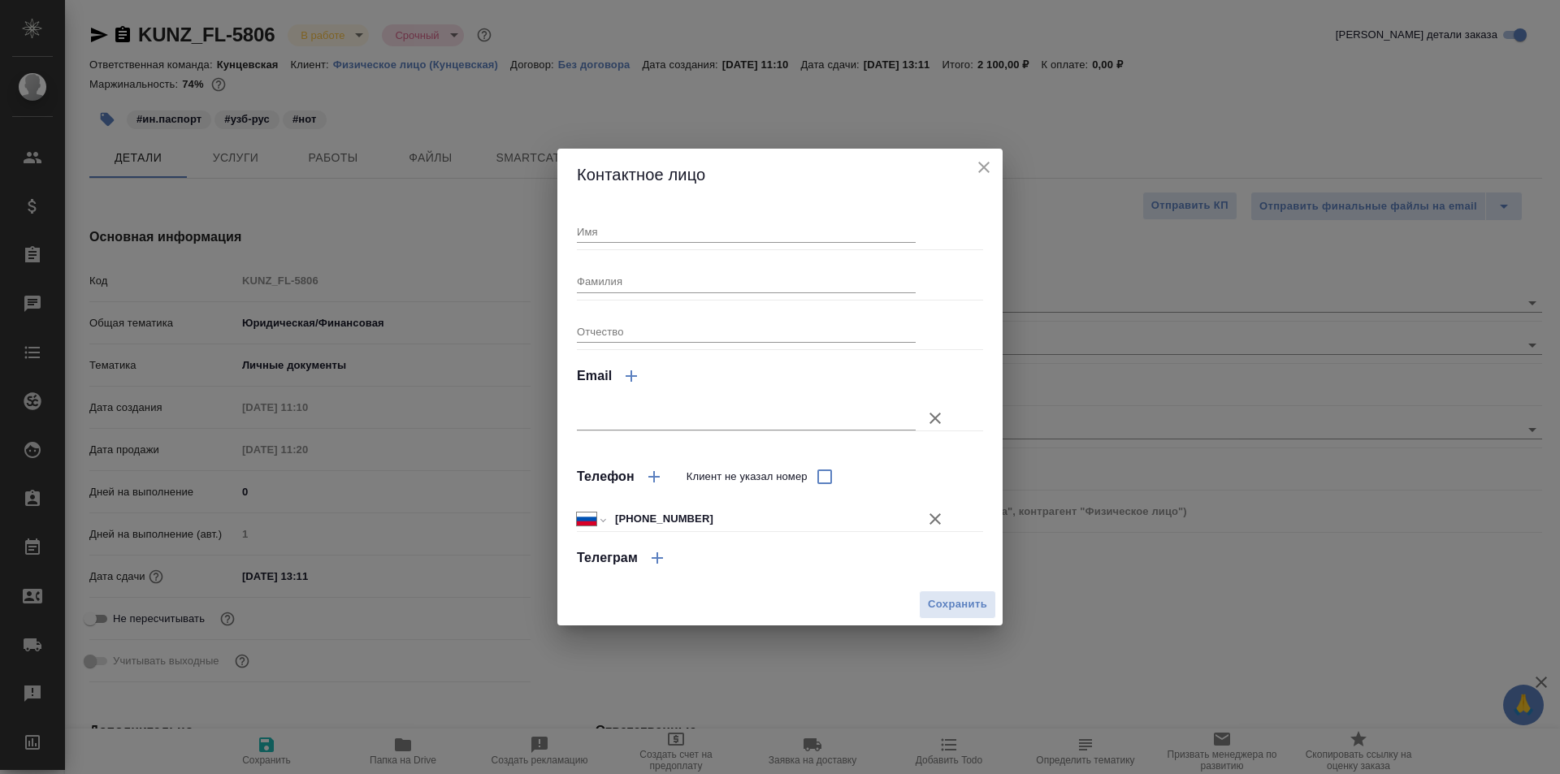
click at [691, 215] on div "Имя" at bounding box center [746, 225] width 339 height 36
click at [691, 222] on input "Имя" at bounding box center [746, 231] width 339 height 23
type input "Хасанбой"
click at [686, 278] on input "Фамилия" at bounding box center [746, 281] width 339 height 23
type input "Каримов"
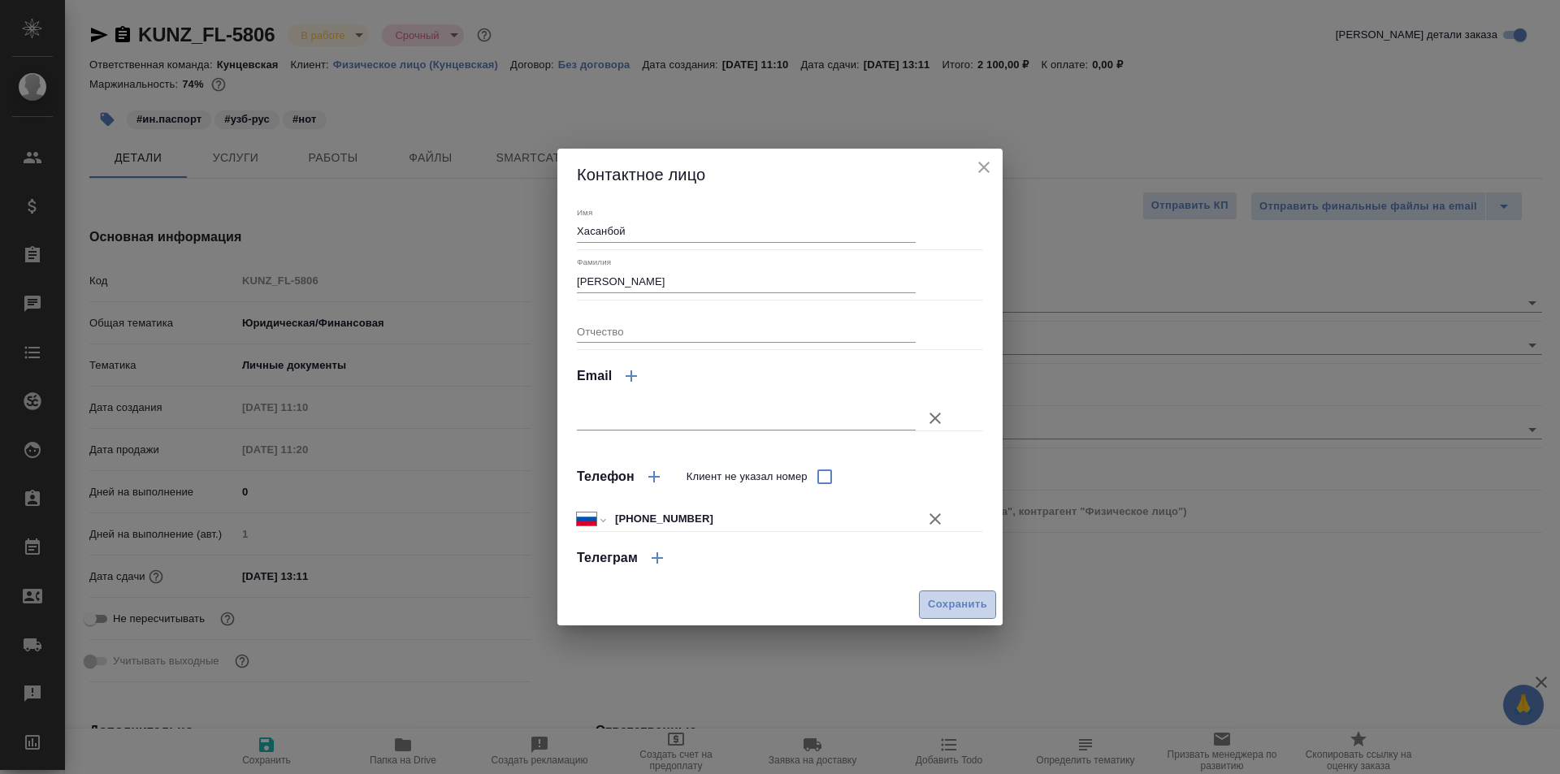
click at [944, 594] on button "Сохранить" at bounding box center [957, 605] width 77 height 28
type input "Каримов Хасанбой"
type textarea "x"
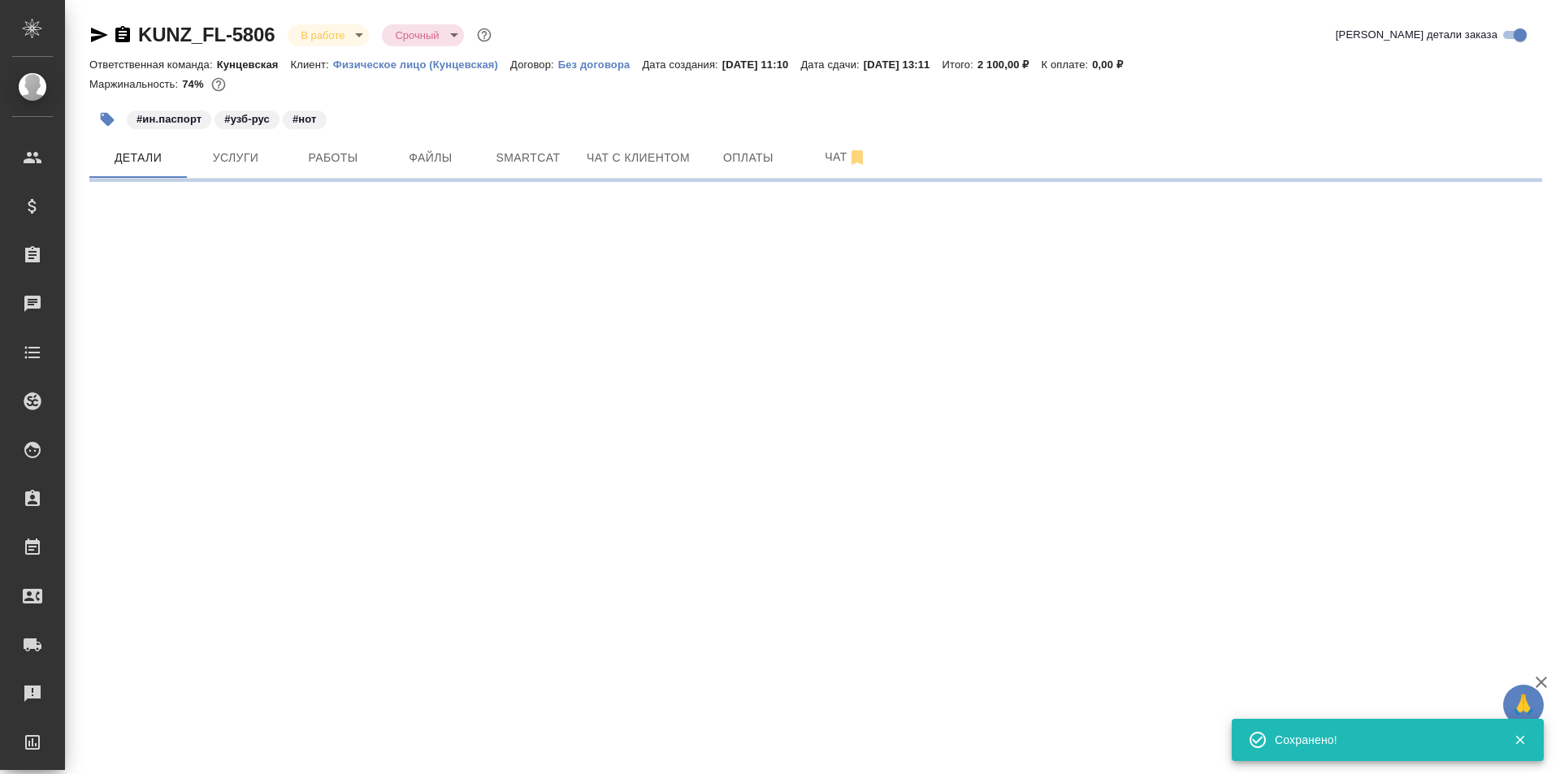
select select "RU"
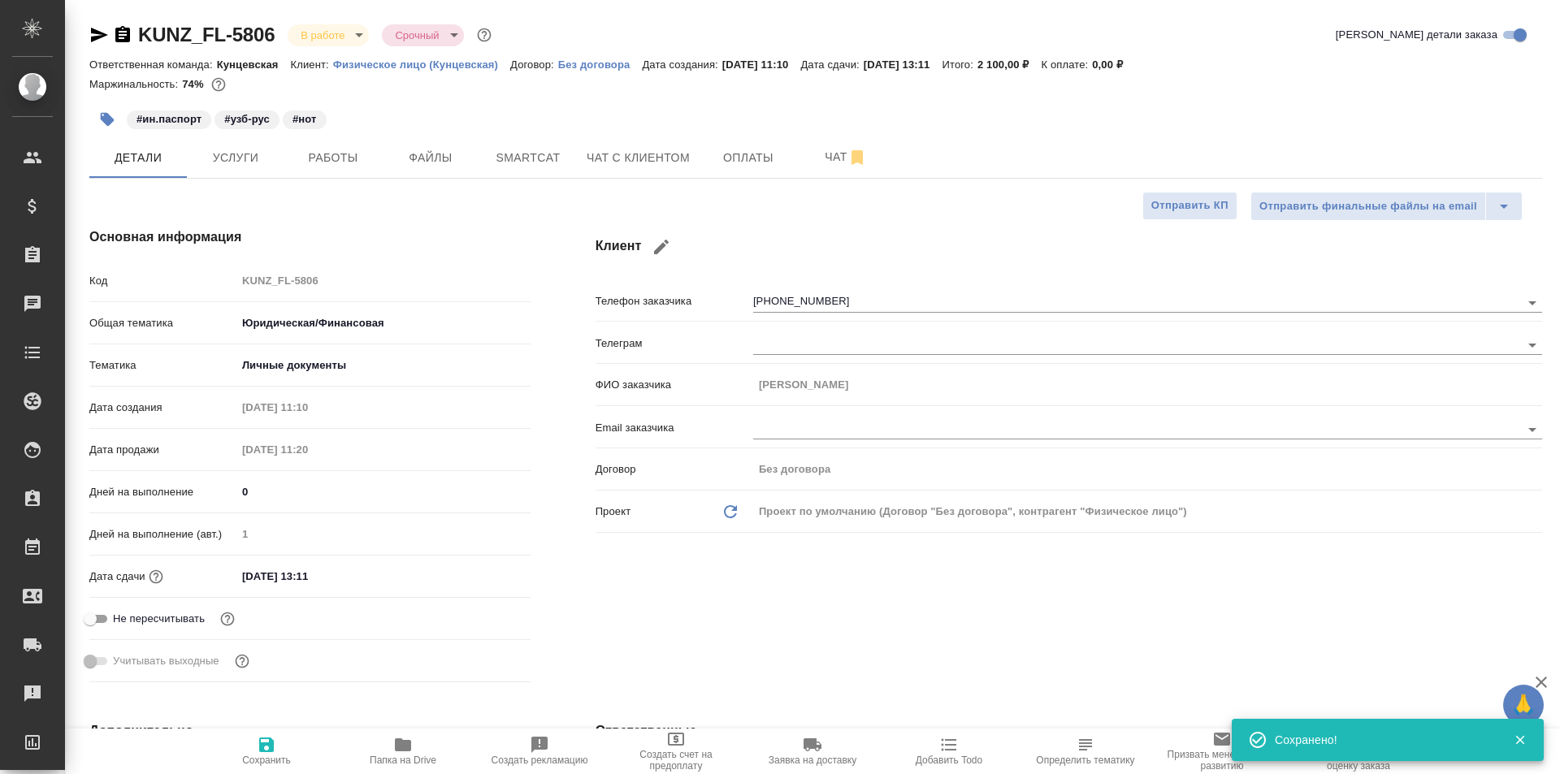
type textarea "x"
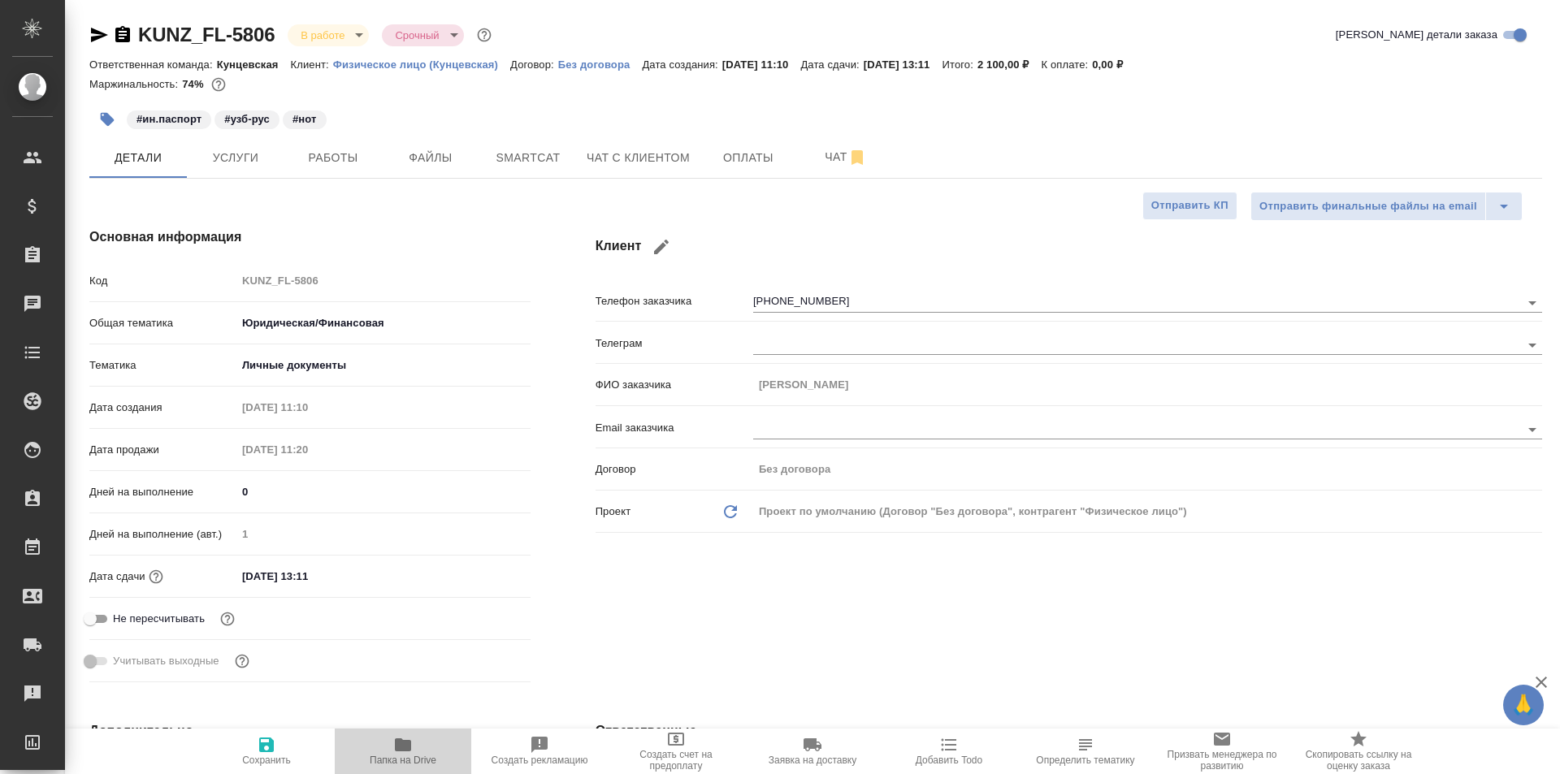
click at [390, 760] on span "Папка на Drive" at bounding box center [403, 760] width 67 height 11
type textarea "x"
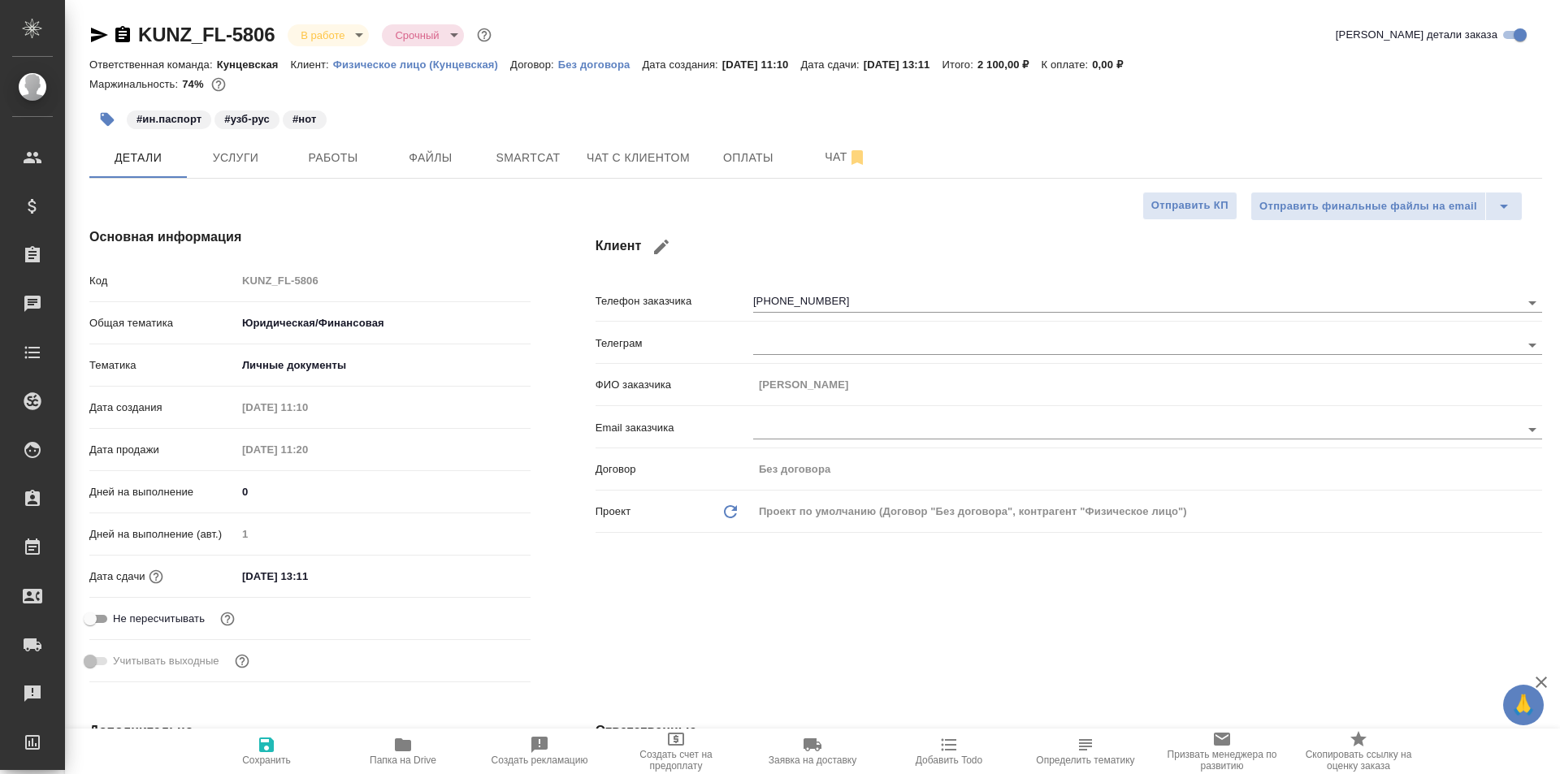
type textarea "x"
click at [400, 742] on icon "button" at bounding box center [403, 744] width 16 height 13
type textarea "x"
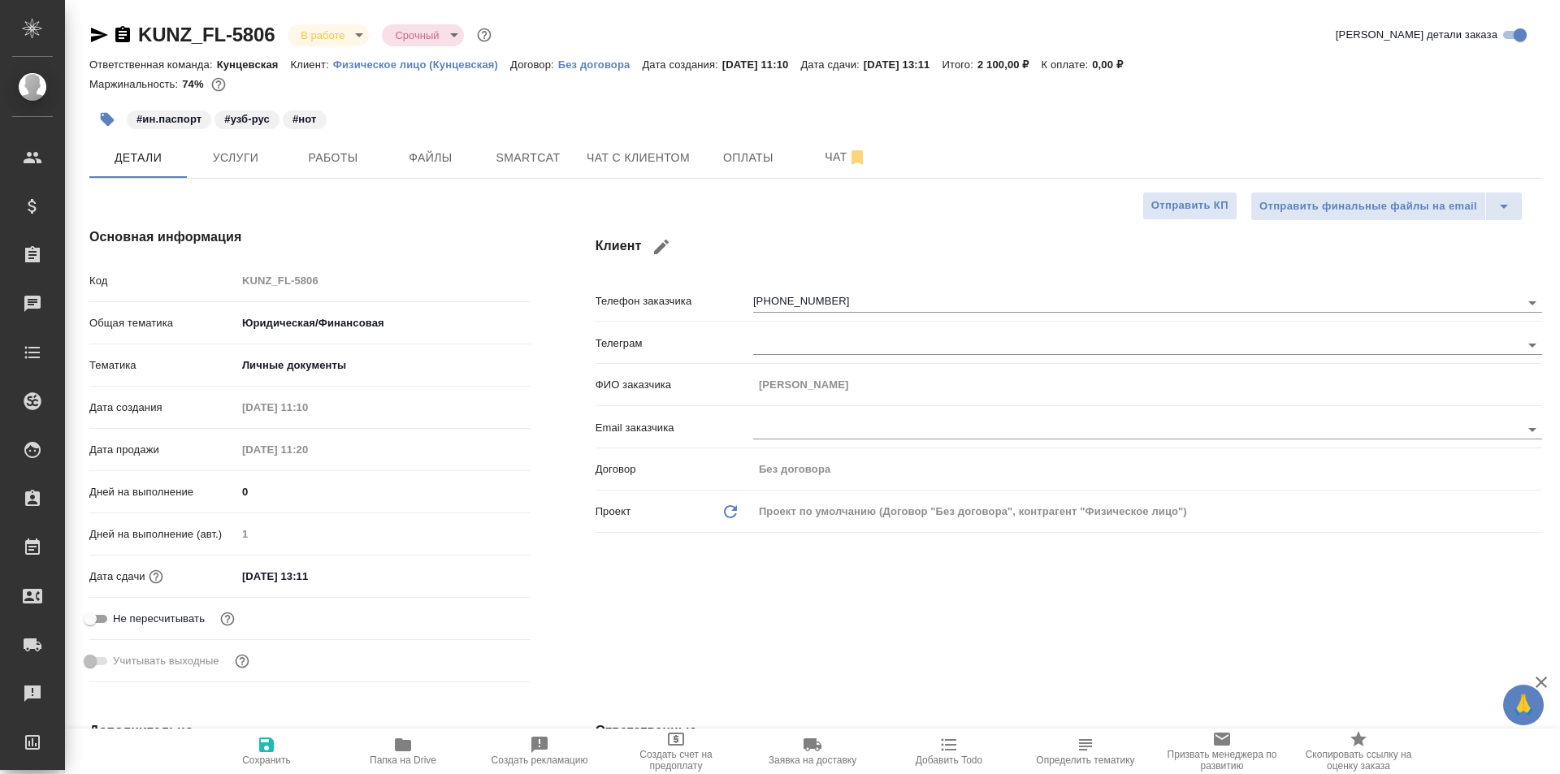
type textarea "x"
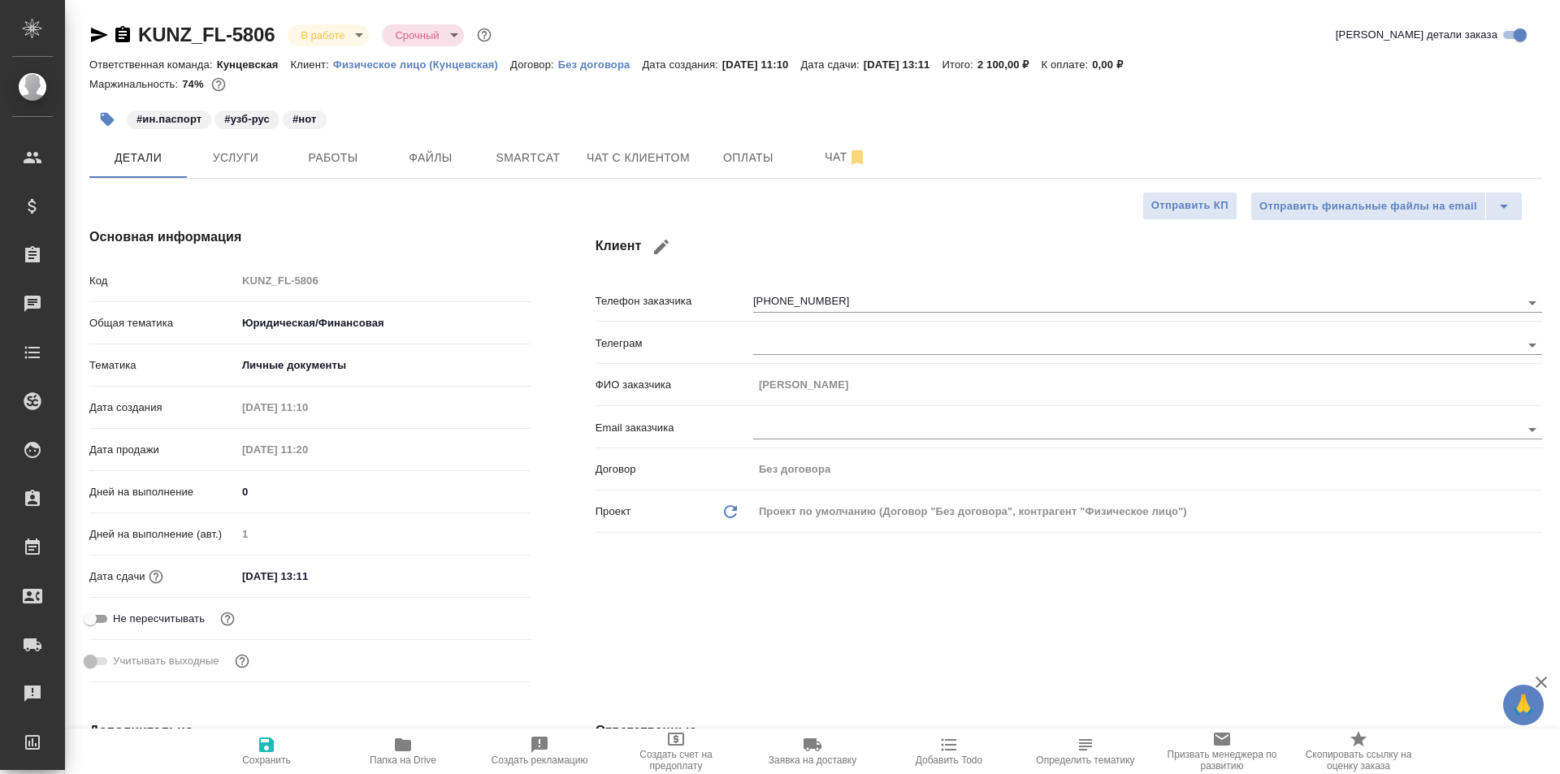
type textarea "x"
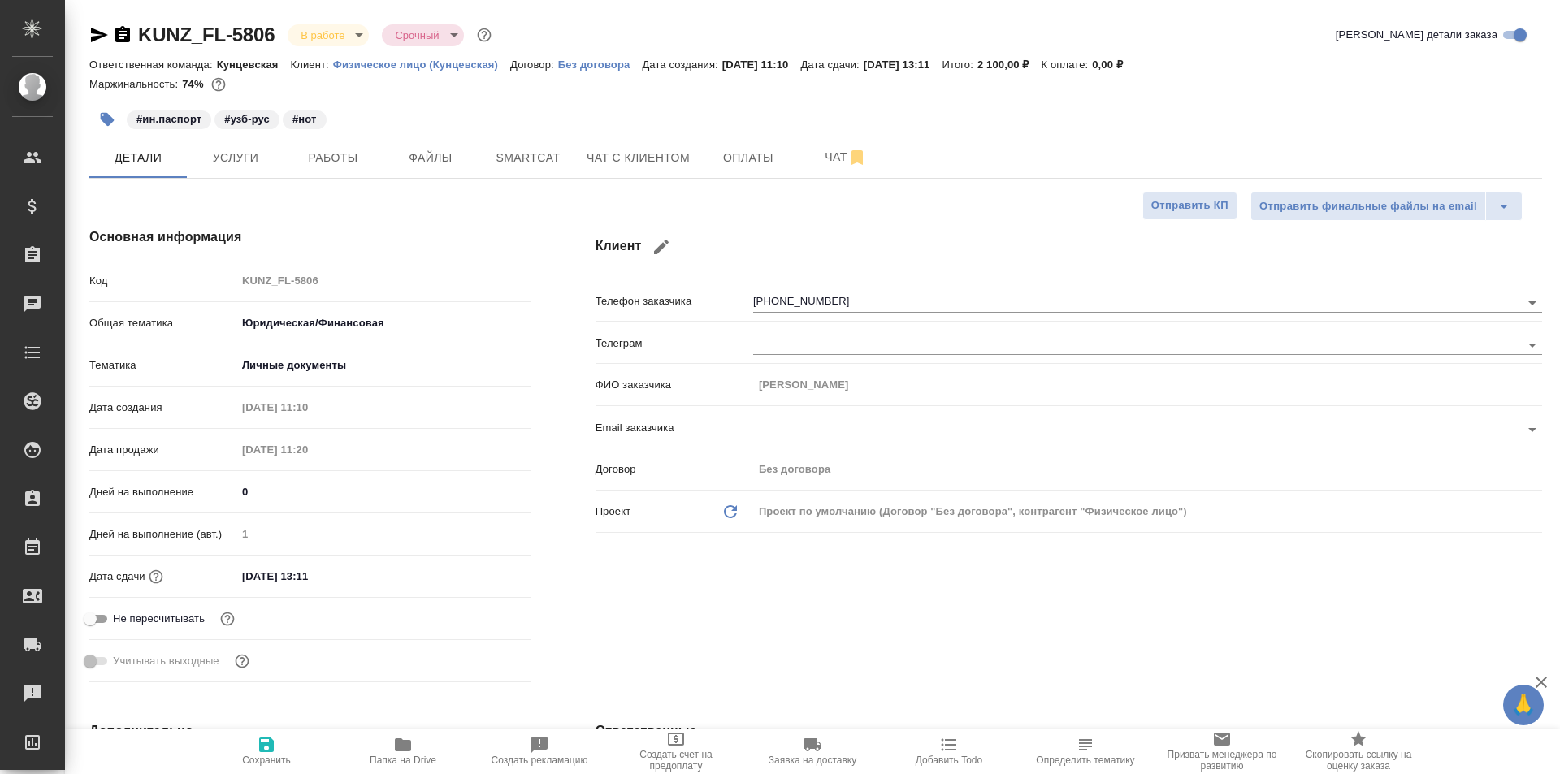
type textarea "x"
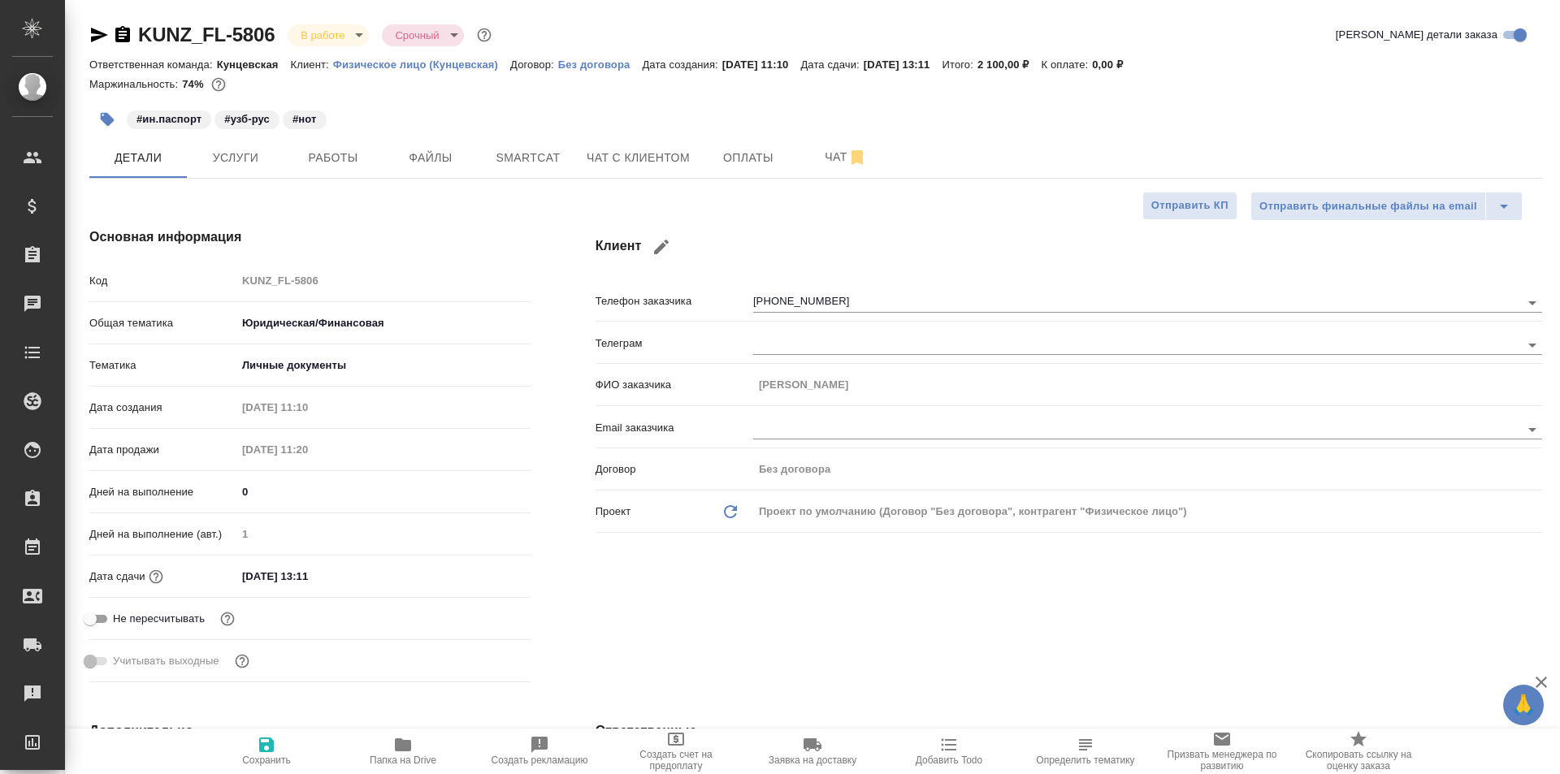
type textarea "x"
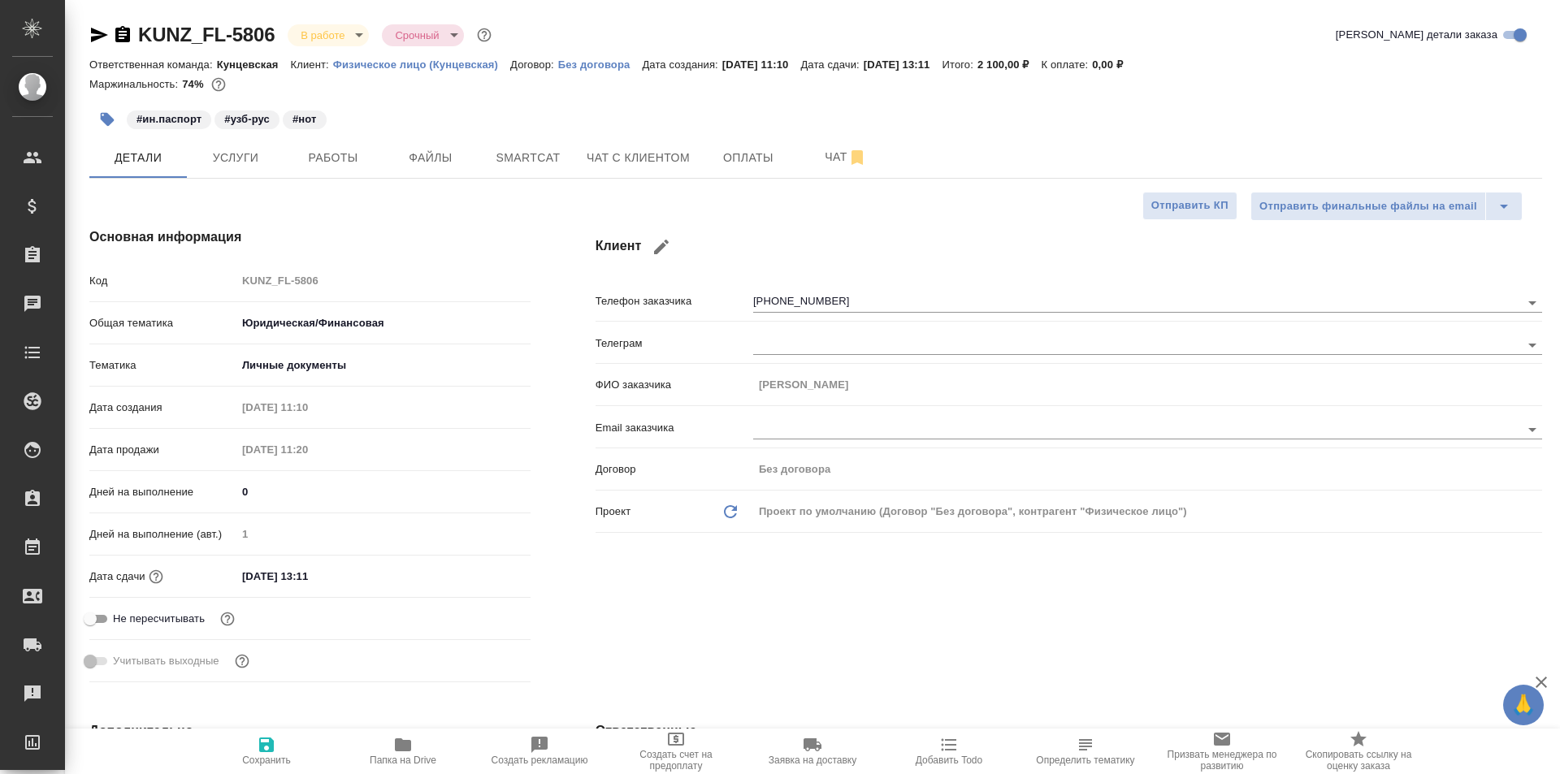
type textarea "x"
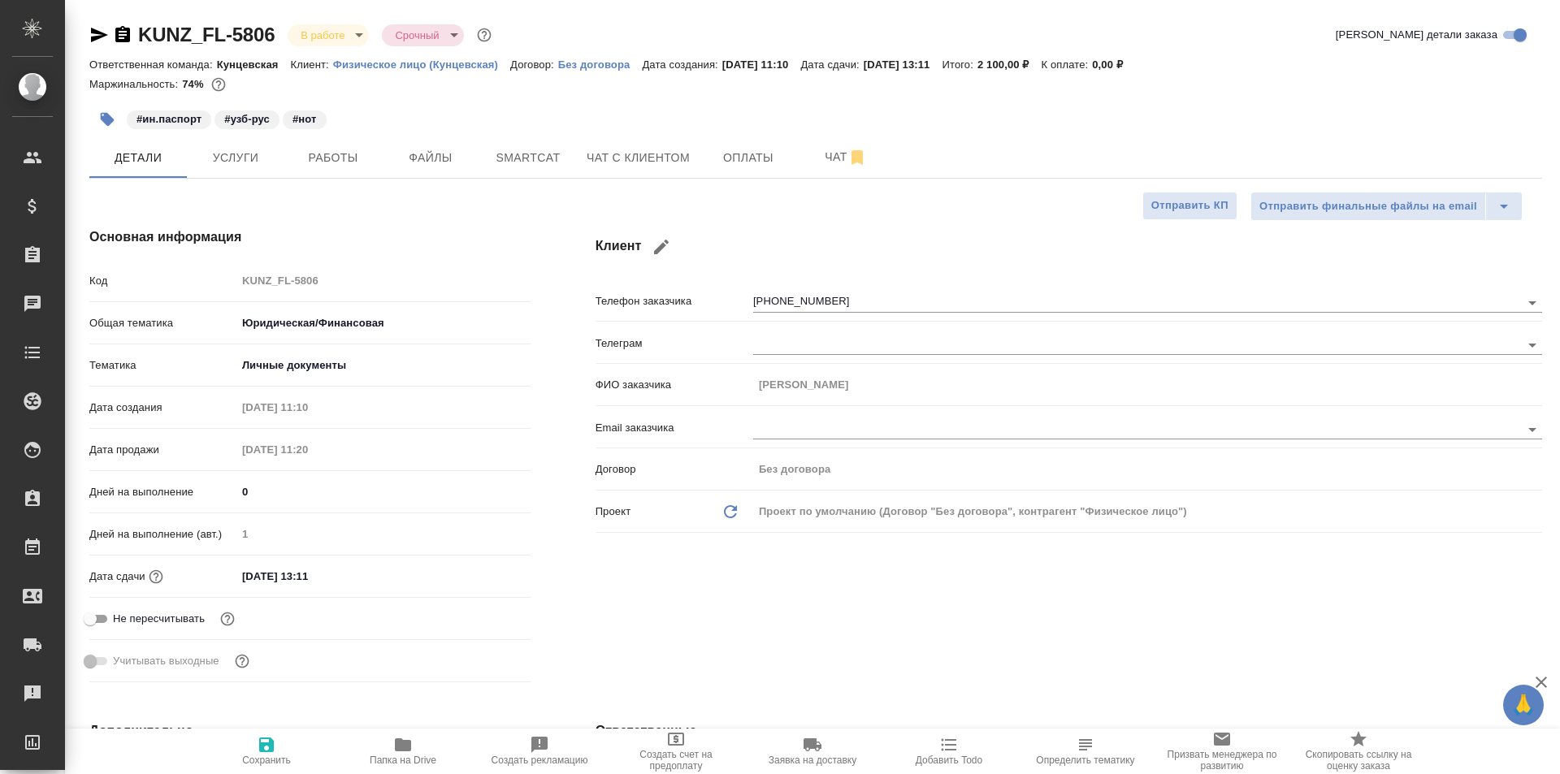
type textarea "x"
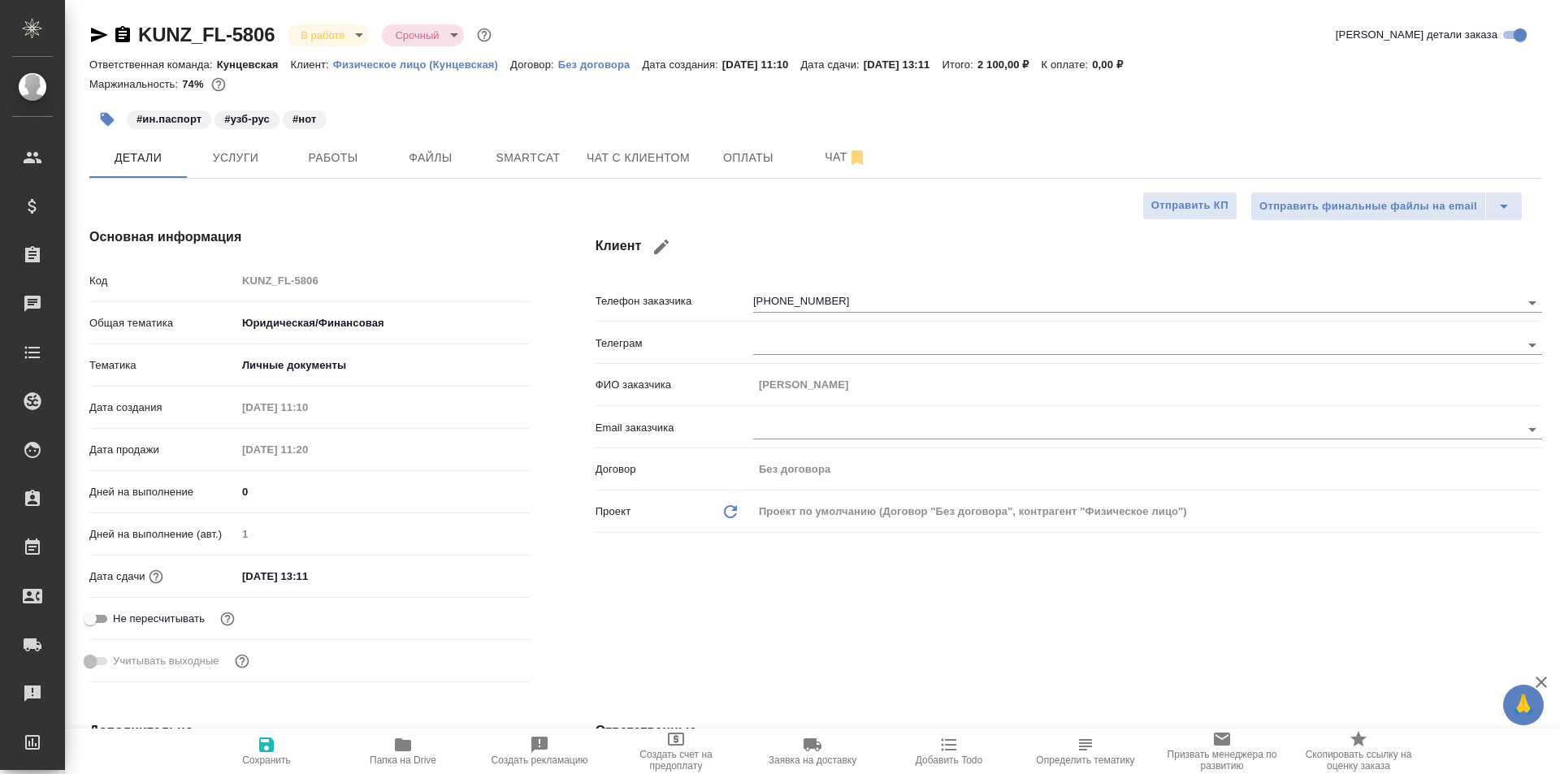
type textarea "x"
click at [353, 38] on body "🙏 .cls-1 fill:#fff; AWATERA Moskalets Alina Клиенты Спецификации Заказы 0 Чаты …" at bounding box center [780, 387] width 1560 height 774
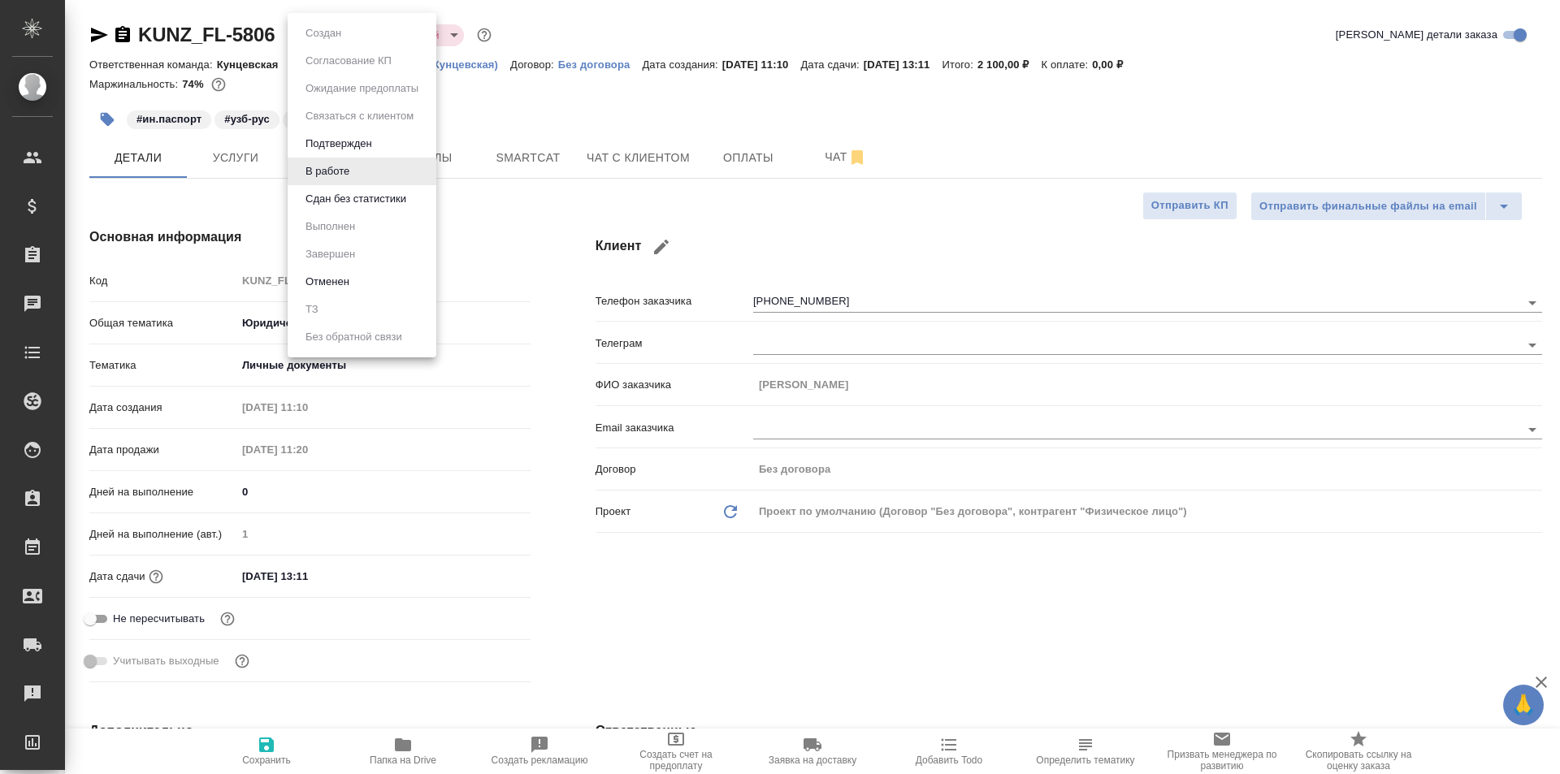
click at [501, 104] on div at bounding box center [780, 387] width 1560 height 774
click at [354, 36] on body "🙏 .cls-1 fill:#fff; AWATERA Moskalets Alina Клиенты Спецификации Заказы 0 Чаты …" at bounding box center [780, 387] width 1560 height 774
click at [565, 114] on div at bounding box center [780, 387] width 1560 height 774
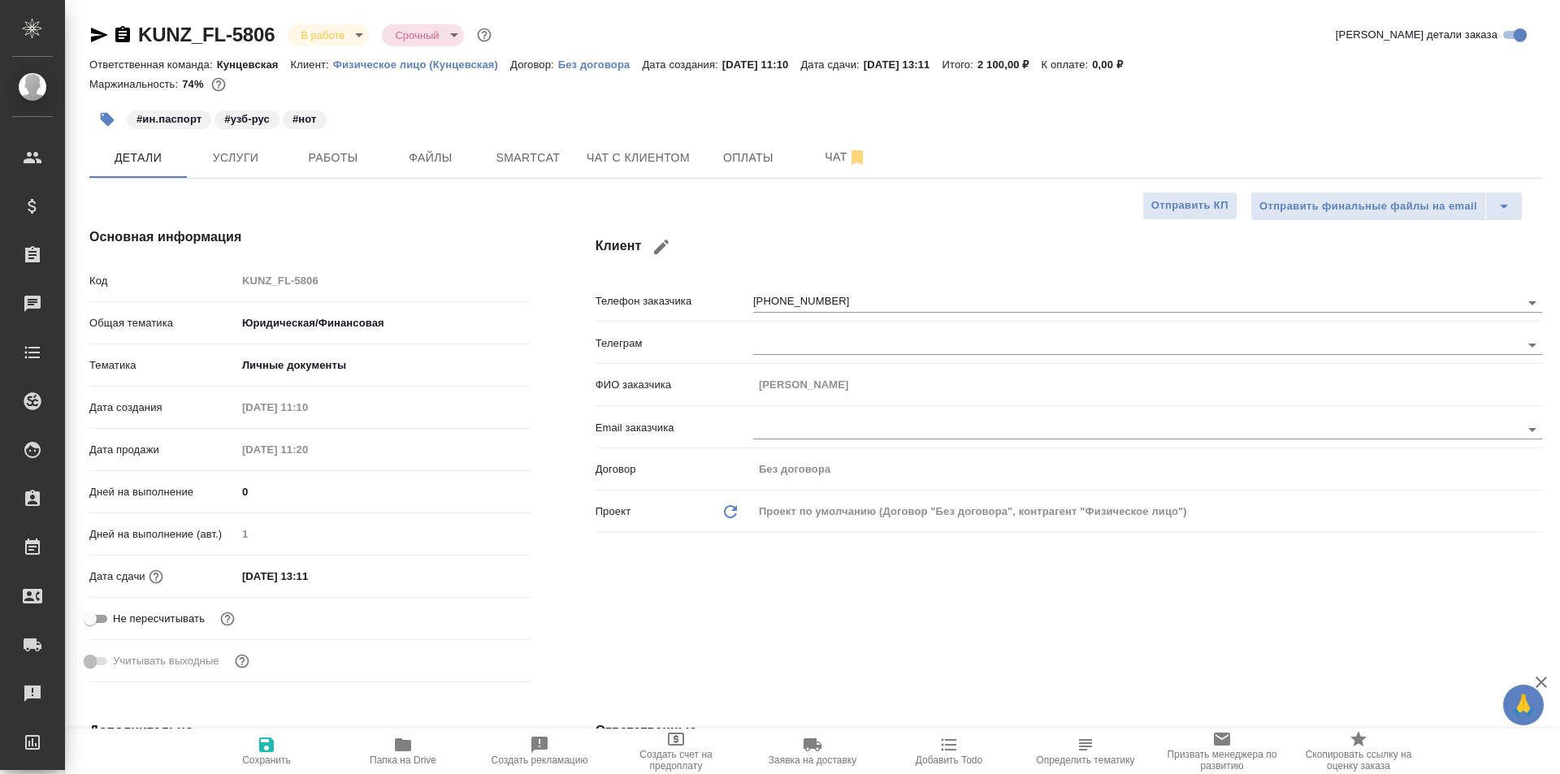
click at [348, 36] on body "🙏 .cls-1 fill:#fff; AWATERA Moskalets Alina Клиенты Спецификации Заказы 0 Чаты …" at bounding box center [780, 387] width 1560 height 774
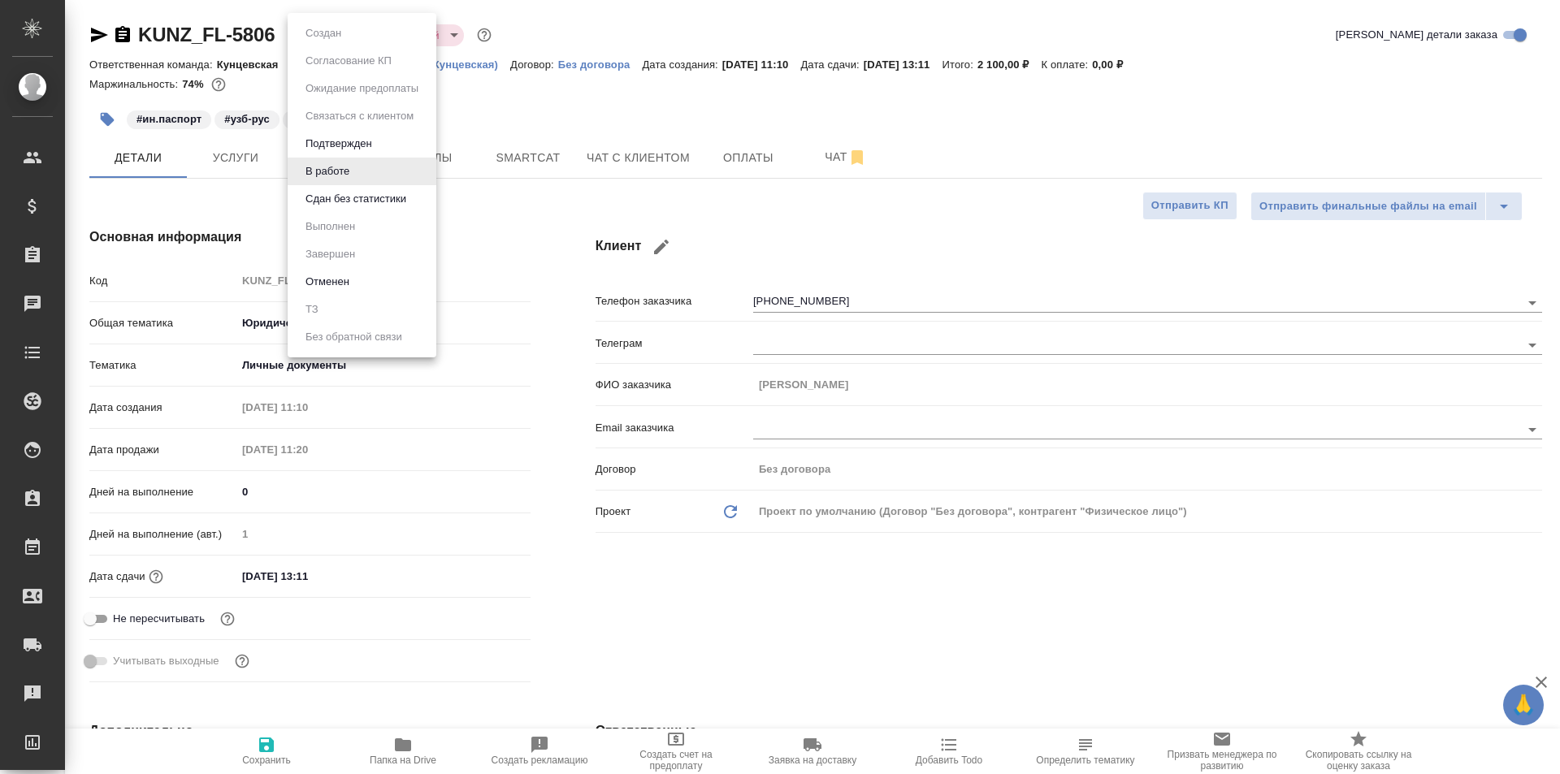
click at [648, 124] on div at bounding box center [780, 387] width 1560 height 774
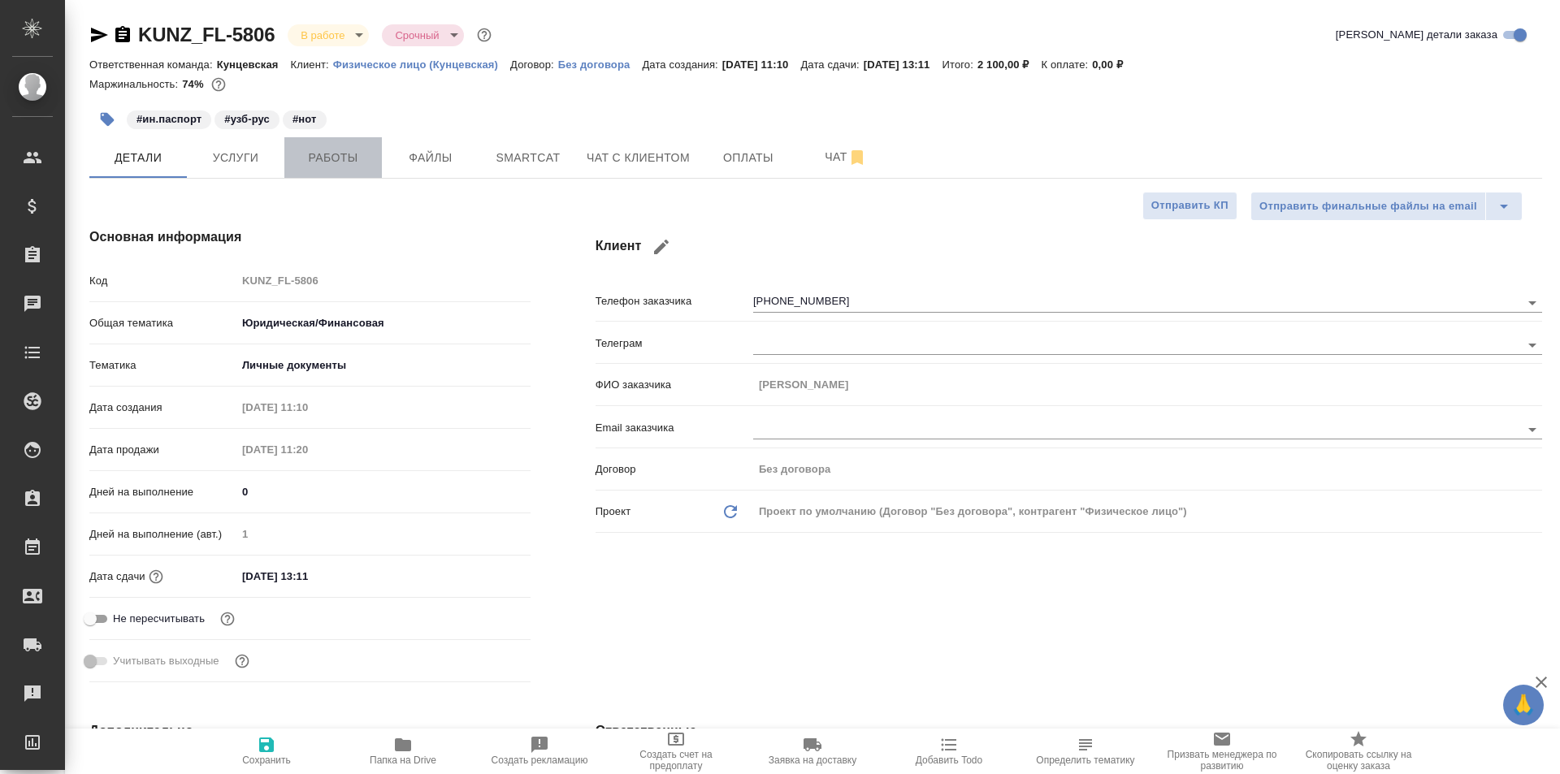
click at [315, 163] on span "Работы" at bounding box center [333, 158] width 78 height 20
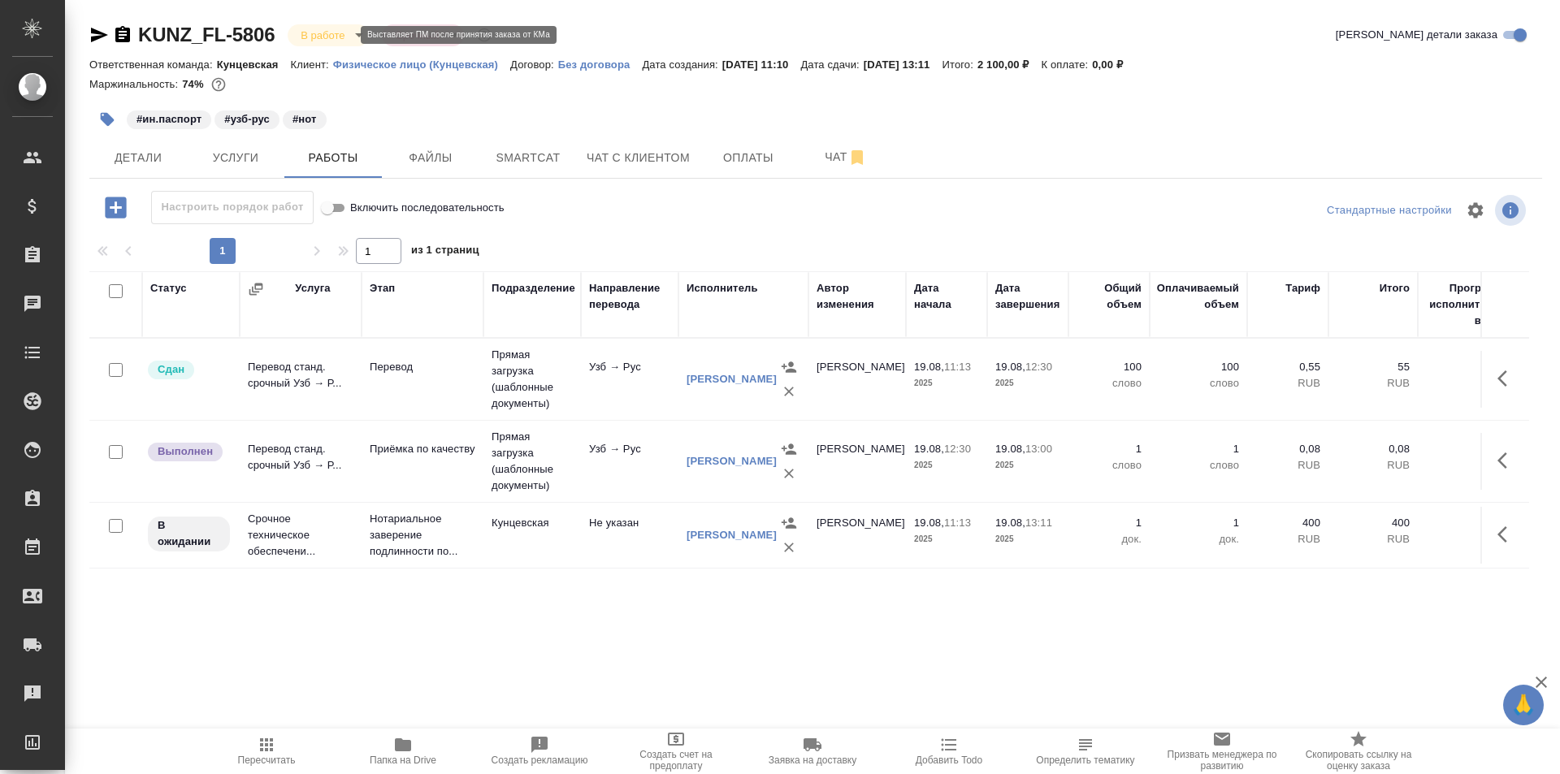
click at [345, 32] on body "🙏 .cls-1 fill:#fff; AWATERA Moskalets Alina Клиенты Спецификации Заказы 0 Чаты …" at bounding box center [780, 387] width 1560 height 774
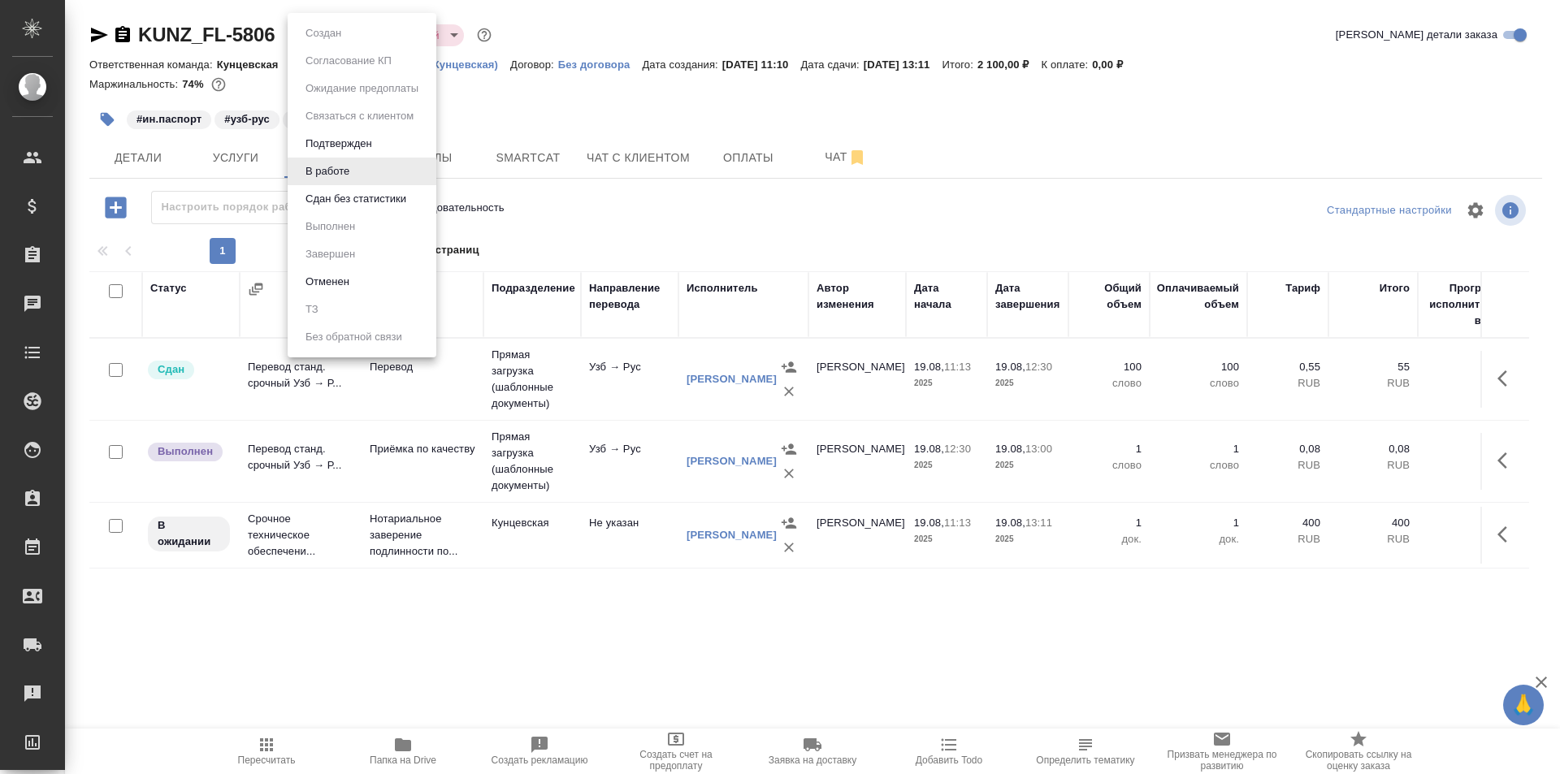
click at [508, 103] on div at bounding box center [780, 387] width 1560 height 774
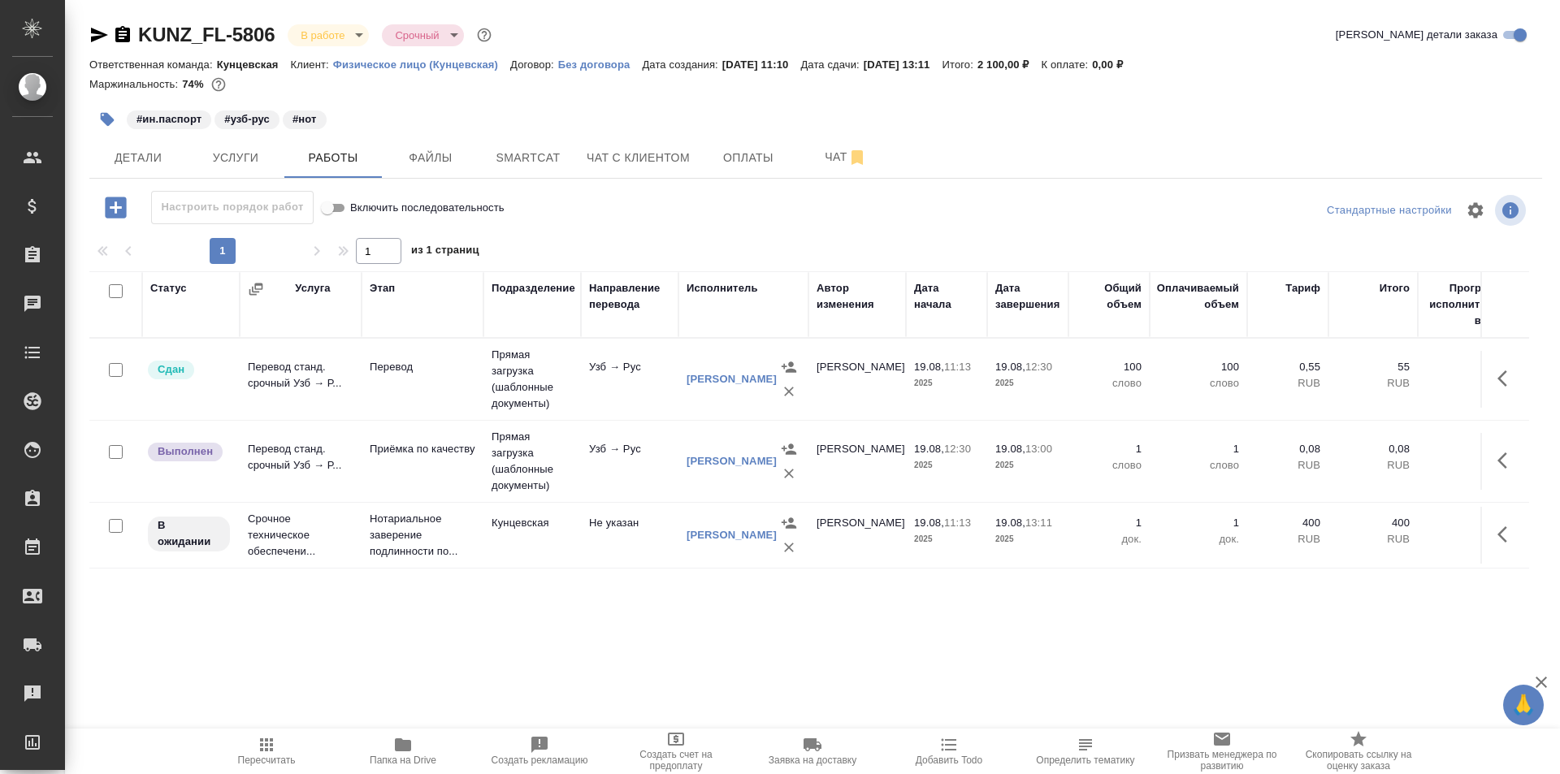
click at [1507, 385] on icon "button" at bounding box center [1506, 378] width 19 height 19
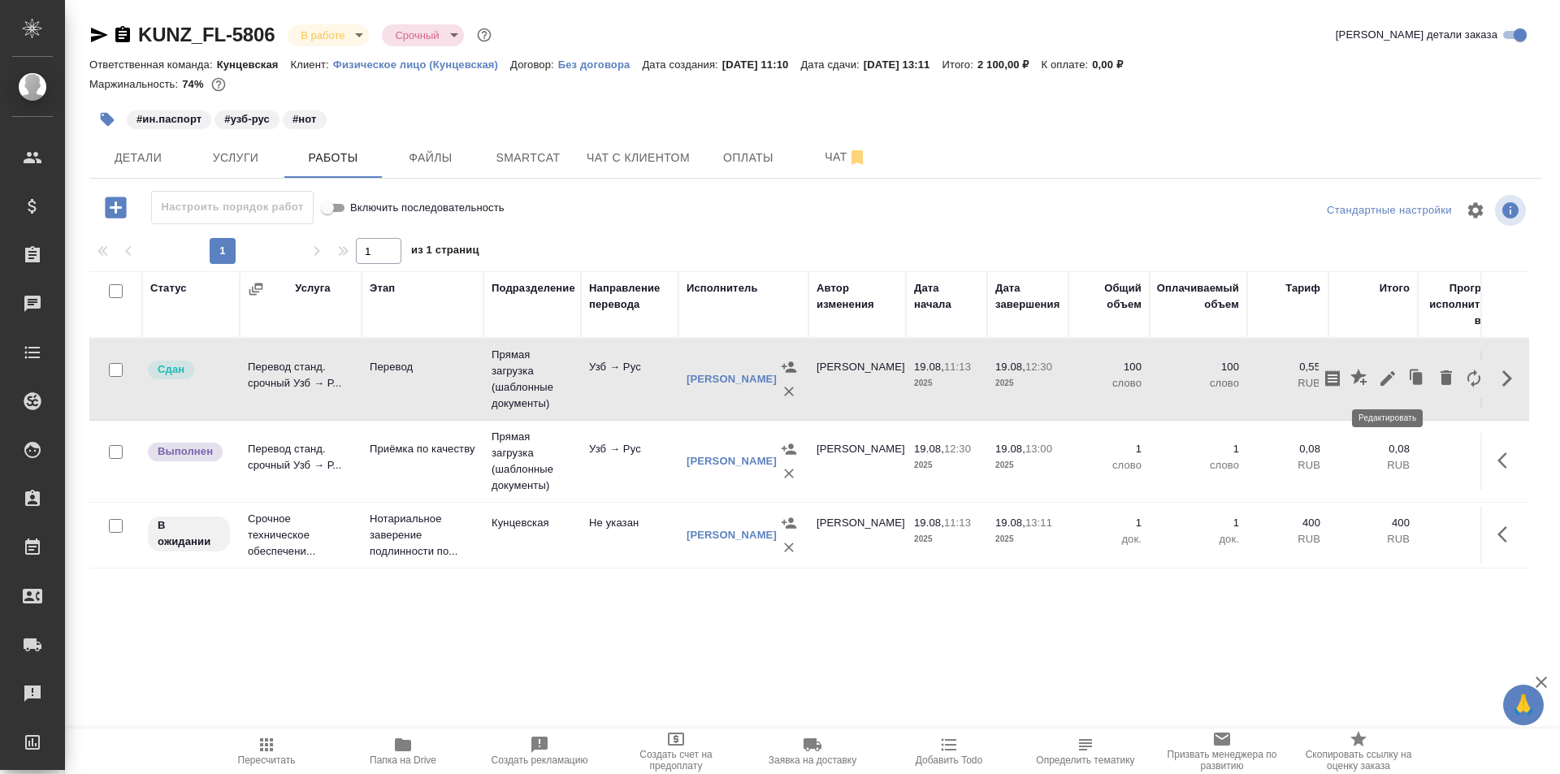
click at [1383, 374] on icon "button" at bounding box center [1387, 378] width 19 height 19
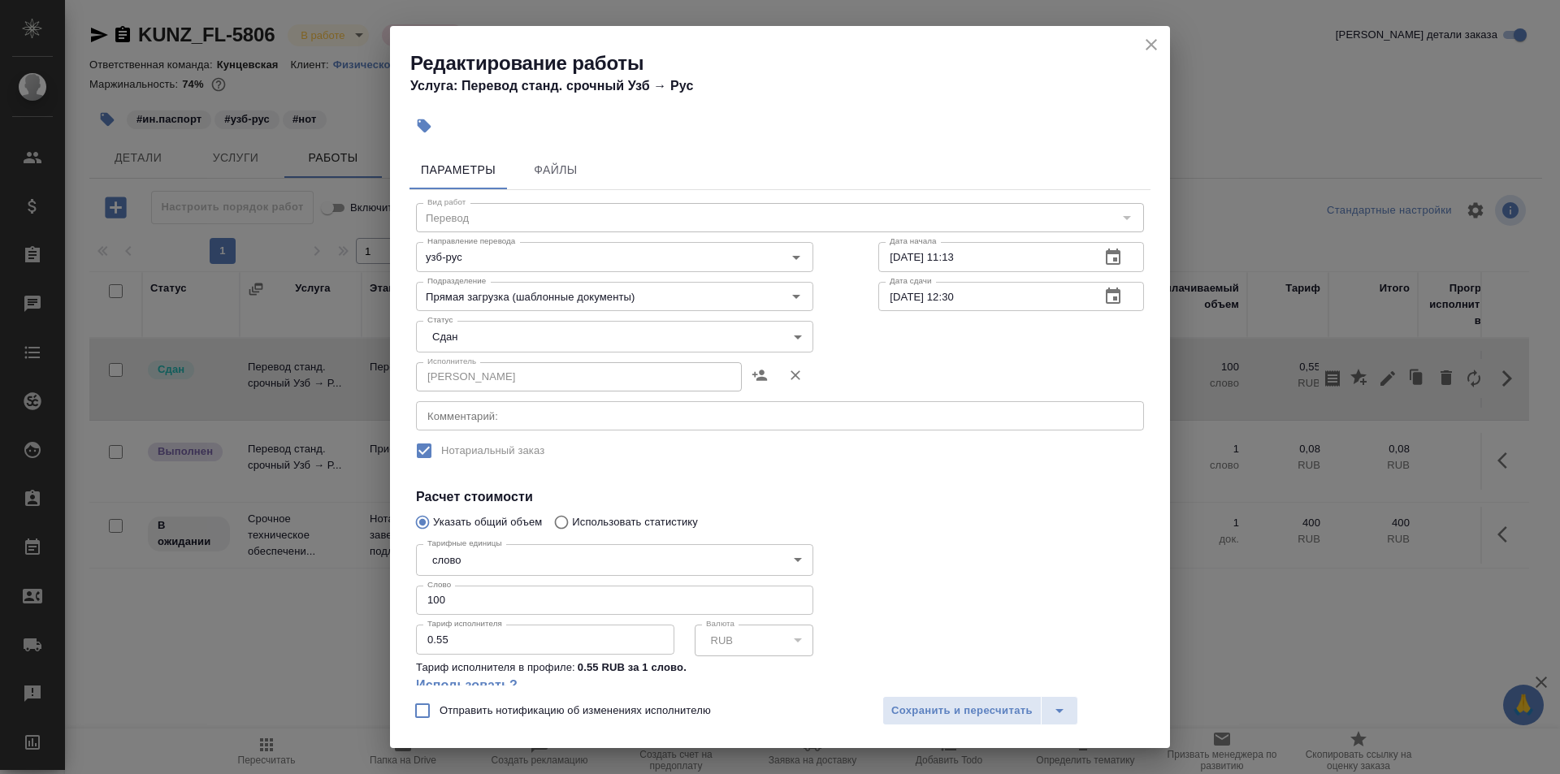
click at [1164, 46] on div "Редактирование работы Услуга: Перевод станд. срочный Узб → Рус" at bounding box center [780, 67] width 780 height 82
click at [1139, 51] on h2 "Редактирование работы" at bounding box center [790, 63] width 760 height 26
click at [1156, 47] on icon "close" at bounding box center [1150, 44] width 19 height 19
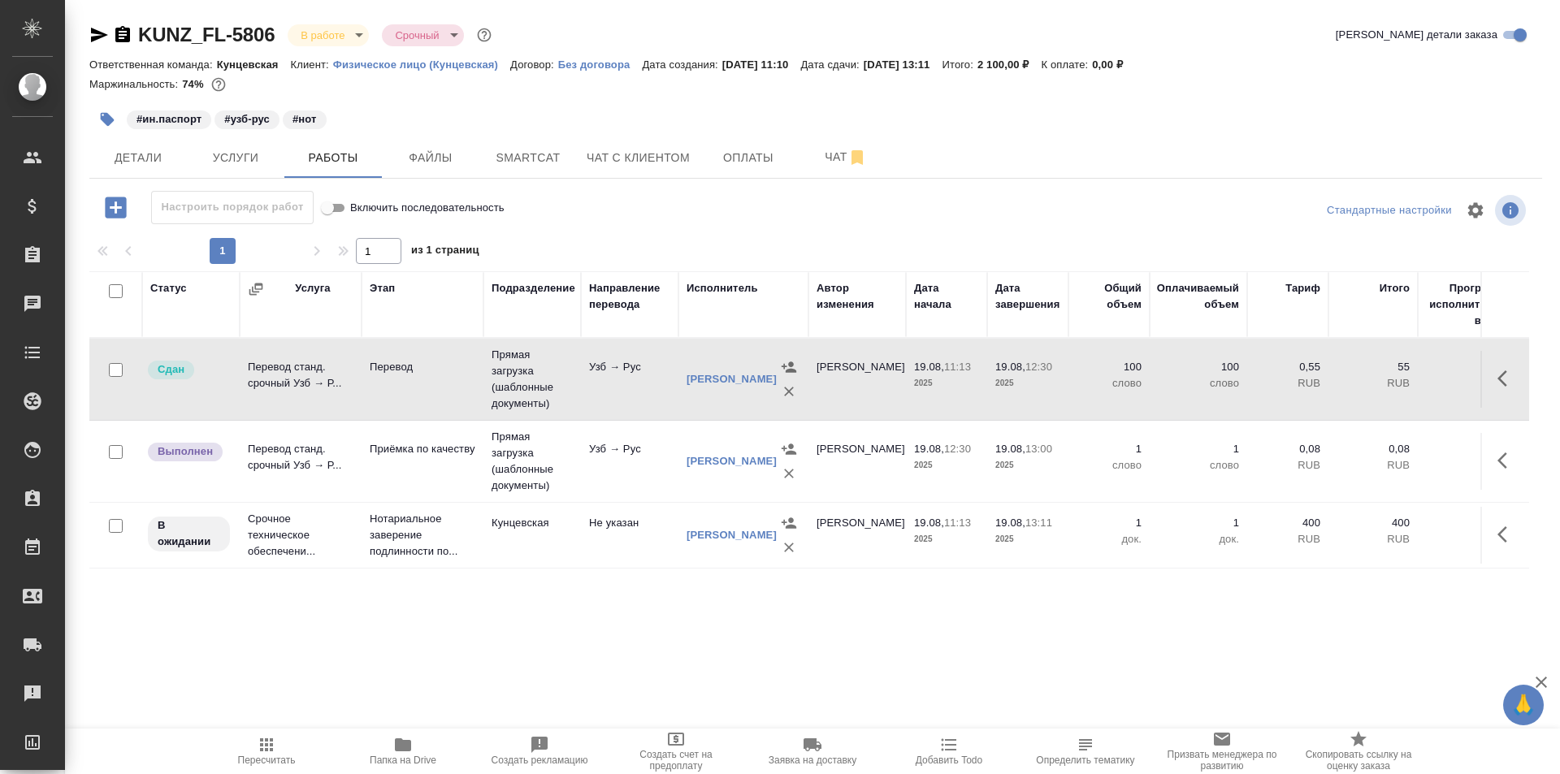
click at [331, 41] on body "🙏 .cls-1 fill:#fff; AWATERA Moskalets Alina Клиенты Спецификации Заказы 0 Чаты …" at bounding box center [780, 387] width 1560 height 774
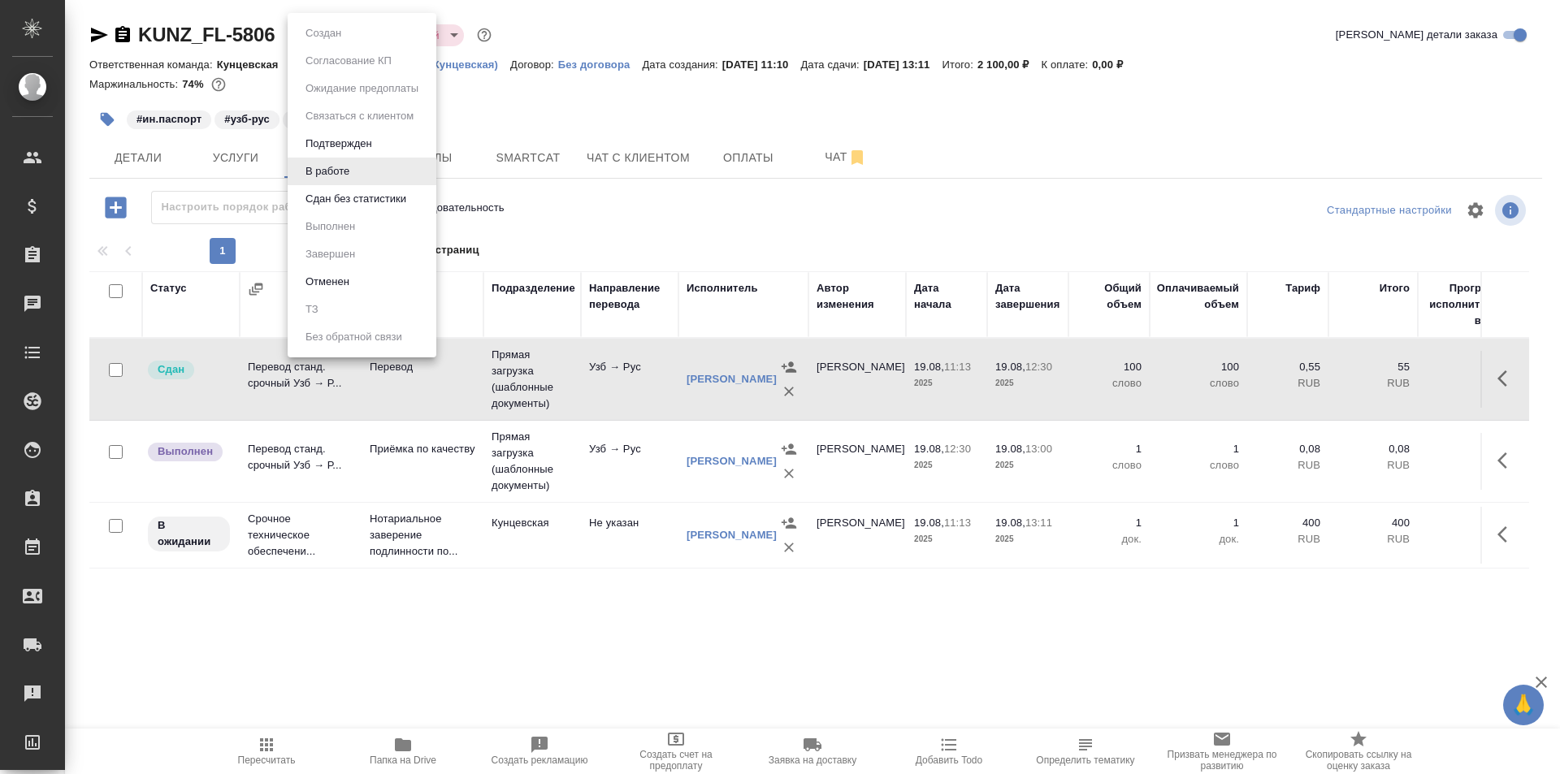
click at [575, 213] on div at bounding box center [780, 387] width 1560 height 774
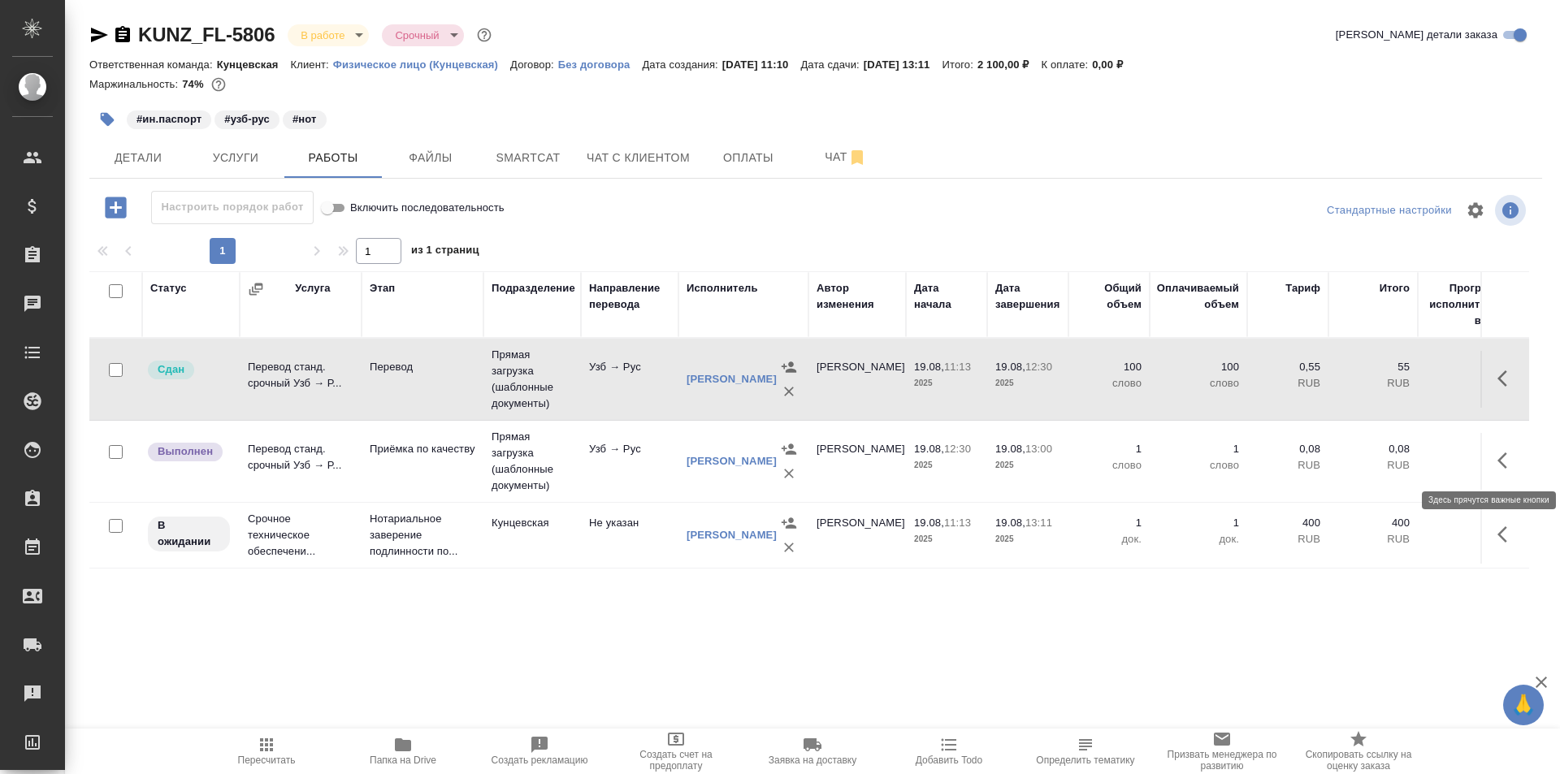
click at [1514, 452] on icon "button" at bounding box center [1506, 460] width 19 height 19
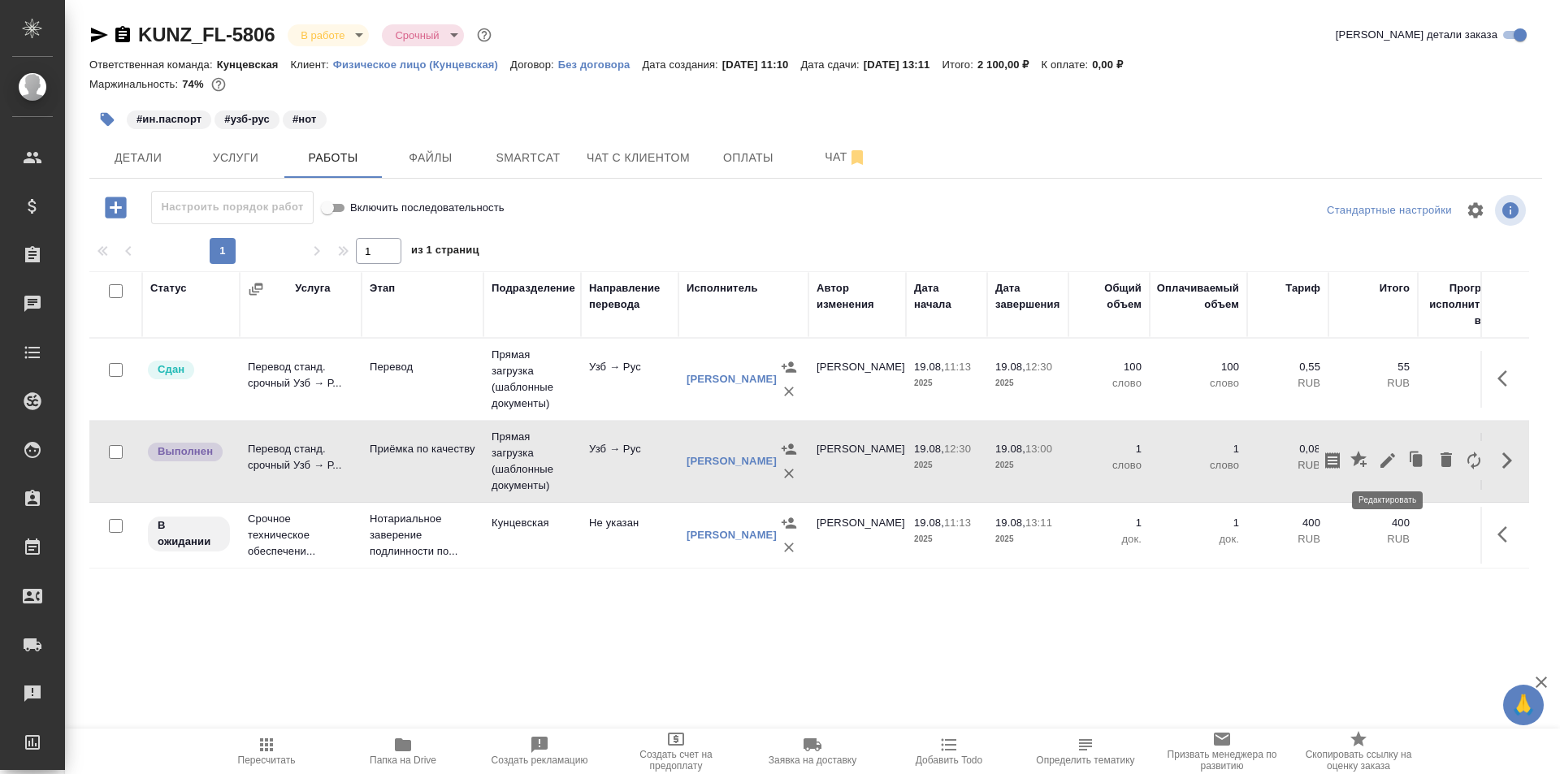
click at [1390, 459] on icon "button" at bounding box center [1387, 460] width 15 height 15
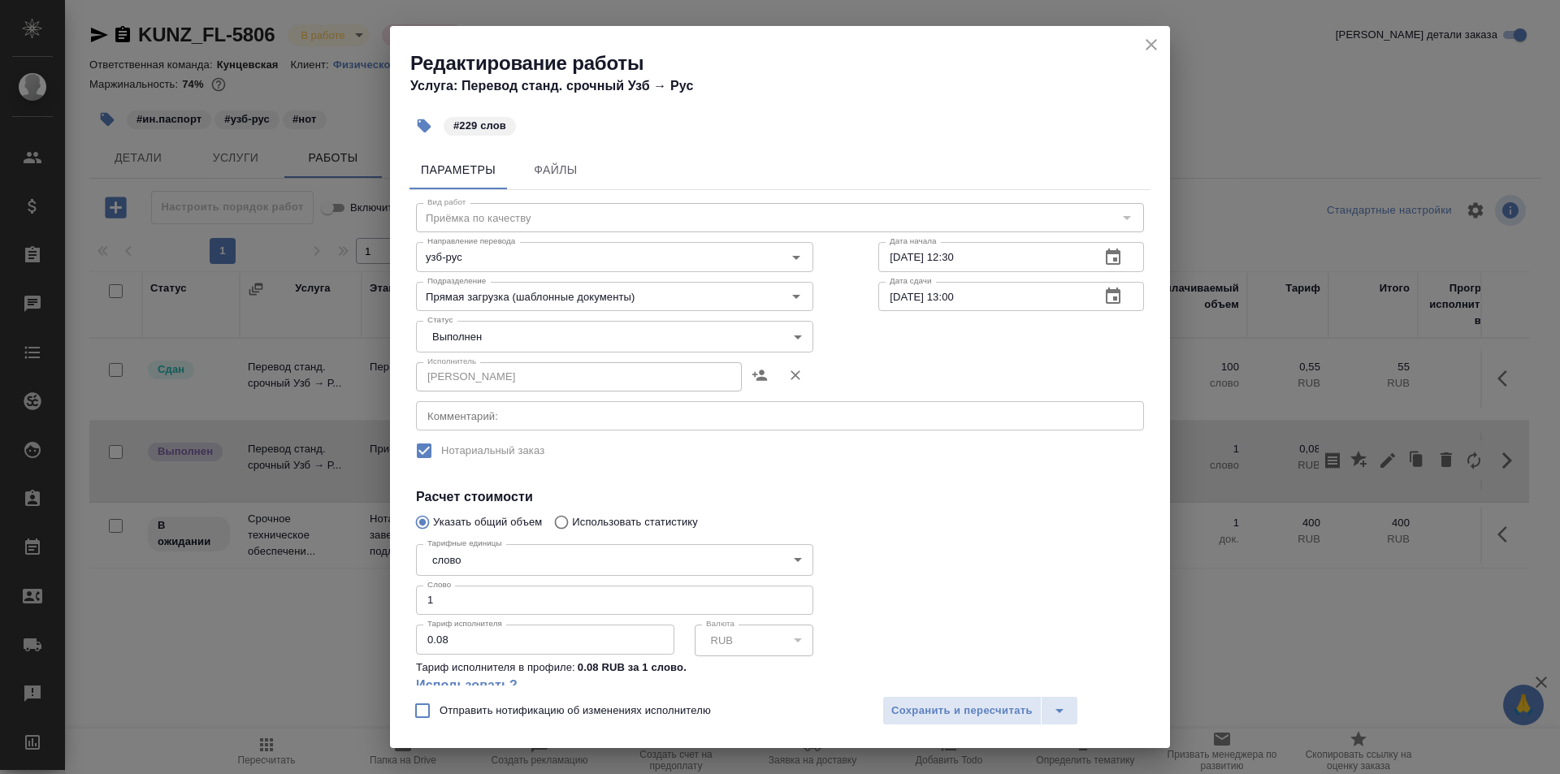
click at [793, 335] on body "🙏 .cls-1 fill:#fff; AWATERA Moskalets Alina Клиенты Спецификации Заказы 0 Чаты …" at bounding box center [780, 387] width 1560 height 774
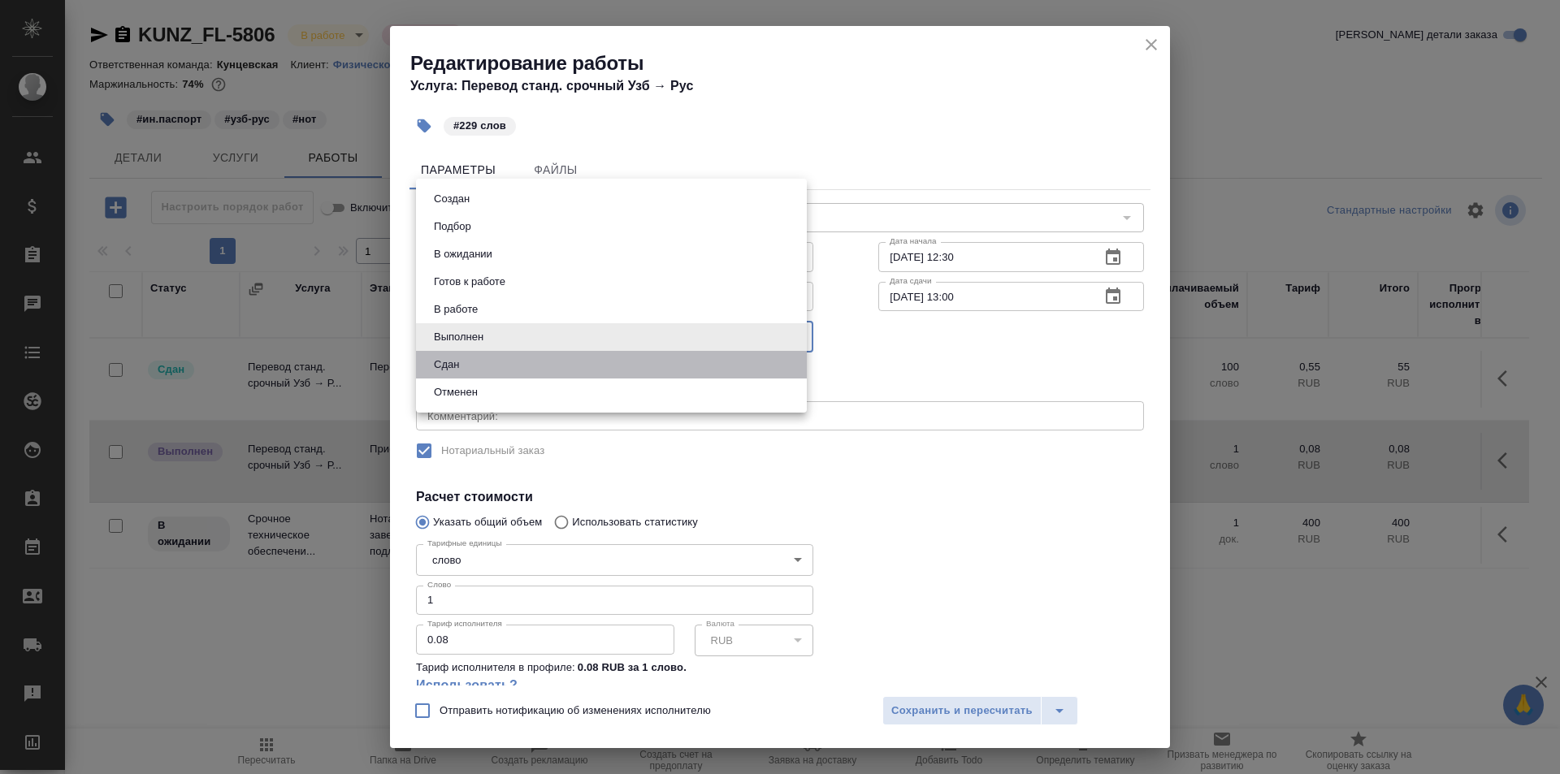
click at [738, 367] on li "Сдан" at bounding box center [611, 365] width 391 height 28
type input "closed"
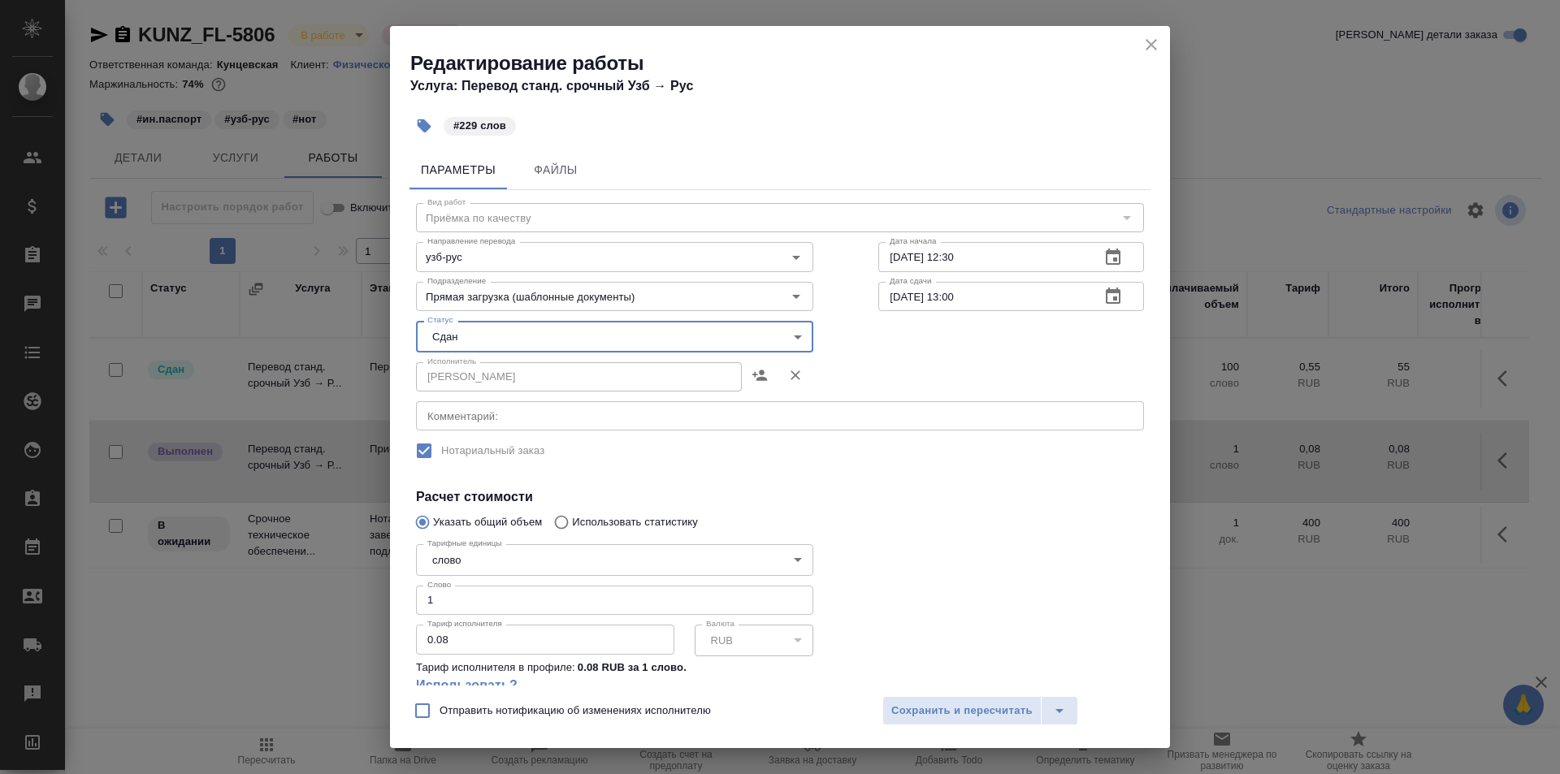
click at [447, 591] on input "1" at bounding box center [614, 600] width 397 height 29
type input "229"
click at [972, 716] on span "Сохранить и пересчитать" at bounding box center [961, 711] width 141 height 19
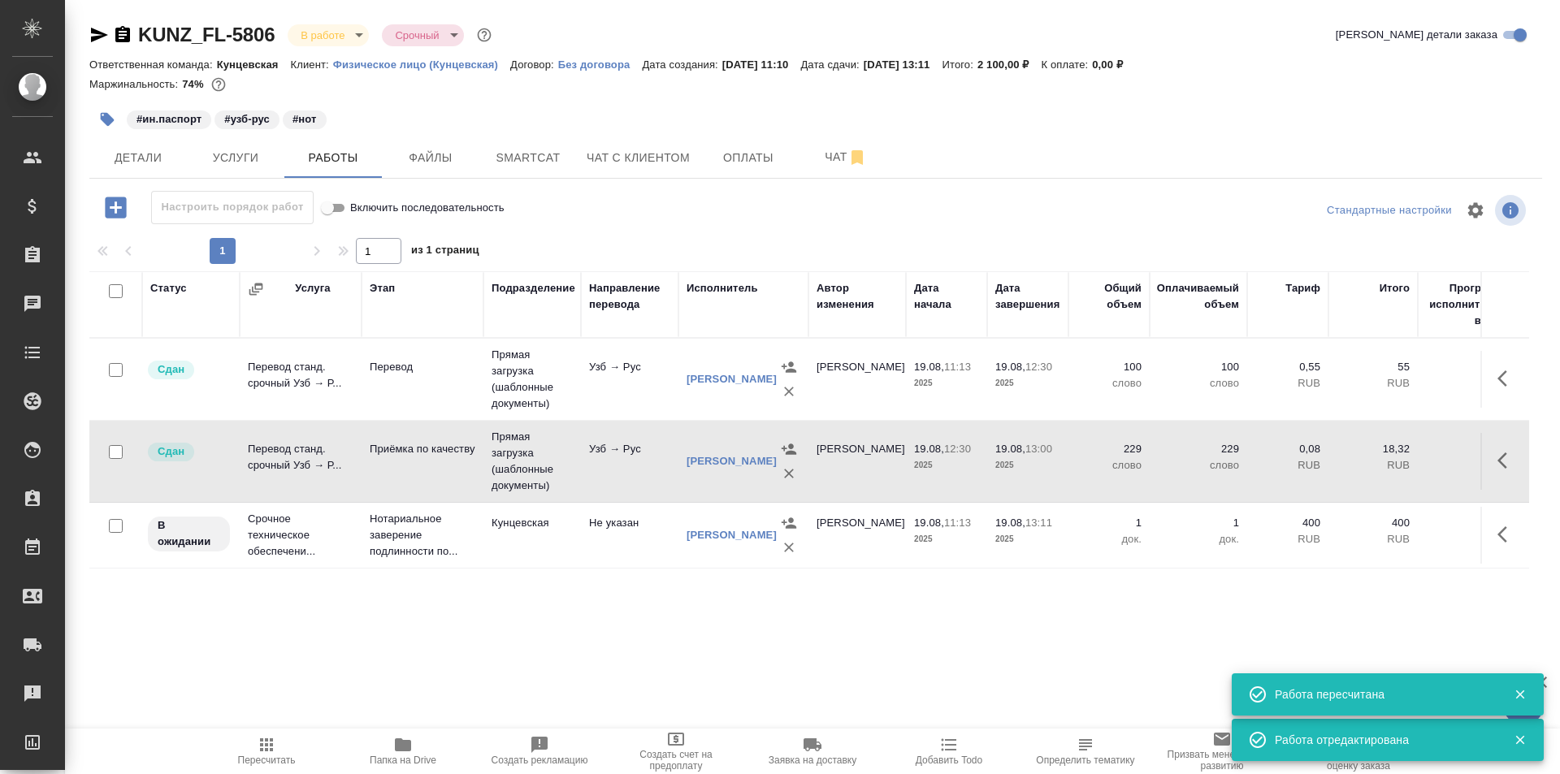
click at [353, 25] on body "🙏 .cls-1 fill:#fff; AWATERA Moskalets Alina Клиенты Спецификации Заказы 0 Чаты …" at bounding box center [780, 387] width 1560 height 774
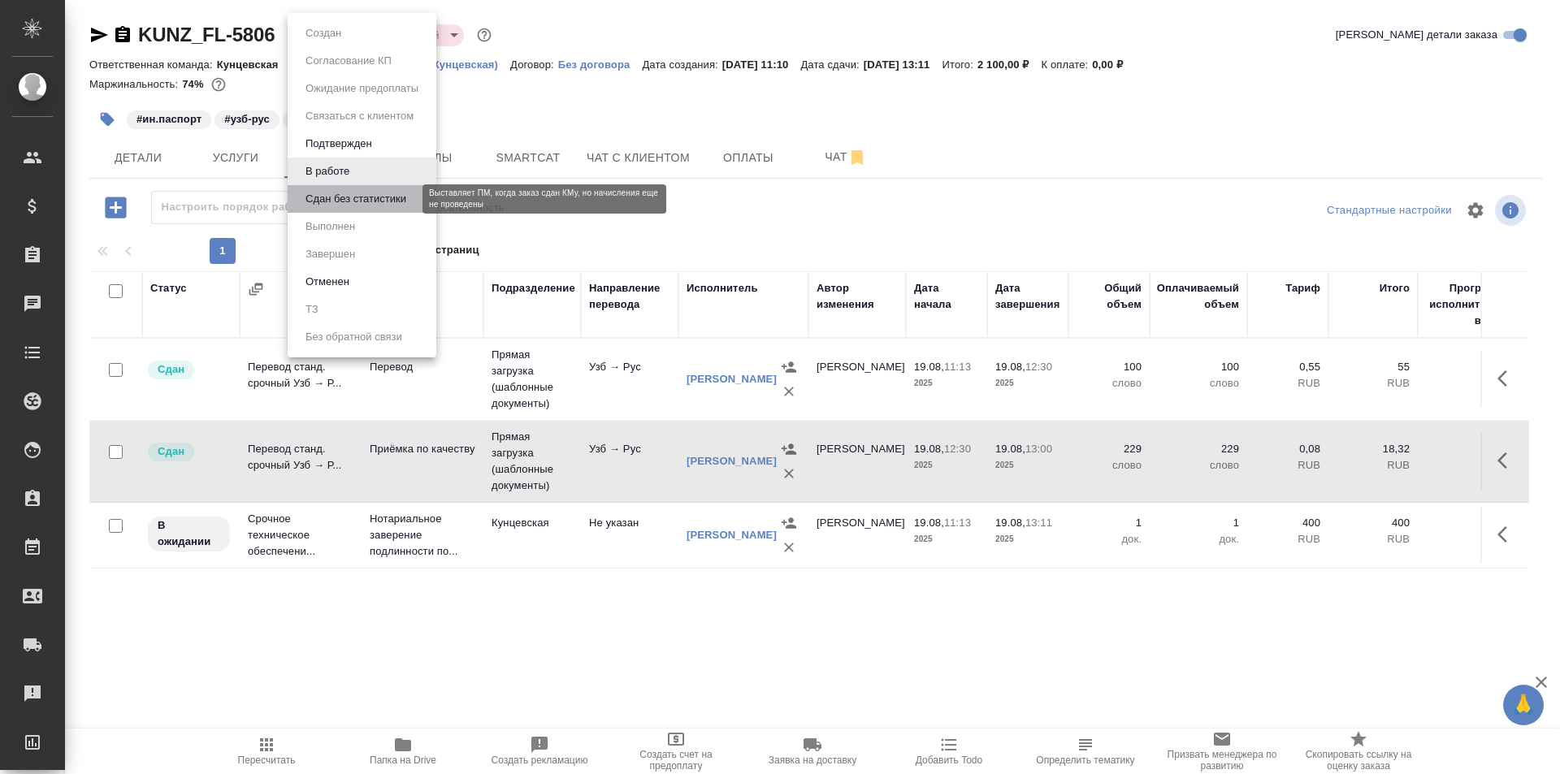
click at [326, 193] on button "Сдан без статистики" at bounding box center [356, 199] width 110 height 18
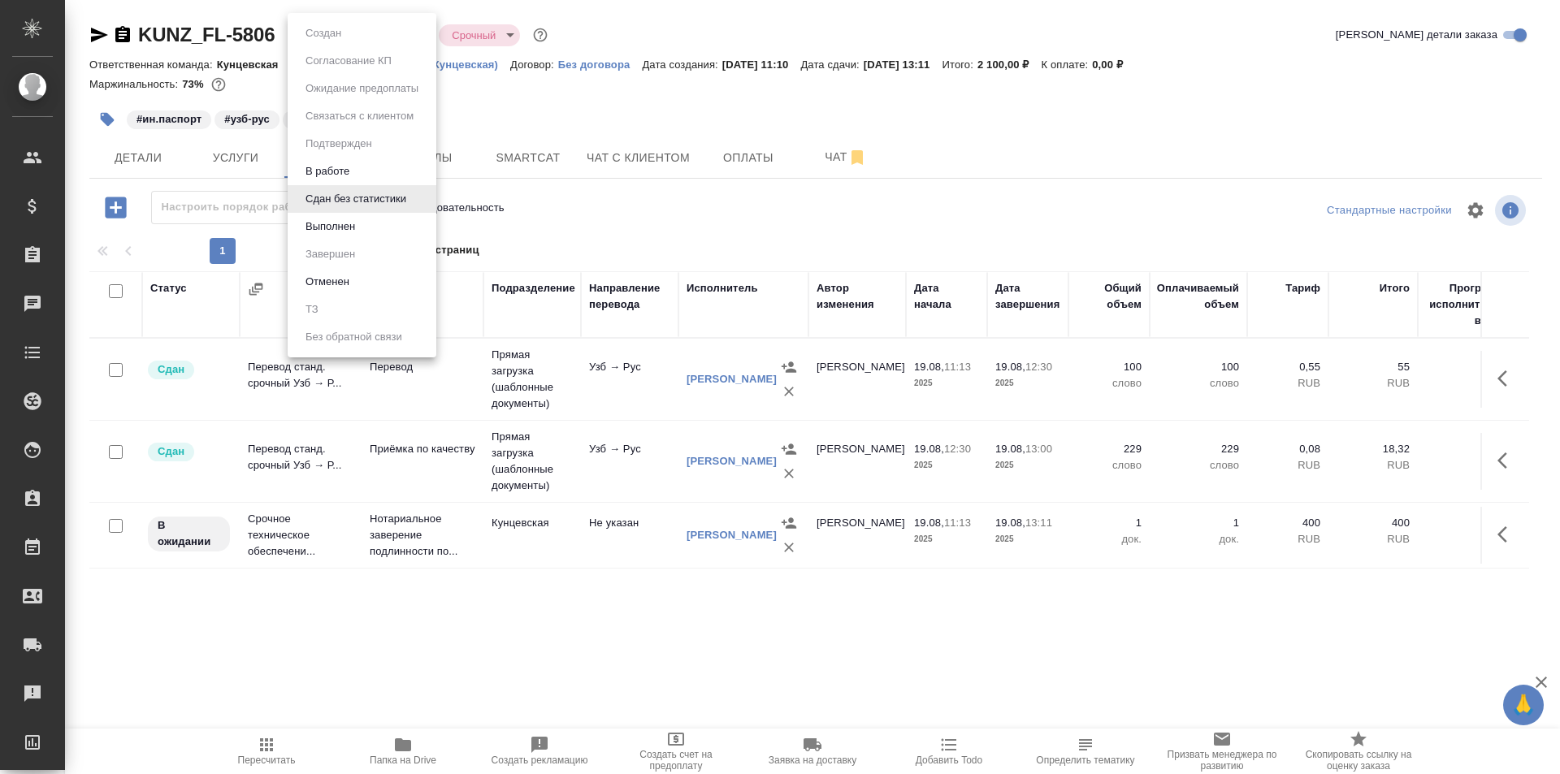
click at [377, 31] on body "🙏 .cls-1 fill:#fff; AWATERA Moskalets Alina Клиенты Спецификации Заказы 0 Чаты …" at bounding box center [780, 387] width 1560 height 774
click at [352, 225] on button "Выполнен" at bounding box center [330, 227] width 59 height 18
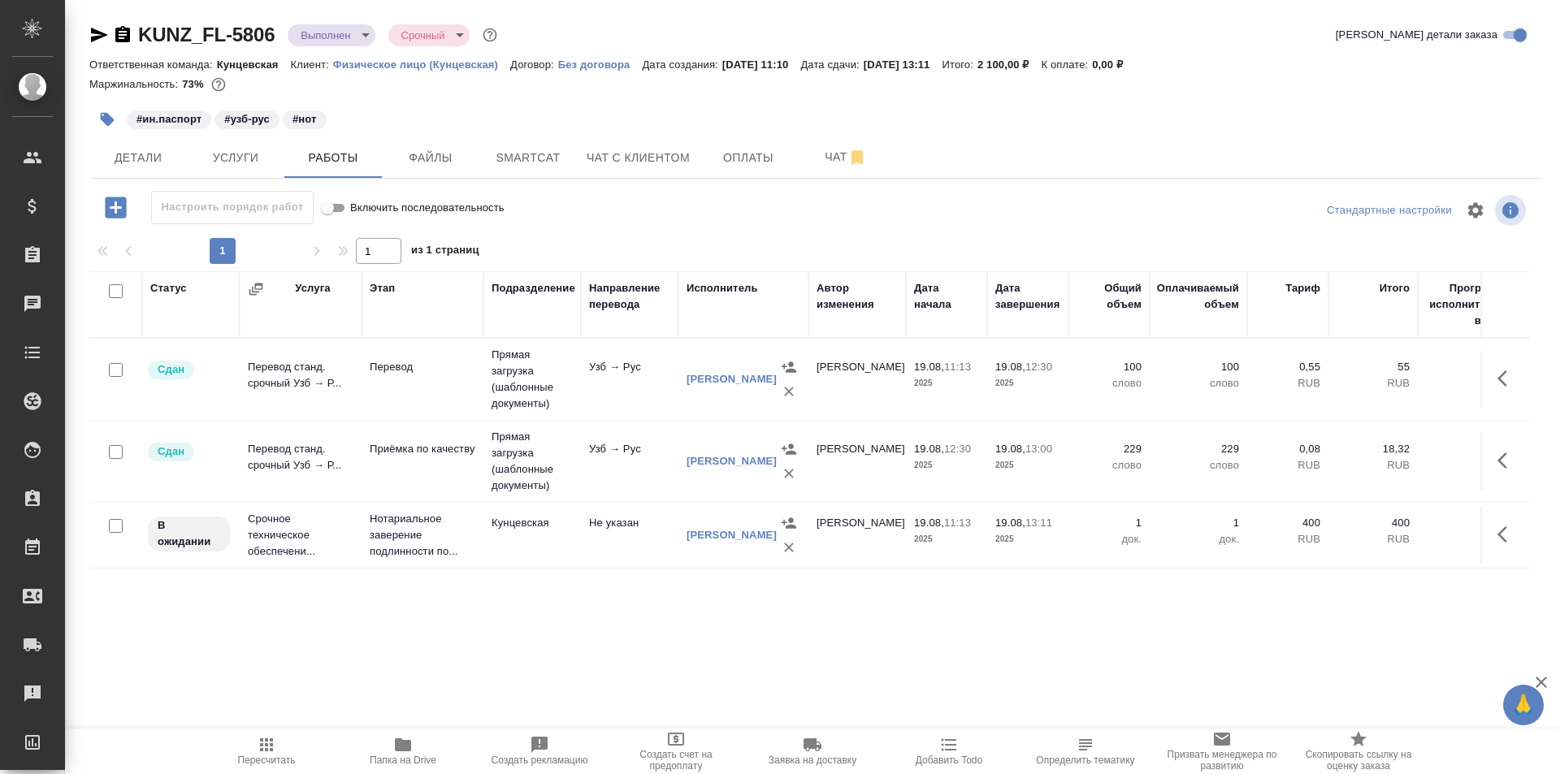
click at [318, 41] on body "🙏 .cls-1 fill:#fff; AWATERA Moskalets Alina Клиенты Спецификации Заказы 0 Чаты …" at bounding box center [780, 387] width 1560 height 774
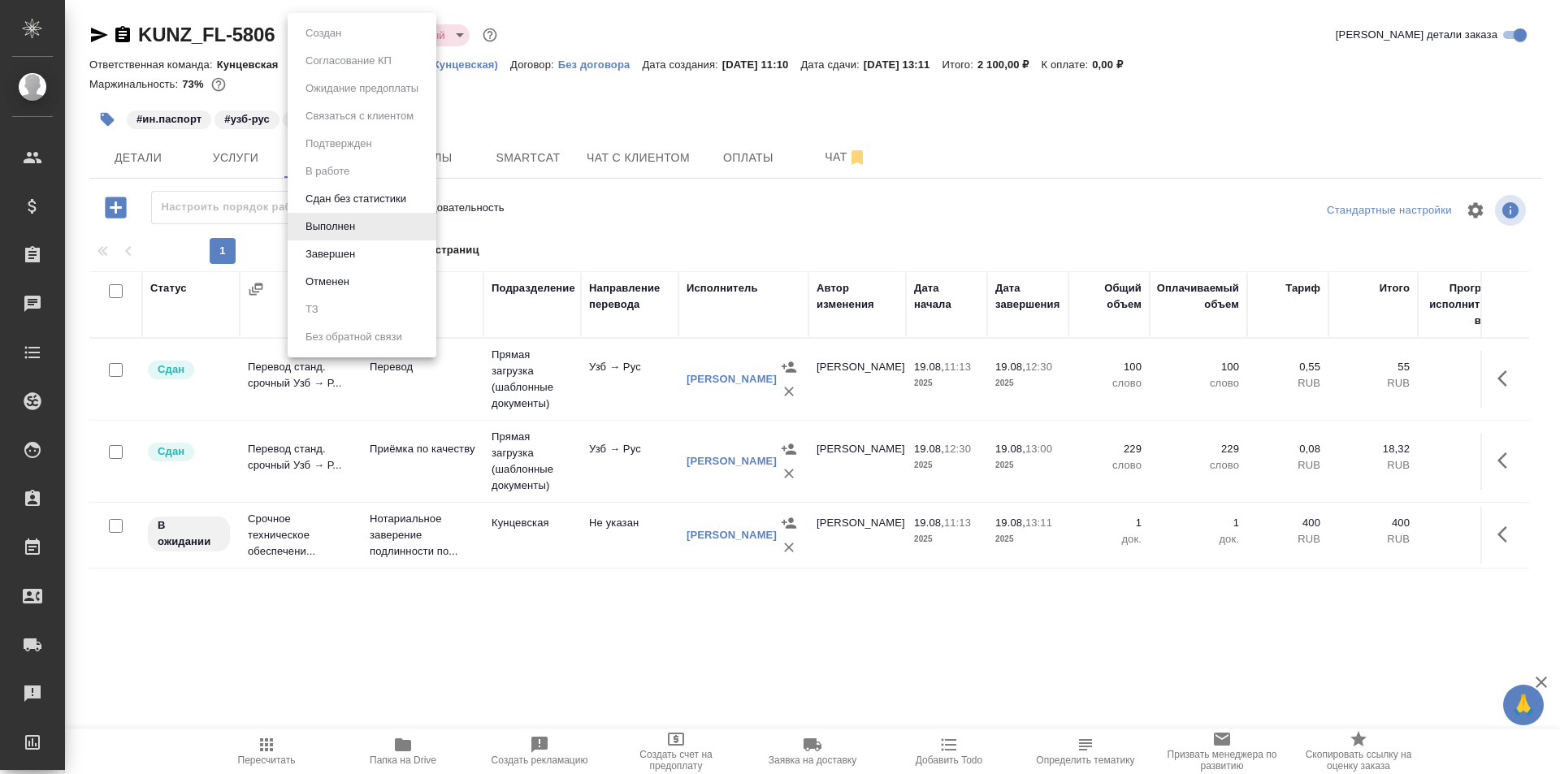
click at [630, 25] on div at bounding box center [780, 387] width 1560 height 774
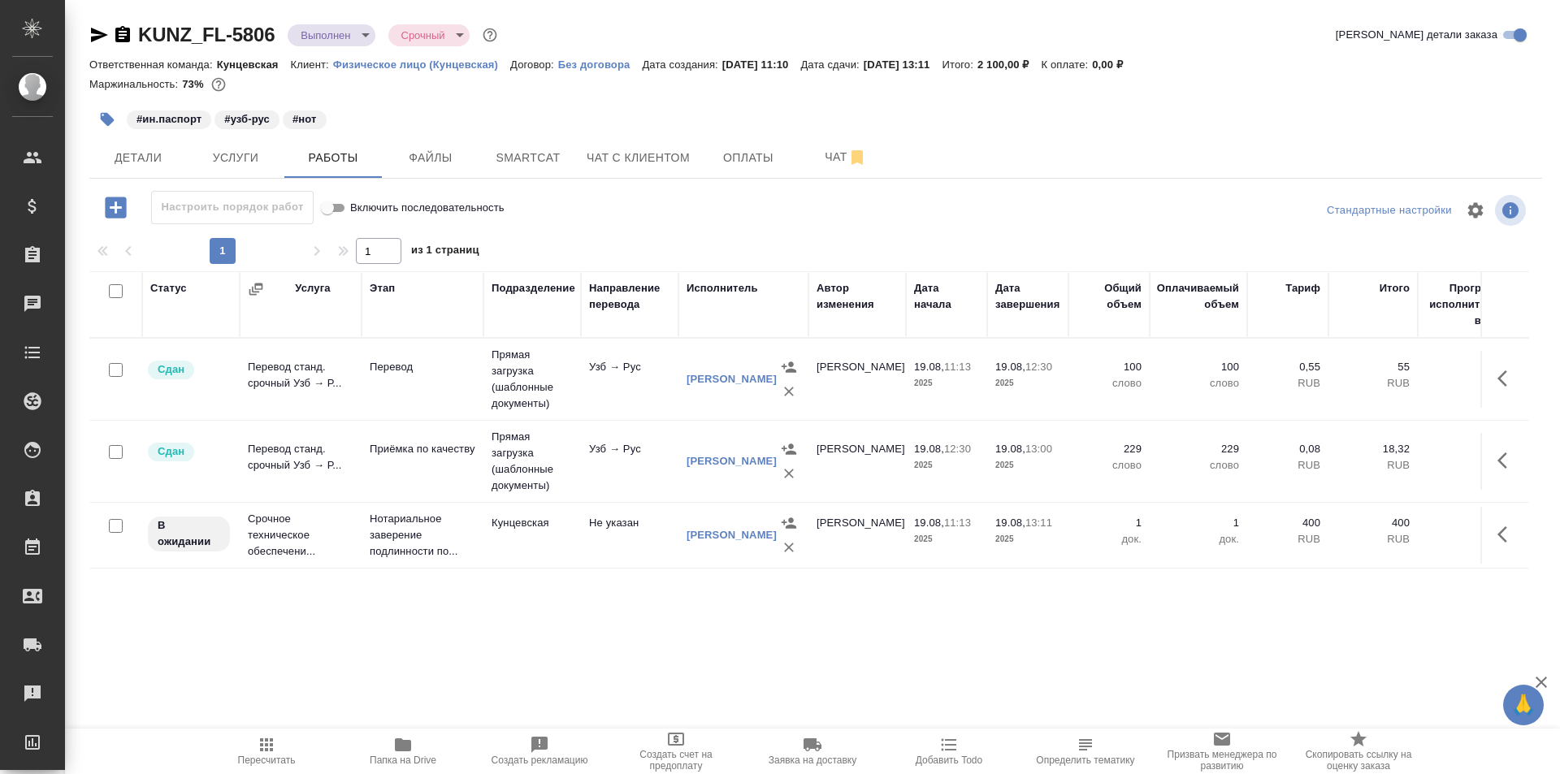
click at [322, 25] on body "🙏 .cls-1 fill:#fff; AWATERA Moskalets Alina Клиенты Спецификации Заказы 0 Чаты …" at bounding box center [780, 387] width 1560 height 774
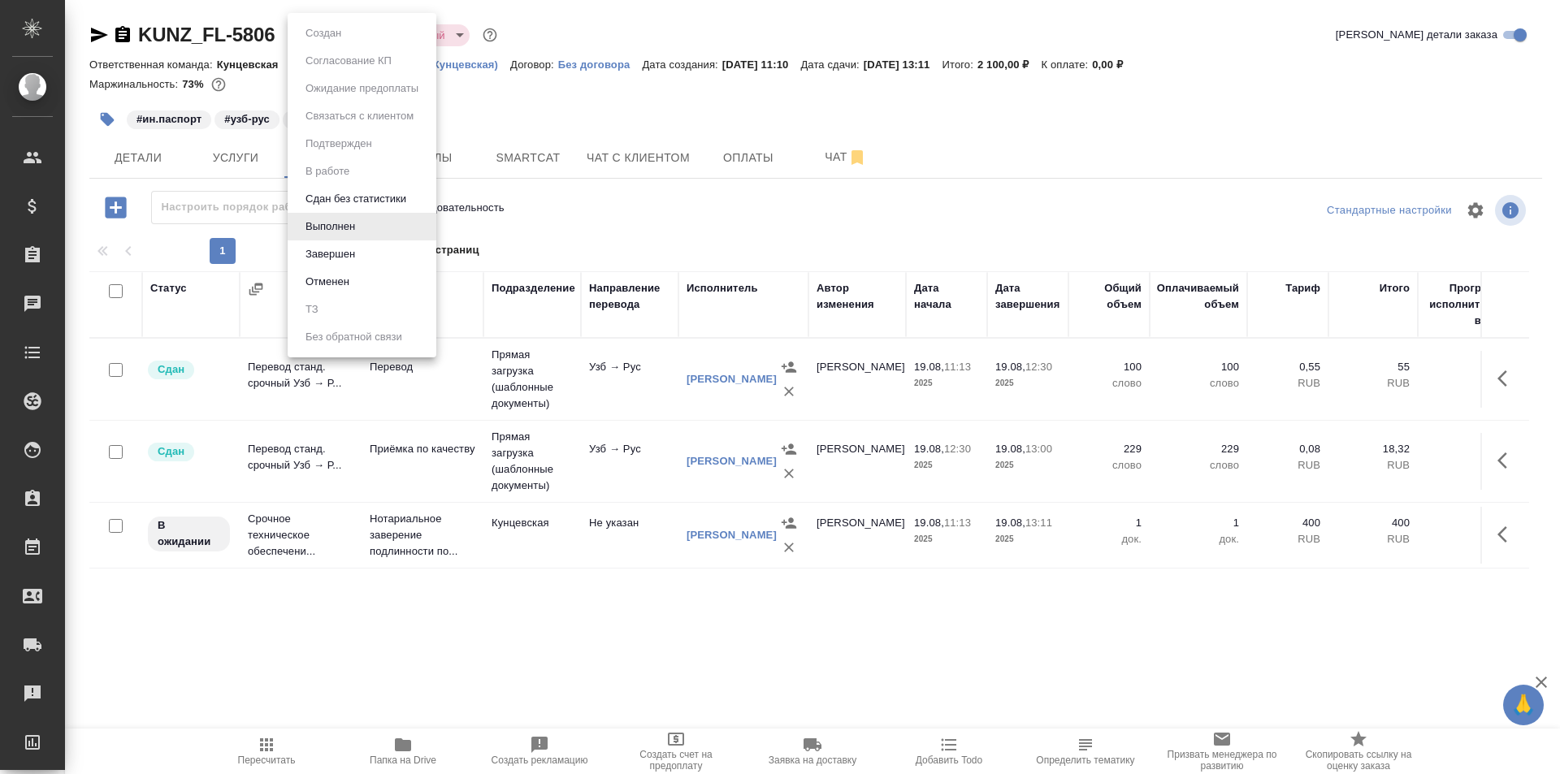
click at [617, 64] on div at bounding box center [780, 387] width 1560 height 774
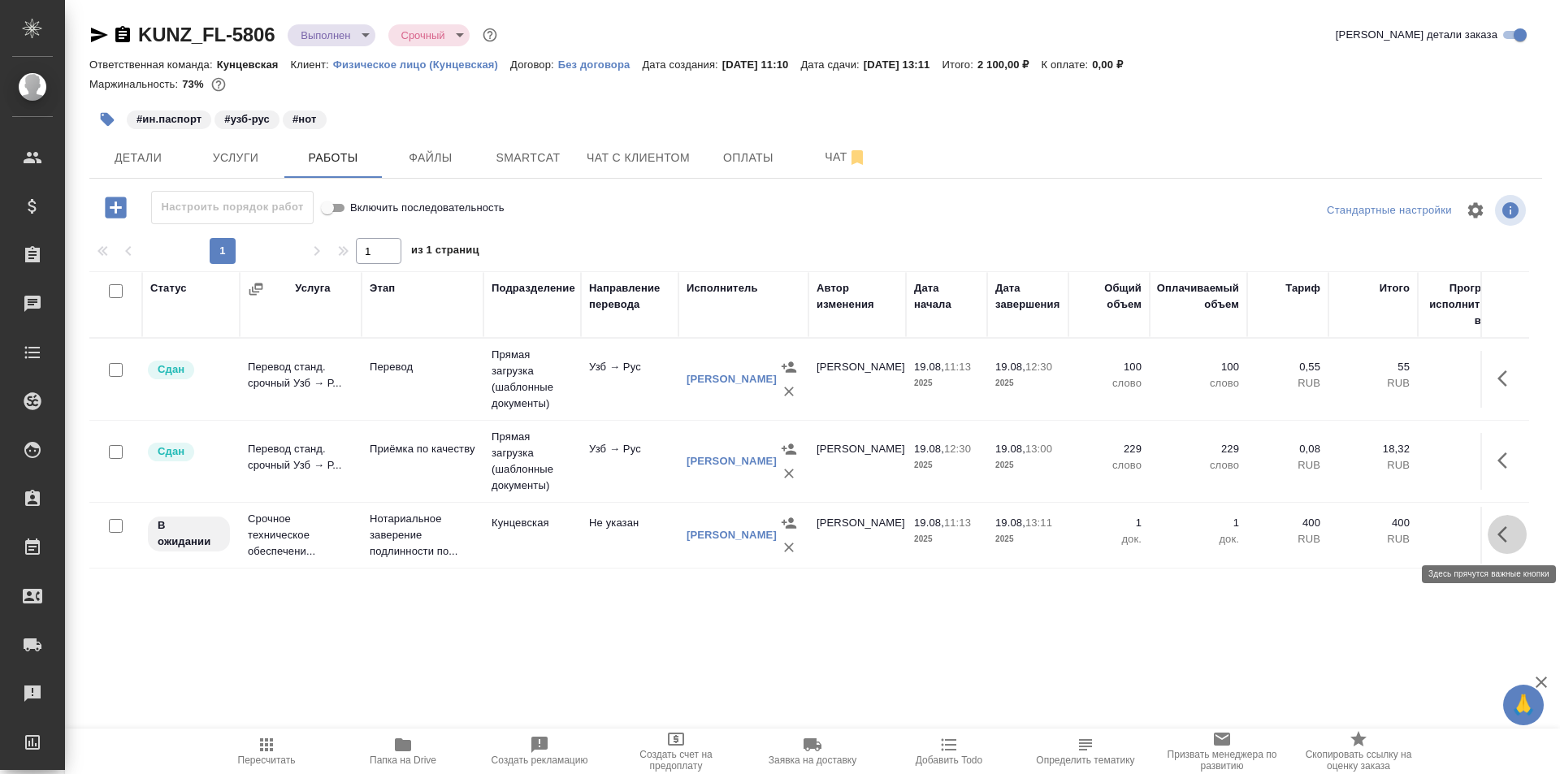
click at [1500, 538] on icon "button" at bounding box center [1502, 534] width 10 height 16
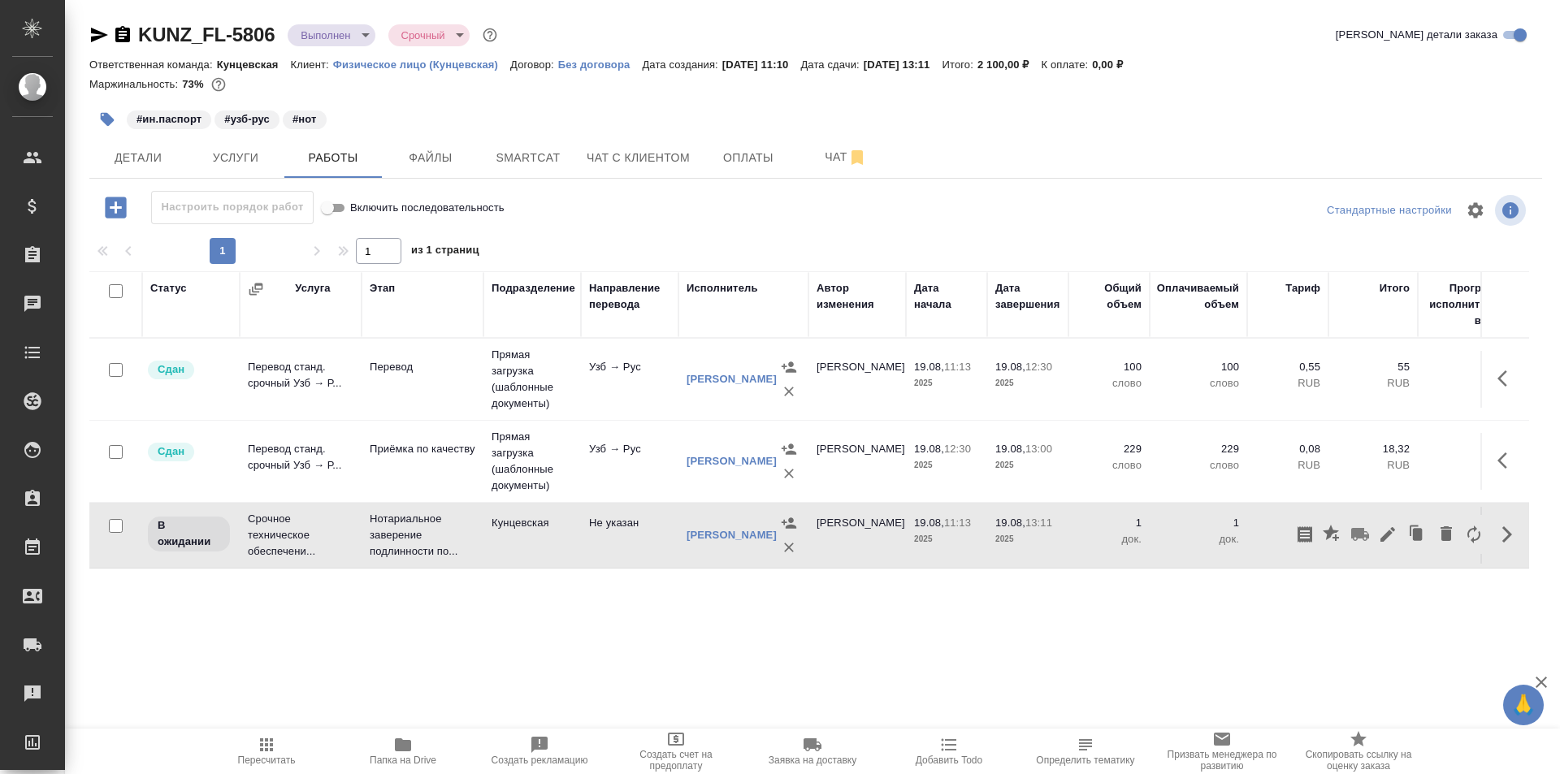
click at [1384, 534] on icon "button" at bounding box center [1387, 534] width 19 height 19
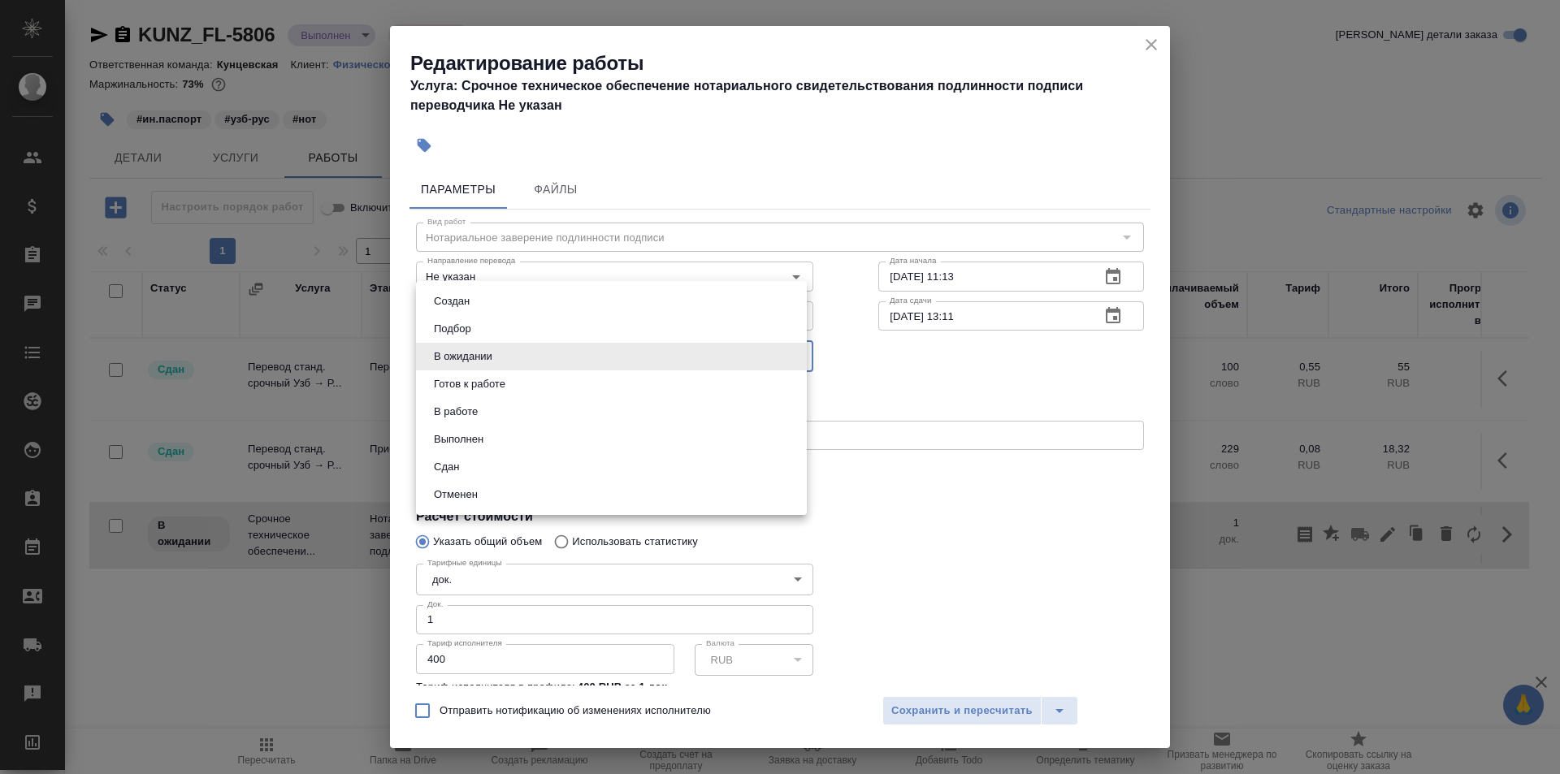
click at [553, 344] on body "🙏 .cls-1 fill:#fff; AWATERA Moskalets Alina Клиенты Спецификации Заказы 0 Чаты …" at bounding box center [780, 387] width 1560 height 774
click at [481, 464] on li "Сдан" at bounding box center [611, 467] width 391 height 28
type input "closed"
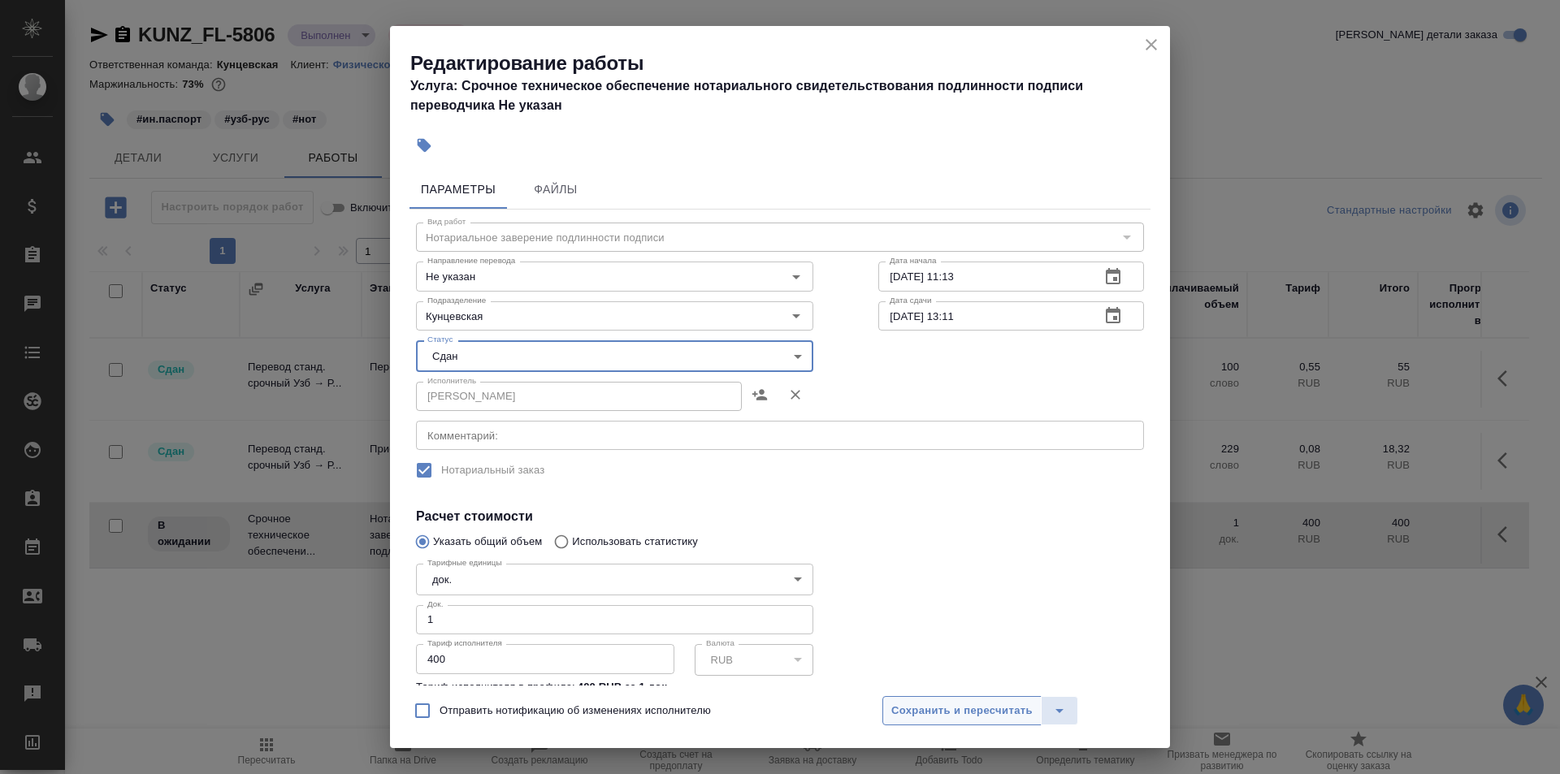
click at [972, 712] on span "Сохранить и пересчитать" at bounding box center [961, 711] width 141 height 19
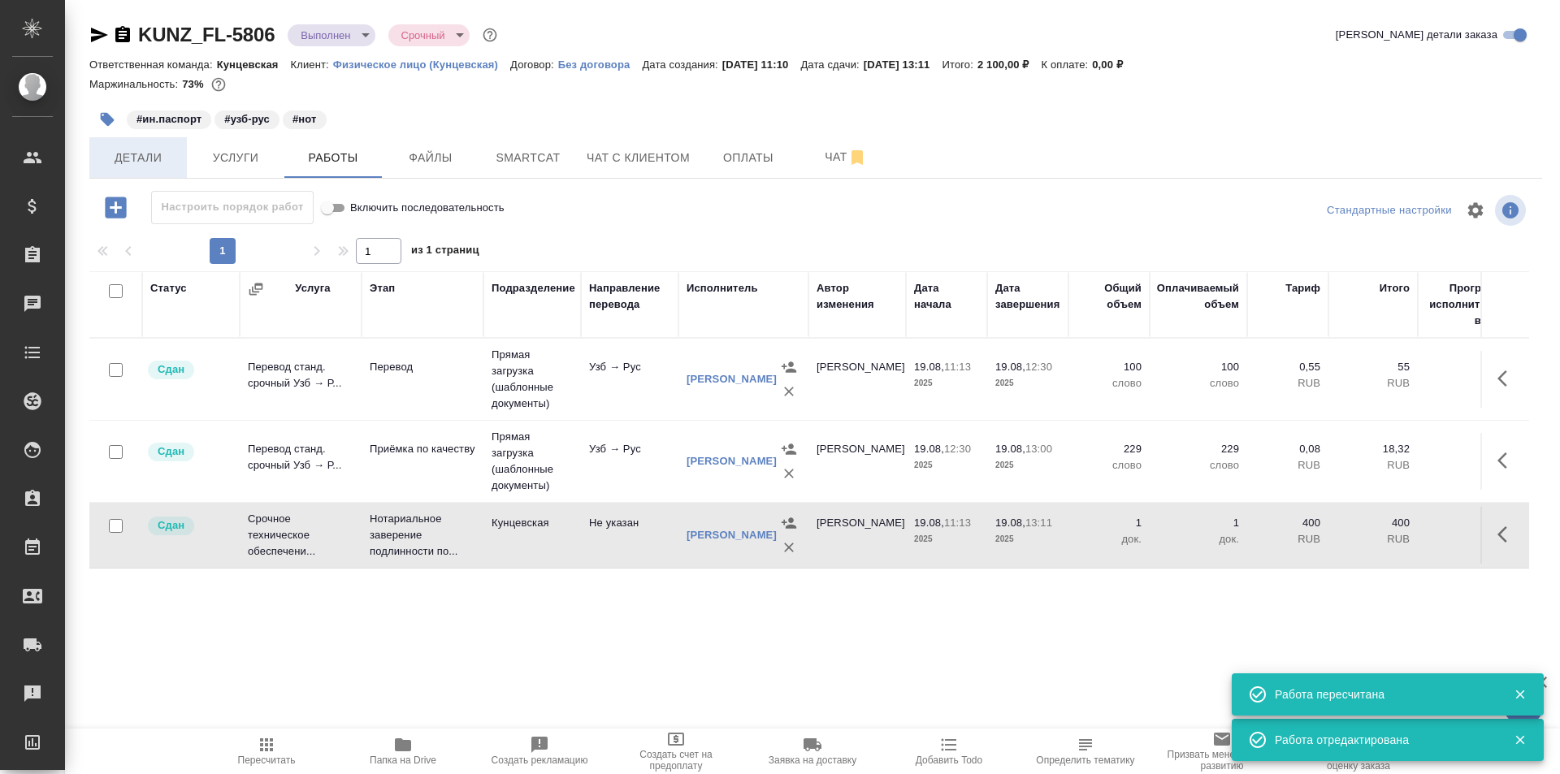
click at [155, 158] on span "Детали" at bounding box center [138, 158] width 78 height 20
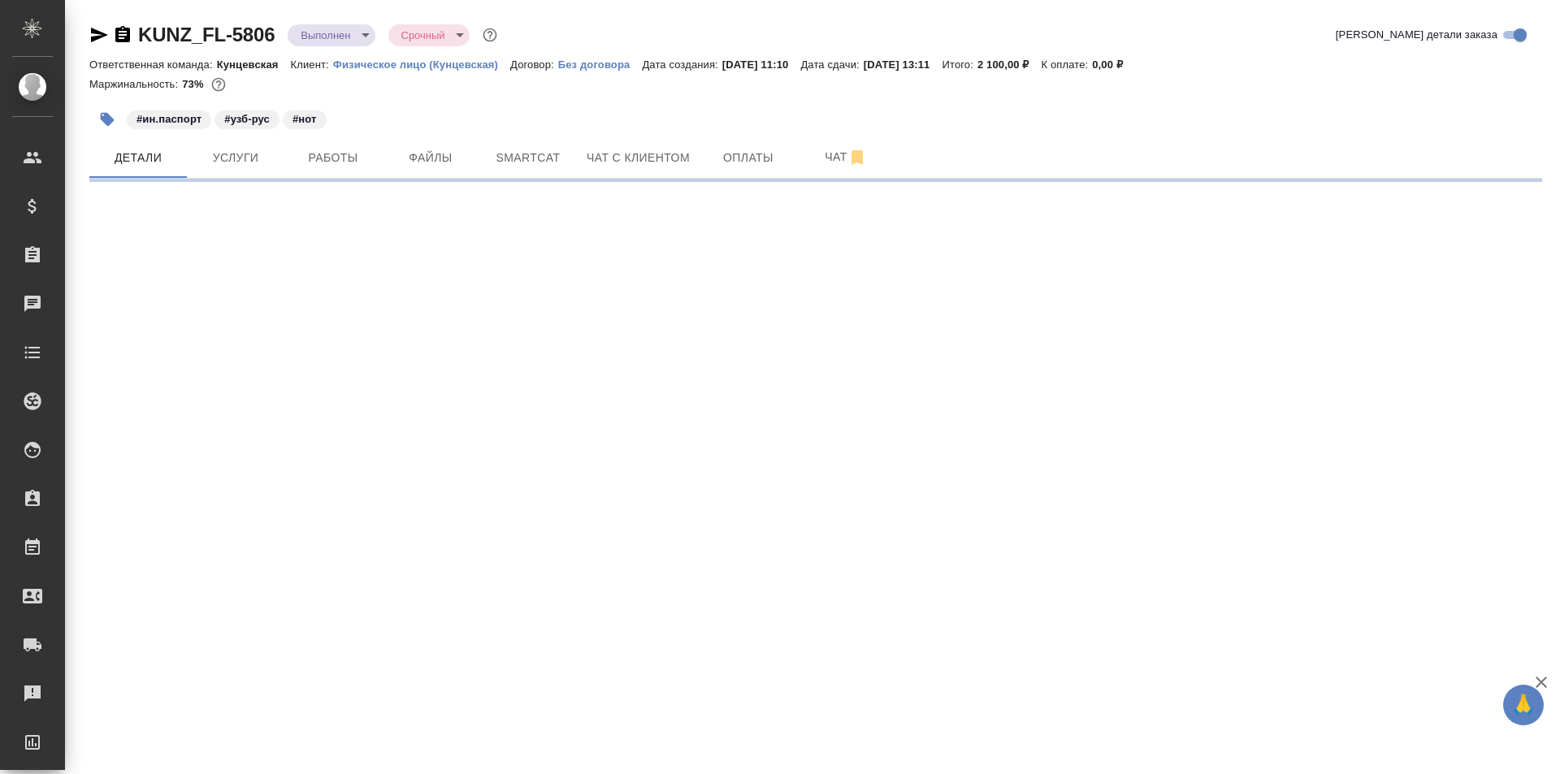
select select "RU"
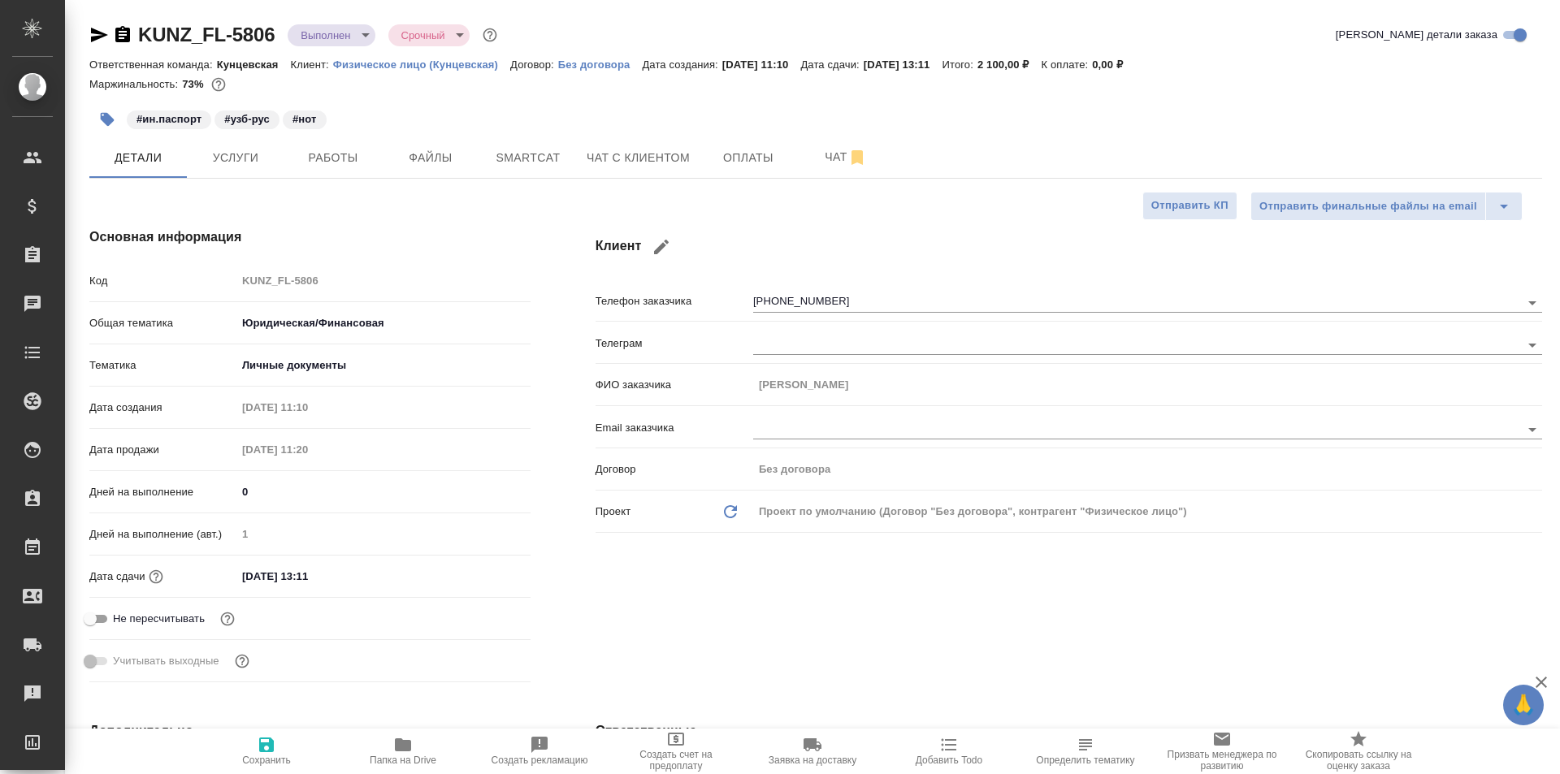
type textarea "x"
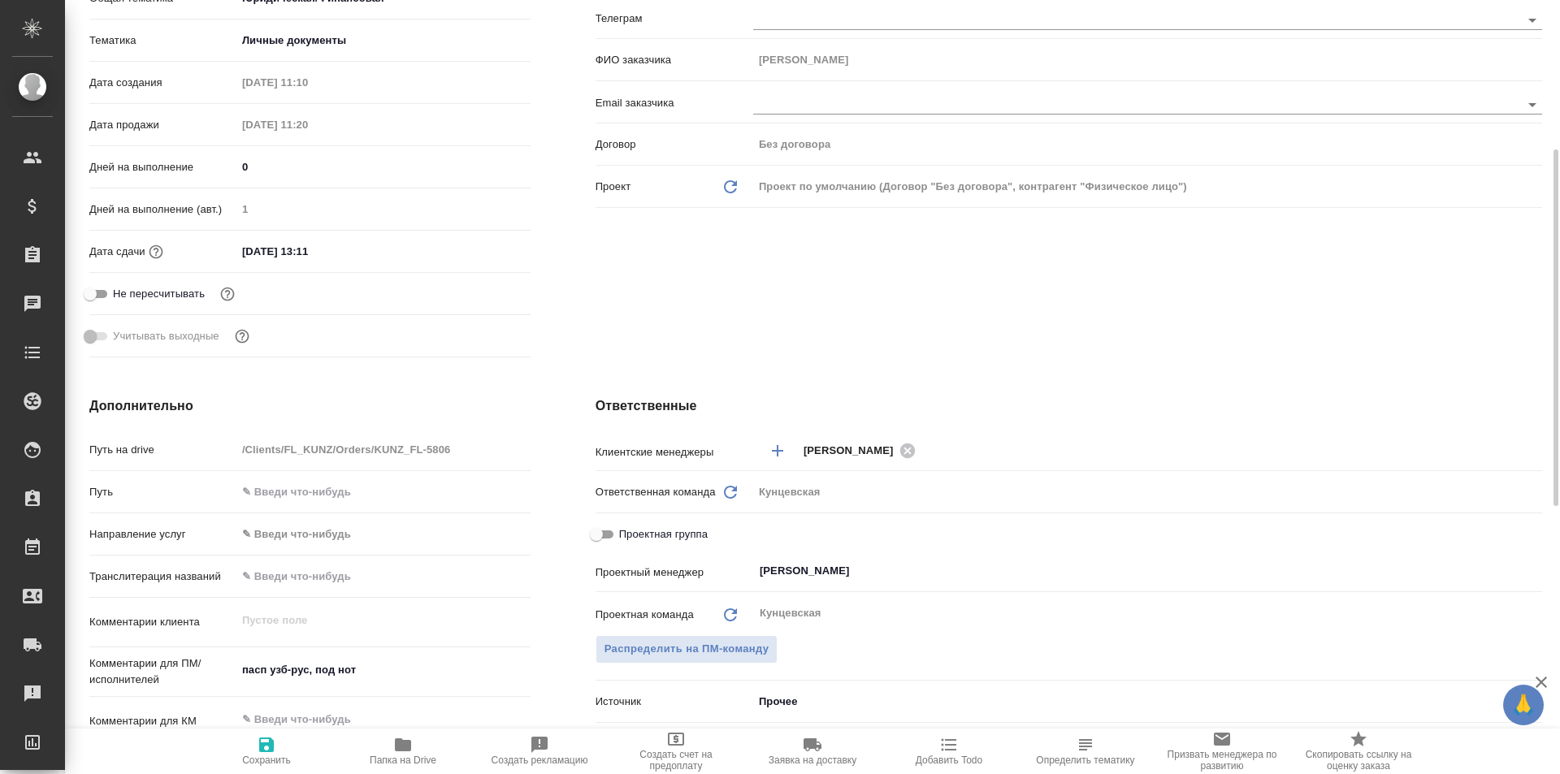
scroll to position [487, 0]
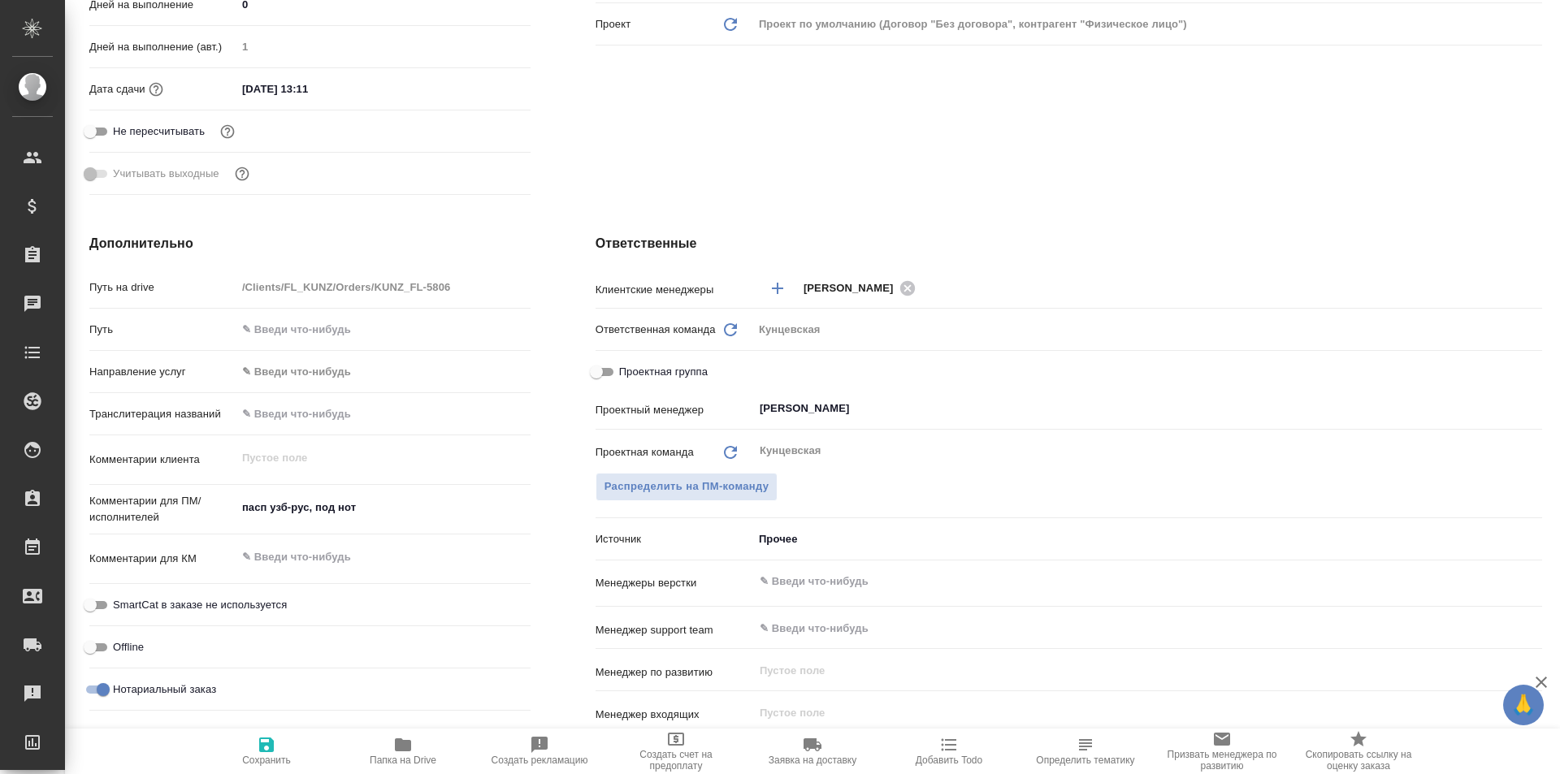
click at [271, 750] on icon "button" at bounding box center [266, 745] width 15 height 15
type textarea "x"
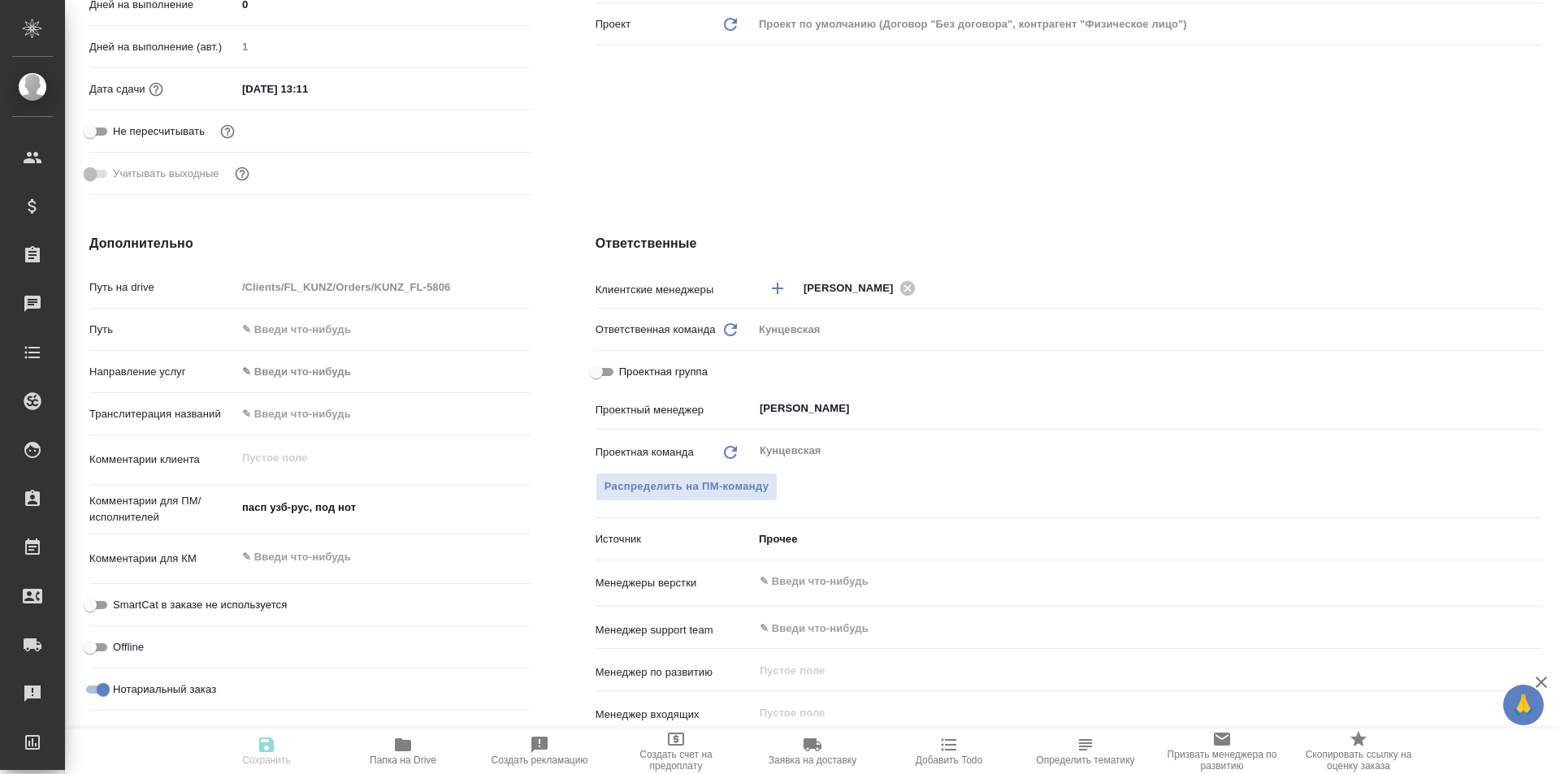
type textarea "x"
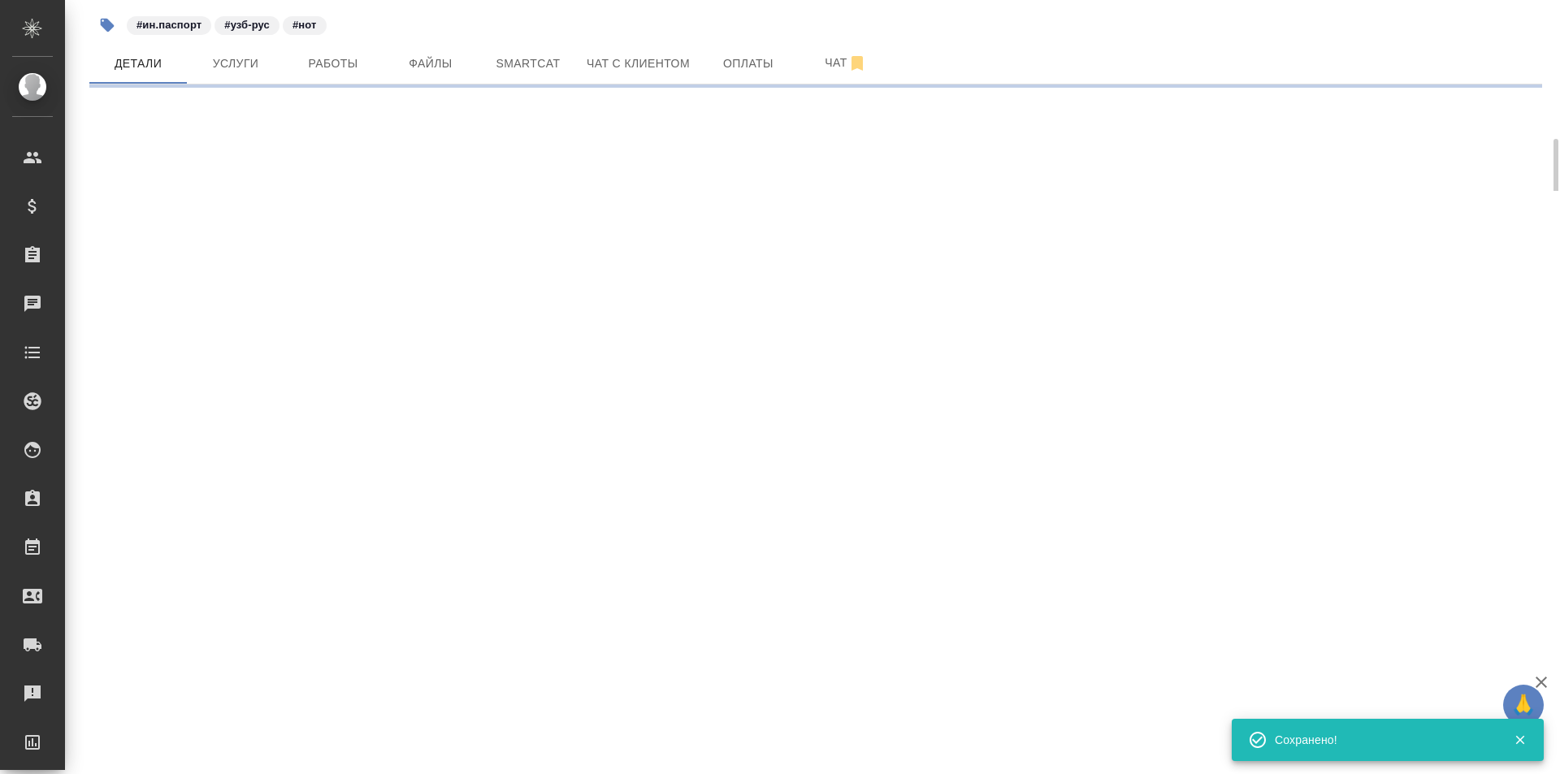
scroll to position [0, 0]
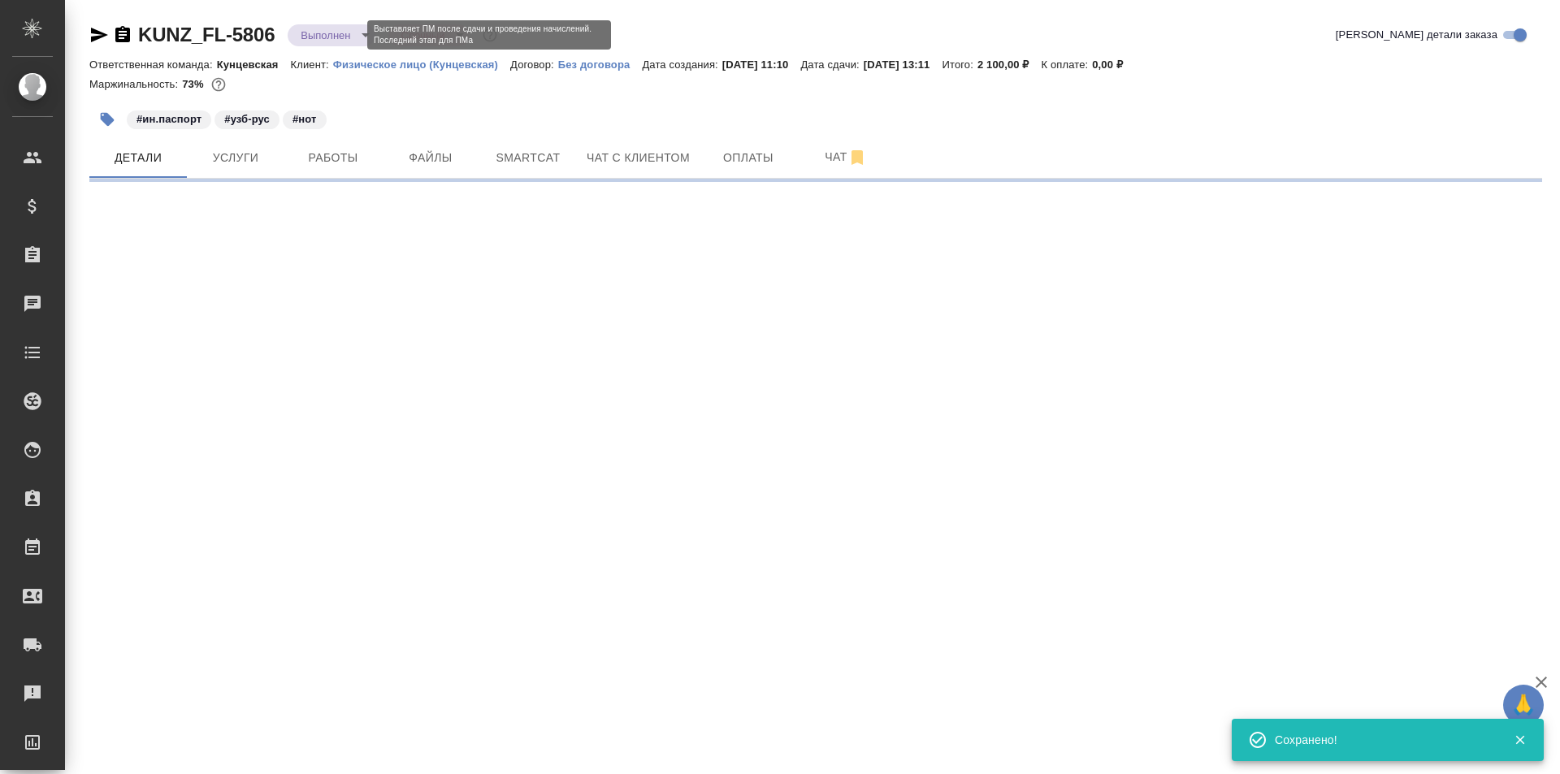
click at [353, 37] on body "🙏 .cls-1 fill:#fff; AWATERA Moskalets Alina Клиенты Спецификации Заказы 0 Чаты …" at bounding box center [780, 387] width 1560 height 774
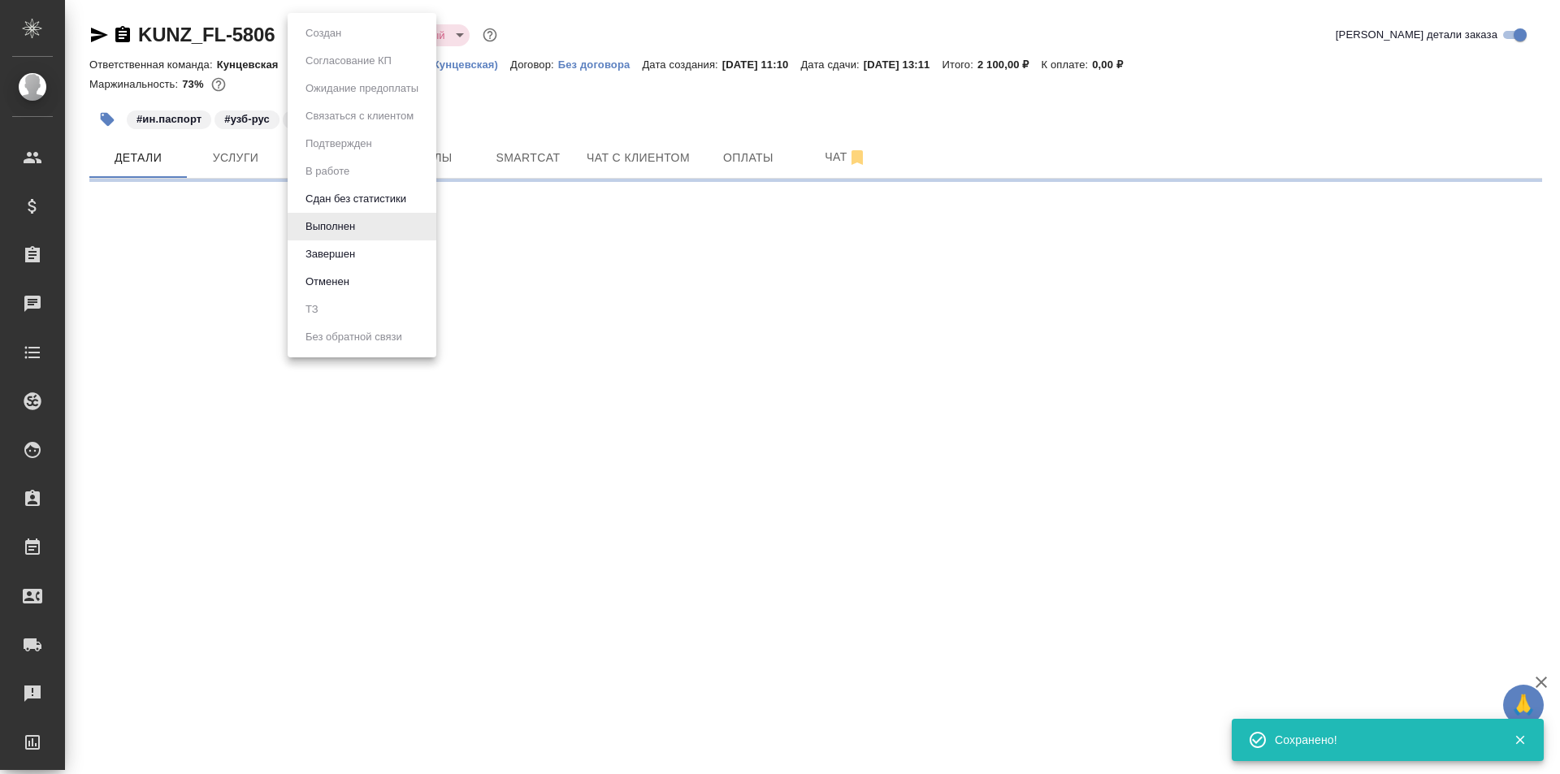
select select "RU"
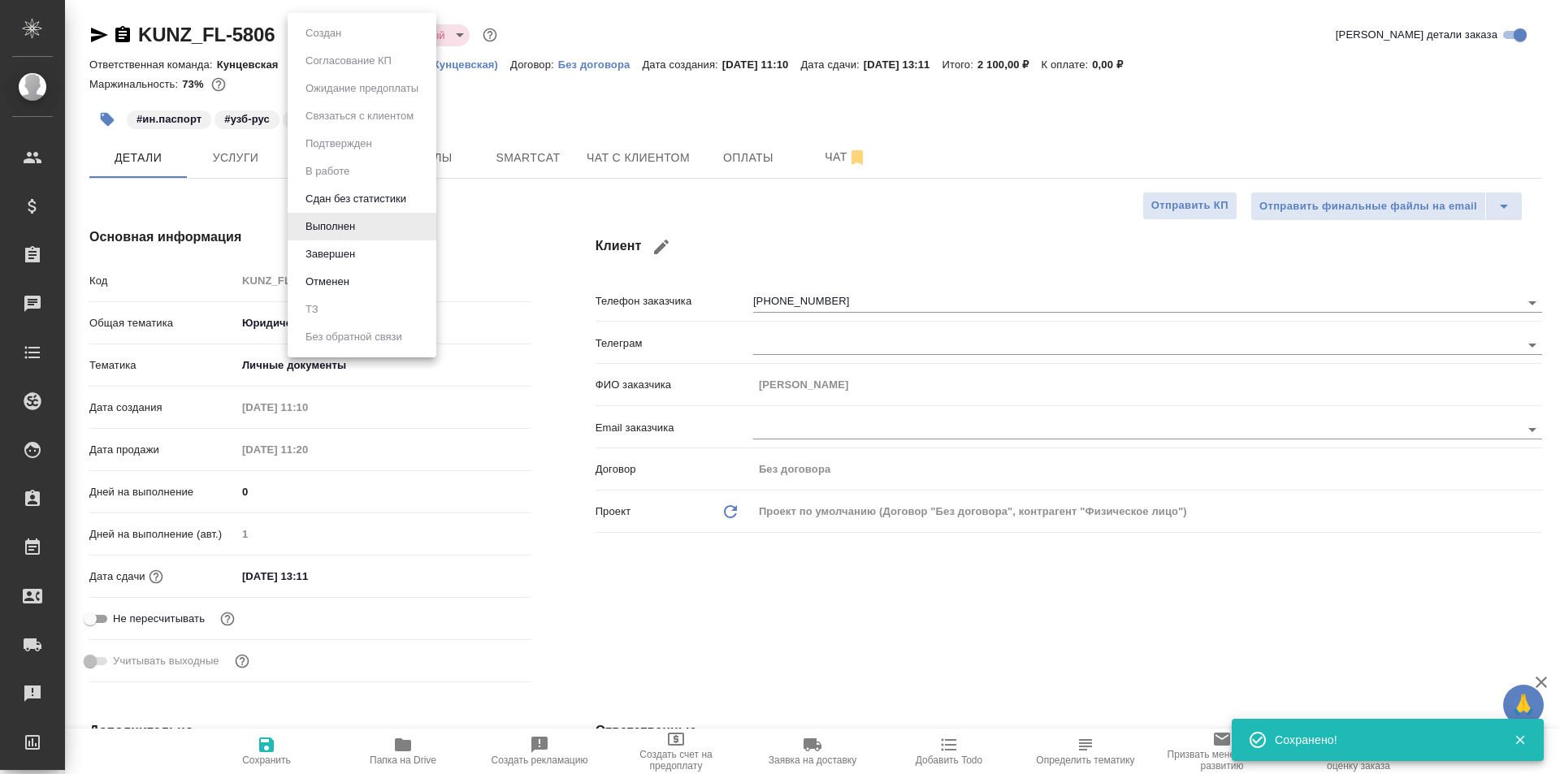
type textarea "x"
click at [474, 191] on div at bounding box center [780, 387] width 1560 height 774
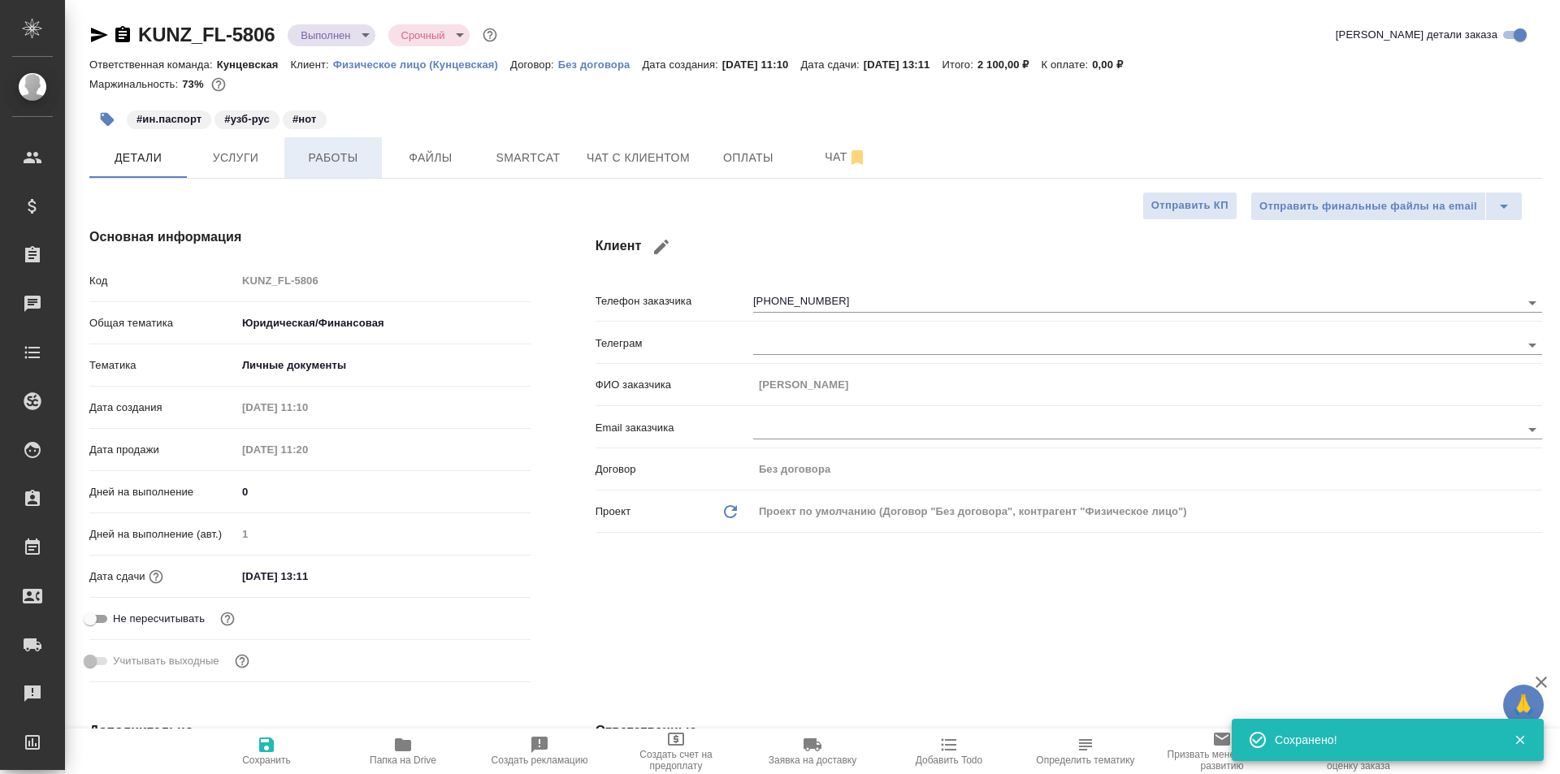
click at [320, 162] on span "Работы" at bounding box center [333, 158] width 78 height 20
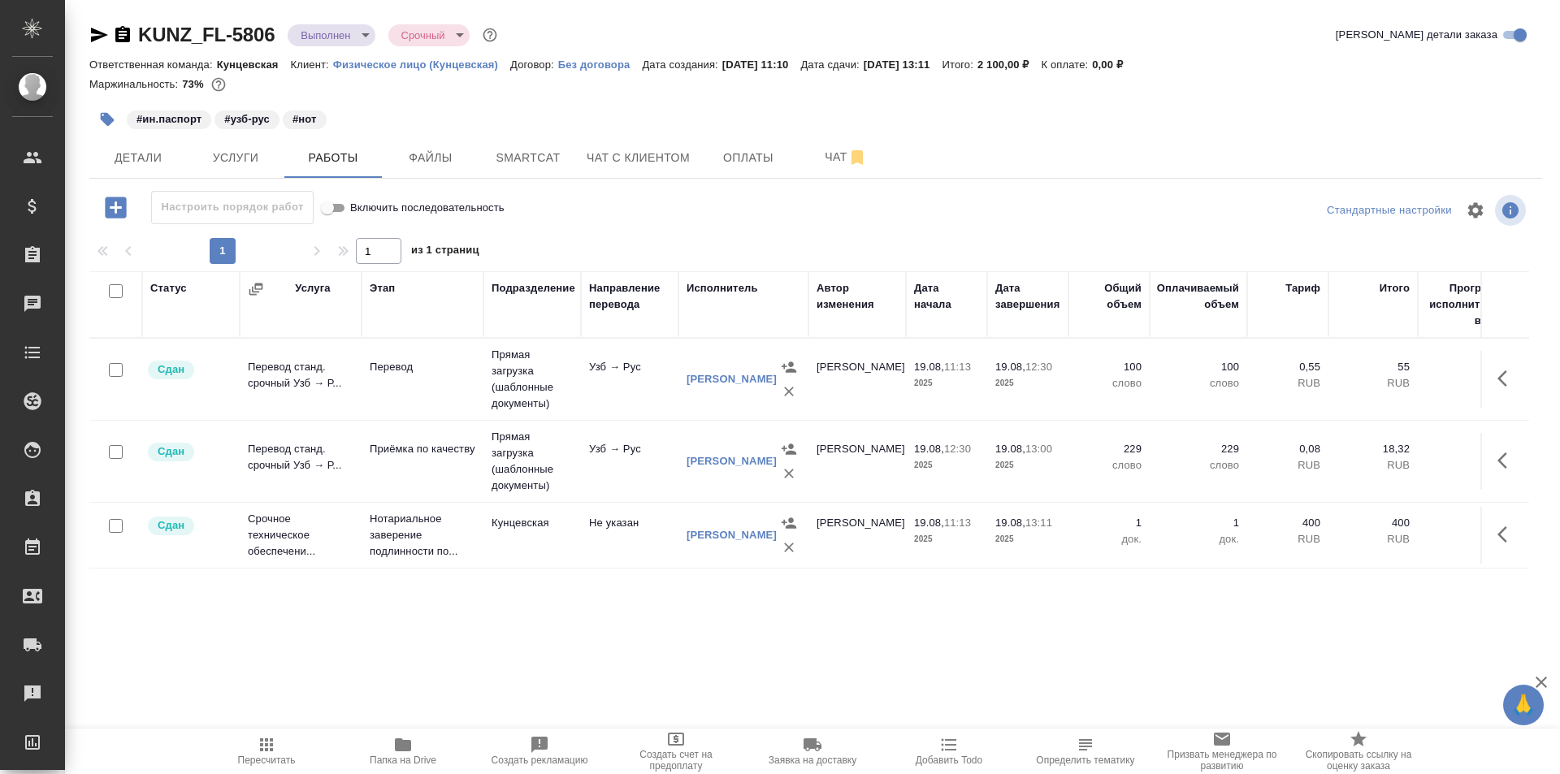
click at [314, 31] on body "🙏 .cls-1 fill:#fff; AWATERA Moskalets Alina Клиенты Спецификации Заказы 0 Чаты …" at bounding box center [780, 387] width 1560 height 774
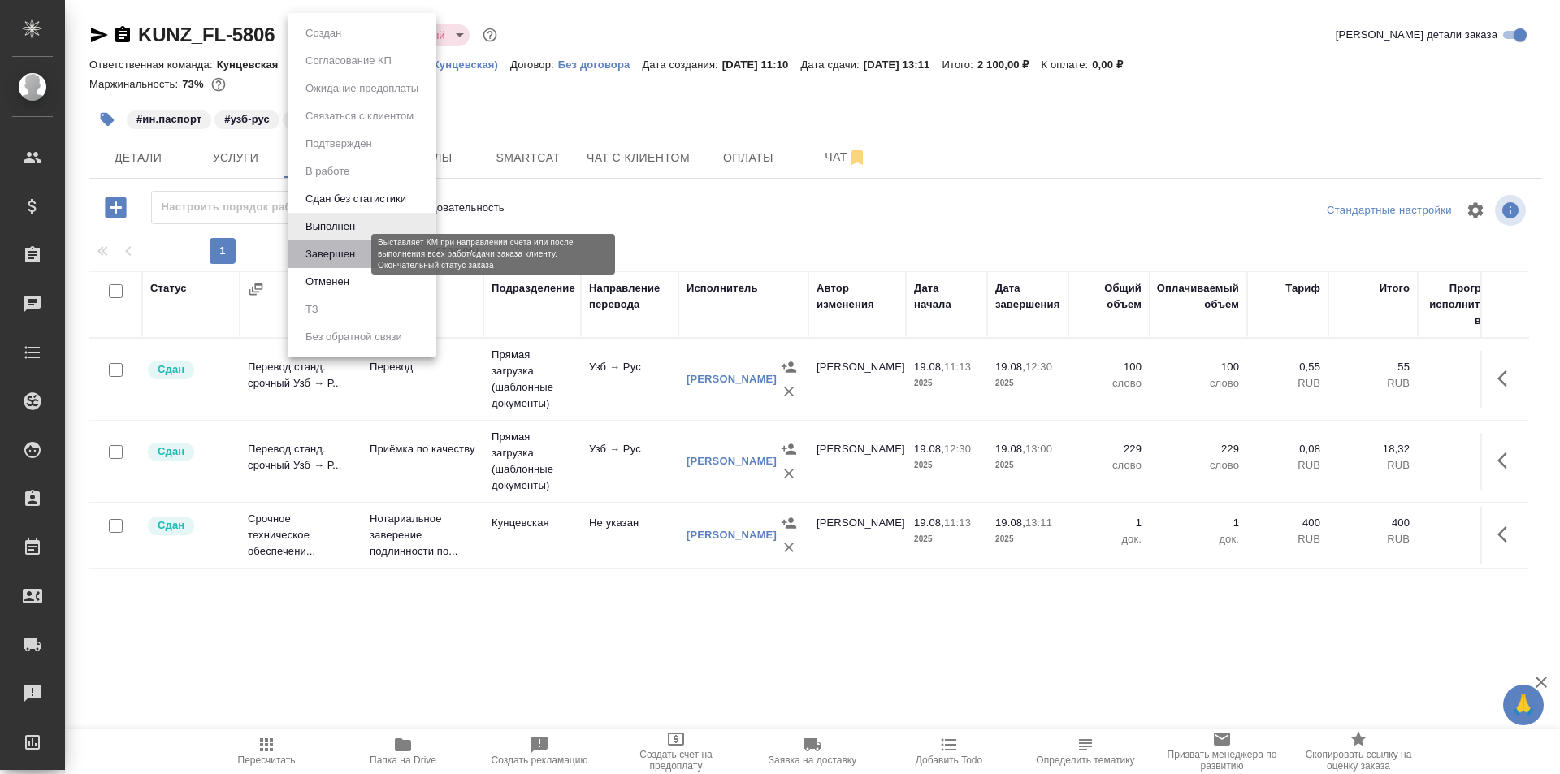
click at [341, 251] on button "Завершен" at bounding box center [330, 254] width 59 height 18
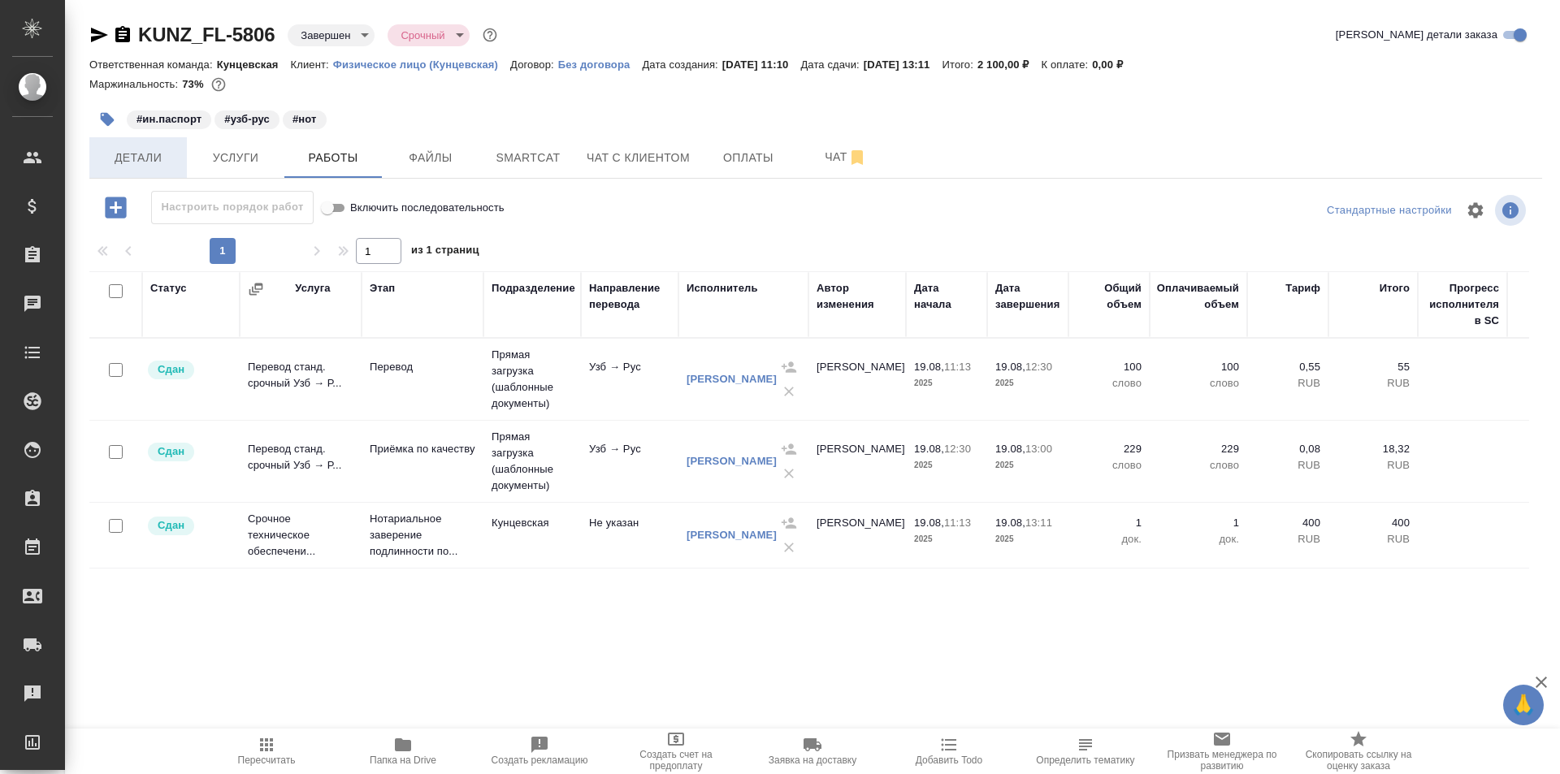
click at [132, 157] on span "Детали" at bounding box center [138, 158] width 78 height 20
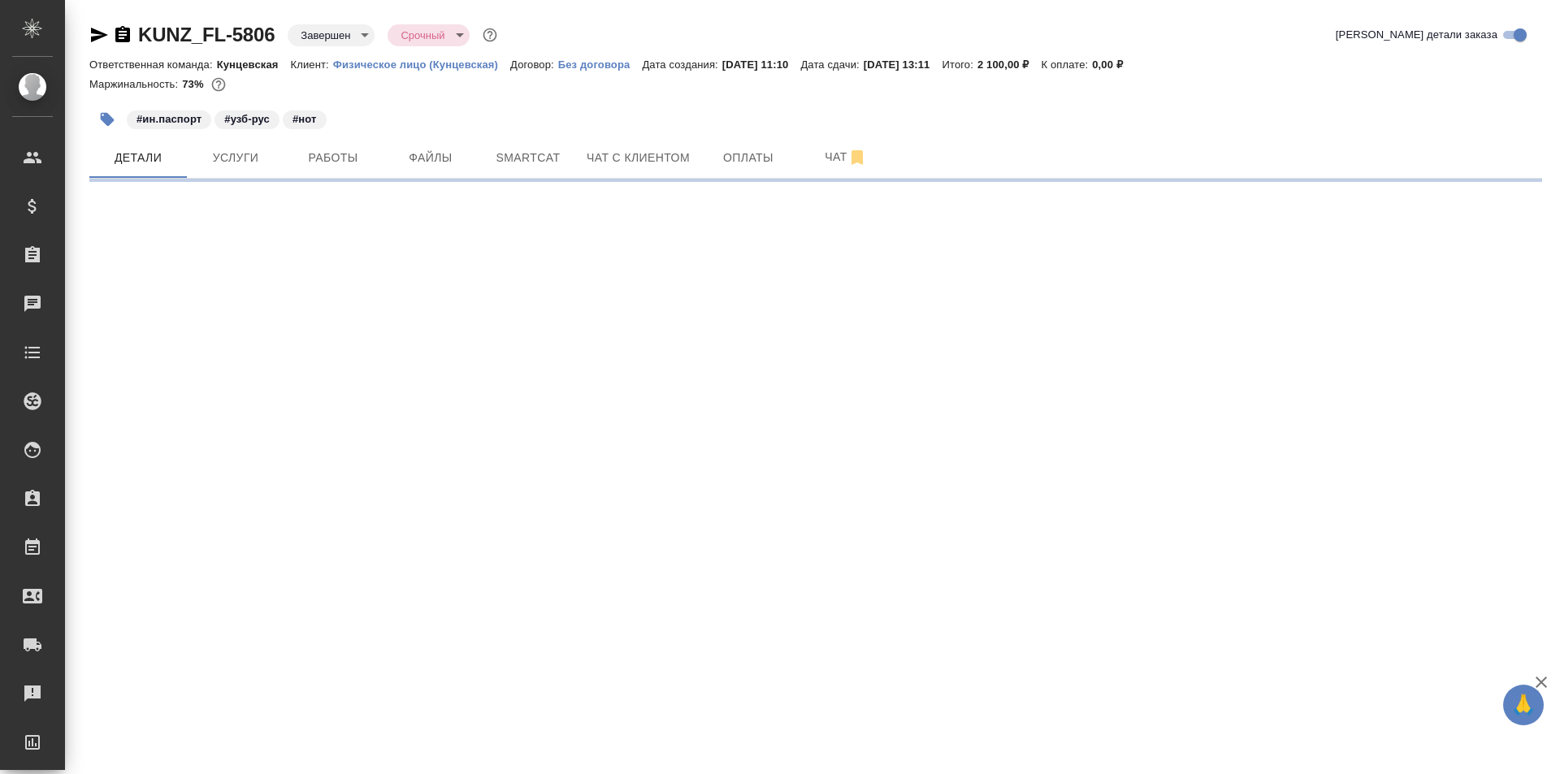
select select "RU"
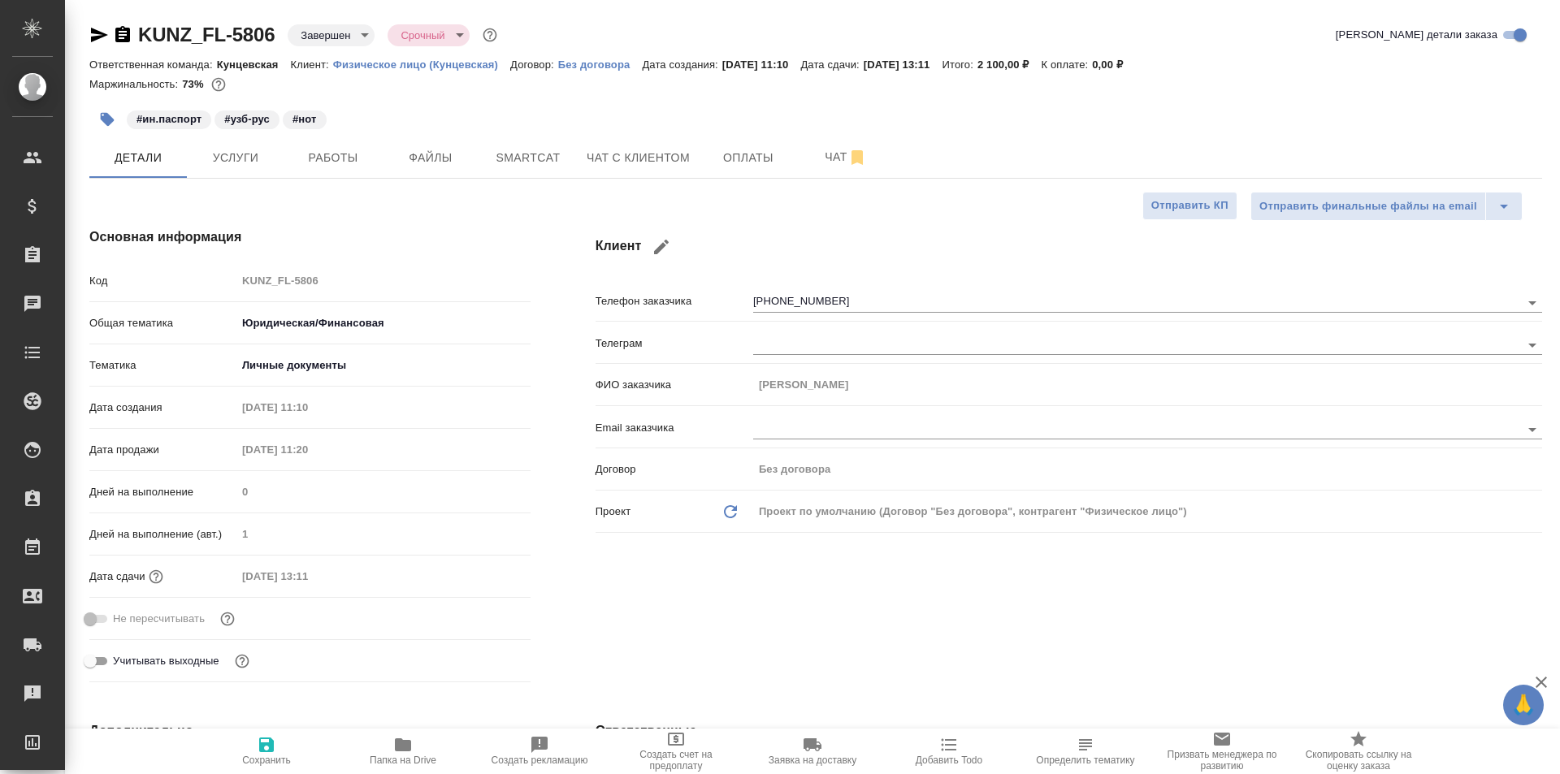
type textarea "x"
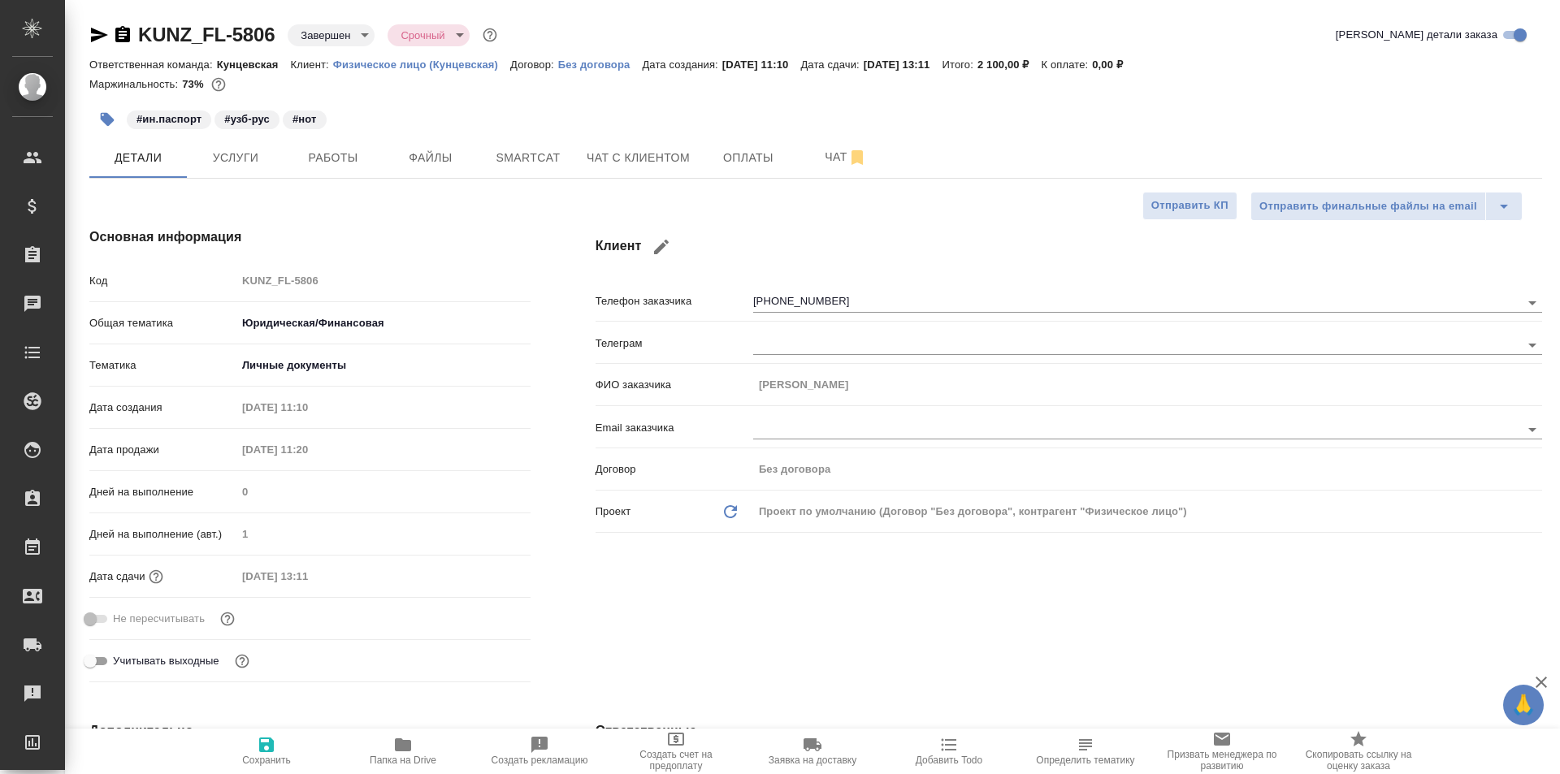
type textarea "x"
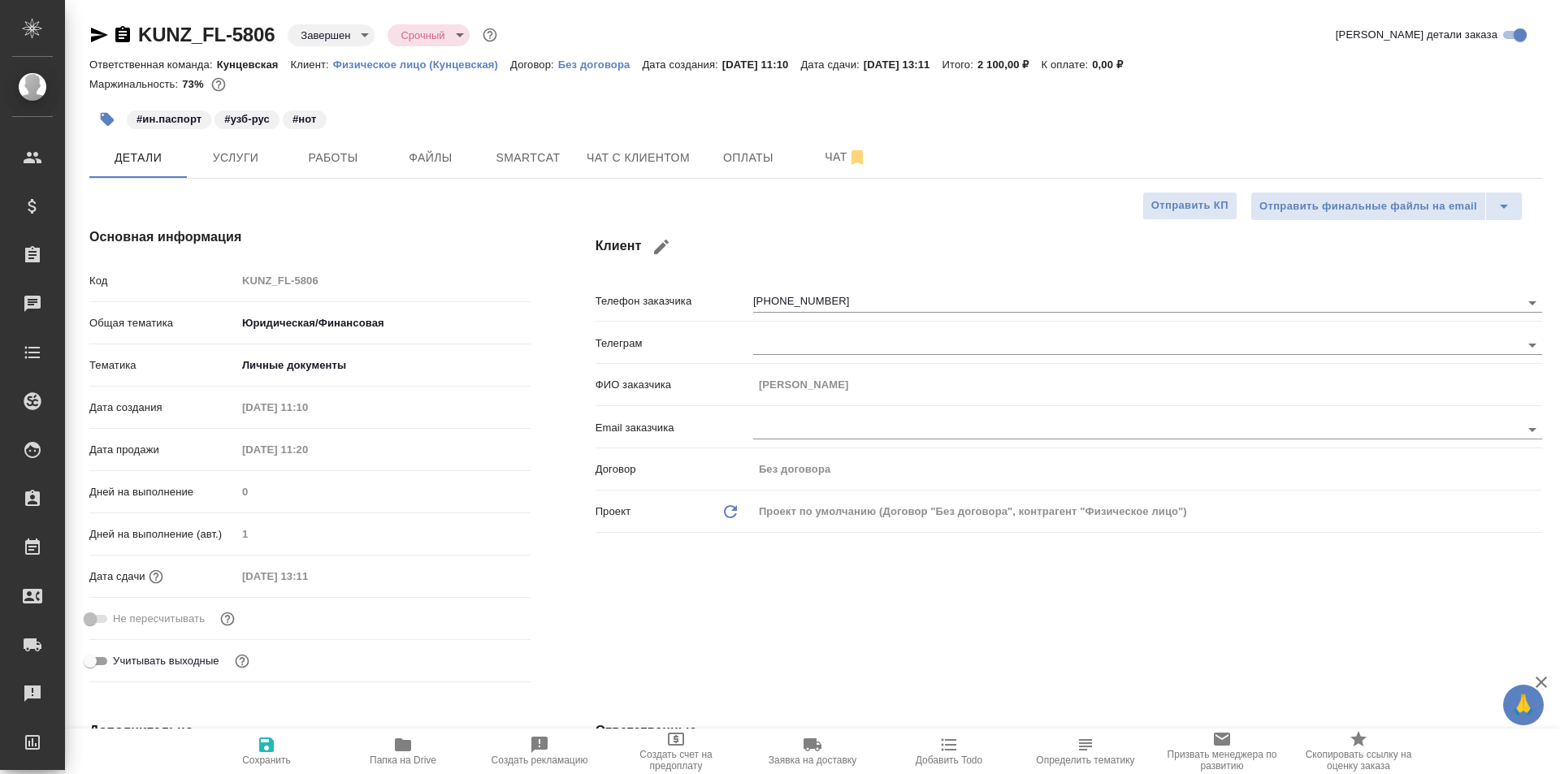
type textarea "x"
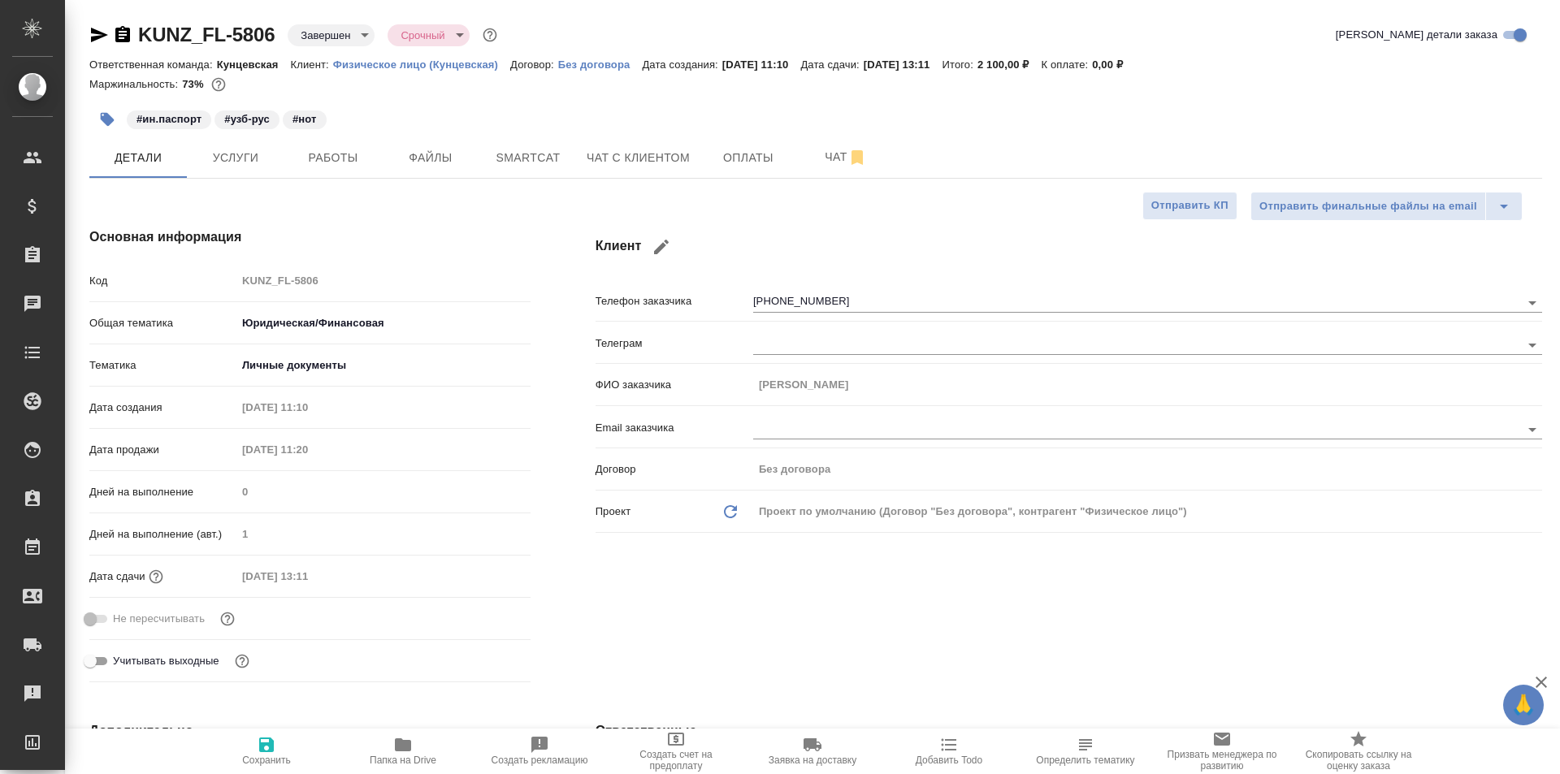
type textarea "x"
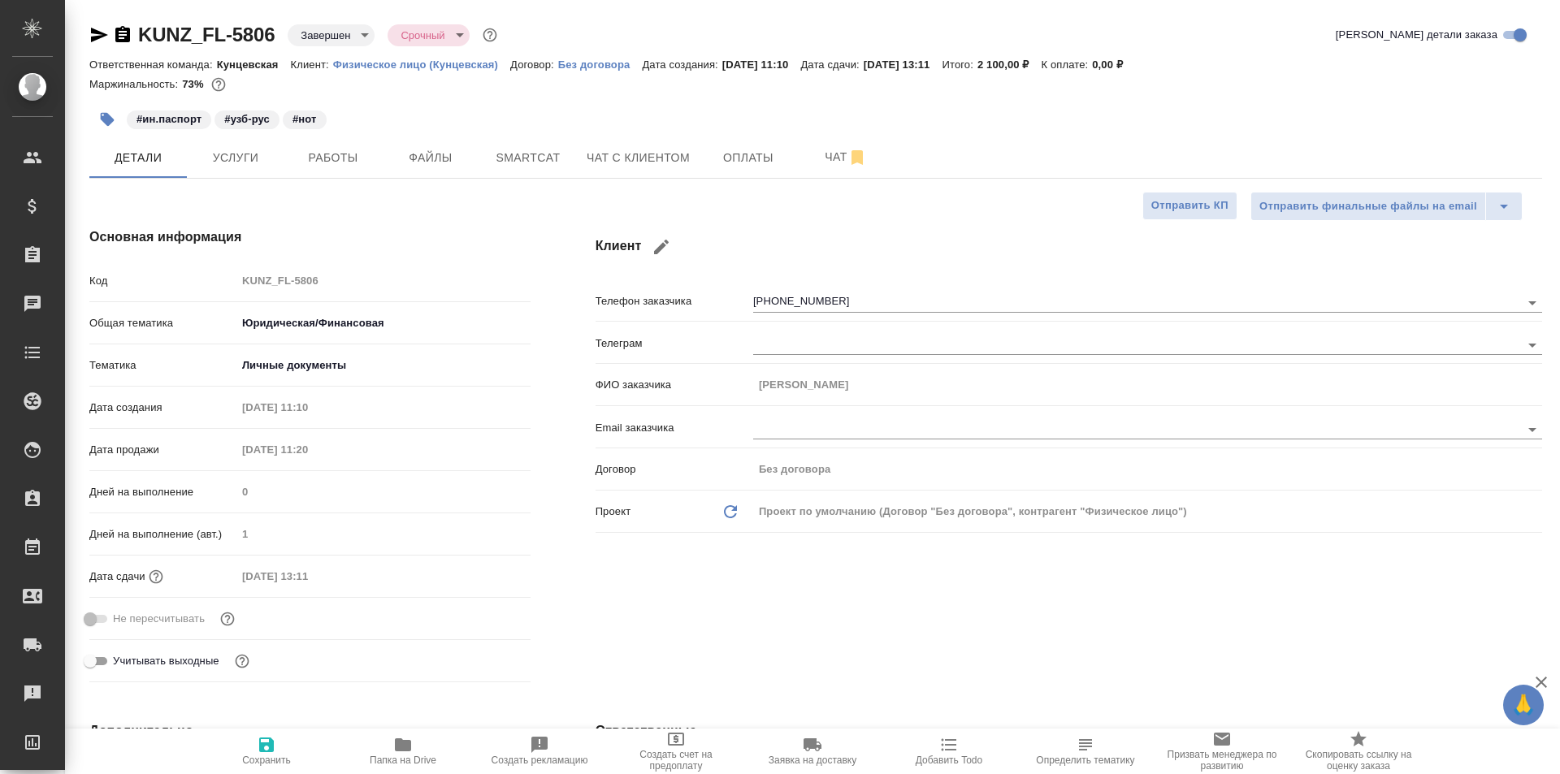
type textarea "x"
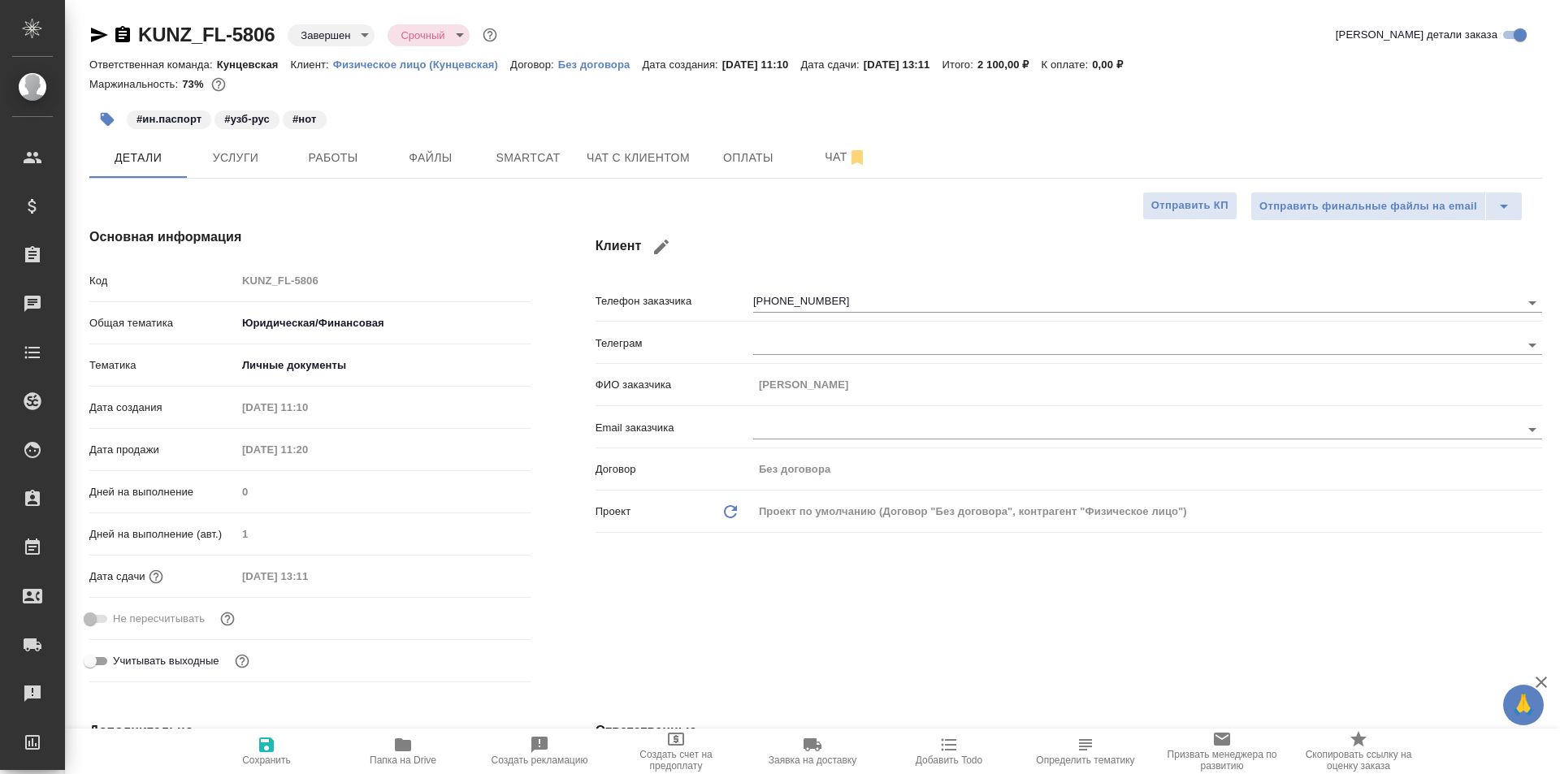
type textarea "x"
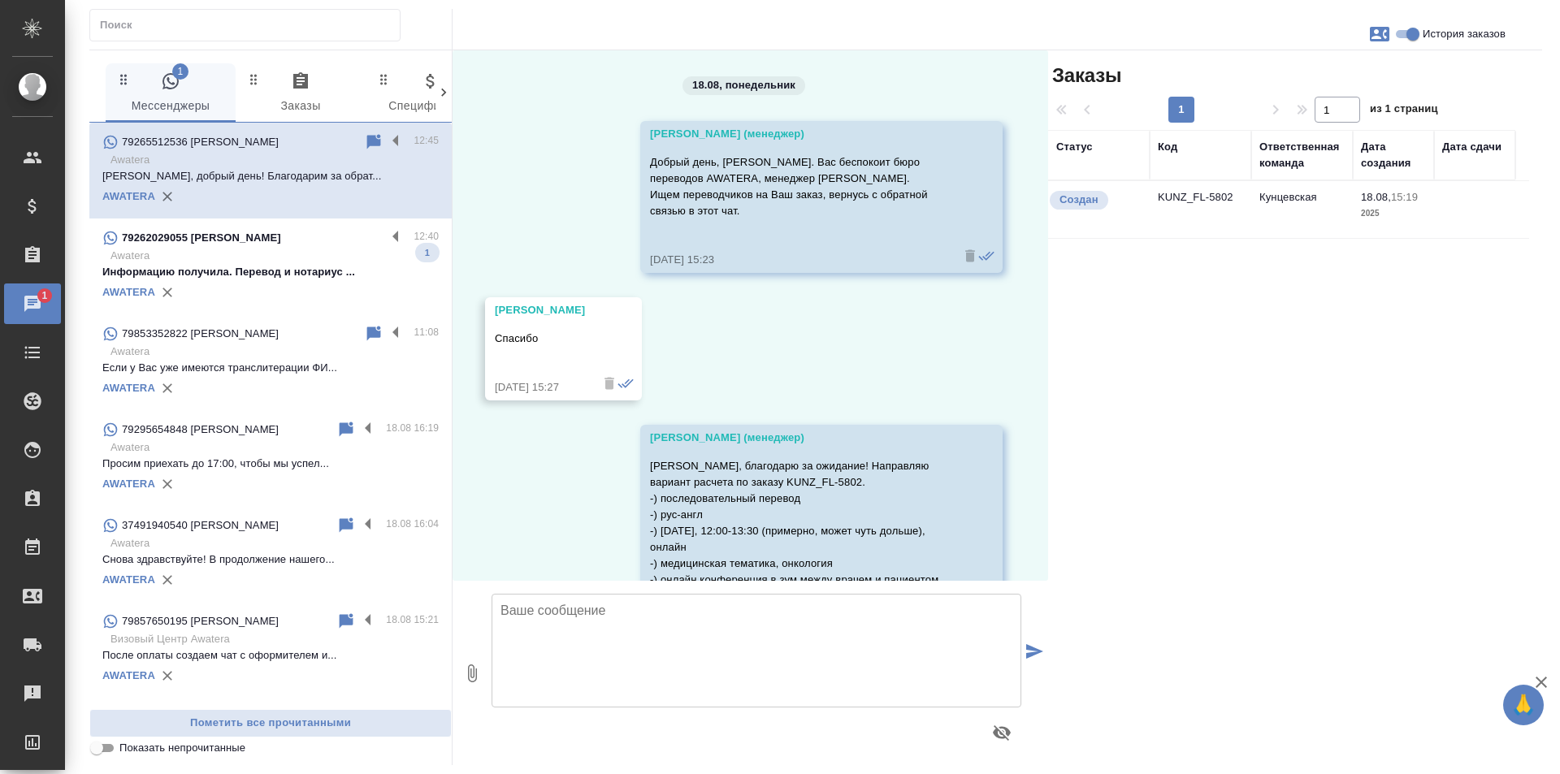
scroll to position [820, 0]
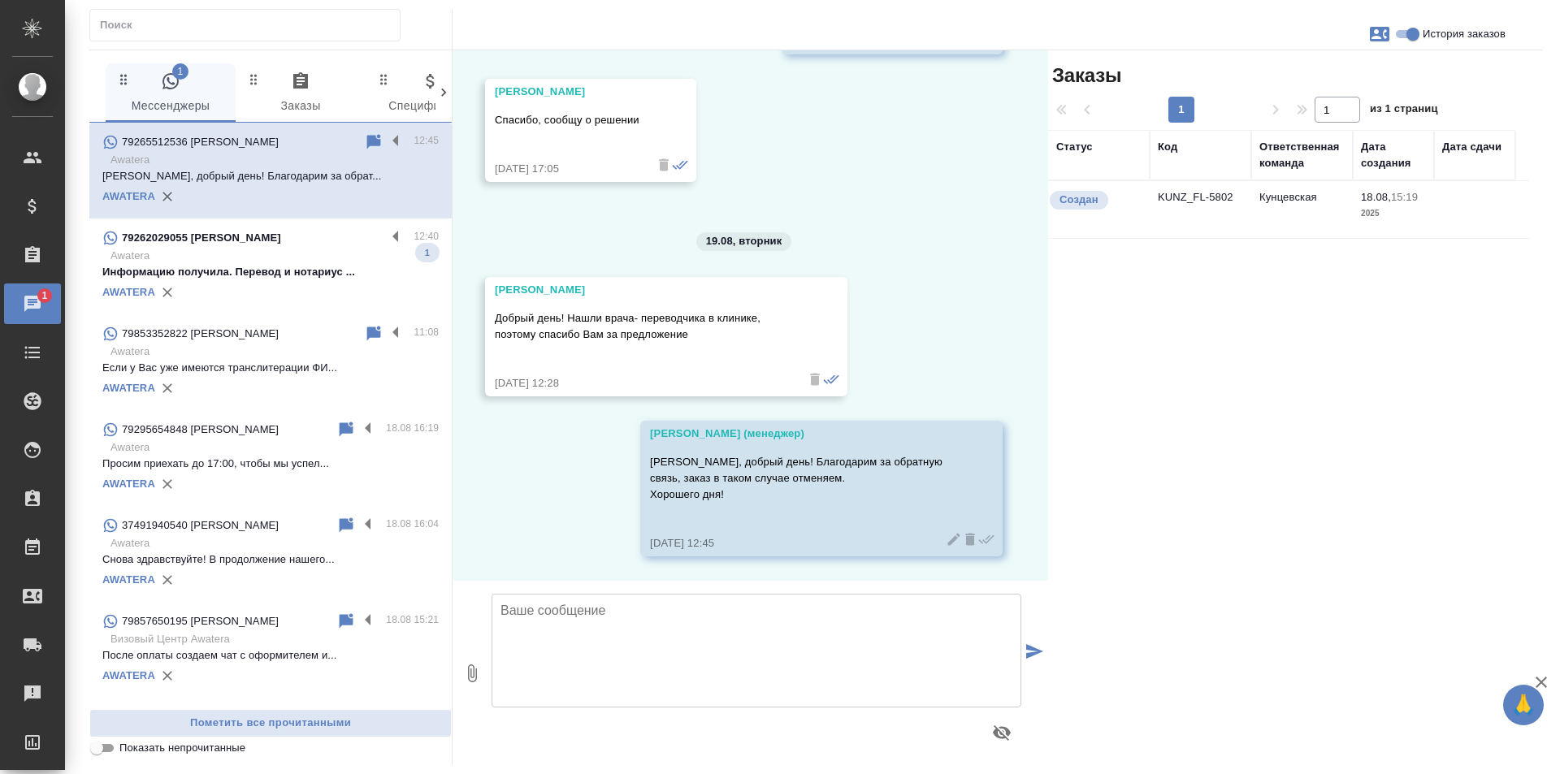
click at [287, 254] on p "Awatera" at bounding box center [274, 256] width 328 height 16
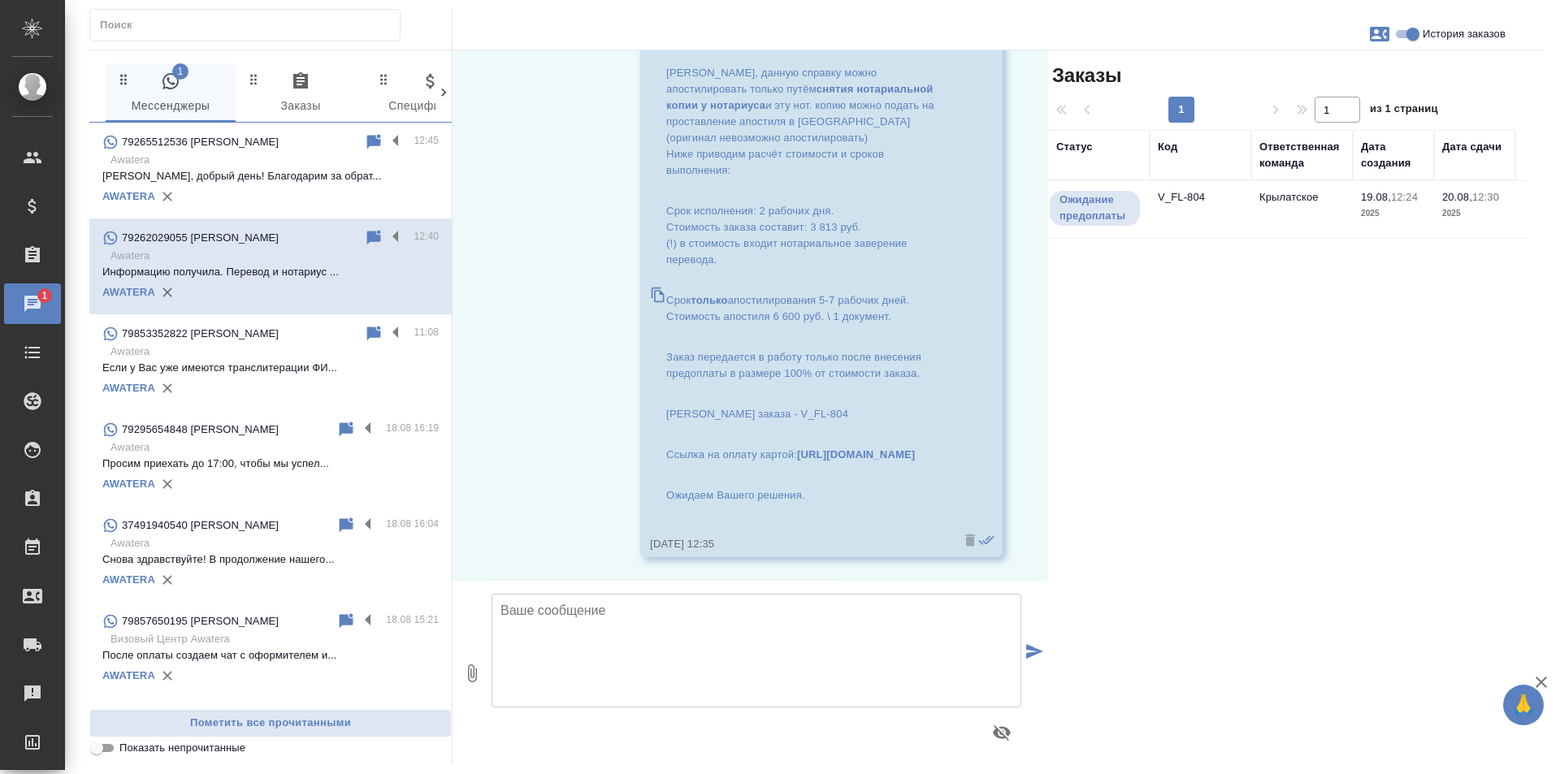
scroll to position [578, 0]
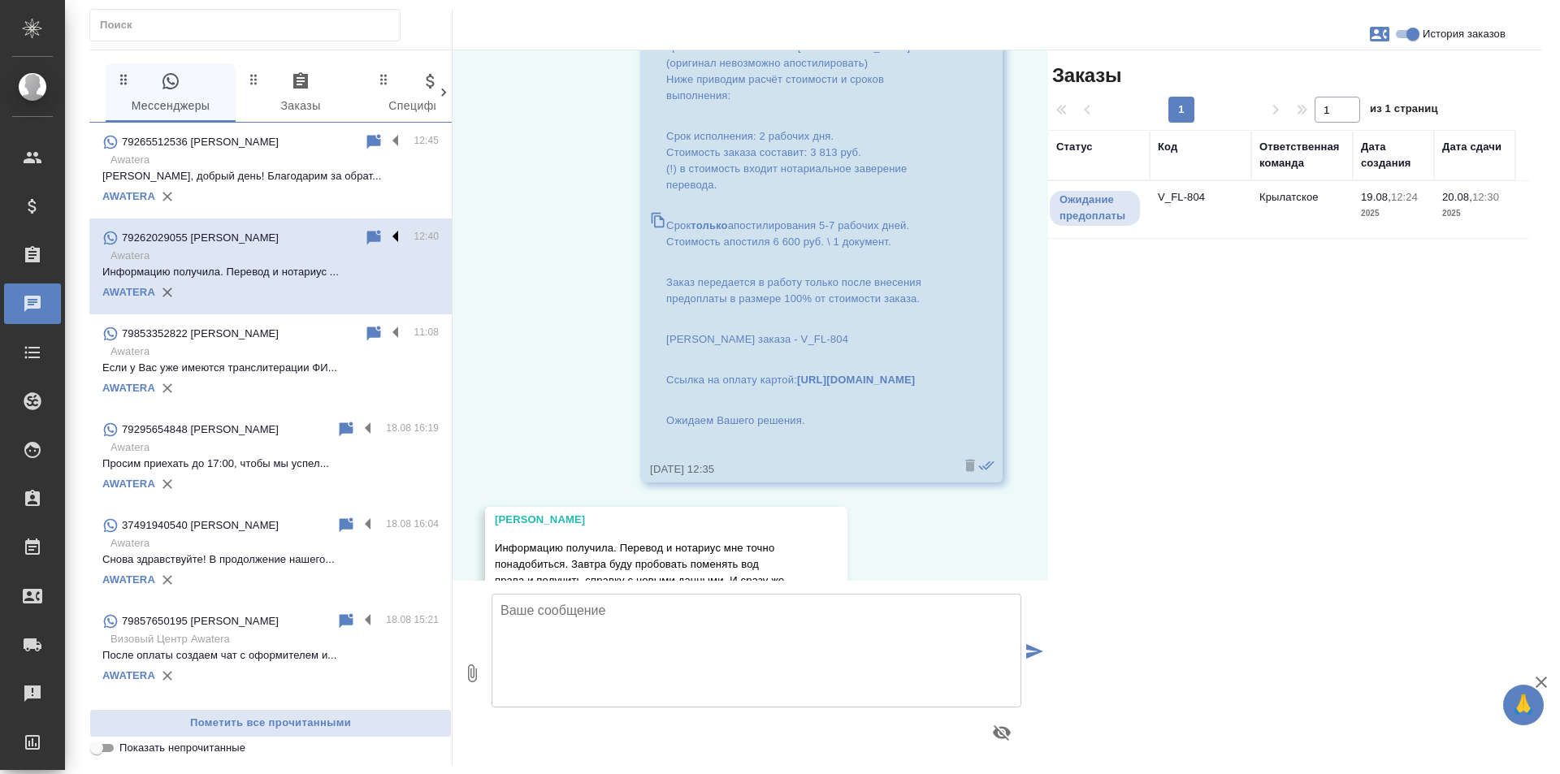
click at [386, 237] on label at bounding box center [400, 237] width 28 height 19
click at [0, 0] on input "checkbox" at bounding box center [0, 0] width 0 height 0
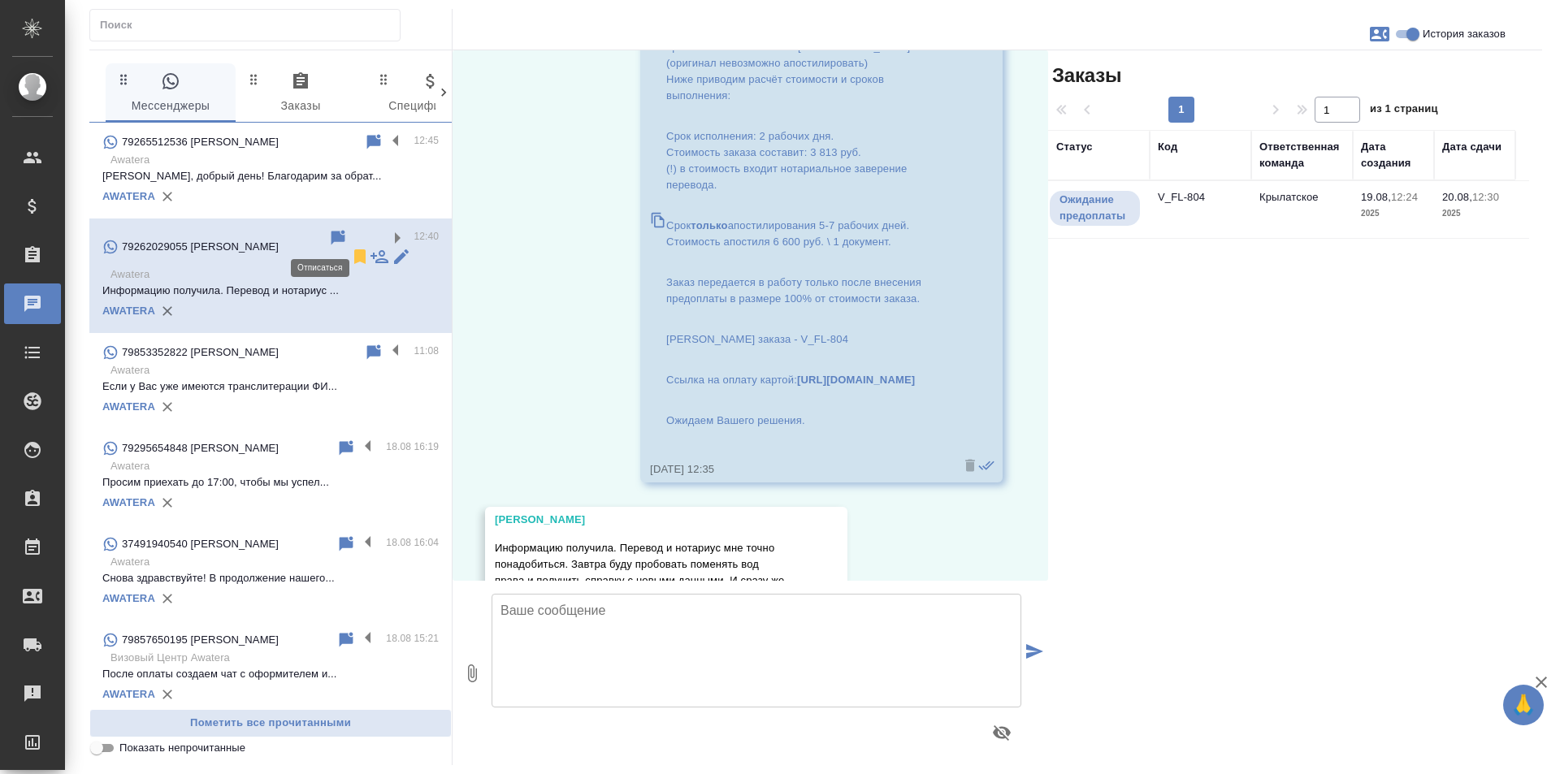
click at [354, 249] on icon at bounding box center [359, 256] width 11 height 15
click at [322, 185] on div "AWATERA" at bounding box center [270, 196] width 336 height 24
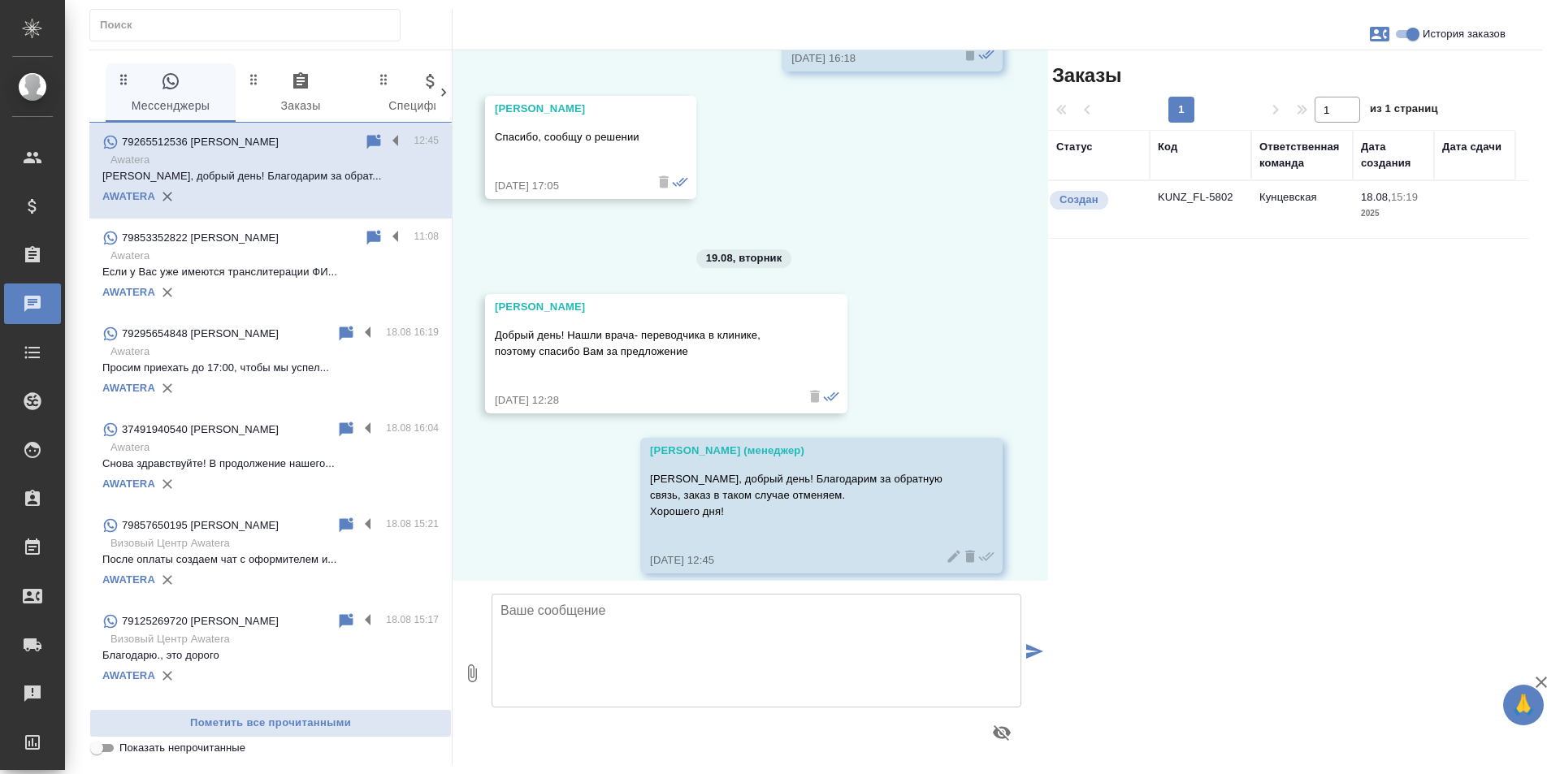
scroll to position [820, 0]
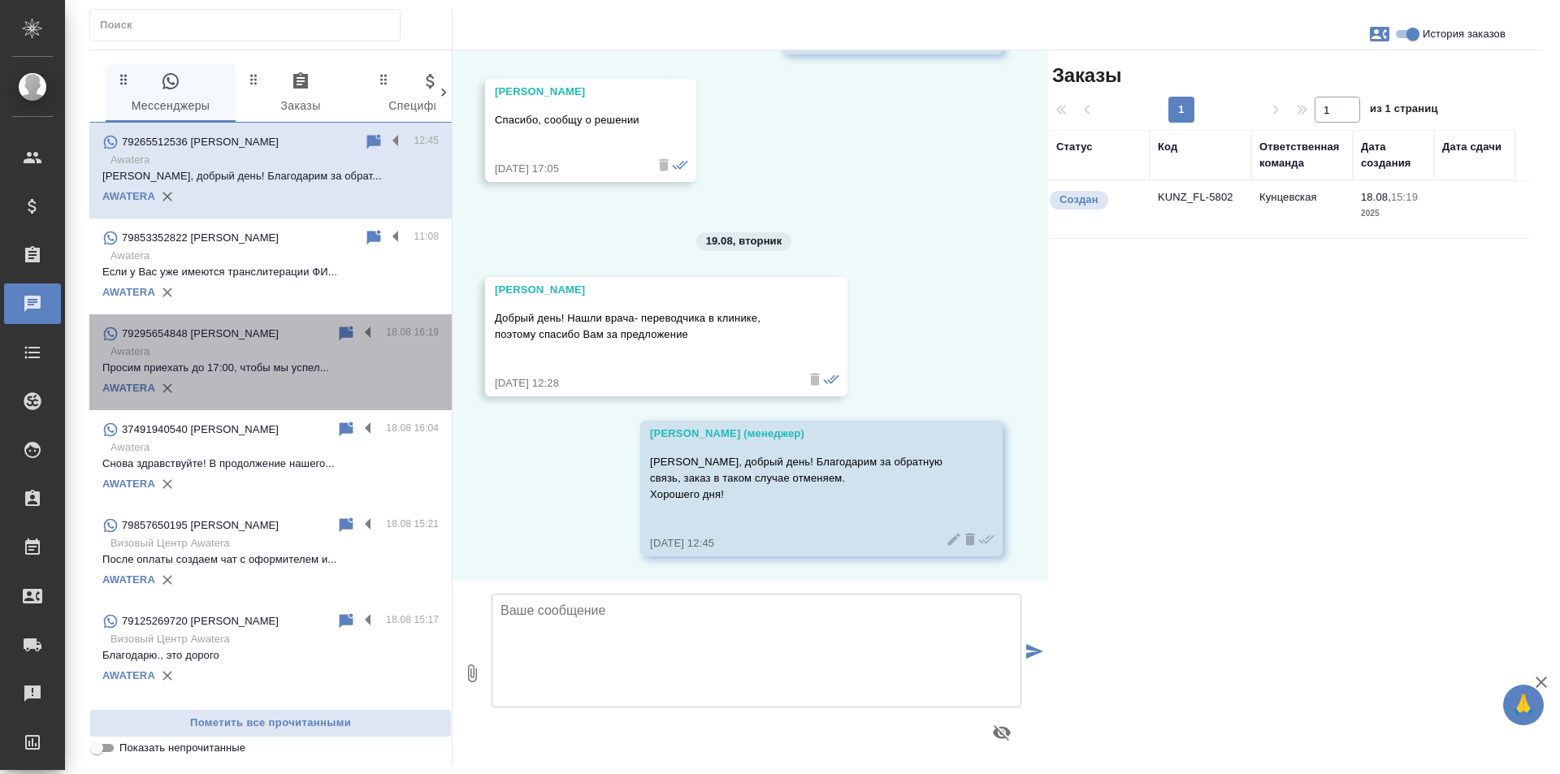
click at [395, 350] on p "Awatera" at bounding box center [274, 352] width 328 height 16
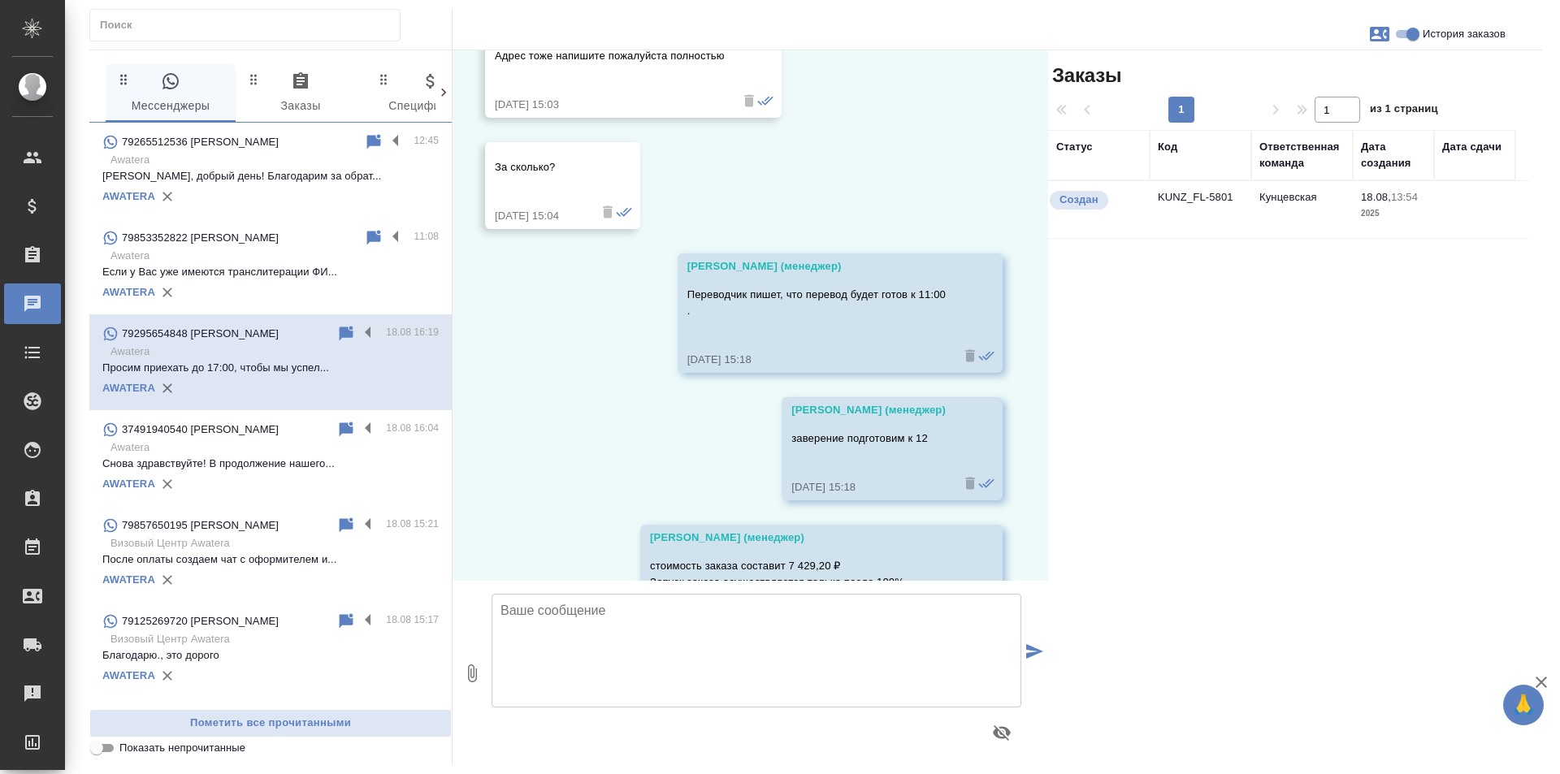
scroll to position [1781, 0]
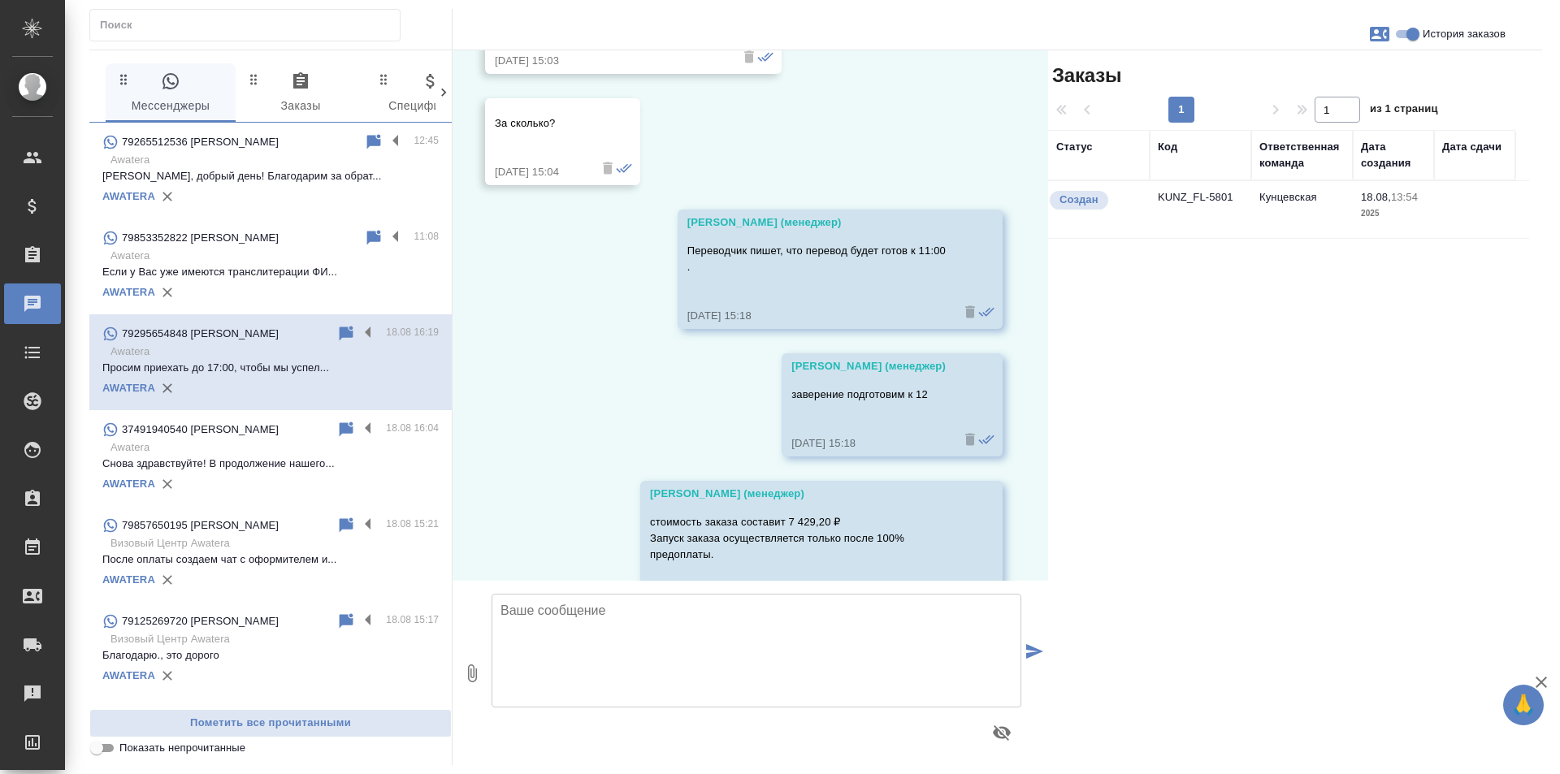
click at [374, 457] on p "Снова здравствуйте! В продолжение нашего..." at bounding box center [270, 464] width 336 height 16
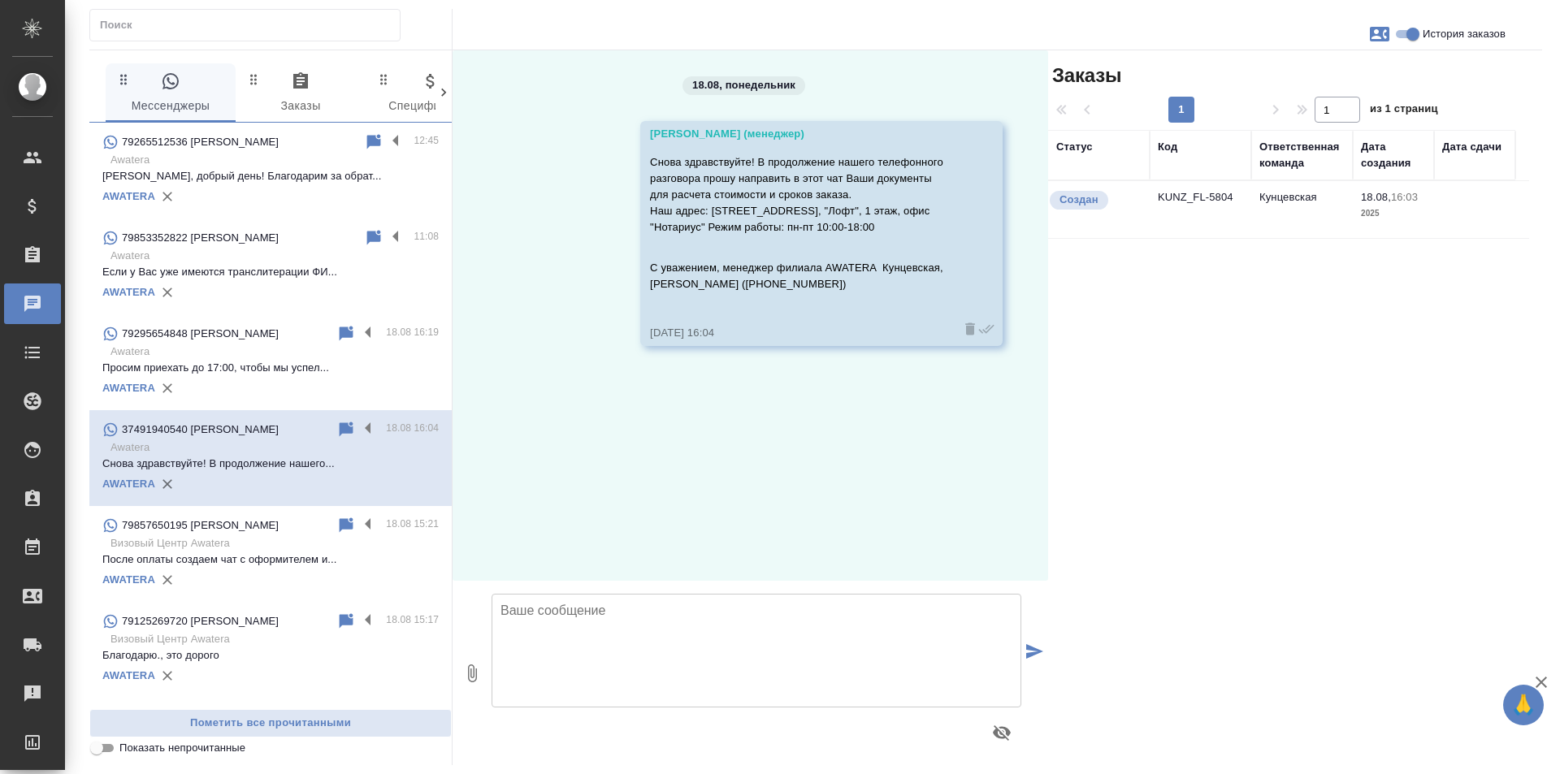
scroll to position [0, 0]
click at [373, 558] on p "После оплаты создаем чат с оформителем и..." at bounding box center [270, 560] width 336 height 16
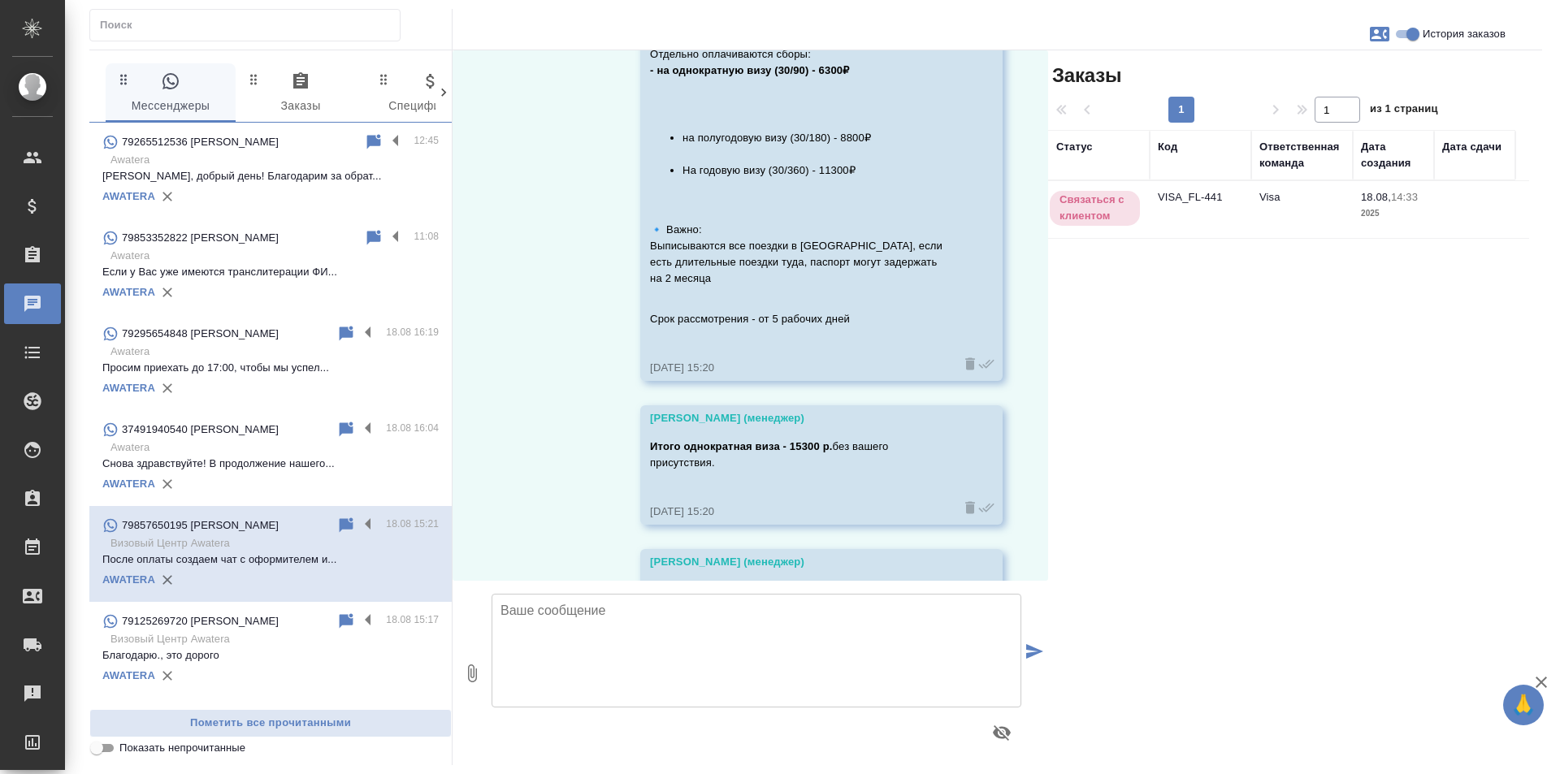
scroll to position [1097, 0]
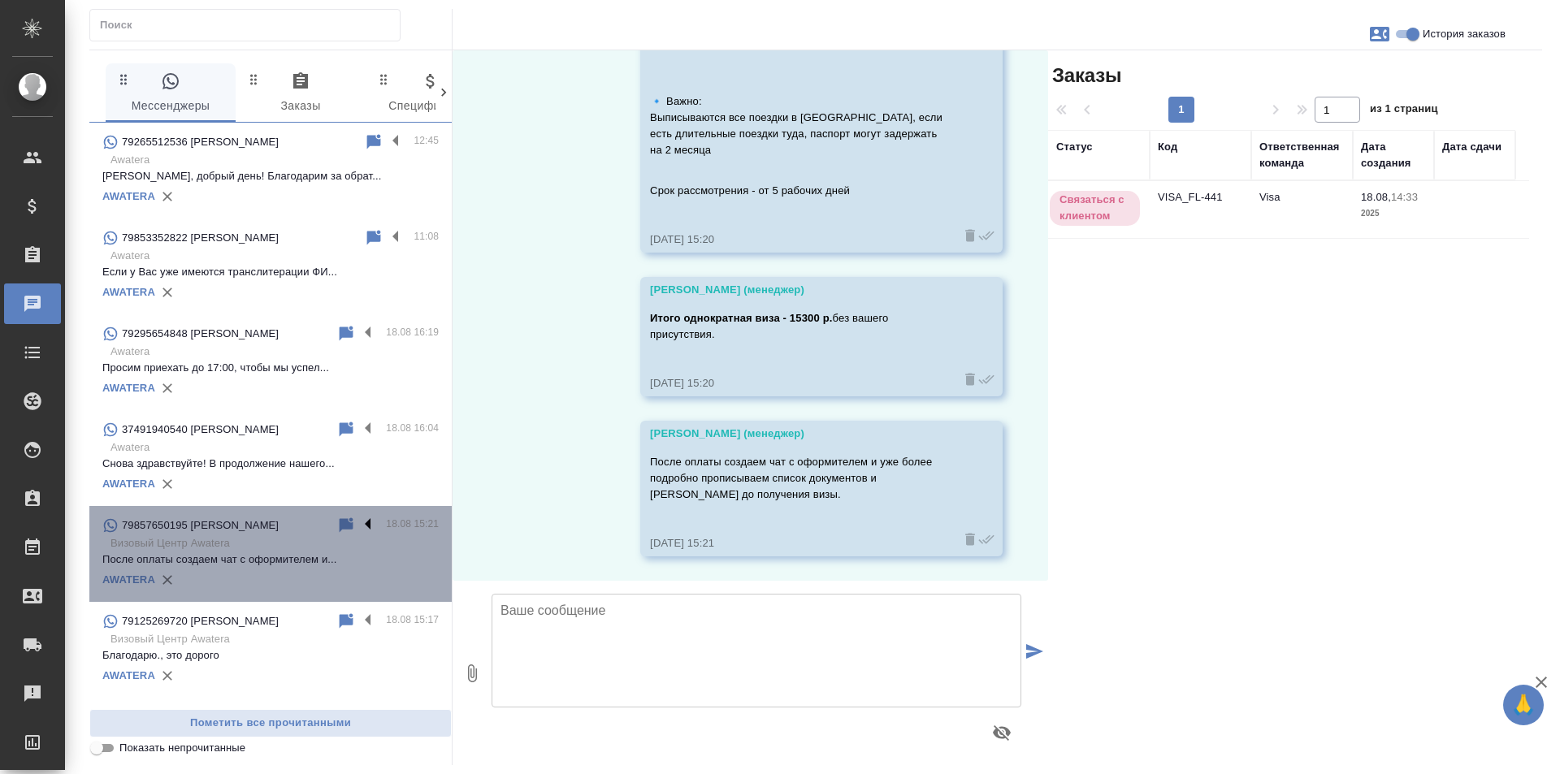
click at [358, 524] on label at bounding box center [372, 525] width 28 height 19
click at [0, 0] on input "checkbox" at bounding box center [0, 0] width 0 height 0
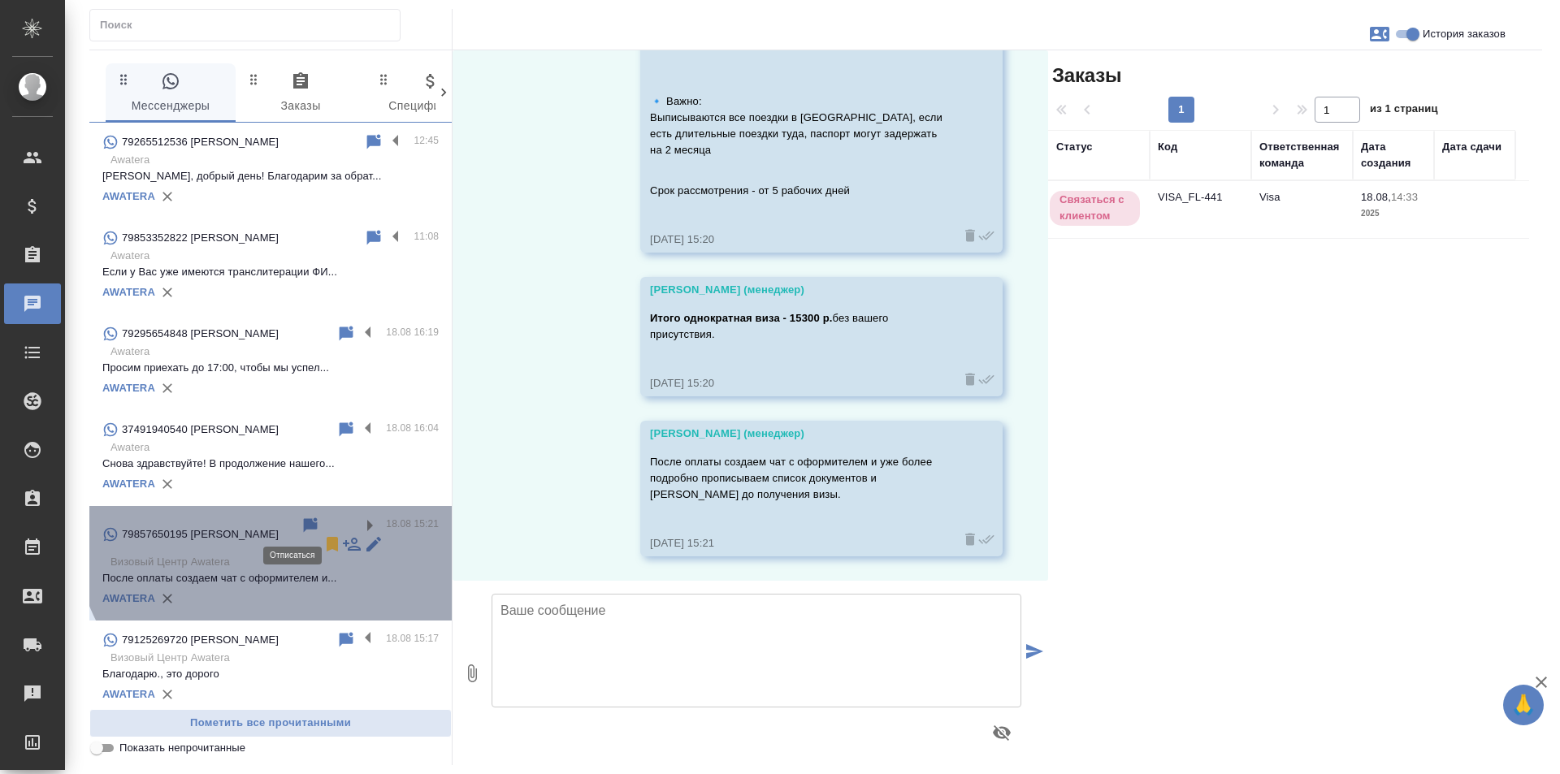
click at [327, 537] on icon at bounding box center [332, 544] width 11 height 15
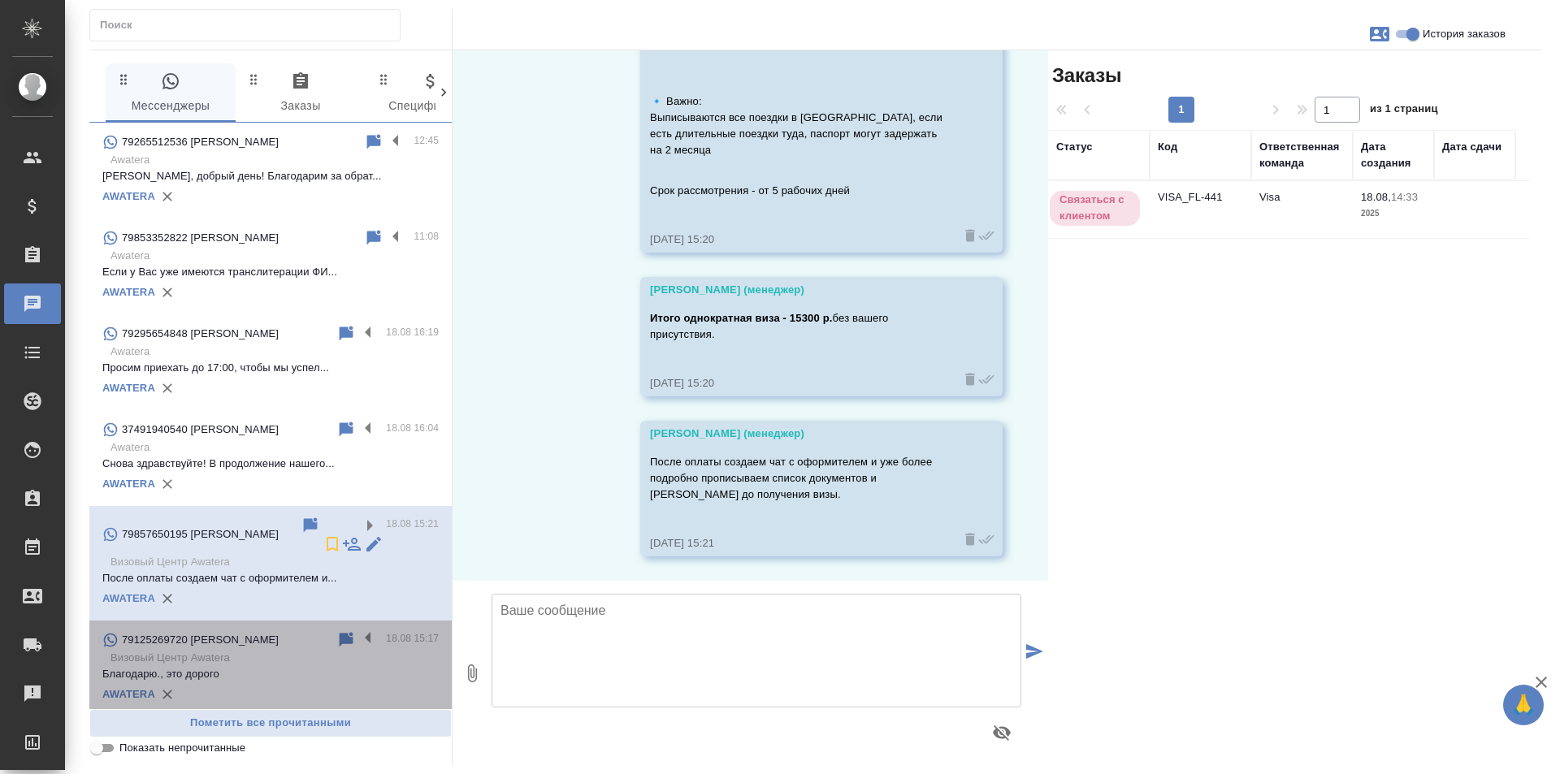
click at [351, 666] on p "Благодарю., это дорого" at bounding box center [270, 674] width 336 height 16
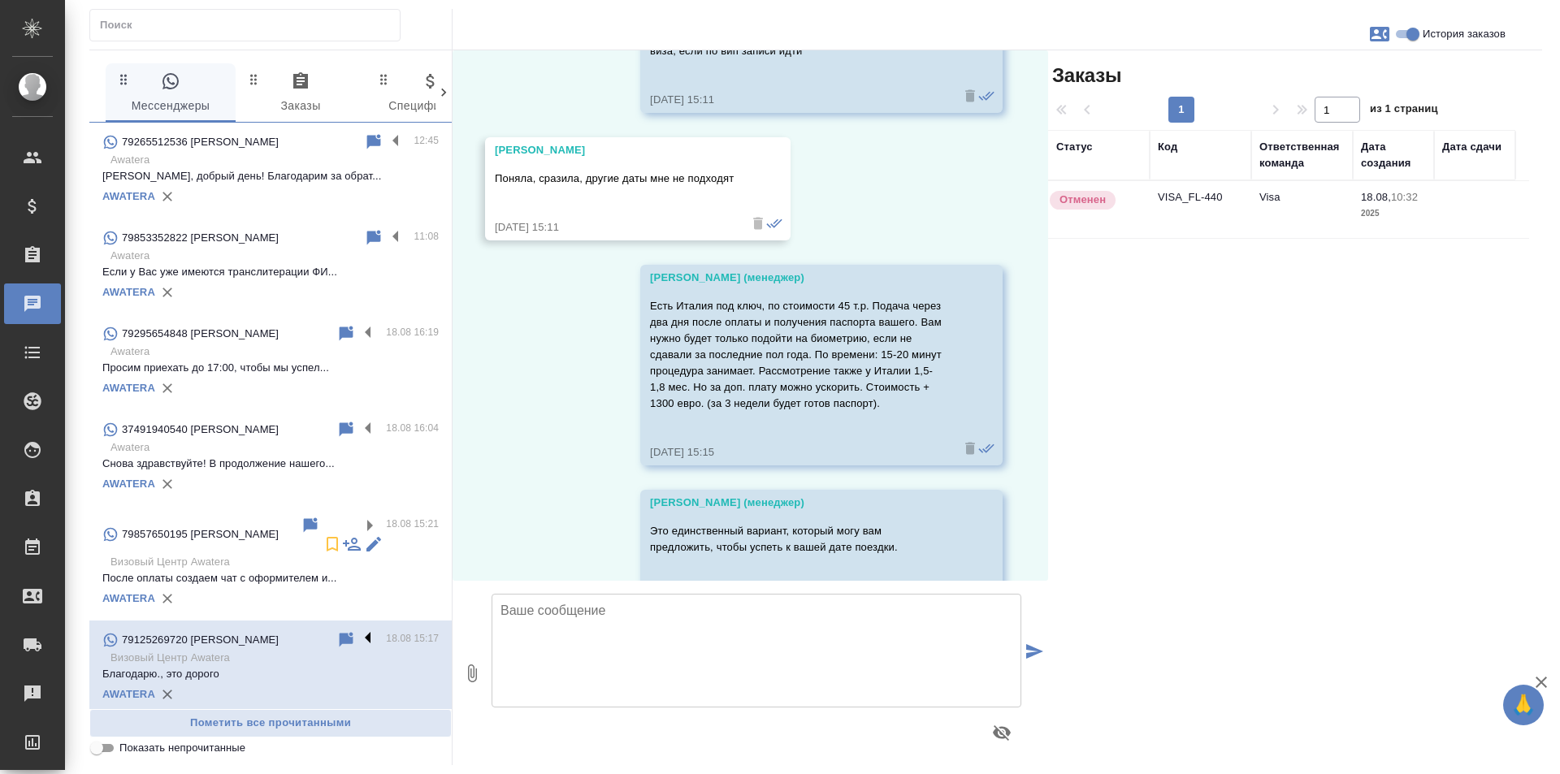
scroll to position [2858, 0]
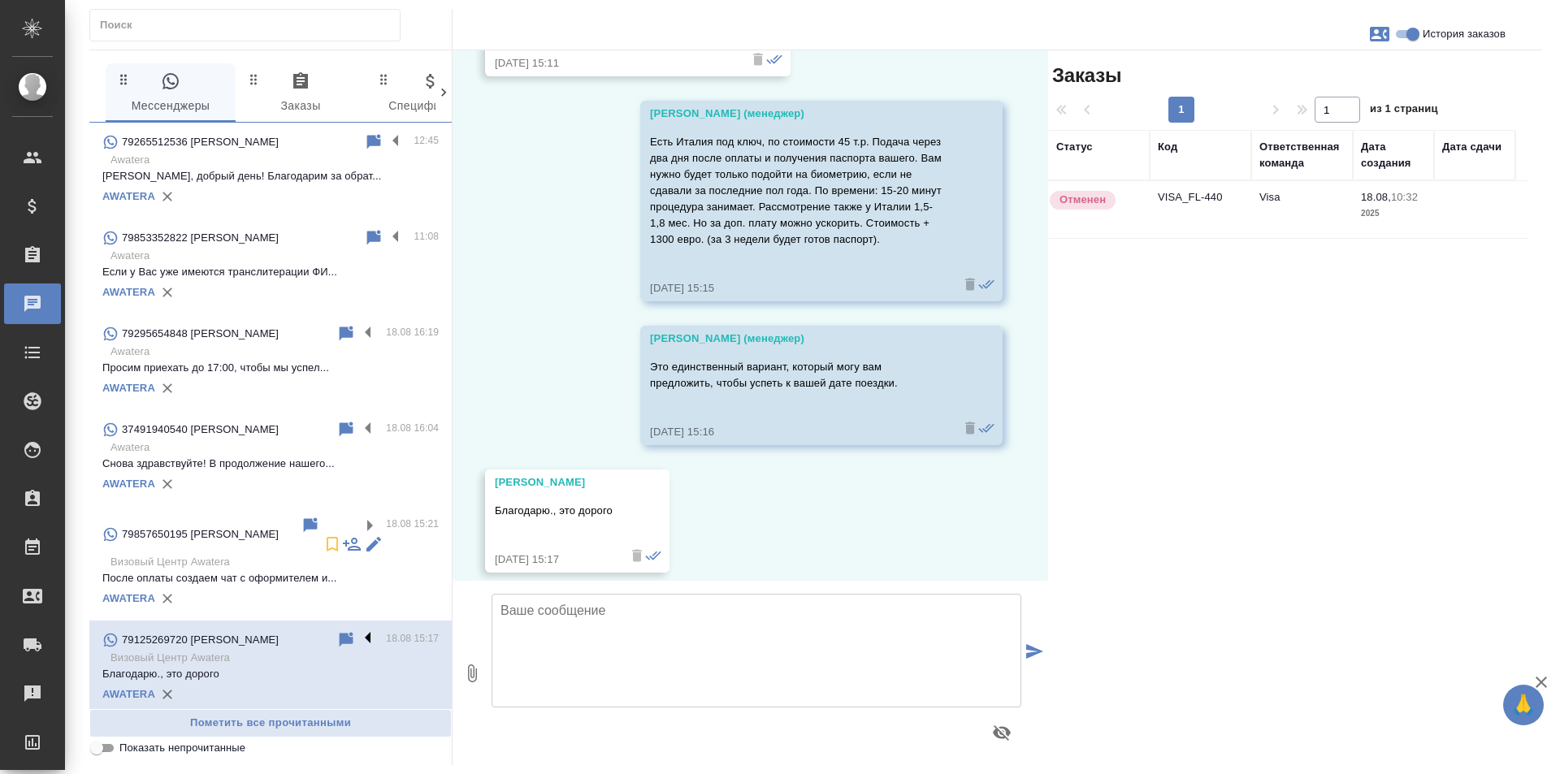
click at [358, 630] on label at bounding box center [372, 639] width 28 height 19
click at [0, 0] on input "checkbox" at bounding box center [0, 0] width 0 height 0
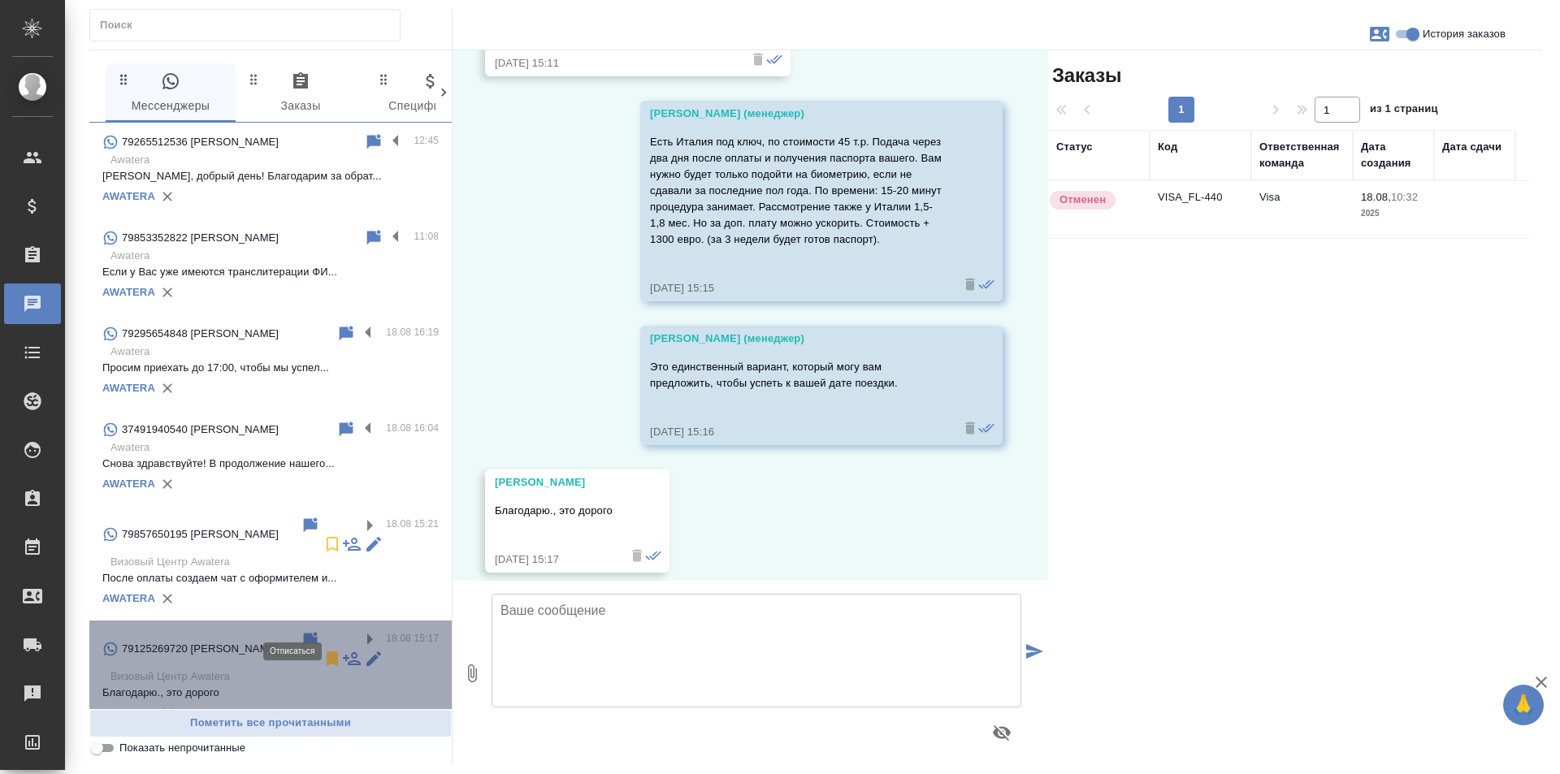
click at [327, 651] on icon at bounding box center [332, 658] width 11 height 15
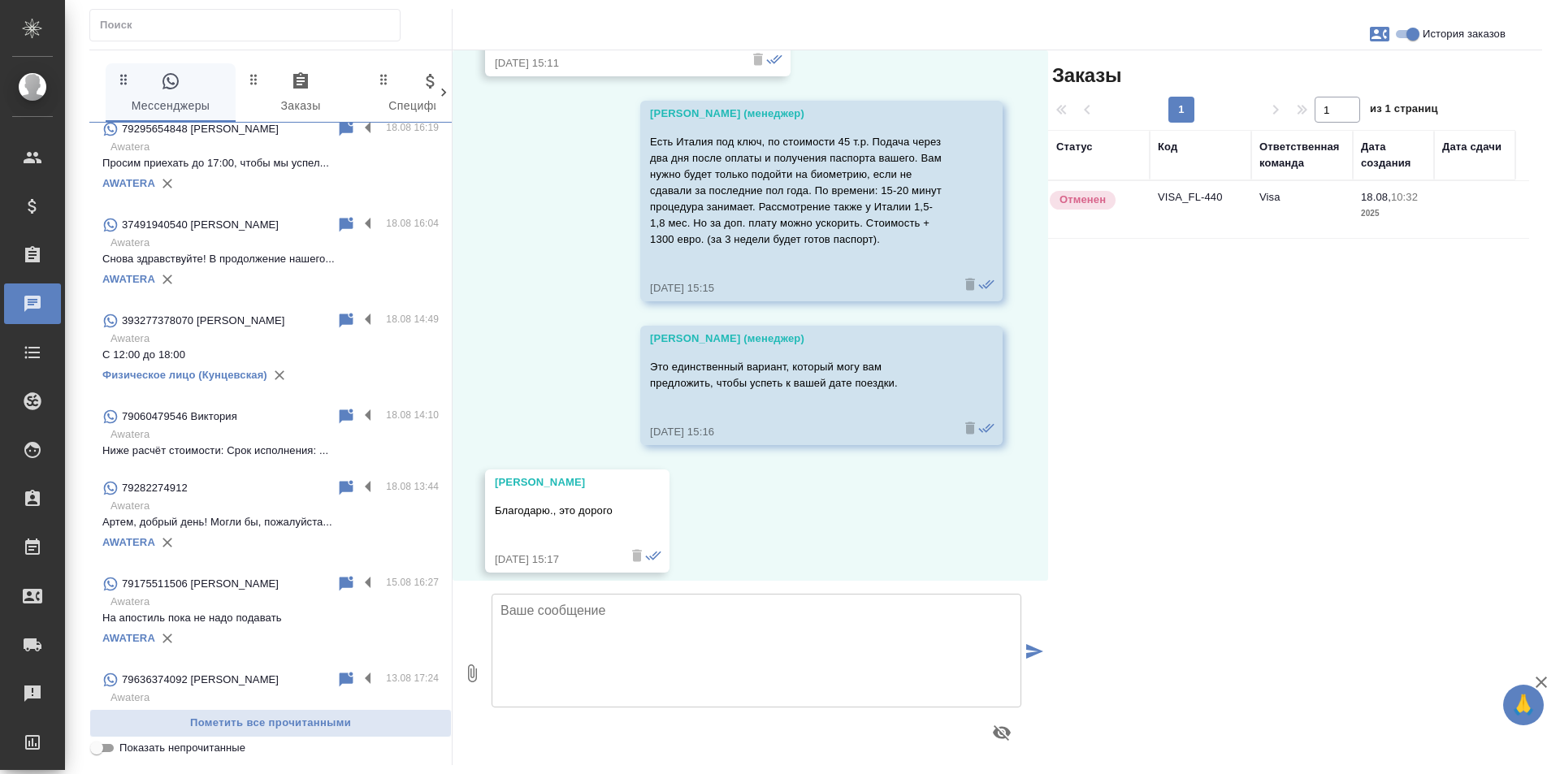
scroll to position [0, 0]
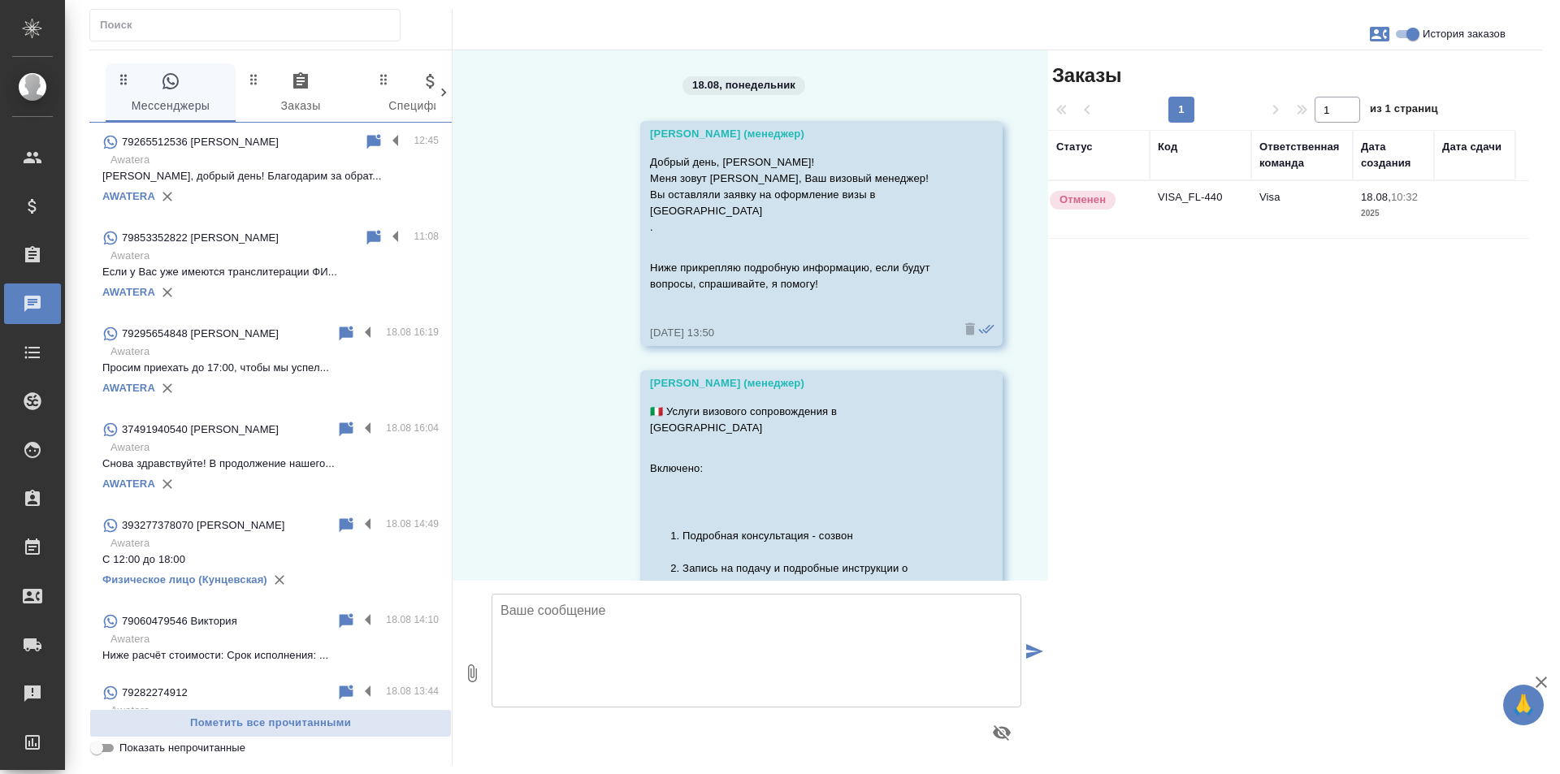
scroll to position [2858, 0]
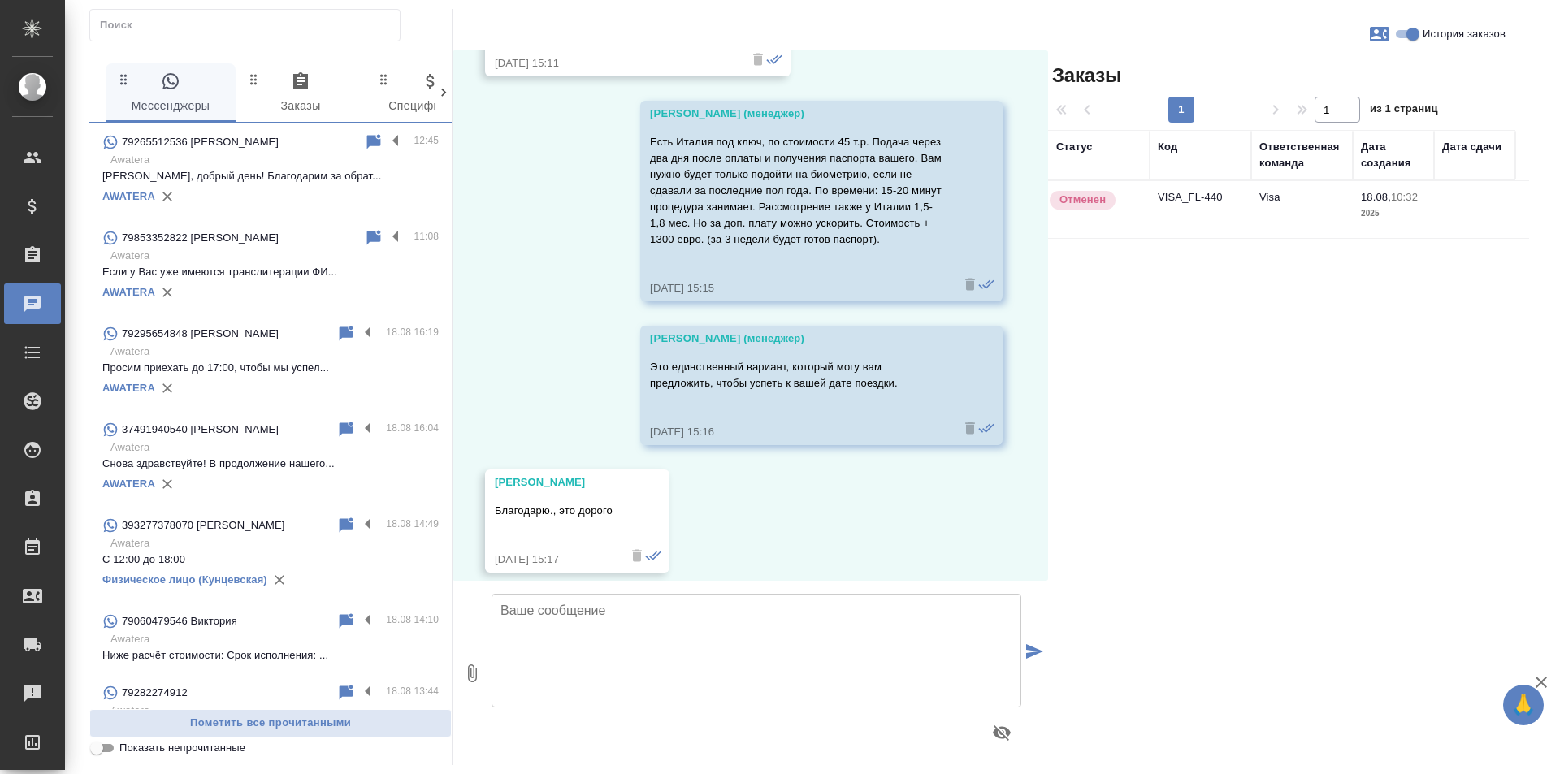
click at [277, 157] on p "Awatera" at bounding box center [274, 160] width 328 height 16
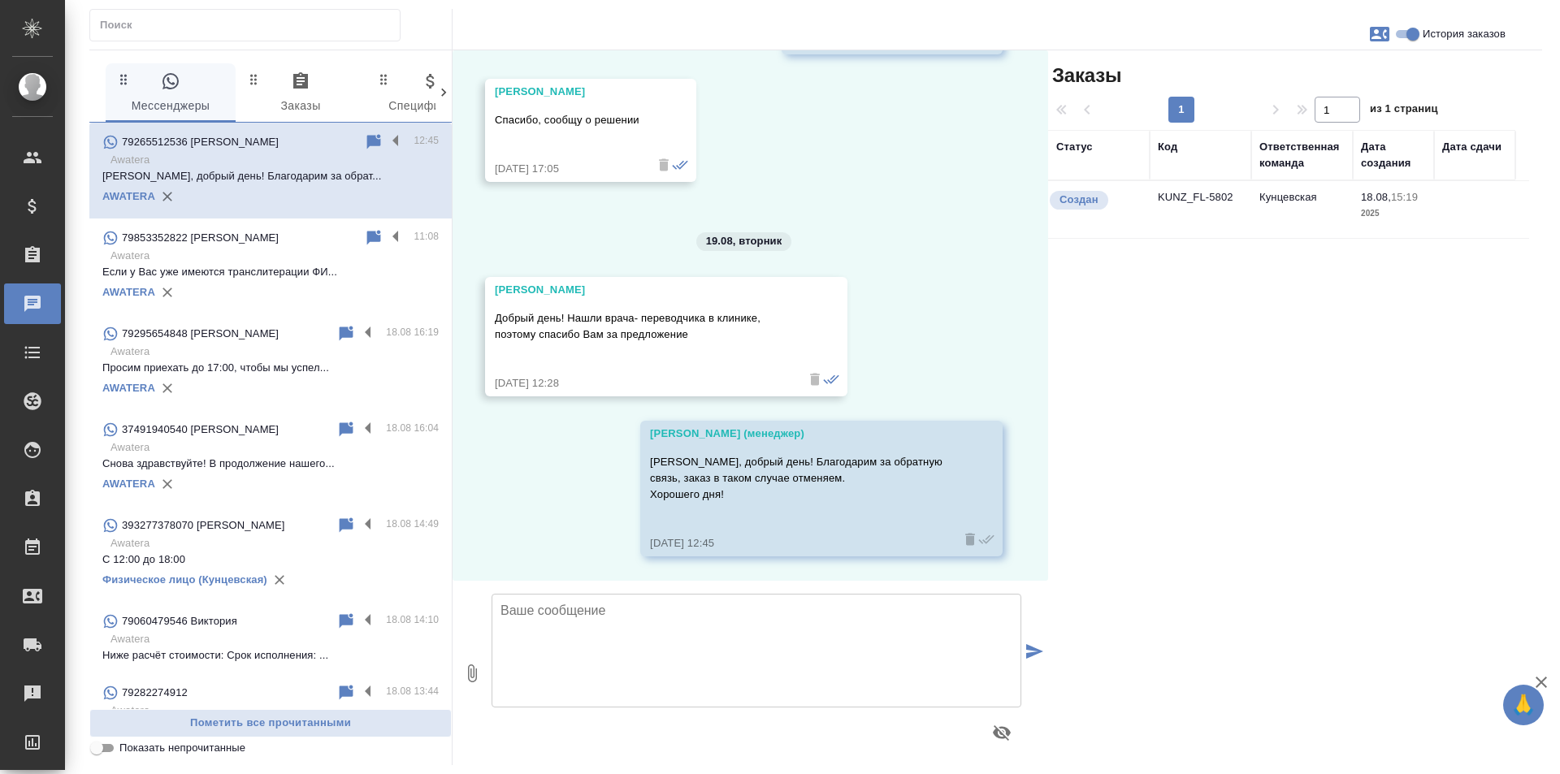
scroll to position [820, 0]
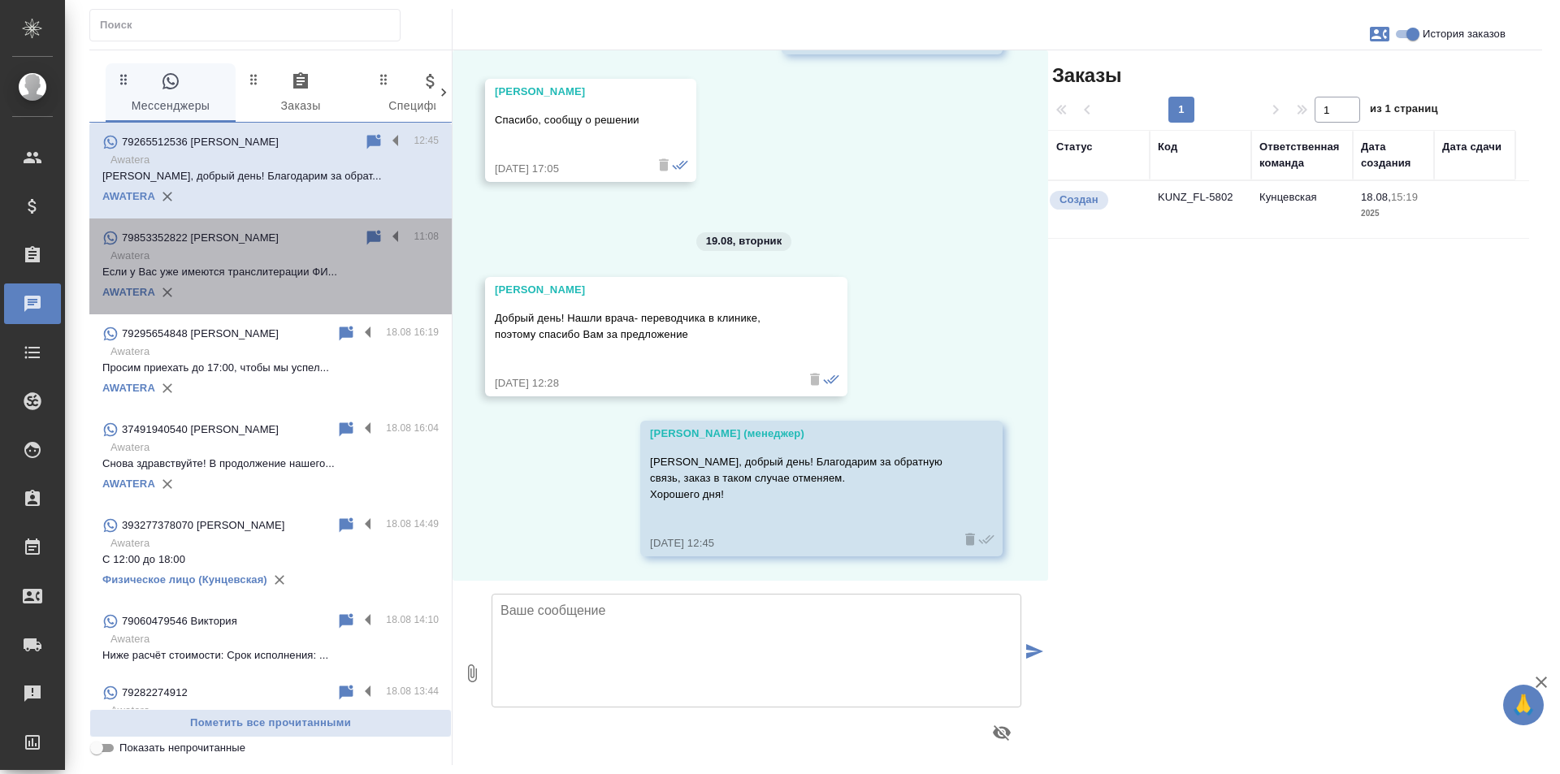
click at [289, 271] on p "Если у Вас уже имеются транслитерации ФИ..." at bounding box center [270, 272] width 336 height 16
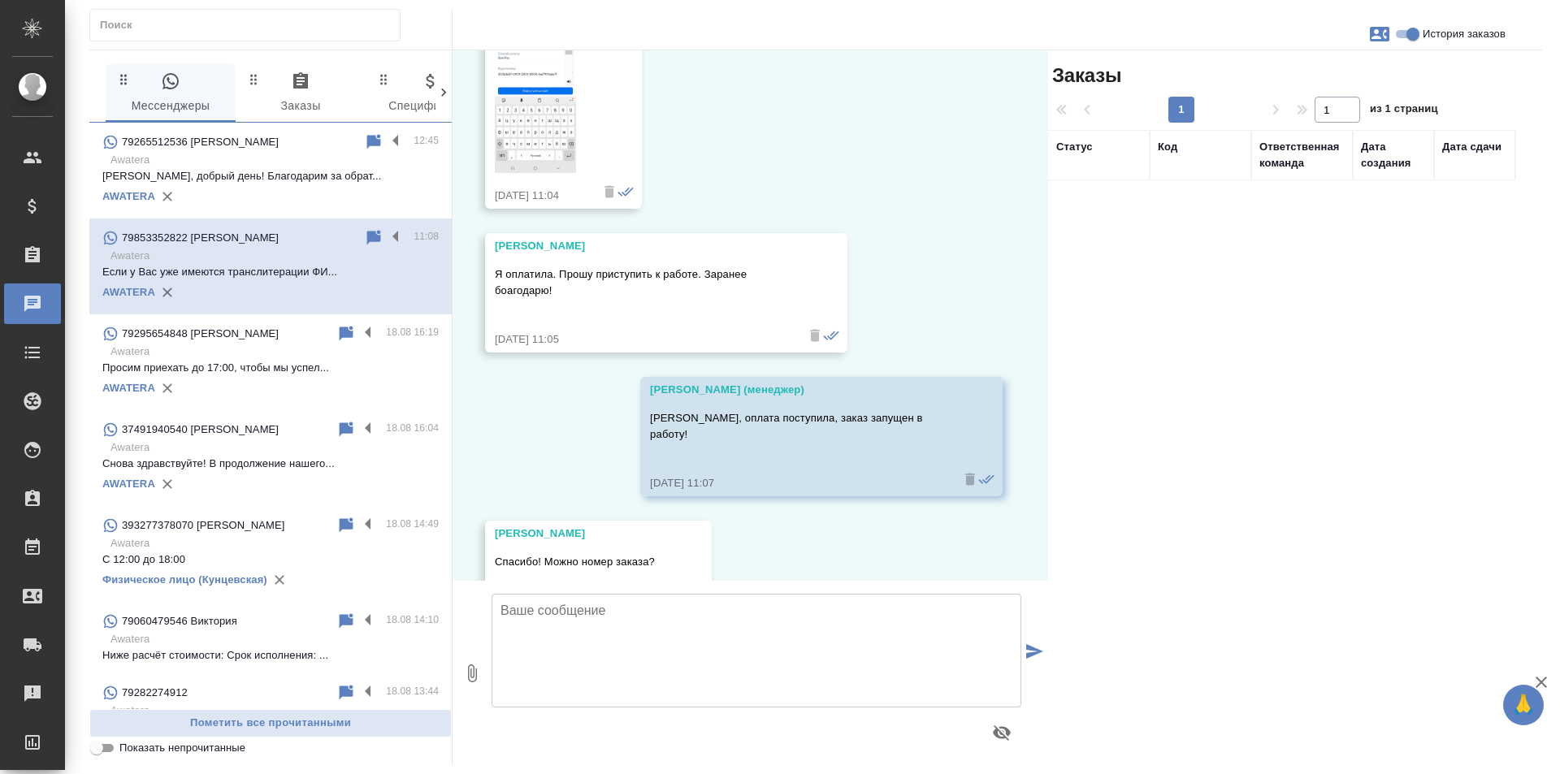
scroll to position [1027, 0]
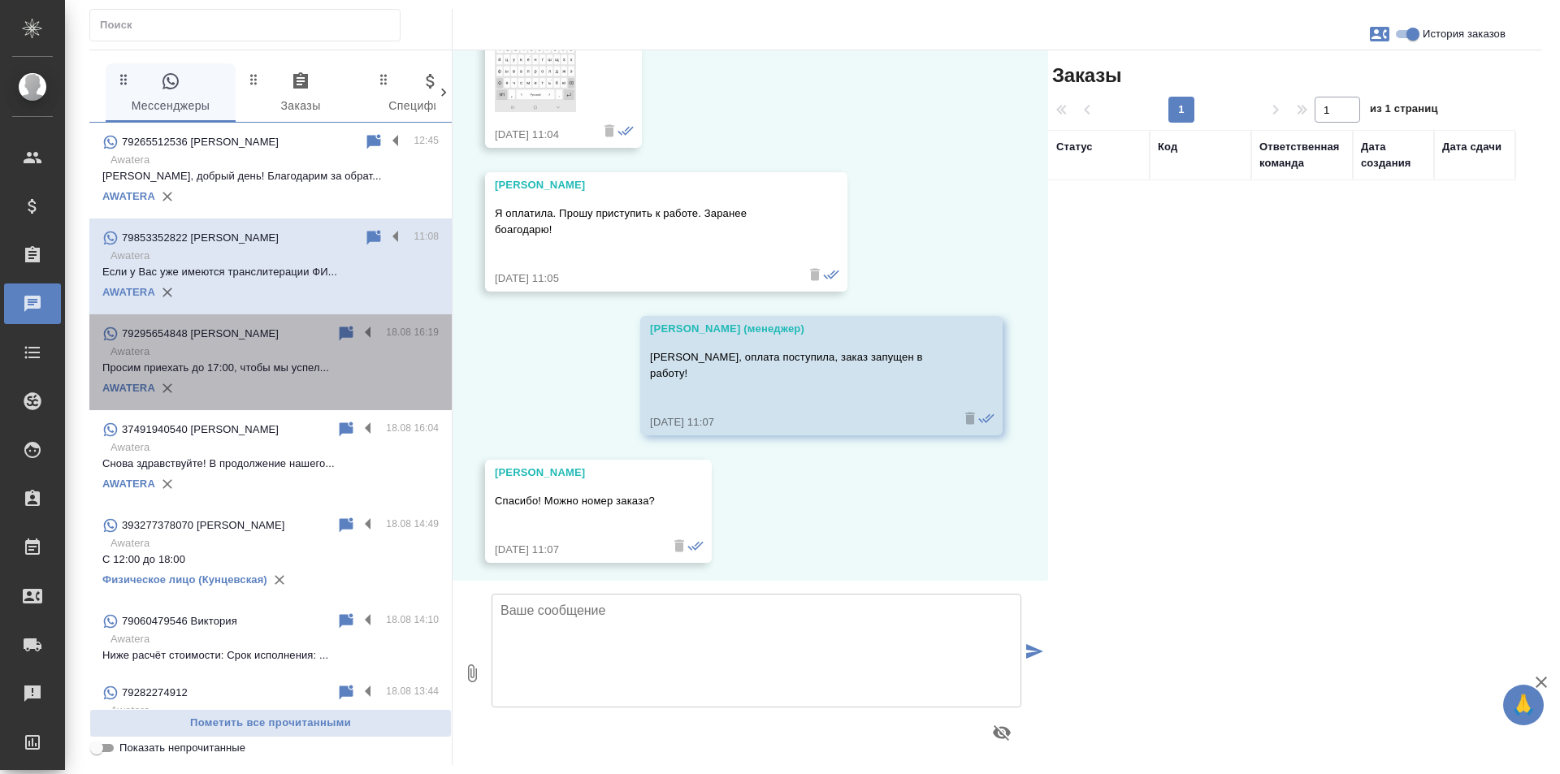
click at [286, 367] on p "Просим приехать до 17:00, чтобы мы успел..." at bounding box center [270, 368] width 336 height 16
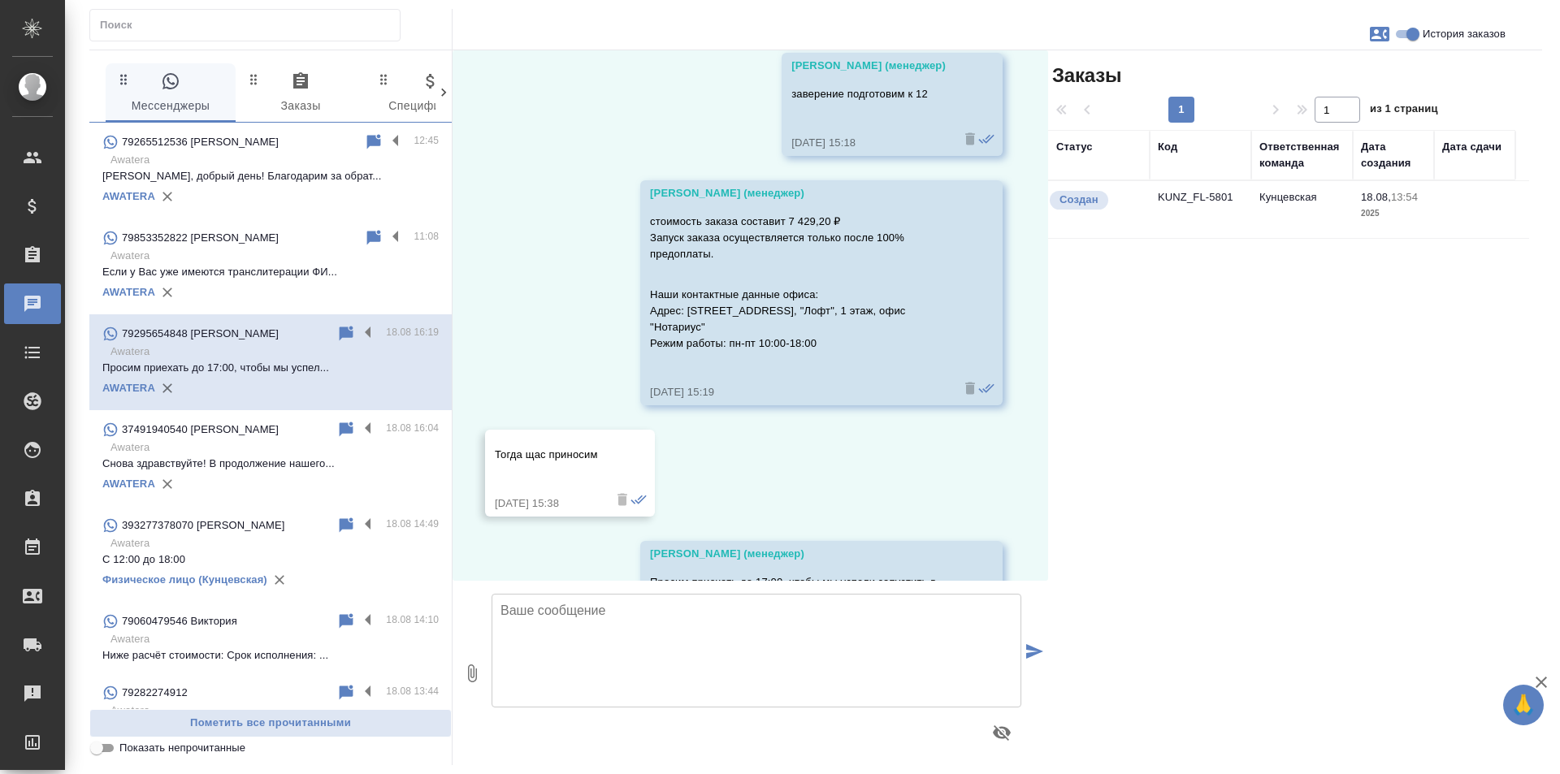
scroll to position [2186, 0]
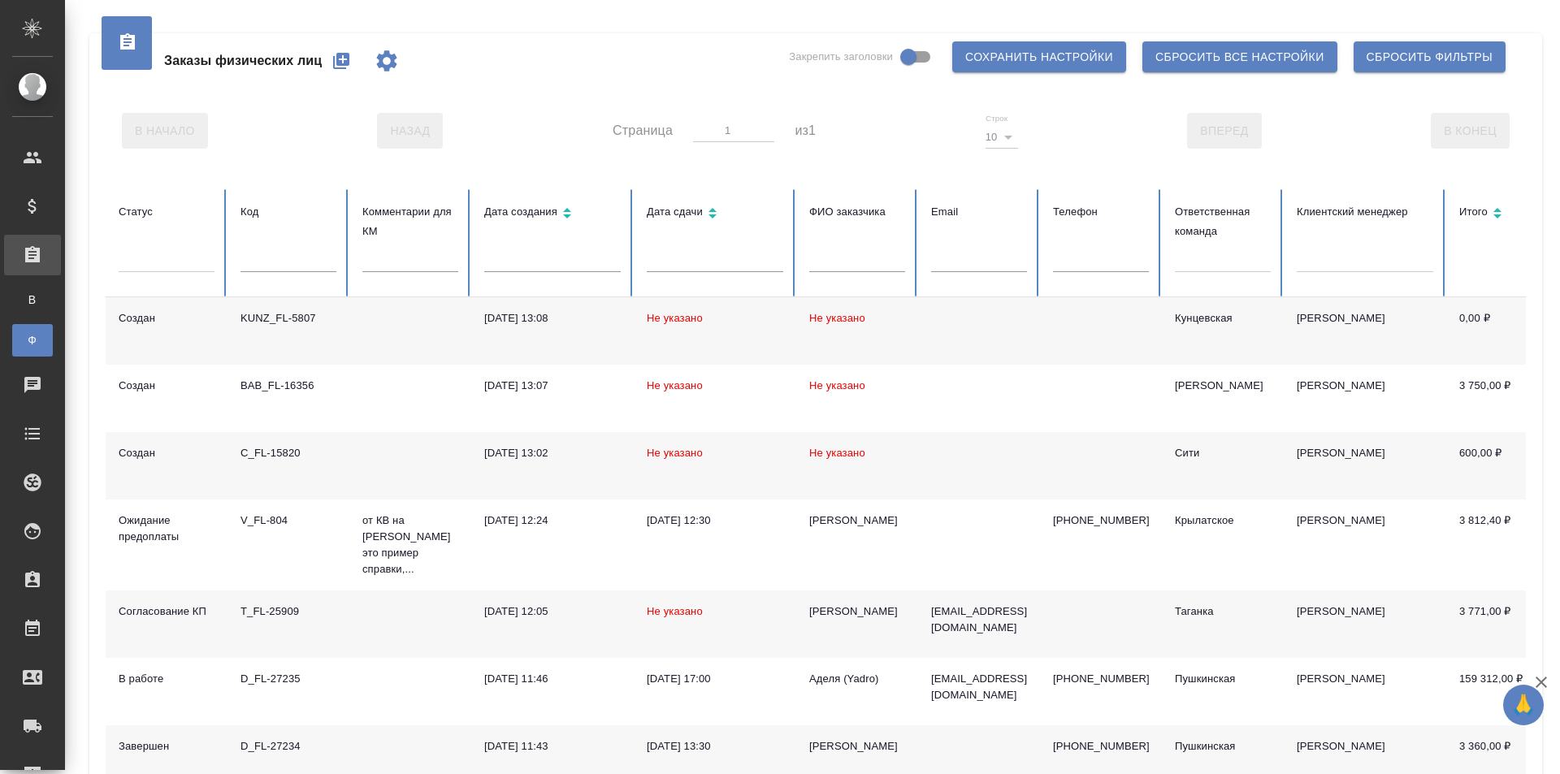
click at [293, 328] on td "KUNZ_FL-5807" at bounding box center [288, 330] width 122 height 67
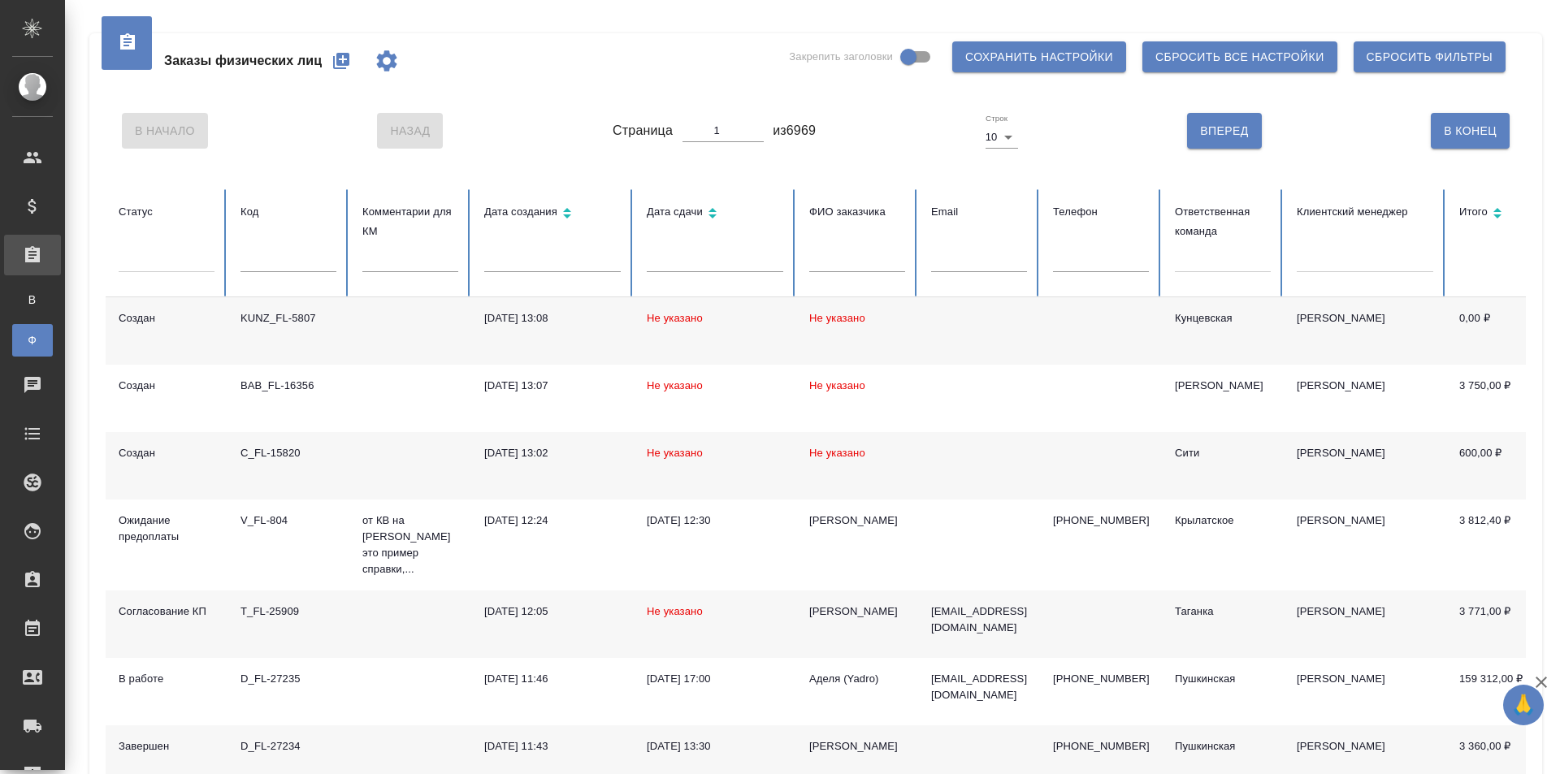
click at [565, 110] on div "В Начало Назад Страница 1 из 6969 Строк 10 10 Вперед В [GEOGRAPHIC_DATA]" at bounding box center [816, 131] width 1420 height 68
click at [1197, 253] on div at bounding box center [1223, 257] width 96 height 24
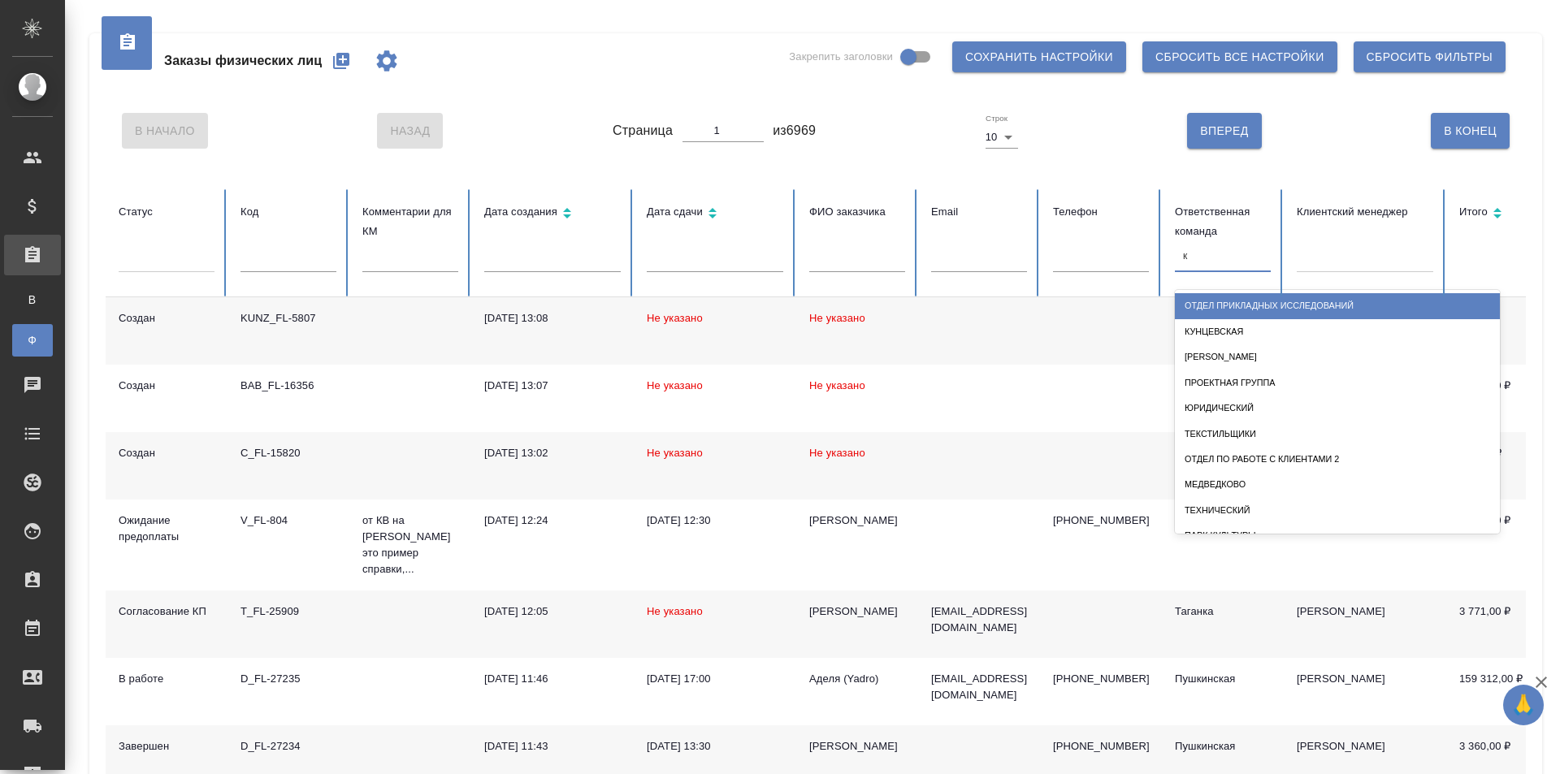
type input "ку"
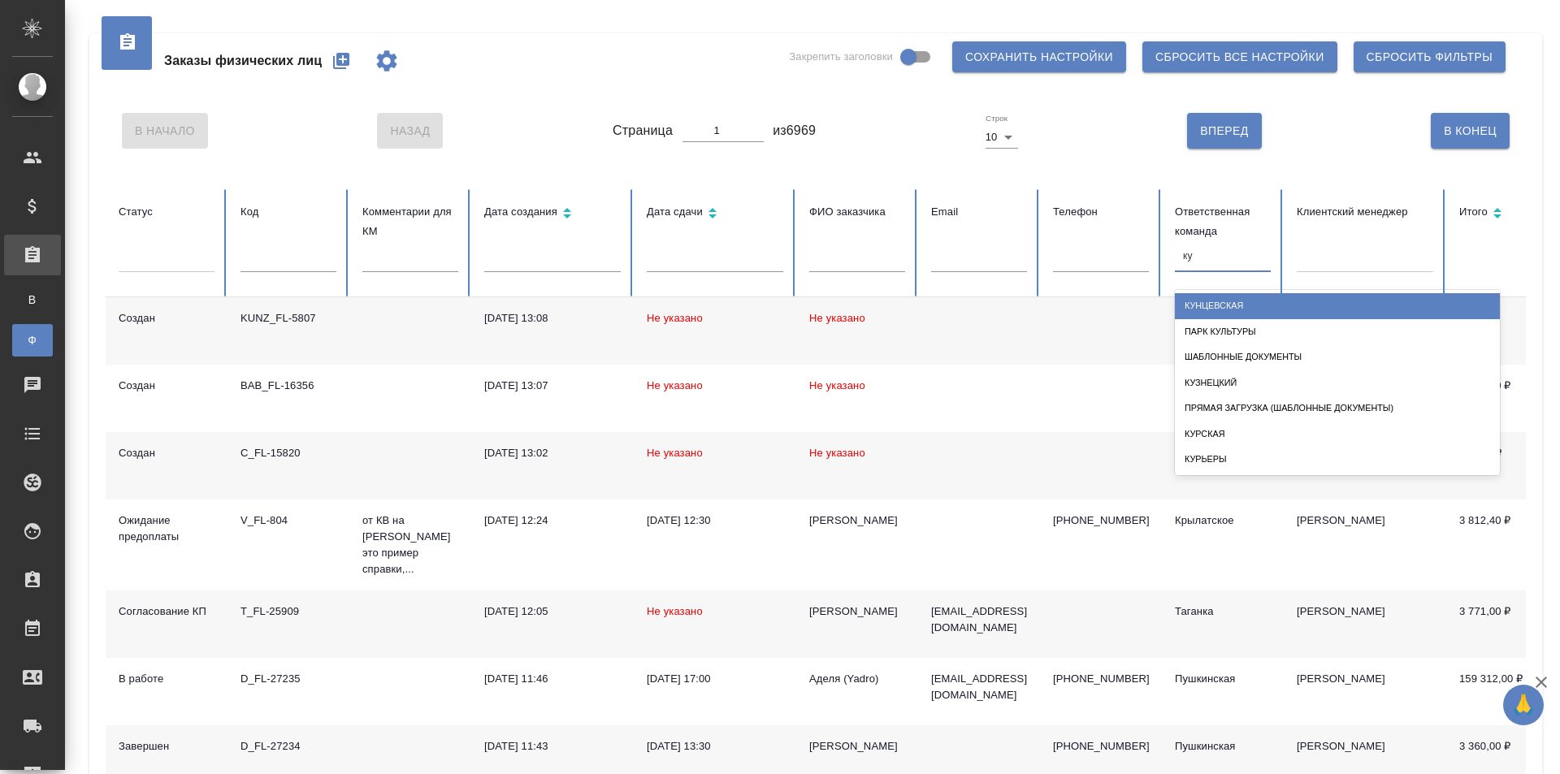
click at [1249, 301] on div "Кунцевская" at bounding box center [1337, 305] width 325 height 25
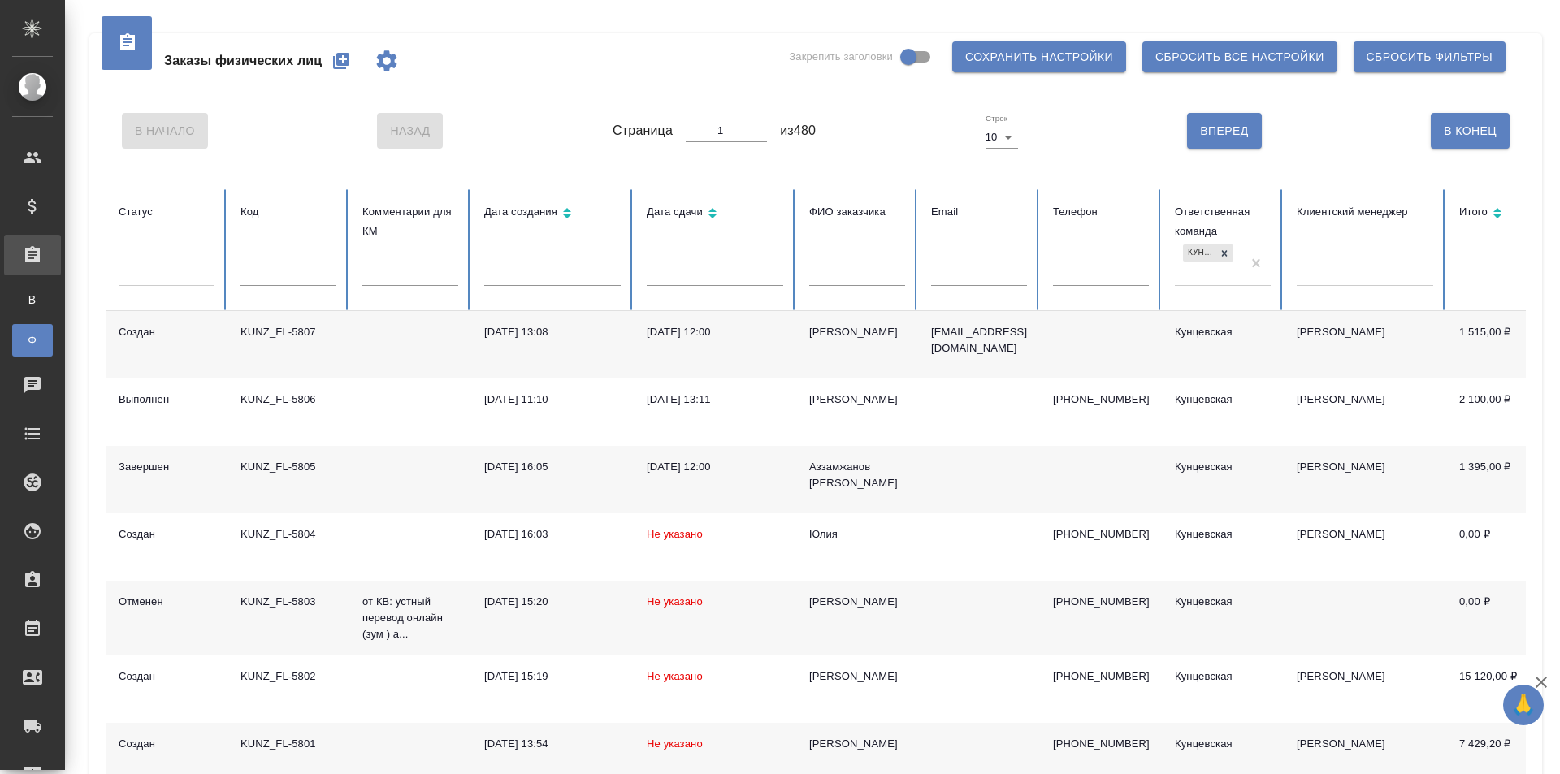
click at [1005, 133] on body "🙏 .cls-1 fill:#fff; AWATERA [PERSON_NAME] Спецификации Заказы В Все заказы Ф За…" at bounding box center [780, 387] width 1560 height 774
click at [1075, 138] on div at bounding box center [780, 387] width 1560 height 774
click at [1473, 137] on span "В Конец" at bounding box center [1469, 131] width 53 height 20
type input "480"
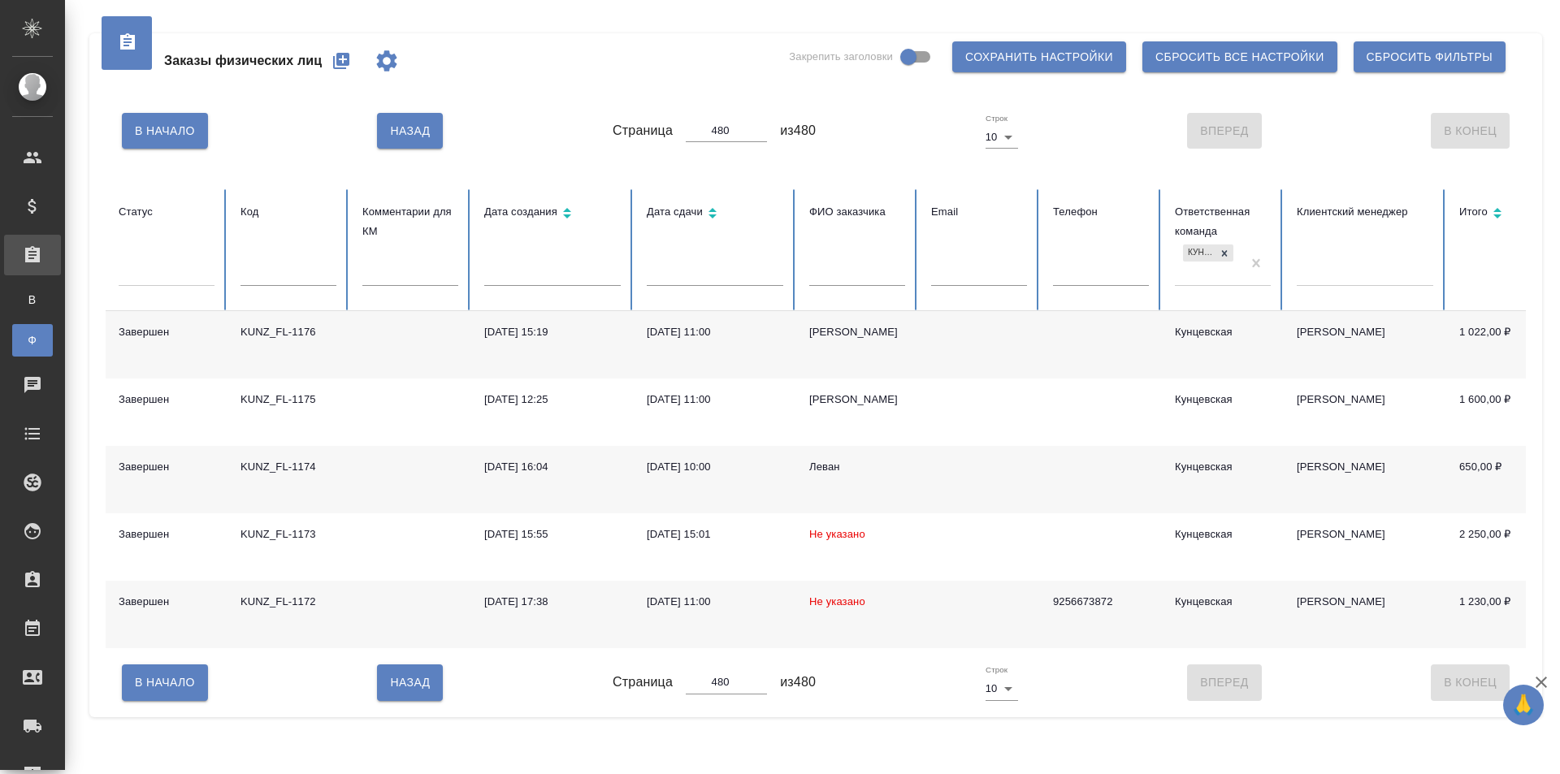
click at [158, 132] on span "В Начало" at bounding box center [165, 131] width 60 height 20
type input "1"
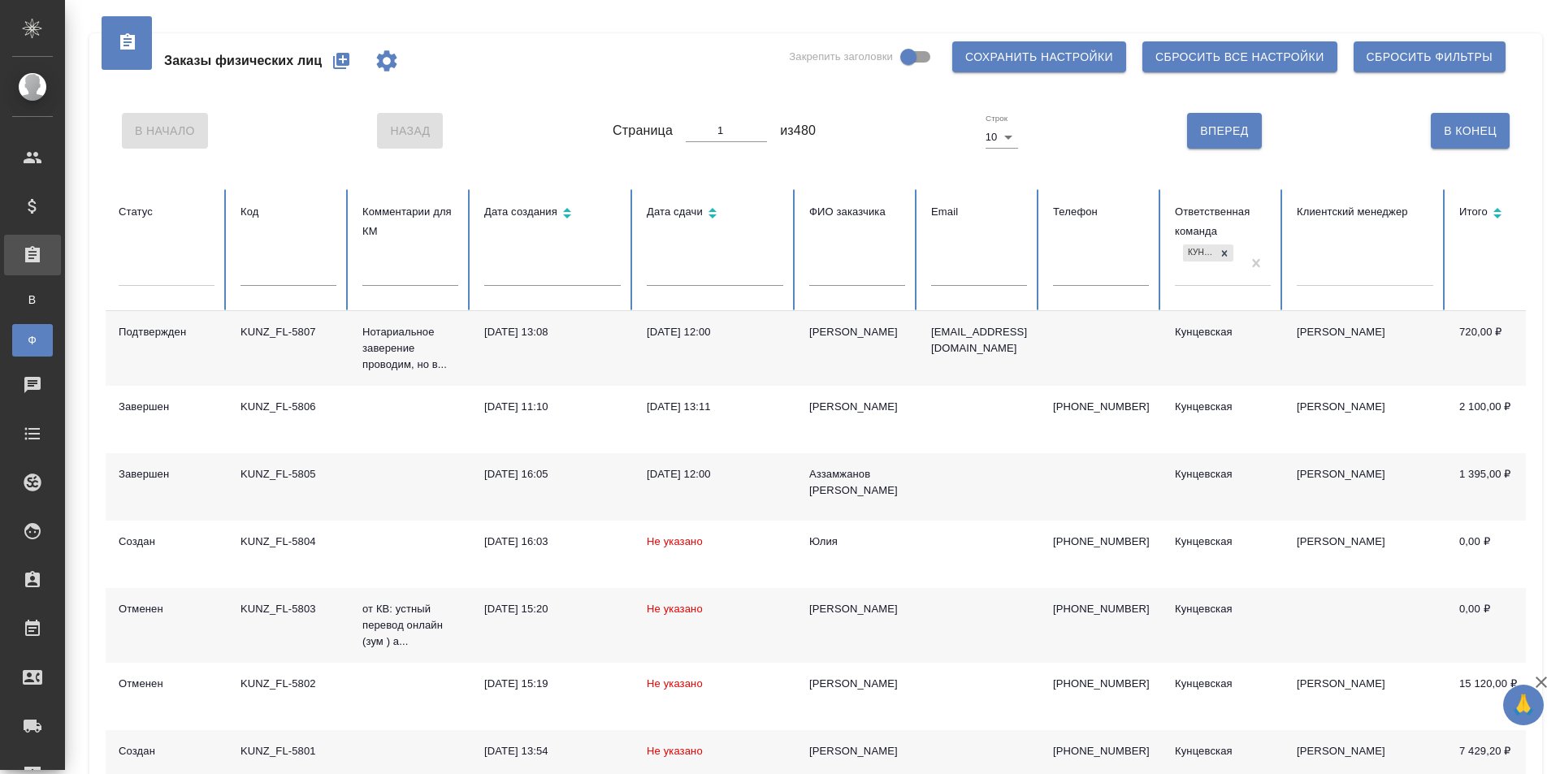
click at [1461, 145] on button "В Конец" at bounding box center [1469, 131] width 79 height 36
type input "480"
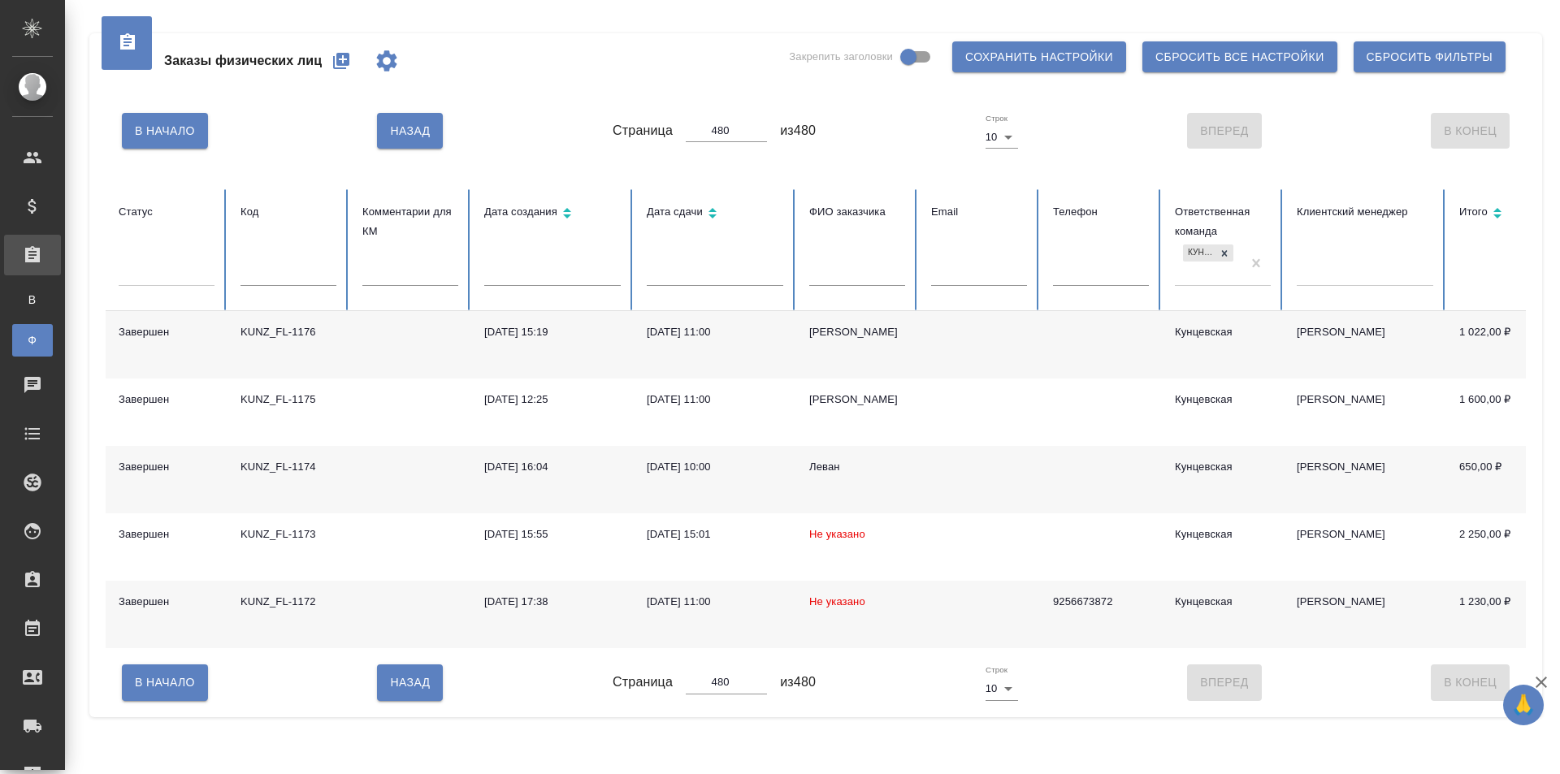
click at [146, 138] on span "В Начало" at bounding box center [165, 131] width 60 height 20
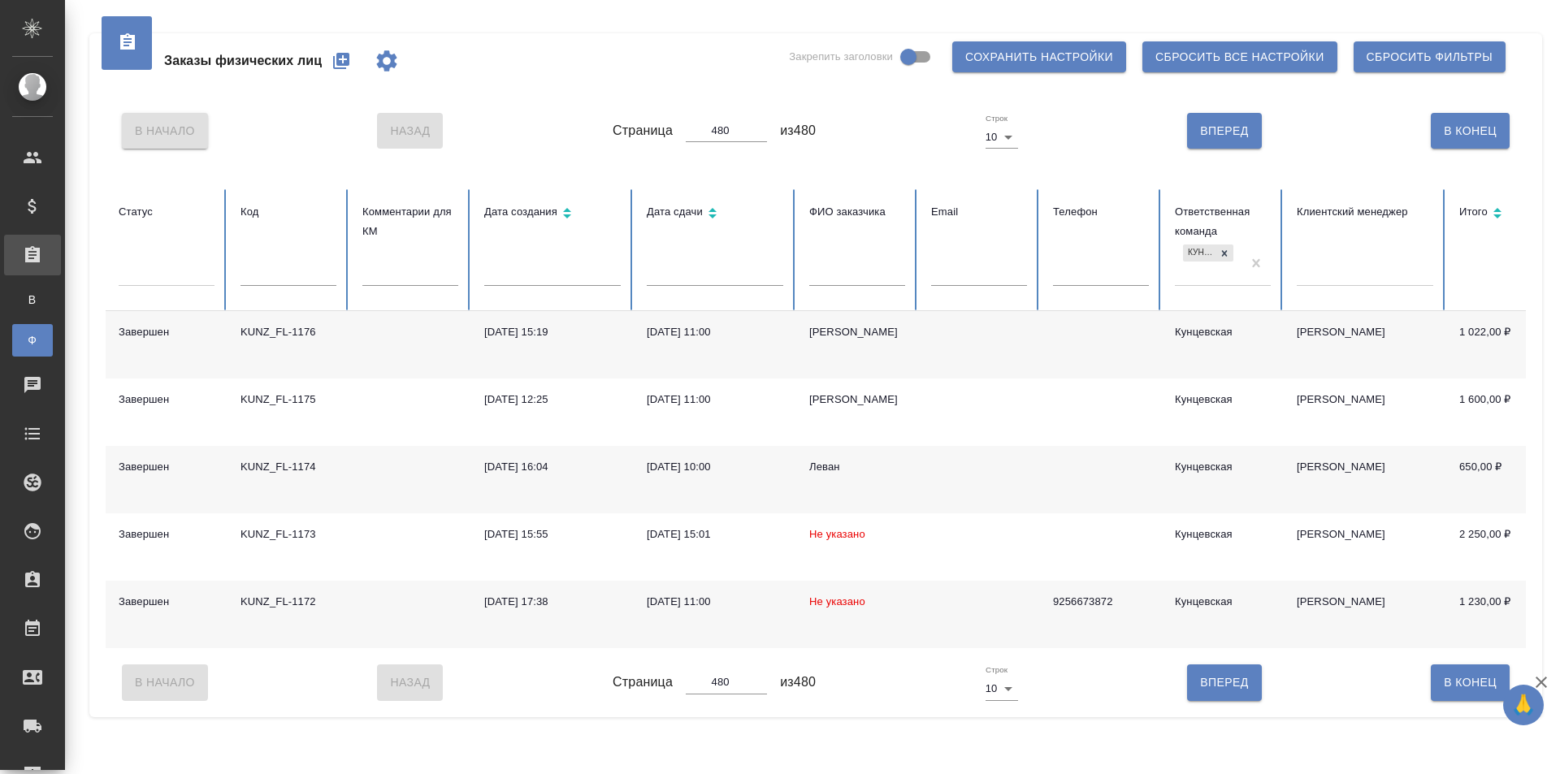
type input "1"
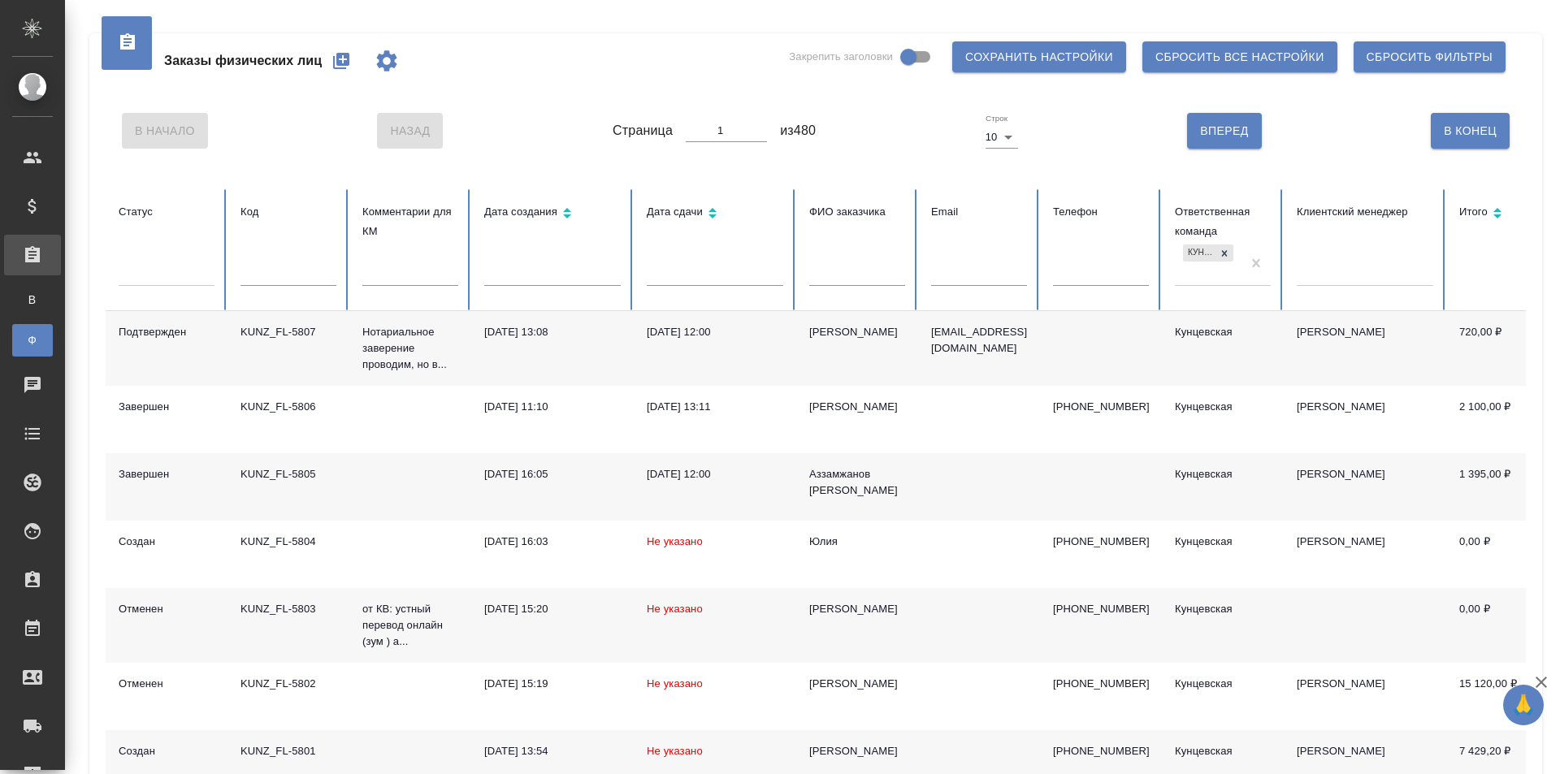
click at [999, 136] on body "🙏 .cls-1 fill:#fff; AWATERA [PERSON_NAME] Спецификации Заказы В Все заказы Ф За…" at bounding box center [780, 387] width 1560 height 774
click at [871, 156] on div at bounding box center [780, 387] width 1560 height 774
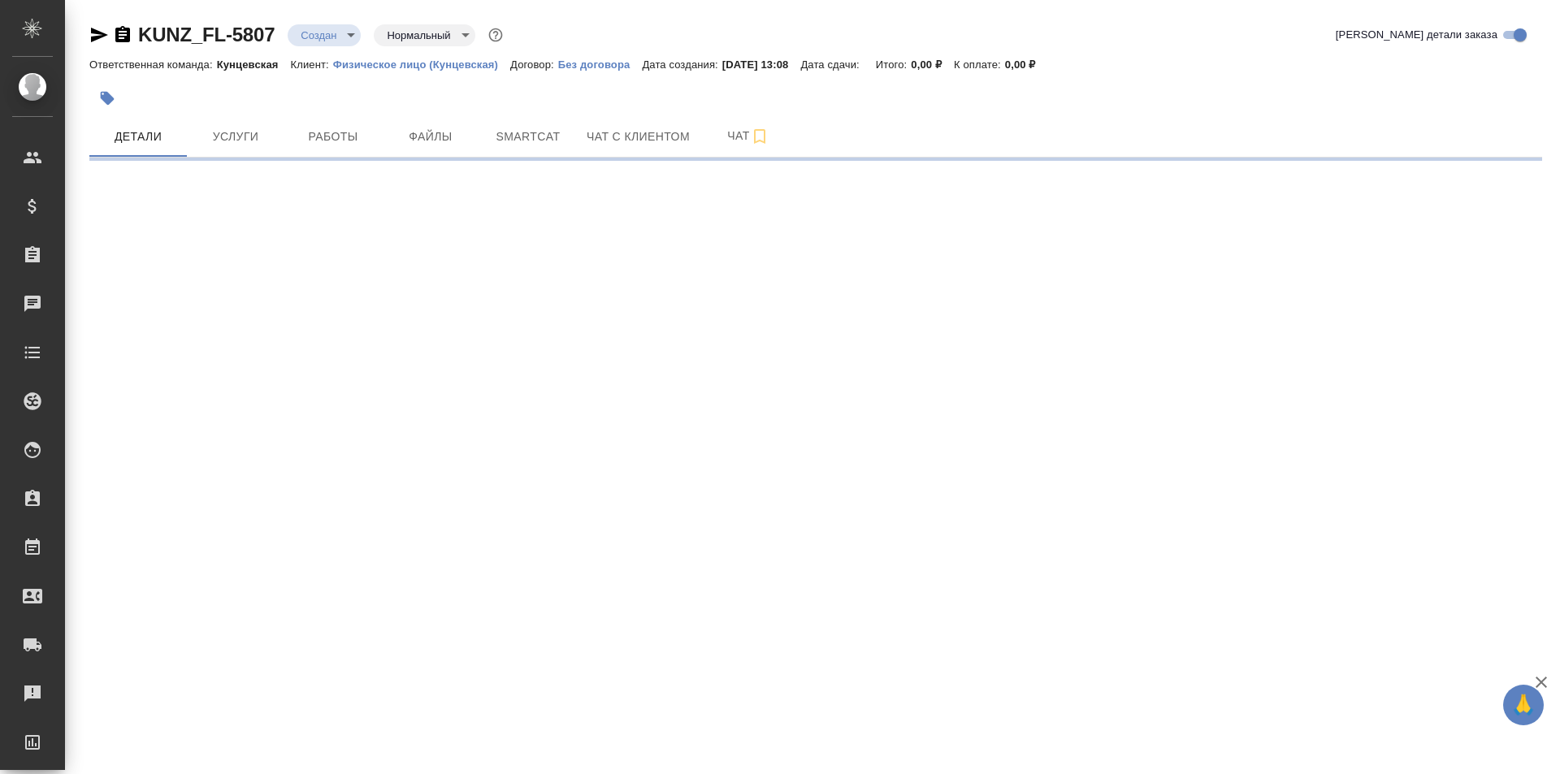
select select "RU"
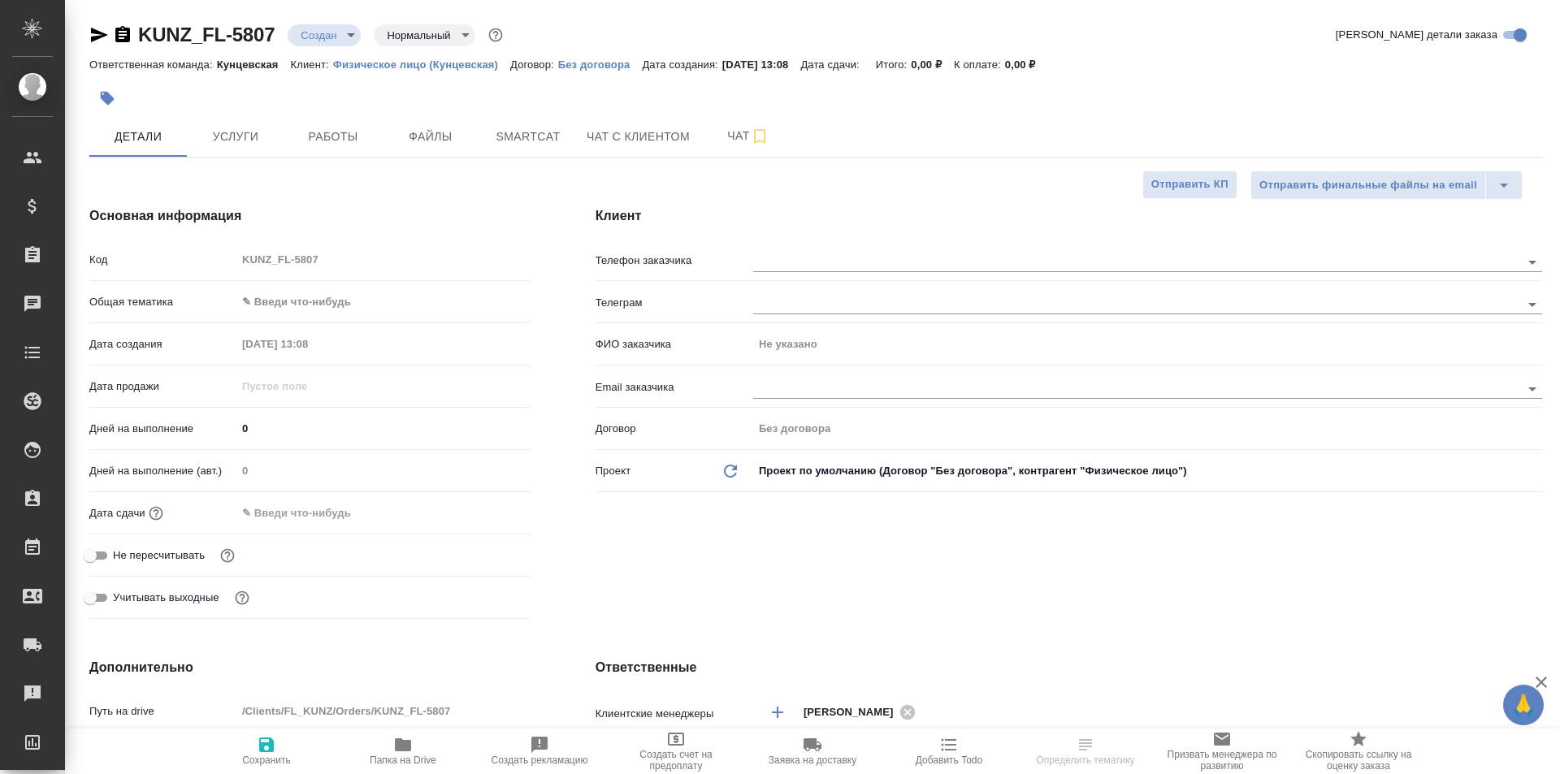
type textarea "x"
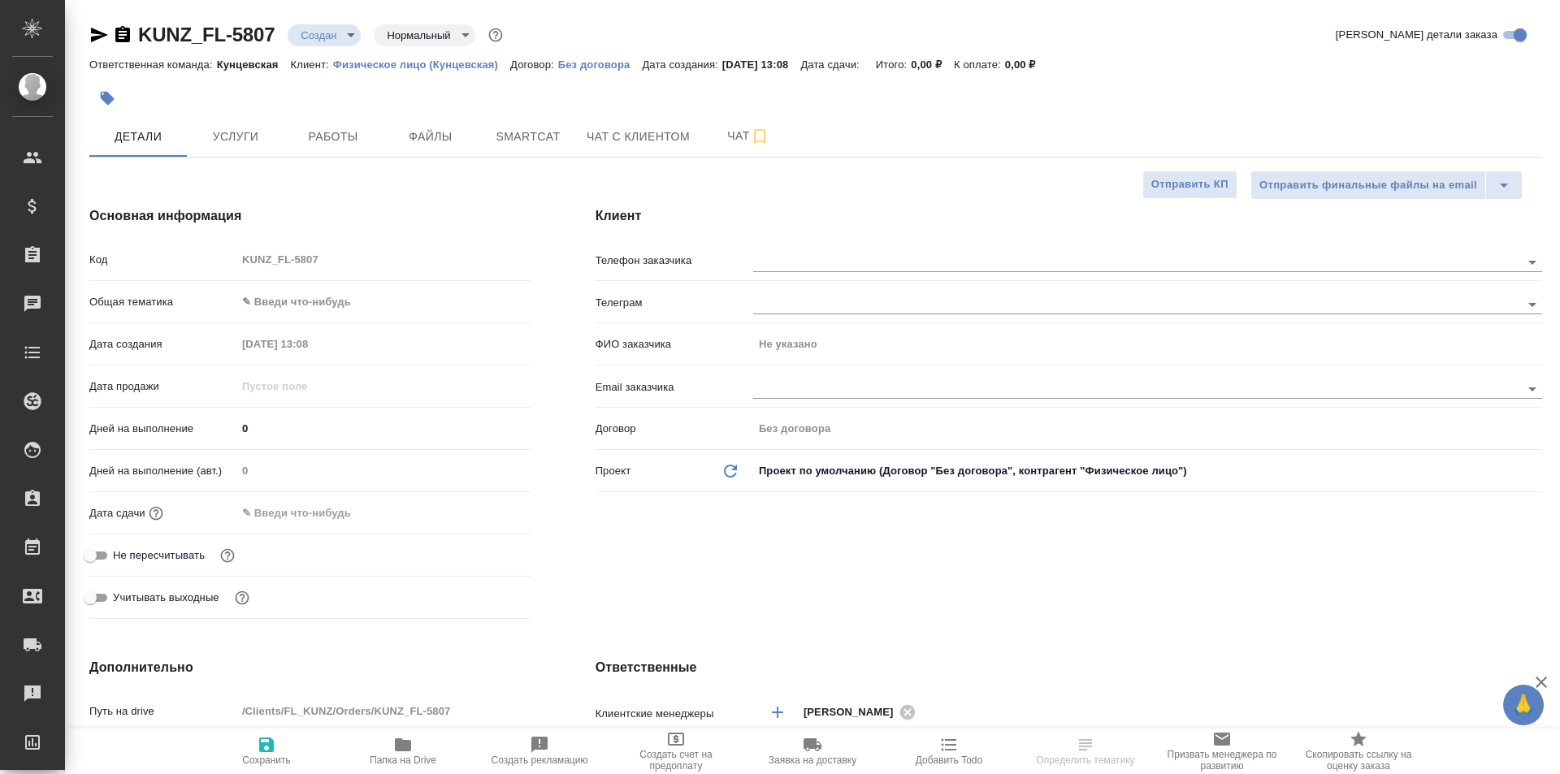
type textarea "x"
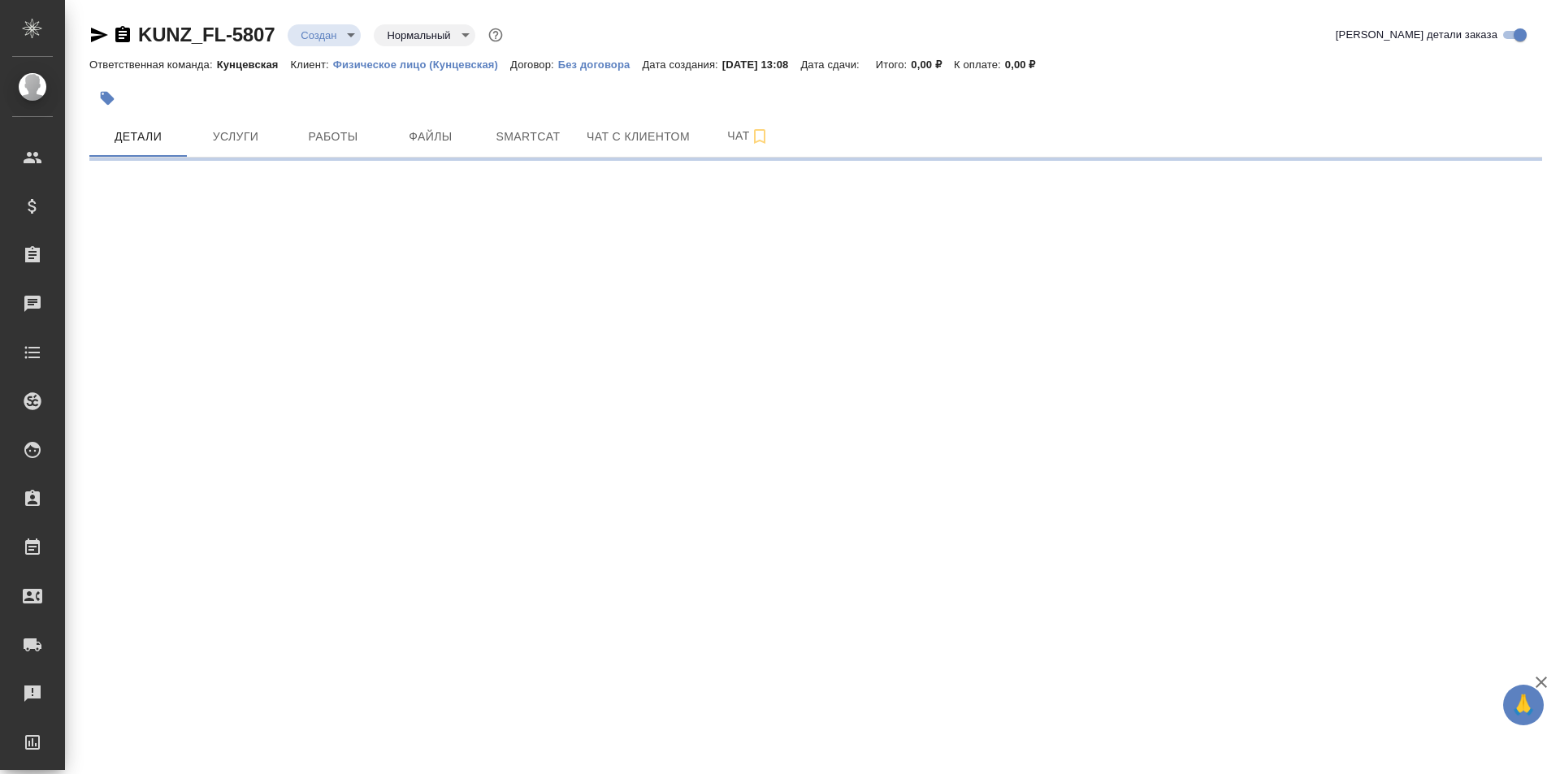
select select "RU"
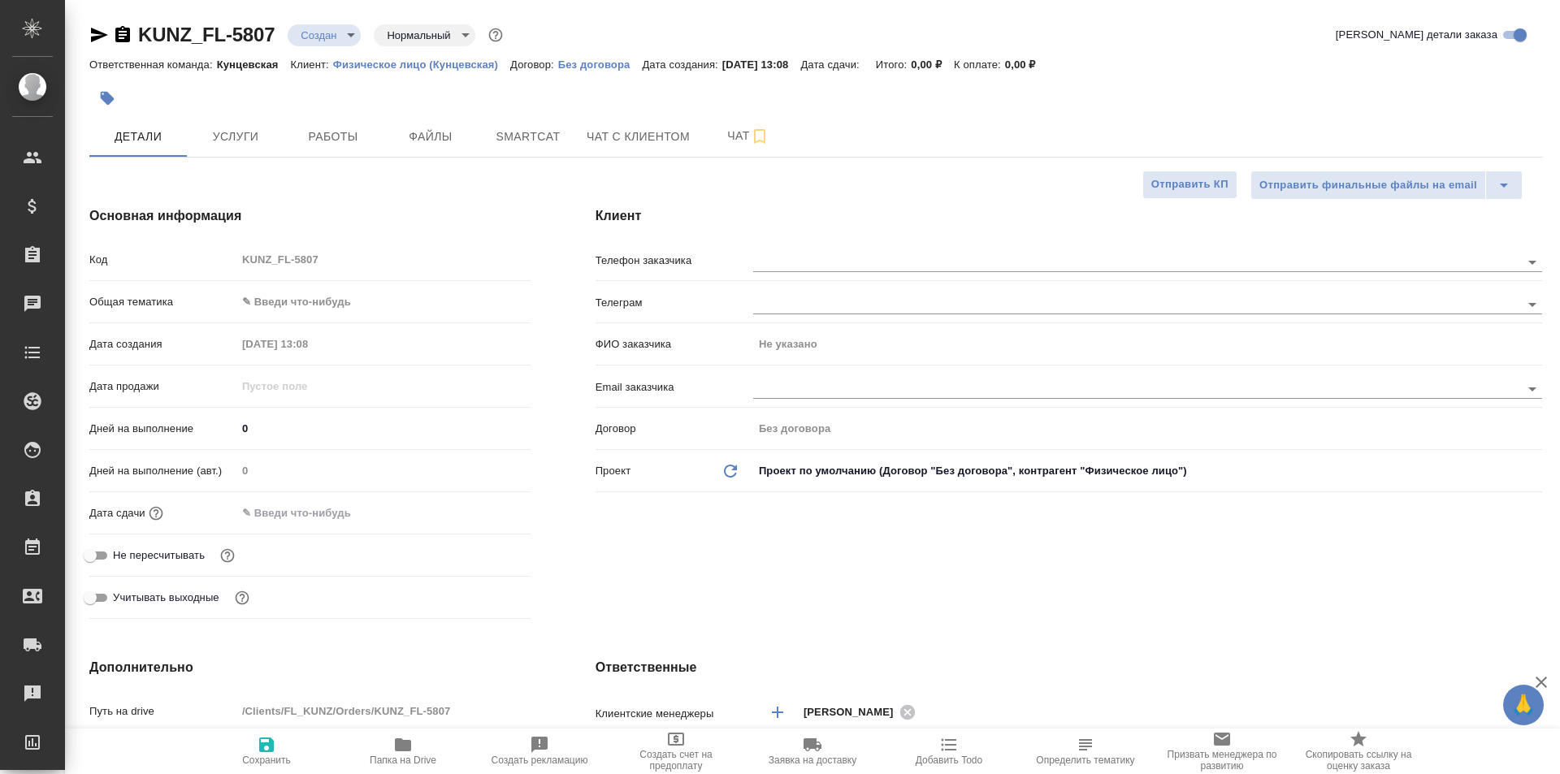
type textarea "x"
click at [251, 138] on span "Услуги" at bounding box center [236, 137] width 78 height 20
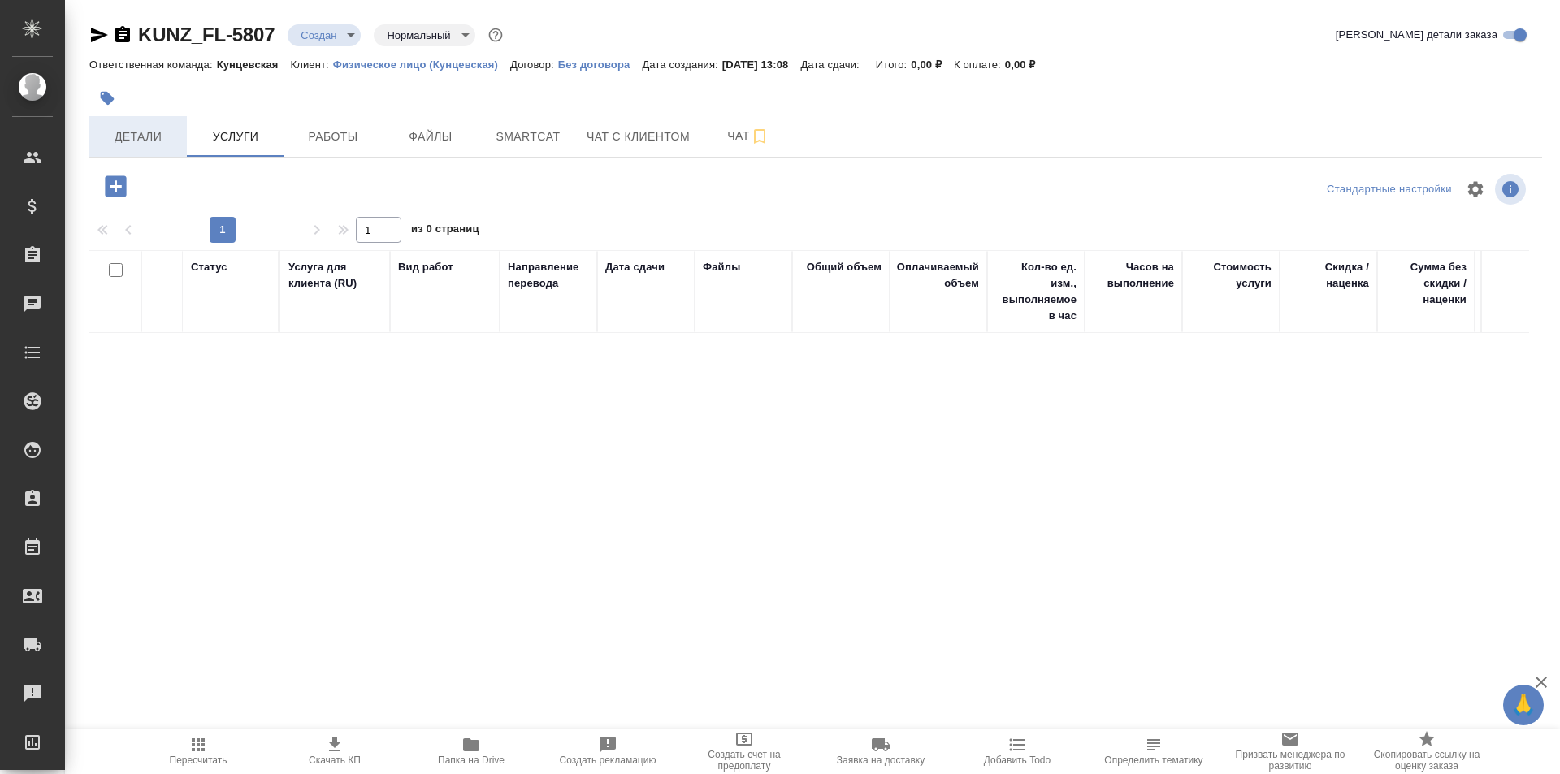
click at [152, 150] on button "Детали" at bounding box center [137, 136] width 97 height 41
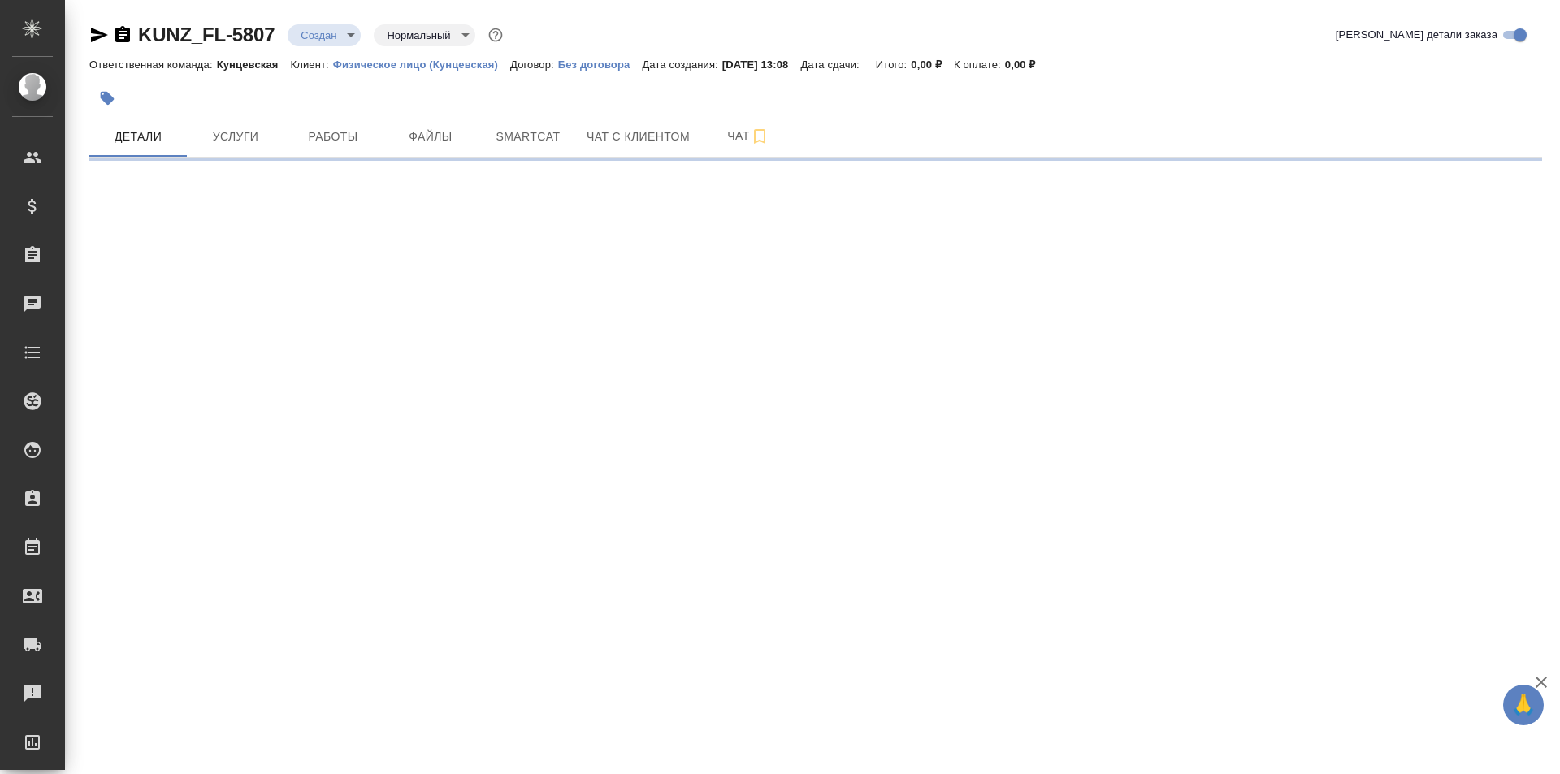
select select "RU"
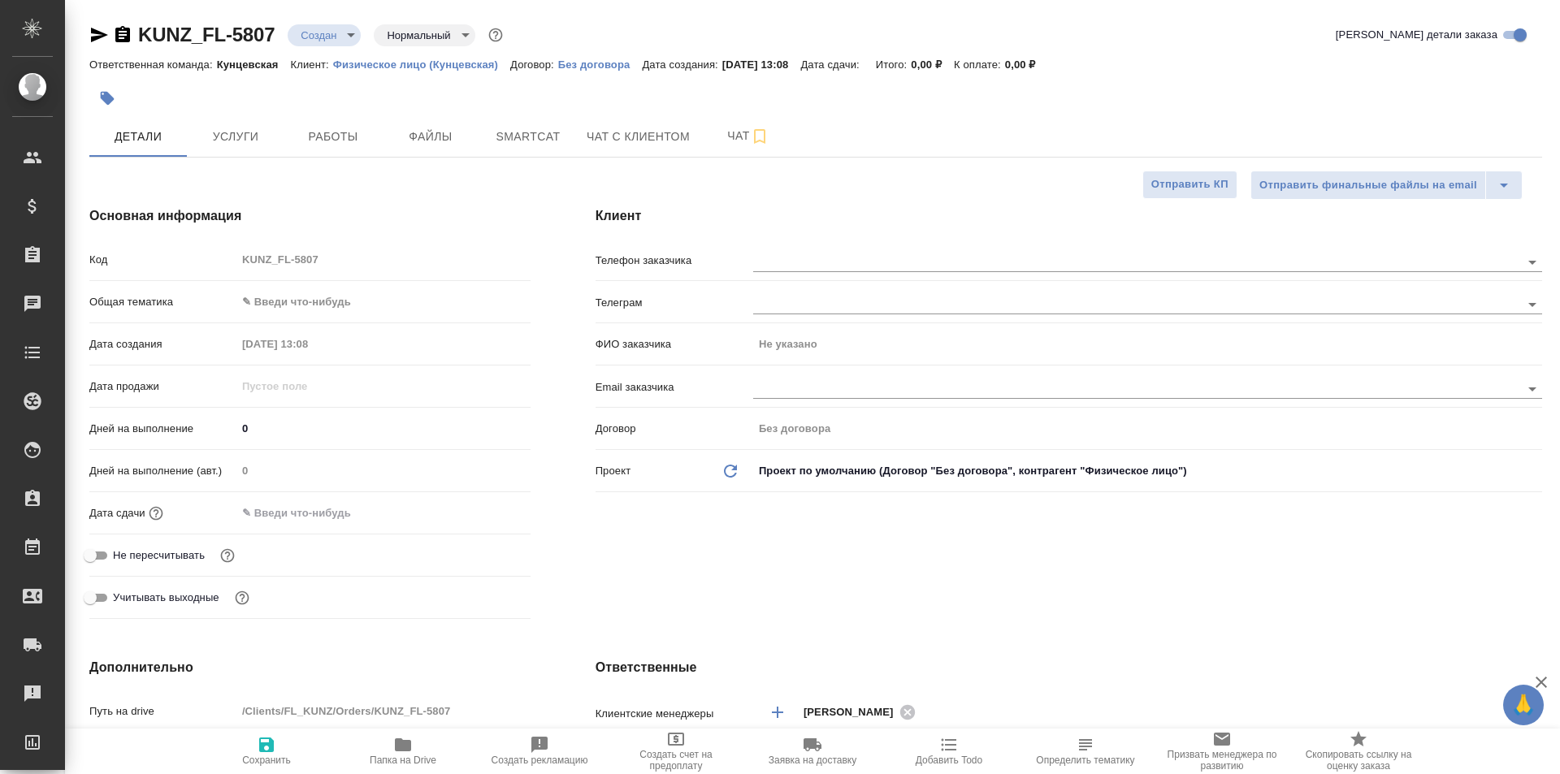
type textarea "x"
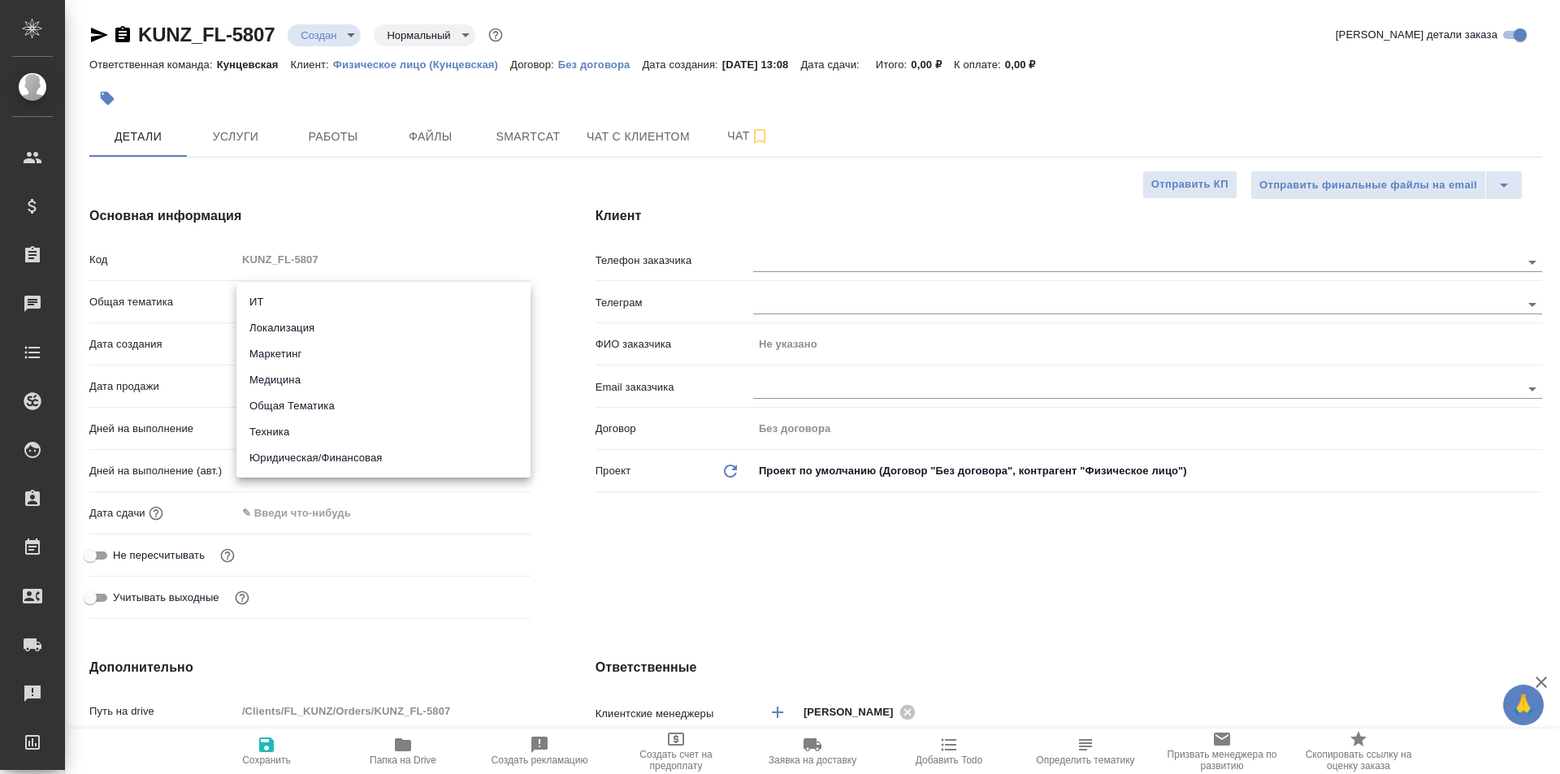
click at [314, 301] on body "🙏 .cls-1 fill:#fff; AWATERA [PERSON_NAME] Спецификации Заказы 0 Чаты Todo Проек…" at bounding box center [780, 387] width 1560 height 774
click at [326, 461] on li "Юридическая/Финансовая" at bounding box center [383, 458] width 294 height 26
type input "yr-fn"
type textarea "x"
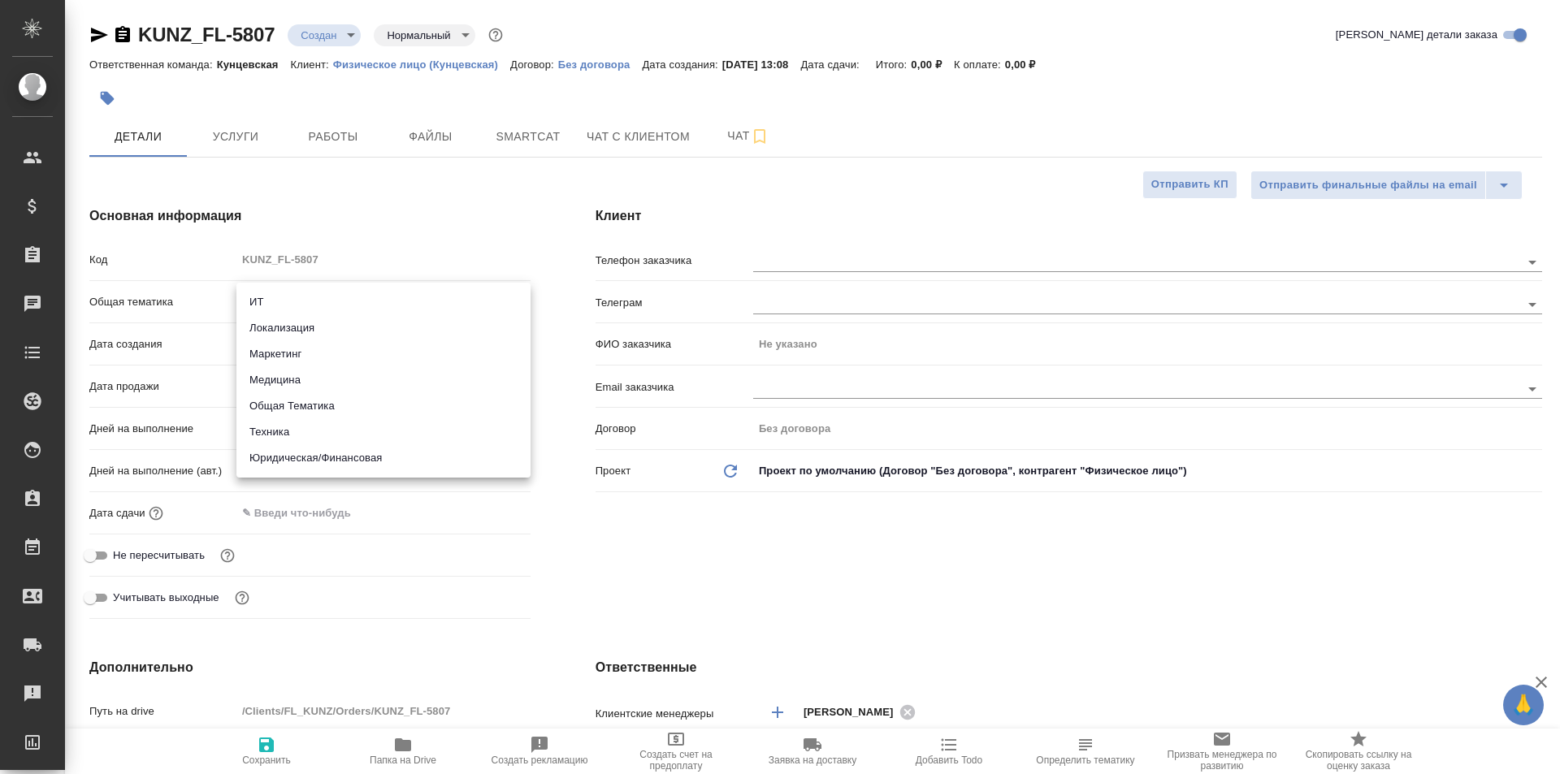
type textarea "x"
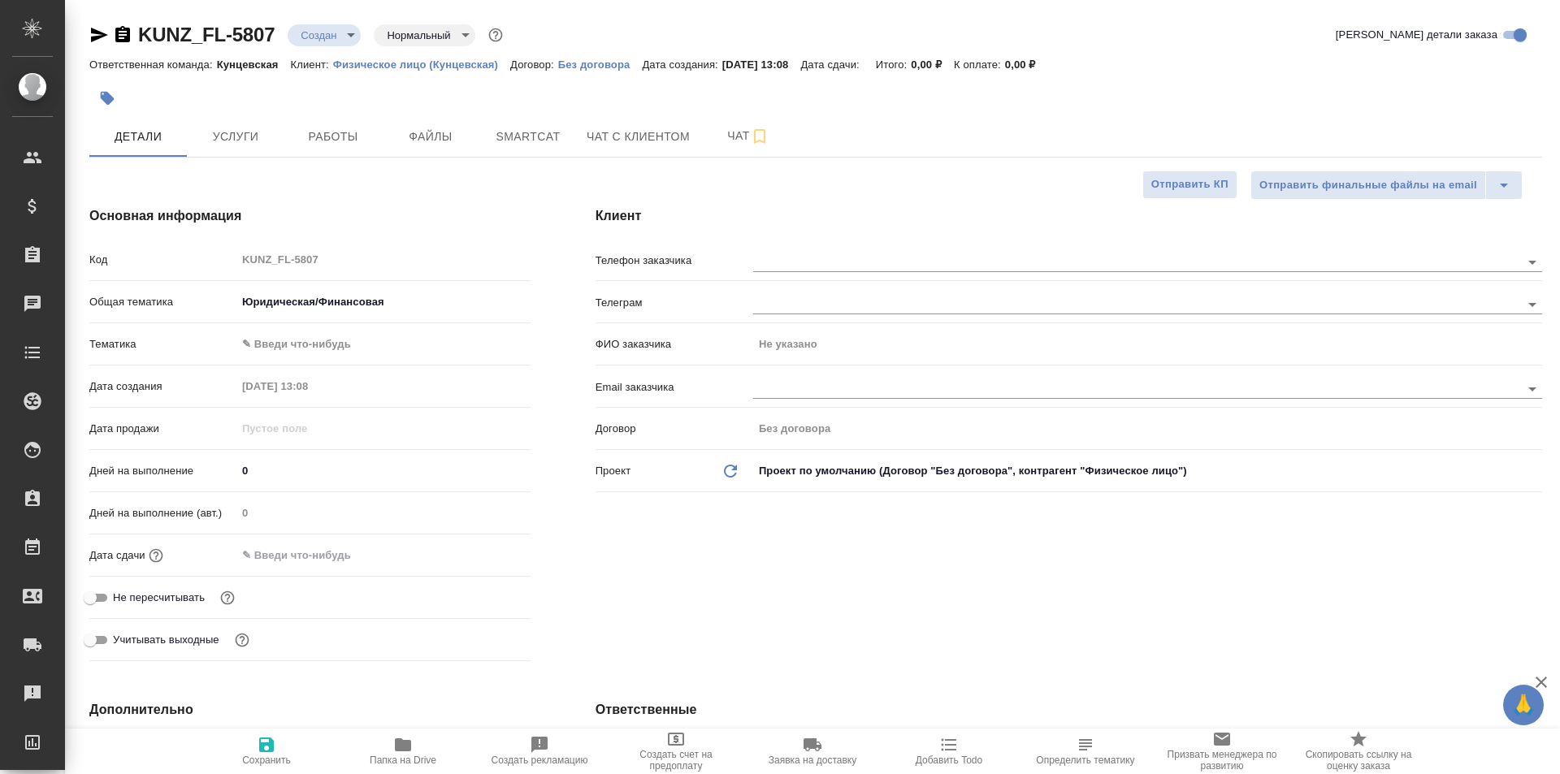
click at [312, 344] on body "🙏 .cls-1 fill:#fff; AWATERA [PERSON_NAME] Спецификации Заказы 0 Чаты Todo Проек…" at bounding box center [780, 387] width 1560 height 774
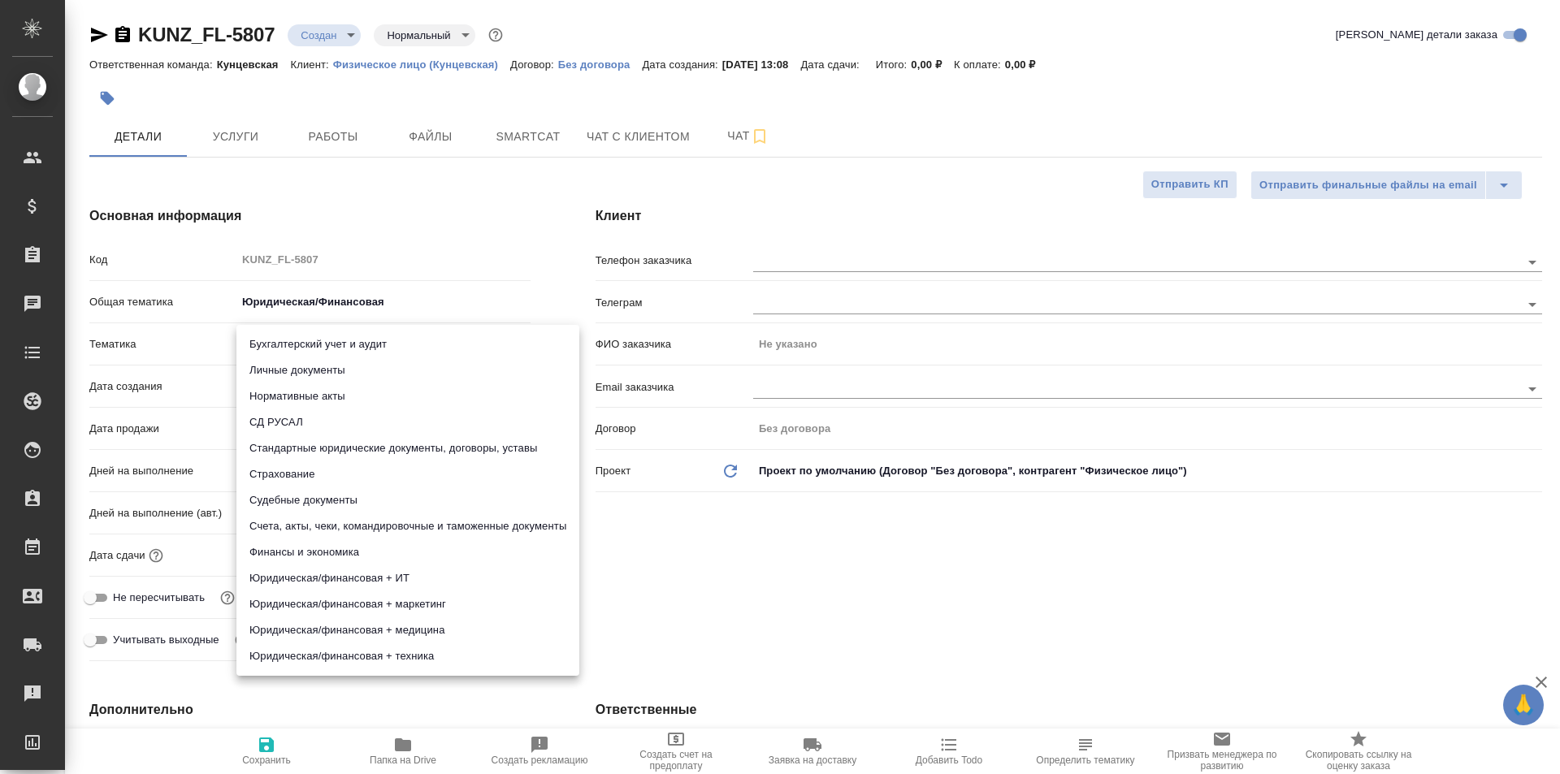
click at [334, 371] on li "Личные документы" at bounding box center [407, 370] width 343 height 26
type textarea "x"
type input "5a8b8b956a9677013d343cfe"
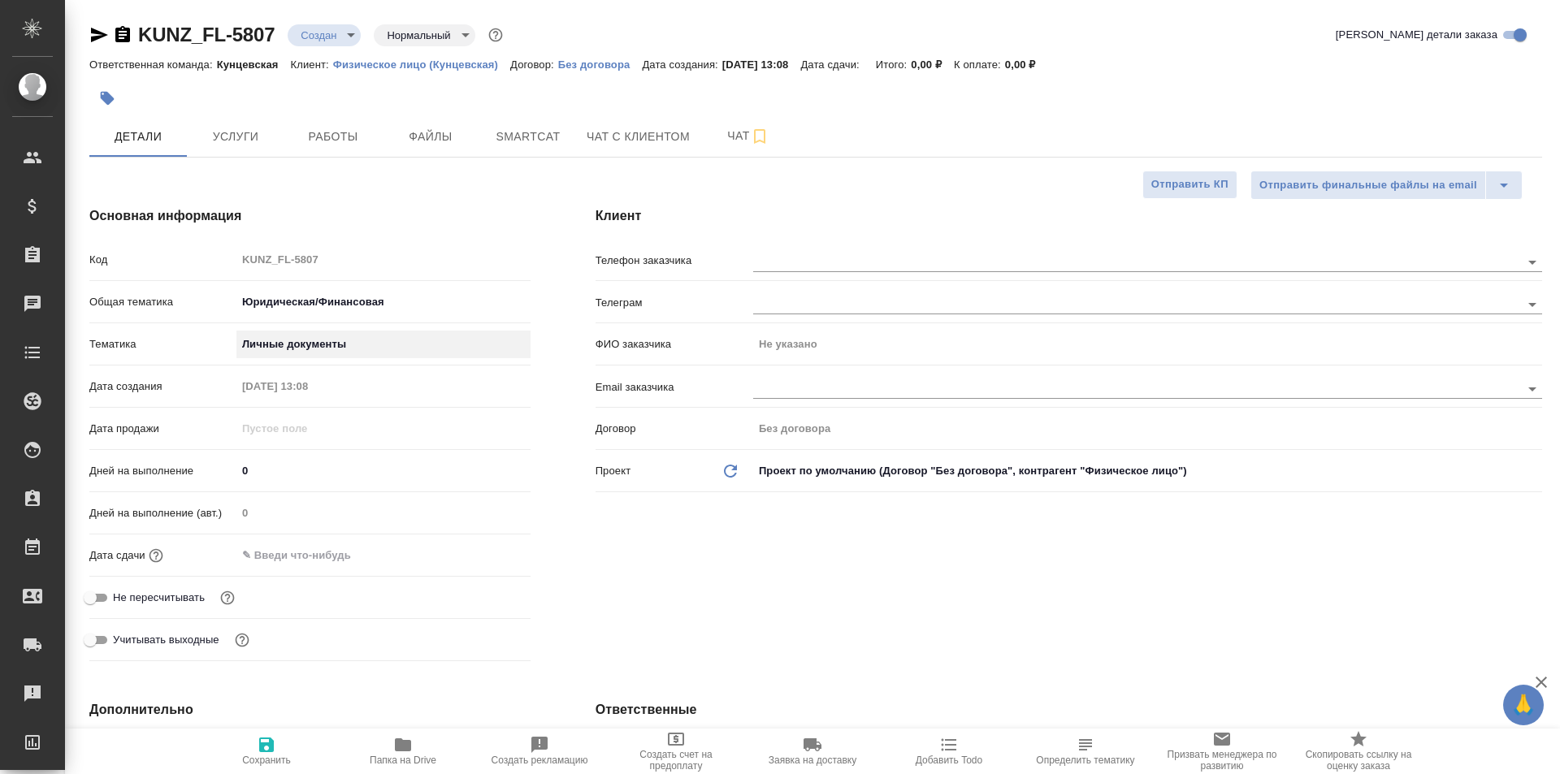
scroll to position [162, 0]
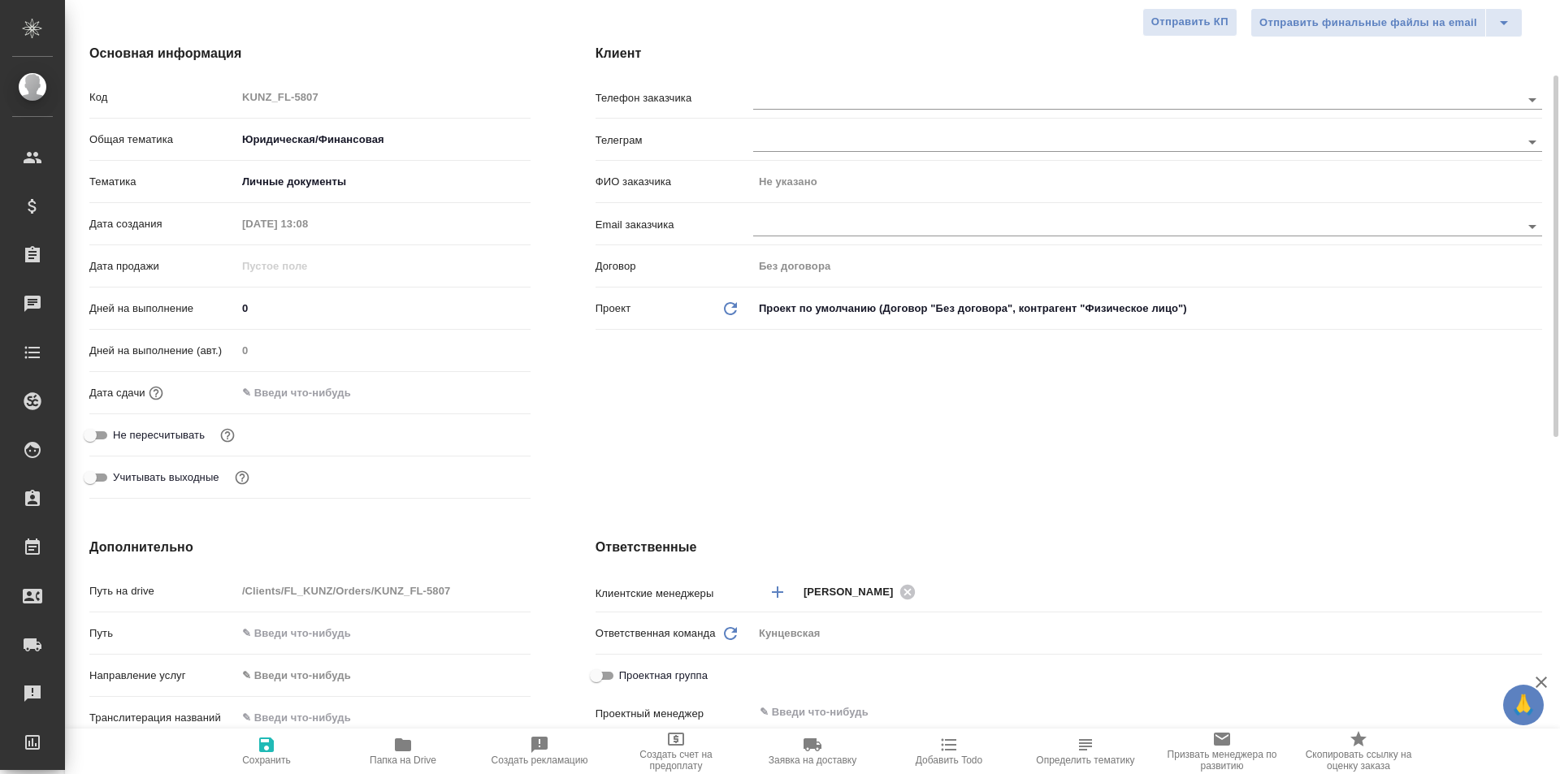
click at [260, 391] on input "text" at bounding box center [307, 393] width 142 height 24
click at [489, 387] on icon "button" at bounding box center [483, 391] width 15 height 16
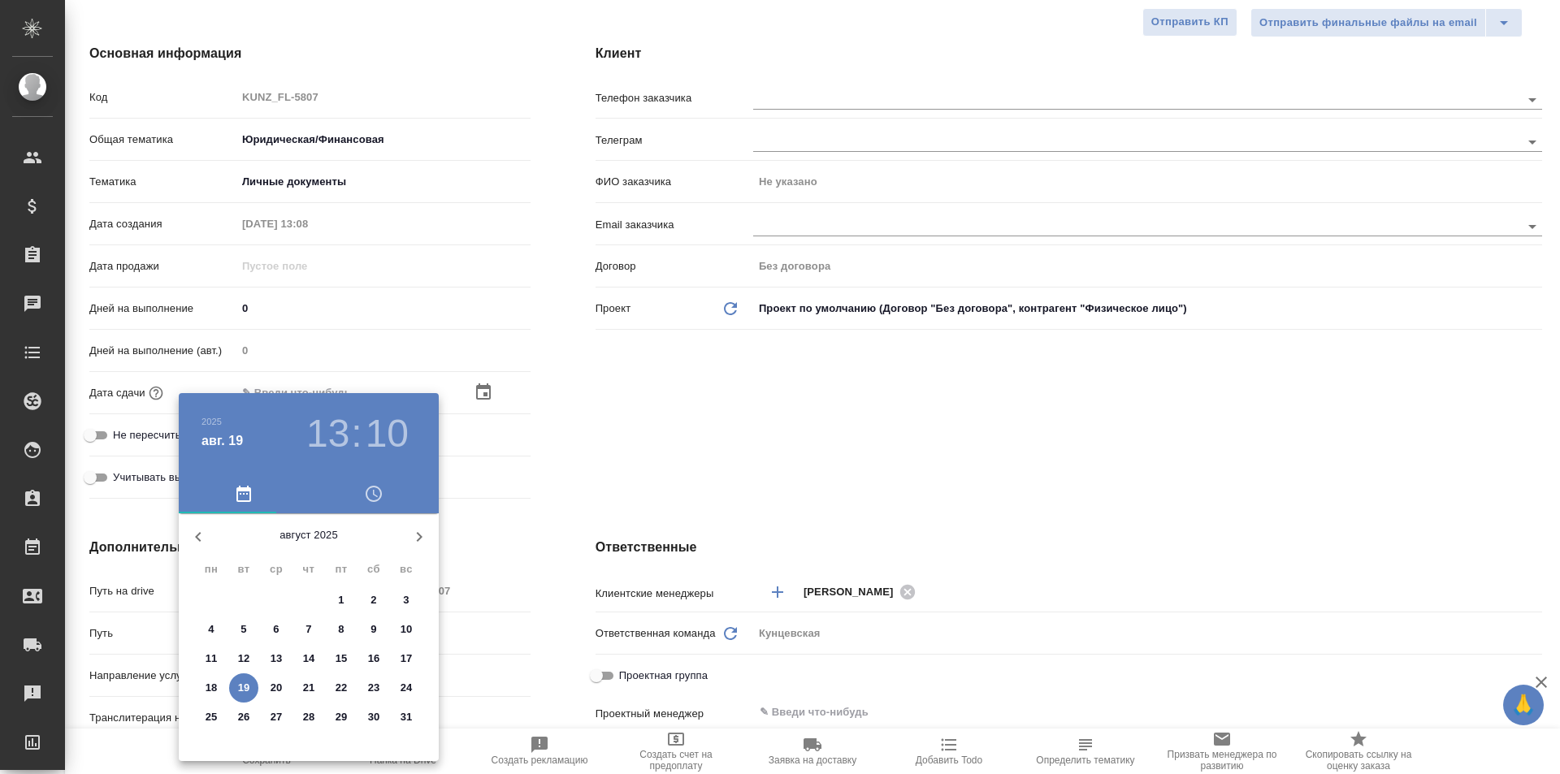
click at [273, 689] on p "20" at bounding box center [276, 688] width 12 height 16
type input "[DATE] 13:10"
type textarea "x"
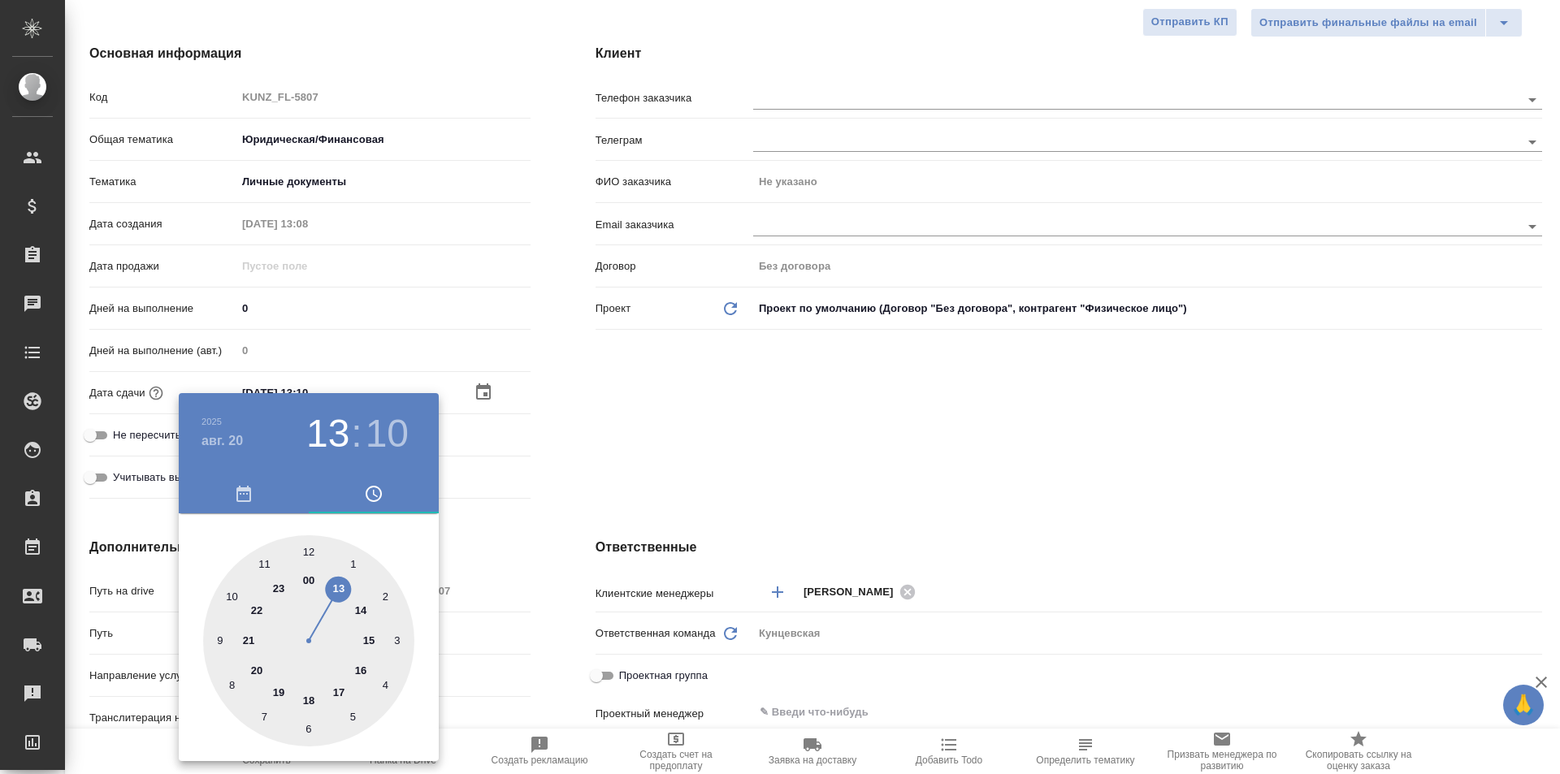
click at [307, 551] on div at bounding box center [308, 640] width 211 height 211
type input "[DATE] 12:10"
type textarea "x"
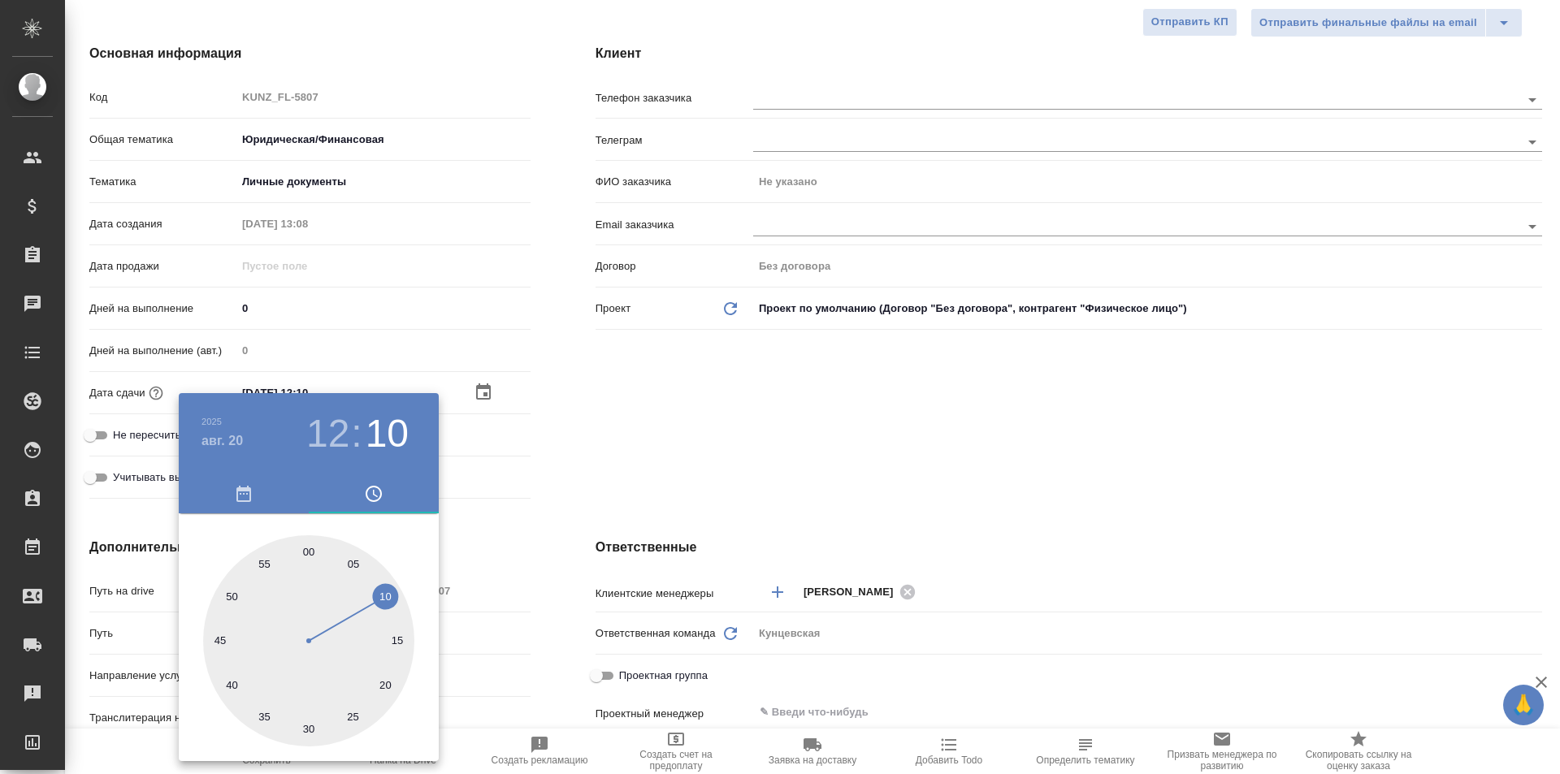
click at [308, 551] on div at bounding box center [308, 640] width 211 height 211
type input "[DATE] 12:00"
type textarea "x"
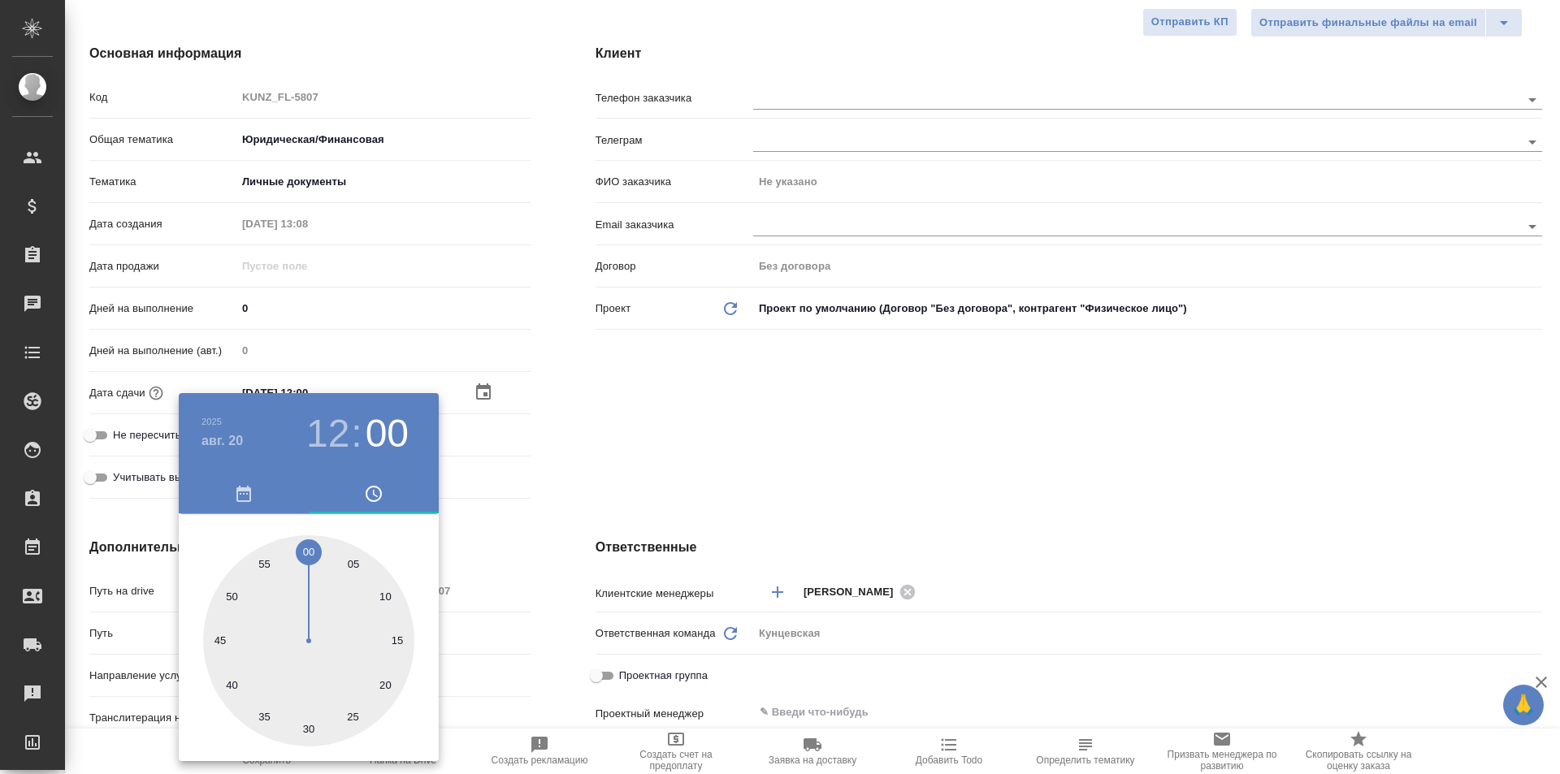
click at [558, 491] on div at bounding box center [780, 387] width 1560 height 774
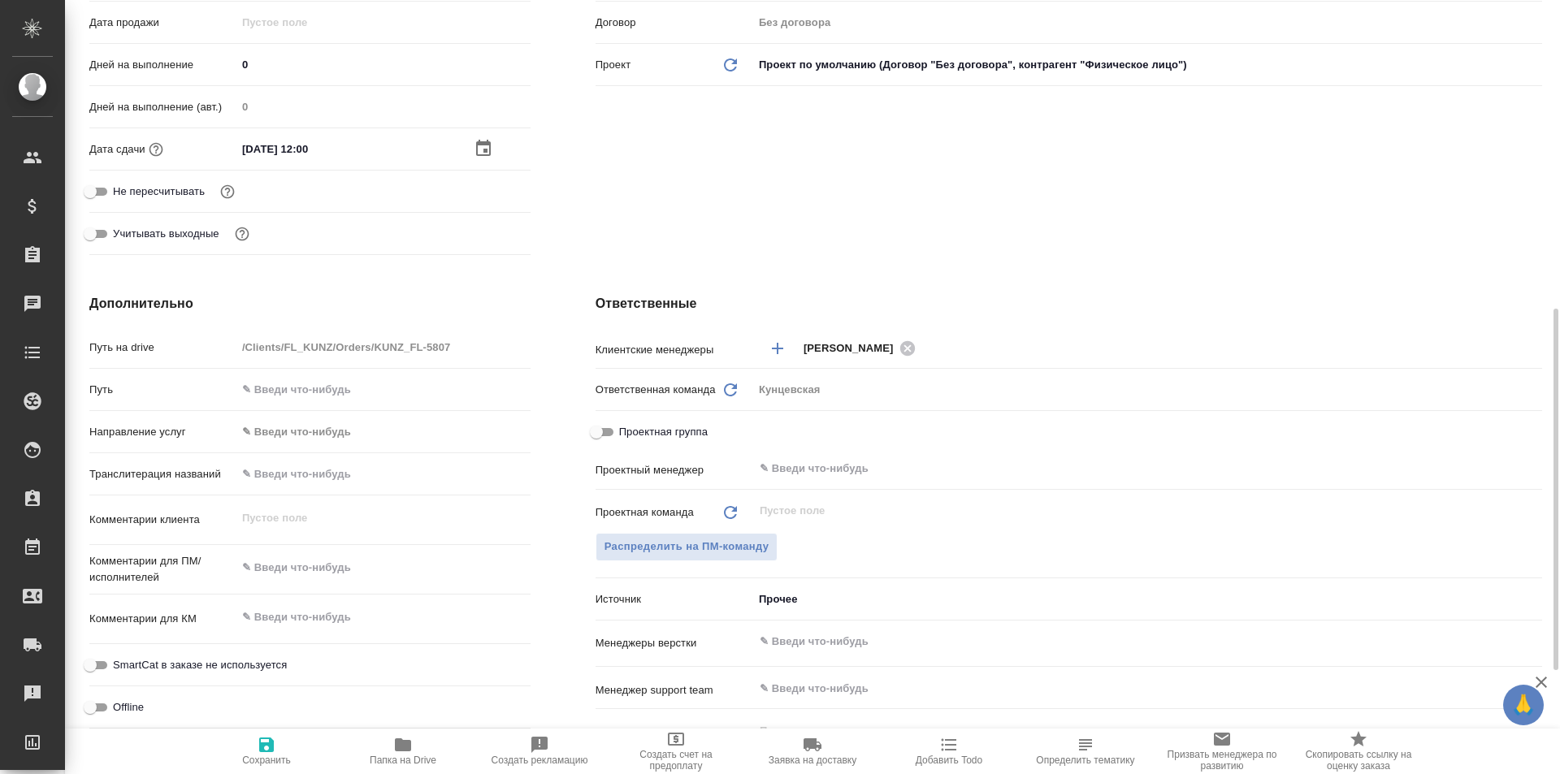
scroll to position [487, 0]
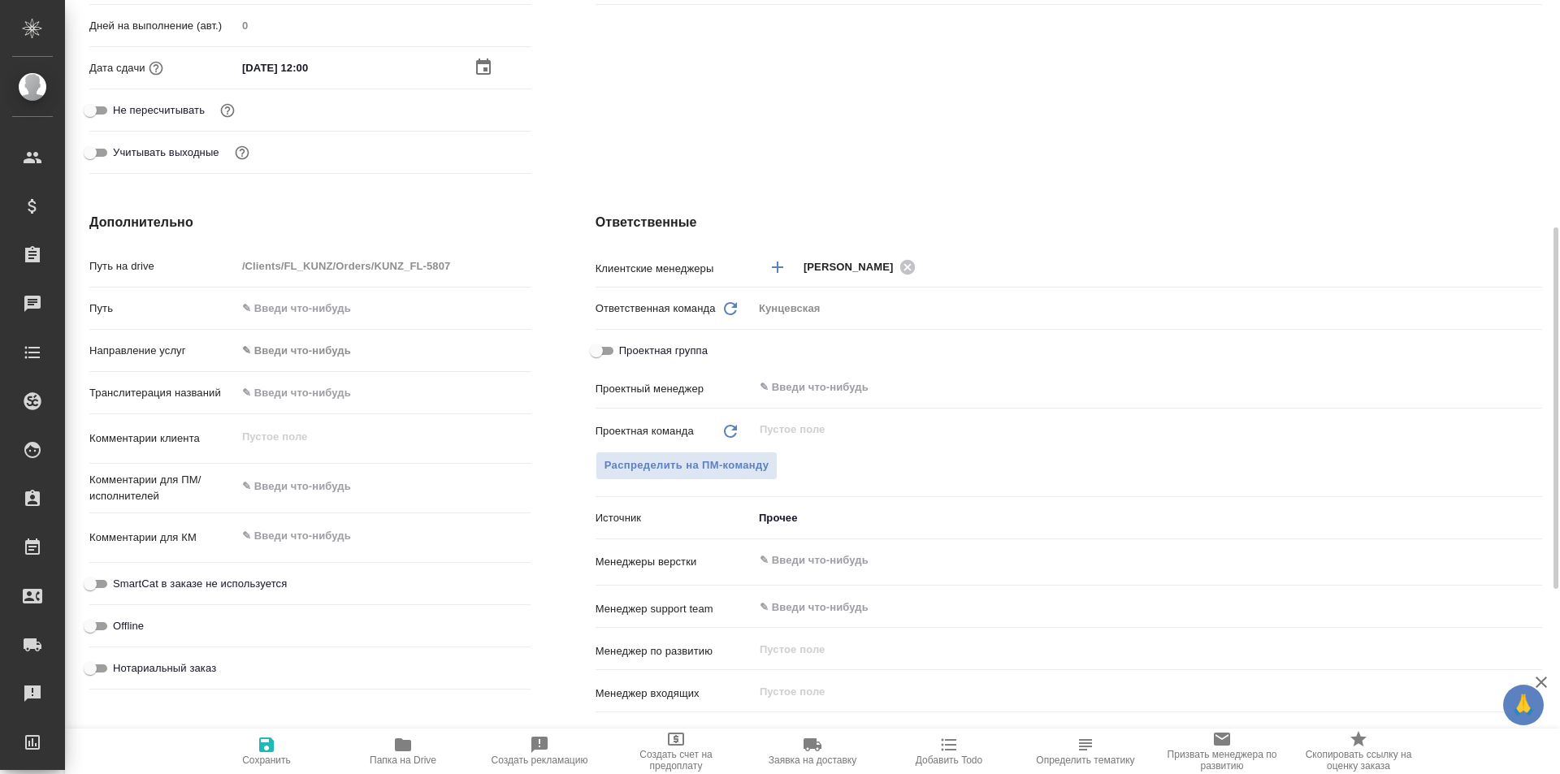
click at [305, 502] on div "x" at bounding box center [383, 488] width 294 height 36
type textarea "x"
click at [334, 491] on textarea at bounding box center [383, 488] width 292 height 28
type textarea "п"
type textarea "x"
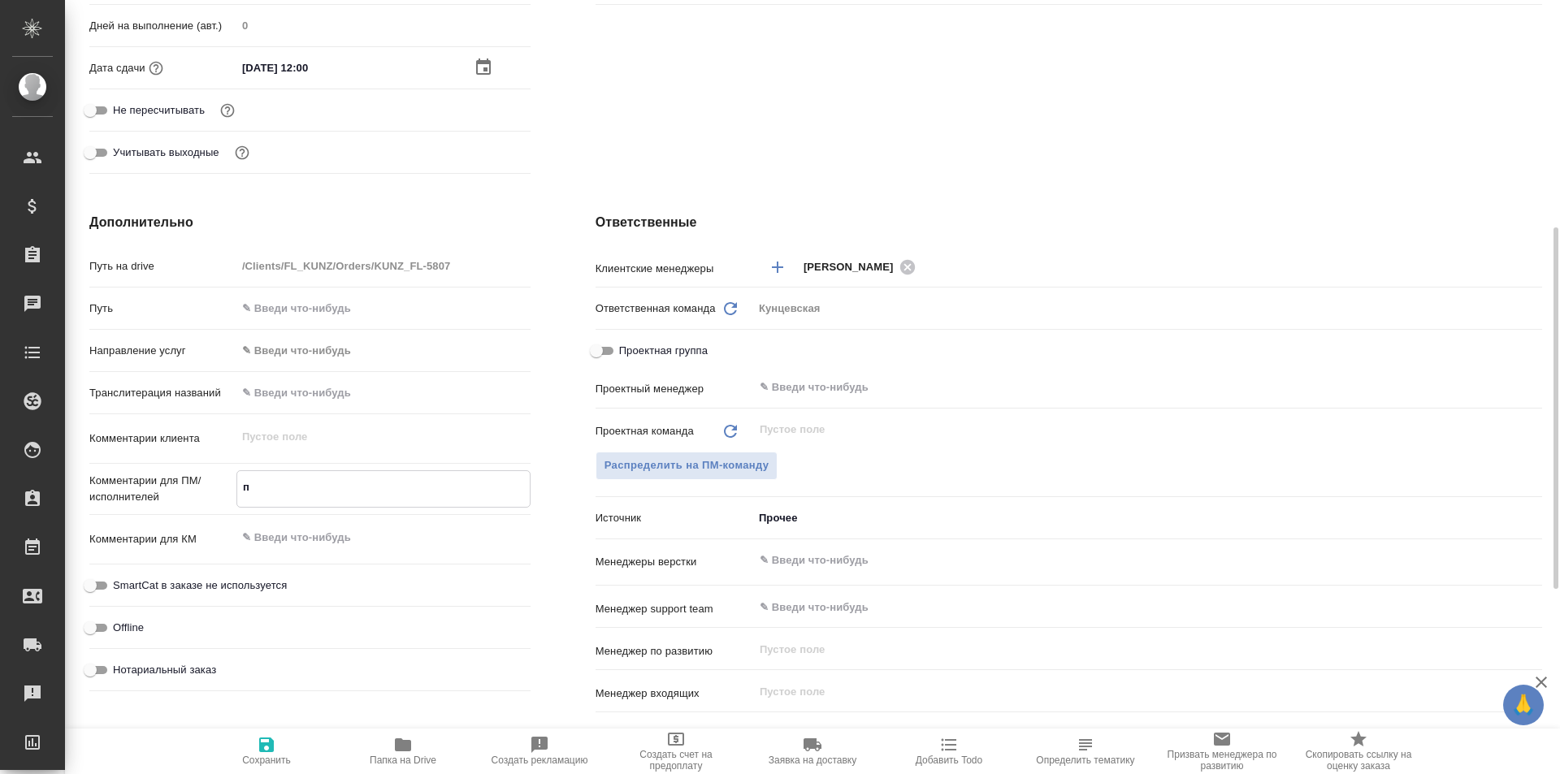
type textarea "x"
type textarea "па"
type textarea "x"
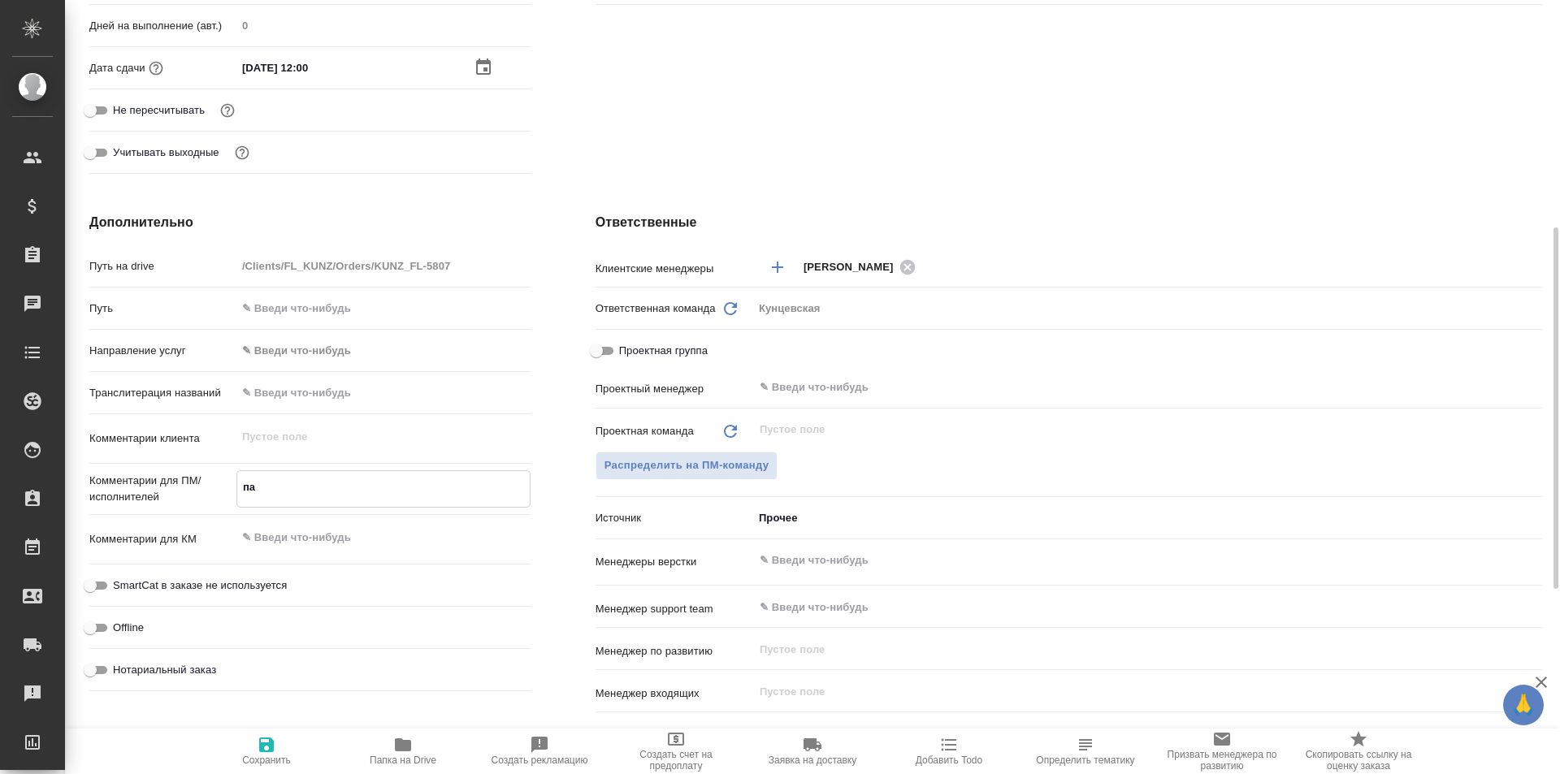
type textarea "x"
type textarea "пас"
type textarea "x"
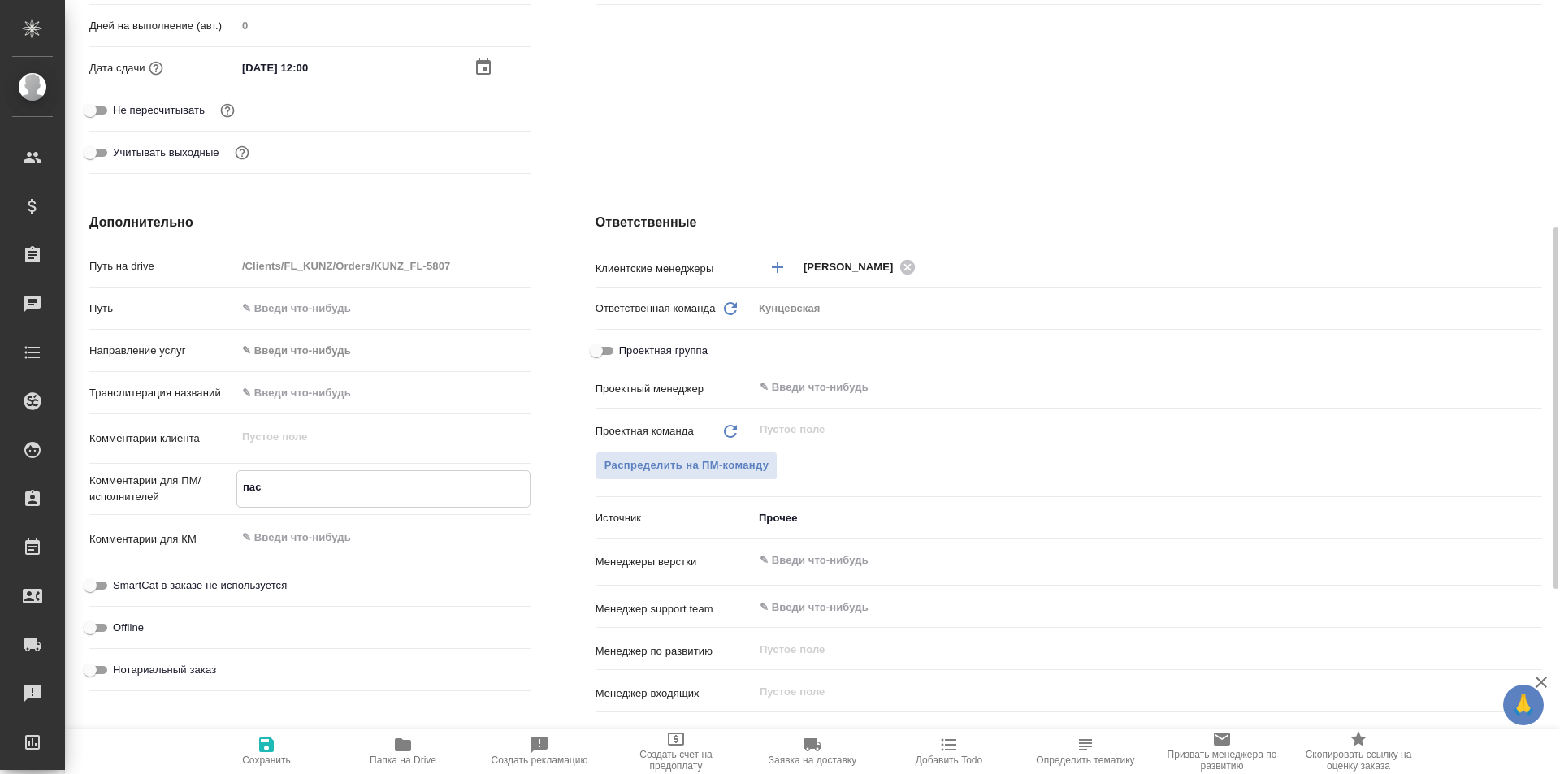
type textarea "пасп"
type textarea "x"
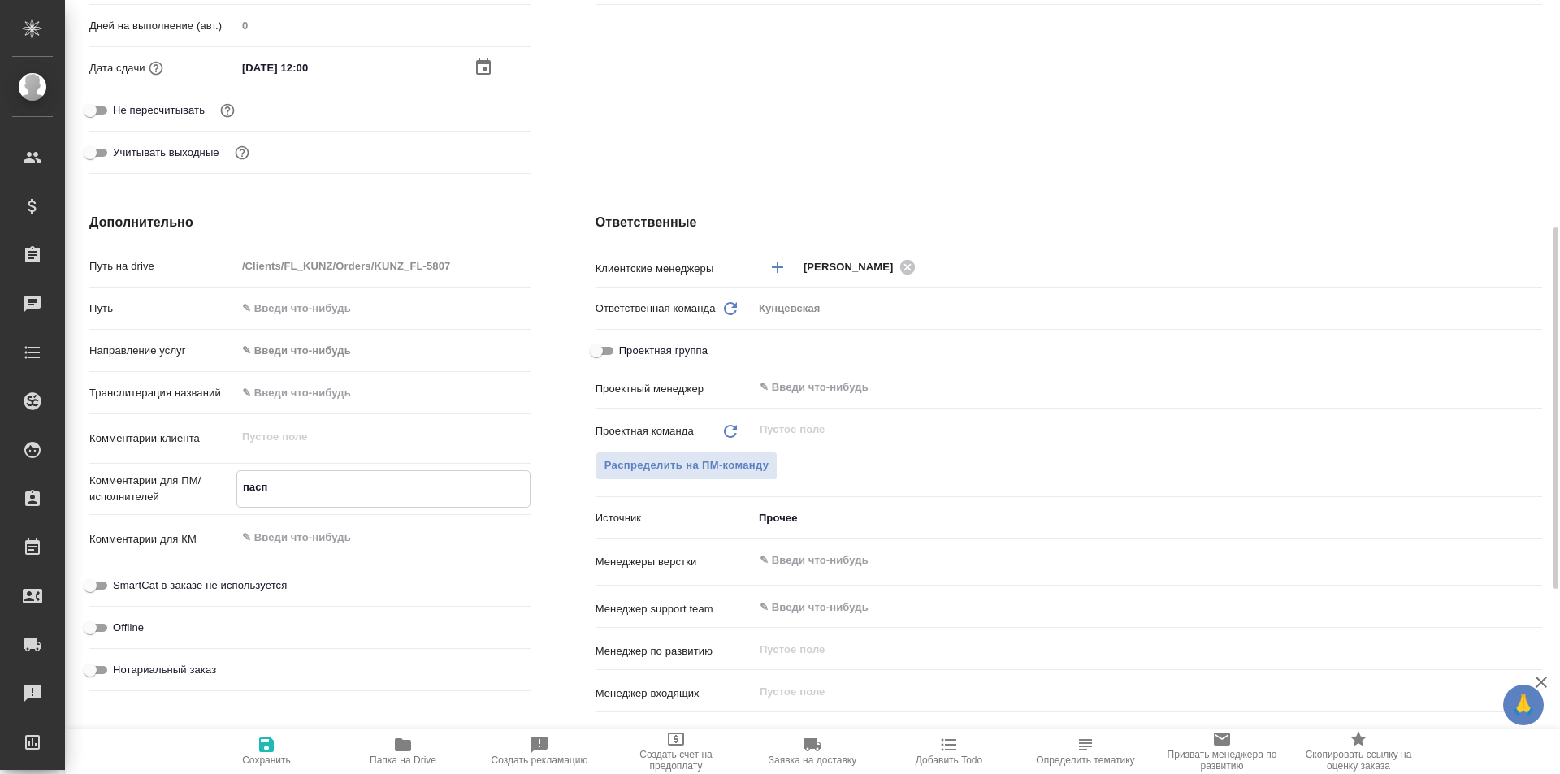
type textarea "паспо"
type textarea "x"
type textarea "паспор"
type textarea "x"
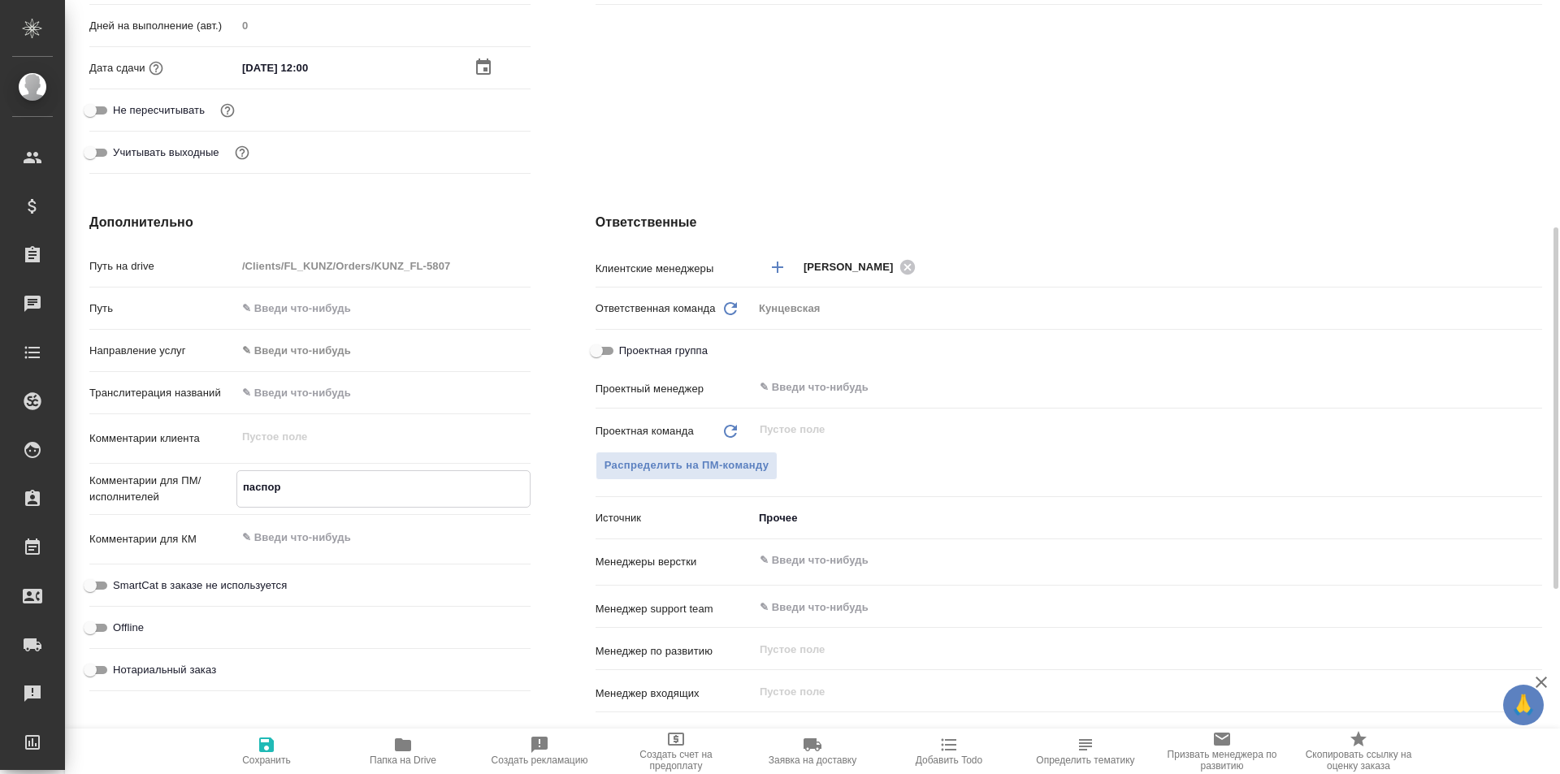
type textarea "x"
type textarea "паспорт"
type textarea "x"
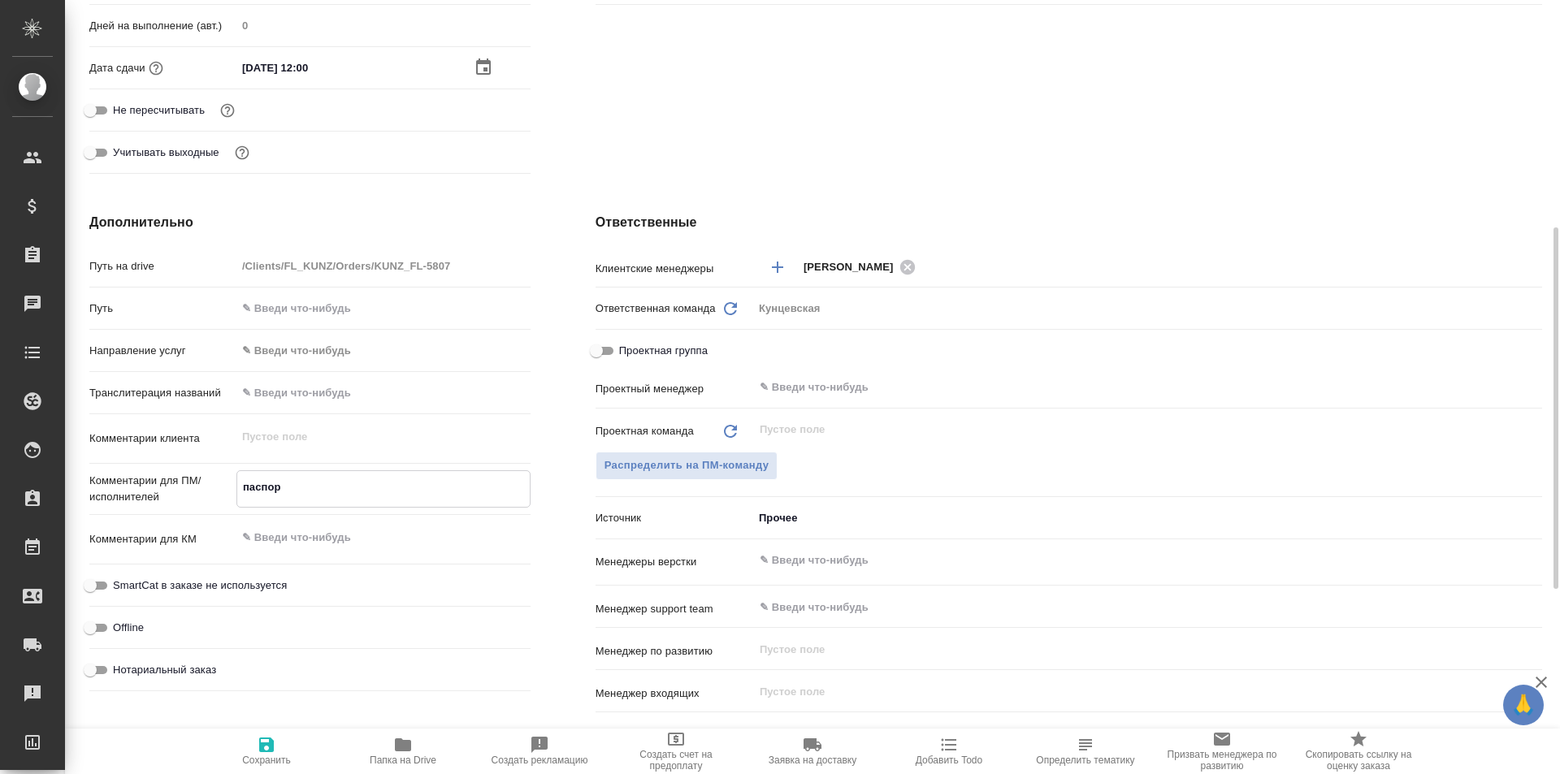
type textarea "x"
type textarea "паспорт"
type textarea "x"
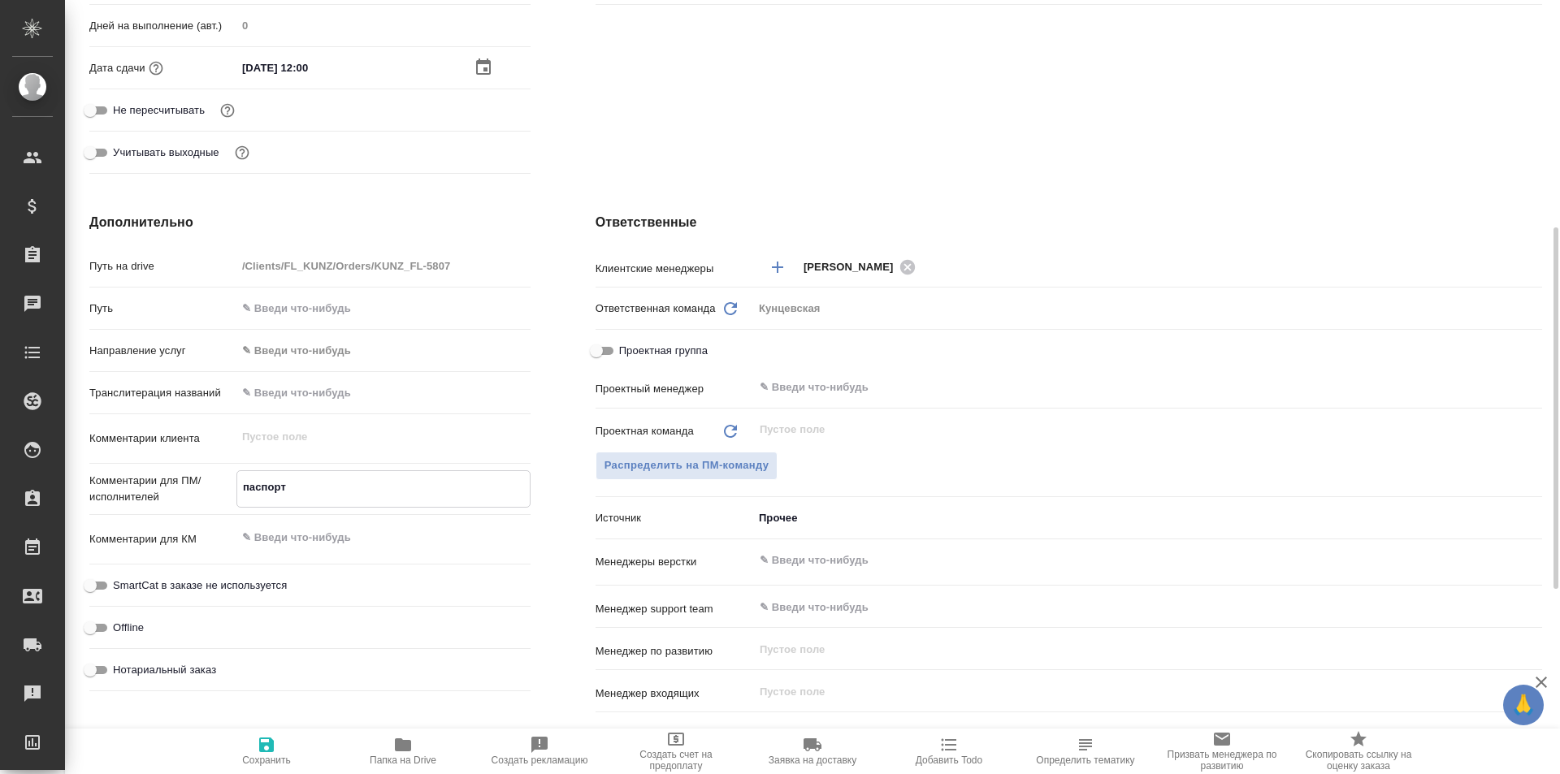
type textarea "x"
type textarea "паспорт Э"
type textarea "x"
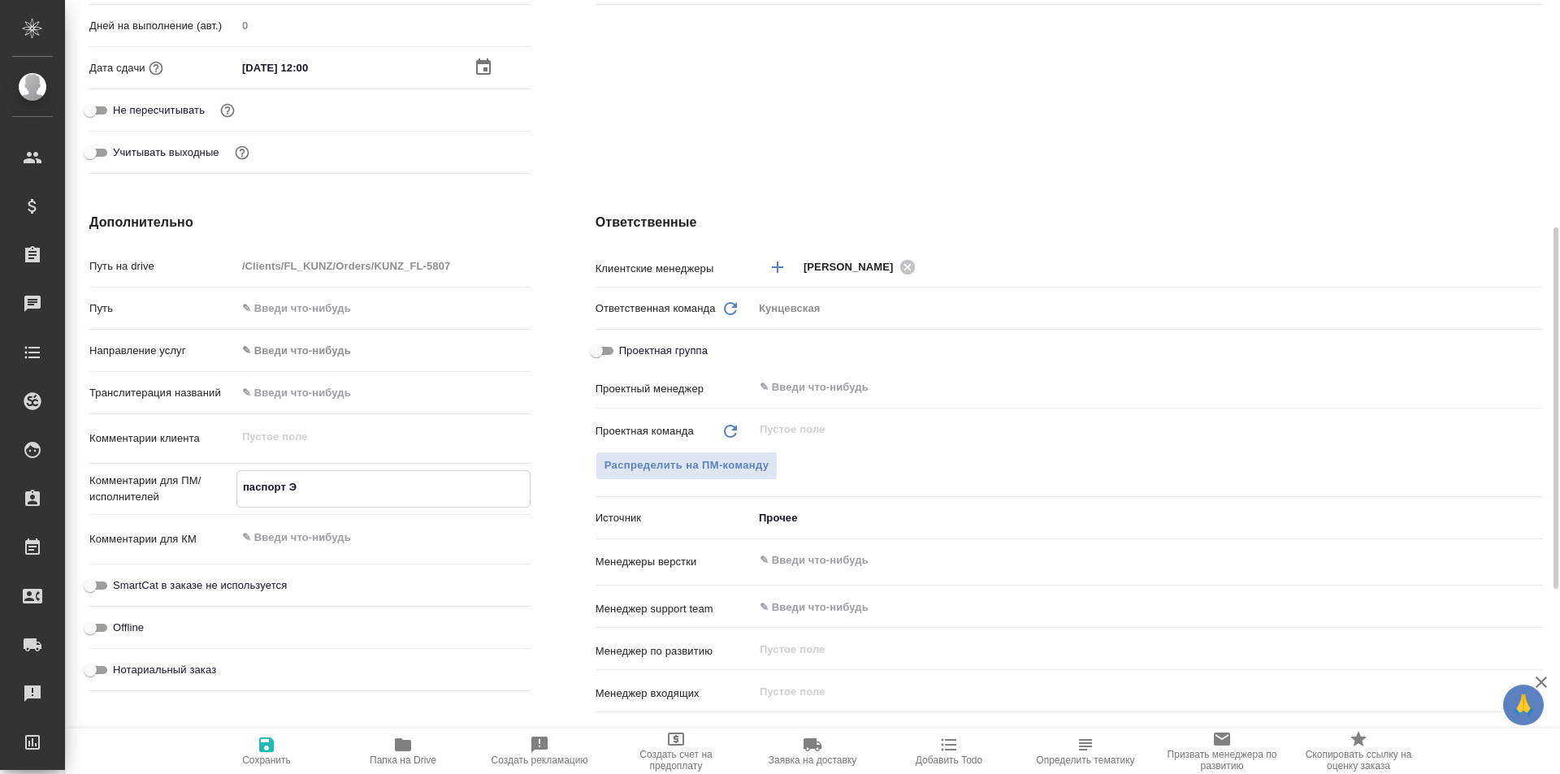
type textarea "паспорт Эк"
type textarea "x"
type textarea "паспорт Экв"
type textarea "x"
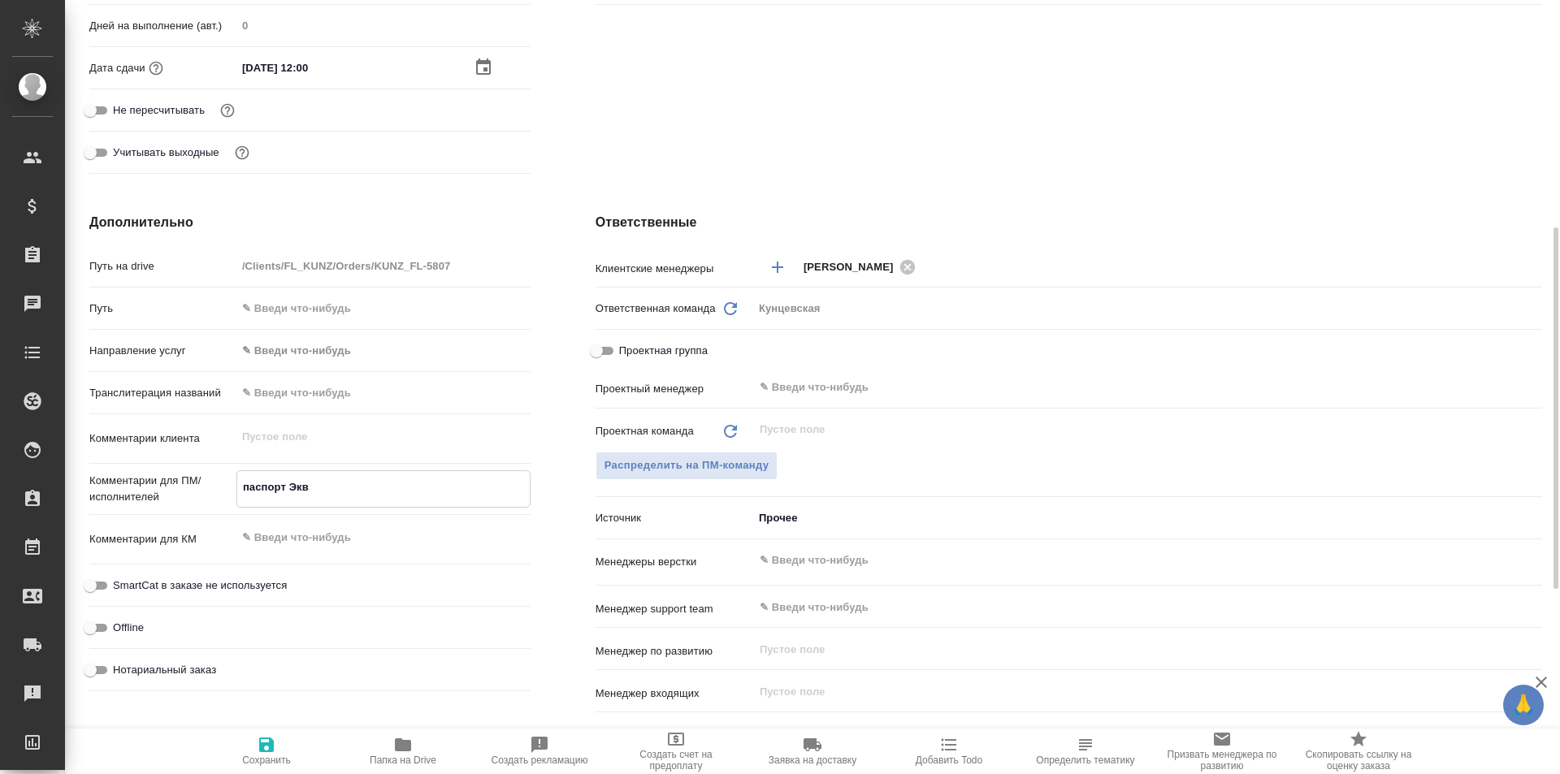
type textarea "x"
type textarea "паспорт Эква"
type textarea "x"
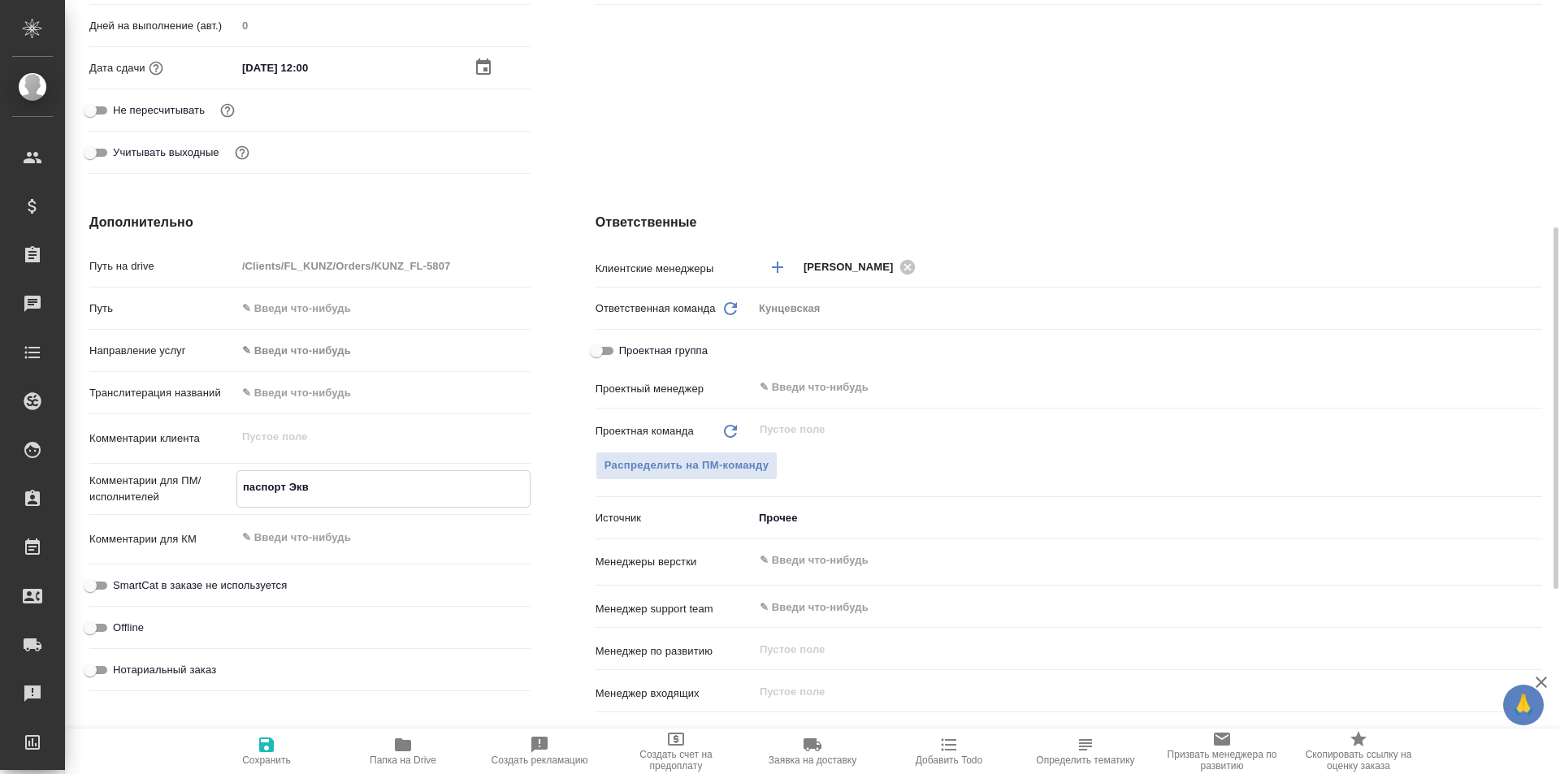
type textarea "x"
type textarea "паспорт Эквад"
type textarea "x"
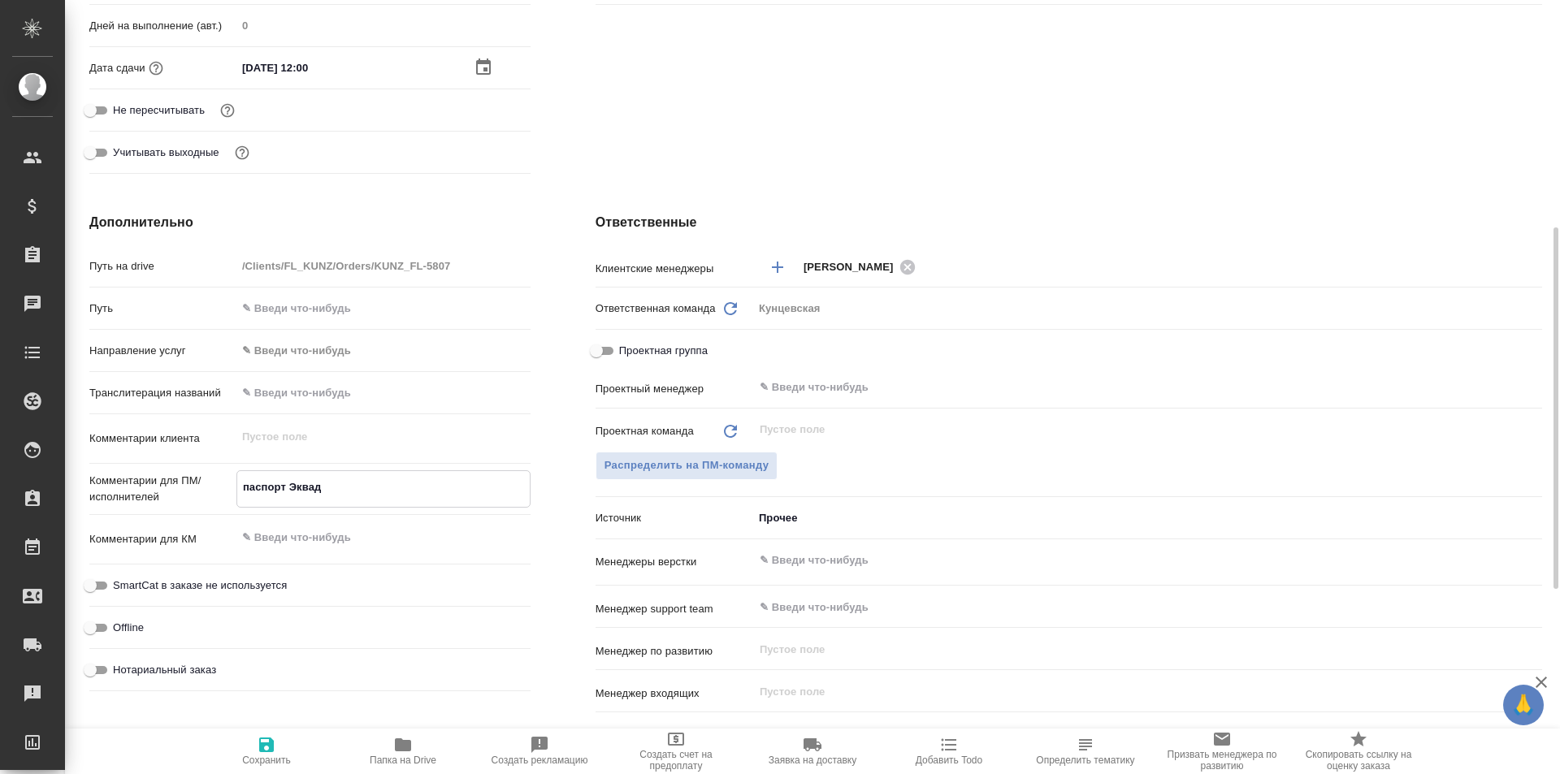
type textarea "x"
type textarea "паспорт Эквадо"
type textarea "x"
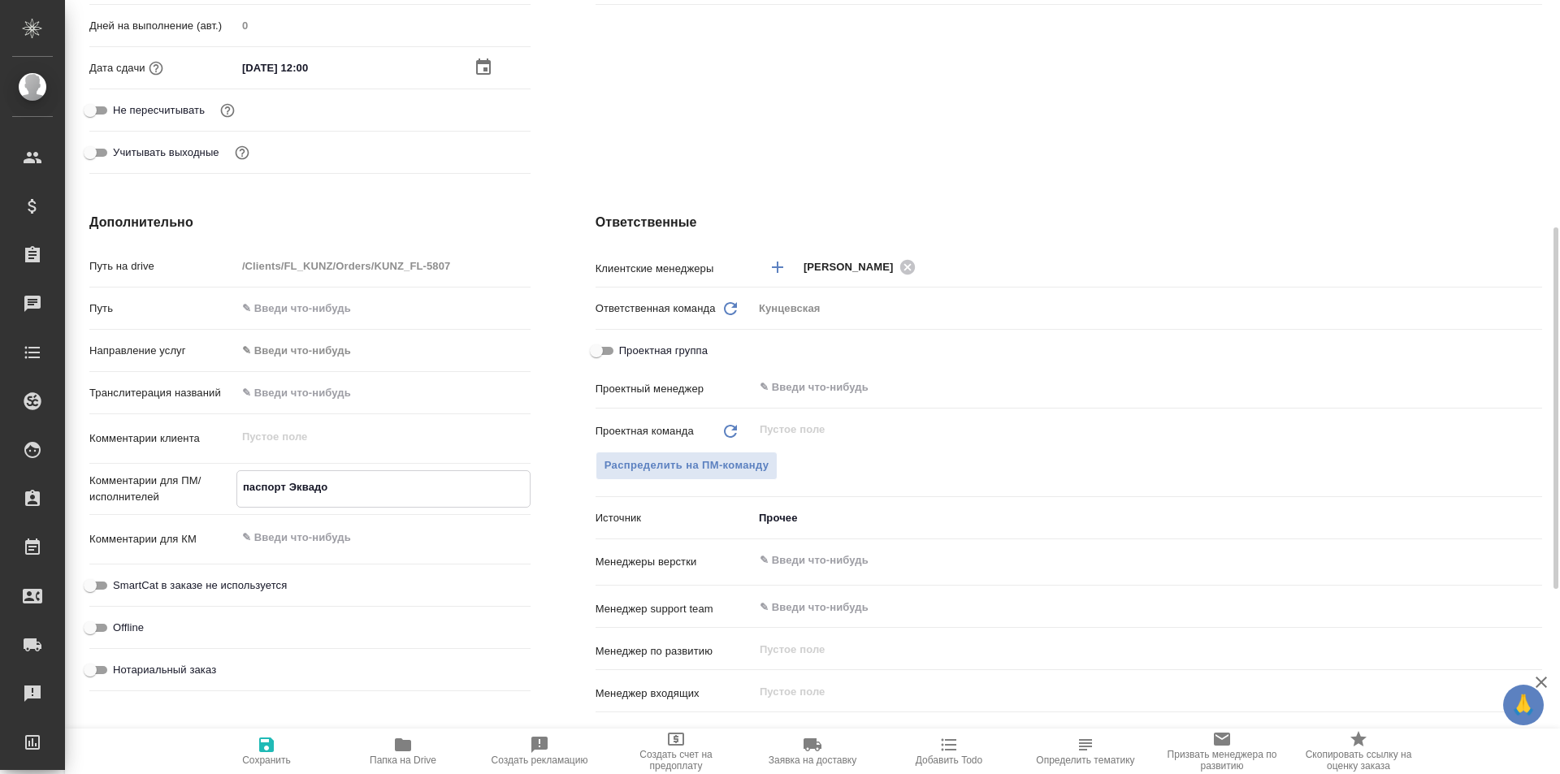
type textarea "паспорт Эквадор"
type textarea "x"
type textarea "паспорт Эквадора"
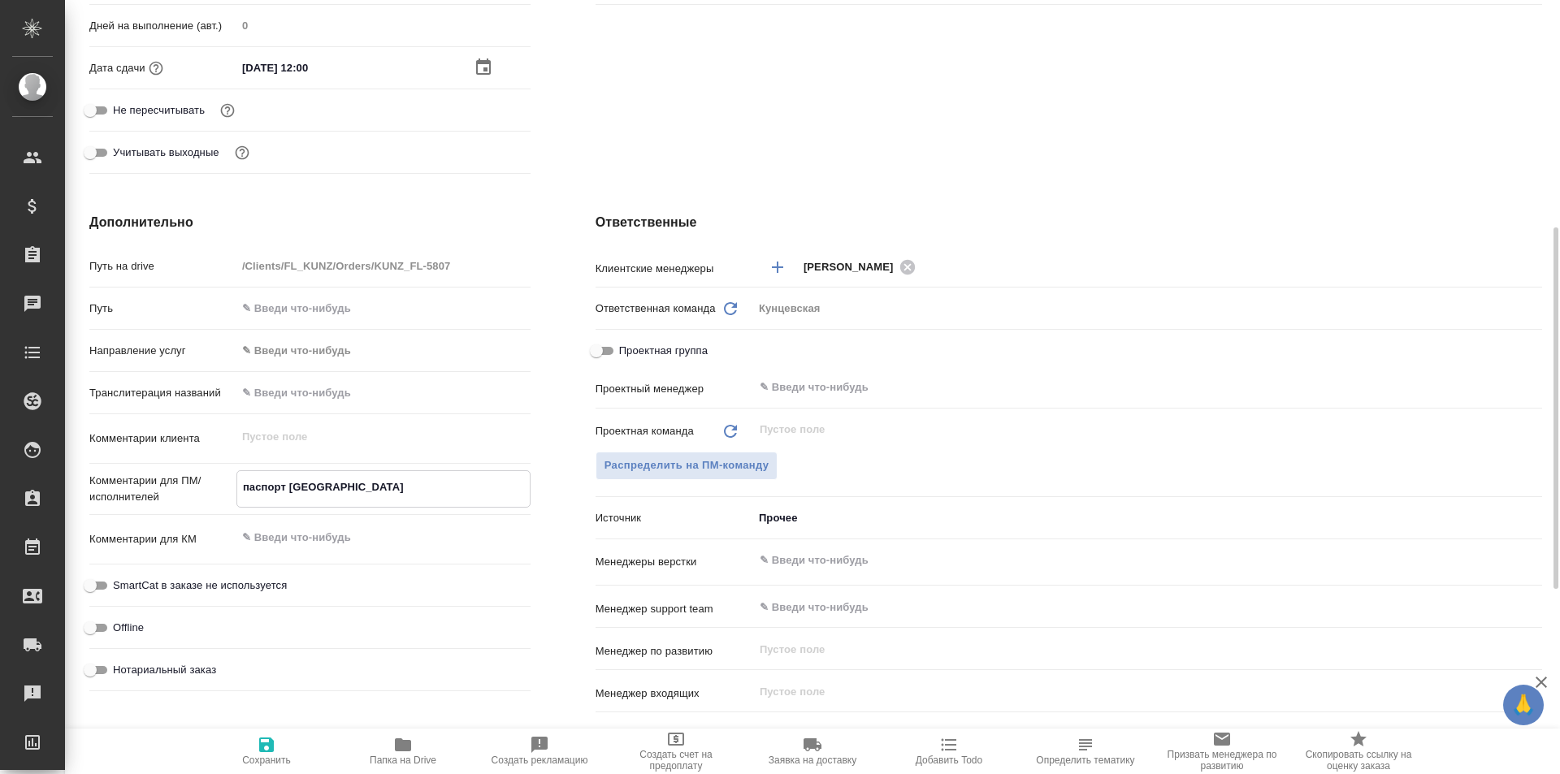
type textarea "x"
type textarea "паспорт Эквадора,"
type textarea "x"
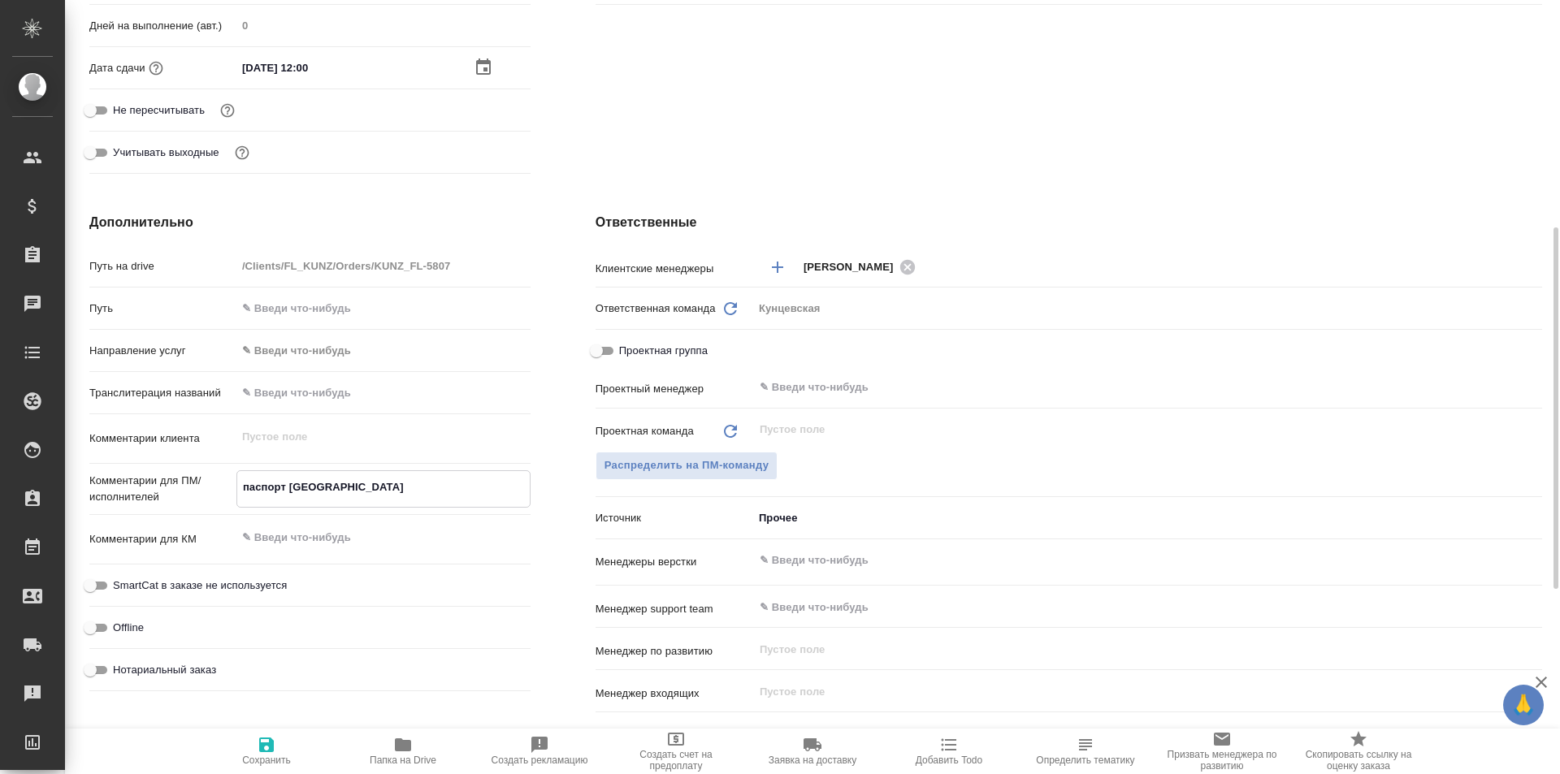
type textarea "x"
type textarea "паспорт Эквадора,"
type textarea "x"
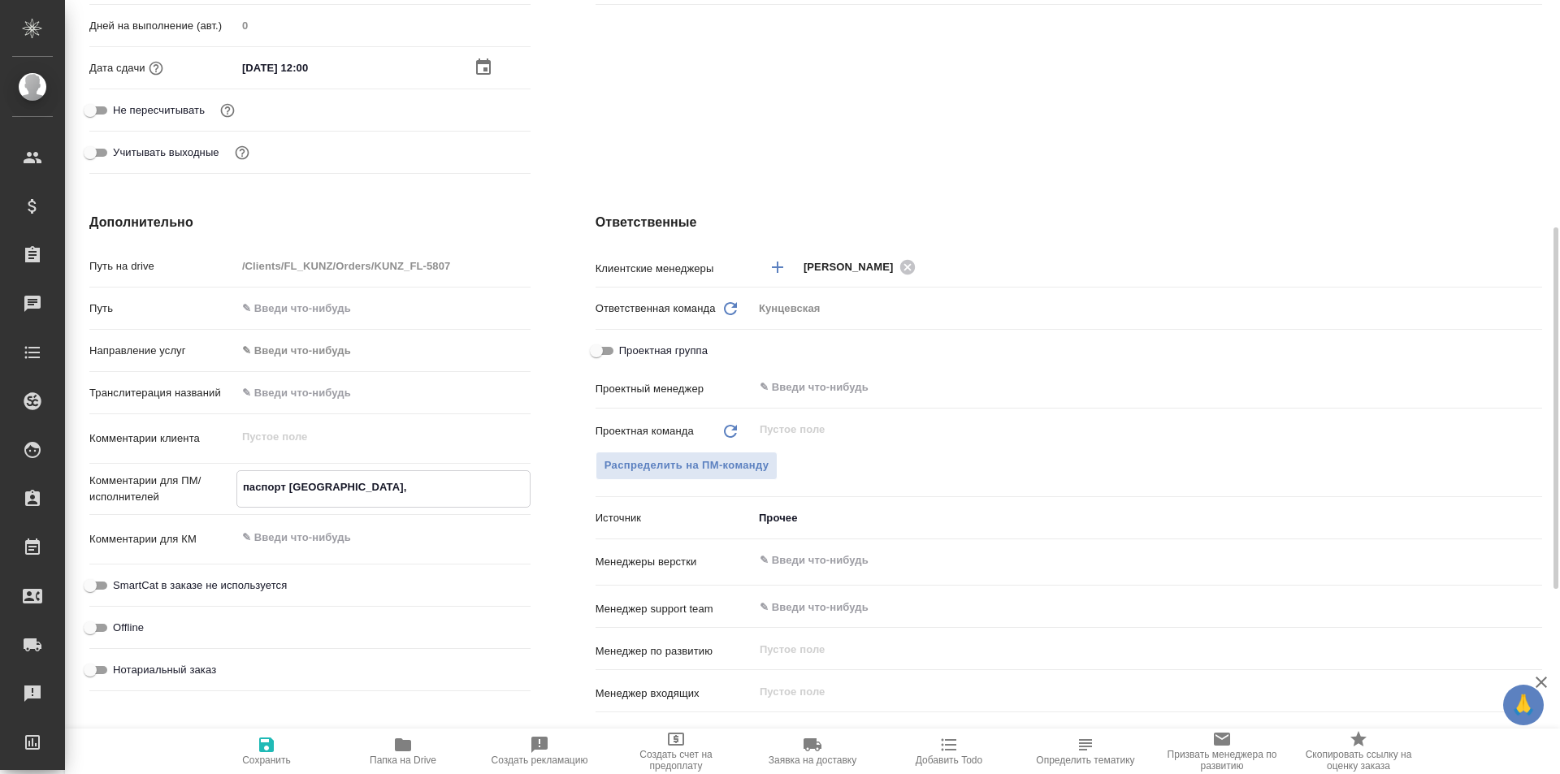
type textarea "x"
type textarea "паспорт Эквадора, и"
type textarea "x"
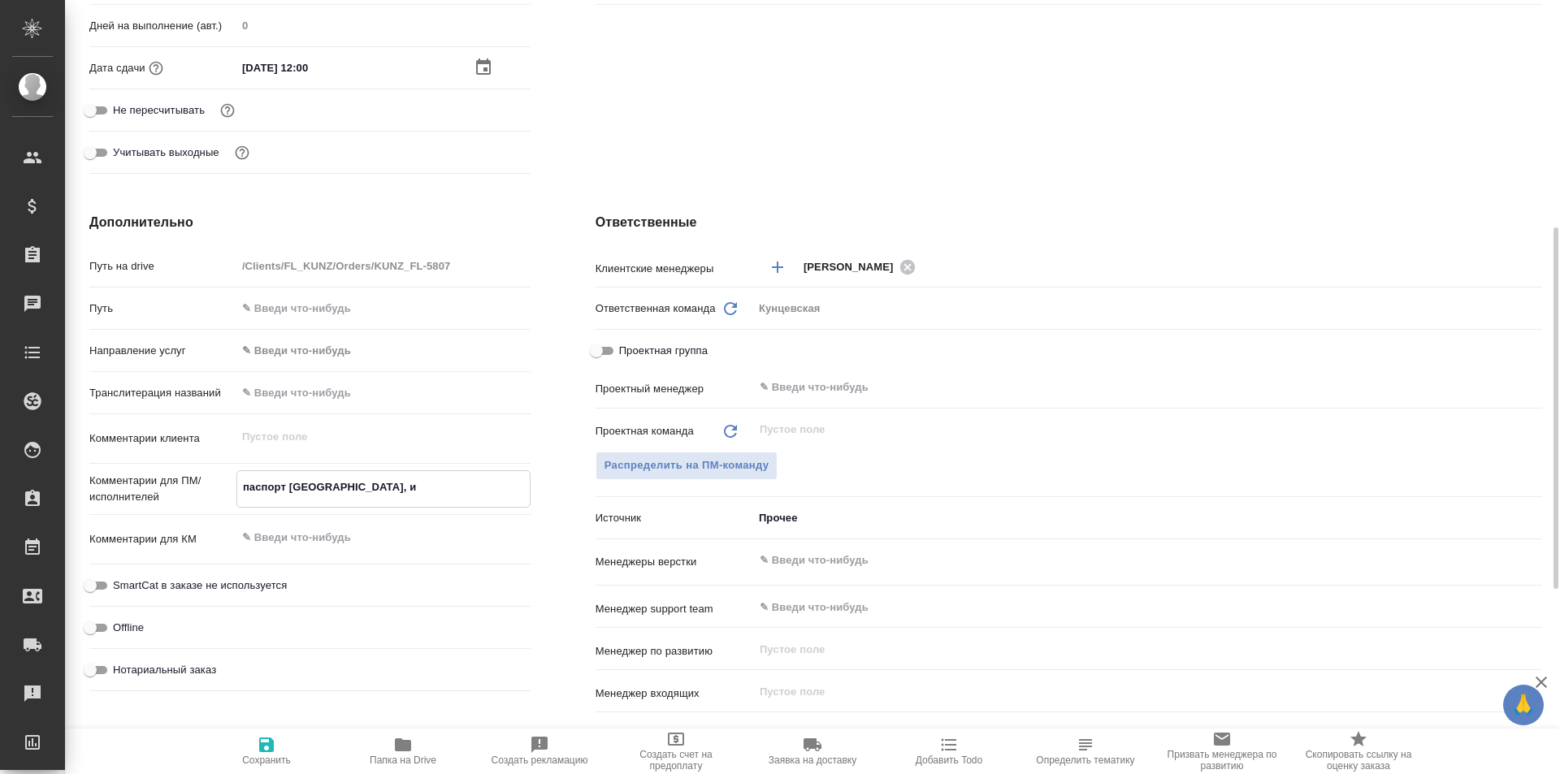
type textarea "паспорт Эквадора, ис"
type textarea "x"
type textarea "паспорт Эквадора, иса"
type textarea "x"
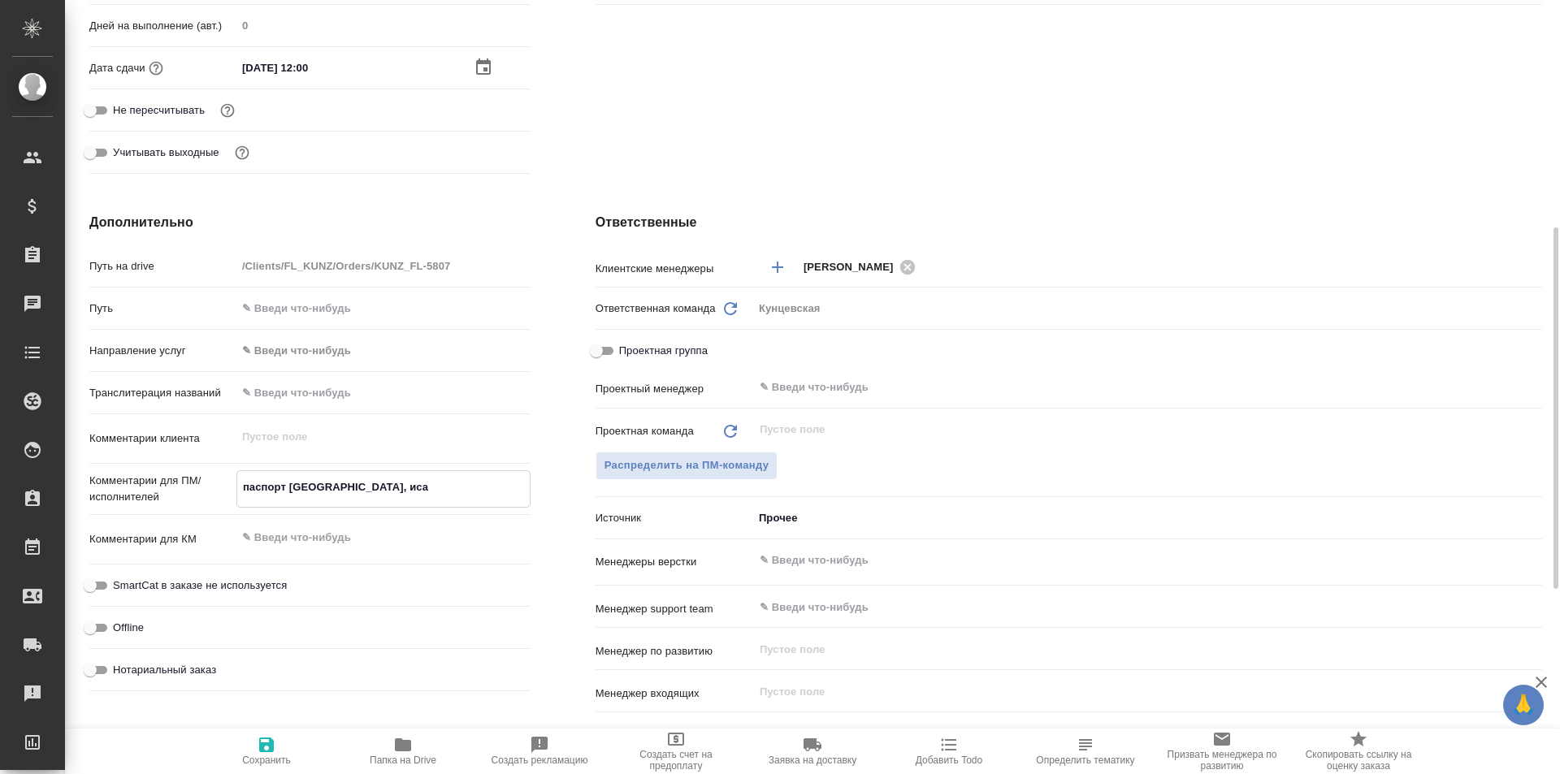
type textarea "x"
type textarea "паспорт Эквадора, ис"
type textarea "x"
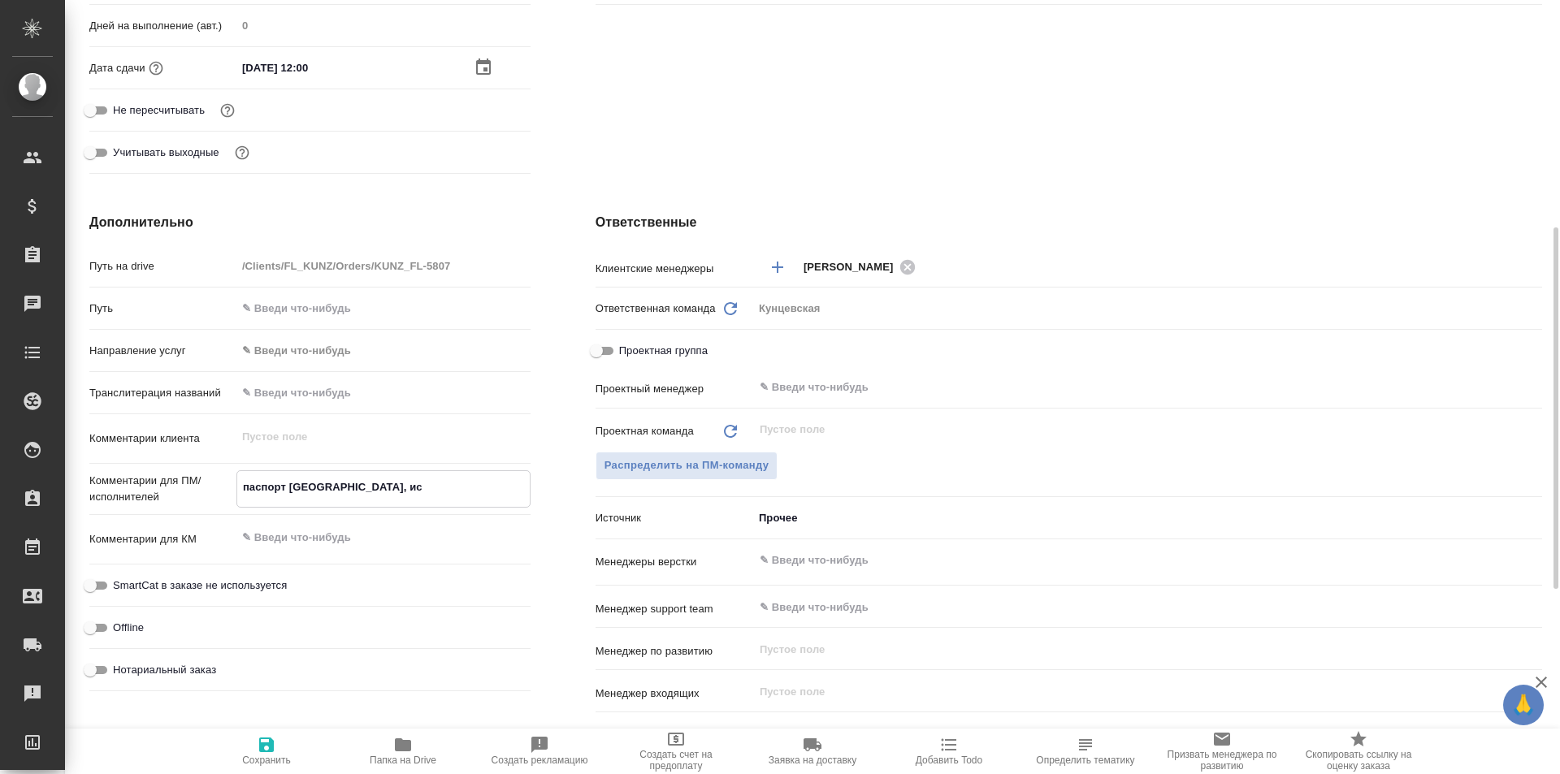
type textarea "x"
type textarea "паспорт Эквадора, исп"
type textarea "x"
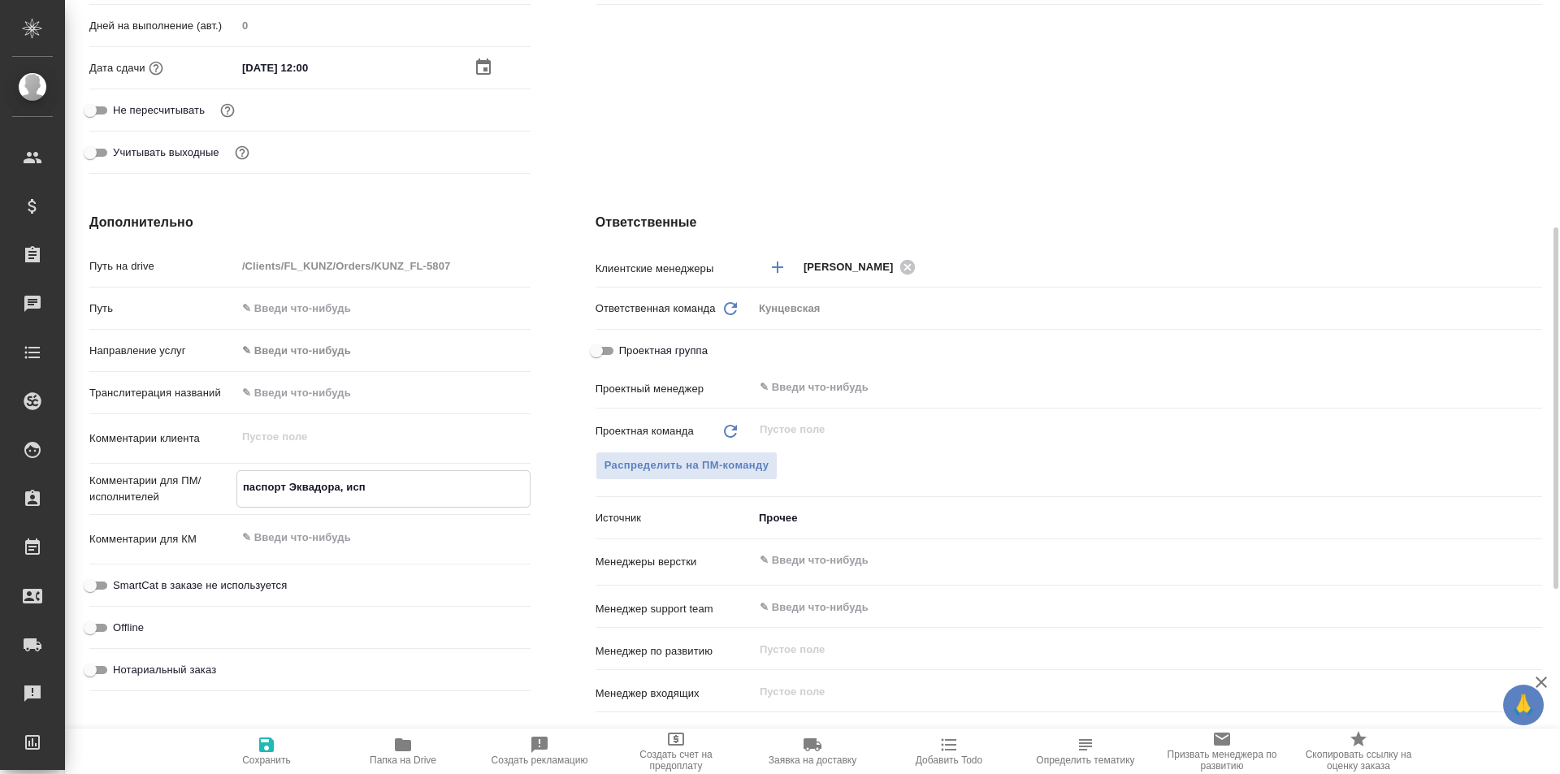
type textarea "x"
type textarea "паспорт Эквадора, исп-"
type textarea "x"
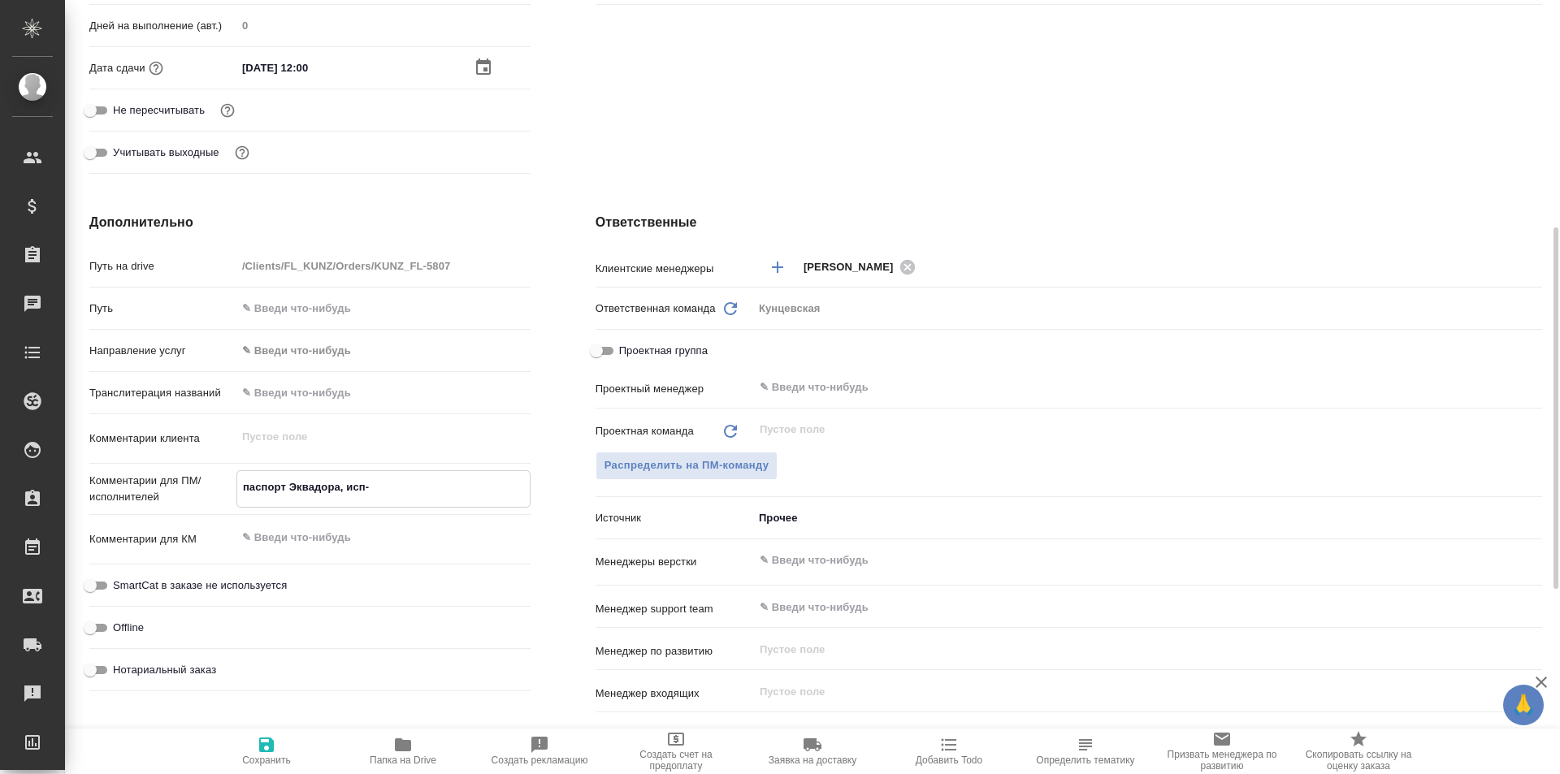
type textarea "паспорт Эквадора, исп-р"
type textarea "x"
type textarea "паспорт Эквадора, исп-ру"
type textarea "x"
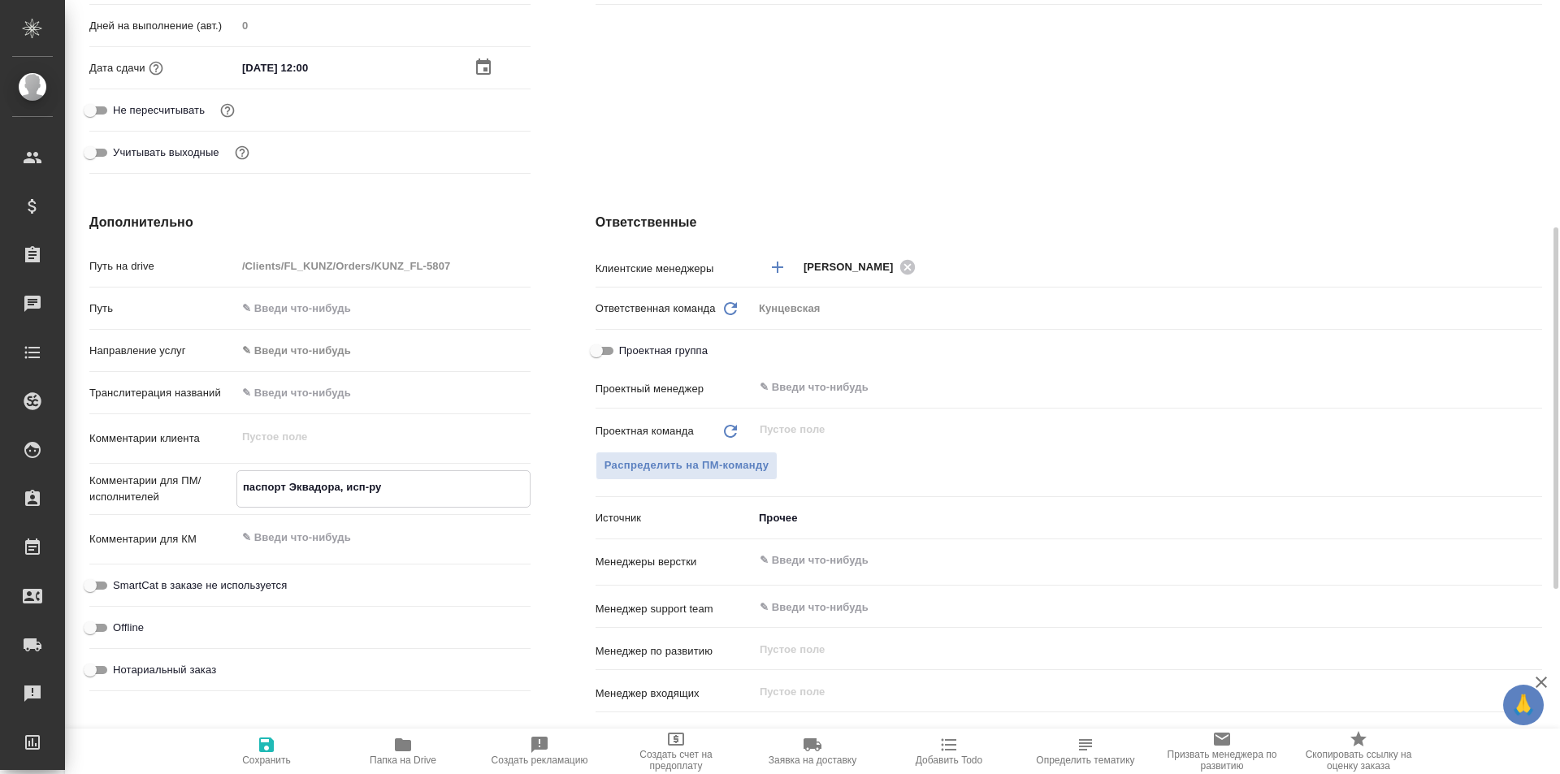
type textarea "x"
type textarea "паспорт Эквадора, исп-рус"
type textarea "x"
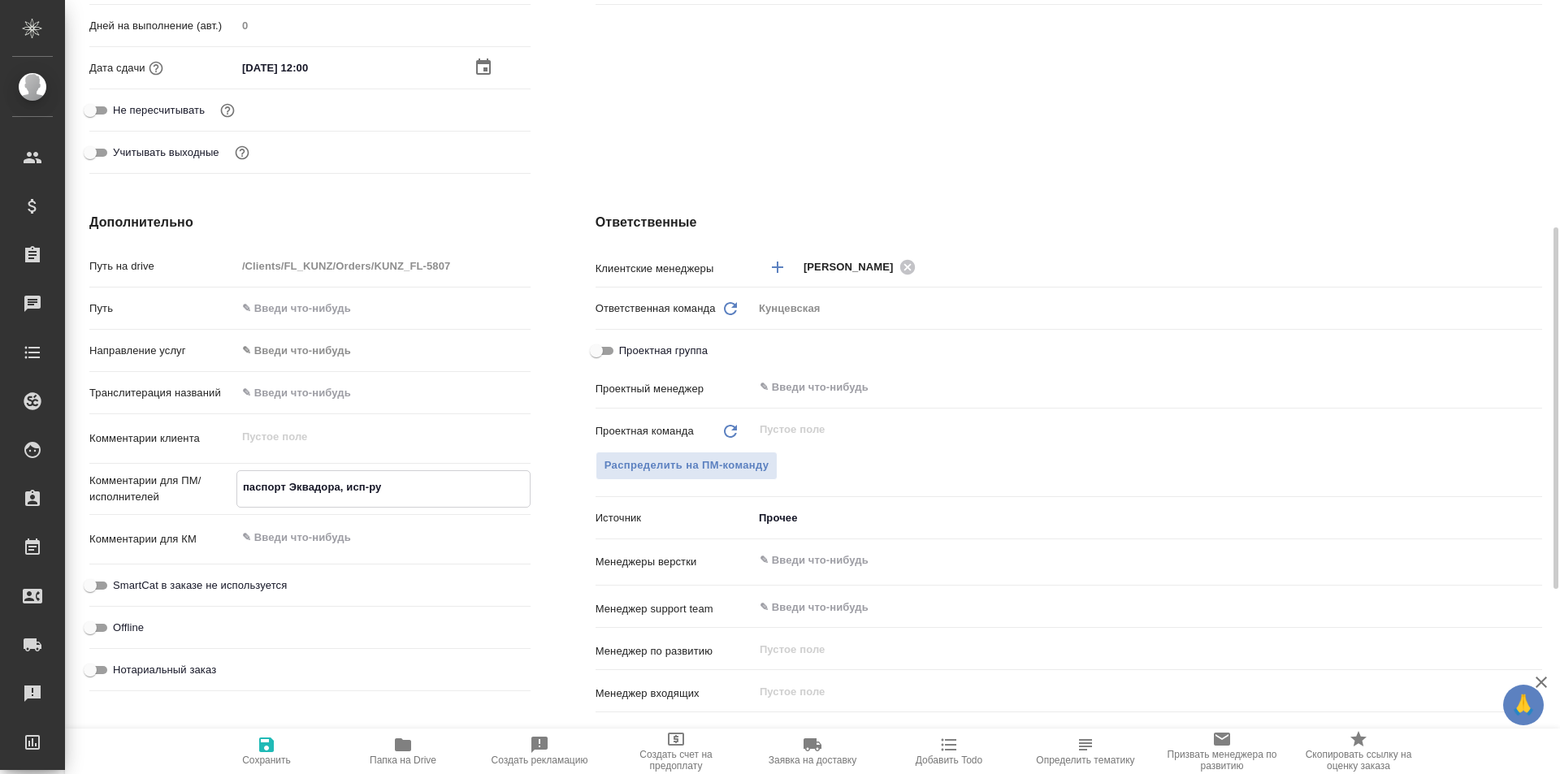
type textarea "x"
type textarea "паспорт Эквадора, исп-рус,"
type textarea "x"
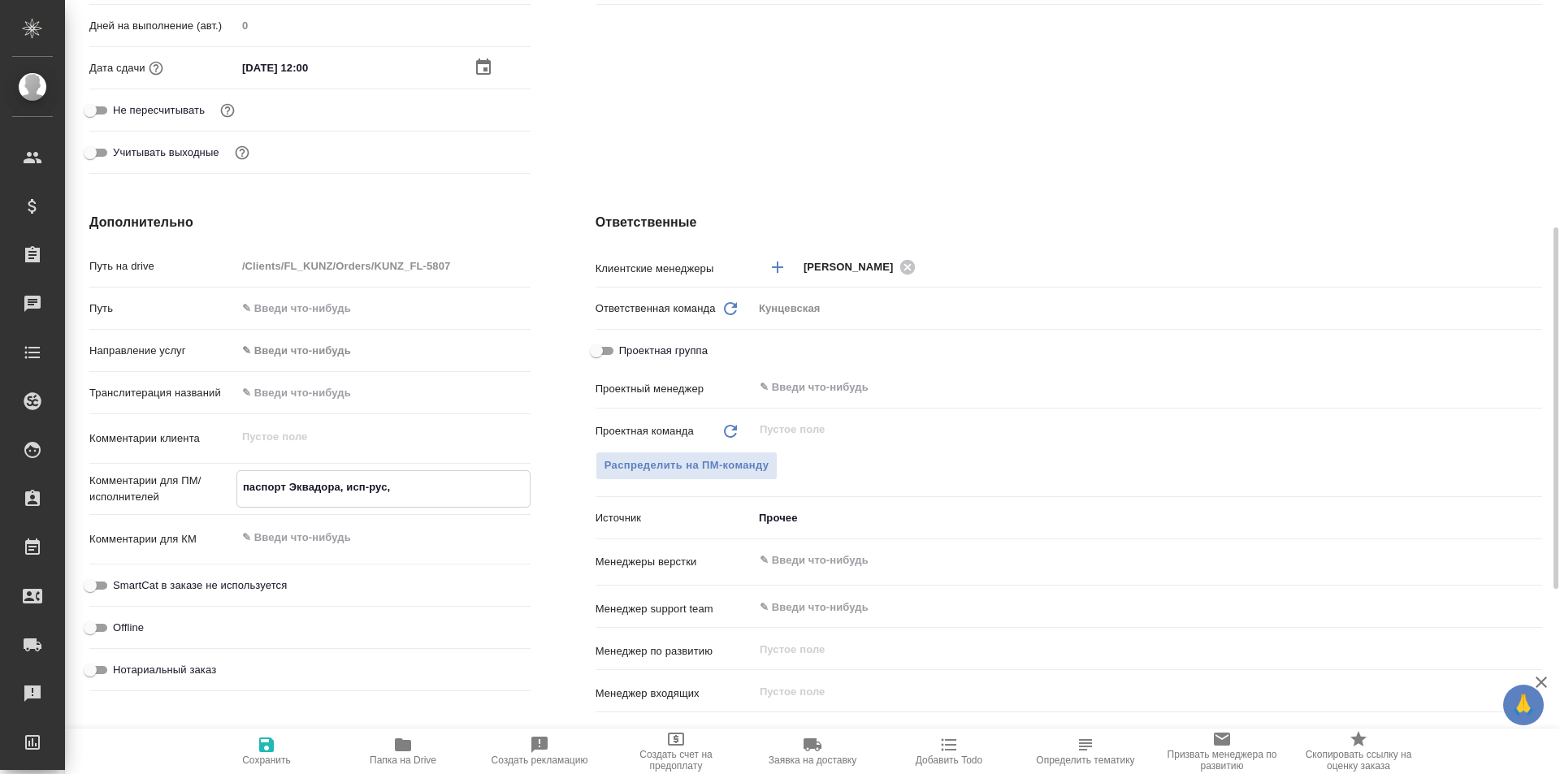
type textarea "x"
type textarea "паспорт Эквадора, исп-рус,"
type textarea "x"
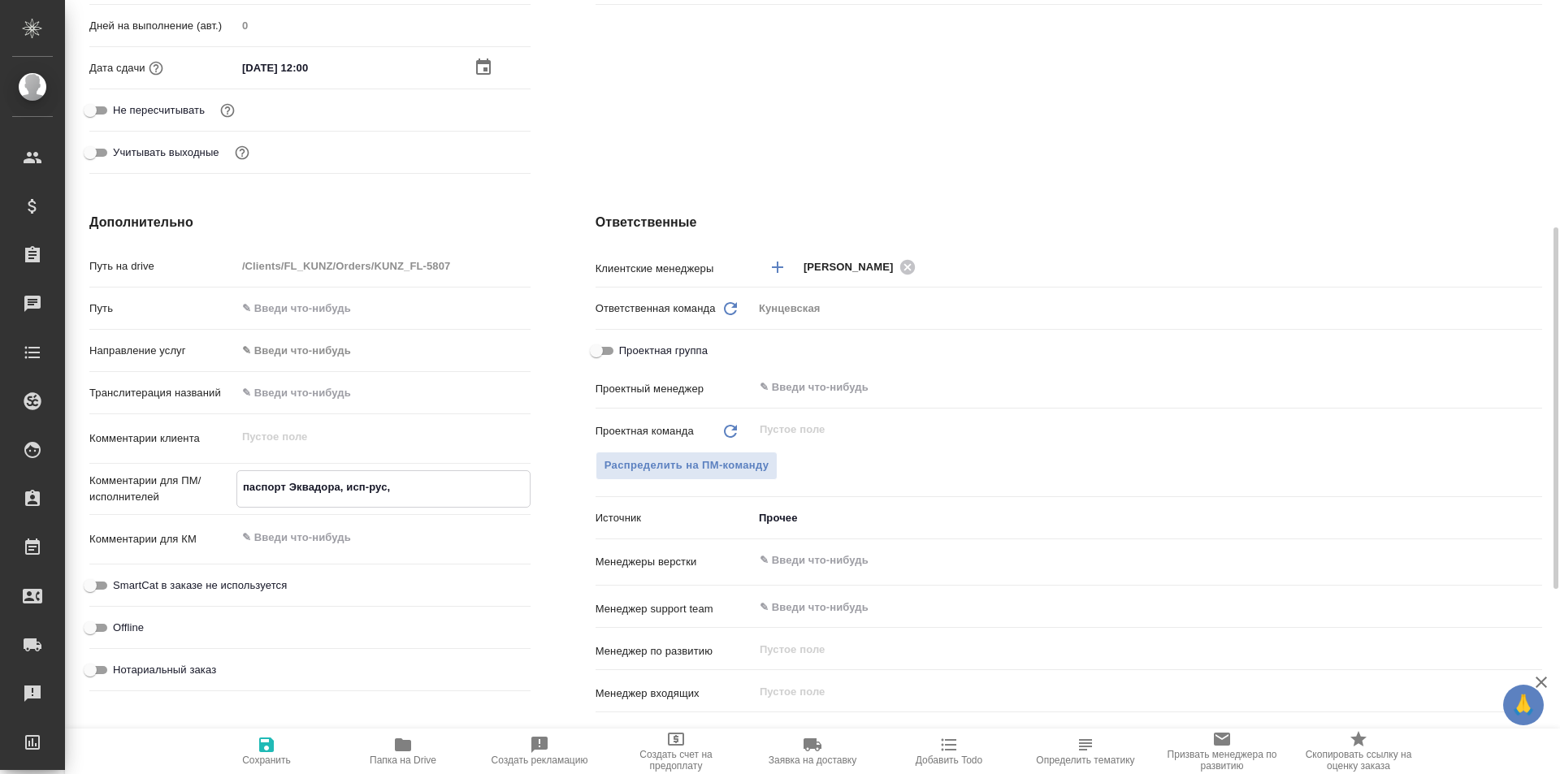
type textarea "паспорт Эквадора, исп-рус, п"
type textarea "x"
type textarea "паспорт Эквадора, исп-рус, по"
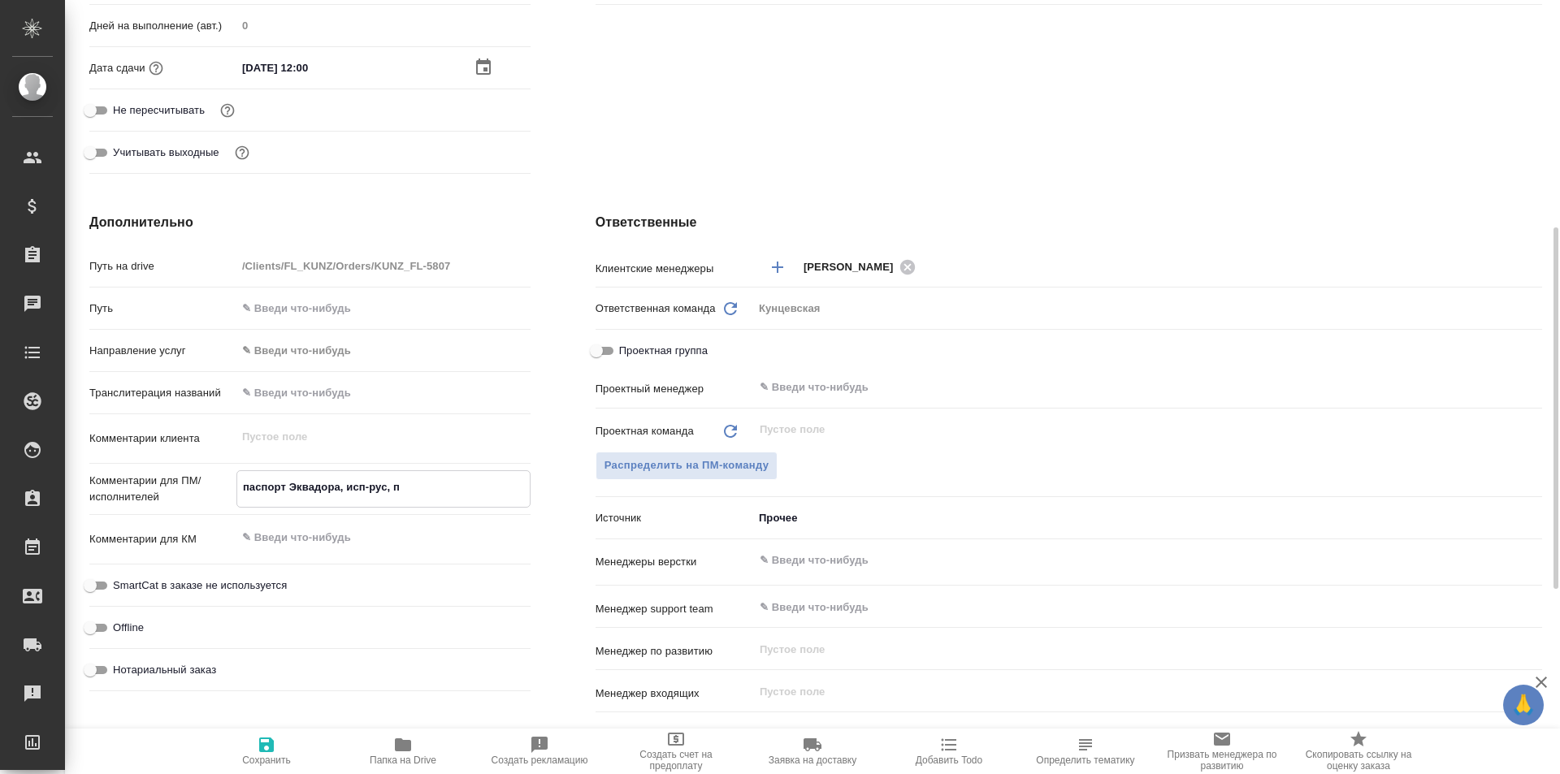
type textarea "x"
type textarea "паспорт Эквадора, исп-рус, под"
type textarea "x"
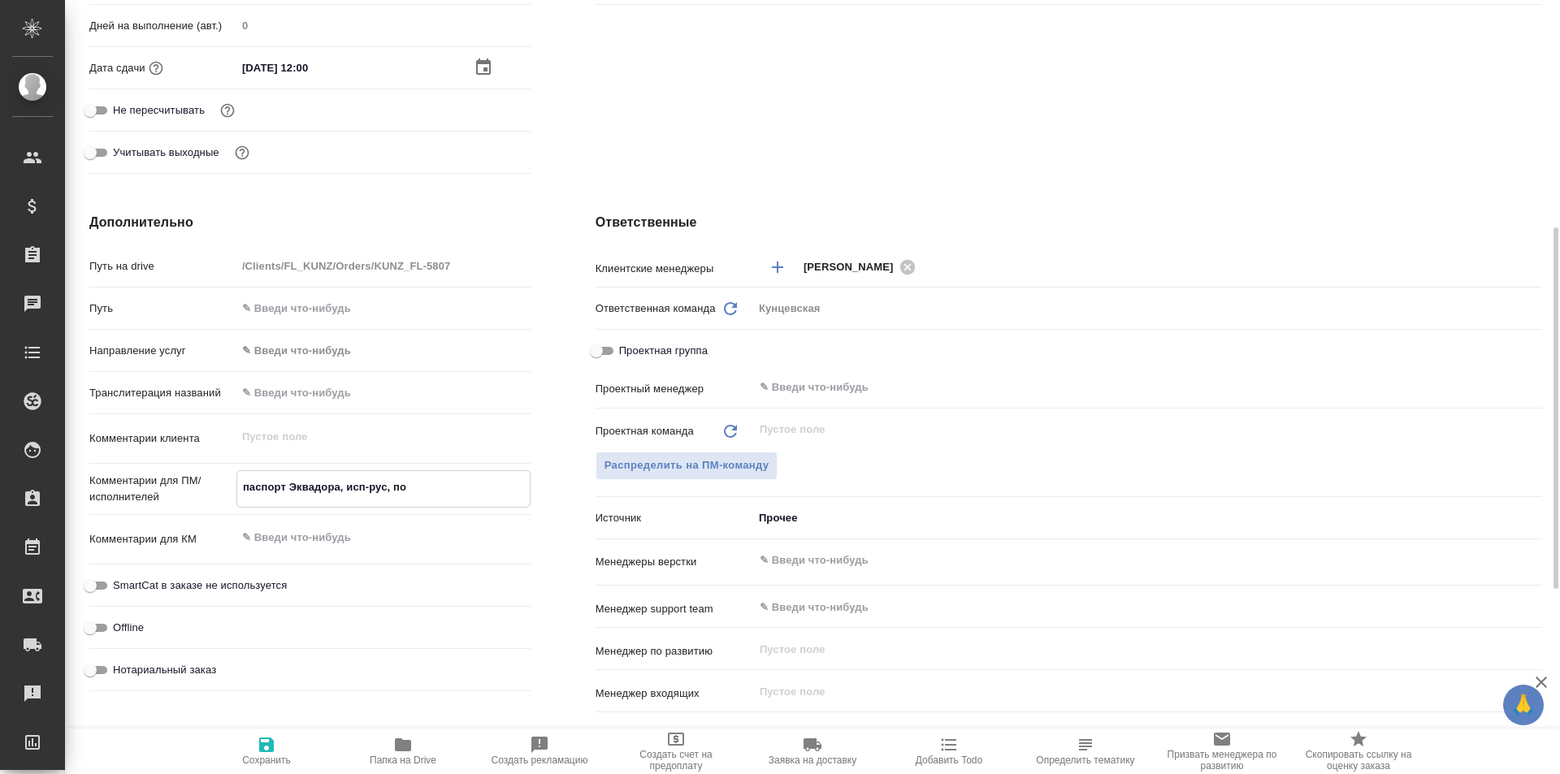
type textarea "x"
type textarea "паспорт Эквадора, исп-рус, под"
type textarea "x"
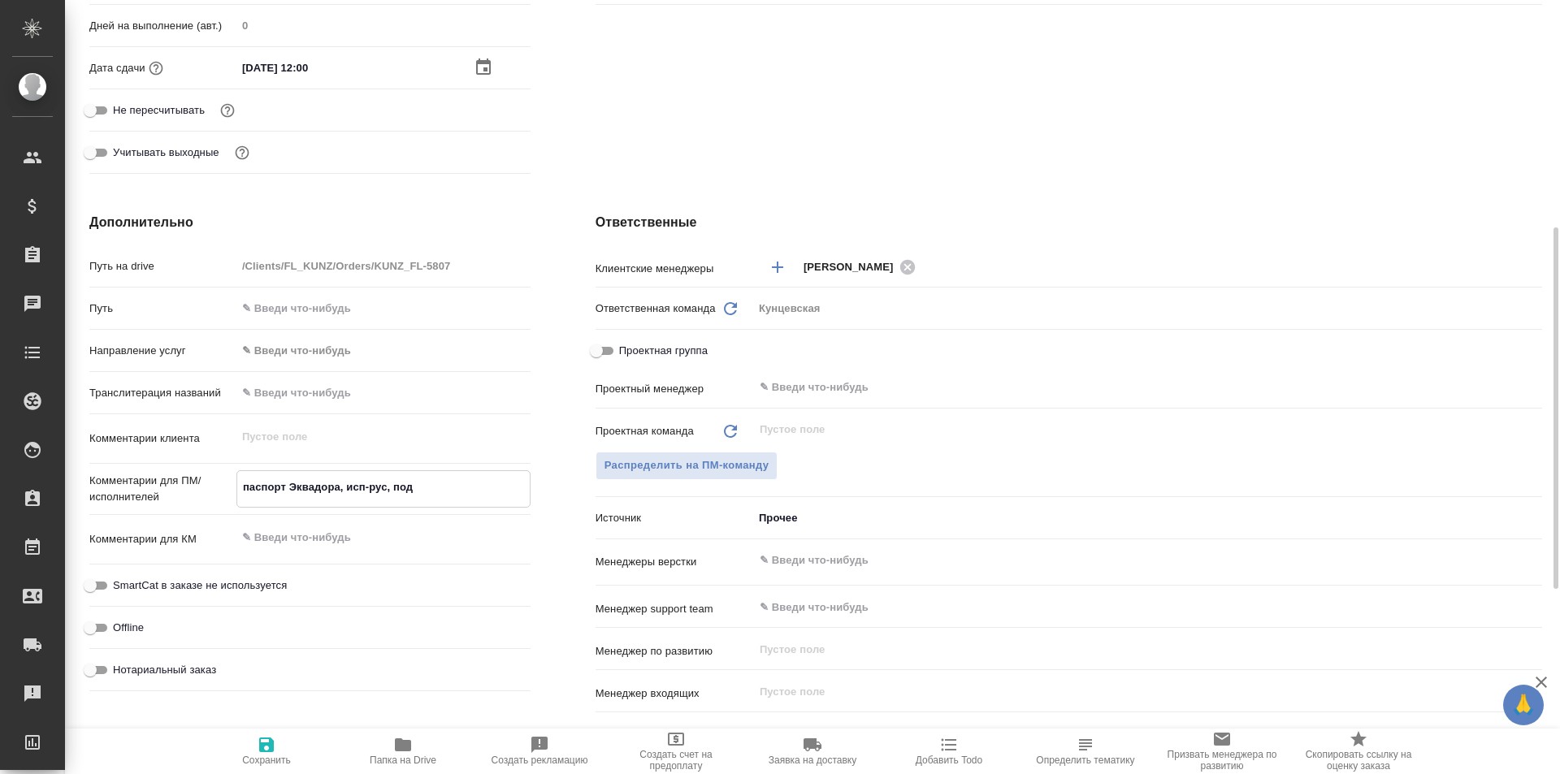
type textarea "x"
type textarea "паспорт Эквадора, исп-рус, под н"
type textarea "x"
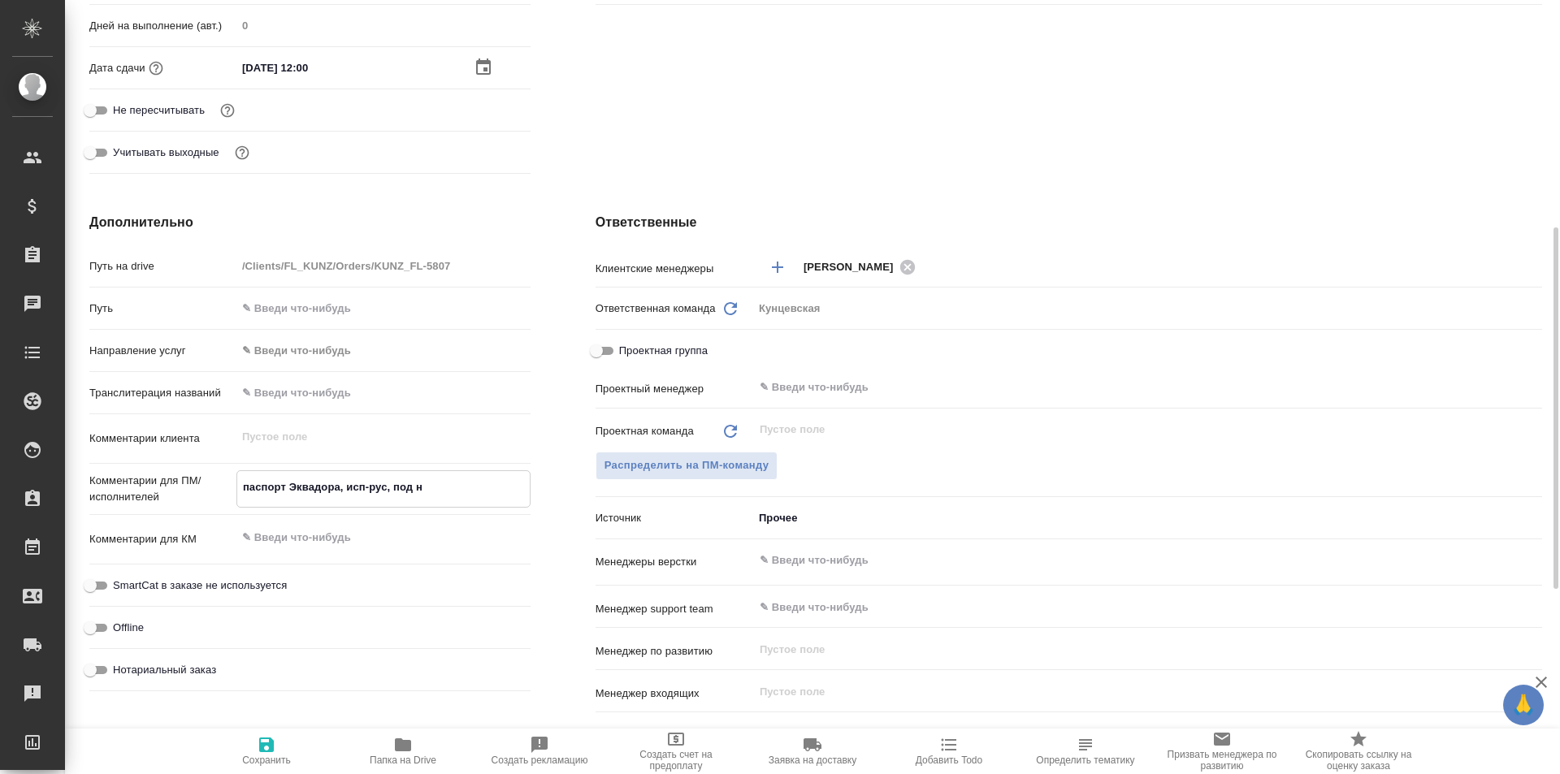
type textarea "паспорт Эквадора, исп-рус, под но"
type textarea "x"
type textarea "паспорт Эквадора, исп-рус, под нот"
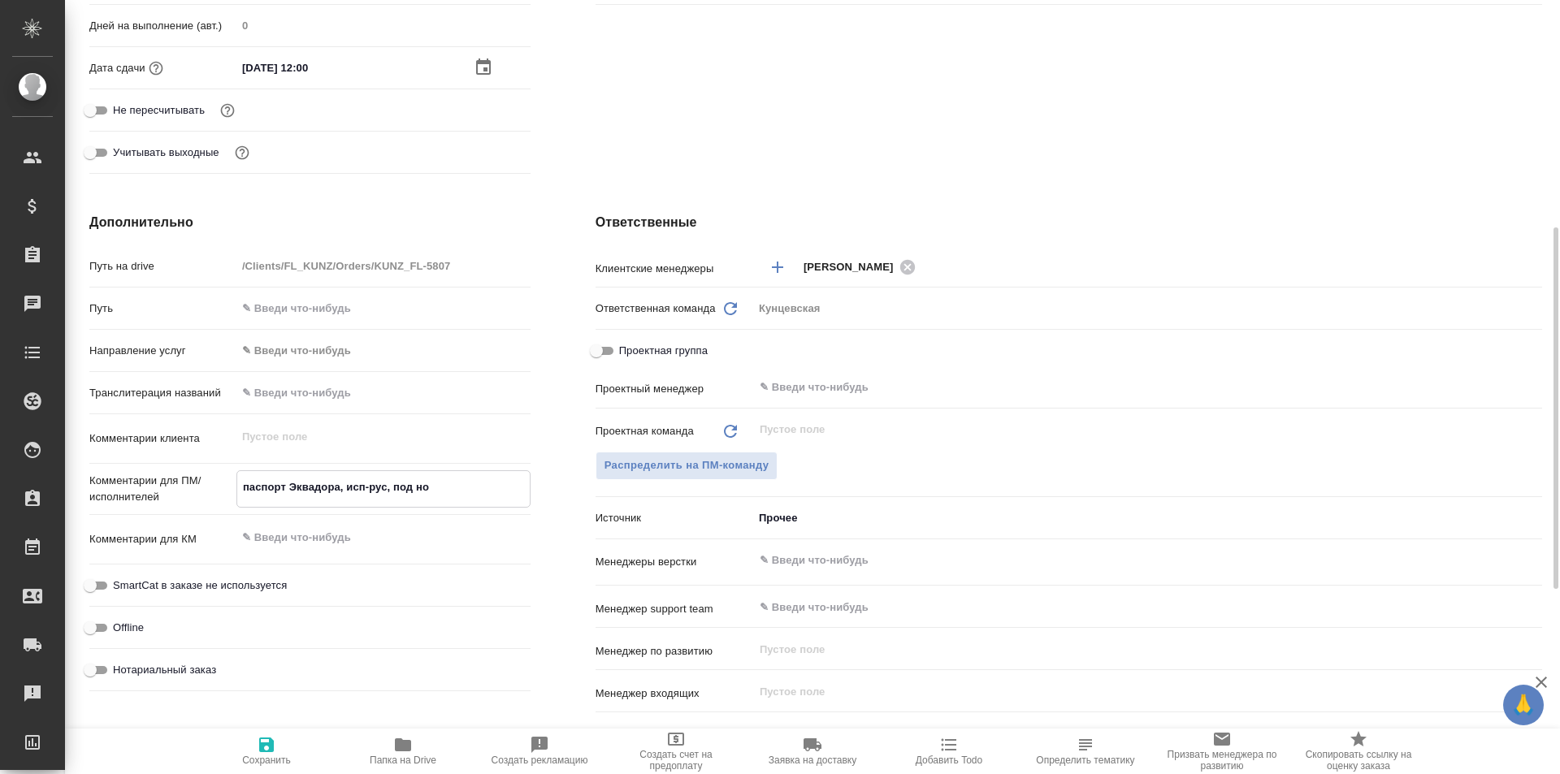
type textarea "x"
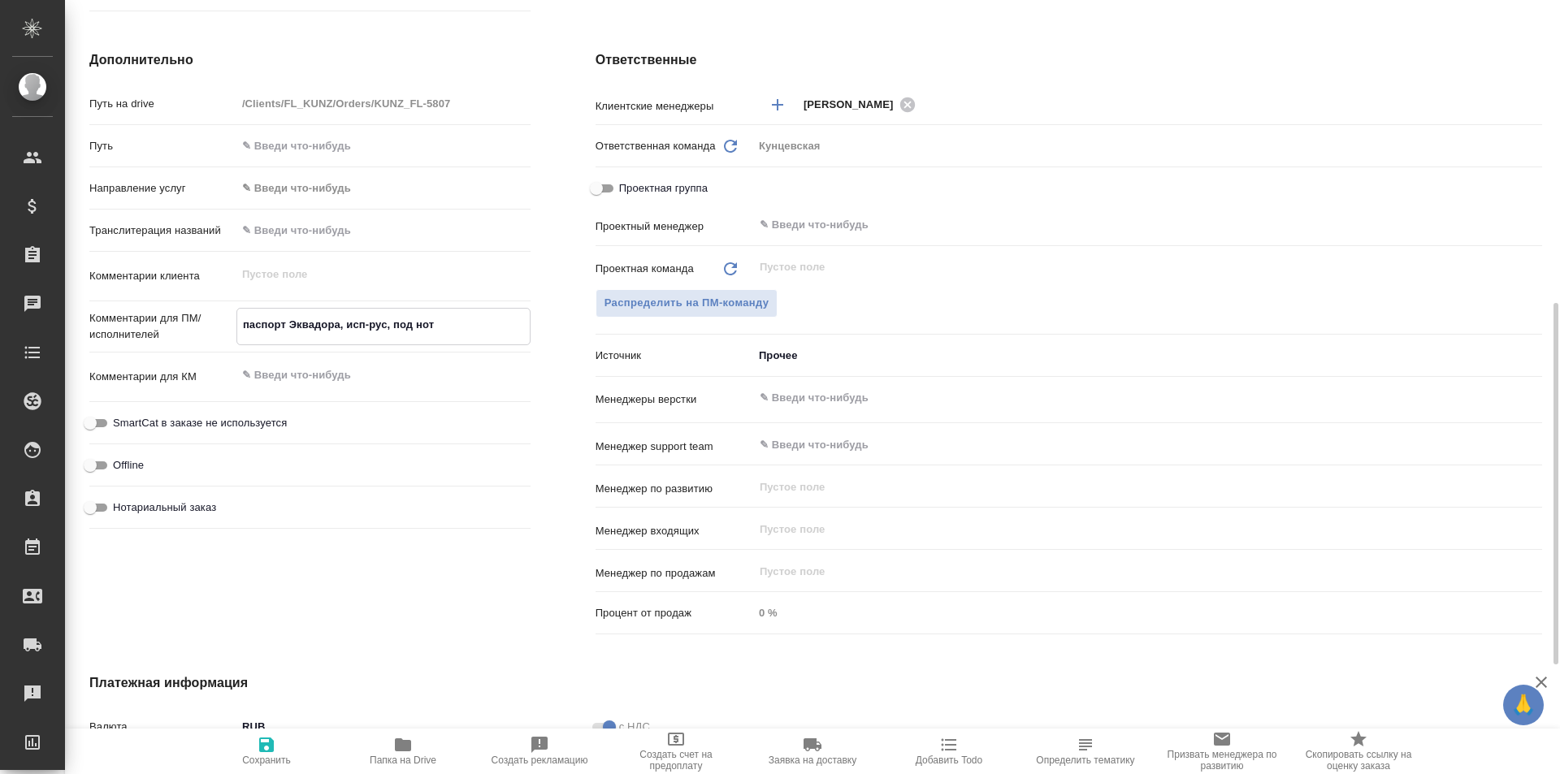
type textarea "паспорт Эквадора, исп-рус, под нот"
type textarea "x"
click at [110, 505] on input "Нотариальный заказ" at bounding box center [90, 505] width 58 height 19
checkbox input "true"
type textarea "x"
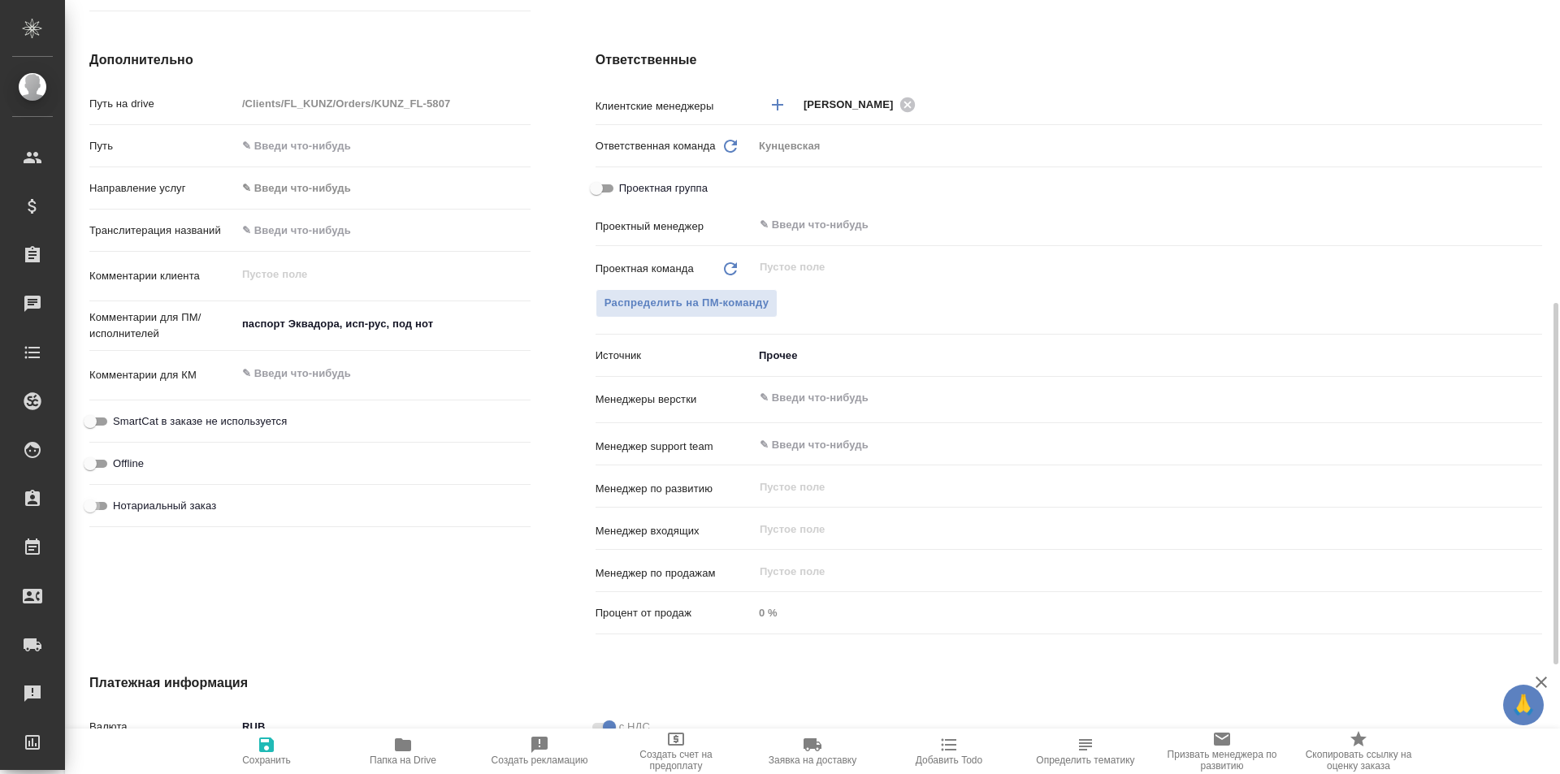
type textarea "x"
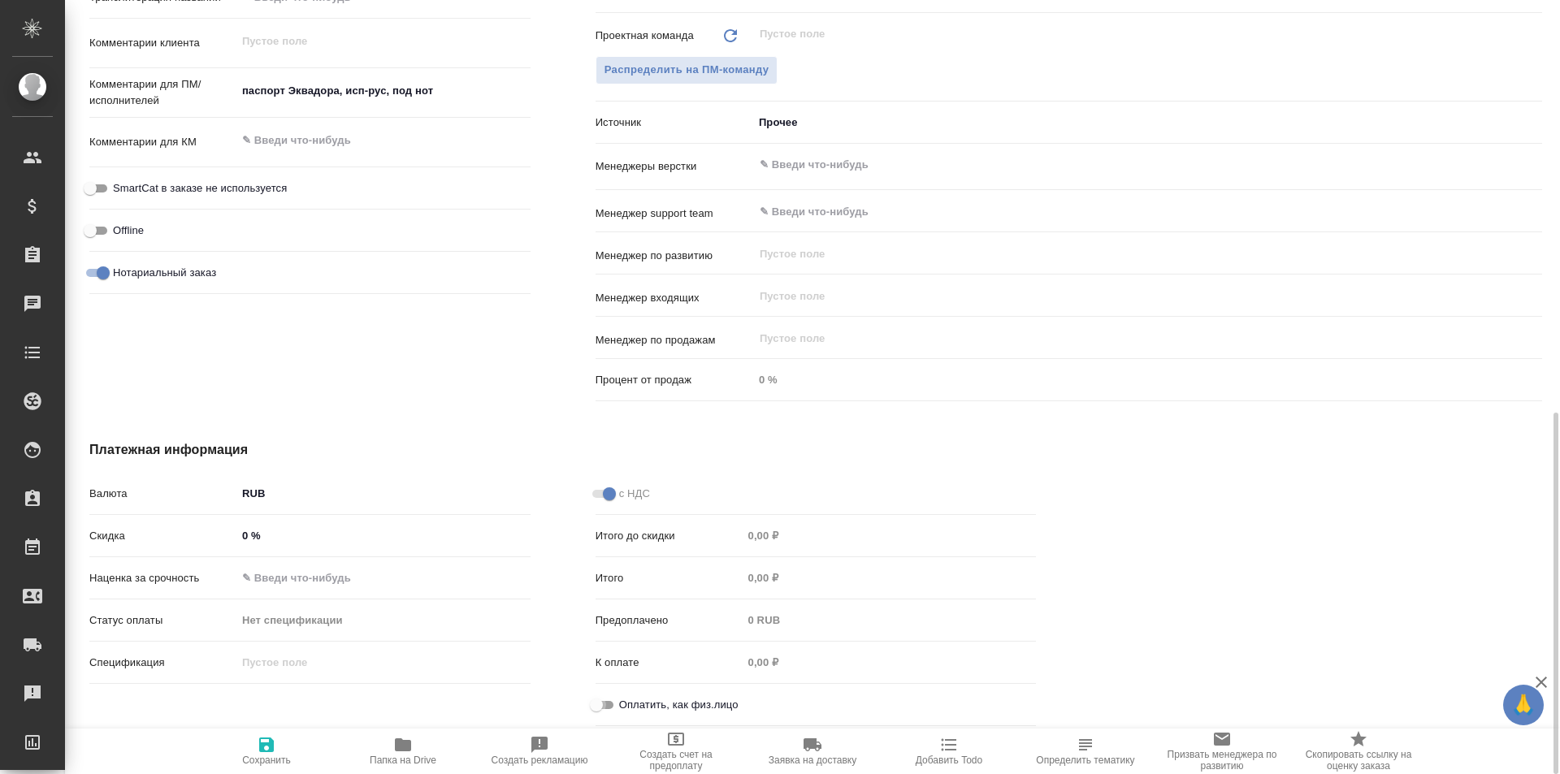
click at [599, 697] on input "Оплатить, как физ.лицо" at bounding box center [596, 704] width 58 height 19
checkbox input "true"
type textarea "x"
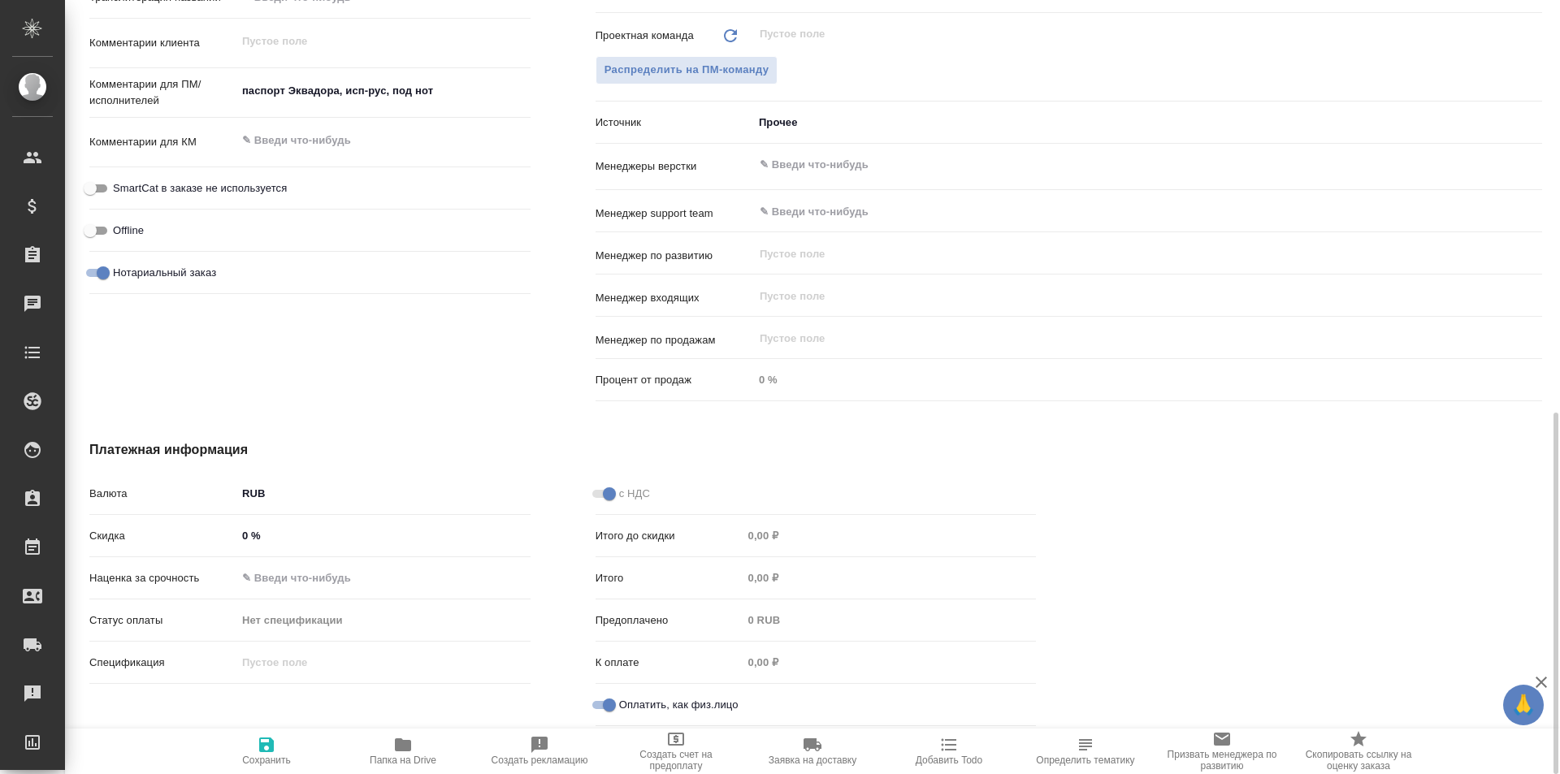
click at [253, 748] on span "Сохранить" at bounding box center [266, 750] width 117 height 31
type textarea "x"
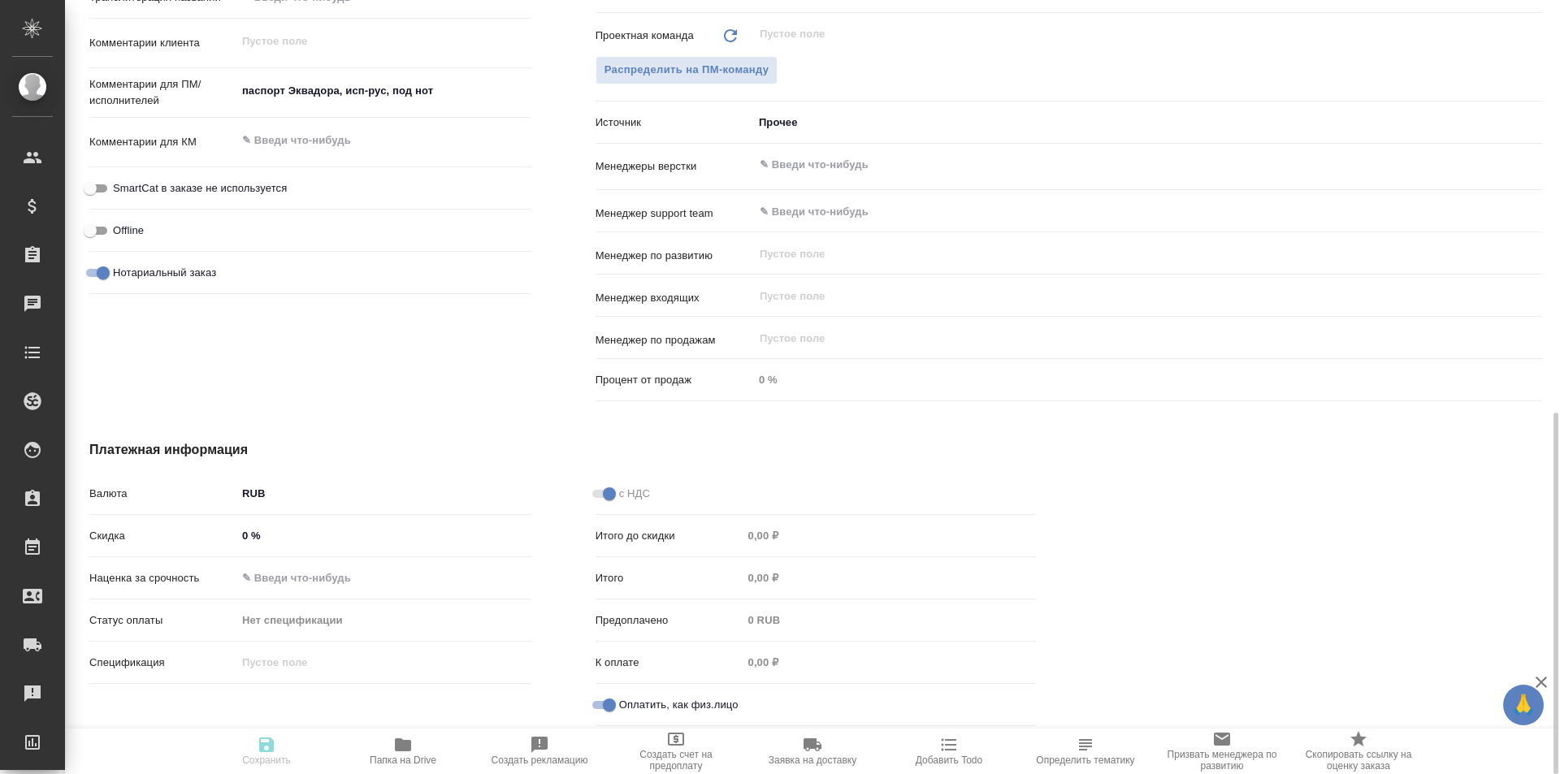
type textarea "x"
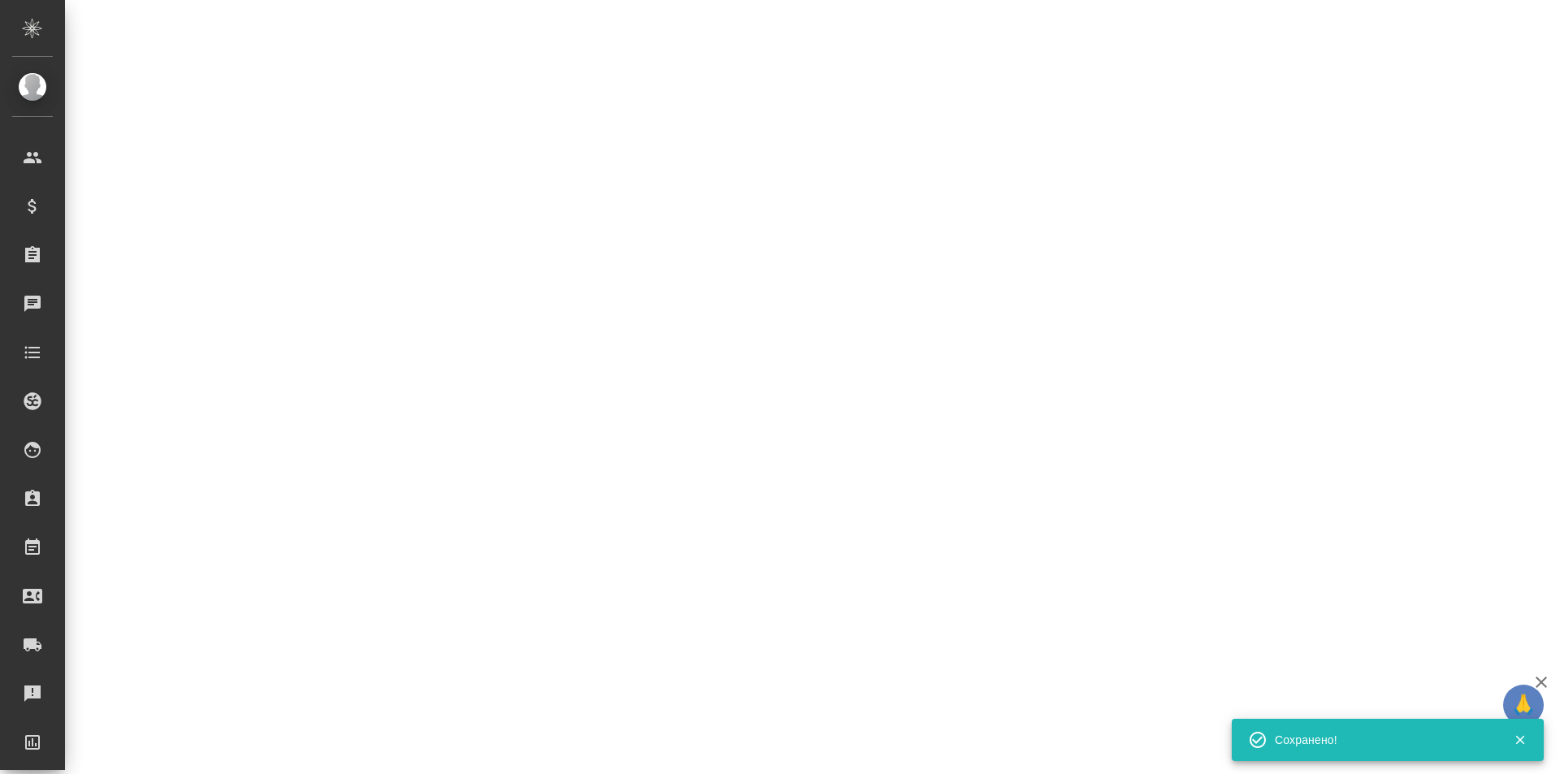
select select "RU"
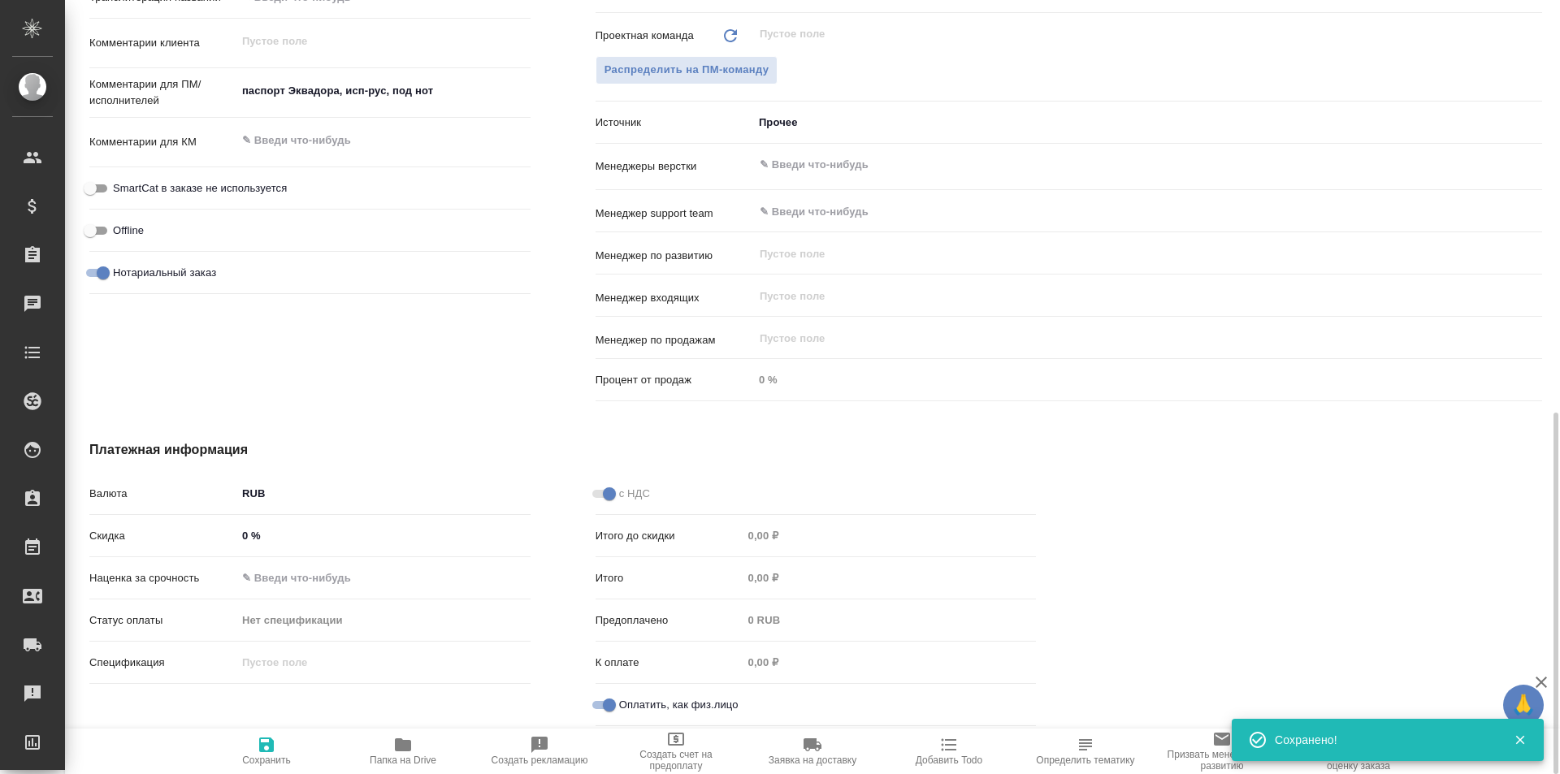
type textarea "x"
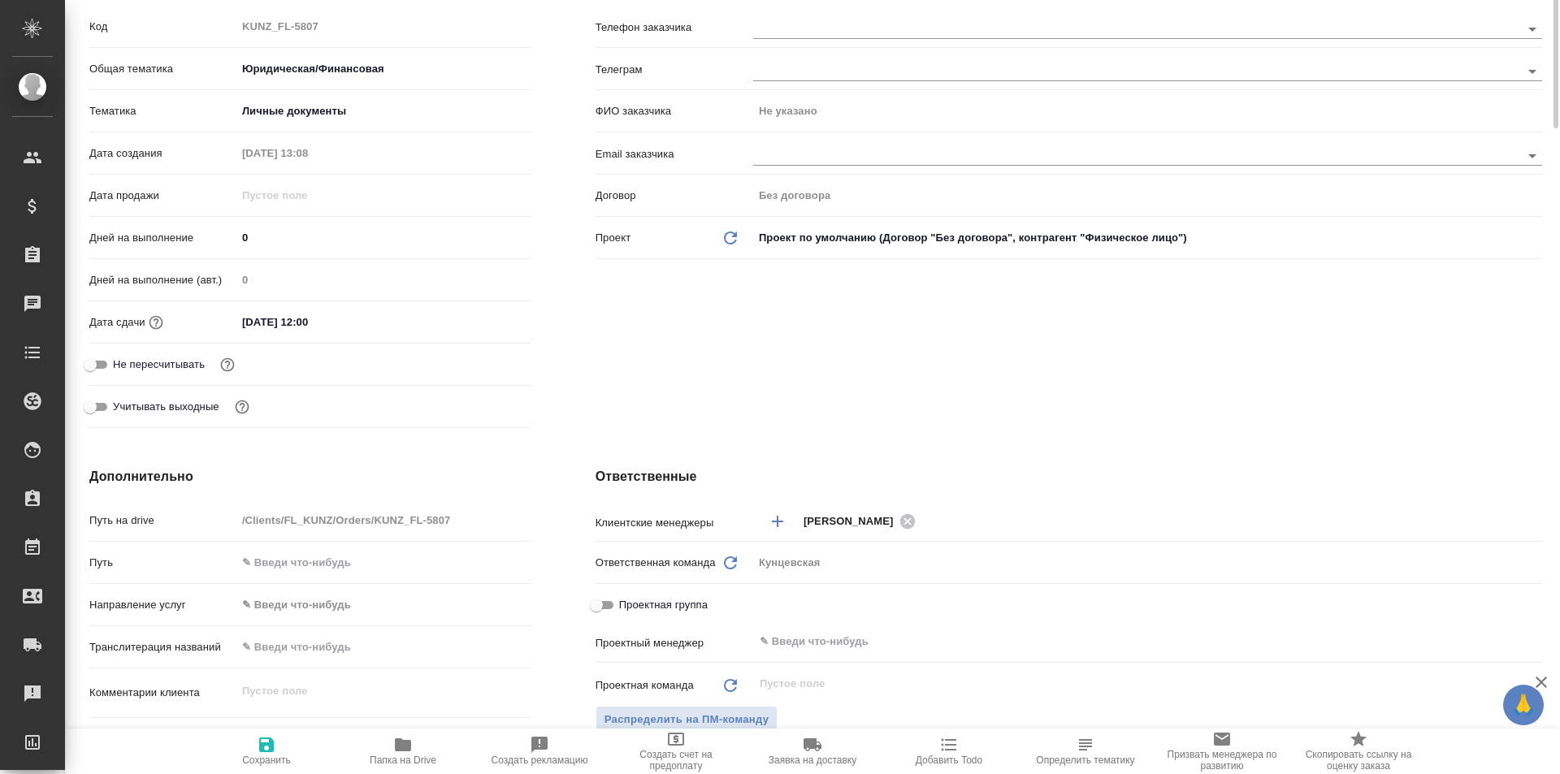
scroll to position [0, 0]
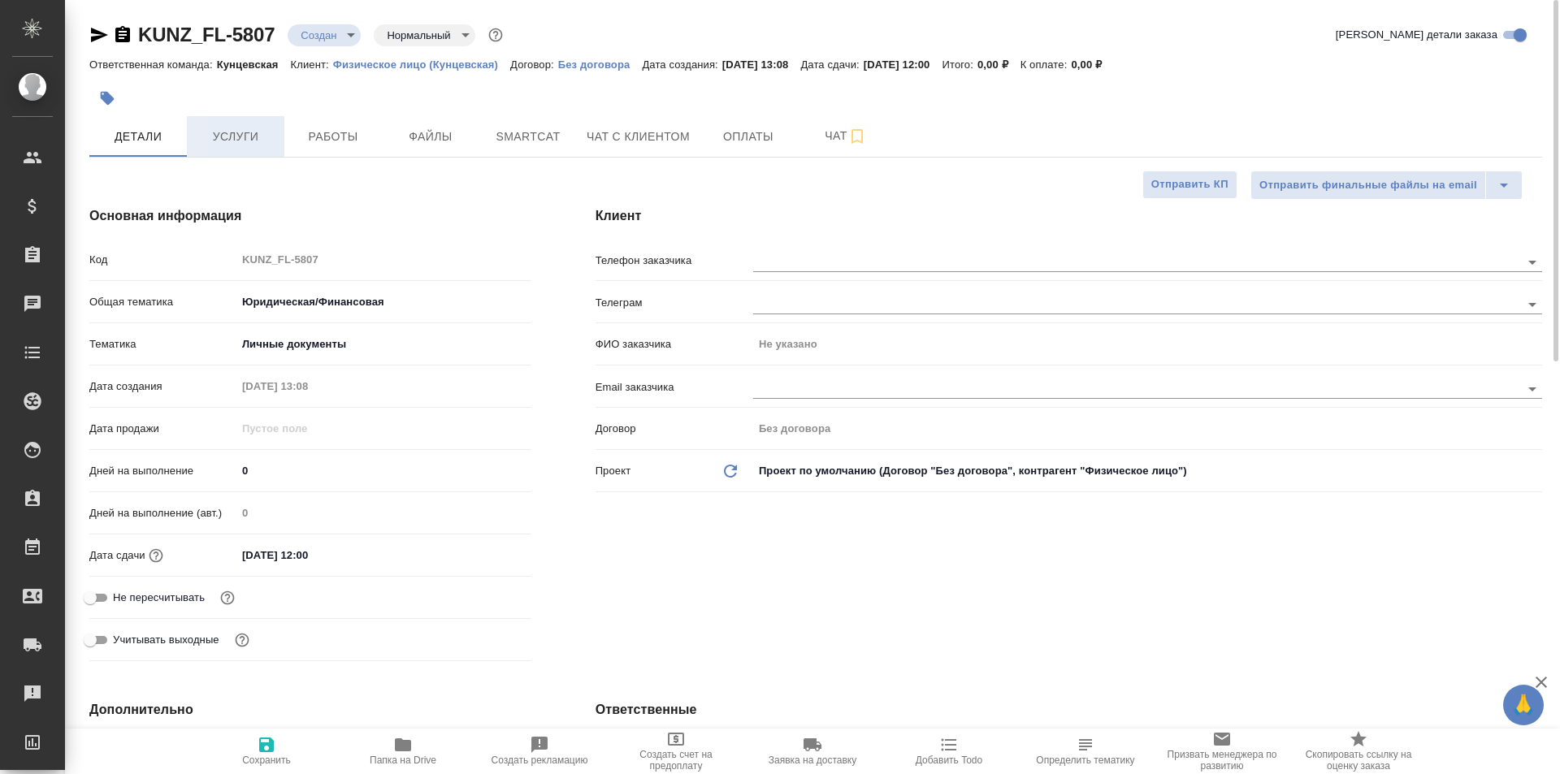
click at [253, 136] on span "Услуги" at bounding box center [236, 137] width 78 height 20
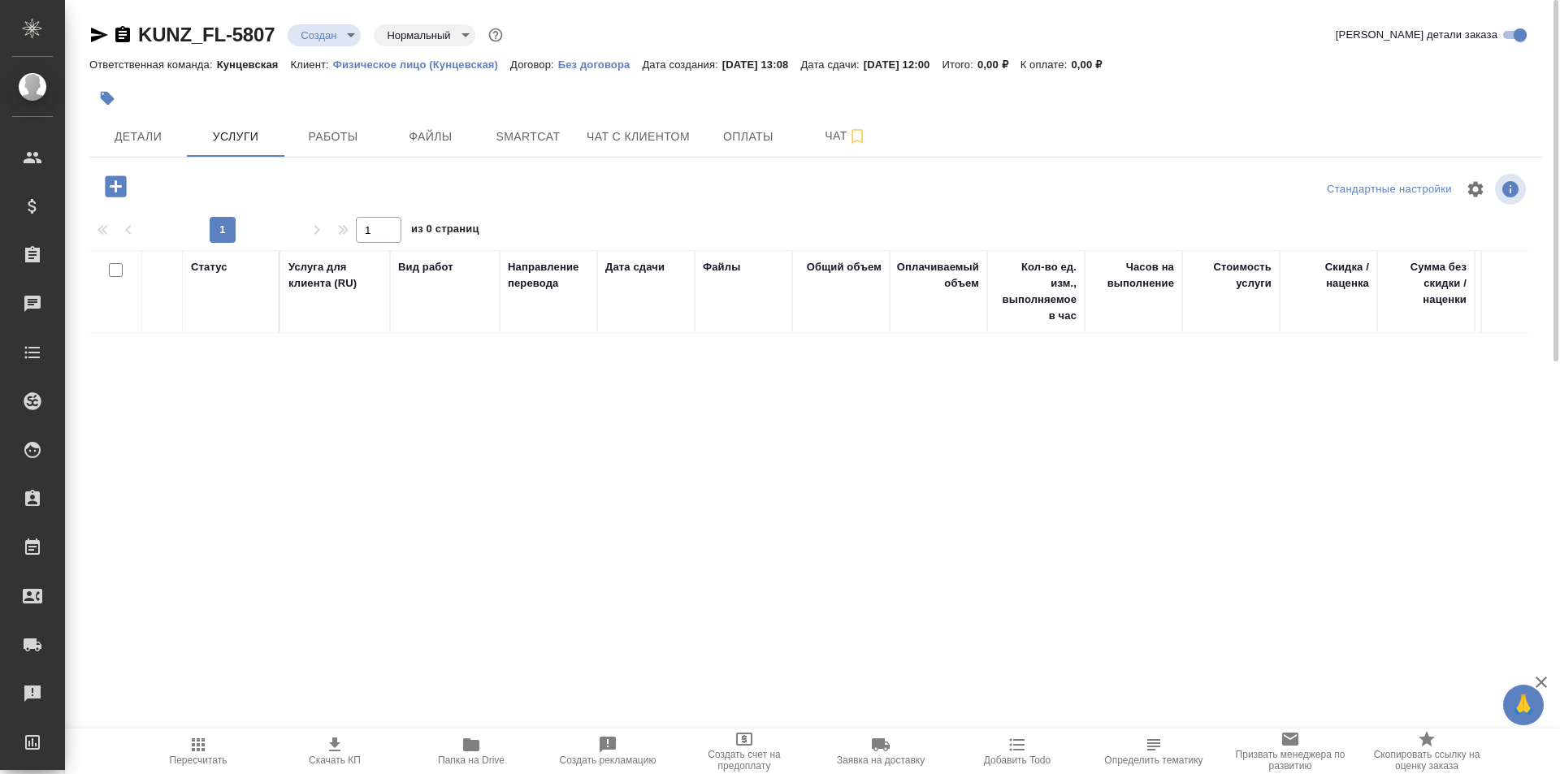
click at [113, 193] on icon "button" at bounding box center [115, 185] width 21 height 21
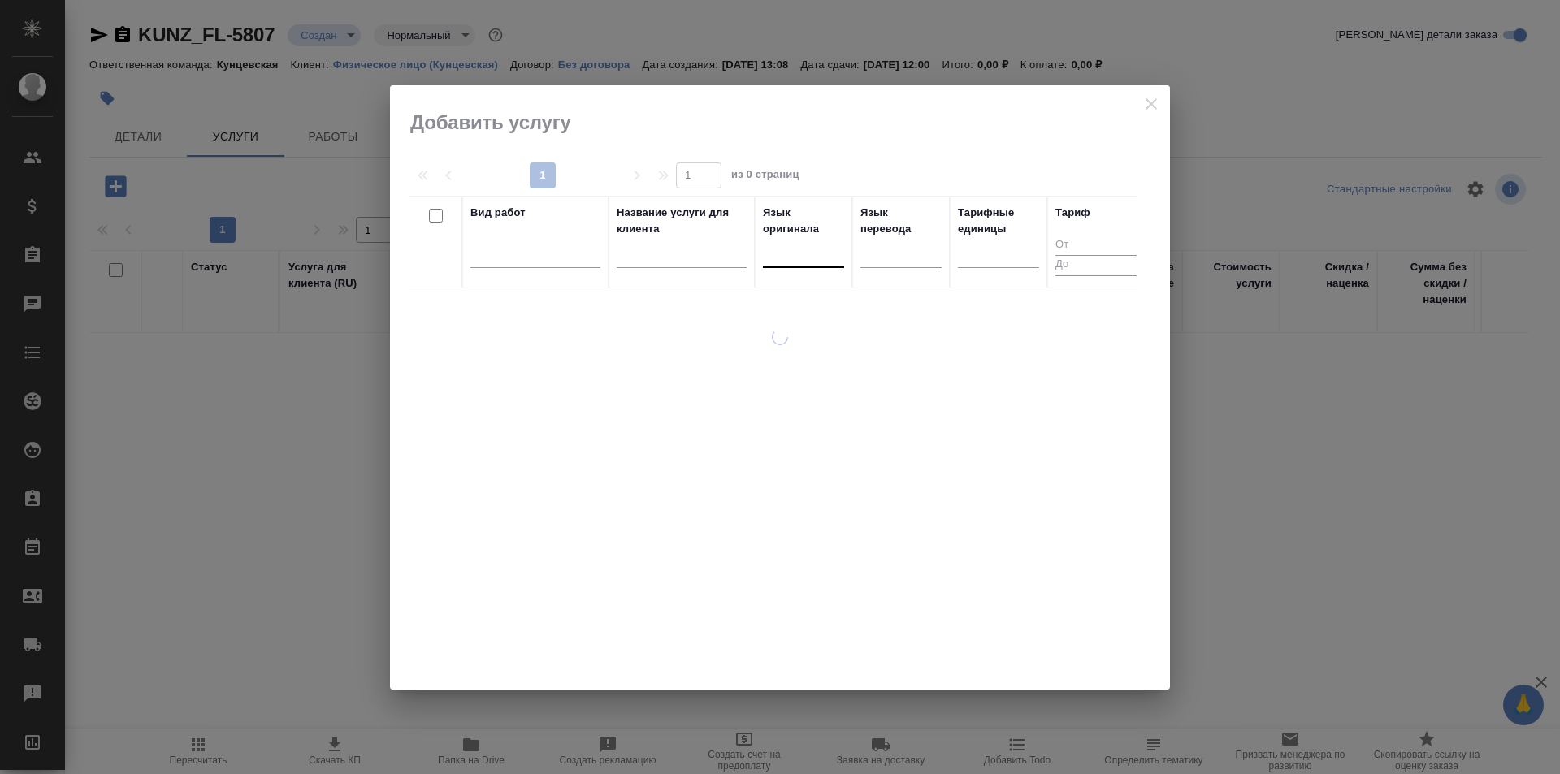
click at [817, 256] on div at bounding box center [803, 252] width 81 height 24
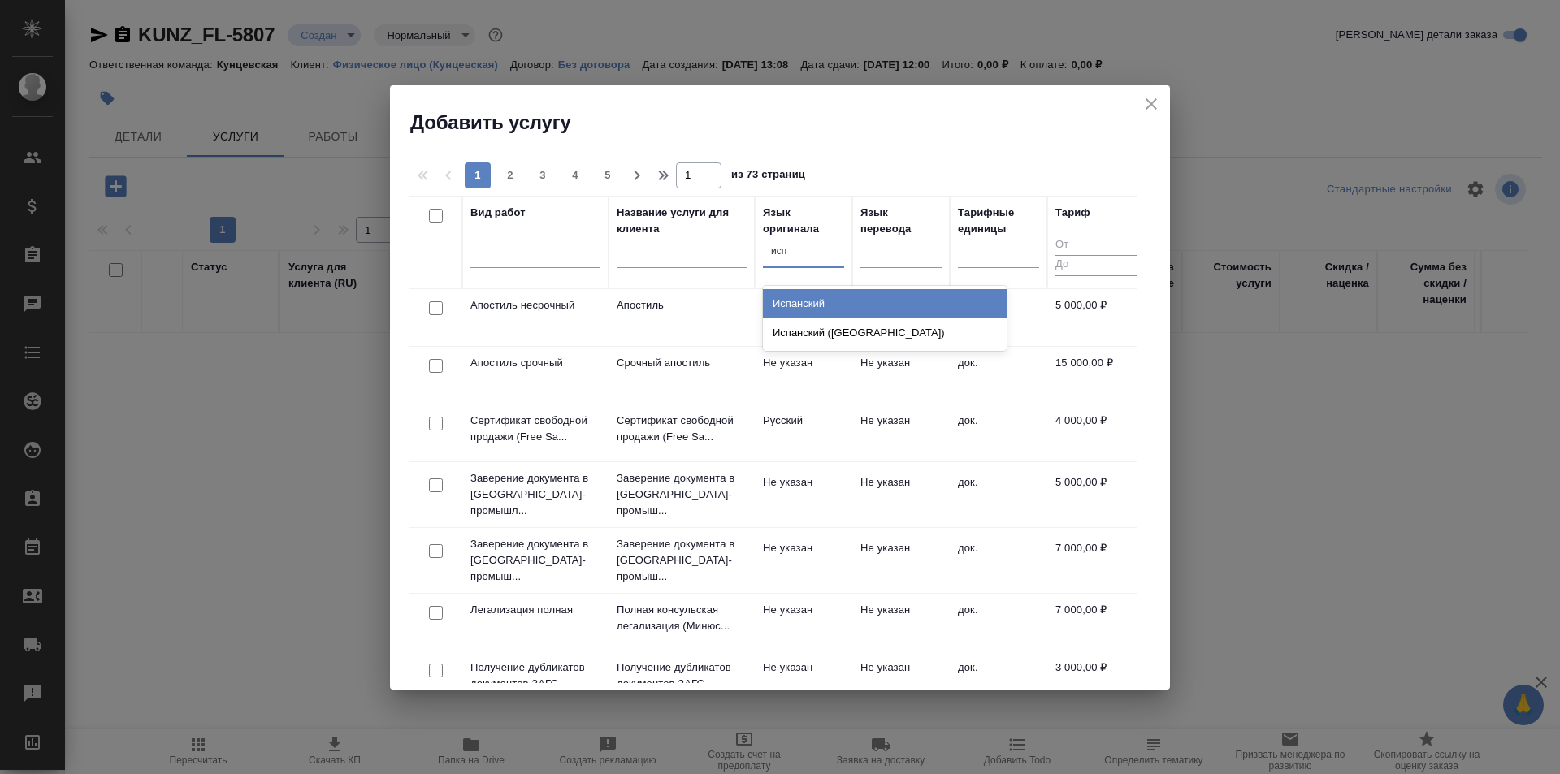
click at [837, 295] on div "Испанский" at bounding box center [885, 303] width 244 height 29
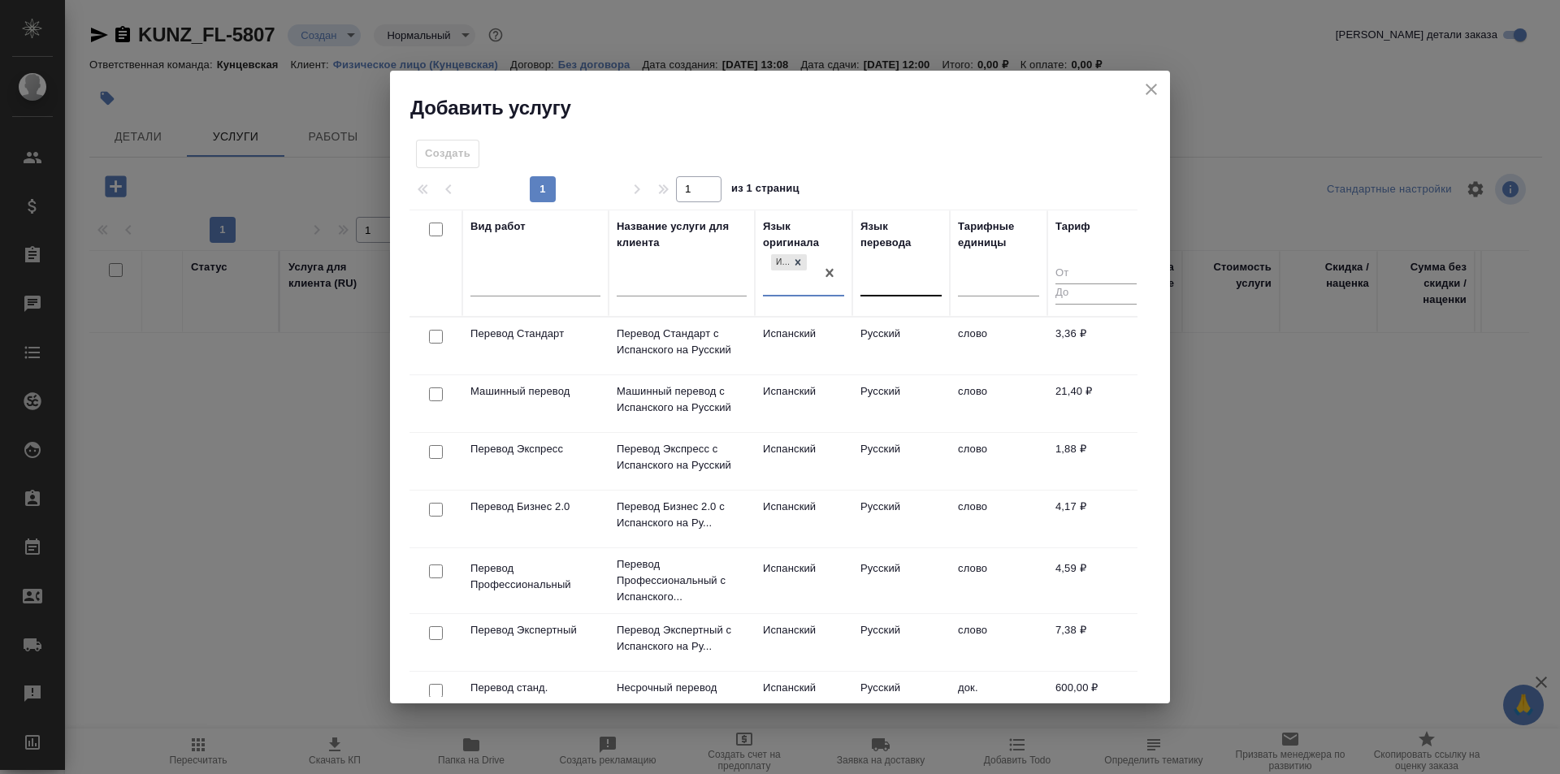
click at [887, 272] on div at bounding box center [900, 280] width 81 height 24
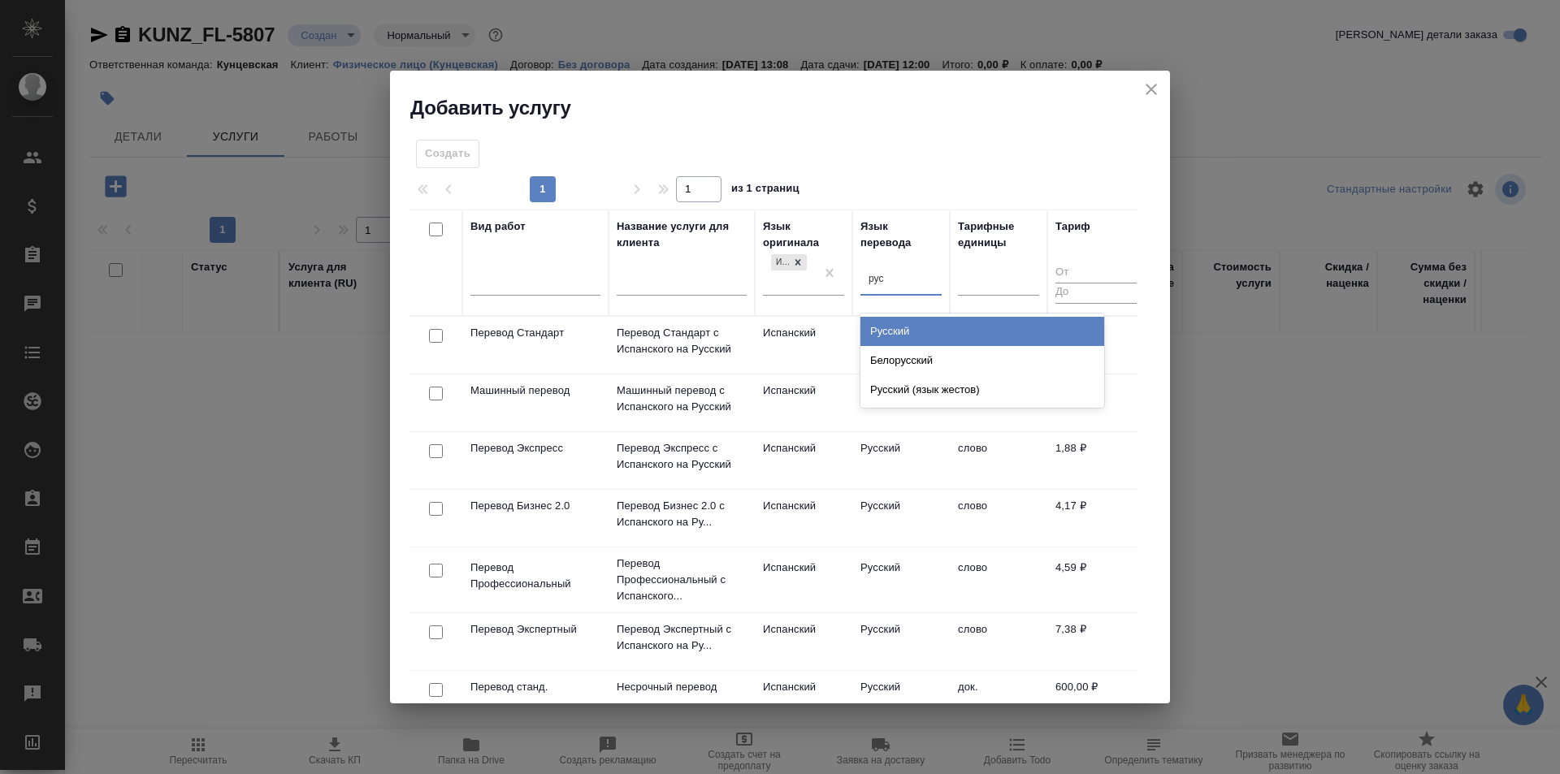
click at [901, 338] on div "Русский" at bounding box center [982, 331] width 244 height 29
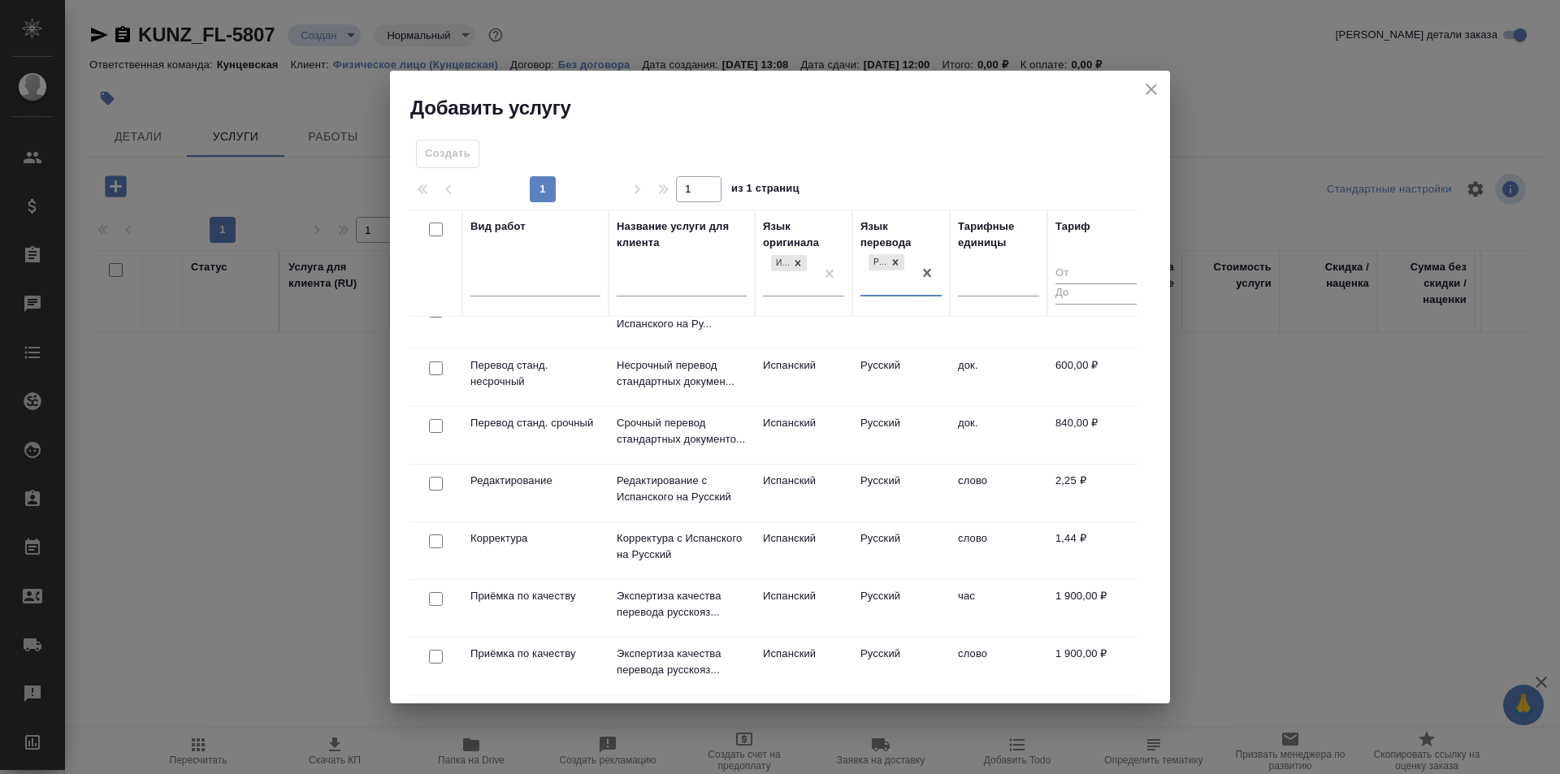
scroll to position [325, 0]
click at [990, 50] on td "док." at bounding box center [998, 21] width 97 height 57
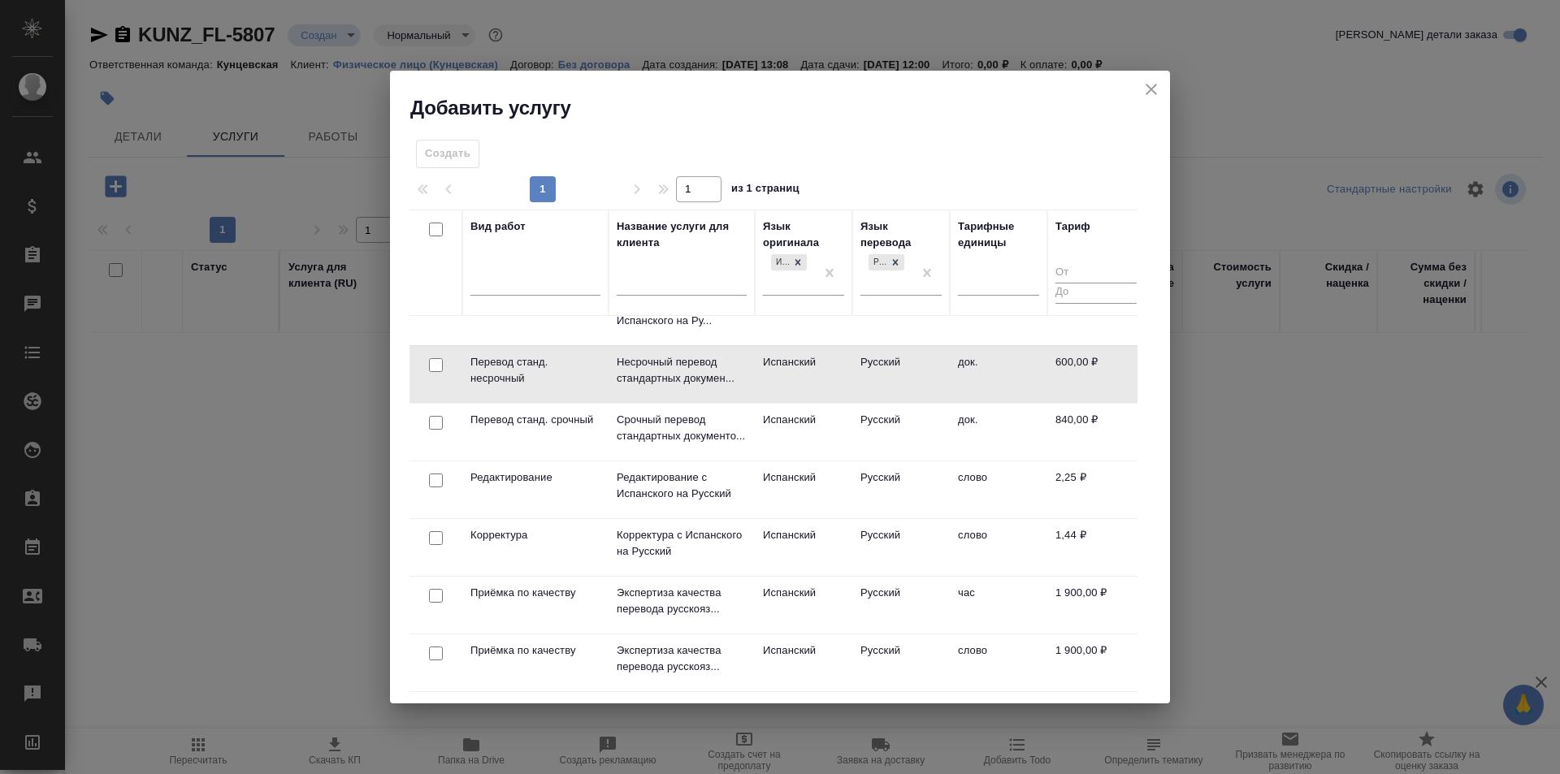
click at [990, 49] on td "док." at bounding box center [998, 20] width 97 height 57
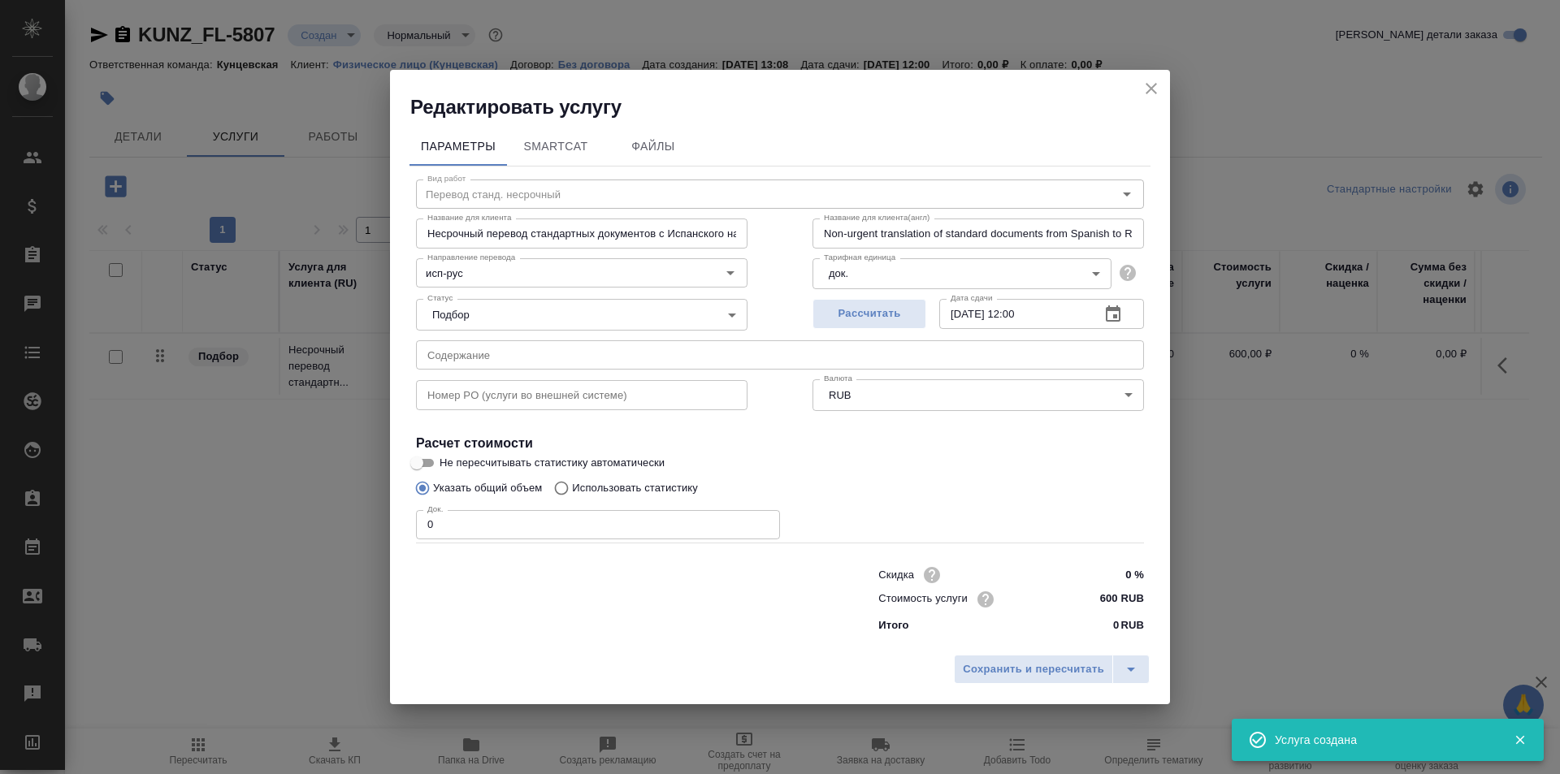
click at [501, 532] on input "0" at bounding box center [598, 524] width 364 height 29
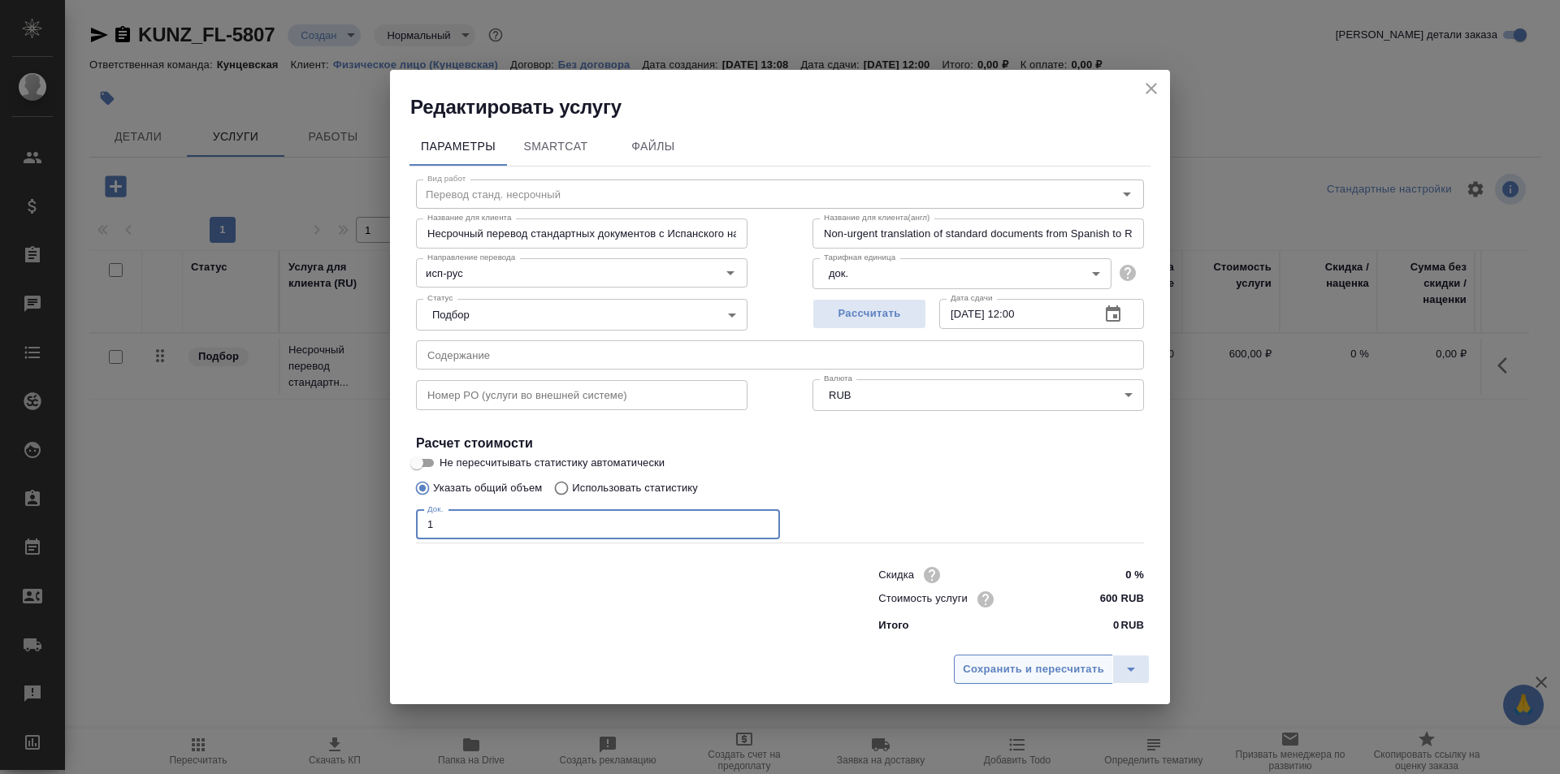
click at [1042, 665] on span "Сохранить и пересчитать" at bounding box center [1033, 669] width 141 height 19
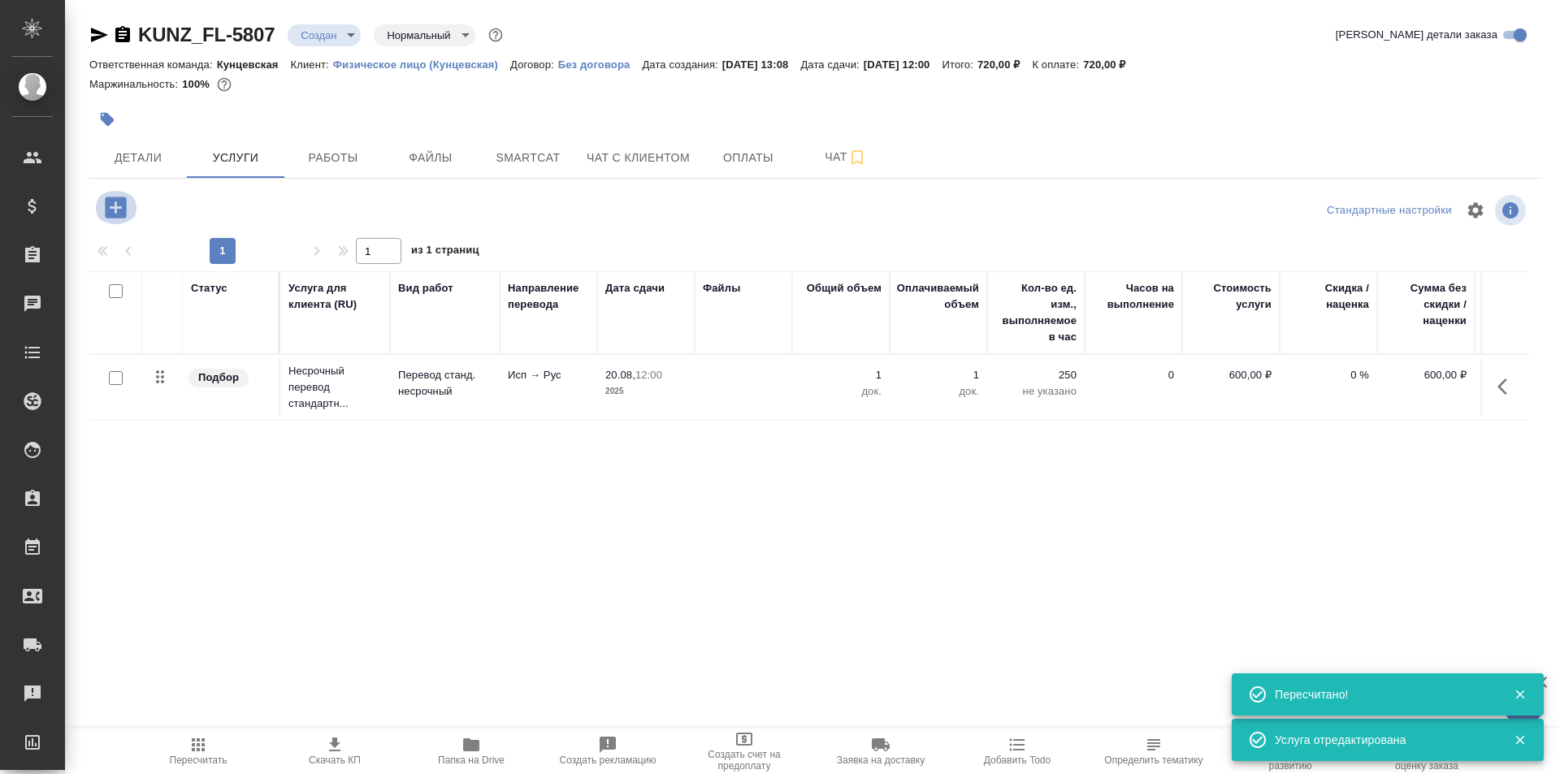
click at [115, 205] on icon "button" at bounding box center [116, 207] width 28 height 28
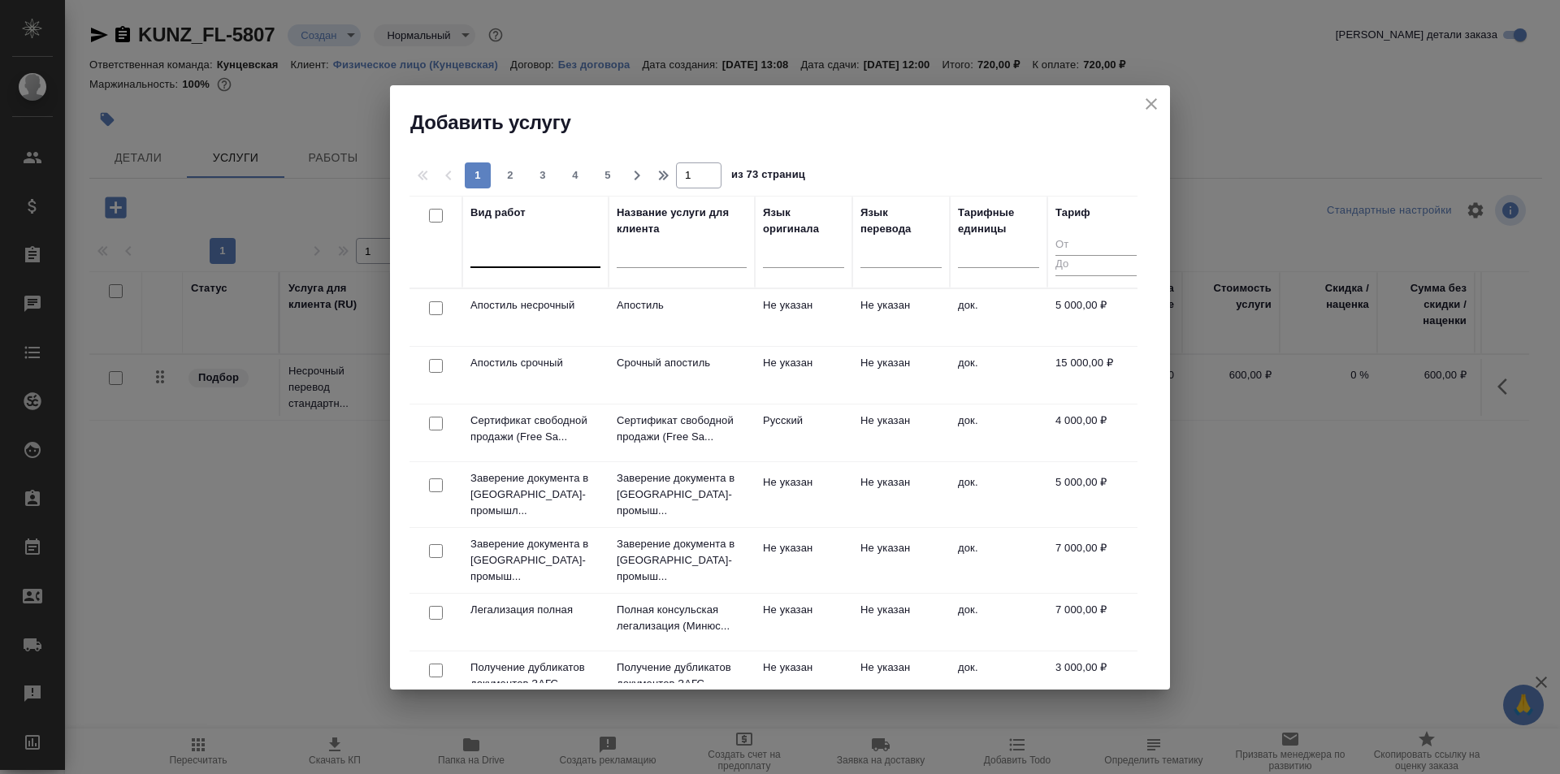
click at [553, 261] on div at bounding box center [535, 252] width 130 height 24
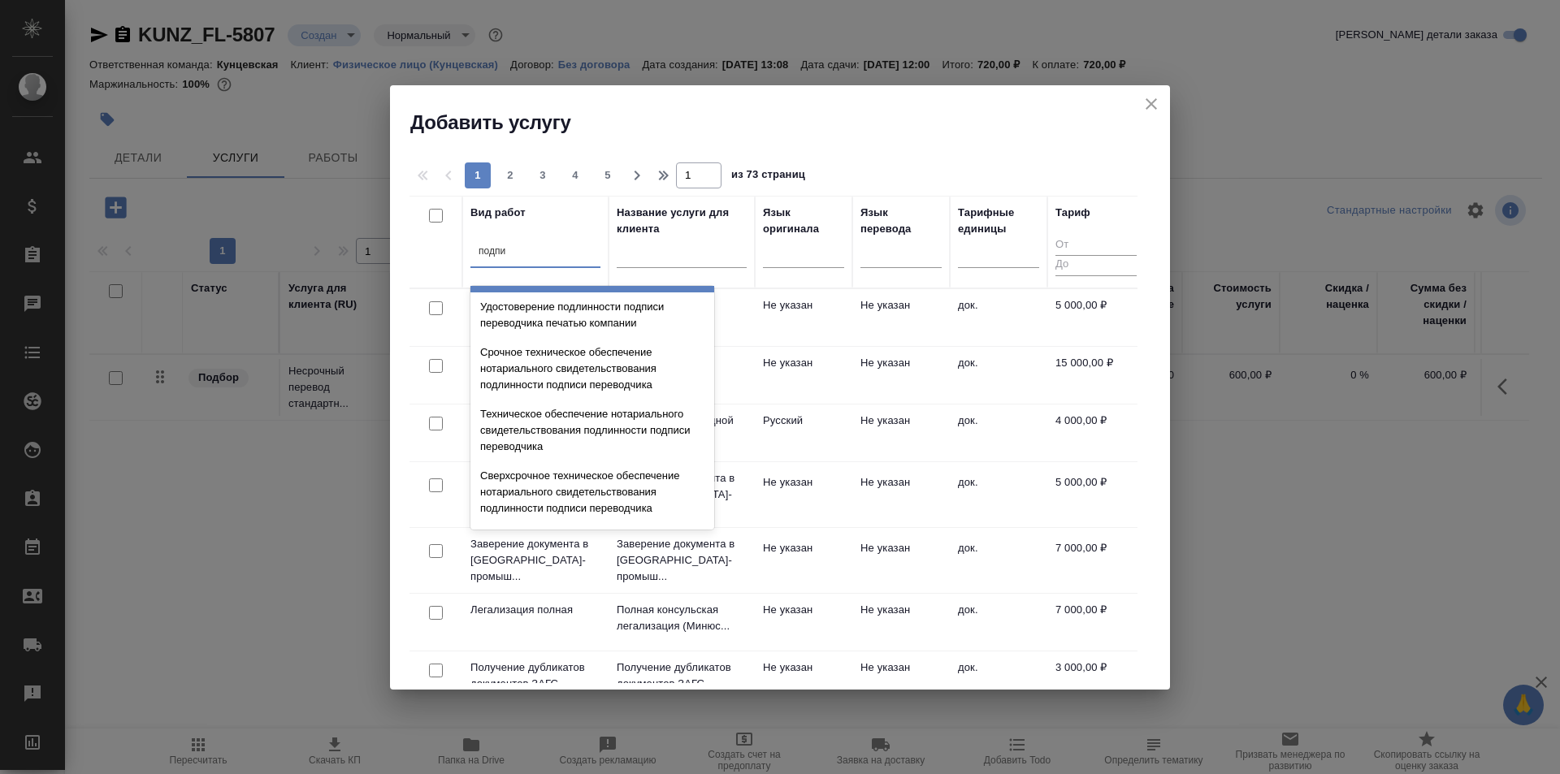
scroll to position [487, 0]
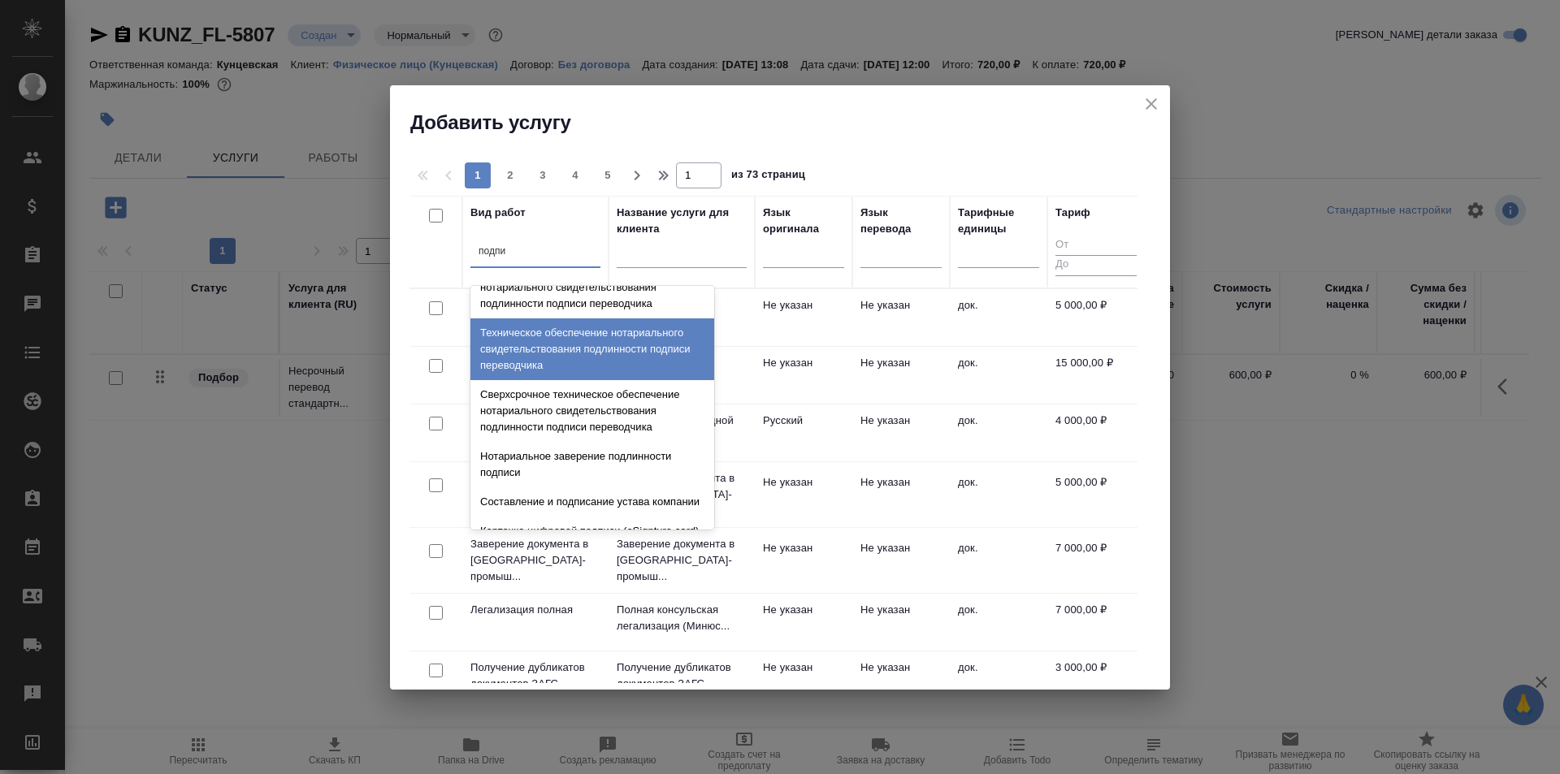
click at [585, 380] on div "Техническое обеспечение нотариального свидетельствования подлинности подписи пе…" at bounding box center [592, 349] width 244 height 62
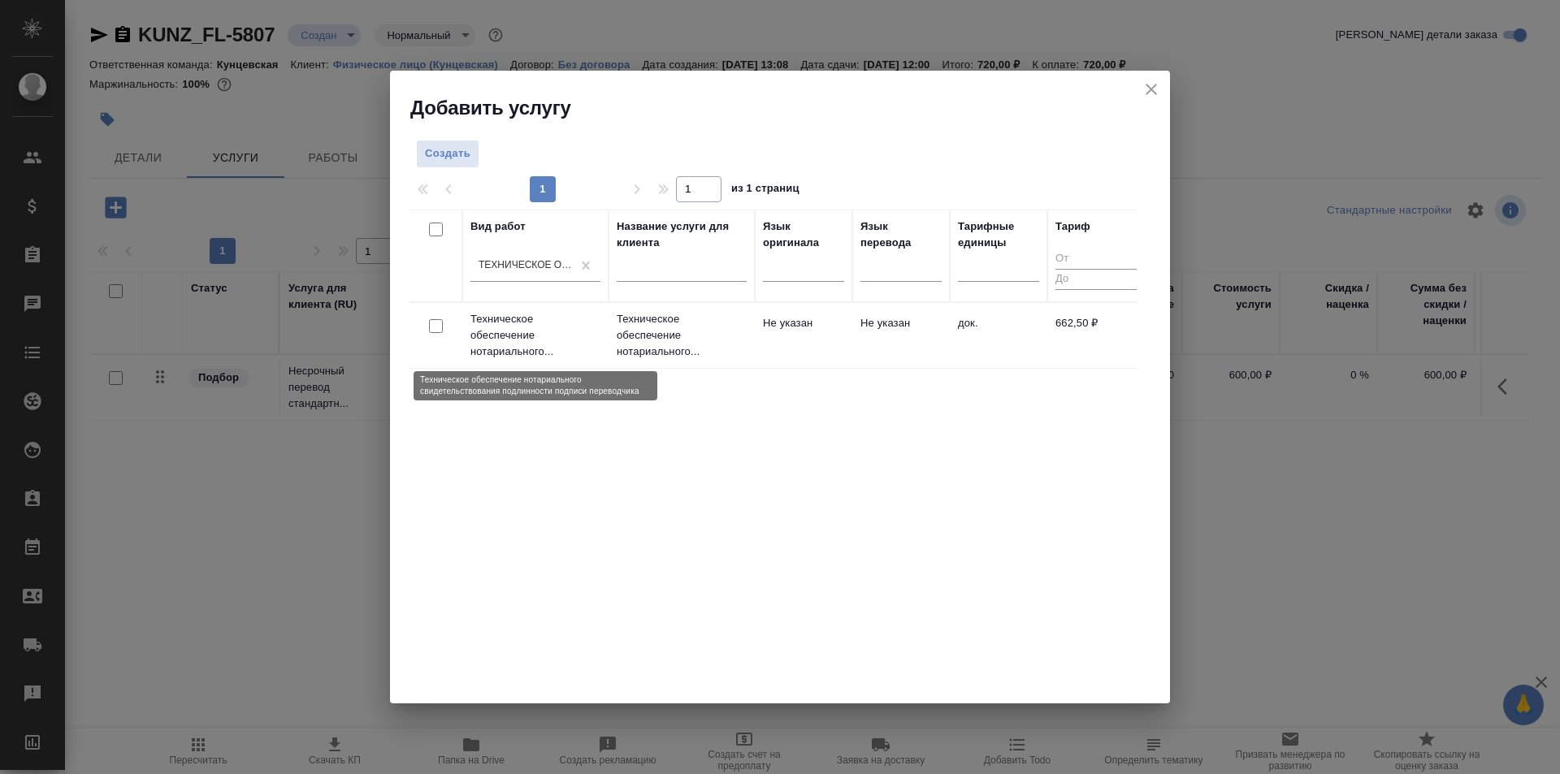
click at [598, 330] on p "Техническое обеспечение нотариального..." at bounding box center [535, 335] width 130 height 49
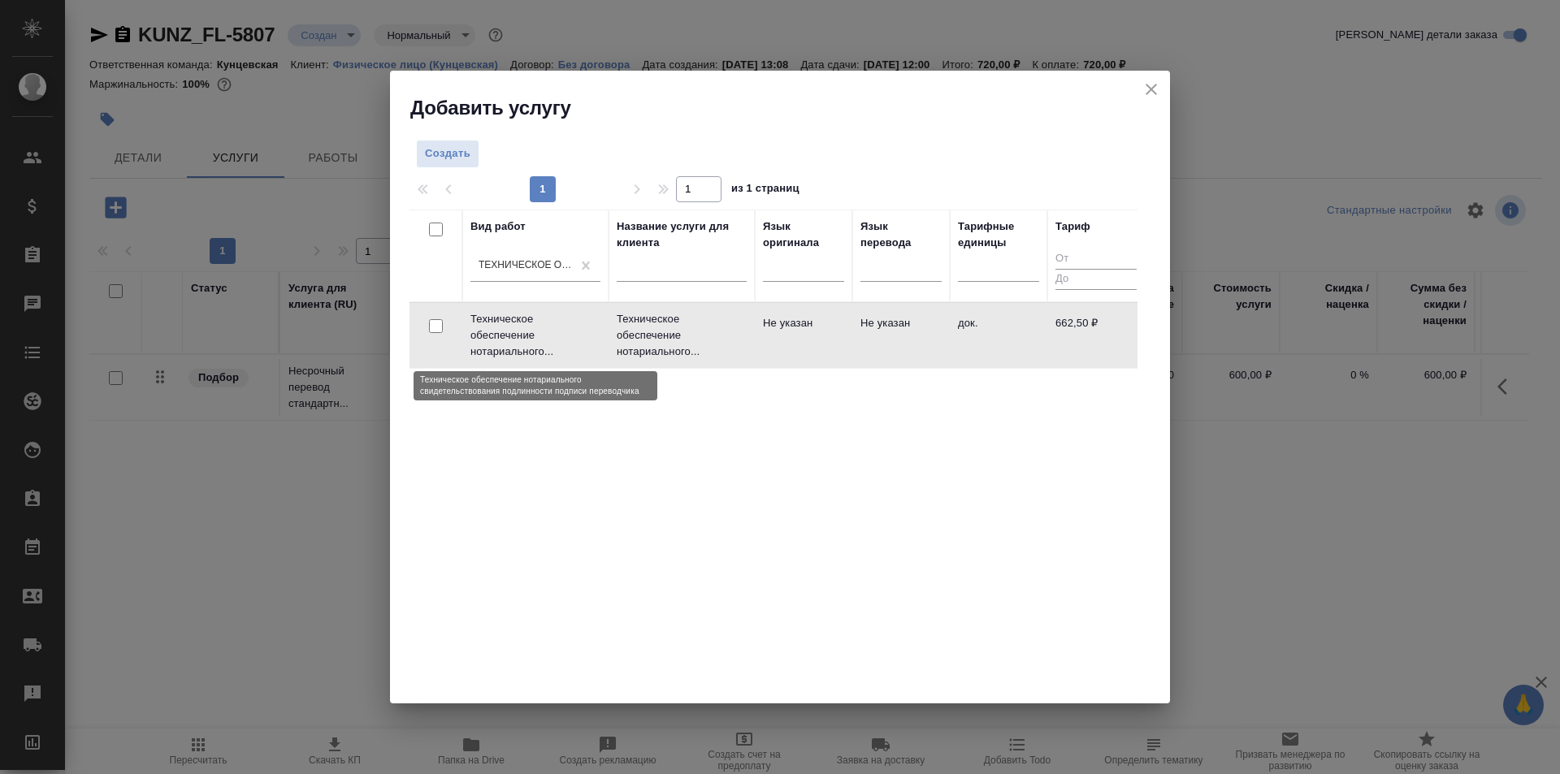
click at [598, 330] on p "Техническое обеспечение нотариального..." at bounding box center [535, 335] width 130 height 49
click at [591, 342] on p "Техническое обеспечение нотариального..." at bounding box center [535, 335] width 130 height 49
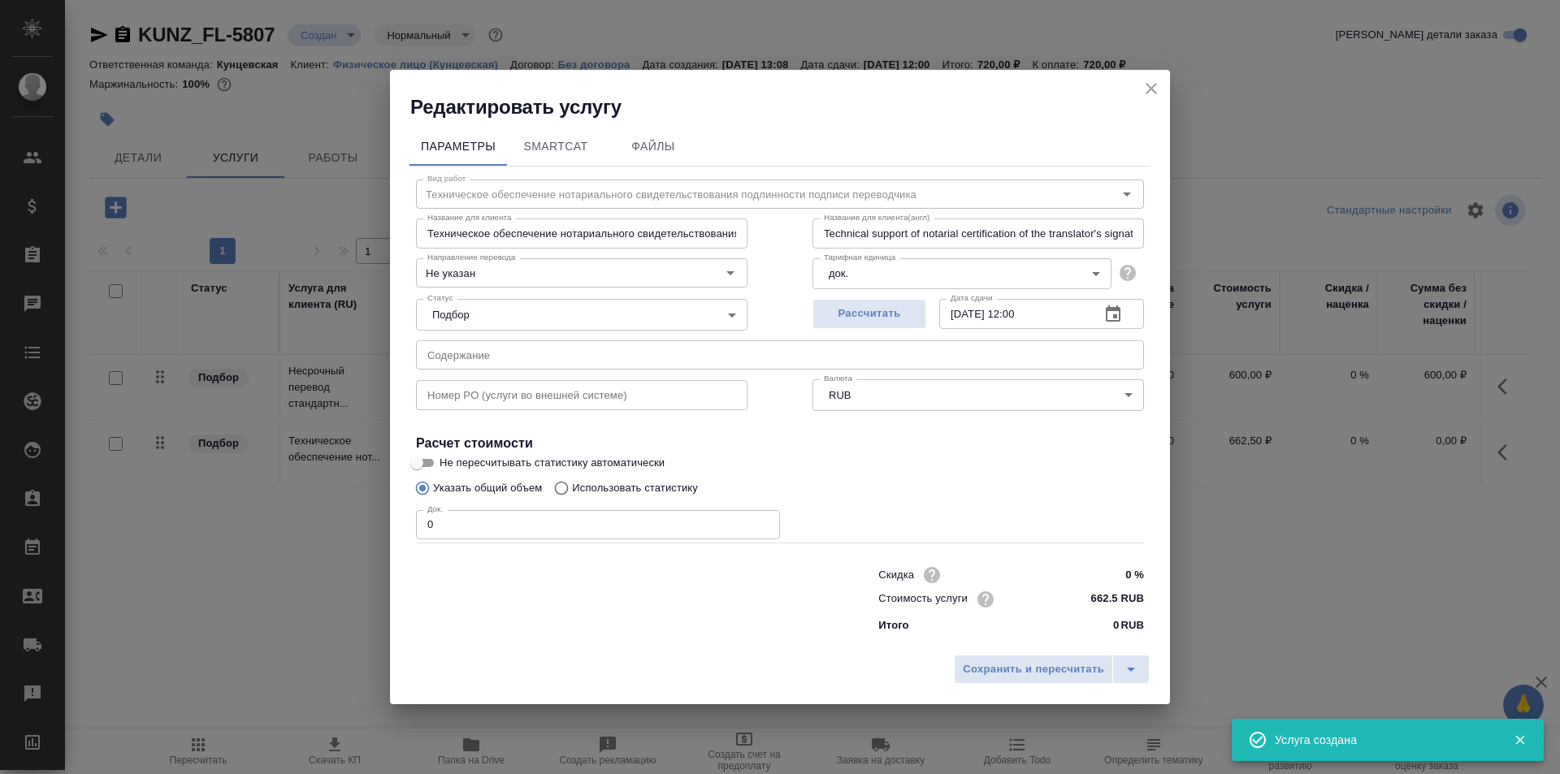
click at [470, 529] on input "0" at bounding box center [598, 524] width 364 height 29
click at [1031, 682] on button "Сохранить и пересчитать" at bounding box center [1033, 669] width 159 height 29
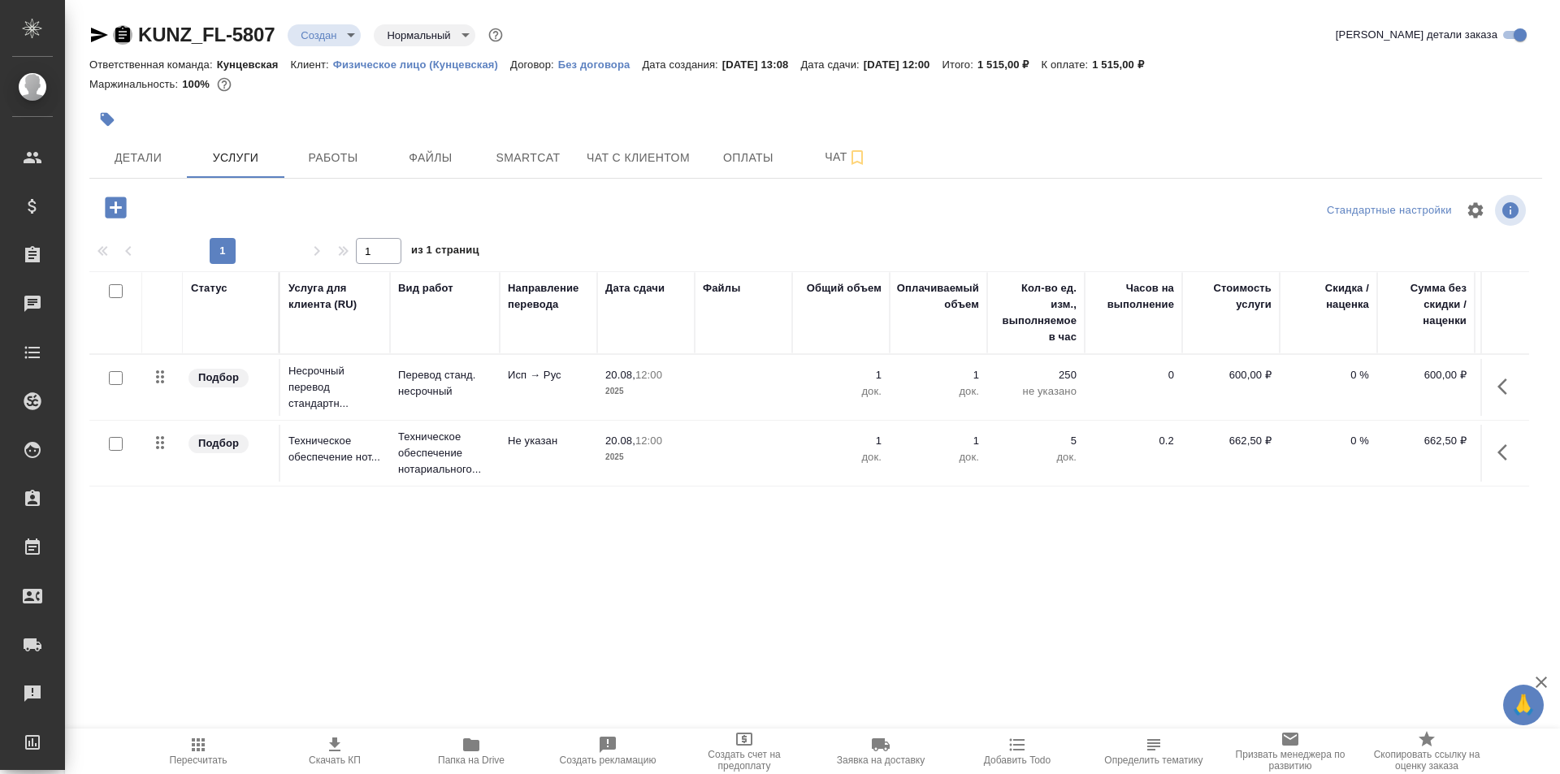
click at [122, 33] on icon "button" at bounding box center [122, 34] width 15 height 16
click at [419, 152] on span "Файлы" at bounding box center [431, 158] width 78 height 20
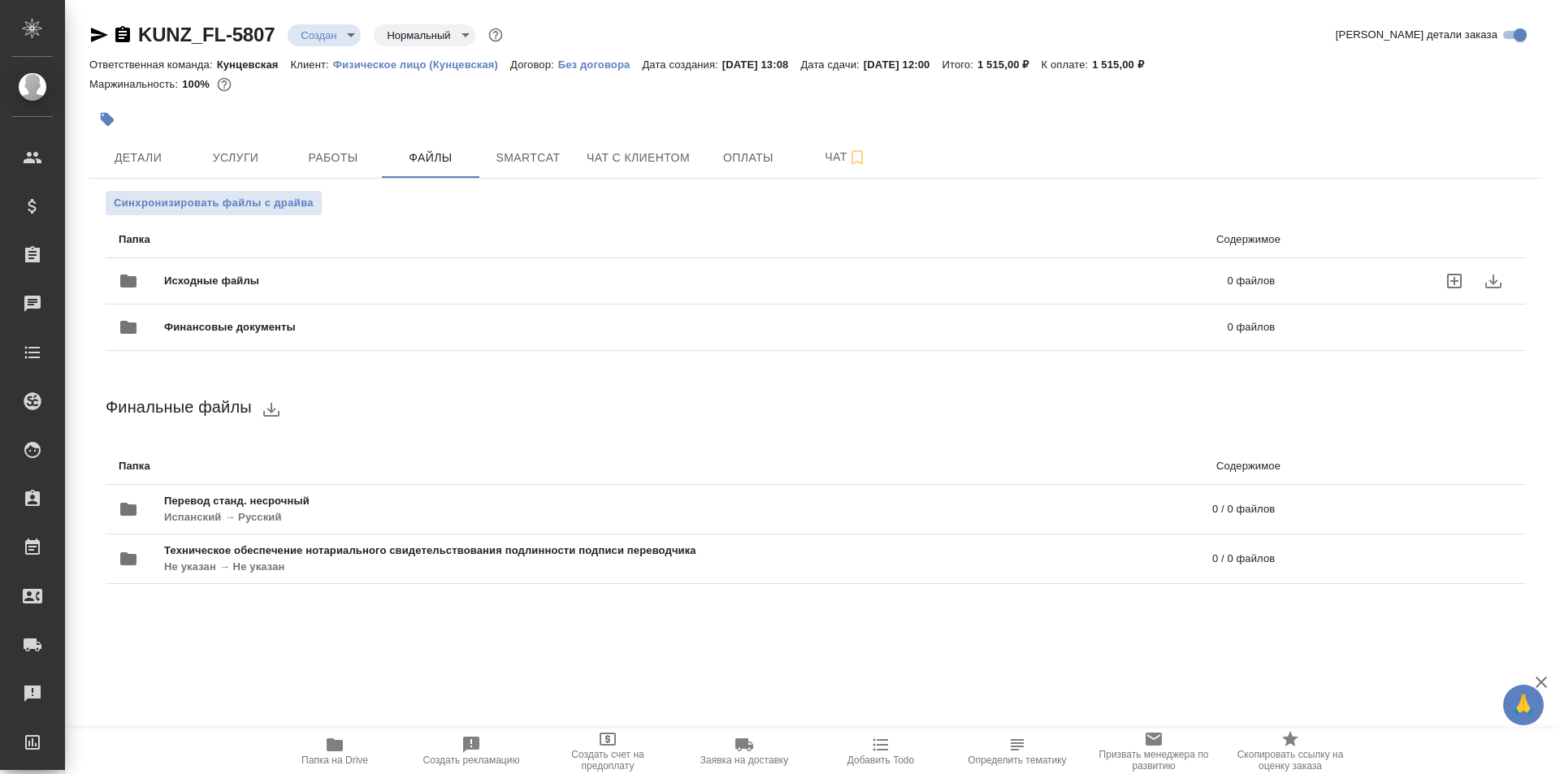
click at [1449, 275] on icon "uploadFiles" at bounding box center [1454, 281] width 15 height 15
click at [0, 0] on input "uploadFiles" at bounding box center [0, 0] width 0 height 0
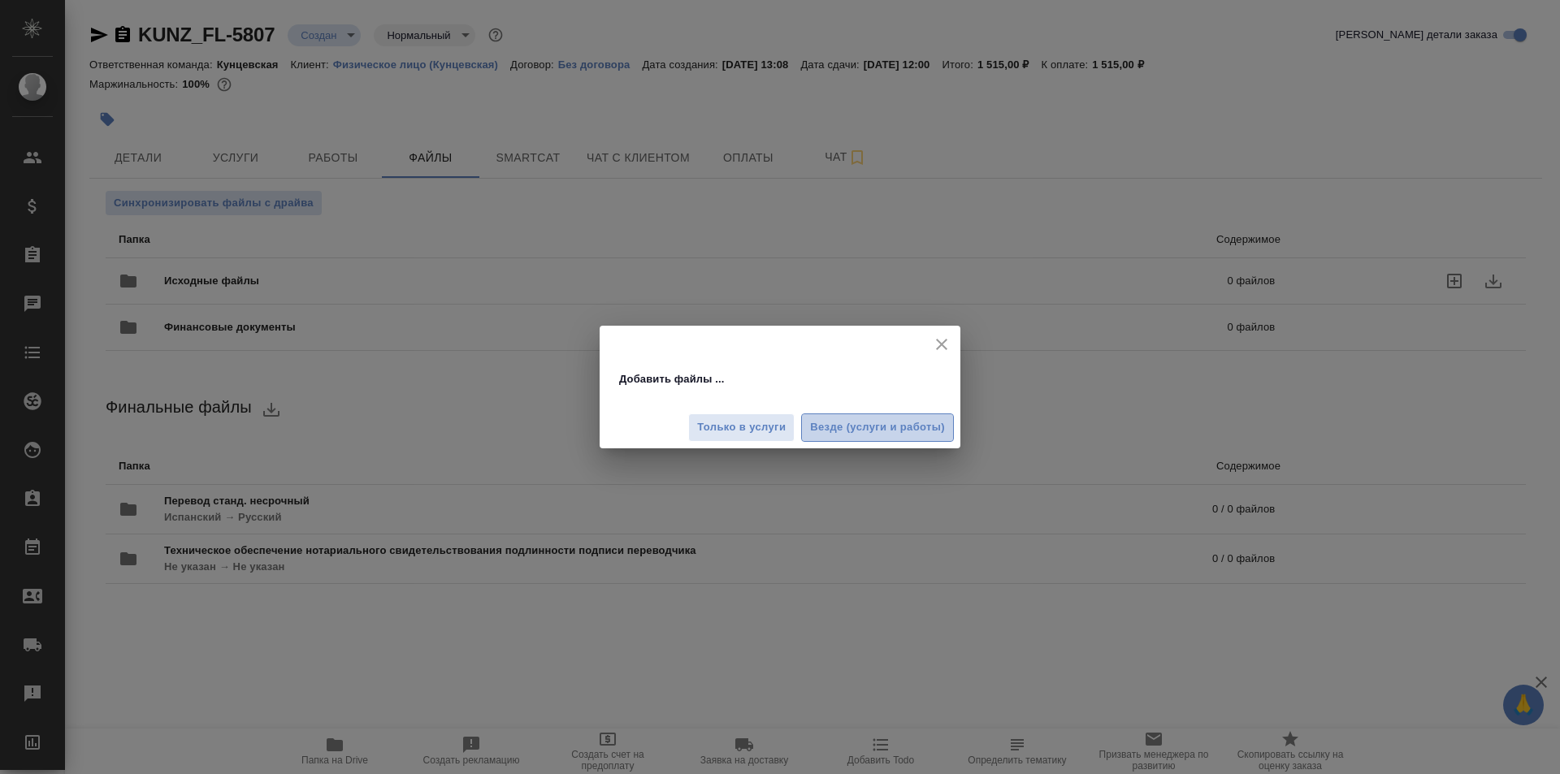
click at [905, 428] on span "Везде (услуги и работы)" at bounding box center [877, 427] width 135 height 19
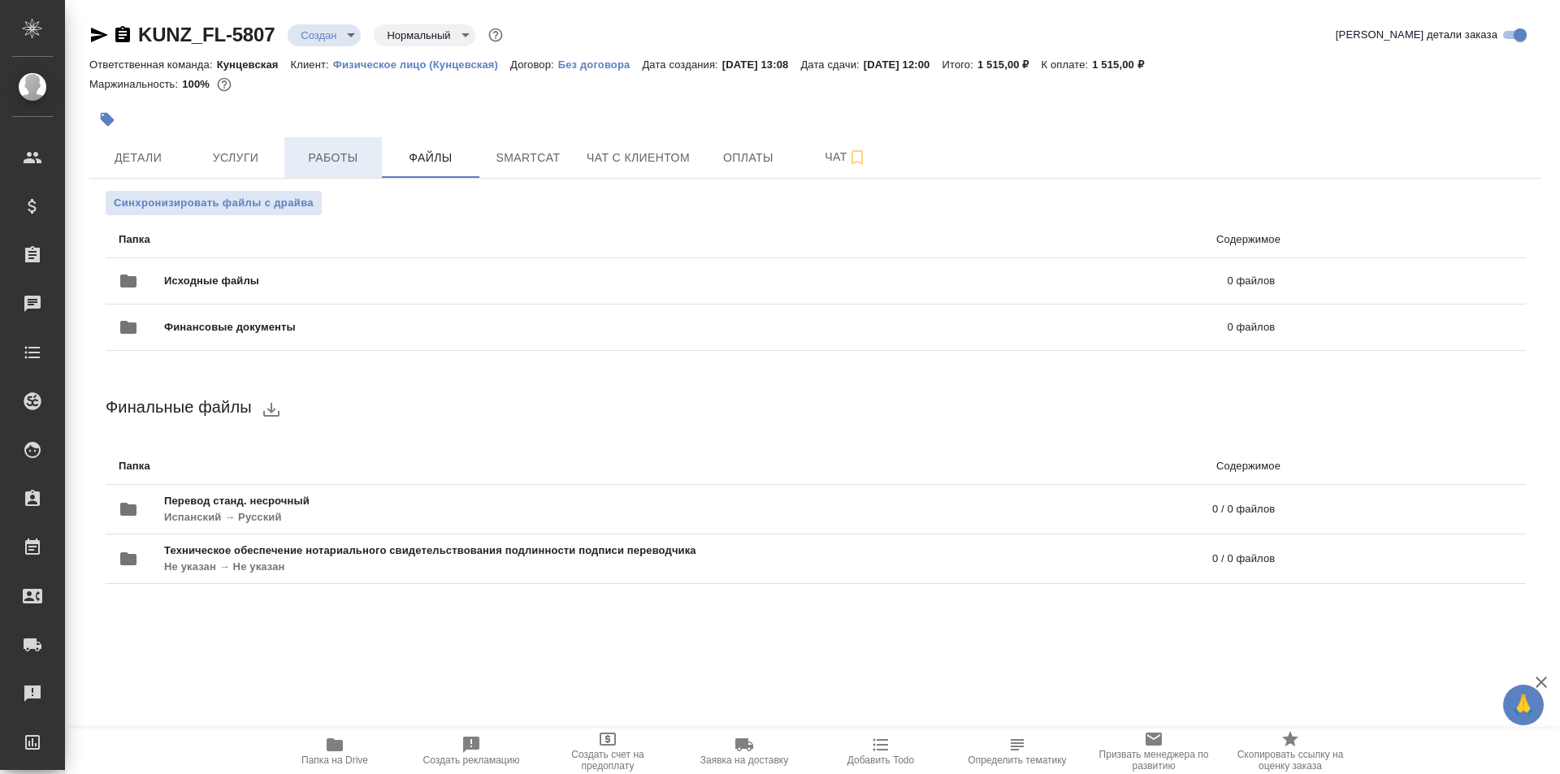
click at [332, 154] on span "Работы" at bounding box center [333, 158] width 78 height 20
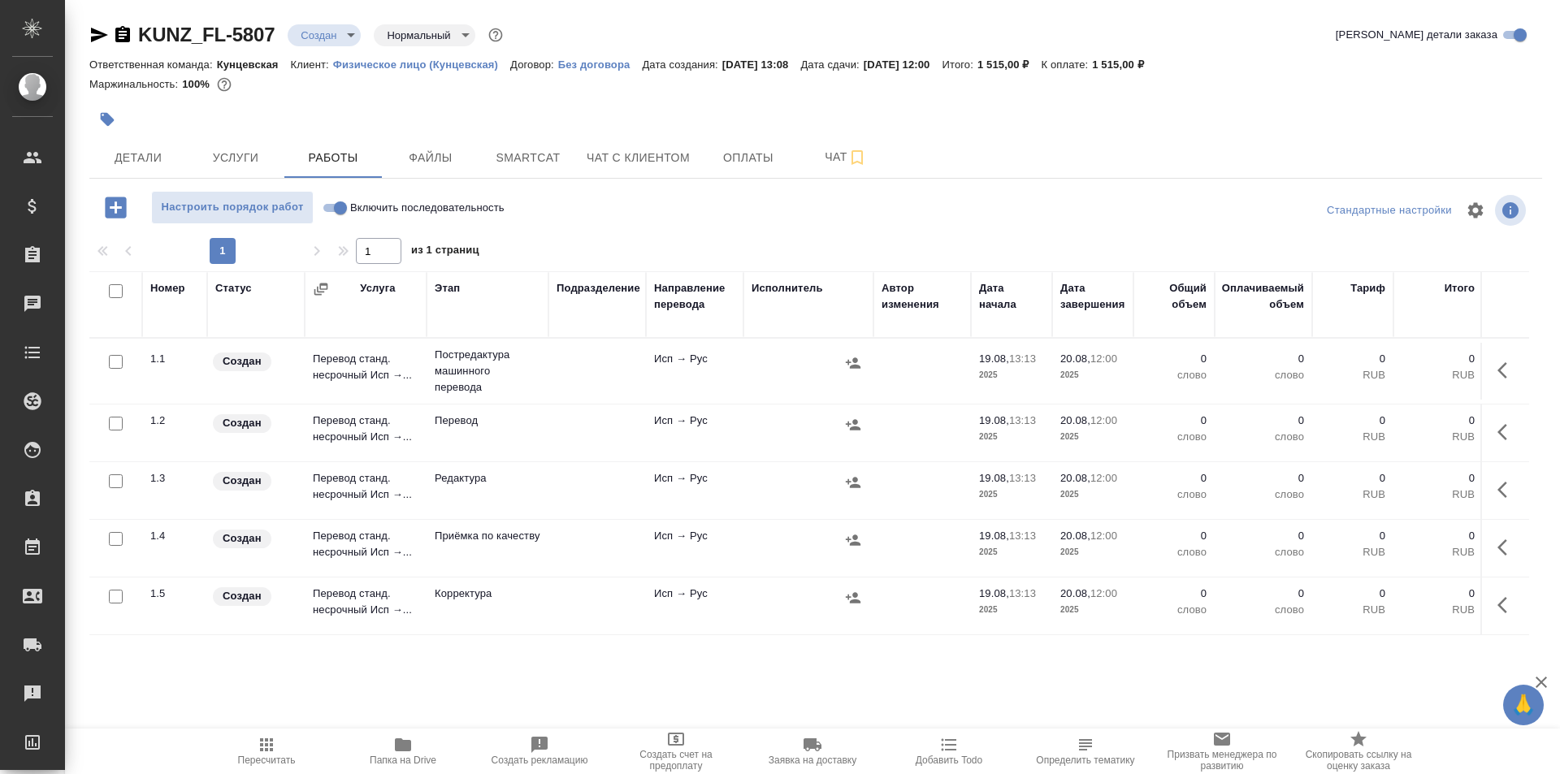
click at [333, 205] on input "Включить последовательность" at bounding box center [340, 207] width 58 height 19
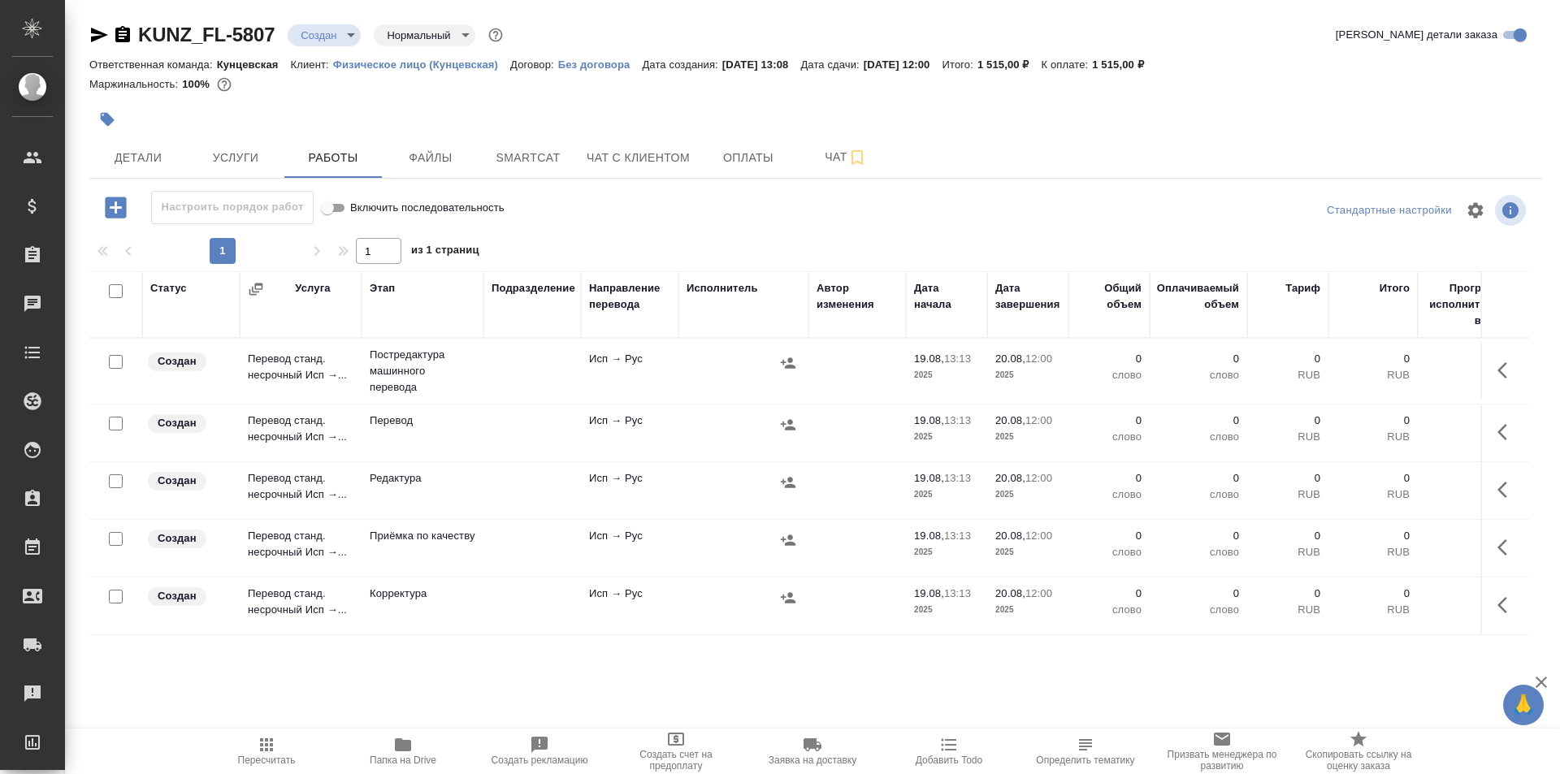
click at [116, 291] on input "checkbox" at bounding box center [116, 291] width 14 height 14
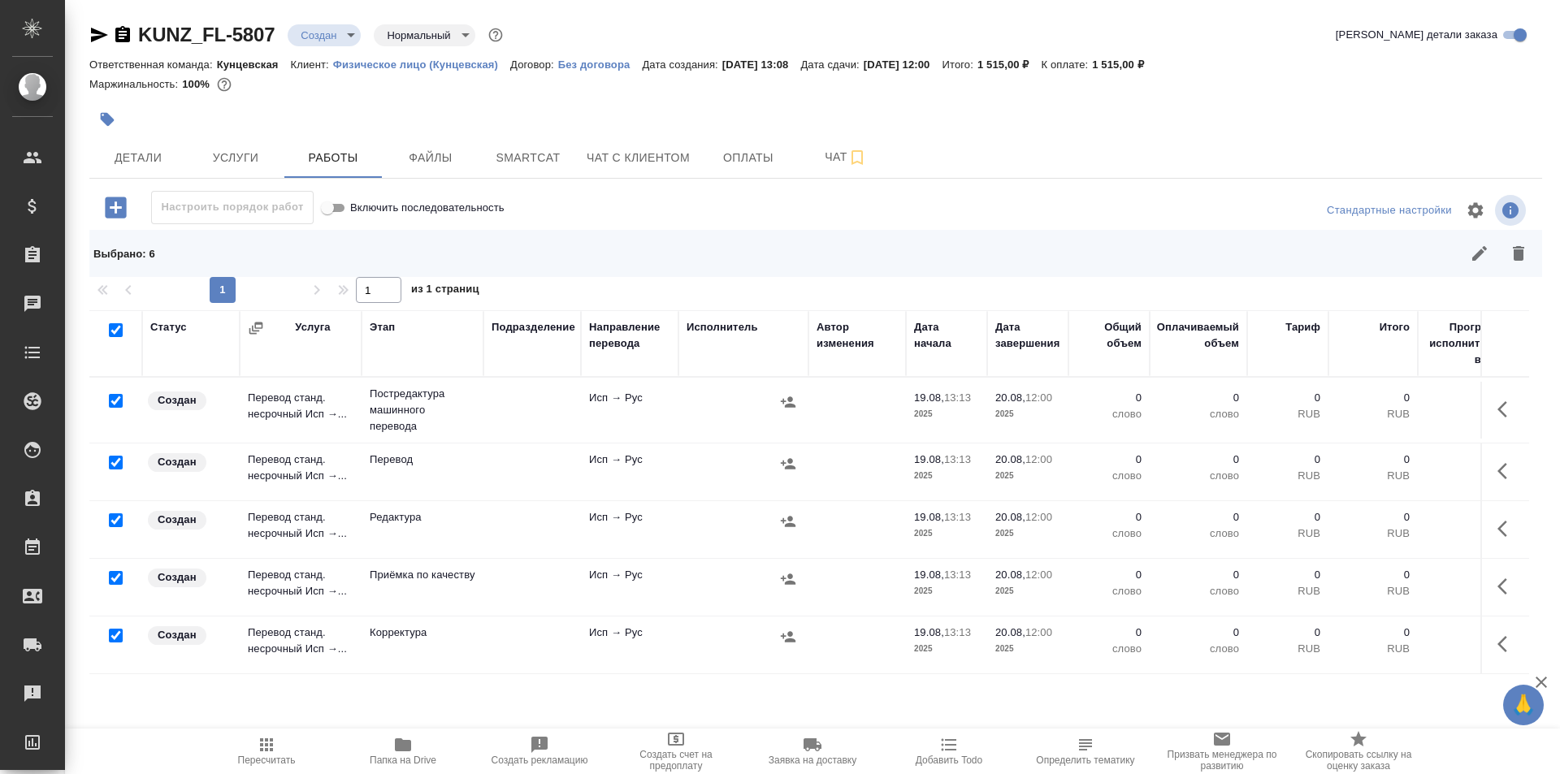
click at [118, 463] on input "checkbox" at bounding box center [116, 463] width 14 height 14
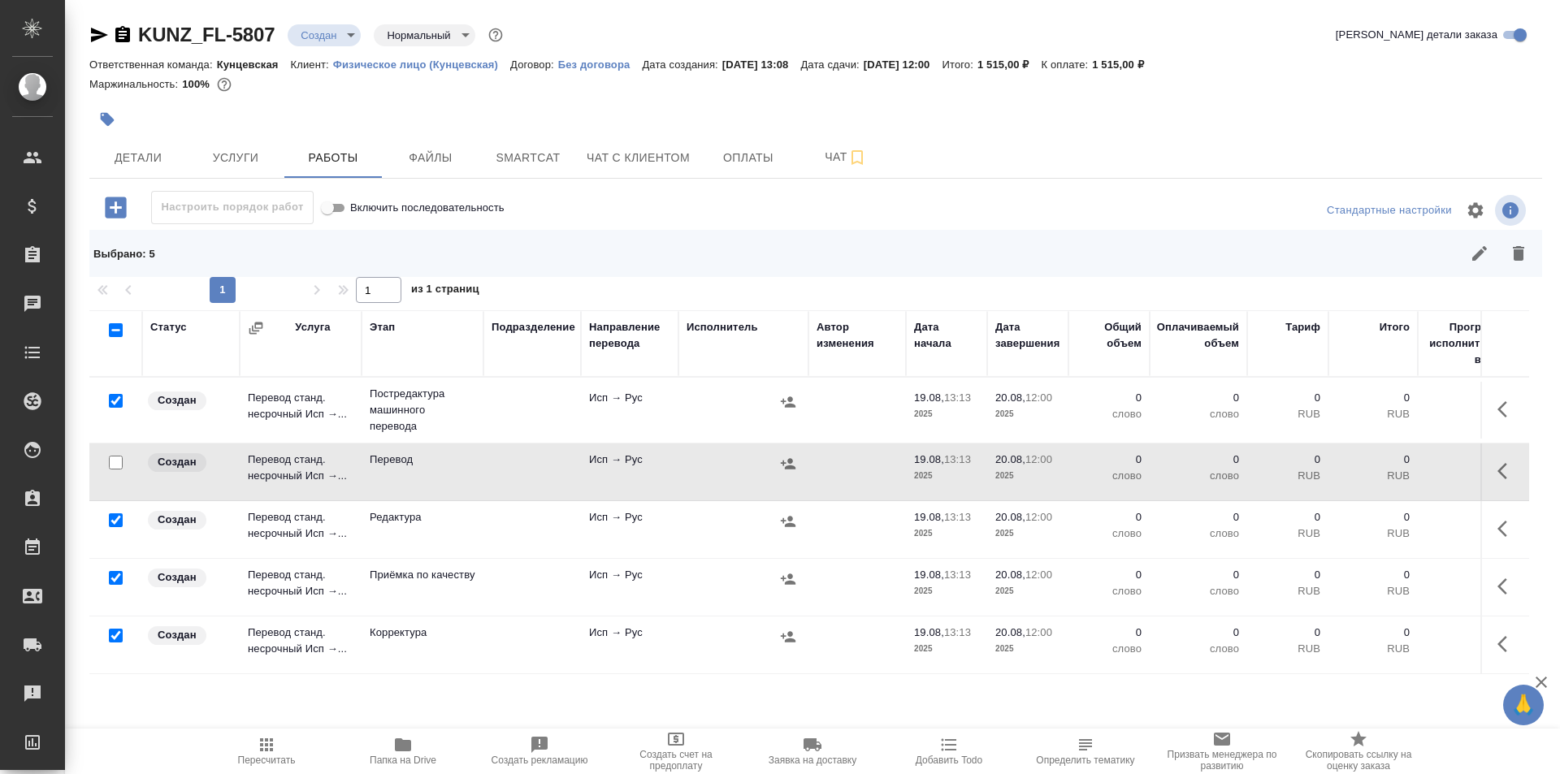
scroll to position [76, 0]
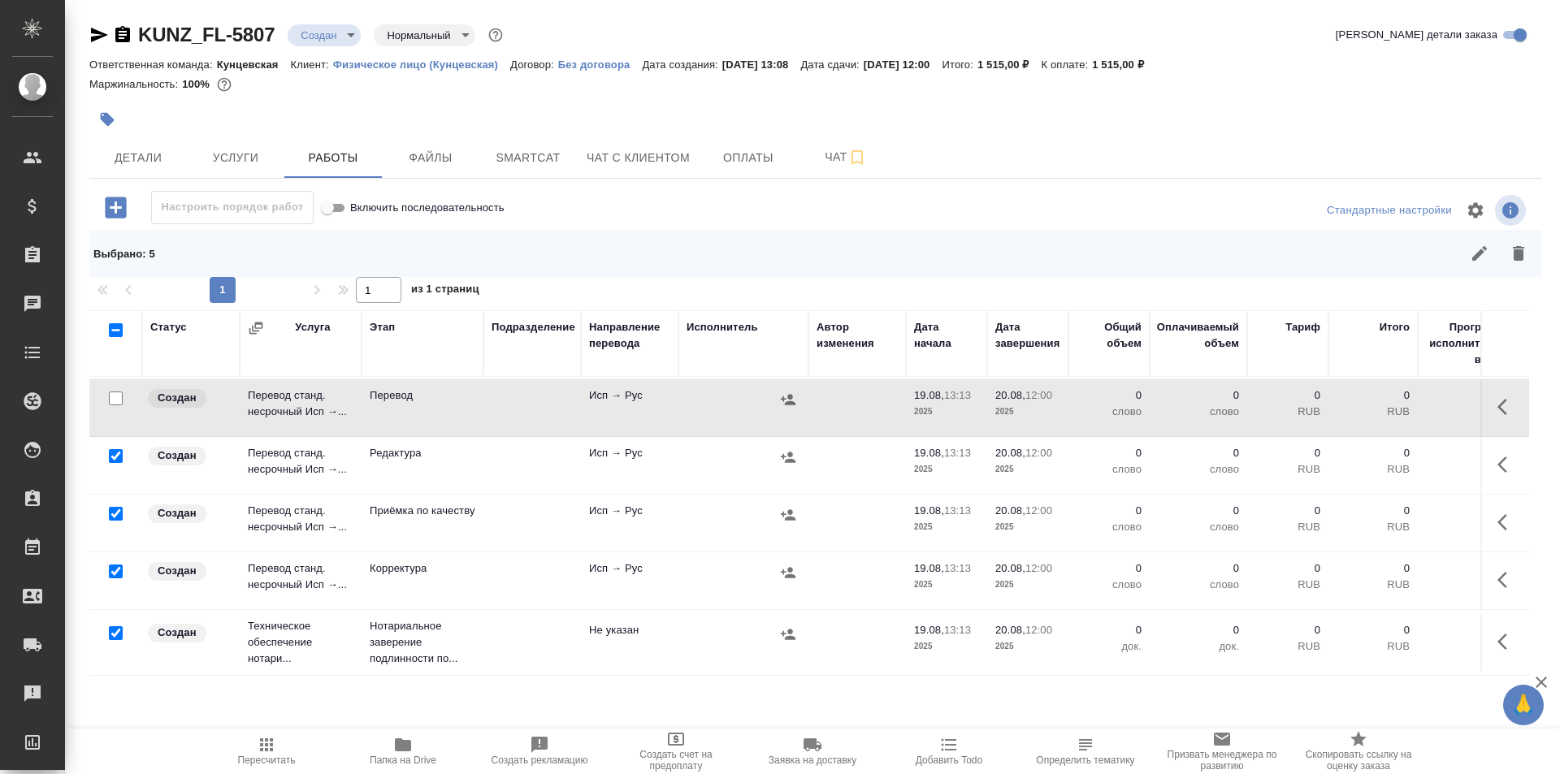
click at [115, 507] on input "checkbox" at bounding box center [116, 514] width 14 height 14
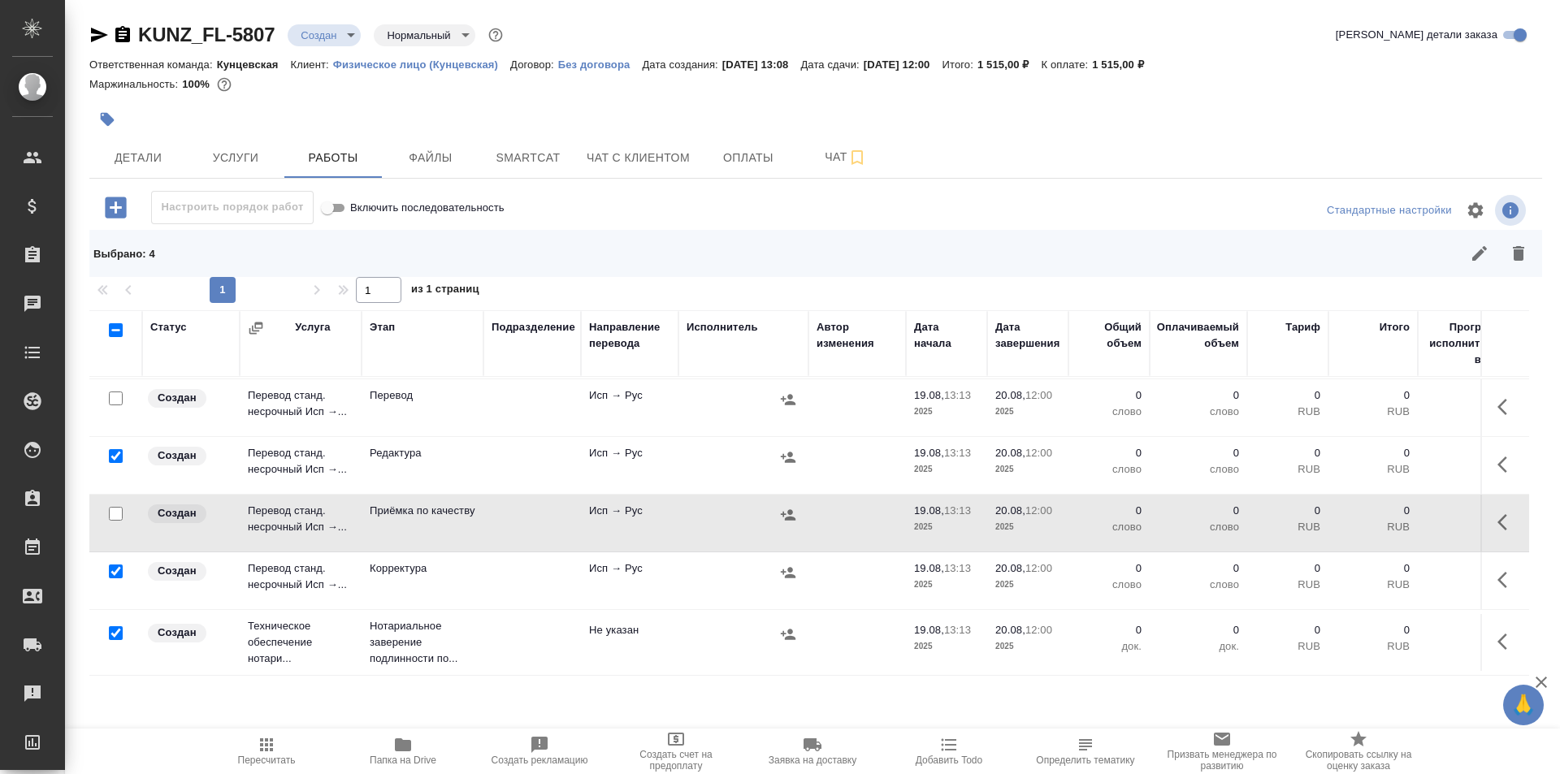
click at [117, 626] on input "checkbox" at bounding box center [116, 633] width 14 height 14
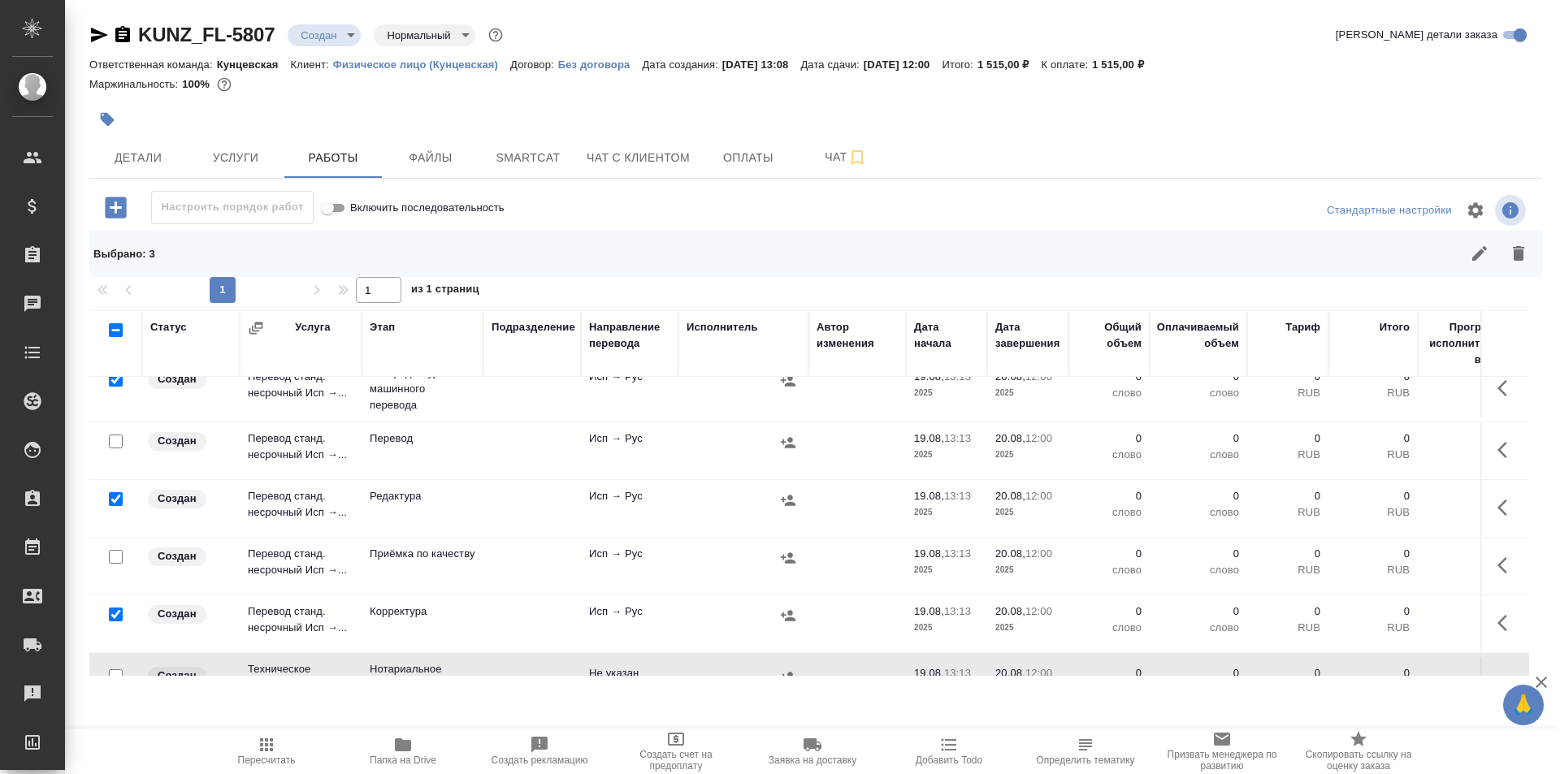
scroll to position [0, 0]
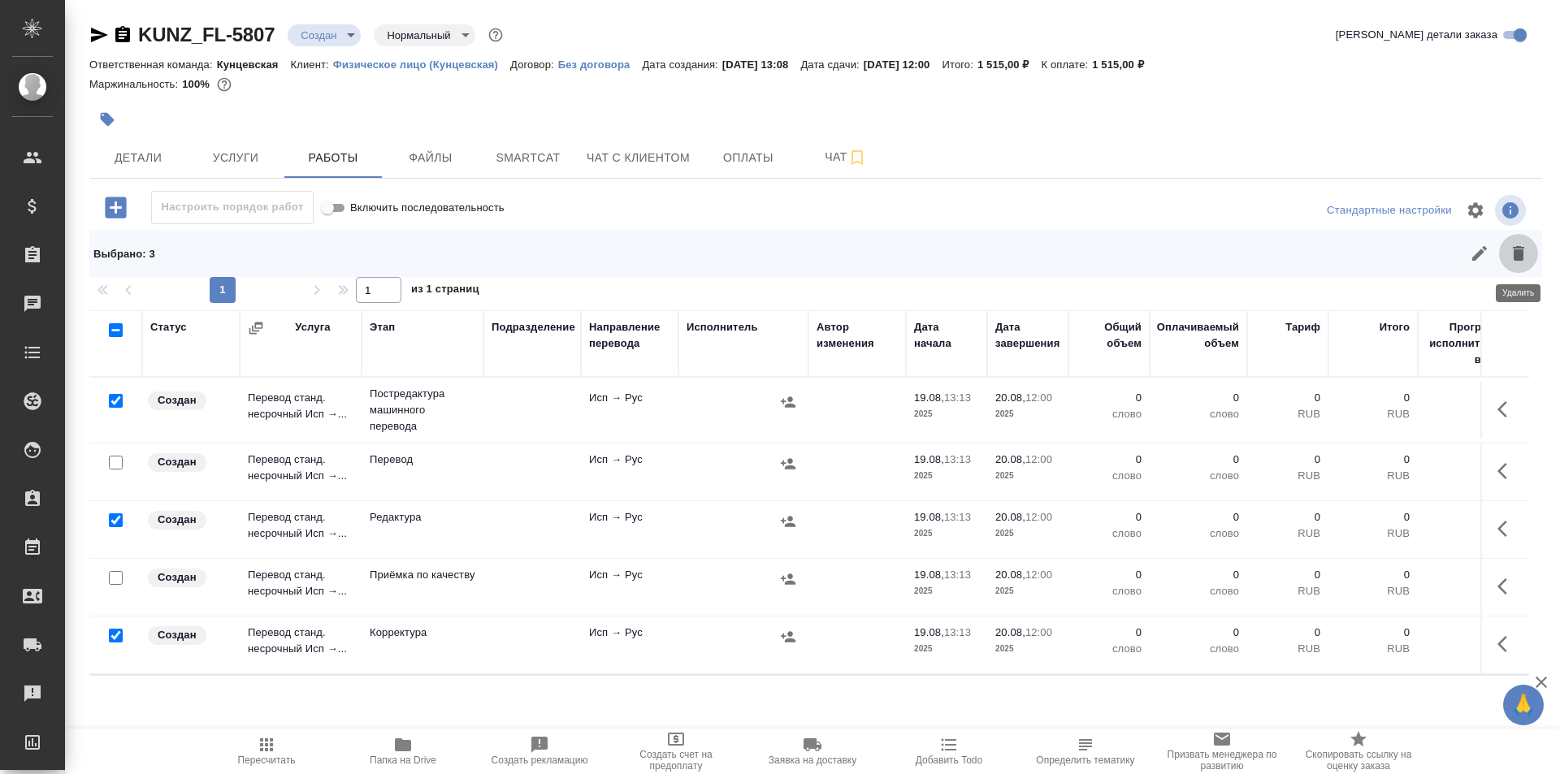
click at [1510, 257] on icon "button" at bounding box center [1517, 253] width 19 height 19
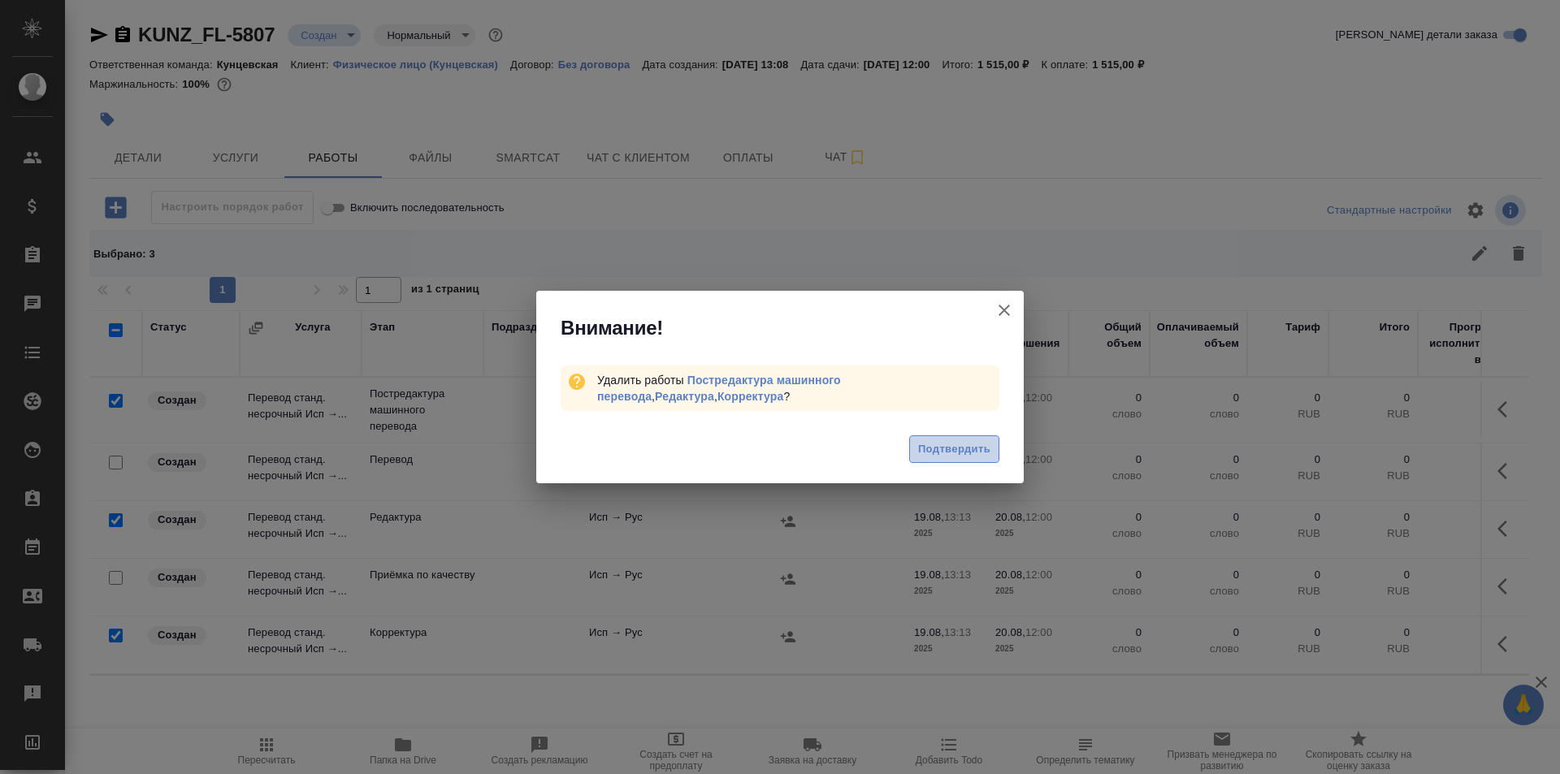
click at [962, 445] on span "Подтвердить" at bounding box center [954, 449] width 72 height 19
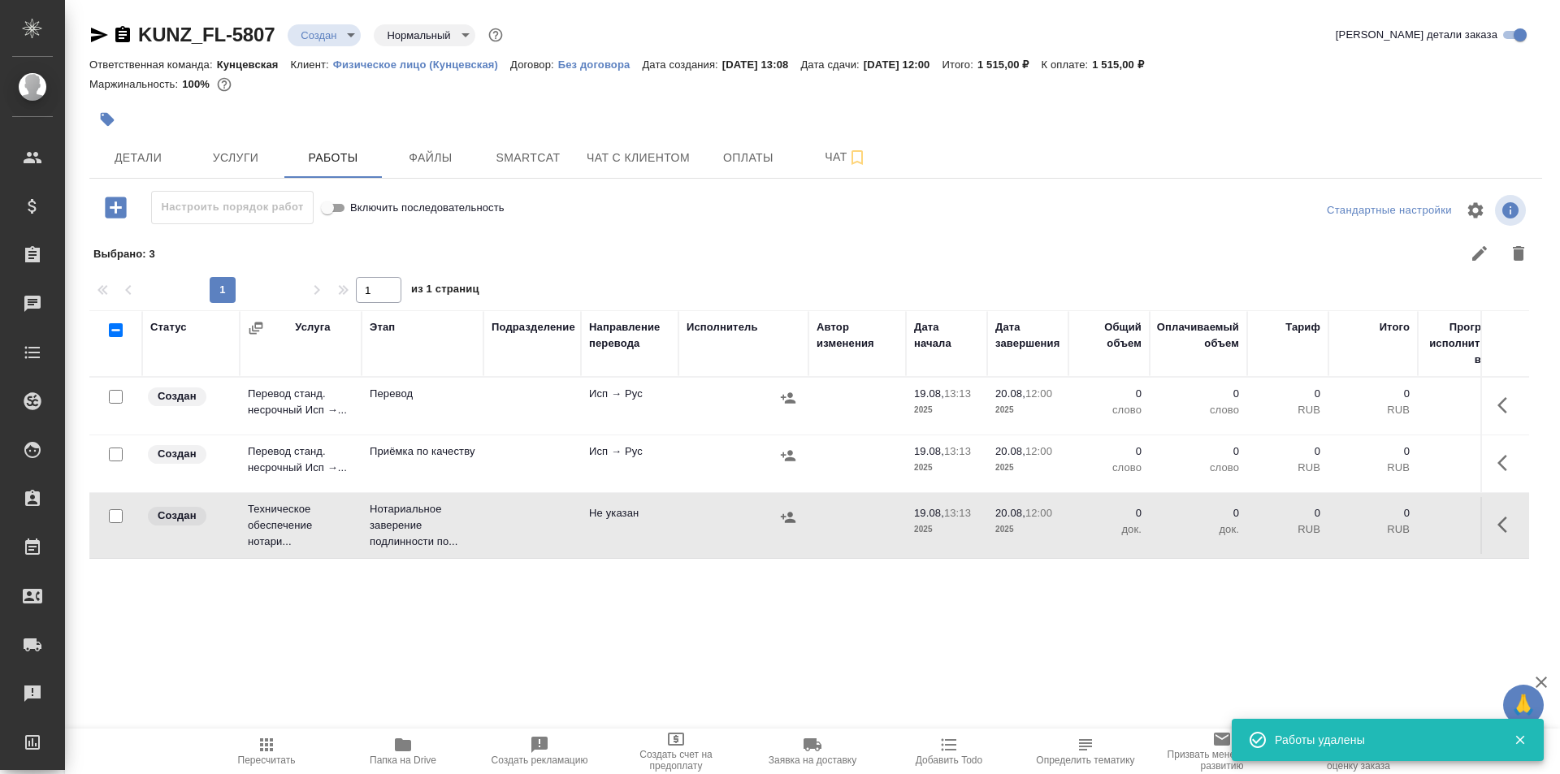
click at [760, 236] on div at bounding box center [960, 253] width 1155 height 39
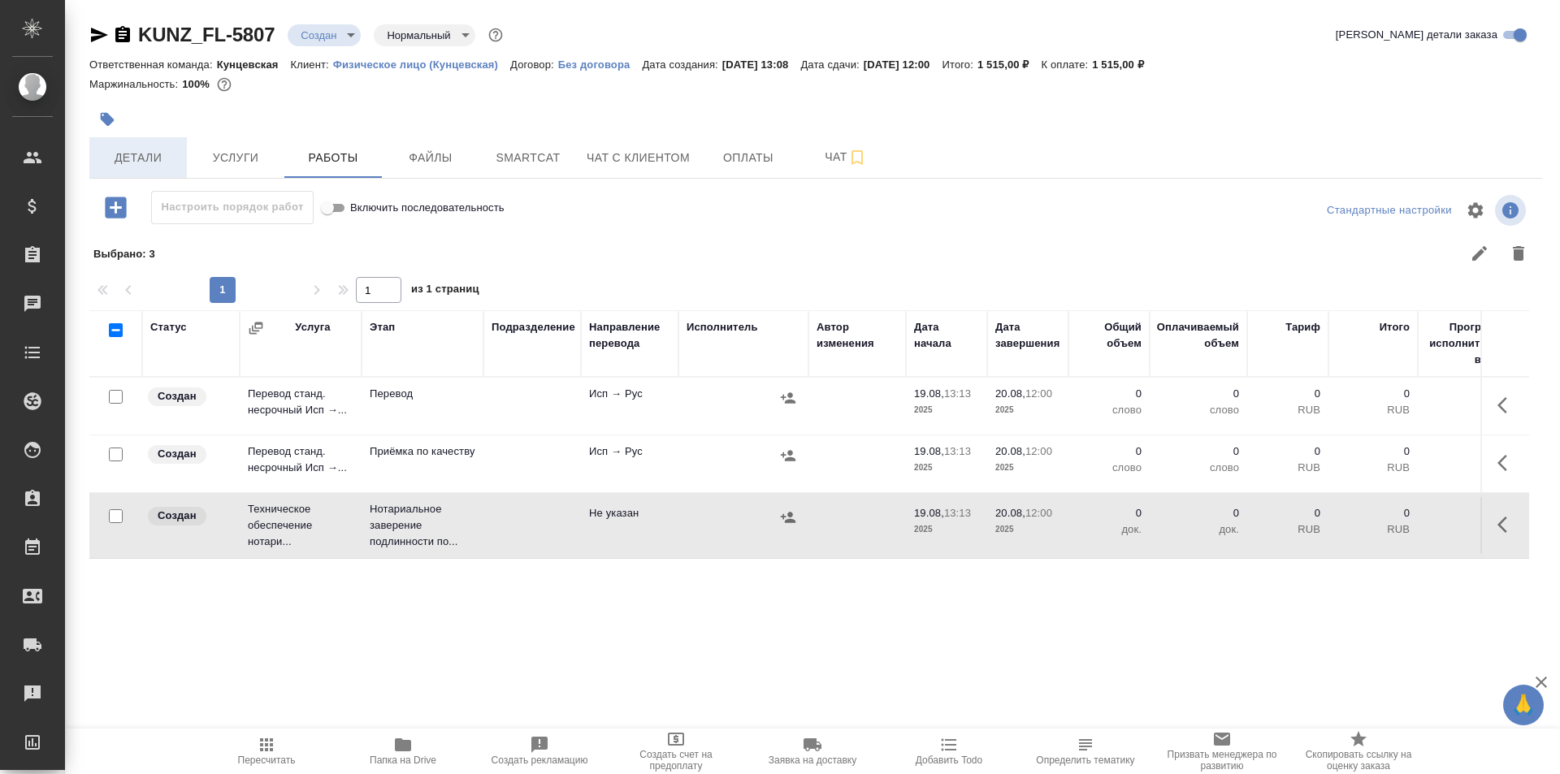
click at [158, 158] on span "Детали" at bounding box center [138, 158] width 78 height 20
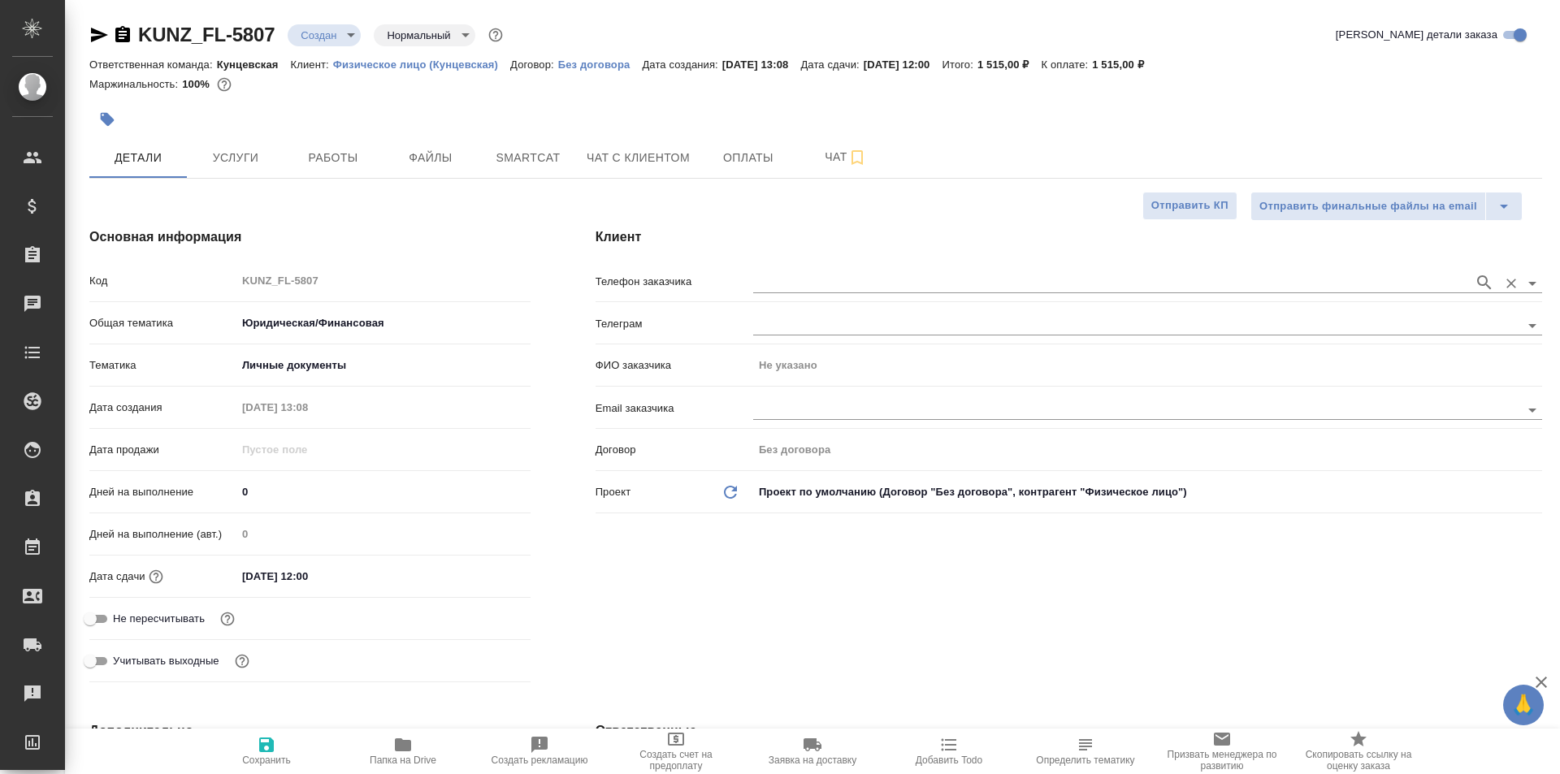
click at [811, 290] on input "text" at bounding box center [1109, 282] width 712 height 19
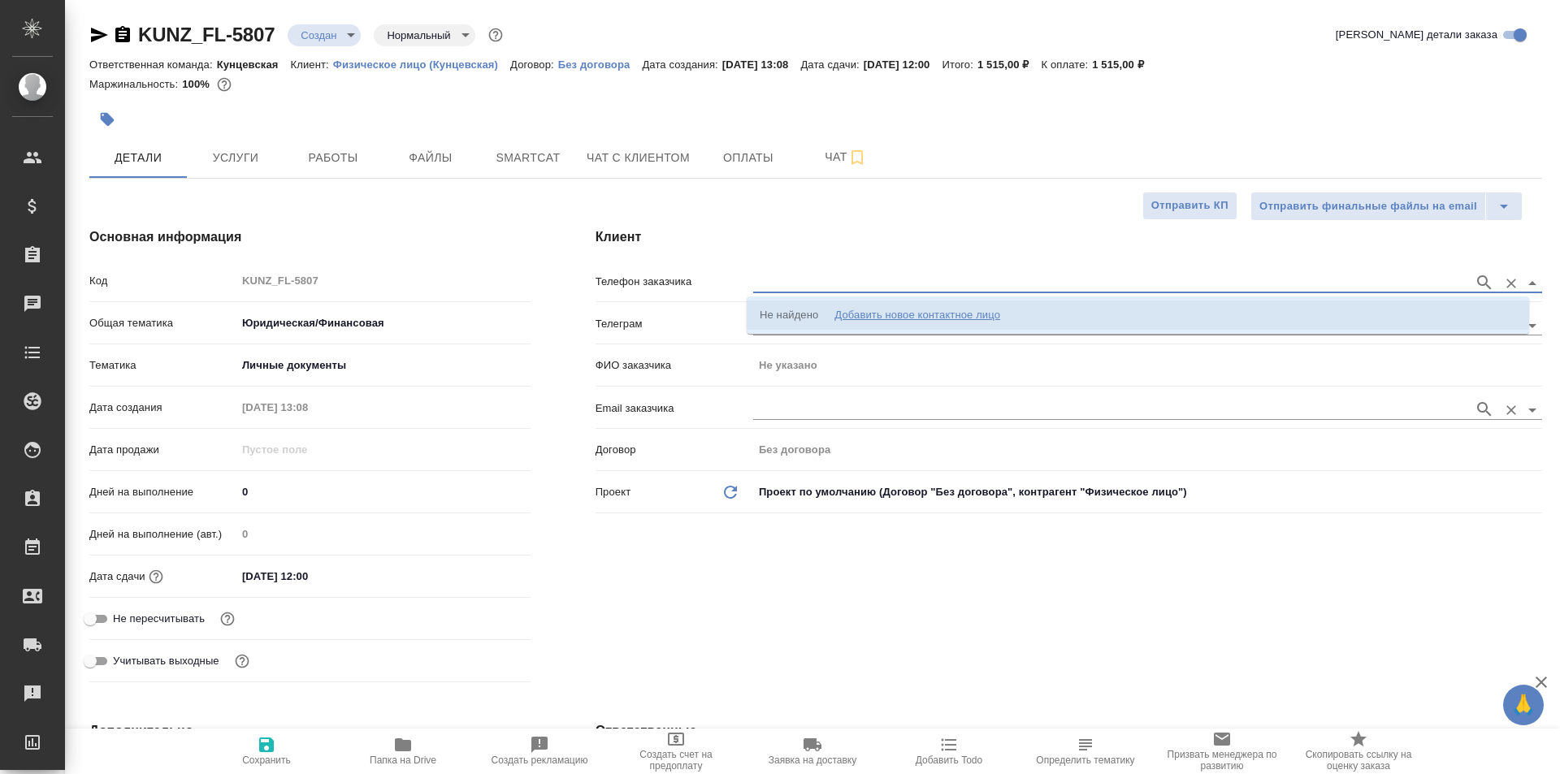
click at [821, 419] on input "text" at bounding box center [1109, 409] width 712 height 19
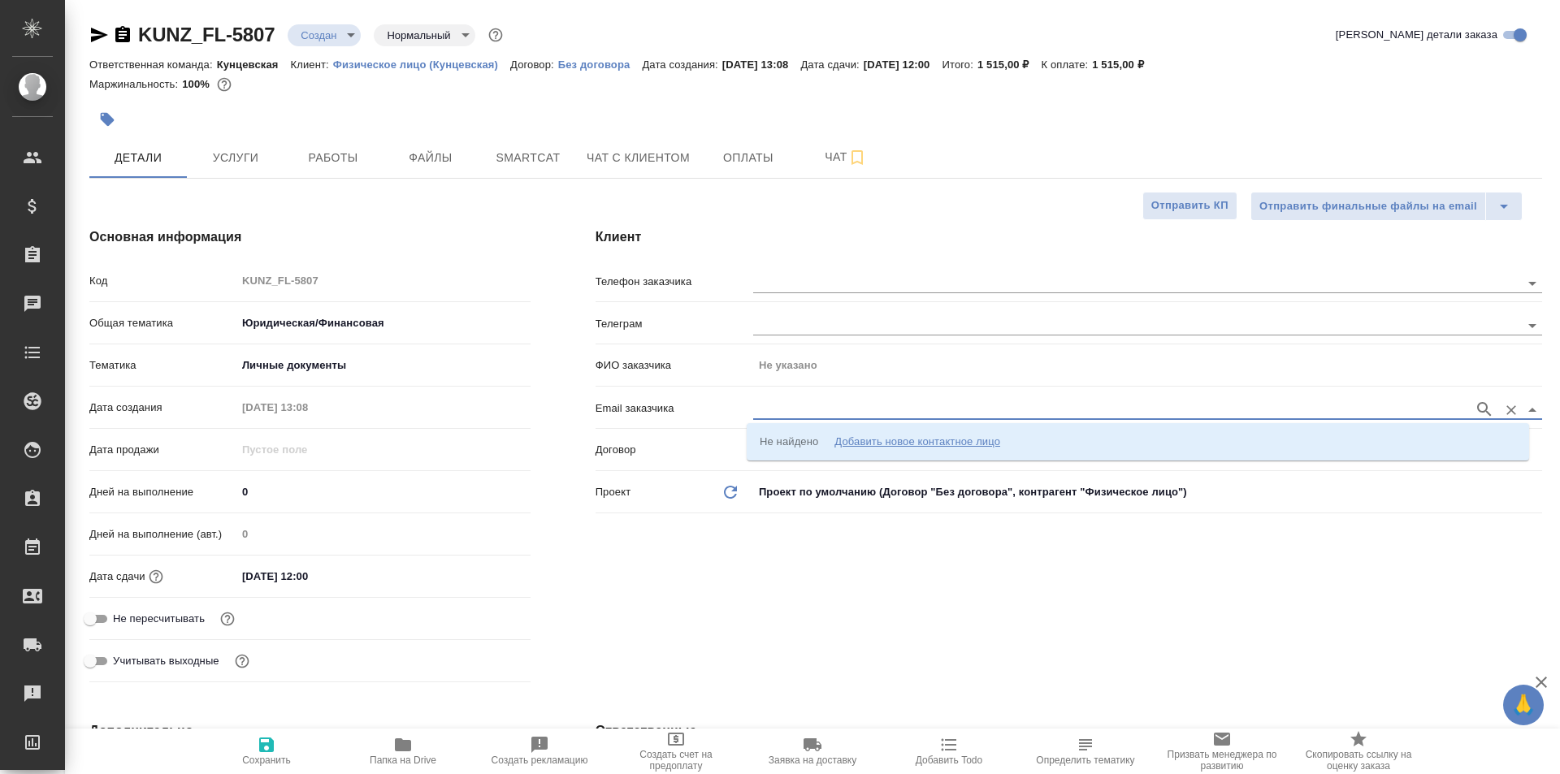
paste input "notary@notary-aristova.ru"
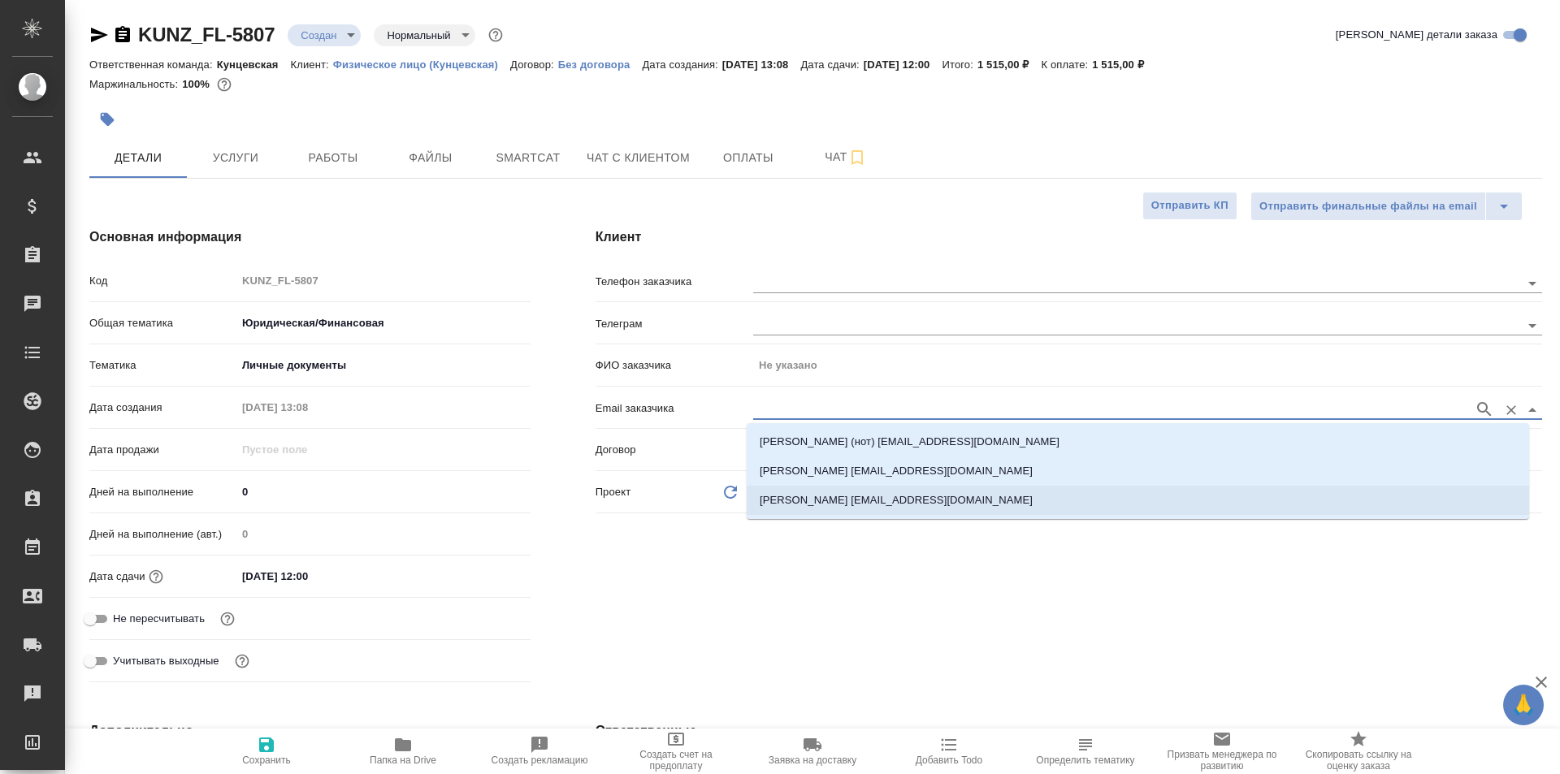
click at [974, 498] on li "Аристова А.Д. notary@notary-aristova.ru" at bounding box center [1138, 500] width 782 height 29
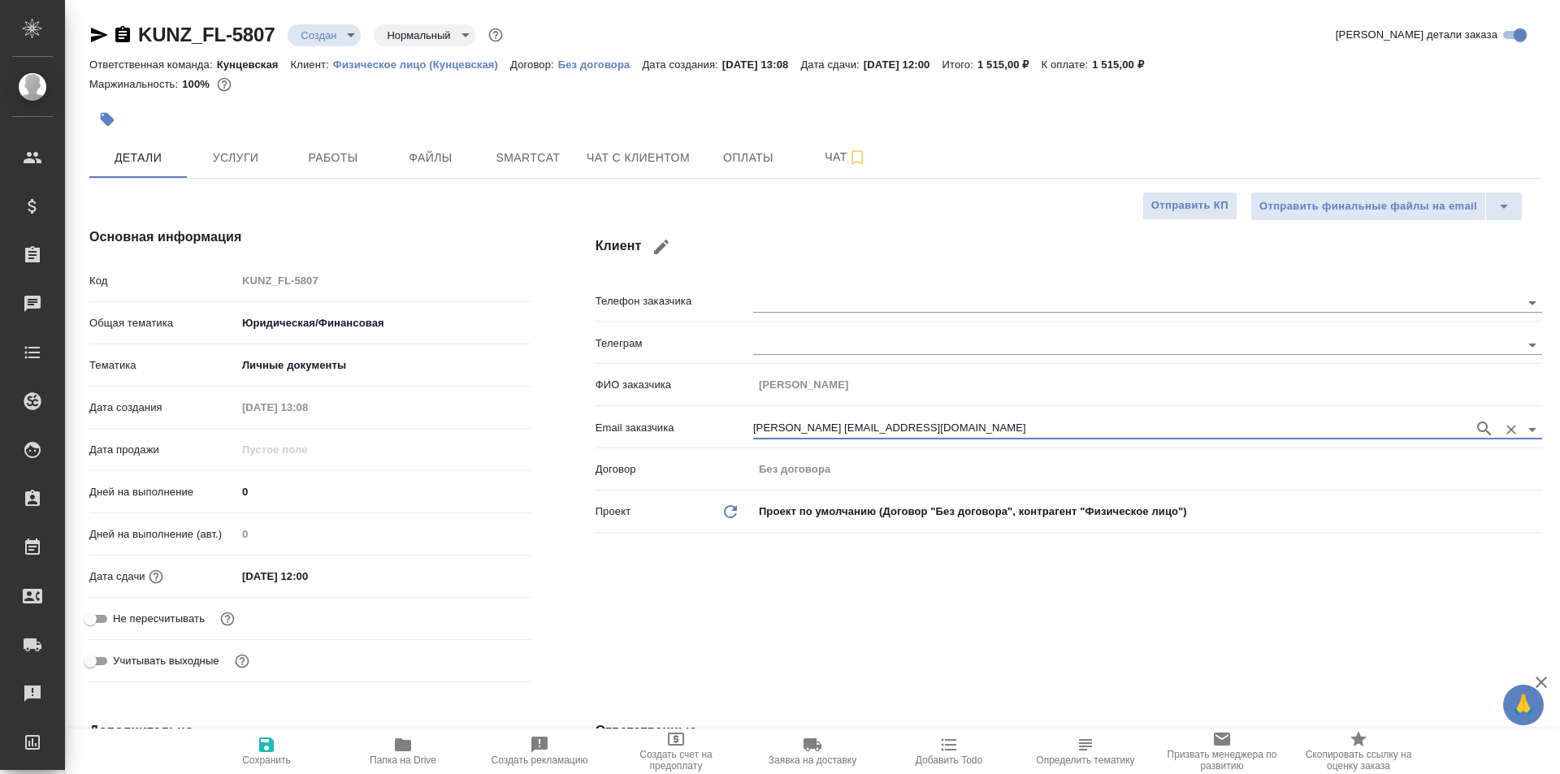
click at [285, 739] on span "Сохранить" at bounding box center [266, 750] width 117 height 31
click at [256, 160] on span "Услуги" at bounding box center [236, 158] width 78 height 20
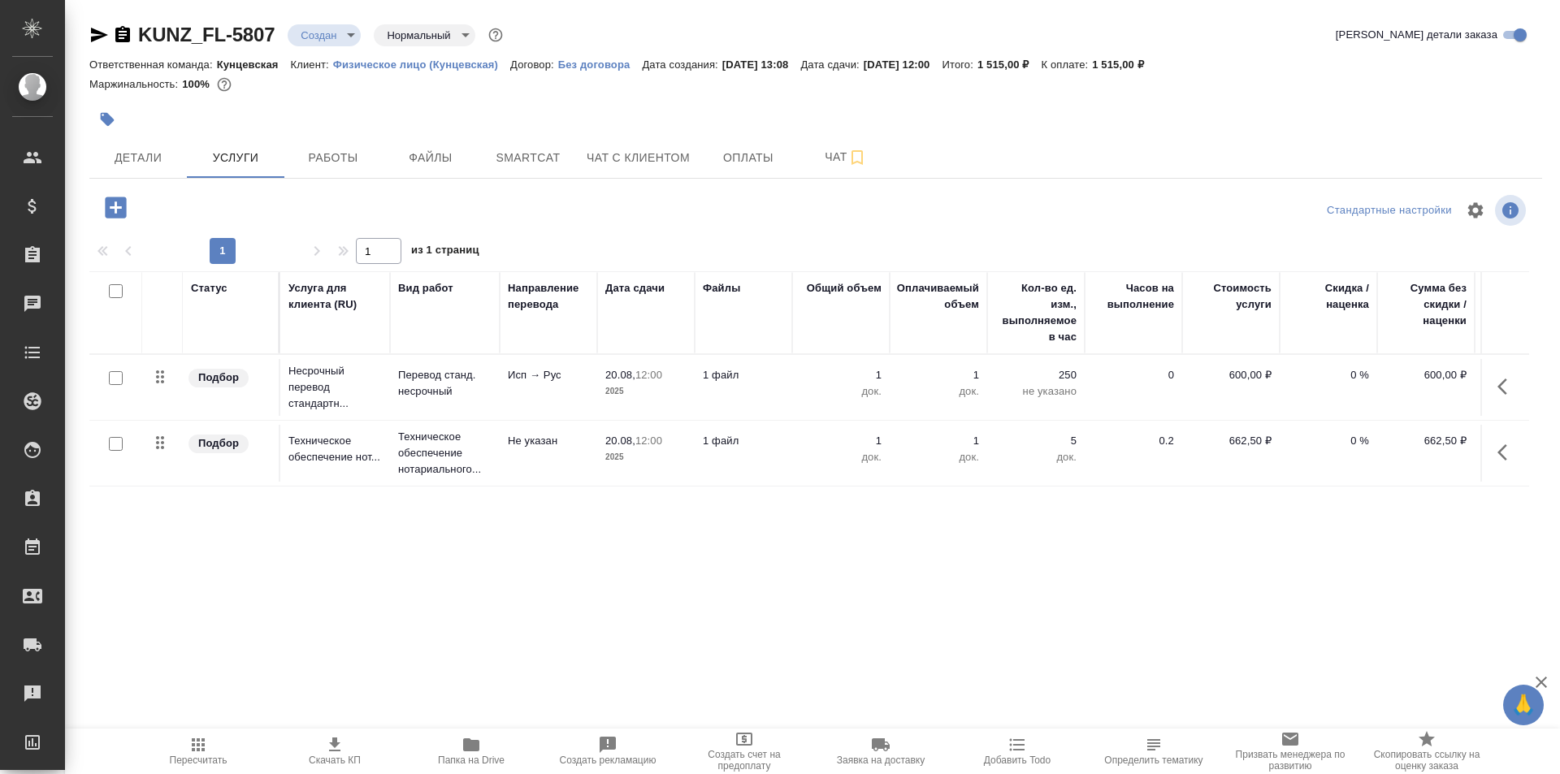
click at [1192, 416] on td "662,50 ₽" at bounding box center [1230, 387] width 97 height 57
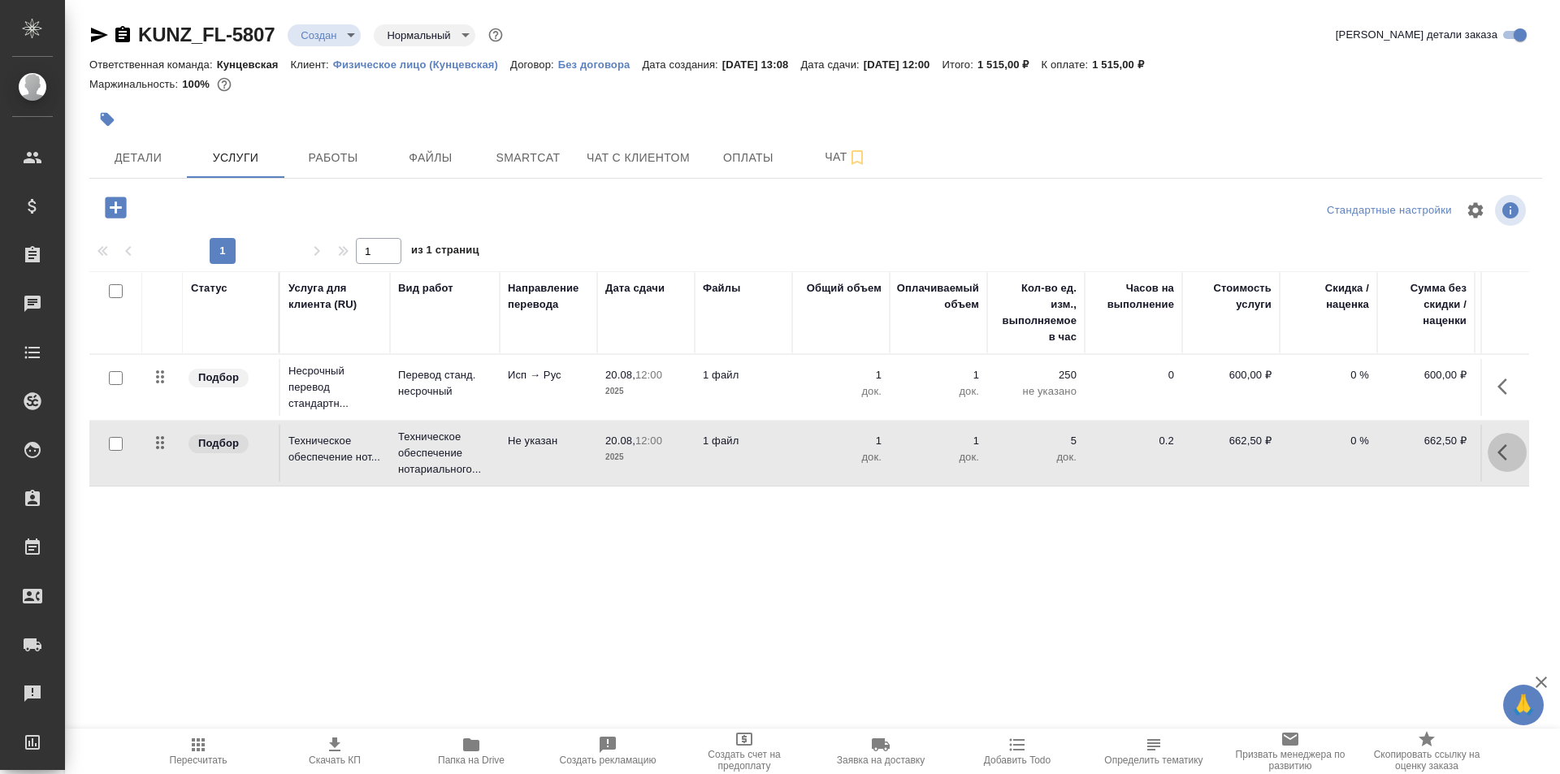
click at [1507, 448] on icon "button" at bounding box center [1506, 452] width 19 height 19
click at [1478, 451] on icon "button" at bounding box center [1473, 451] width 11 height 15
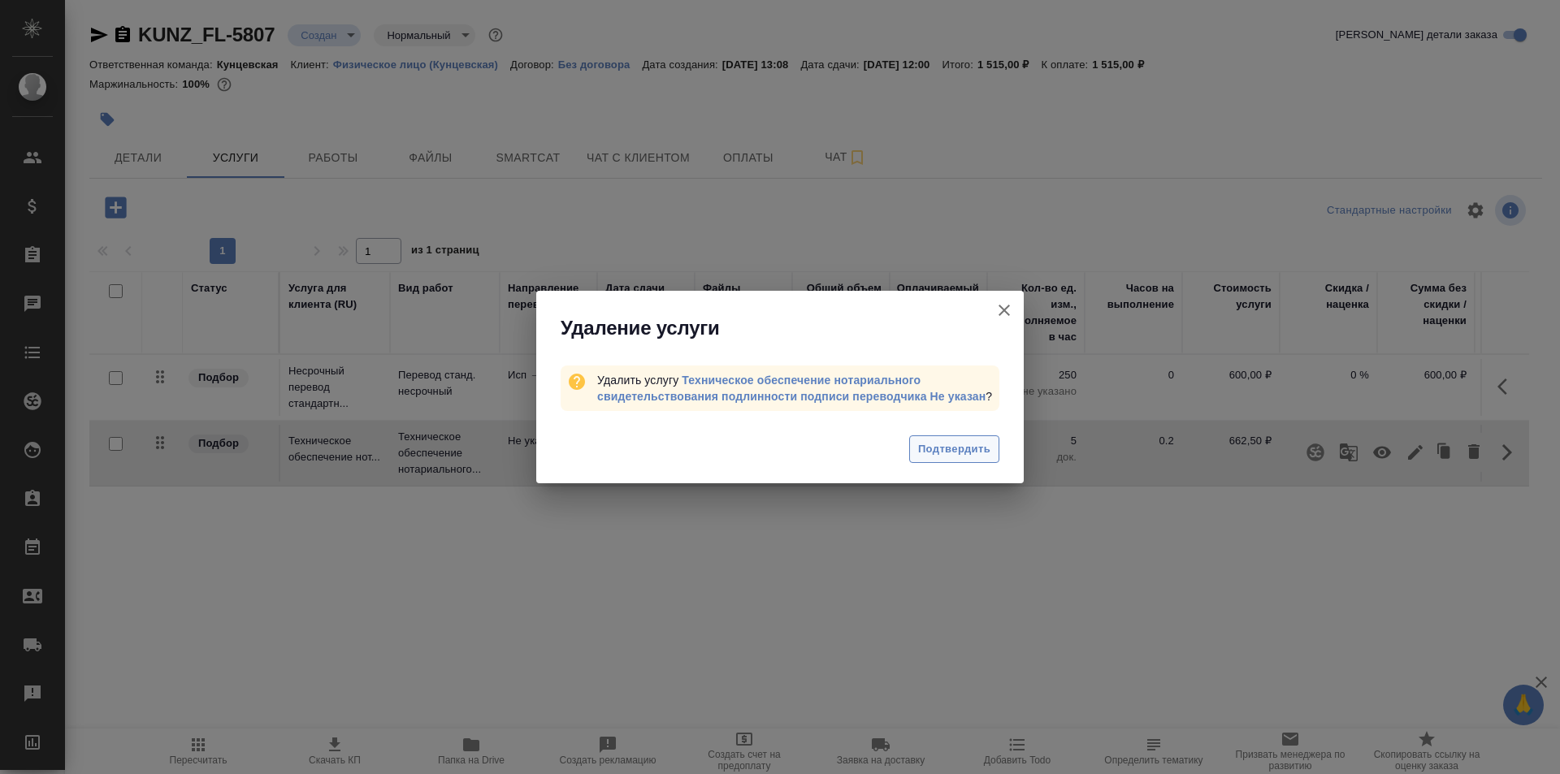
click at [959, 441] on span "Подтвердить" at bounding box center [954, 449] width 72 height 19
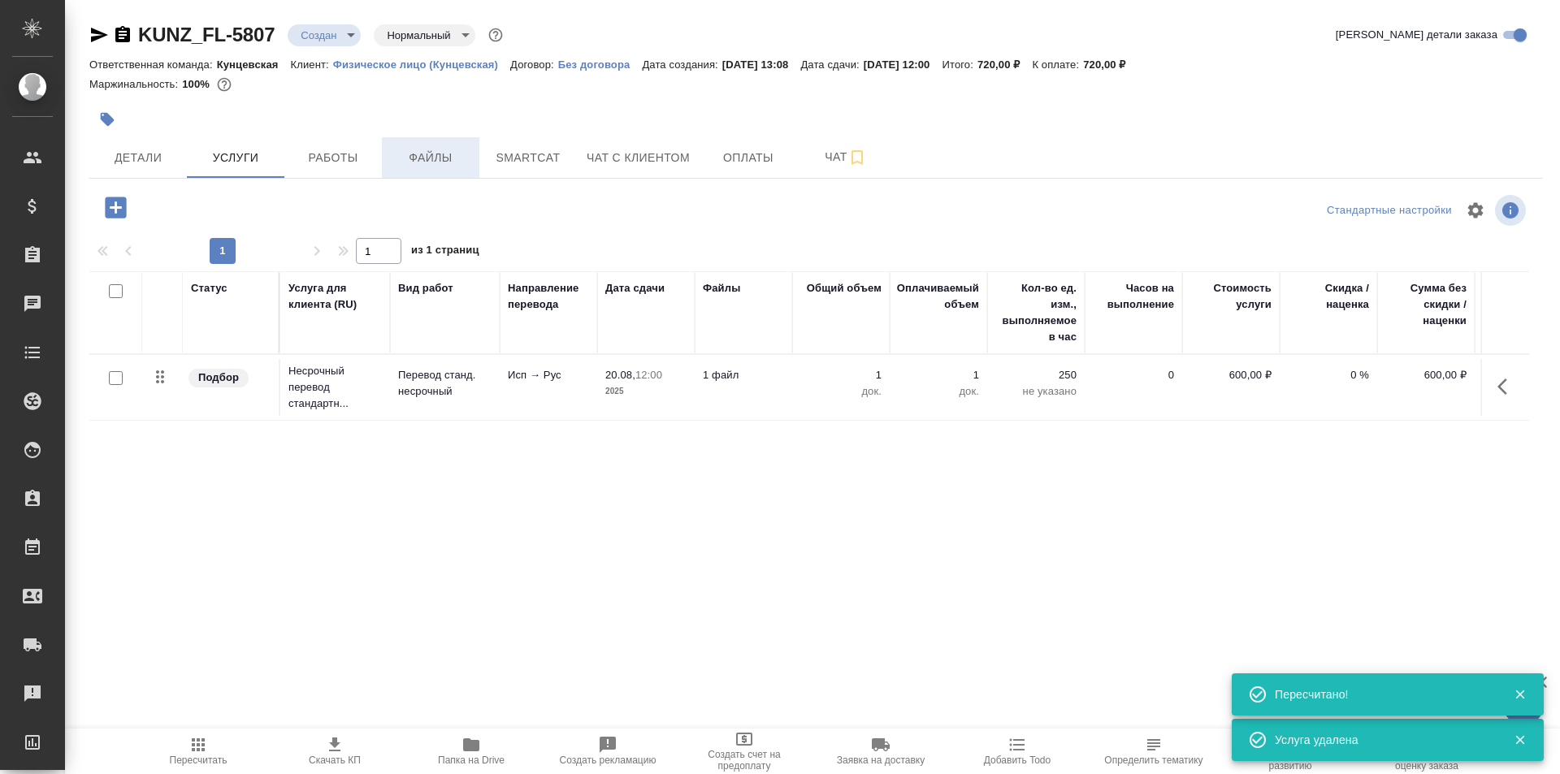
click at [420, 161] on span "Файлы" at bounding box center [431, 158] width 78 height 20
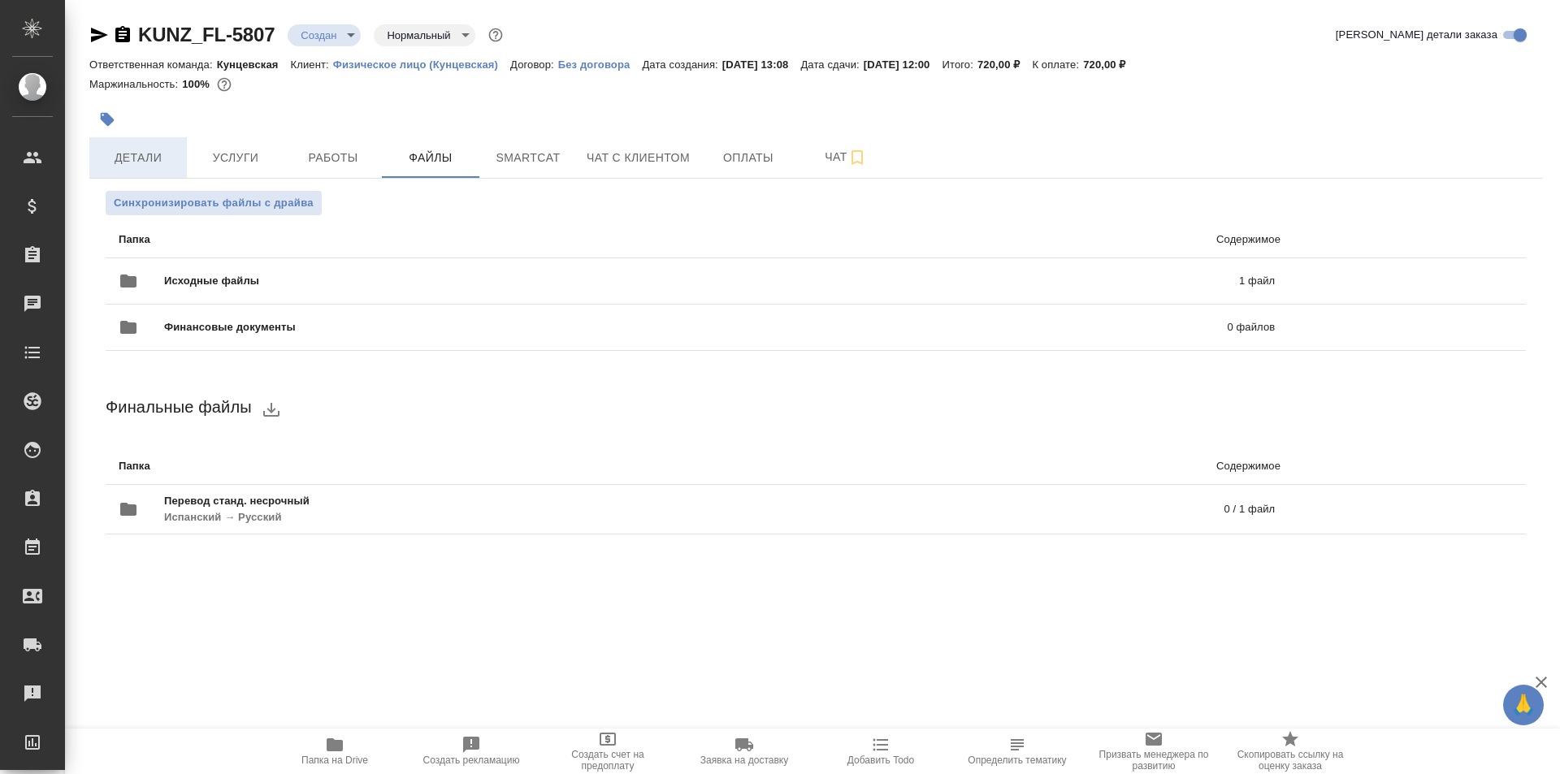
click at [151, 169] on button "Детали" at bounding box center [137, 157] width 97 height 41
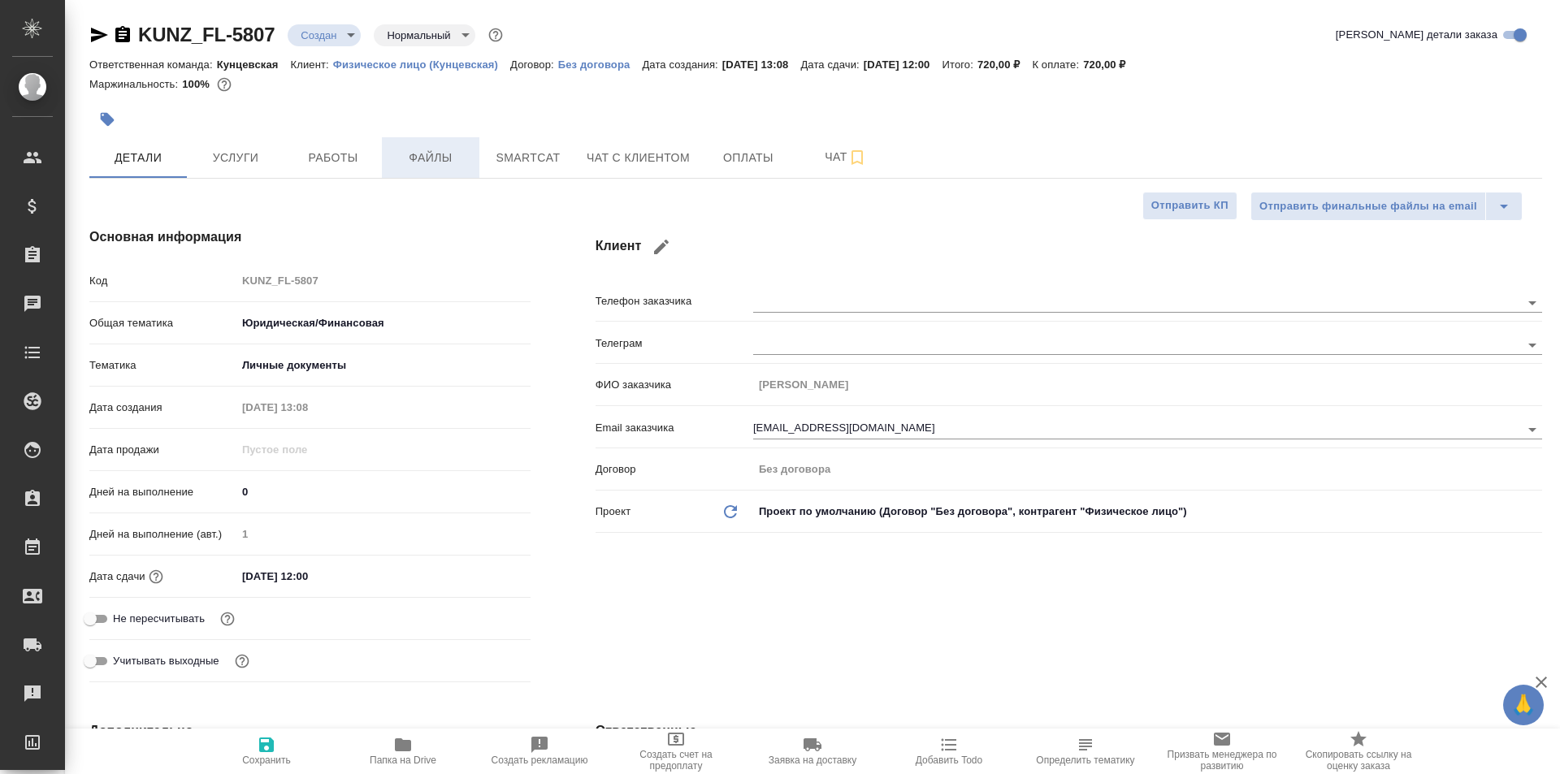
click at [407, 171] on button "Файлы" at bounding box center [430, 157] width 97 height 41
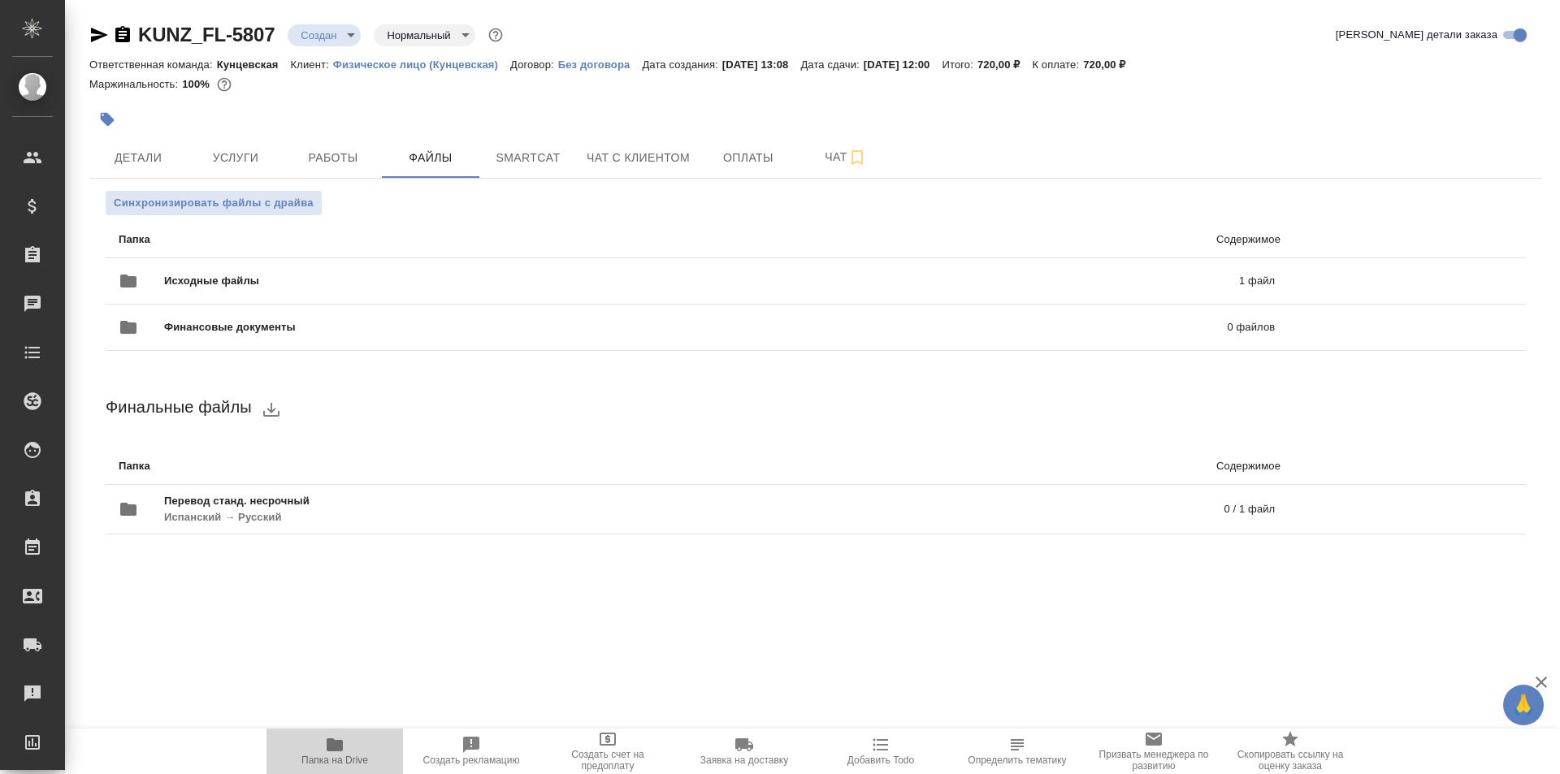
click at [331, 742] on icon "button" at bounding box center [335, 744] width 16 height 13
click at [335, 744] on icon "button" at bounding box center [335, 744] width 16 height 13
click at [313, 162] on span "Работы" at bounding box center [333, 158] width 78 height 20
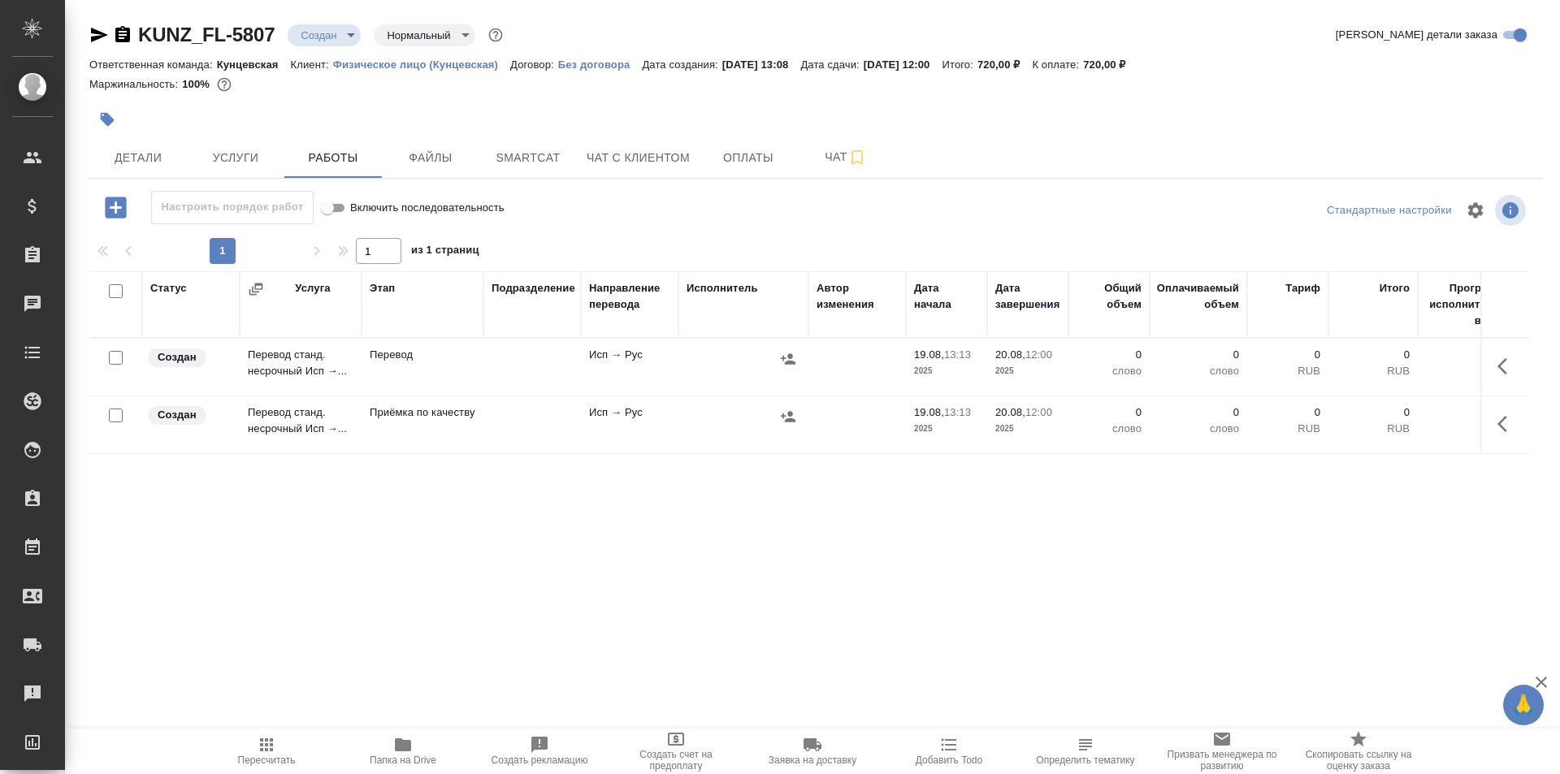
click at [331, 37] on body "🙏 .cls-1 fill:#fff; AWATERA Moskalets Alina Клиенты Спецификации Заказы 0 Чаты …" at bounding box center [780, 387] width 1560 height 774
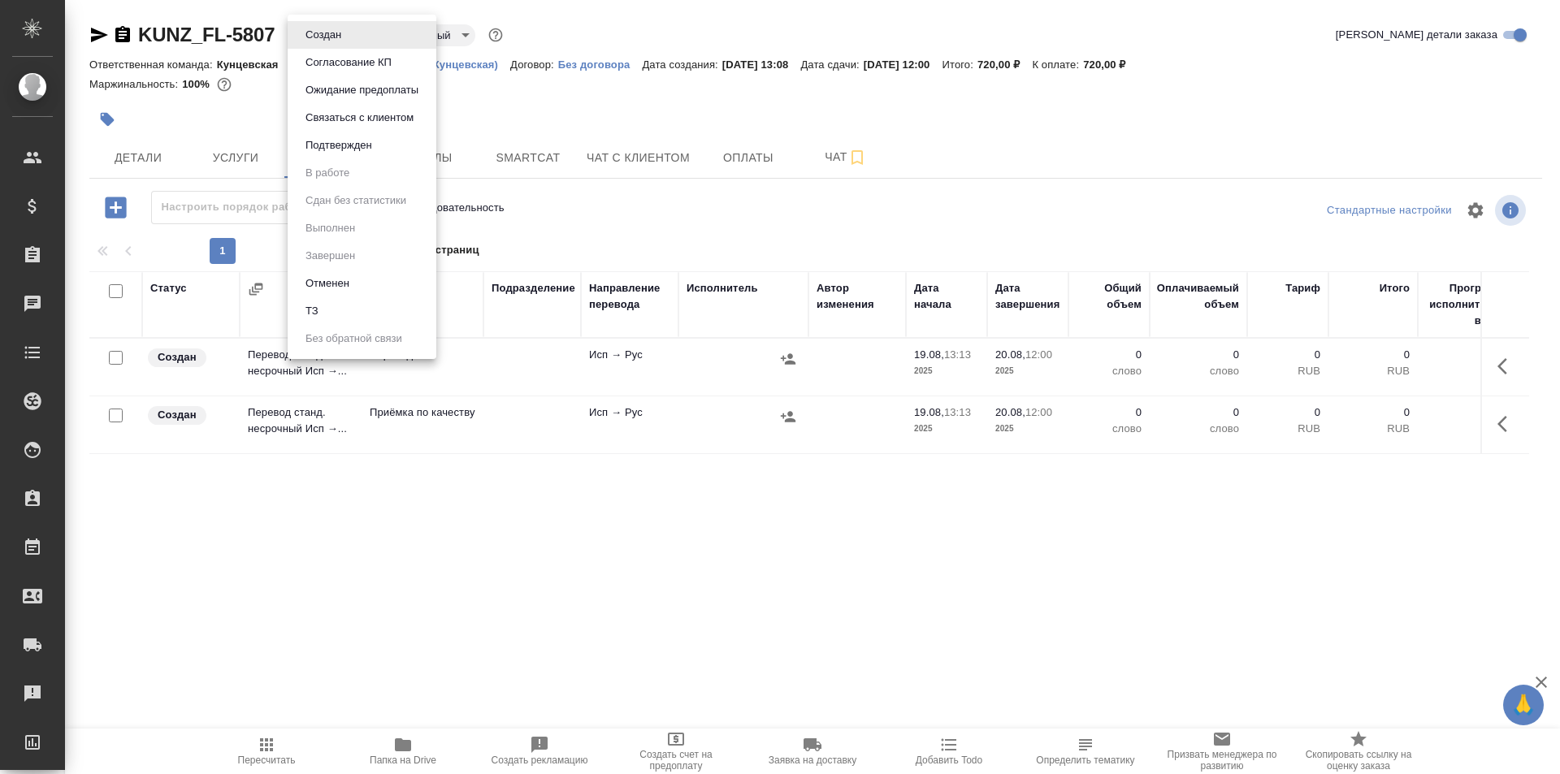
click at [517, 109] on div at bounding box center [780, 387] width 1560 height 774
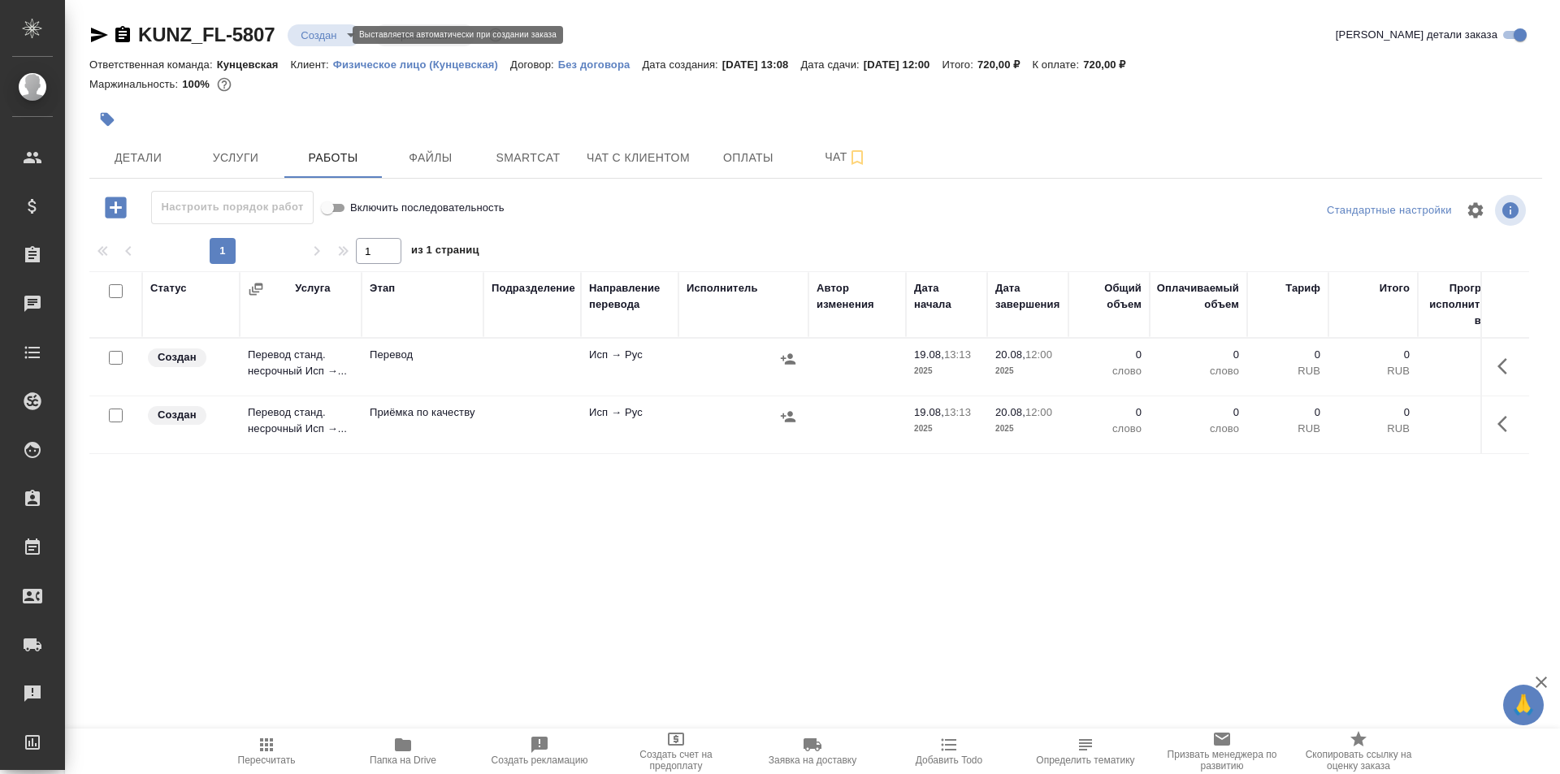
click at [331, 34] on body "🙏 .cls-1 fill:#fff; AWATERA Moskalets Alina Клиенты Спецификации Заказы 0 Чаты …" at bounding box center [780, 387] width 1560 height 774
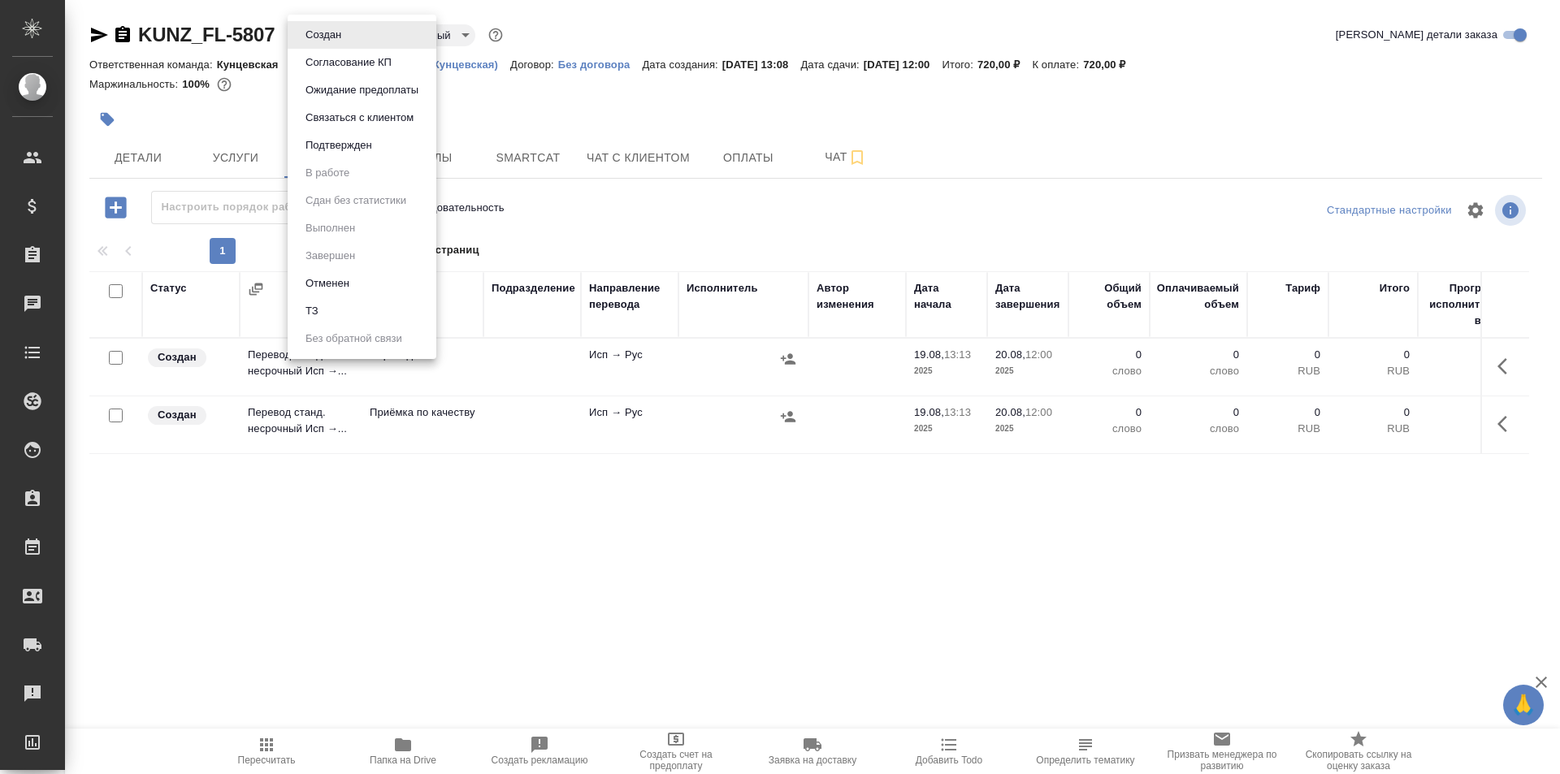
click at [493, 111] on div at bounding box center [780, 387] width 1560 height 774
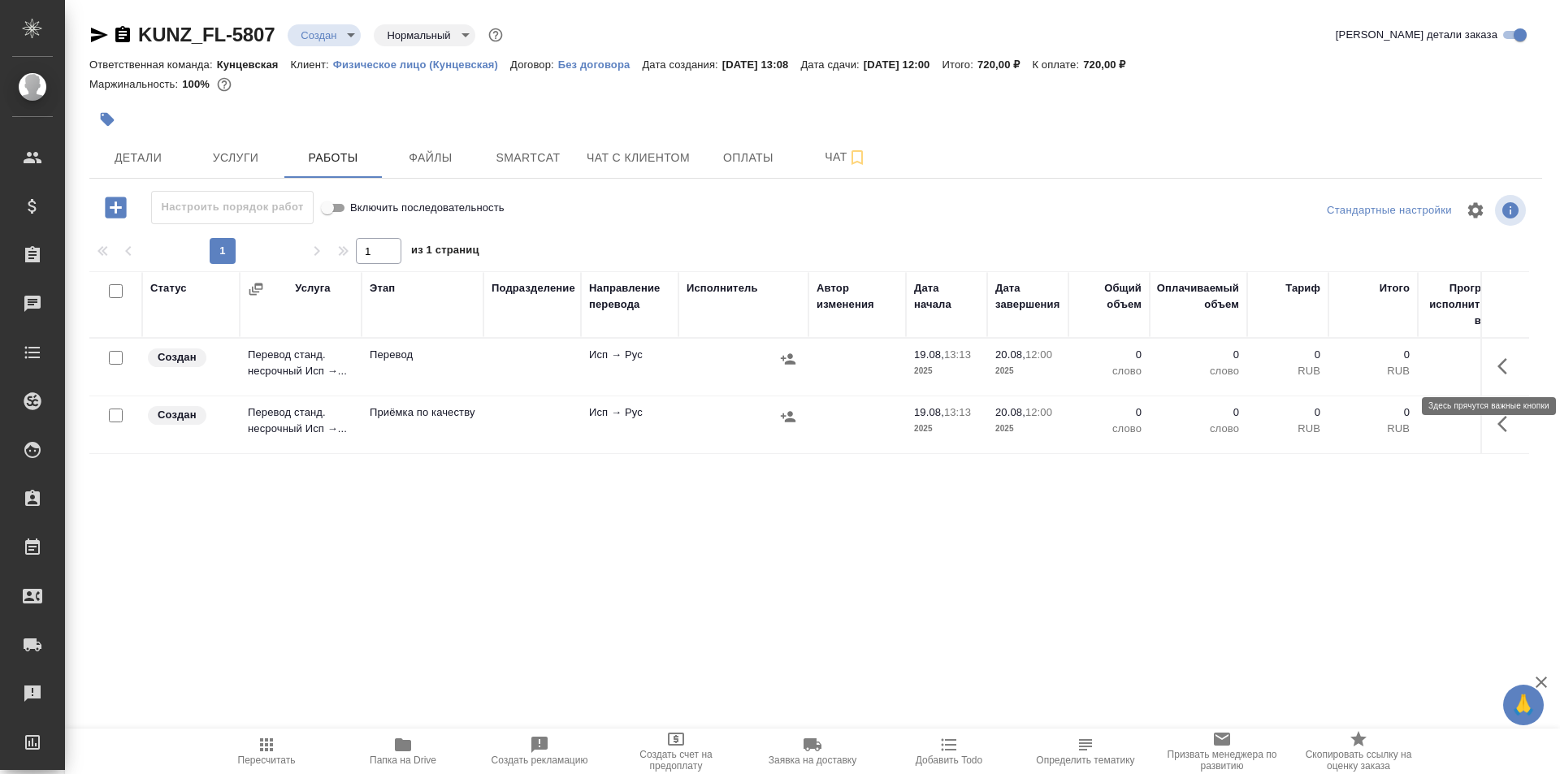
click at [1506, 361] on icon "button" at bounding box center [1506, 366] width 19 height 19
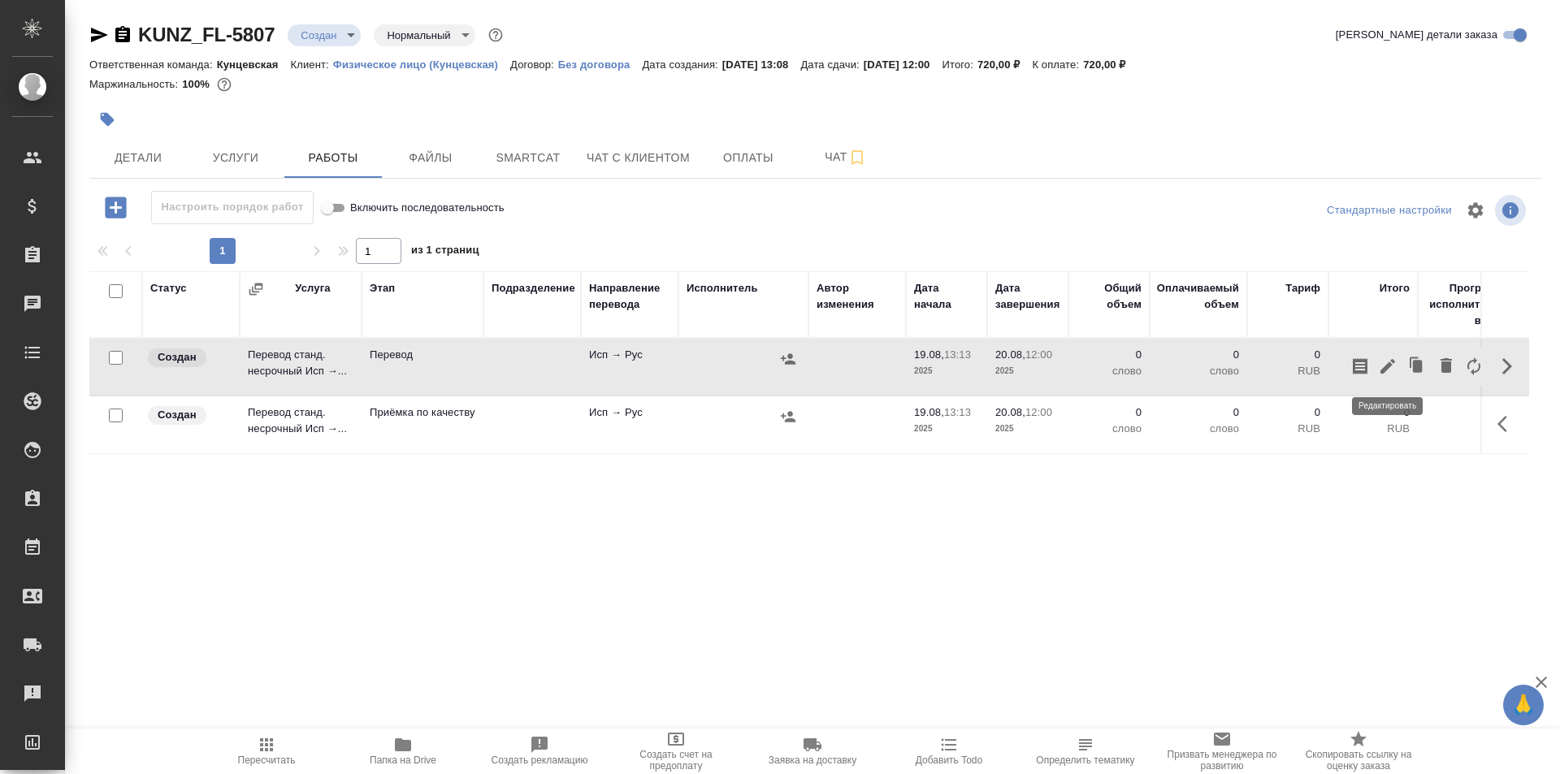
click at [1383, 363] on icon "button" at bounding box center [1387, 366] width 19 height 19
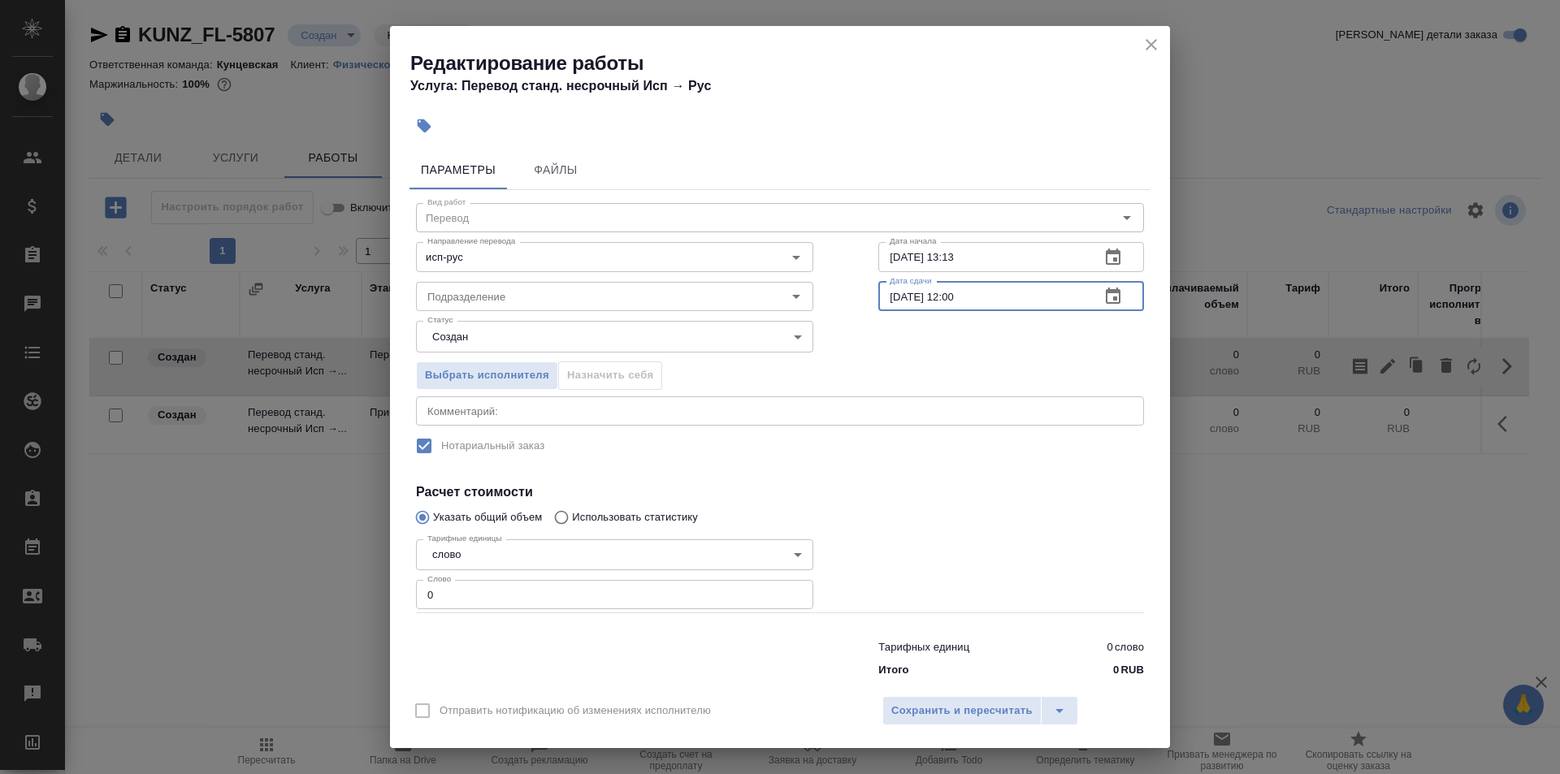
click at [950, 297] on input "[DATE] 12:00" at bounding box center [982, 296] width 209 height 29
type input "20.08.2025 11:00"
click at [614, 303] on input "Подразделение" at bounding box center [587, 296] width 333 height 19
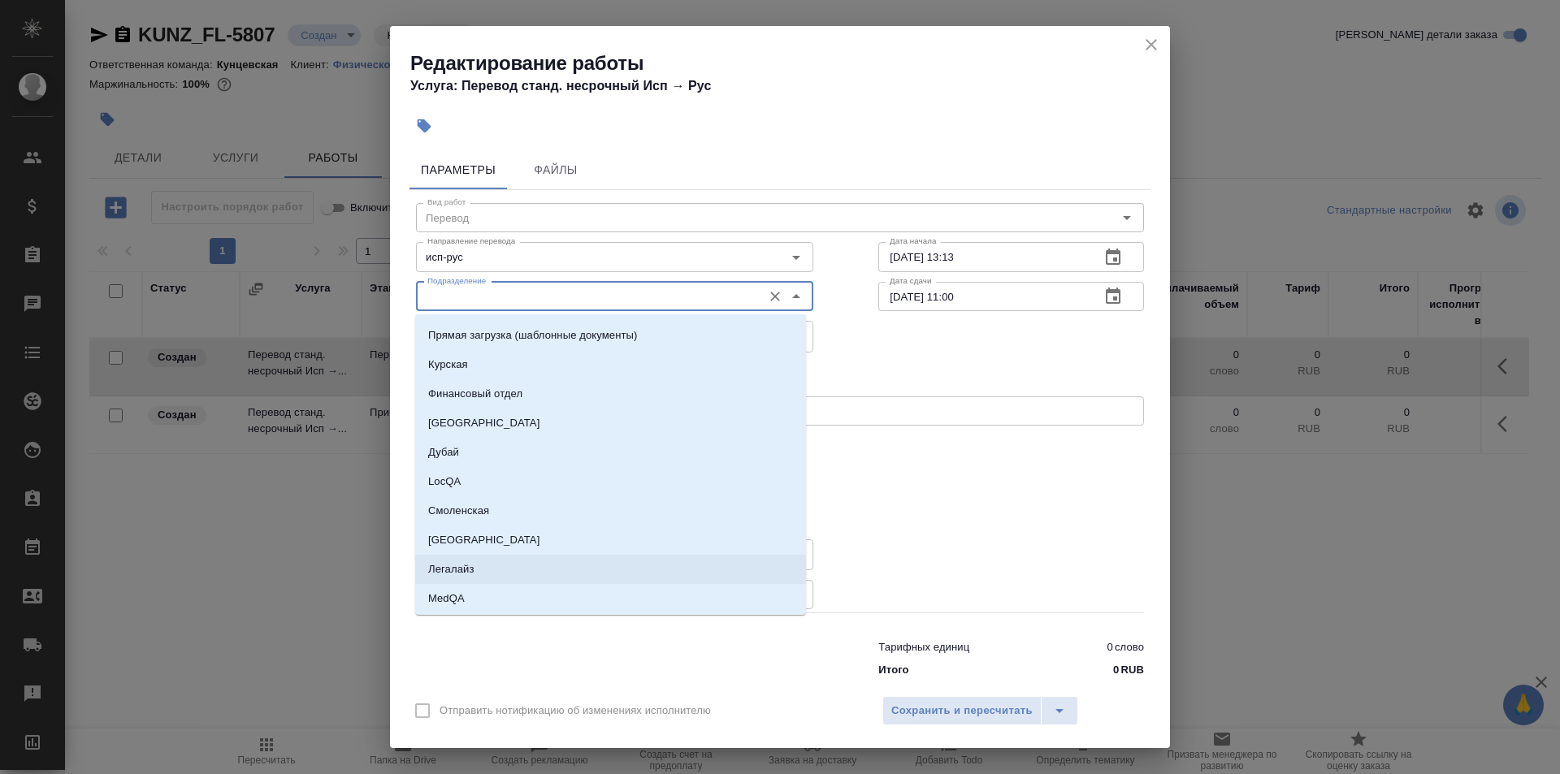
scroll to position [2213, 0]
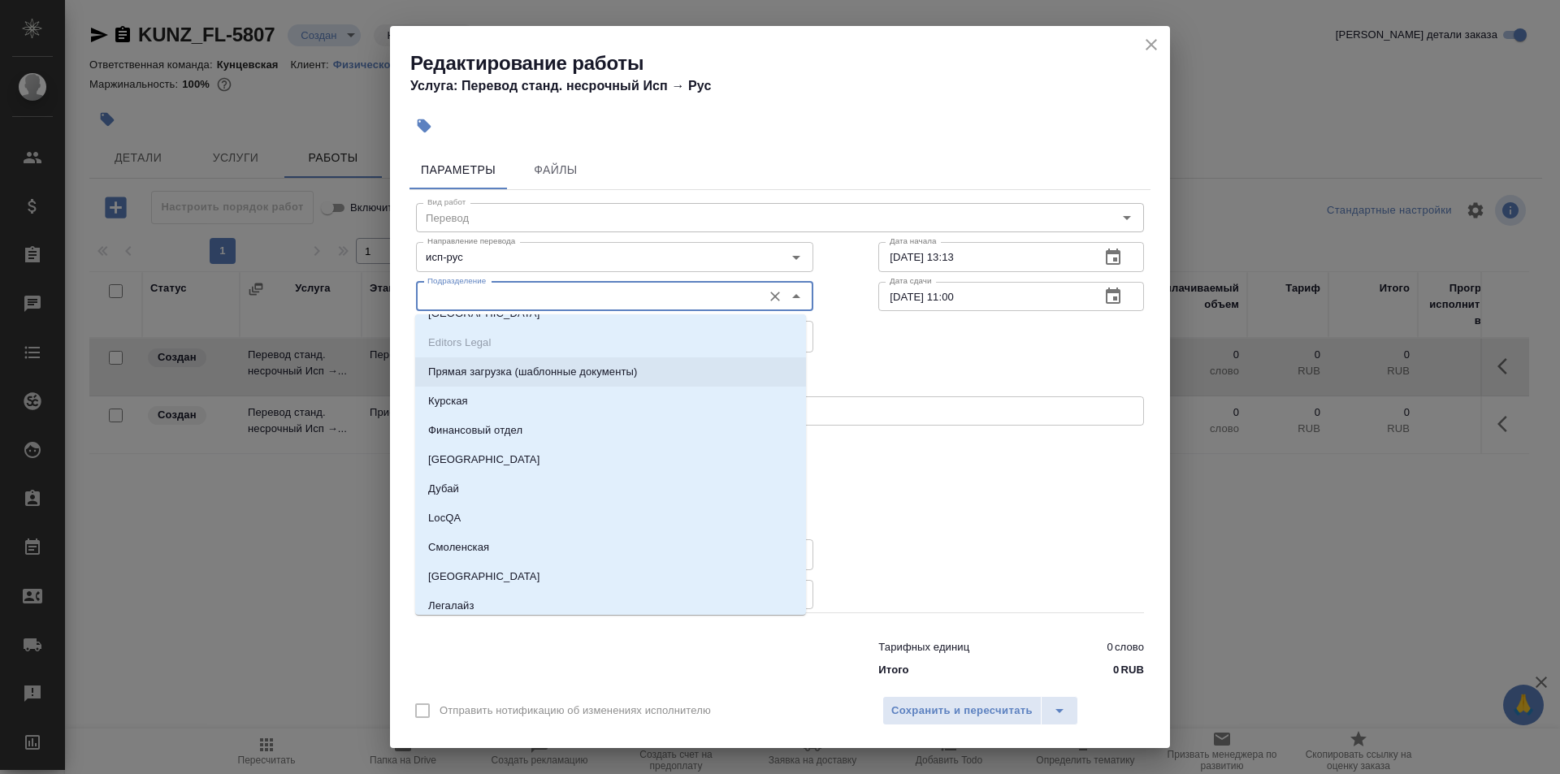
click at [503, 377] on p "Прямая загрузка (шаблонные документы)" at bounding box center [532, 372] width 209 height 16
type input "Прямая загрузка (шаблонные документы)"
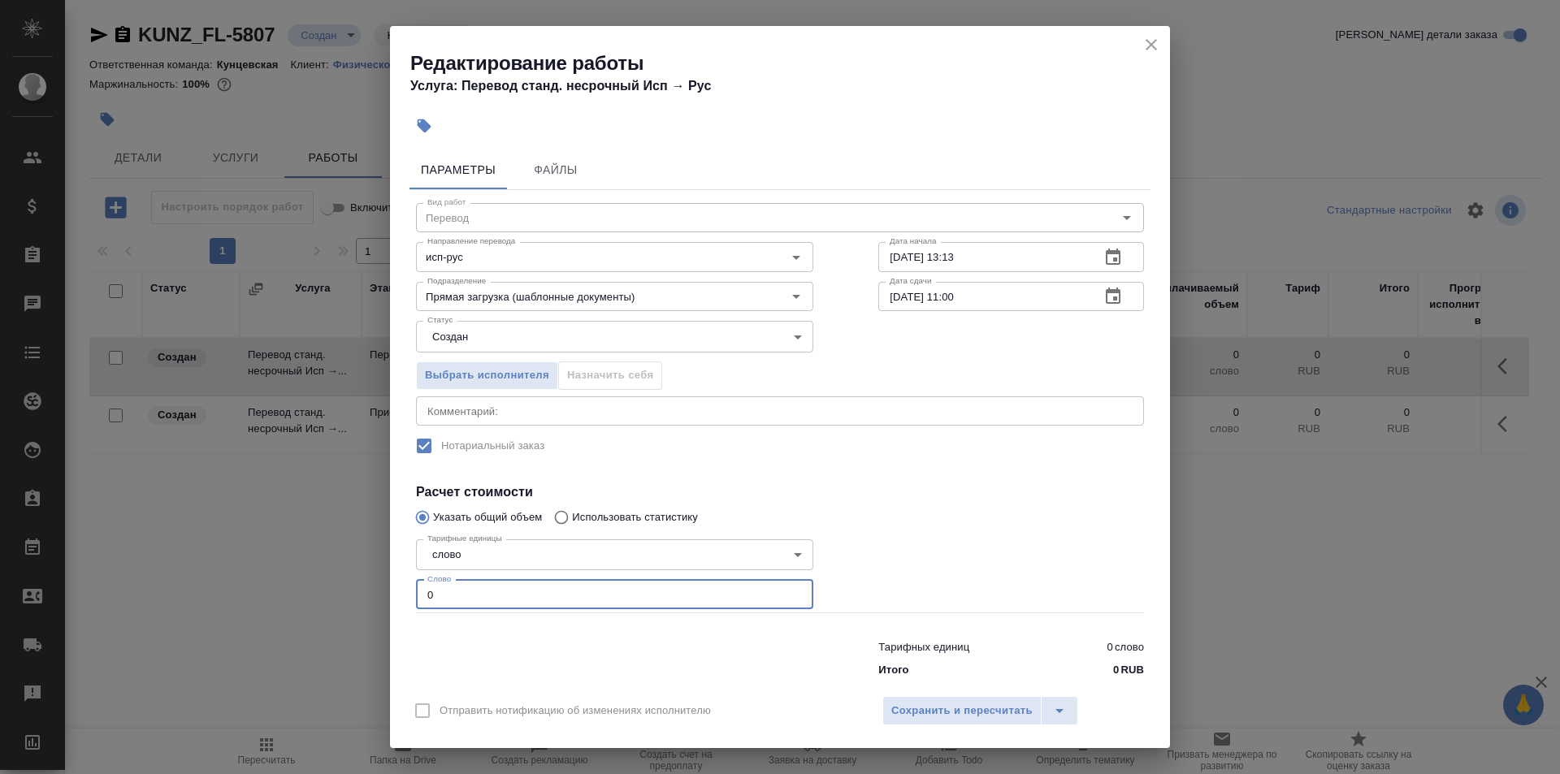
click at [513, 593] on input "0" at bounding box center [614, 594] width 397 height 29
type input "1"
click at [972, 711] on span "Сохранить и пересчитать" at bounding box center [961, 711] width 141 height 19
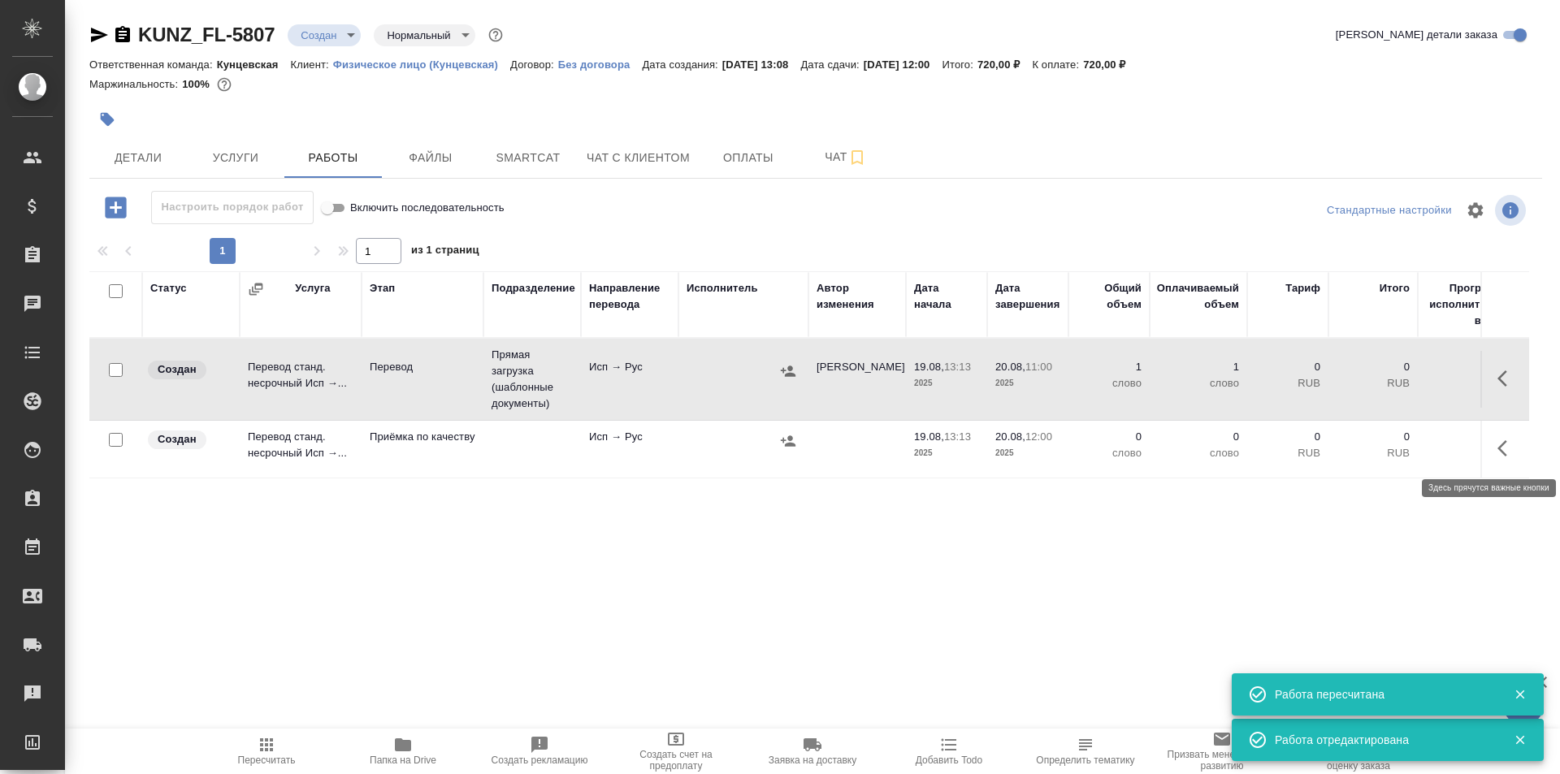
click at [1503, 444] on icon "button" at bounding box center [1502, 448] width 10 height 16
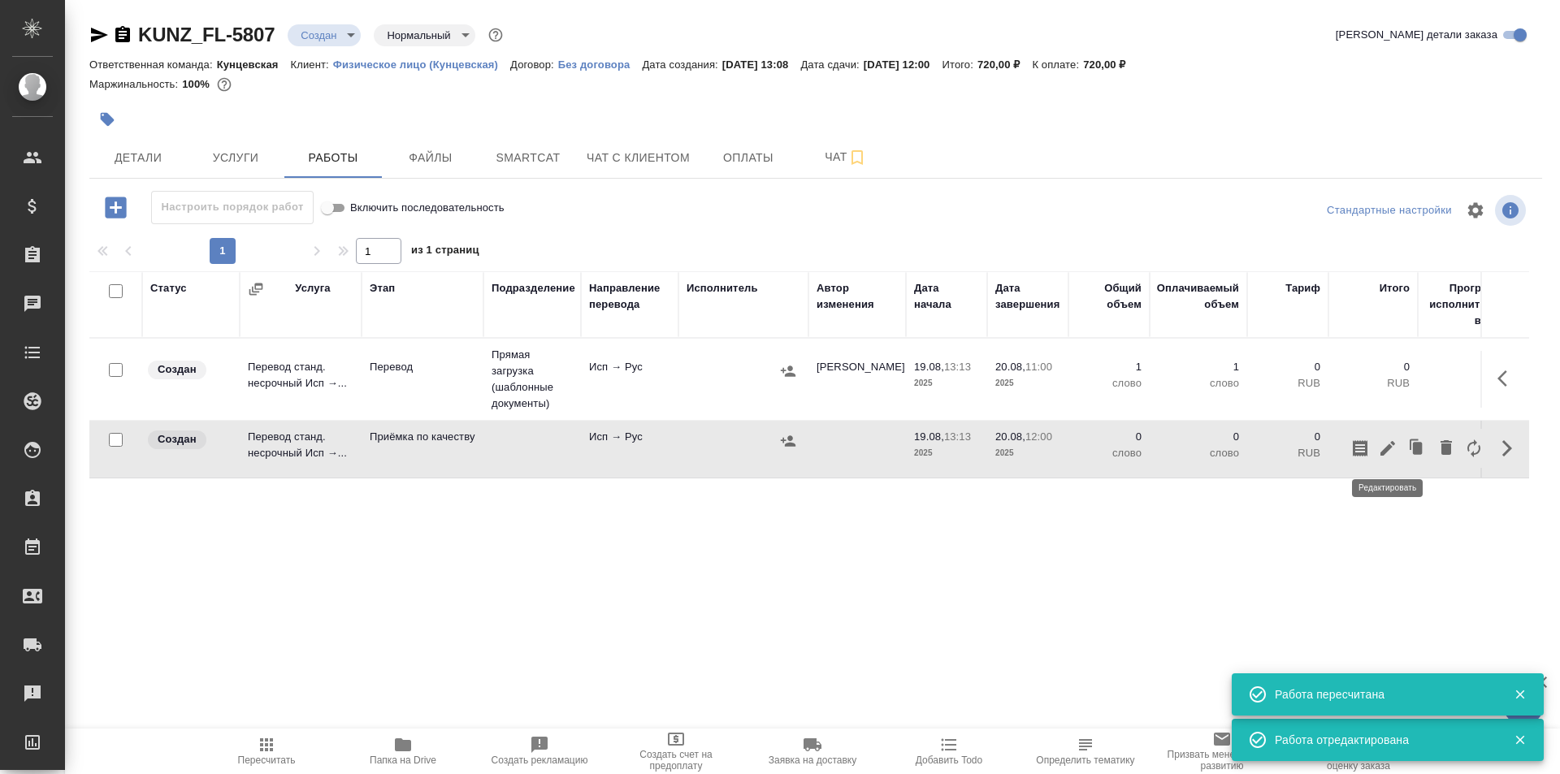
click at [1386, 445] on icon "button" at bounding box center [1387, 448] width 19 height 19
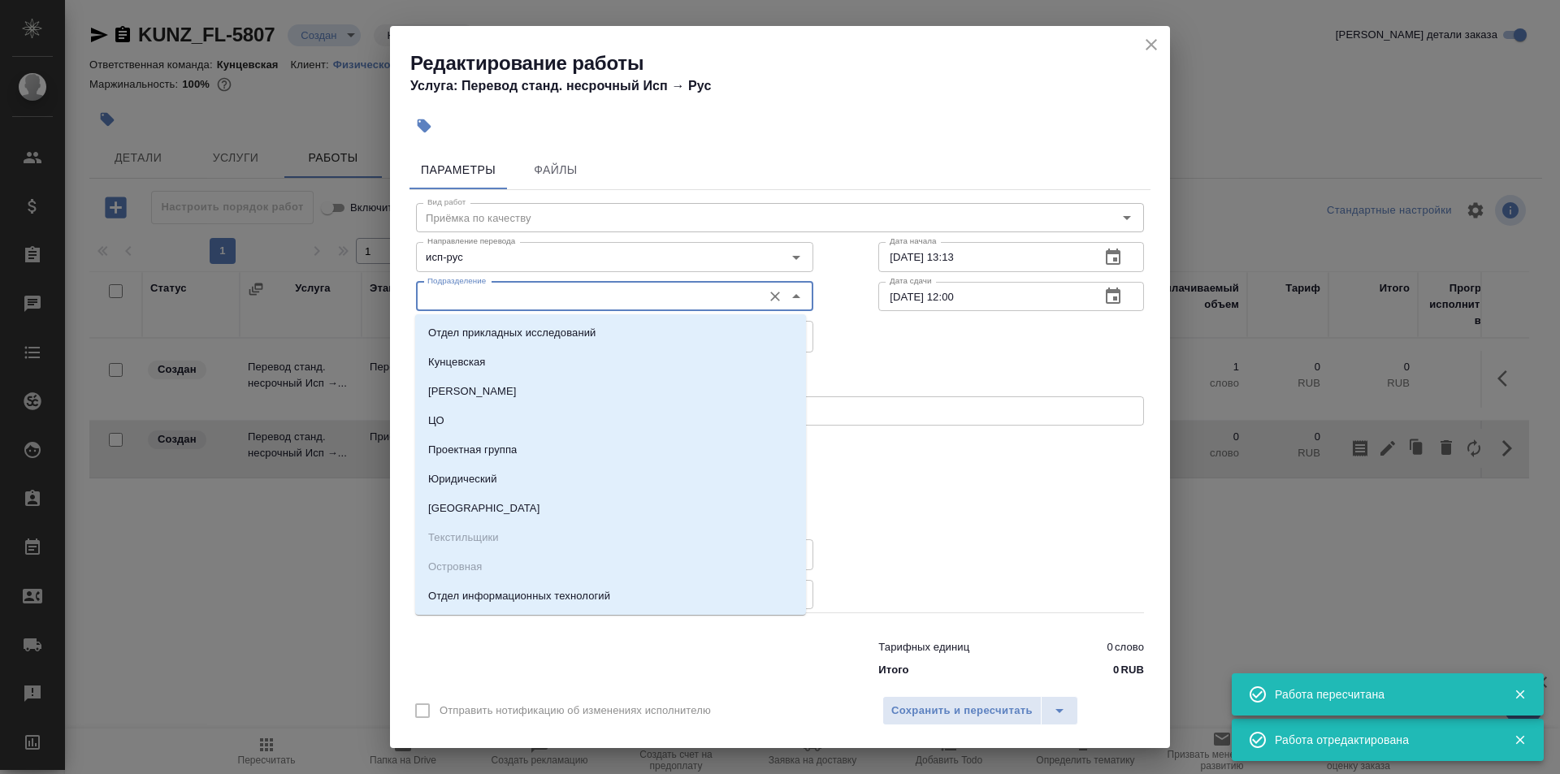
click at [634, 293] on input "Подразделение" at bounding box center [587, 296] width 333 height 19
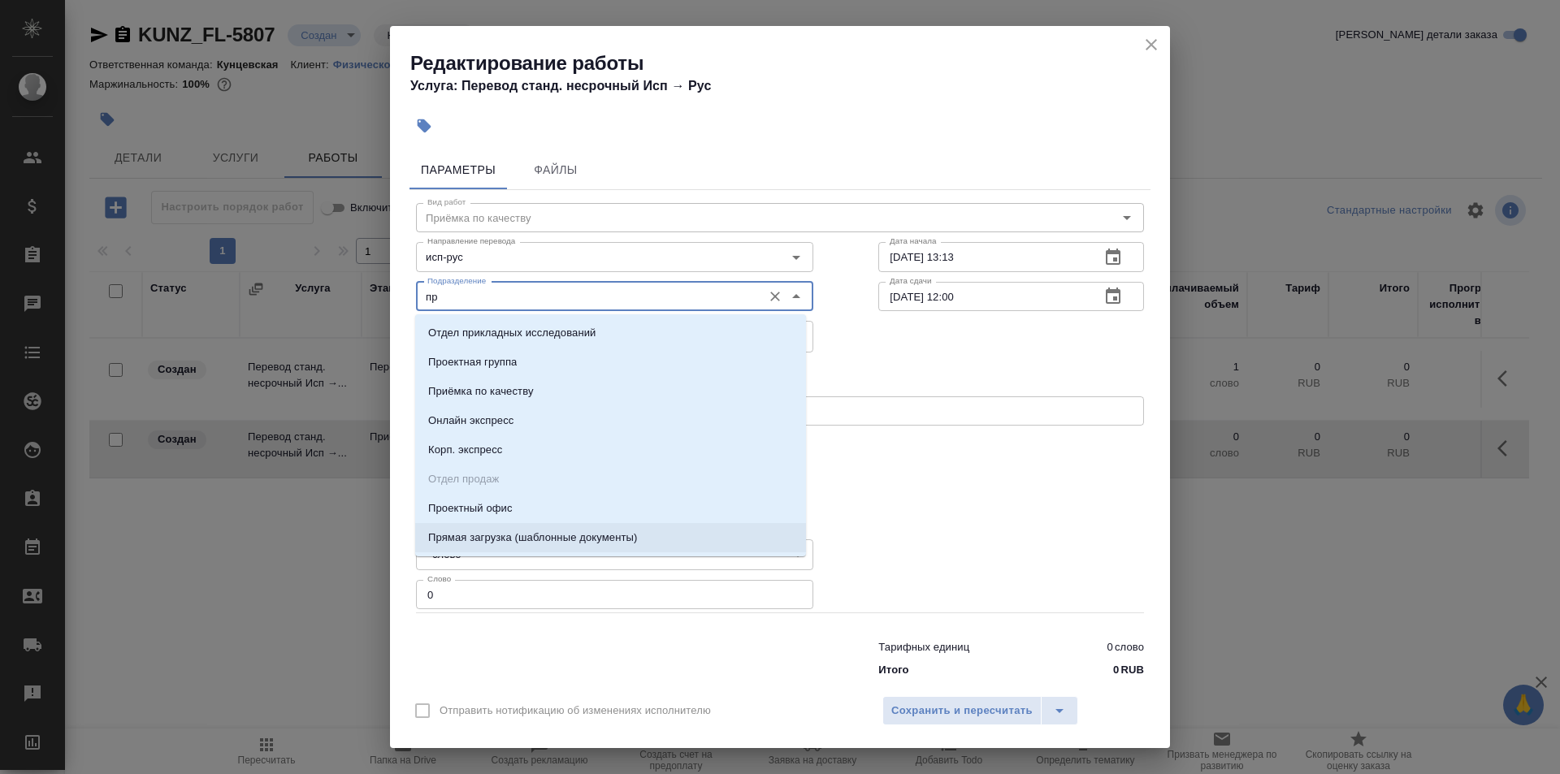
click at [517, 534] on p "Прямая загрузка (шаблонные документы)" at bounding box center [532, 538] width 209 height 16
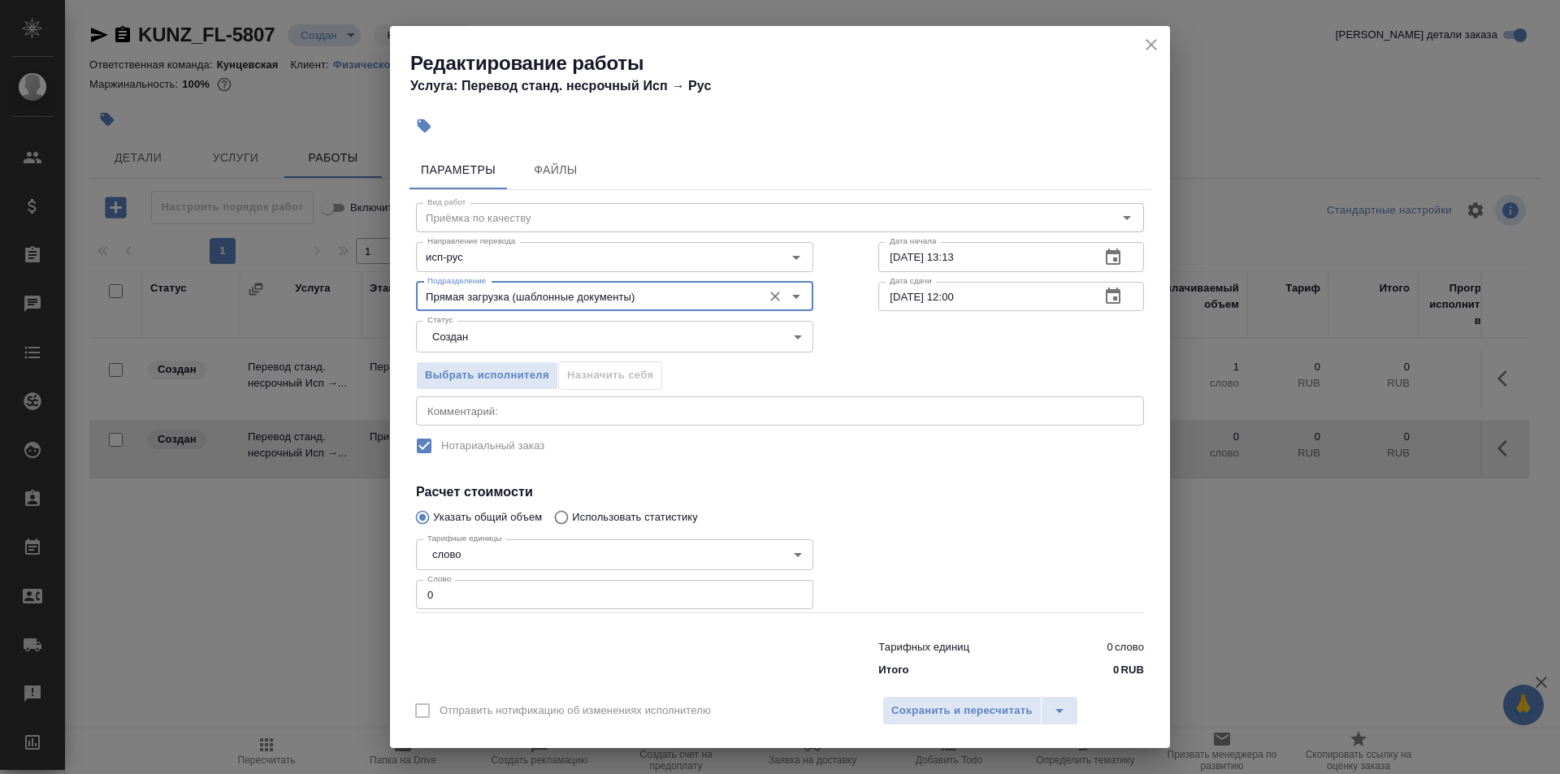
type input "Прямая загрузка (шаблонные документы)"
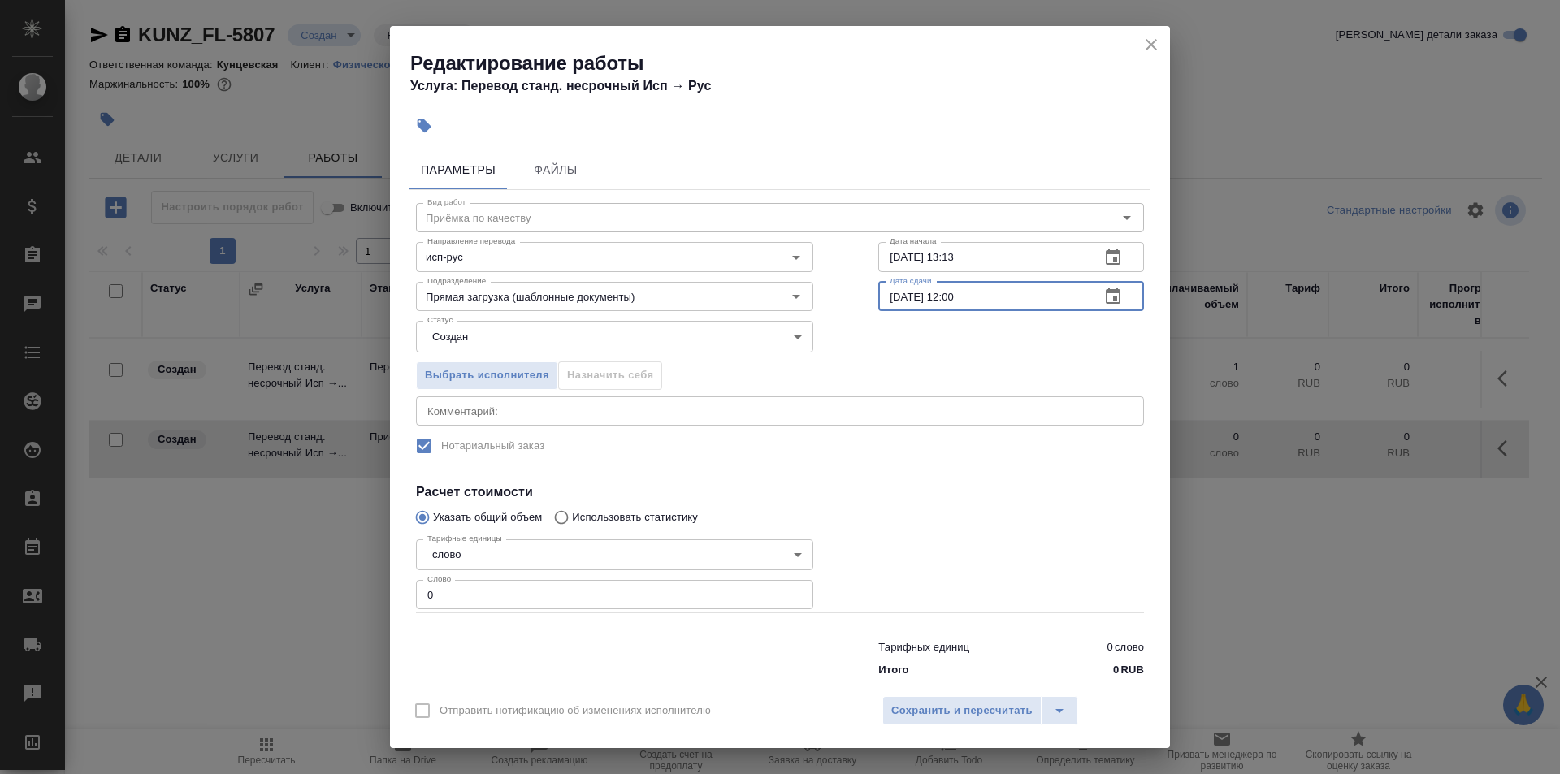
click at [950, 301] on input "[DATE] 12:00" at bounding box center [982, 296] width 209 height 29
click at [949, 259] on input "19.08.2025 13:13" at bounding box center [982, 256] width 209 height 29
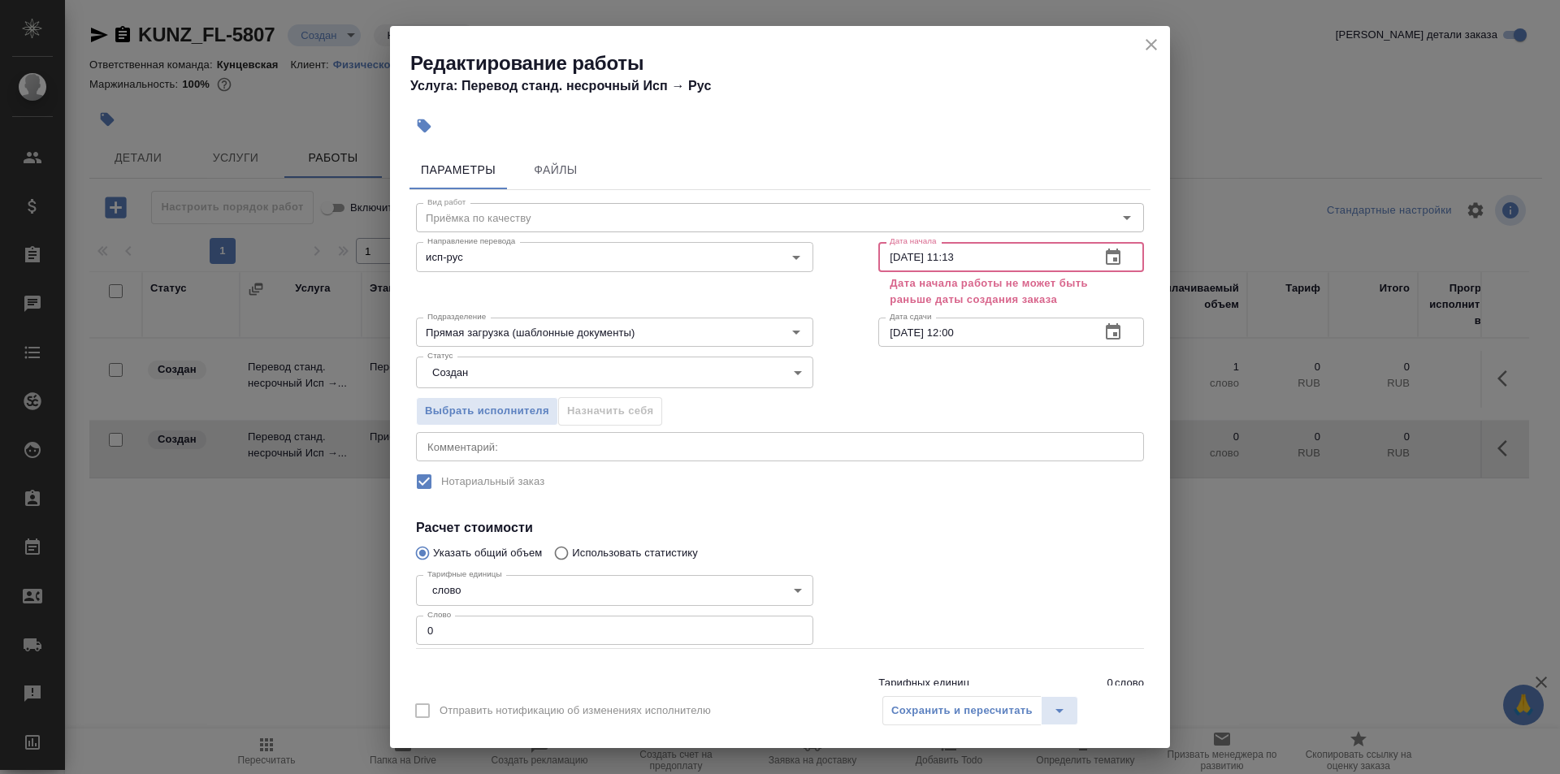
click at [969, 256] on input "19.08.2025 11:13" at bounding box center [982, 256] width 209 height 29
click at [892, 258] on input "19.08.2025 11:00" at bounding box center [982, 256] width 209 height 29
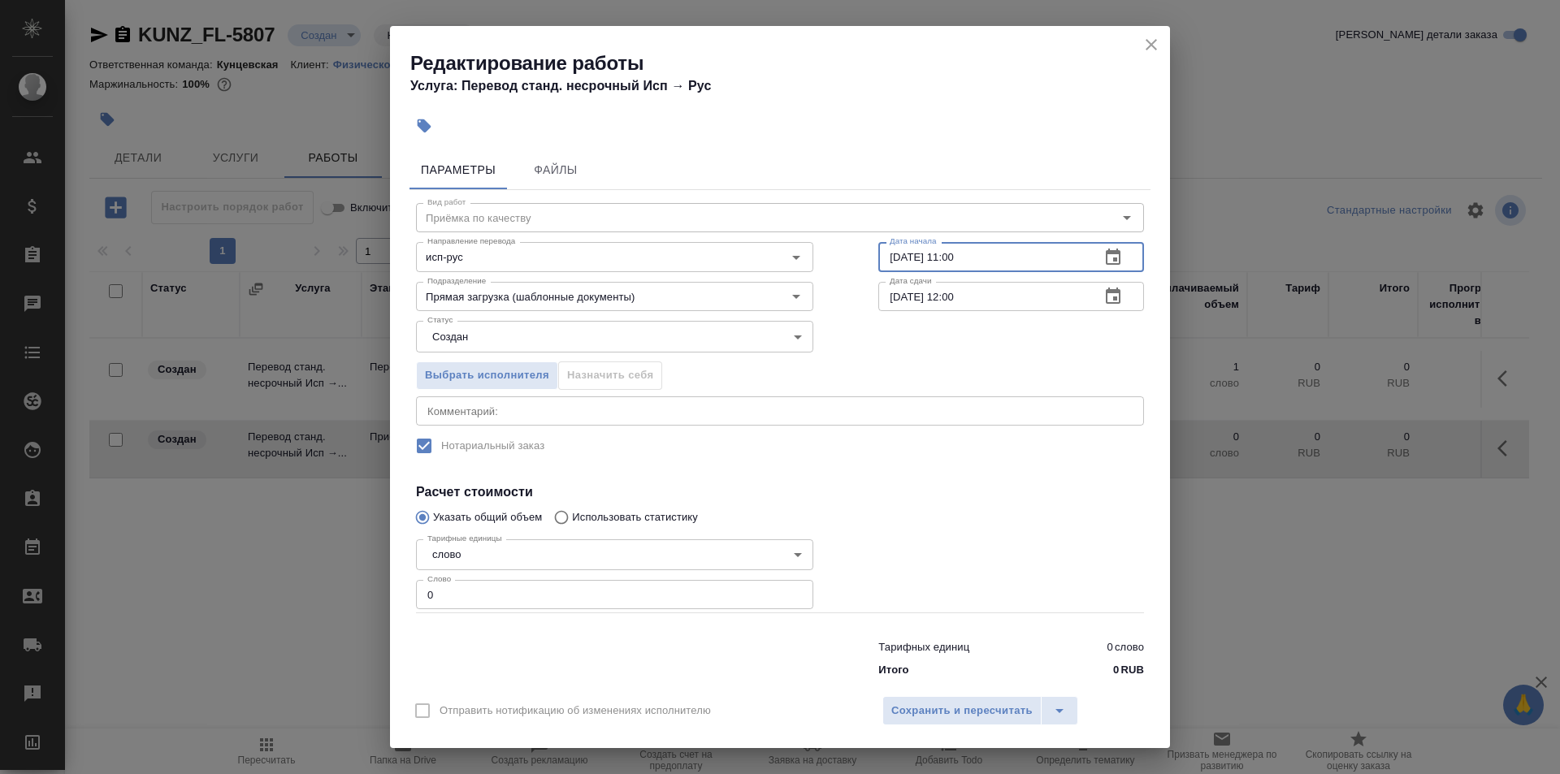
type input "20.08.2025 11:00"
click at [981, 506] on div at bounding box center [1011, 572] width 331 height 145
click at [467, 604] on input "0" at bounding box center [614, 594] width 397 height 29
type input "1"
click at [965, 712] on span "Сохранить и пересчитать" at bounding box center [961, 711] width 141 height 19
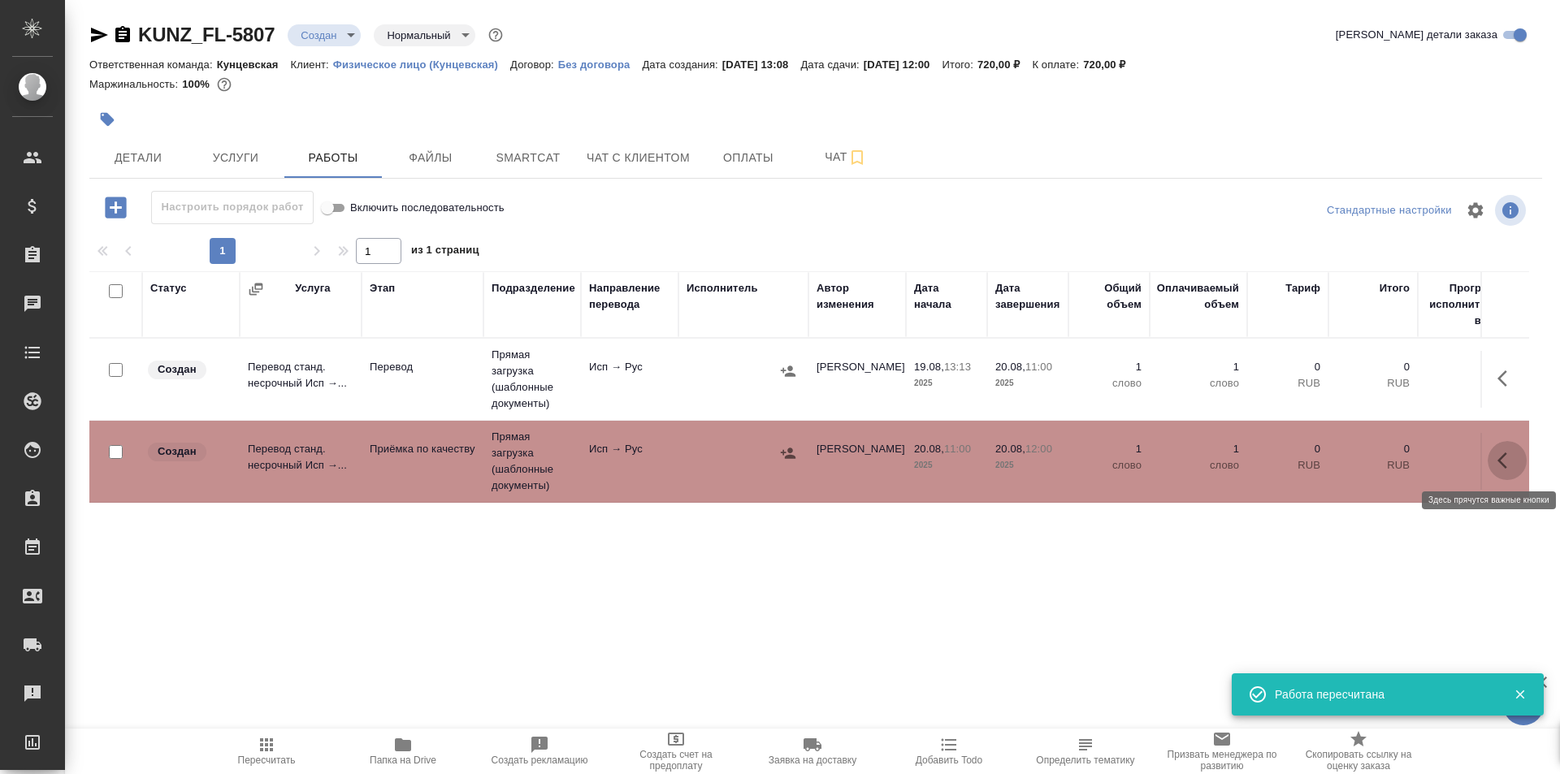
click at [1508, 461] on icon "button" at bounding box center [1506, 460] width 19 height 19
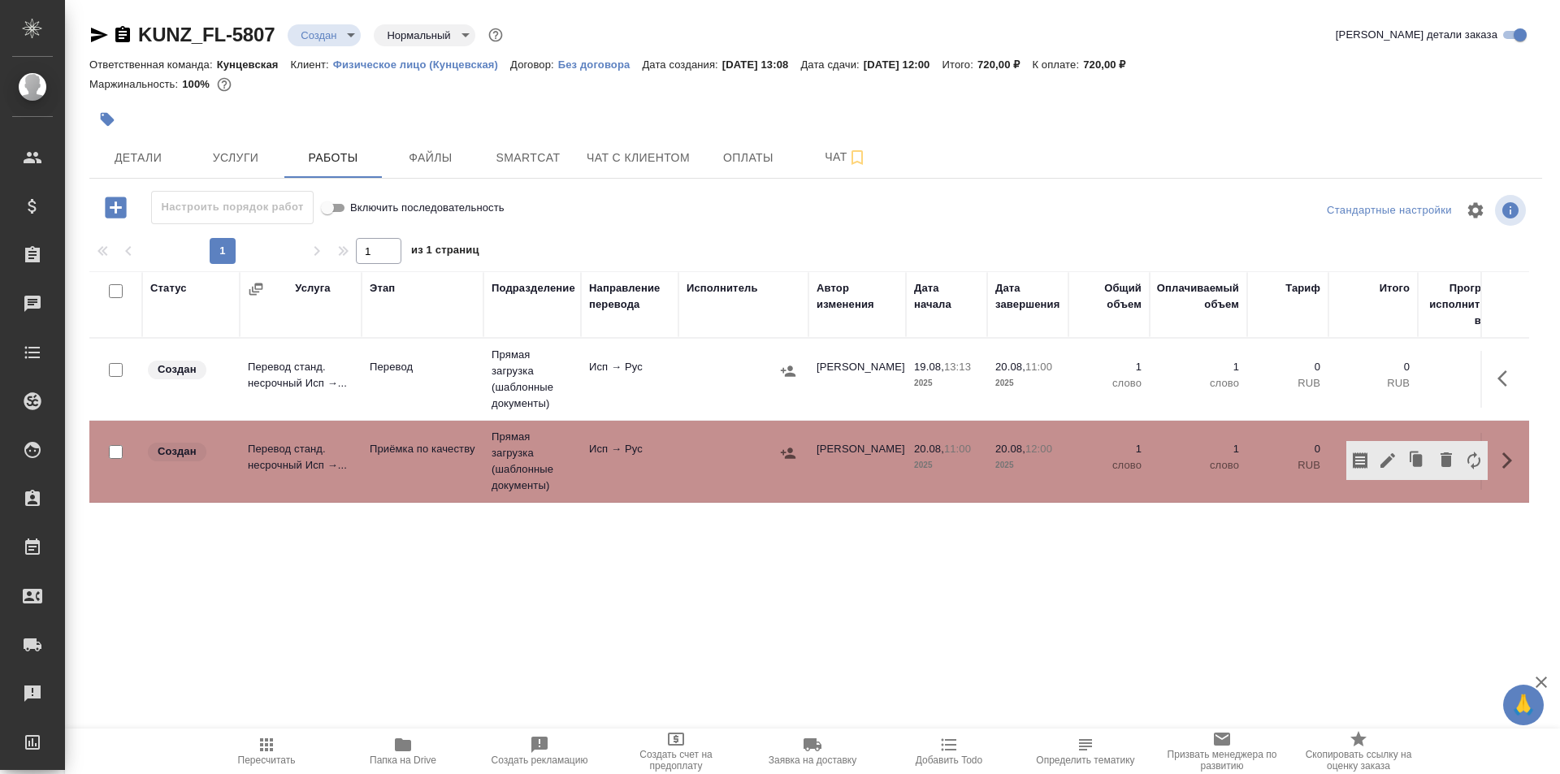
click at [1007, 530] on div "Статус Услуга Этап Подразделение Направление перевода Исполнитель Автор изменен…" at bounding box center [808, 454] width 1439 height 366
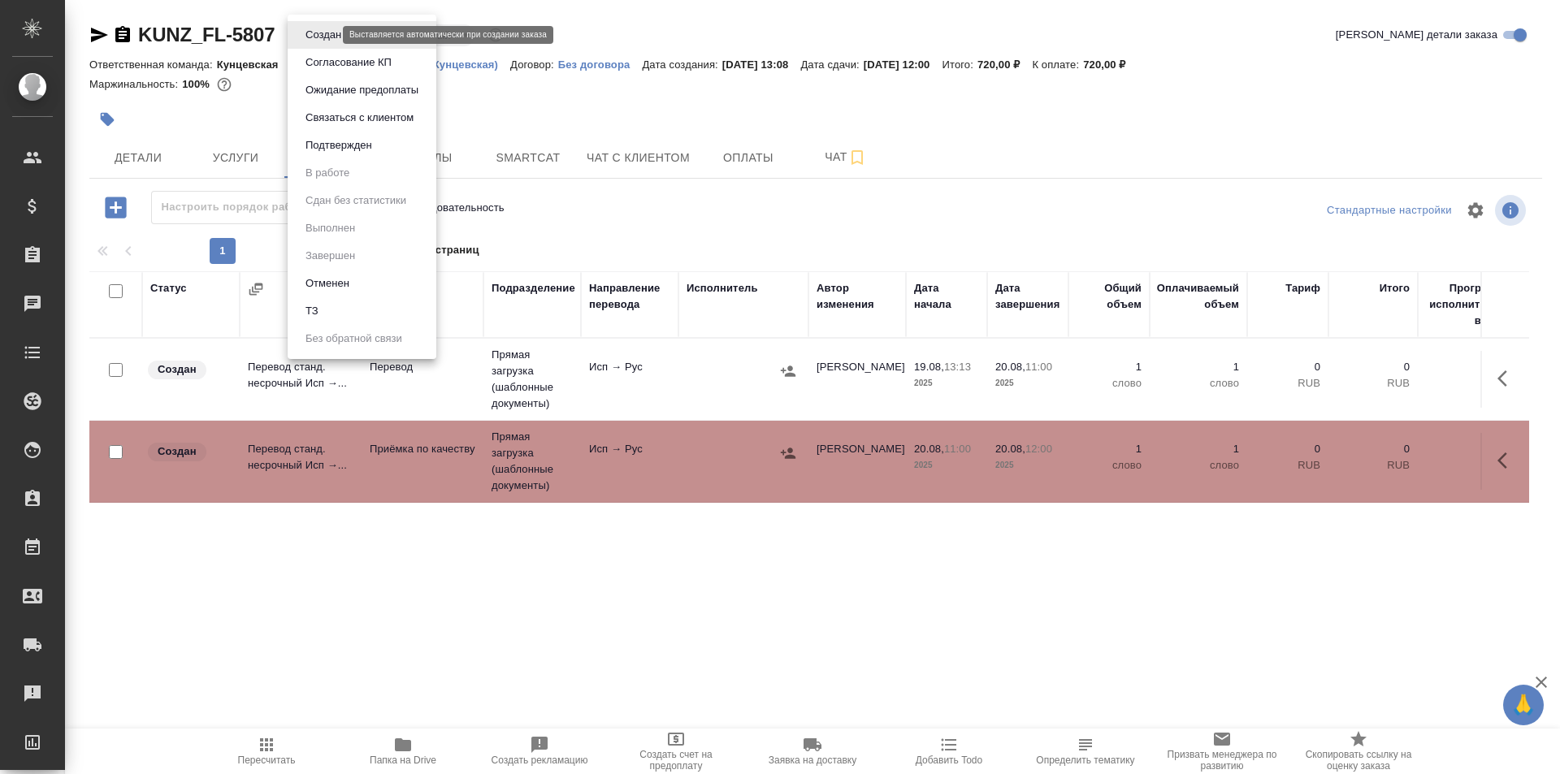
click at [328, 40] on body "🙏 .cls-1 fill:#fff; AWATERA Moskalets Alina Клиенты Спецификации Заказы 0 Чаты …" at bounding box center [780, 387] width 1560 height 774
click at [889, 58] on div at bounding box center [780, 387] width 1560 height 774
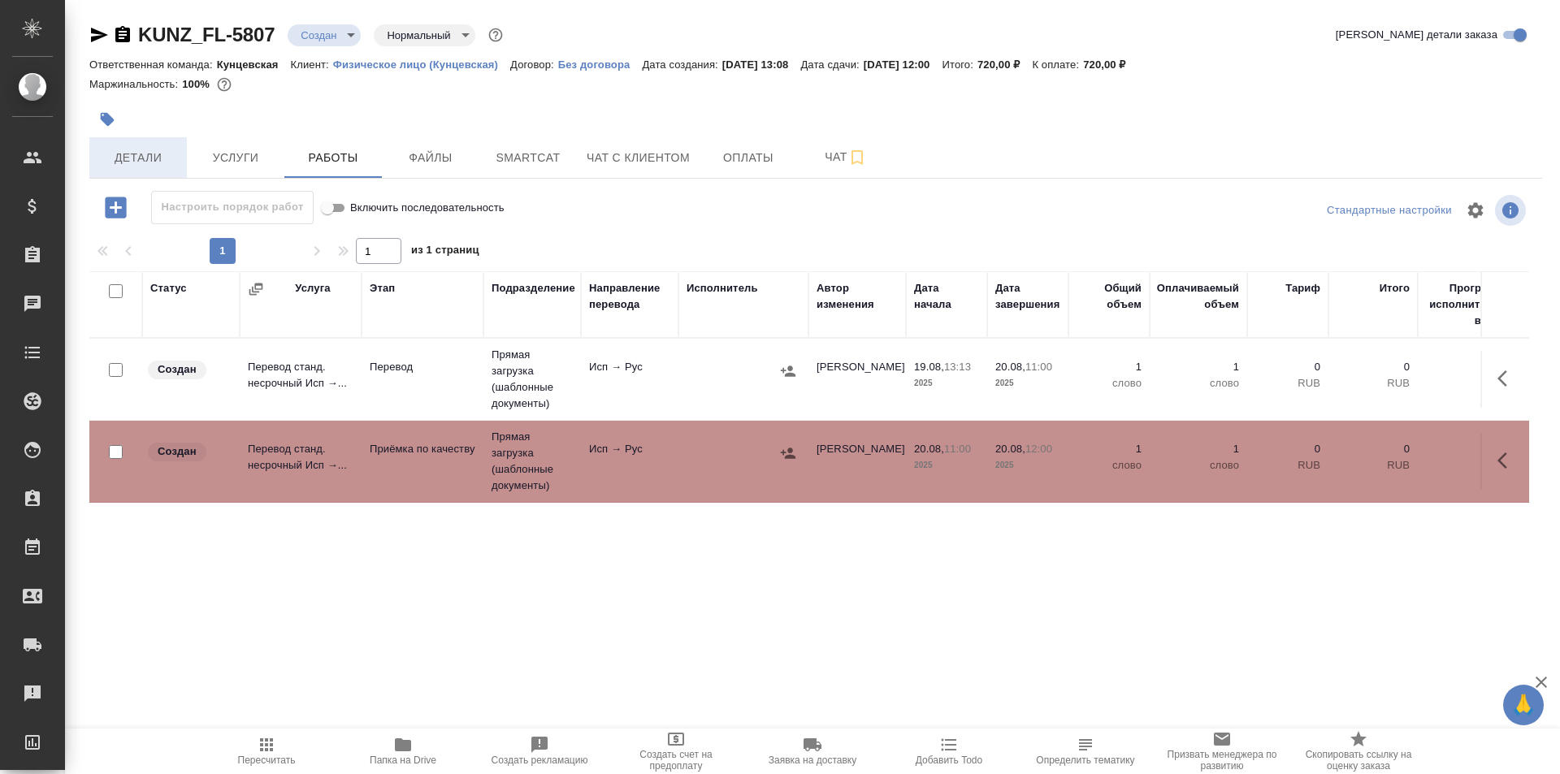
click at [158, 169] on button "Детали" at bounding box center [137, 157] width 97 height 41
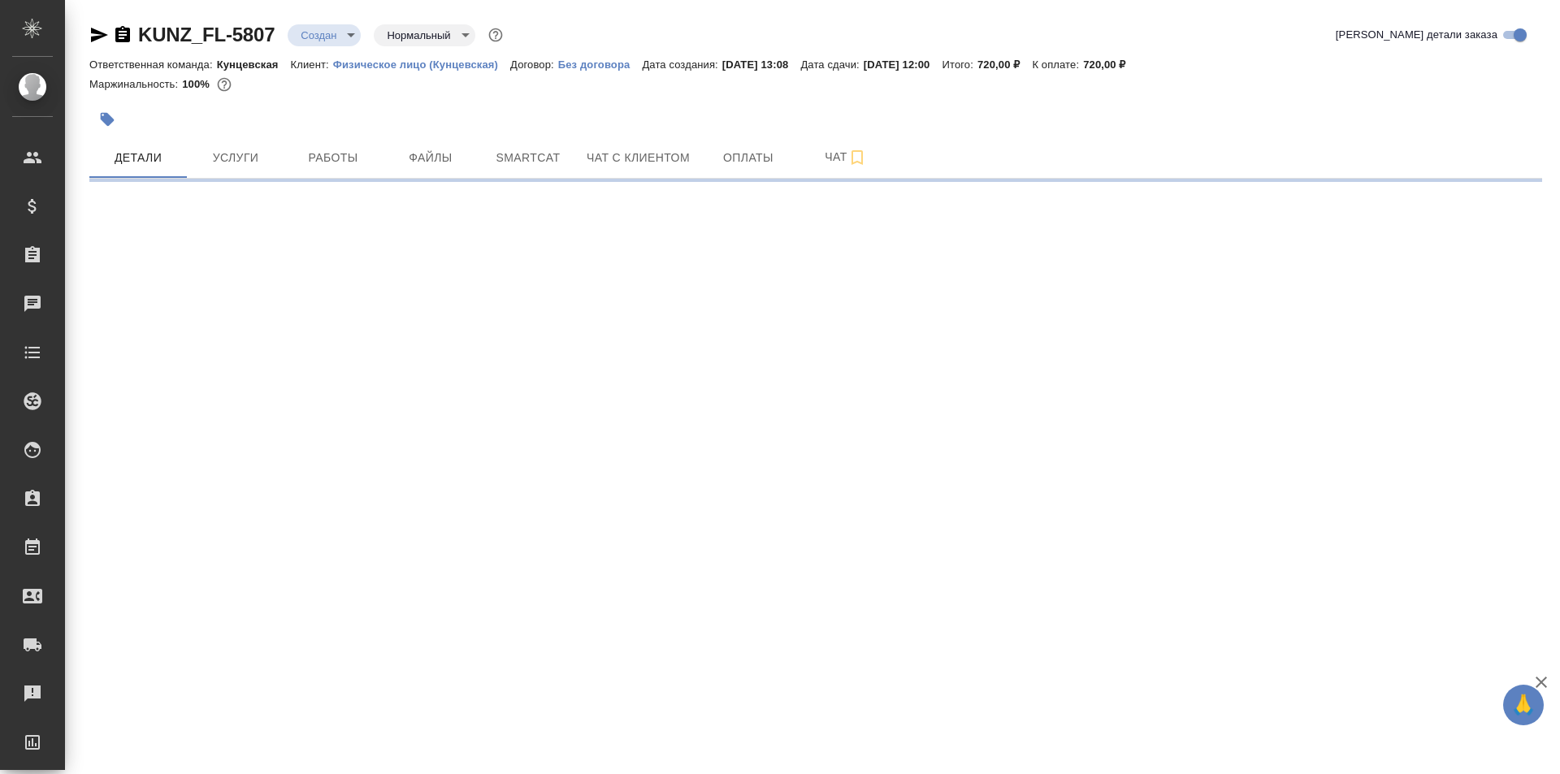
select select "RU"
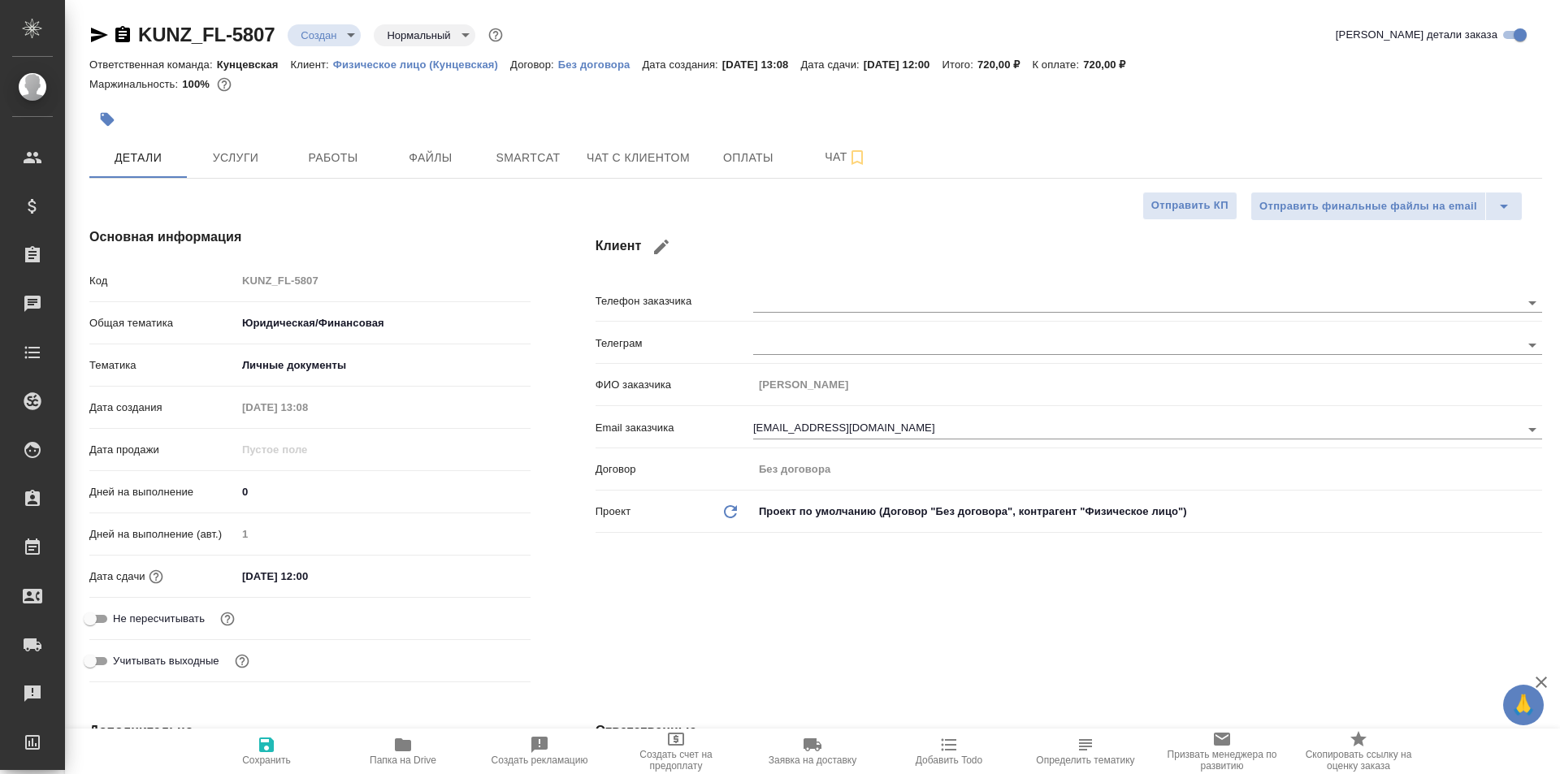
type textarea "x"
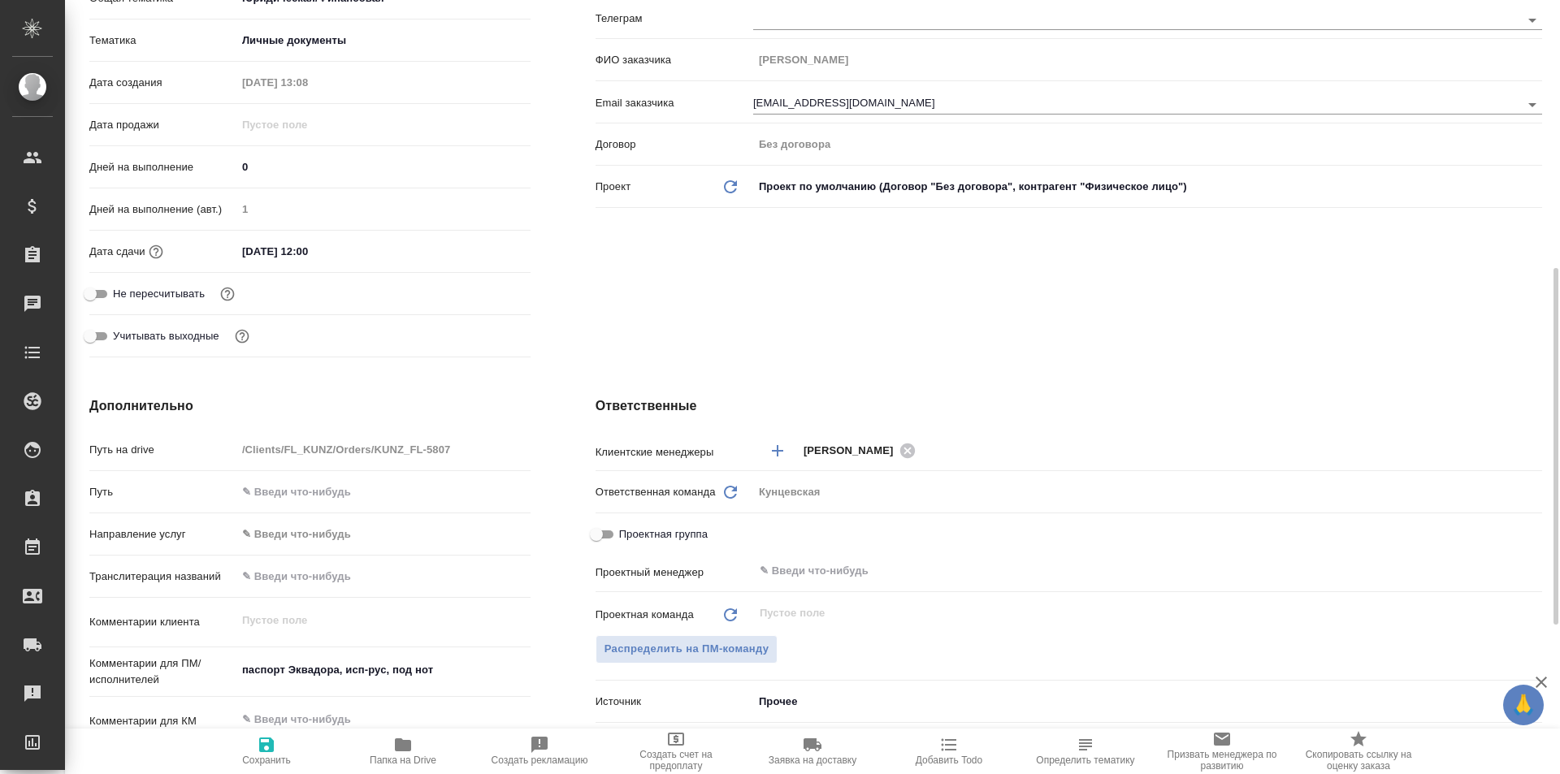
scroll to position [569, 0]
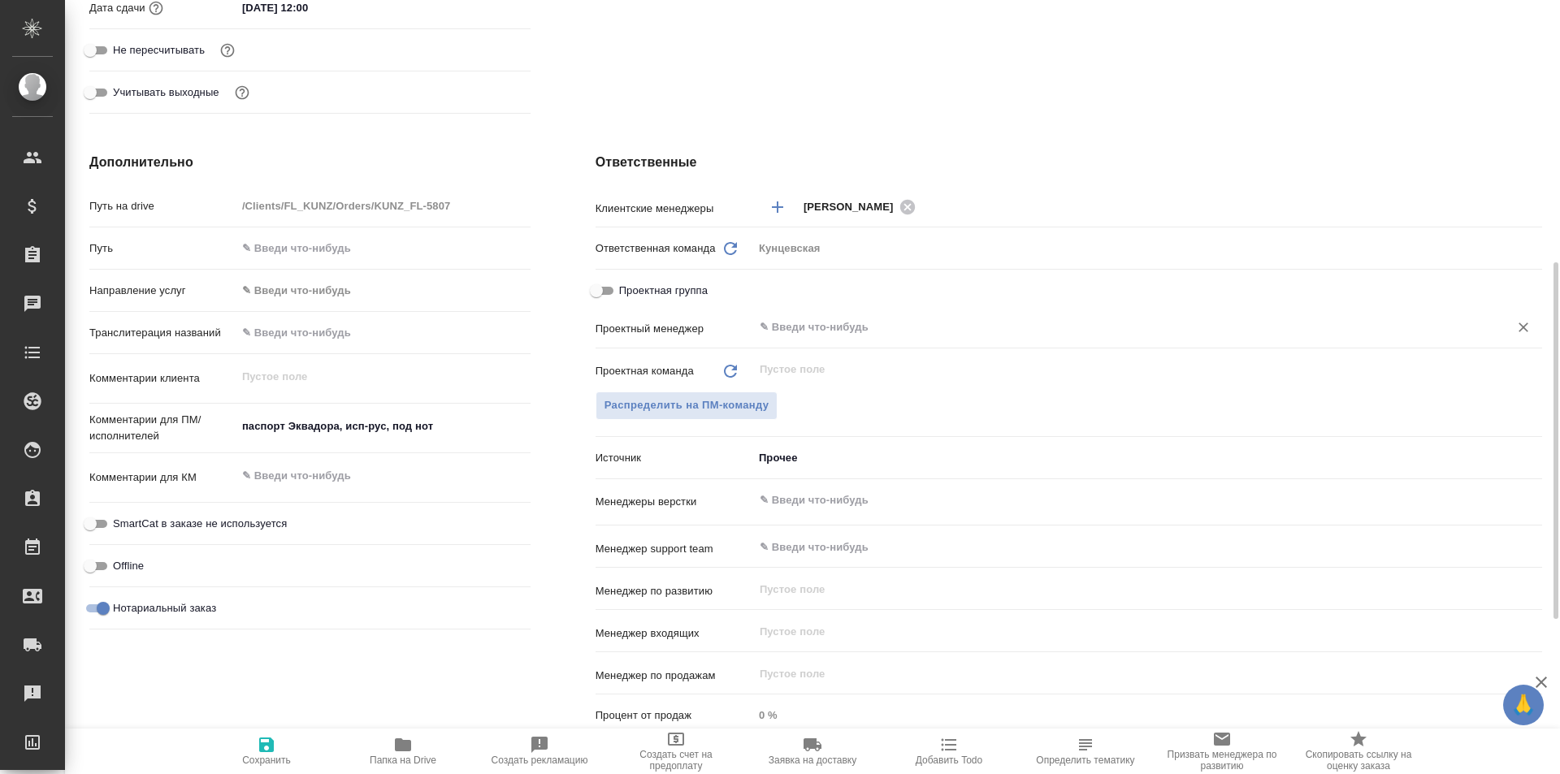
click at [793, 331] on input "text" at bounding box center [1120, 327] width 725 height 19
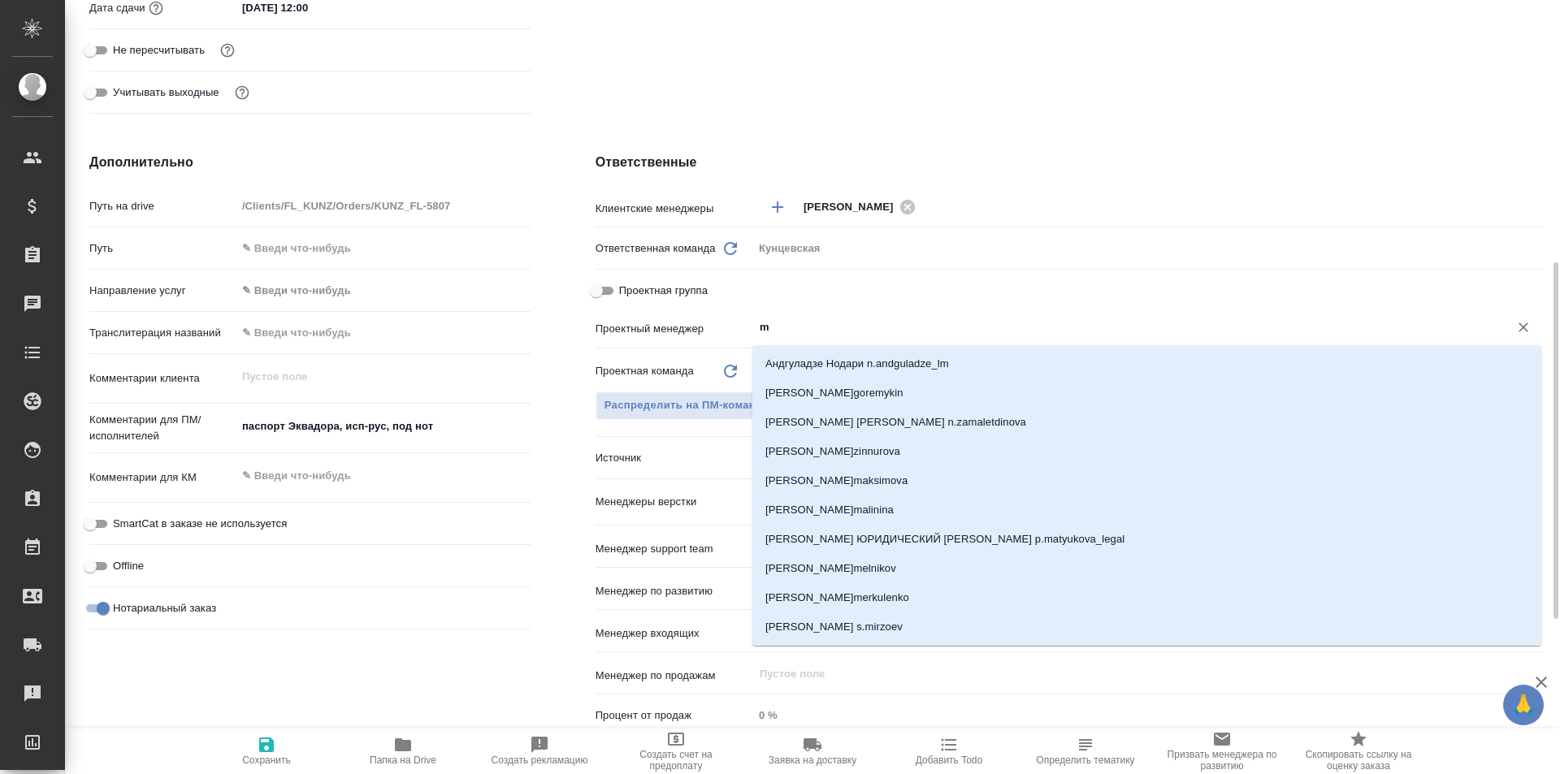
type input "mo"
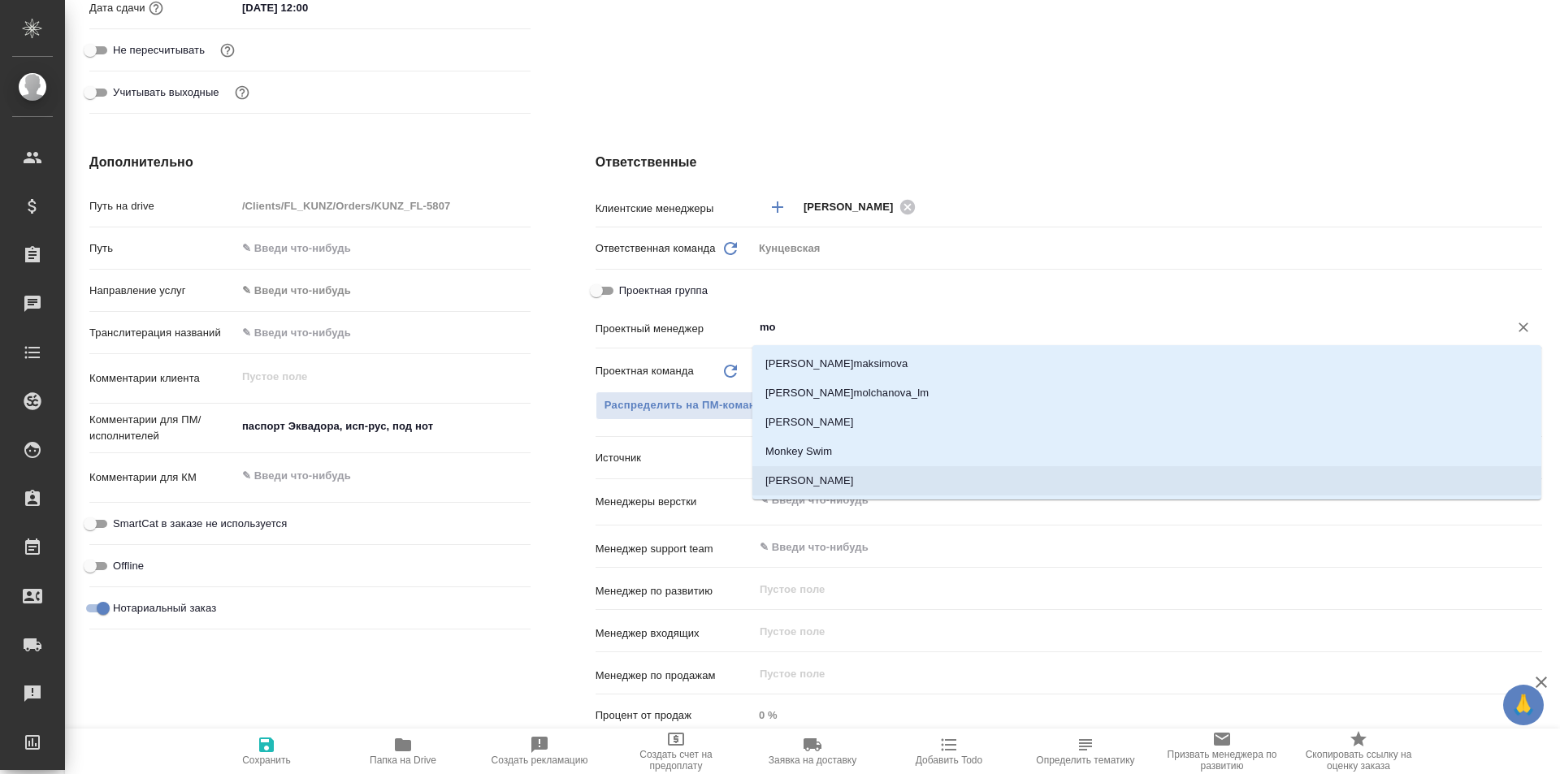
click at [869, 477] on li "[PERSON_NAME]" at bounding box center [1146, 480] width 789 height 29
type textarea "x"
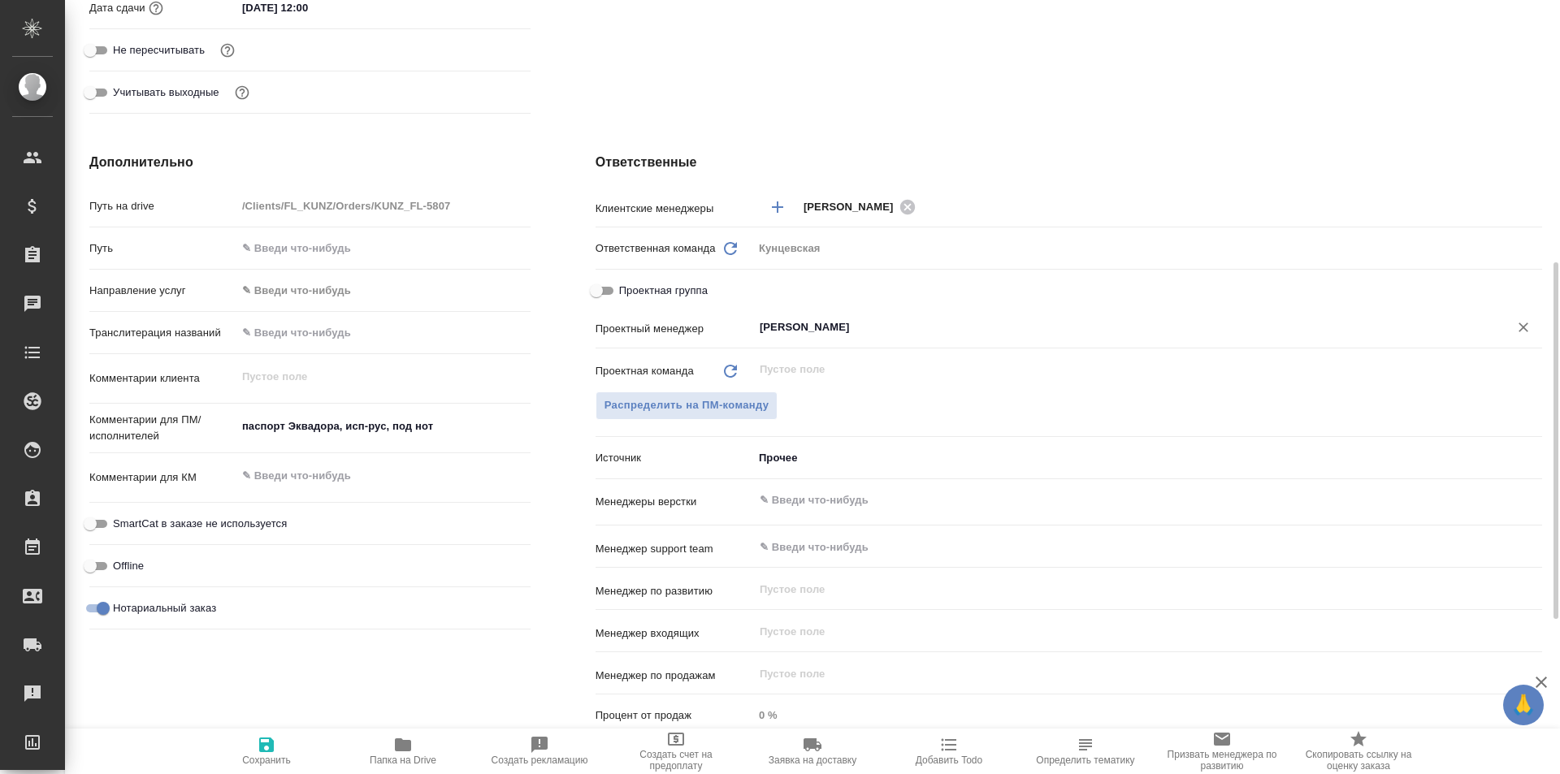
type input "[PERSON_NAME]"
type textarea "x"
click at [313, 475] on textarea at bounding box center [383, 476] width 294 height 28
type textarea "x"
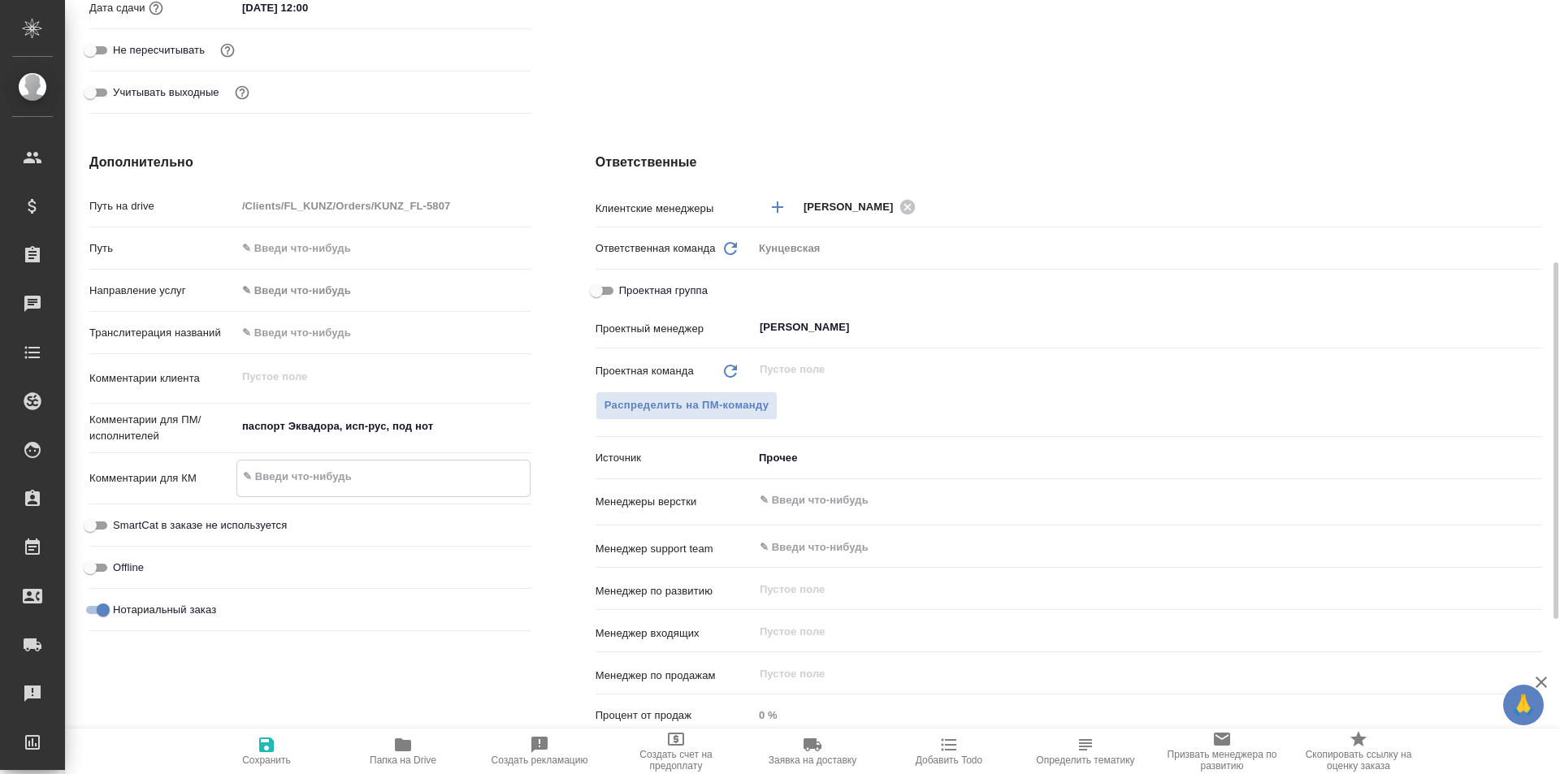
type textarea "Н"
type textarea "x"
type textarea "Но"
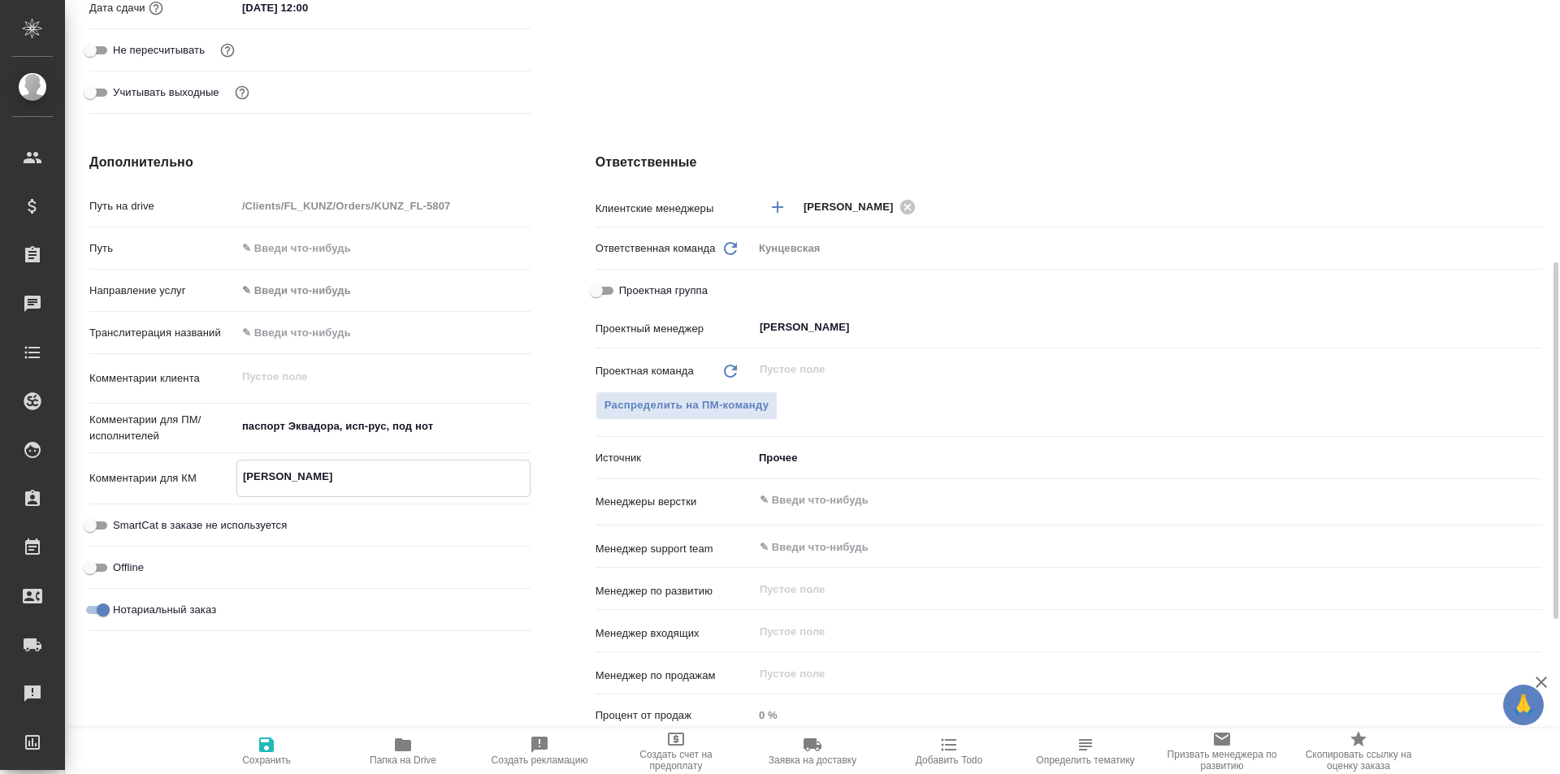
type textarea "x"
type textarea "Нот"
type textarea "x"
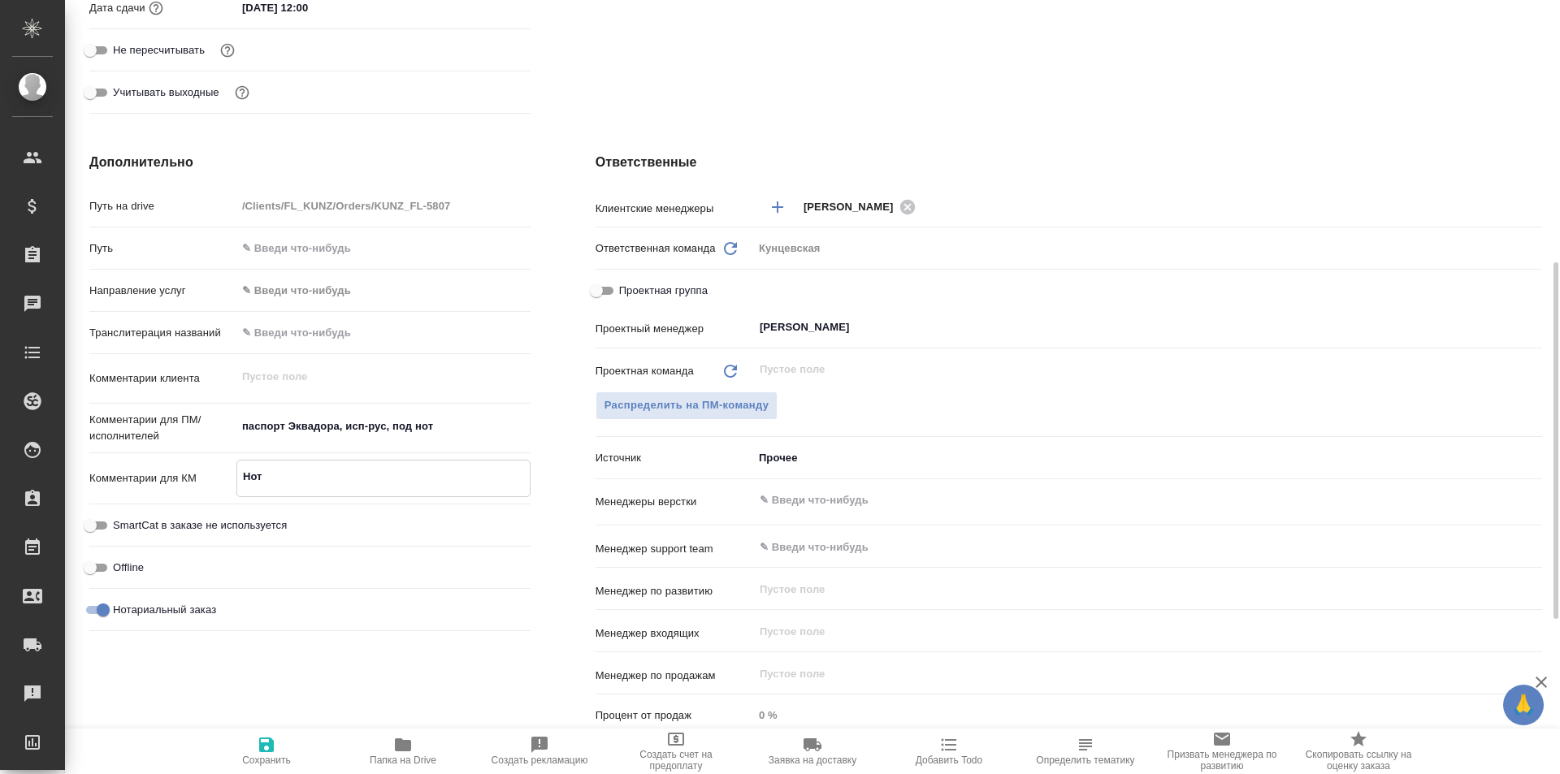
type textarea "x"
type textarea "Нота"
type textarea "x"
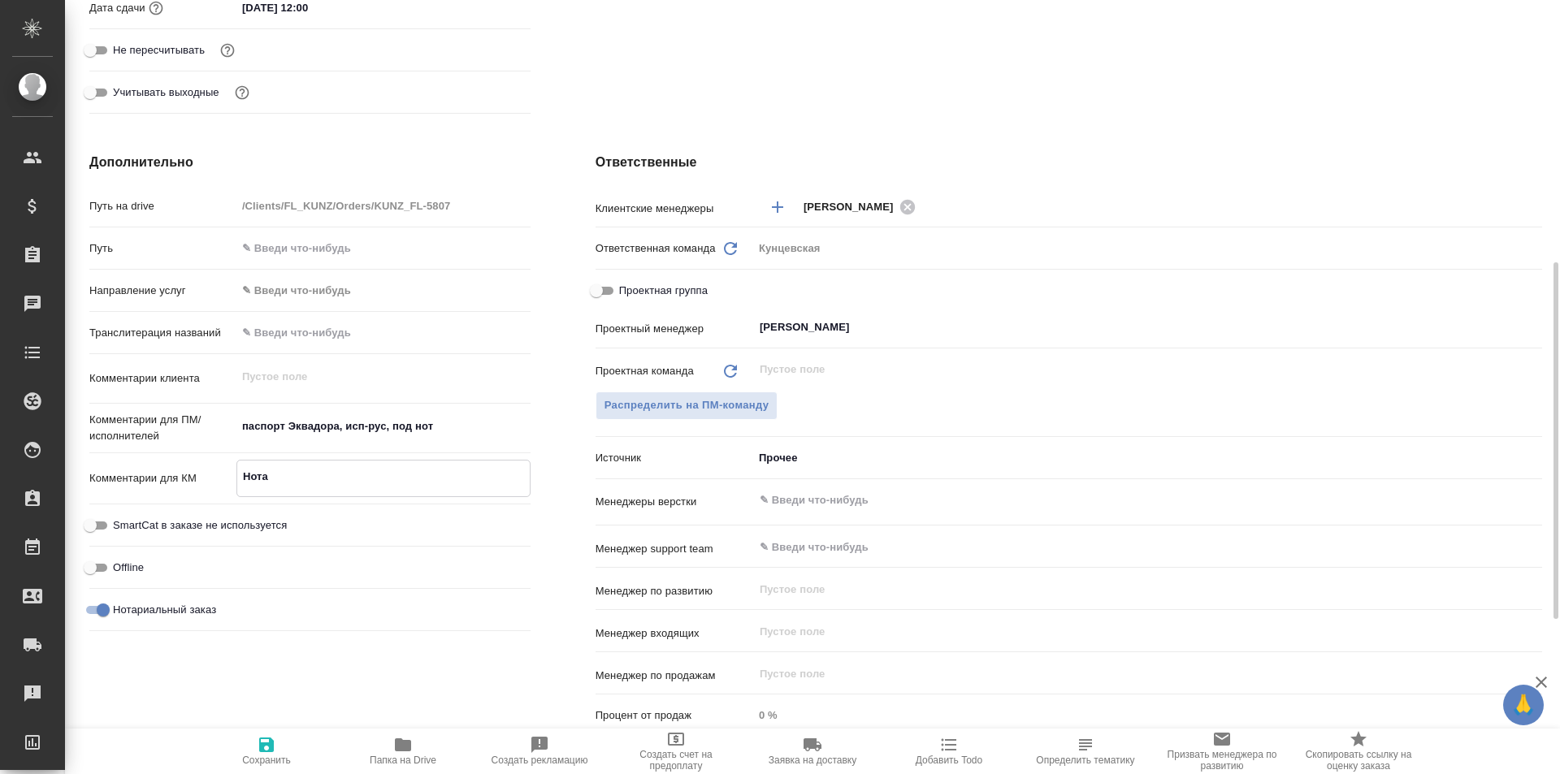
type textarea "x"
type textarea "Нотар"
type textarea "x"
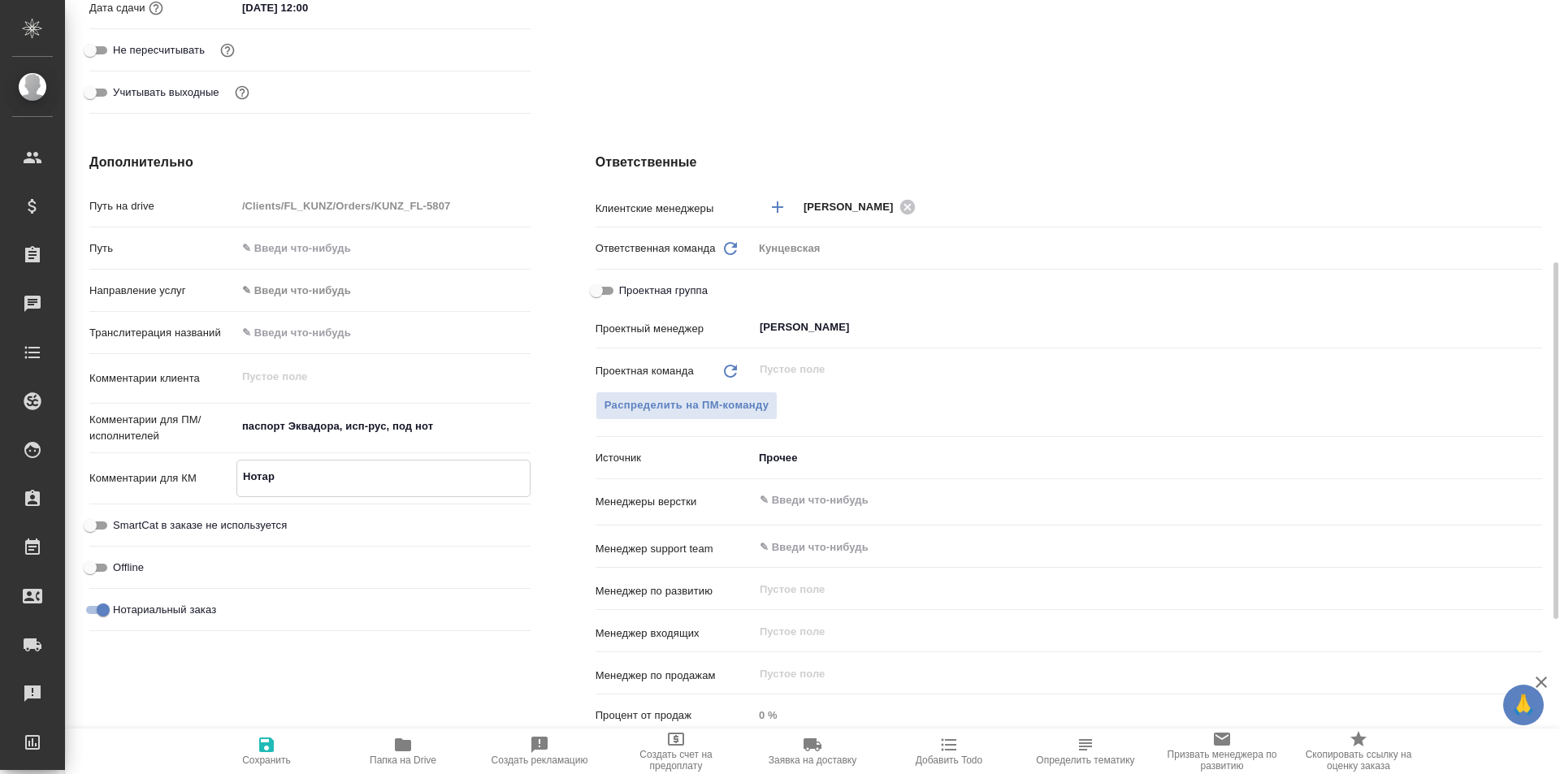
type textarea "Нотари"
type textarea "x"
type textarea "Нотариа"
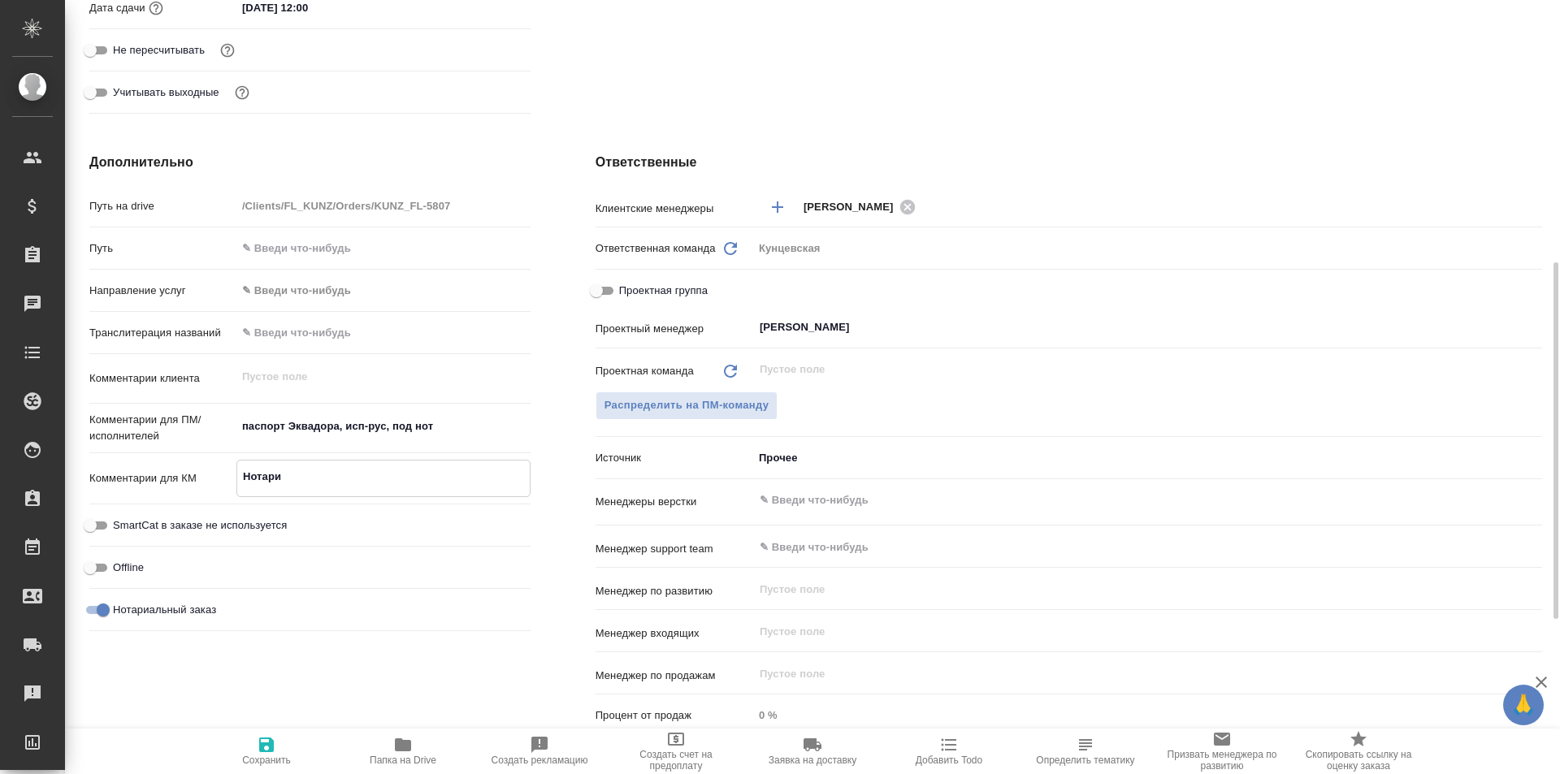
type textarea "x"
type textarea "Нотариал"
type textarea "x"
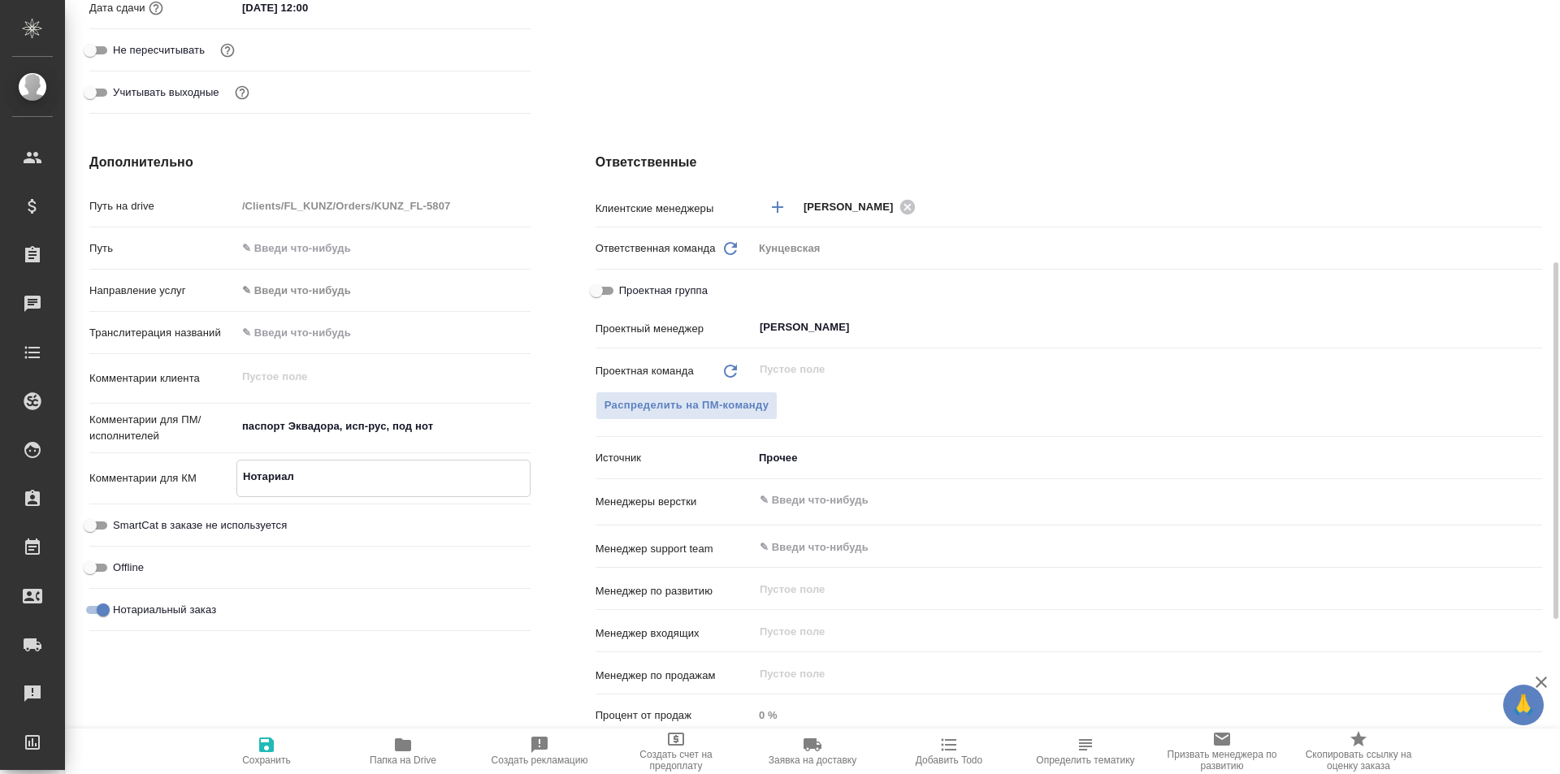
type textarea "x"
type textarea "Нотариаль"
type textarea "x"
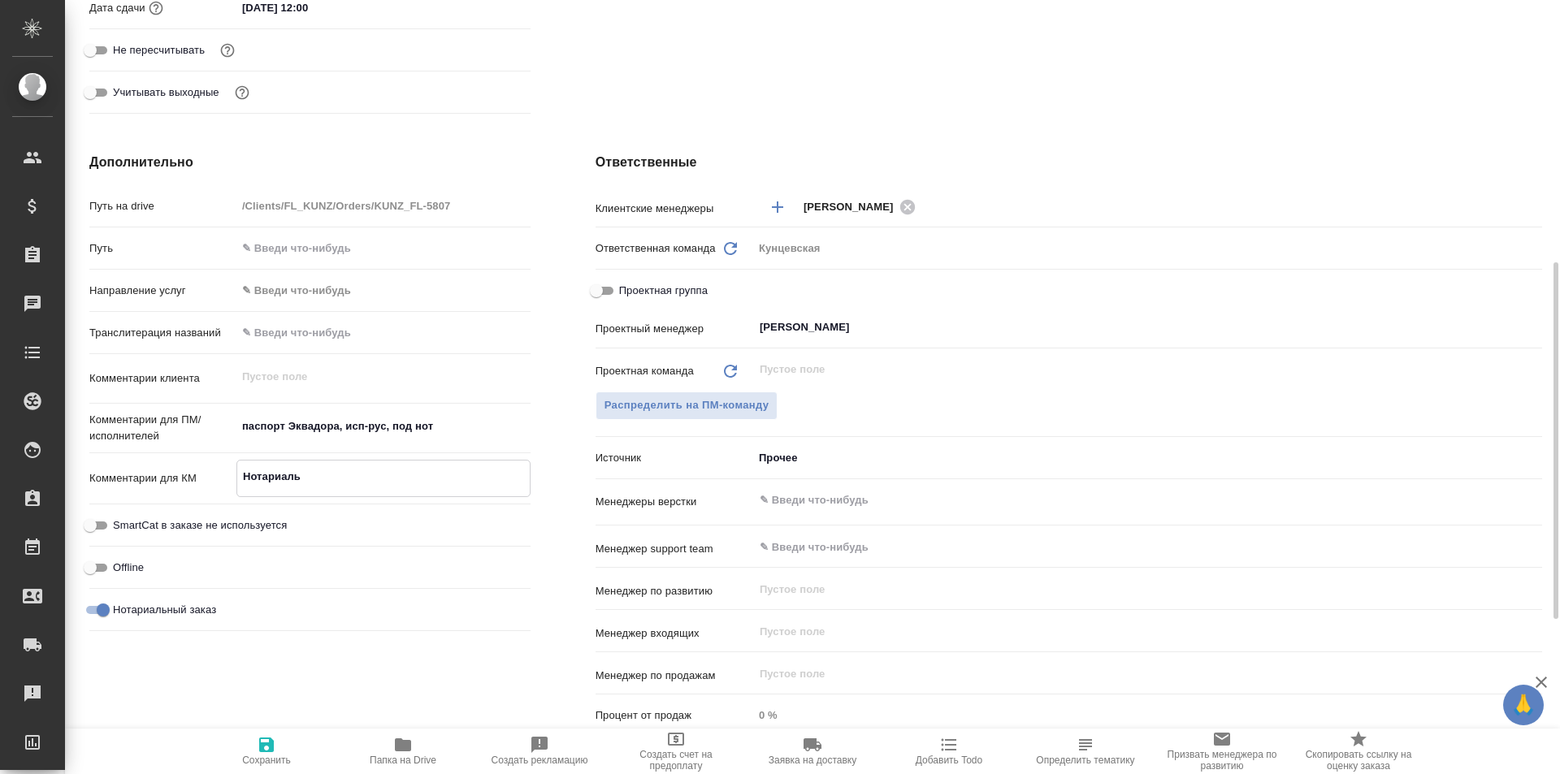
type textarea "x"
type textarea "Нотариальн"
type textarea "x"
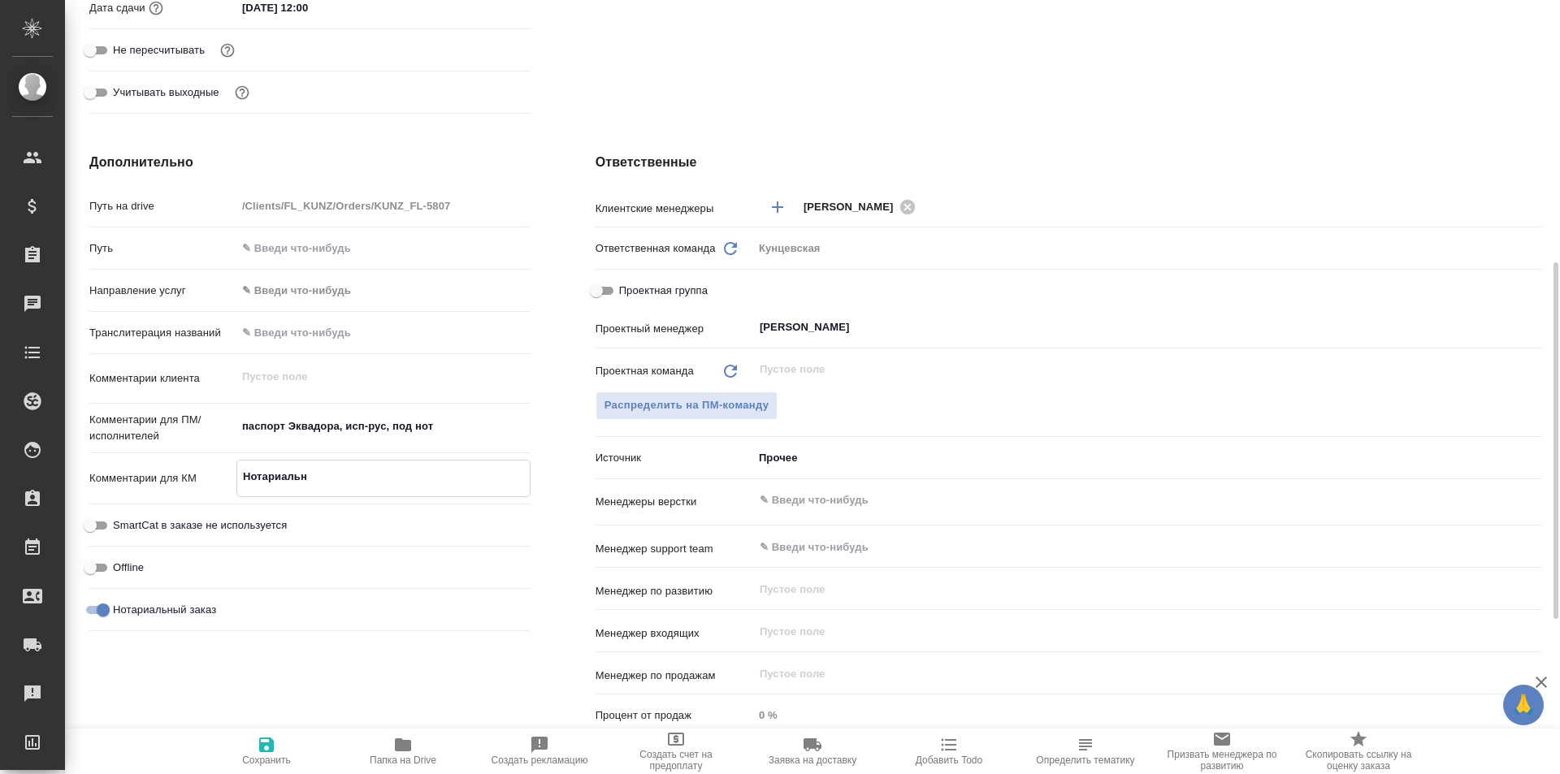
type textarea "Нотариально"
type textarea "x"
type textarea "Нотариальное"
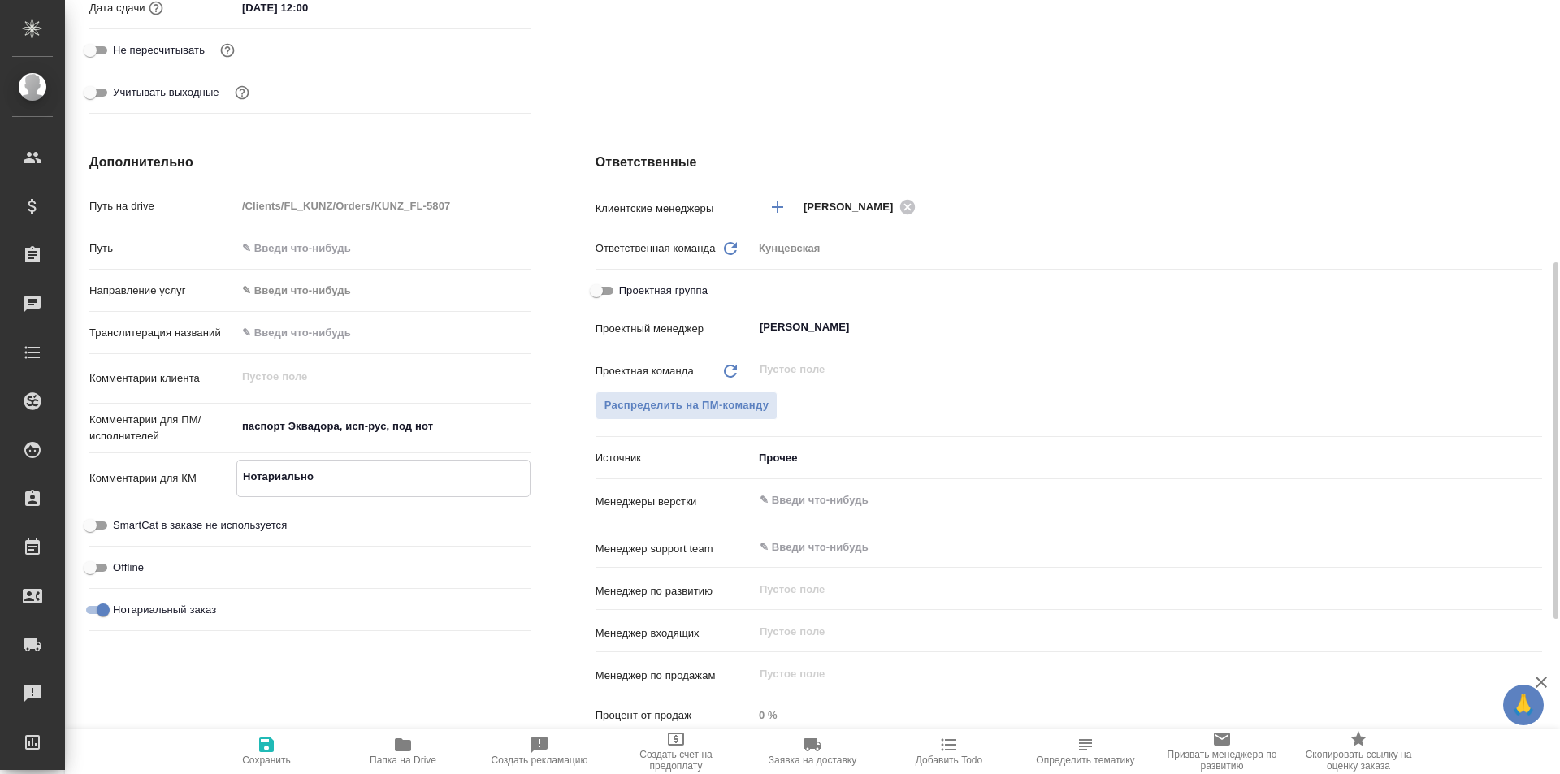
type textarea "x"
type textarea "Нотариальное"
type textarea "x"
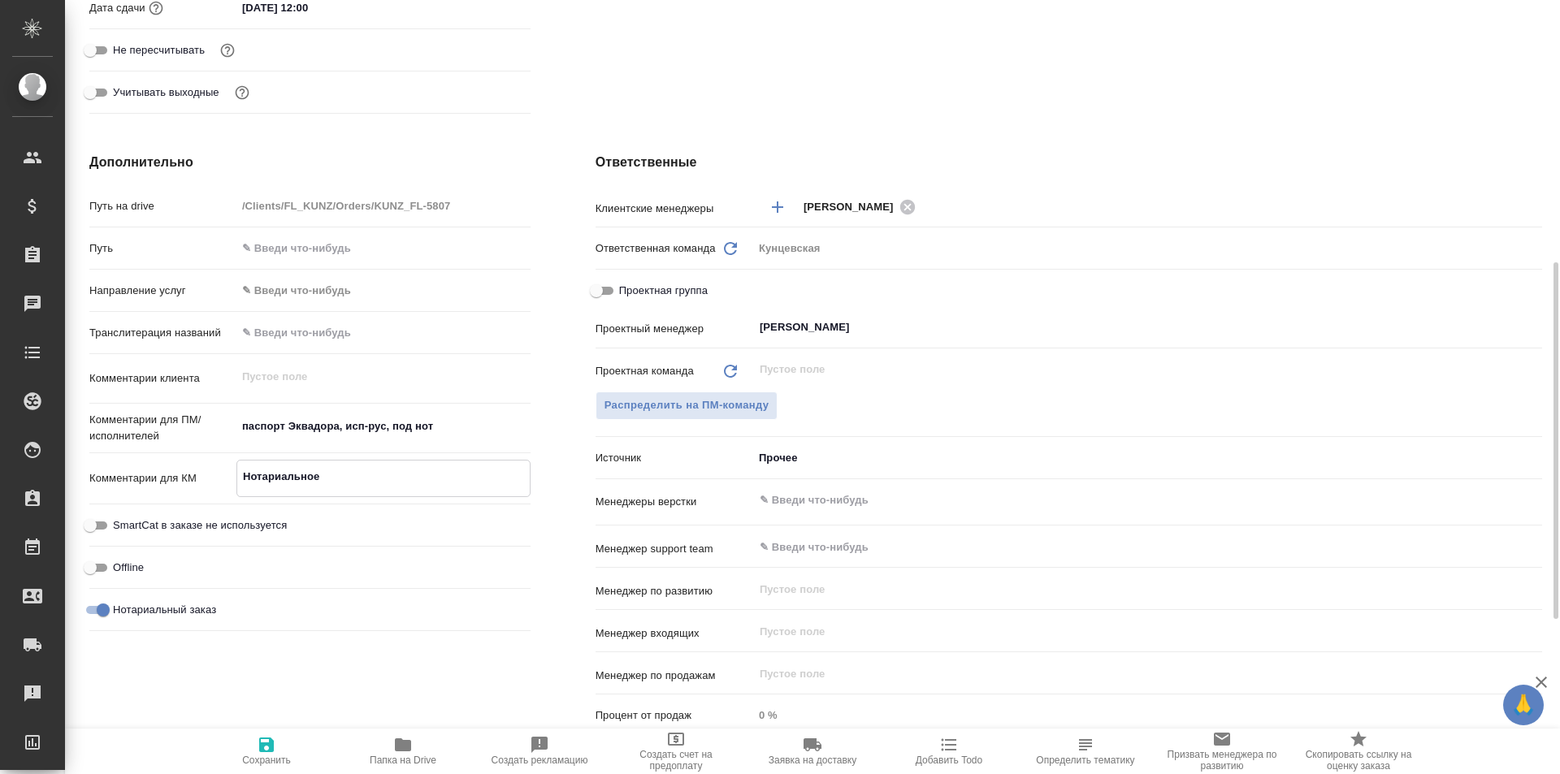
type textarea "x"
type textarea "Нотариальное з"
type textarea "x"
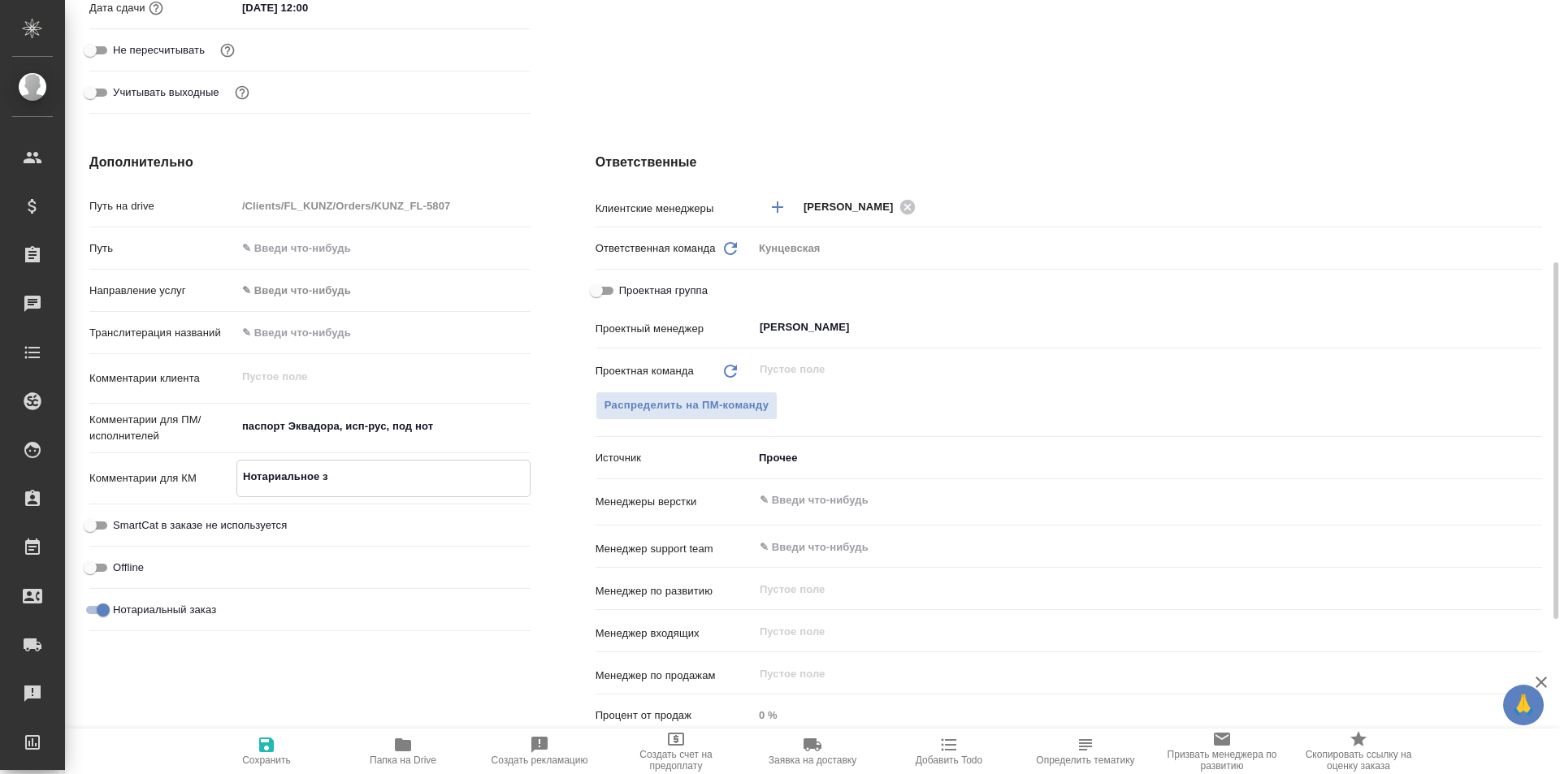
type textarea "x"
type textarea "Нотариальное за"
type textarea "x"
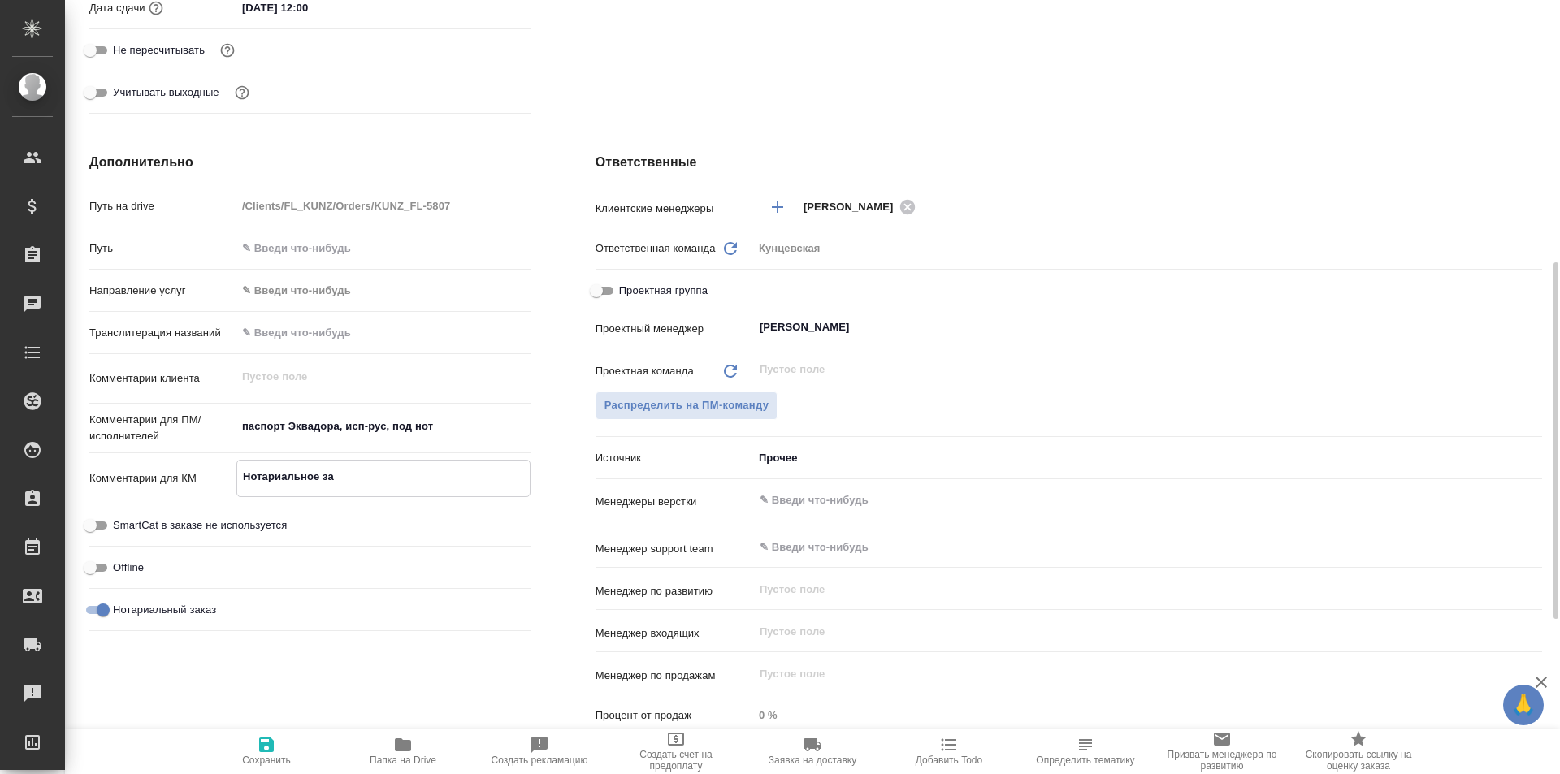
type textarea "Нотариальное зав"
type textarea "x"
type textarea "Нотариальное заве"
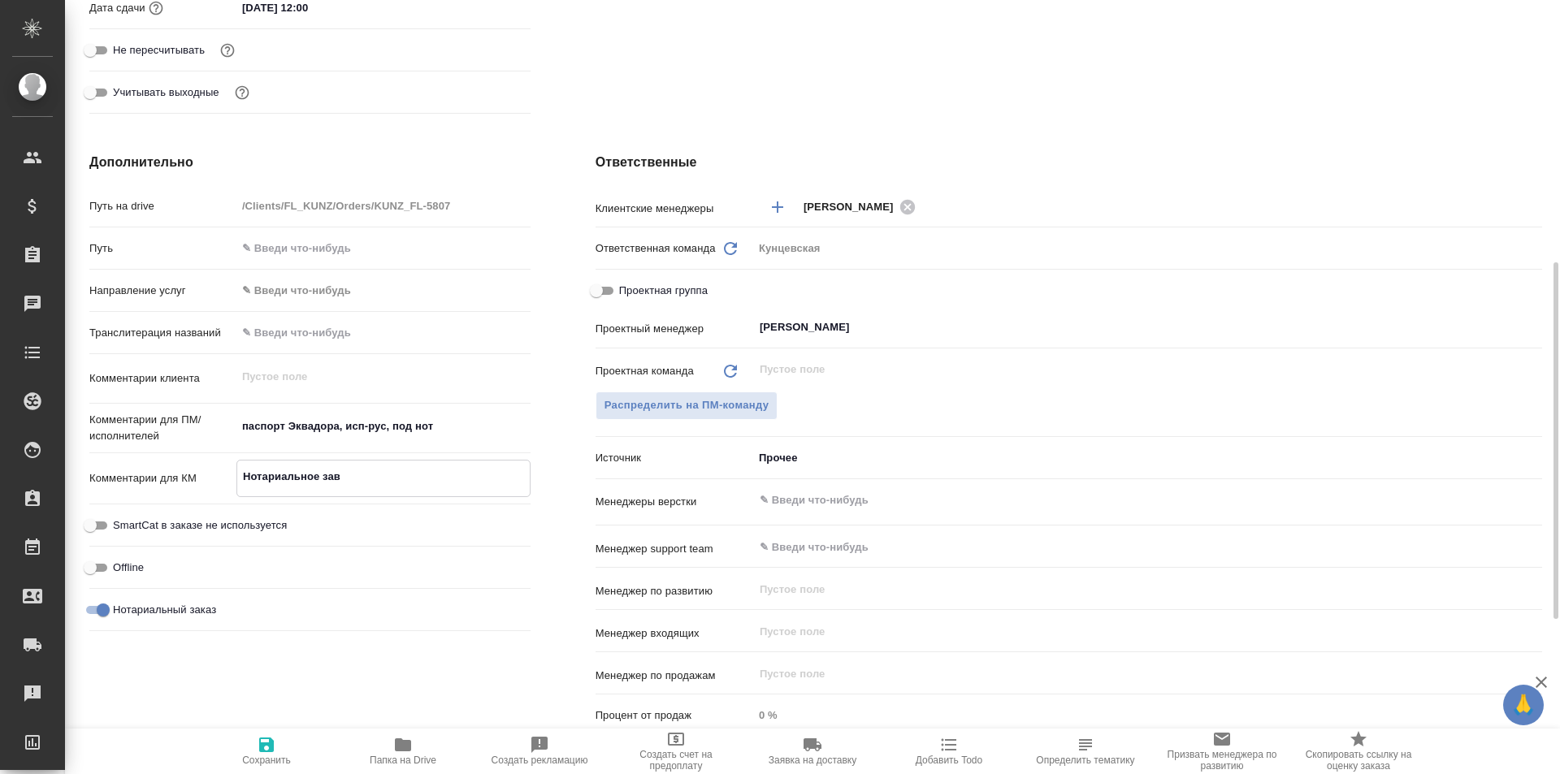
type textarea "x"
type textarea "Нотариальное завер"
type textarea "x"
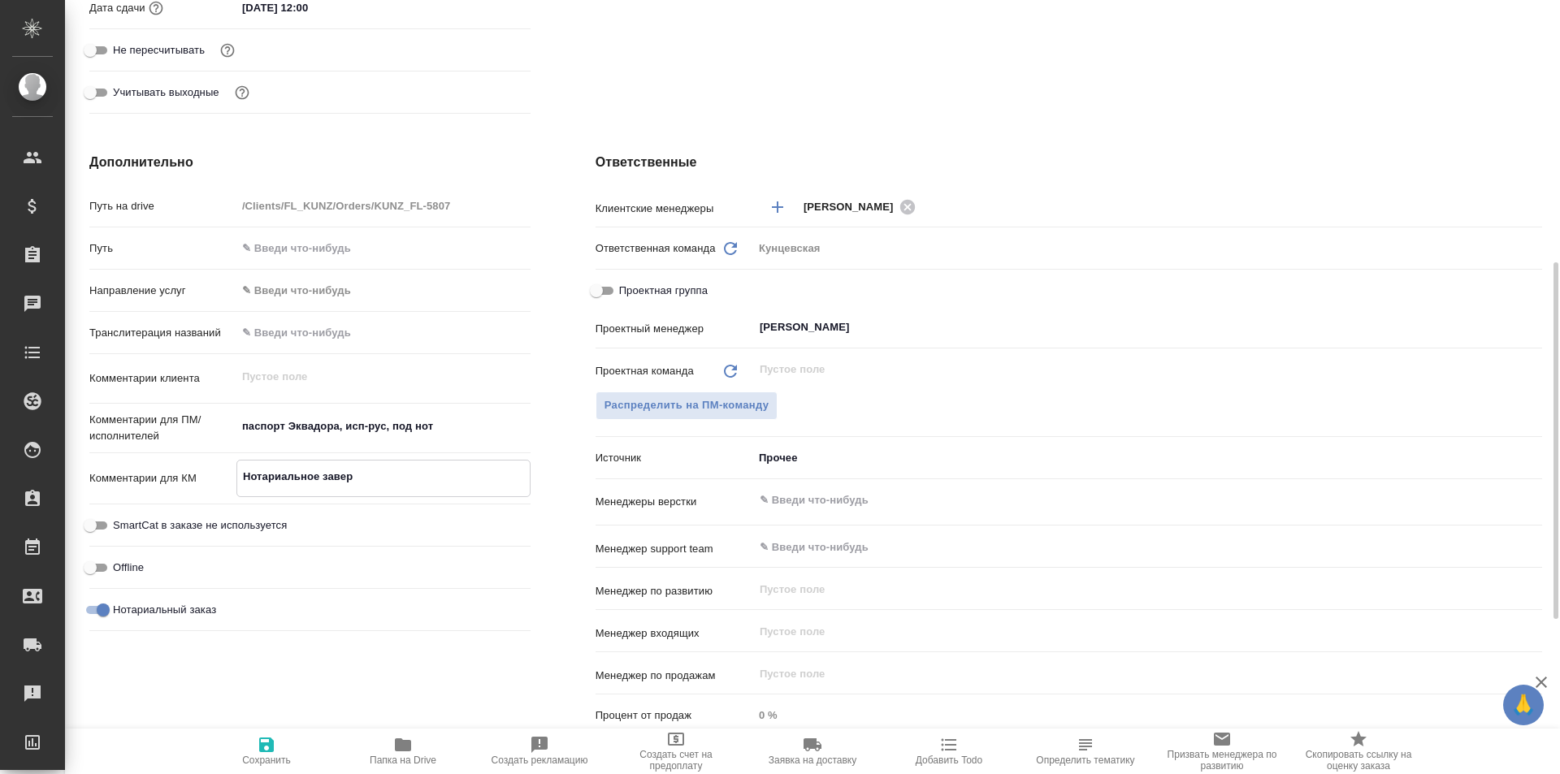
type textarea "x"
type textarea "Нотариальное завере"
type textarea "x"
type textarea "Нотариальное заверен"
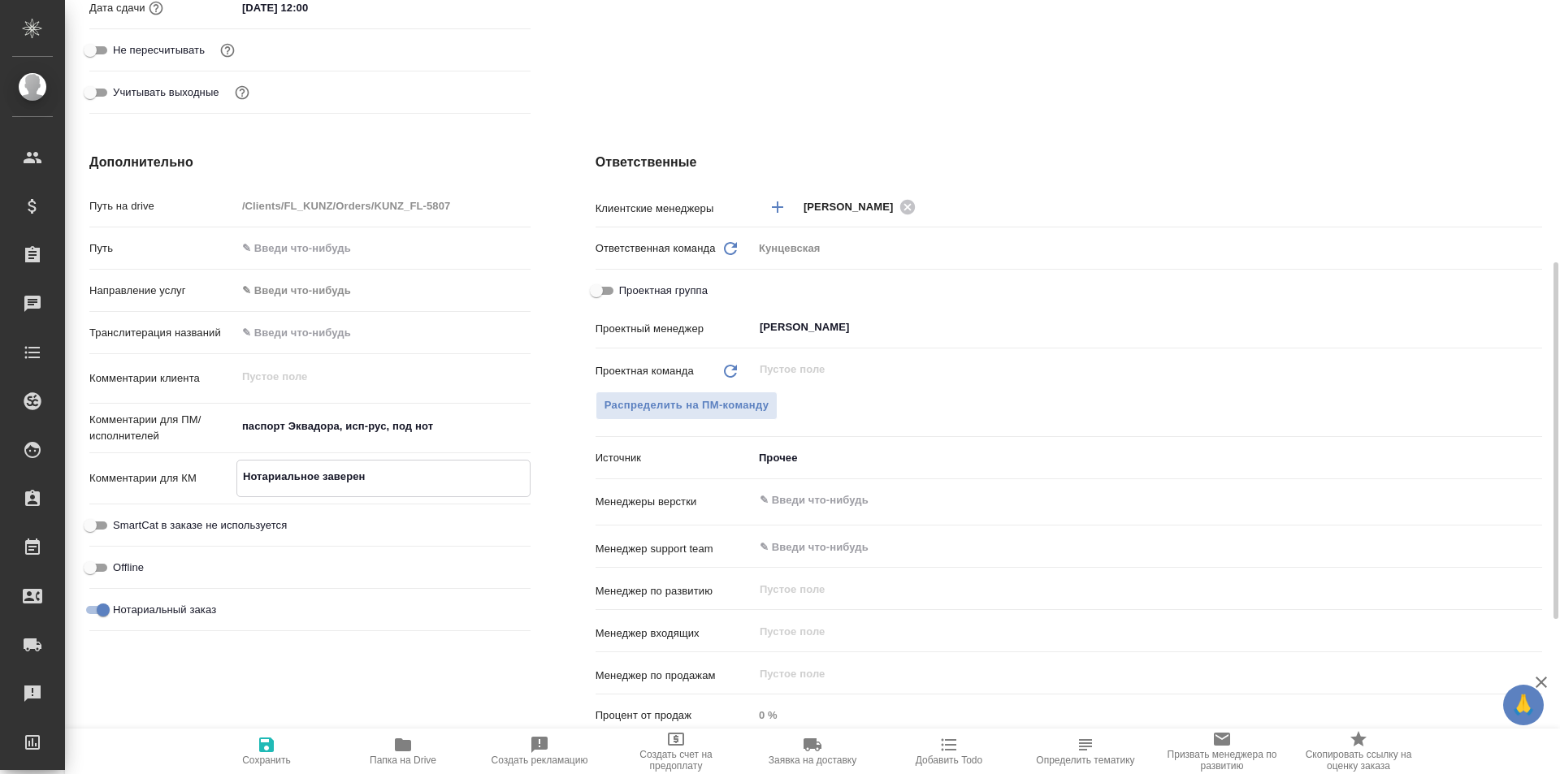
type textarea "x"
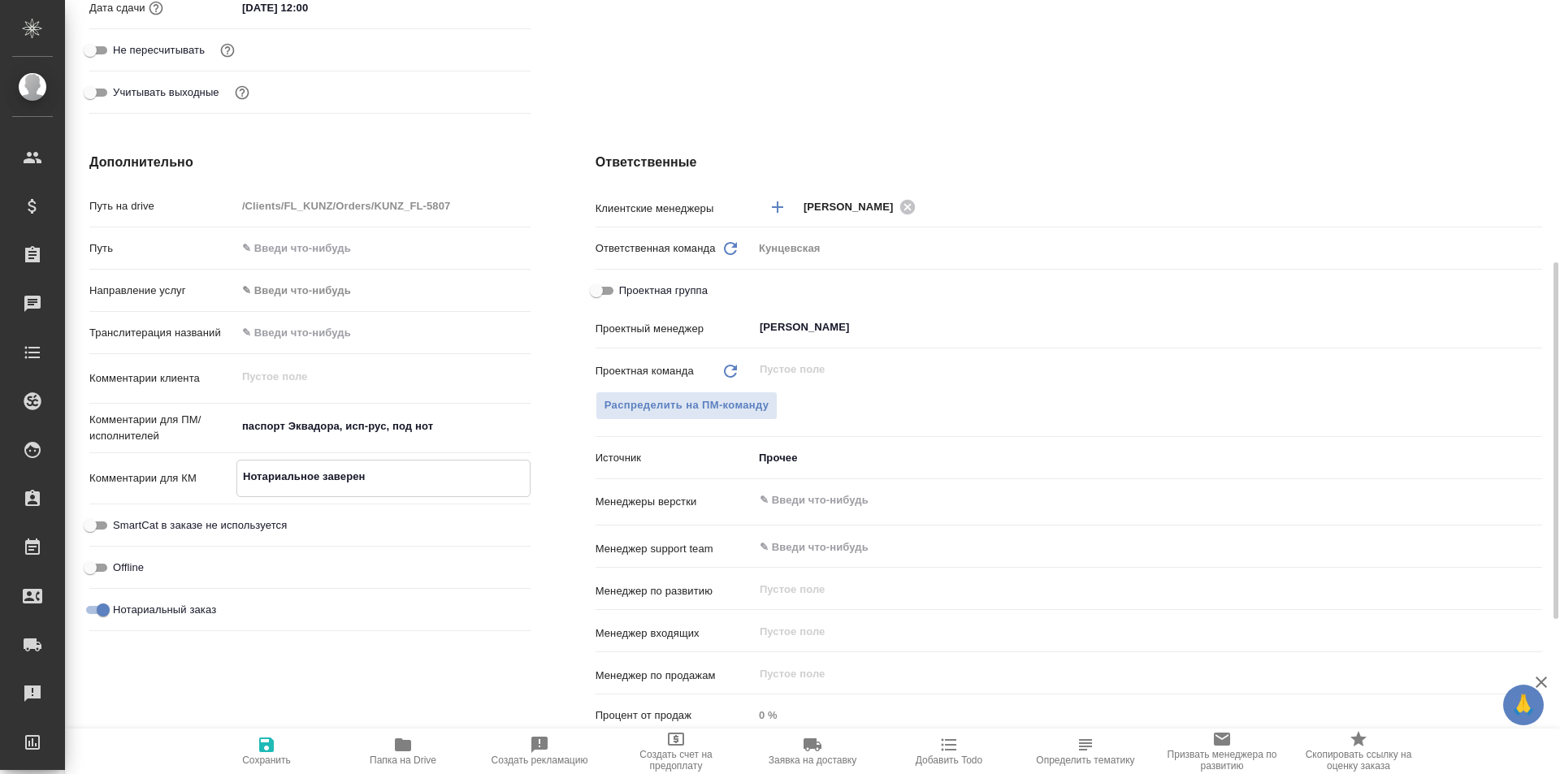
type textarea "Нотариальное заверени"
type textarea "x"
type textarea "Нотариальное заверение"
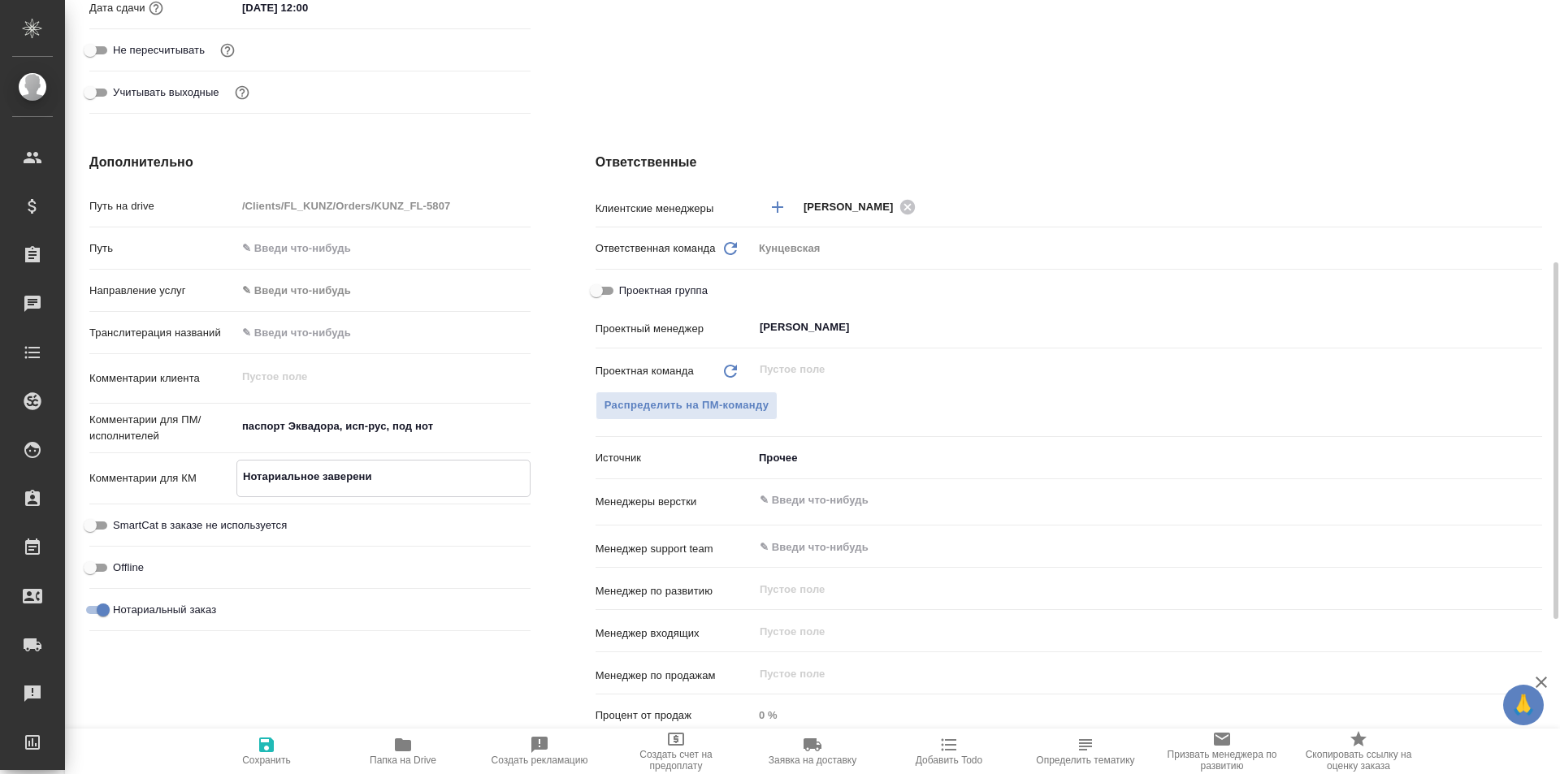
type textarea "x"
type textarea "Нотариальное заверение"
type textarea "x"
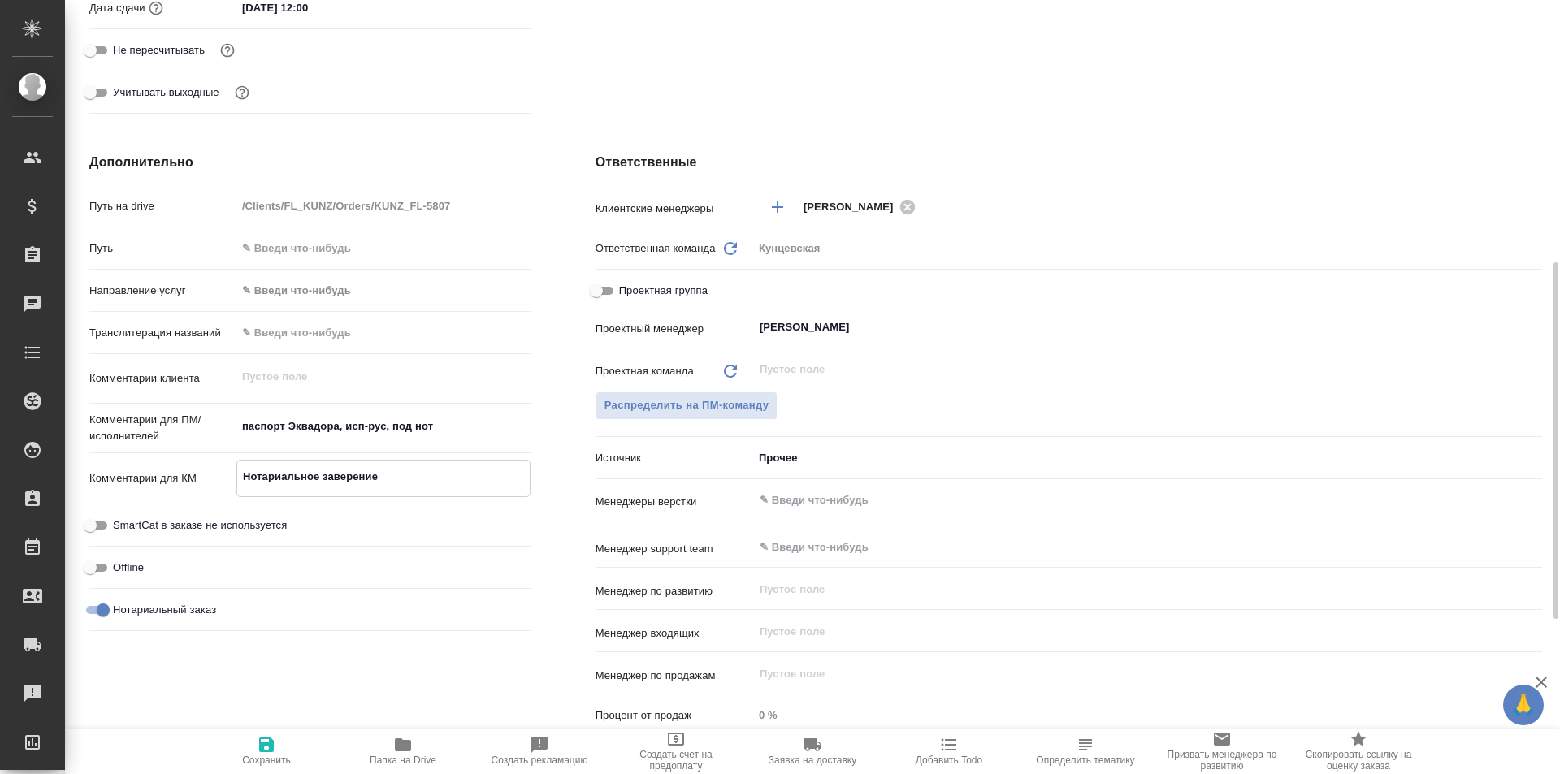
type textarea "x"
type textarea "Нотариальное заверение п"
type textarea "x"
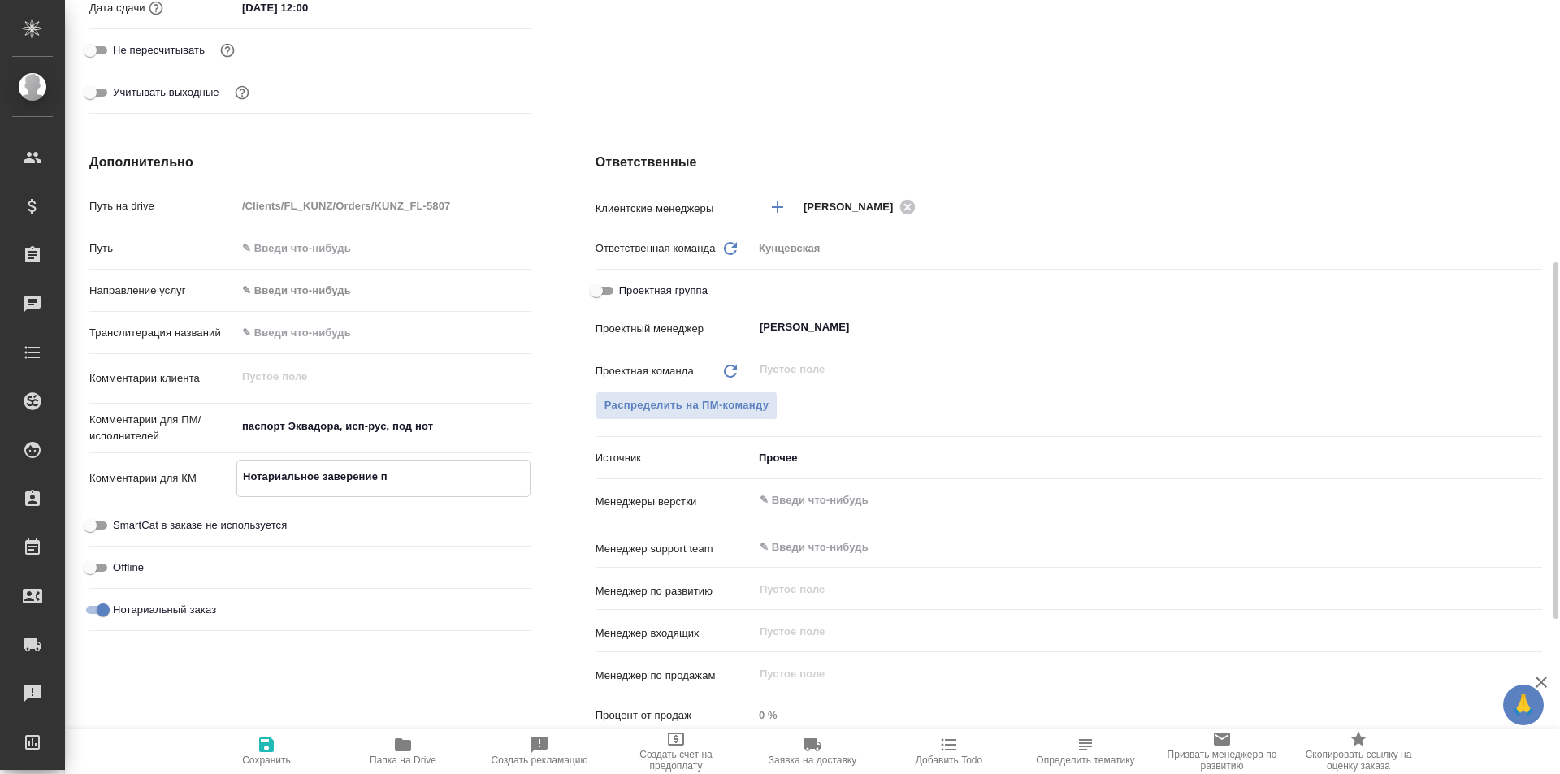
type textarea "x"
type textarea "Нотариальное заверение пр"
type textarea "x"
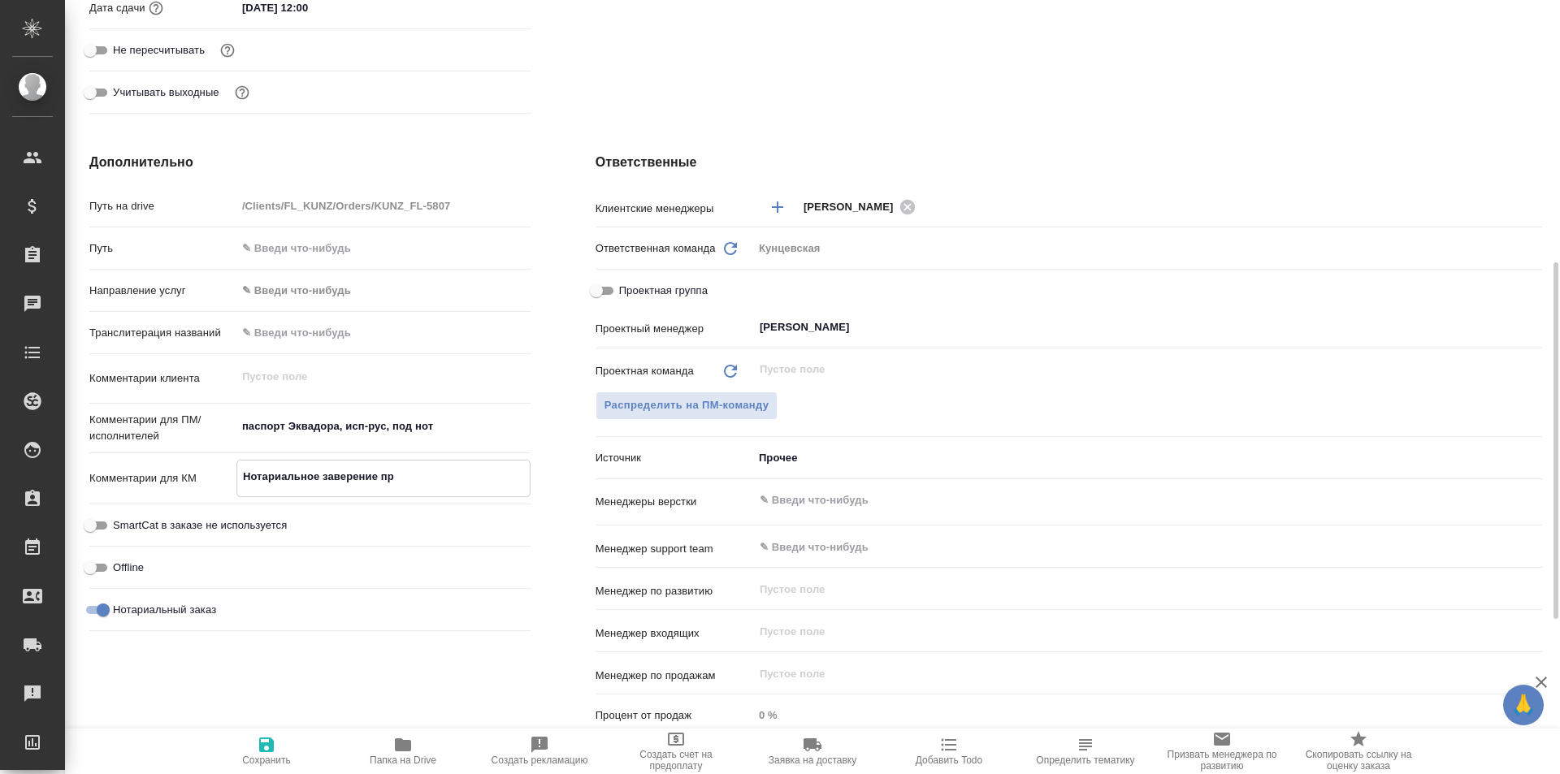
type textarea "Нотариальное заверение про"
type textarea "x"
type textarea "Нотариальное заверение пров"
type textarea "x"
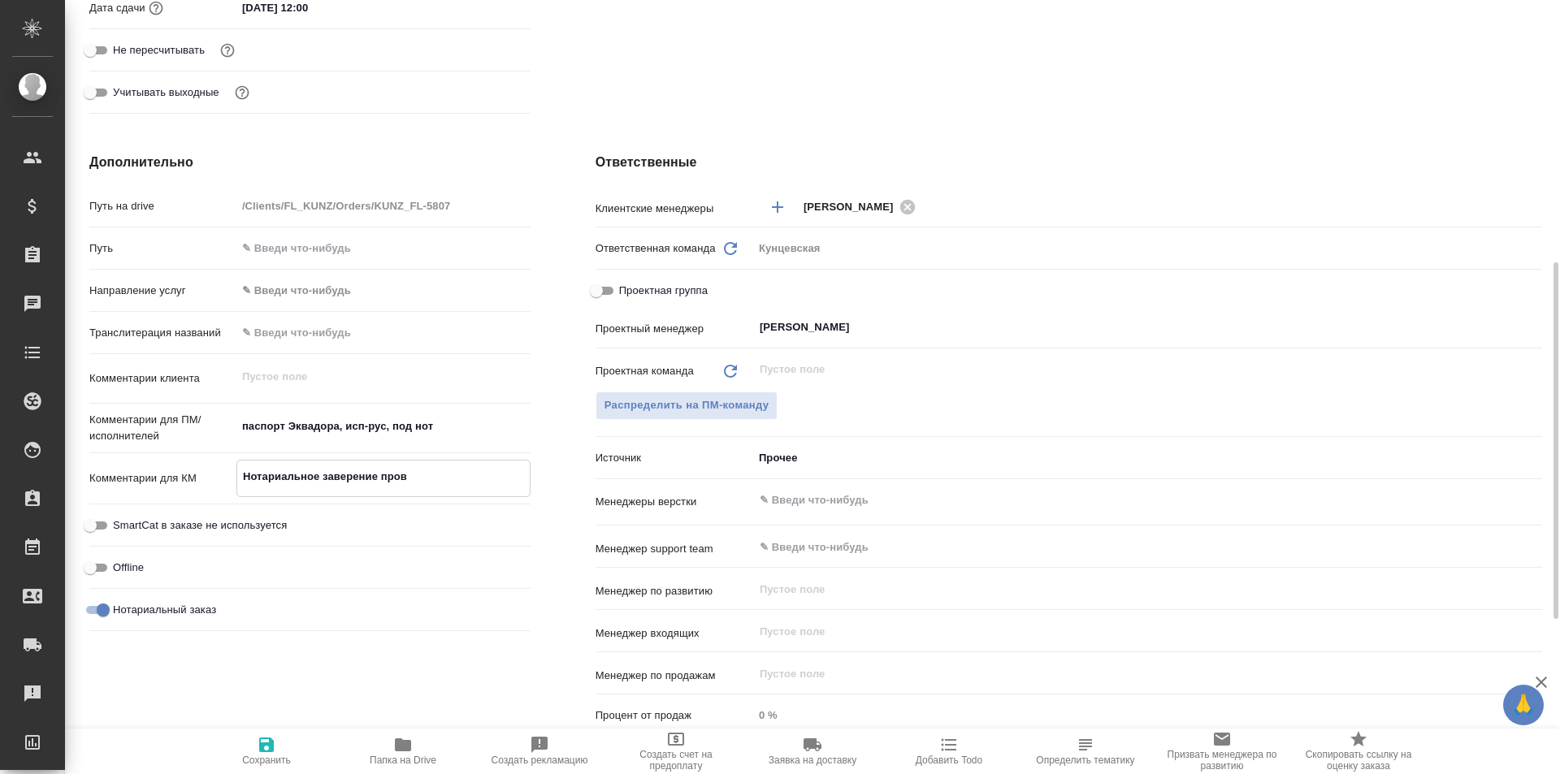
type textarea "x"
type textarea "Нотариальное заверение прово"
type textarea "x"
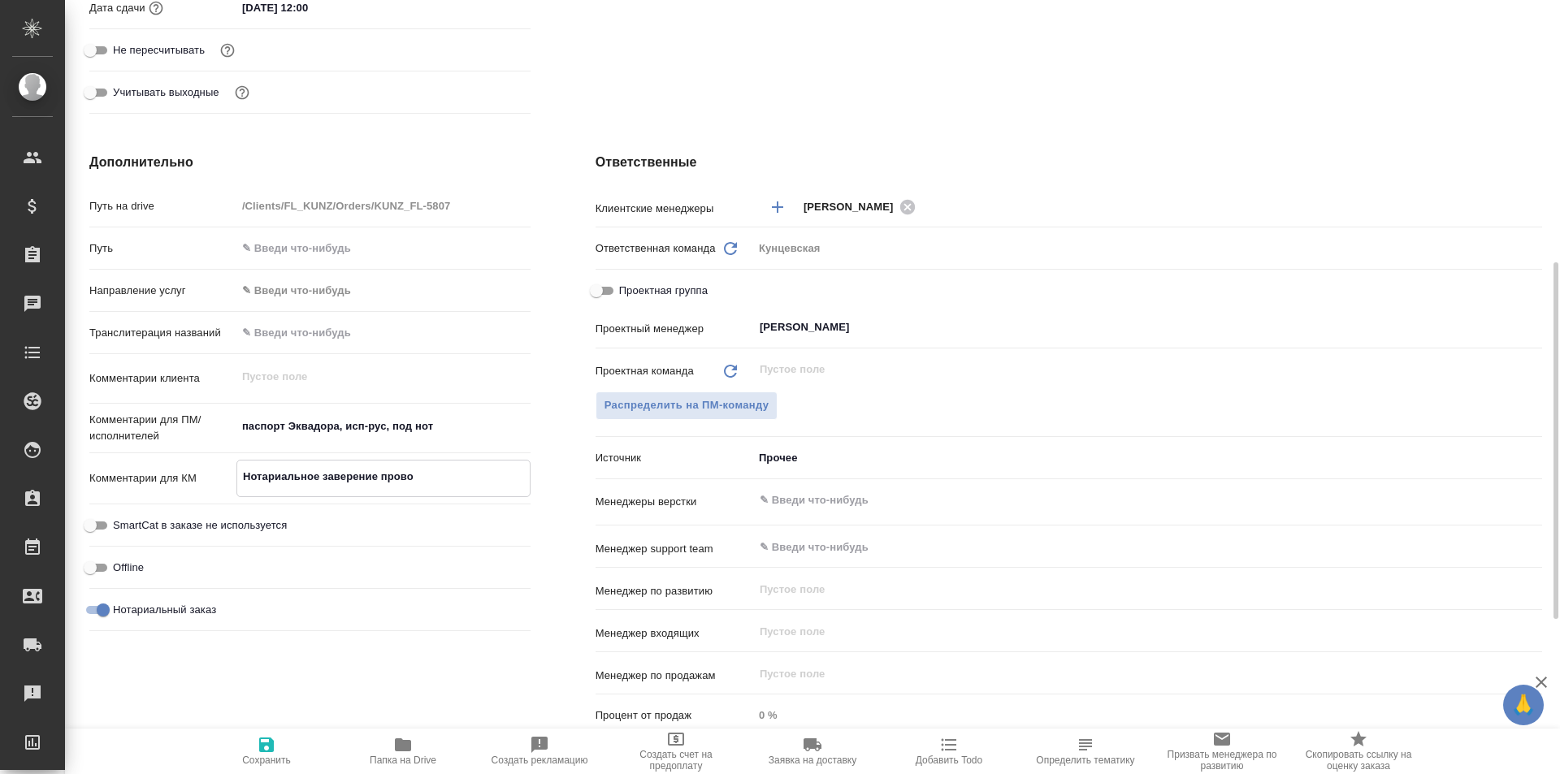
type textarea "x"
type textarea "Нотариальное заверение провод"
type textarea "x"
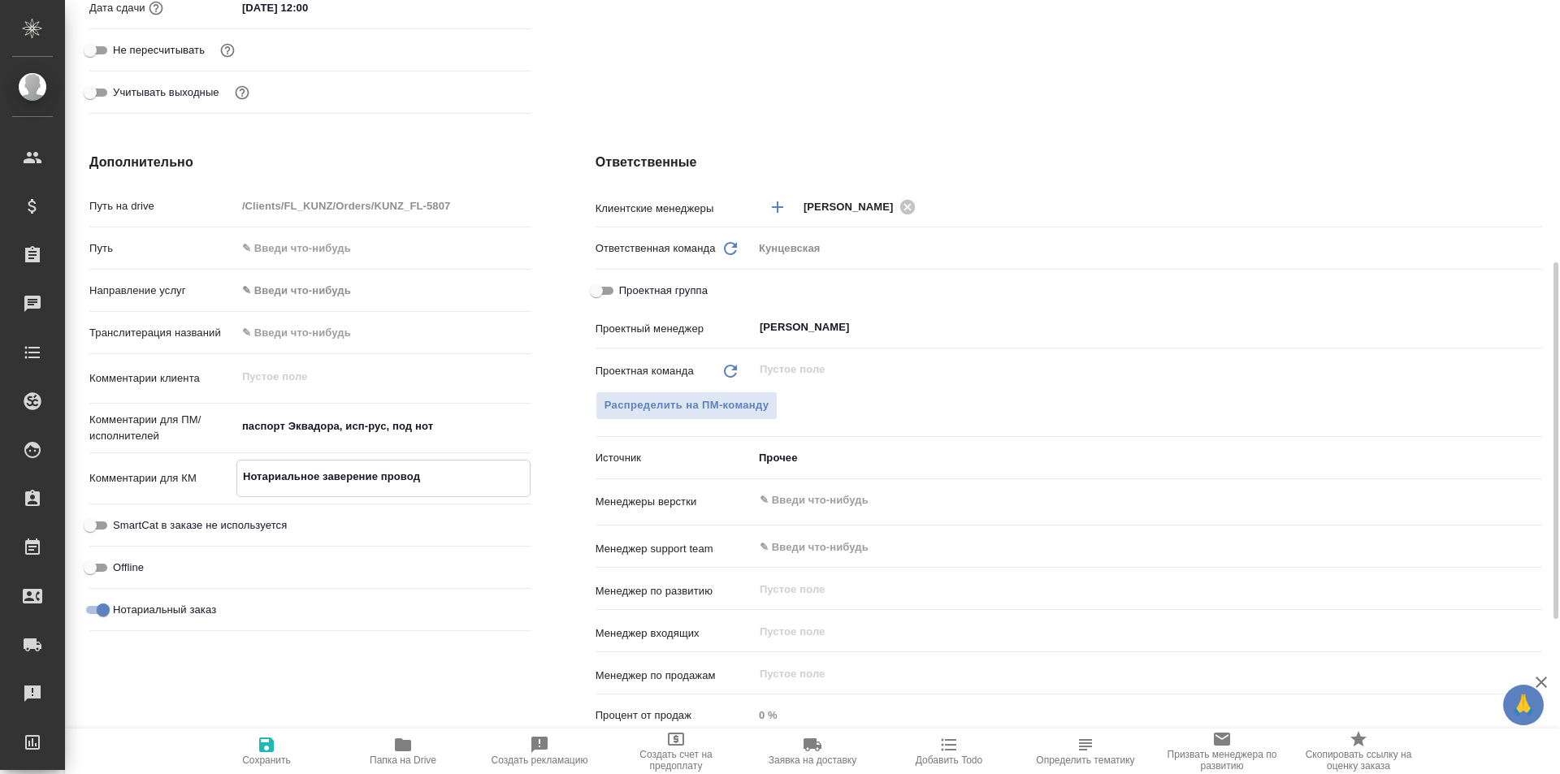
type textarea "x"
type textarea "Нотариальное заверение проводи"
type textarea "x"
type textarea "Нотариальное заверение проводим"
type textarea "x"
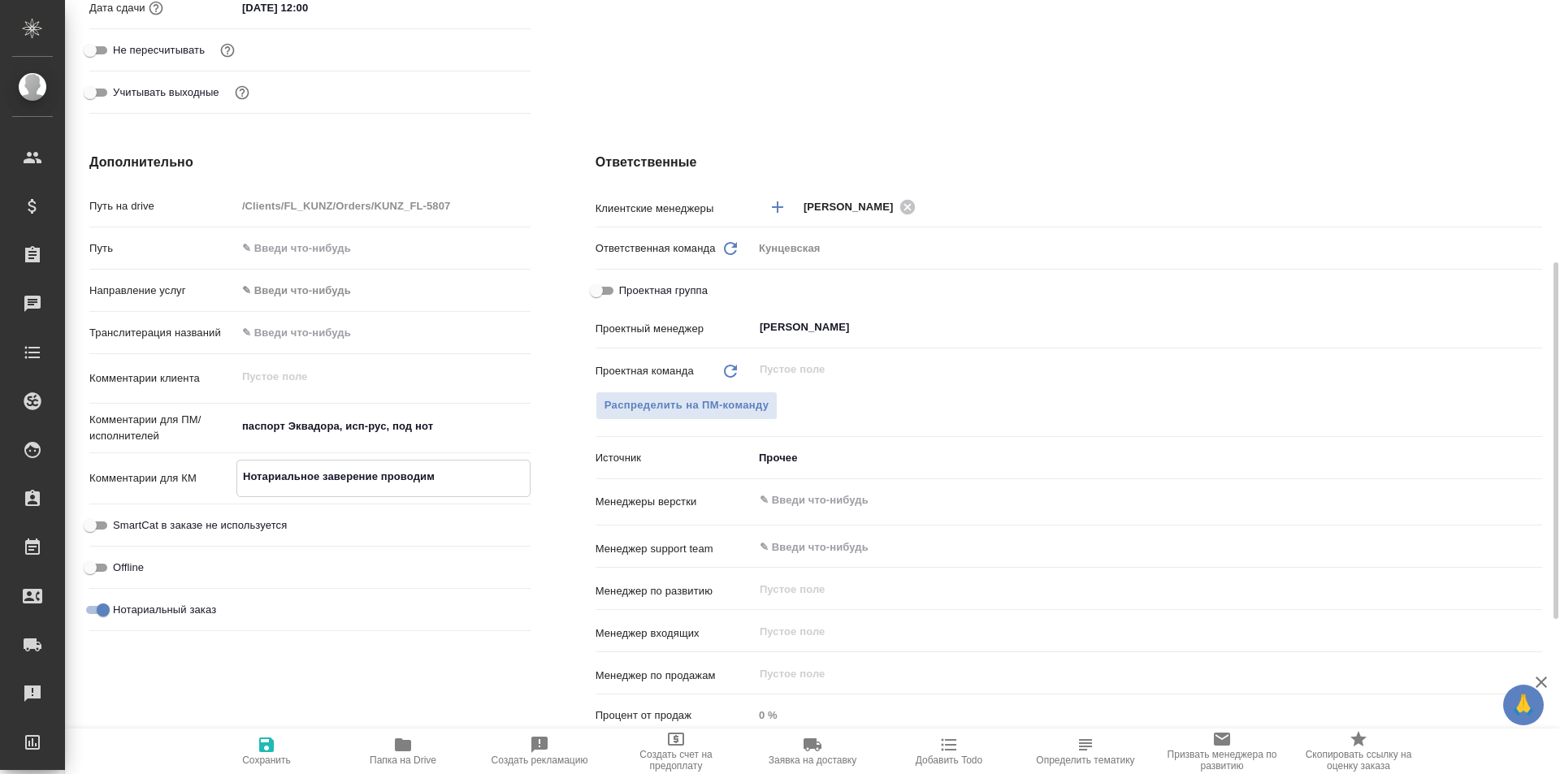
type textarea "x"
type textarea "Нотариальное заверение проводим,"
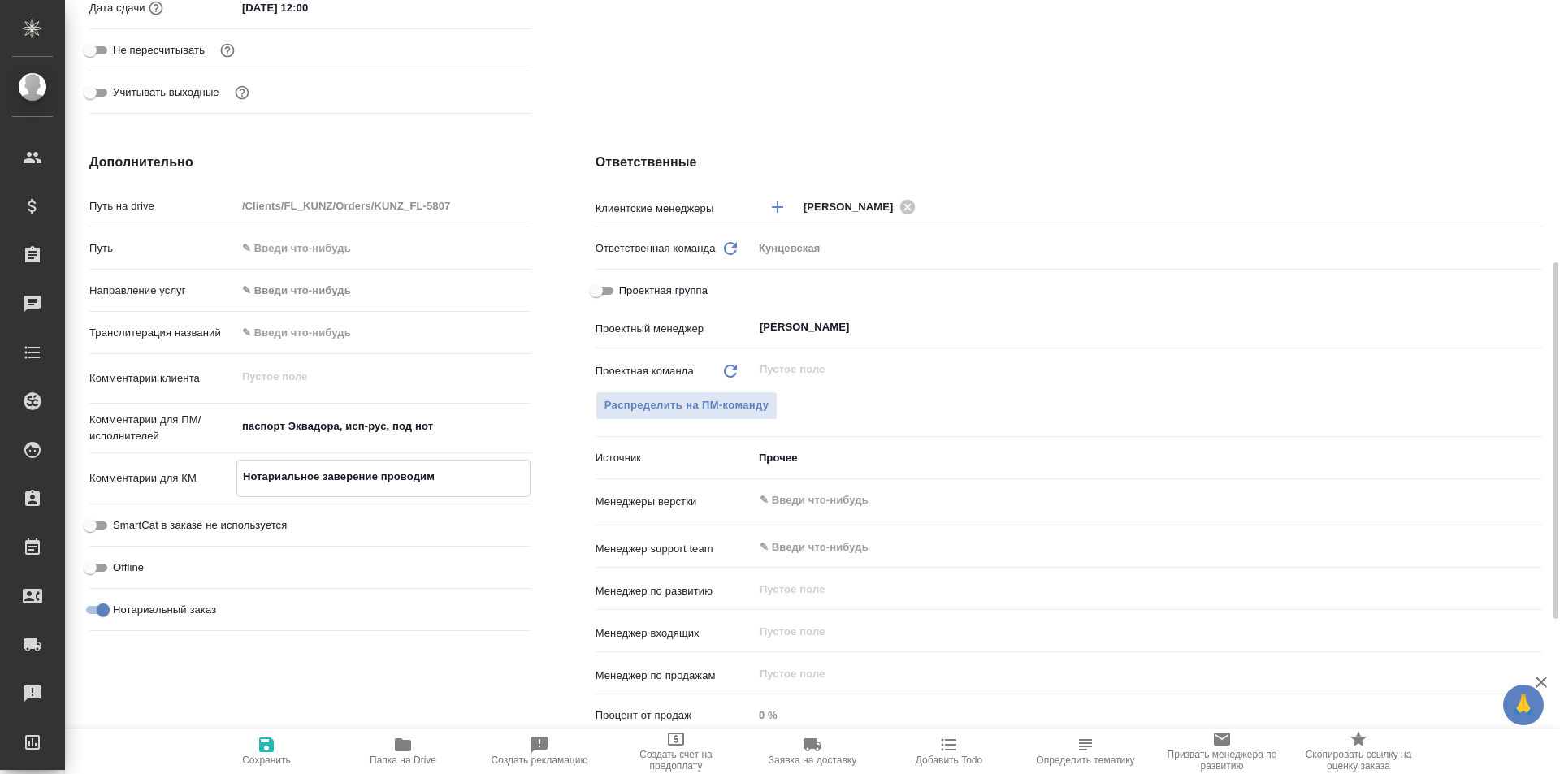
type textarea "x"
type textarea "Нотариальное заверение проводим,"
type textarea "x"
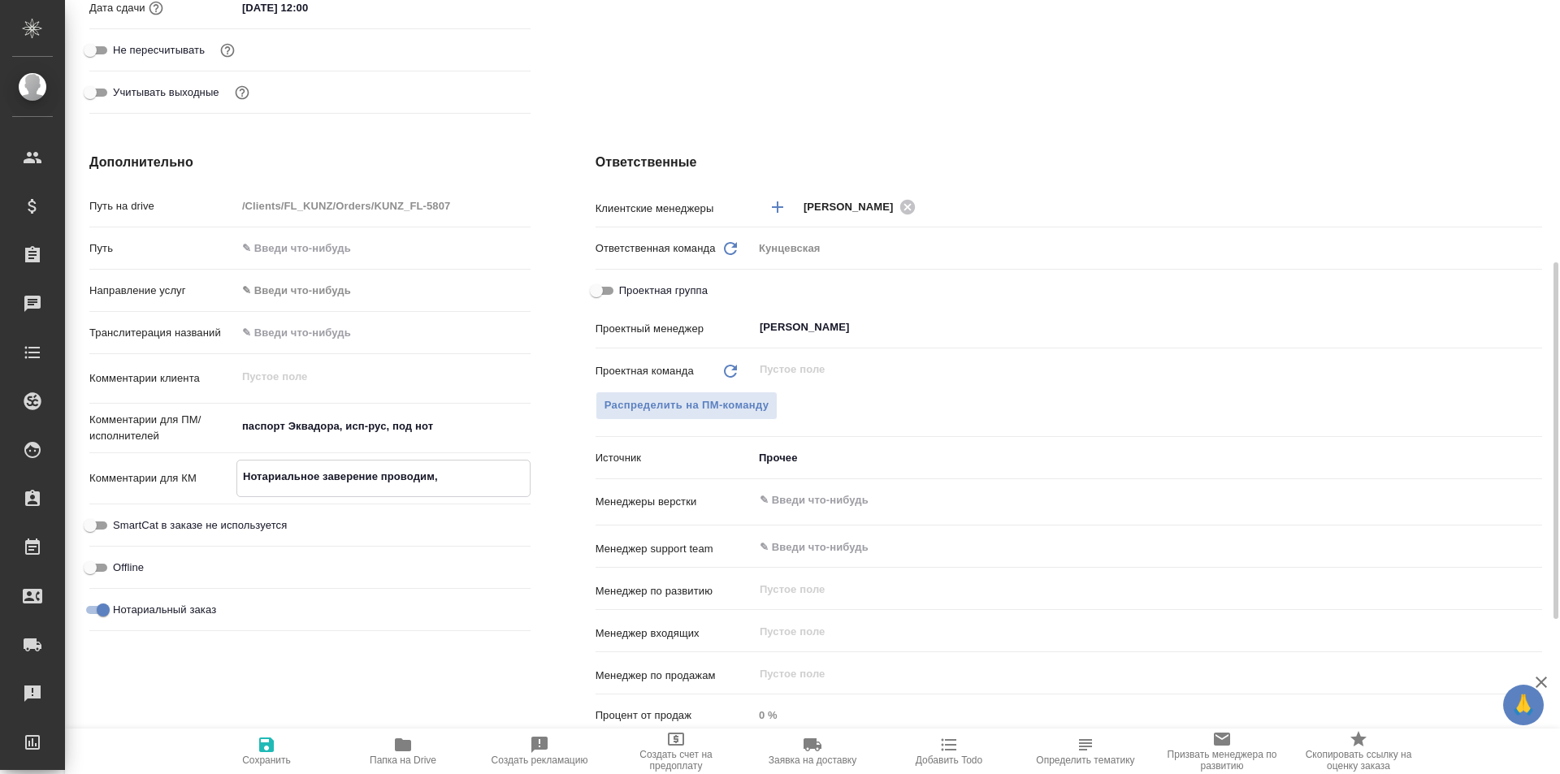
type textarea "x"
type textarea "Нотариальное заверение проводим, н"
type textarea "x"
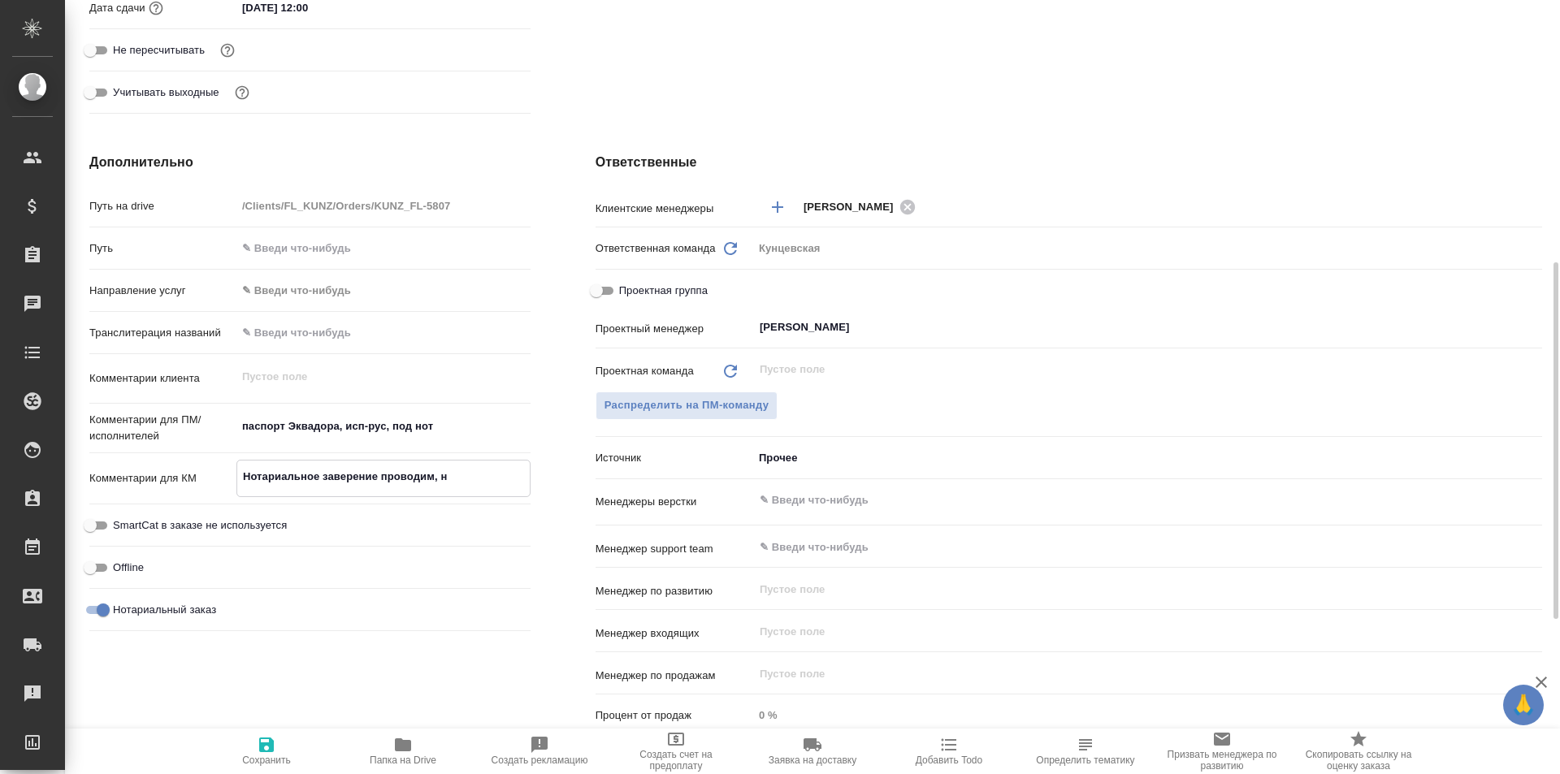
type textarea "x"
type textarea "Нотариальное заверение проводим, но"
type textarea "x"
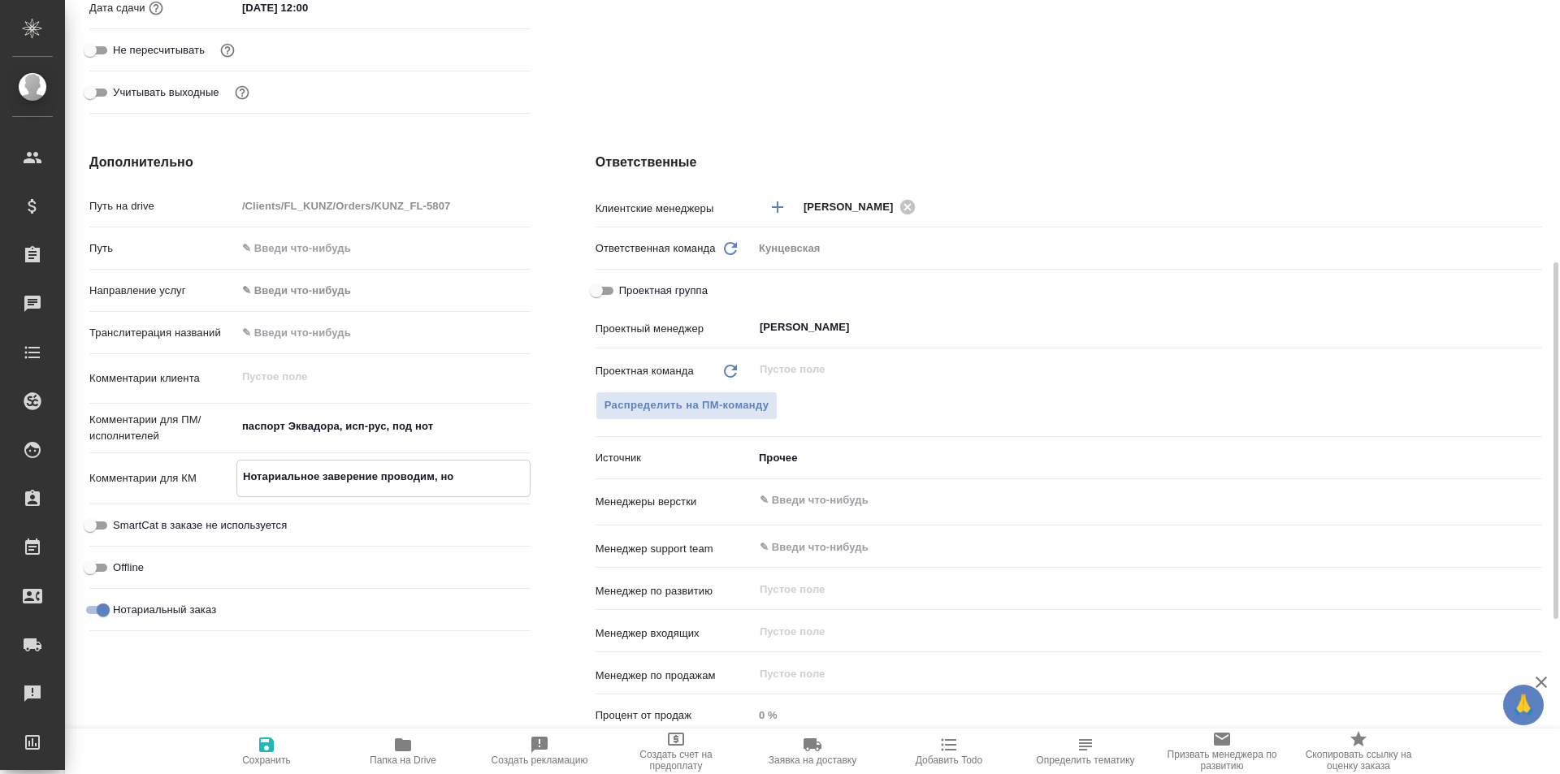
type textarea "Нотариальное заверение проводим, но"
type textarea "x"
type textarea "Нотариальное заверение проводим, но в"
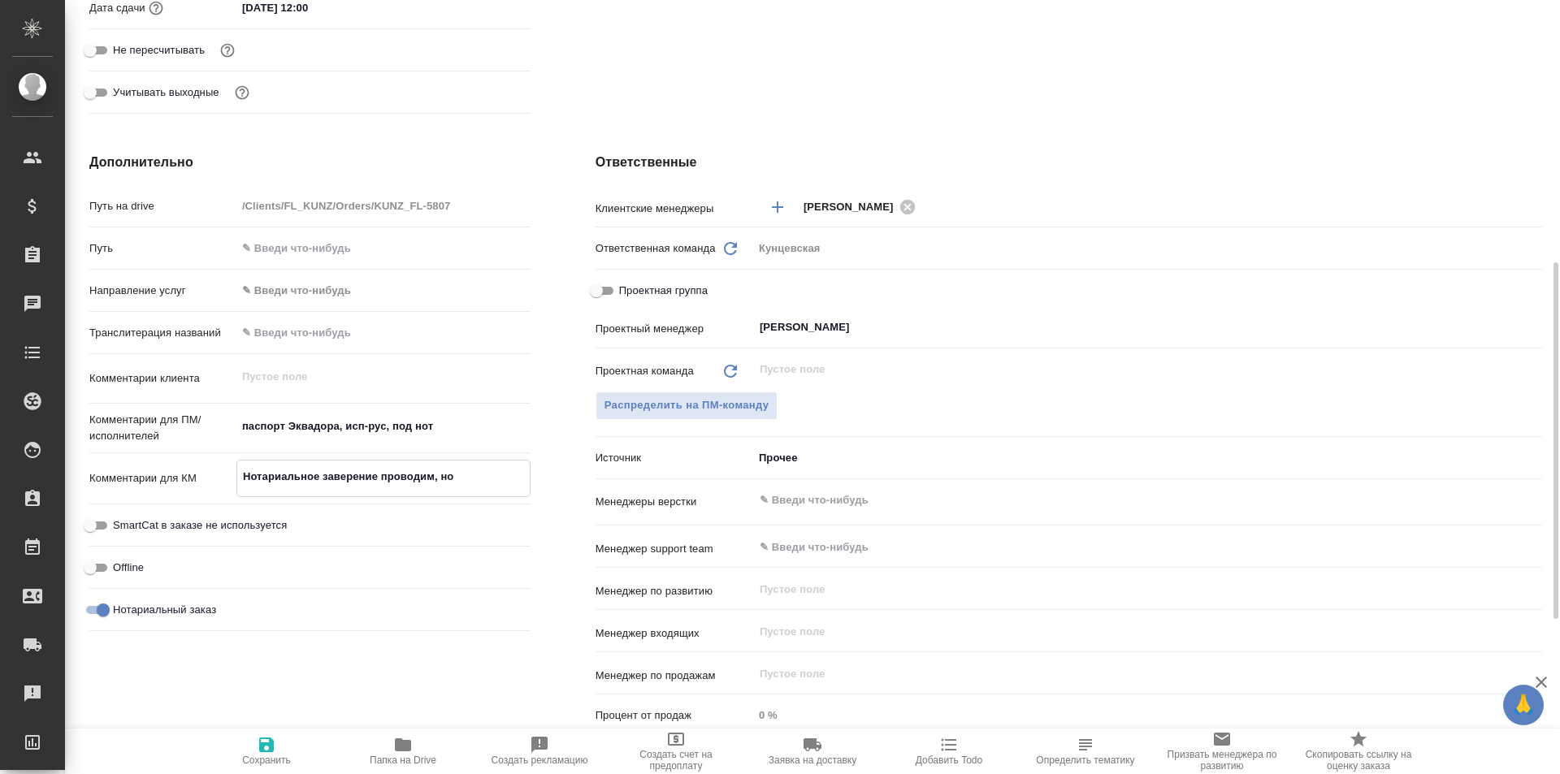
type textarea "x"
type textarea "Нотариальное заверение проводим, но в"
type textarea "x"
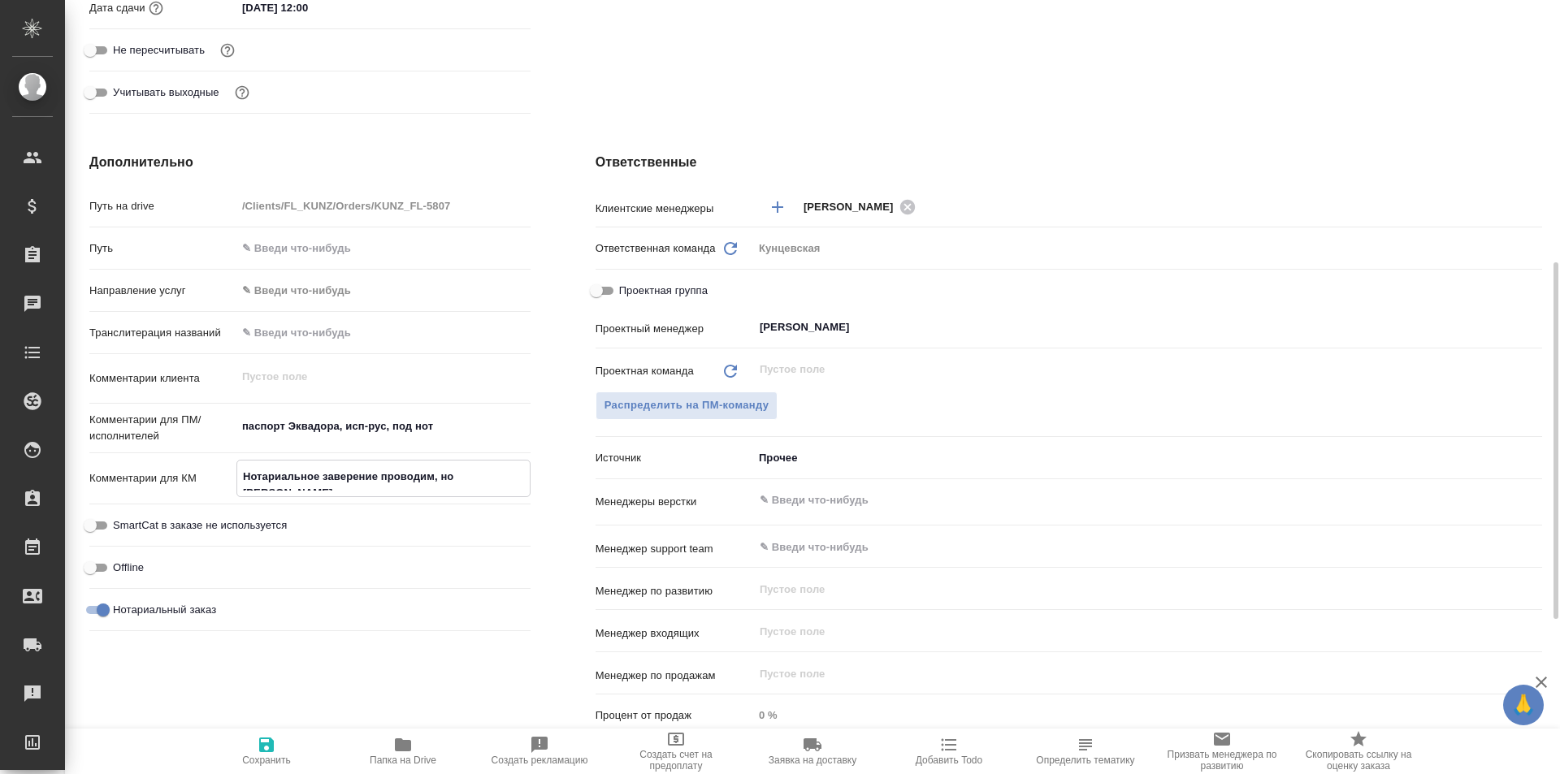
type textarea "x"
type textarea "Нотариальное заверение проводим, но в с"
type textarea "x"
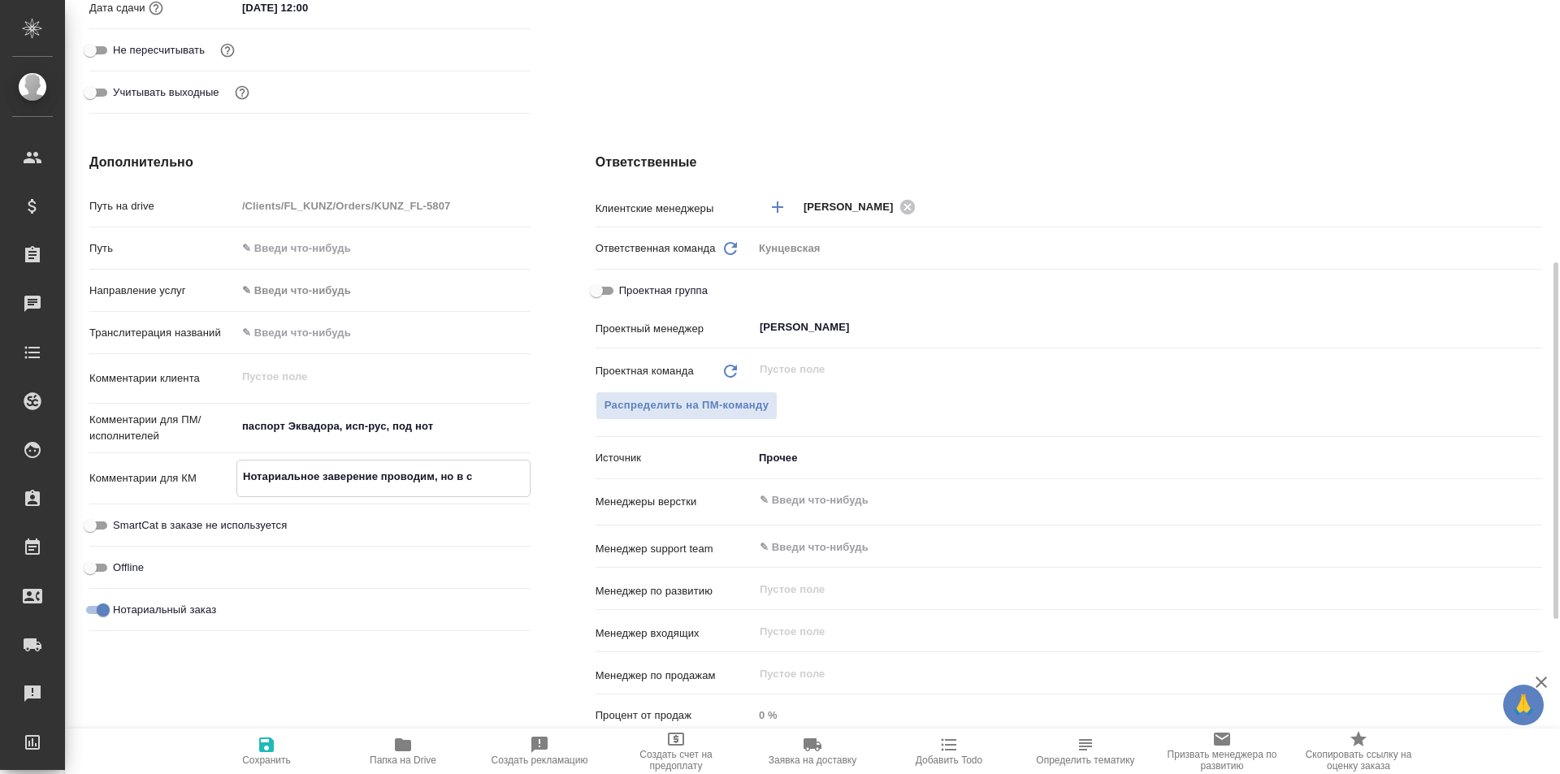
type textarea "x"
type textarea "Нотариальное заверение проводим, но в сч"
type textarea "x"
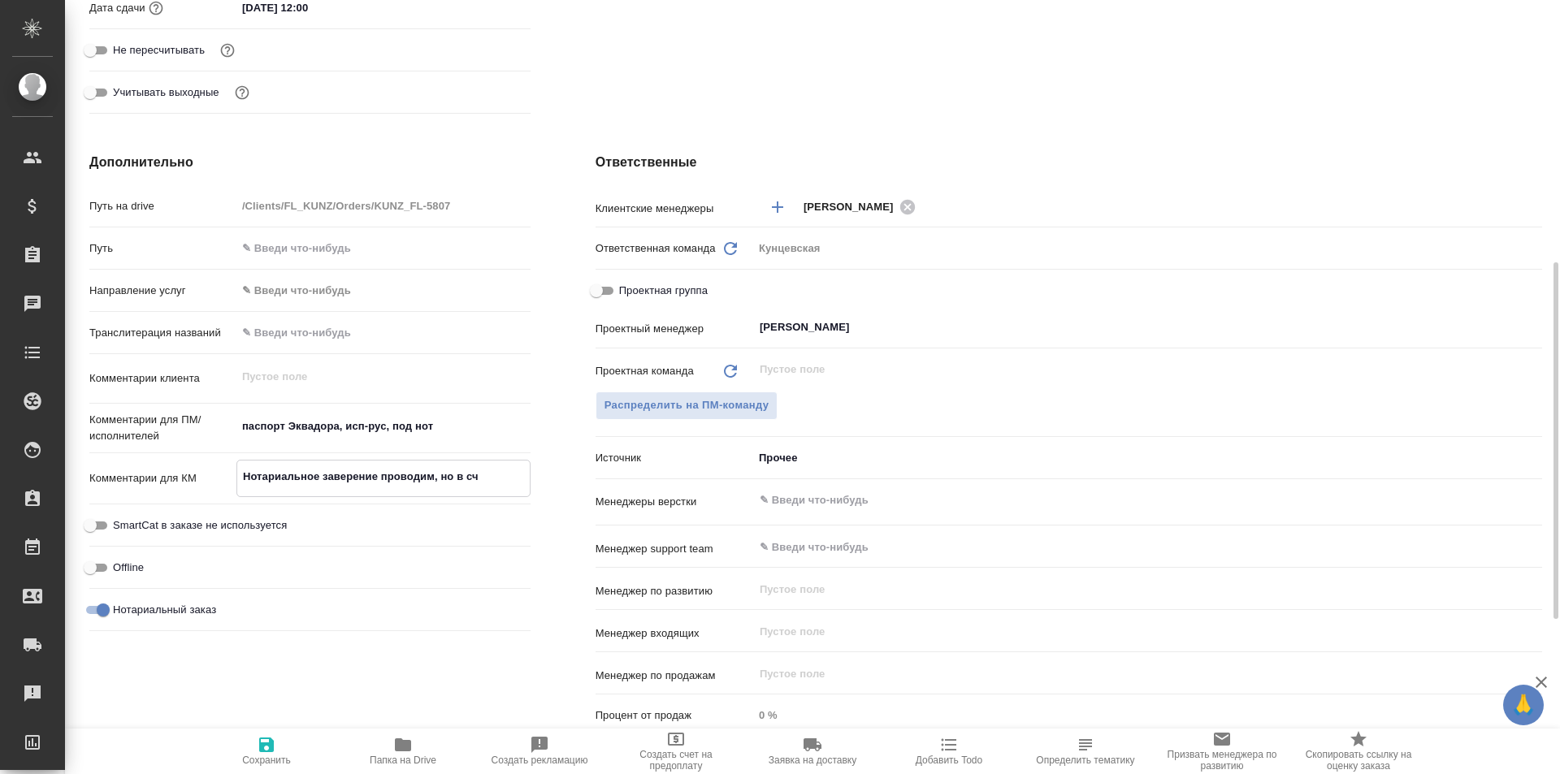
type textarea "Нотариальное заверение проводим, но в сче"
type textarea "x"
type textarea "Нотариальное заверение проводим, но в счет"
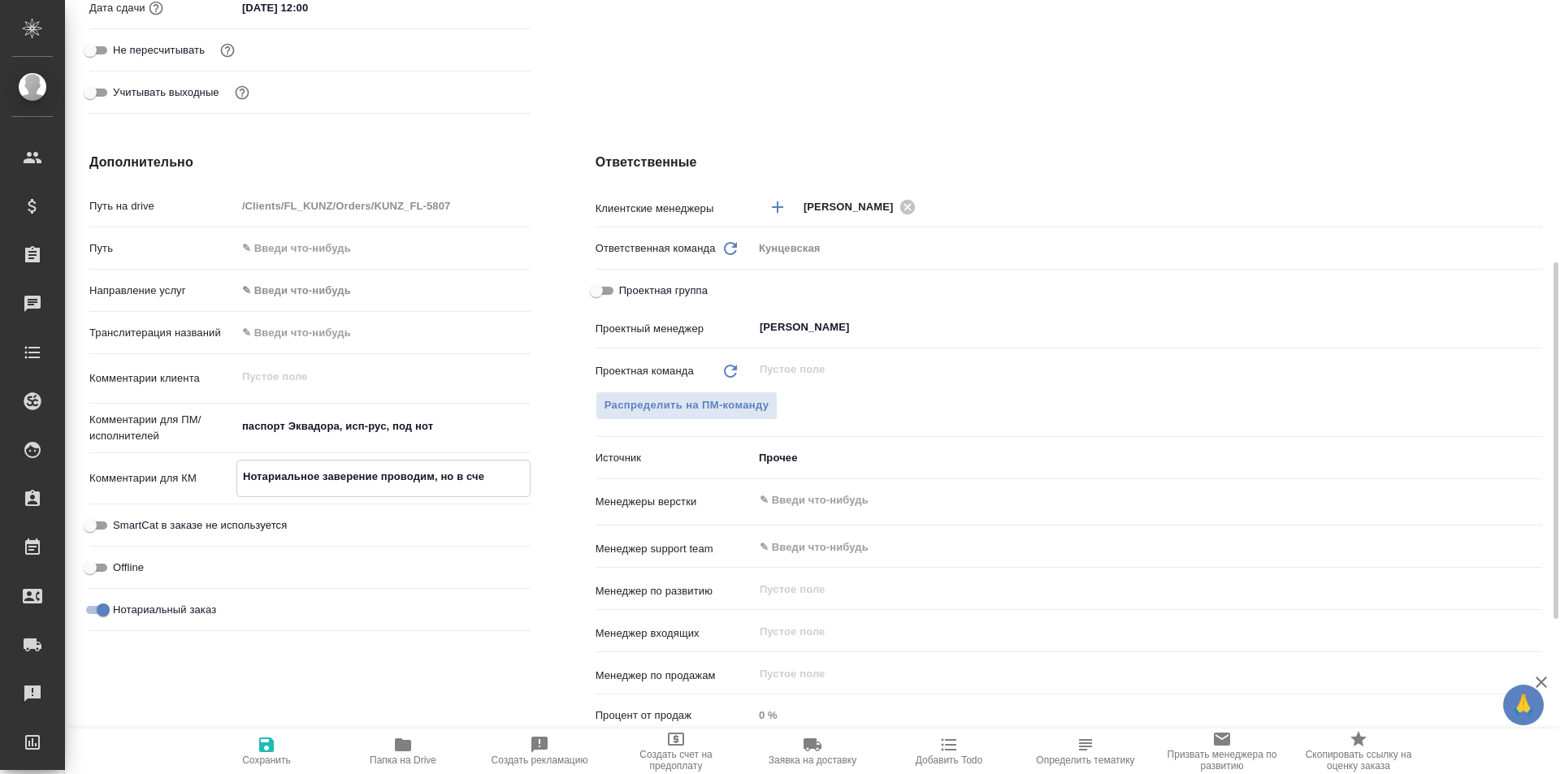
type textarea "x"
type textarea "Нотариальное заверение проводим, но в счет"
type textarea "x"
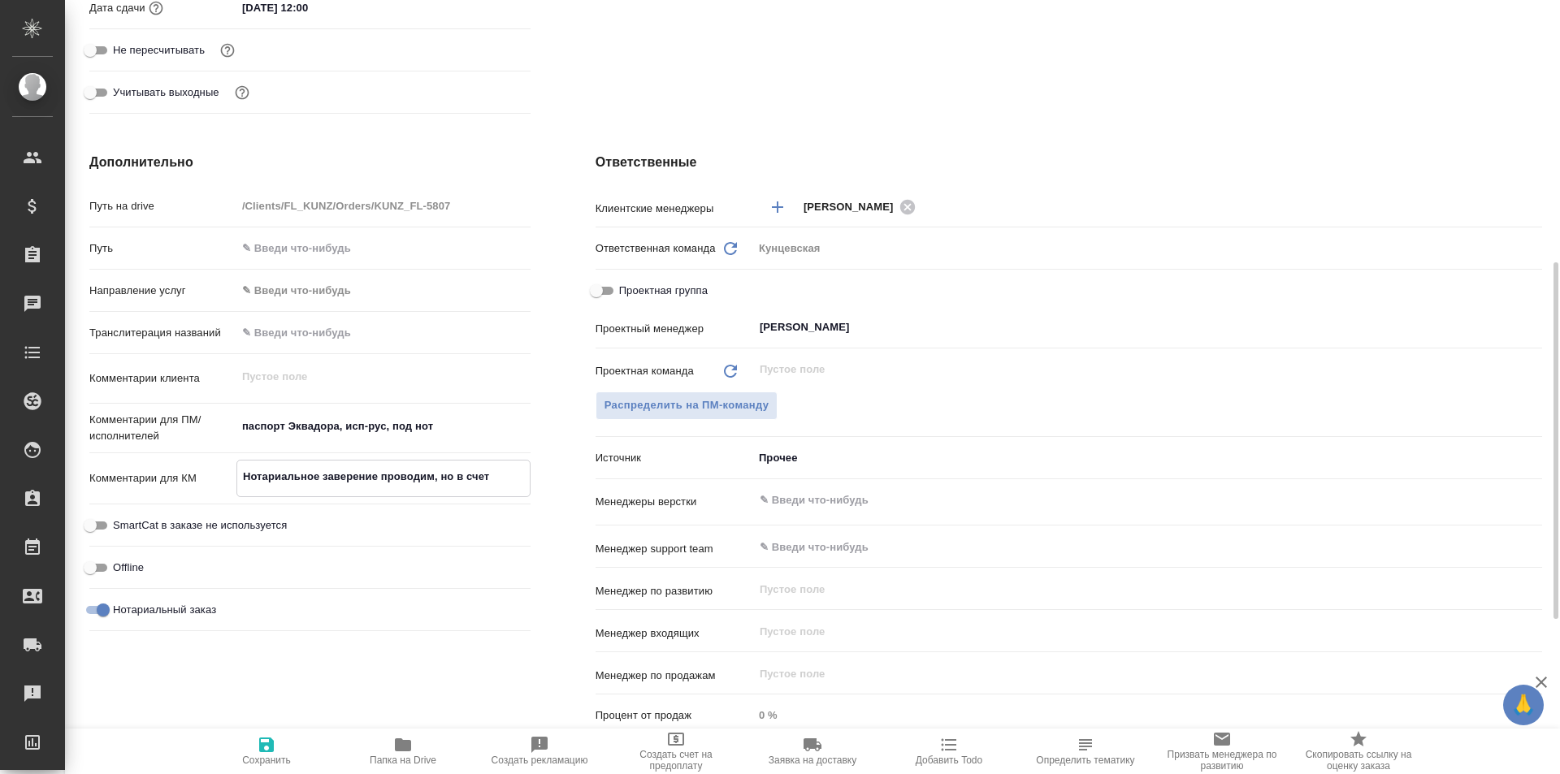
type textarea "x"
type textarea "Нотариальное заверение проводим, но в счет н"
type textarea "x"
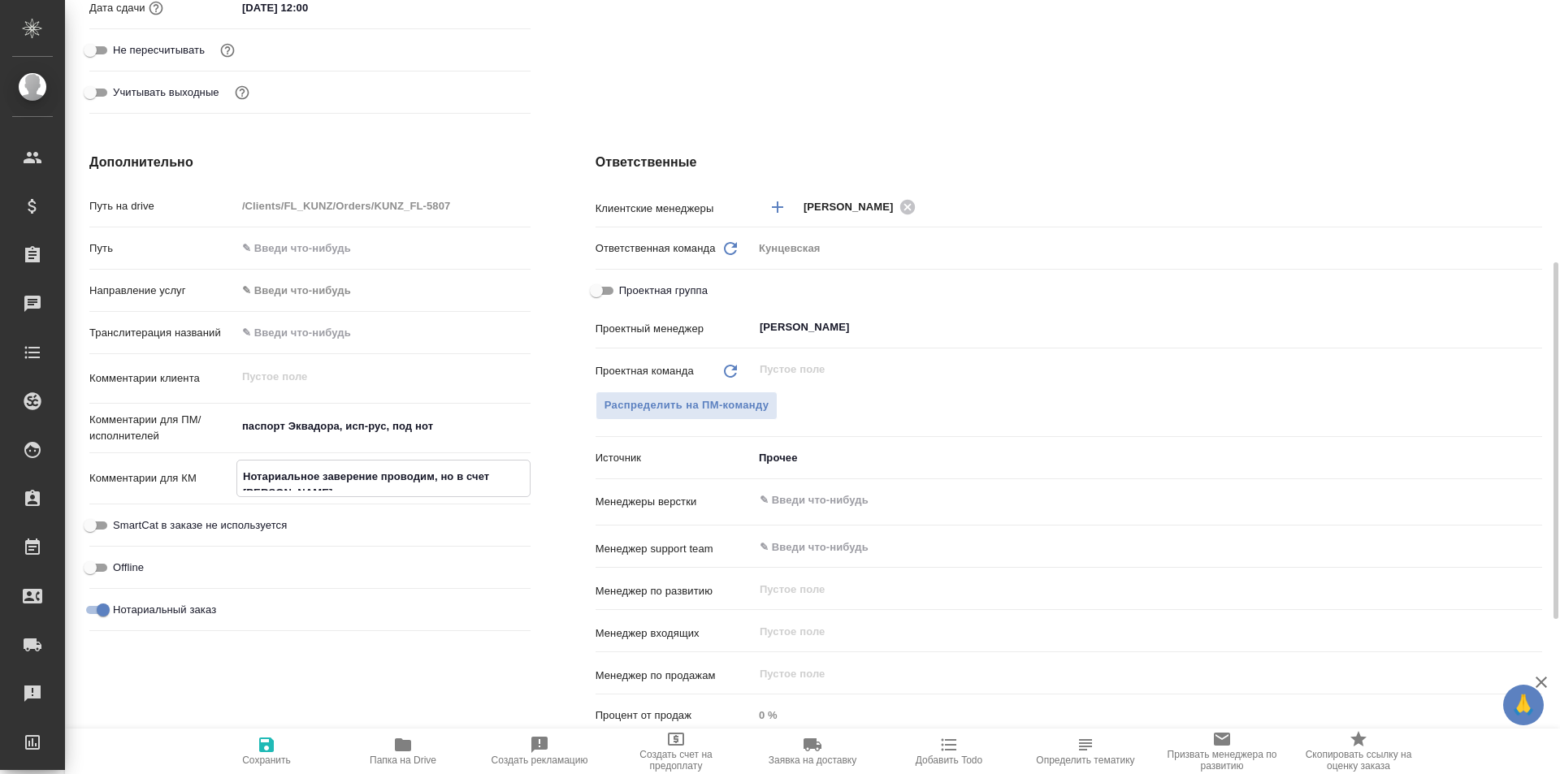
type textarea "x"
type textarea "Нотариальное заверение проводим, но в счет не"
type textarea "x"
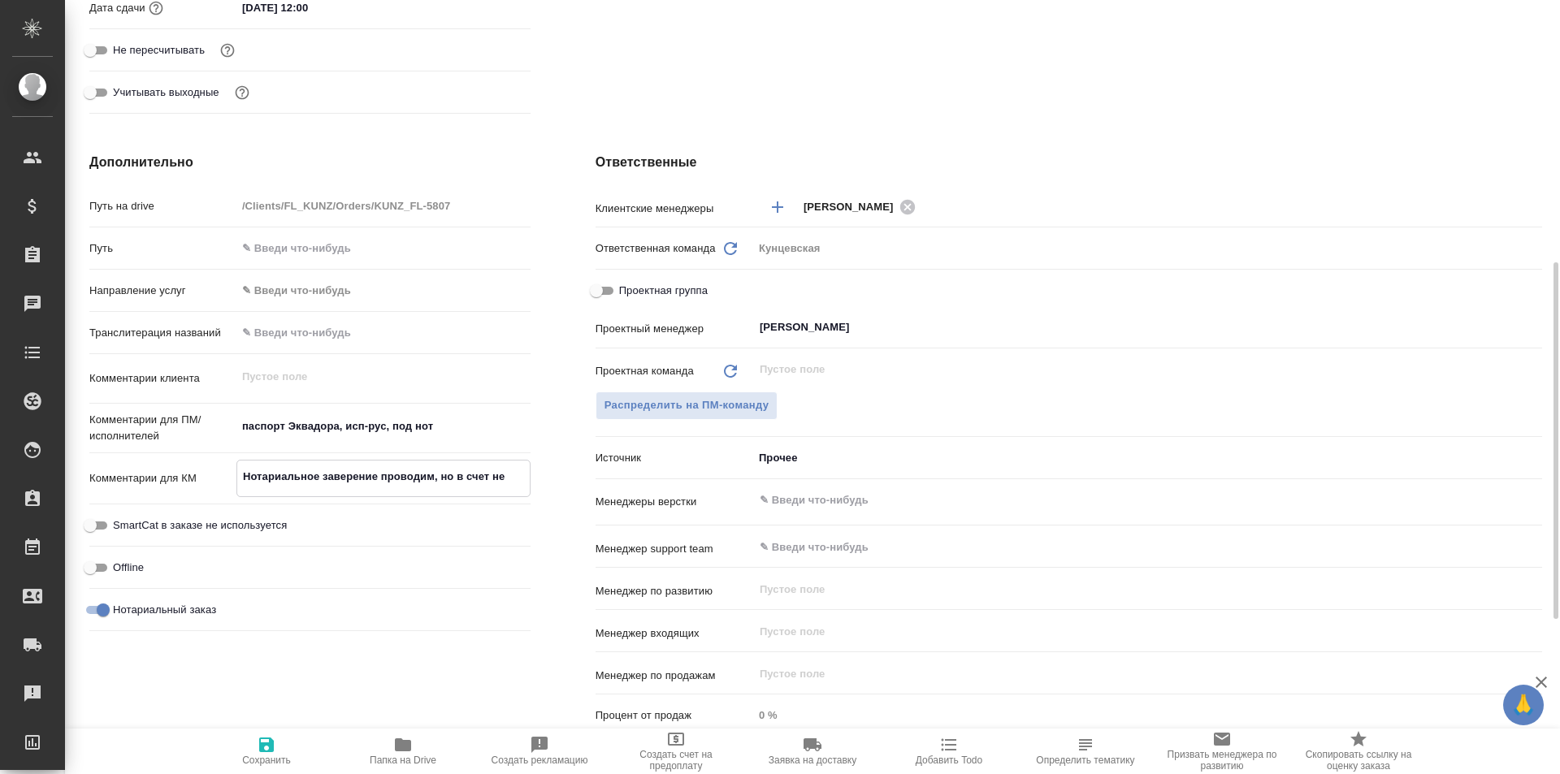
type textarea "Нотариальное заверение проводим, но в счет не"
type textarea "x"
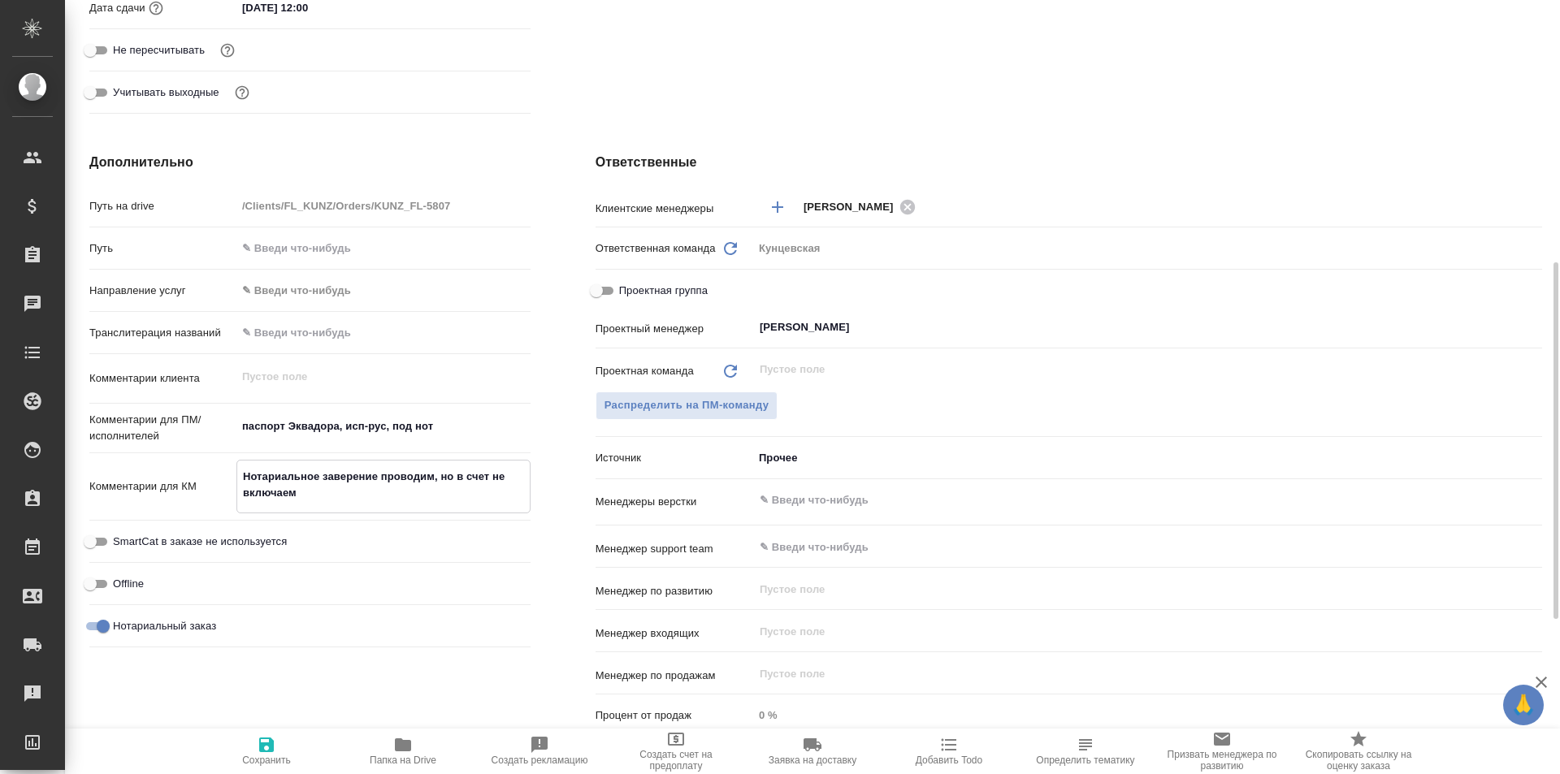
click at [261, 757] on span "Сохранить" at bounding box center [266, 760] width 49 height 11
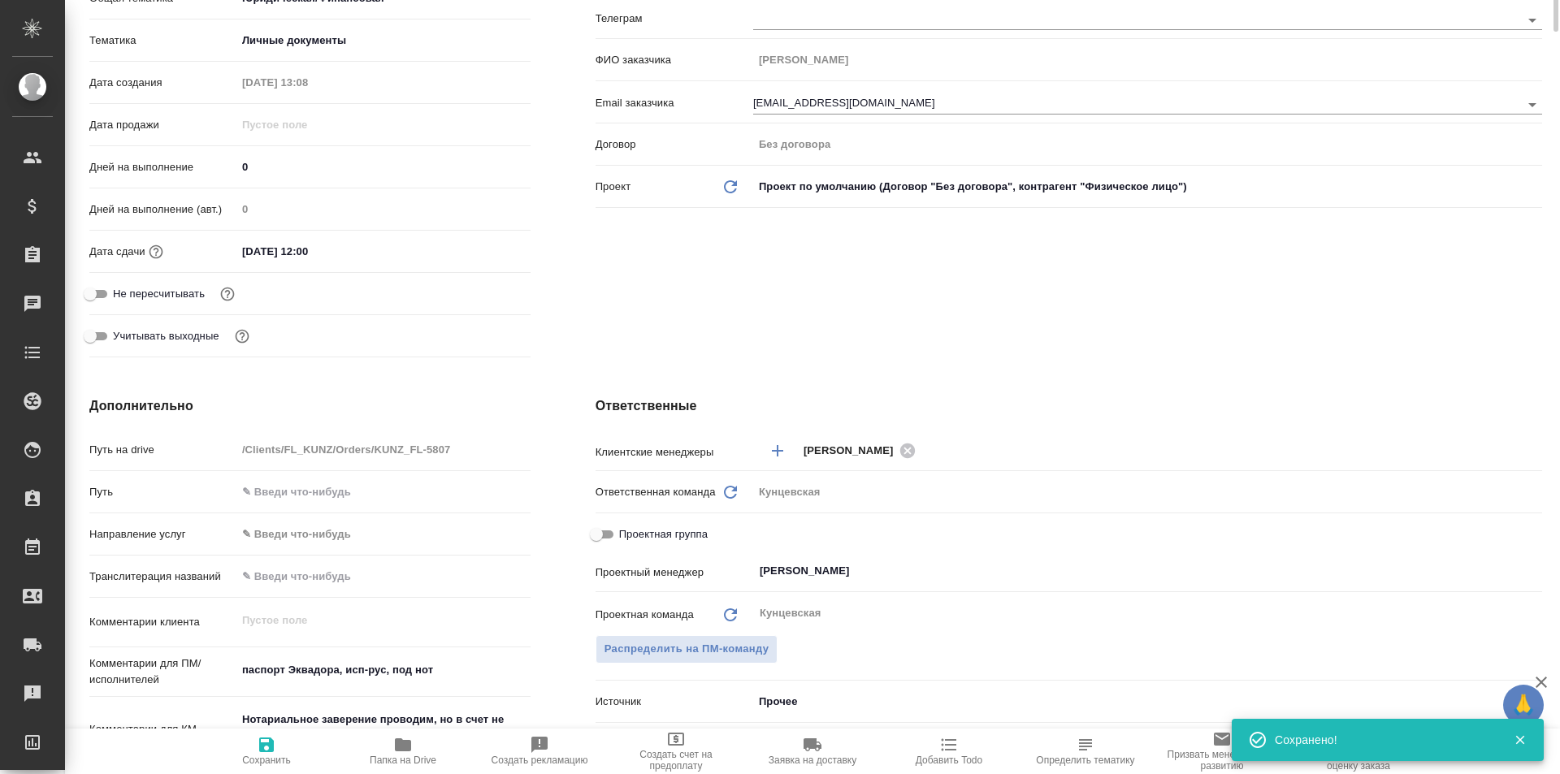
scroll to position [0, 0]
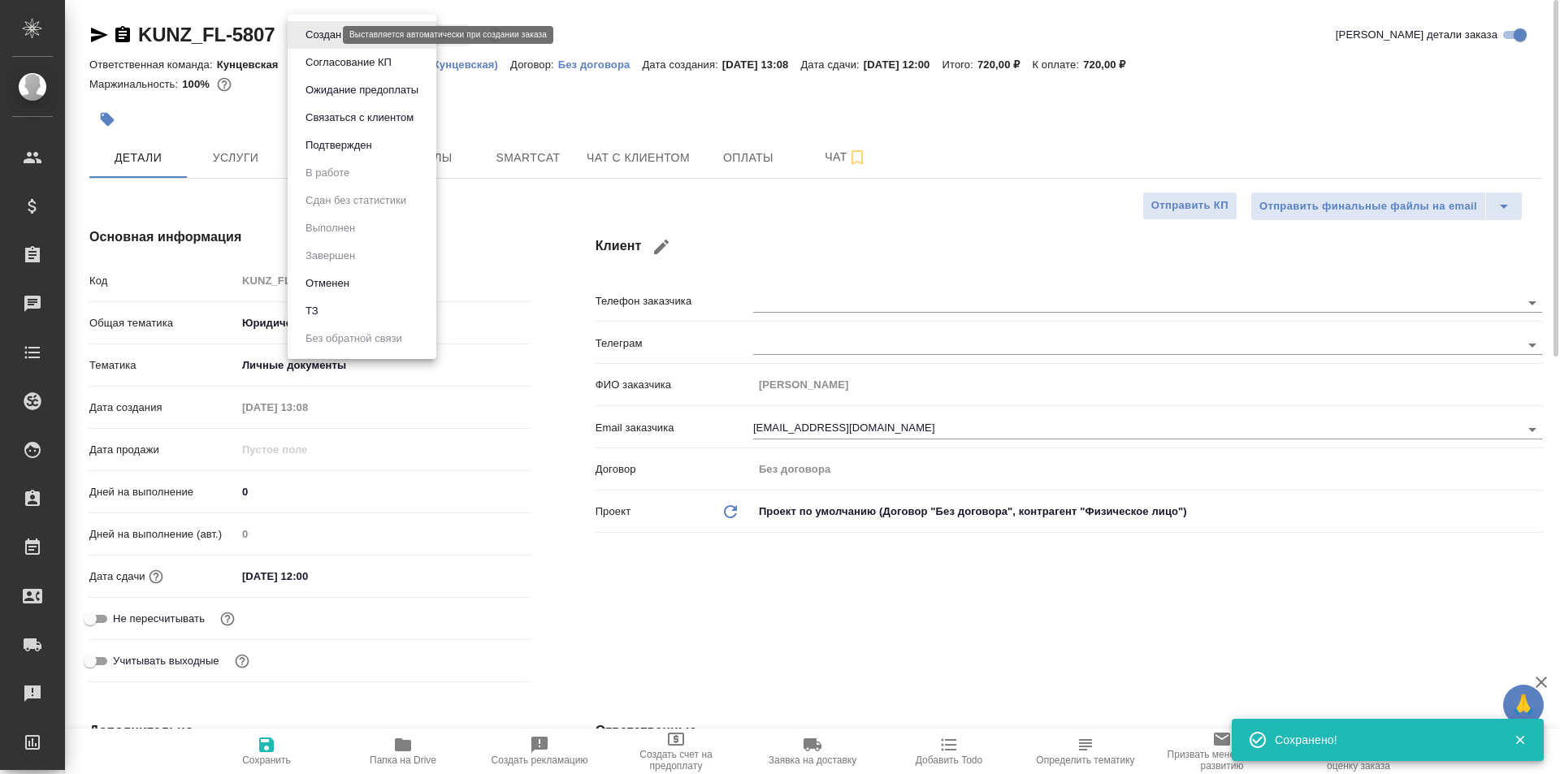
click at [326, 32] on body "🙏 .cls-1 fill:#fff; AWATERA Moskalets Alina Клиенты Спецификации Заказы 0 Чаты …" at bounding box center [780, 387] width 1560 height 774
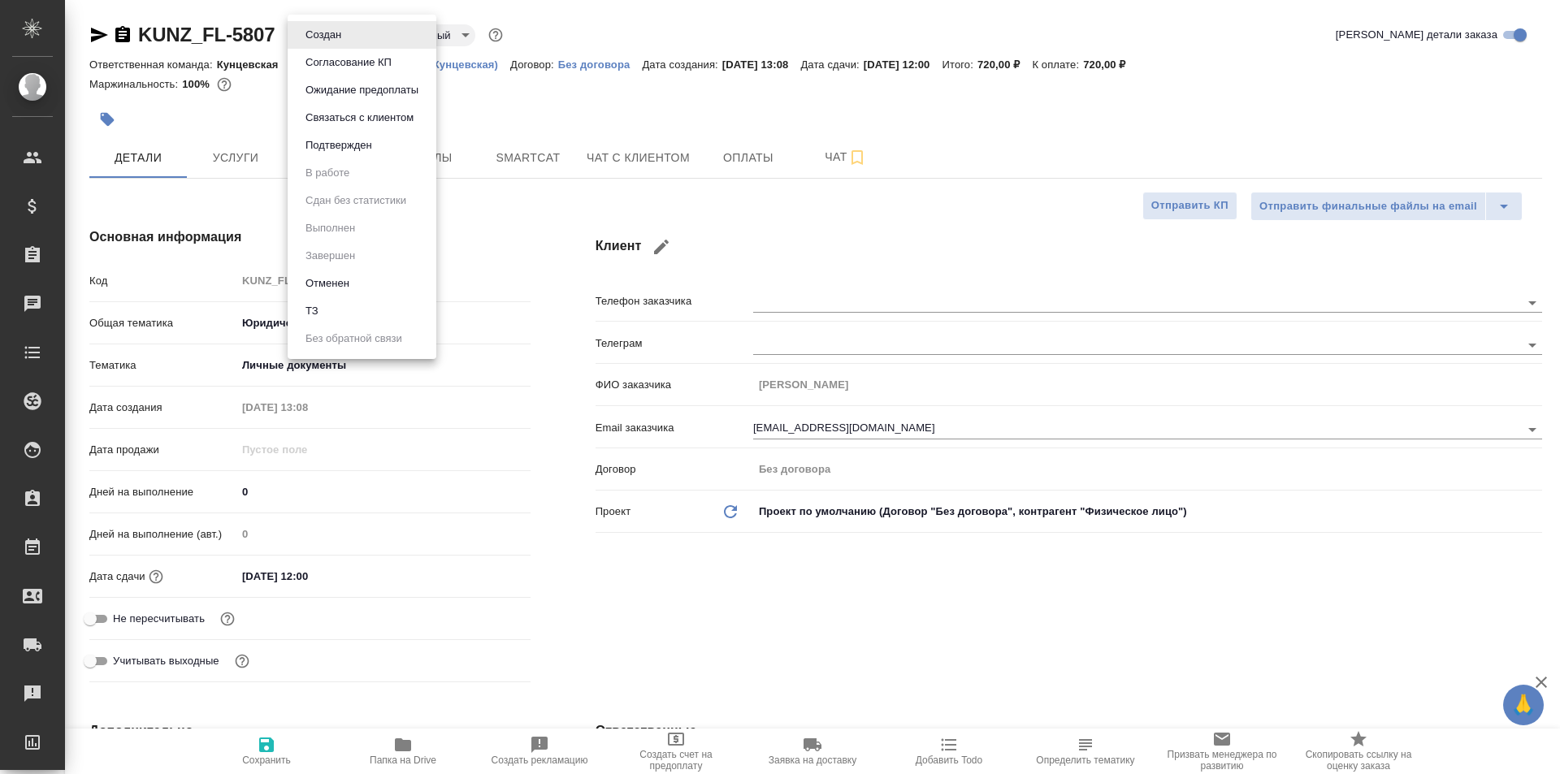
click at [383, 145] on li "Подтвержден" at bounding box center [362, 146] width 149 height 28
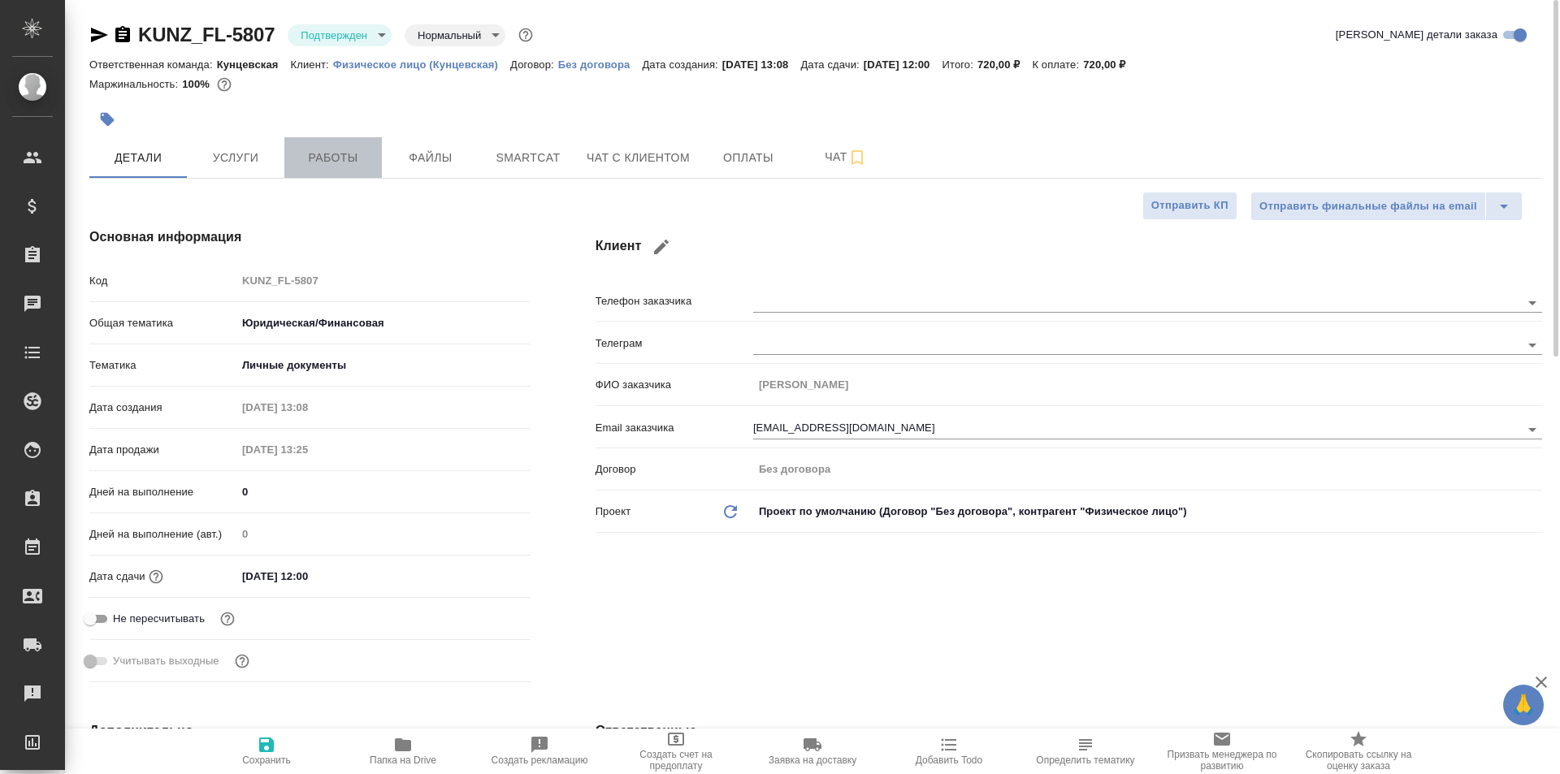
click at [357, 151] on span "Работы" at bounding box center [333, 158] width 78 height 20
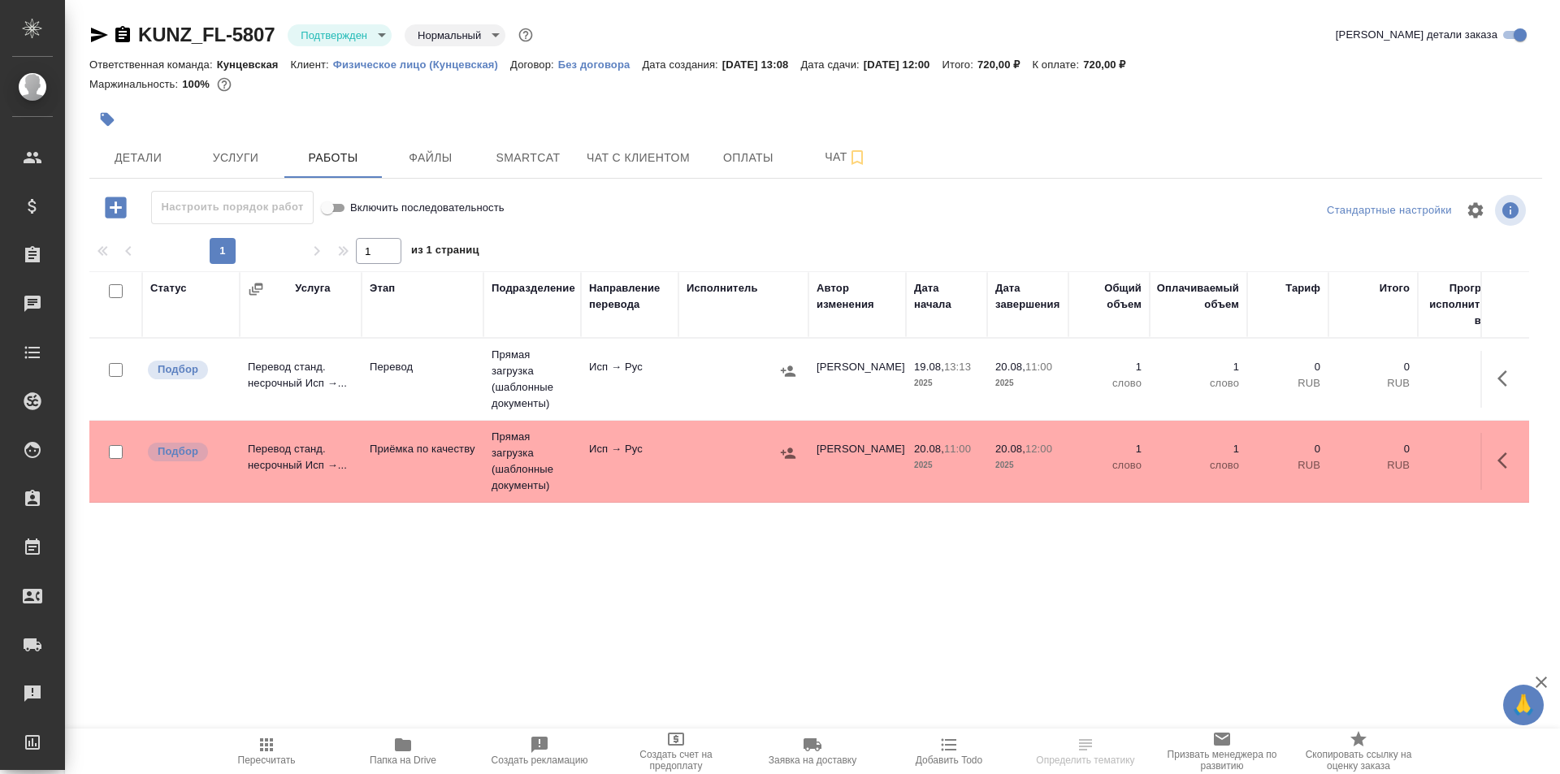
click at [748, 261] on div "1 1 из 1 страниц" at bounding box center [815, 251] width 1452 height 26
click at [1495, 376] on button "button" at bounding box center [1506, 378] width 39 height 39
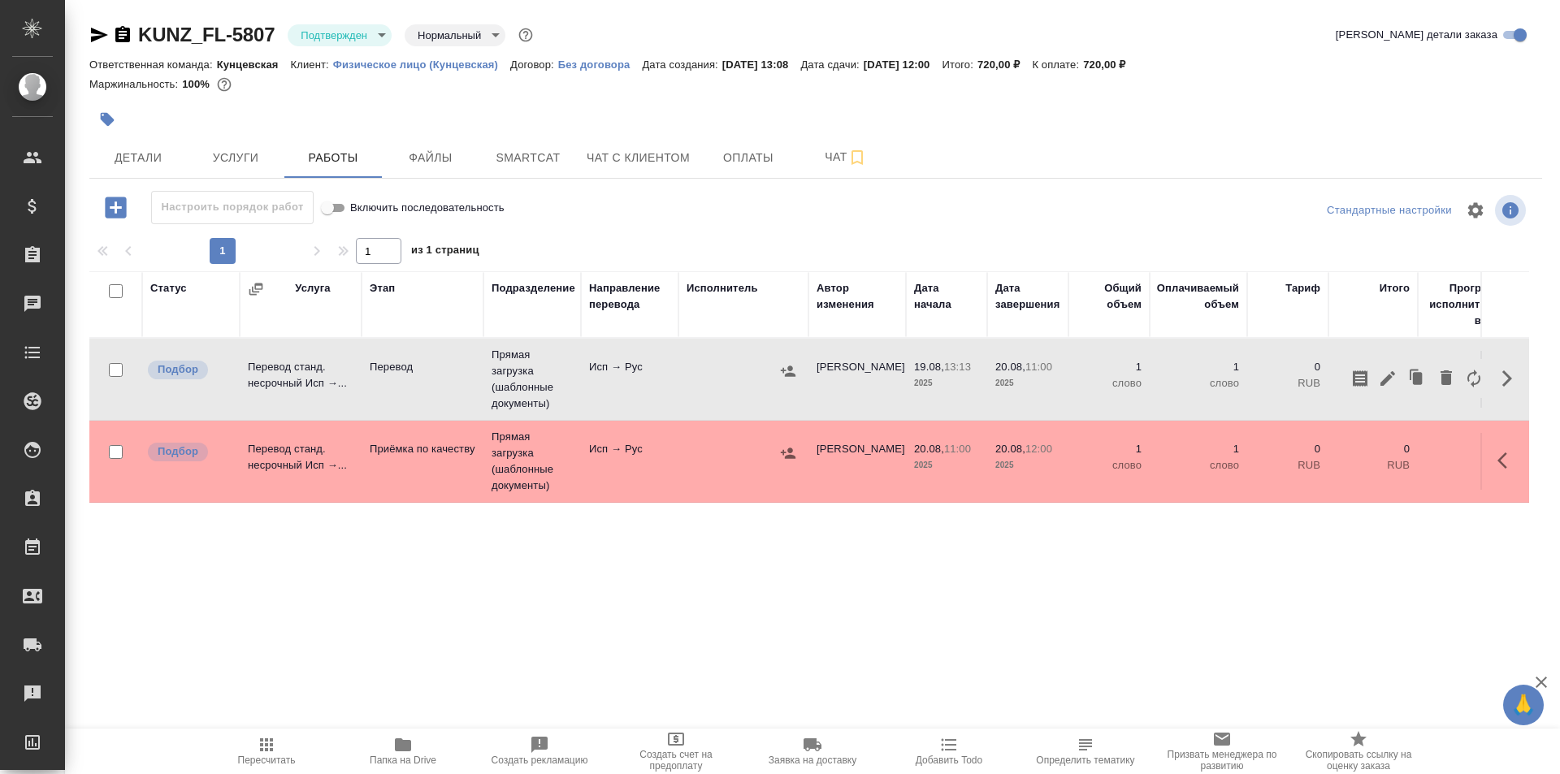
click at [1373, 550] on div "Статус Услуга Этап Подразделение Направление перевода Исполнитель Автор изменен…" at bounding box center [808, 454] width 1439 height 366
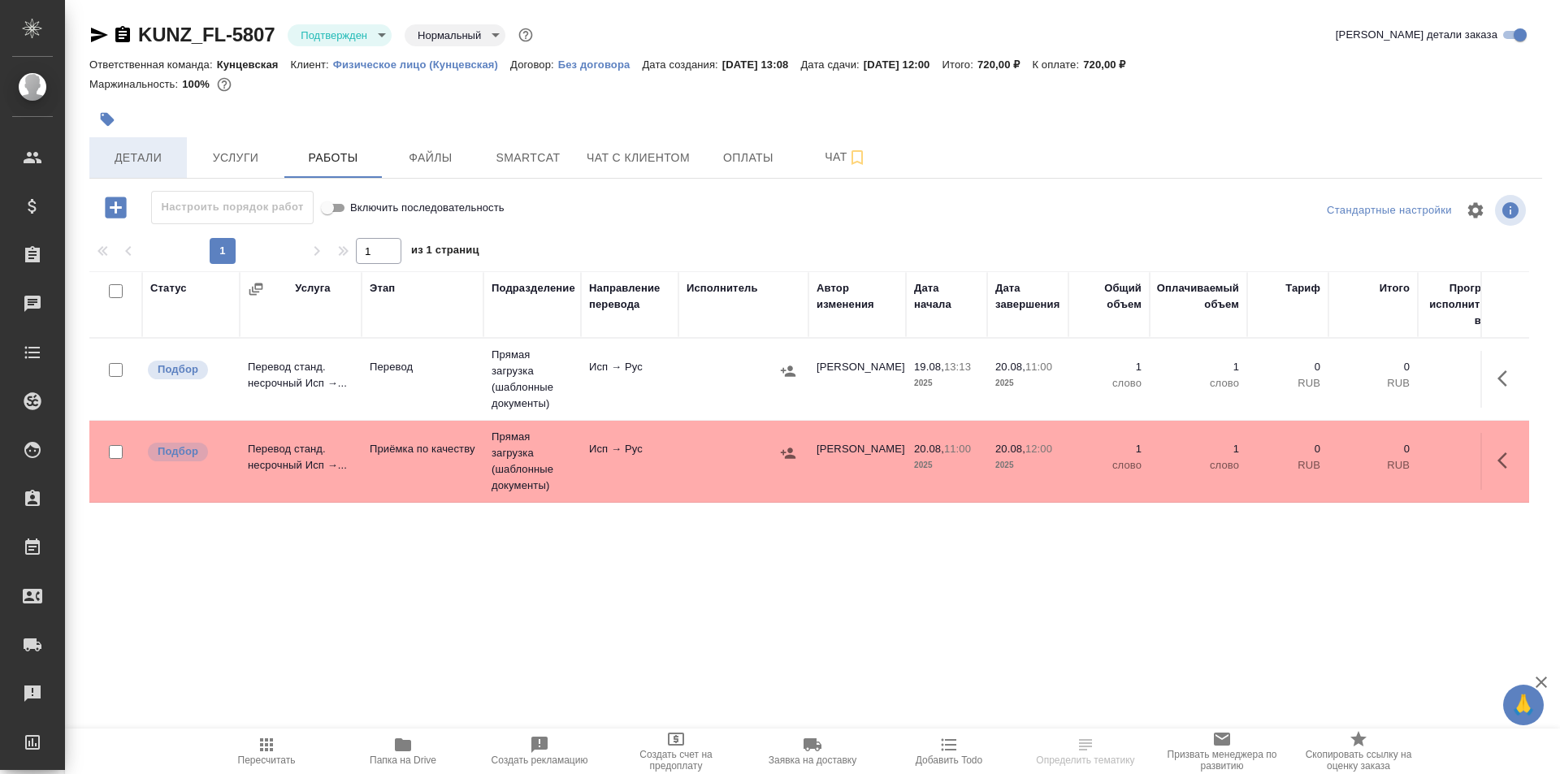
click at [148, 163] on span "Детали" at bounding box center [138, 158] width 78 height 20
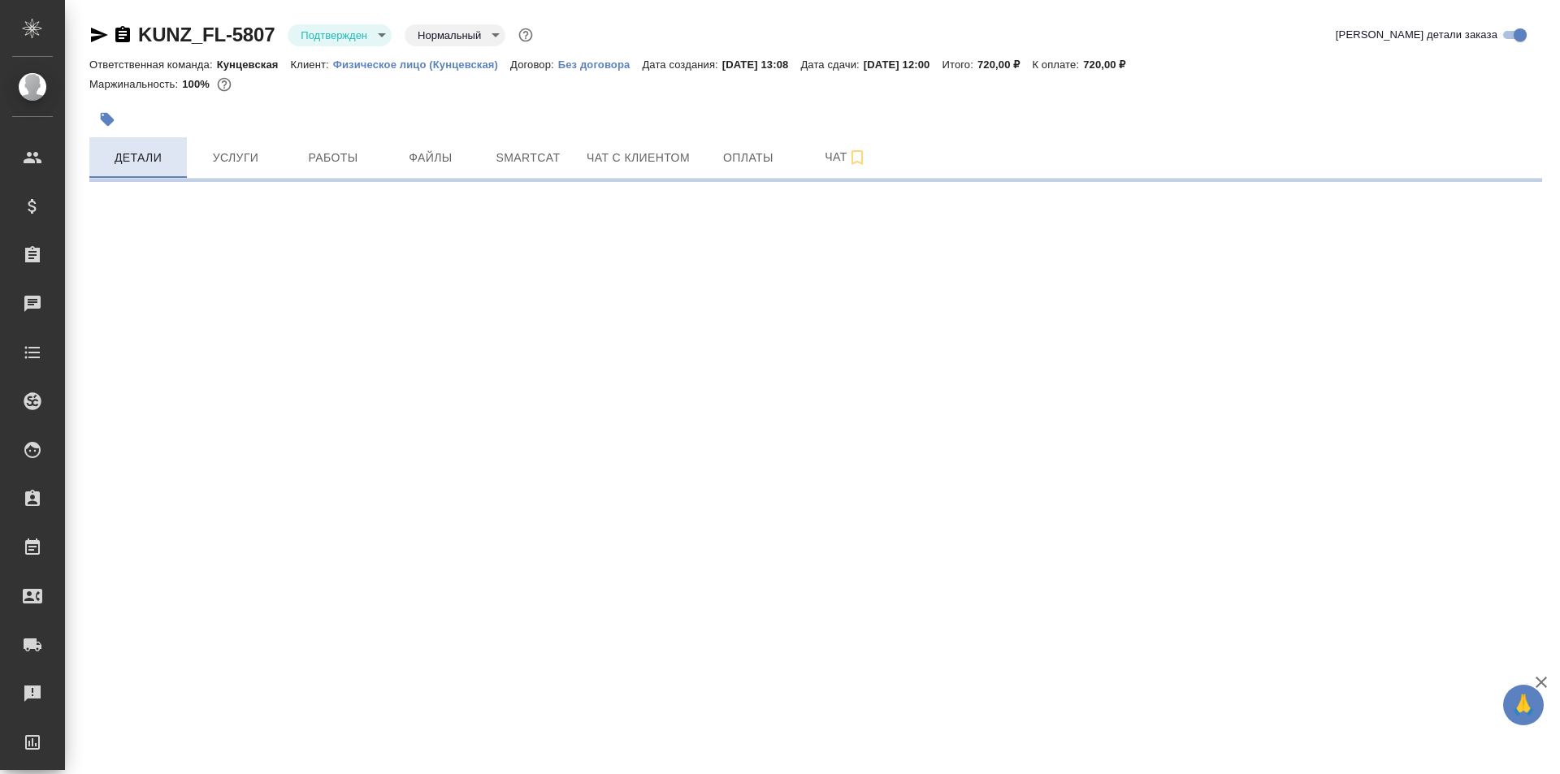
select select "RU"
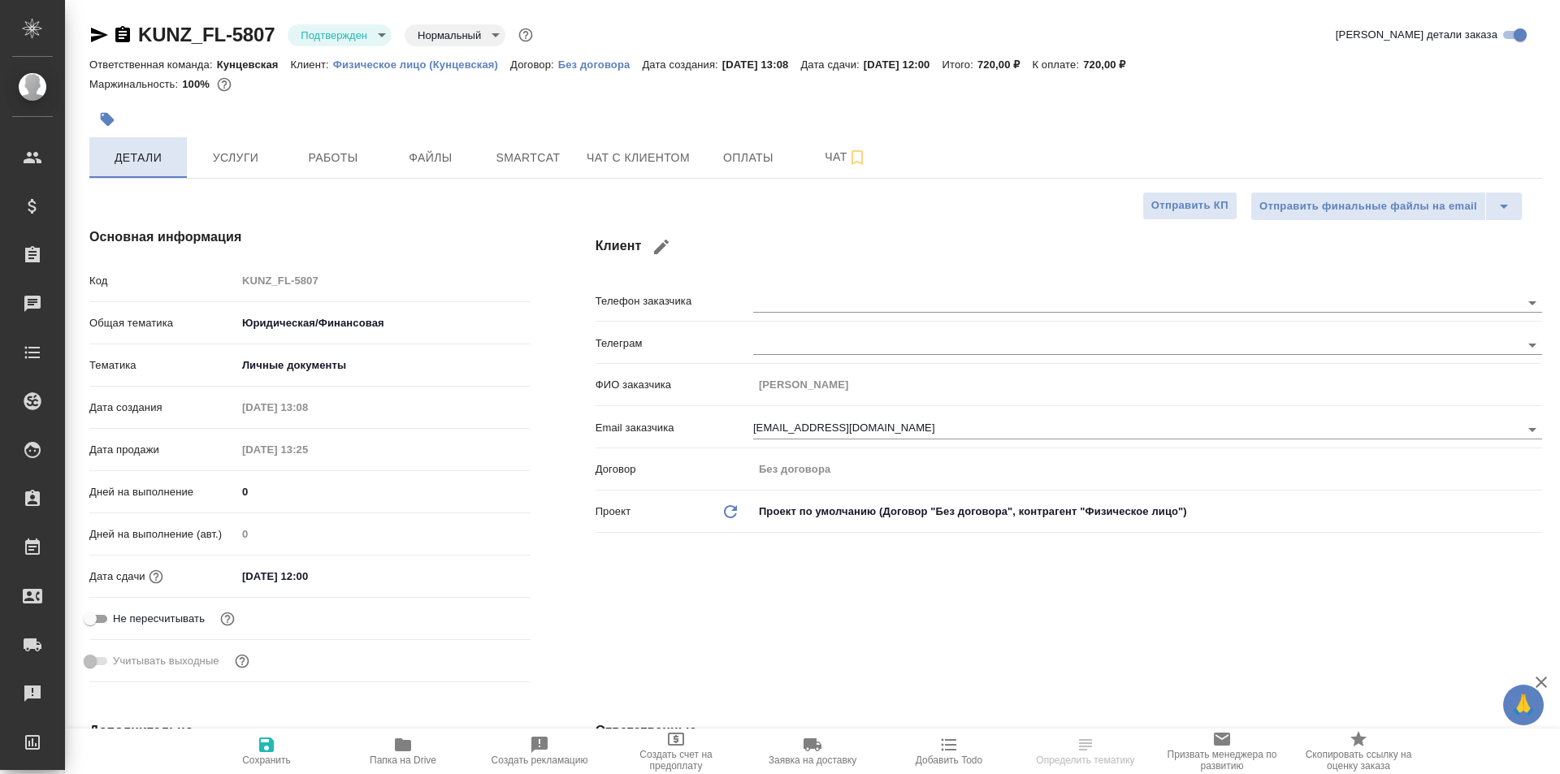
type textarea "x"
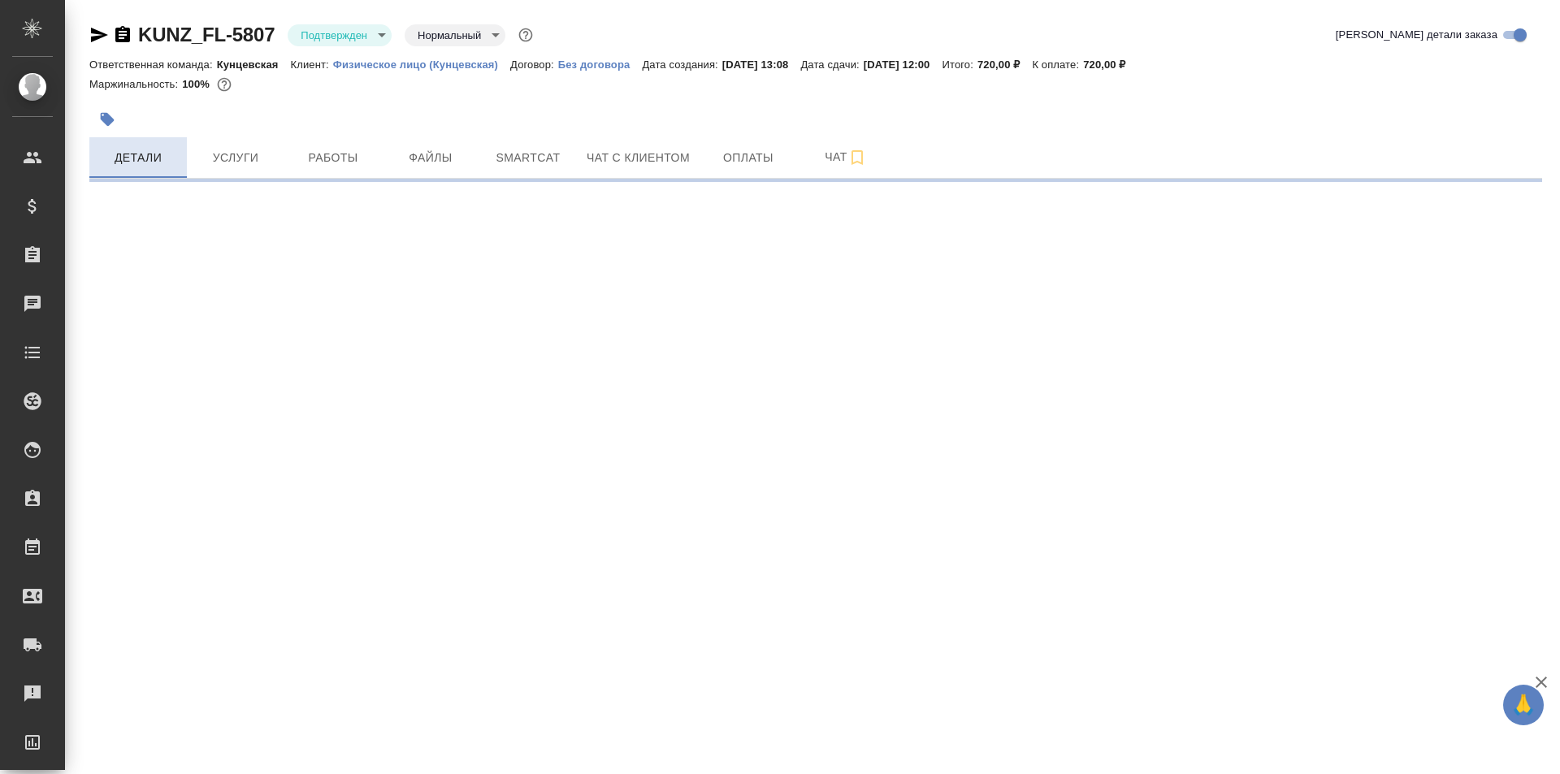
select select "RU"
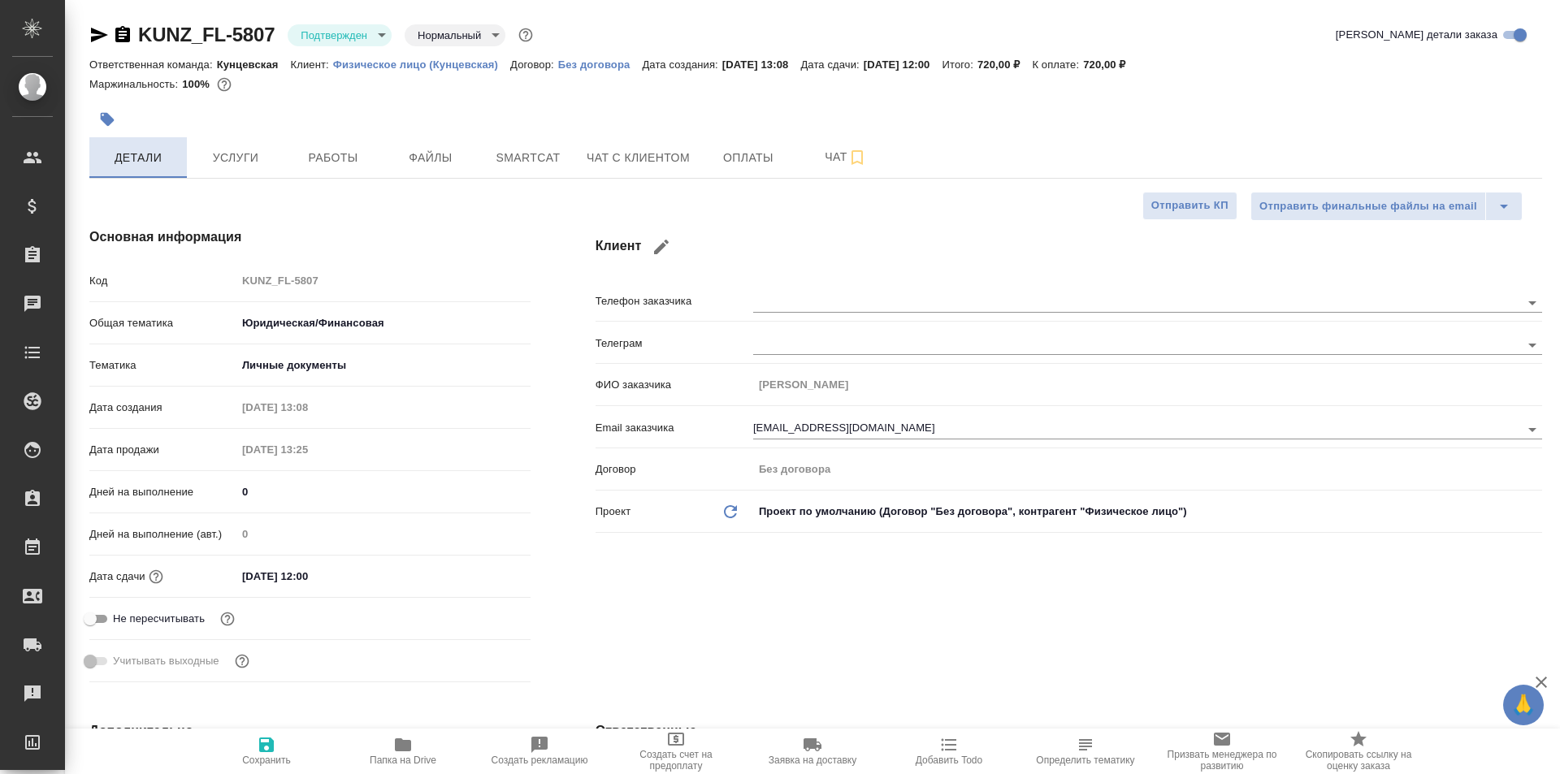
type textarea "x"
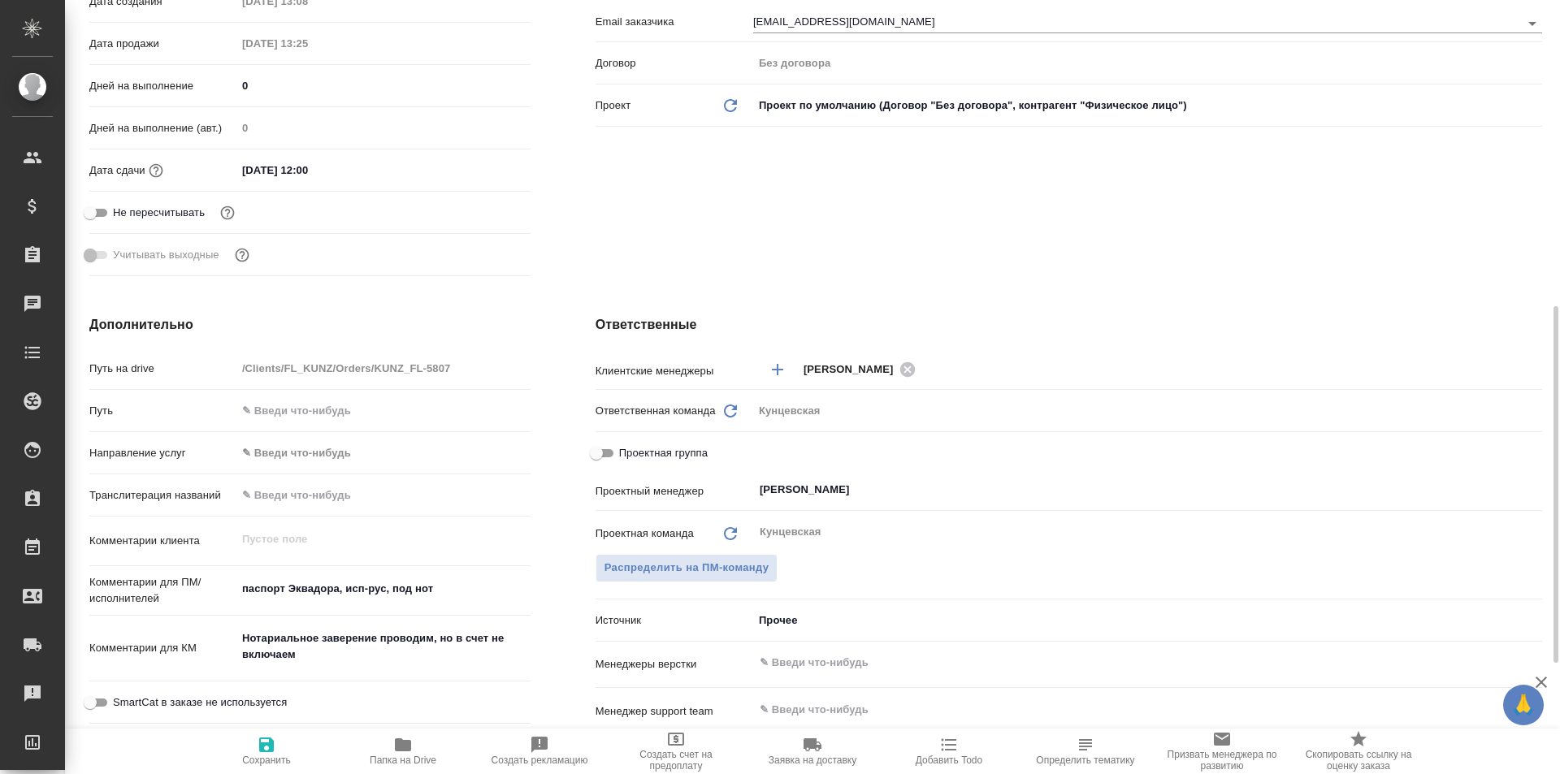
scroll to position [487, 0]
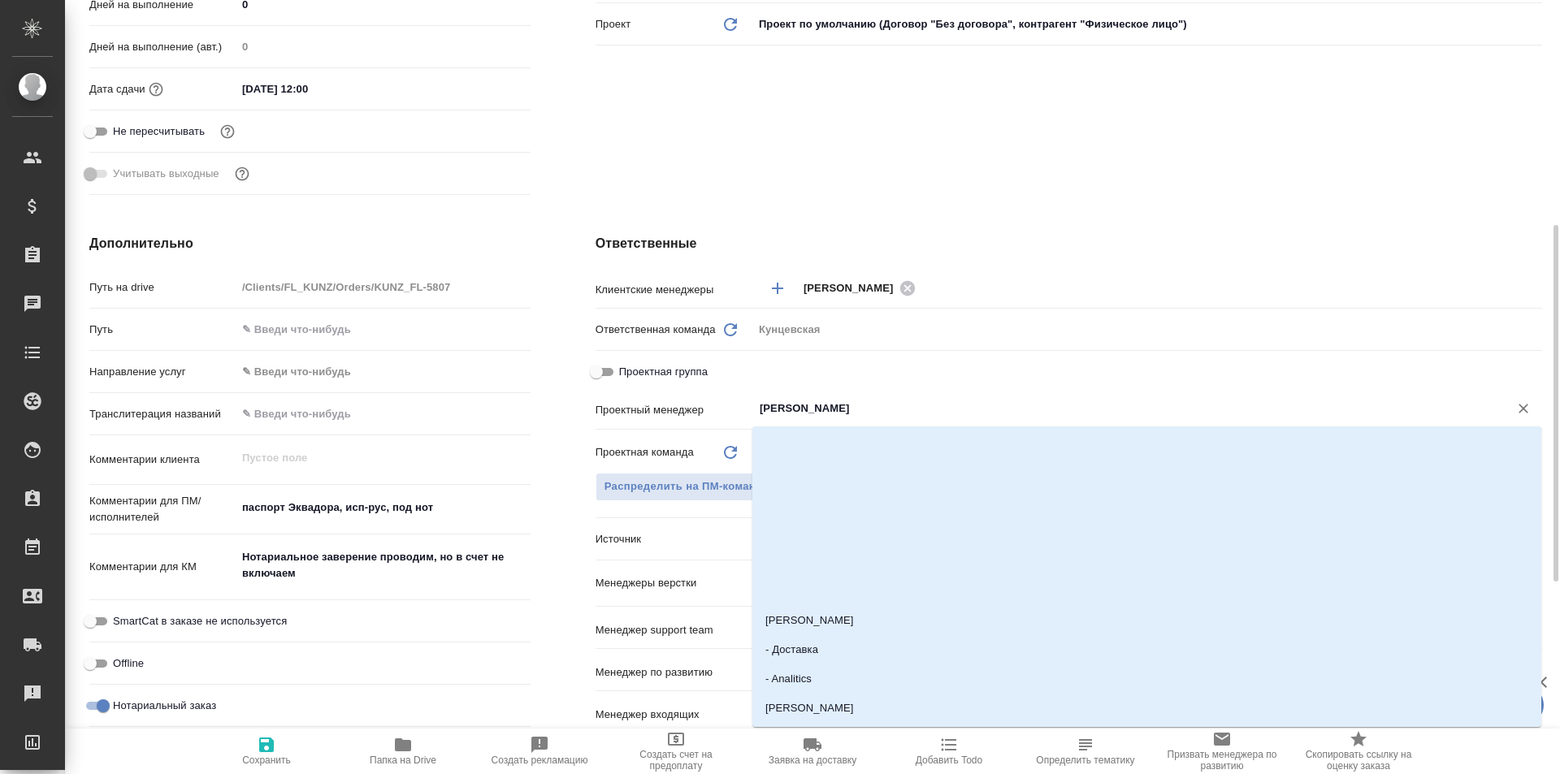
click at [847, 405] on input "[PERSON_NAME]" at bounding box center [1120, 408] width 725 height 19
type textarea "x"
click at [708, 423] on div "Проектный менеджер ​" at bounding box center [1068, 415] width 946 height 42
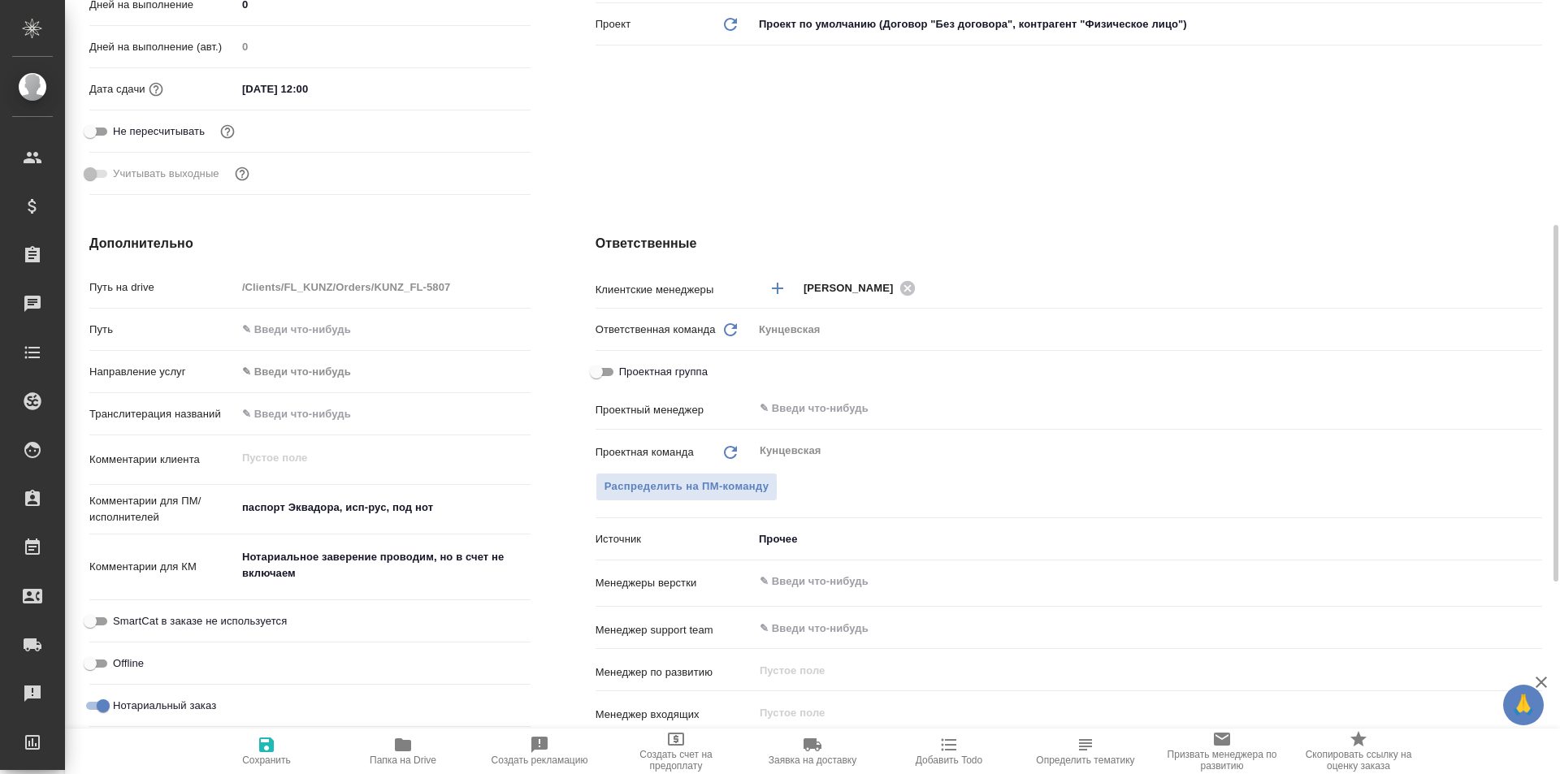
click at [654, 453] on p "Проектная команда" at bounding box center [644, 452] width 98 height 16
click at [658, 484] on span "Распределить на ПМ-команду" at bounding box center [686, 487] width 165 height 19
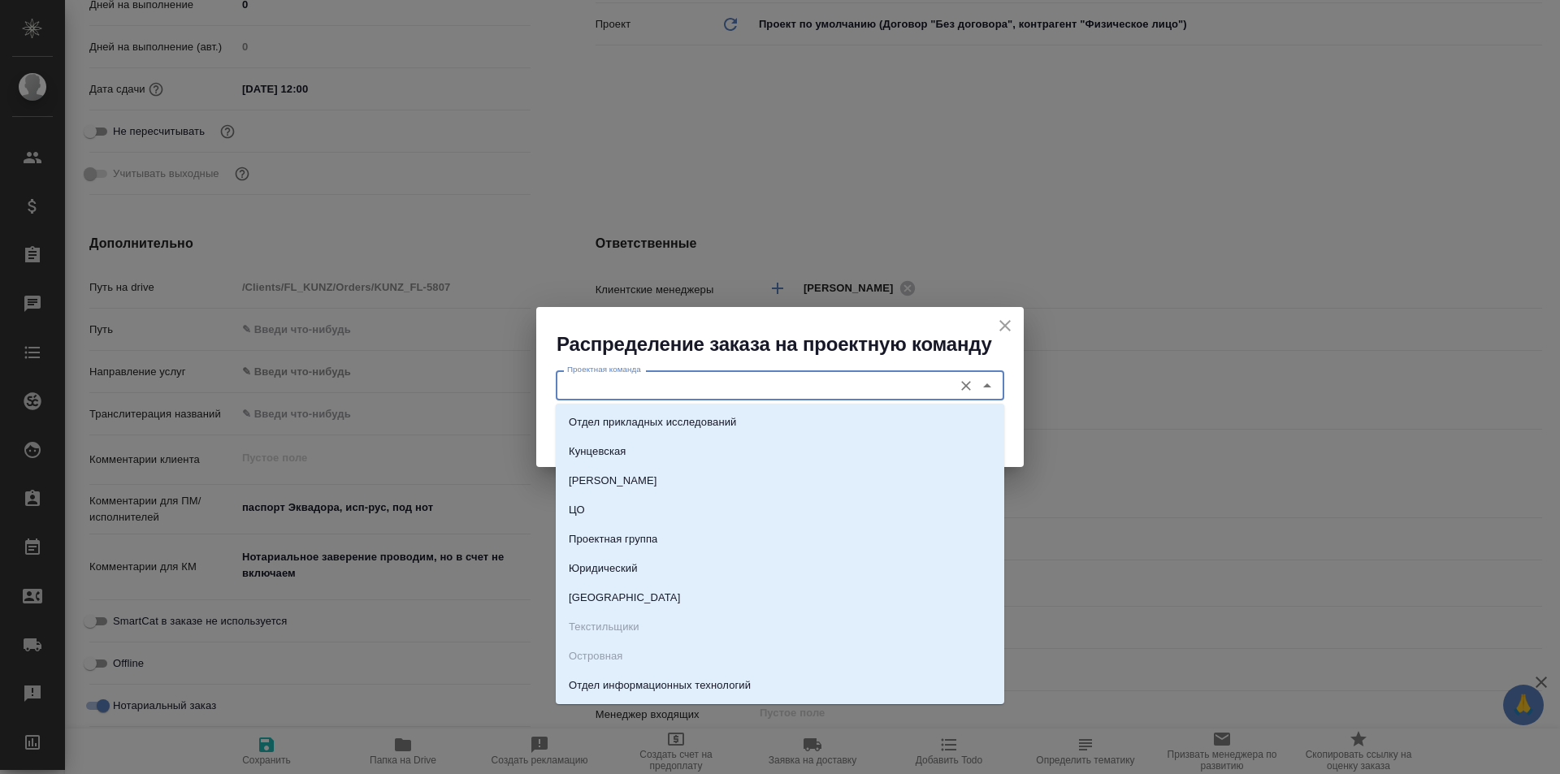
click at [647, 377] on input "Проектная команда" at bounding box center [752, 384] width 384 height 19
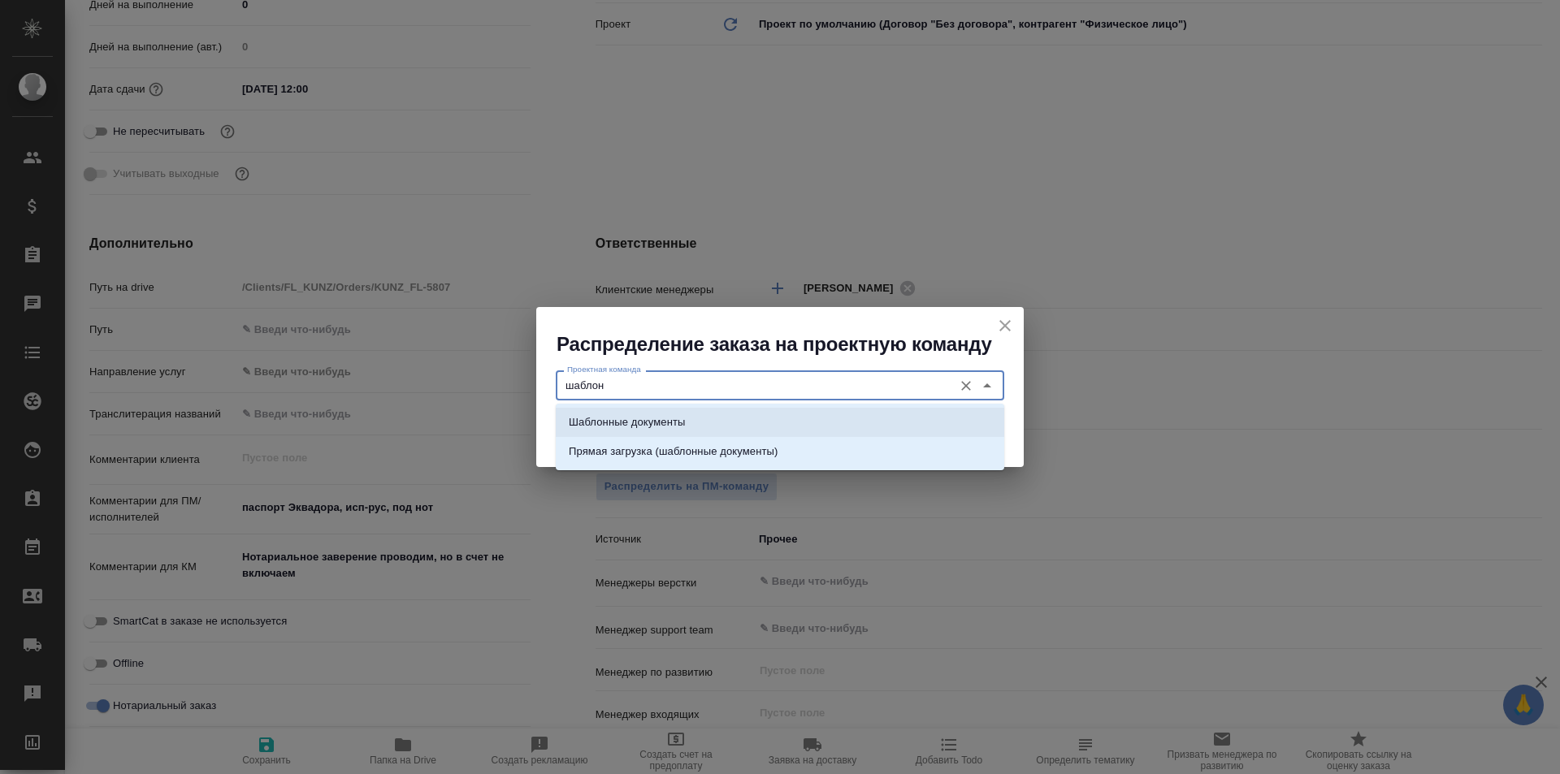
click at [697, 412] on li "Шаблонные документы" at bounding box center [780, 422] width 448 height 29
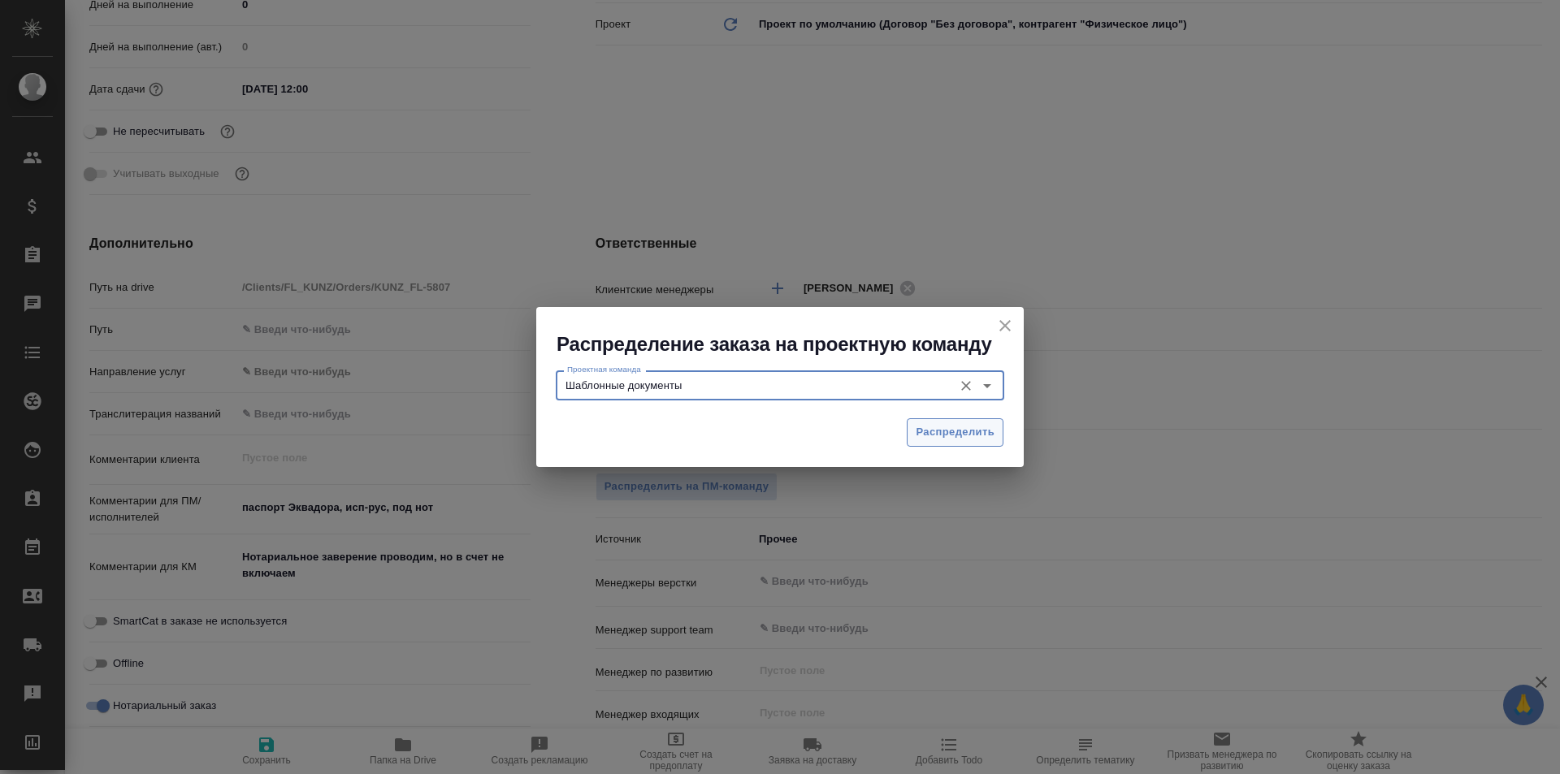
type input "Шаблонные документы"
click at [938, 418] on button "Распределить" at bounding box center [955, 432] width 97 height 28
type textarea "x"
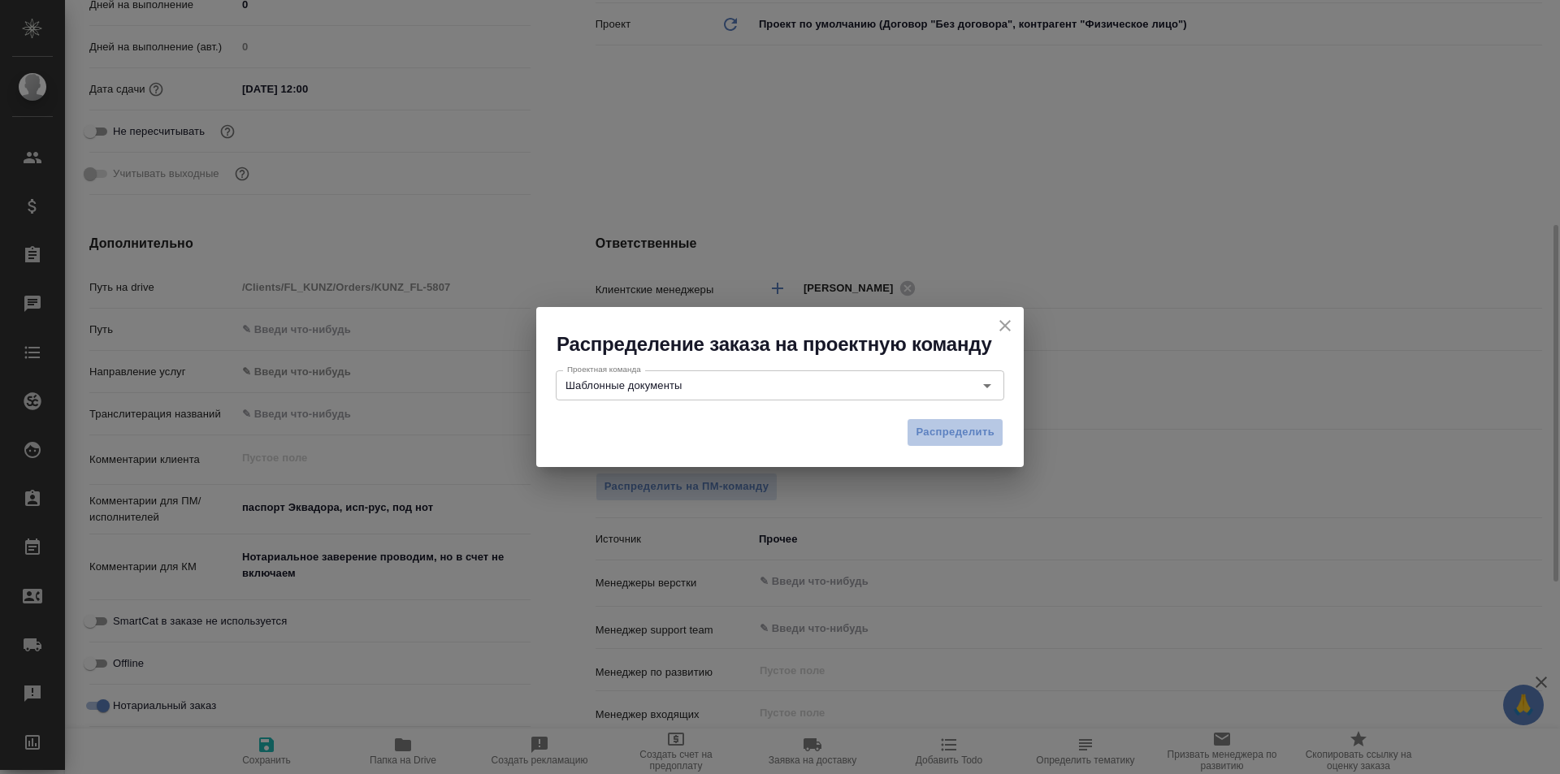
type input "[PERSON_NAME]"
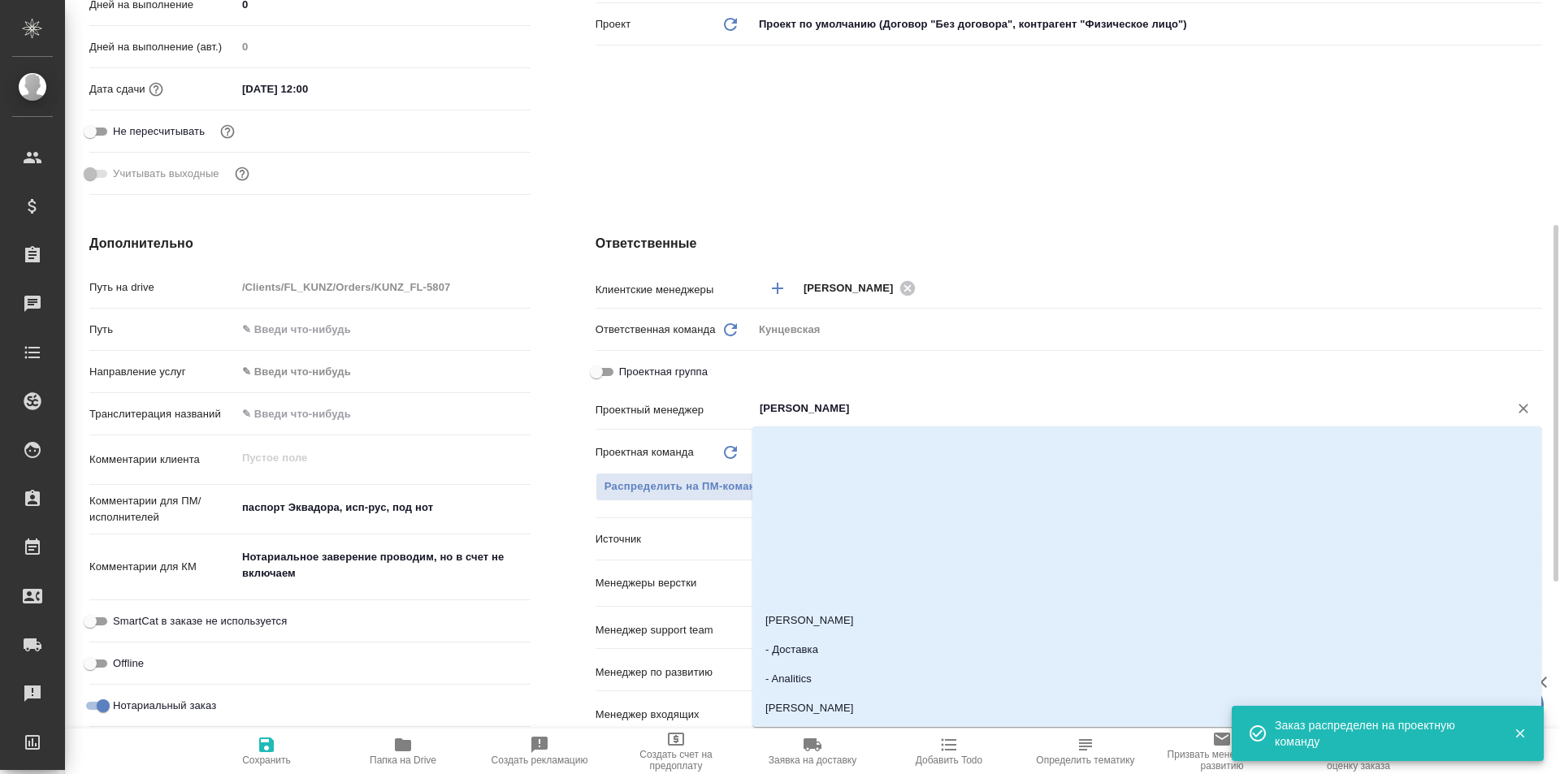
drag, startPoint x: 853, startPoint y: 409, endPoint x: 722, endPoint y: 409, distance: 130.8
click at [722, 409] on div "Проектный менеджер [PERSON_NAME] ​" at bounding box center [1068, 408] width 946 height 28
click at [1528, 401] on icon "Очистить" at bounding box center [1523, 408] width 16 height 16
type textarea "x"
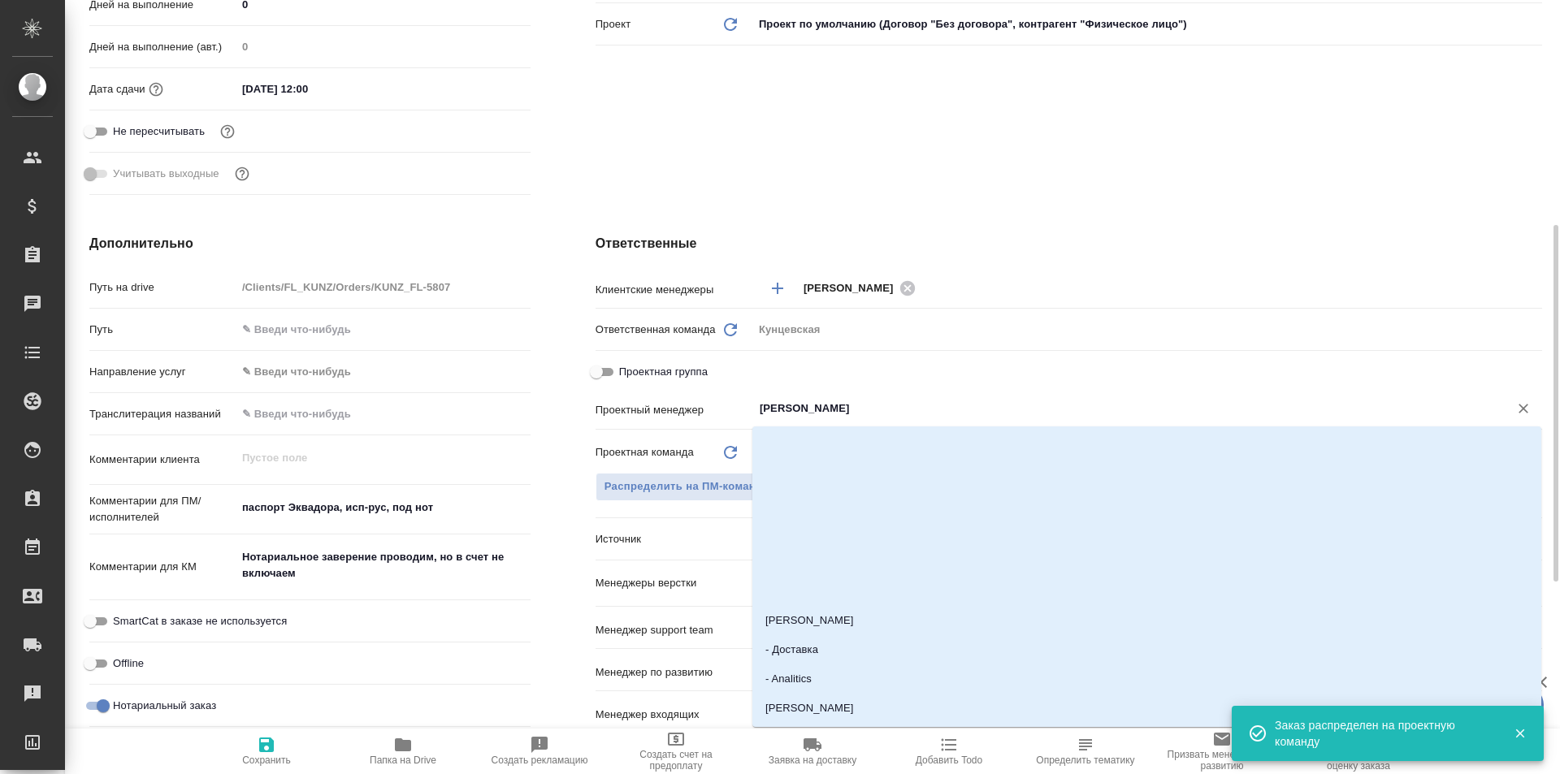
type textarea "x"
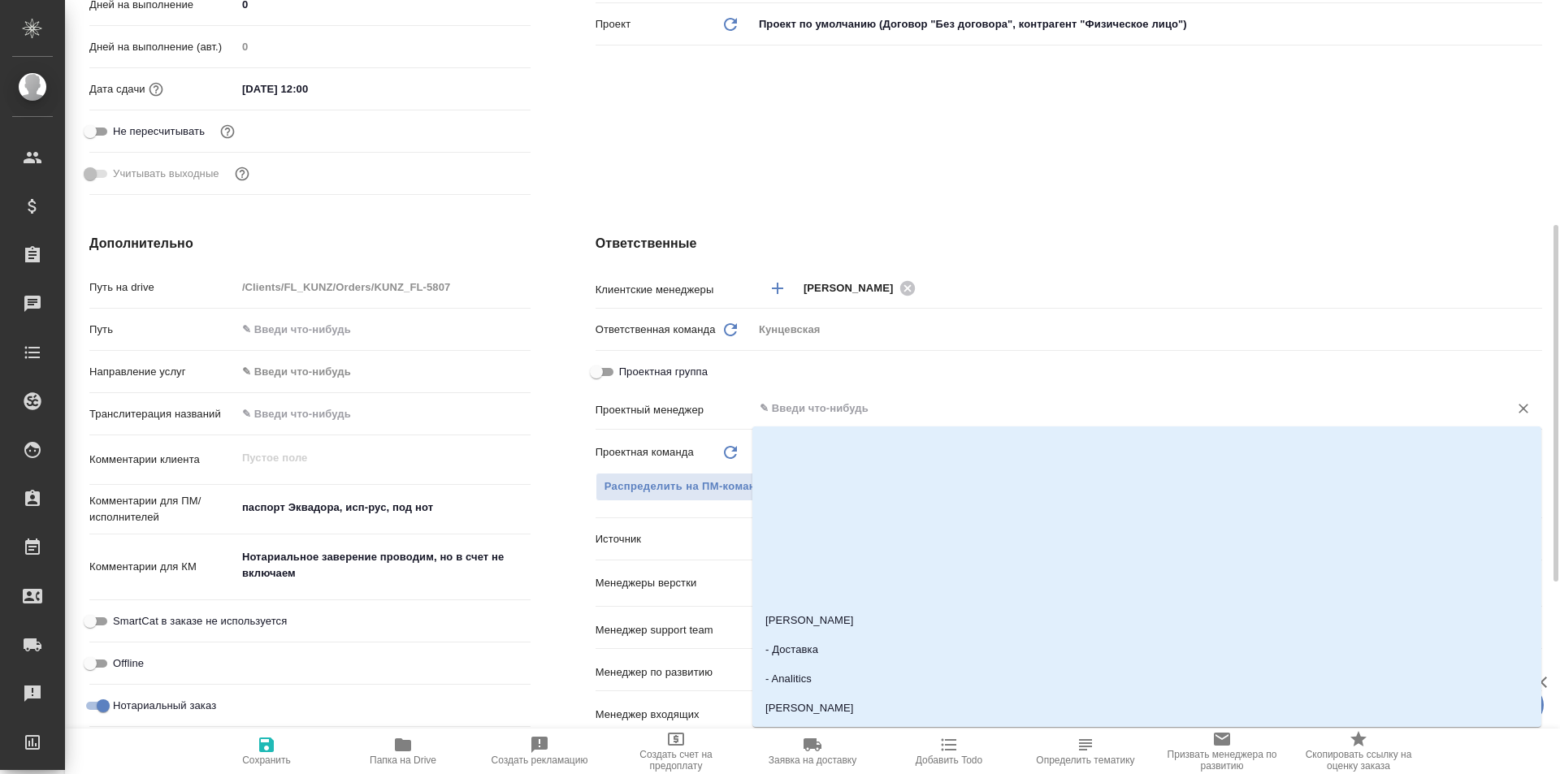
click at [859, 387] on div "Проектная группа" at bounding box center [1068, 375] width 946 height 37
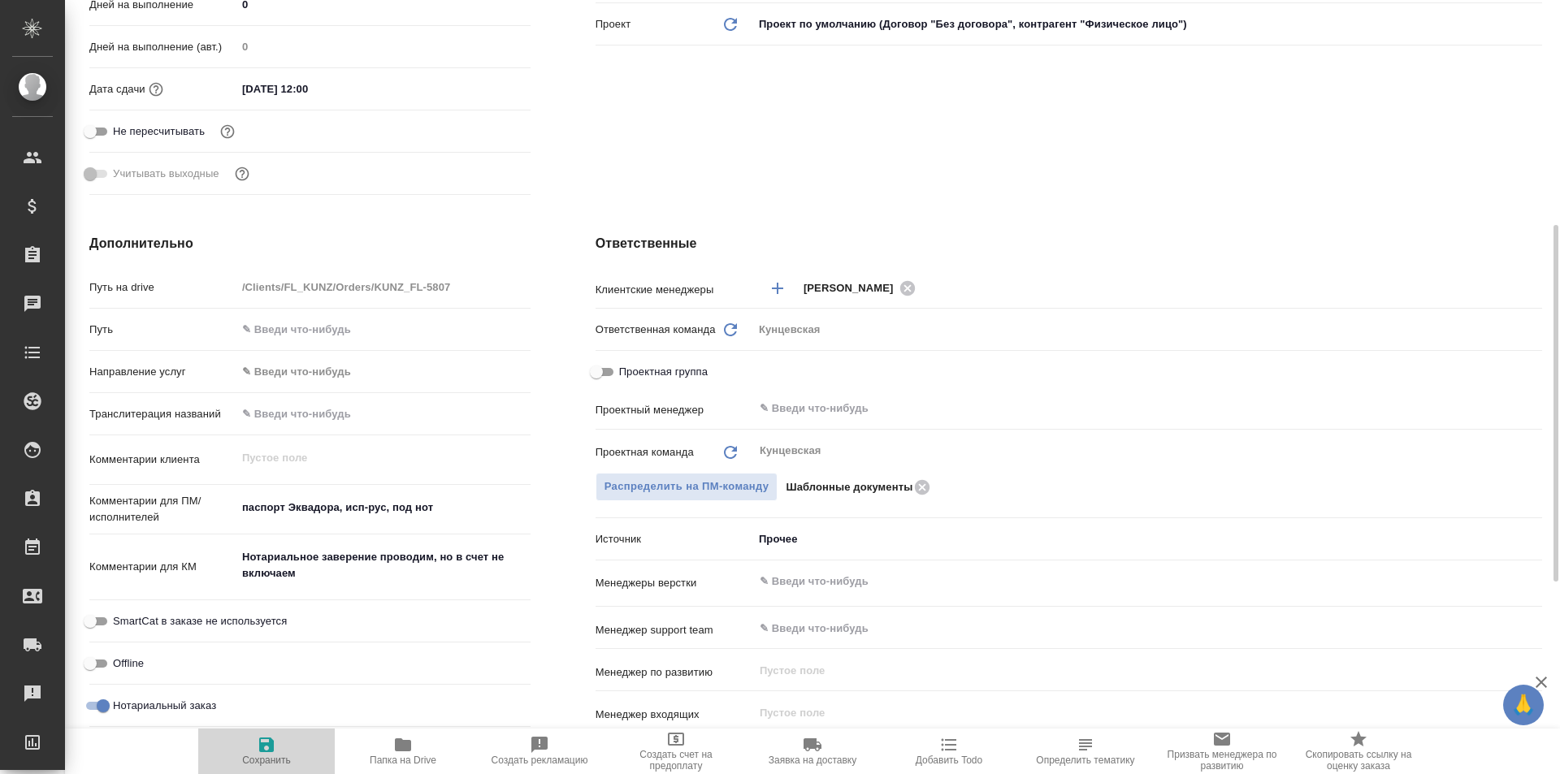
click at [255, 740] on span "Сохранить" at bounding box center [266, 750] width 117 height 31
type textarea "x"
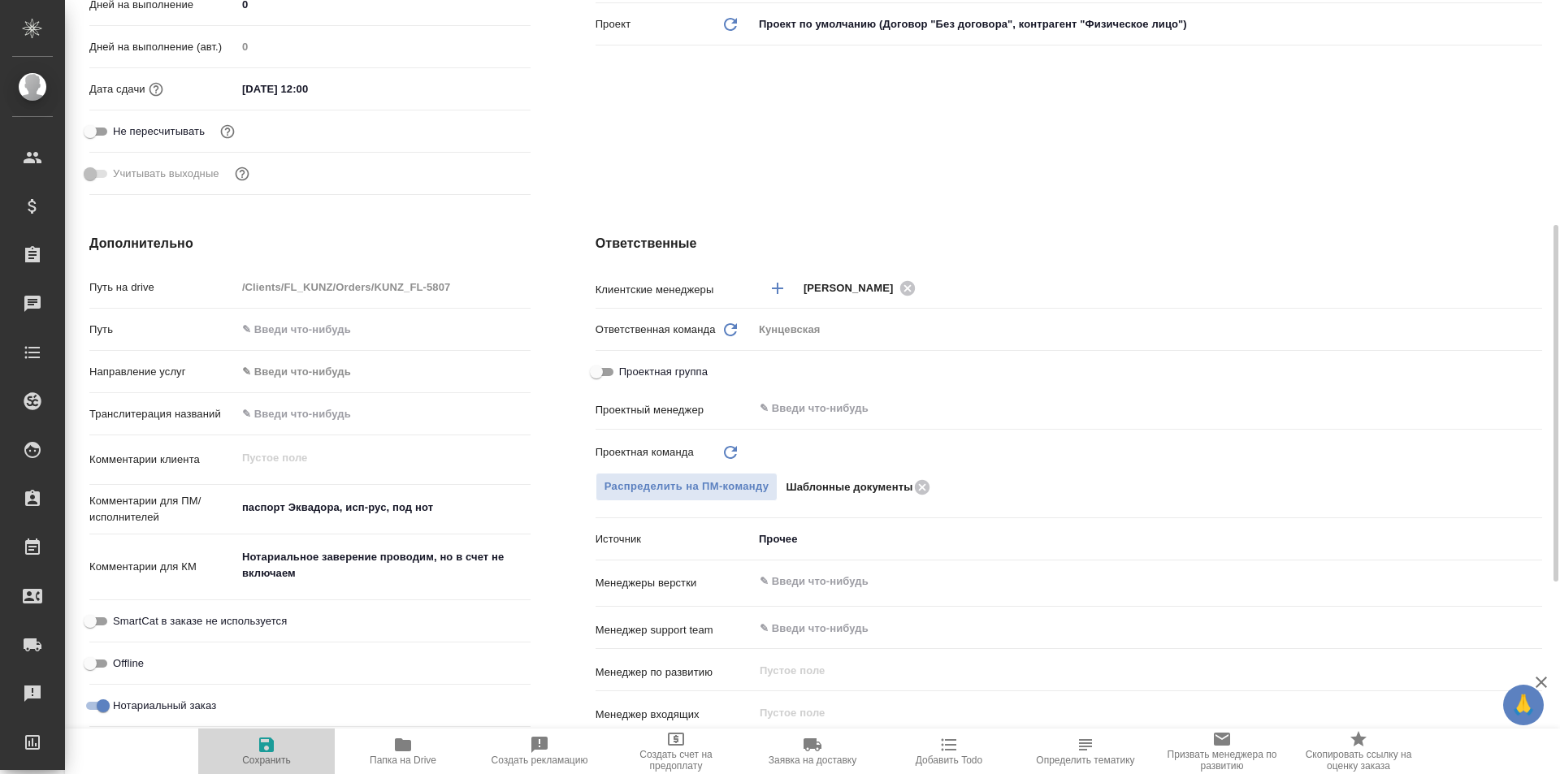
type textarea "x"
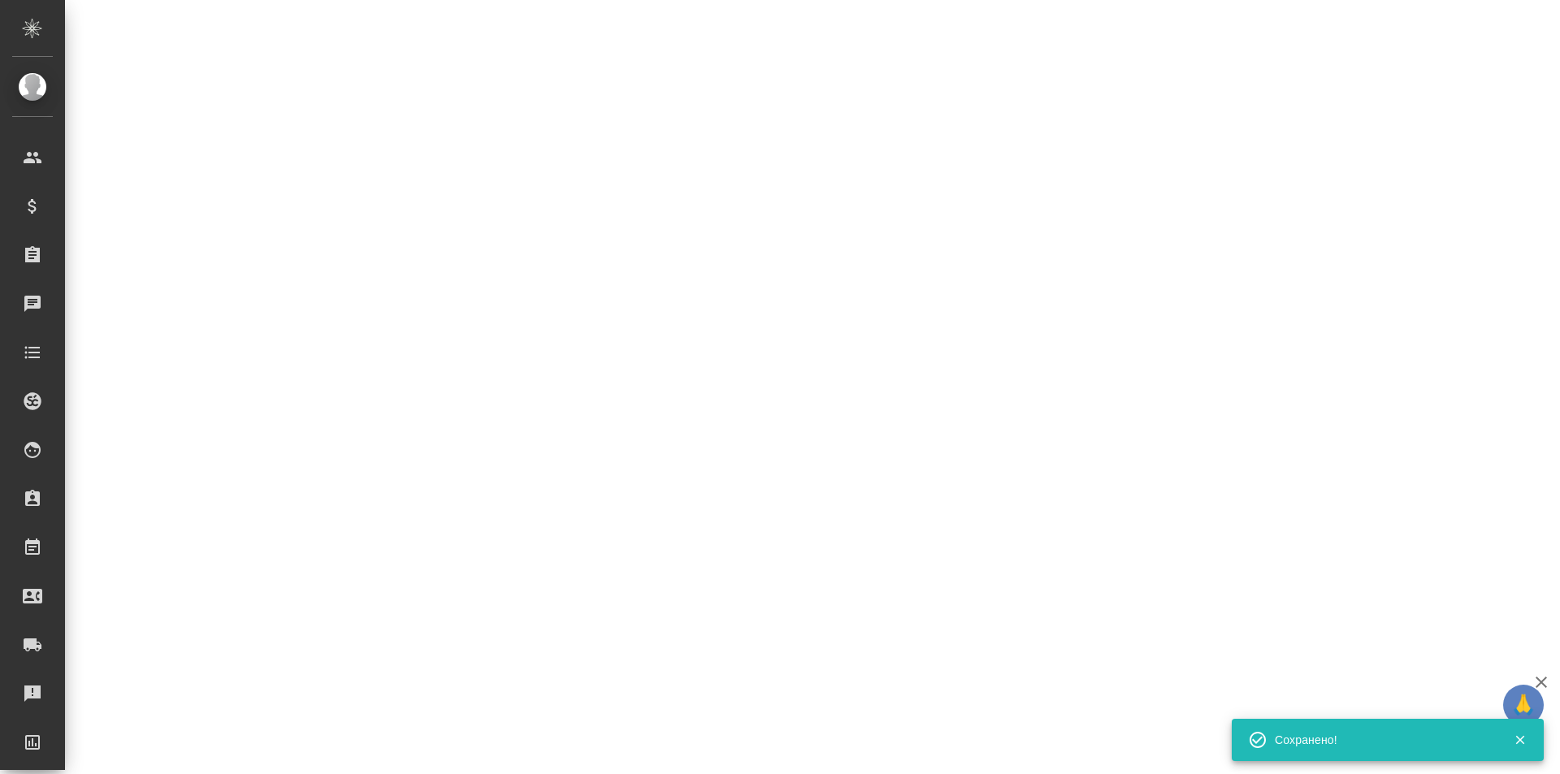
select select "RU"
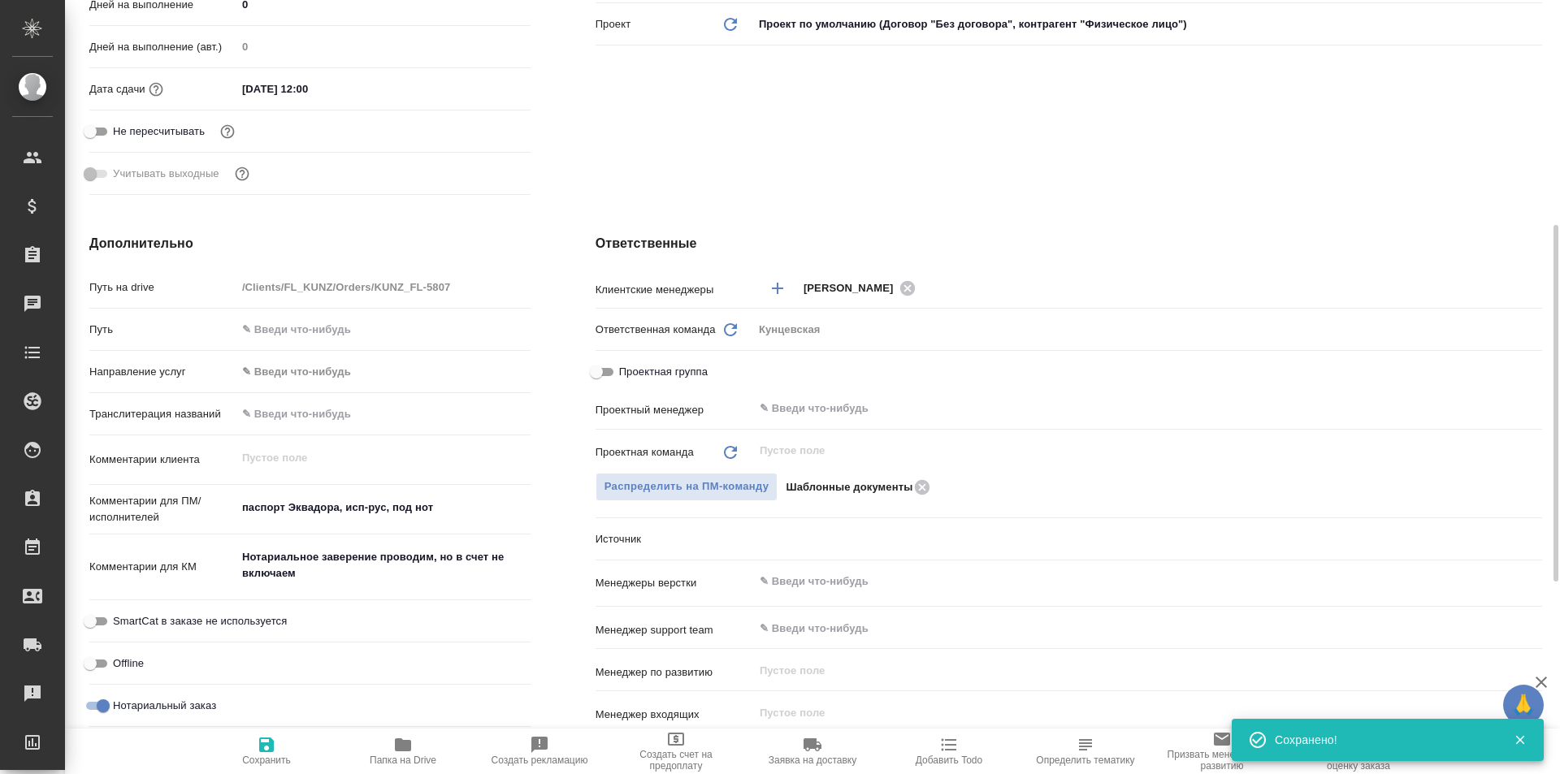
type textarea "x"
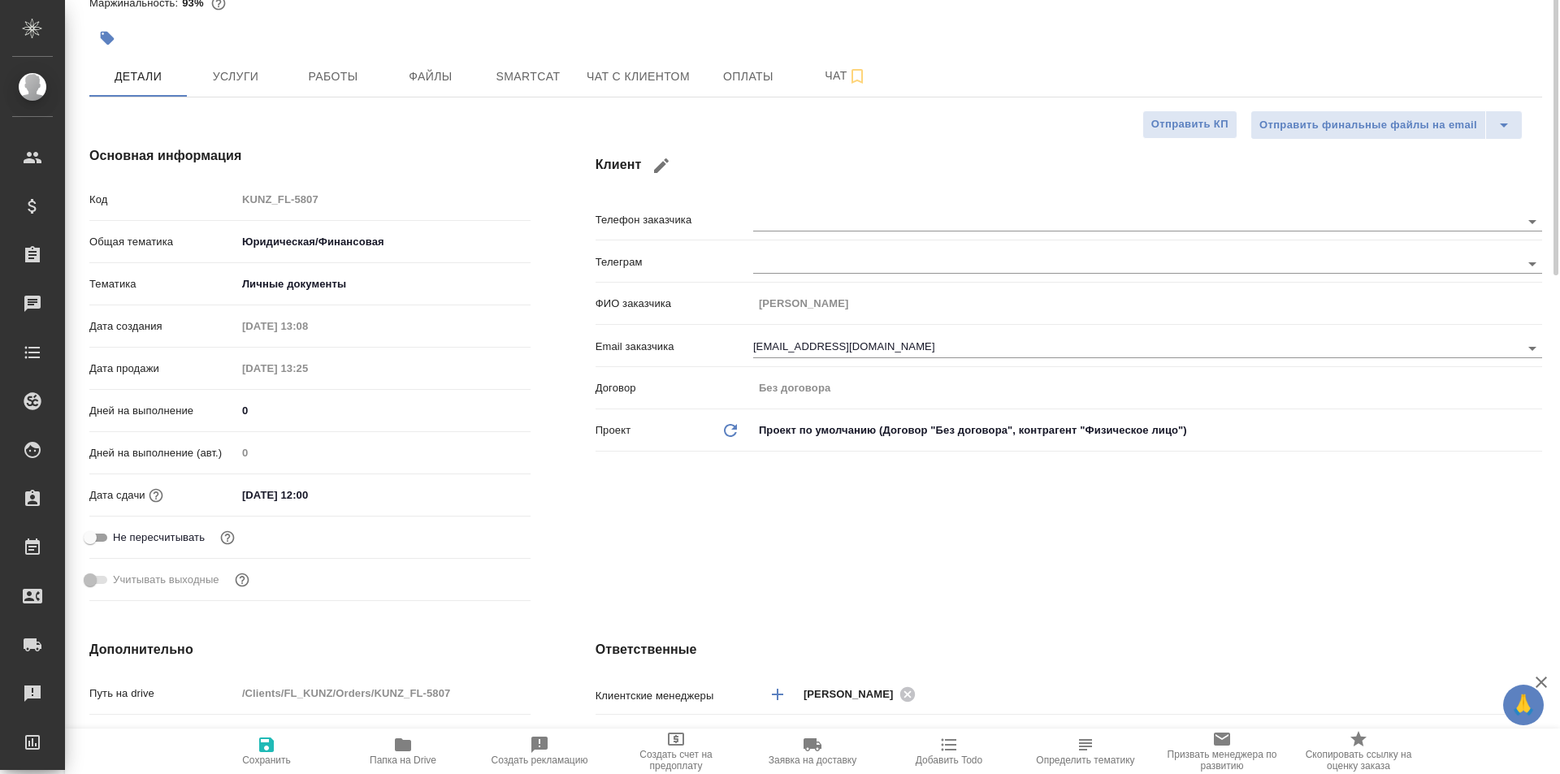
scroll to position [0, 0]
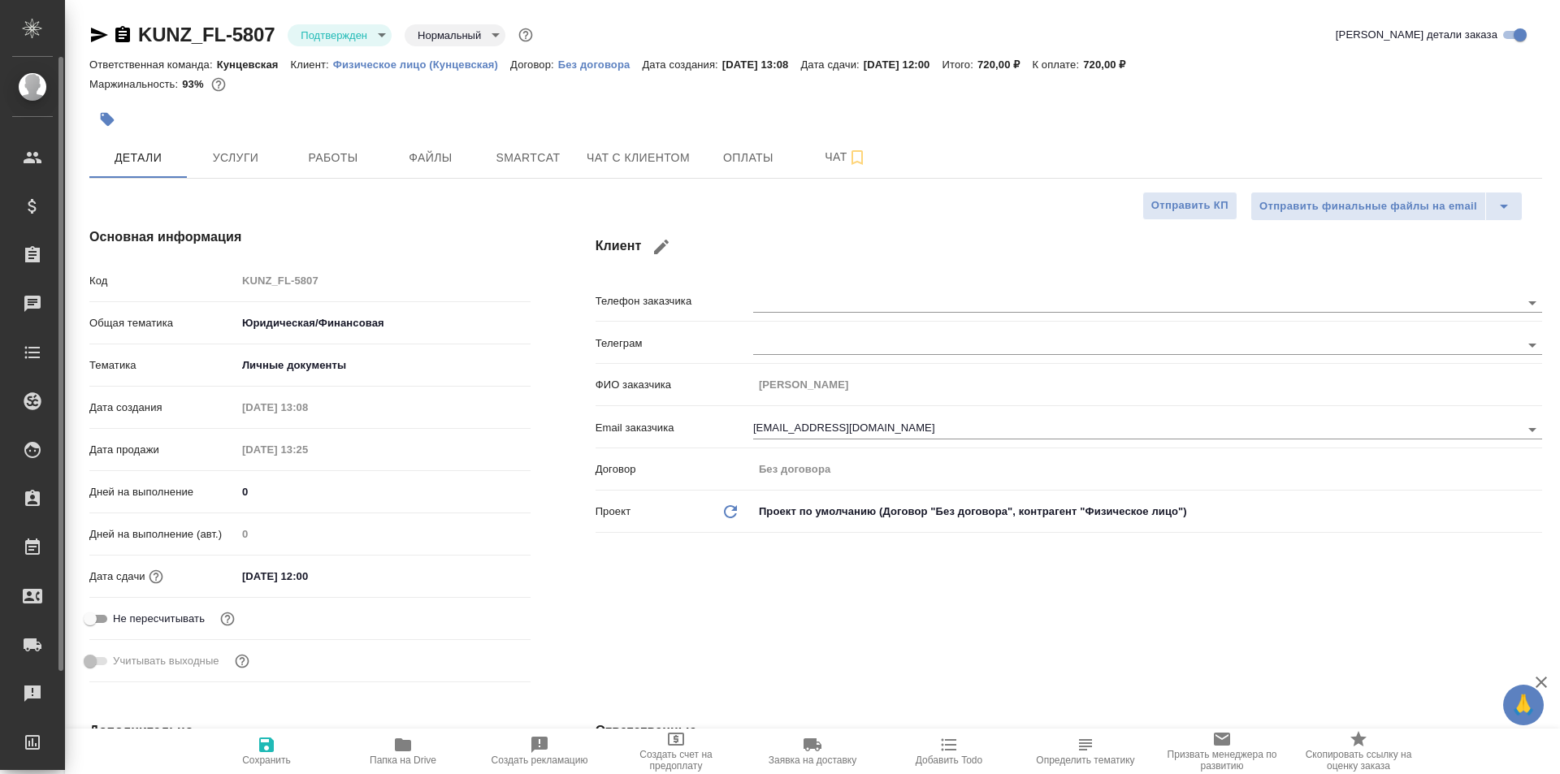
type textarea "x"
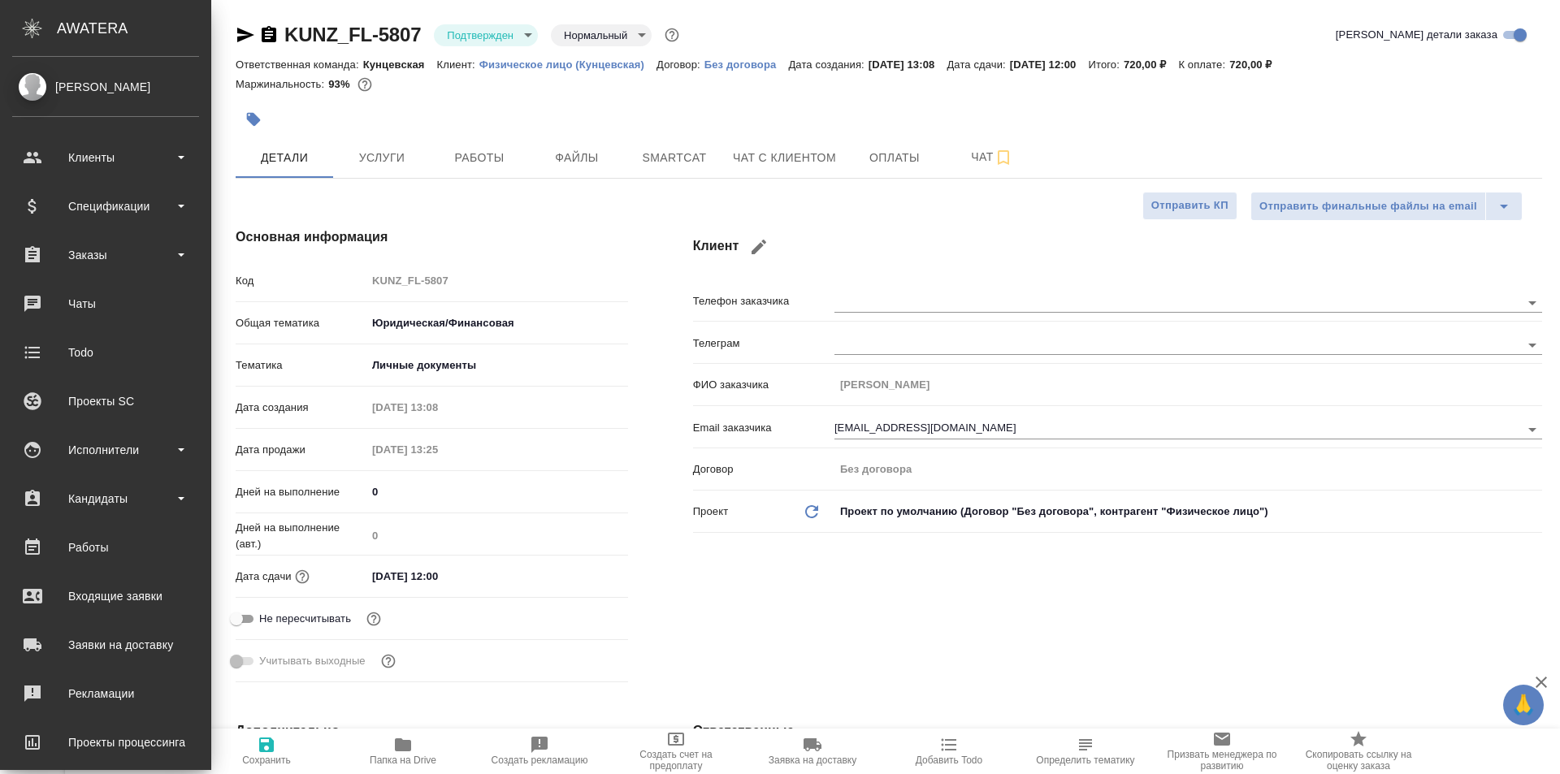
type textarea "x"
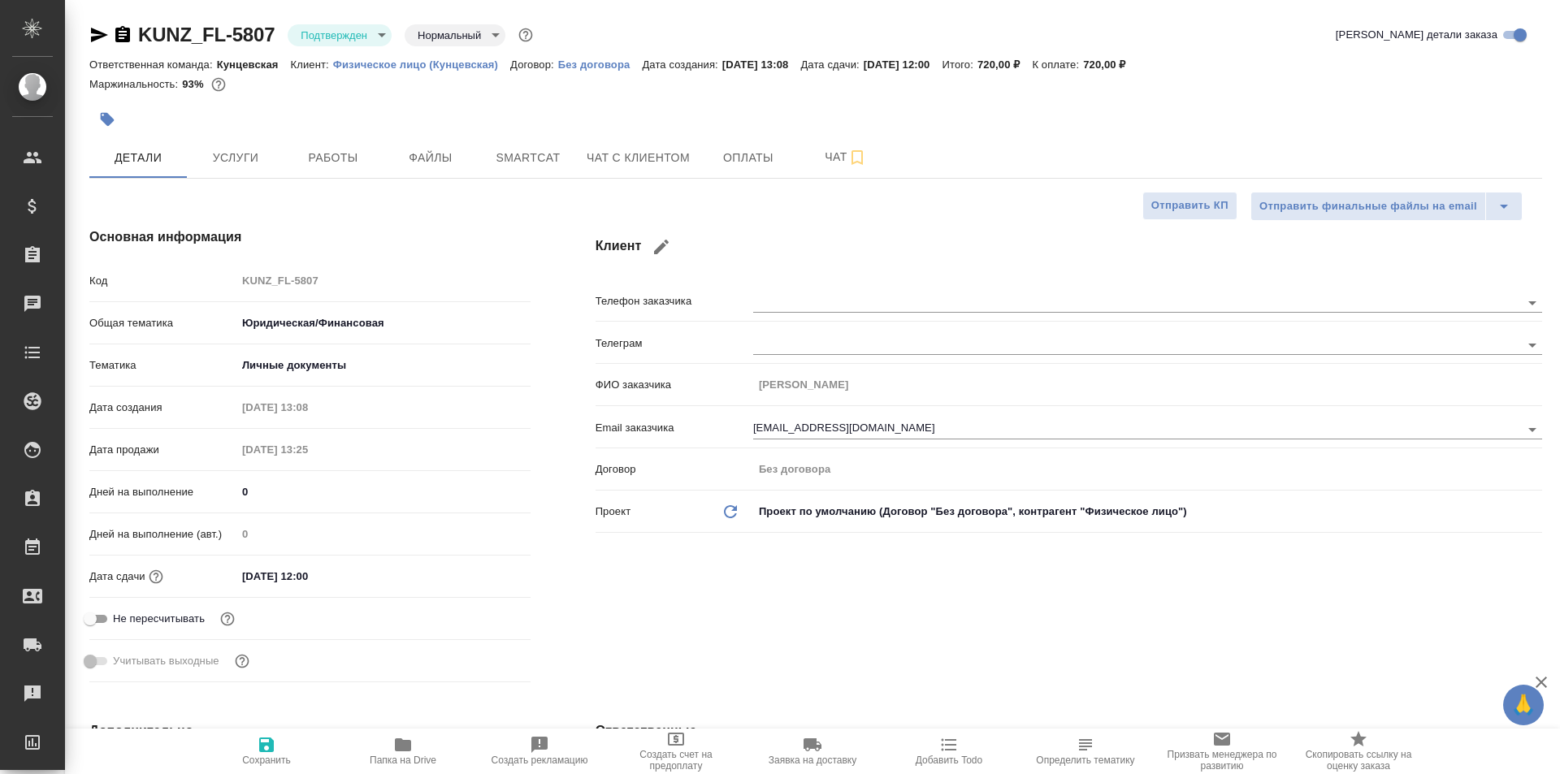
type textarea "x"
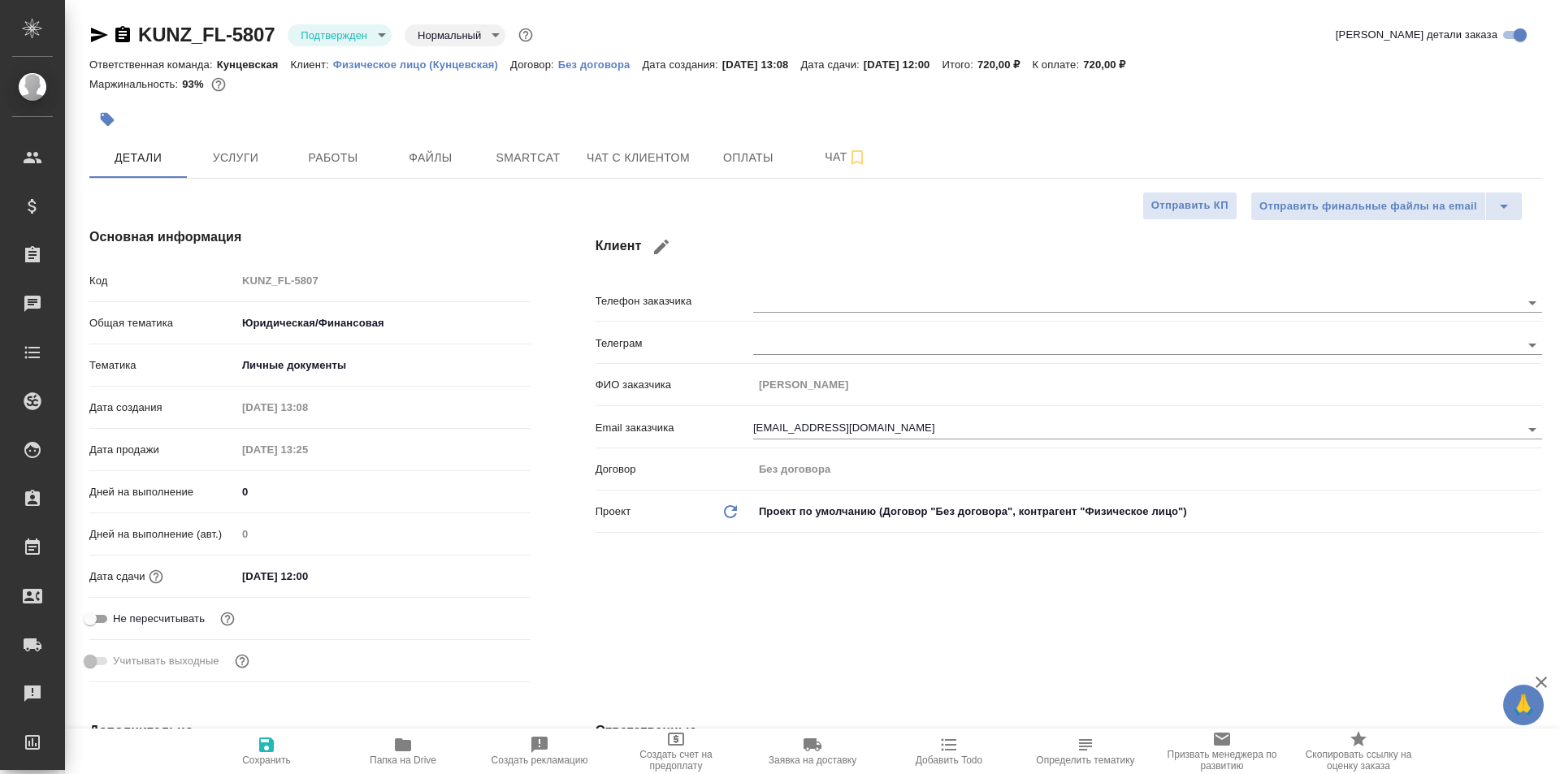
type textarea "x"
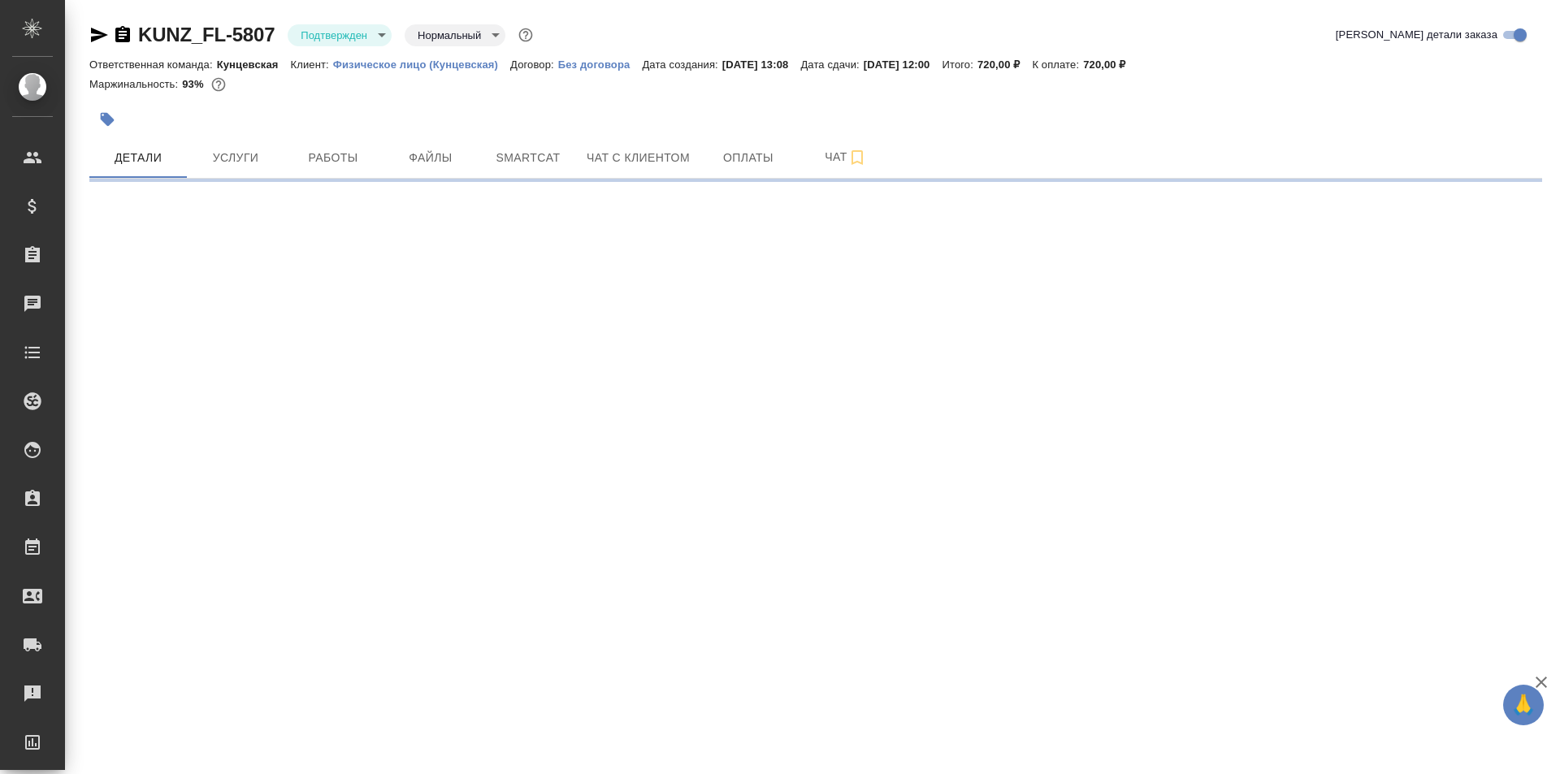
select select "RU"
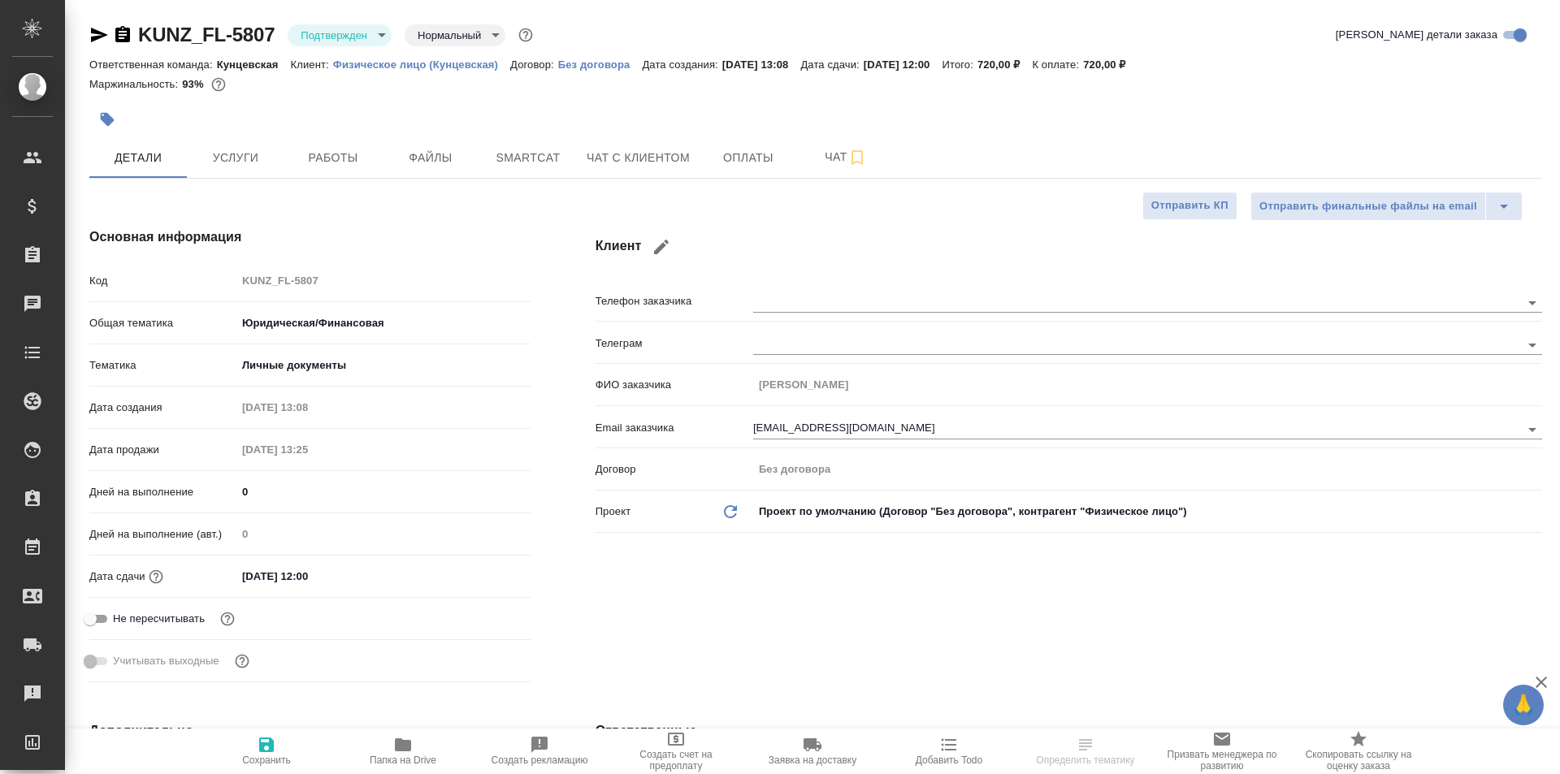
type textarea "x"
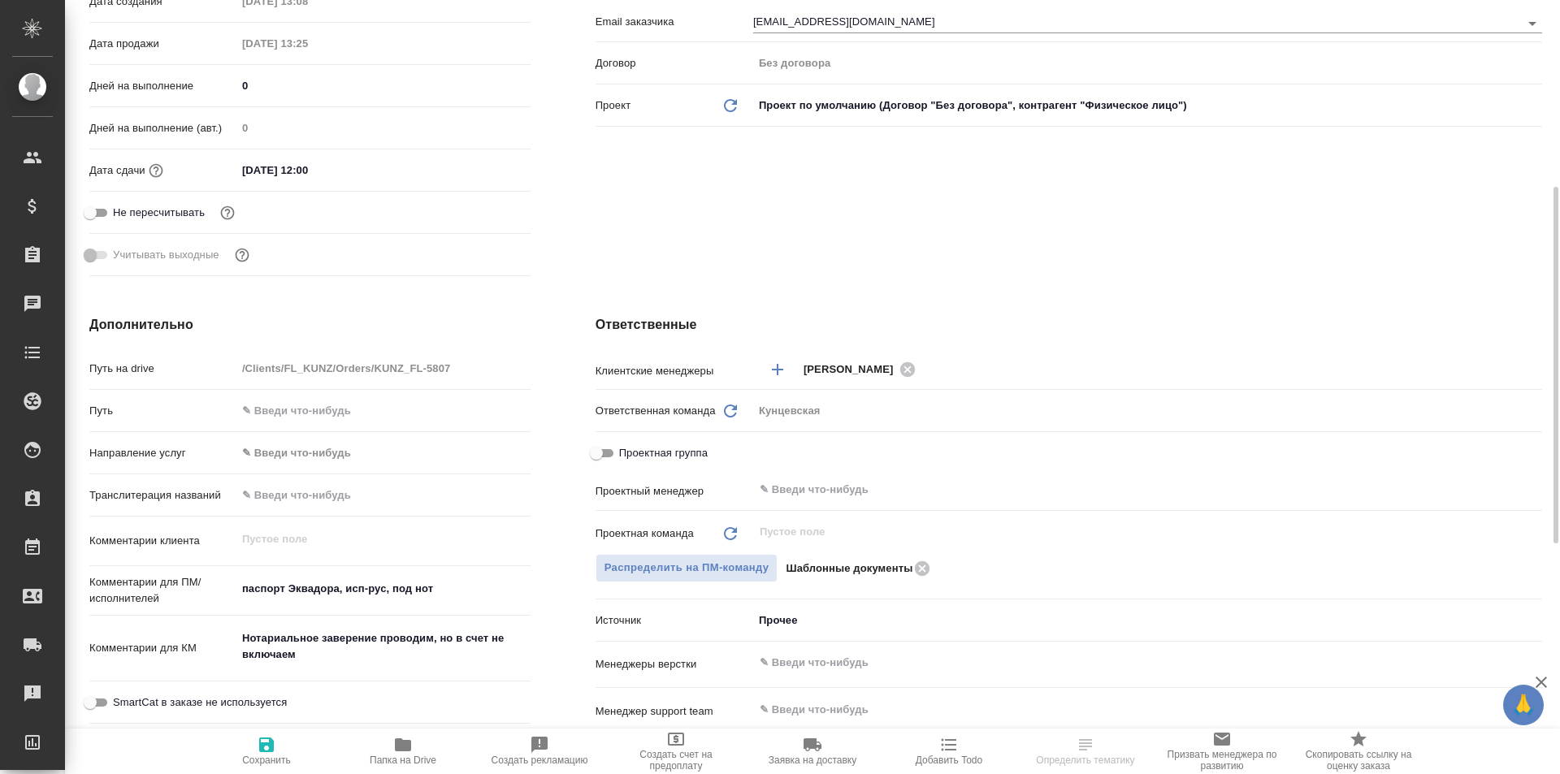
scroll to position [650, 0]
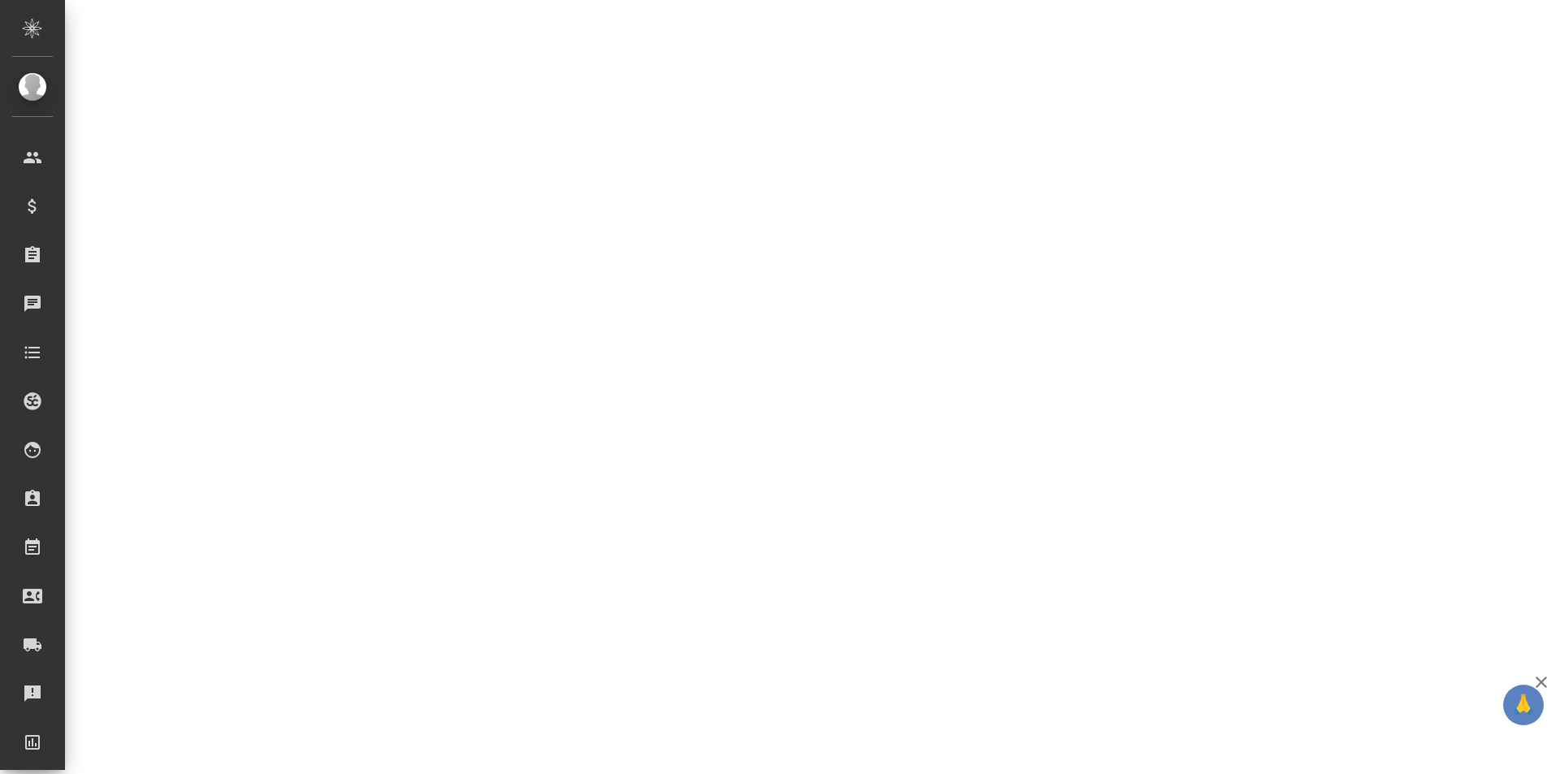
select select "RU"
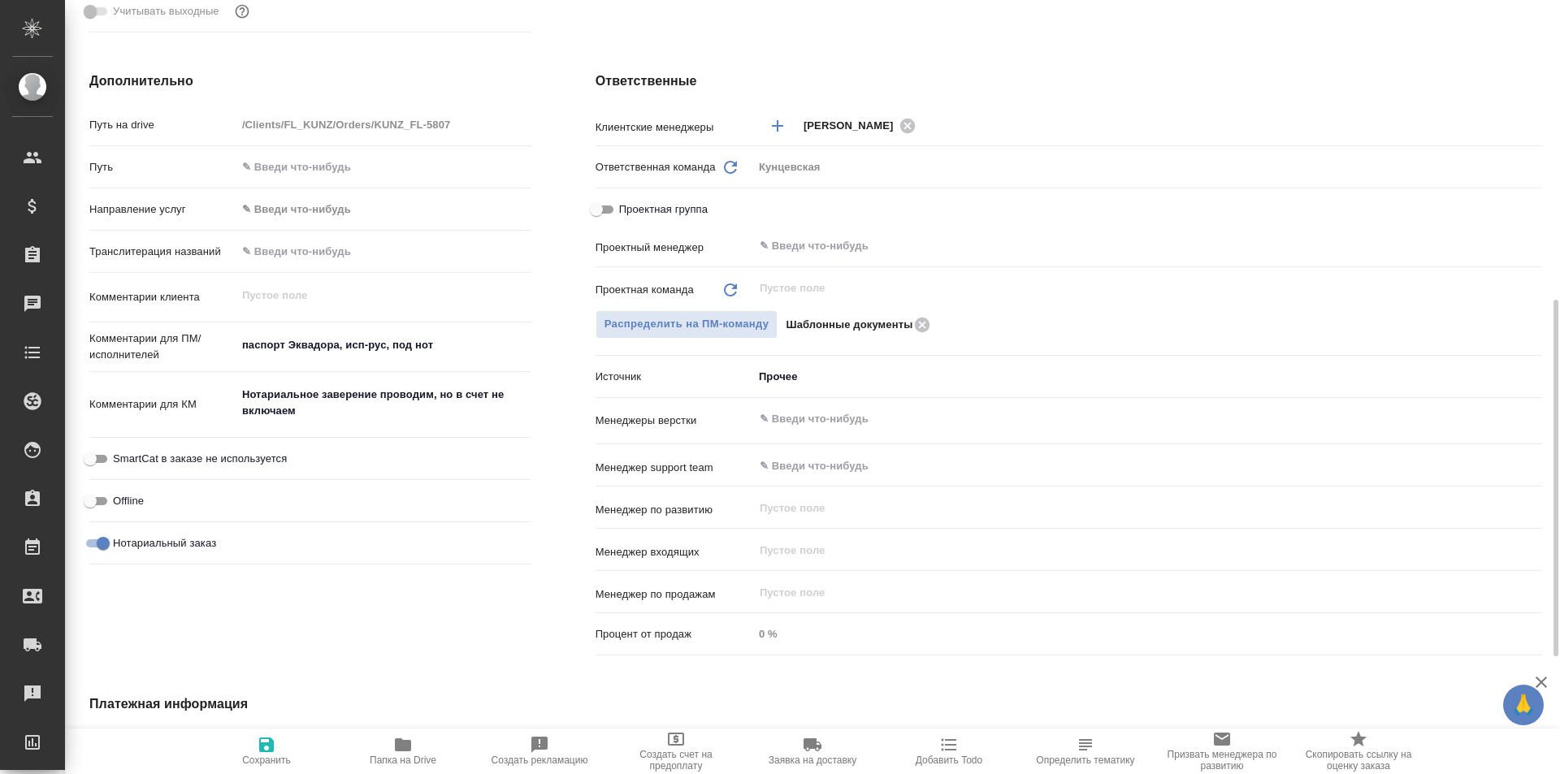
type textarea "x"
click at [728, 288] on icon "Обновить" at bounding box center [730, 289] width 19 height 19
type textarea "x"
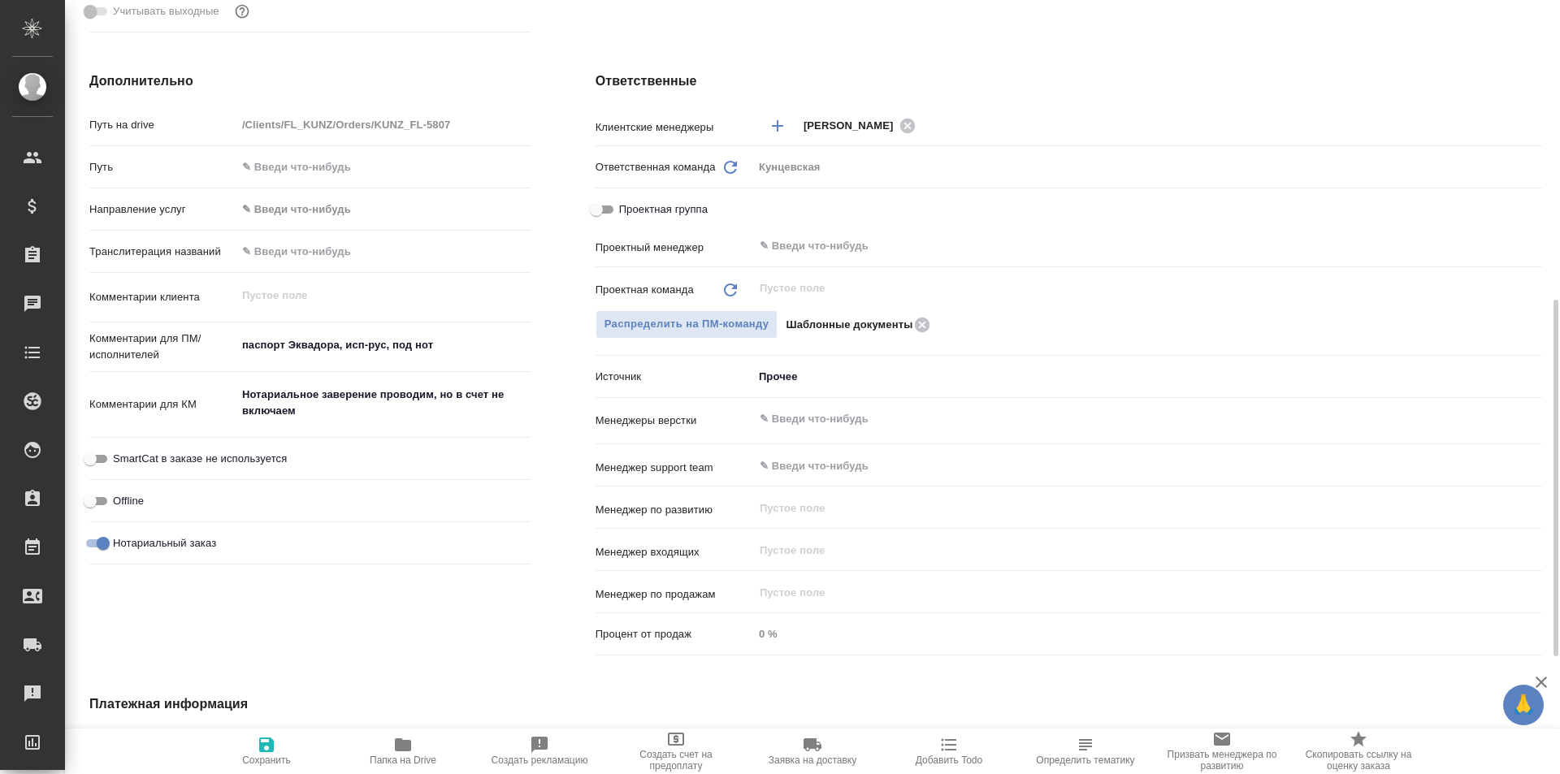
type textarea "x"
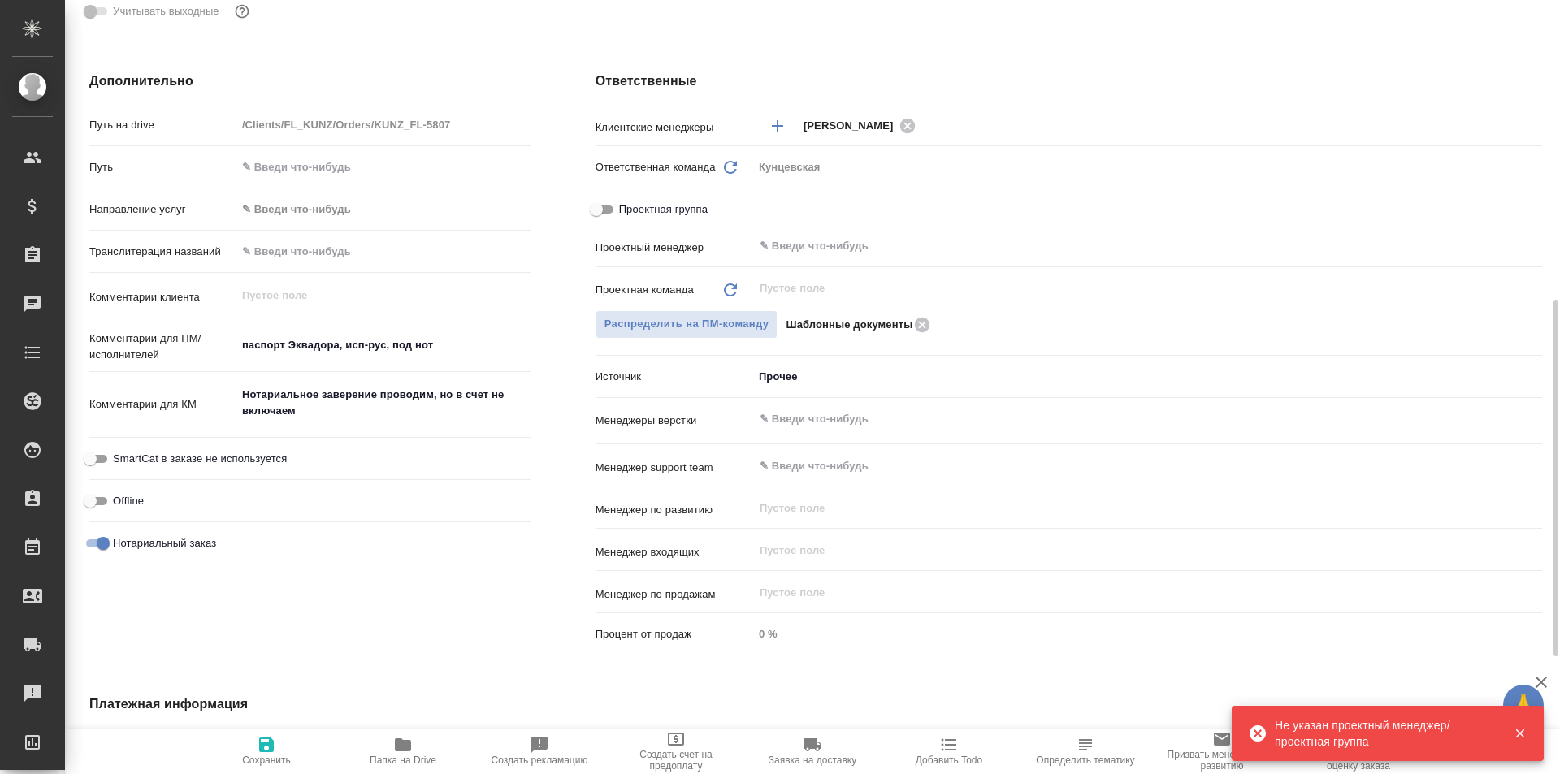
click at [674, 288] on p "Проектная команда" at bounding box center [644, 290] width 98 height 16
click at [714, 330] on span "Распределить на ПМ-команду" at bounding box center [686, 324] width 165 height 19
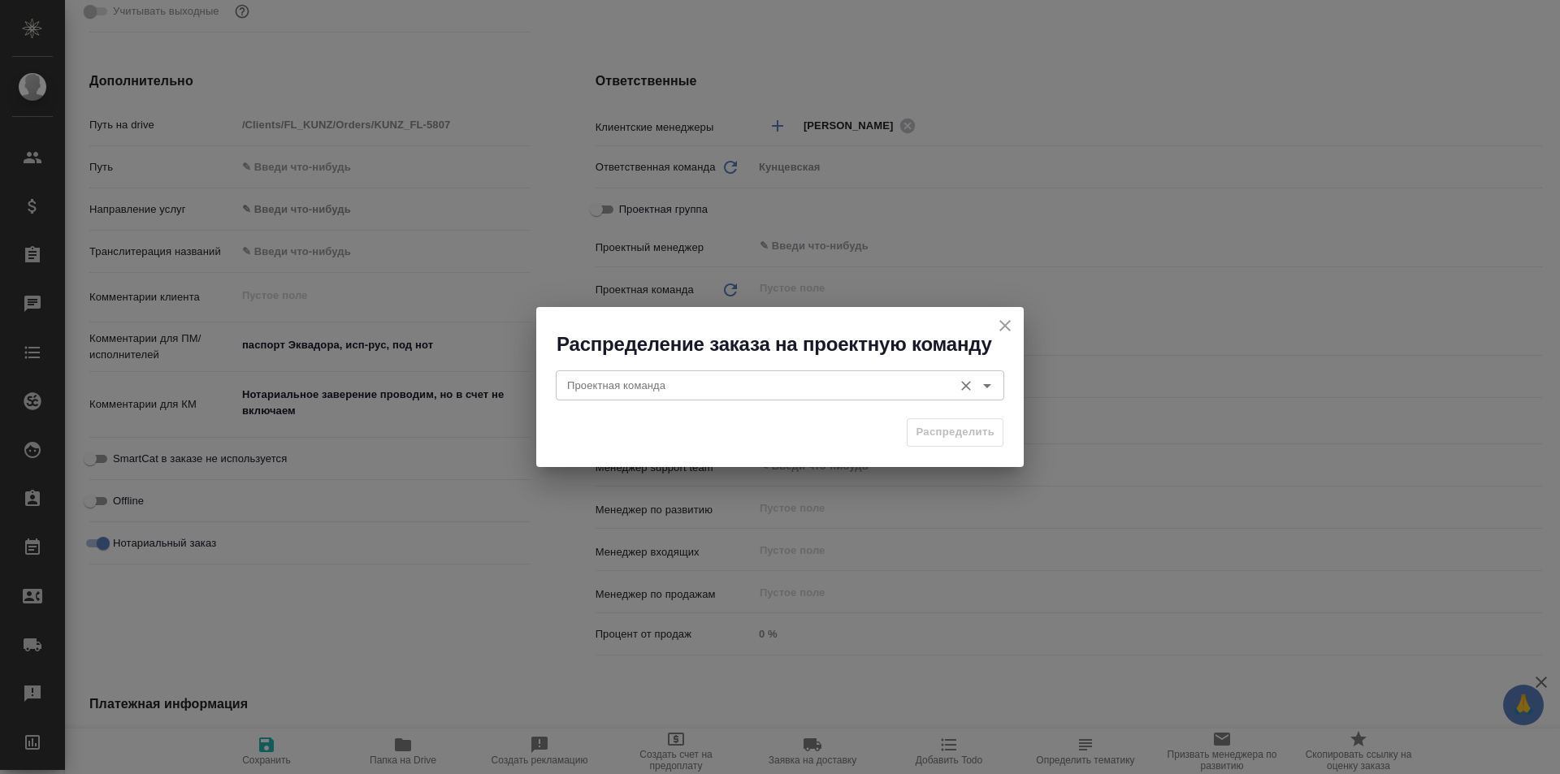
click at [990, 382] on icon "Open" at bounding box center [986, 385] width 19 height 19
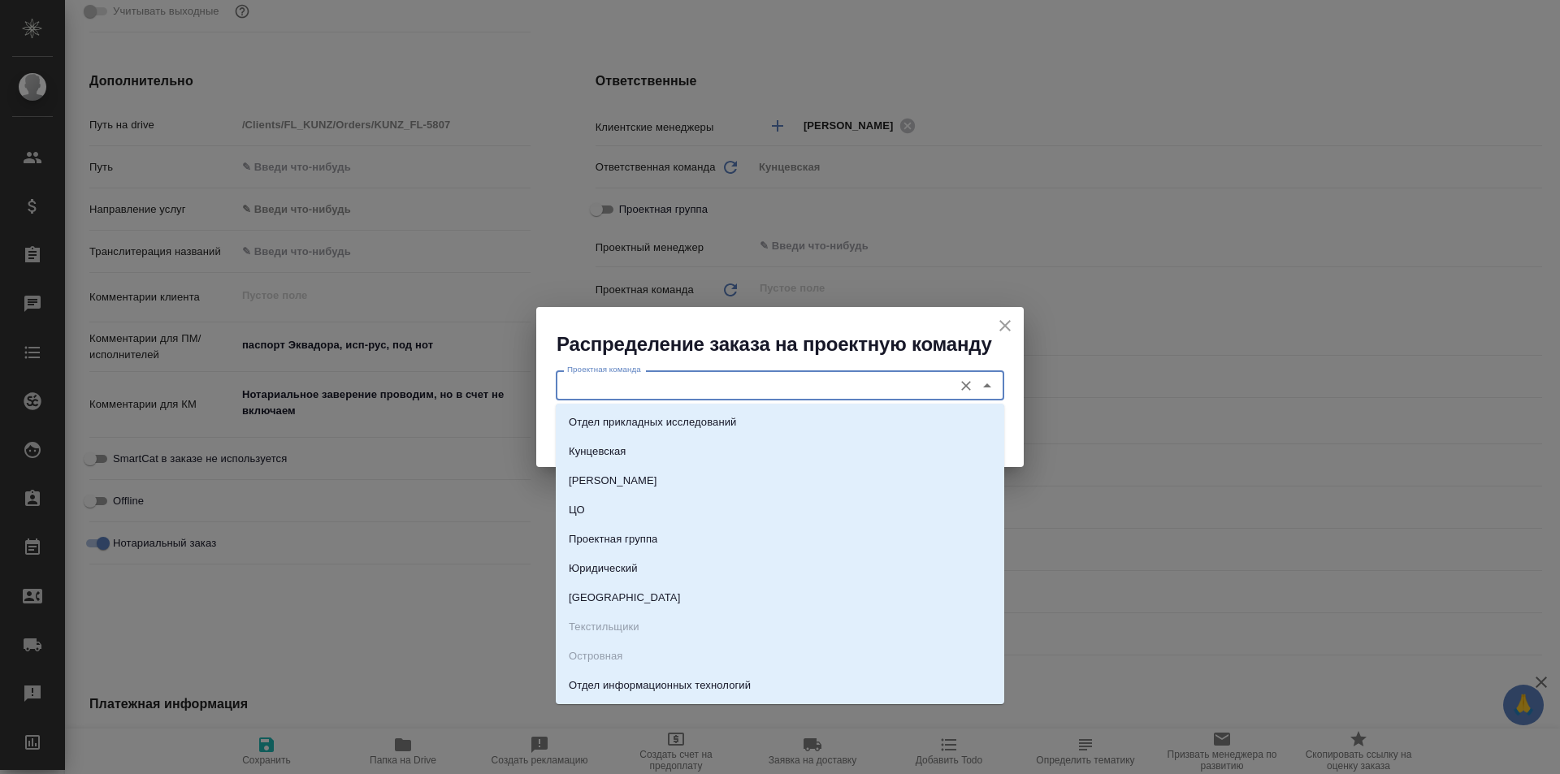
click at [1012, 326] on icon "close" at bounding box center [1004, 325] width 19 height 19
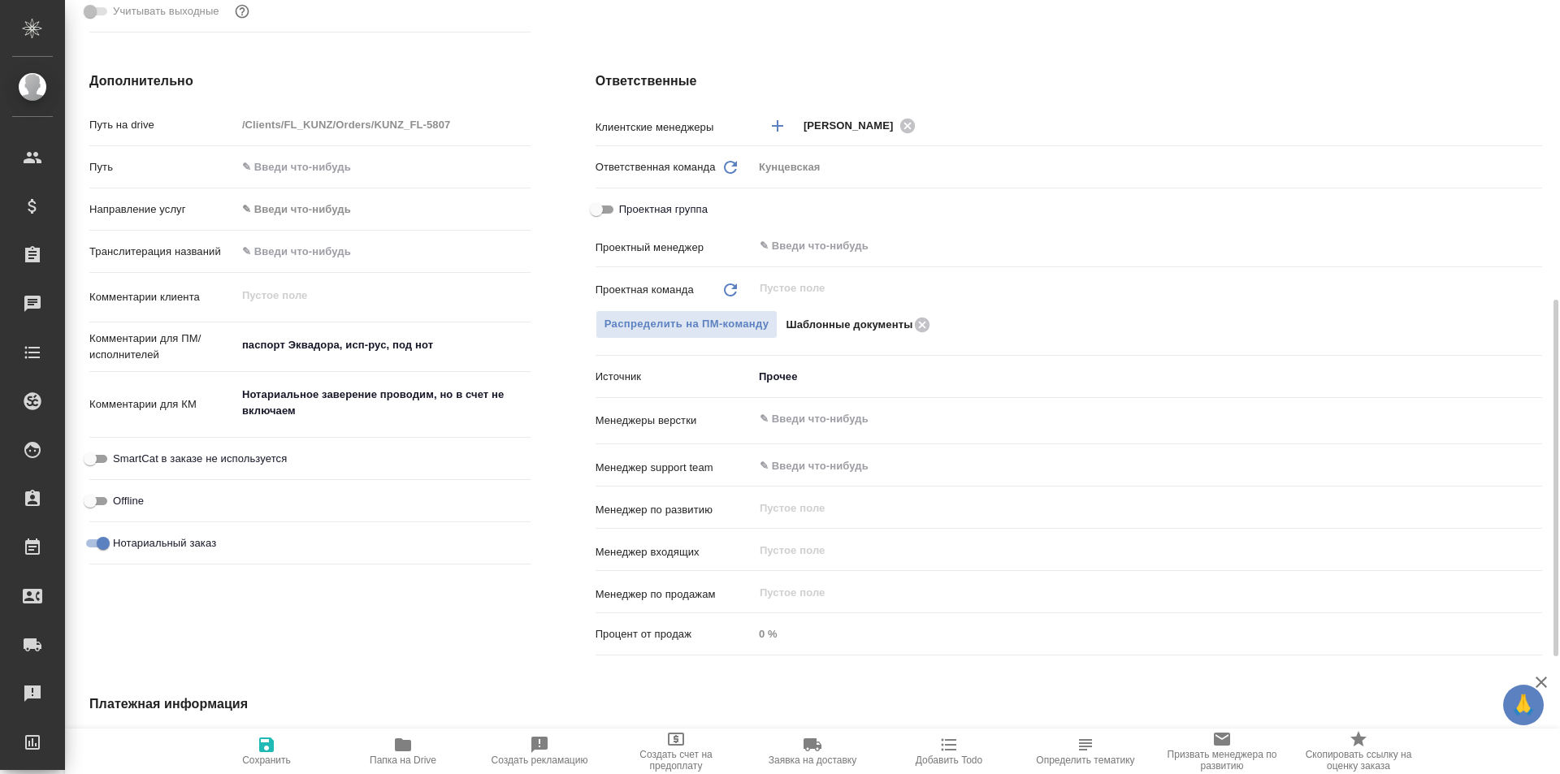
click at [868, 327] on p "Шаблонные документы" at bounding box center [848, 325] width 127 height 16
click at [988, 334] on div "Распределить на ПМ-команду Шаблонные документы" at bounding box center [1068, 324] width 946 height 28
click at [645, 289] on p "Проектная команда" at bounding box center [644, 290] width 98 height 16
click at [712, 173] on p "Ответственная команда" at bounding box center [655, 167] width 120 height 16
type textarea "x"
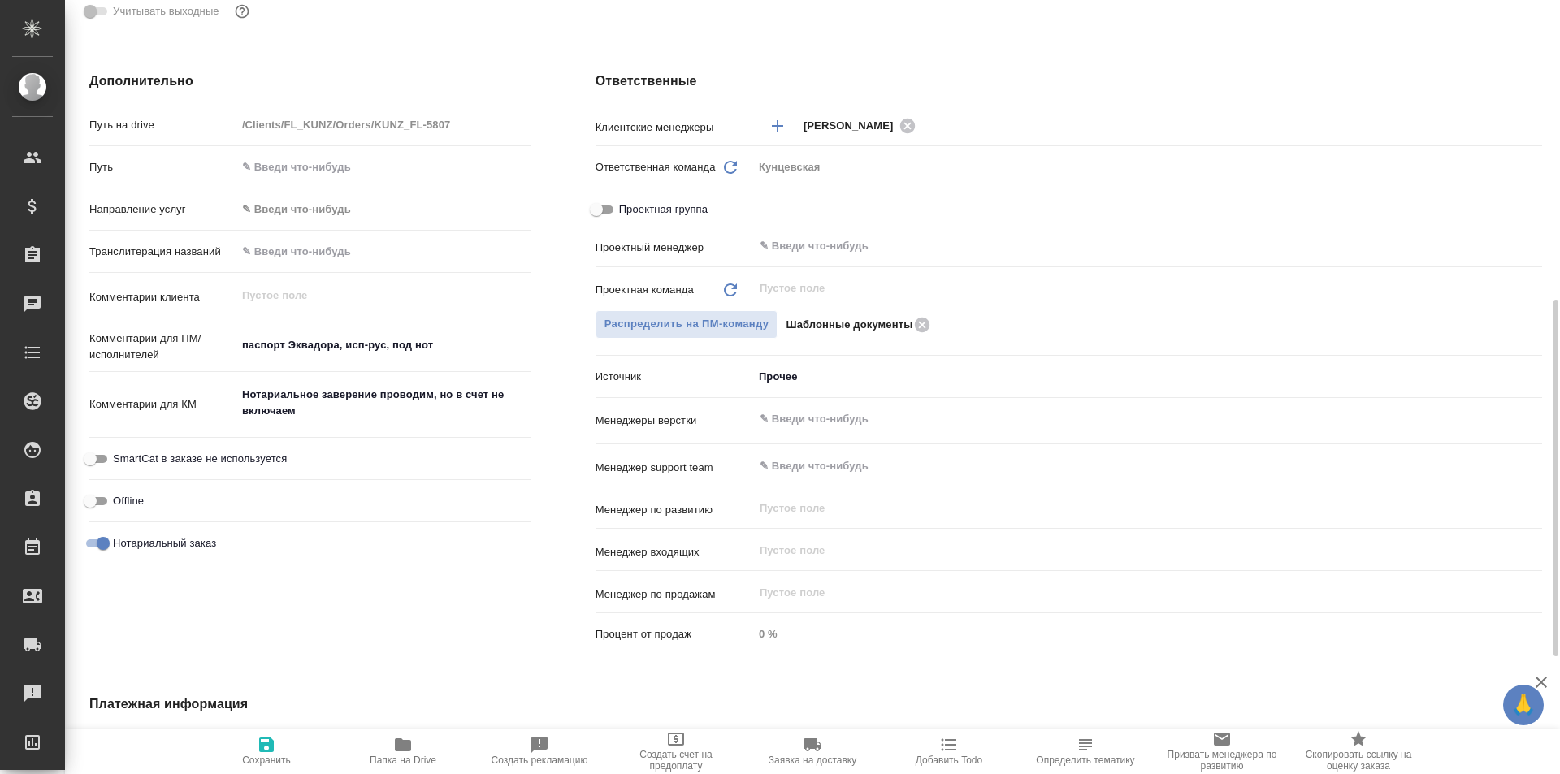
type textarea "x"
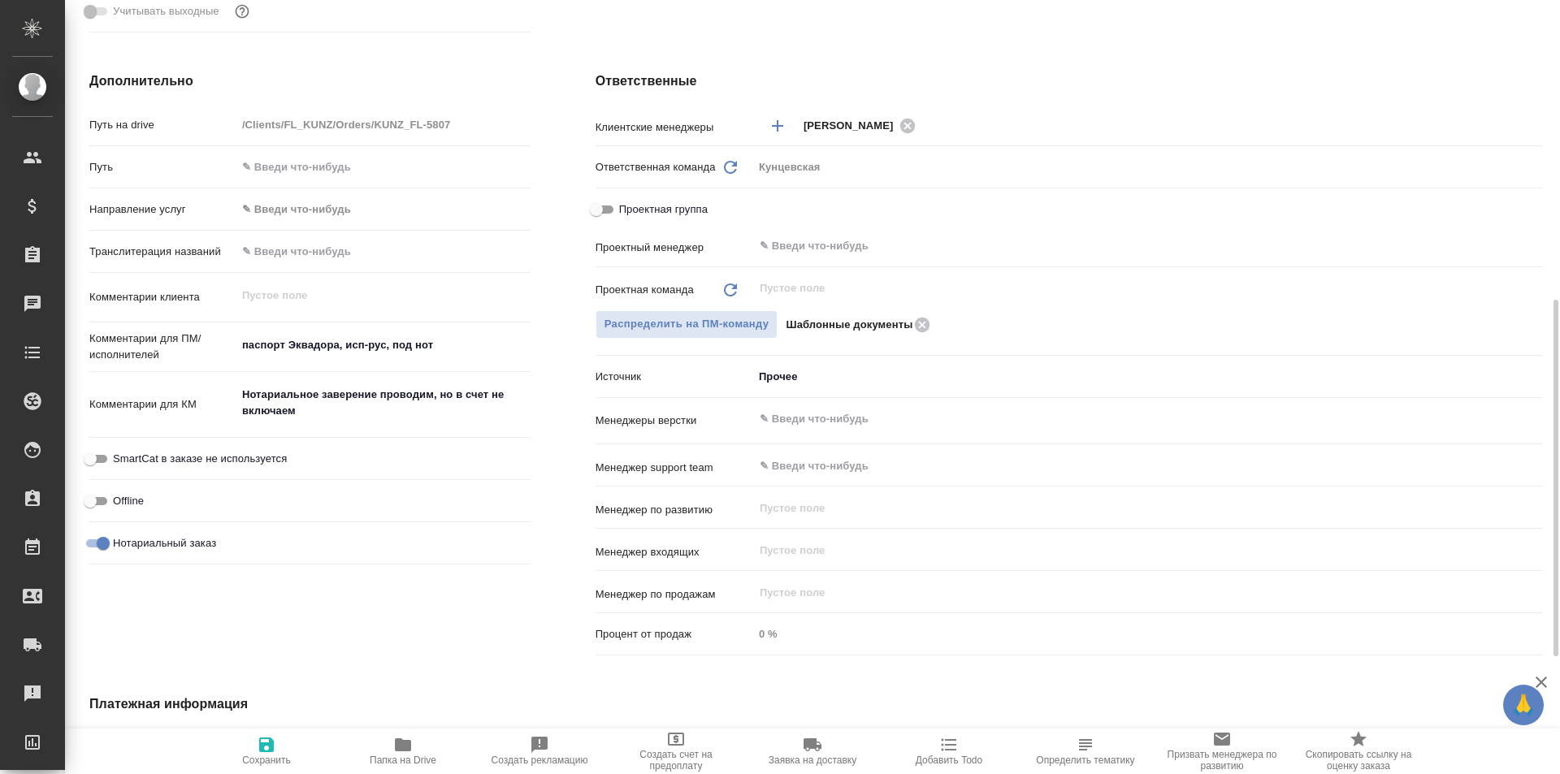
type textarea "x"
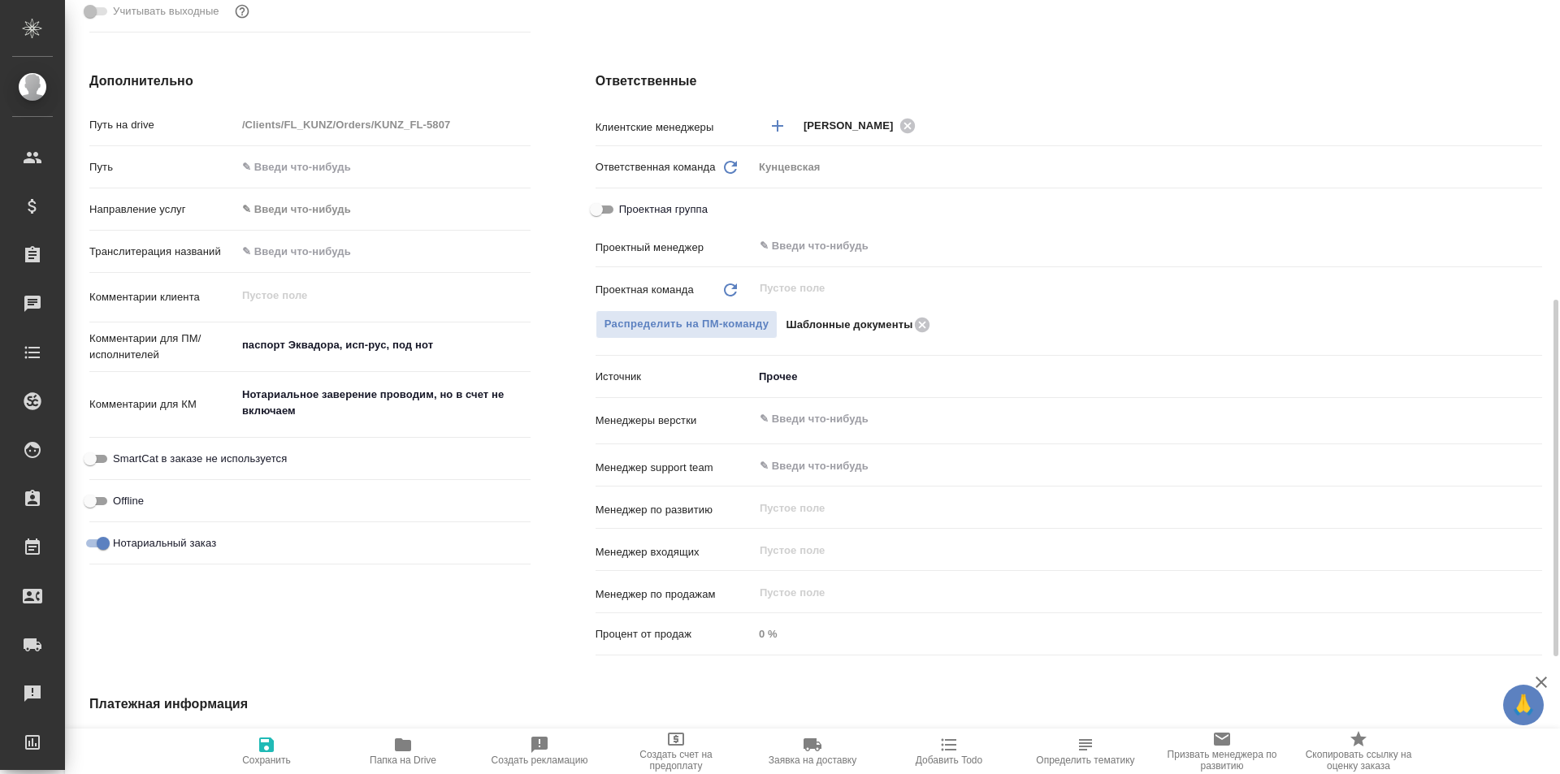
type textarea "x"
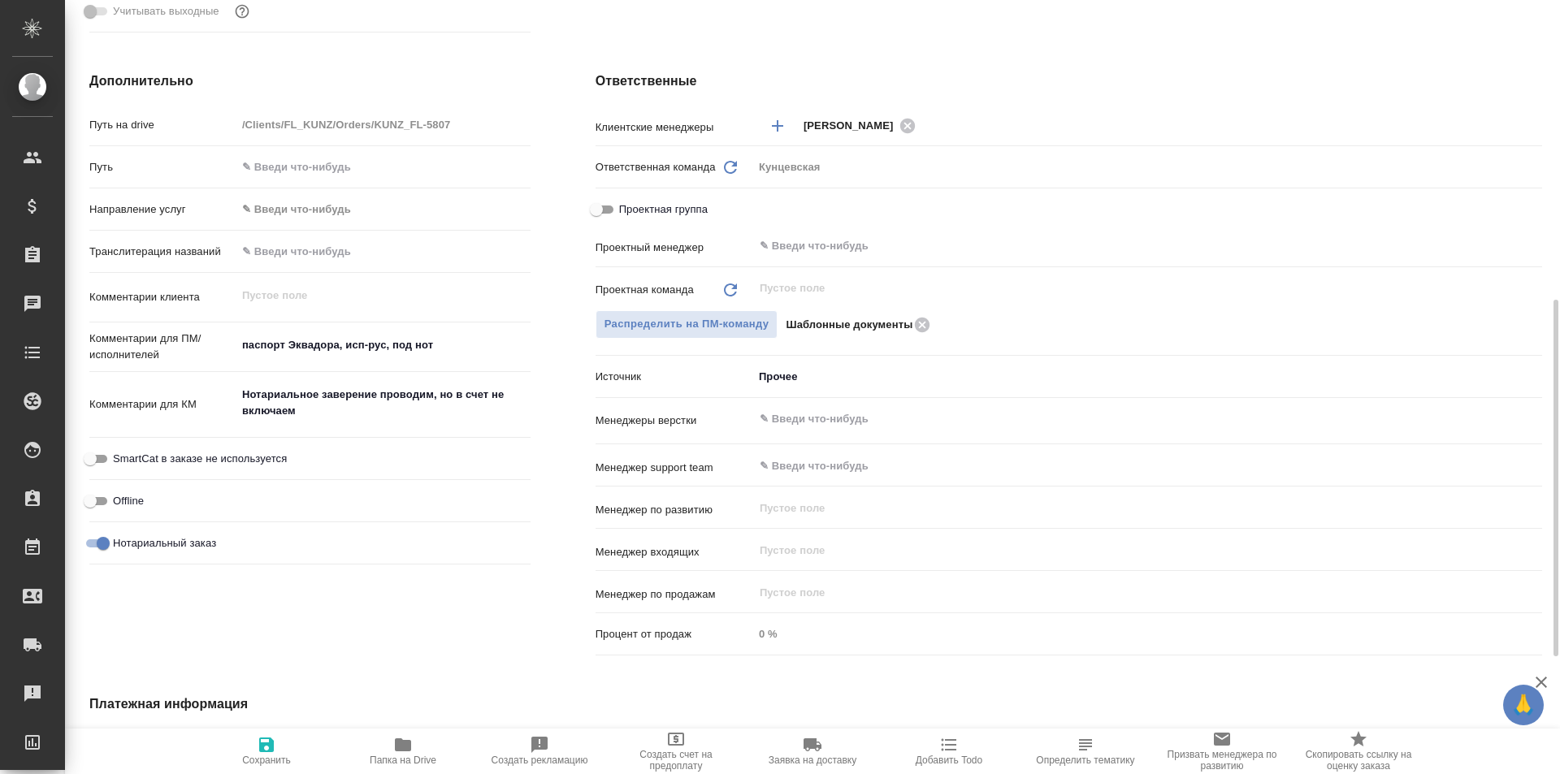
type textarea "x"
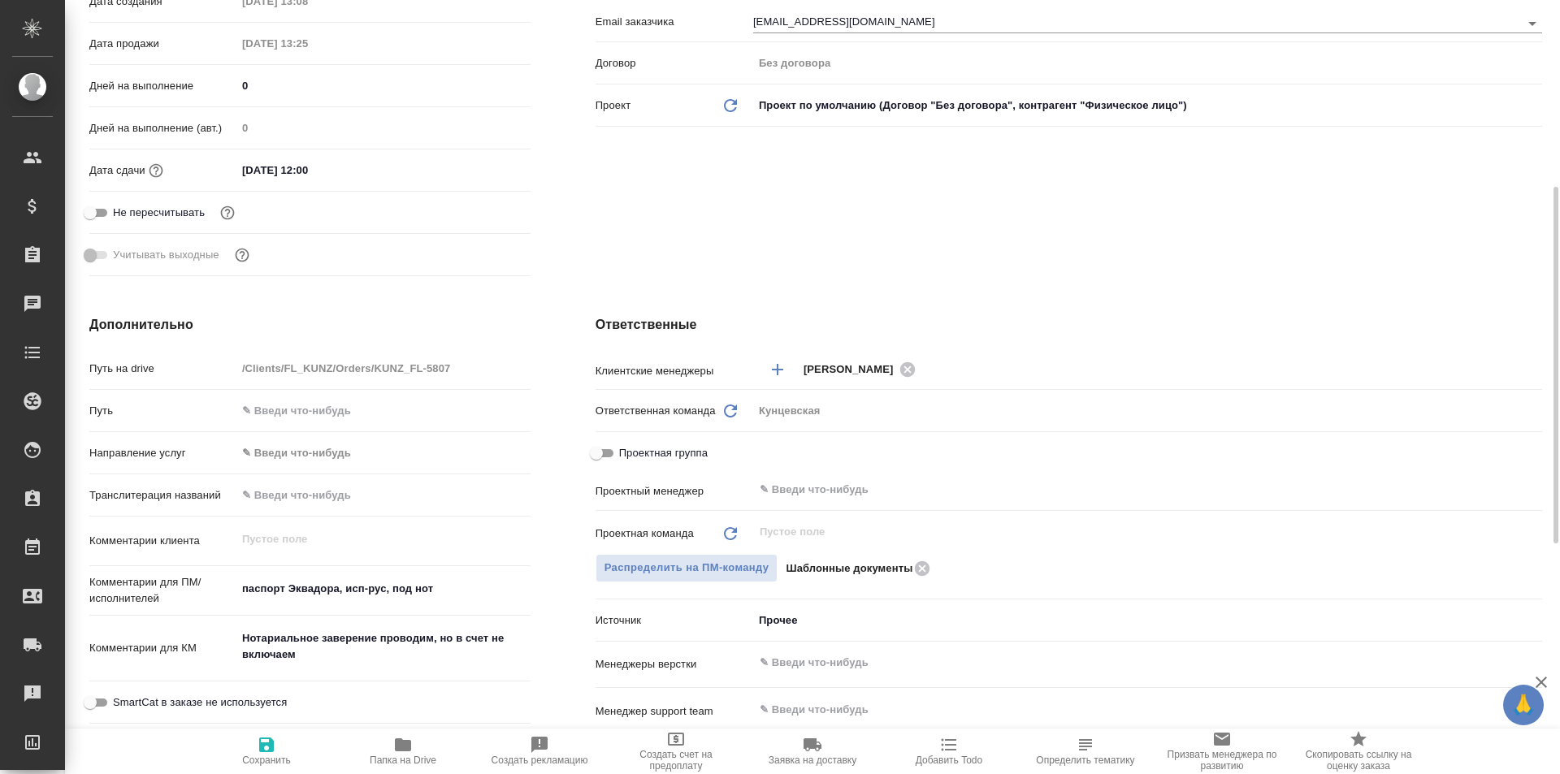
scroll to position [162, 0]
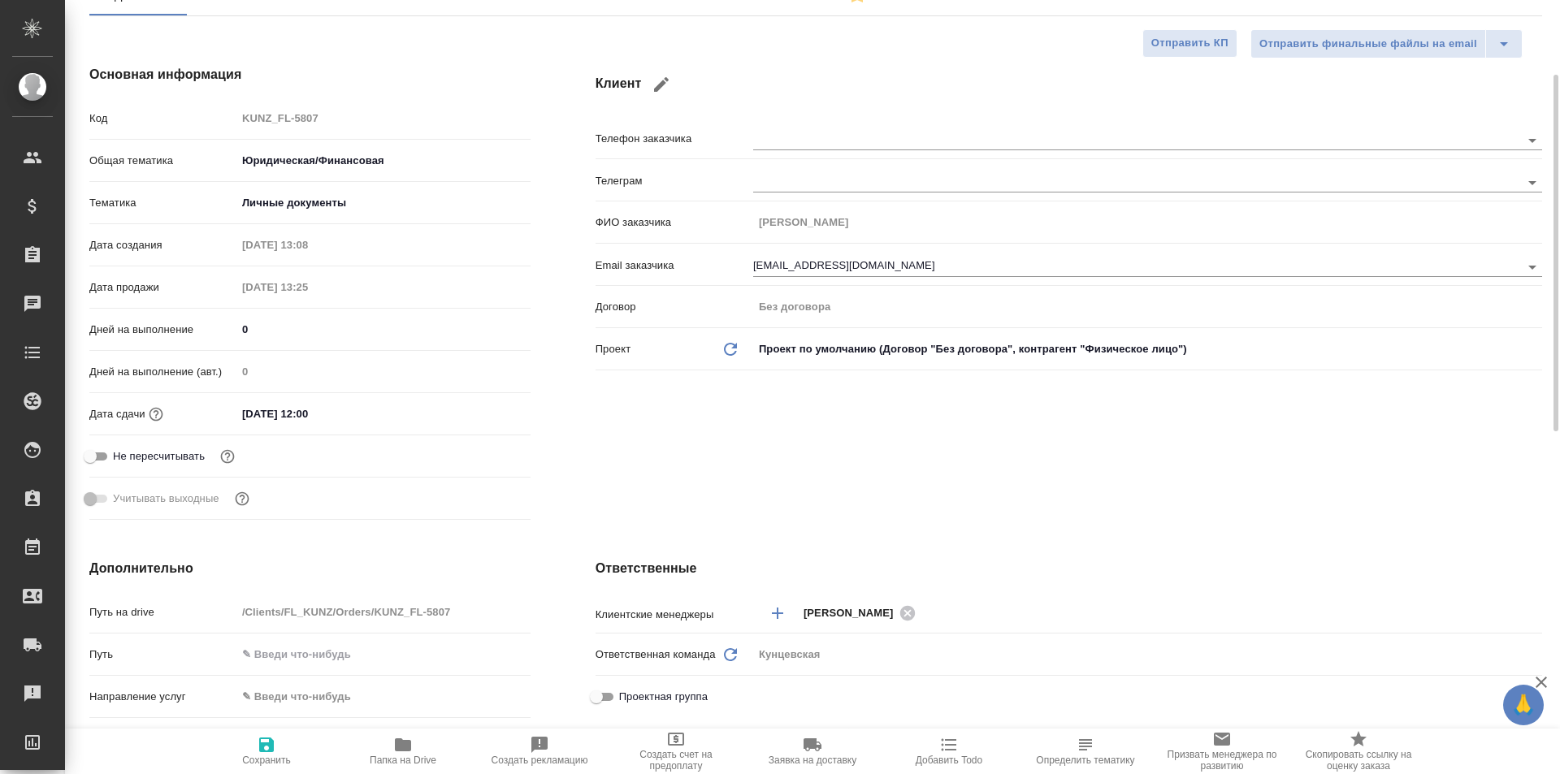
type textarea "x"
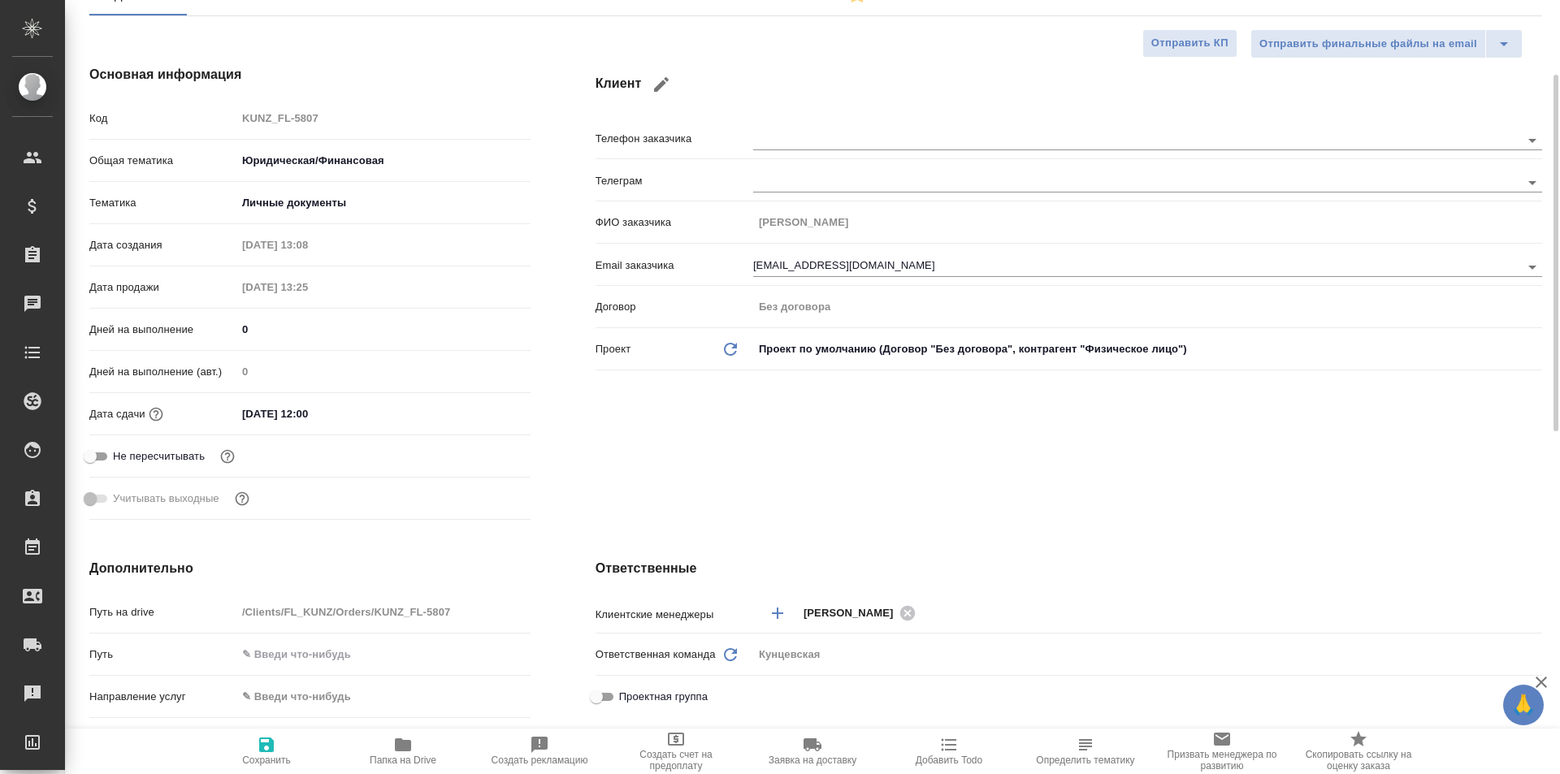
type textarea "x"
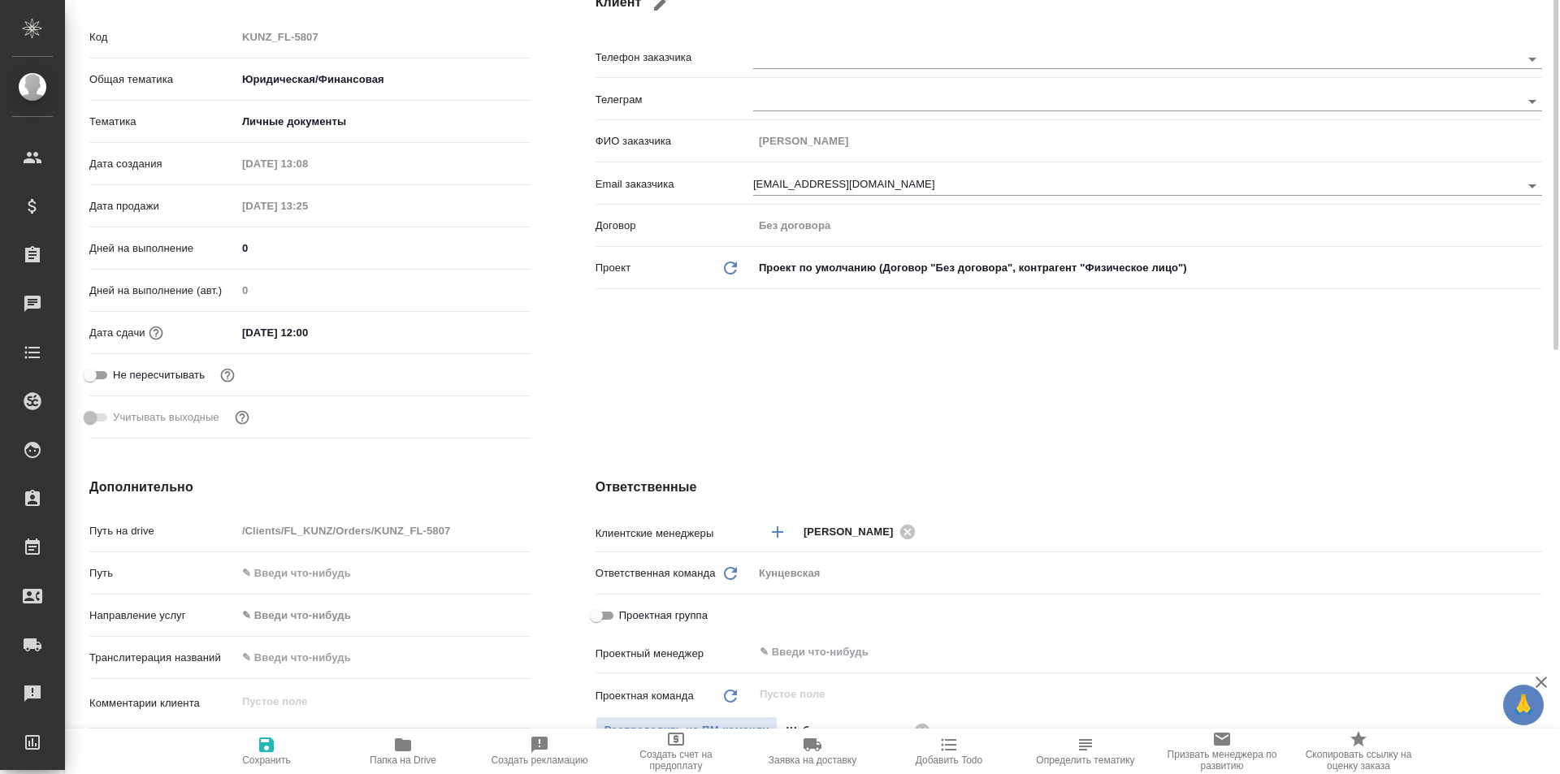
scroll to position [0, 0]
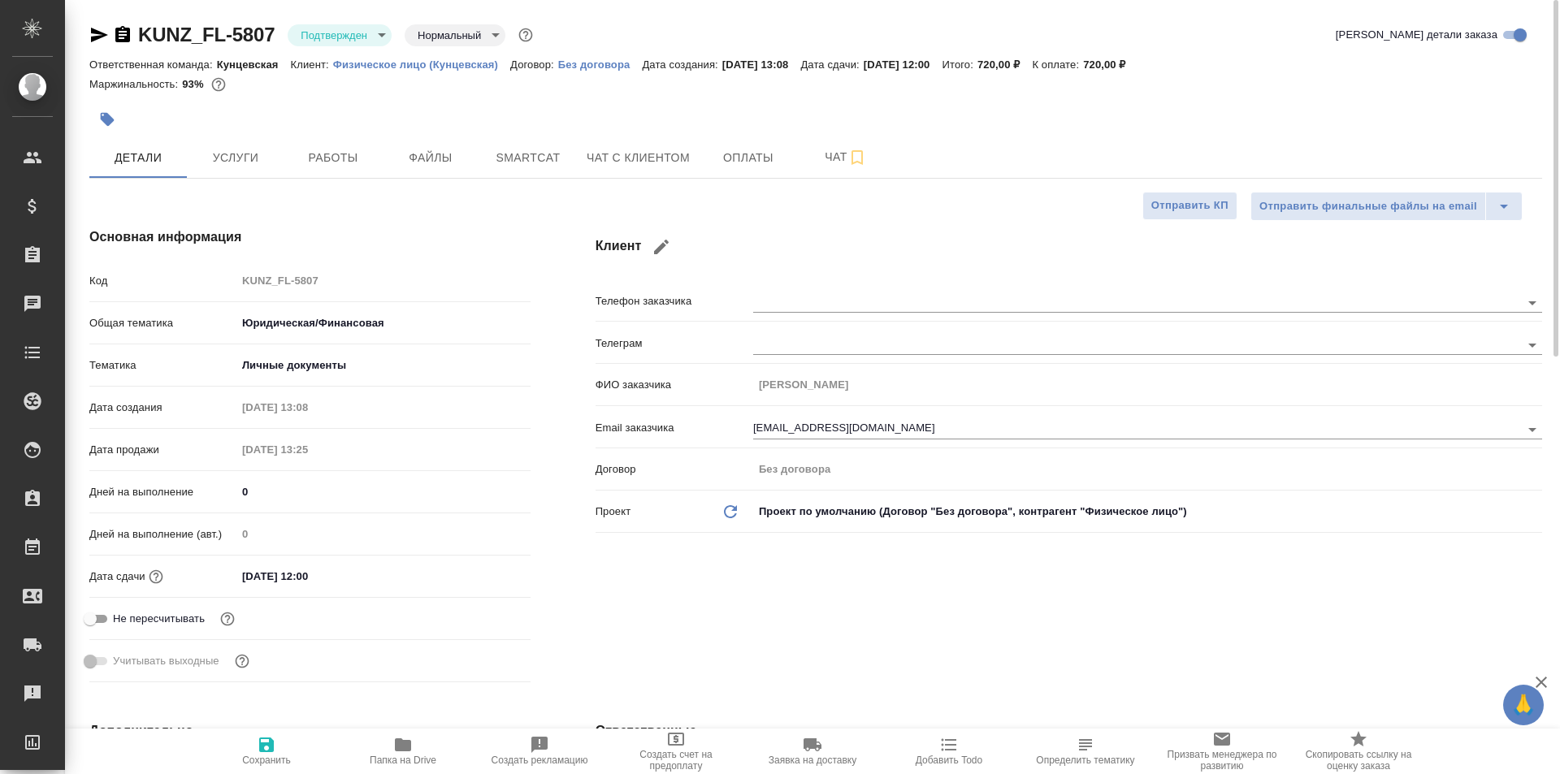
type textarea "x"
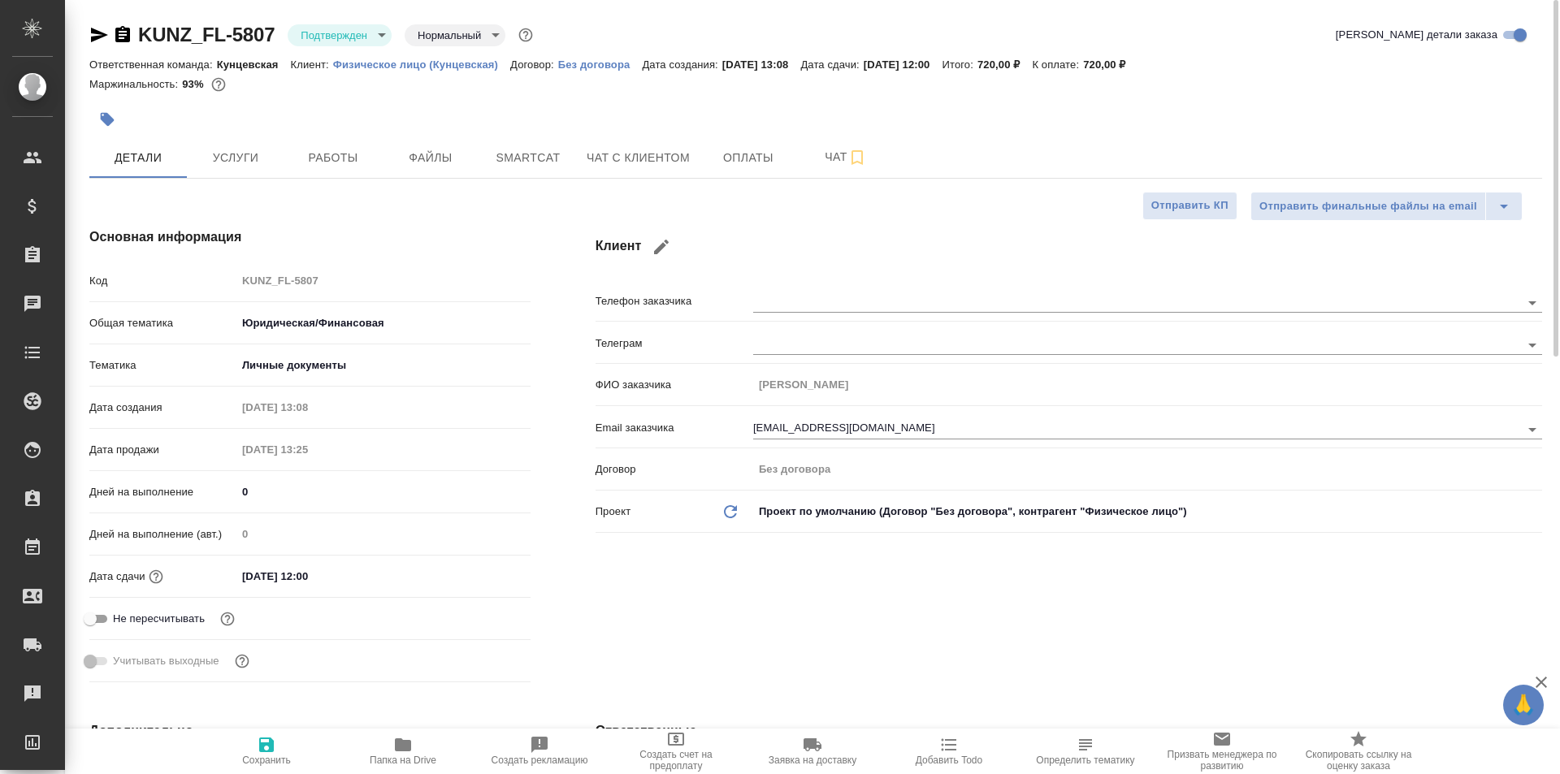
type textarea "x"
click at [334, 156] on span "Работы" at bounding box center [333, 158] width 78 height 20
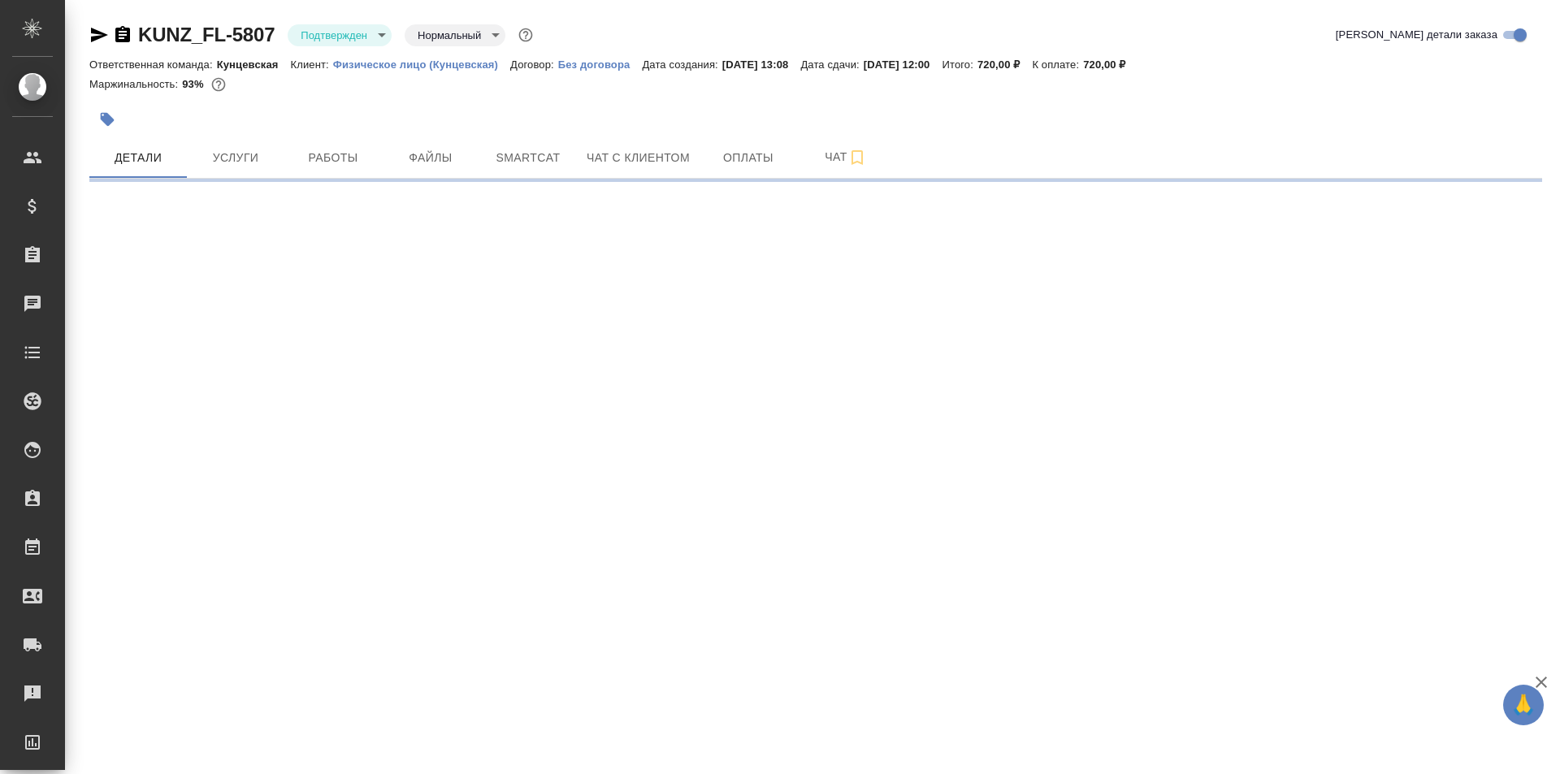
select select "RU"
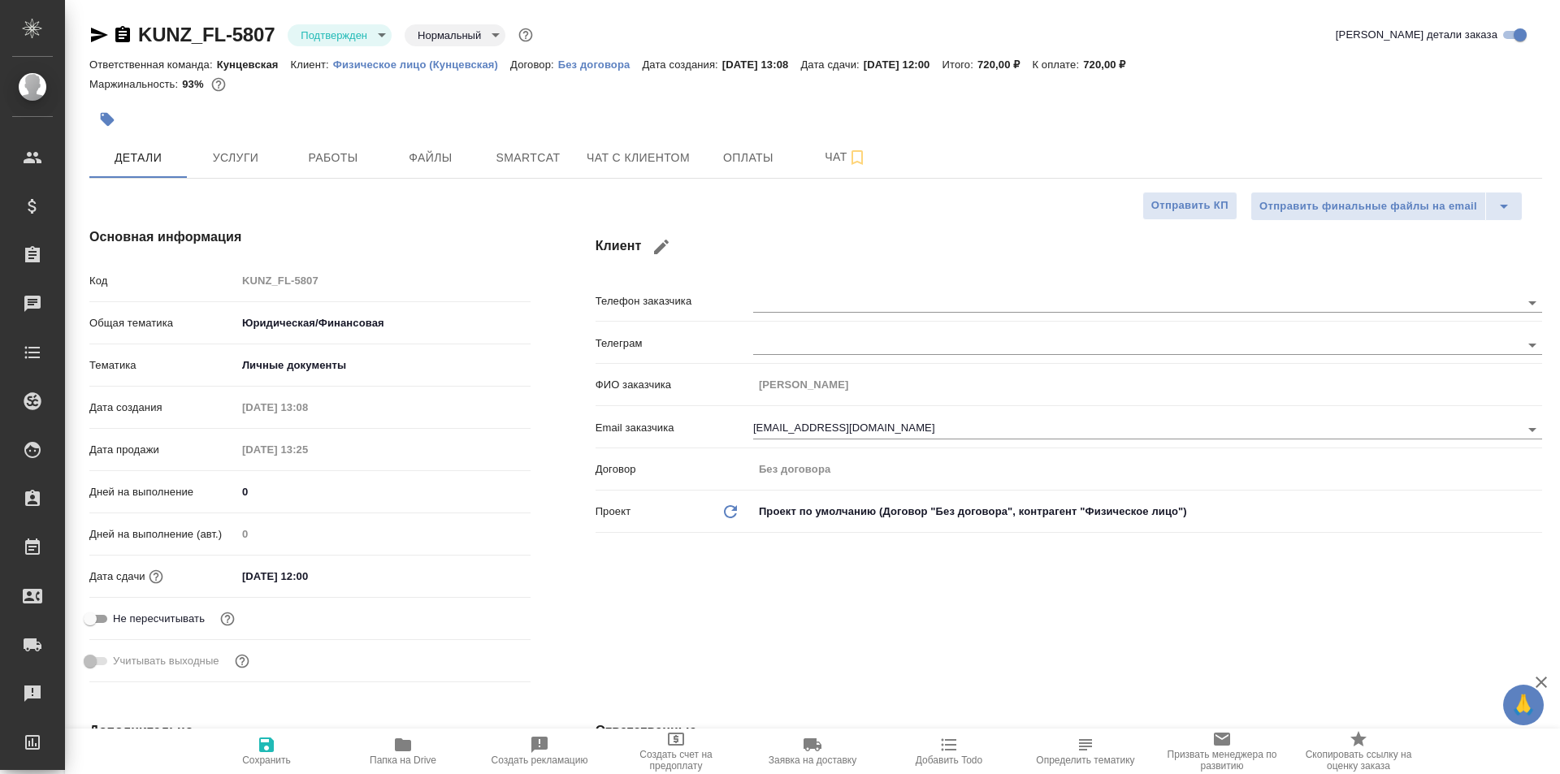
type textarea "x"
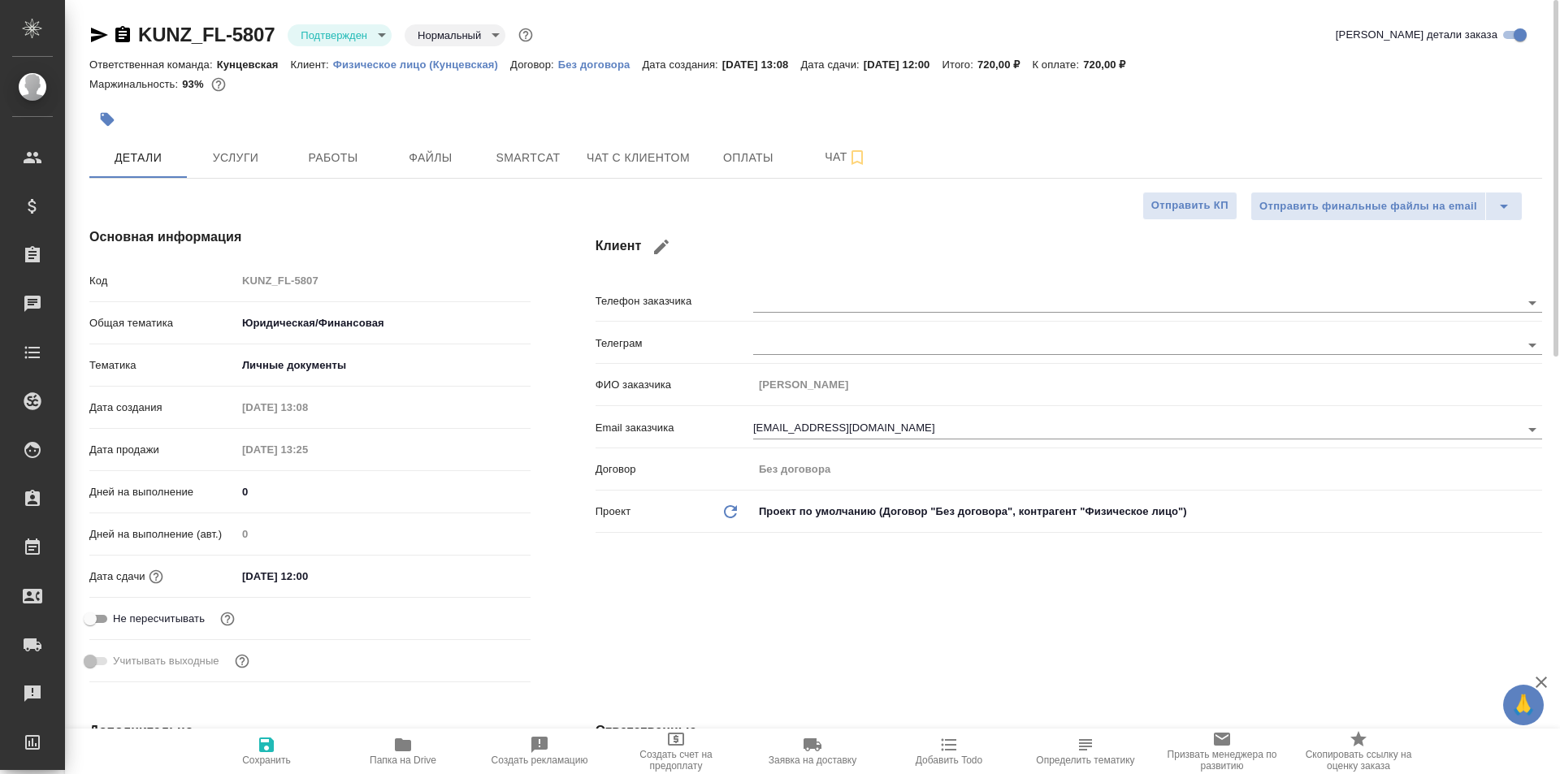
type textarea "x"
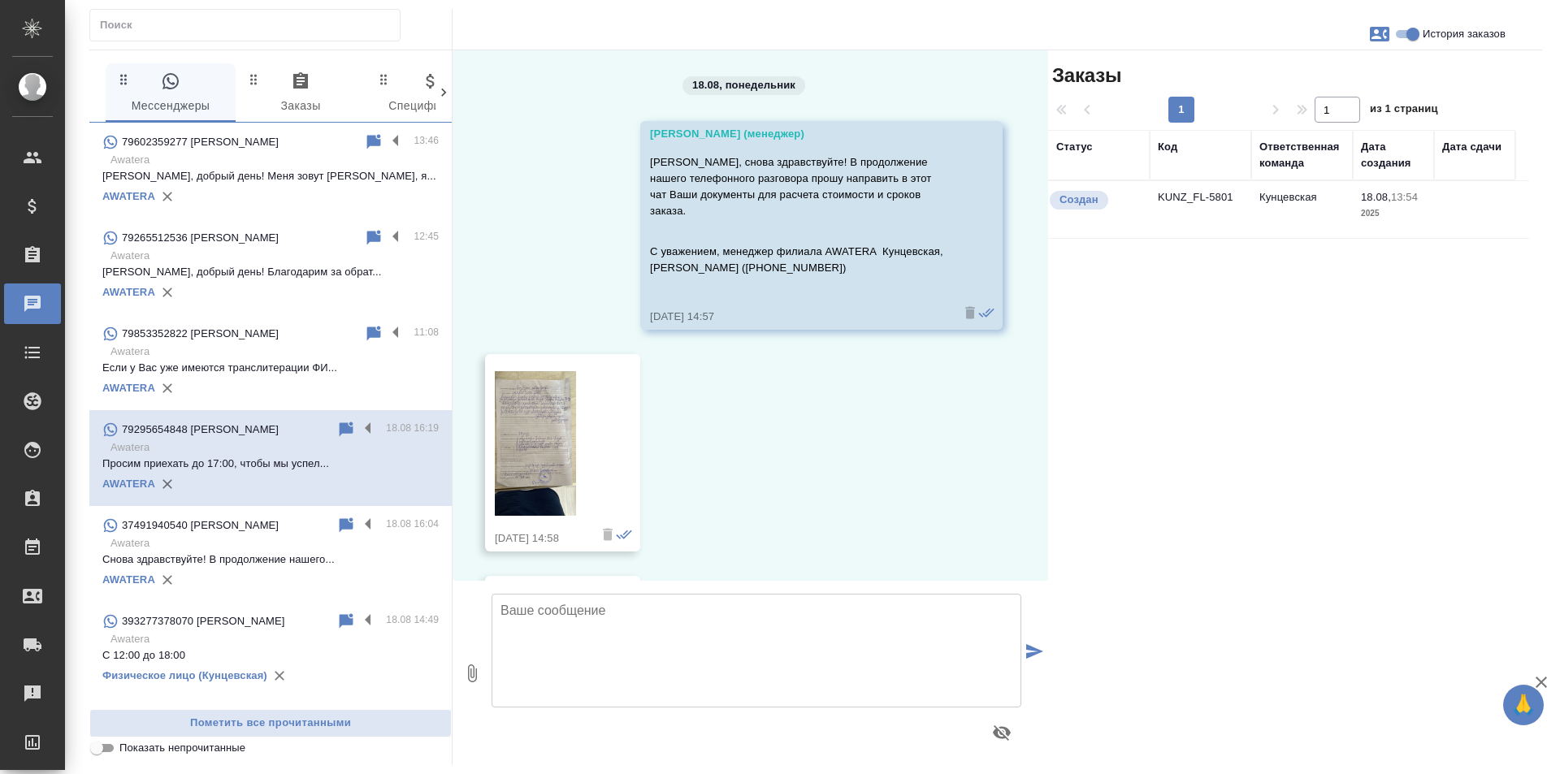
scroll to position [2186, 0]
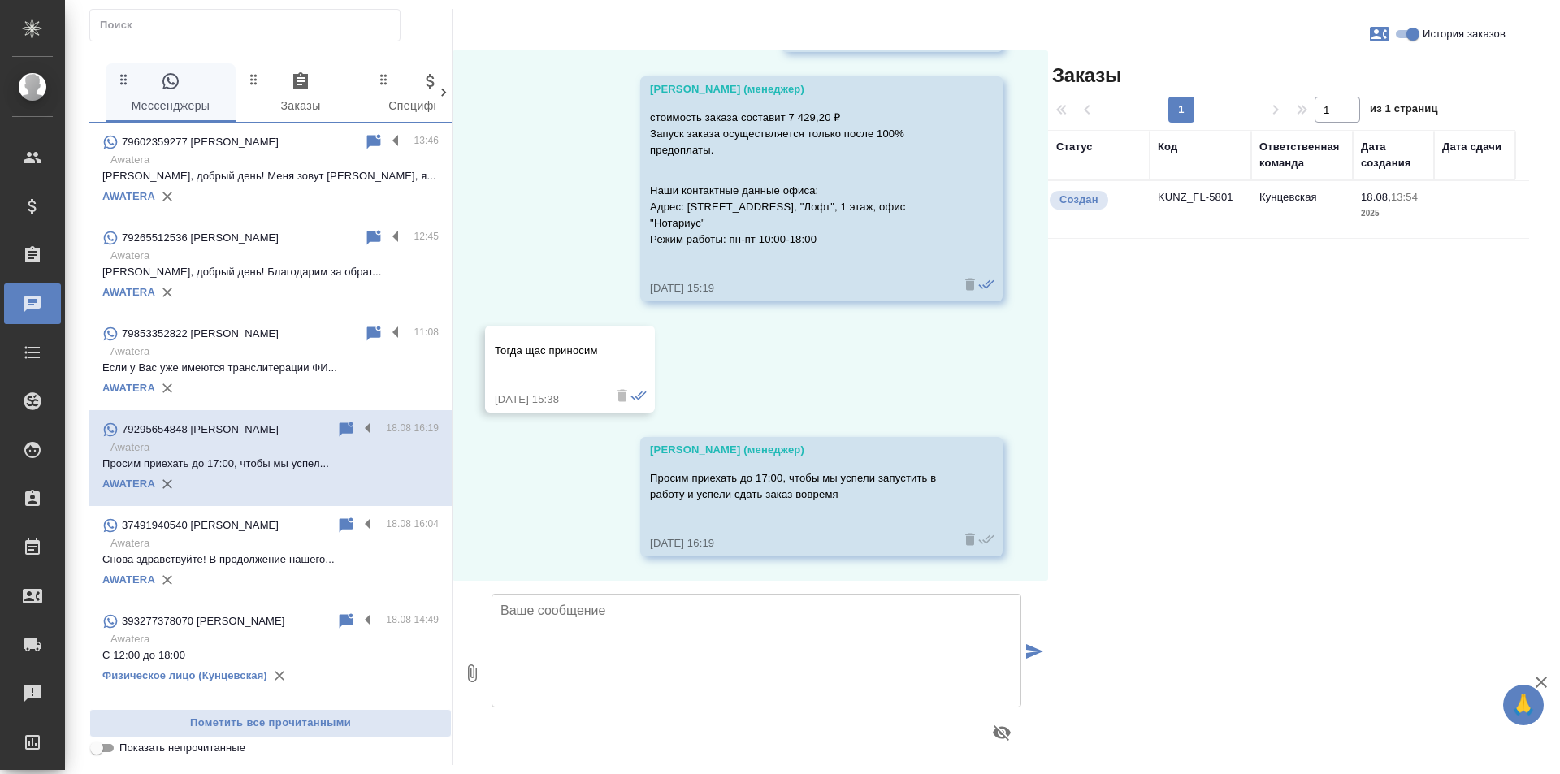
click at [206, 169] on p "[PERSON_NAME], добрый день! Меня зовут [PERSON_NAME], я..." at bounding box center [270, 176] width 336 height 16
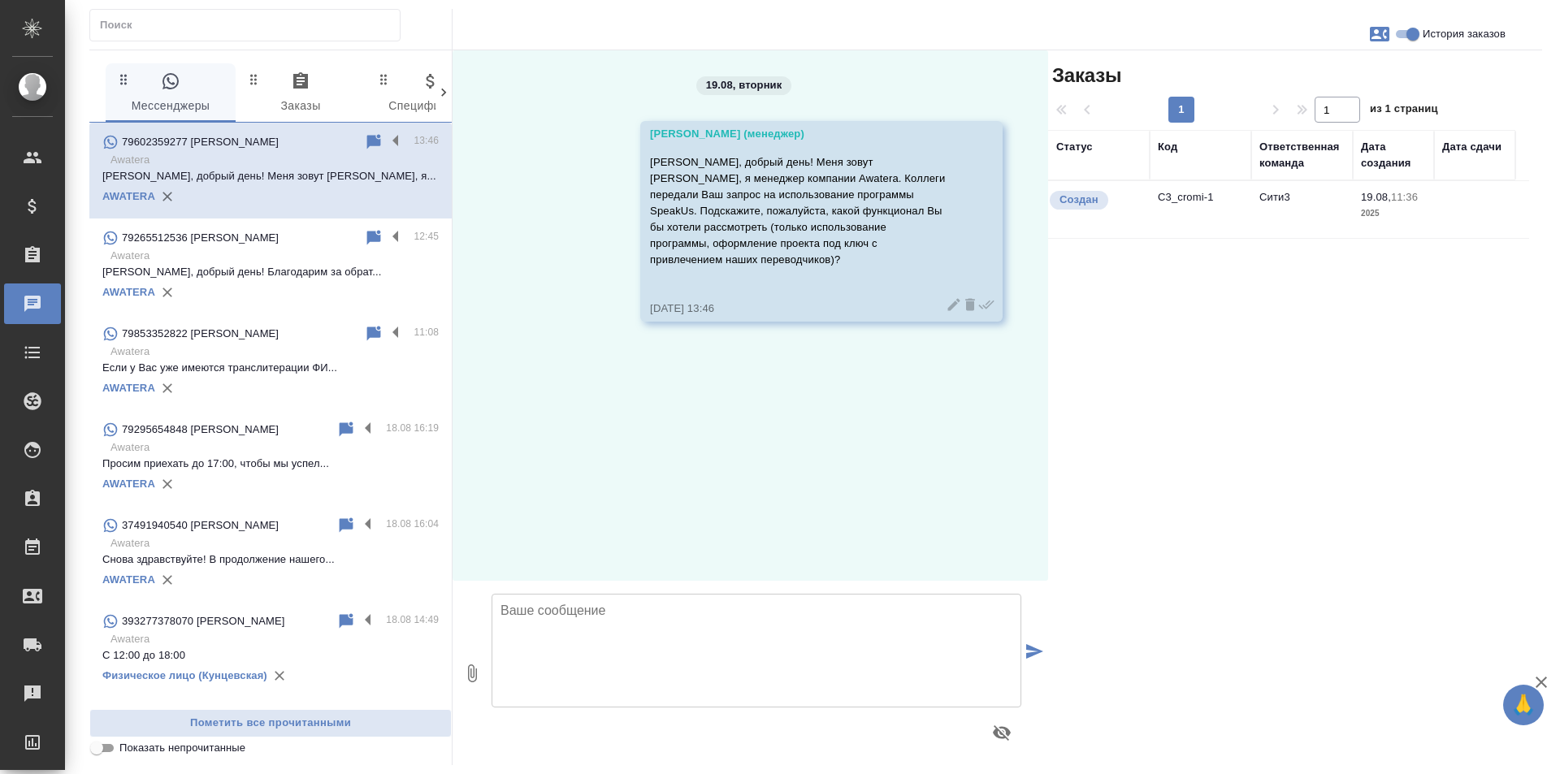
scroll to position [0, 0]
click at [386, 146] on label at bounding box center [400, 141] width 28 height 19
click at [0, 0] on input "checkbox" at bounding box center [0, 0] width 0 height 0
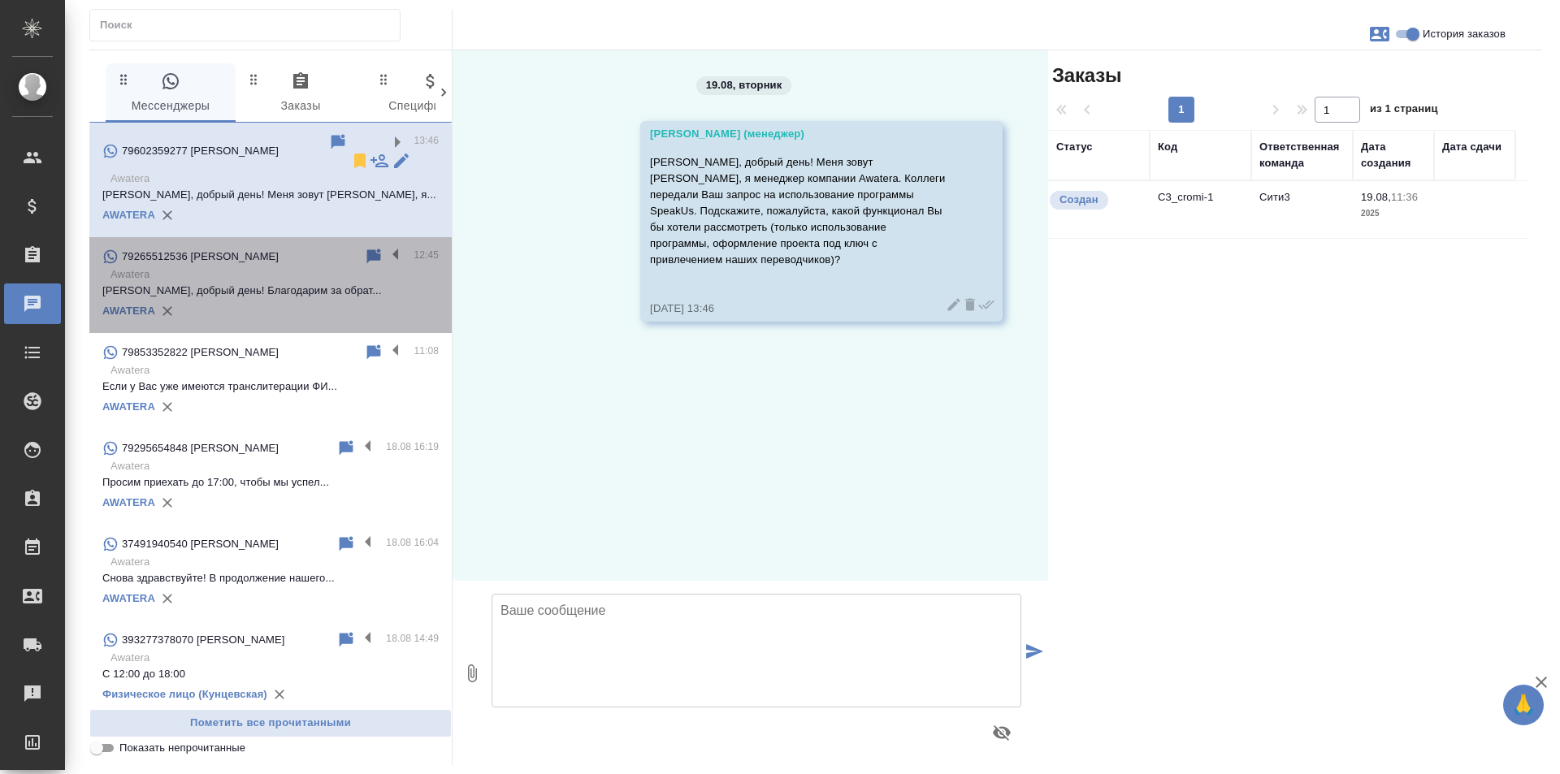
click at [288, 266] on p "Awatera" at bounding box center [274, 274] width 328 height 16
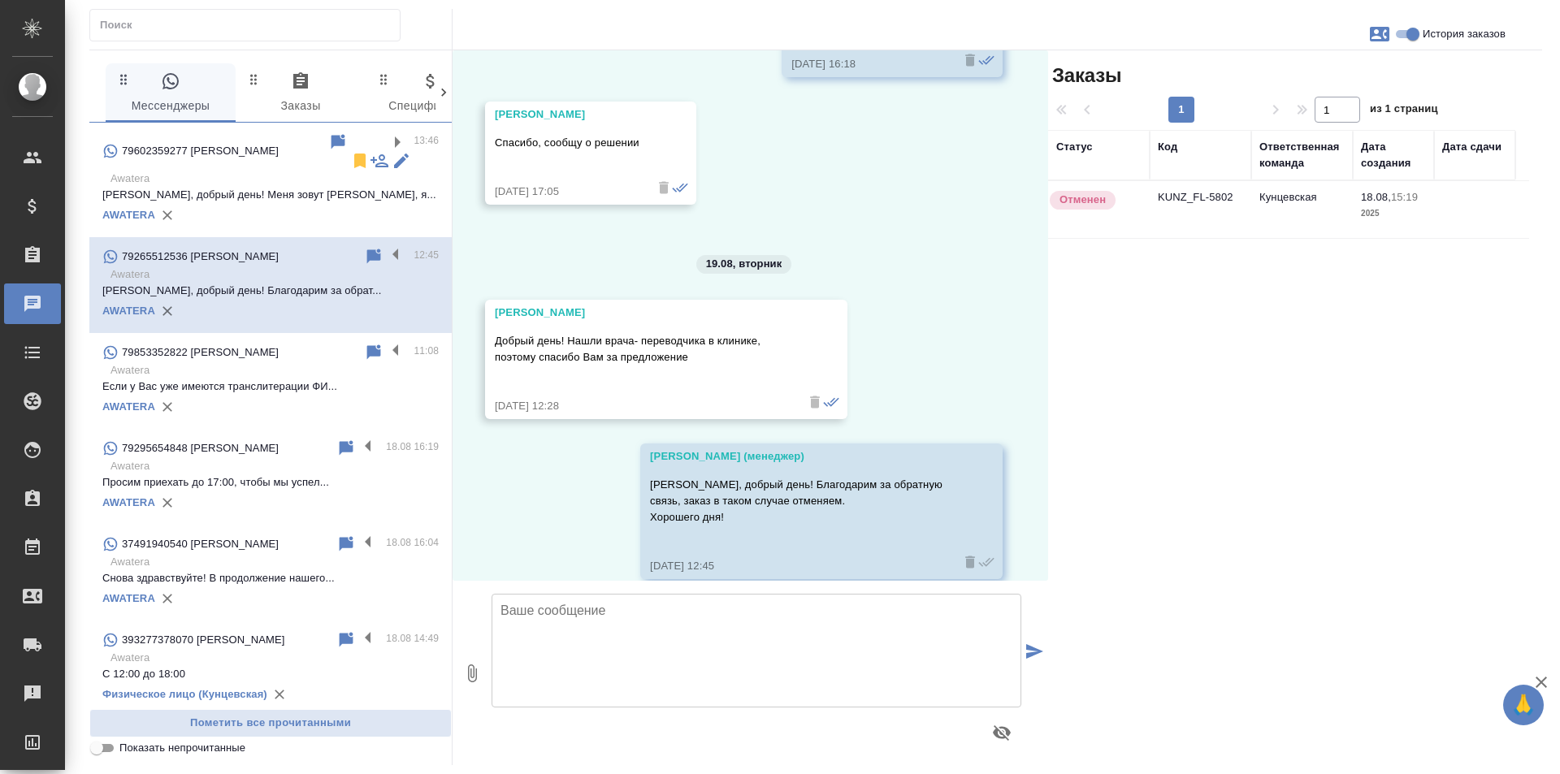
scroll to position [820, 0]
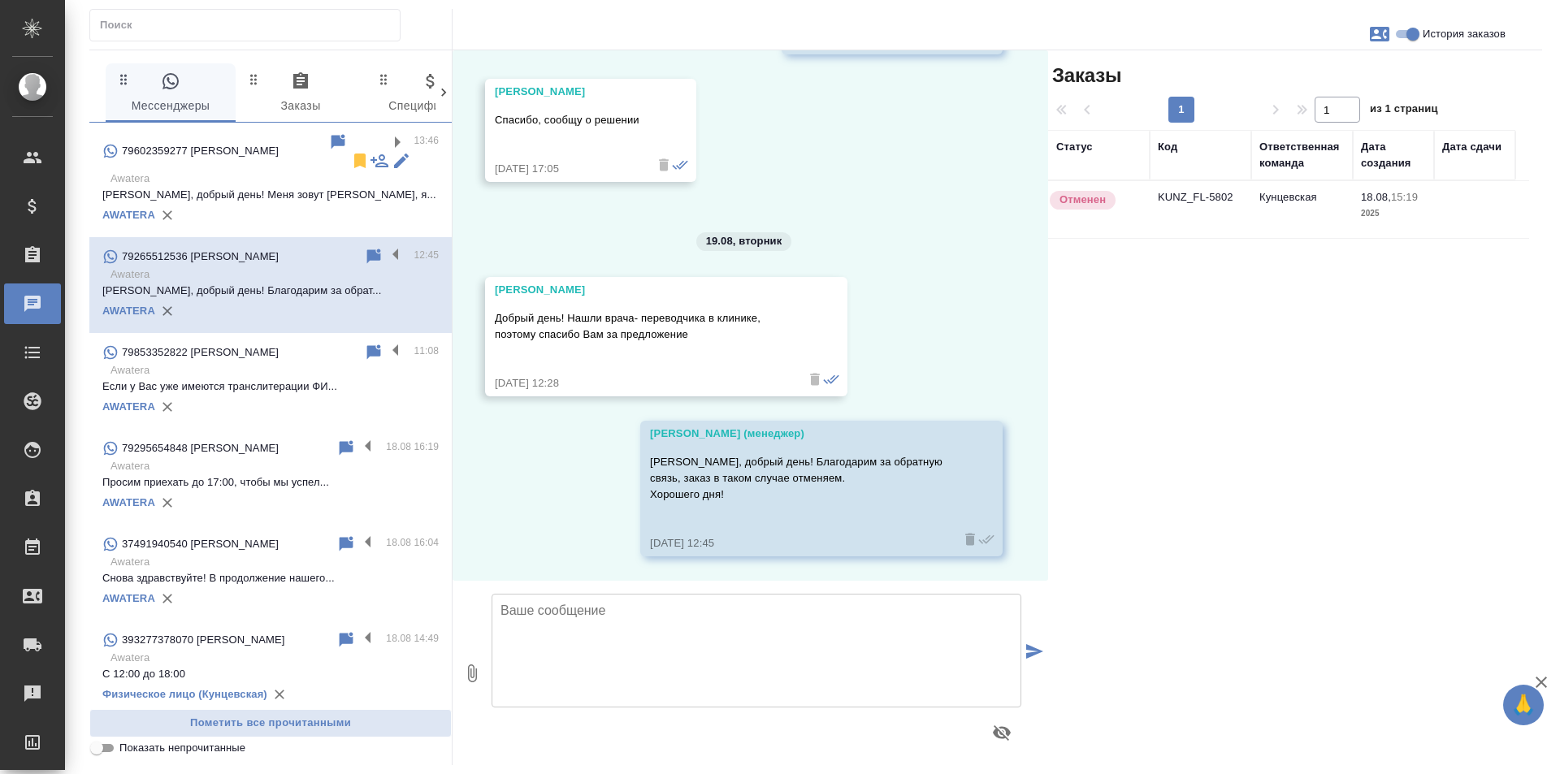
click at [282, 395] on div "AWATERA" at bounding box center [270, 407] width 336 height 24
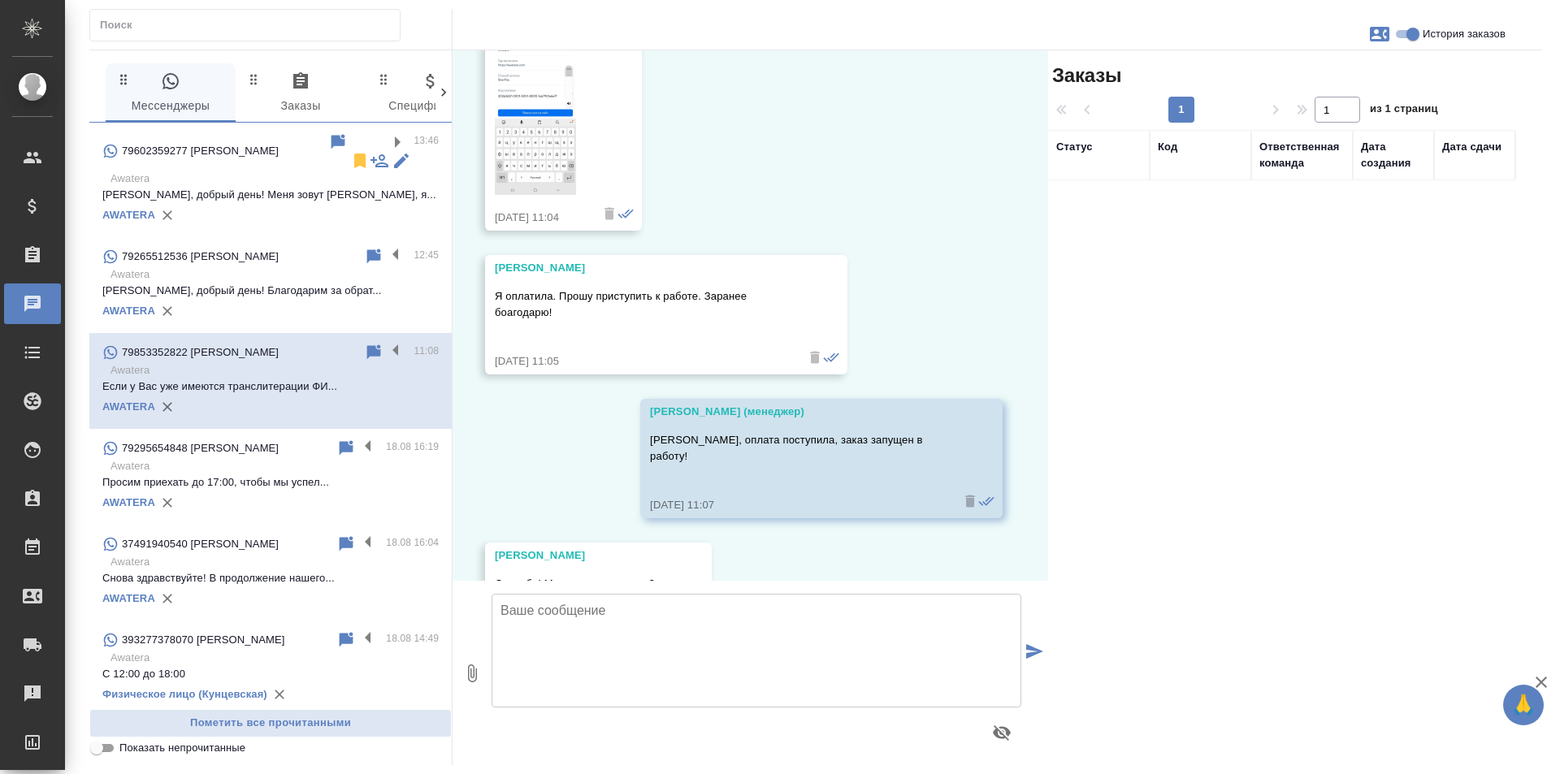
scroll to position [1027, 0]
